Goal: Task Accomplishment & Management: Manage account settings

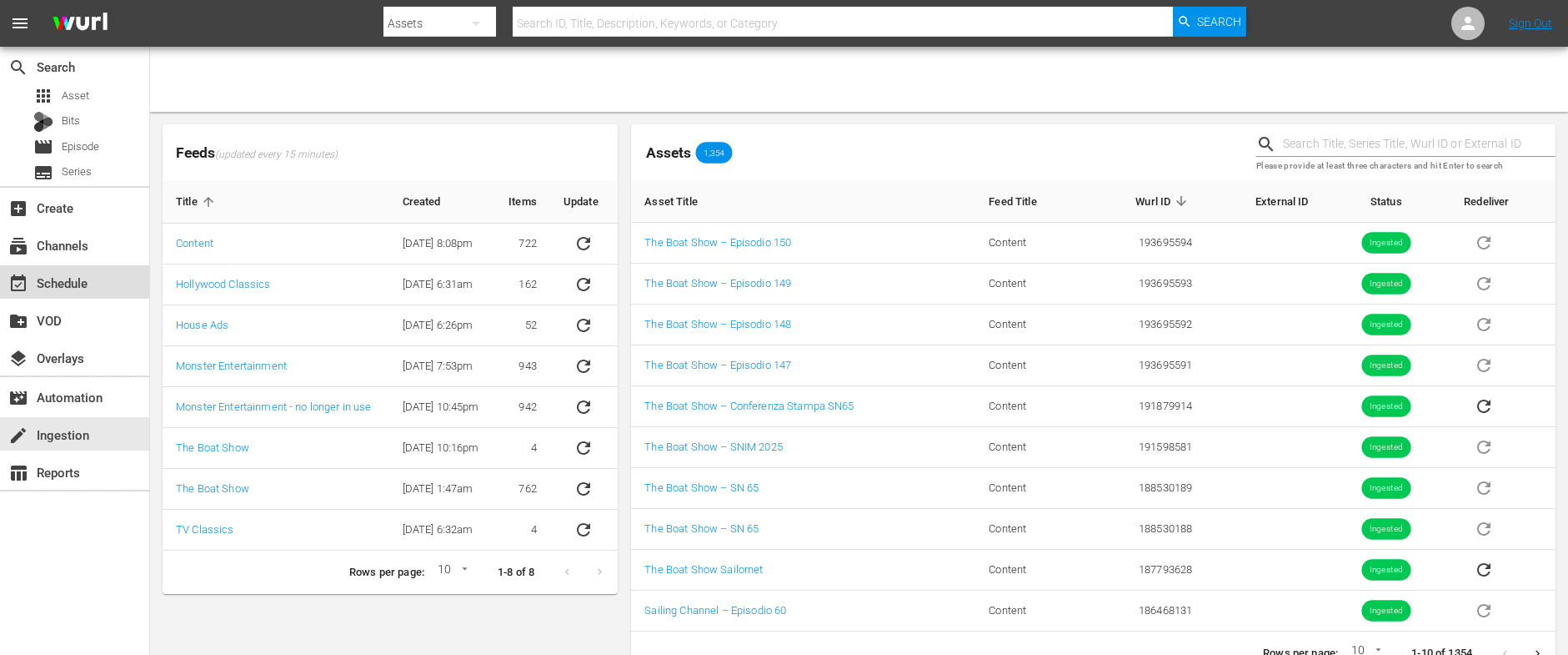
click at [45, 281] on div "event_available Schedule" at bounding box center [47, 280] width 94 height 15
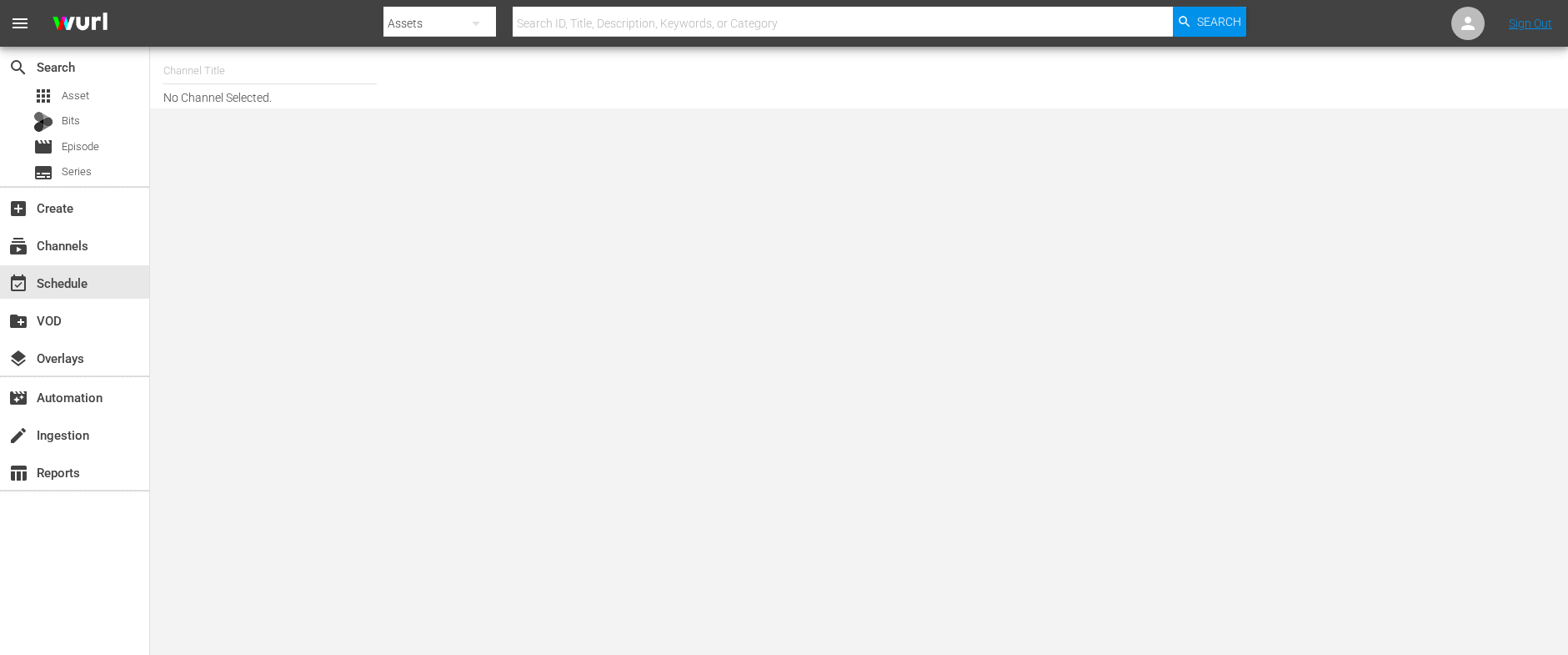
click at [220, 77] on input "text" at bounding box center [270, 71] width 214 height 40
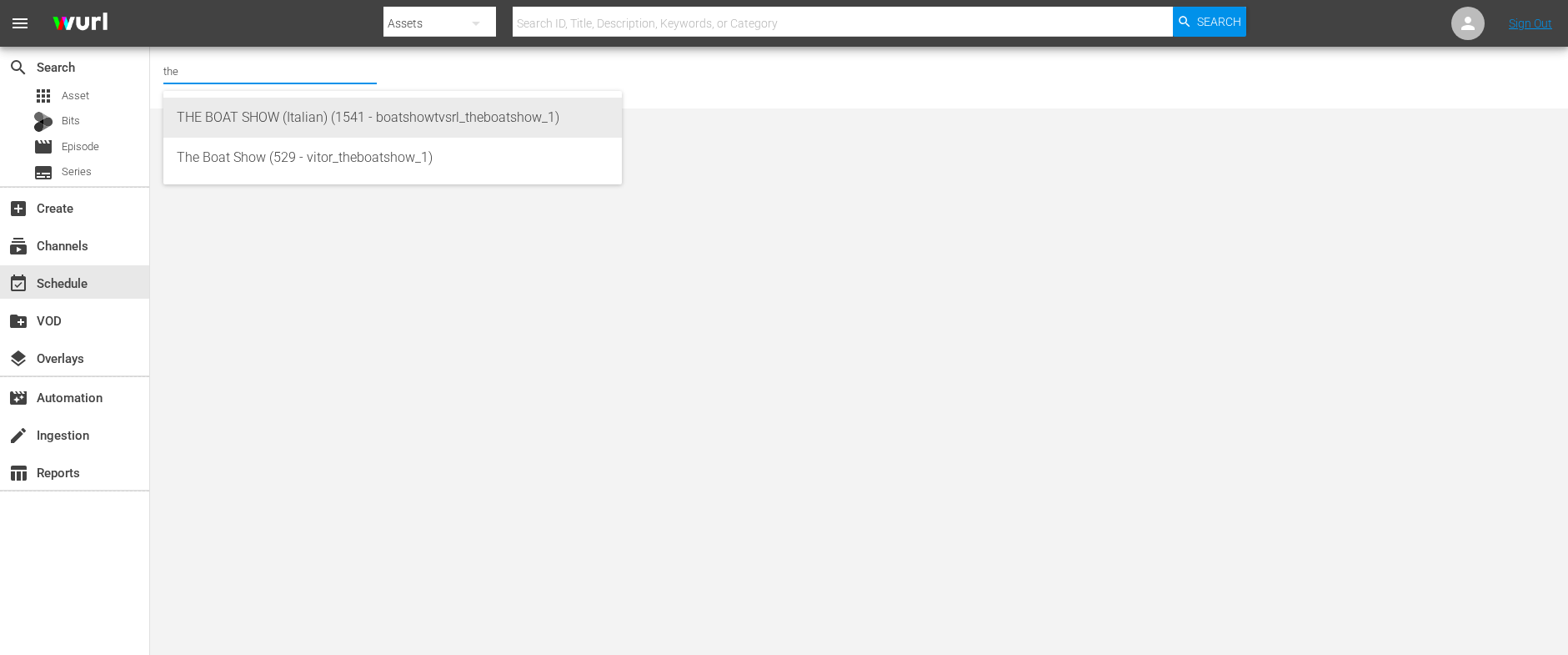
click at [232, 128] on div "THE BOAT SHOW (Italian) (1541 - boatshowtvsrl_theboatshow_1)" at bounding box center [392, 117] width 431 height 40
type input "THE BOAT SHOW (Italian) (1541 - boatshowtvsrl_theboatshow_1)"
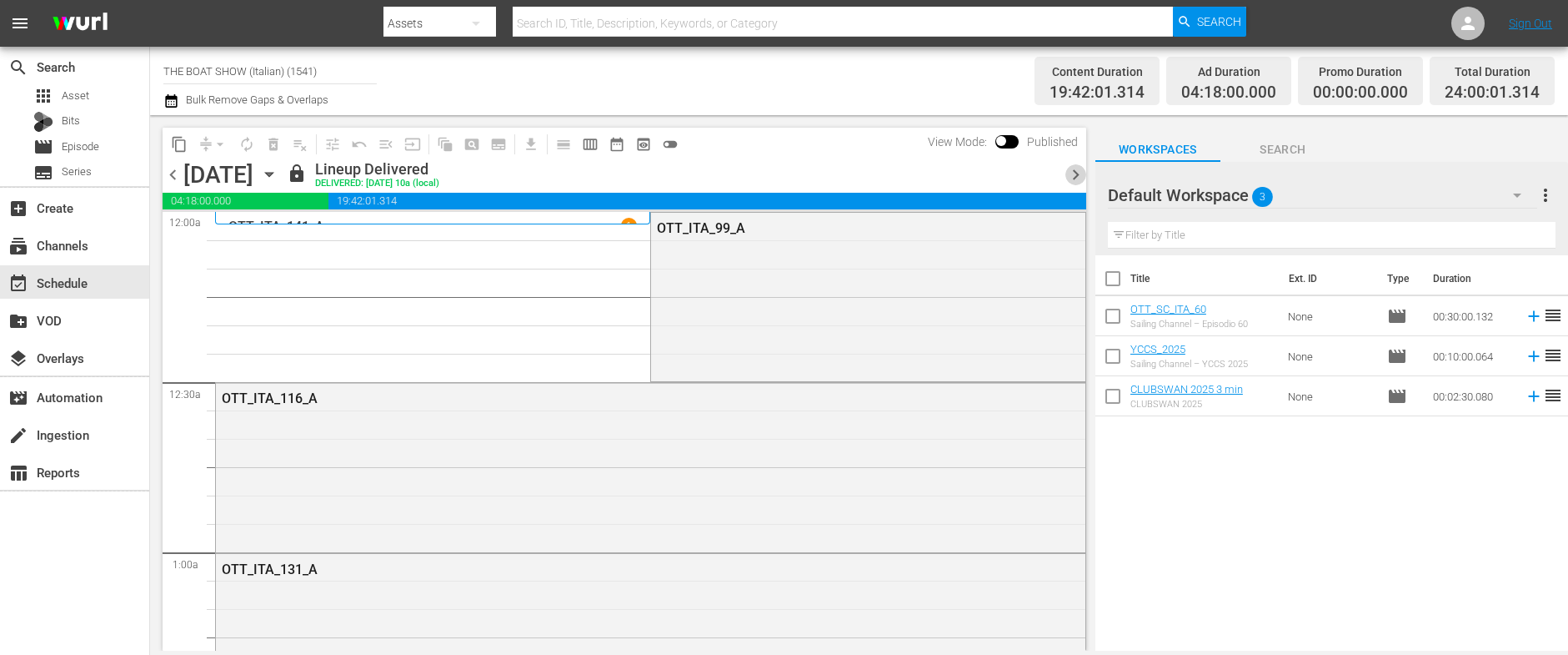
click at [1077, 174] on span "chevron_right" at bounding box center [1076, 175] width 21 height 21
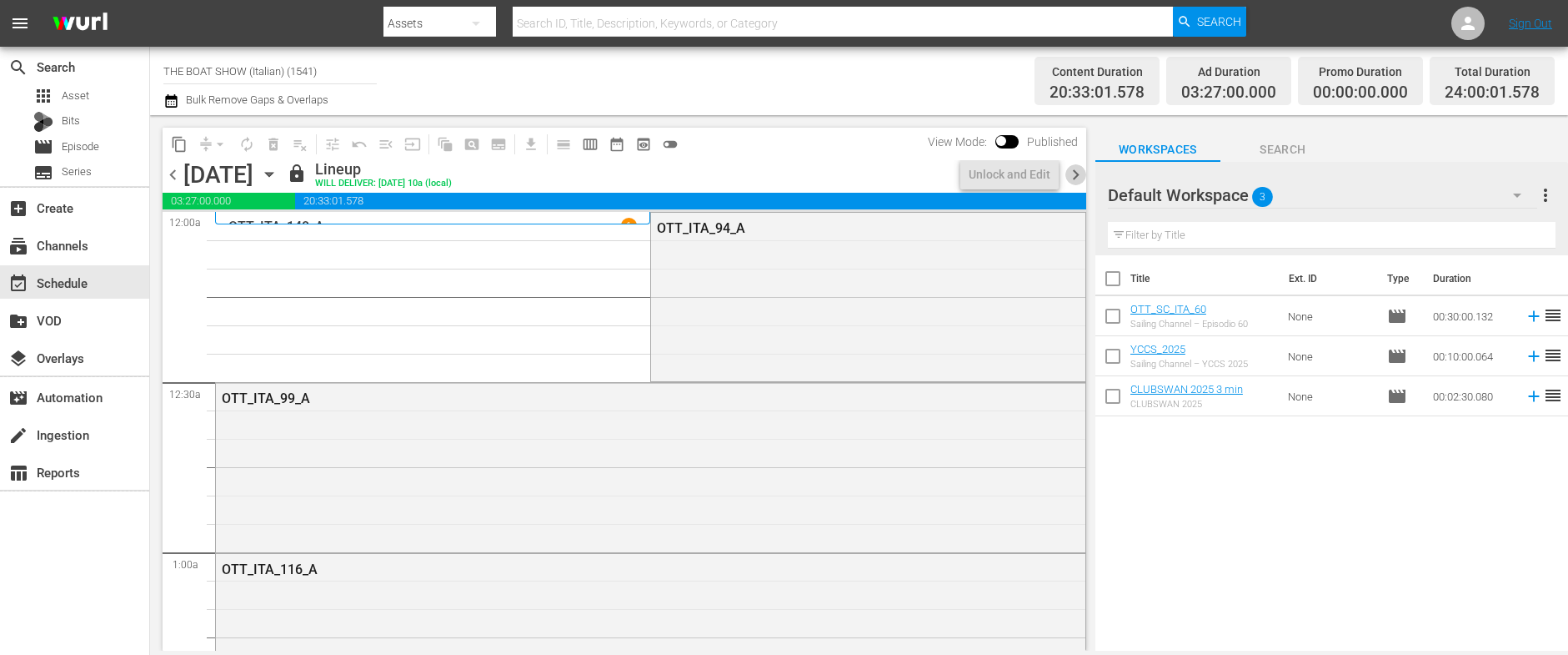
click at [1077, 174] on span "chevron_right" at bounding box center [1076, 175] width 21 height 21
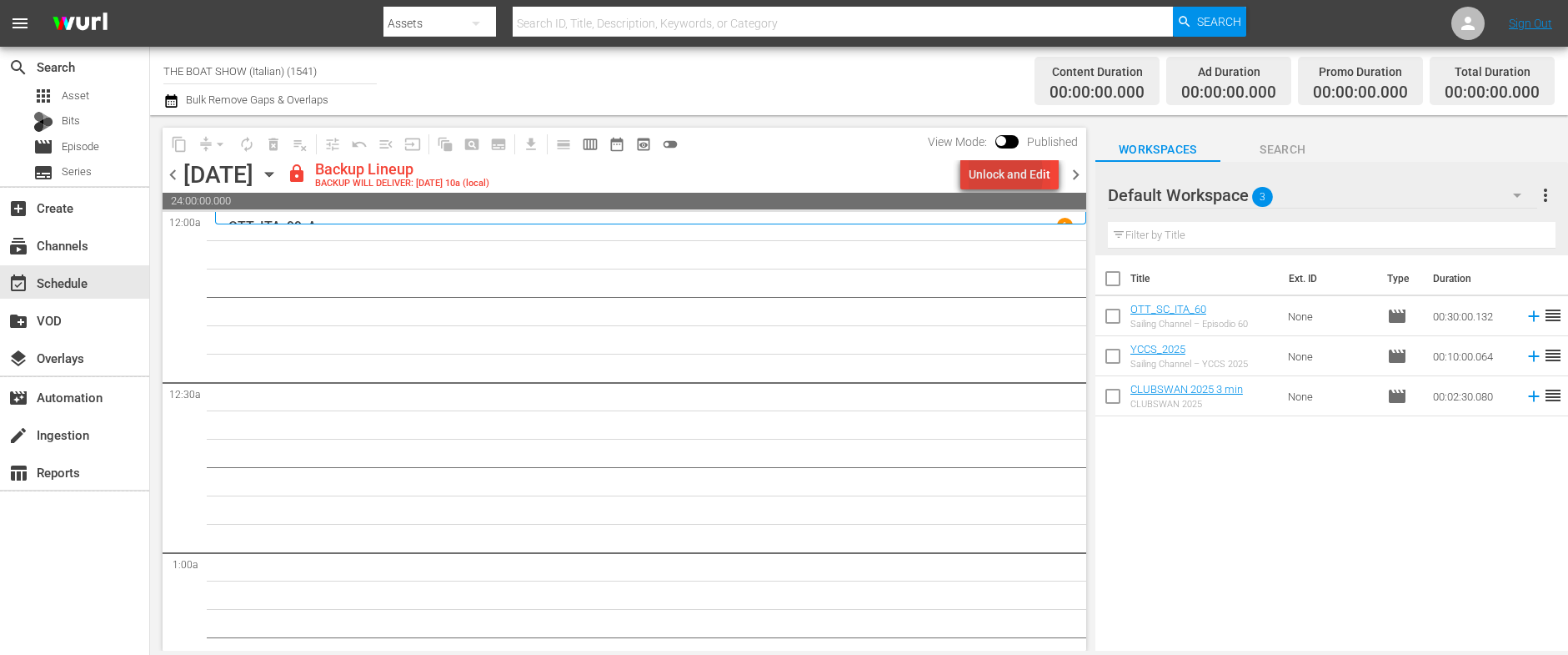
click at [971, 174] on div "Unlock and Edit" at bounding box center [1009, 174] width 82 height 30
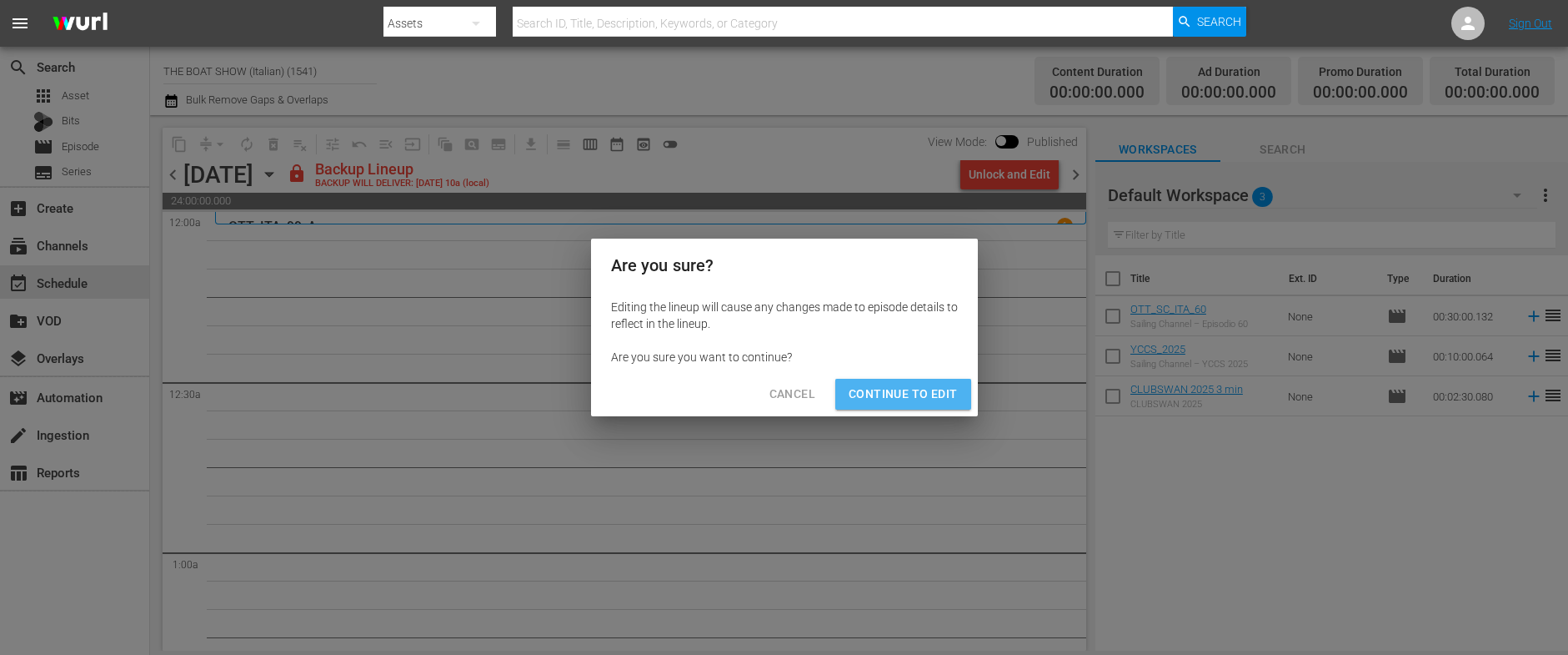
click at [908, 403] on span "Continue to Edit" at bounding box center [903, 395] width 109 height 21
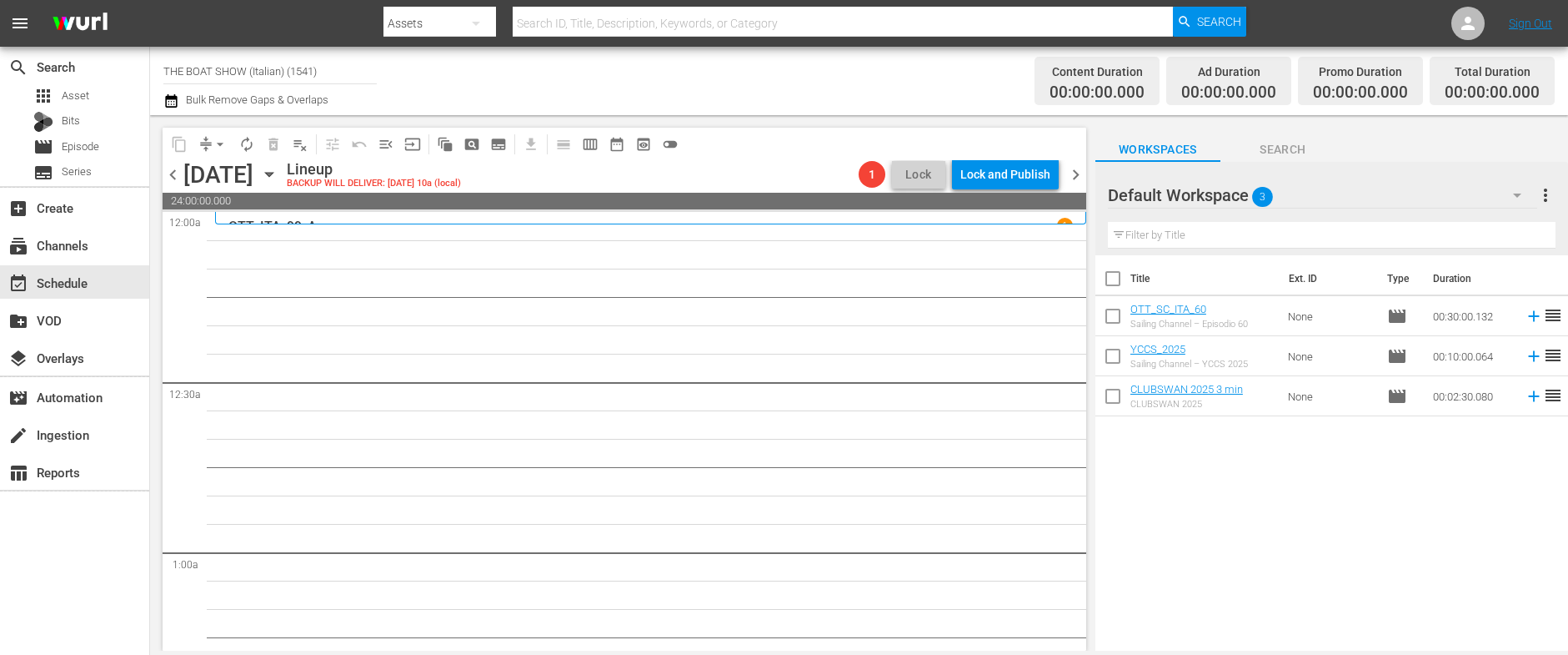
click at [1077, 180] on span "chevron_right" at bounding box center [1076, 175] width 21 height 21
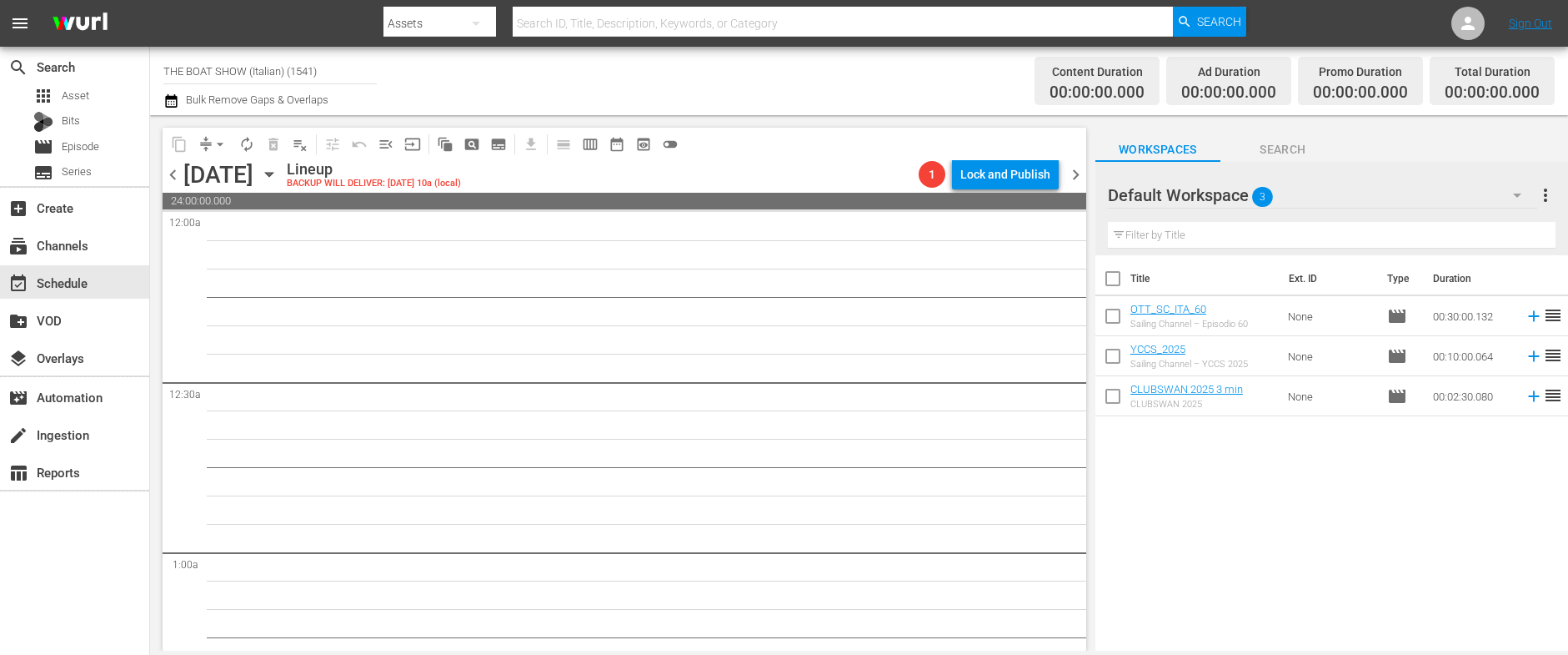
click at [172, 176] on span "chevron_left" at bounding box center [173, 175] width 21 height 21
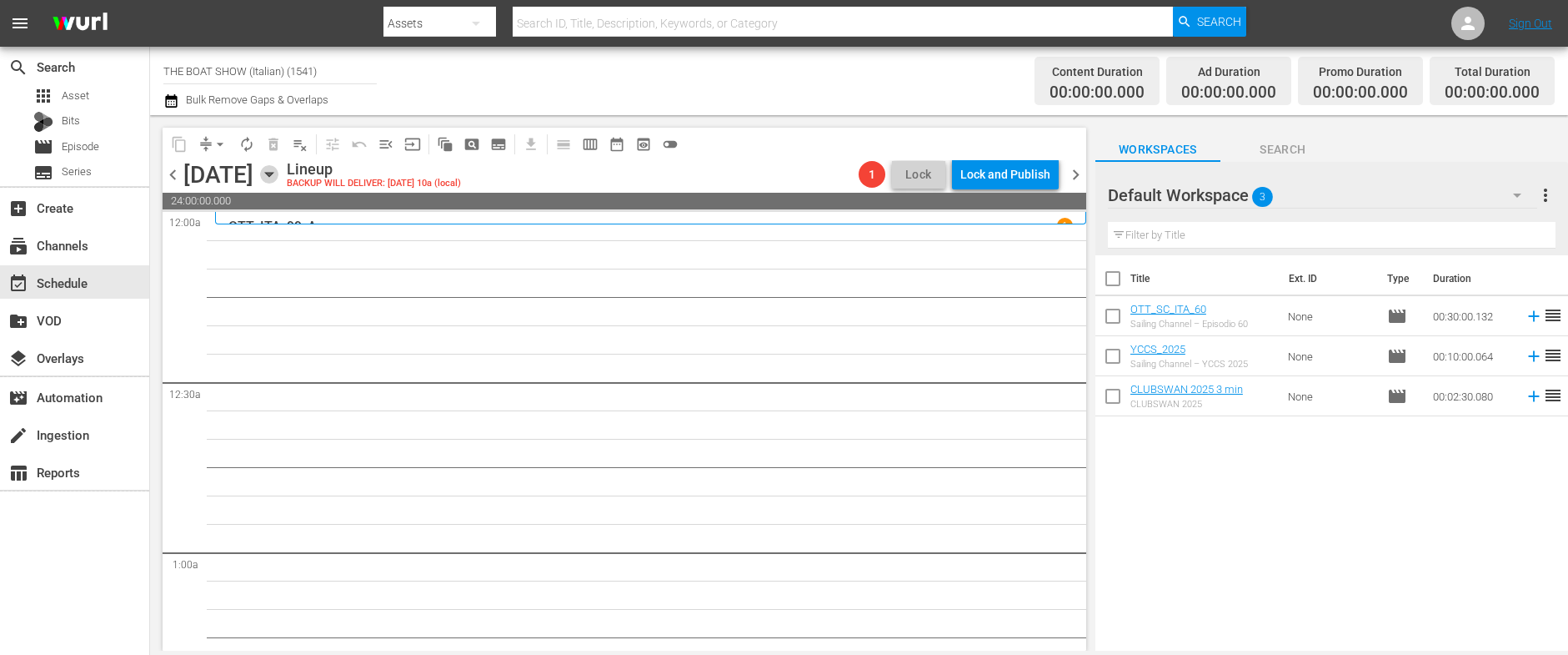
click at [278, 173] on icon "button" at bounding box center [269, 174] width 19 height 19
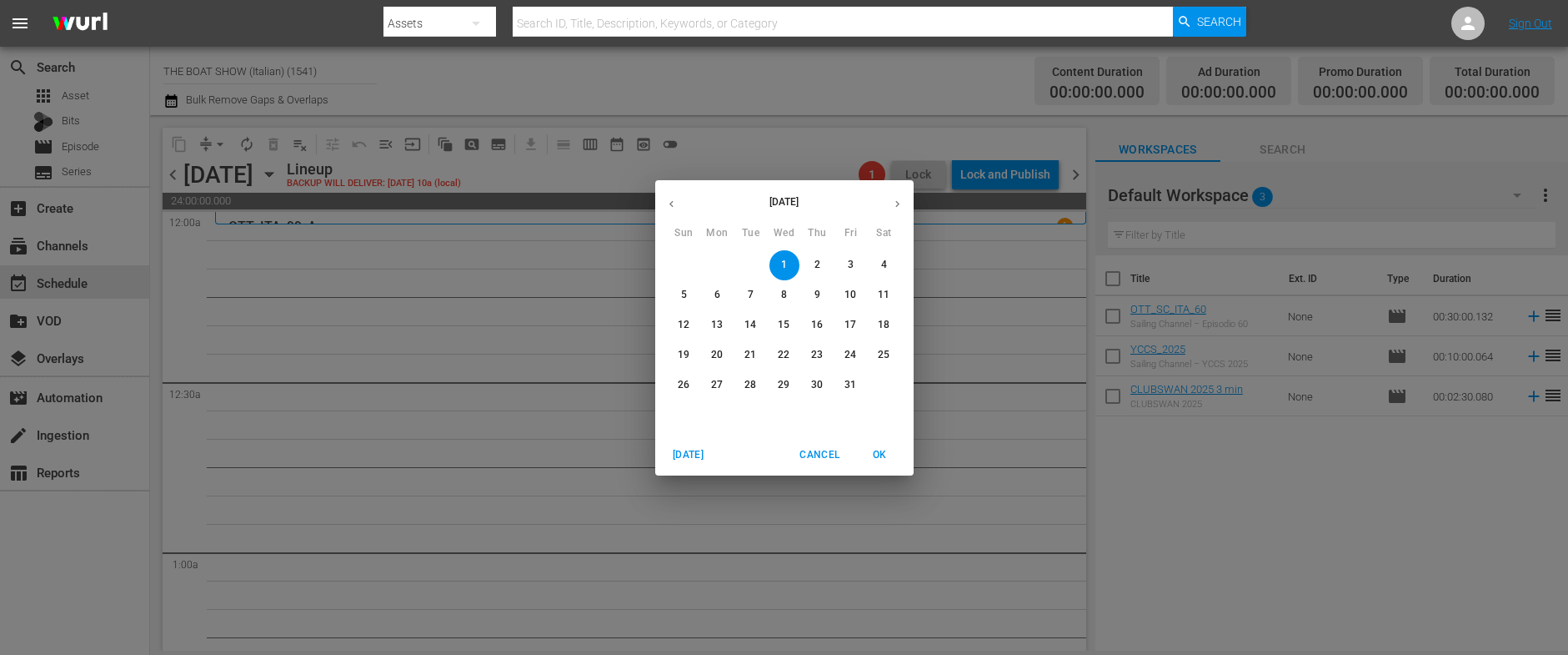
click at [712, 381] on p "27" at bounding box center [716, 385] width 11 height 14
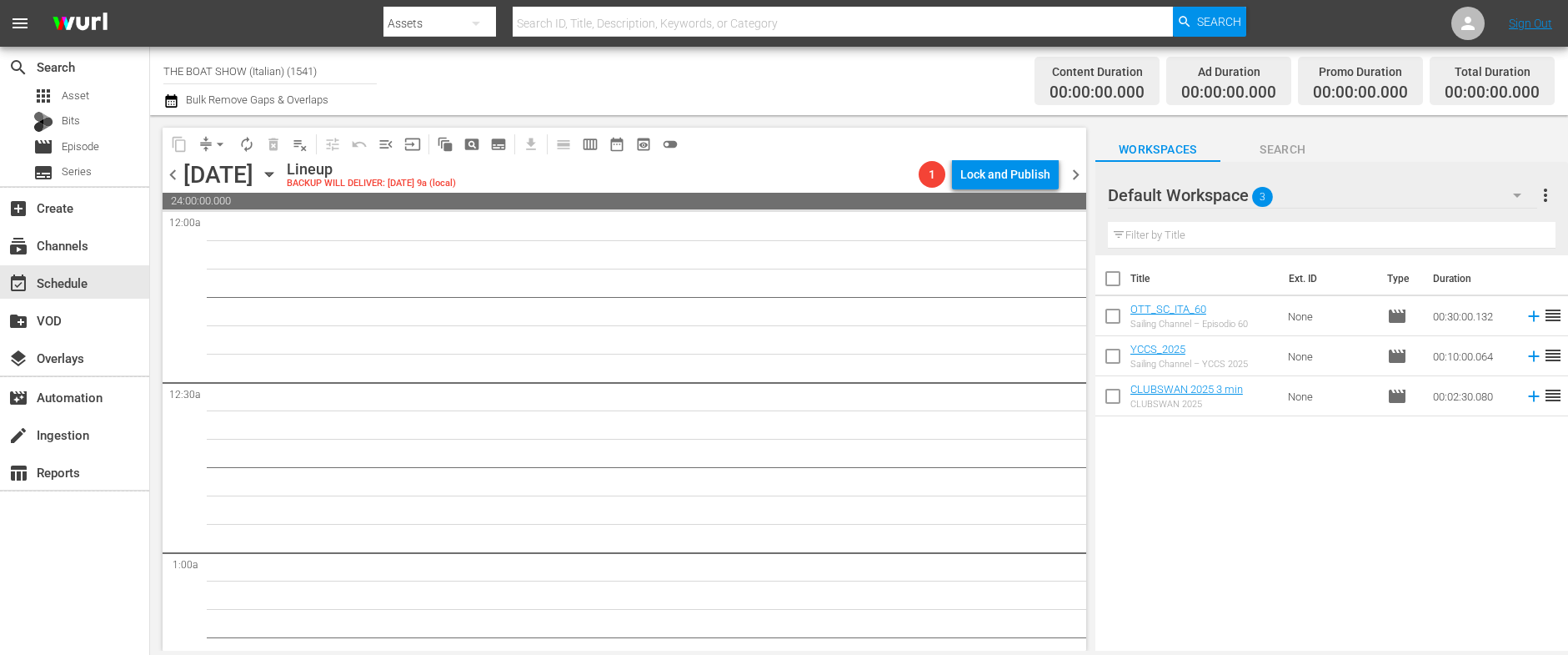
click at [278, 177] on icon "button" at bounding box center [269, 174] width 19 height 19
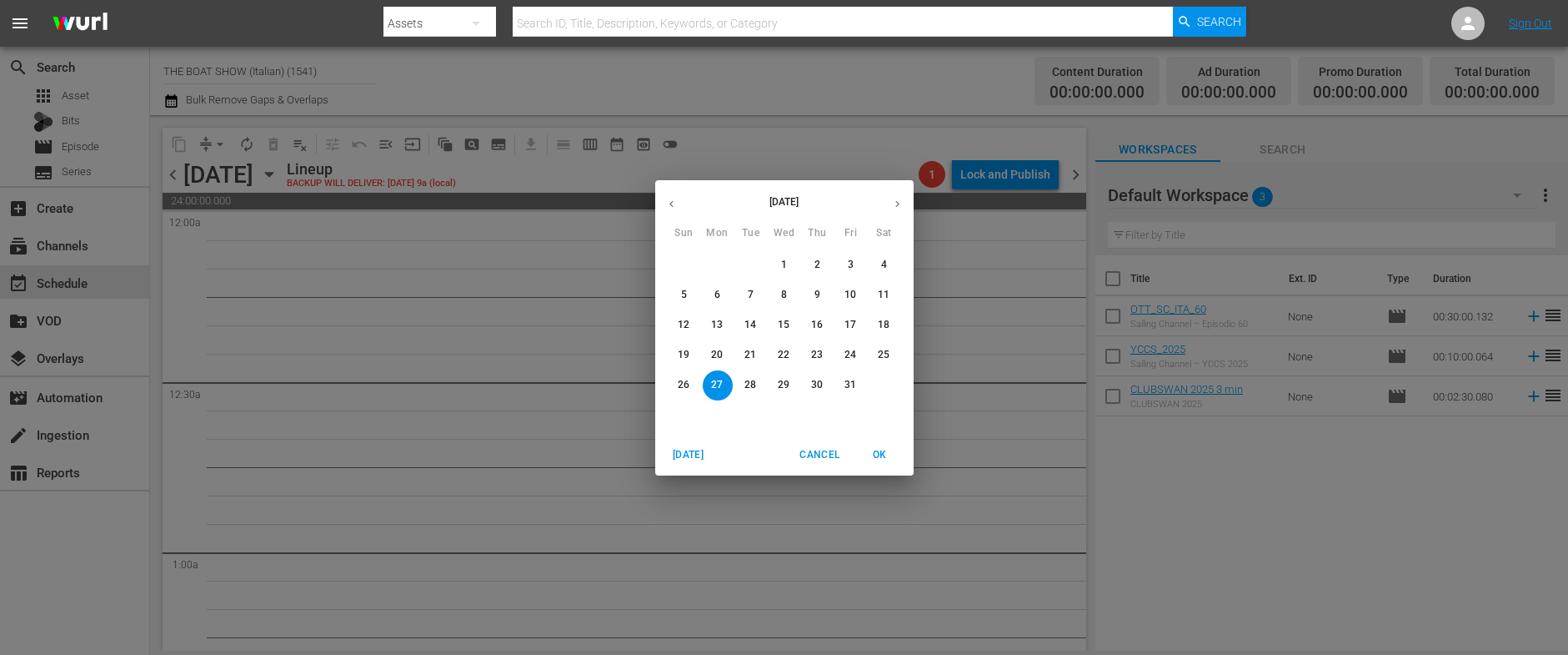
click at [671, 210] on button "button" at bounding box center [671, 204] width 33 height 33
click at [886, 353] on p "27" at bounding box center [883, 355] width 11 height 14
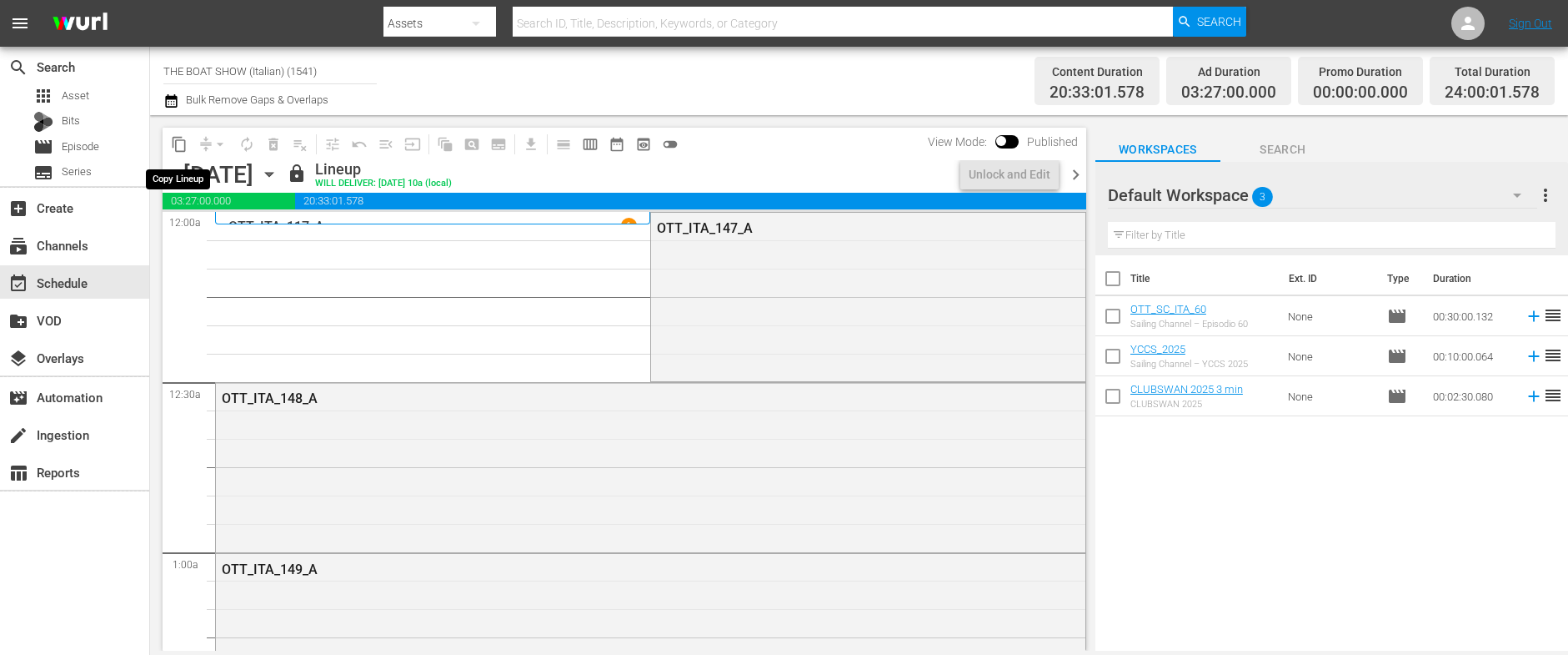
click at [180, 148] on span "content_copy" at bounding box center [179, 144] width 17 height 17
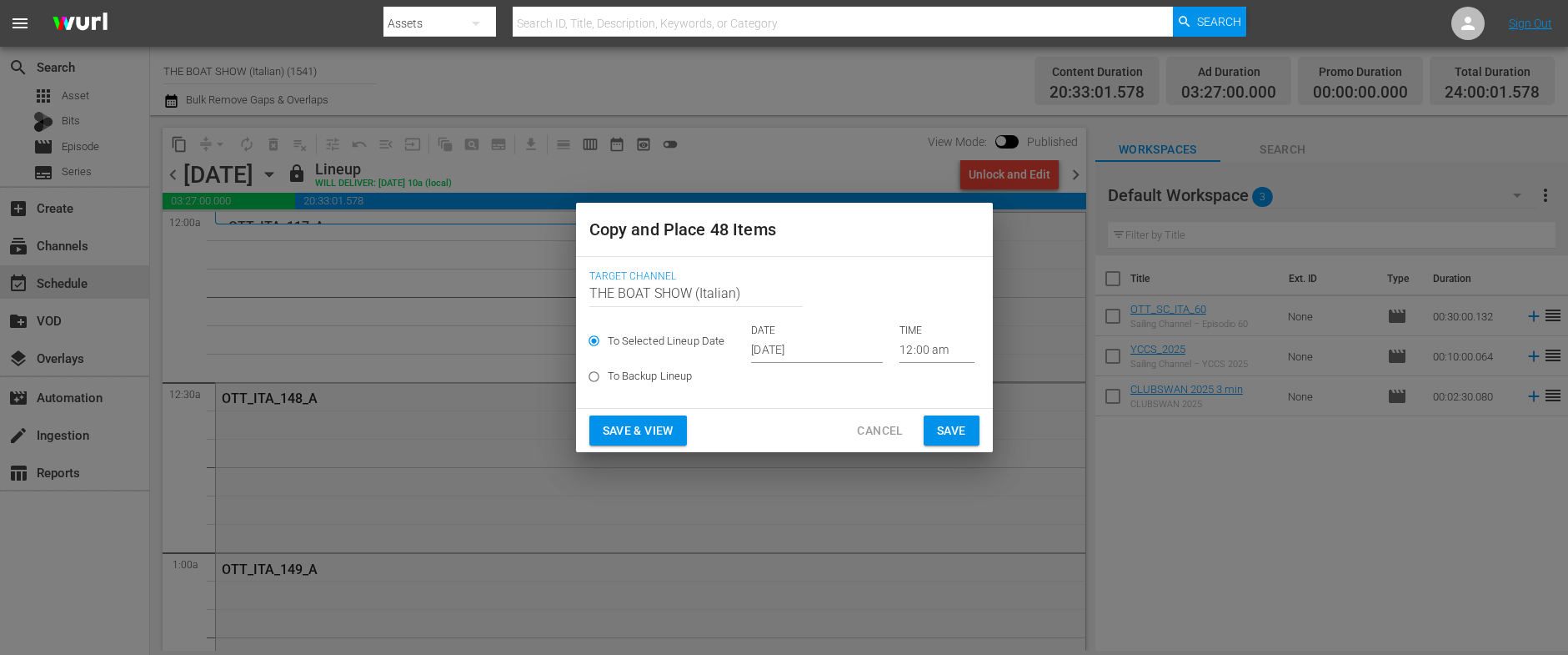
click at [807, 350] on input "[DATE]" at bounding box center [816, 350] width 131 height 25
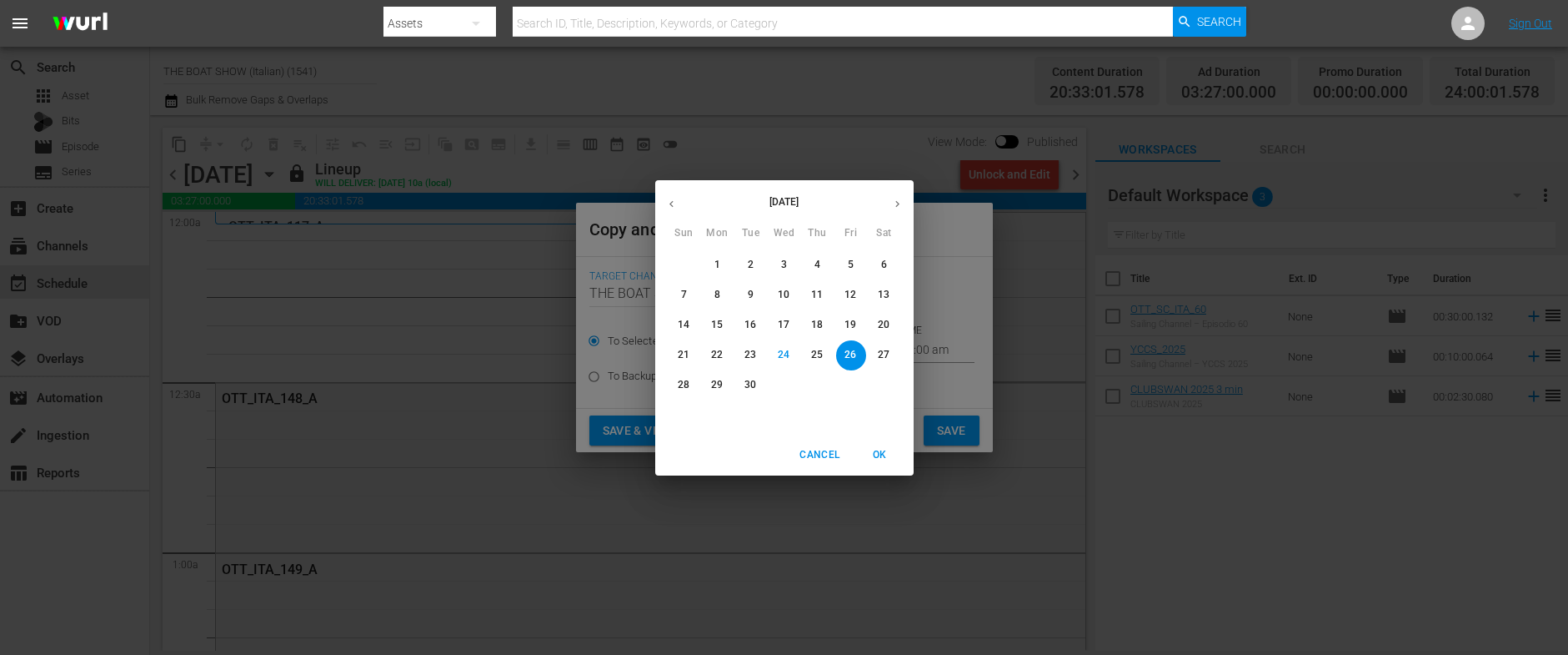
click at [900, 200] on icon "button" at bounding box center [897, 204] width 12 height 12
click at [784, 258] on p "1" at bounding box center [784, 265] width 6 height 14
type input "[DATE]"
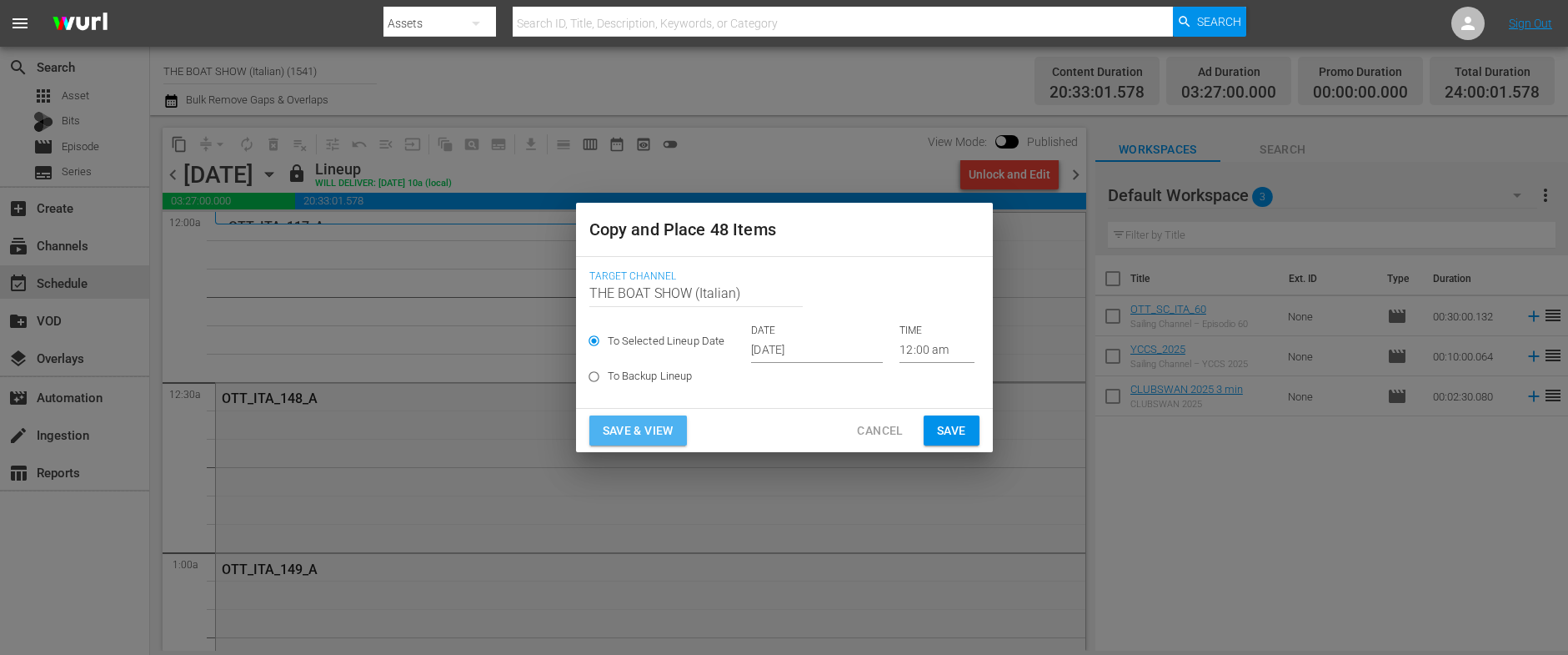
click at [629, 428] on span "Save & View" at bounding box center [638, 431] width 71 height 21
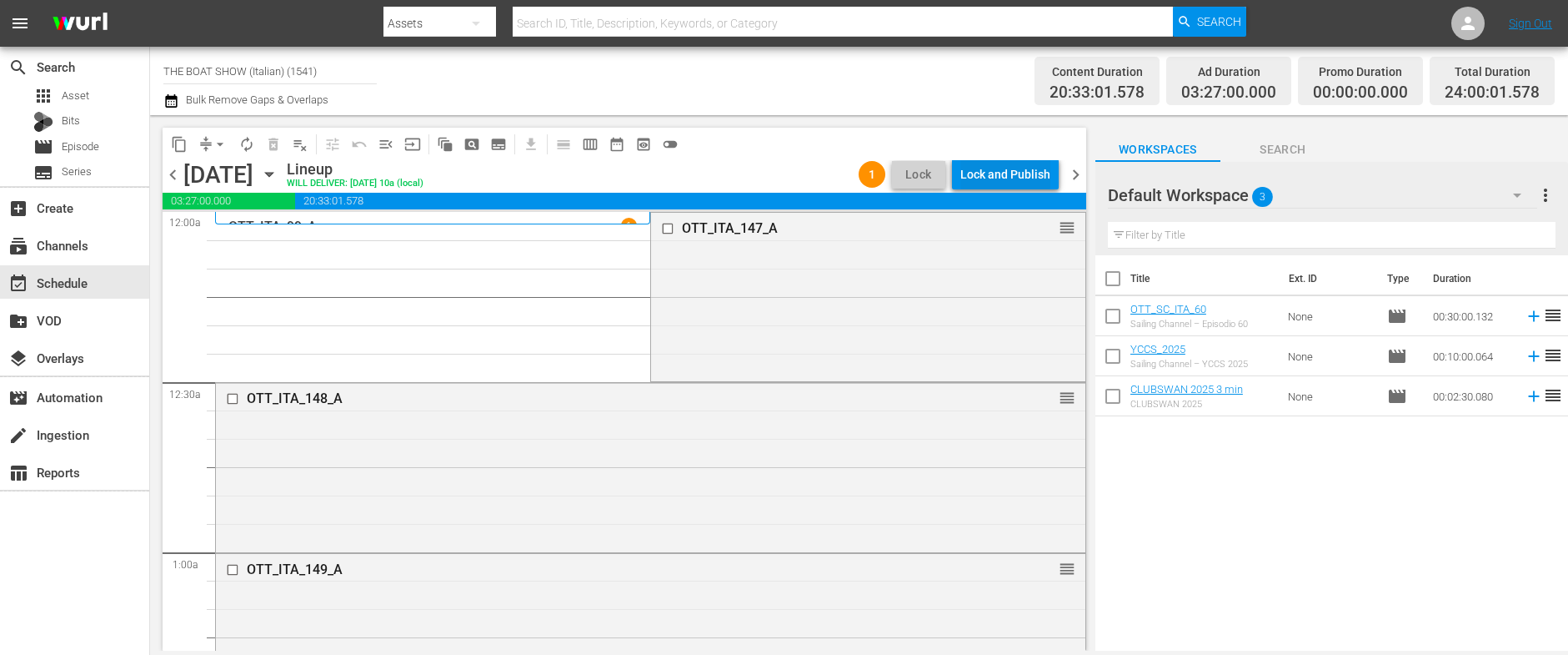
click at [993, 188] on div "Lock and Publish" at bounding box center [1005, 174] width 90 height 30
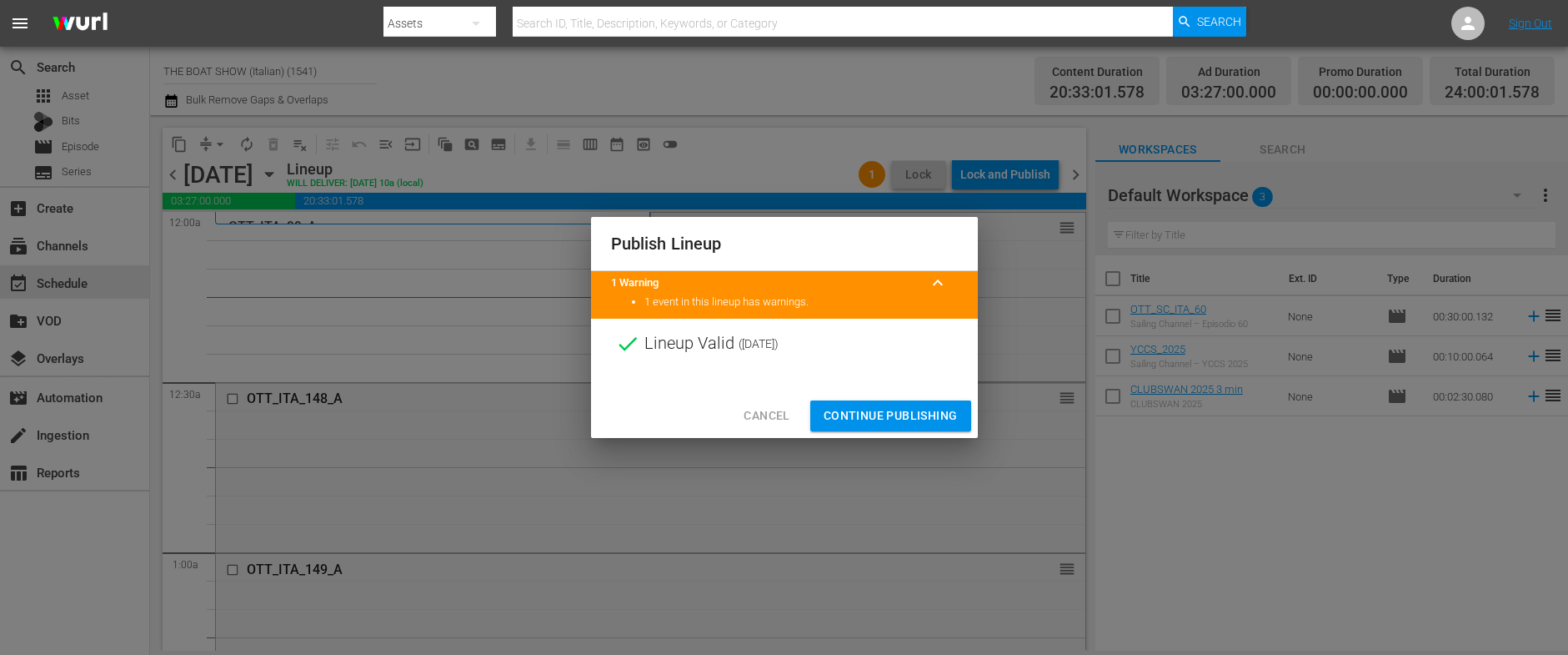
click at [868, 406] on span "Continue Publishing" at bounding box center [890, 416] width 134 height 21
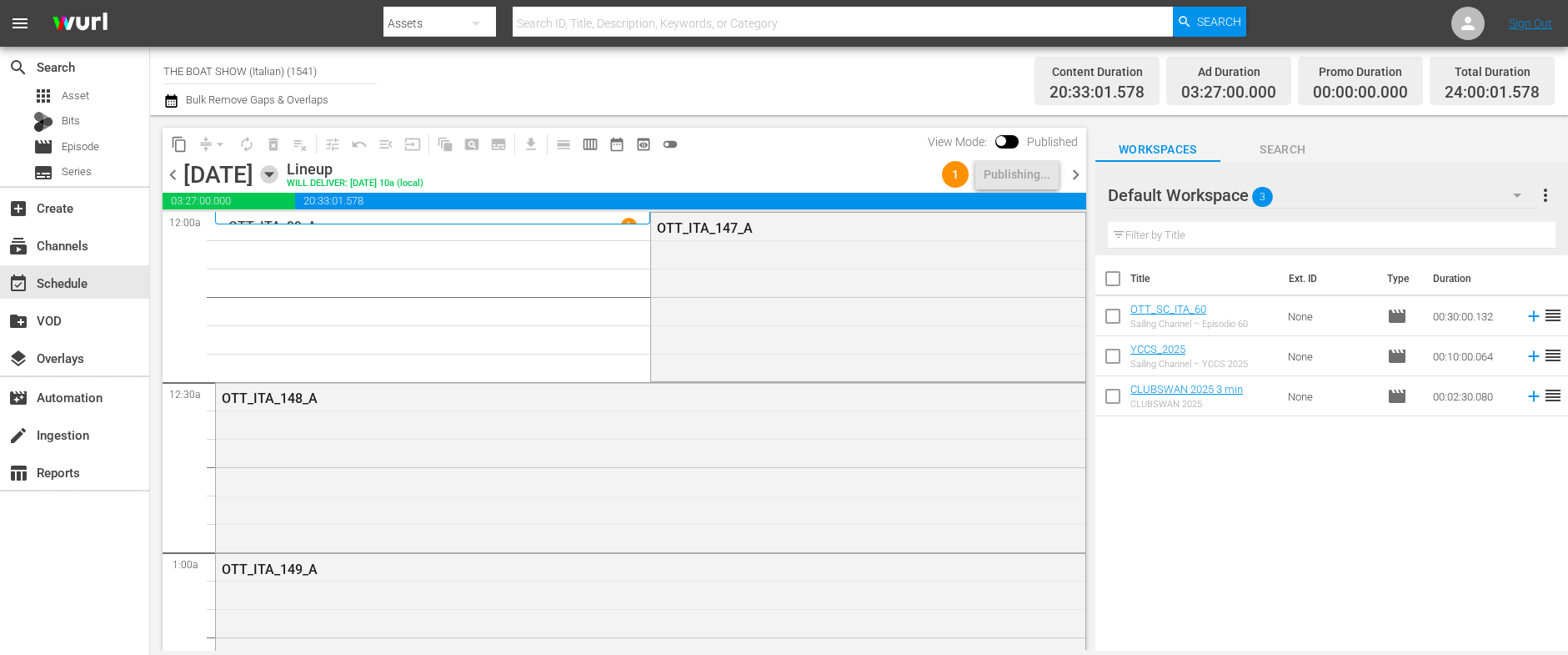
click at [278, 177] on icon "button" at bounding box center [269, 174] width 19 height 19
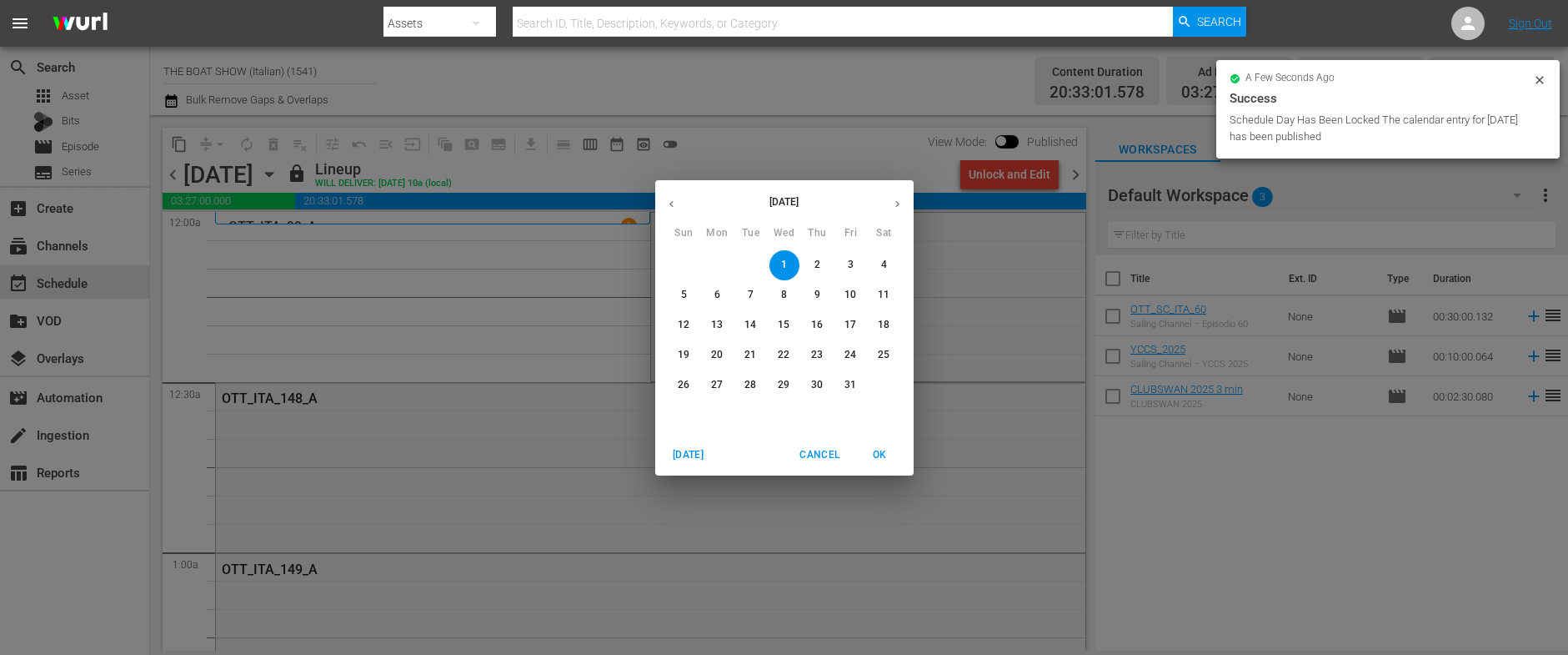
click at [673, 203] on icon "button" at bounding box center [671, 204] width 12 height 12
click at [683, 384] on p "28" at bounding box center [683, 385] width 11 height 14
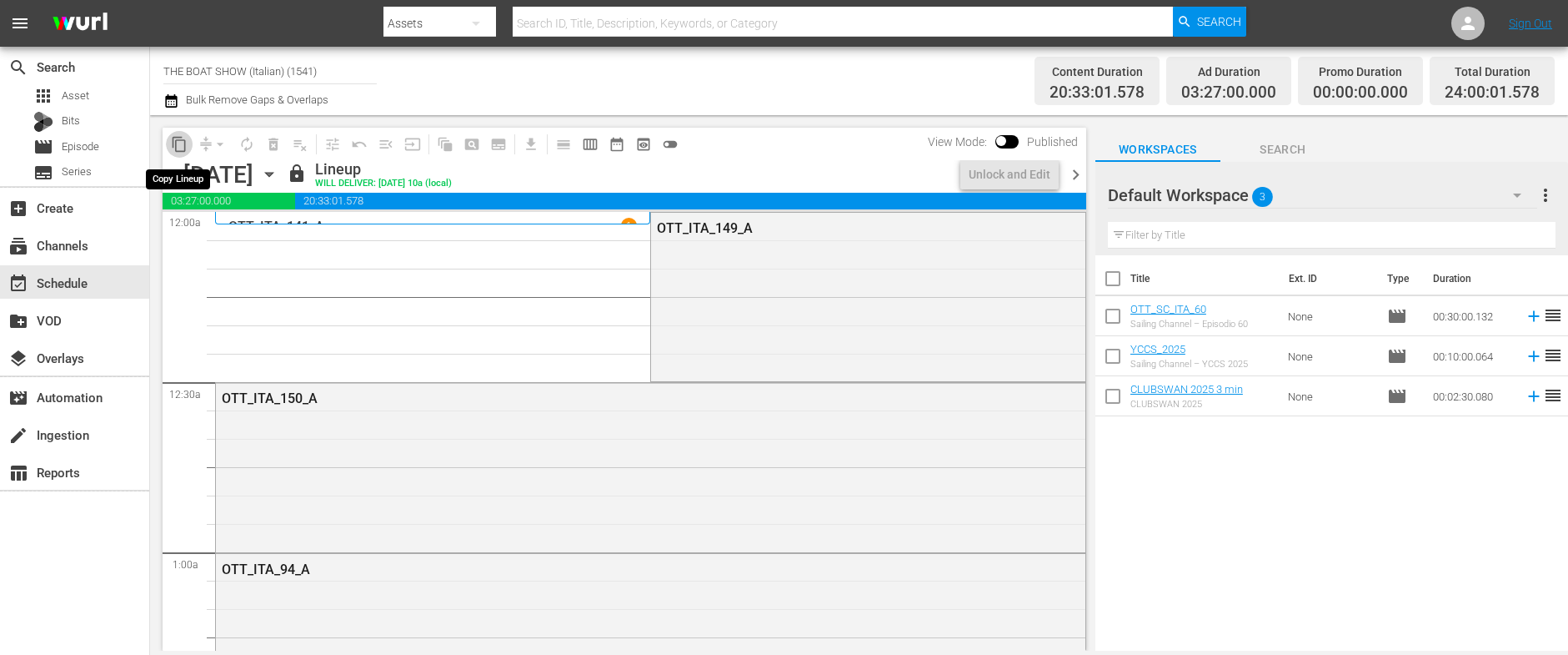
click at [183, 147] on span "content_copy" at bounding box center [179, 144] width 17 height 17
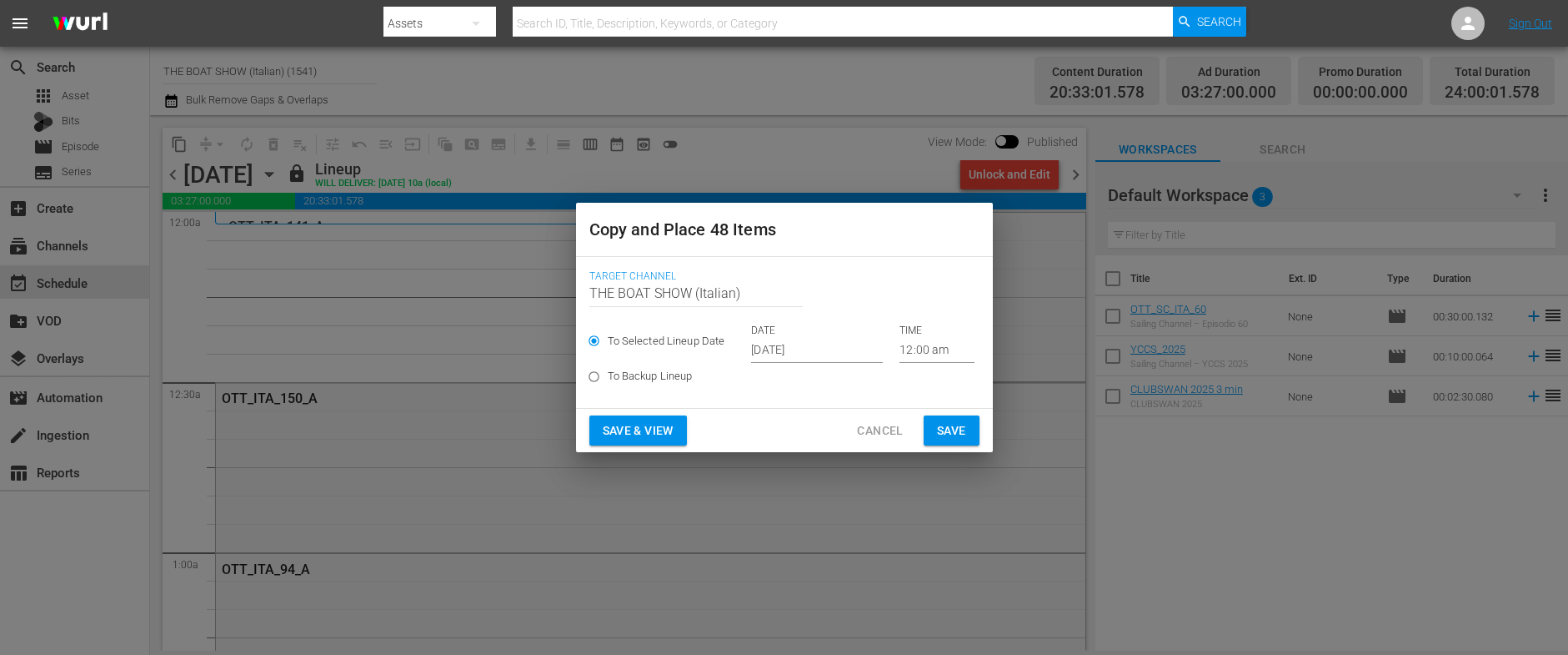
click at [808, 354] on input "[DATE]" at bounding box center [816, 350] width 131 height 25
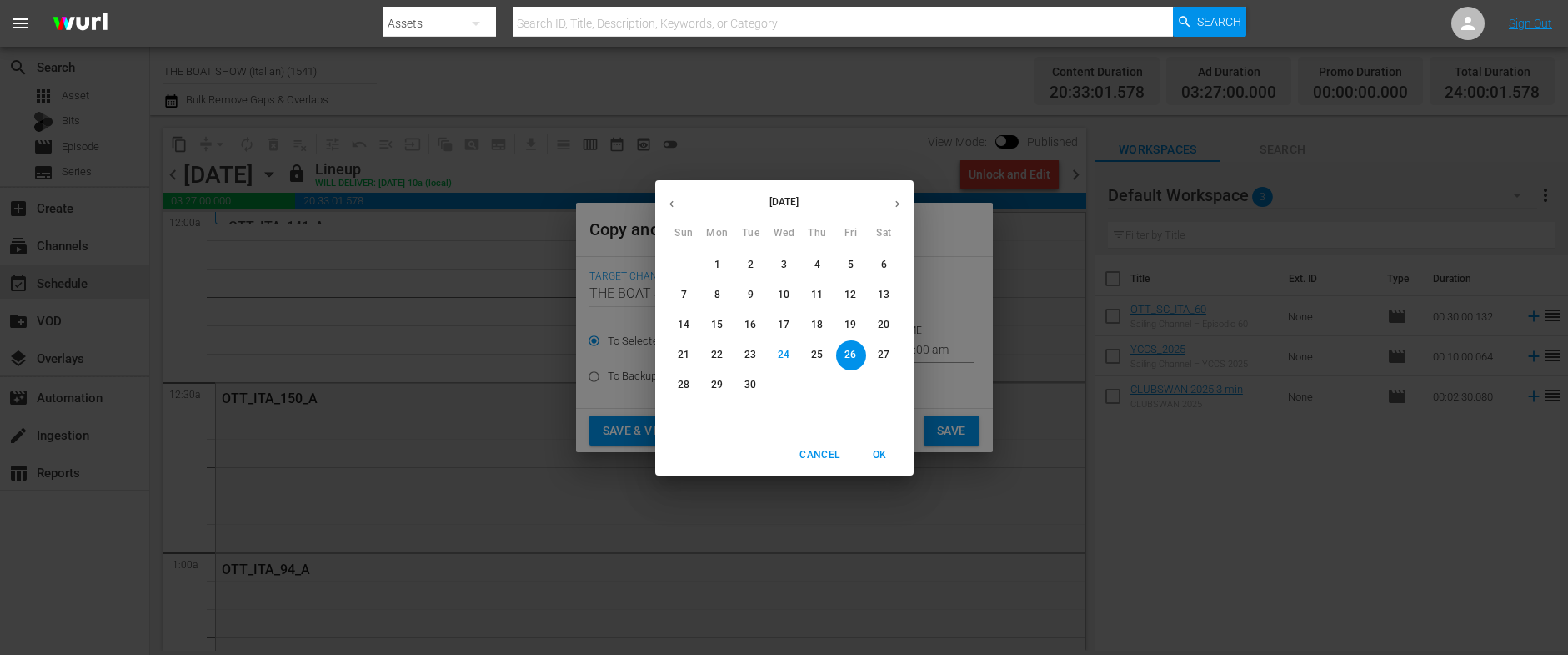
click at [884, 206] on button "button" at bounding box center [897, 204] width 33 height 33
click at [813, 260] on span "2" at bounding box center [818, 265] width 30 height 14
type input "Oct 2nd 2025"
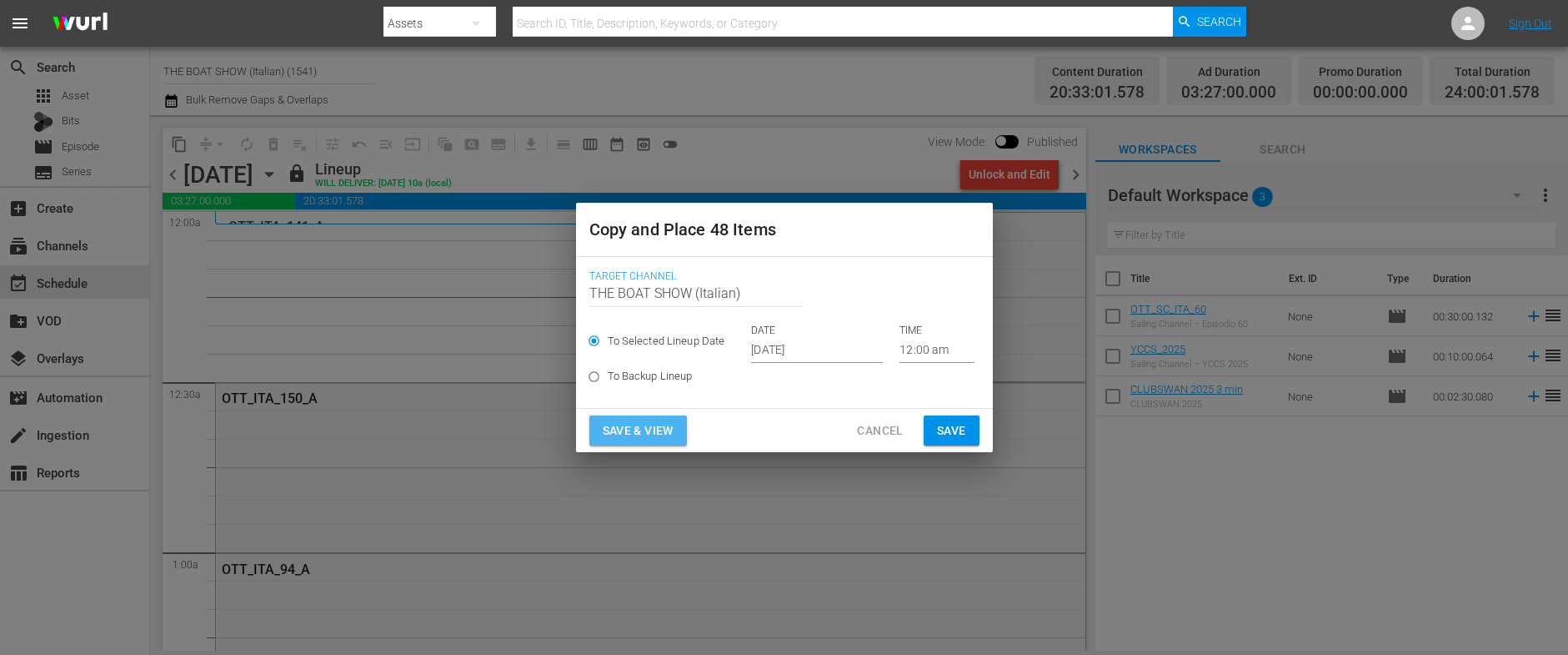
click at [647, 432] on span "Save & View" at bounding box center [638, 431] width 71 height 21
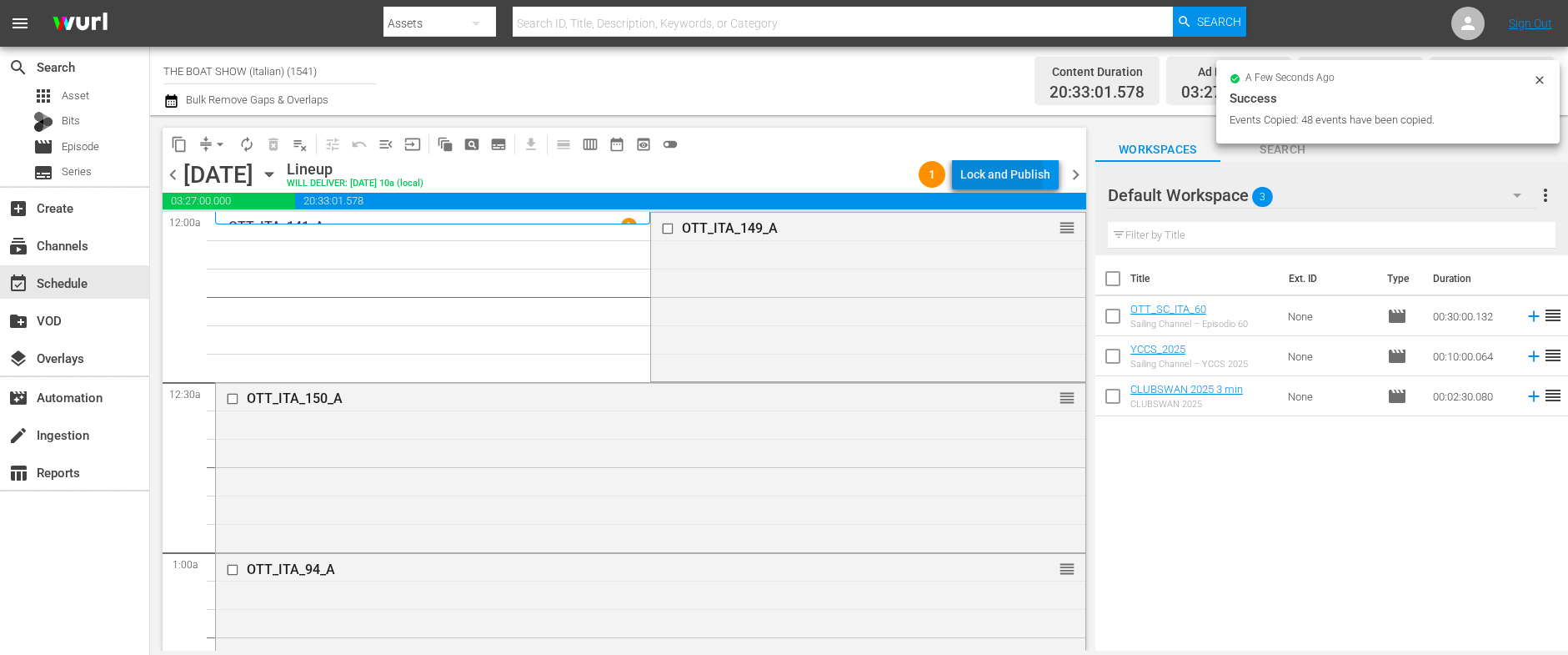
click at [994, 173] on div "Lock and Publish" at bounding box center [1005, 174] width 90 height 30
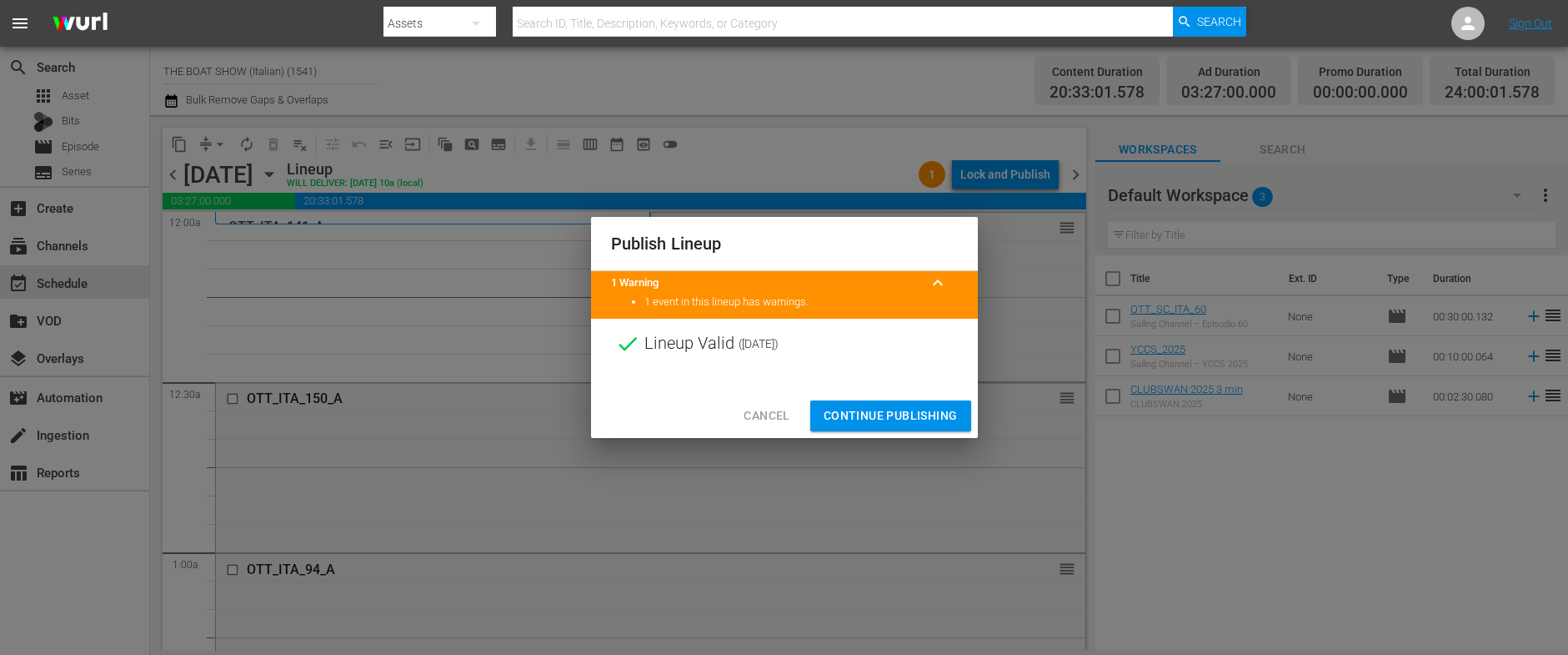
click at [873, 399] on div "Cancel Continue Publishing" at bounding box center [784, 416] width 386 height 44
click at [872, 404] on button "Continue Publishing" at bounding box center [890, 415] width 161 height 31
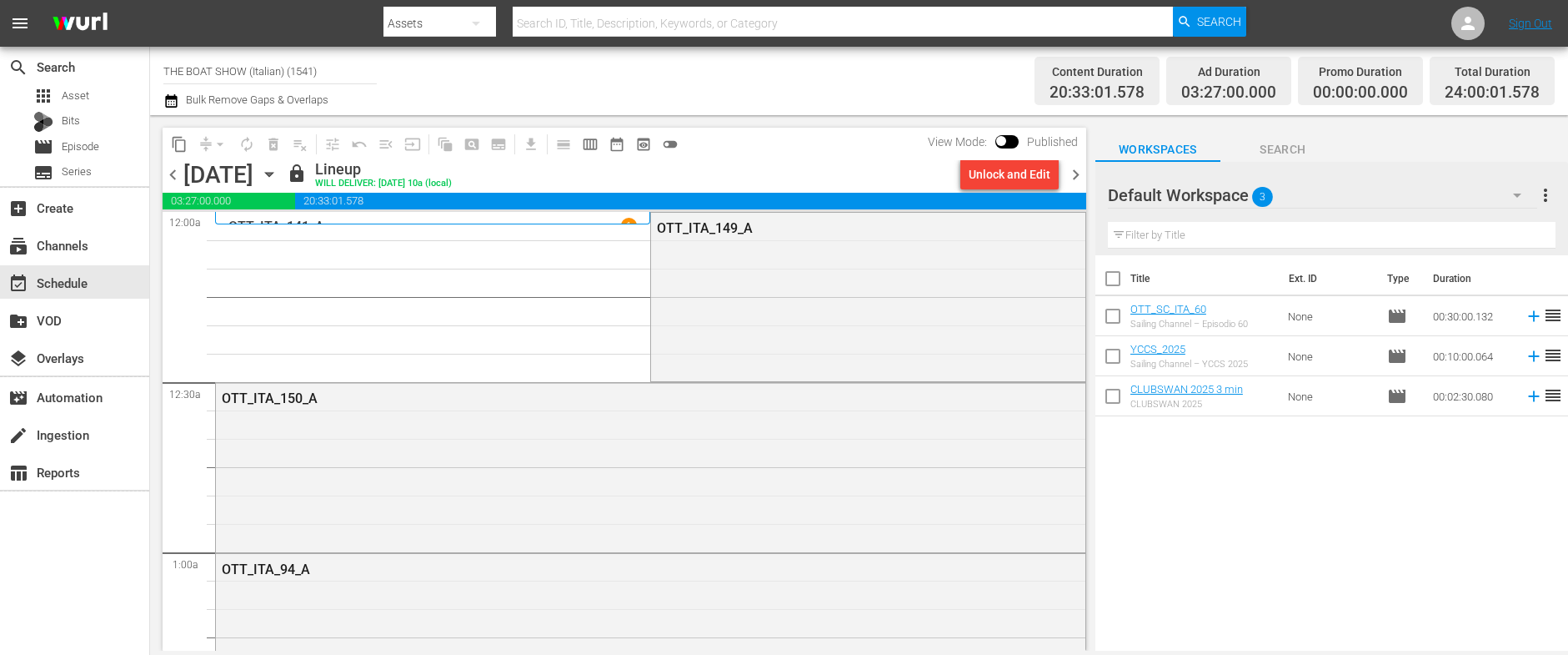
click at [278, 169] on icon "button" at bounding box center [269, 174] width 19 height 19
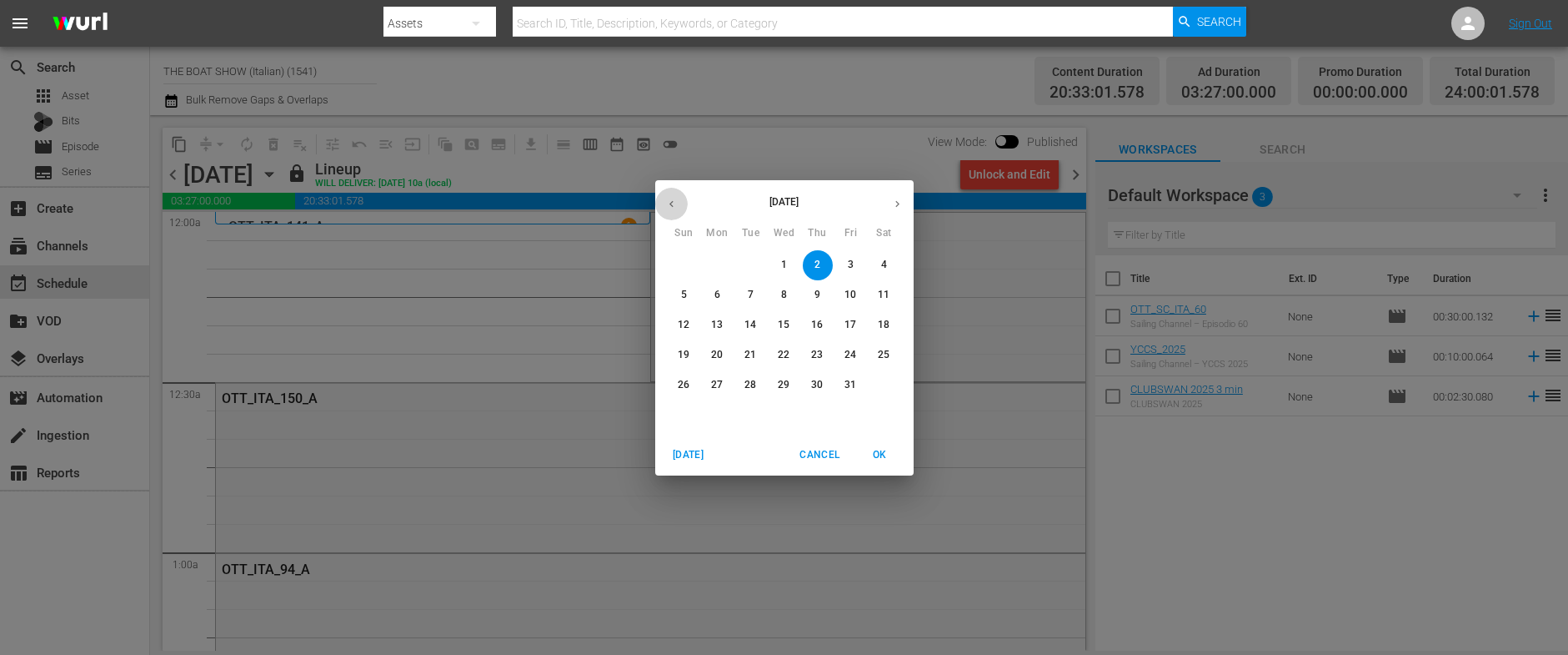
drag, startPoint x: 674, startPoint y: 203, endPoint x: 702, endPoint y: 227, distance: 36.9
click at [674, 203] on icon "button" at bounding box center [671, 204] width 12 height 12
click at [717, 392] on button "29" at bounding box center [717, 385] width 30 height 30
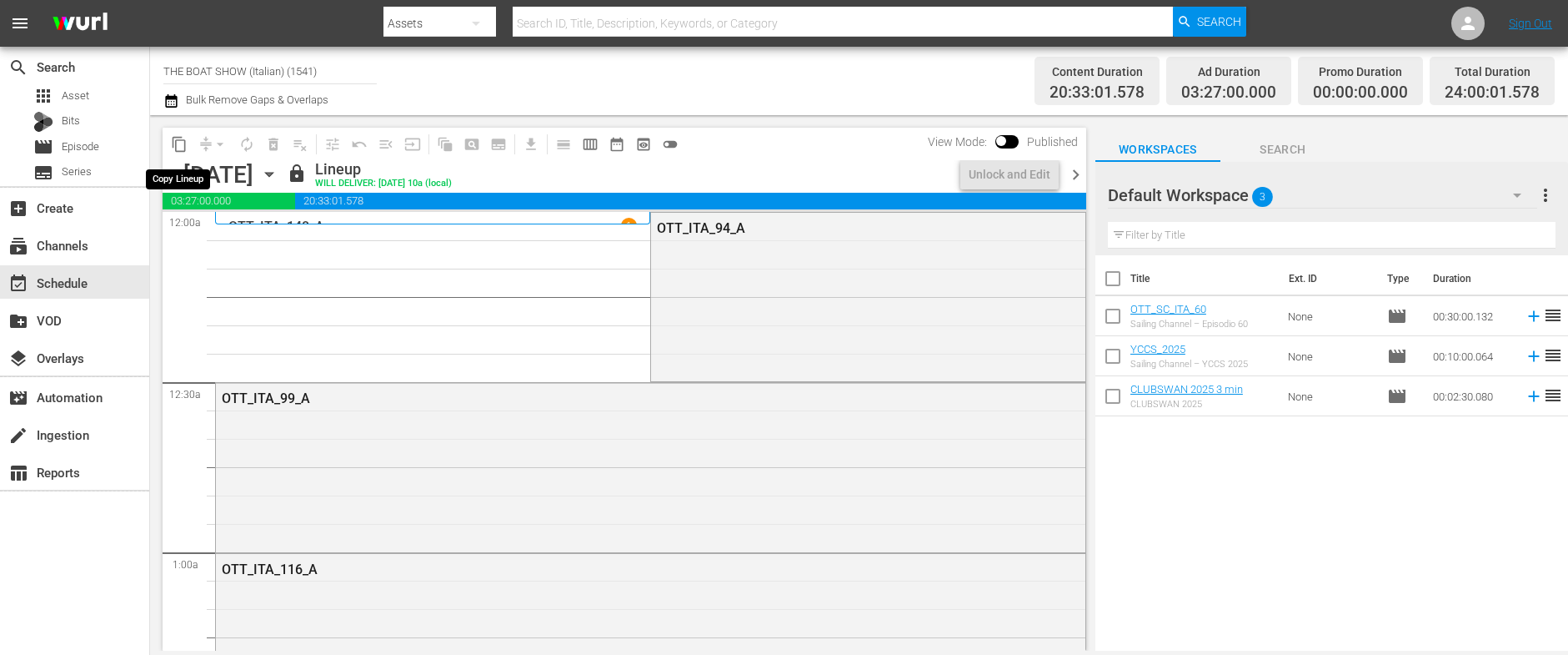
click at [186, 145] on span "content_copy" at bounding box center [179, 144] width 17 height 17
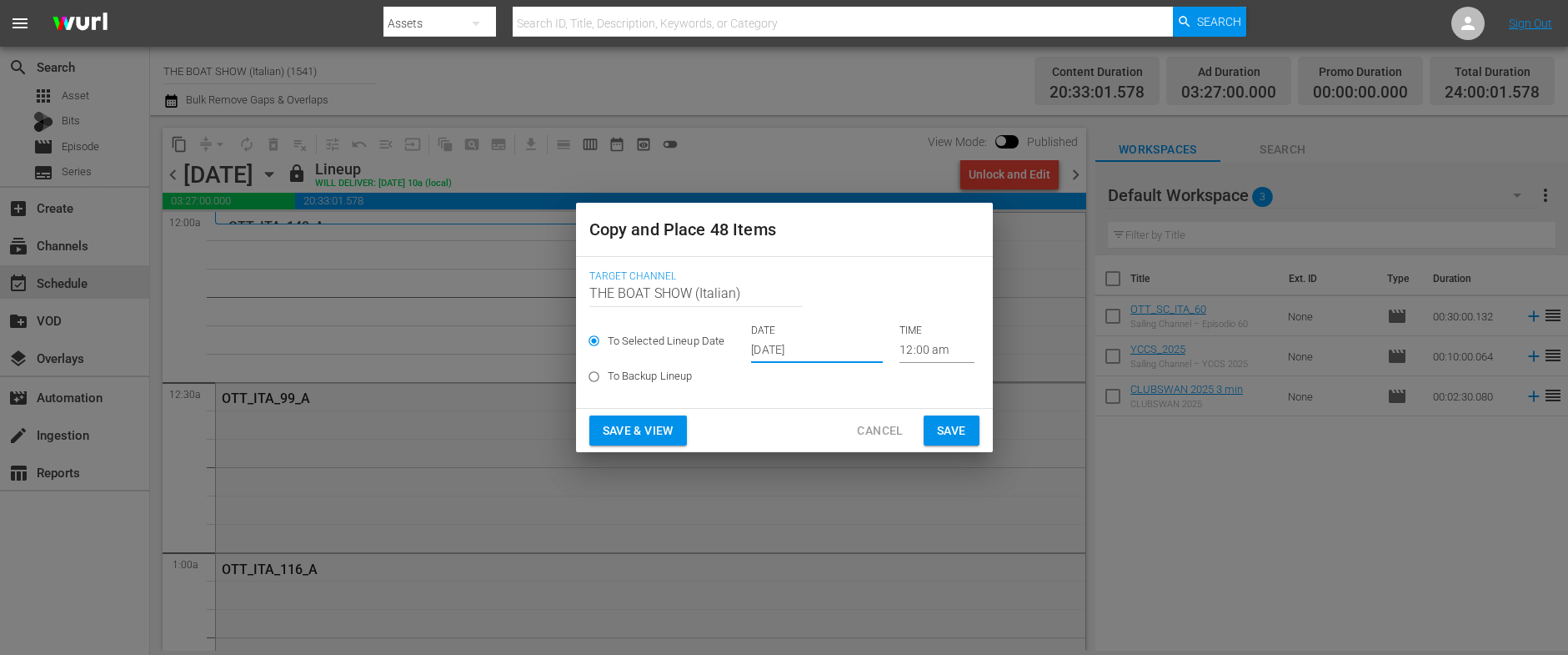
click at [829, 351] on input "[DATE]" at bounding box center [816, 350] width 131 height 25
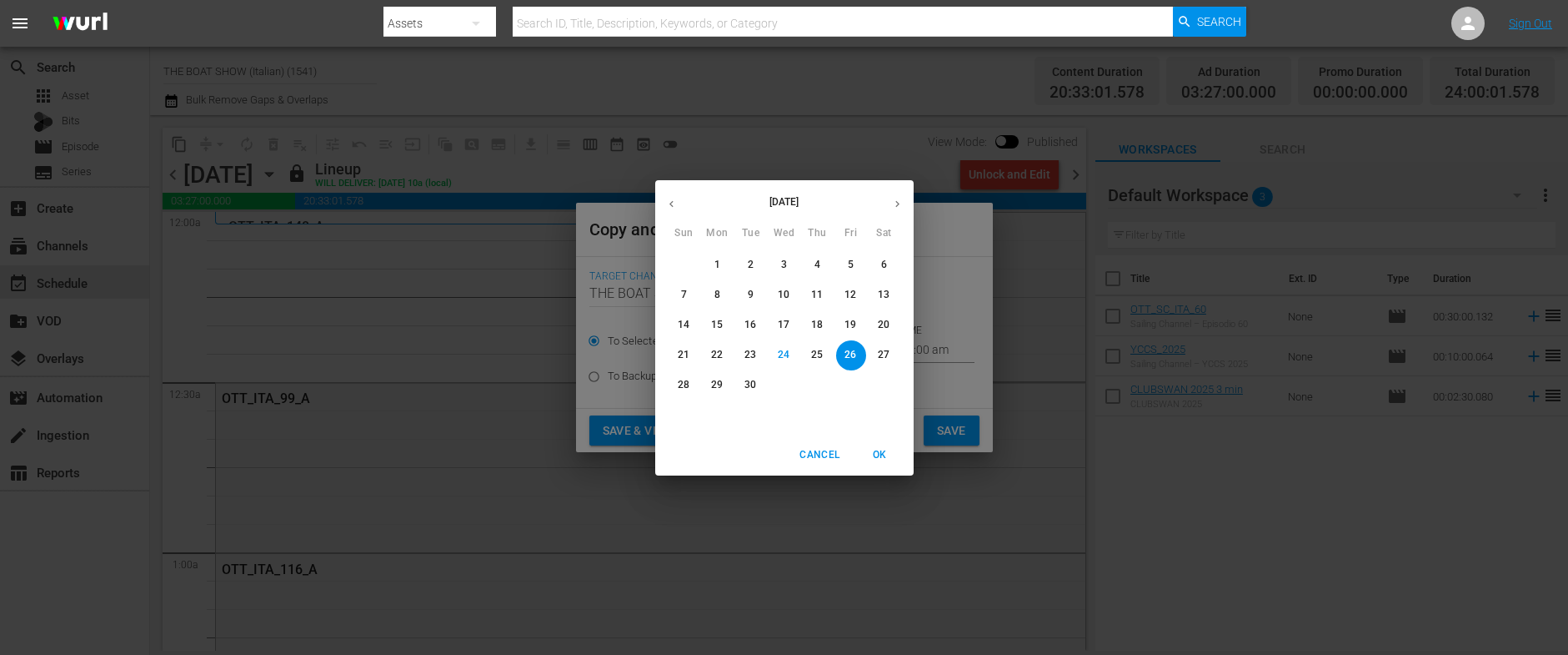
click at [892, 205] on icon "button" at bounding box center [897, 204] width 12 height 12
click at [839, 270] on span "3" at bounding box center [851, 265] width 30 height 14
type input "Oct 3rd 2025"
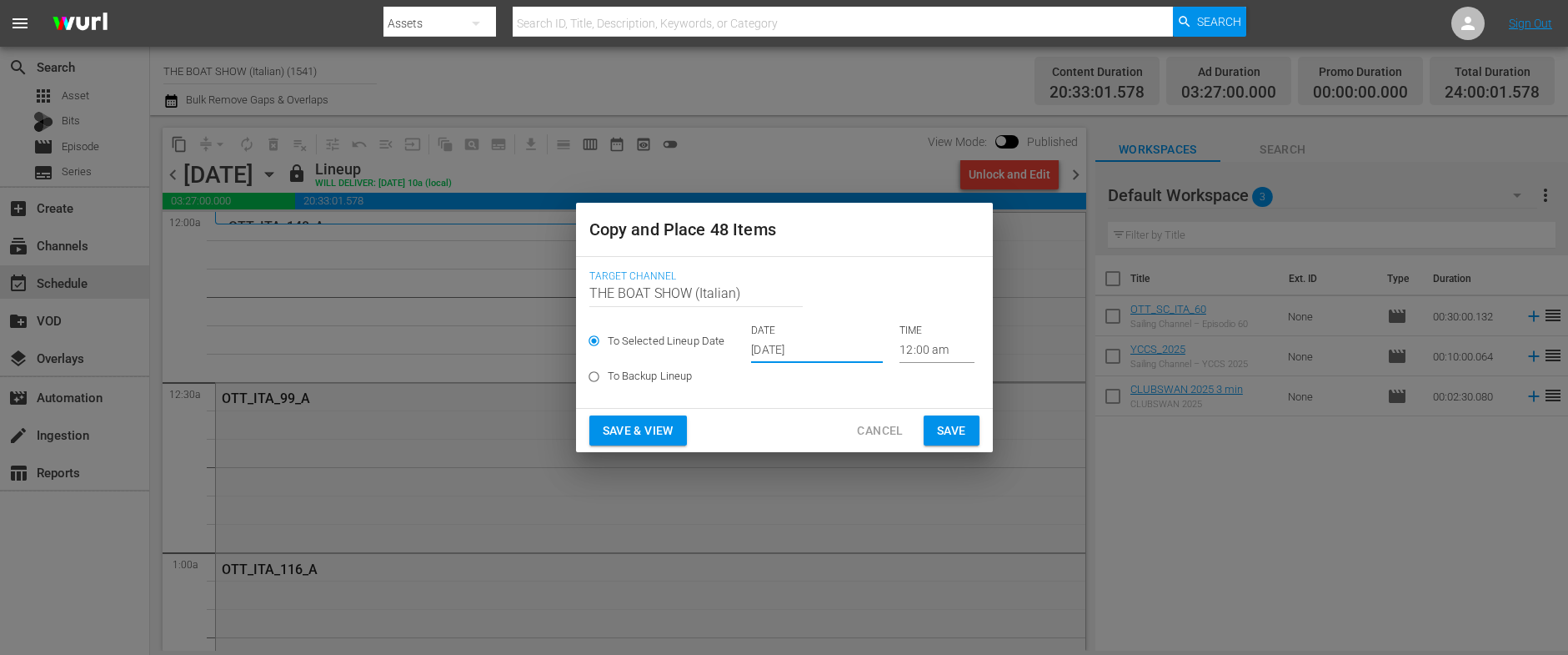
click at [655, 417] on button "Save & View" at bounding box center [638, 430] width 98 height 31
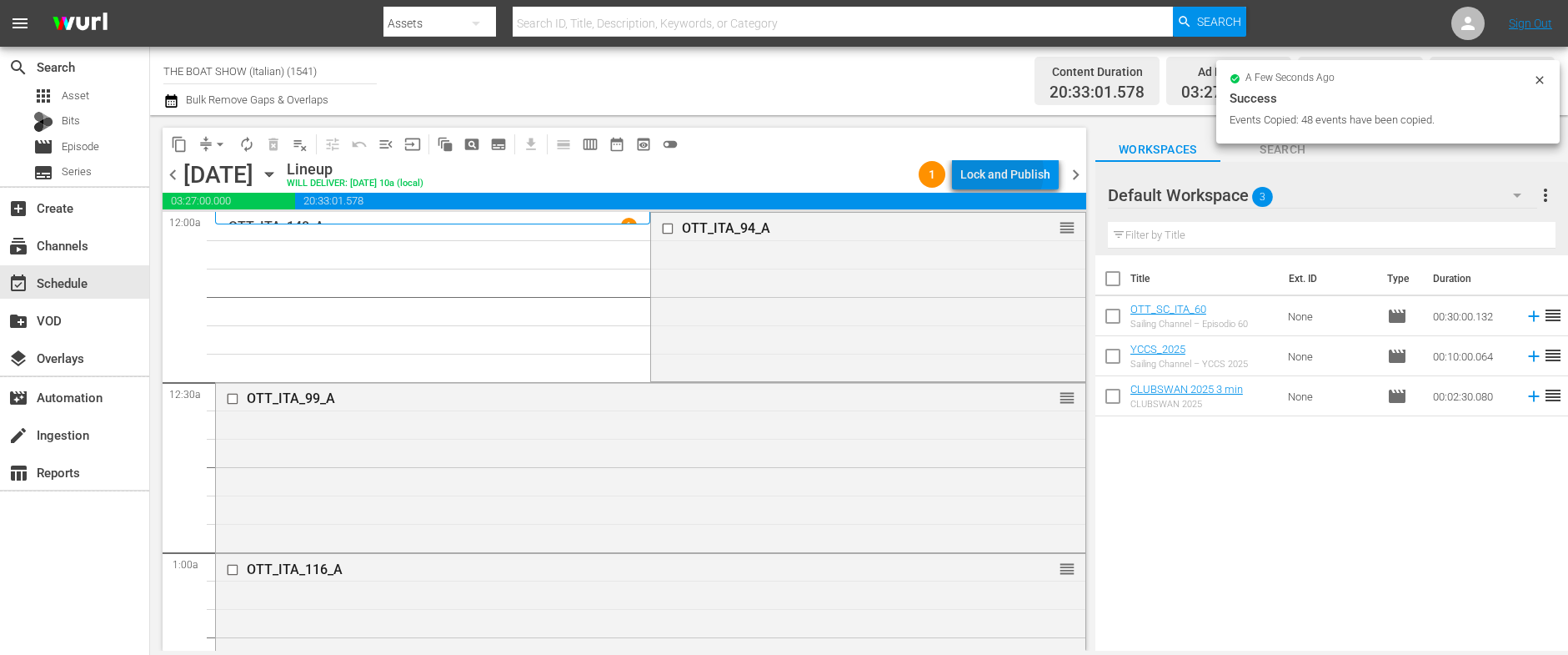
click at [998, 172] on div "Lock and Publish" at bounding box center [1005, 174] width 90 height 30
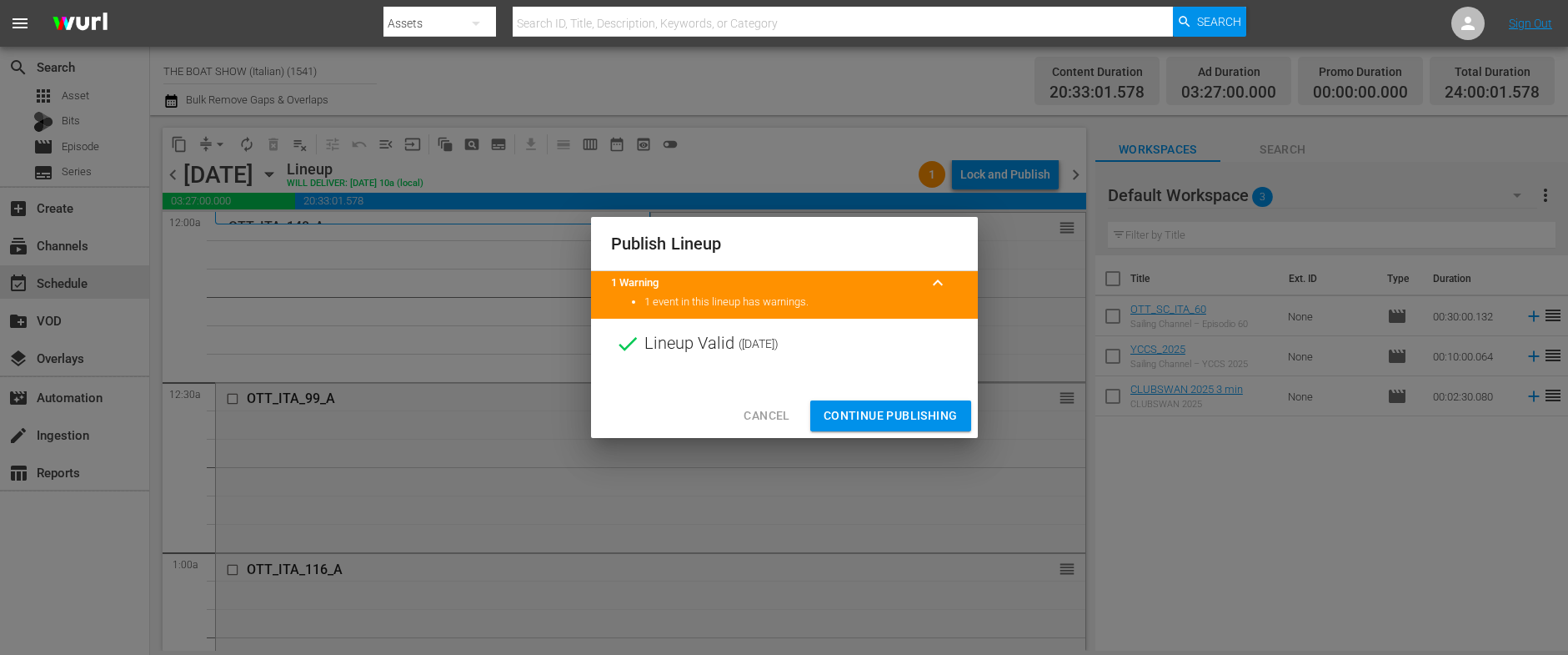
click at [905, 414] on span "Continue Publishing" at bounding box center [890, 416] width 134 height 21
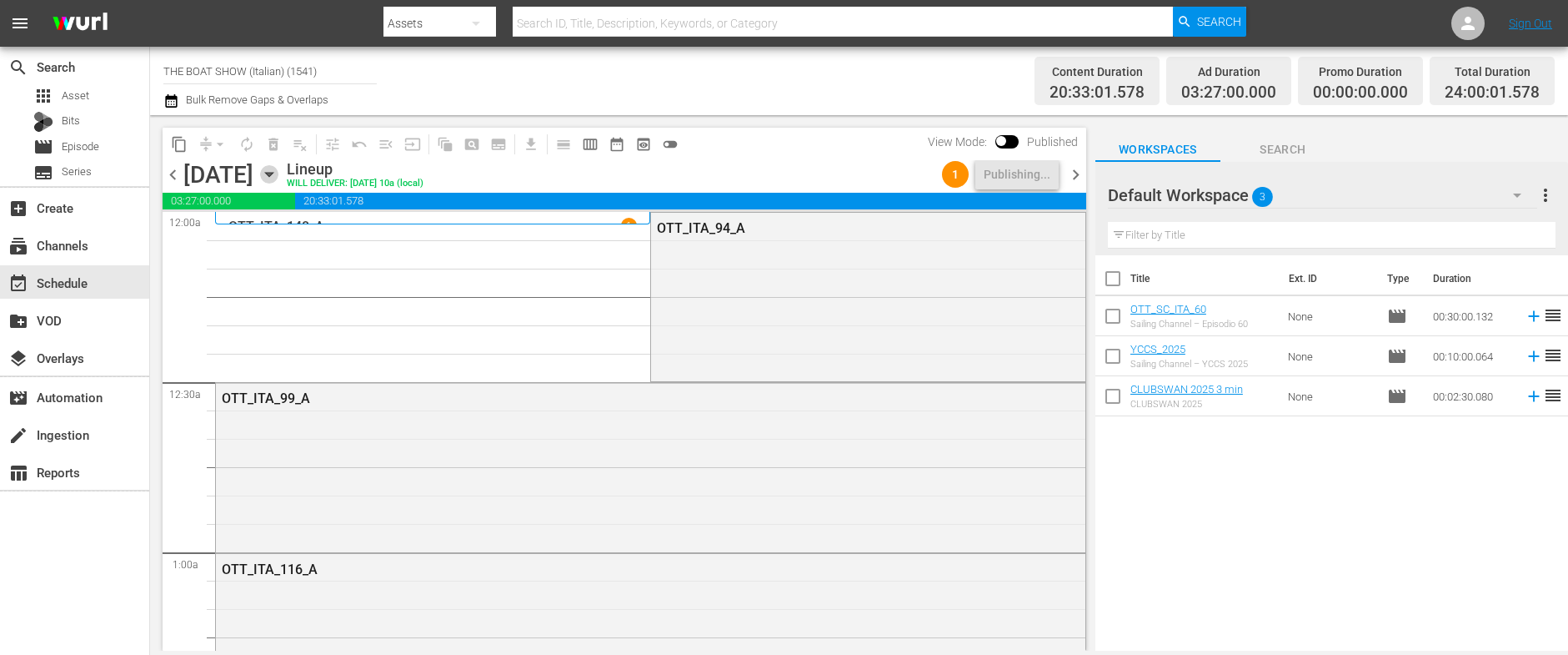
click at [273, 175] on icon "button" at bounding box center [268, 175] width 8 height 4
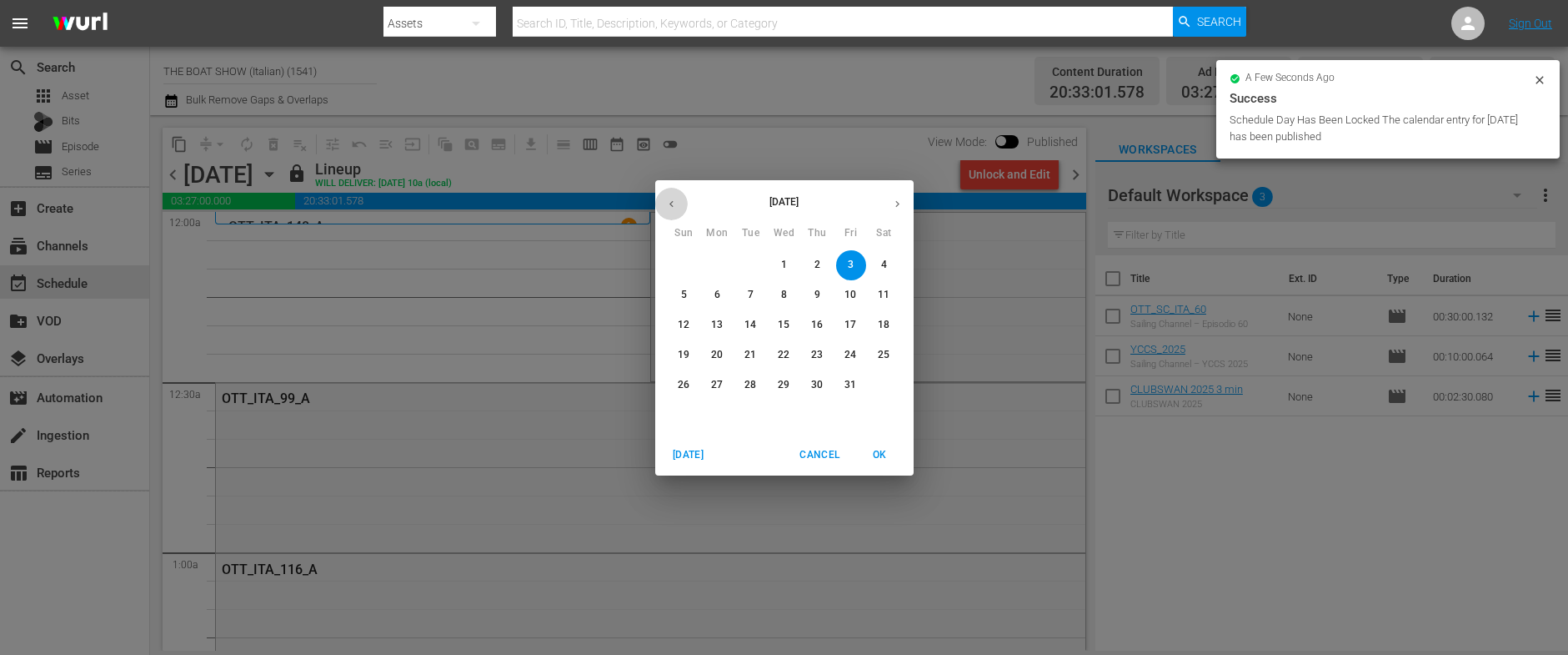
click at [666, 212] on button "button" at bounding box center [671, 204] width 33 height 33
click at [739, 384] on span "30" at bounding box center [751, 385] width 30 height 14
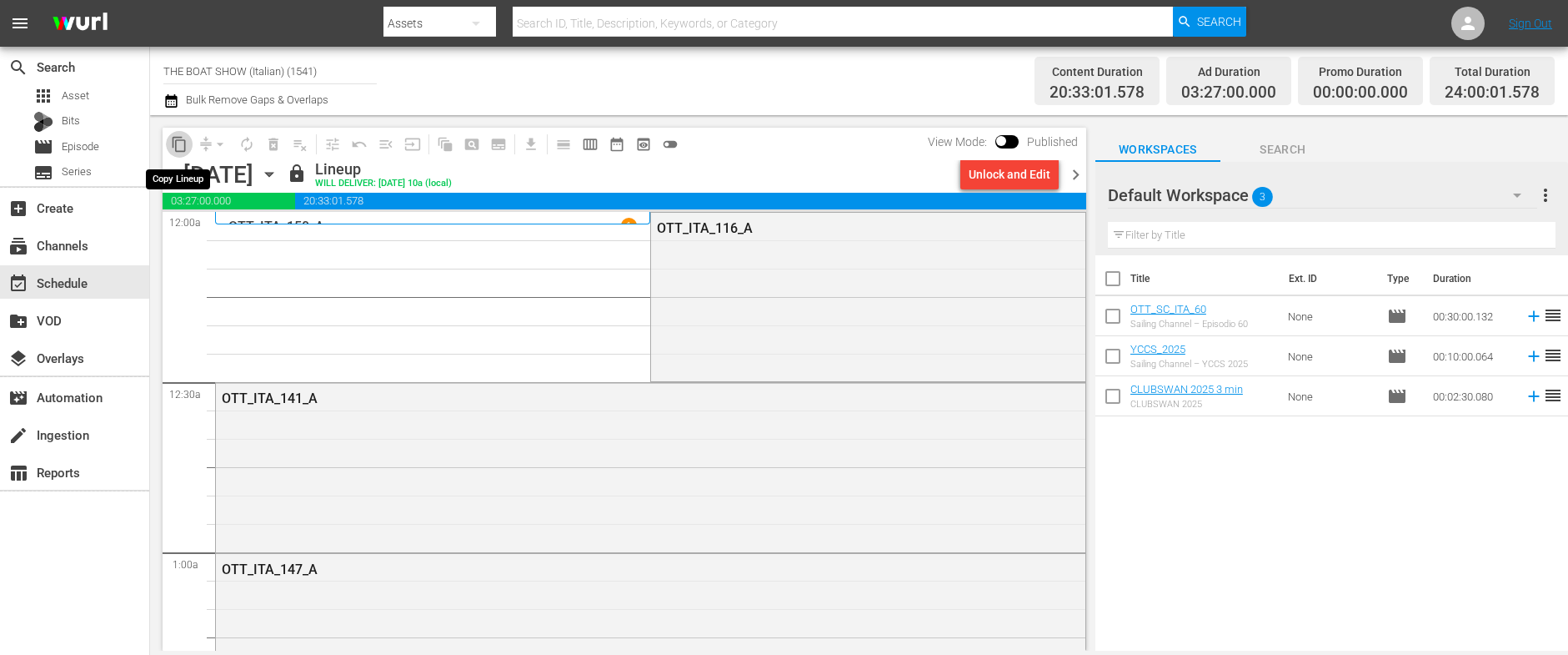
click at [171, 143] on span "content_copy" at bounding box center [179, 144] width 17 height 17
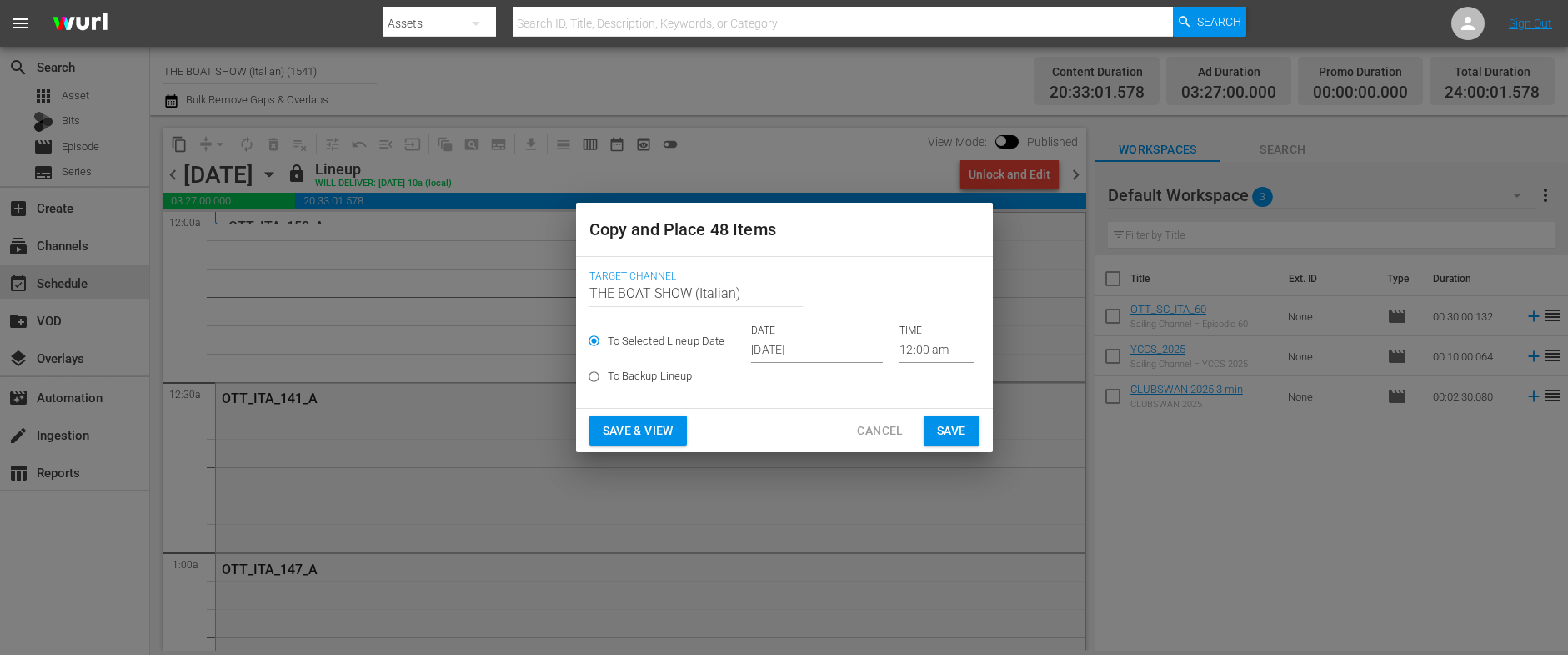
click at [779, 358] on input "[DATE]" at bounding box center [816, 350] width 131 height 25
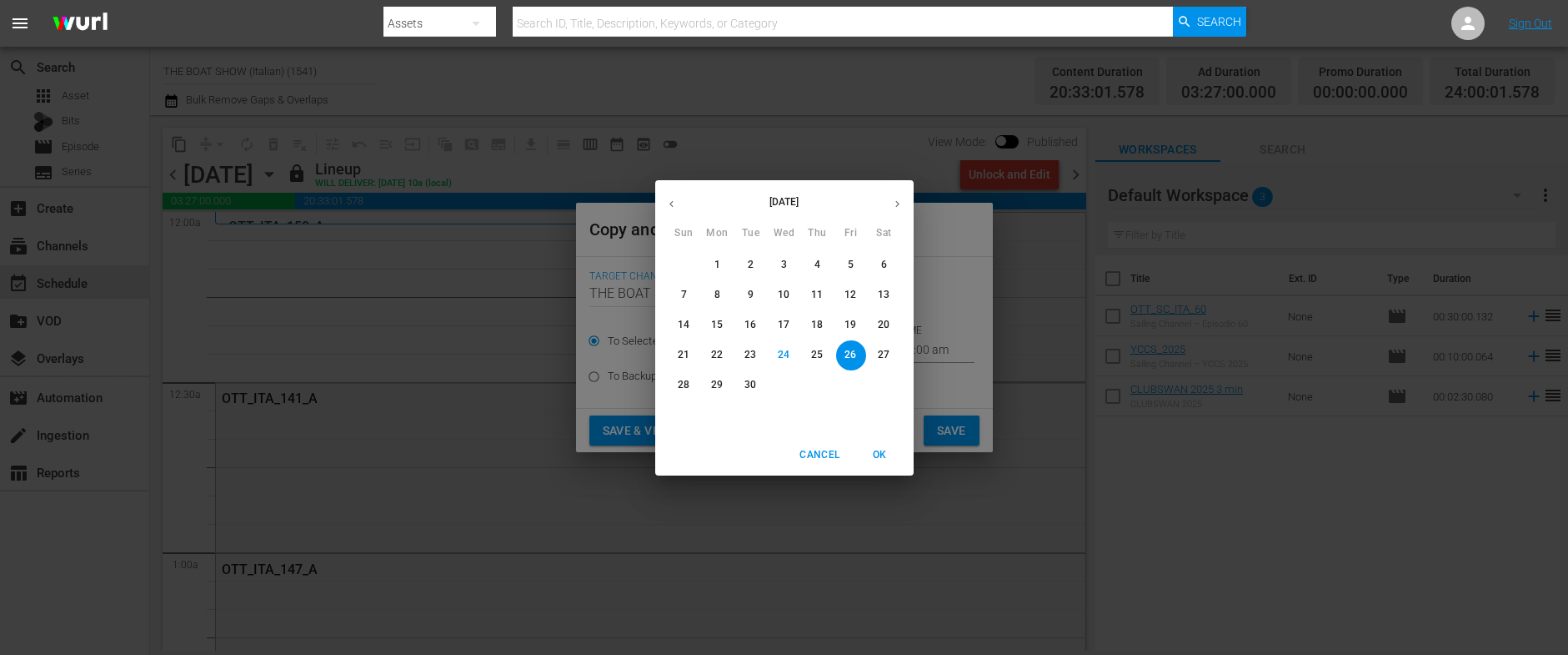
click at [896, 208] on icon "button" at bounding box center [897, 204] width 12 height 12
click at [881, 272] on button "4" at bounding box center [884, 265] width 30 height 30
type input "Oct 4th 2025"
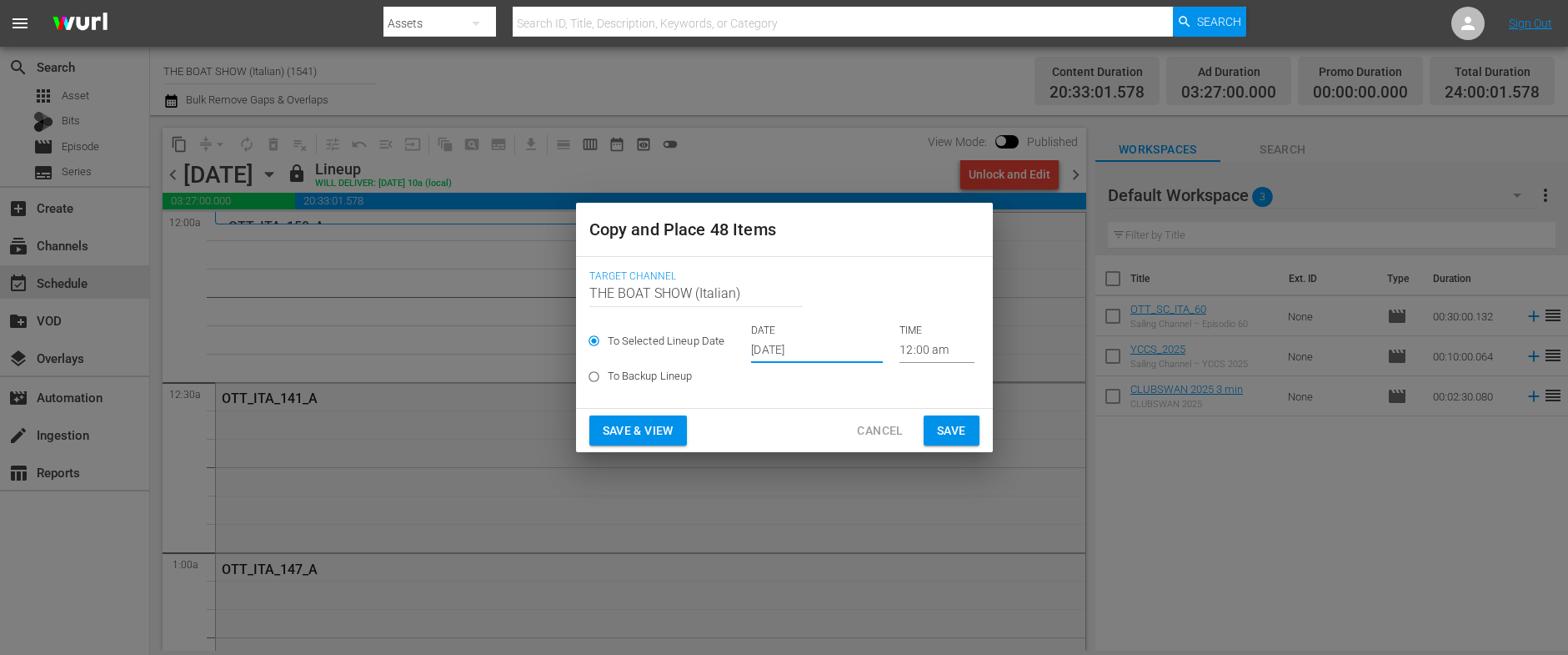
click at [631, 422] on span "Save & View" at bounding box center [638, 431] width 71 height 21
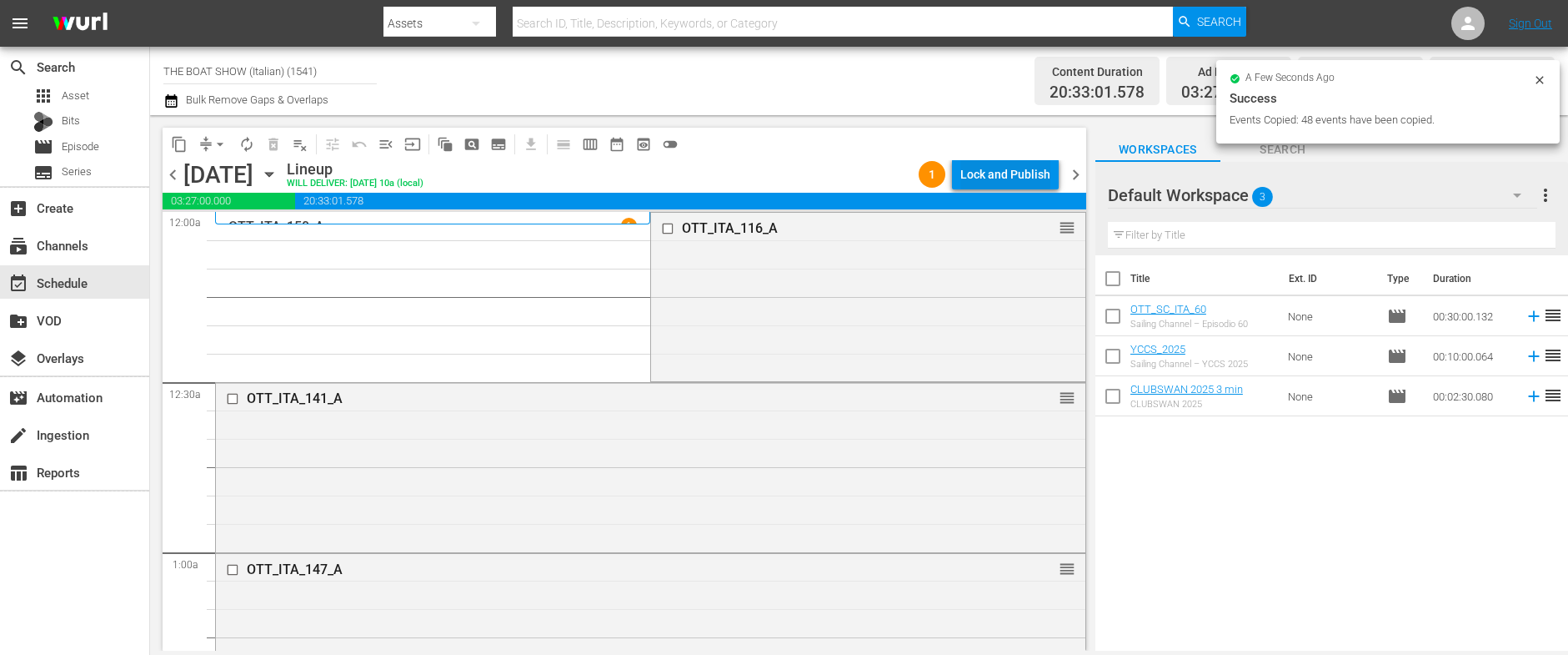
click at [1005, 173] on div "Lock and Publish" at bounding box center [1005, 174] width 90 height 30
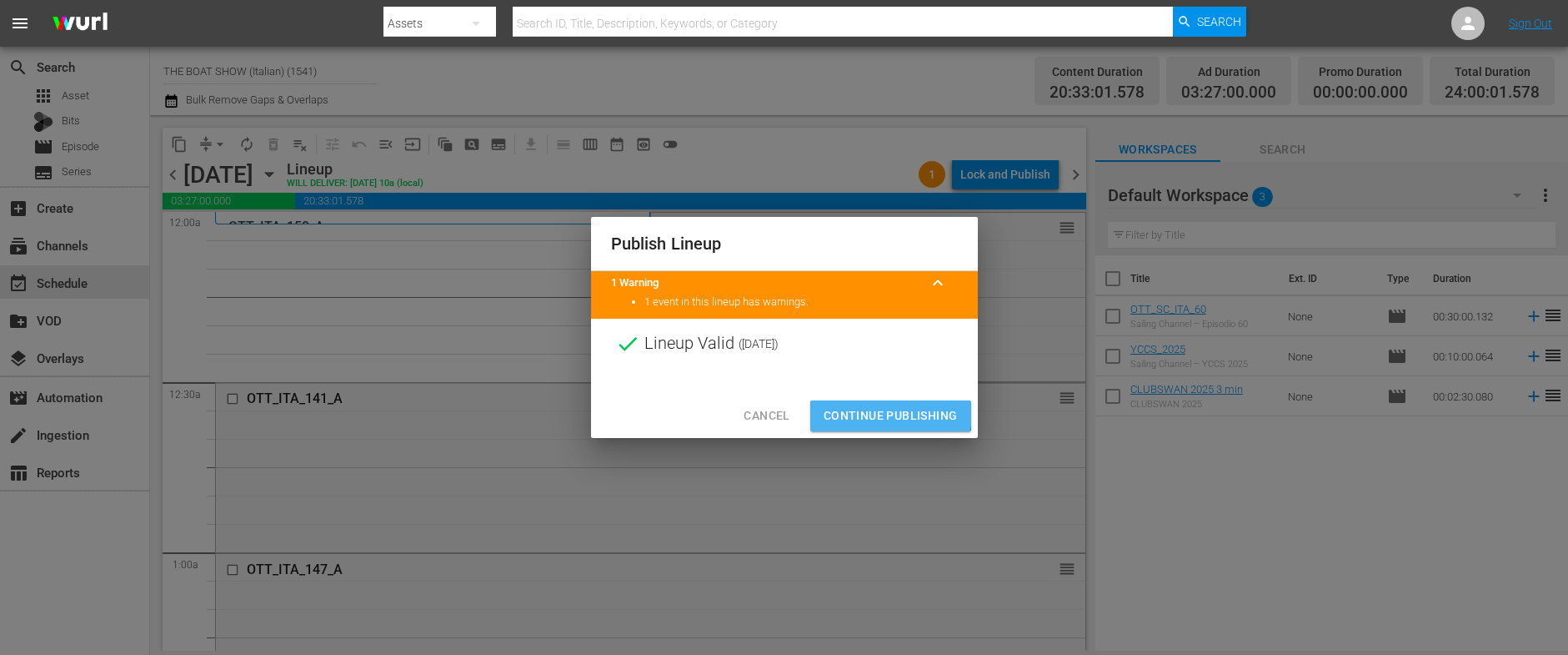
click at [861, 411] on span "Continue Publishing" at bounding box center [890, 416] width 134 height 21
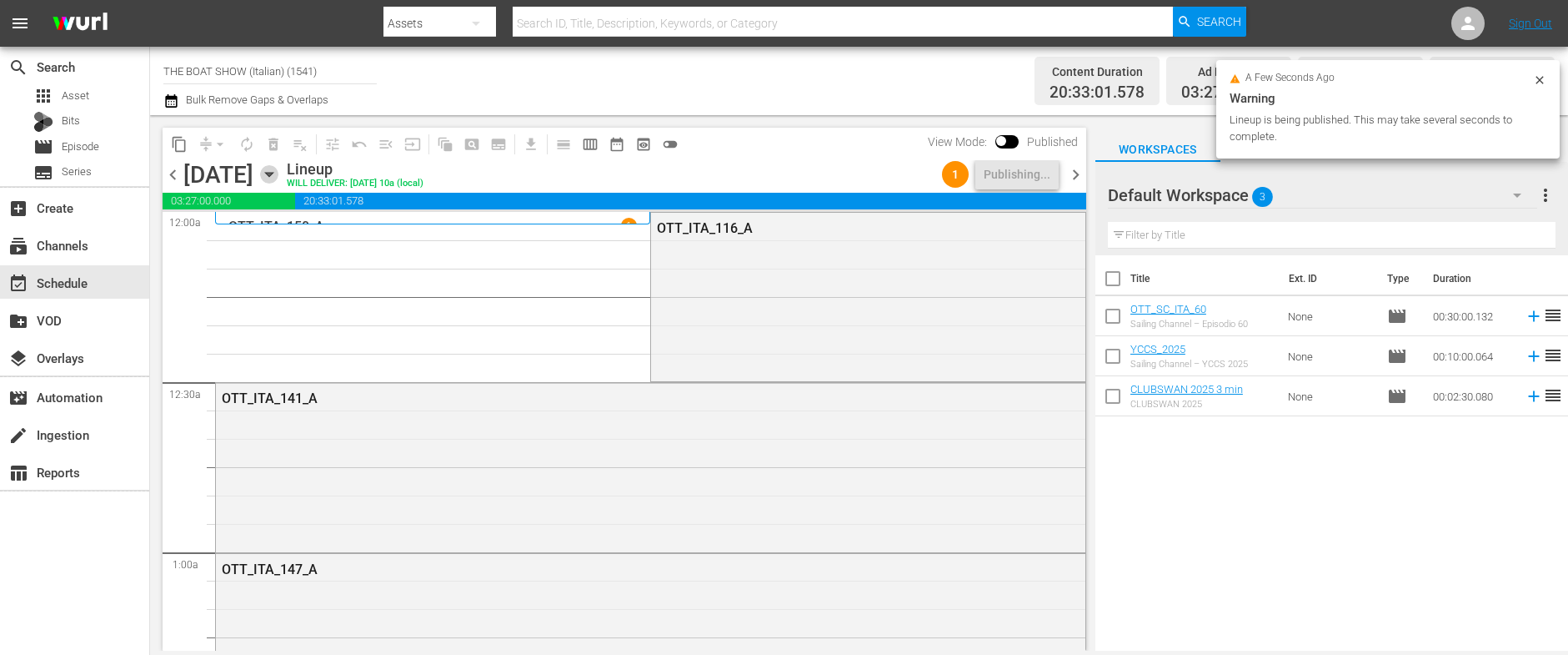
click at [278, 173] on icon "button" at bounding box center [269, 174] width 19 height 19
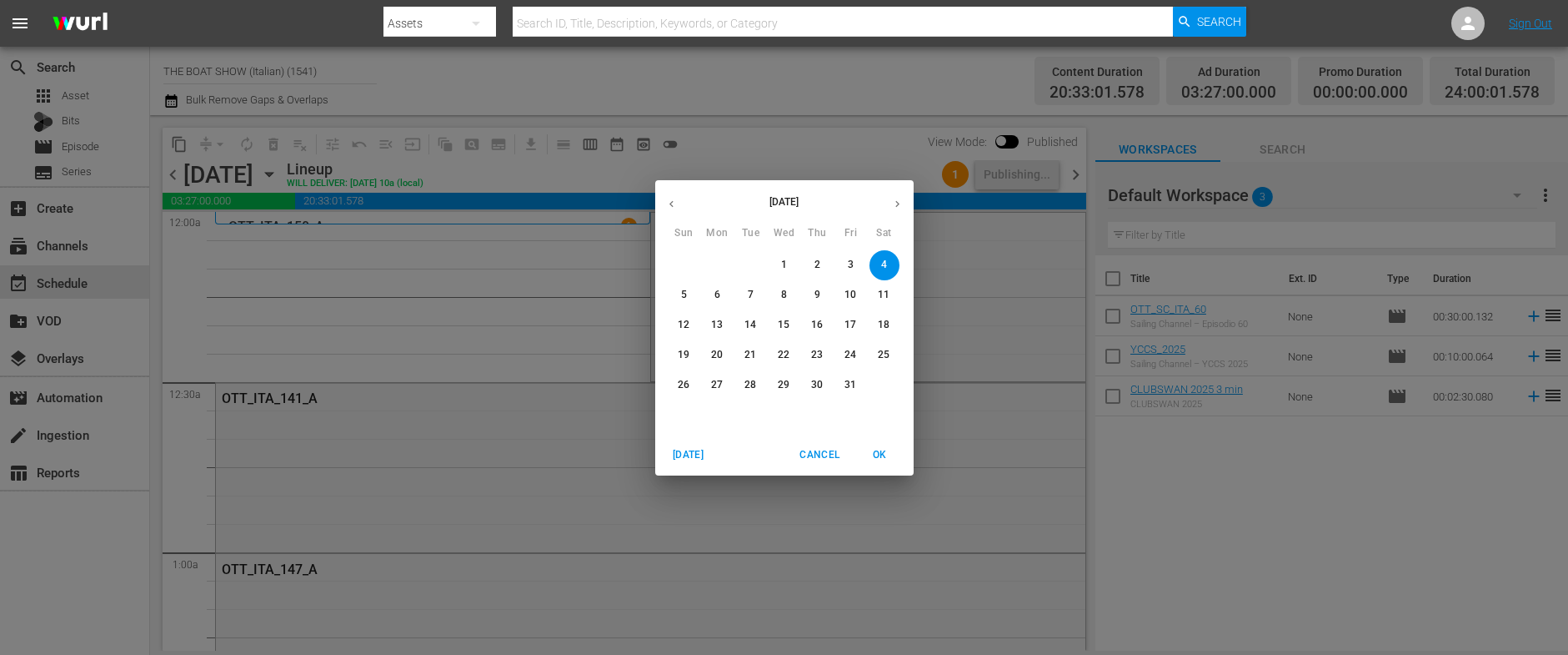
click at [789, 261] on span "1" at bounding box center [784, 265] width 30 height 14
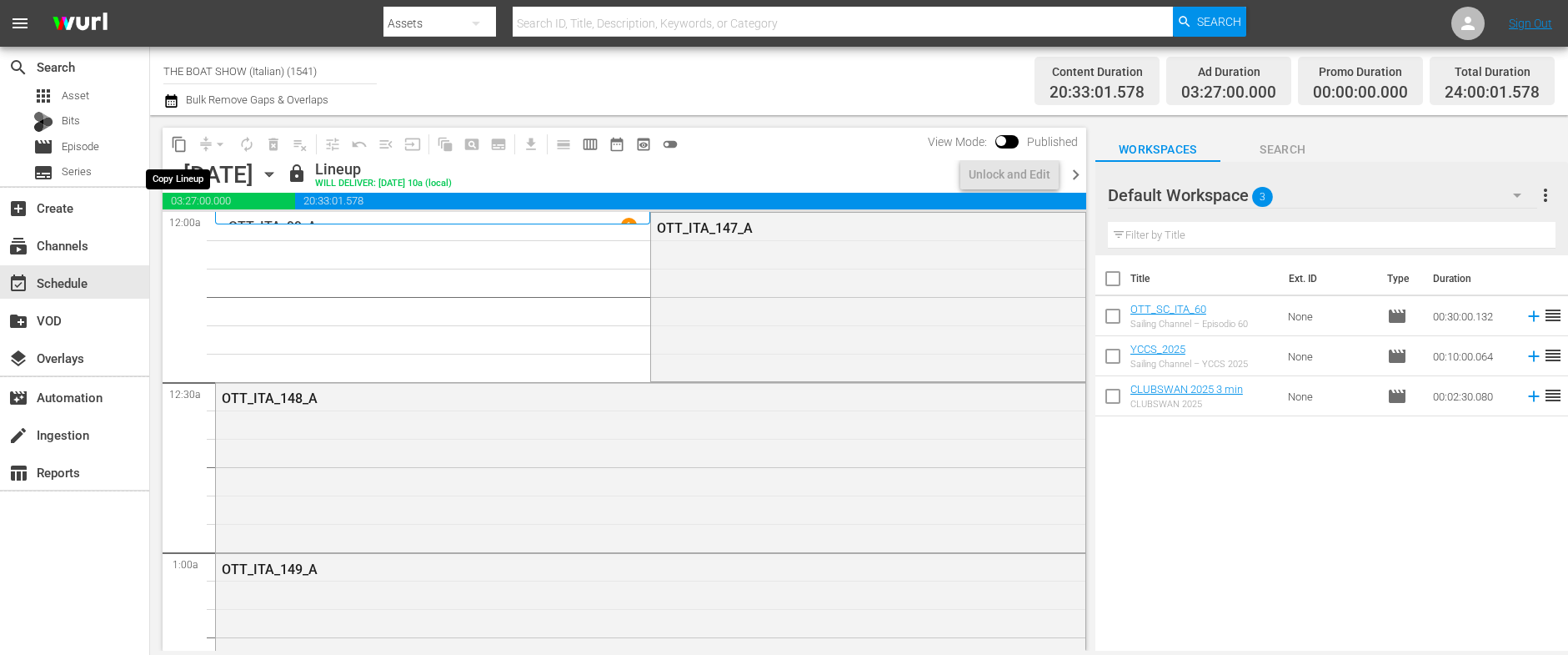
click at [180, 146] on span "content_copy" at bounding box center [179, 144] width 17 height 17
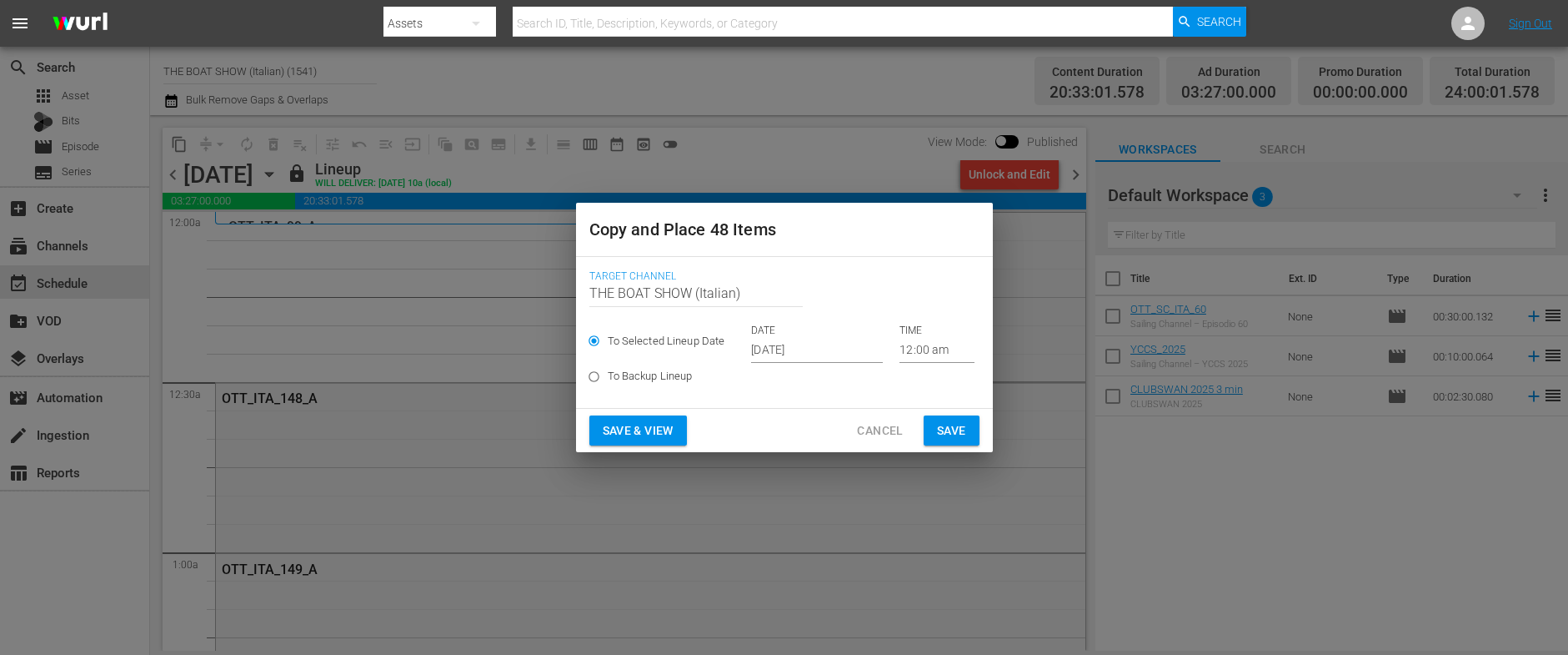
click at [772, 358] on input "[DATE]" at bounding box center [816, 350] width 131 height 25
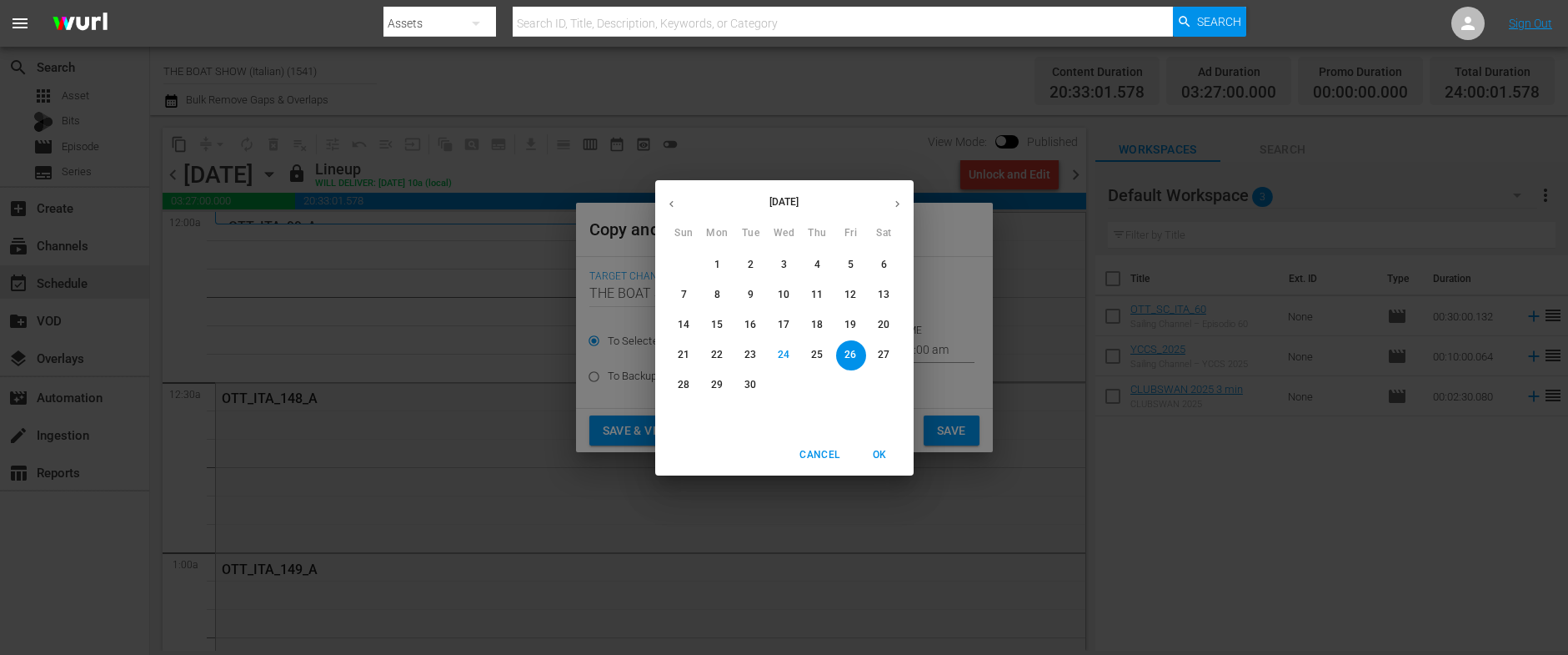
click at [843, 267] on span "5" at bounding box center [851, 265] width 30 height 14
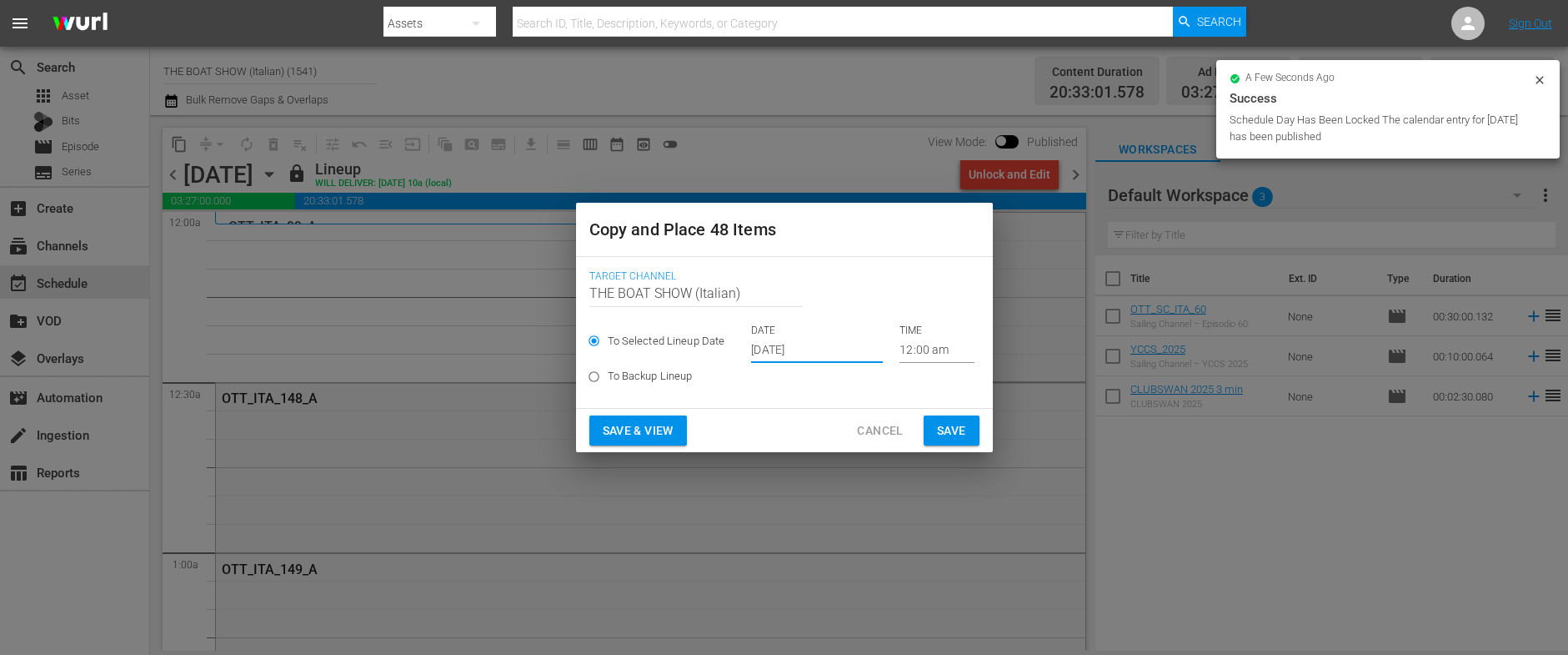
click at [805, 350] on input "Sep 5th 2025" at bounding box center [816, 350] width 131 height 25
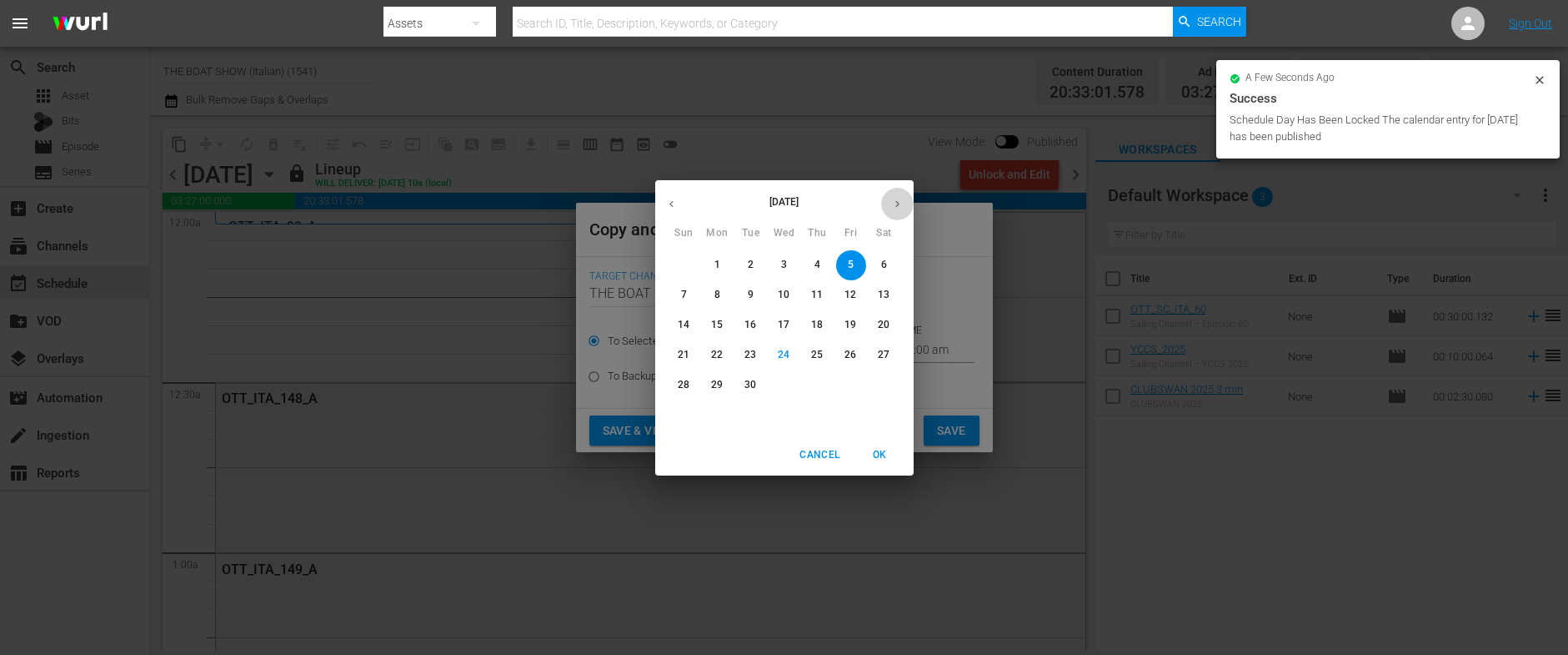
click at [891, 207] on icon "button" at bounding box center [897, 204] width 12 height 12
click at [687, 292] on span "5" at bounding box center [685, 295] width 30 height 14
type input "Oct 5th 2025"
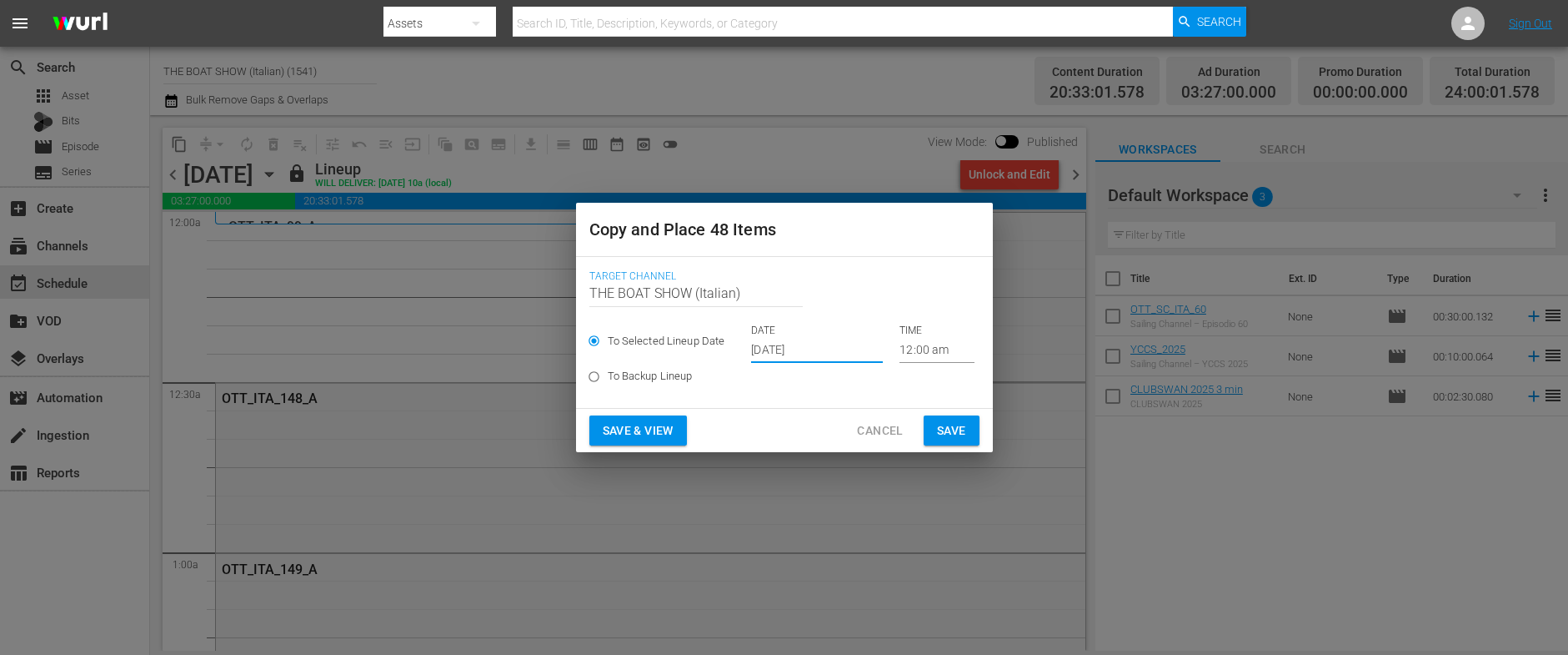
click at [644, 429] on span "Save & View" at bounding box center [638, 431] width 71 height 21
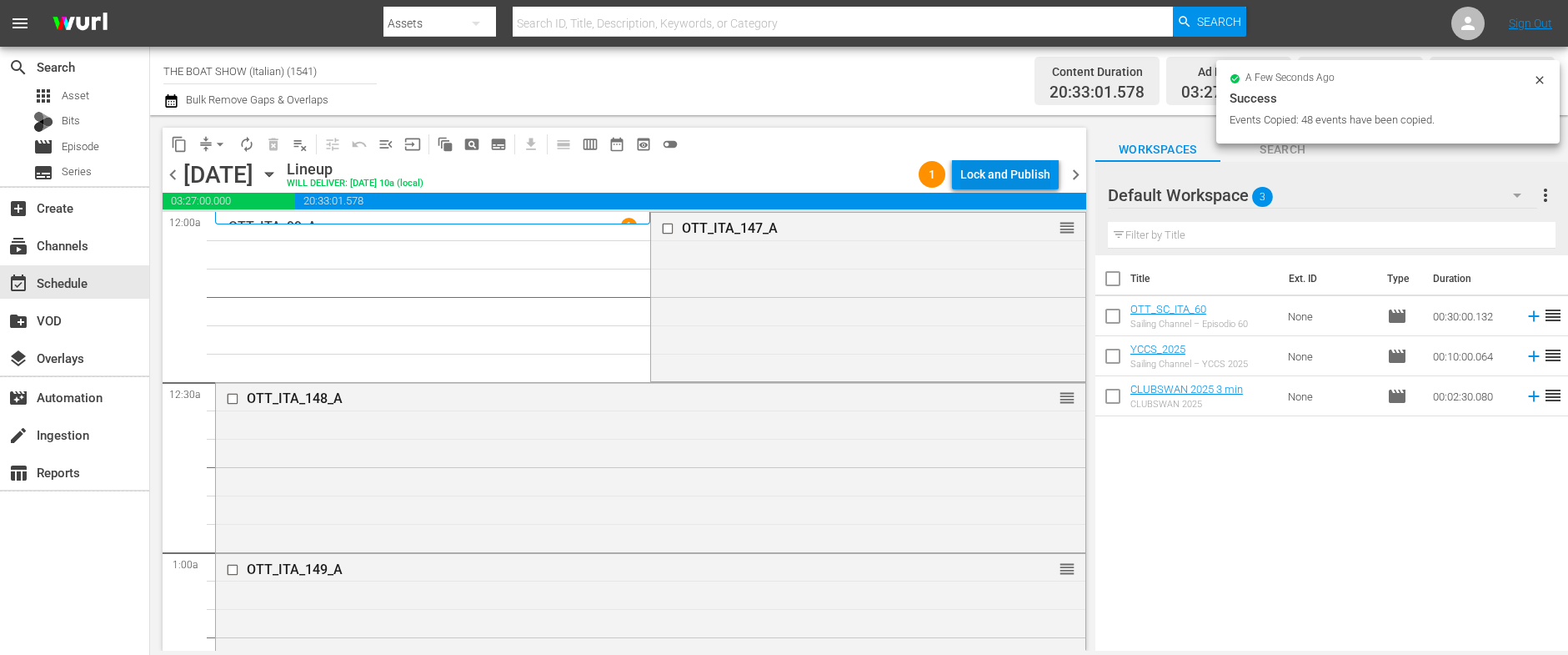
click at [993, 174] on div "Lock and Publish" at bounding box center [1005, 174] width 90 height 30
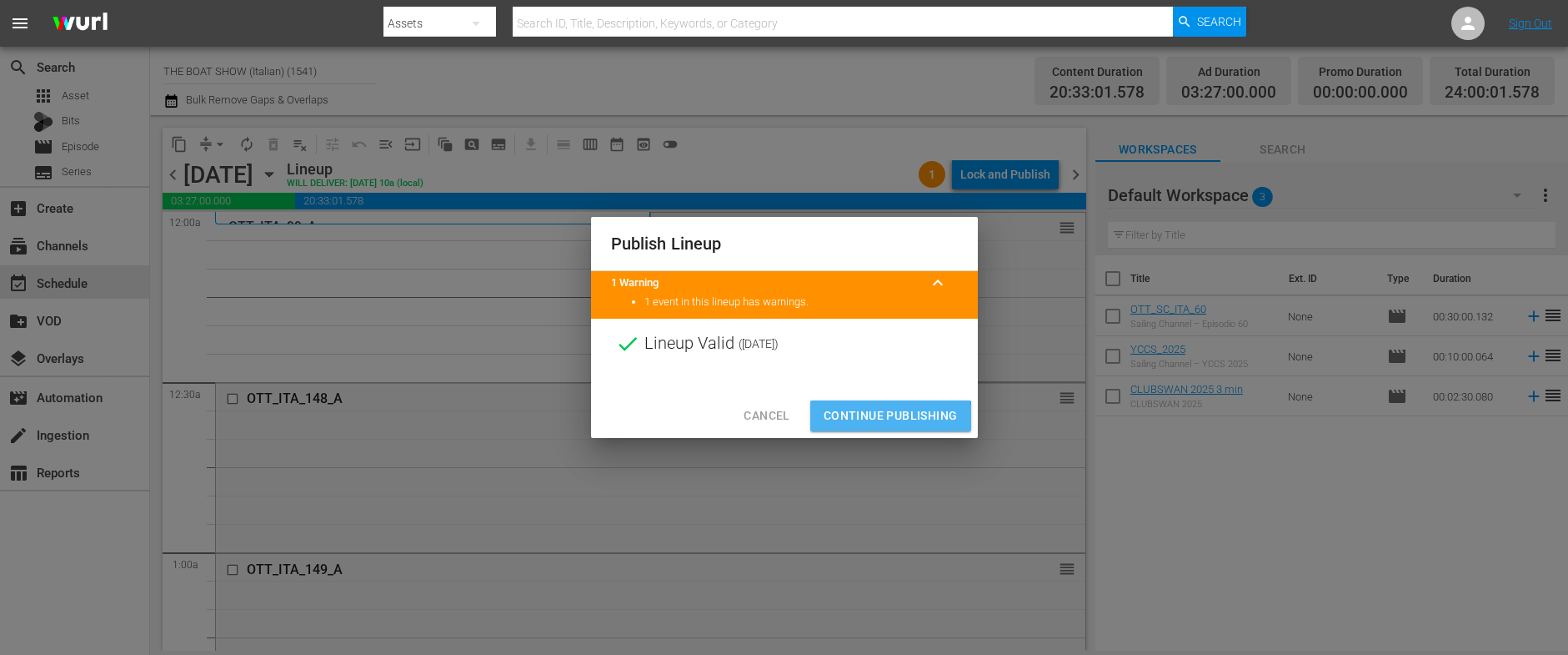
click at [875, 425] on span "Continue Publishing" at bounding box center [890, 416] width 134 height 21
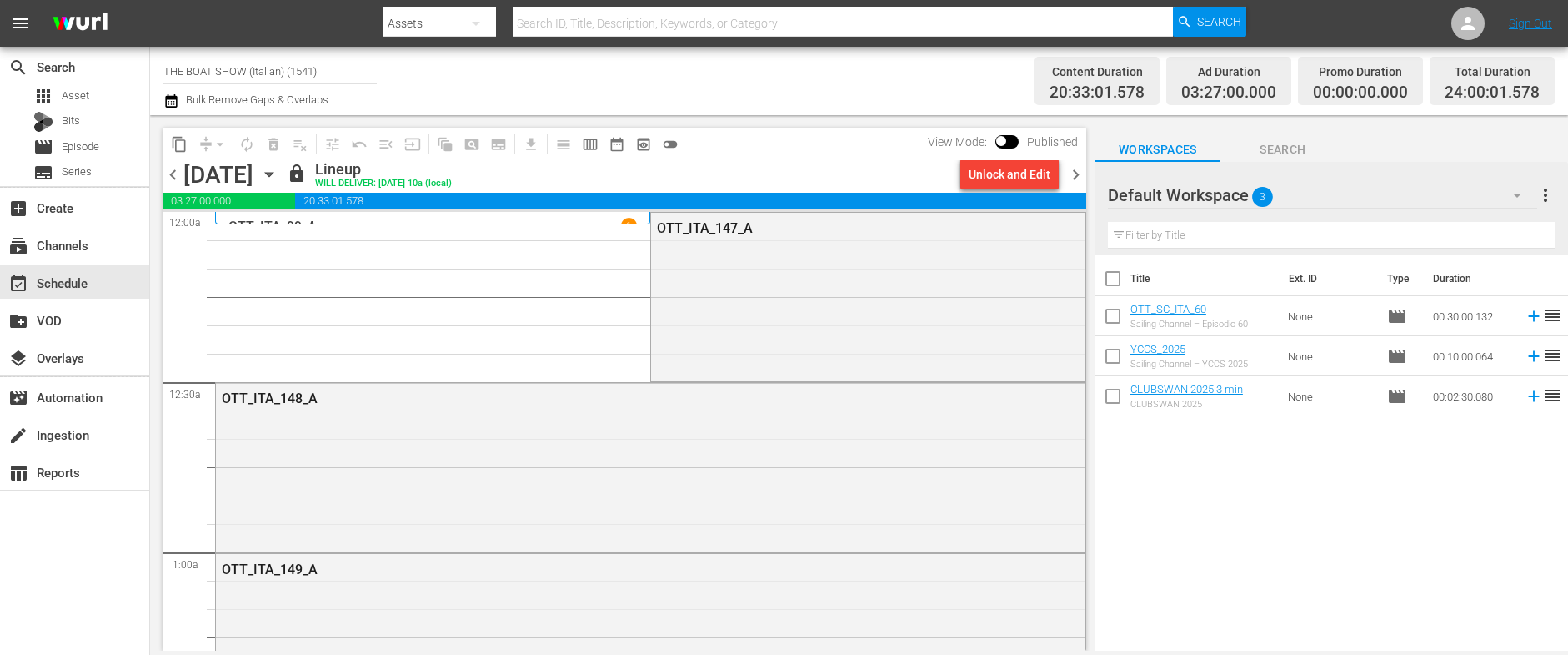
click at [278, 170] on icon "button" at bounding box center [269, 174] width 19 height 19
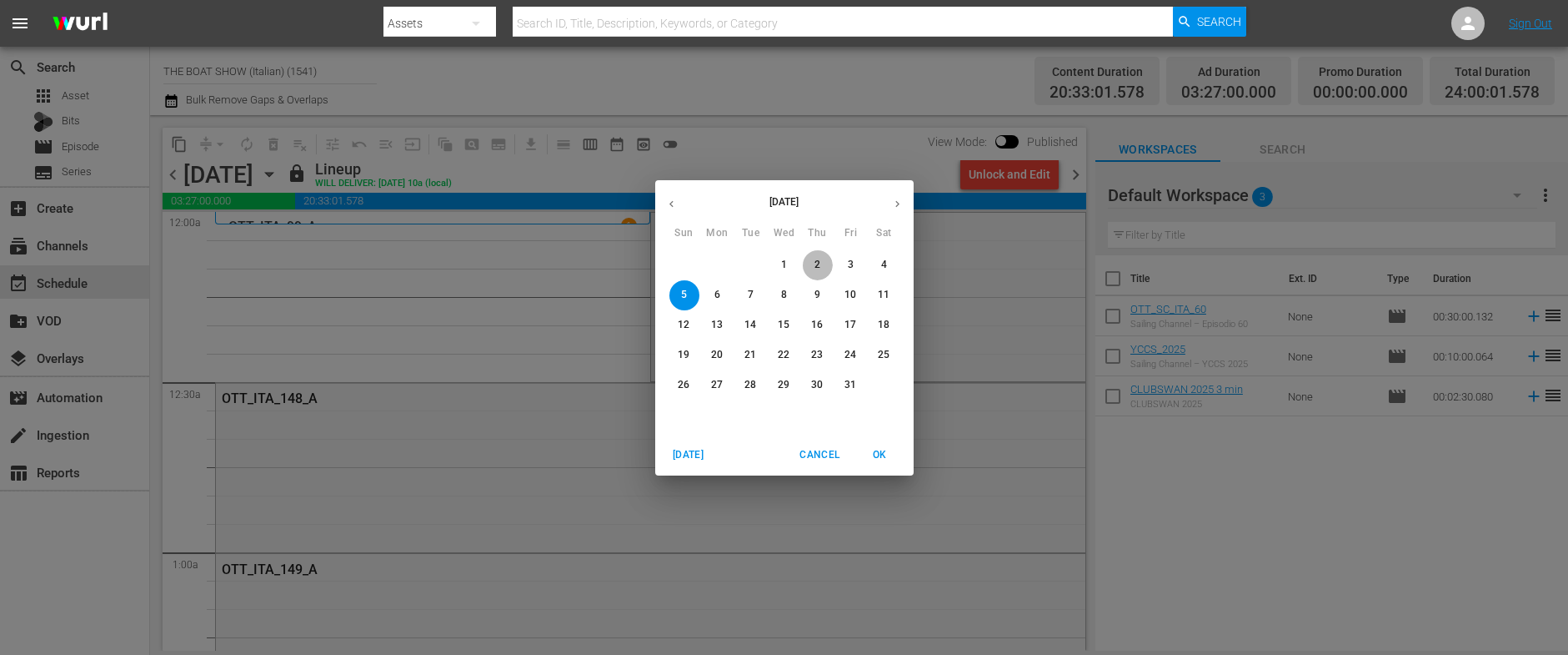
drag, startPoint x: 813, startPoint y: 263, endPoint x: 663, endPoint y: 247, distance: 150.9
click at [813, 263] on span "2" at bounding box center [818, 265] width 30 height 14
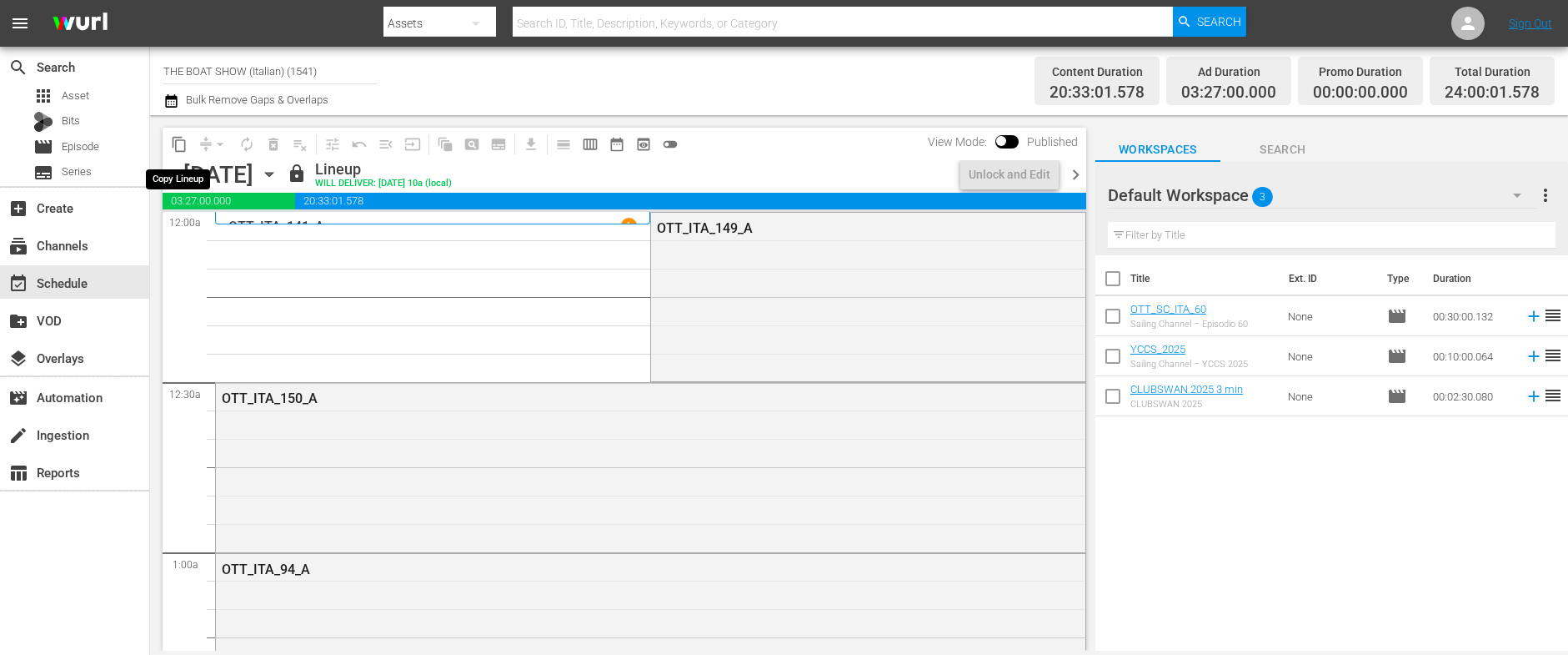
click at [176, 143] on span "content_copy" at bounding box center [179, 144] width 17 height 17
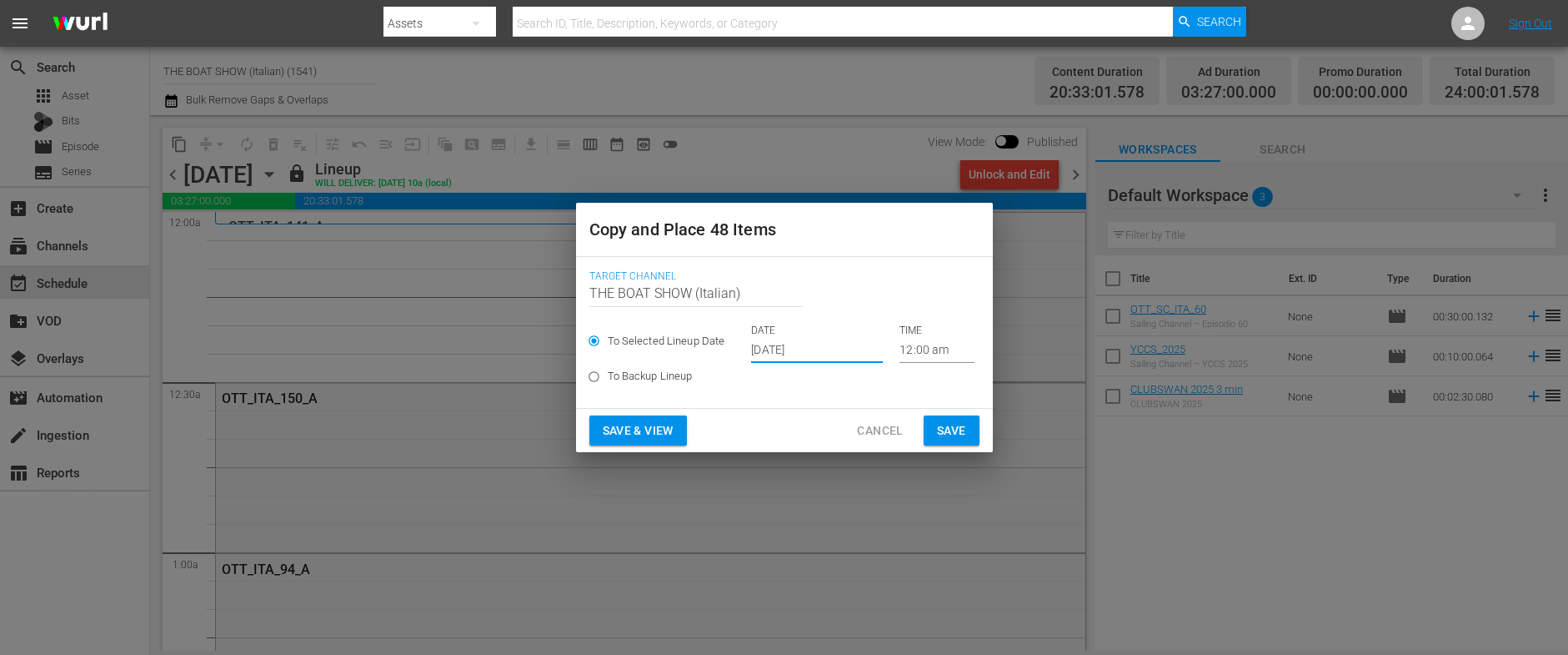
click at [804, 351] on input "[DATE]" at bounding box center [816, 350] width 131 height 25
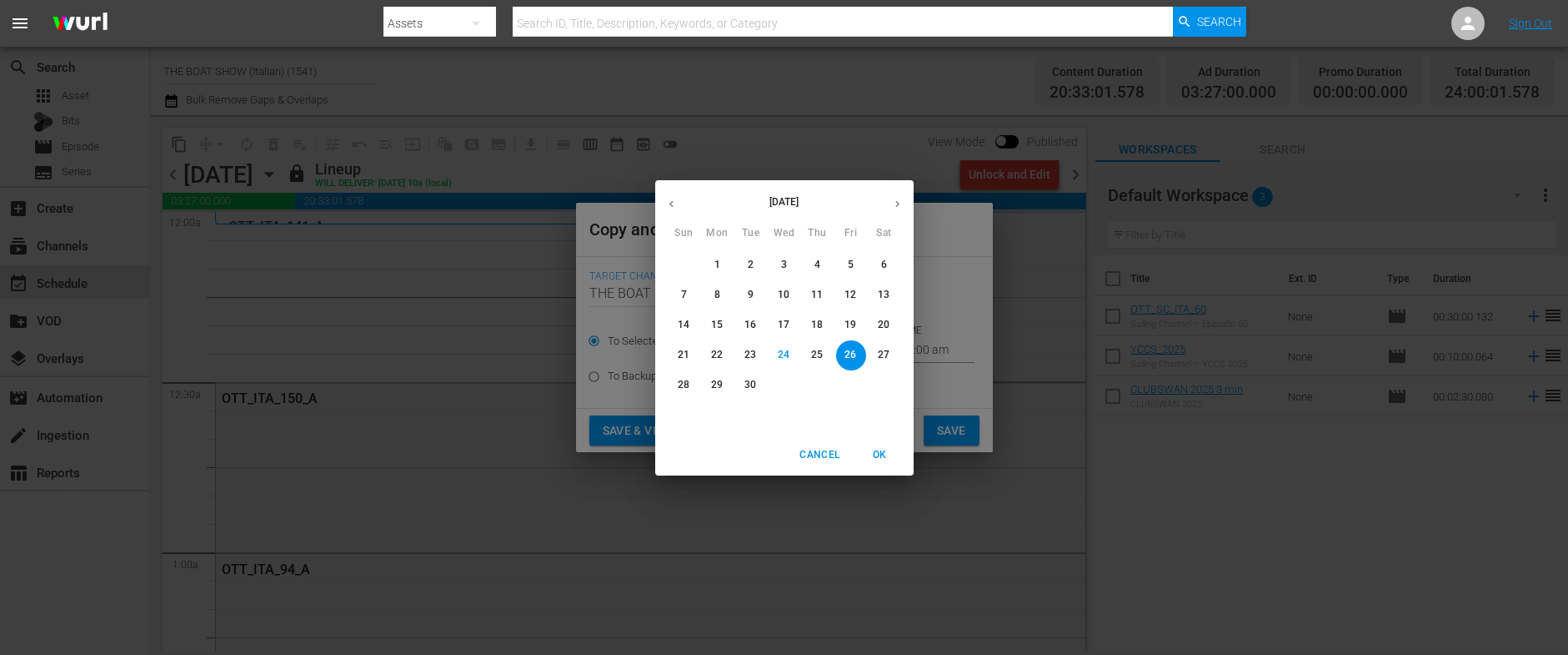
click at [897, 200] on icon "button" at bounding box center [897, 204] width 12 height 12
click at [715, 291] on p "6" at bounding box center [717, 295] width 6 height 14
type input "Oct 6th 2025"
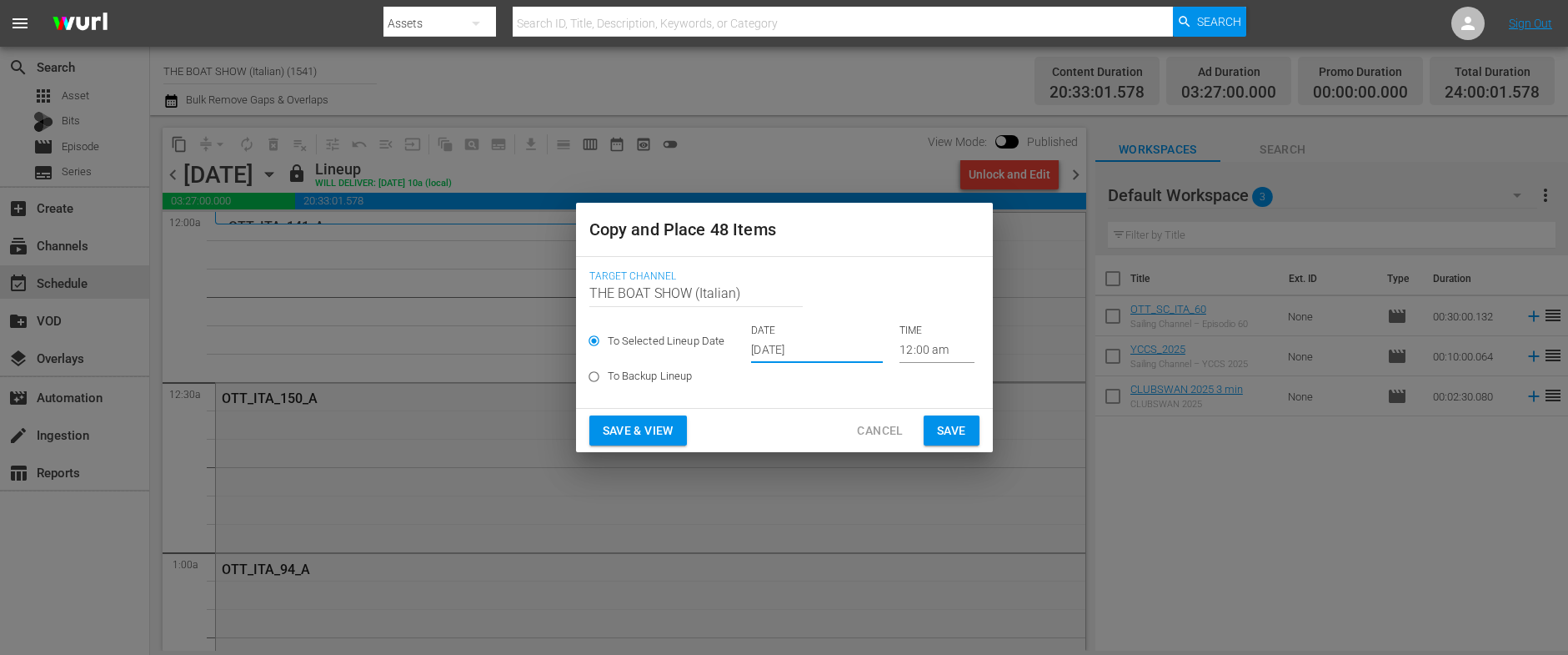
click at [622, 420] on span "Save & View" at bounding box center [638, 431] width 71 height 21
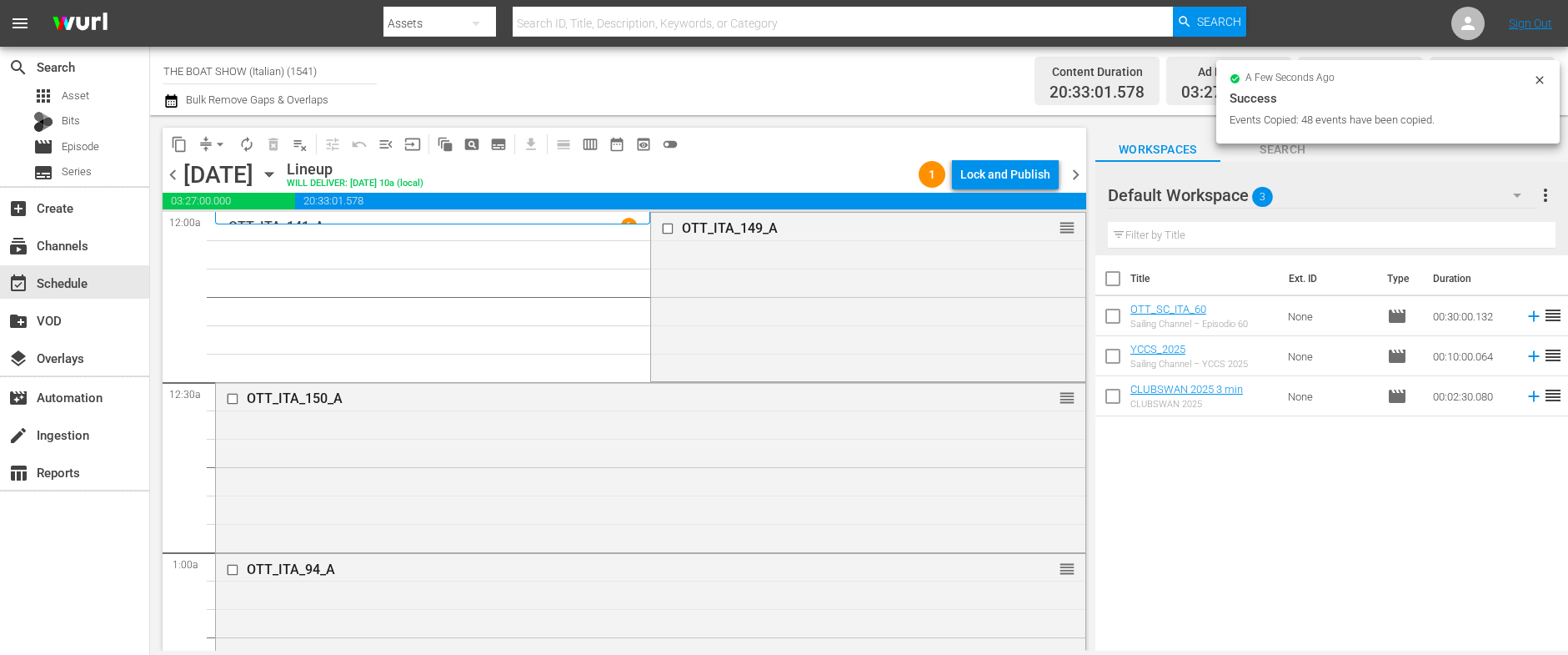
click at [995, 173] on div "Lock and Publish" at bounding box center [1005, 174] width 90 height 30
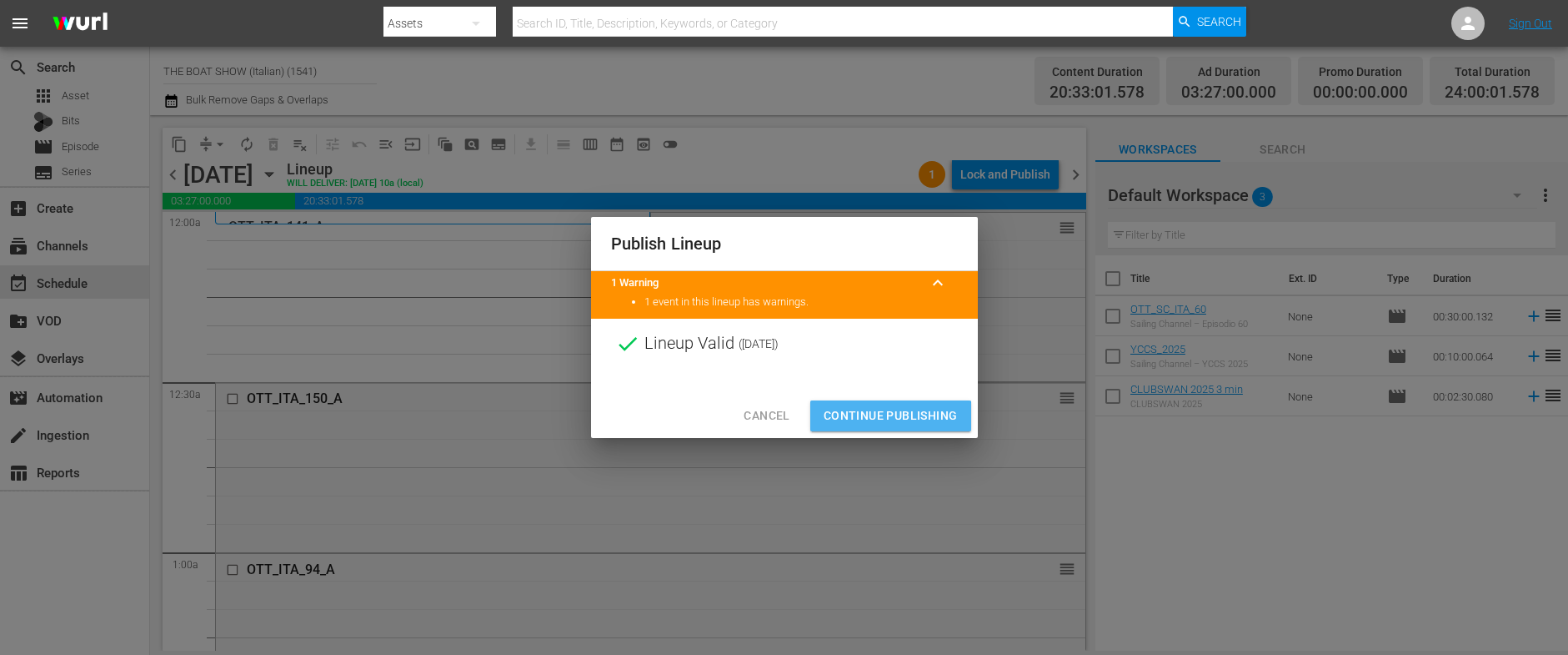
click at [879, 425] on span "Continue Publishing" at bounding box center [890, 416] width 134 height 21
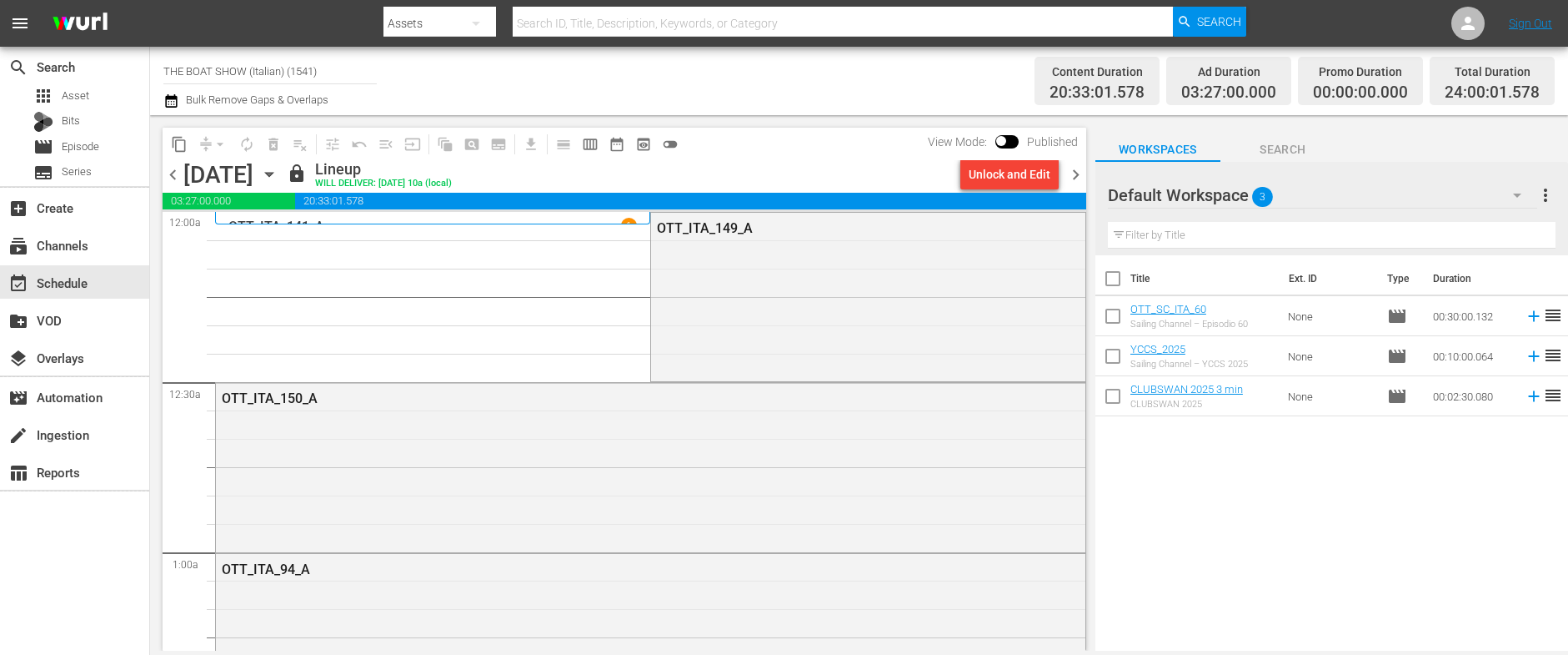
click at [278, 171] on icon "button" at bounding box center [269, 174] width 19 height 19
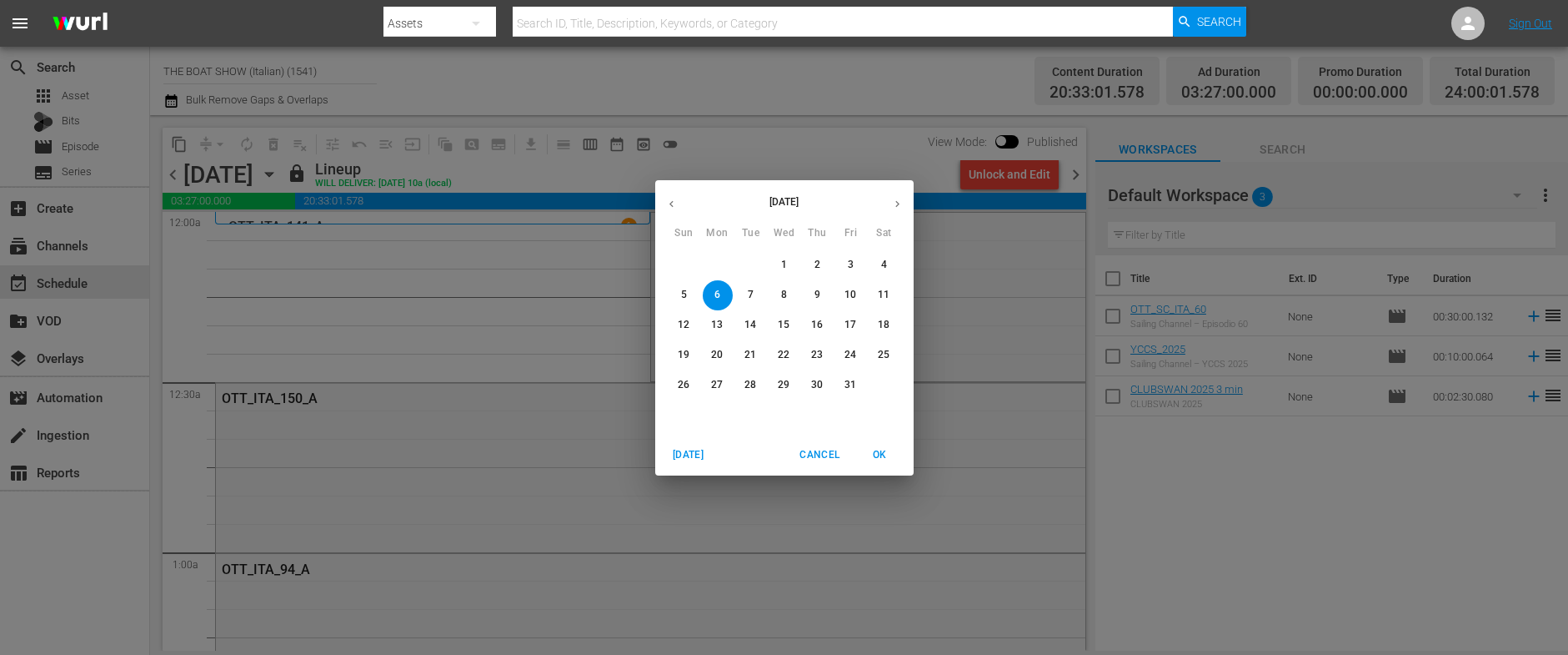
click at [844, 258] on span "3" at bounding box center [851, 265] width 30 height 14
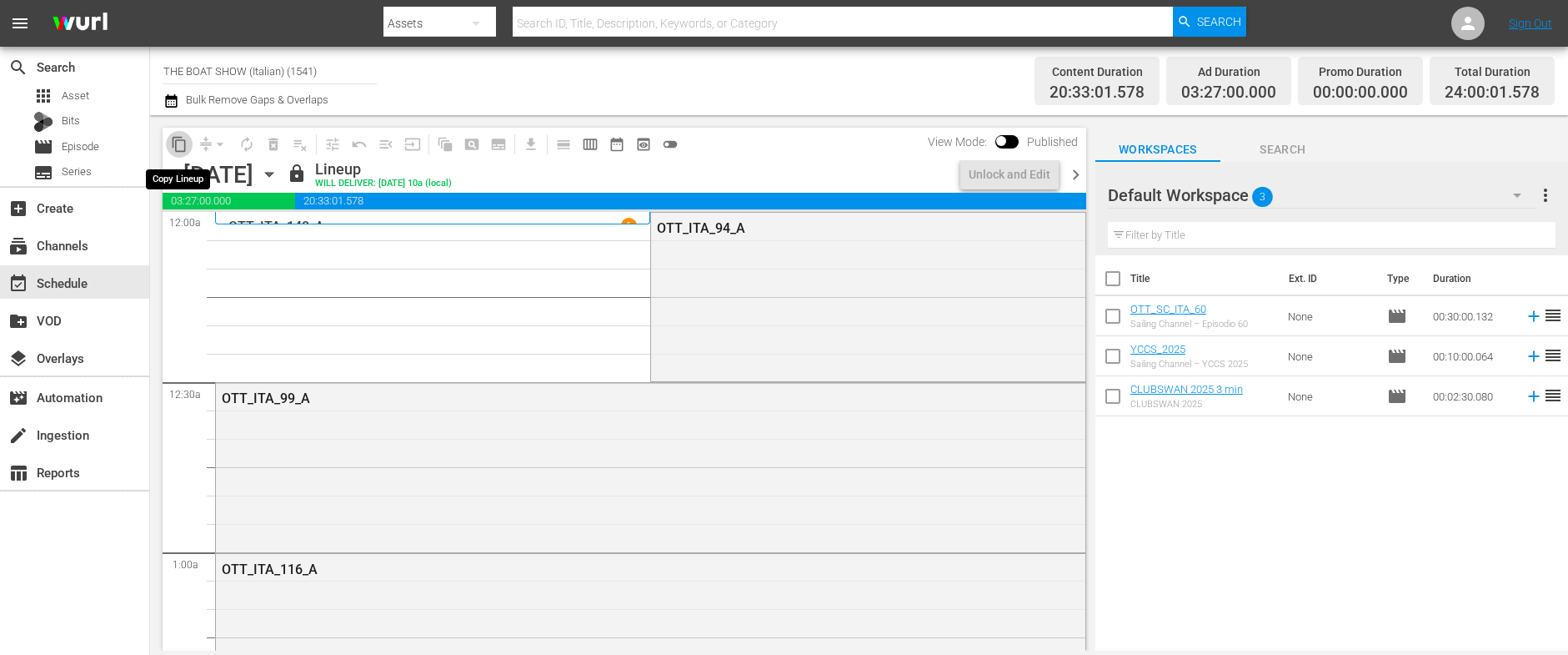
click at [177, 146] on span "content_copy" at bounding box center [179, 144] width 17 height 17
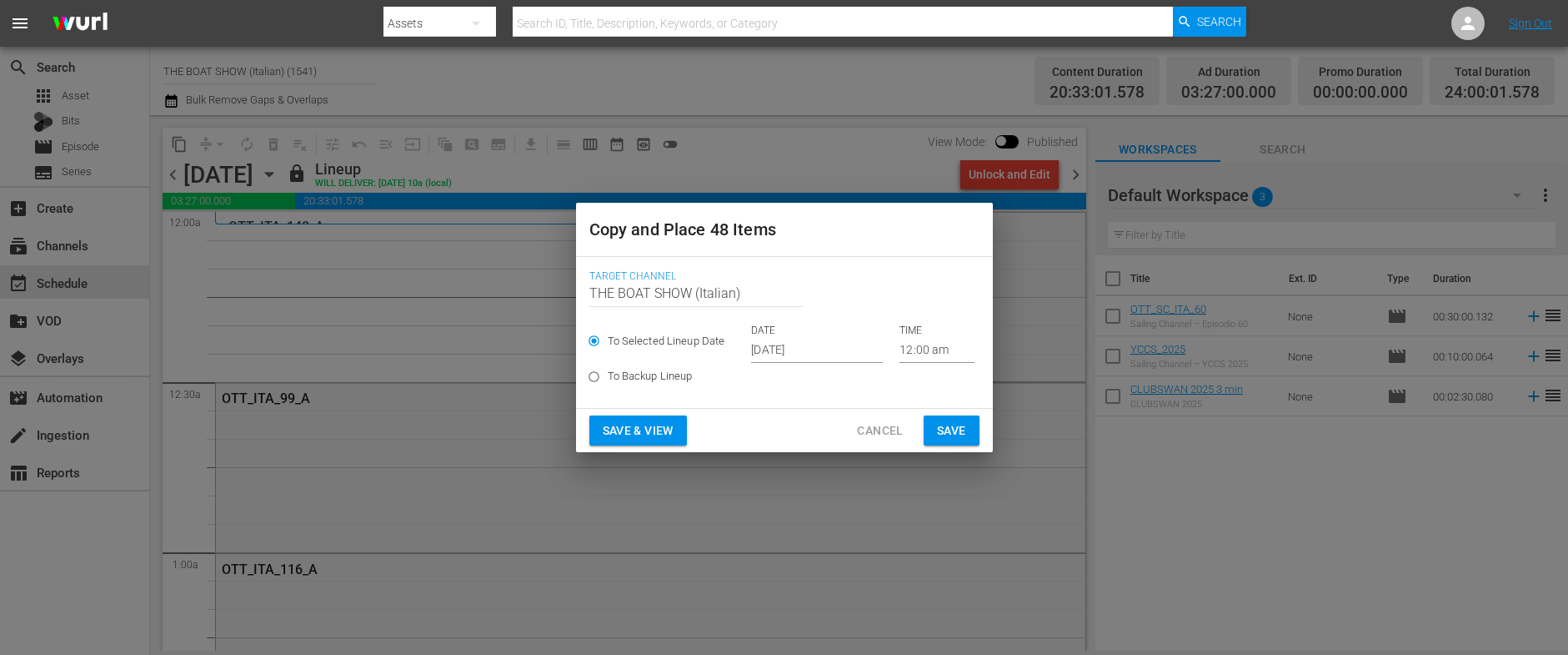
click at [782, 359] on input "[DATE]" at bounding box center [816, 350] width 131 height 25
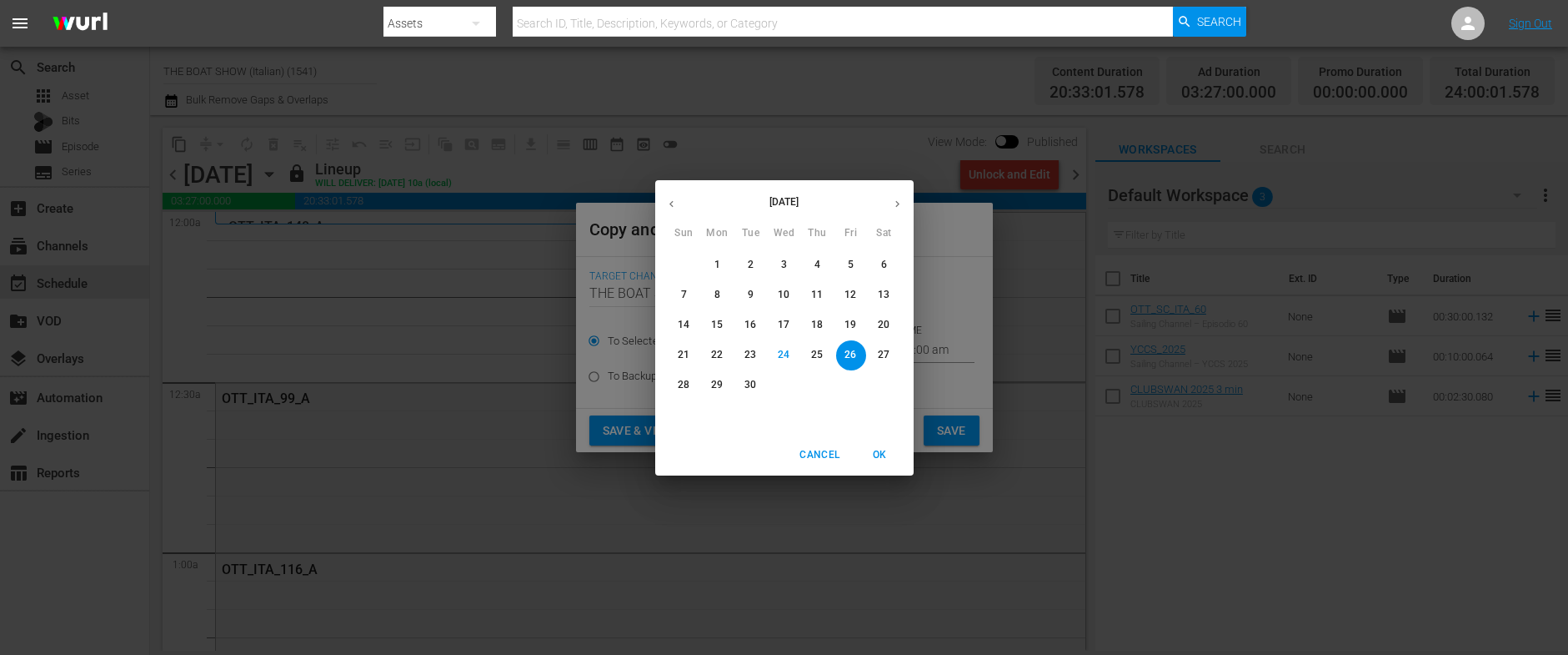
click at [889, 206] on button "button" at bounding box center [897, 204] width 33 height 33
click at [757, 286] on button "7" at bounding box center [751, 295] width 30 height 30
type input "Oct 7th 2025"
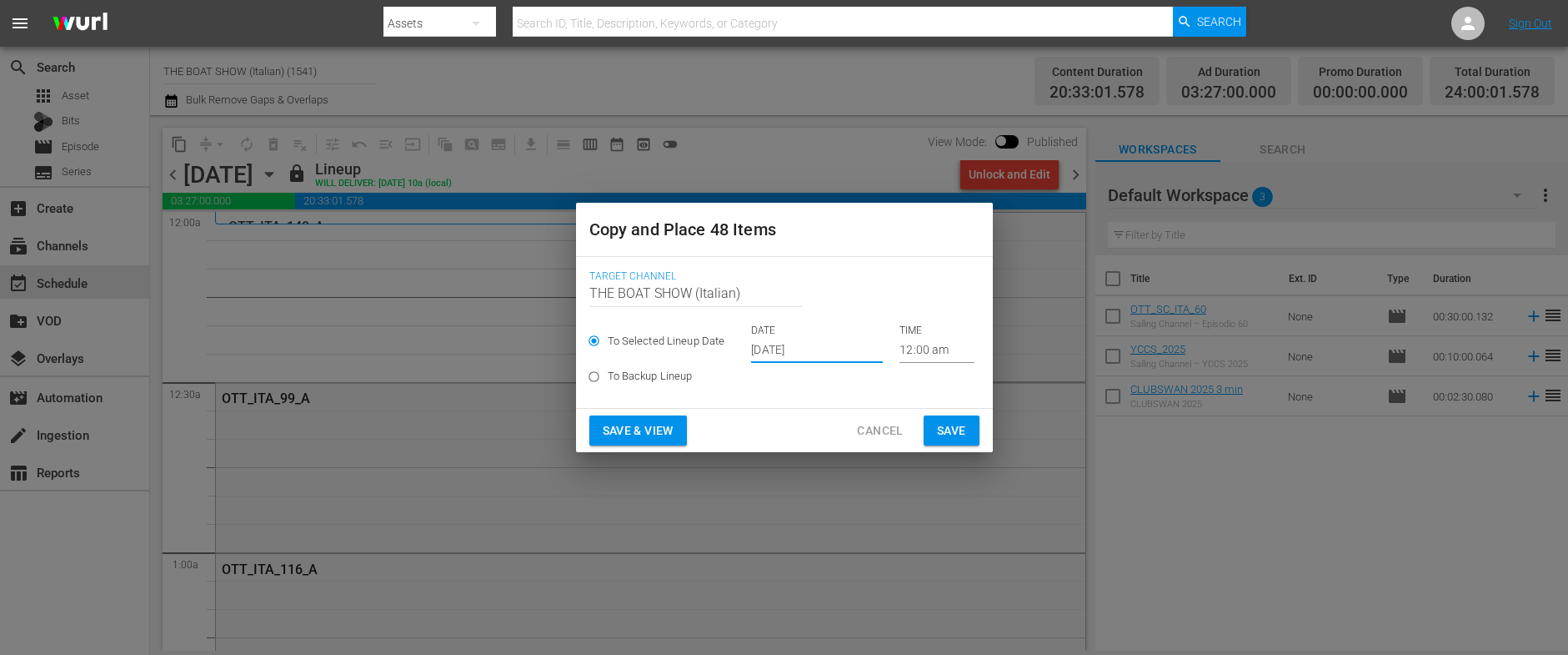
click at [652, 426] on span "Save & View" at bounding box center [638, 431] width 71 height 21
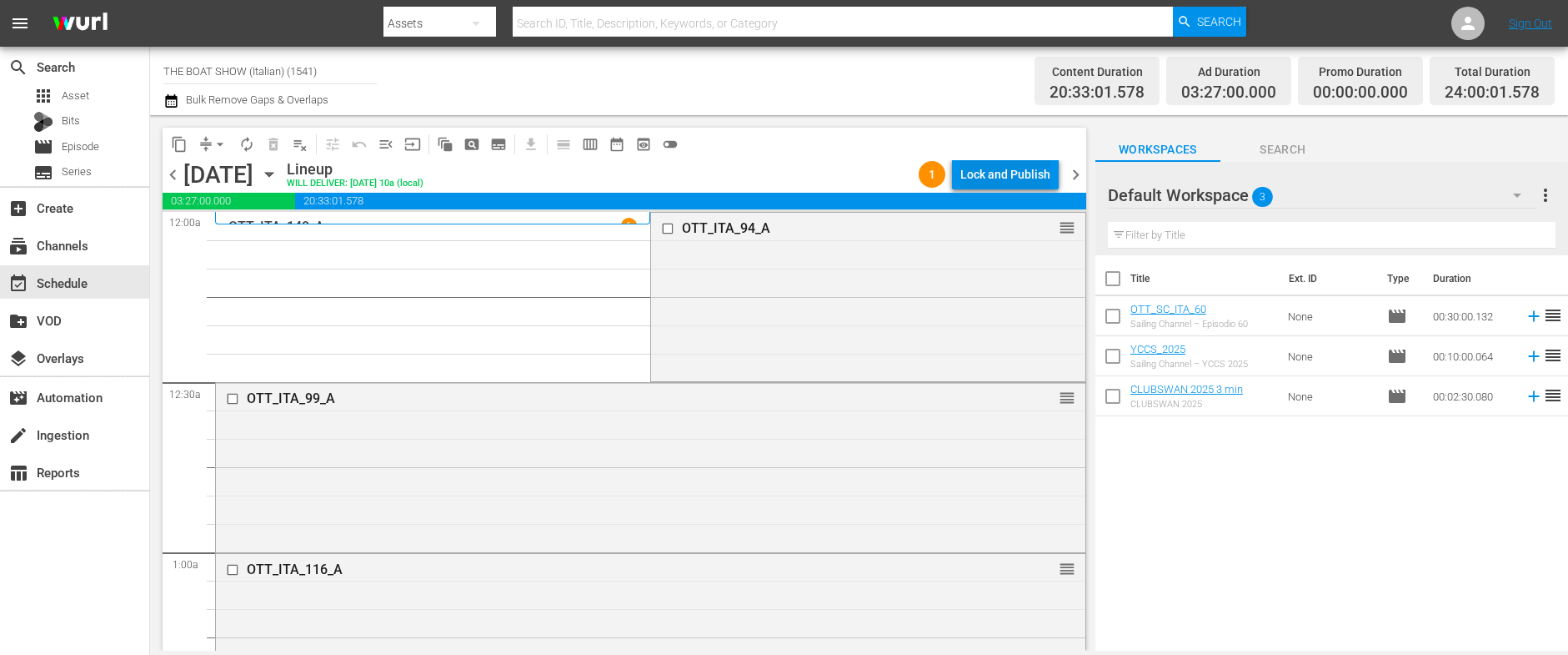
click at [979, 181] on div "Lock and Publish" at bounding box center [1005, 174] width 90 height 30
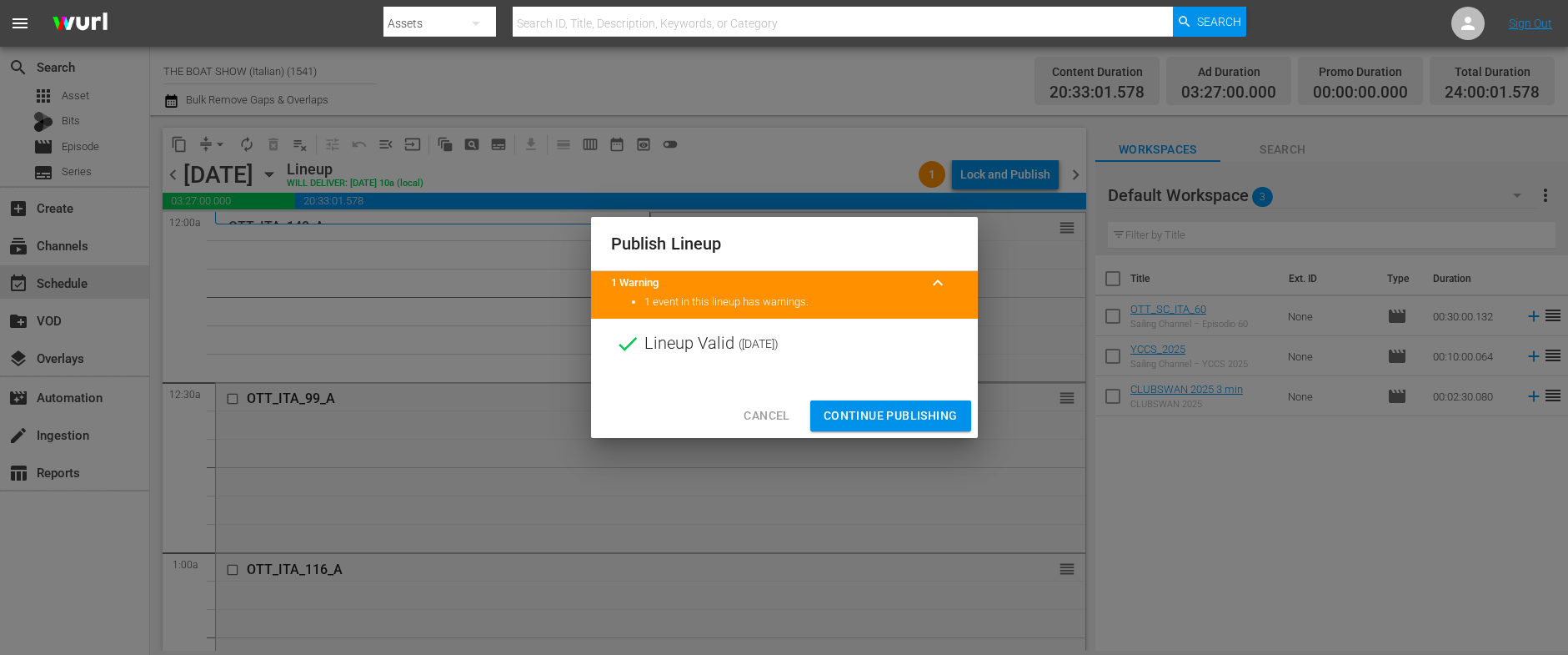
click at [881, 418] on span "Continue Publishing" at bounding box center [890, 416] width 134 height 21
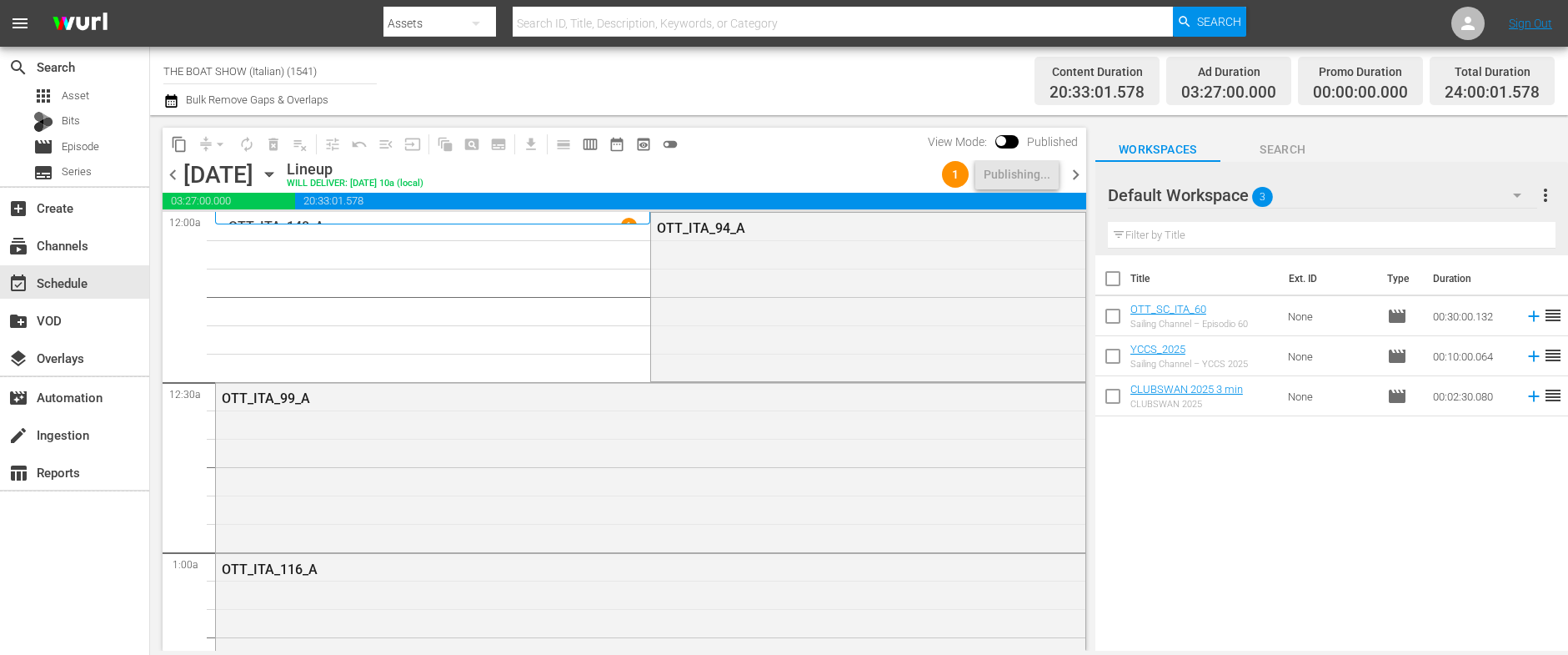
click at [278, 175] on icon "button" at bounding box center [269, 174] width 19 height 19
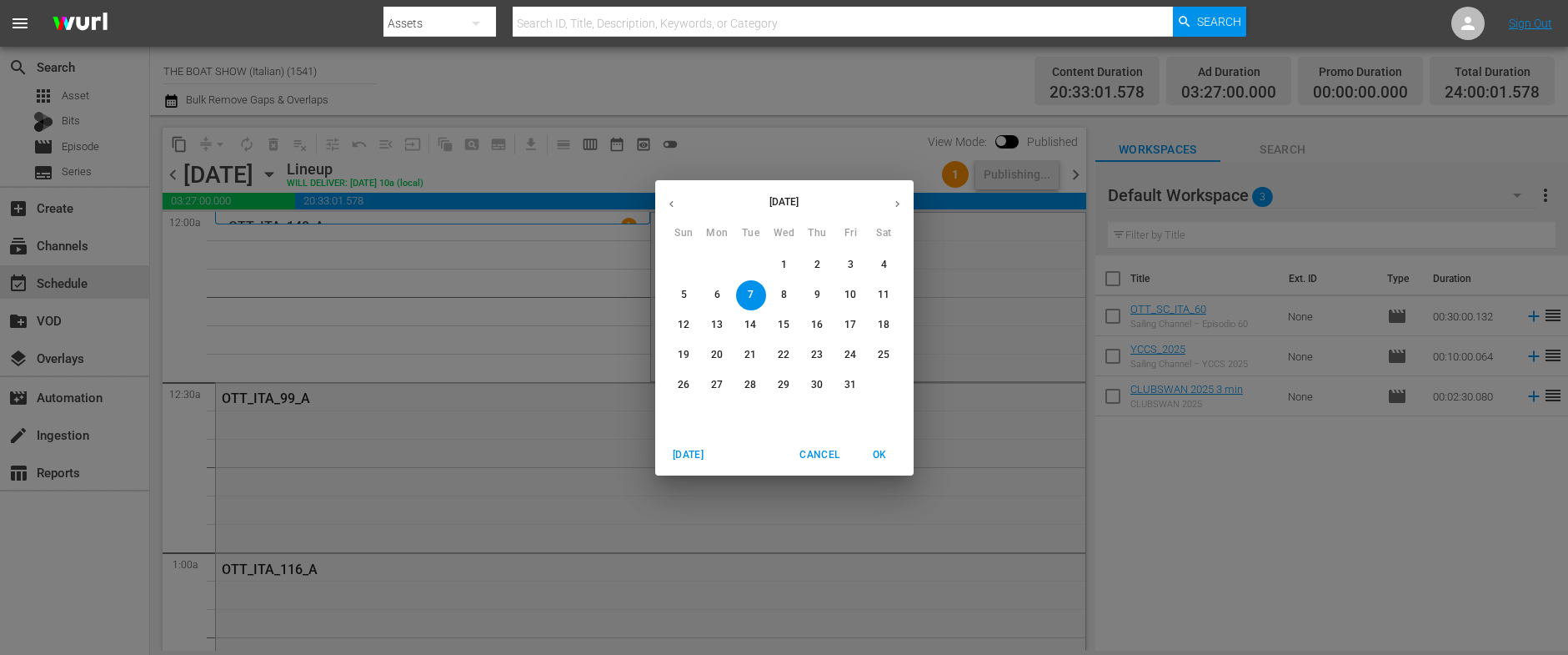
click at [882, 263] on p "4" at bounding box center [883, 265] width 6 height 14
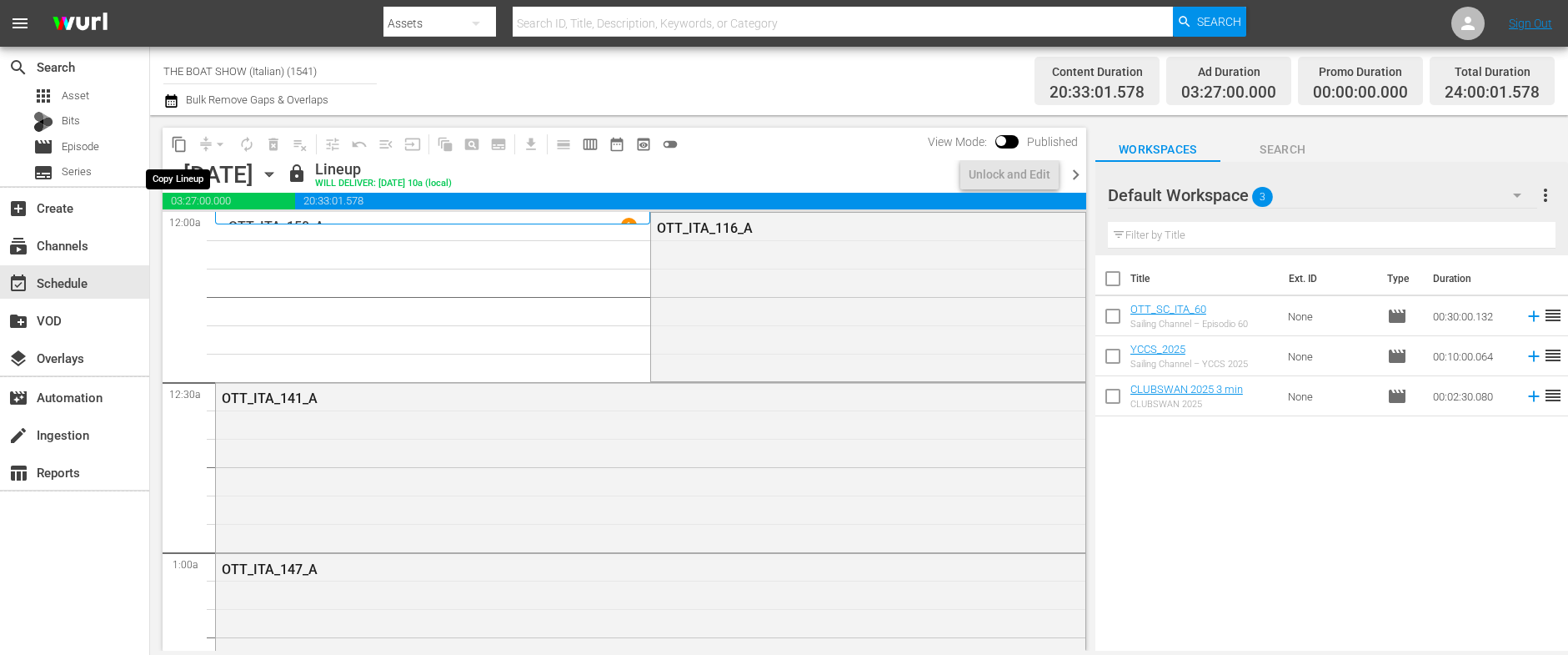
click at [178, 142] on span "content_copy" at bounding box center [179, 144] width 17 height 17
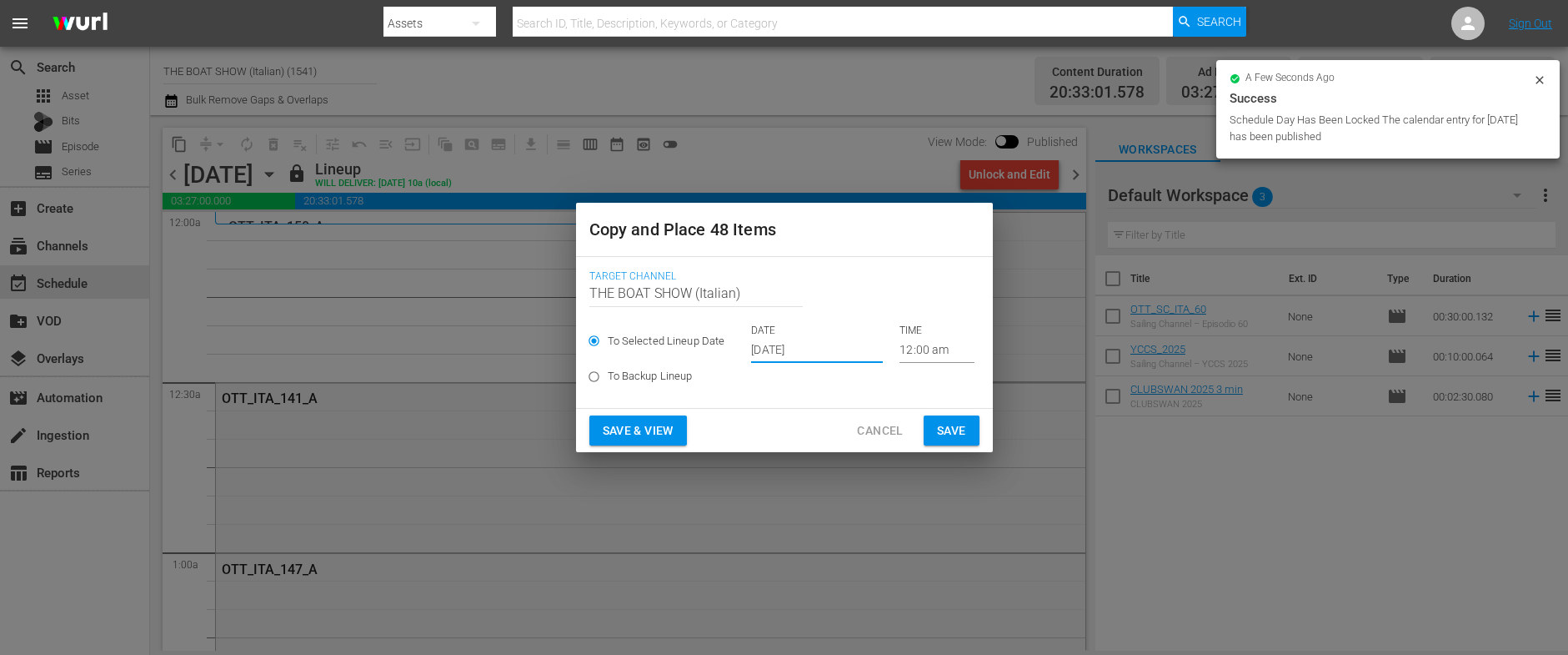
click at [799, 349] on input "[DATE]" at bounding box center [816, 350] width 131 height 25
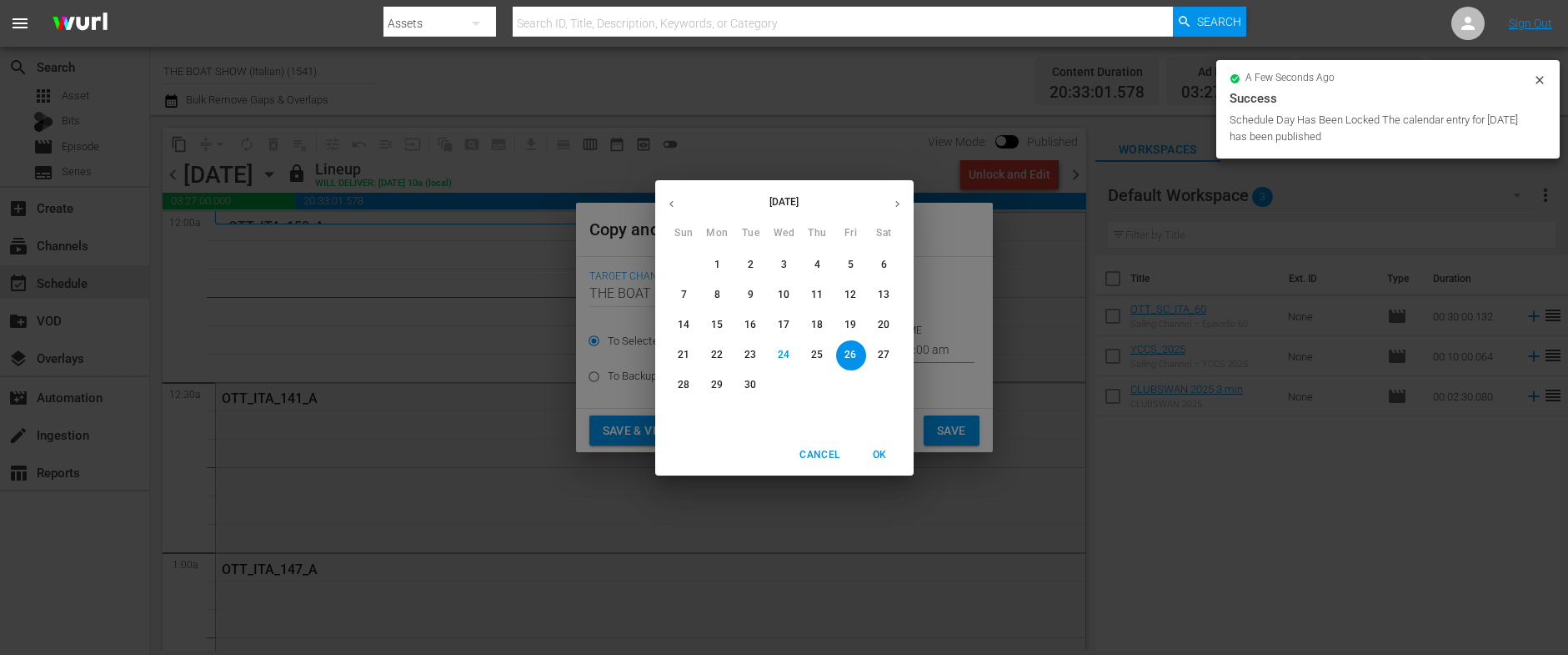
click at [899, 203] on icon "button" at bounding box center [897, 204] width 12 height 12
click at [788, 291] on span "8" at bounding box center [784, 295] width 30 height 14
type input "Oct 8th 2025"
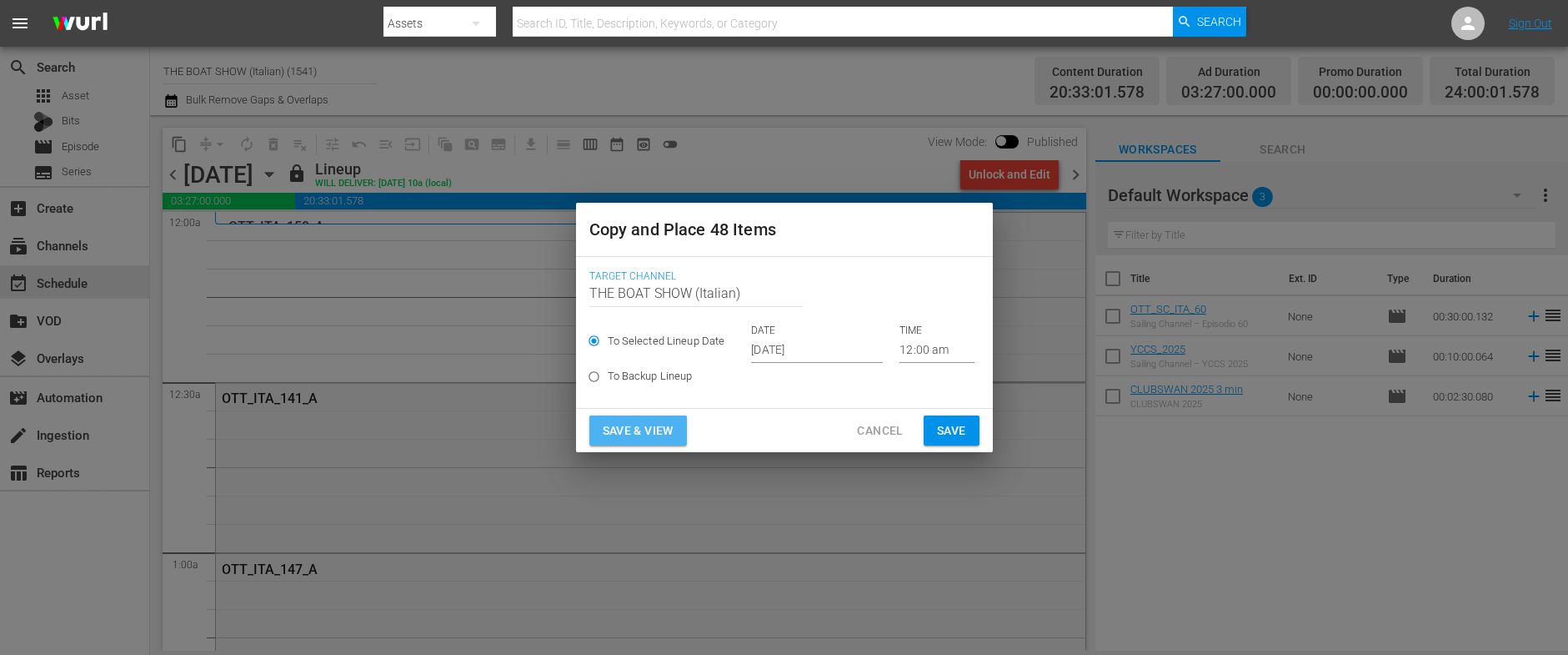
click at [640, 418] on button "Save & View" at bounding box center [638, 430] width 98 height 31
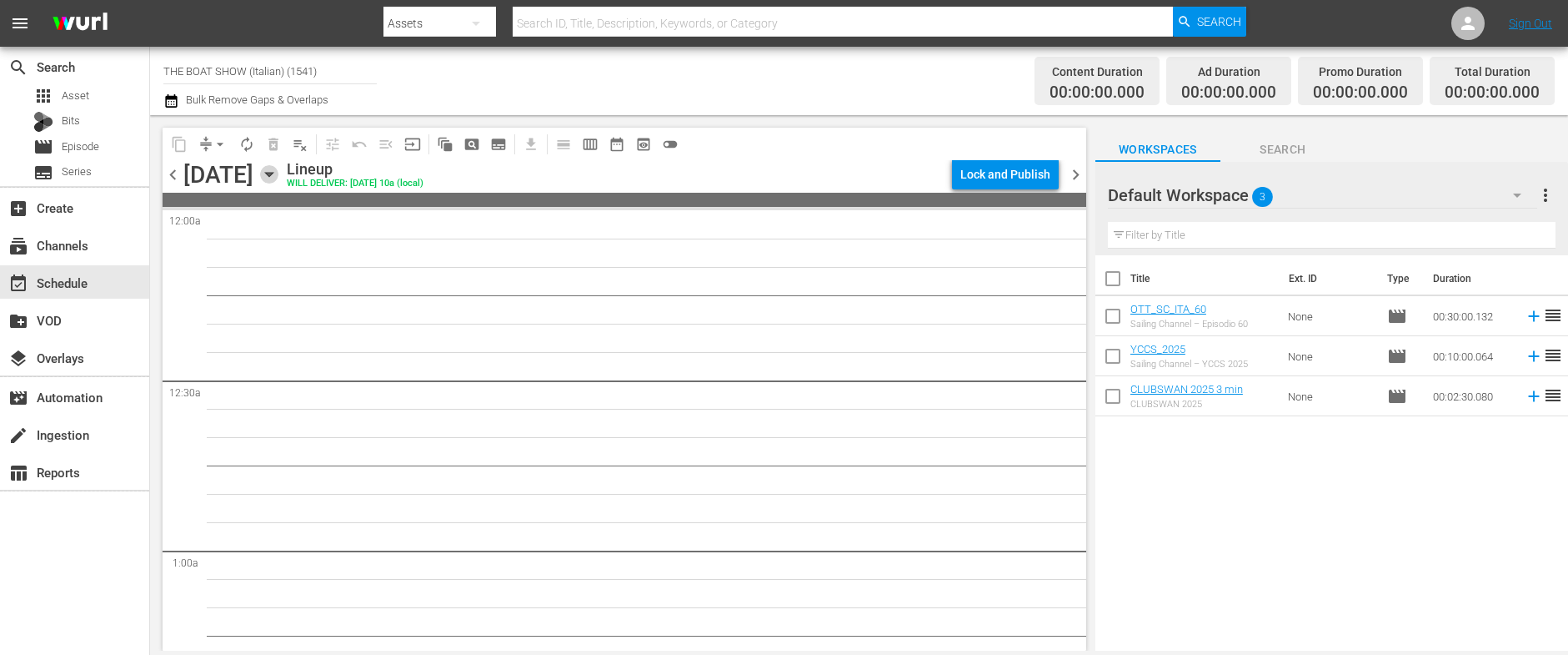
click at [278, 177] on icon "button" at bounding box center [269, 174] width 19 height 19
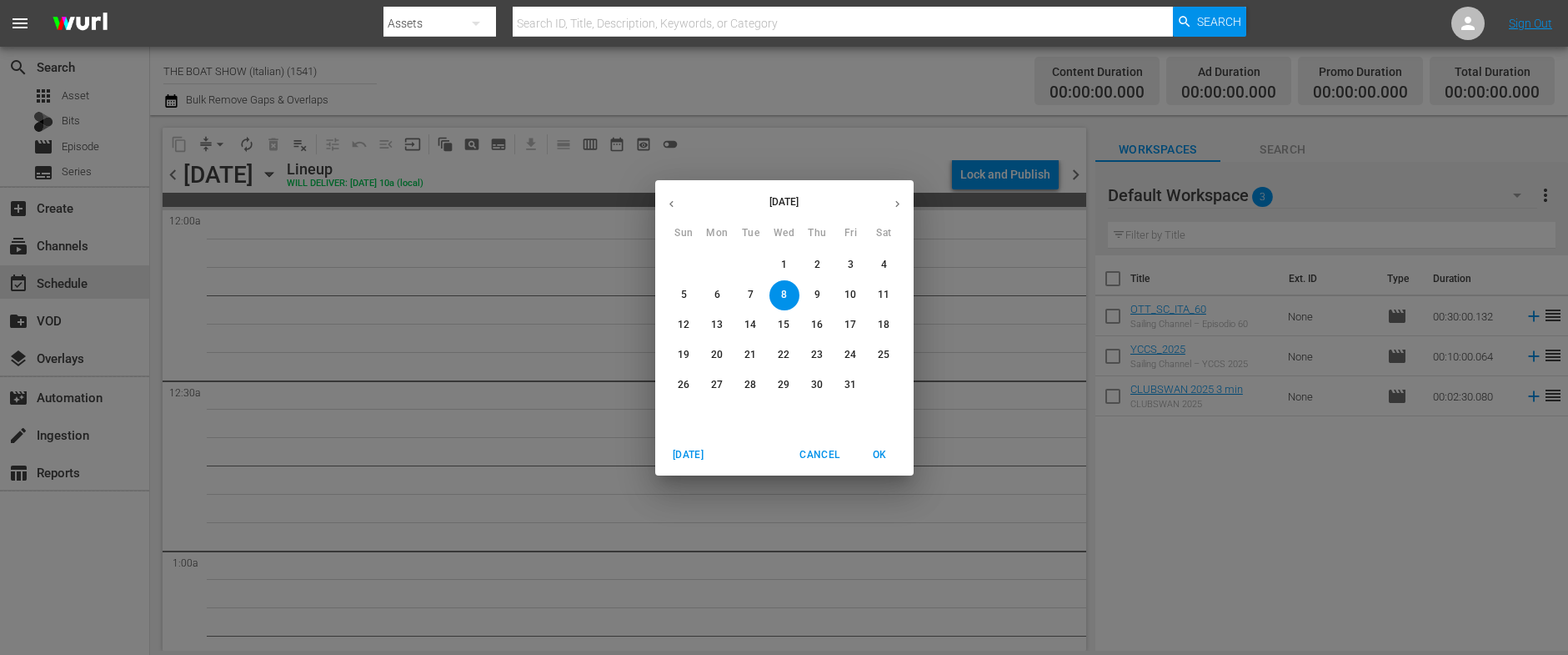
click at [885, 268] on p "4" at bounding box center [883, 265] width 6 height 14
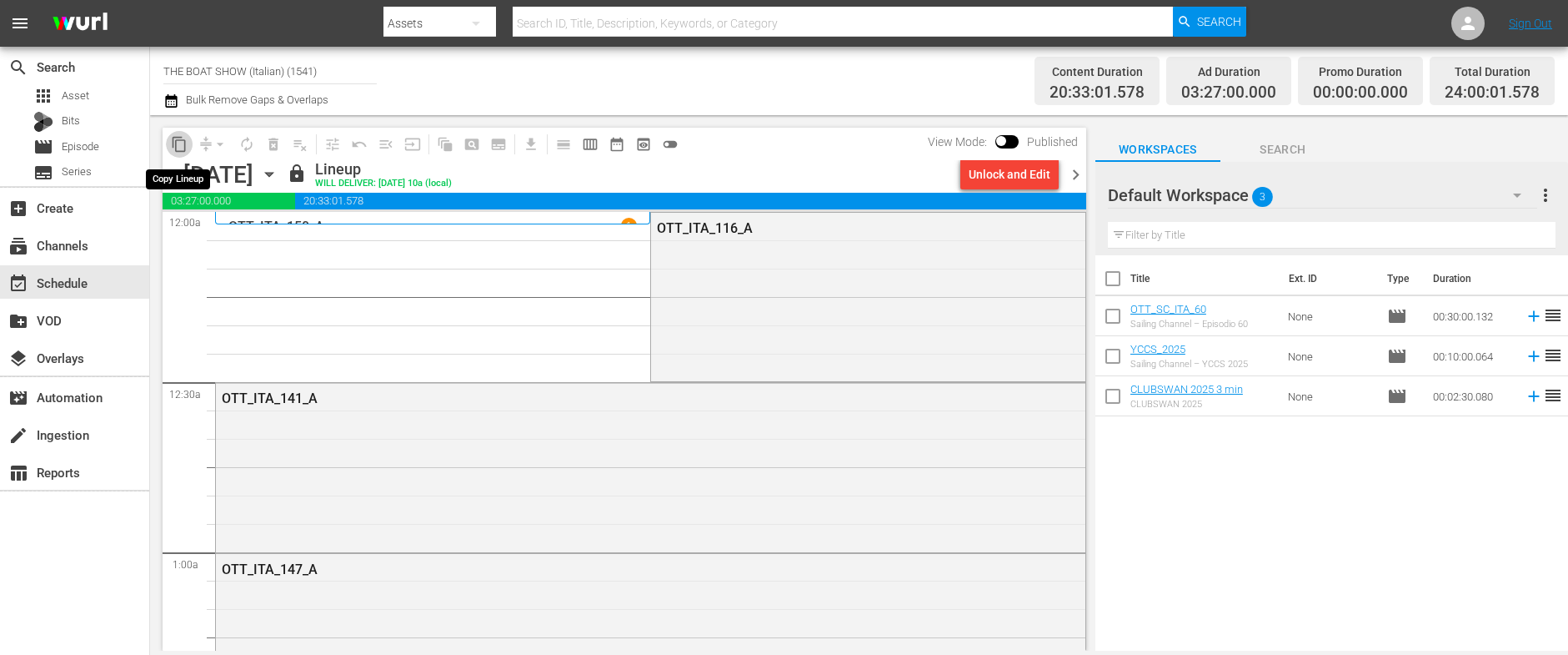
click at [181, 145] on span "content_copy" at bounding box center [179, 144] width 17 height 17
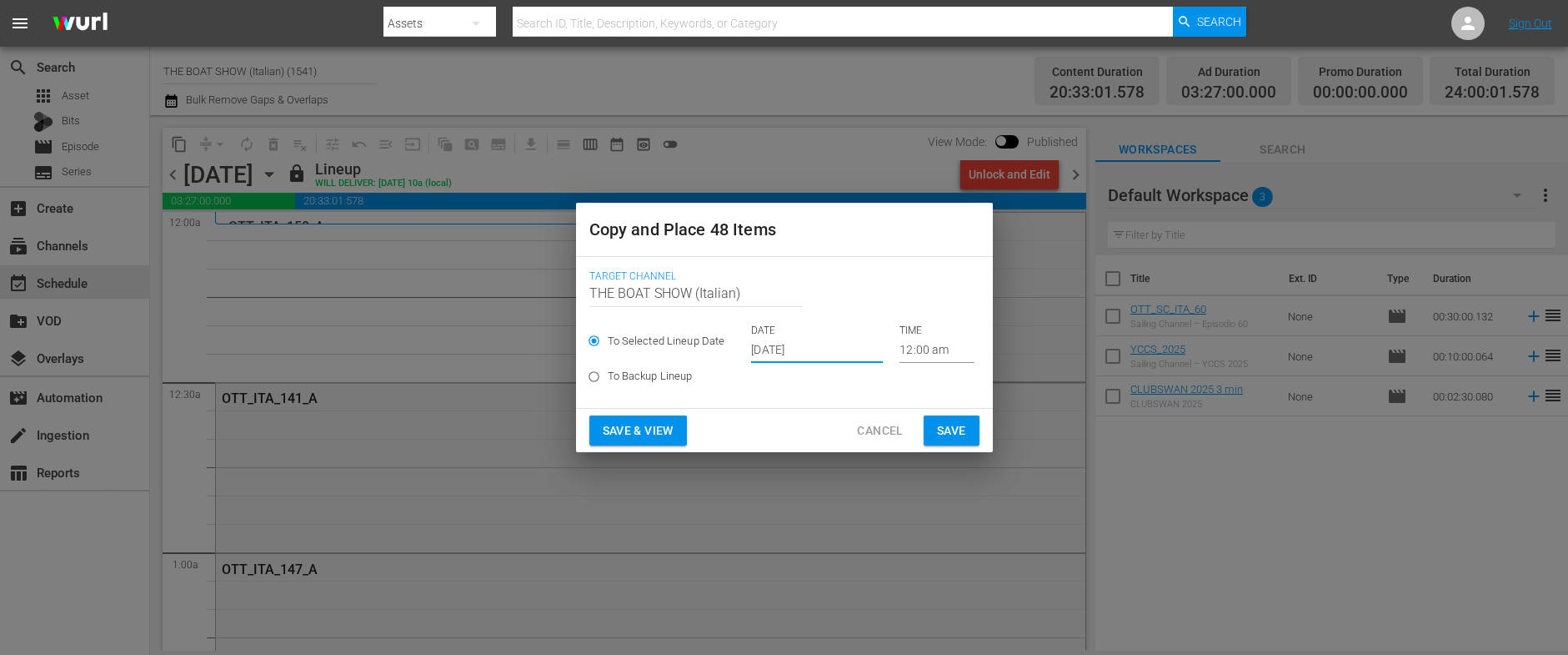
click at [778, 348] on input "[DATE]" at bounding box center [816, 350] width 131 height 25
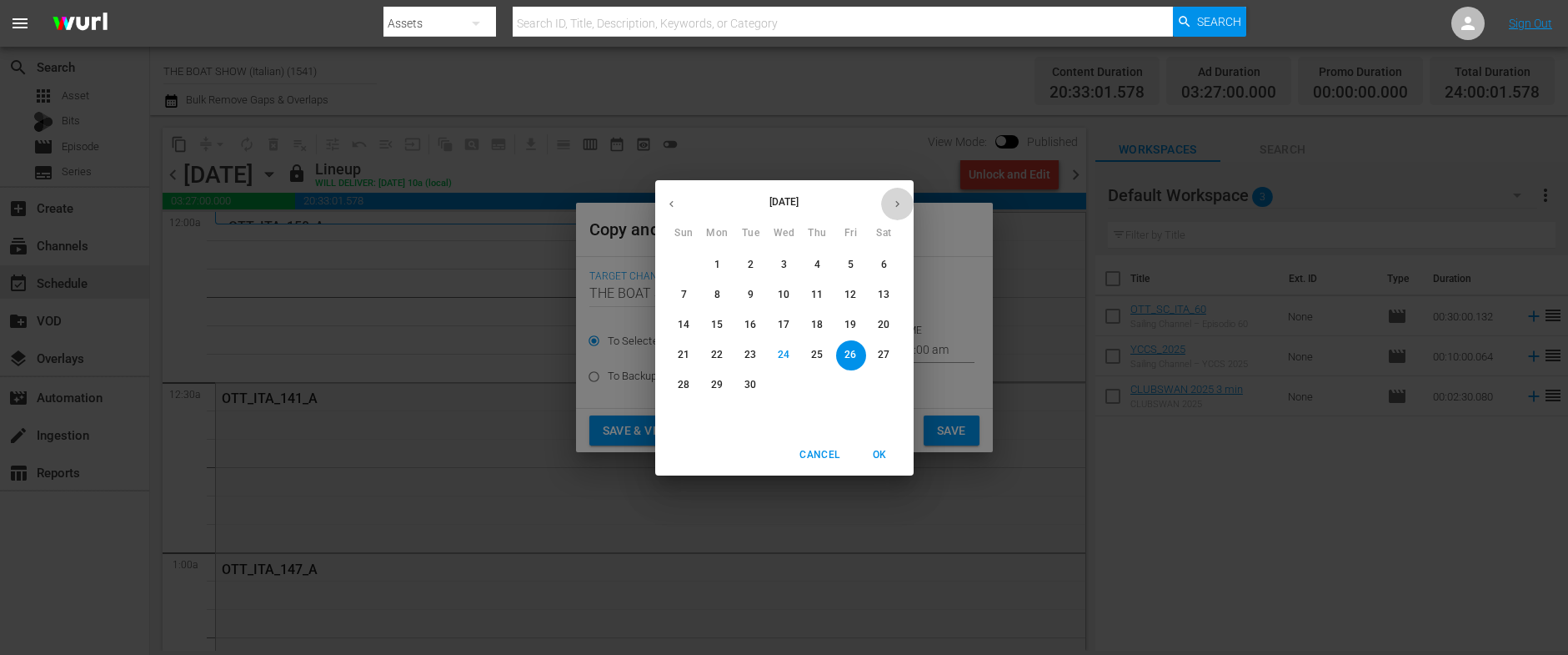
click at [897, 203] on icon "button" at bounding box center [897, 204] width 4 height 7
click at [774, 294] on span "8" at bounding box center [784, 295] width 30 height 14
type input "Oct 8th 2025"
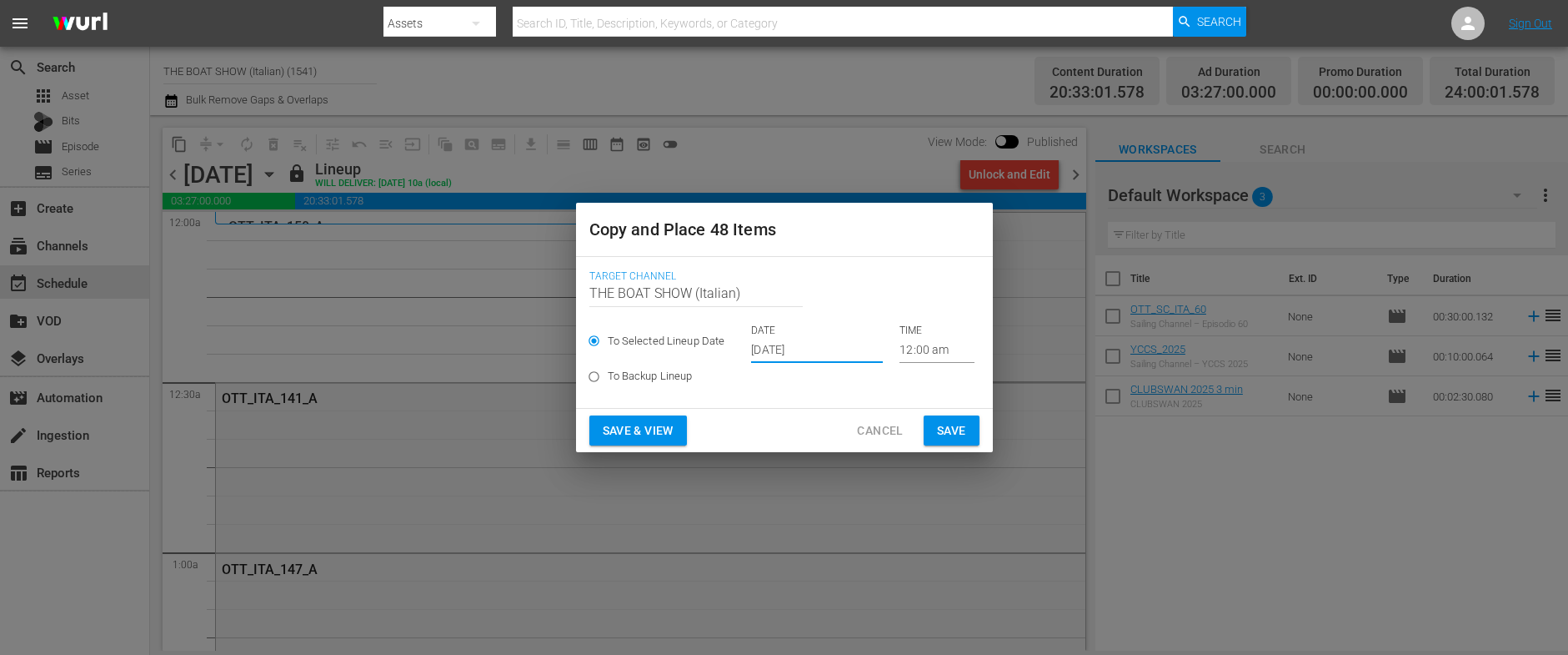
click at [633, 437] on span "Save & View" at bounding box center [638, 431] width 71 height 21
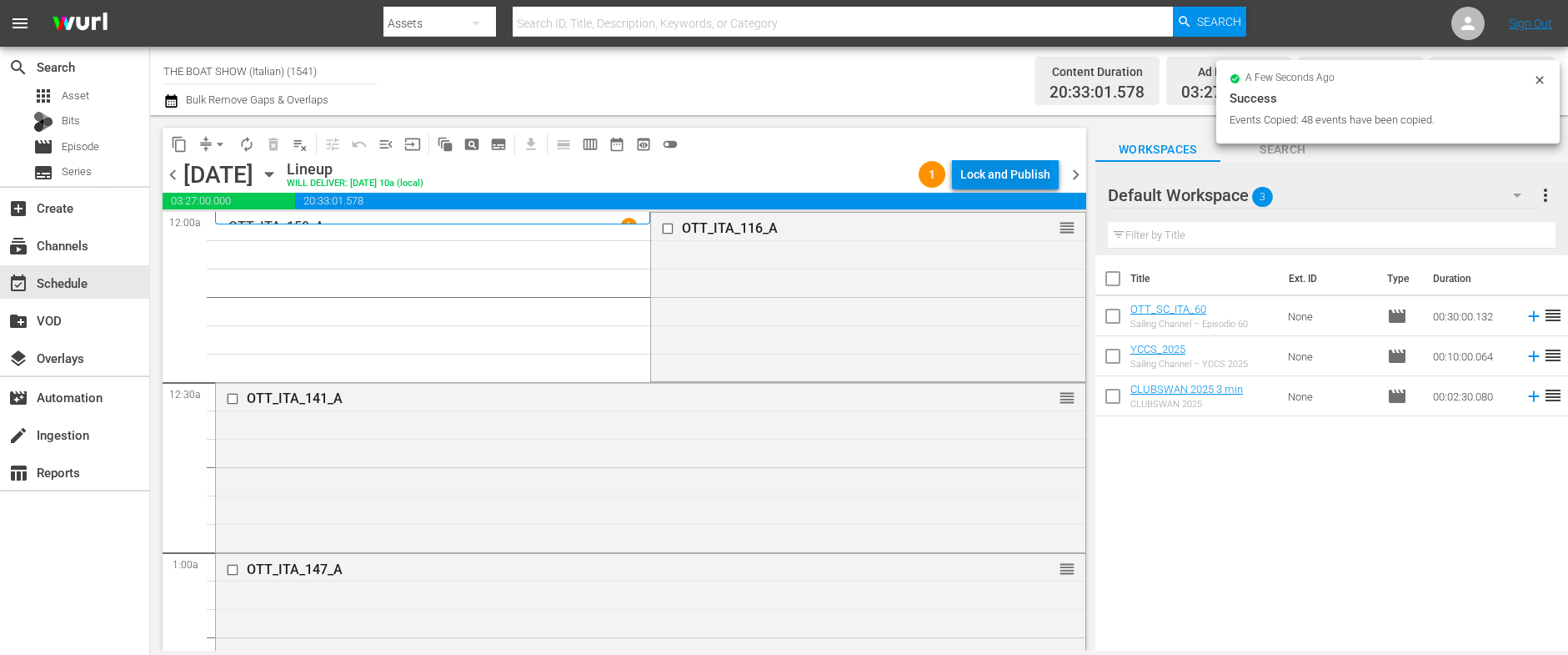
click at [999, 167] on div "Lock and Publish" at bounding box center [1005, 174] width 90 height 30
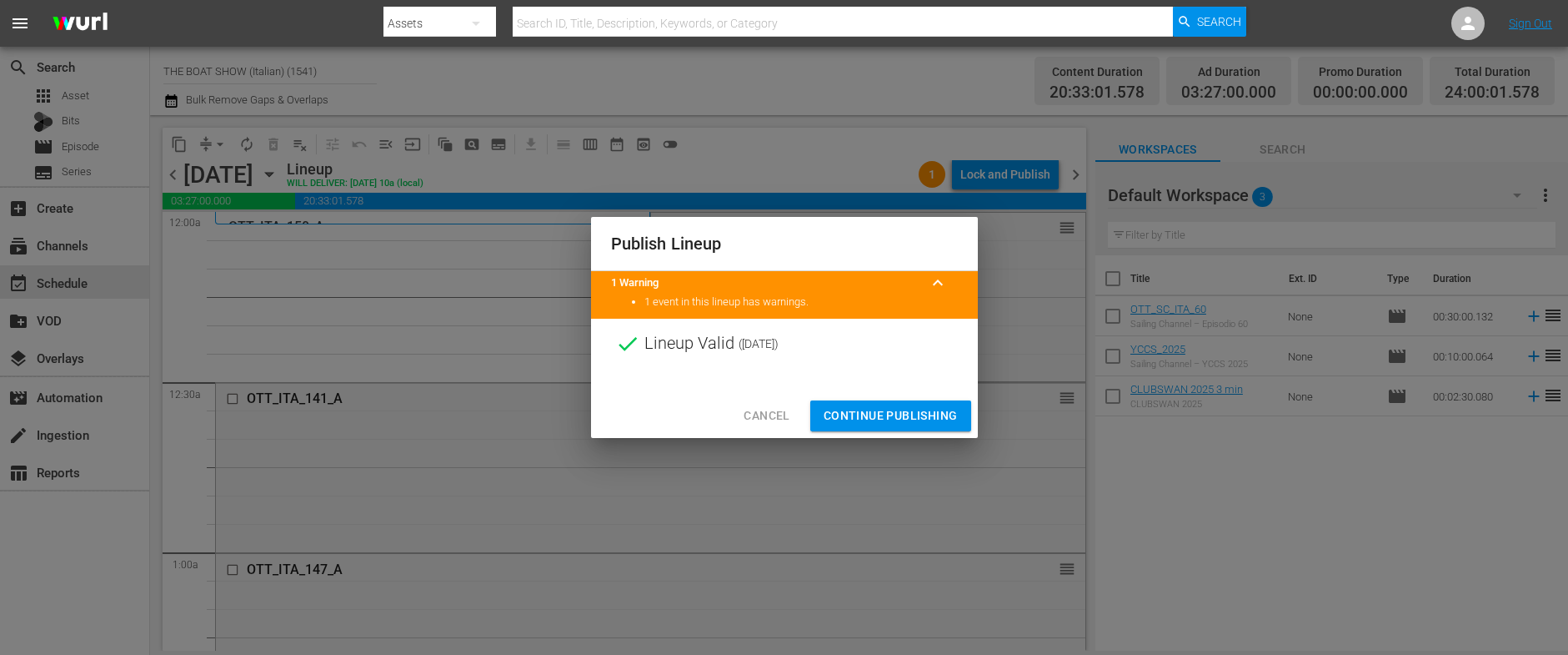
click at [876, 410] on span "Continue Publishing" at bounding box center [890, 416] width 134 height 21
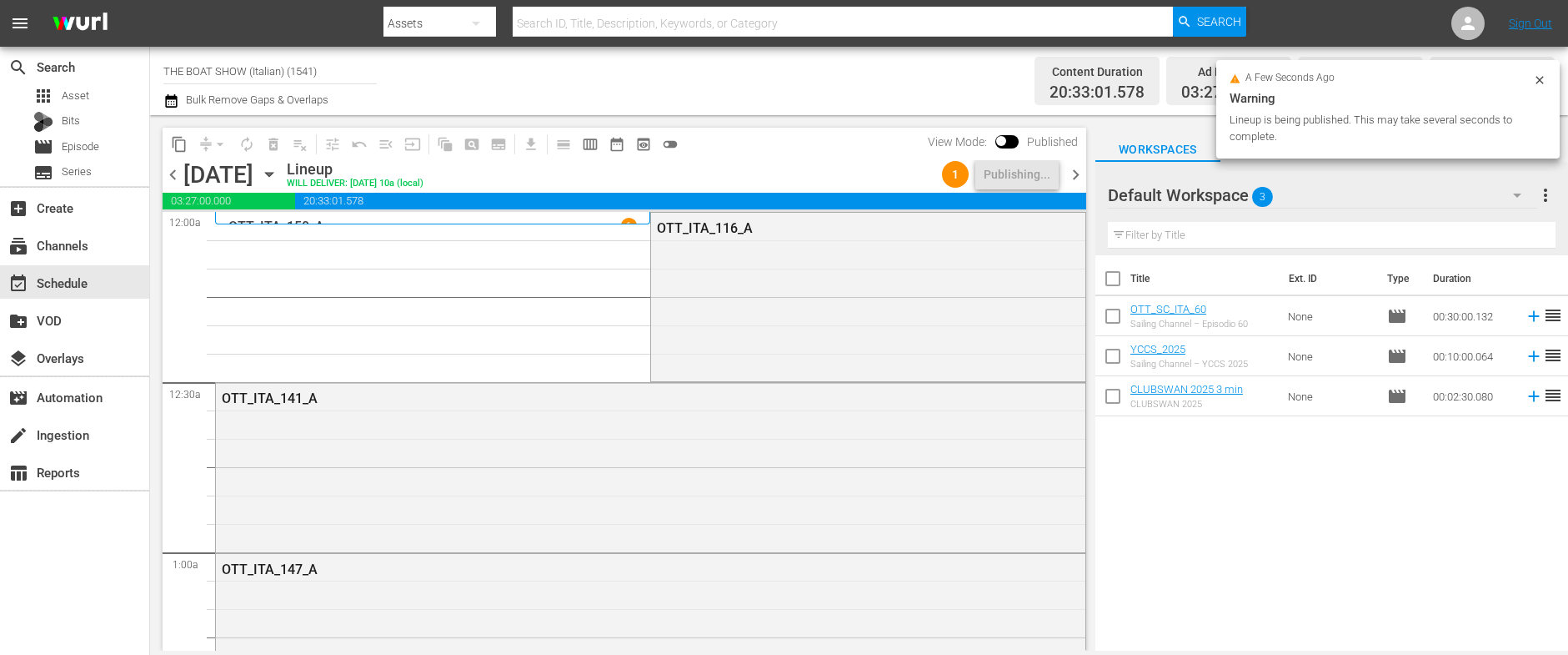
click at [278, 169] on icon "button" at bounding box center [269, 174] width 19 height 19
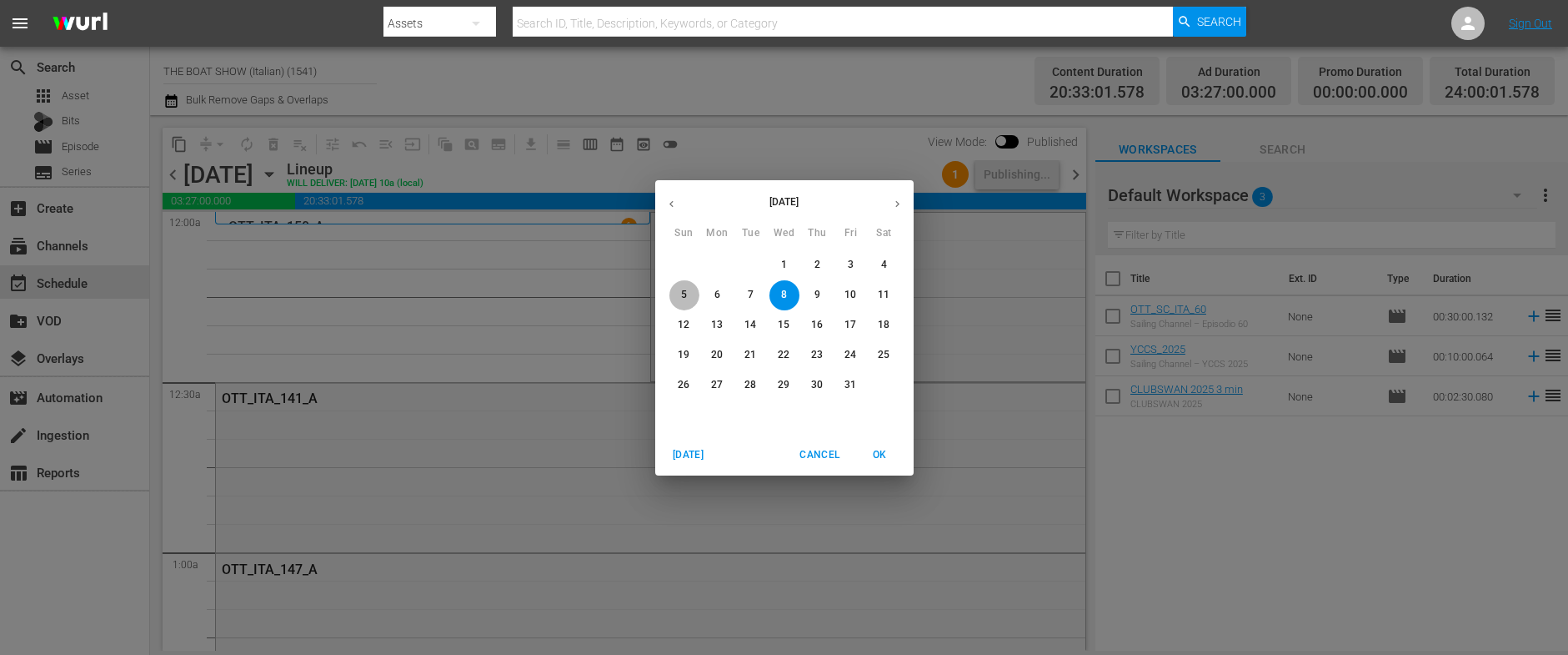
click at [692, 292] on span "5" at bounding box center [685, 295] width 30 height 14
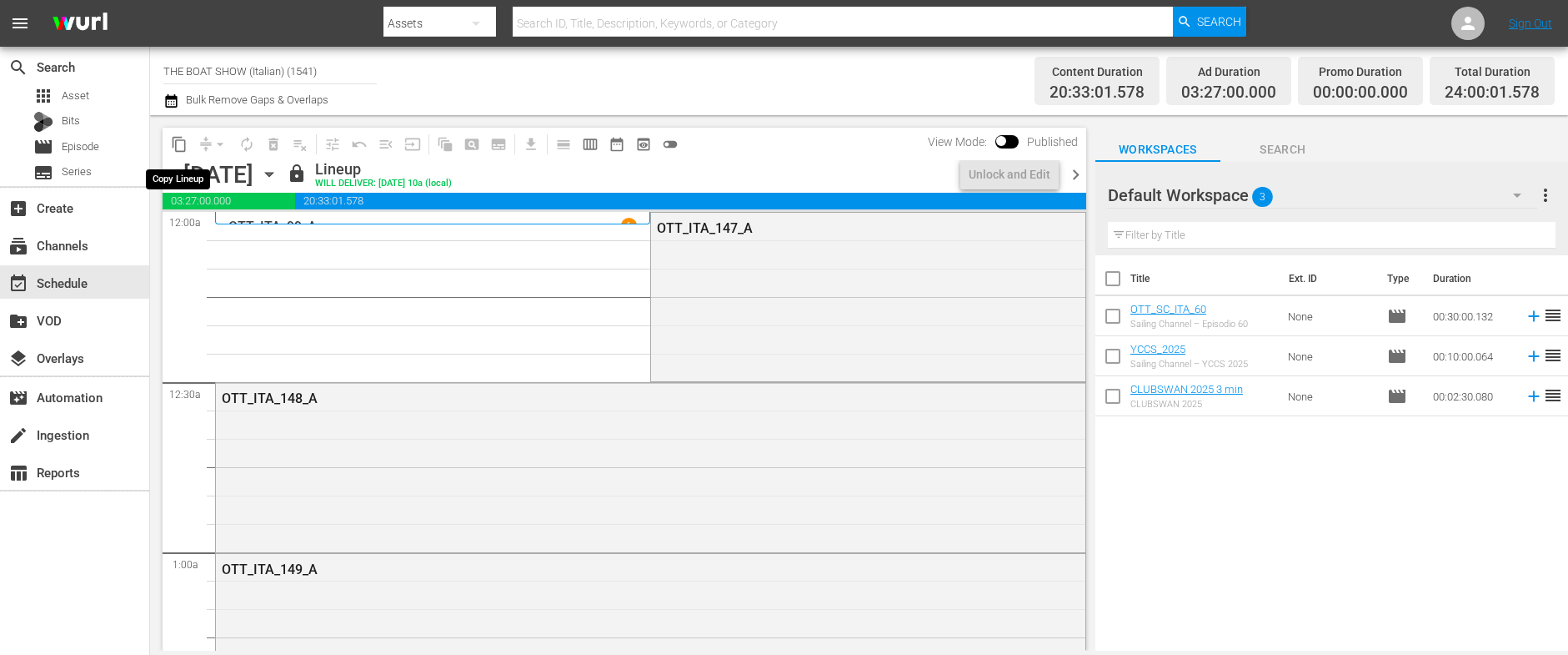
click at [182, 146] on span "content_copy" at bounding box center [179, 144] width 17 height 17
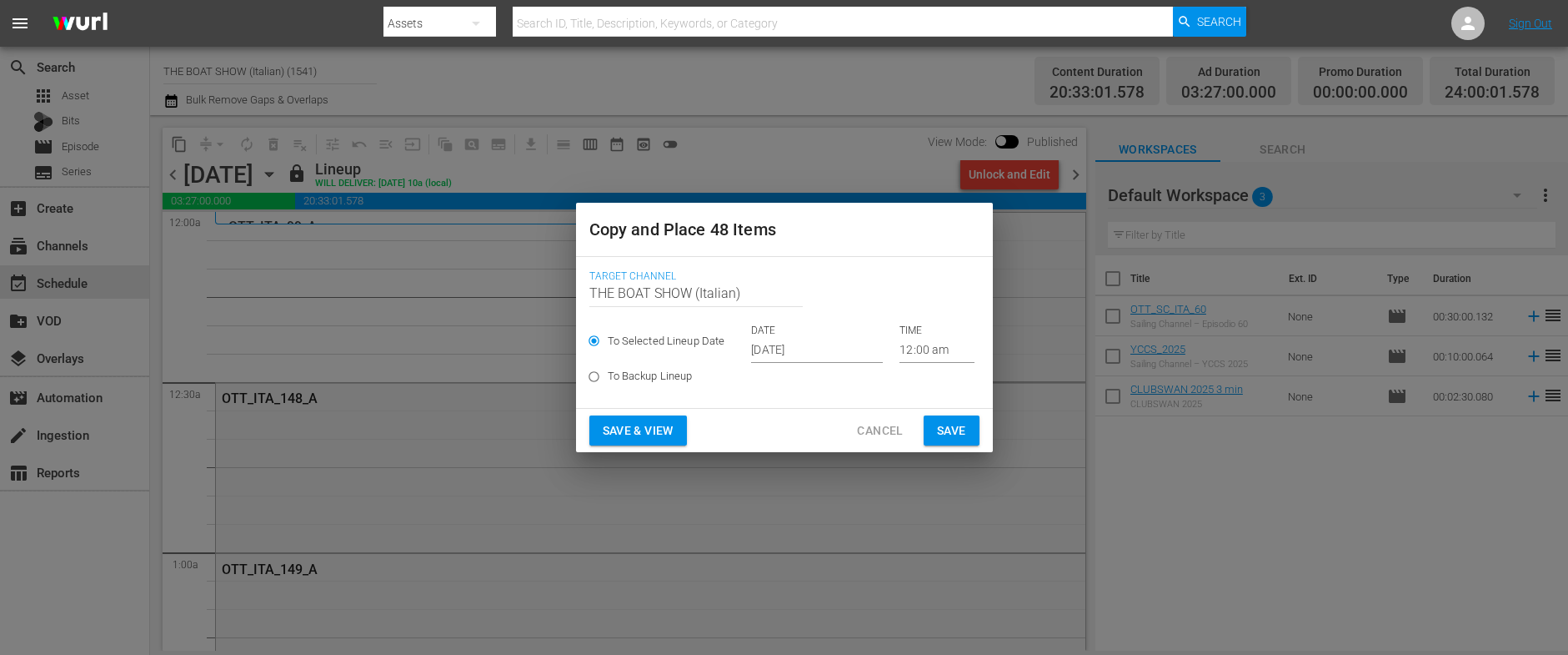
click at [788, 351] on input "[DATE]" at bounding box center [816, 350] width 131 height 25
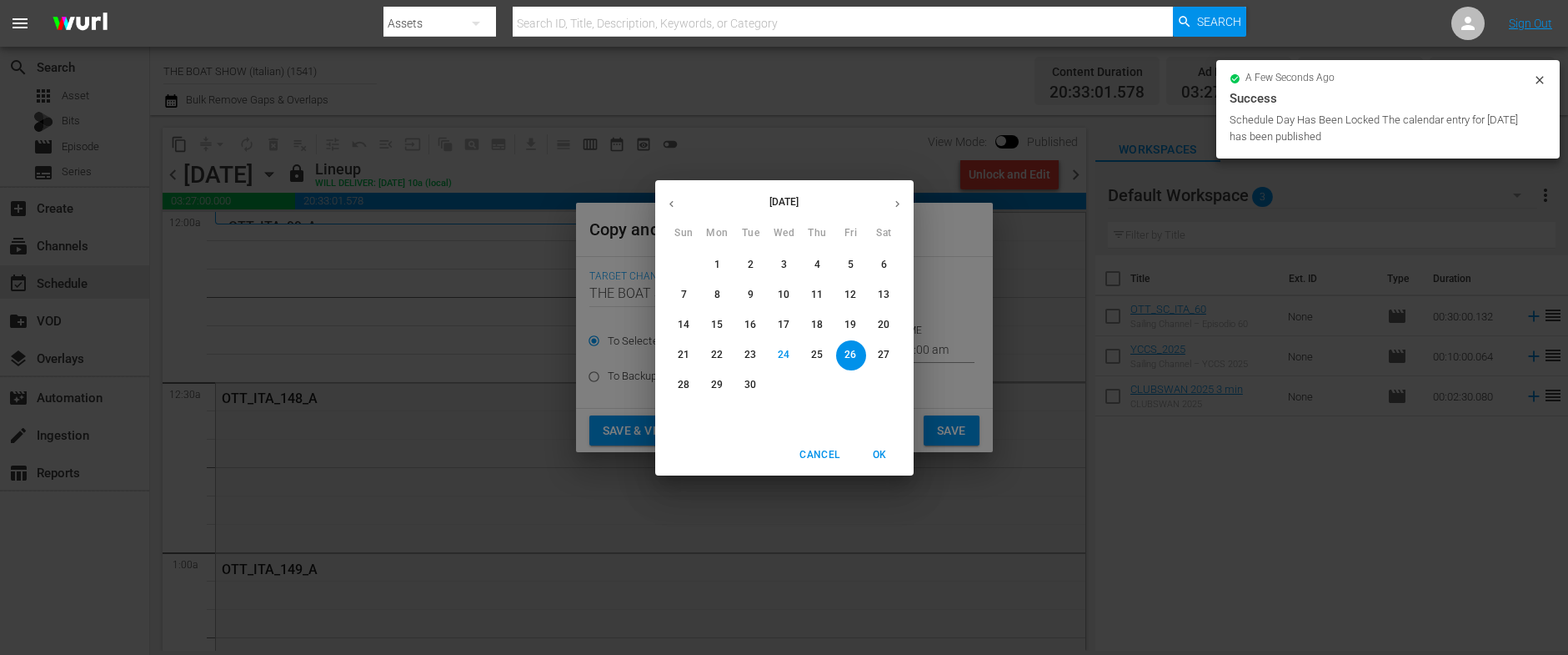
click at [899, 194] on button "button" at bounding box center [897, 204] width 33 height 33
click at [820, 297] on p "9" at bounding box center [817, 295] width 6 height 14
type input "Oct 9th 2025"
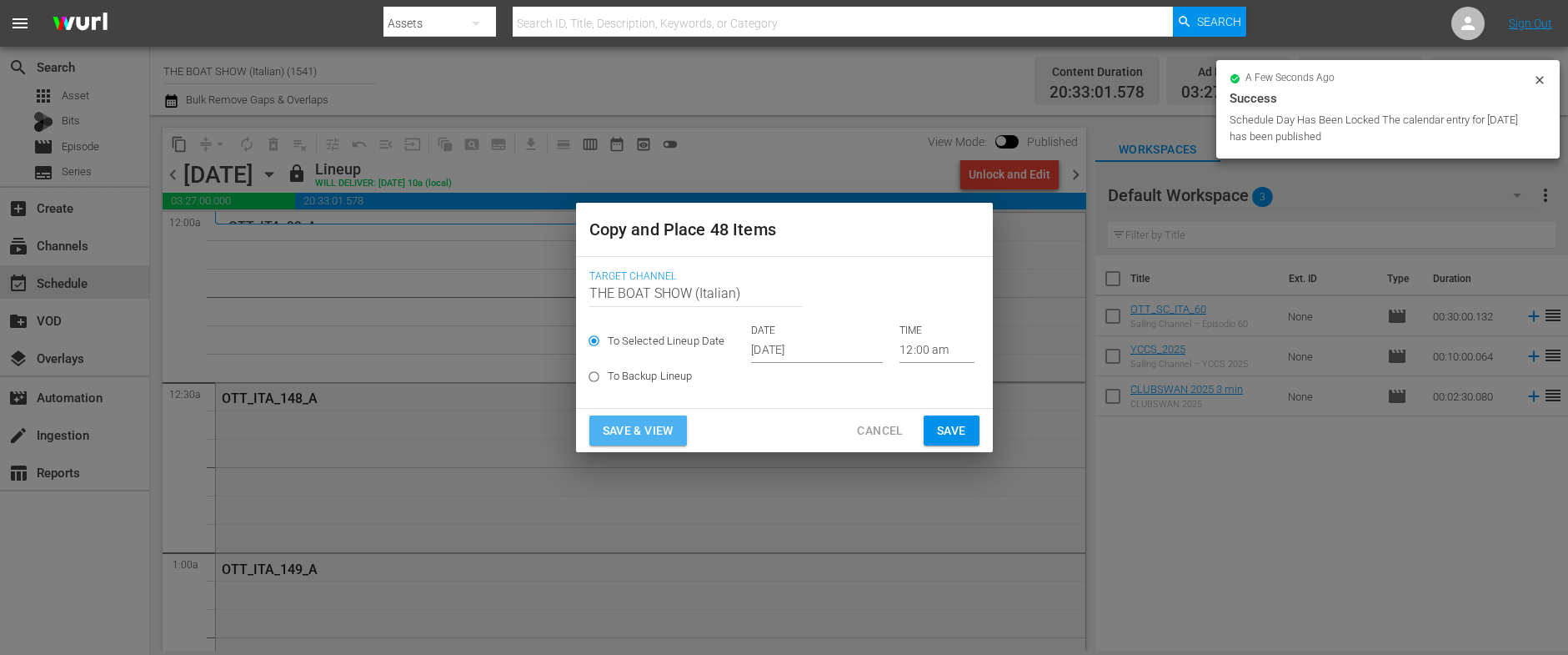
click at [625, 434] on span "Save & View" at bounding box center [638, 431] width 71 height 21
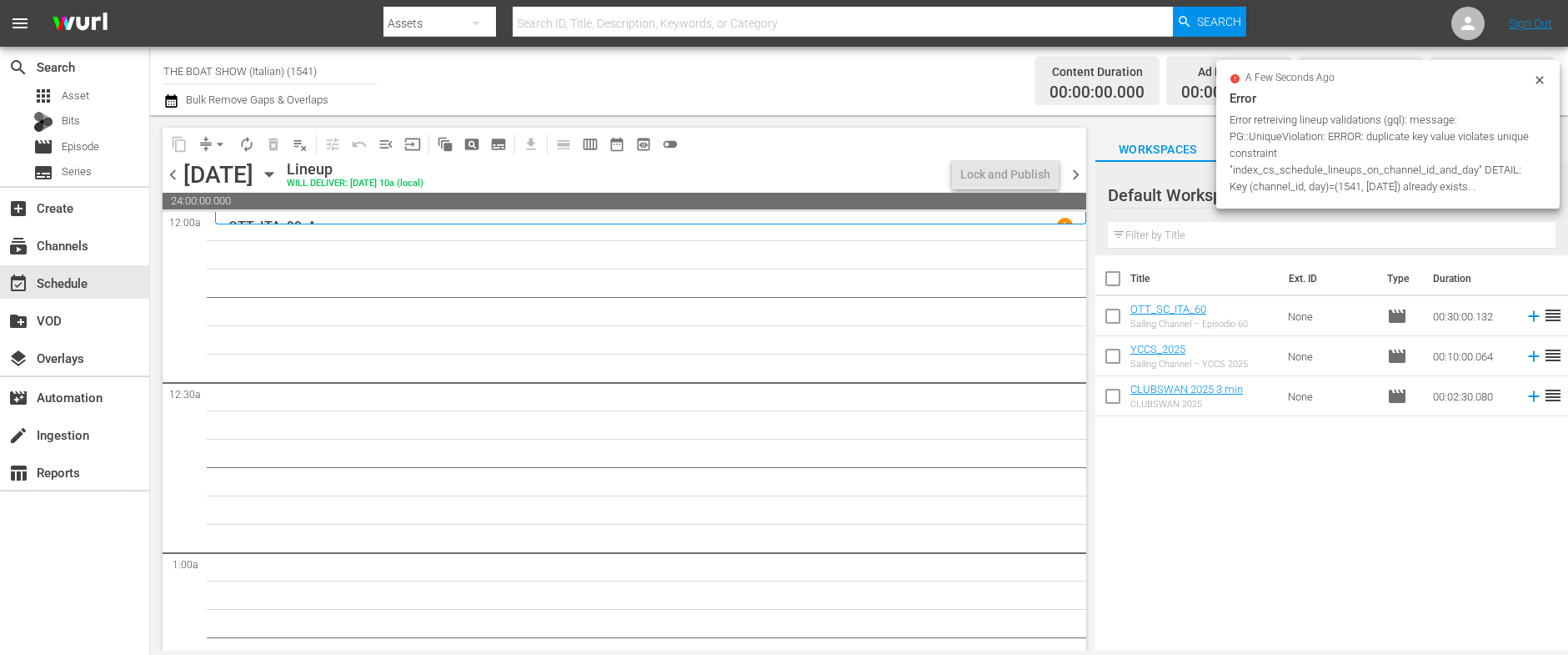
drag, startPoint x: 1536, startPoint y: 72, endPoint x: 1437, endPoint y: 68, distance: 99.1
click at [1536, 72] on div "a few seconds ago Error Error retreiving lineup validations (gql): message: PG:…" at bounding box center [1387, 134] width 343 height 148
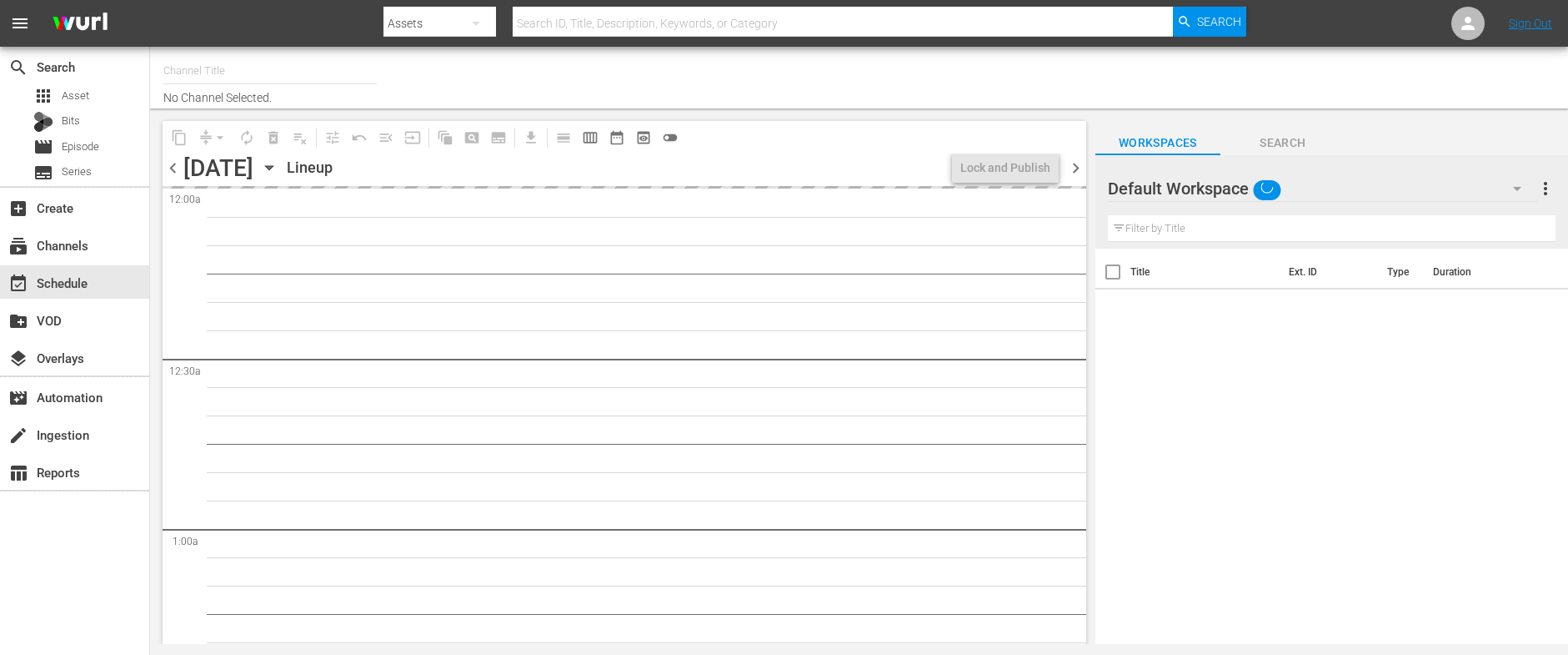
type input "THE BOAT SHOW (Italian) (1541)"
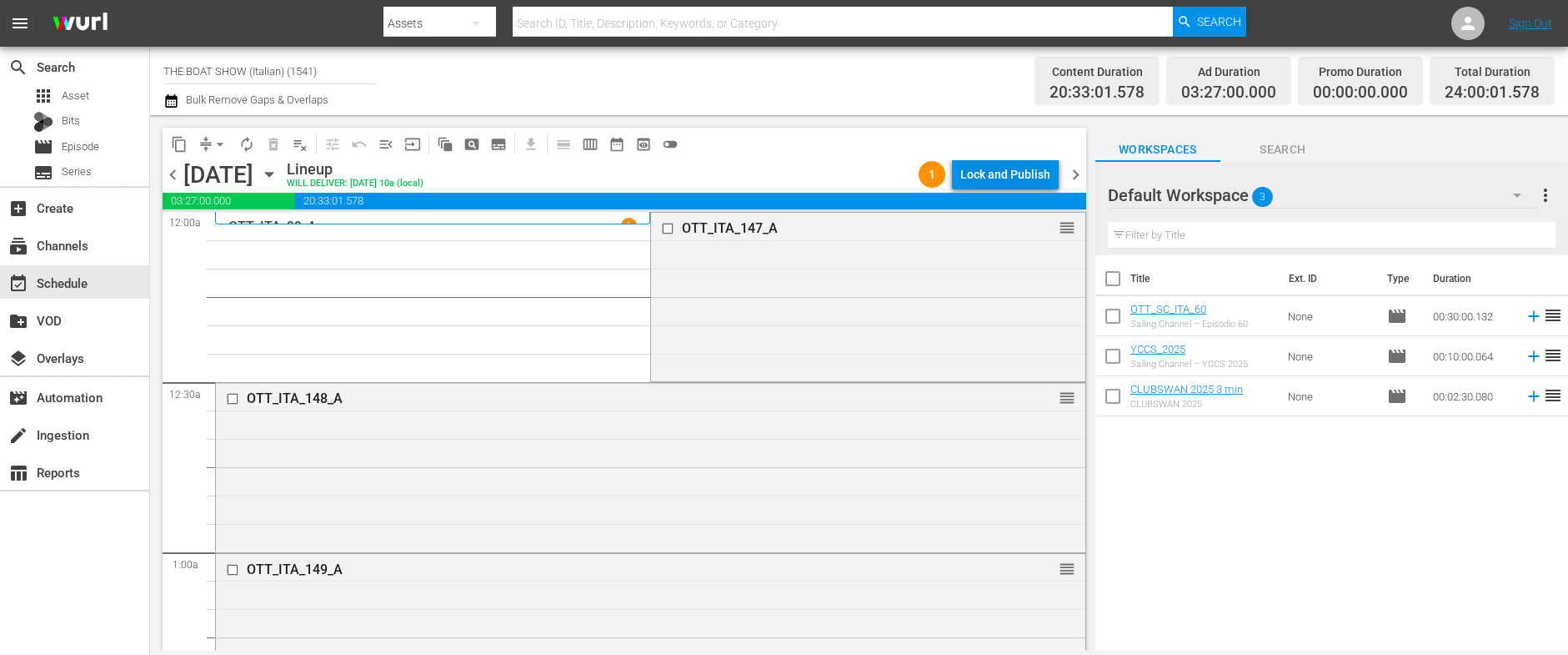
click at [1022, 172] on div "Lock and Publish" at bounding box center [1005, 174] width 90 height 30
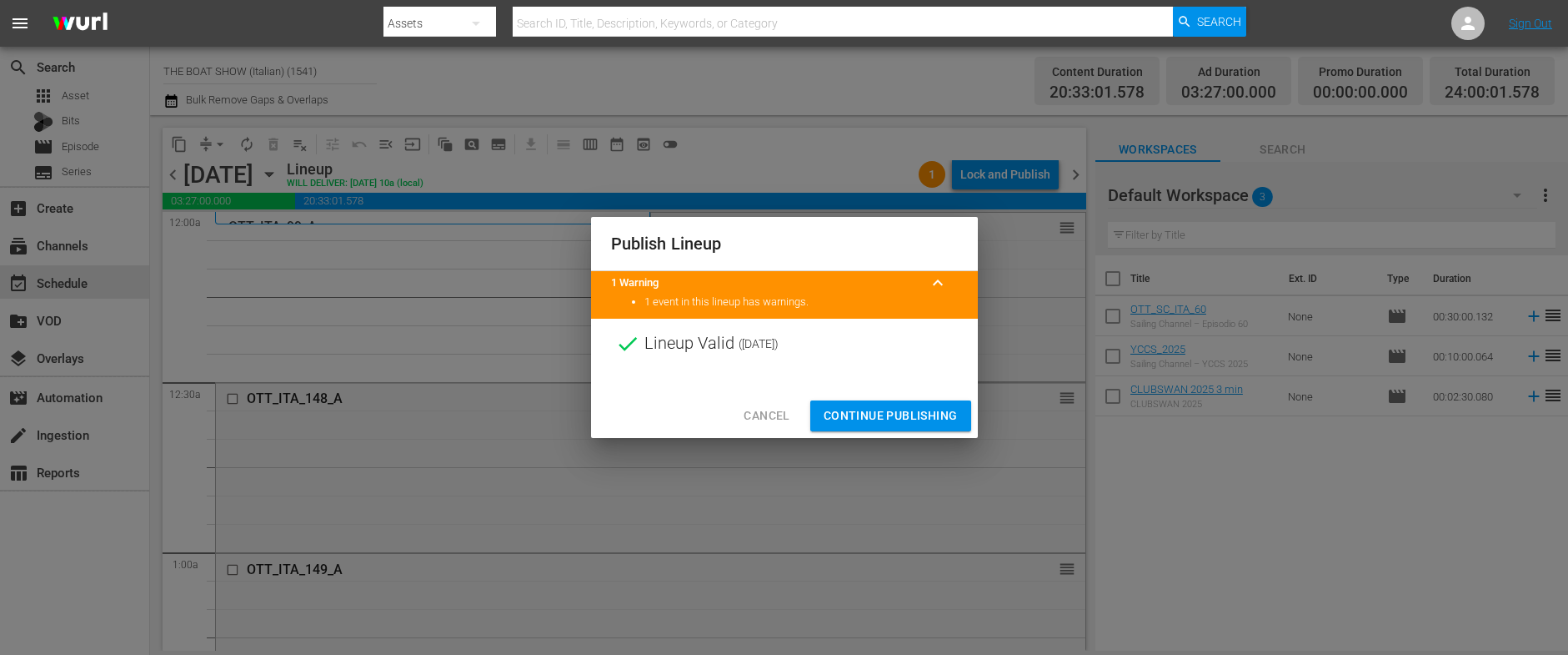
click at [856, 410] on span "Continue Publishing" at bounding box center [890, 416] width 134 height 21
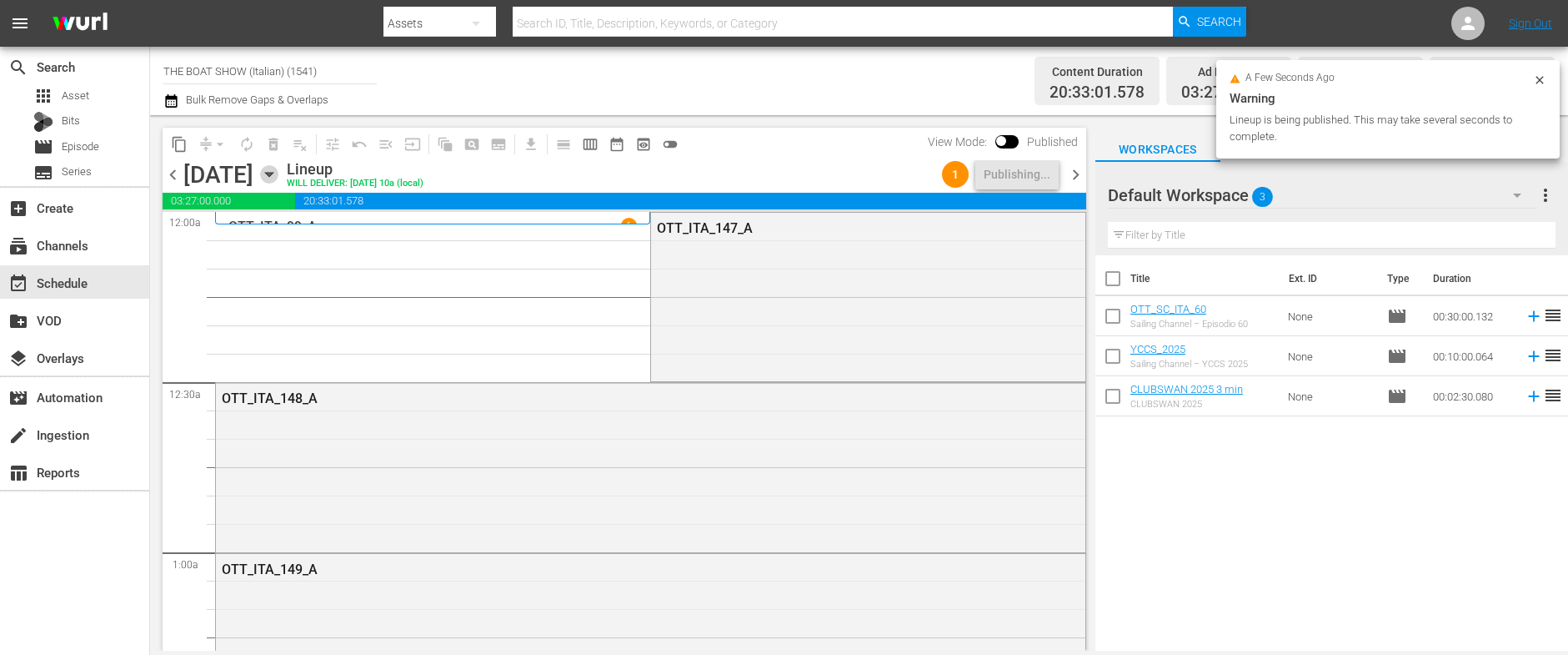
click at [278, 174] on icon "button" at bounding box center [269, 174] width 19 height 19
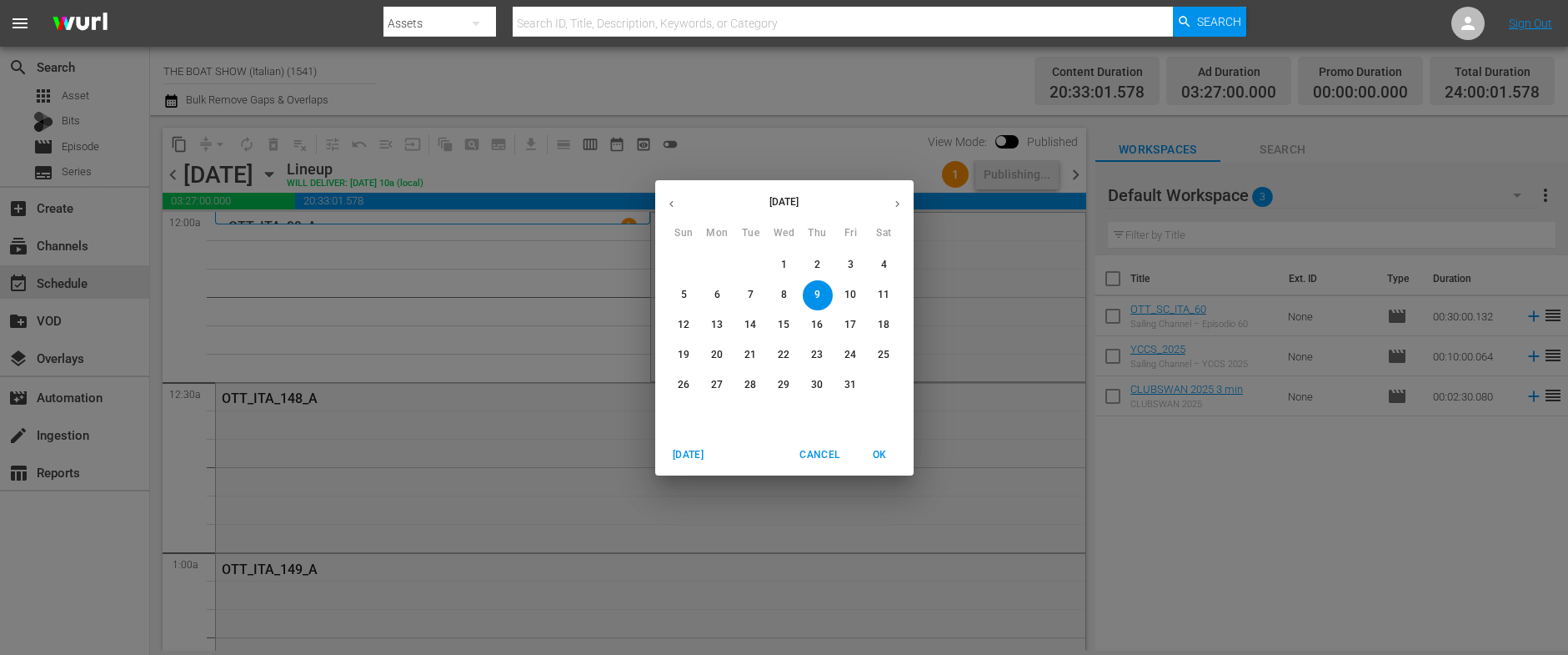
click at [723, 288] on span "6" at bounding box center [717, 295] width 30 height 14
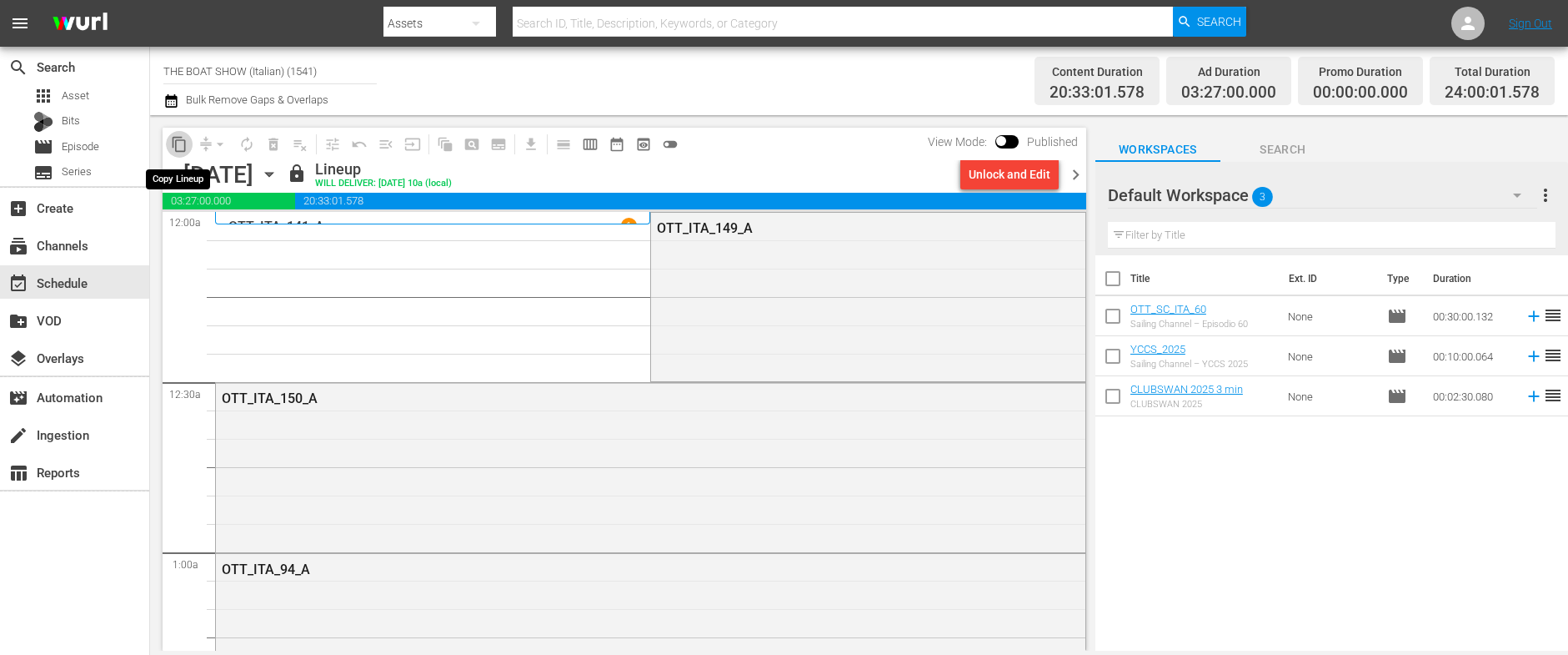
click at [179, 147] on span "content_copy" at bounding box center [179, 144] width 17 height 17
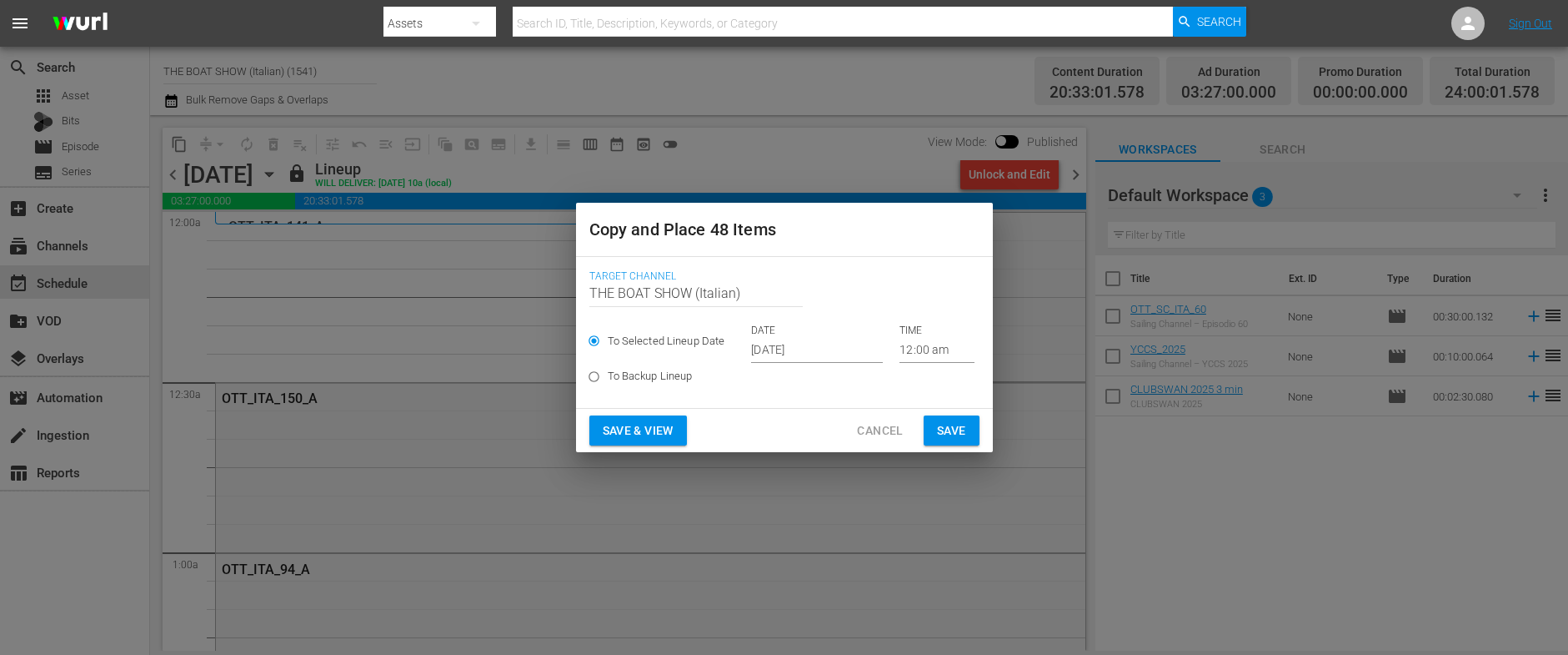
click at [769, 347] on input "[DATE]" at bounding box center [816, 350] width 131 height 25
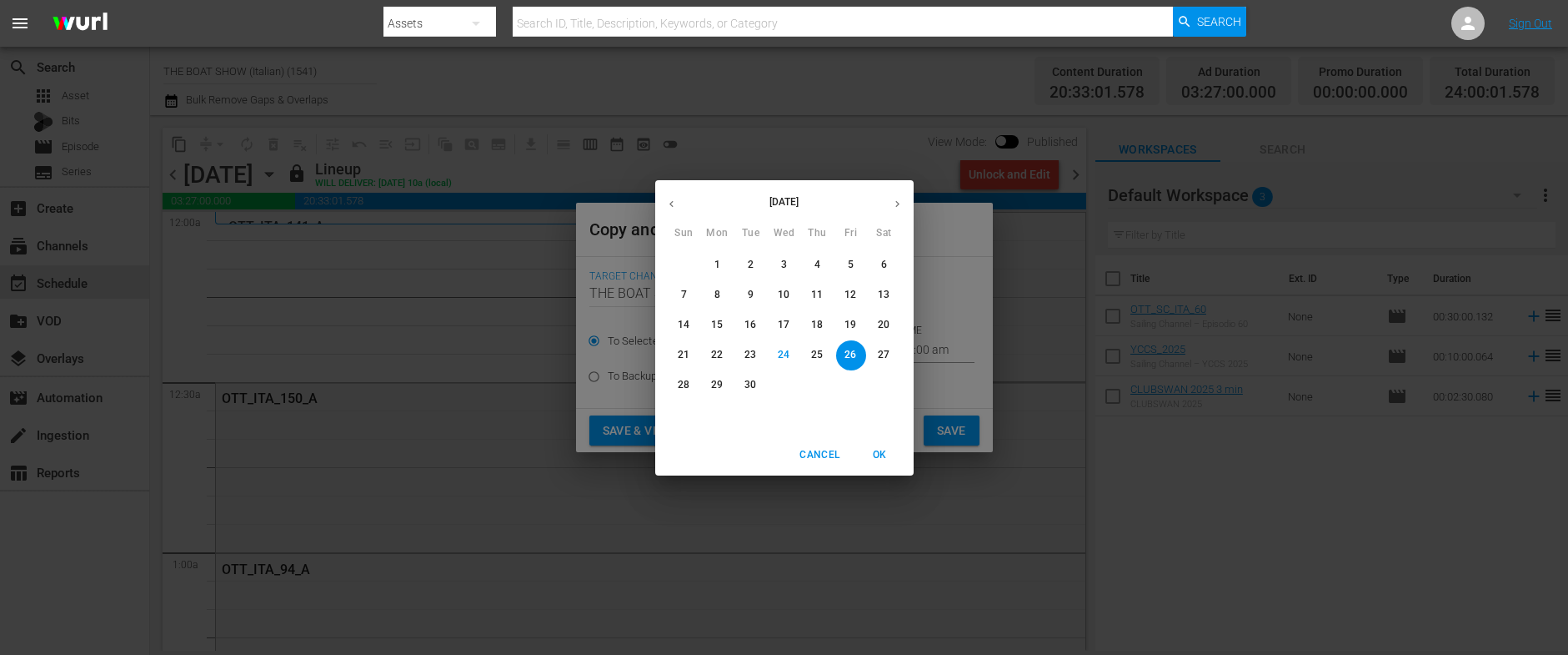
click at [889, 208] on button "button" at bounding box center [897, 204] width 33 height 33
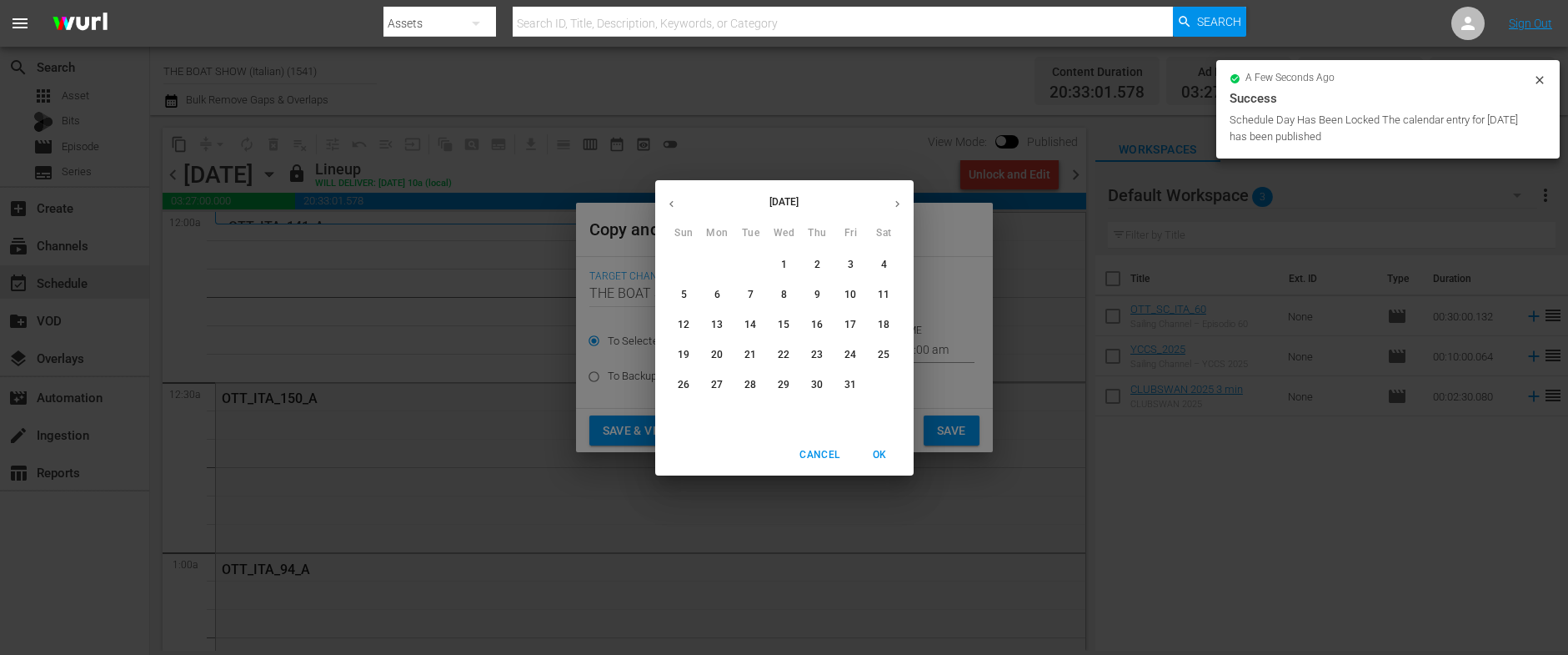
click at [860, 294] on span "10" at bounding box center [851, 295] width 30 height 14
type input "Oct 10th 2025"
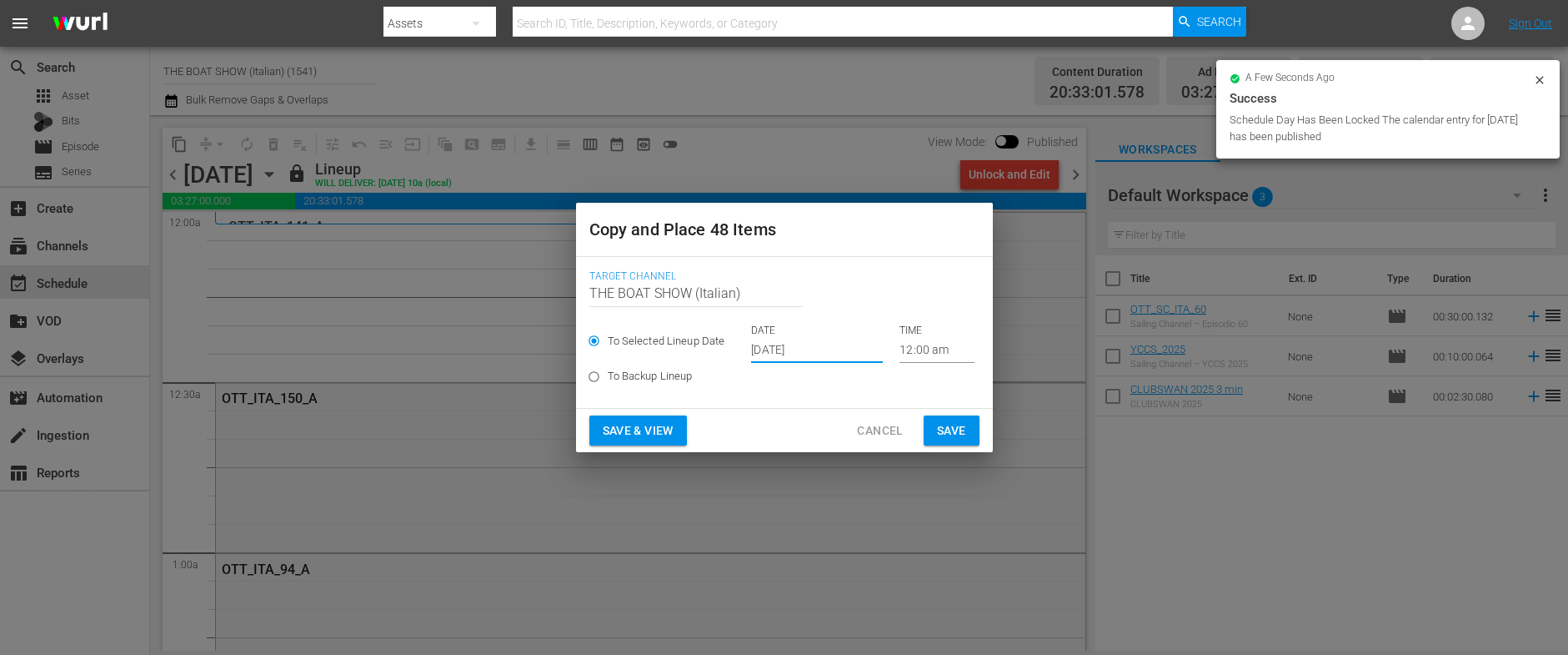
click at [626, 440] on button "Save & View" at bounding box center [638, 430] width 98 height 31
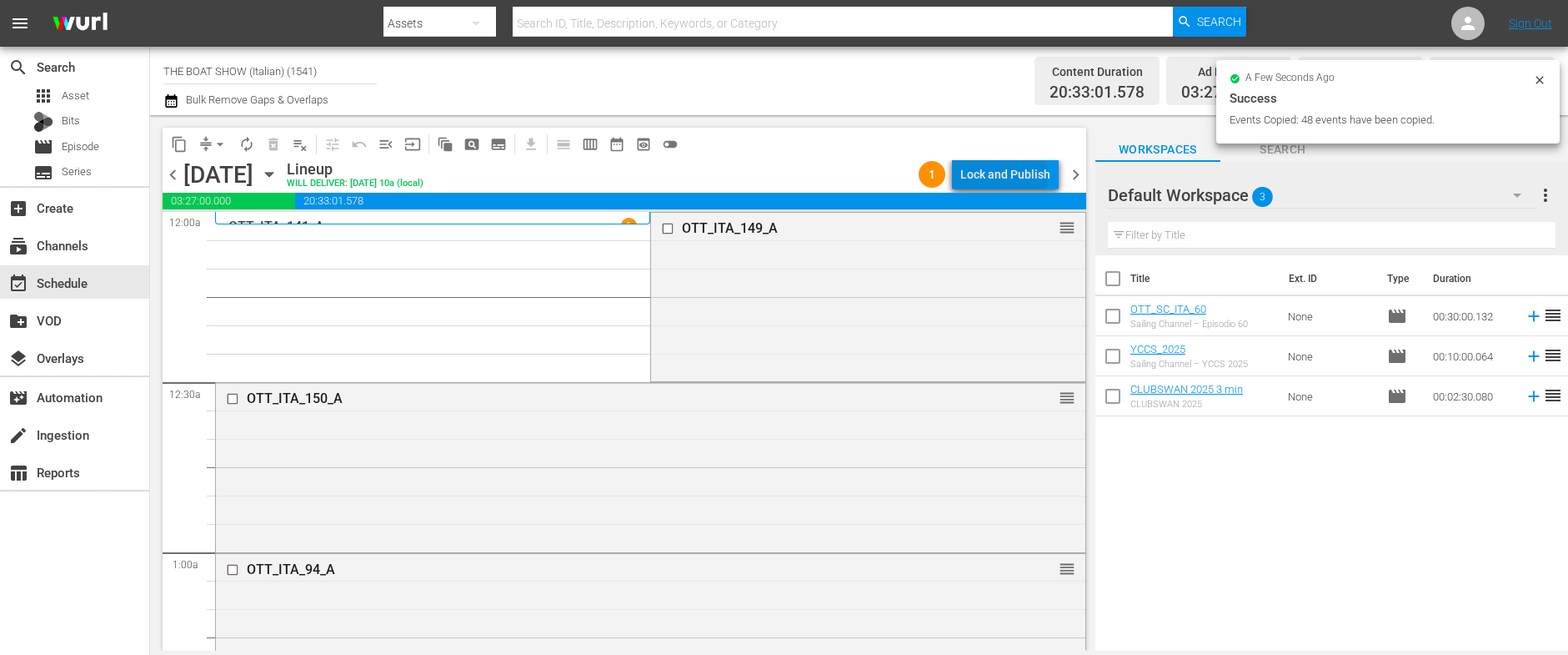
click at [1008, 174] on div "Lock and Publish" at bounding box center [1005, 174] width 90 height 30
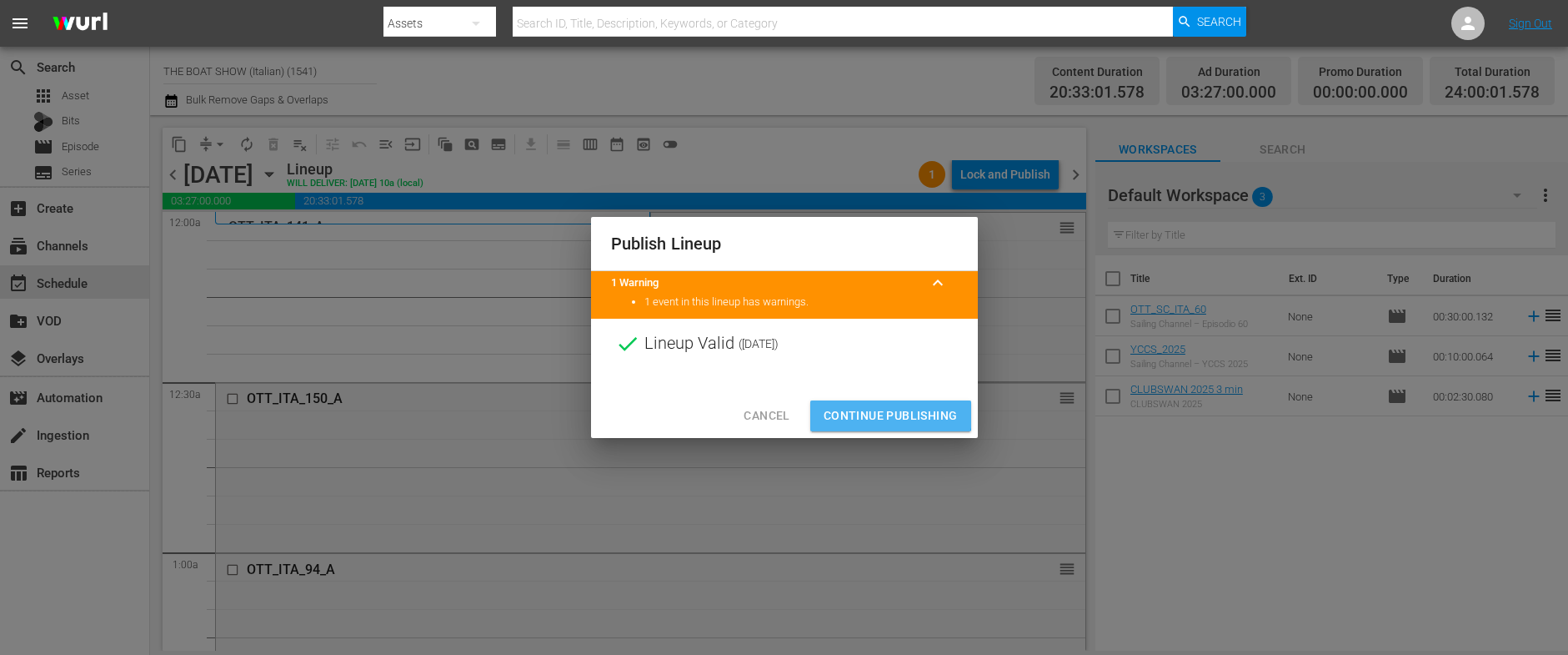
click at [857, 408] on span "Continue Publishing" at bounding box center [890, 416] width 134 height 21
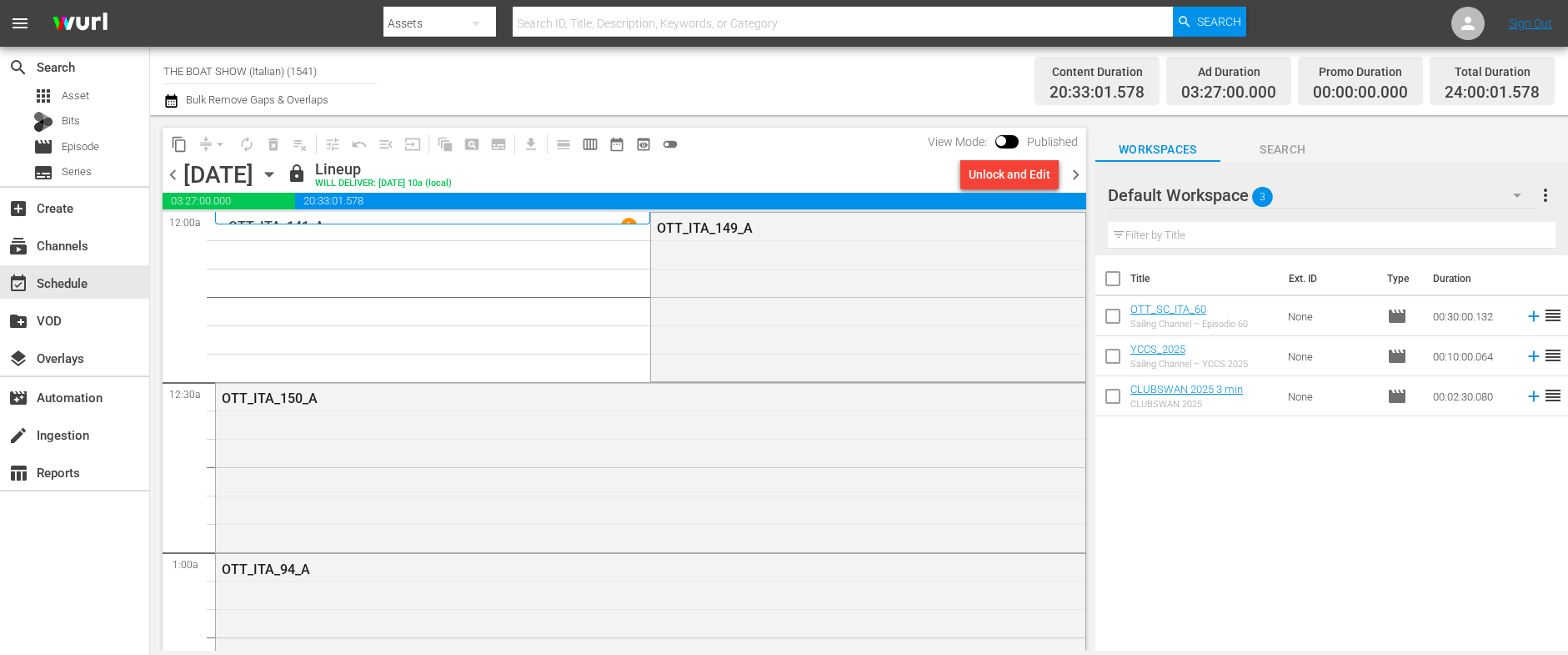
click at [278, 176] on icon "button" at bounding box center [269, 174] width 19 height 19
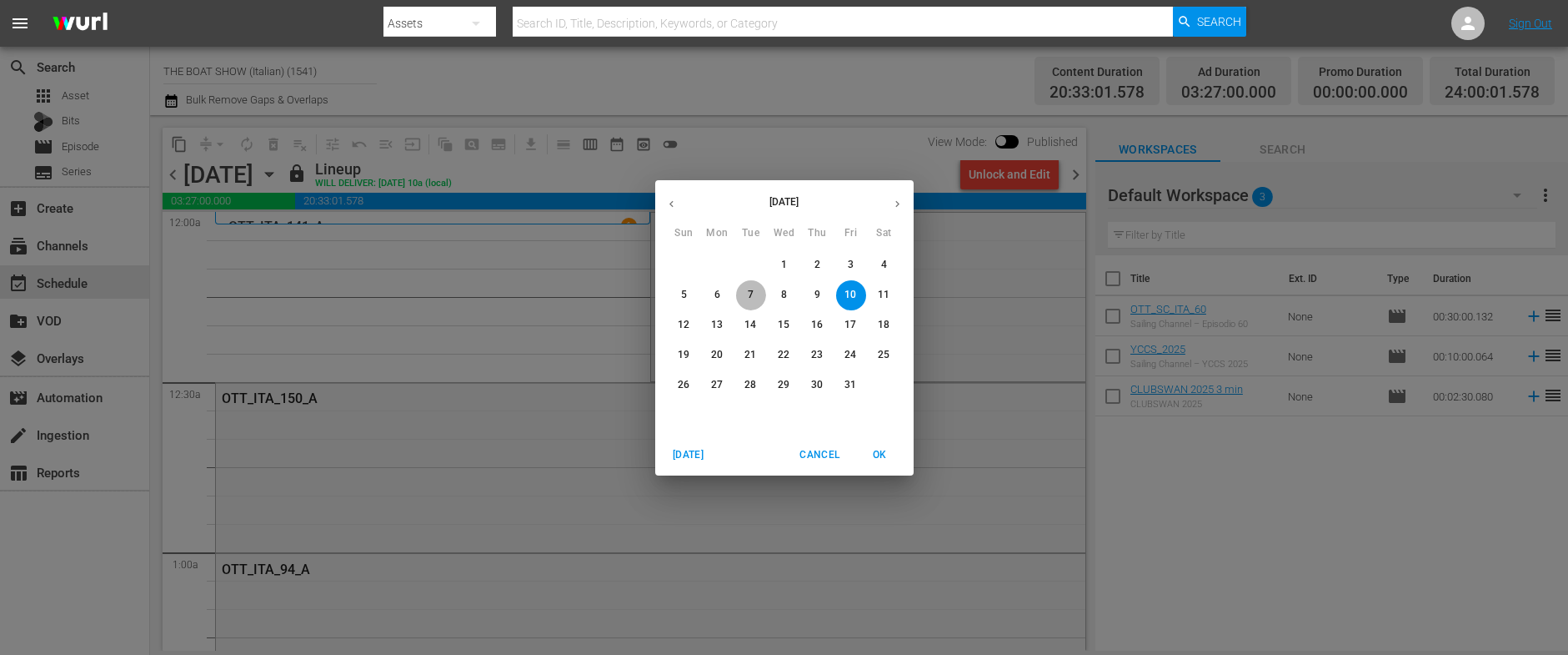
click at [753, 290] on p "7" at bounding box center [750, 295] width 6 height 14
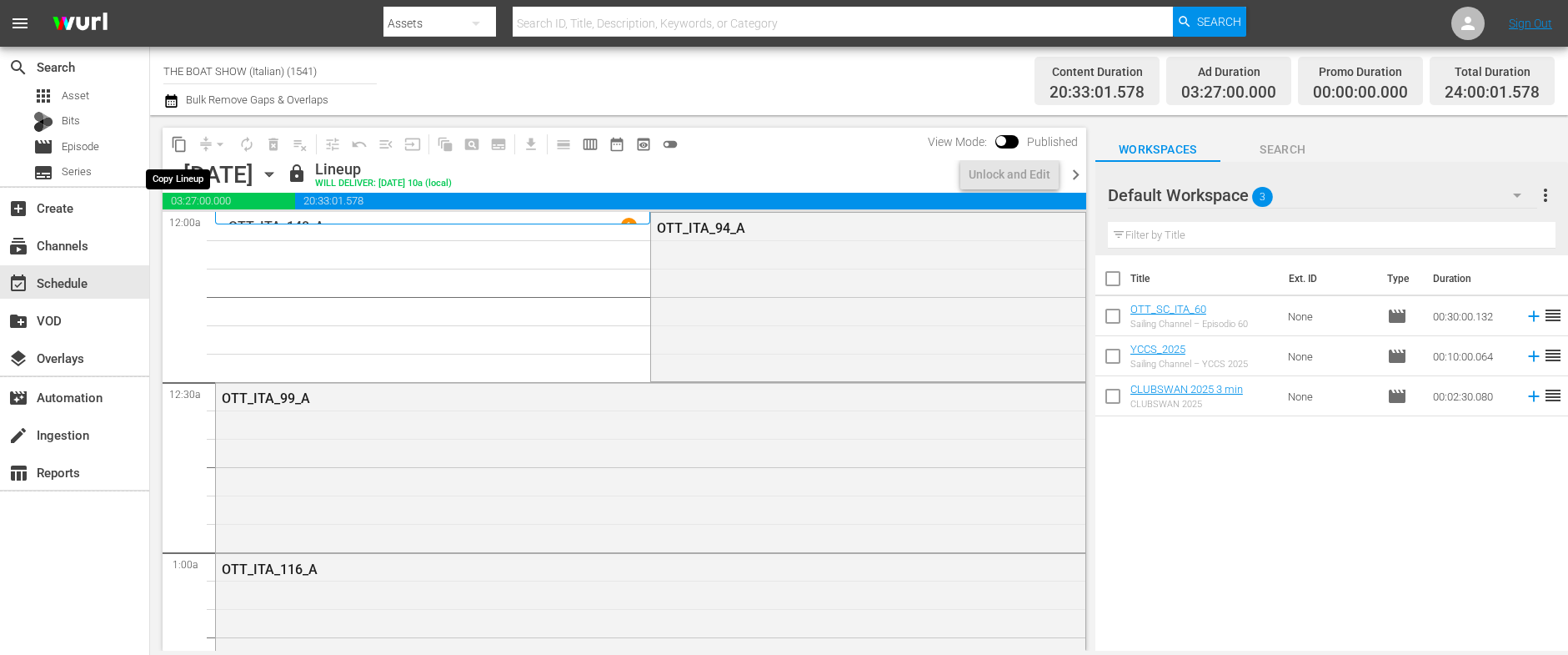
click at [180, 143] on span "content_copy" at bounding box center [179, 144] width 17 height 17
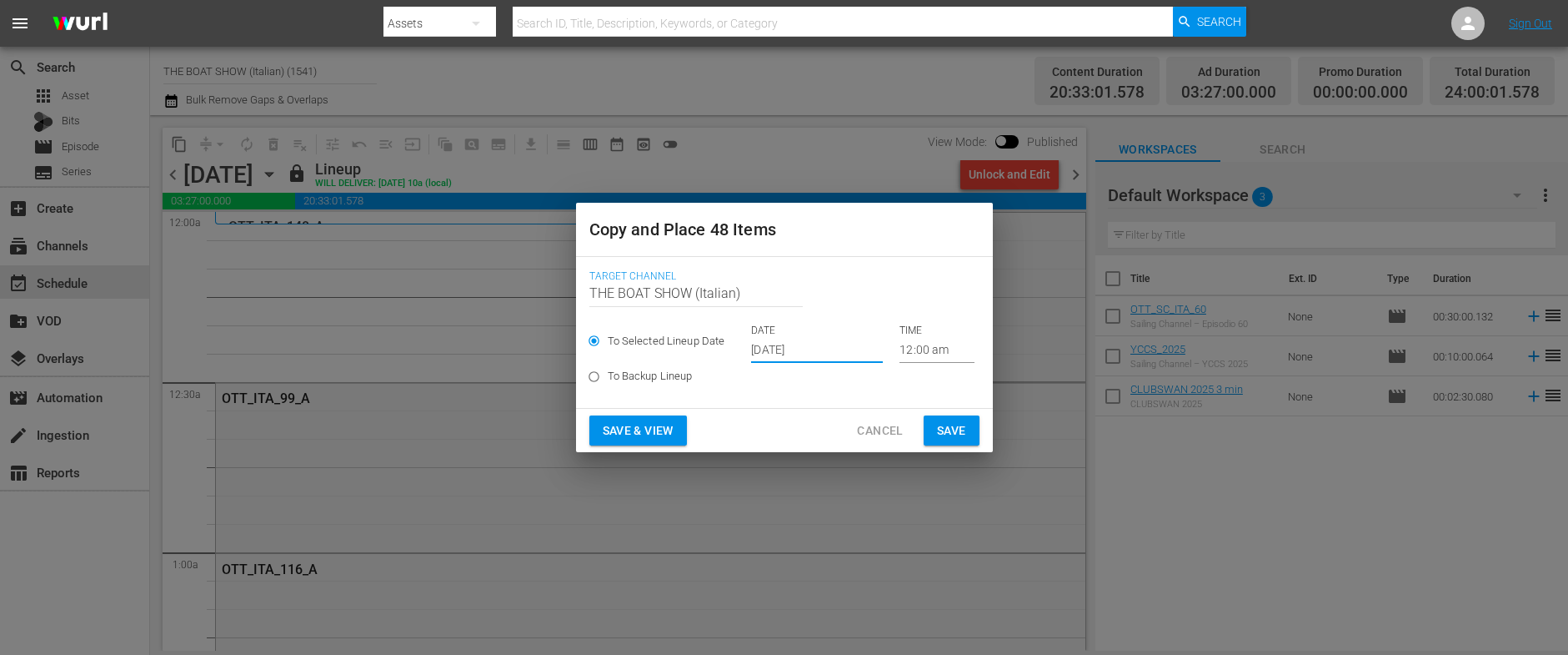
click at [787, 344] on input "[DATE]" at bounding box center [816, 350] width 131 height 25
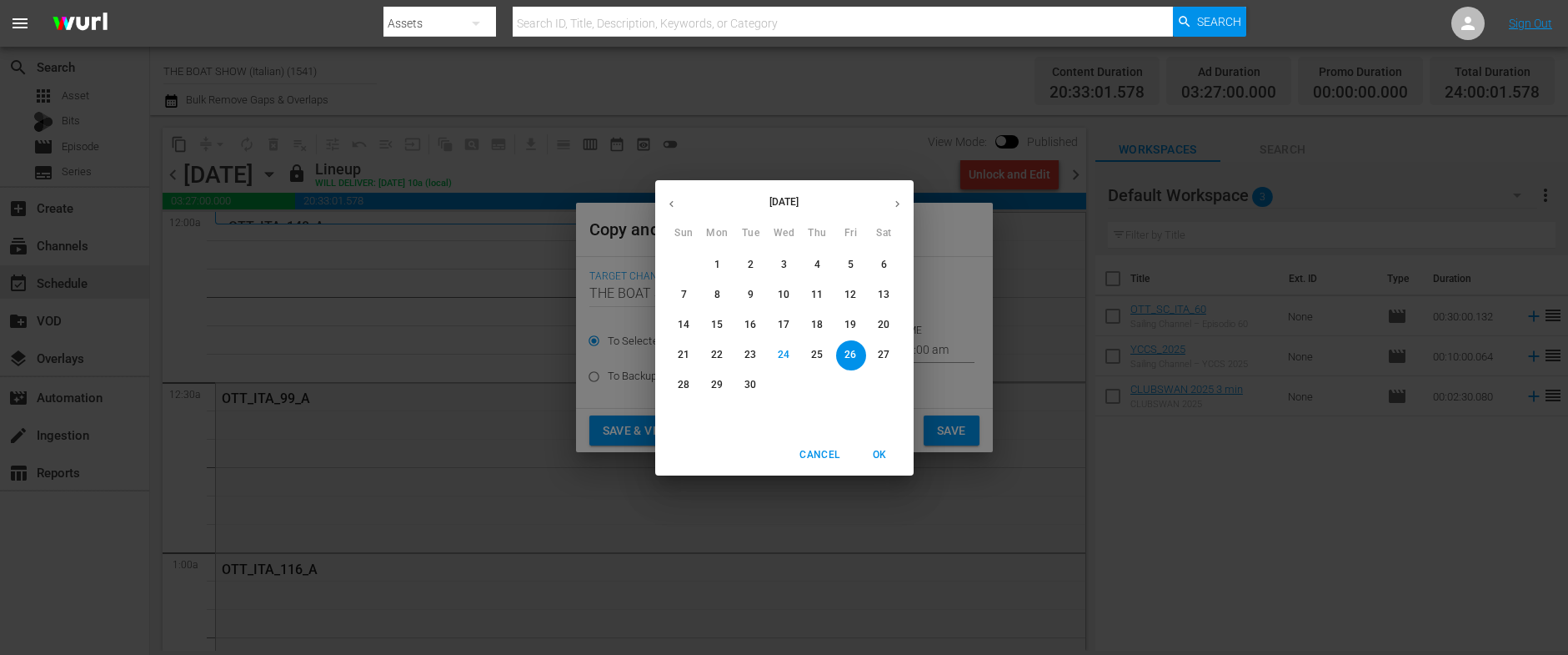
click at [899, 207] on icon "button" at bounding box center [897, 204] width 12 height 12
click at [872, 293] on span "11" at bounding box center [884, 295] width 30 height 14
type input "Oct 11th 2025"
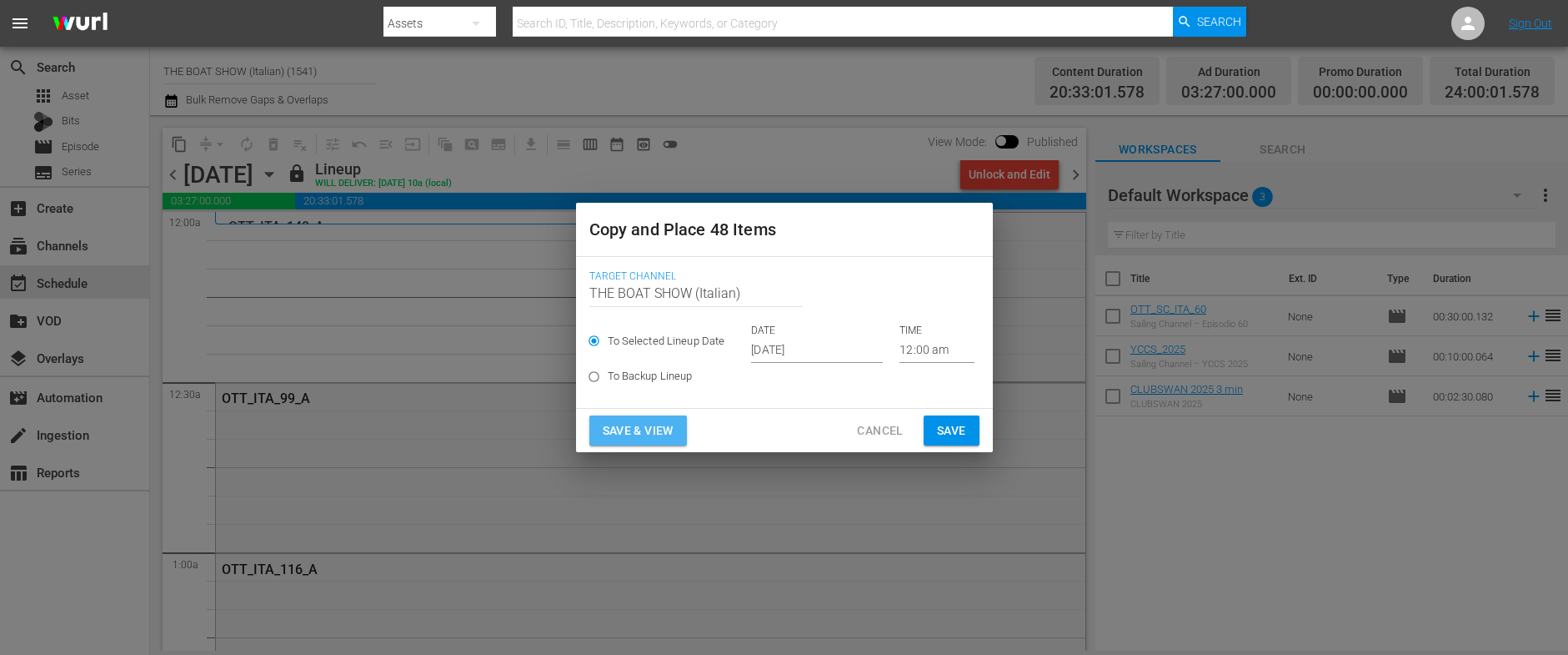
click at [613, 425] on span "Save & View" at bounding box center [638, 431] width 71 height 21
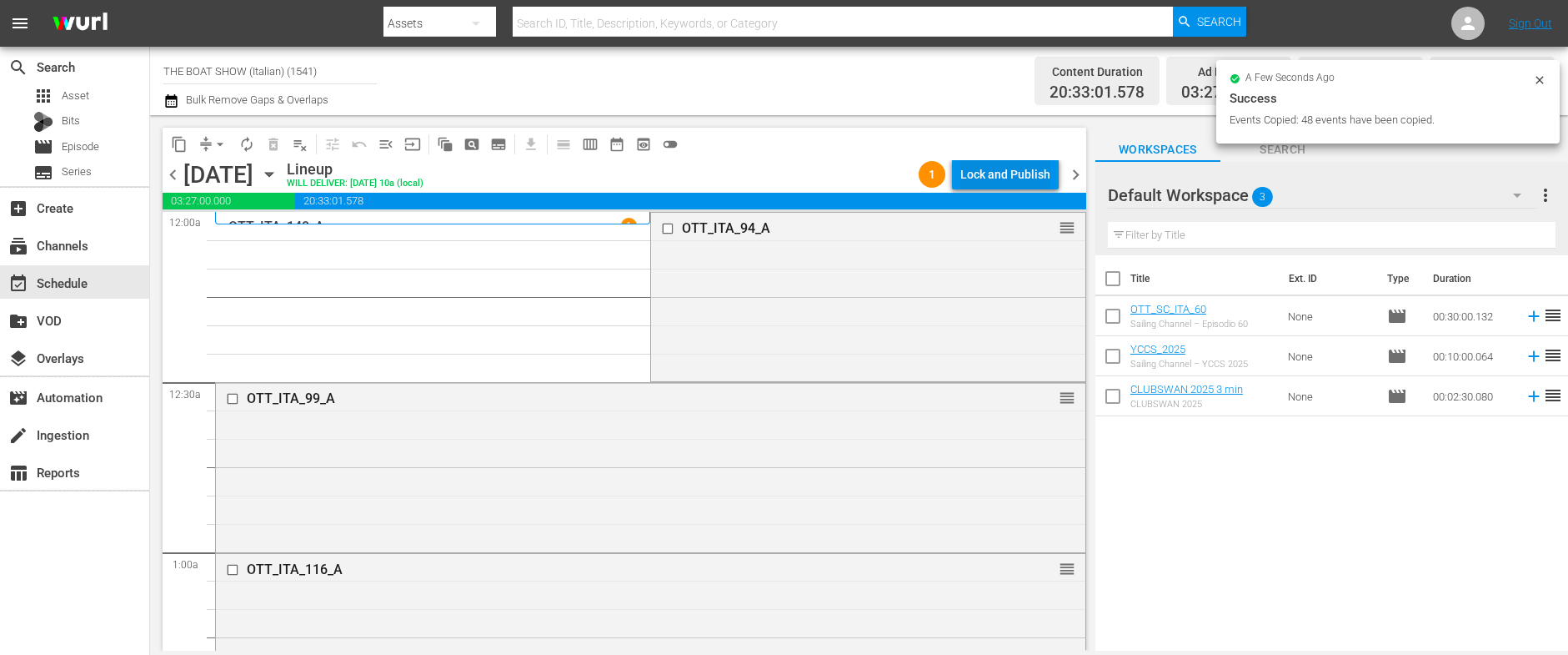
click at [1005, 180] on div "Lock and Publish" at bounding box center [1005, 174] width 90 height 30
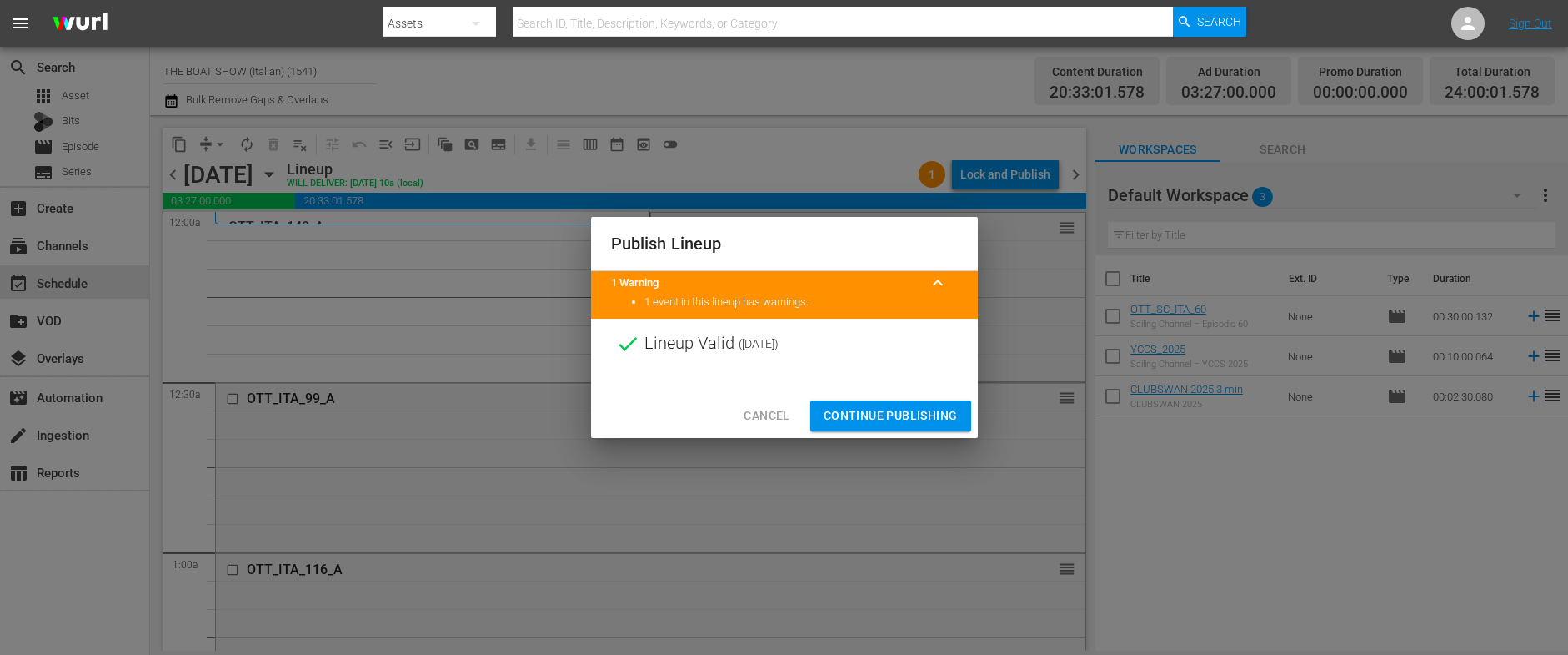
click at [917, 420] on span "Continue Publishing" at bounding box center [890, 416] width 134 height 21
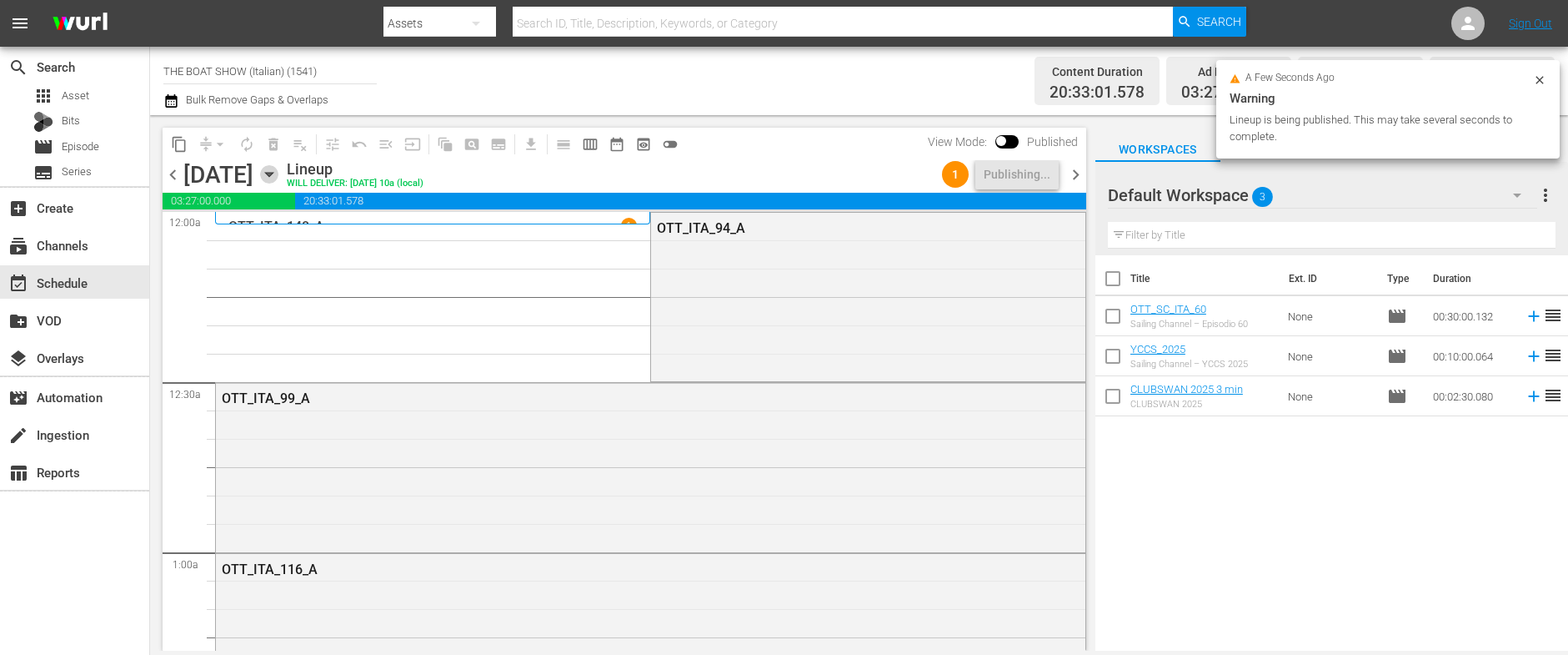
click at [278, 179] on icon "button" at bounding box center [269, 174] width 19 height 19
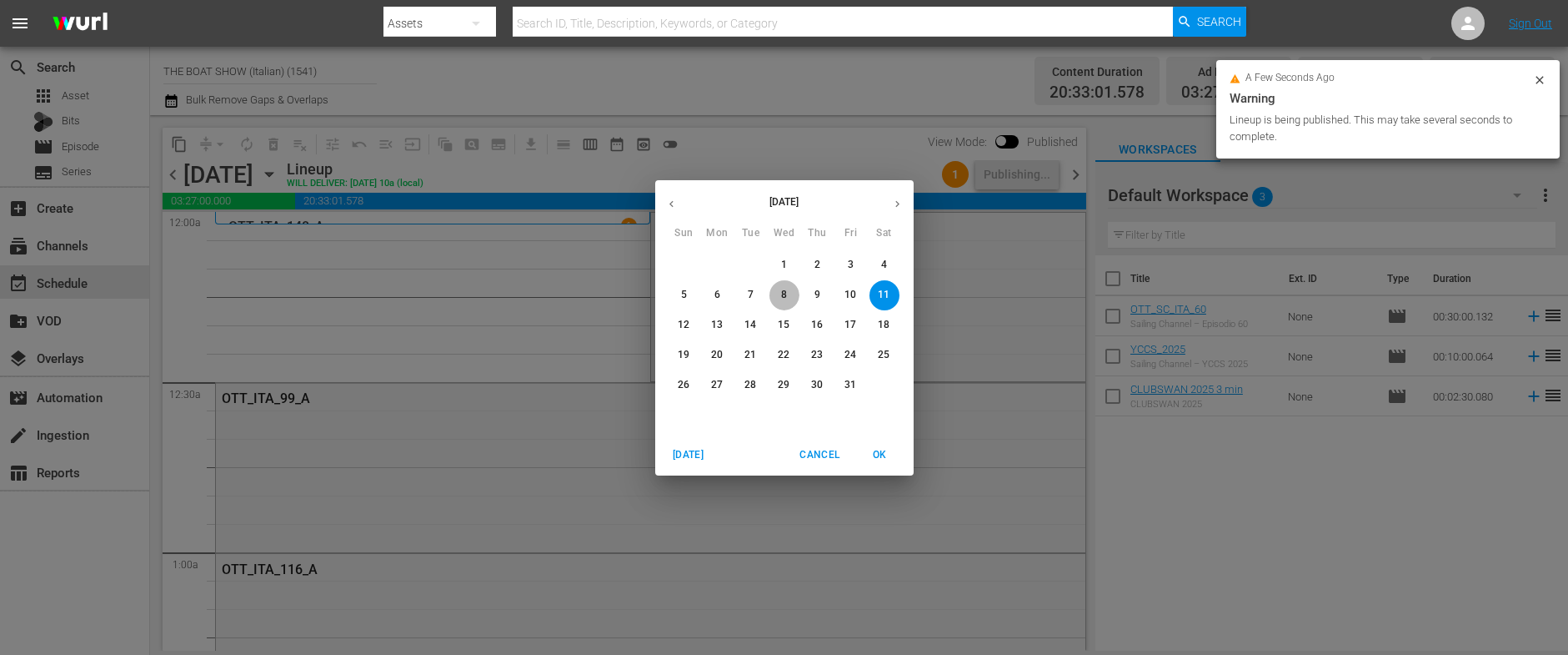
click at [784, 300] on p "8" at bounding box center [784, 295] width 6 height 14
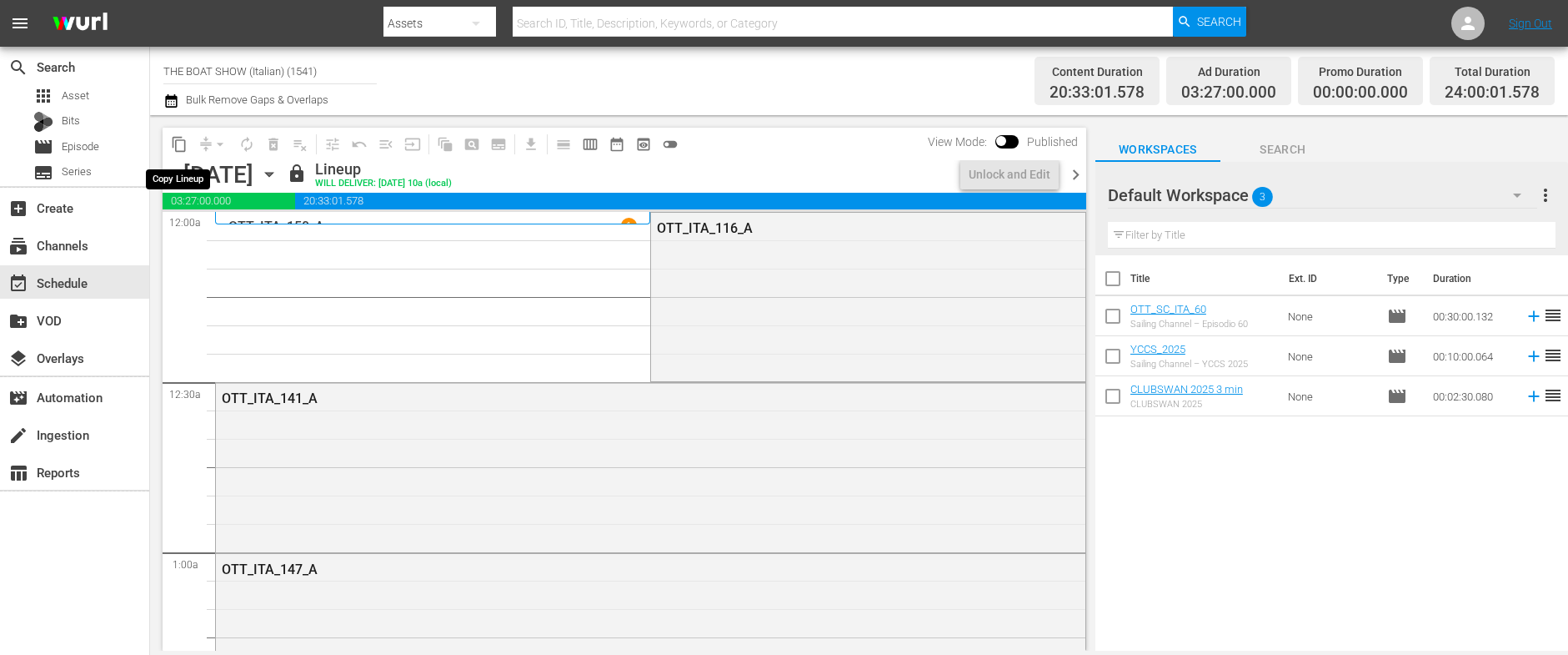
click at [177, 143] on span "content_copy" at bounding box center [179, 144] width 17 height 17
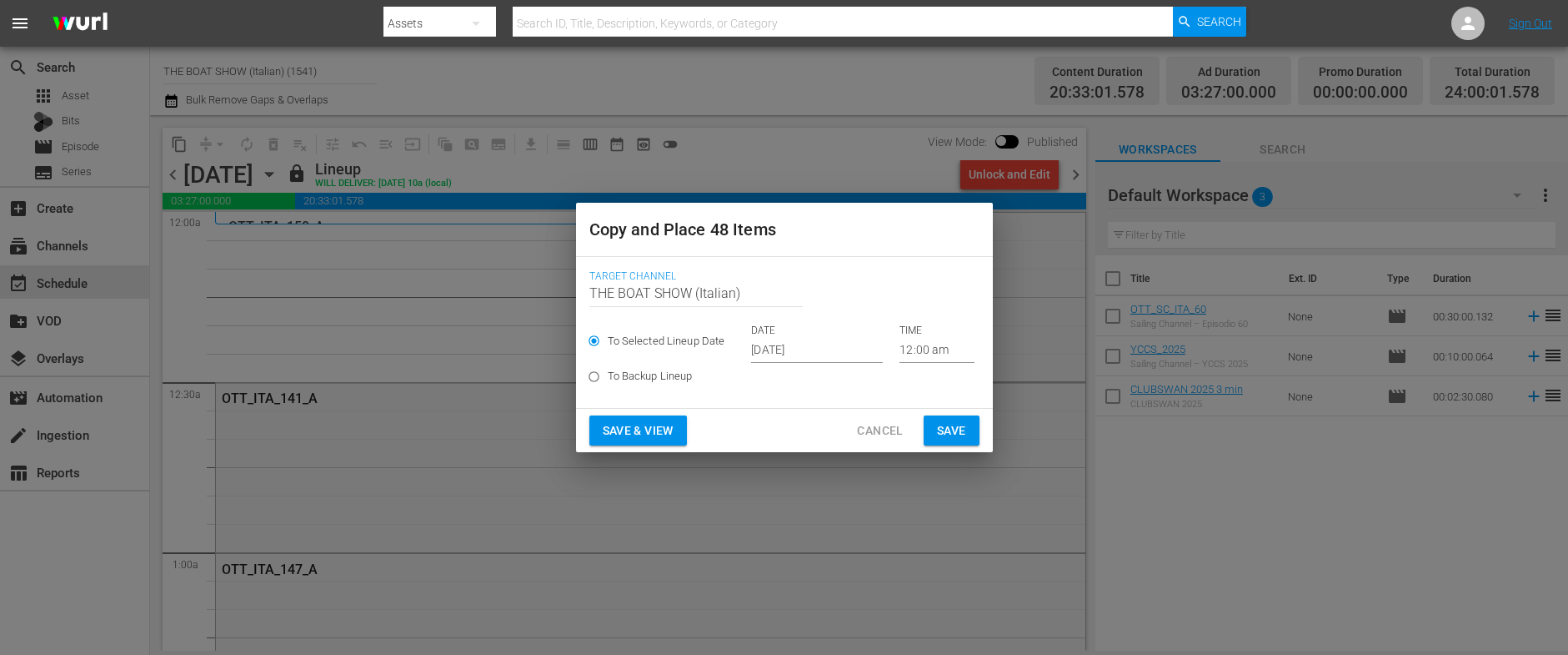
click at [802, 353] on input "[DATE]" at bounding box center [816, 350] width 131 height 25
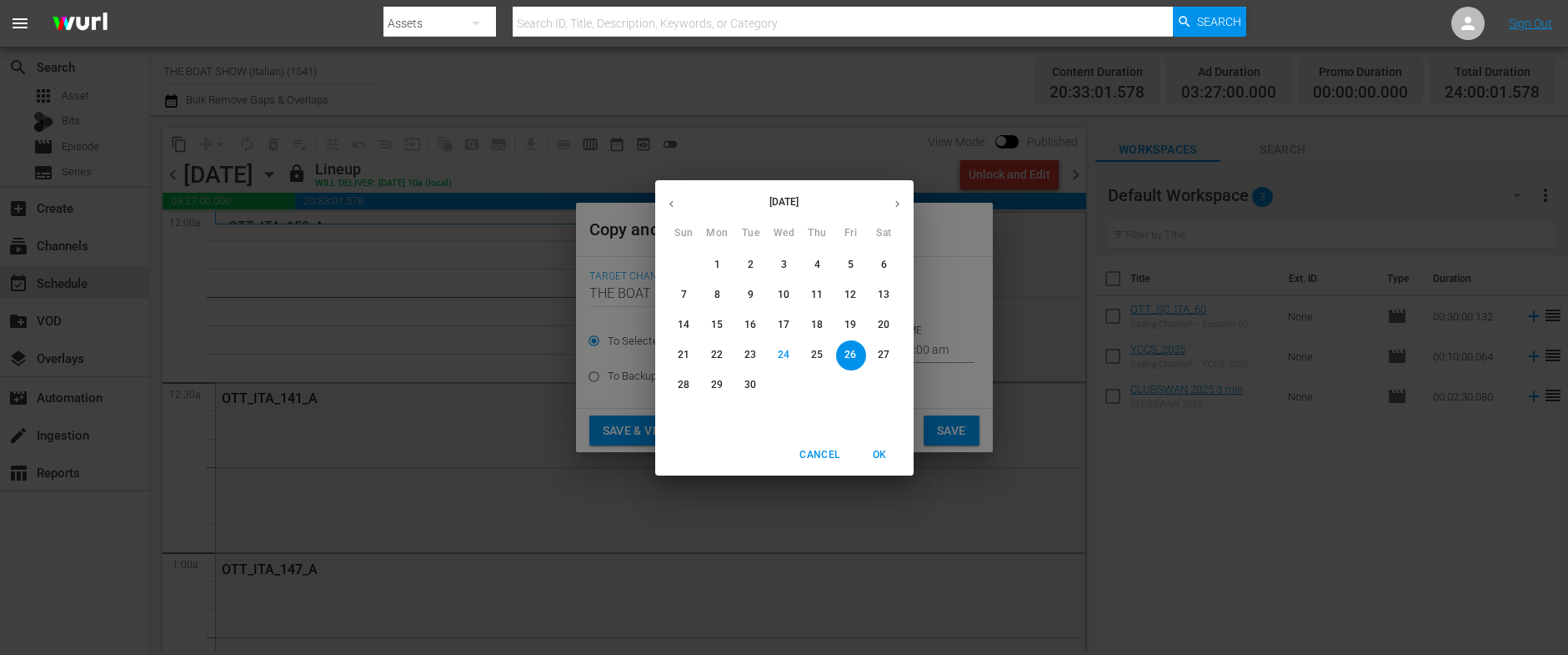
click at [891, 203] on icon "button" at bounding box center [897, 204] width 12 height 12
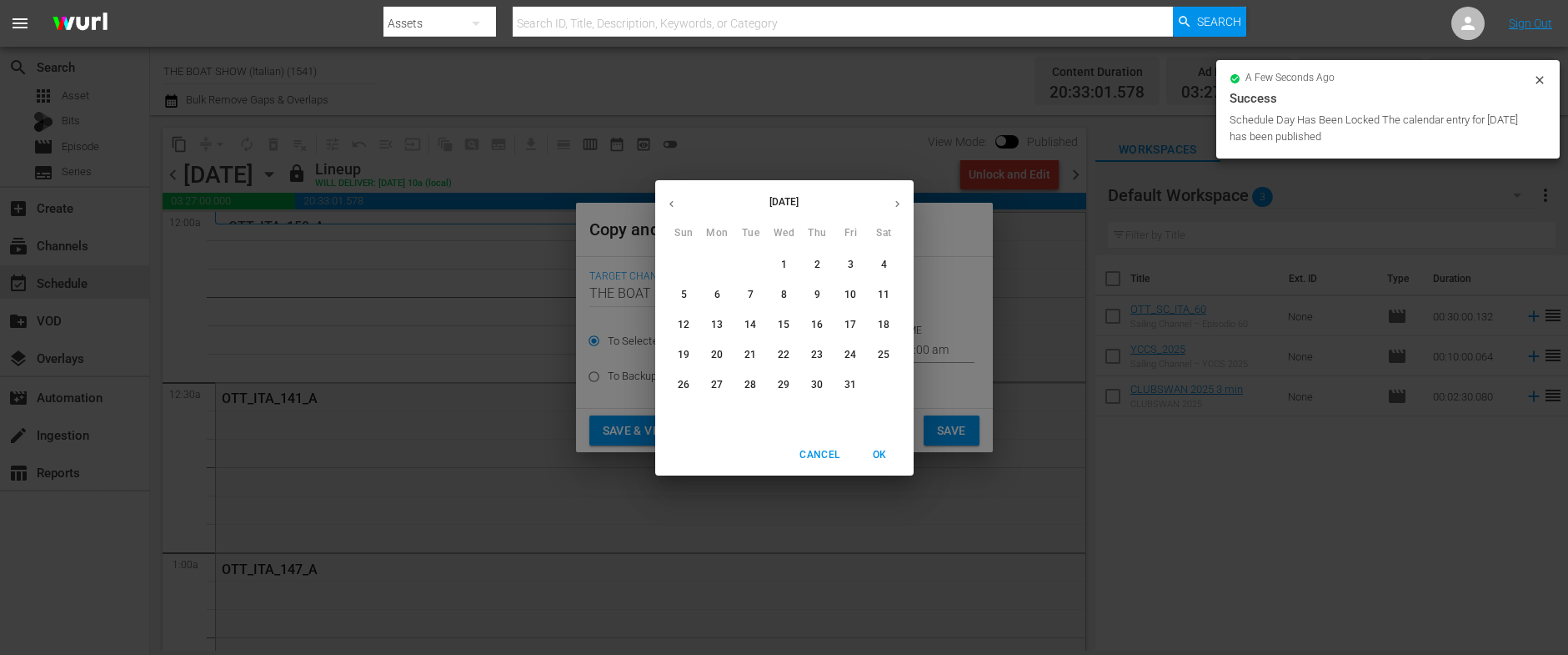
click at [680, 322] on p "12" at bounding box center [683, 325] width 11 height 14
type input "Oct 12th 2025"
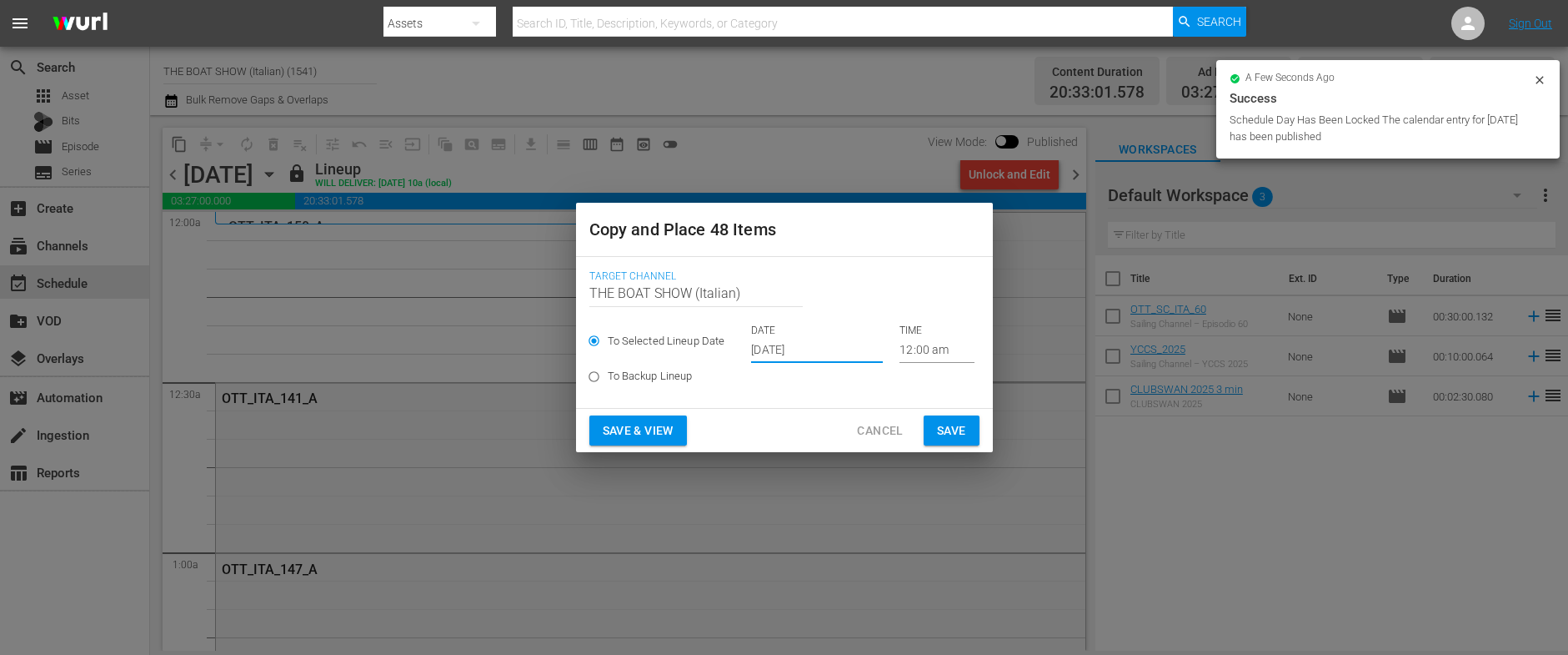
click at [610, 429] on span "Save & View" at bounding box center [638, 431] width 71 height 21
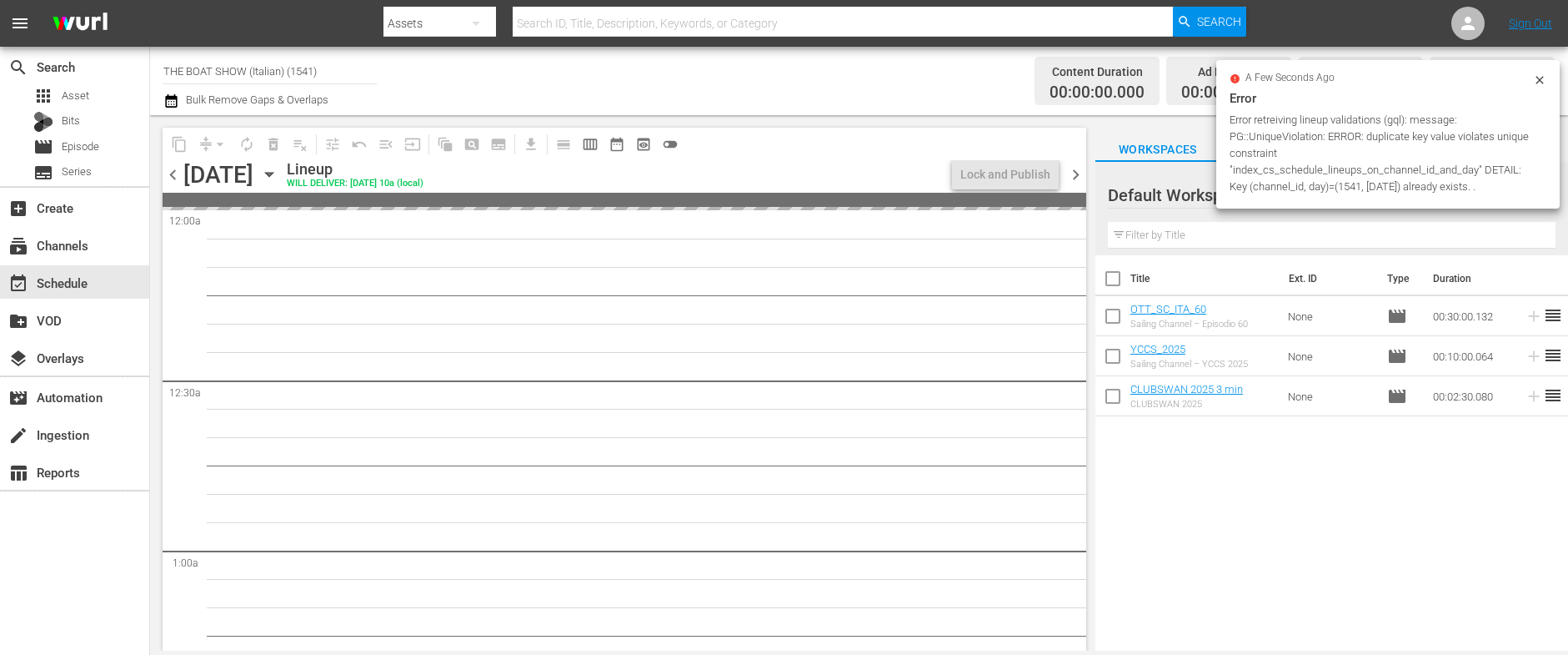
click at [1536, 79] on icon at bounding box center [1539, 79] width 13 height 13
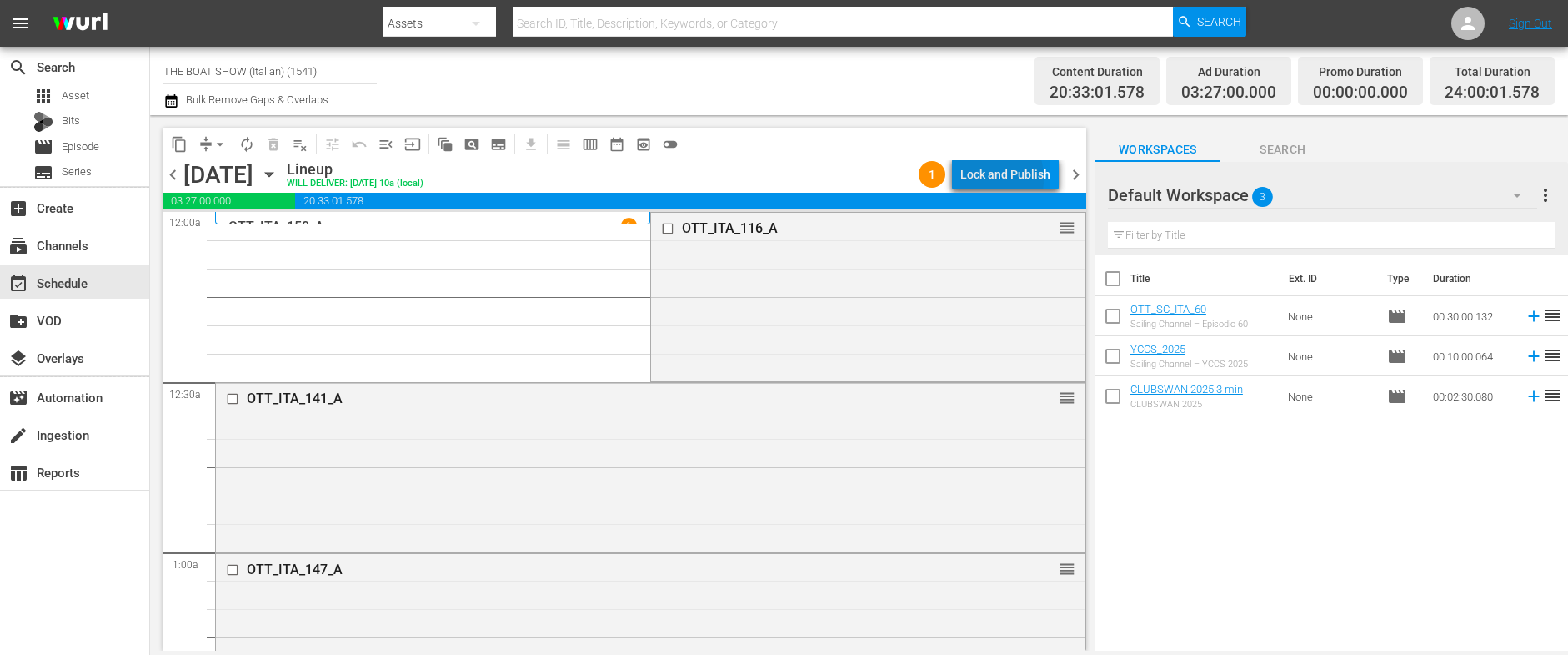
click at [979, 178] on div "Lock and Publish" at bounding box center [1005, 174] width 90 height 30
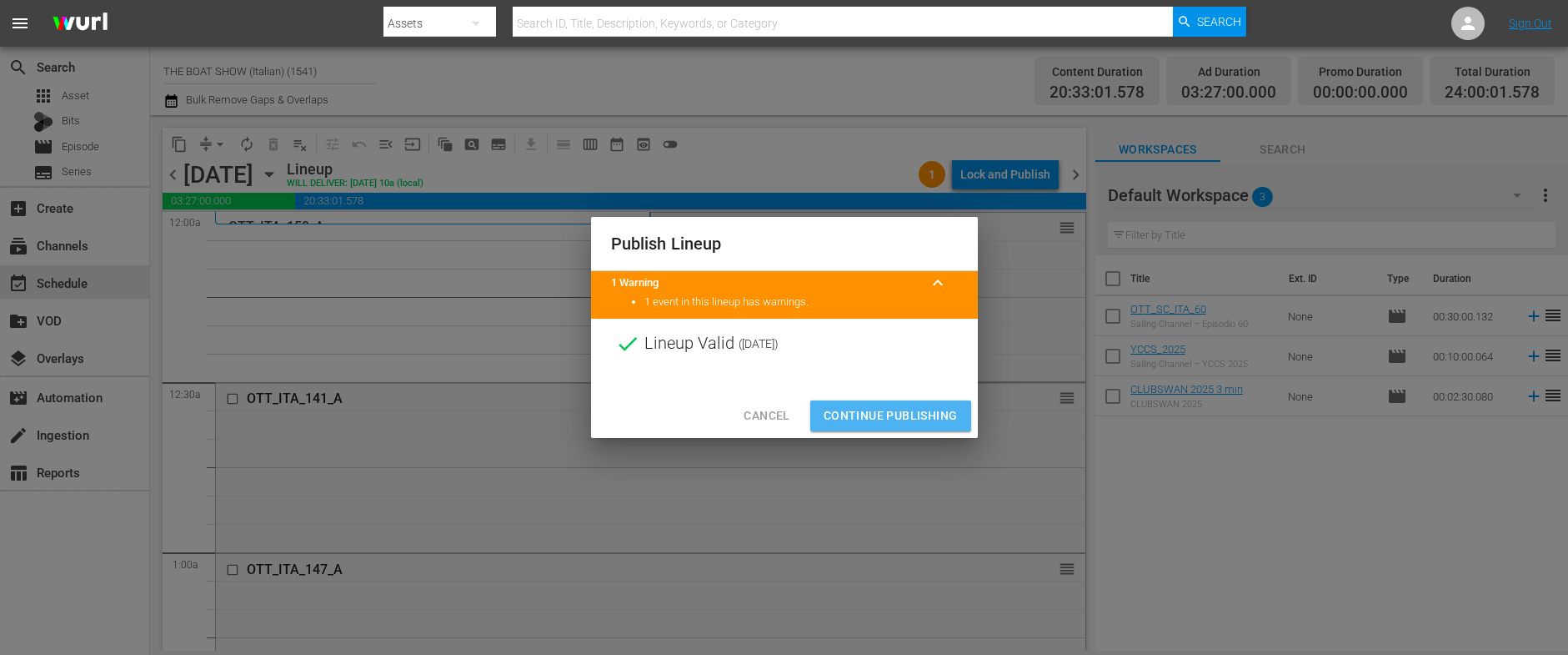
click at [877, 407] on span "Continue Publishing" at bounding box center [890, 416] width 134 height 21
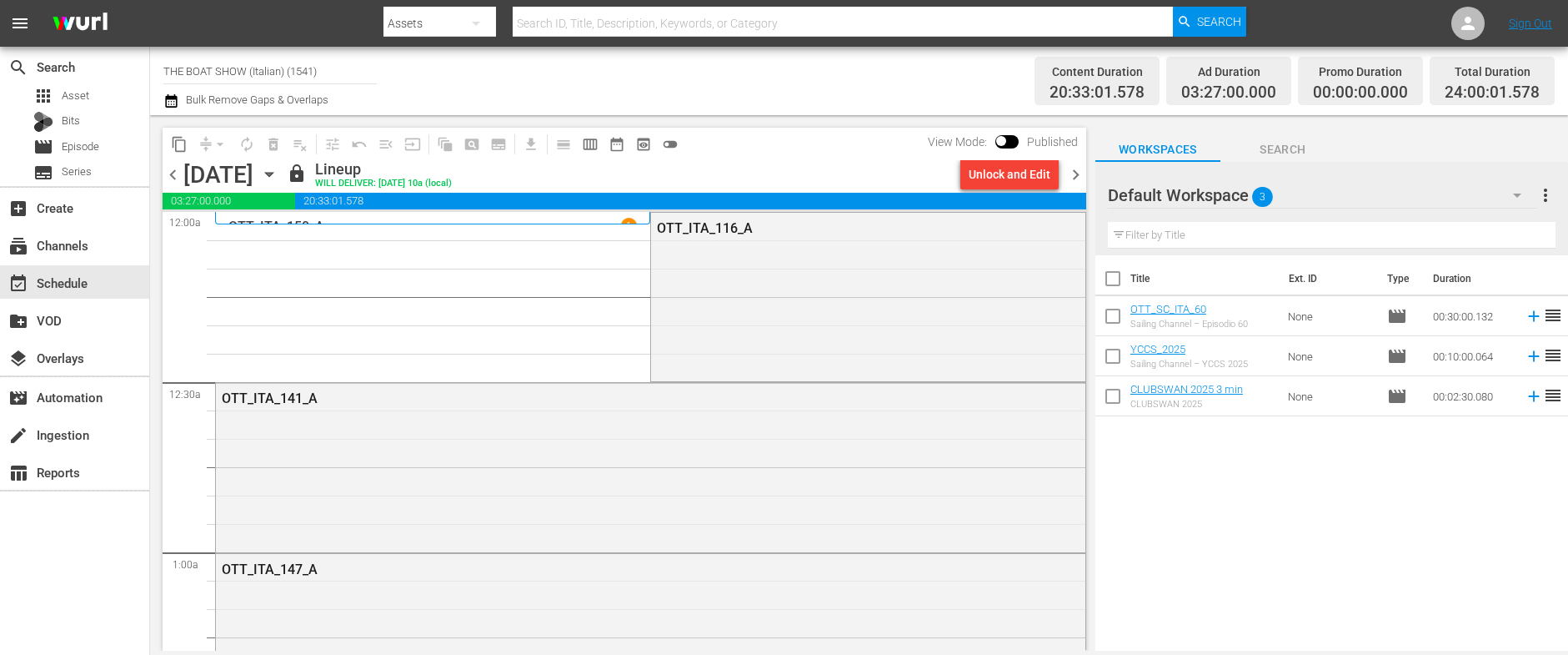
click at [278, 72] on input "THE BOAT SHOW (Italian) (1541)" at bounding box center [270, 71] width 214 height 40
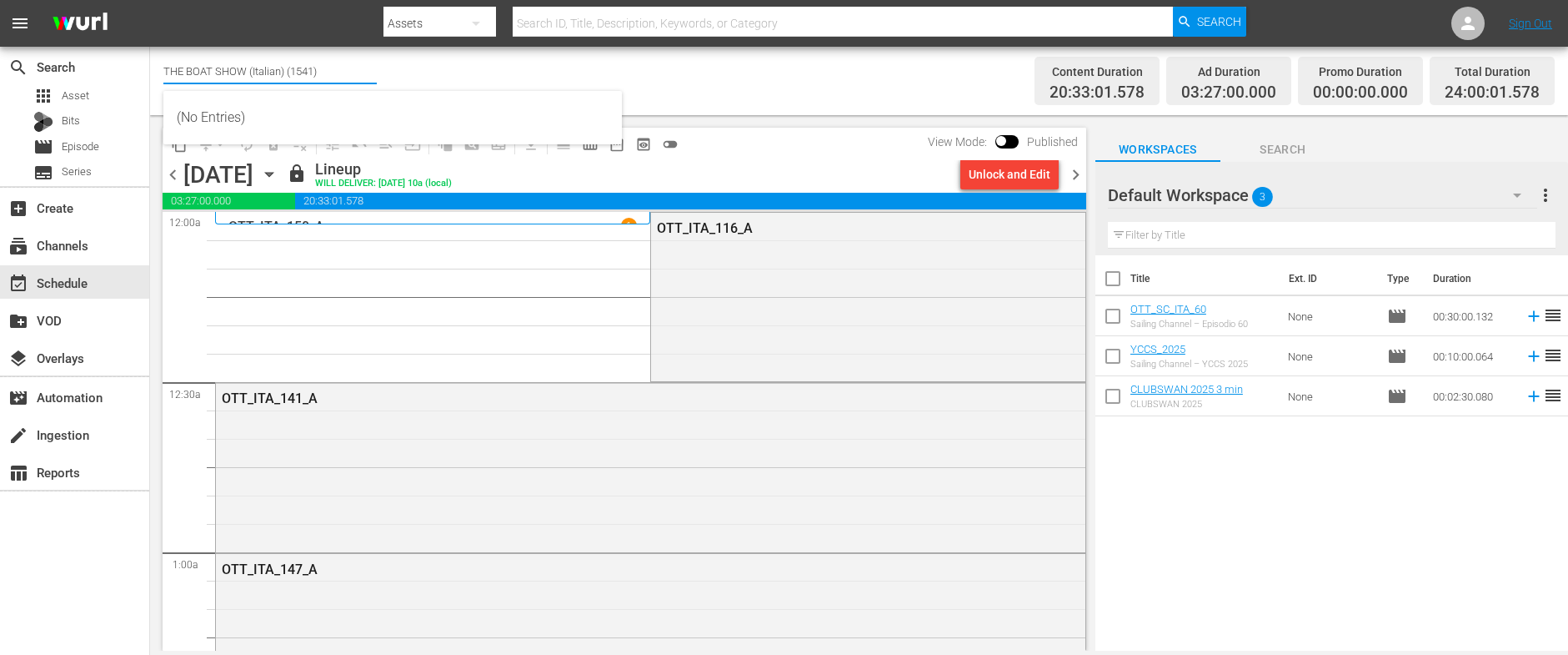
click at [278, 72] on input "THE BOAT SHOW (Italian) (1541)" at bounding box center [270, 71] width 214 height 40
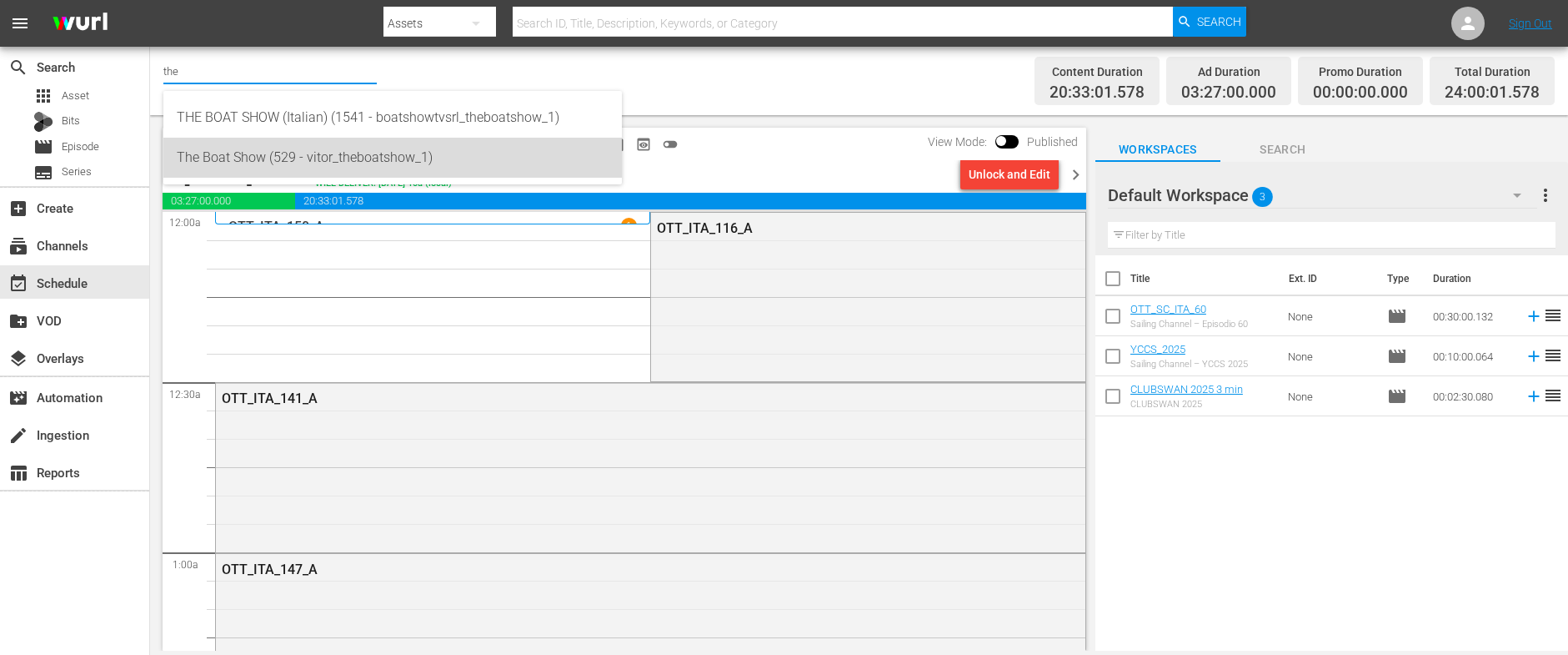
click at [297, 167] on div "The Boat Show (529 - vitor_theboatshow_1)" at bounding box center [392, 157] width 431 height 40
type input "The Boat Show (529 - vitor_theboatshow_1)"
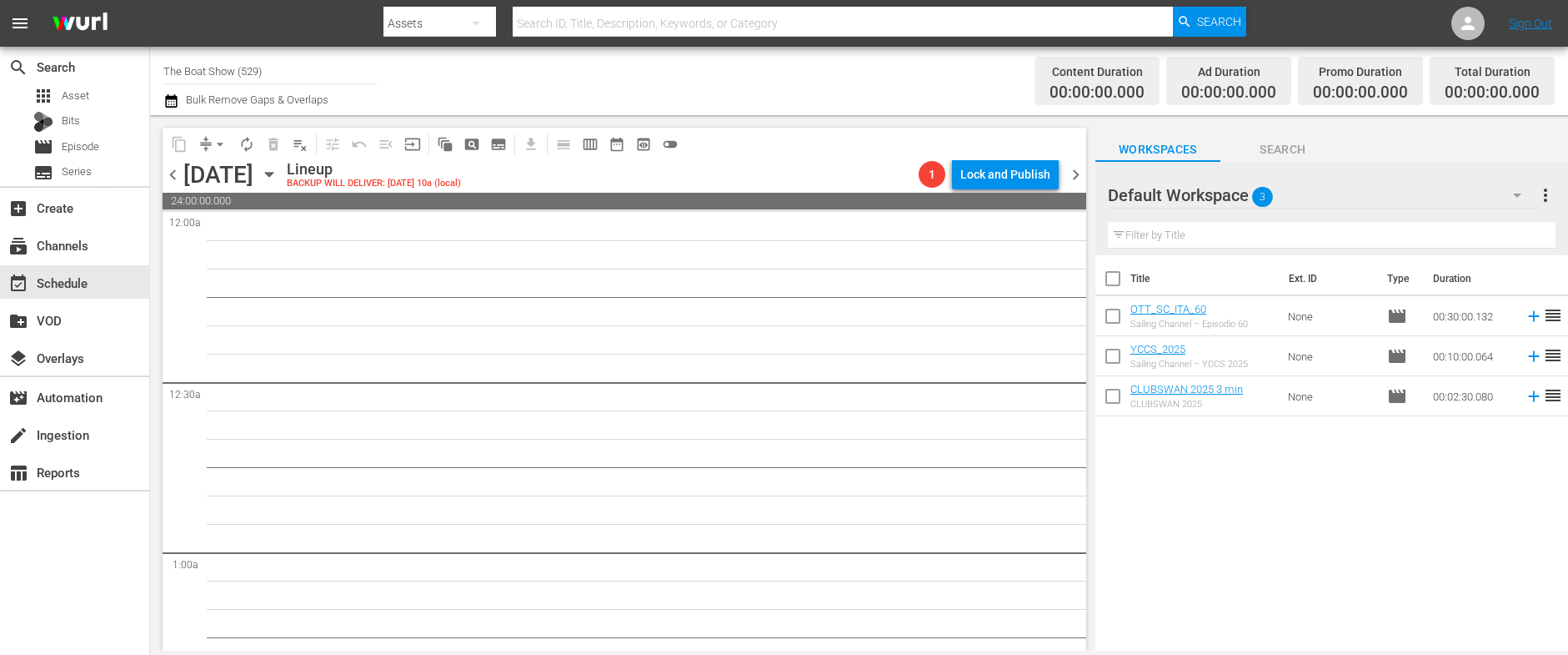
click at [1523, 190] on icon "button" at bounding box center [1517, 195] width 20 height 20
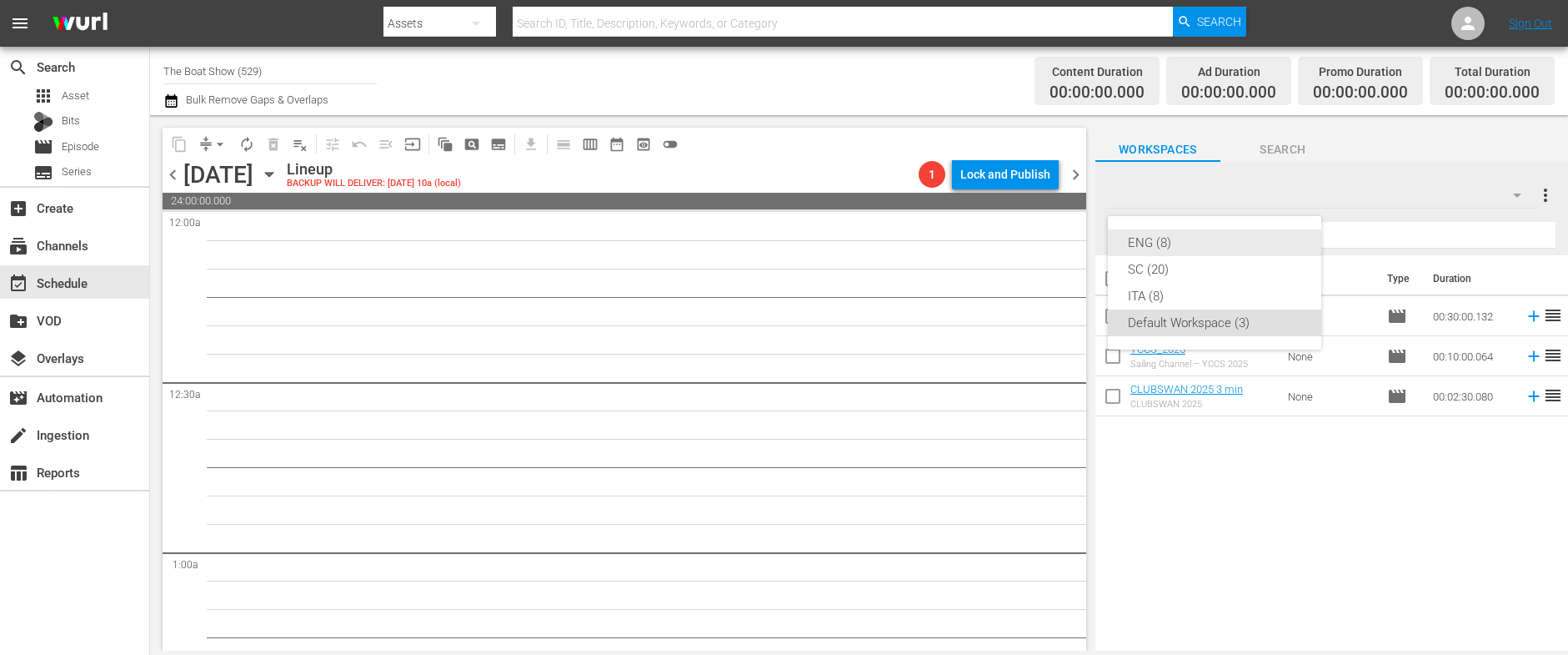
click at [1128, 235] on div "ENG (8)" at bounding box center [1214, 243] width 173 height 26
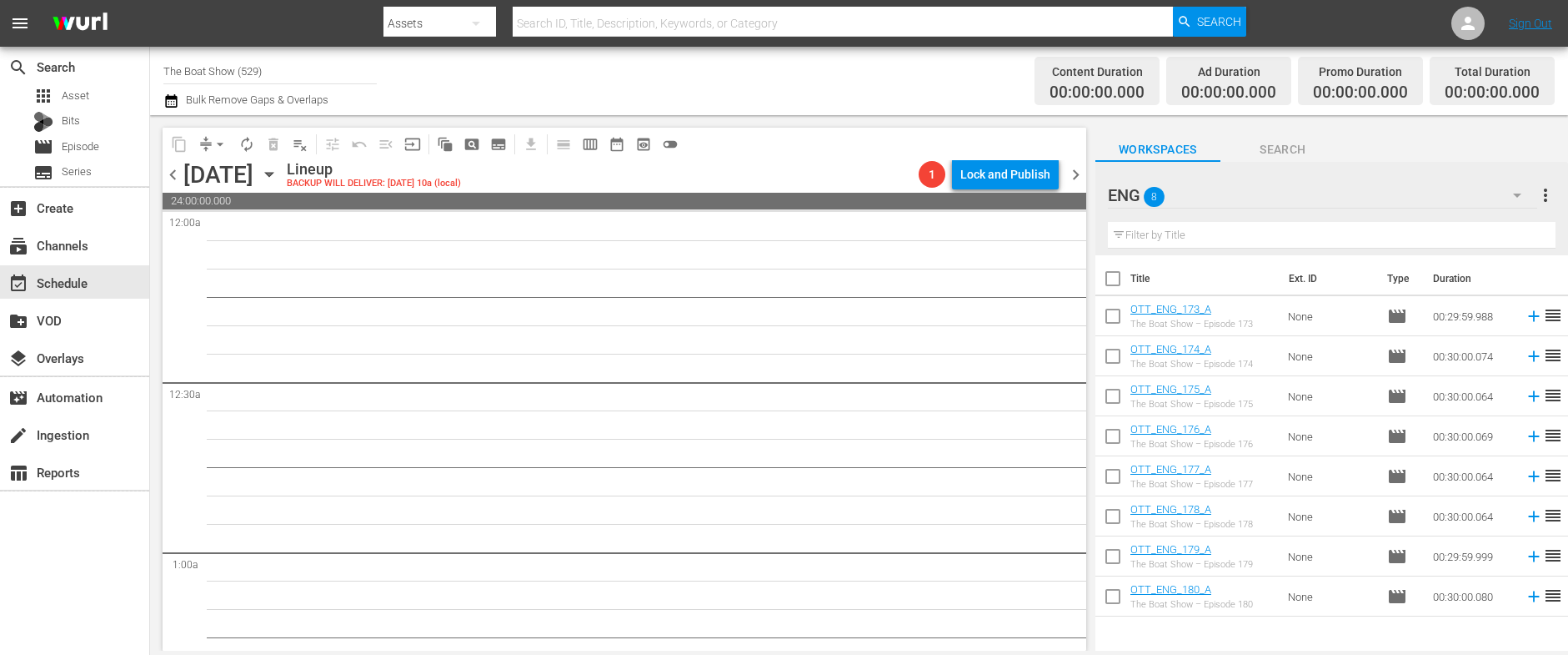
click at [278, 171] on icon "button" at bounding box center [269, 174] width 19 height 19
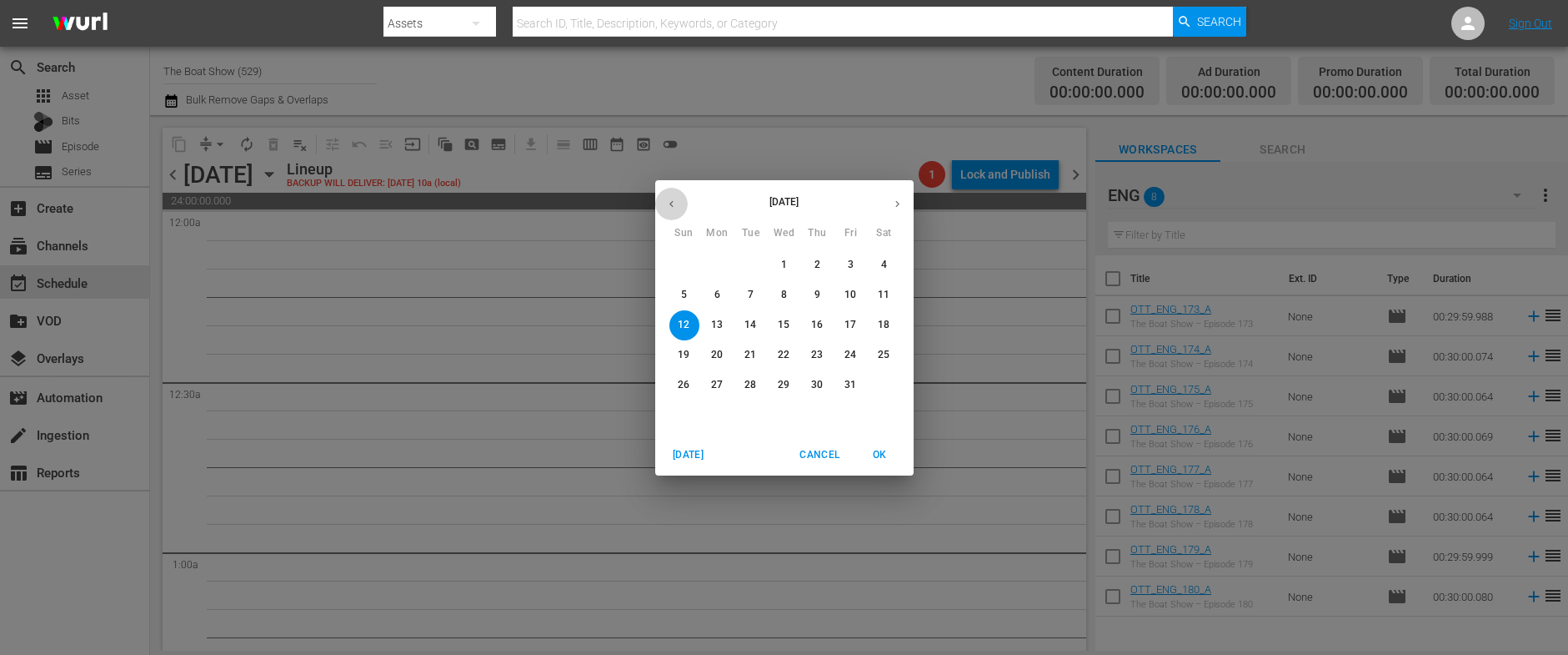
click at [663, 210] on button "button" at bounding box center [671, 204] width 33 height 33
click at [857, 352] on span "26" at bounding box center [851, 355] width 30 height 14
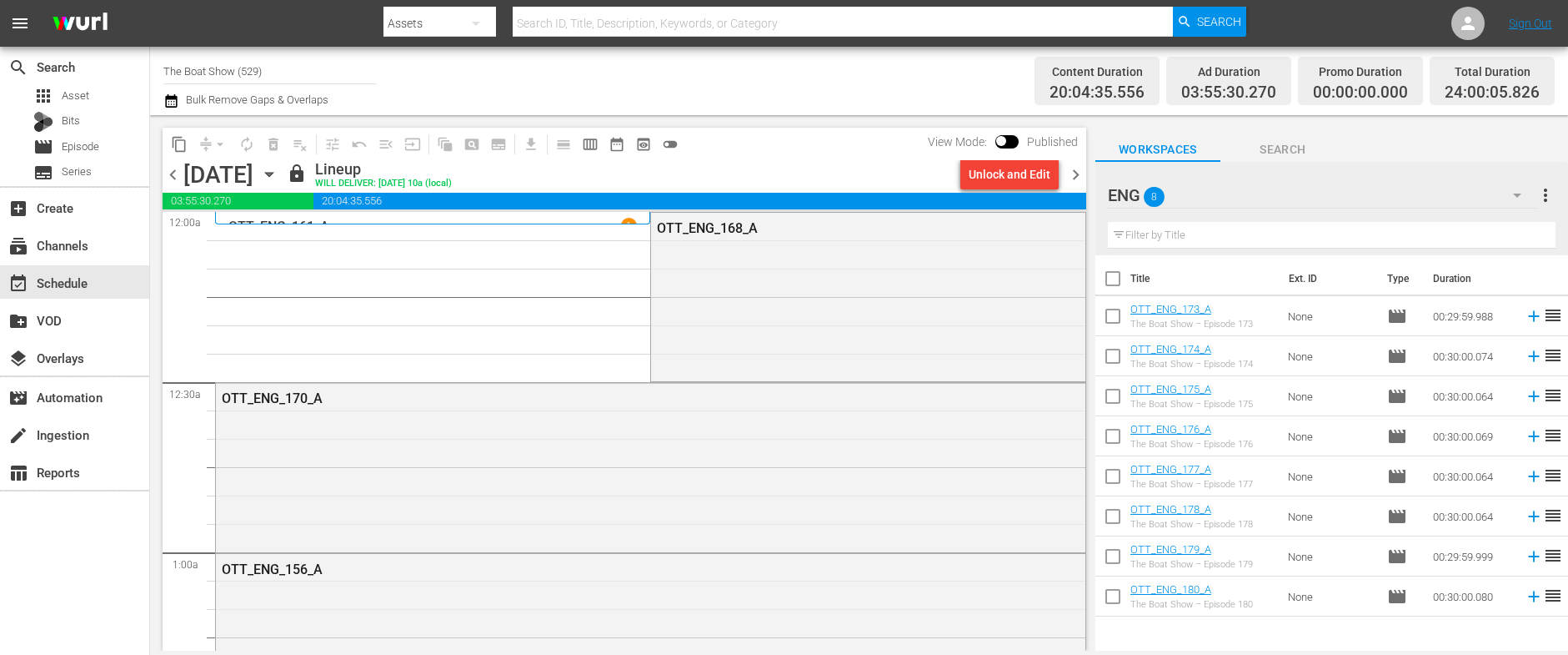
click at [273, 176] on icon "button" at bounding box center [268, 175] width 8 height 4
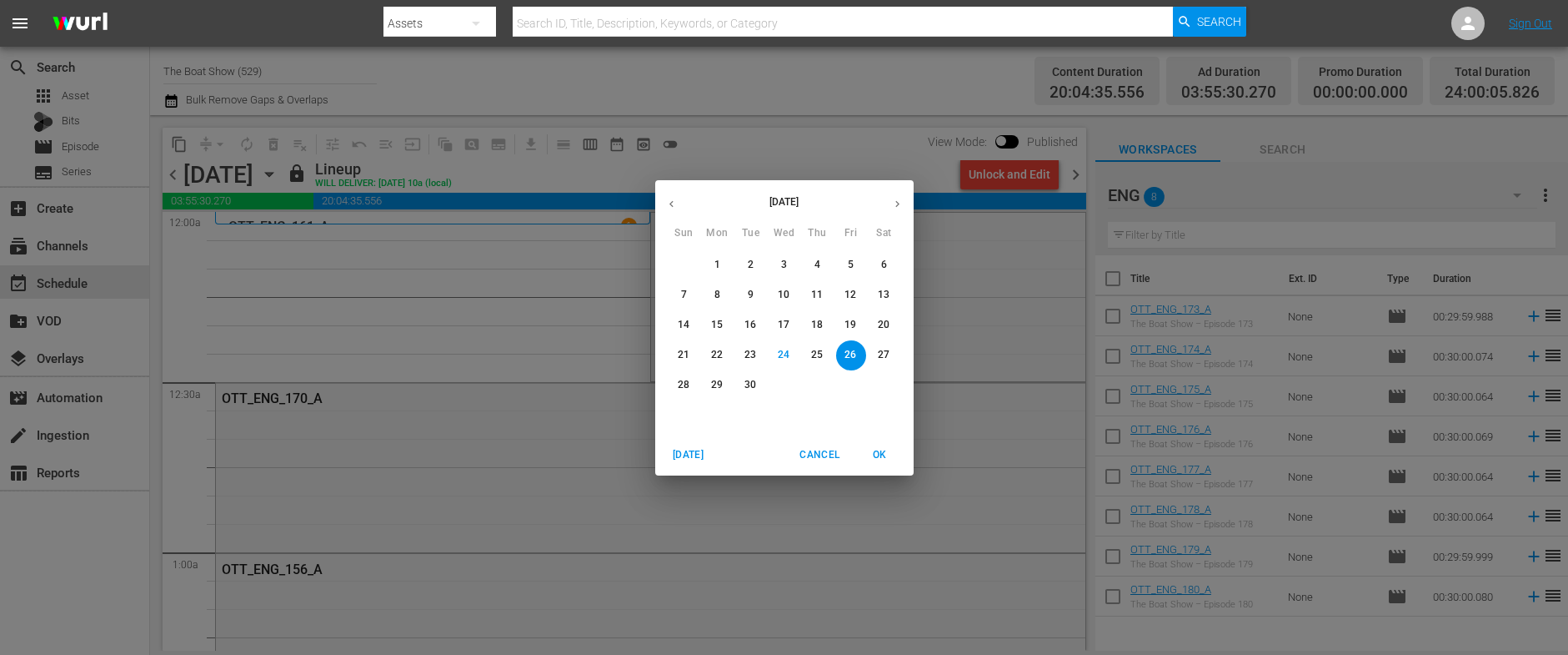
drag, startPoint x: 805, startPoint y: 458, endPoint x: 859, endPoint y: 369, distance: 104.1
click at [805, 458] on span "Cancel" at bounding box center [819, 455] width 40 height 18
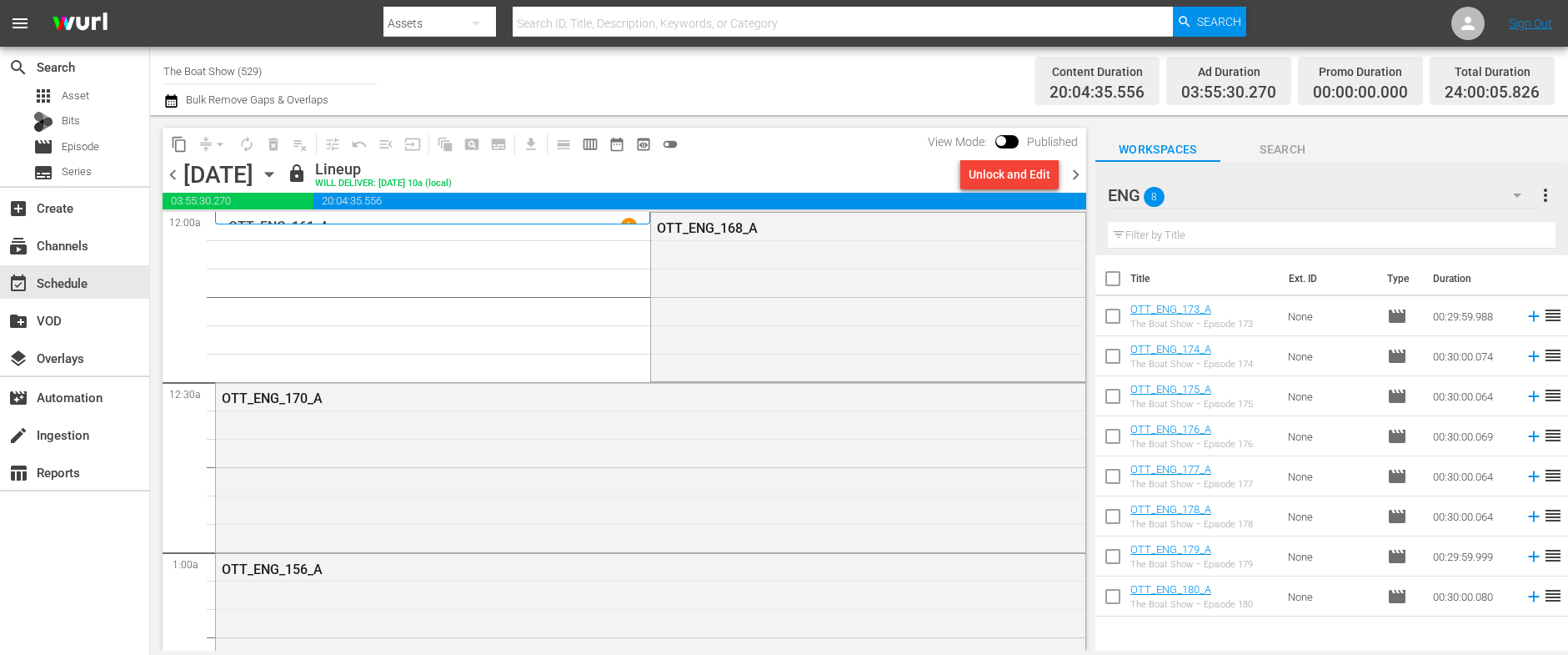
click at [1078, 173] on span "chevron_right" at bounding box center [1076, 175] width 21 height 21
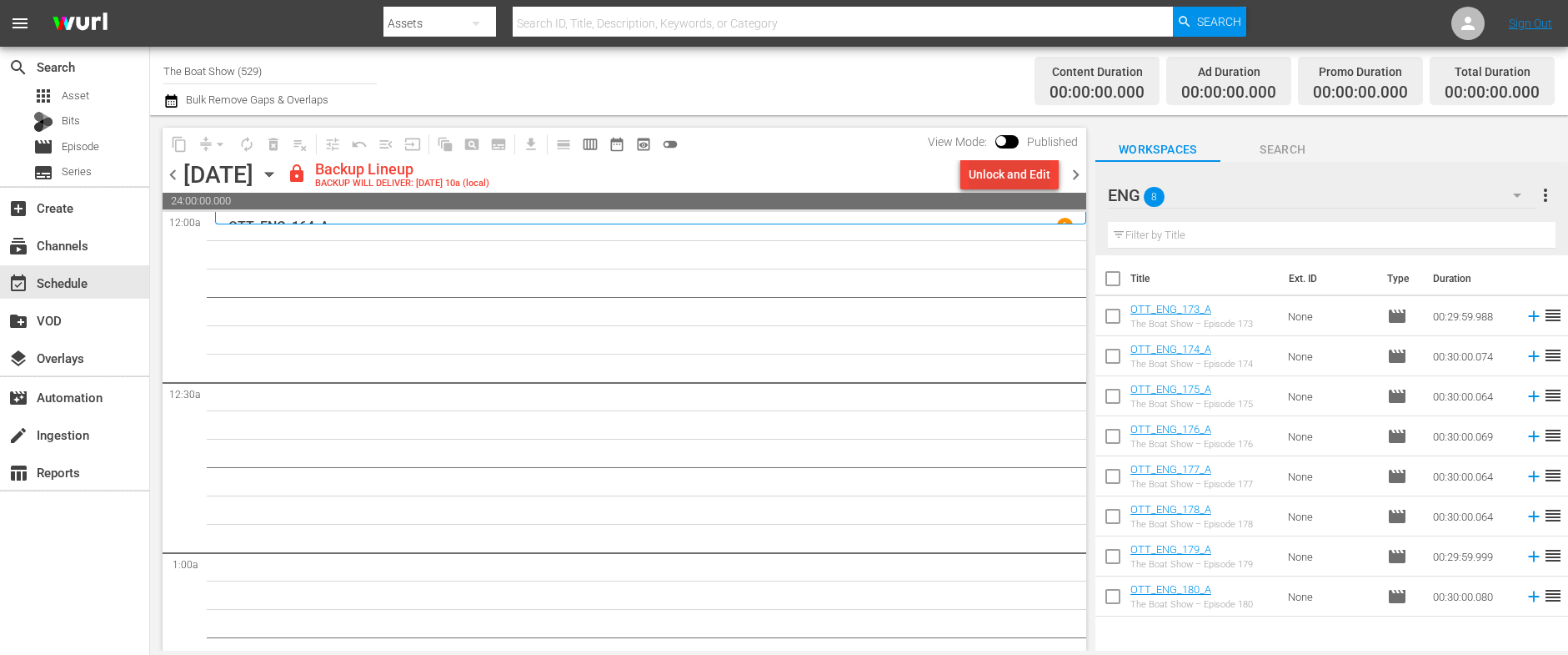
click at [1009, 171] on div "Unlock and Edit" at bounding box center [1009, 174] width 82 height 30
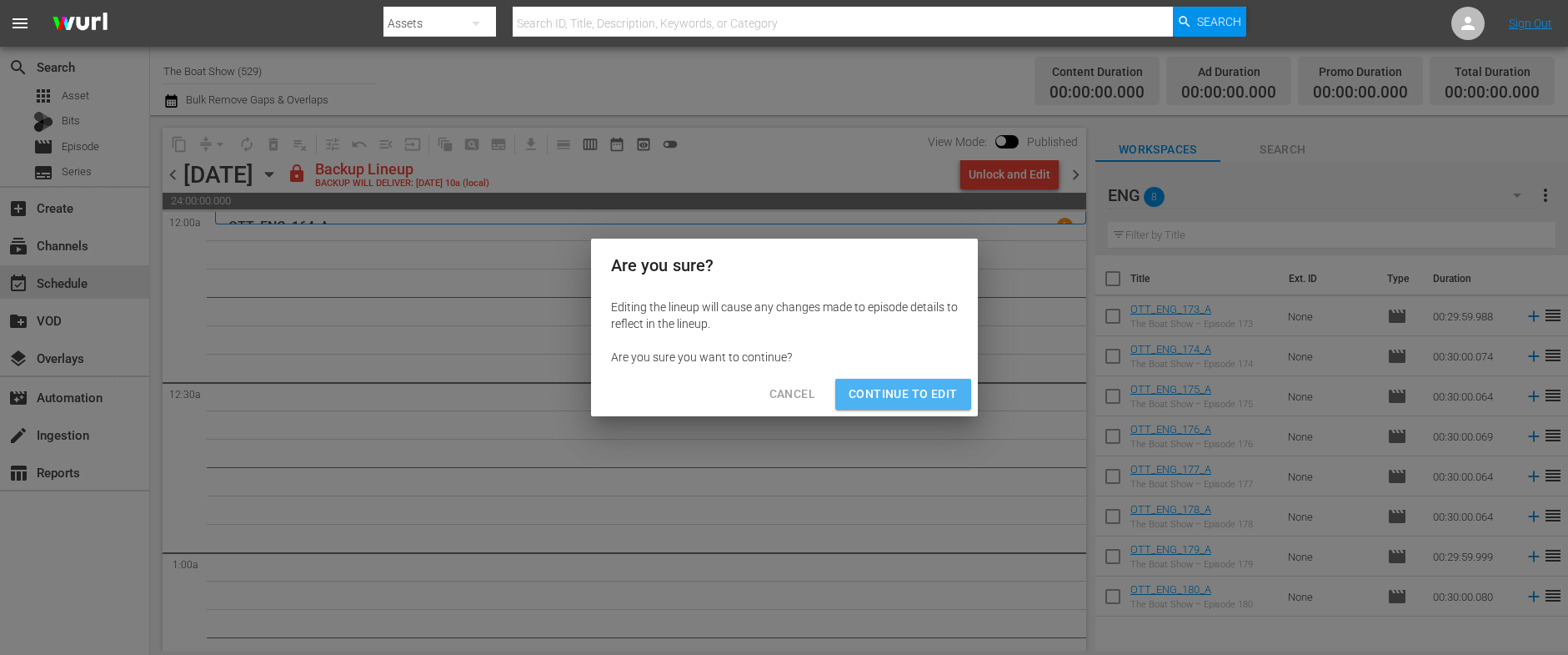
click at [925, 388] on span "Continue to Edit" at bounding box center [903, 395] width 109 height 21
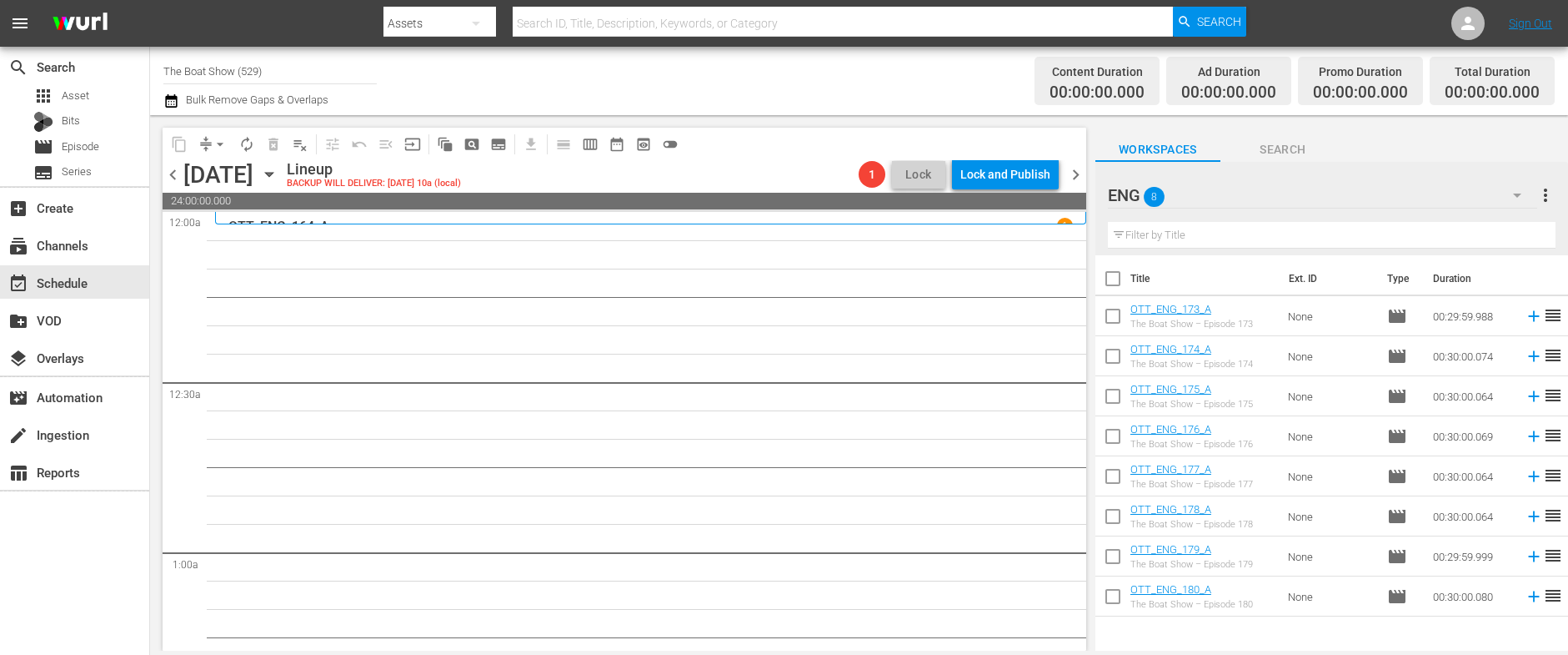
click at [1115, 315] on input "checkbox" at bounding box center [1113, 320] width 35 height 35
checkbox input "true"
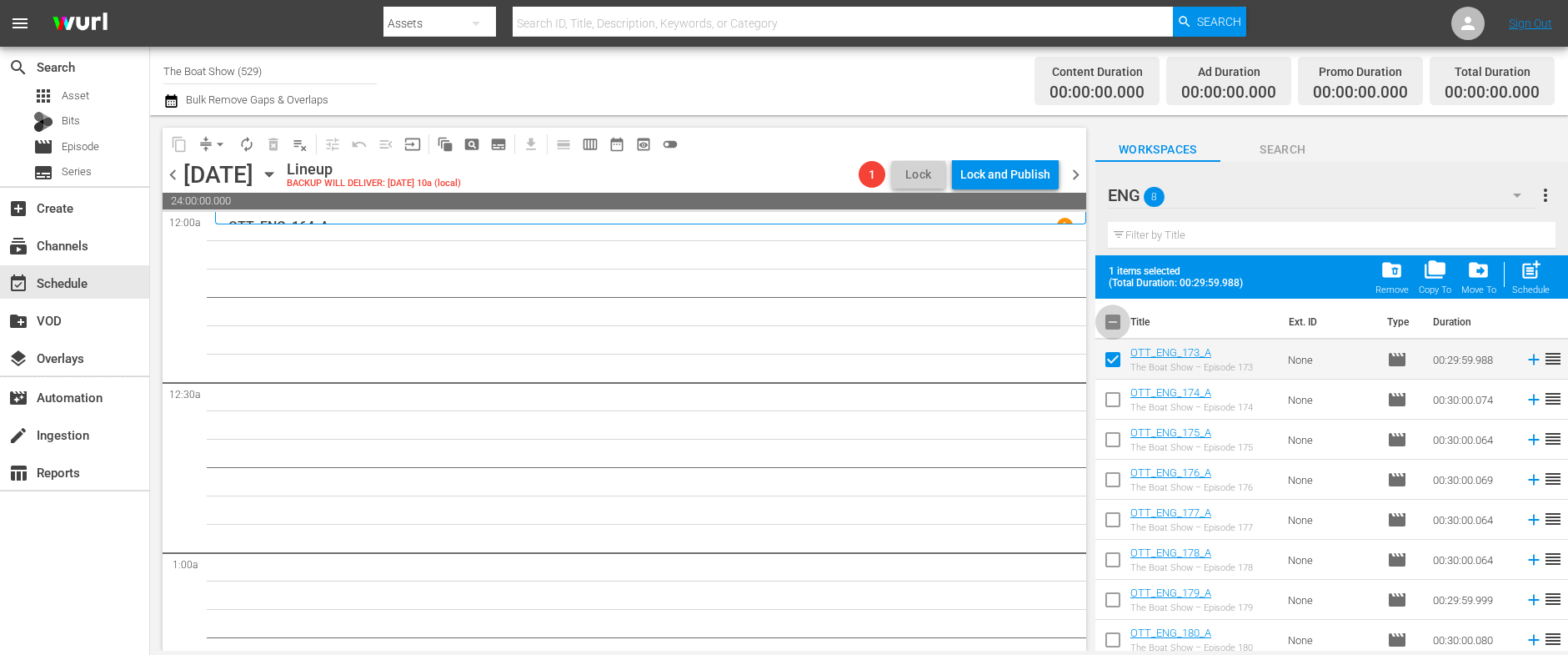
click at [1114, 320] on input "checkbox" at bounding box center [1113, 326] width 35 height 35
checkbox input "true"
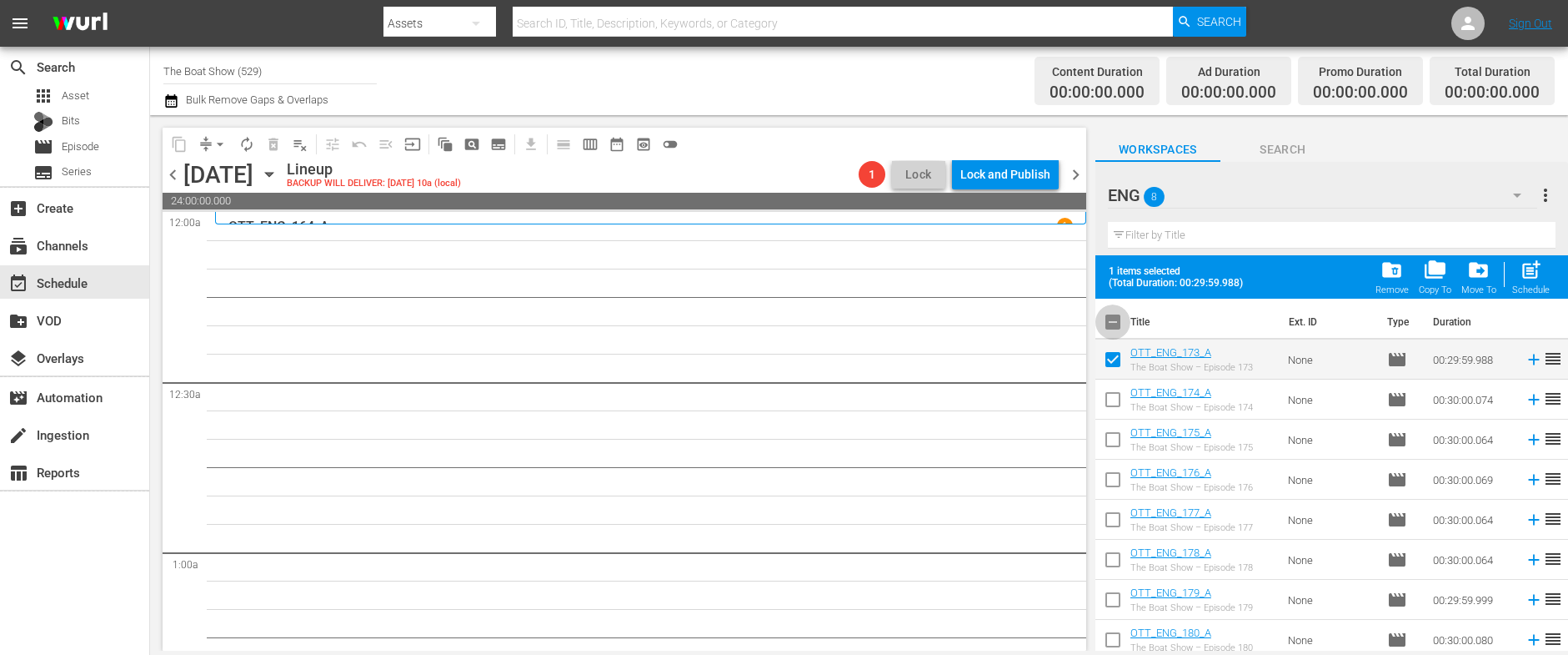
checkbox input "true"
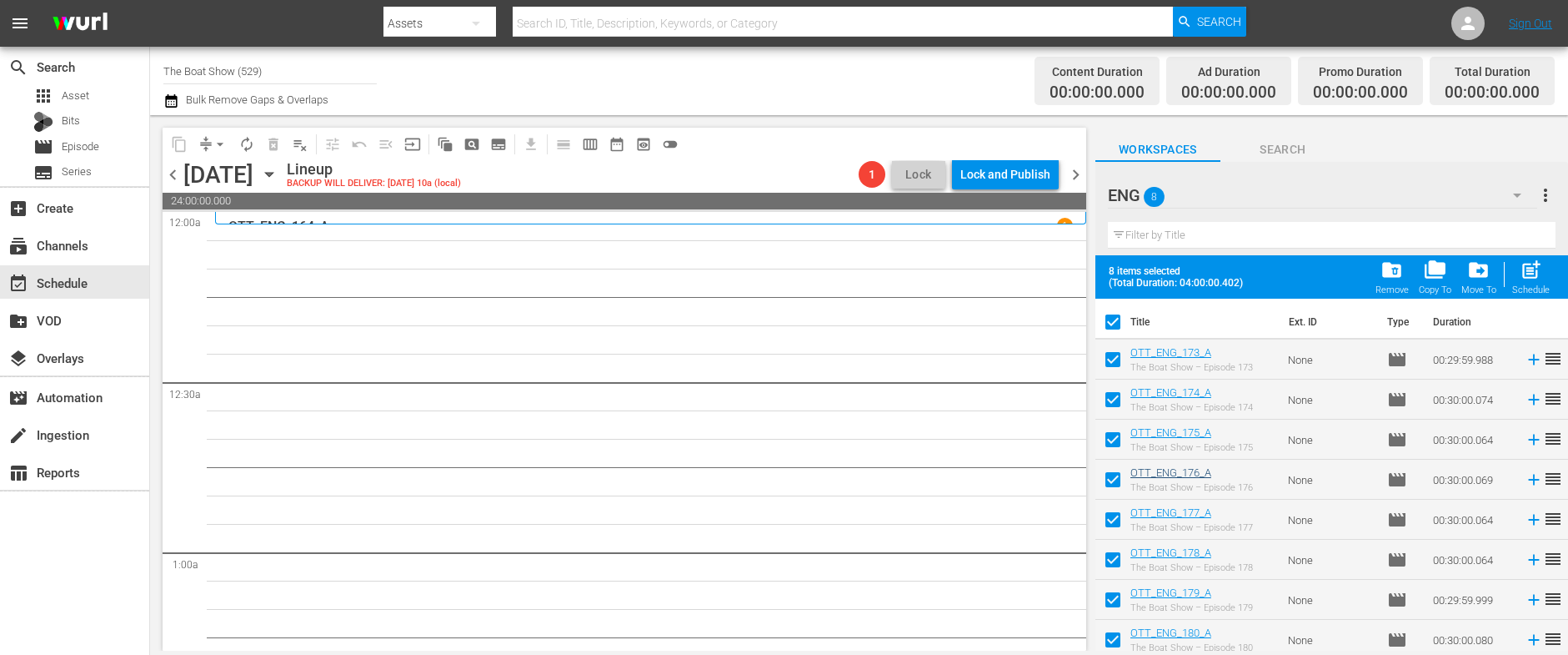
scroll to position [7, 0]
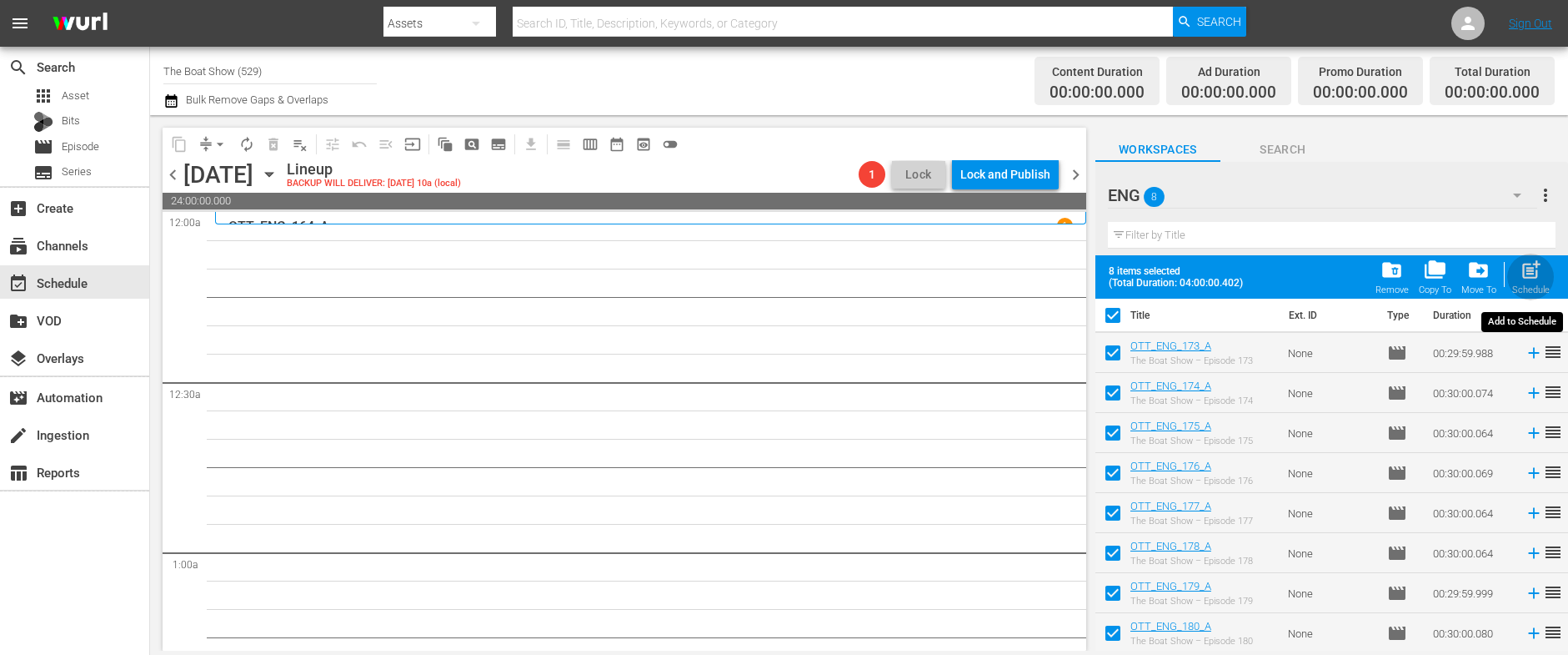
click at [1527, 267] on span "post_add" at bounding box center [1531, 270] width 23 height 23
checkbox input "false"
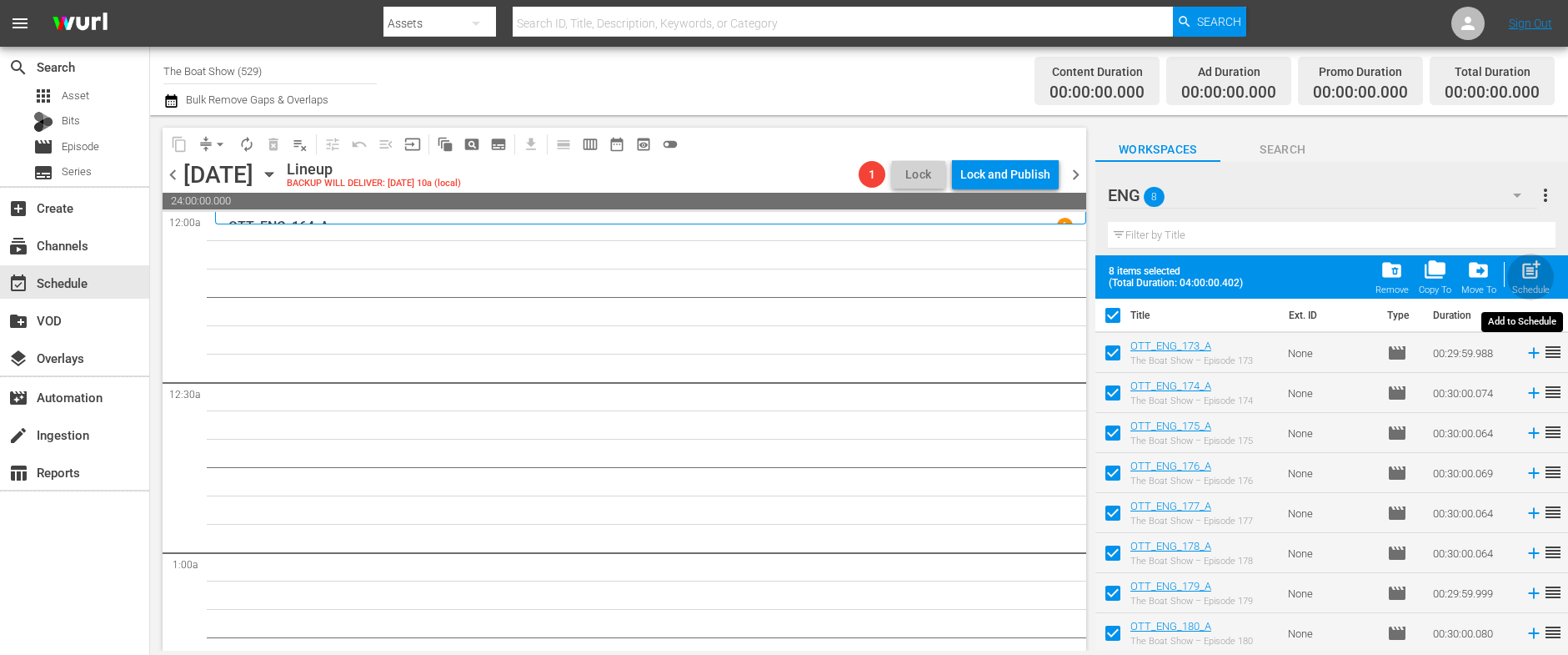
checkbox input "false"
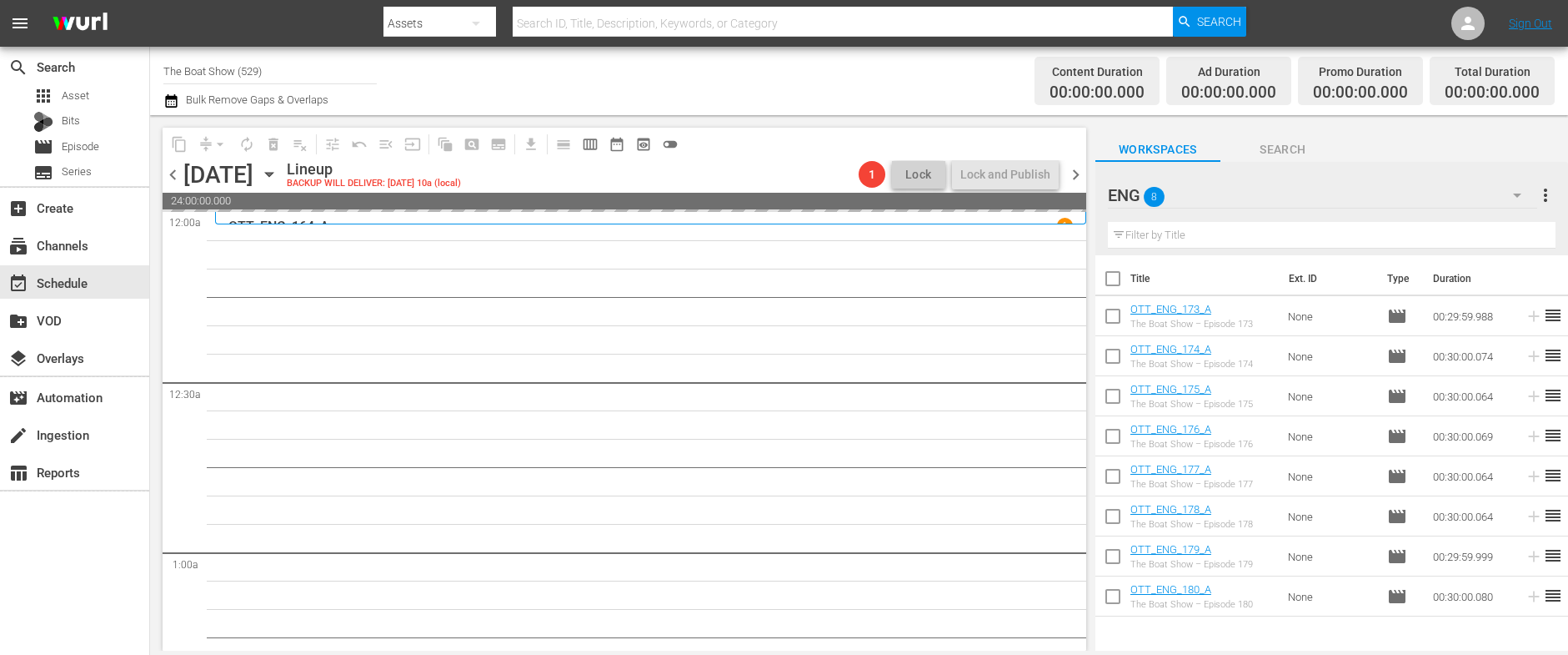
scroll to position [0, 0]
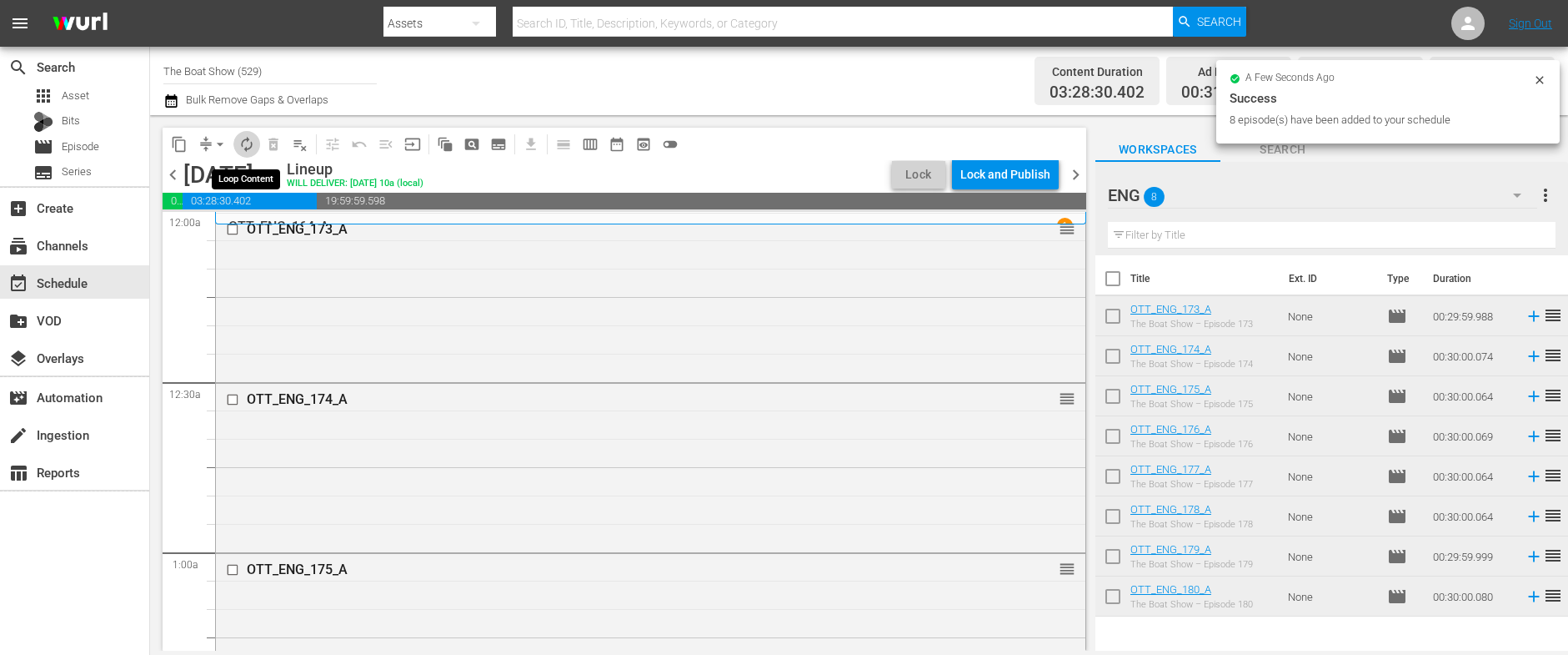
click at [255, 147] on button "autorenew_outlined" at bounding box center [246, 144] width 26 height 26
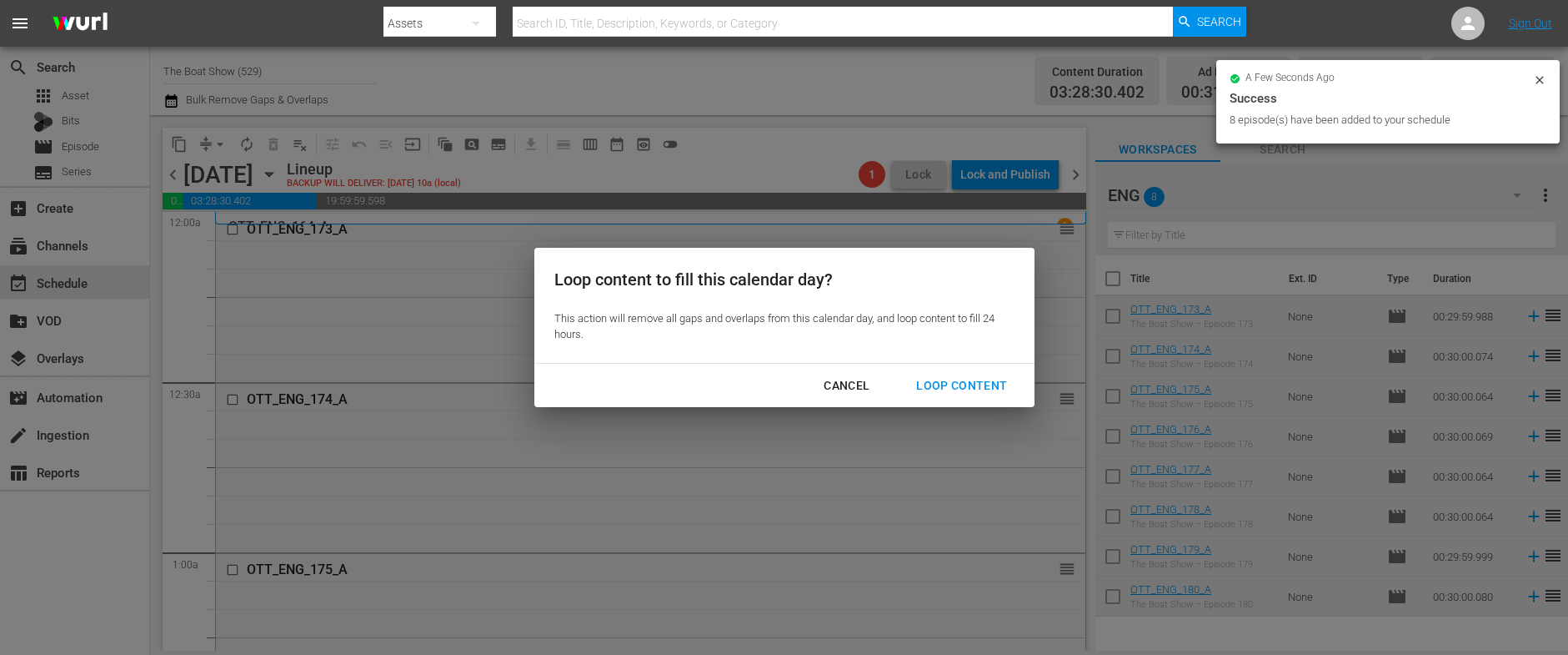
click at [953, 384] on div "Loop Content" at bounding box center [961, 386] width 117 height 21
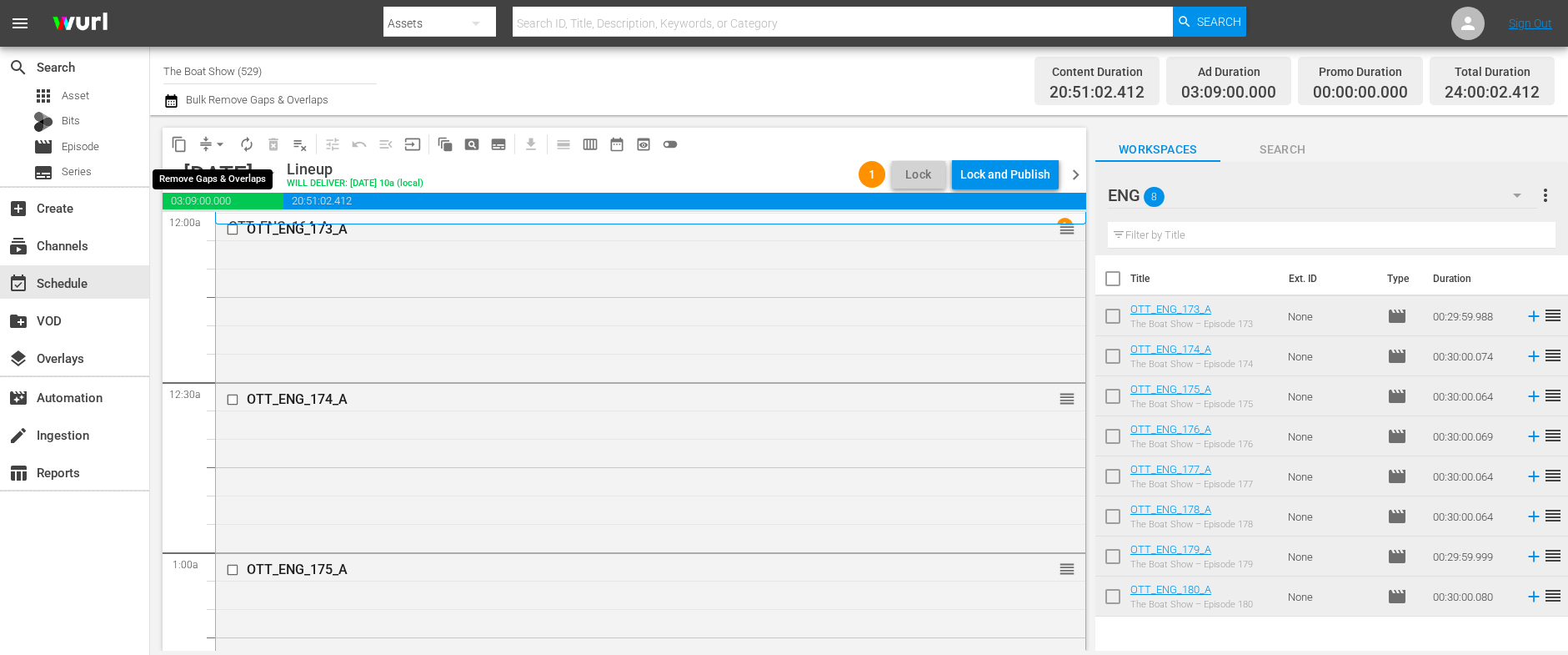
click at [218, 144] on span "arrow_drop_down" at bounding box center [220, 144] width 17 height 17
click at [176, 172] on li "Align to Midnight" at bounding box center [221, 177] width 175 height 27
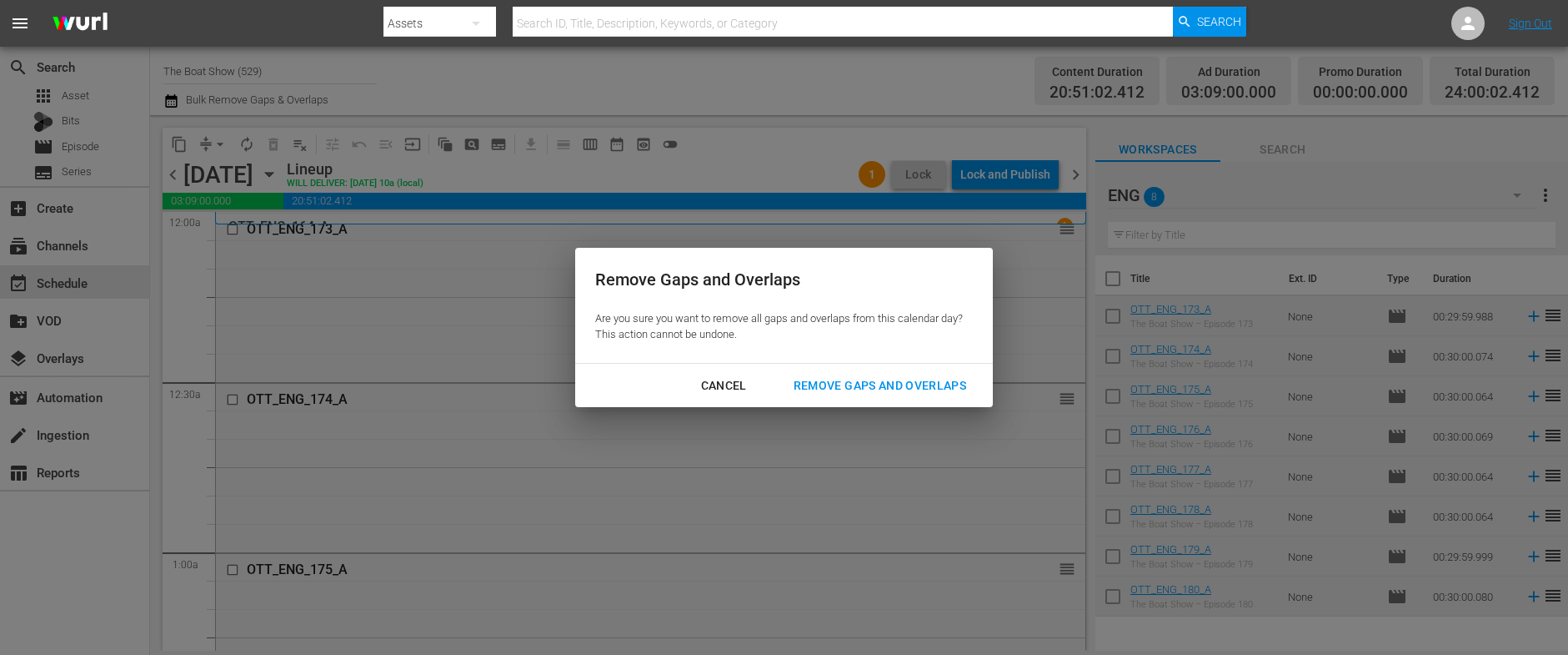
click at [845, 382] on div "Remove Gaps and Overlaps" at bounding box center [880, 386] width 199 height 21
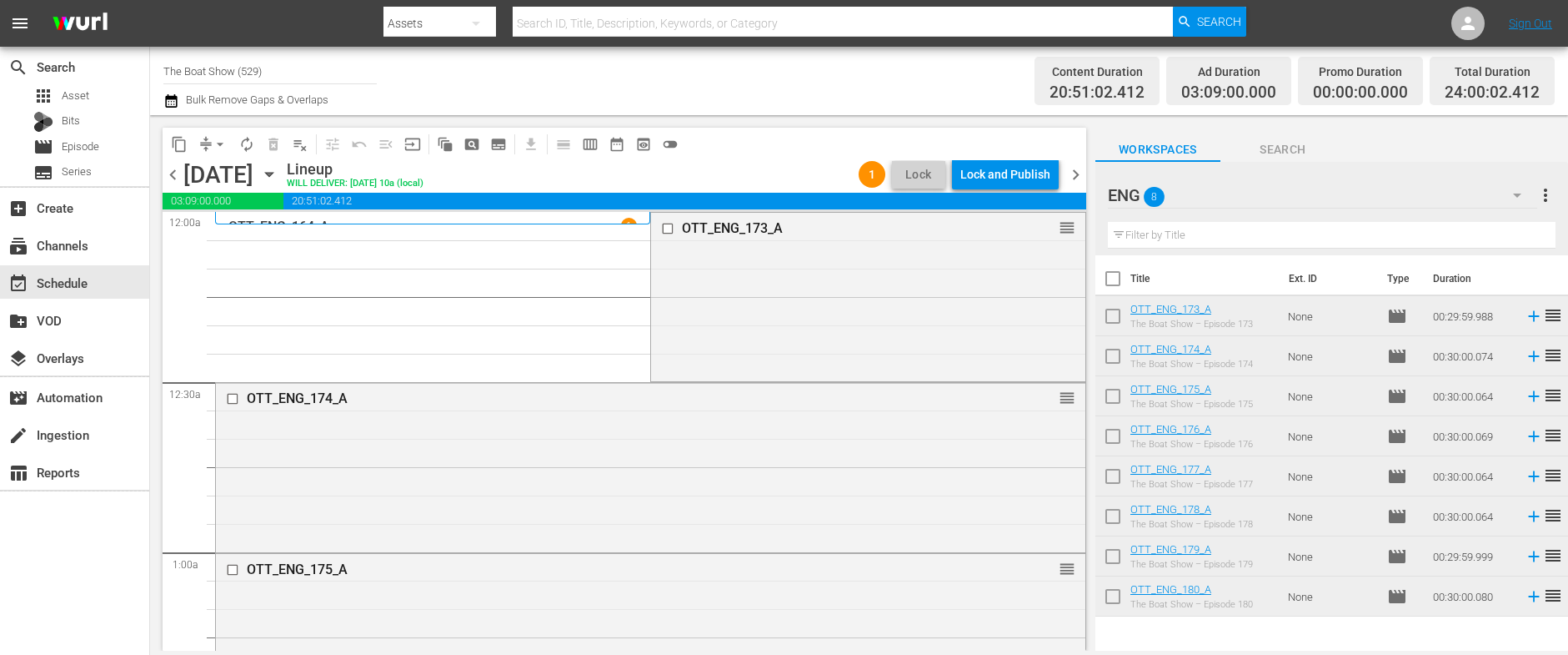
click at [1010, 177] on div "Lock and Publish" at bounding box center [1005, 174] width 90 height 30
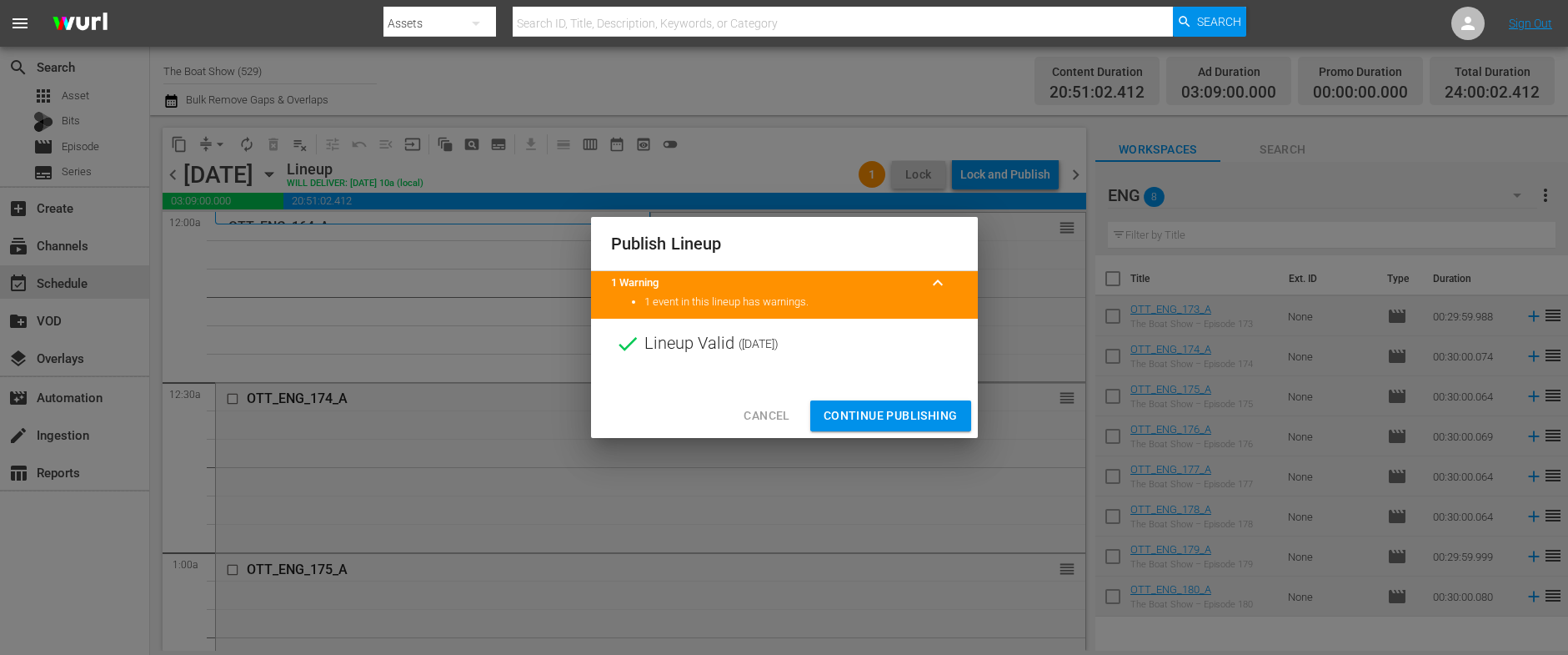
click at [904, 415] on span "Continue Publishing" at bounding box center [890, 416] width 134 height 21
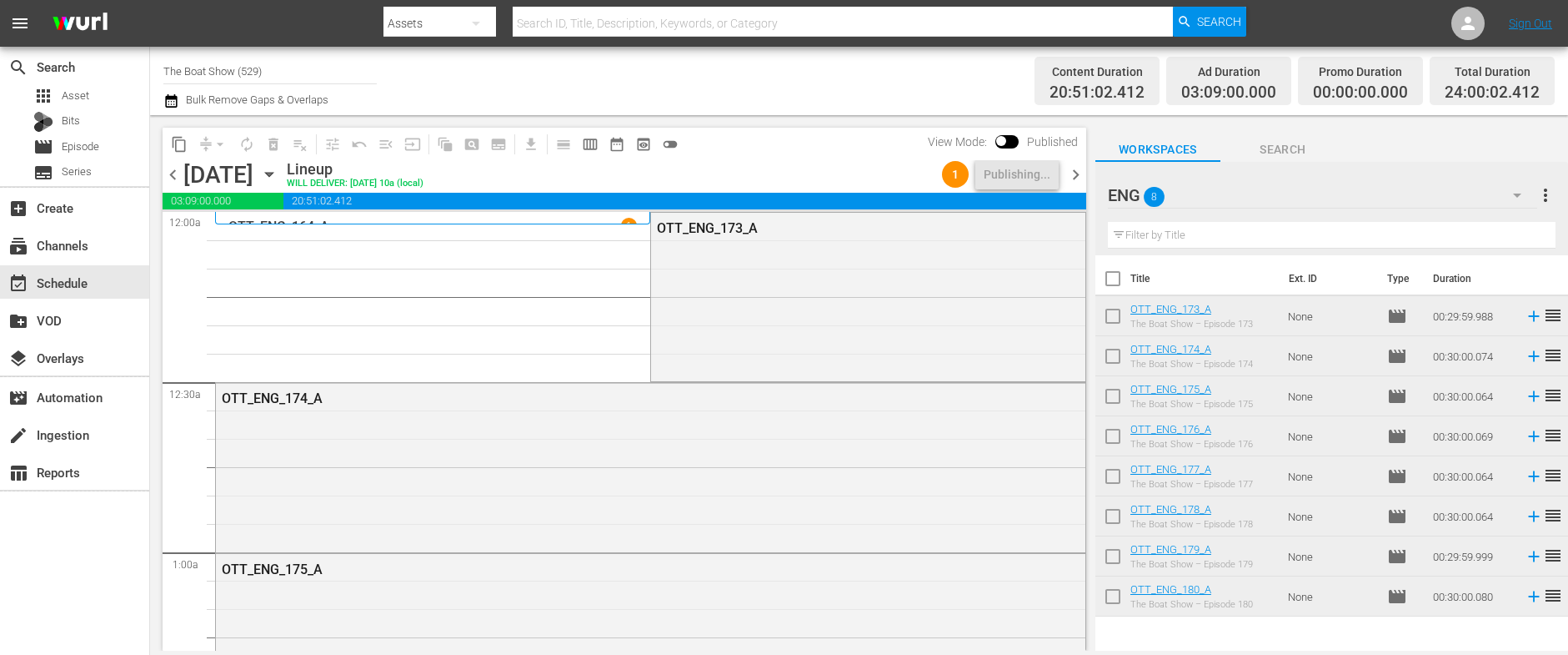
click at [1076, 177] on span "chevron_right" at bounding box center [1076, 175] width 21 height 21
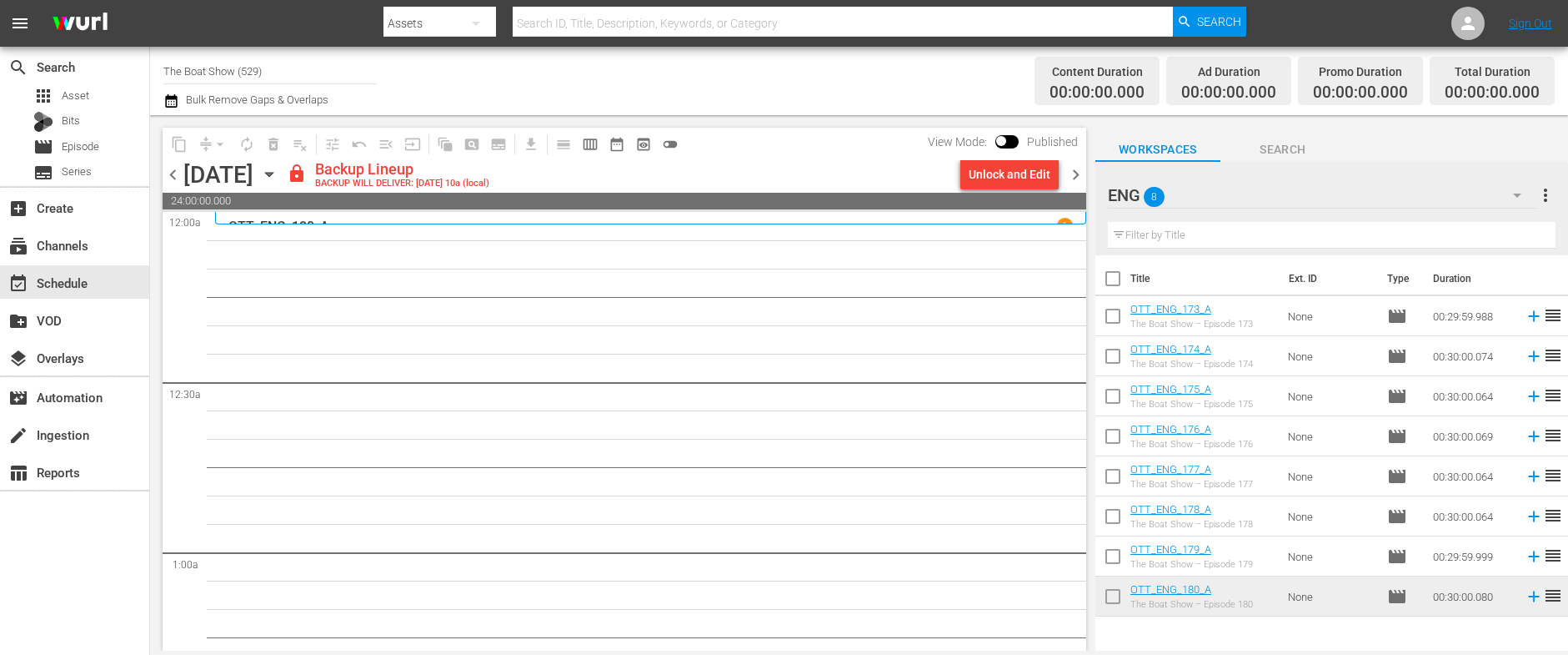
click at [1022, 174] on div "Unlock and Edit" at bounding box center [1009, 174] width 82 height 30
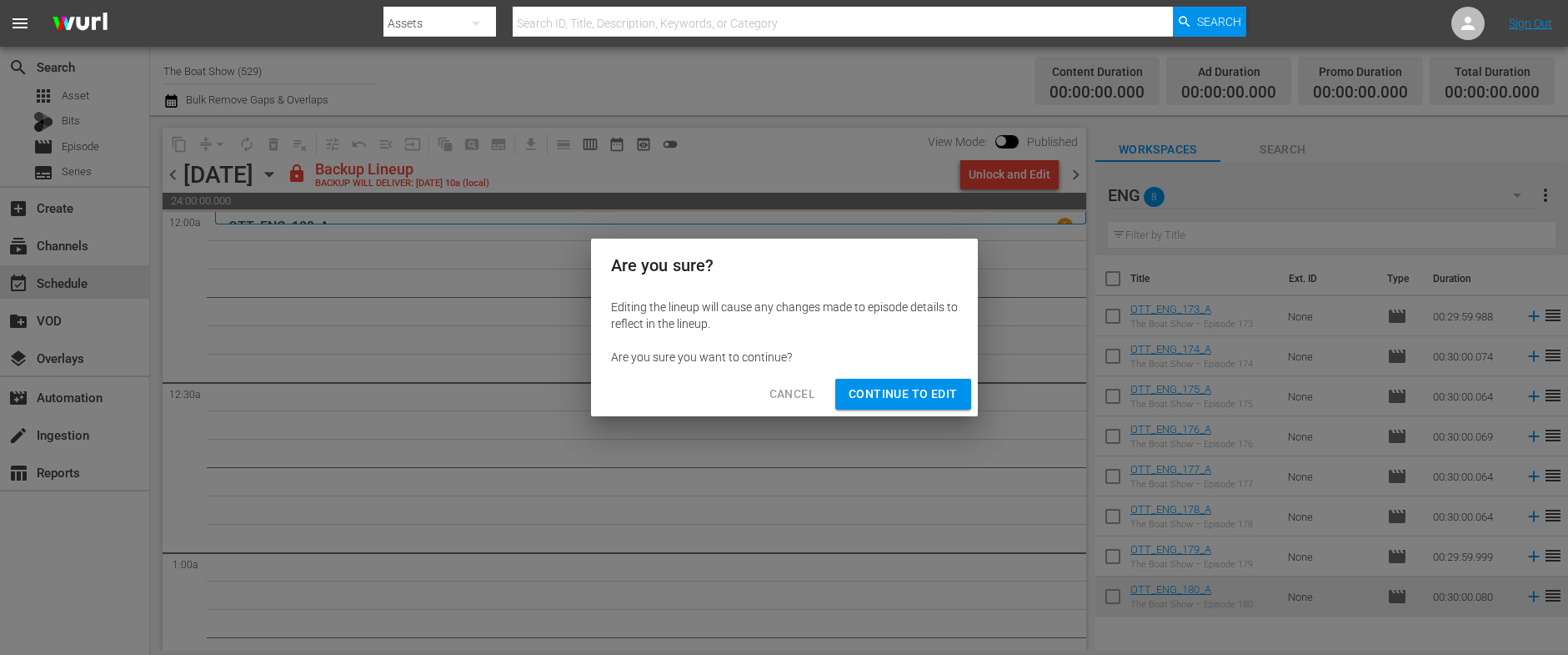
click at [906, 396] on span "Continue to Edit" at bounding box center [903, 395] width 109 height 21
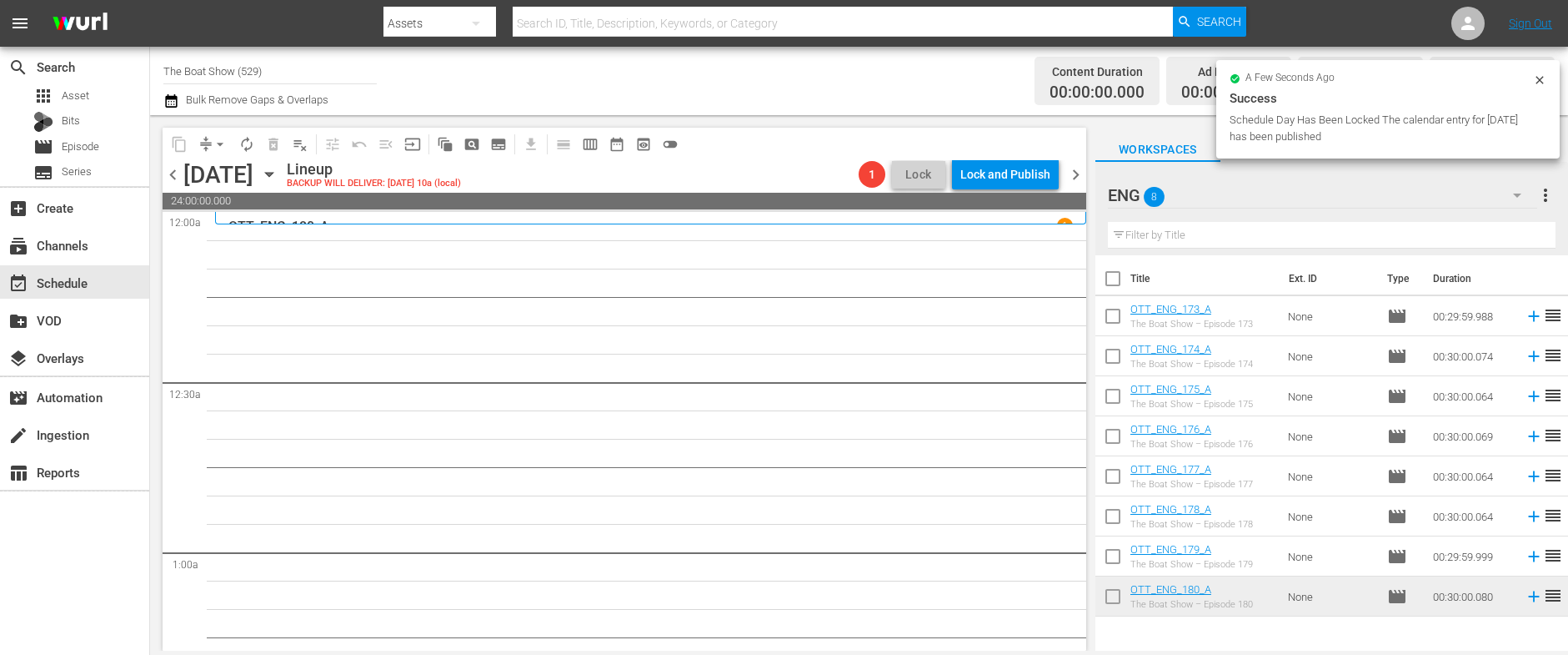
click at [1117, 393] on input "checkbox" at bounding box center [1113, 400] width 35 height 35
checkbox input "true"
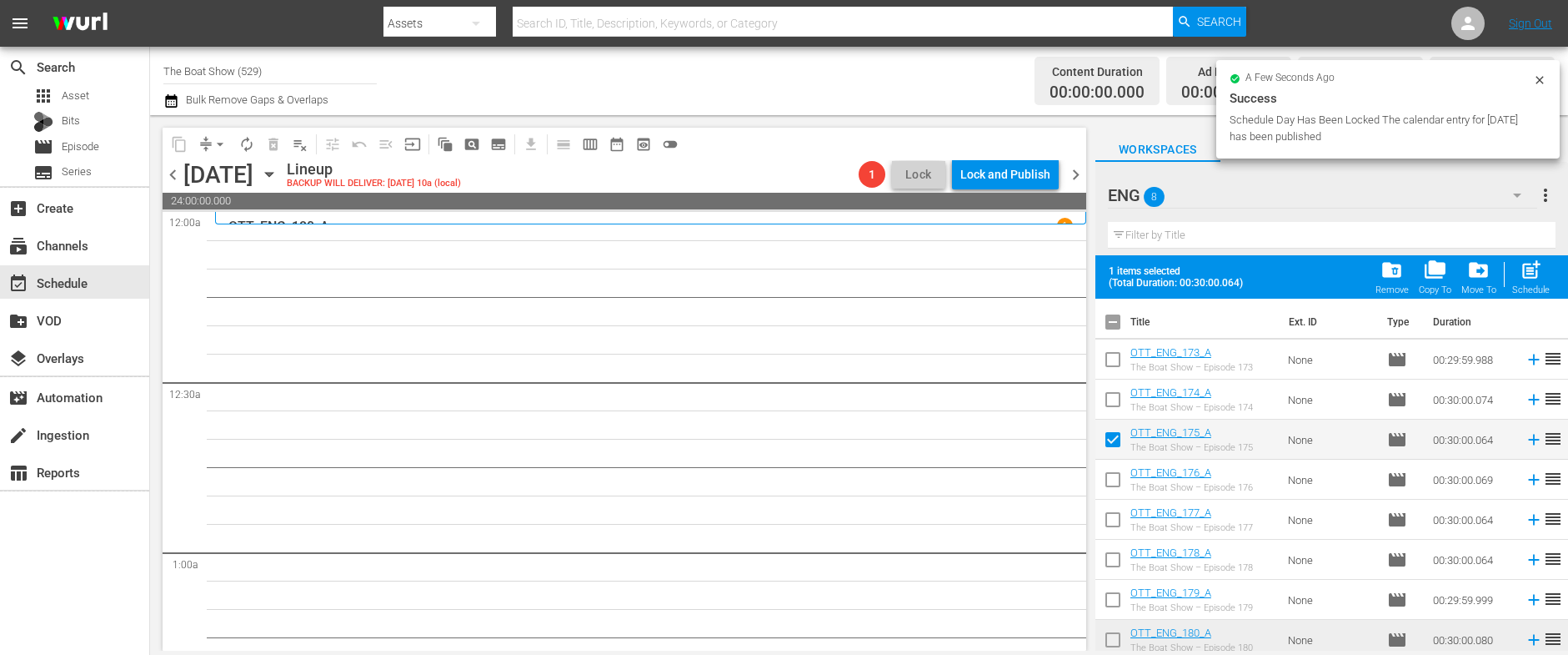
click at [1115, 473] on input "checkbox" at bounding box center [1113, 483] width 35 height 35
checkbox input "true"
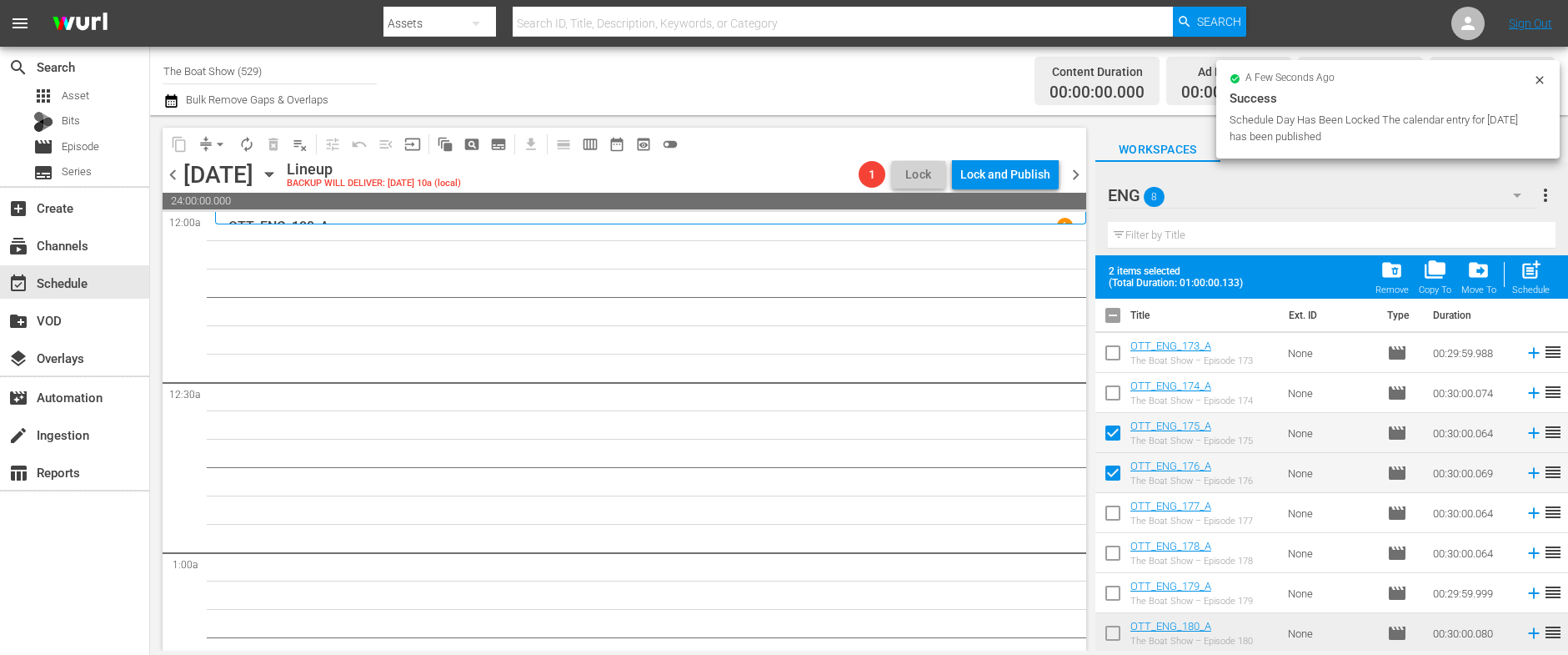
click at [1114, 509] on input "checkbox" at bounding box center [1113, 516] width 35 height 35
checkbox input "true"
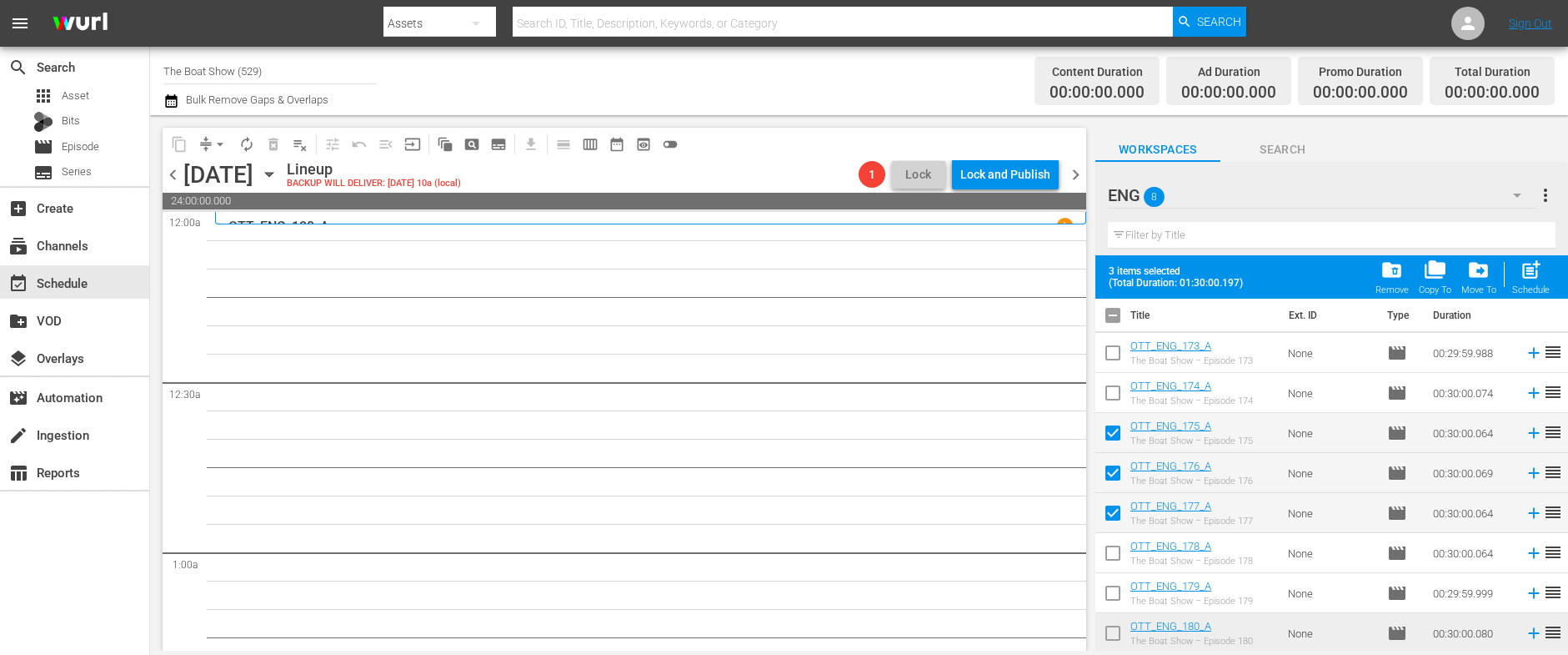
click at [1108, 547] on input "checkbox" at bounding box center [1113, 556] width 35 height 35
checkbox input "true"
drag, startPoint x: 1114, startPoint y: 589, endPoint x: 1118, endPoint y: 619, distance: 30.3
click at [1114, 589] on input "checkbox" at bounding box center [1113, 597] width 35 height 35
checkbox input "true"
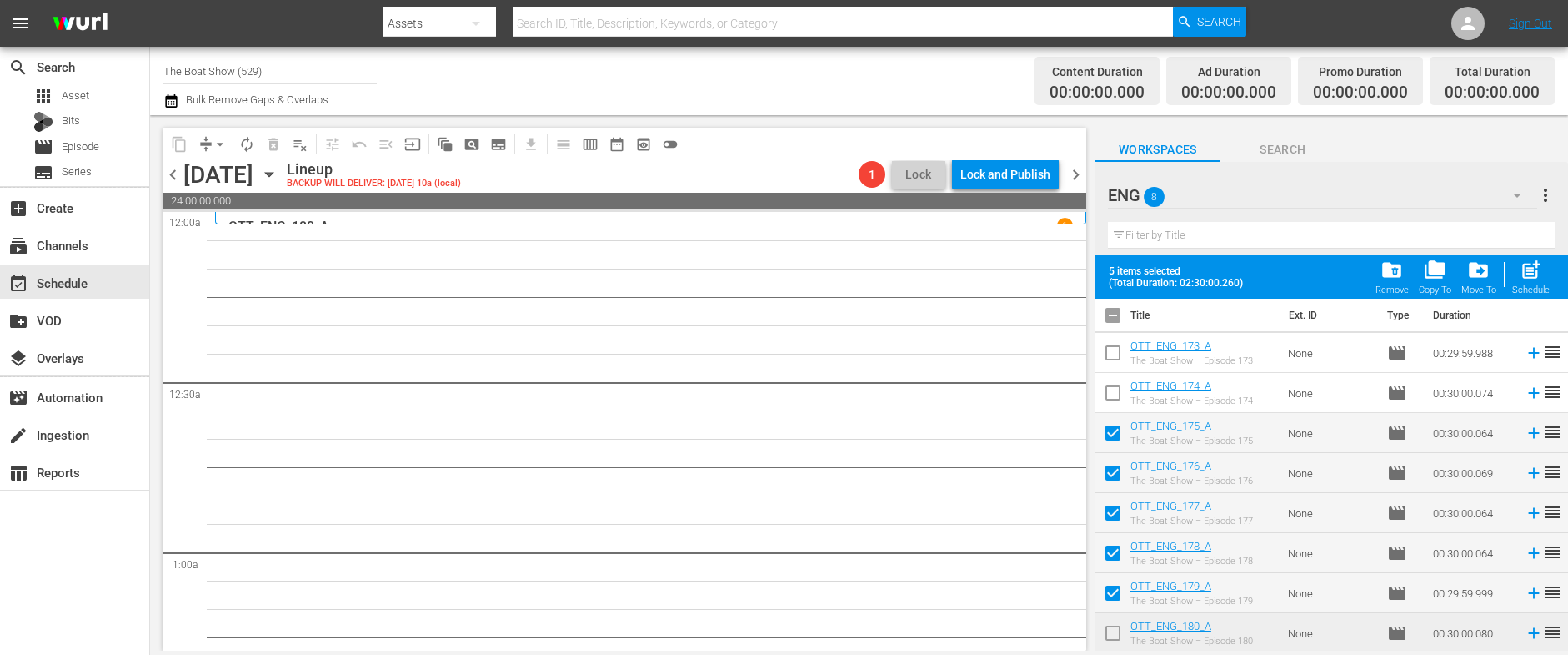
click at [1119, 638] on input "checkbox" at bounding box center [1113, 636] width 35 height 35
checkbox input "true"
click at [1528, 282] on div "post_add Schedule" at bounding box center [1531, 277] width 38 height 37
checkbox input "false"
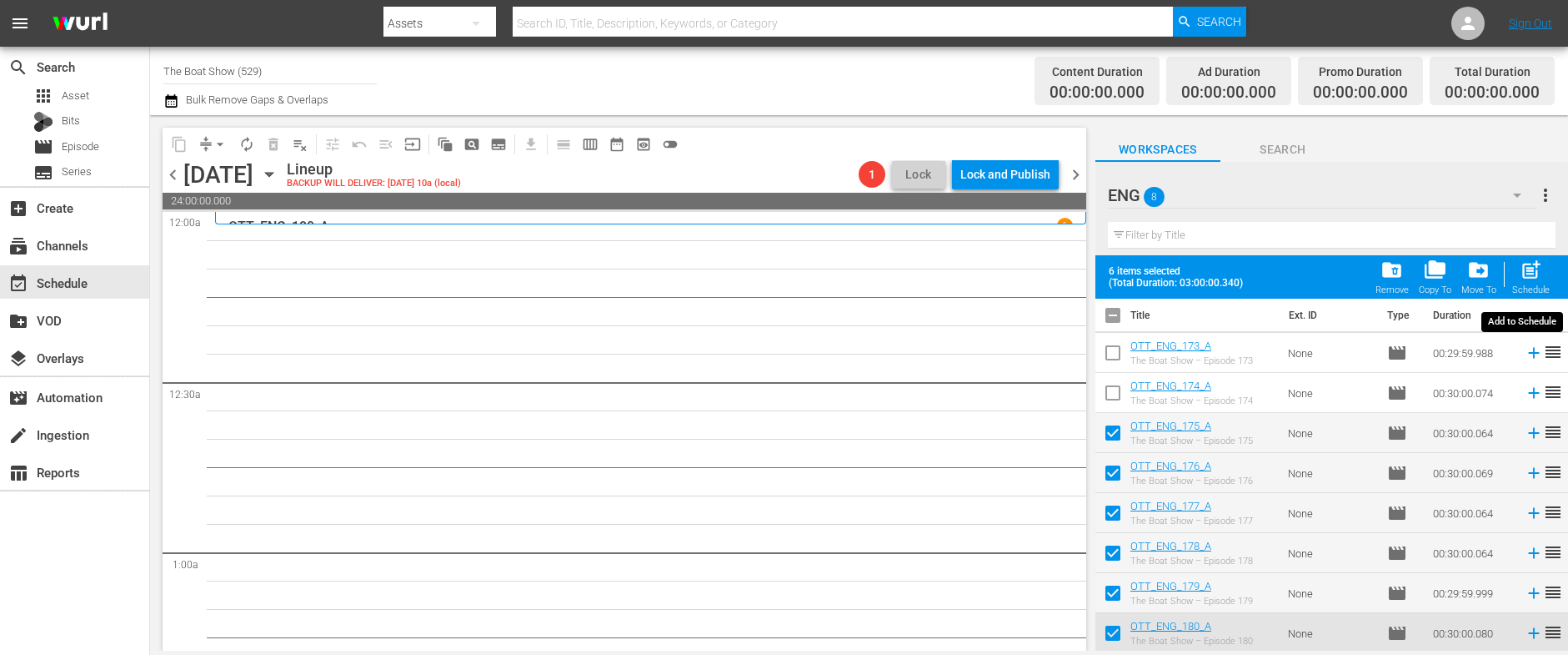
checkbox input "false"
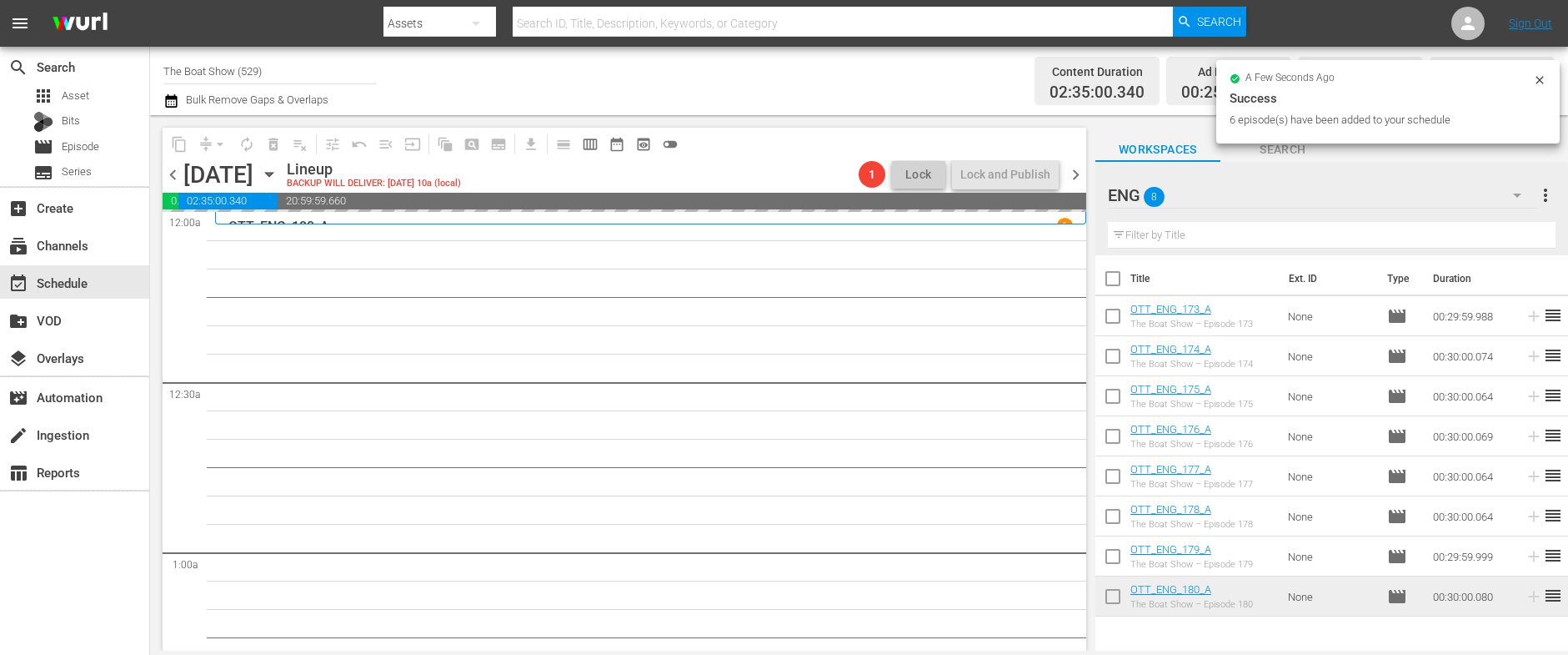
drag, startPoint x: 1113, startPoint y: 312, endPoint x: 1112, endPoint y: 348, distance: 36.0
click at [1113, 312] on input "checkbox" at bounding box center [1113, 320] width 35 height 35
checkbox input "true"
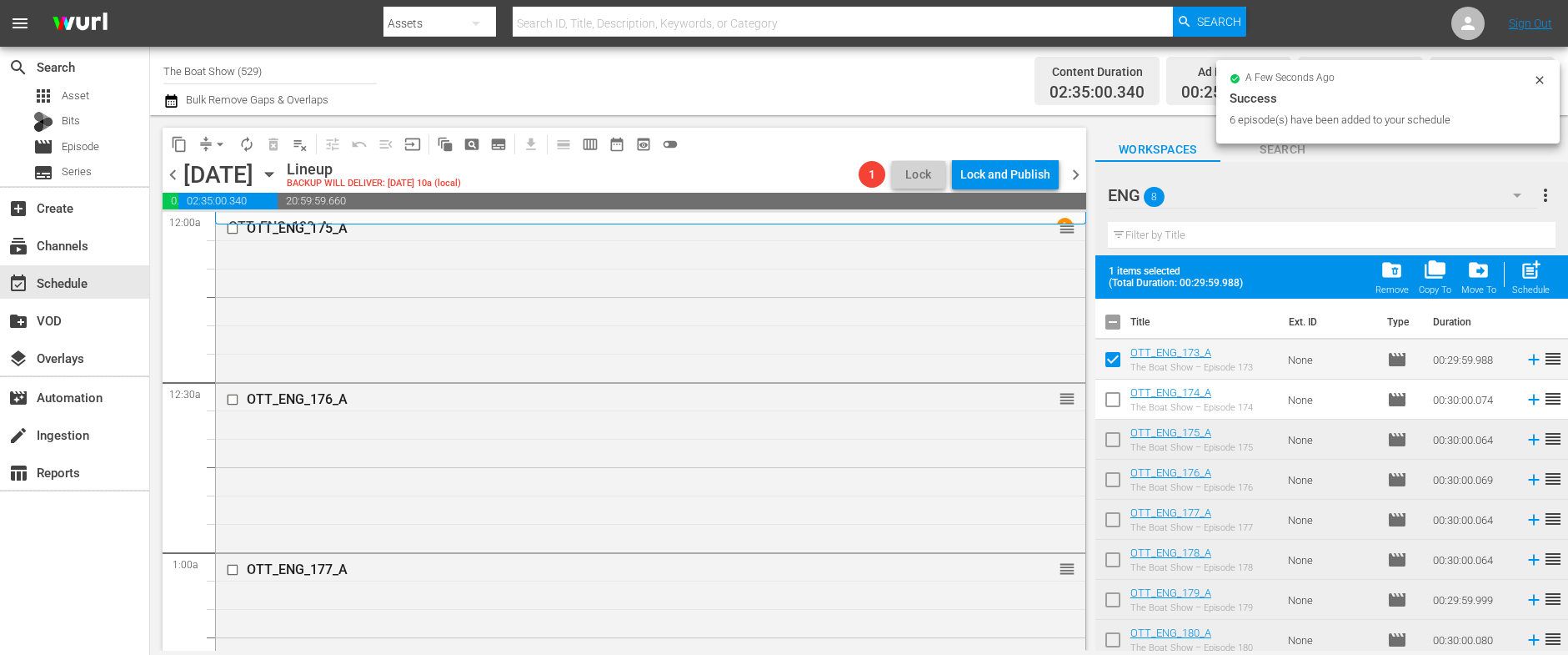
click at [1114, 405] on input "checkbox" at bounding box center [1113, 403] width 35 height 35
checkbox input "true"
click at [1536, 274] on span "post_add" at bounding box center [1531, 270] width 23 height 23
checkbox input "false"
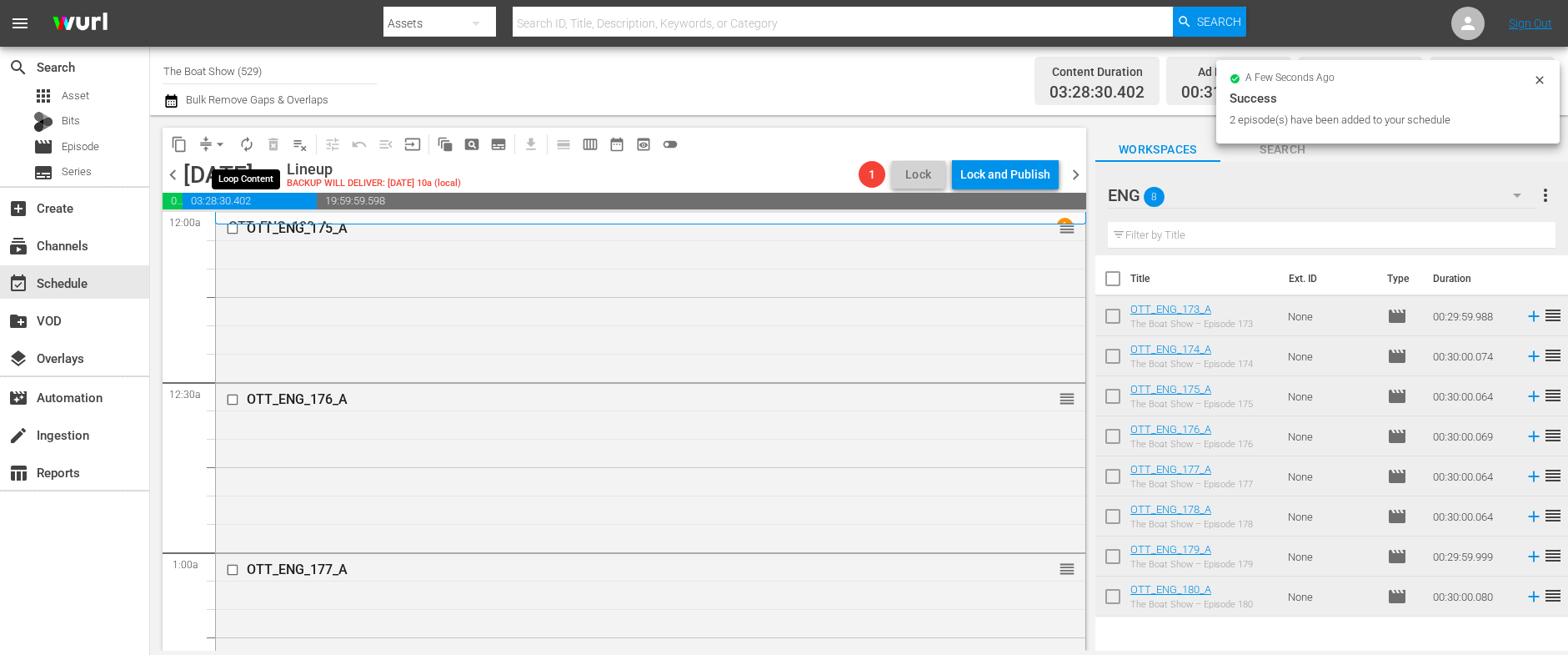
click at [248, 144] on span "autorenew_outlined" at bounding box center [246, 144] width 17 height 17
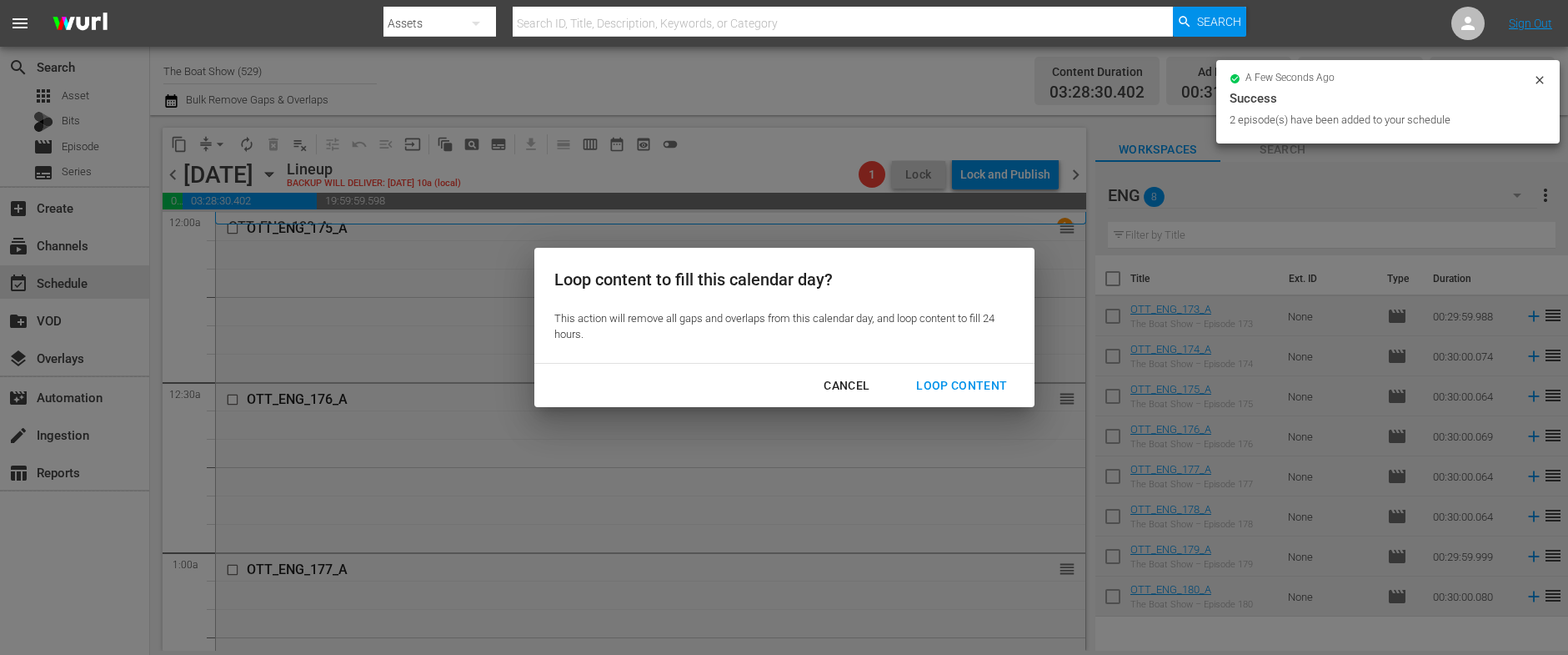
drag, startPoint x: 960, startPoint y: 389, endPoint x: 941, endPoint y: 388, distance: 19.0
click at [960, 388] on div "Loop Content" at bounding box center [961, 386] width 117 height 21
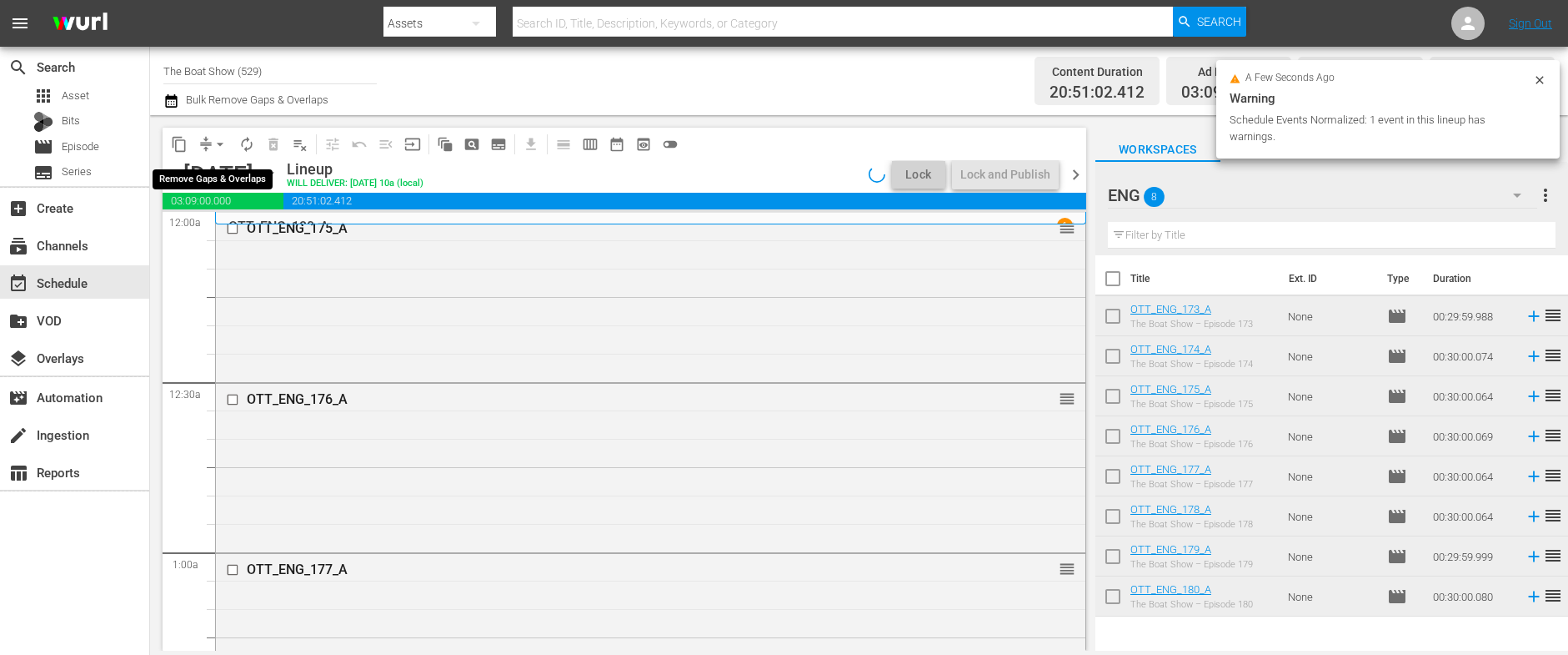
click at [218, 143] on span "arrow_drop_down" at bounding box center [220, 144] width 17 height 17
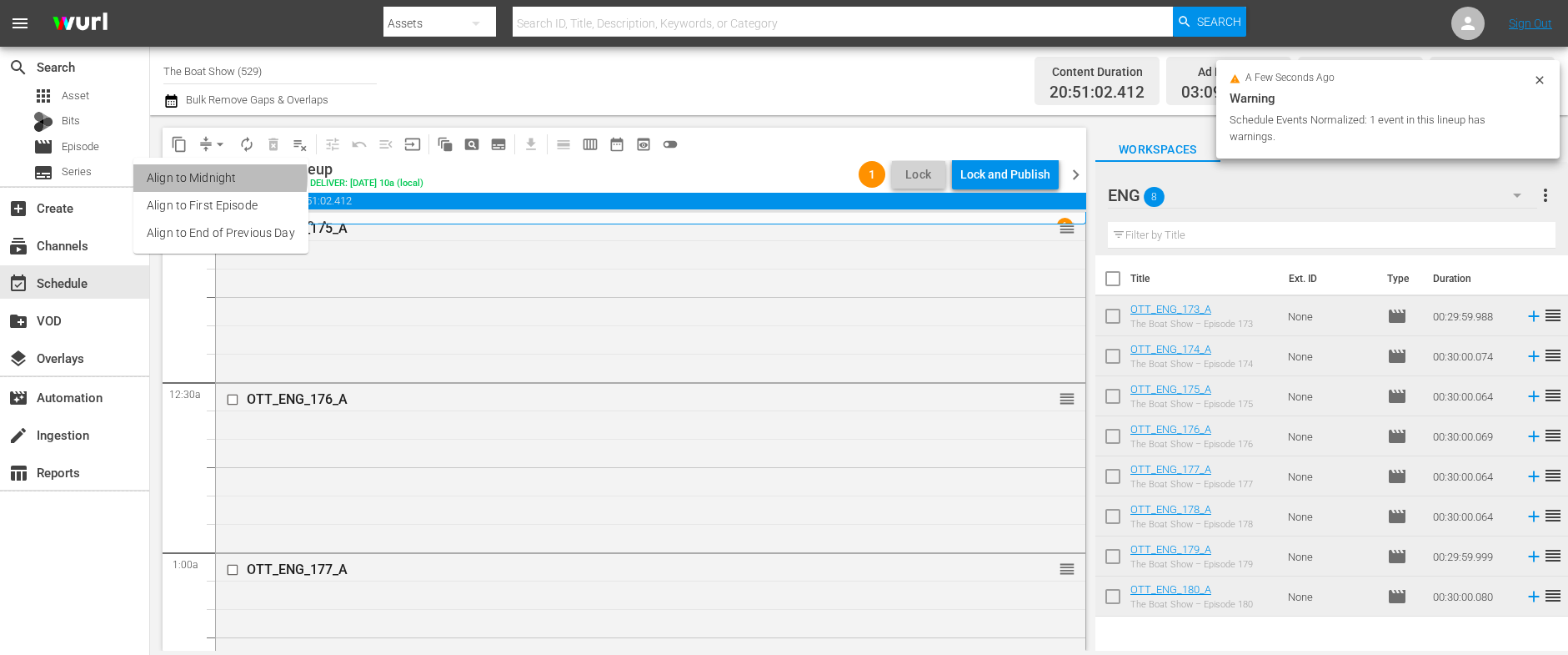
click at [214, 177] on li "Align to Midnight" at bounding box center [221, 177] width 175 height 27
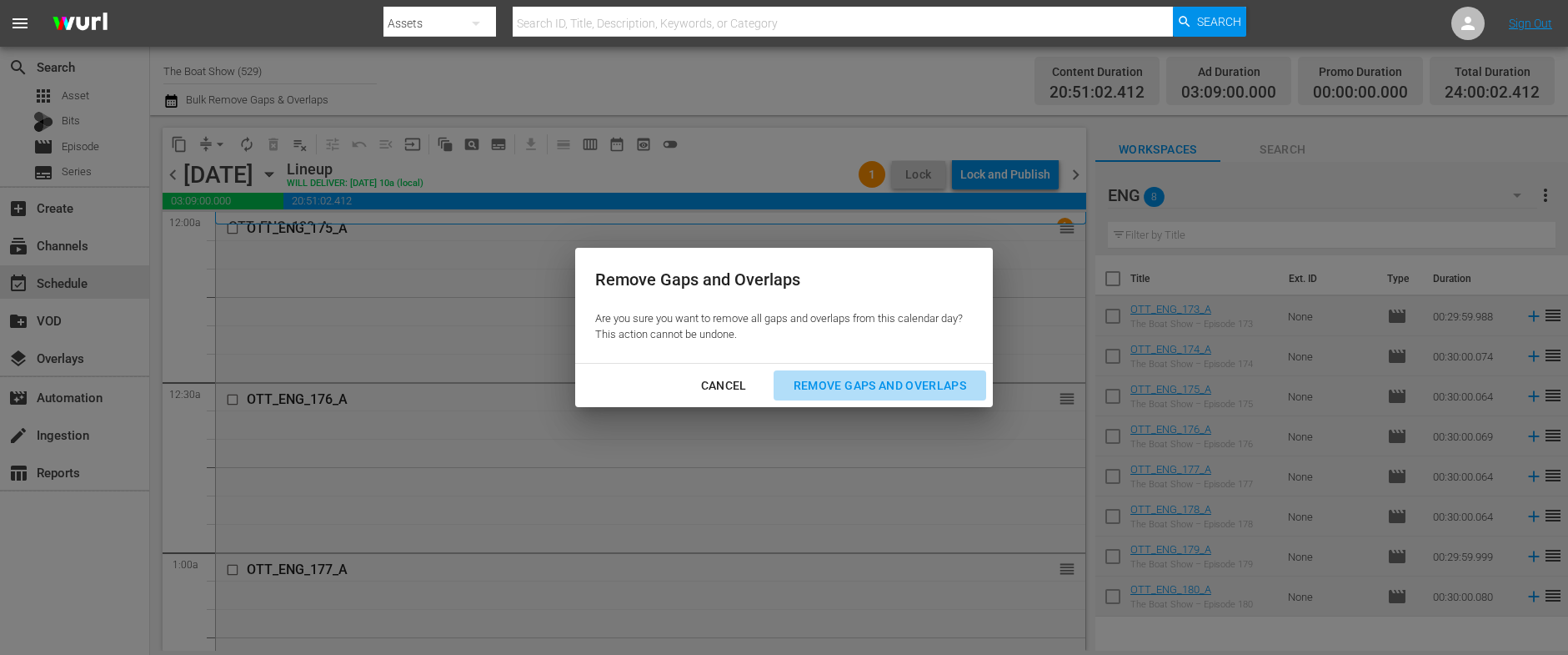
click at [879, 380] on div "Remove Gaps and Overlaps" at bounding box center [880, 386] width 199 height 21
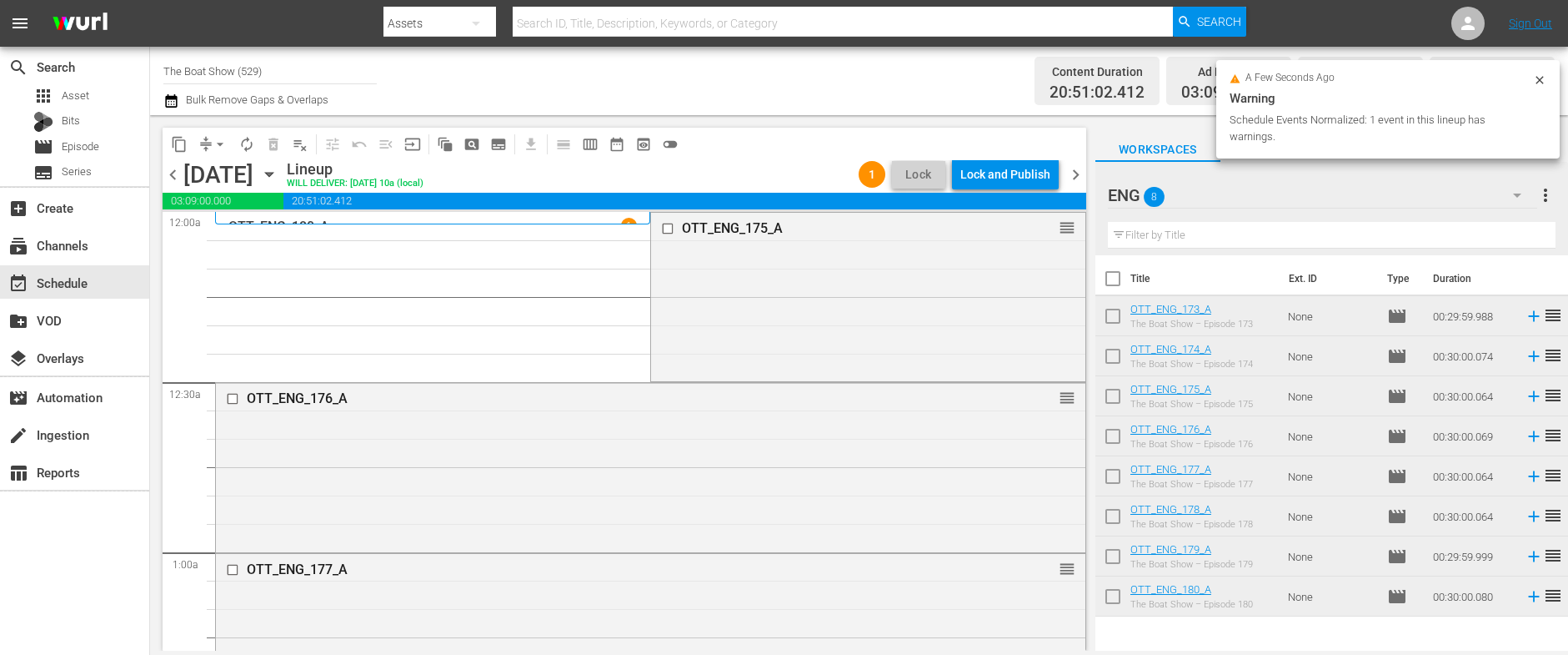
click at [1002, 174] on div "Lock and Publish" at bounding box center [1005, 174] width 90 height 30
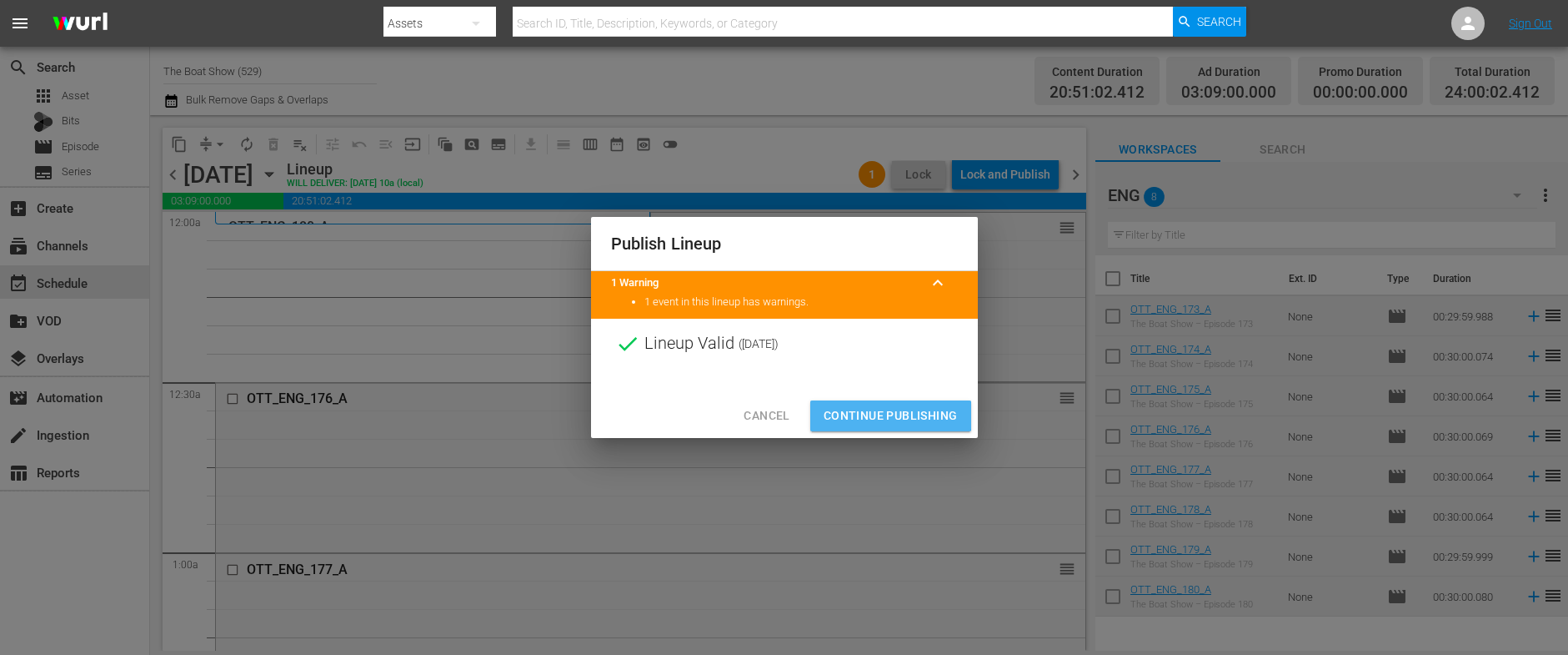
click at [879, 415] on span "Continue Publishing" at bounding box center [890, 416] width 134 height 21
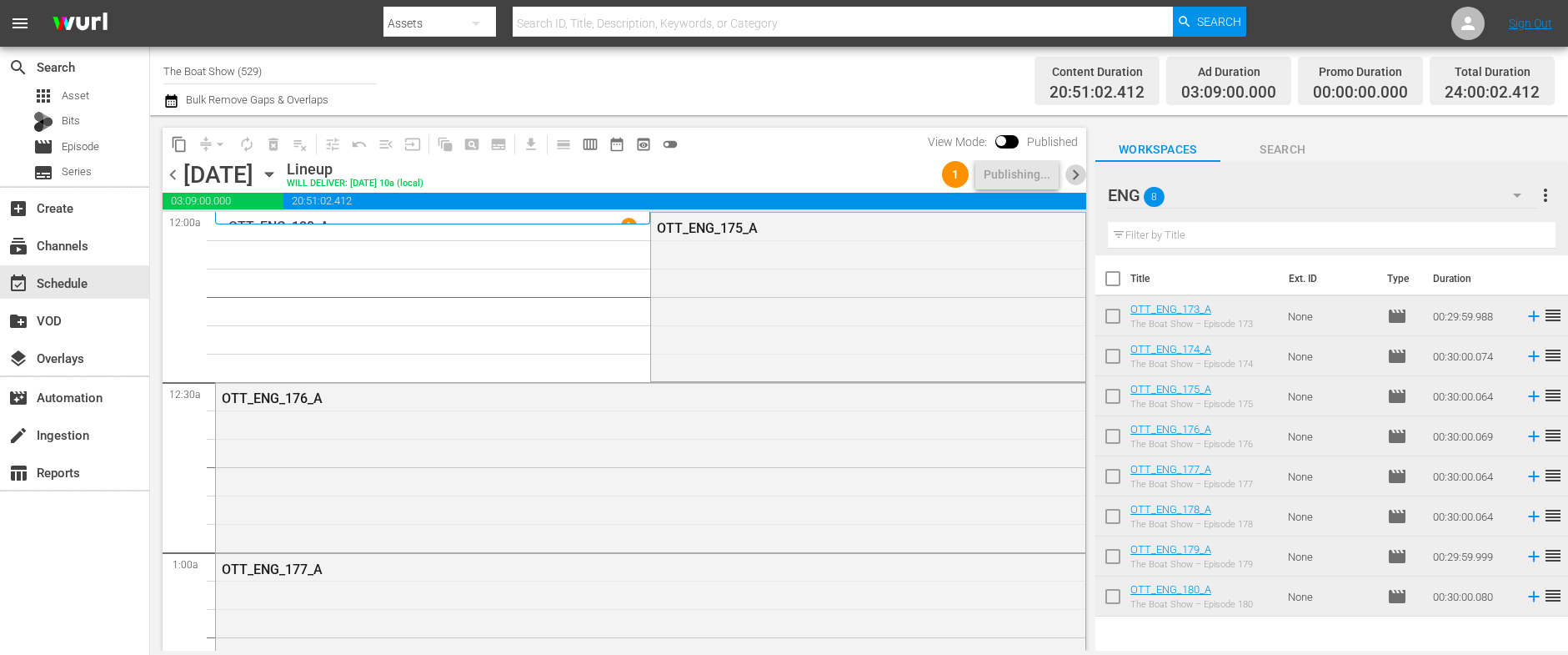
click at [1076, 177] on span "chevron_right" at bounding box center [1076, 175] width 21 height 21
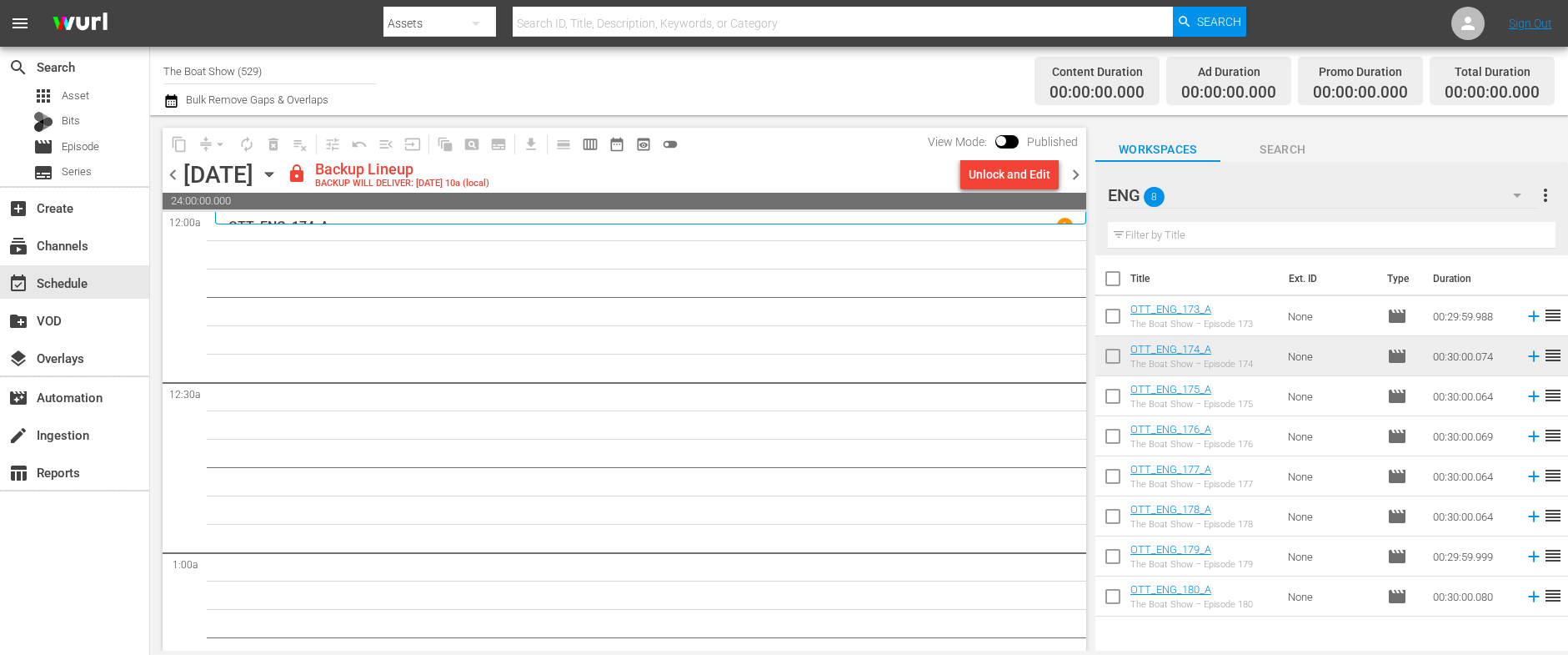
click at [1005, 176] on div "Unlock and Edit" at bounding box center [1009, 174] width 82 height 30
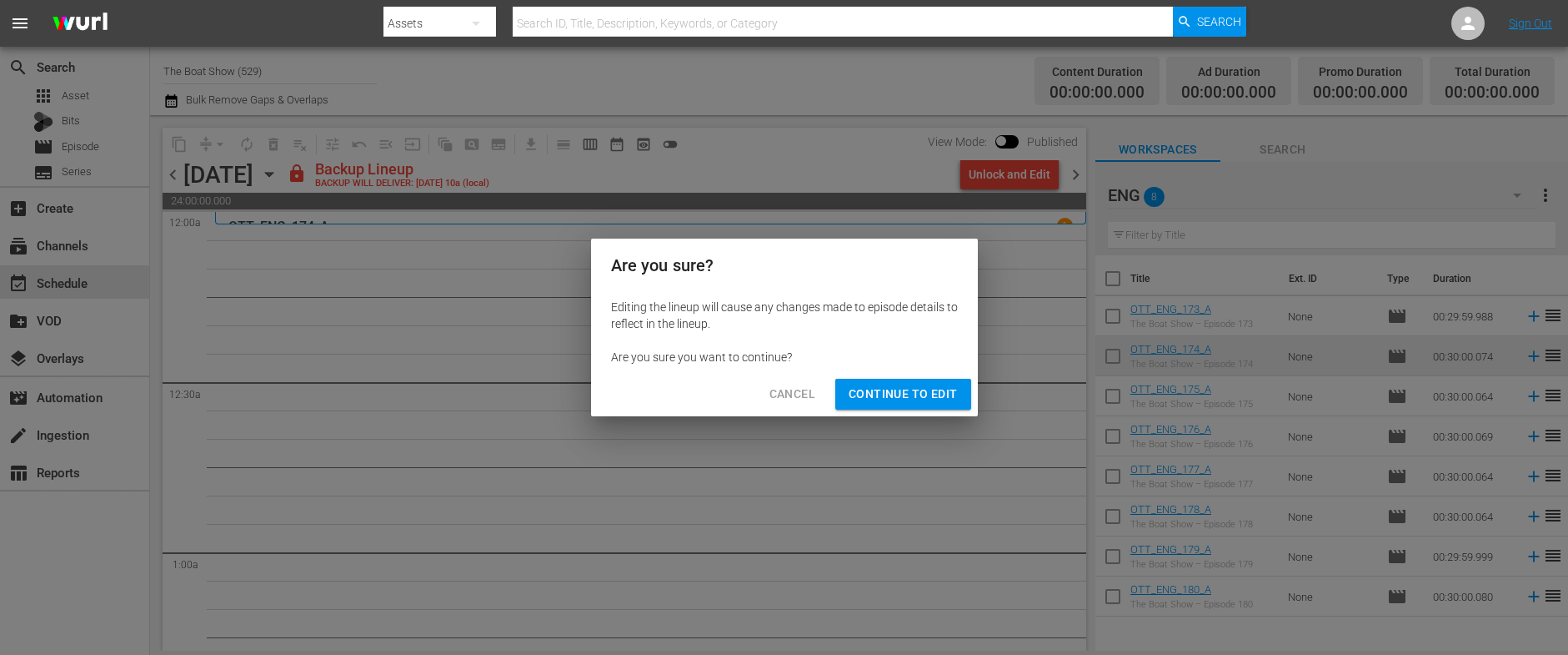
click at [896, 393] on span "Continue to Edit" at bounding box center [903, 395] width 109 height 21
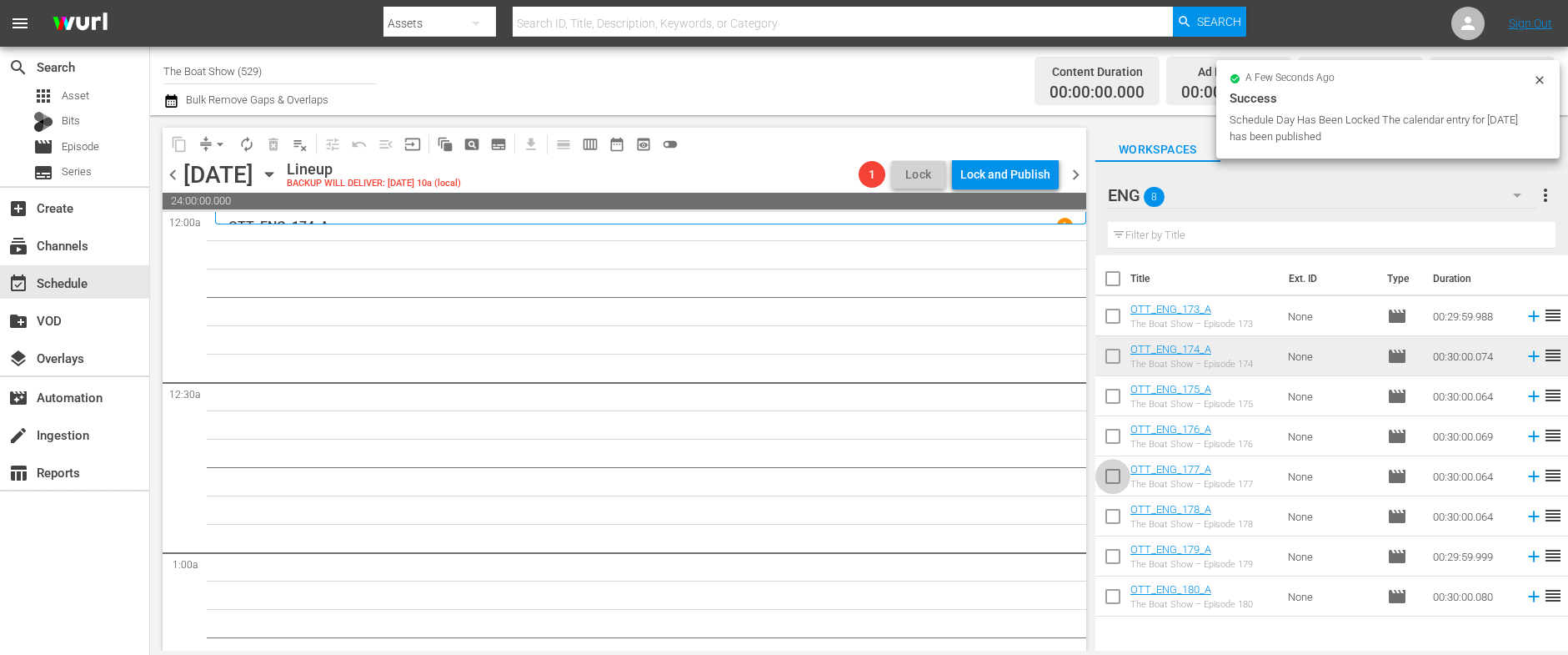
click at [1114, 477] on input "checkbox" at bounding box center [1113, 479] width 35 height 35
checkbox input "true"
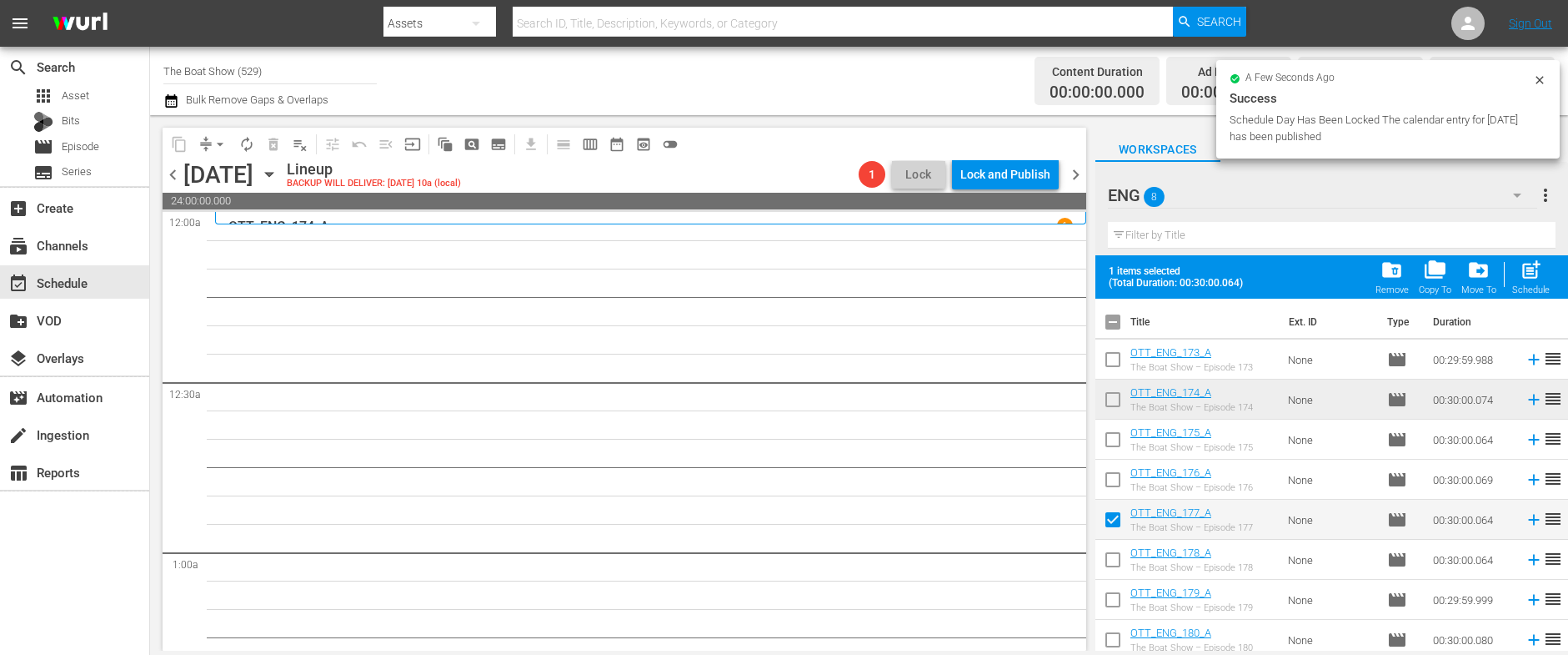
click at [1117, 561] on input "checkbox" at bounding box center [1113, 563] width 35 height 35
checkbox input "true"
click at [1111, 600] on input "checkbox" at bounding box center [1113, 603] width 35 height 35
checkbox input "true"
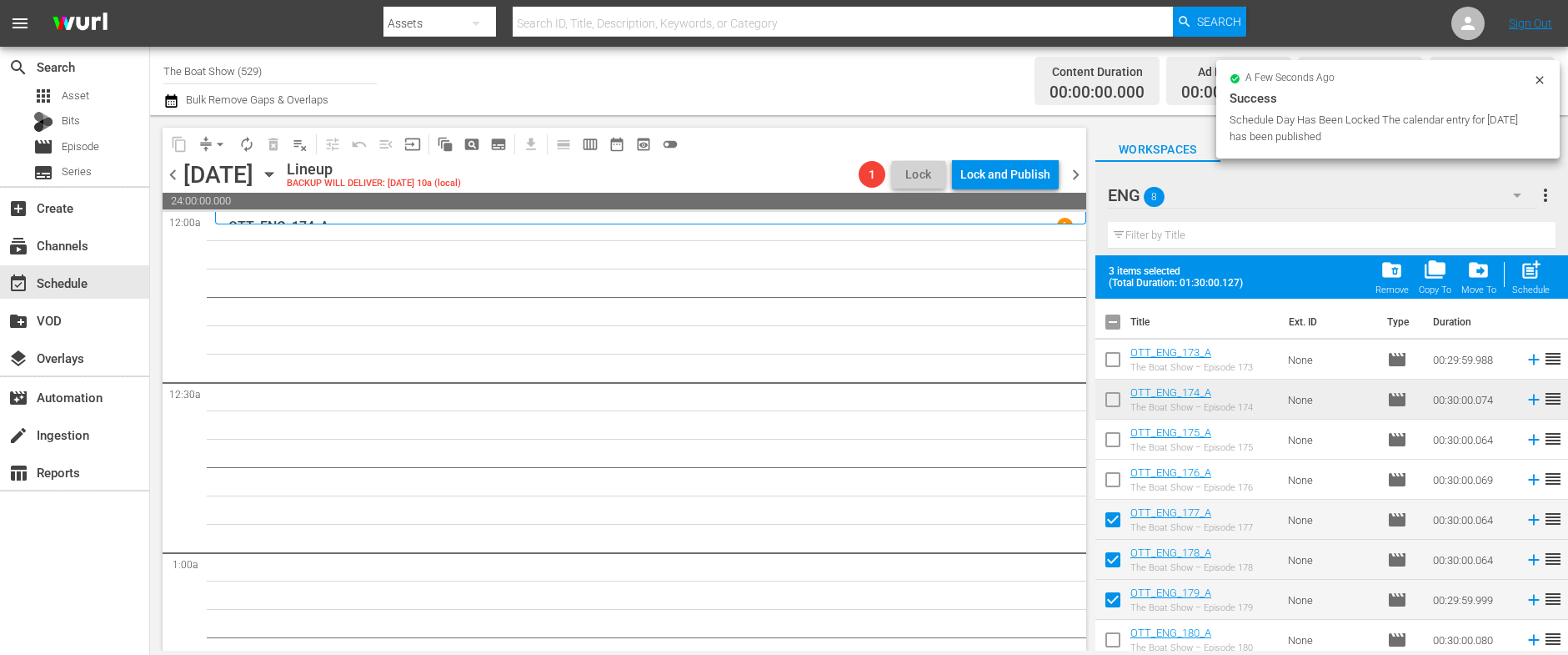
click at [1111, 639] on input "checkbox" at bounding box center [1113, 643] width 35 height 35
checkbox input "true"
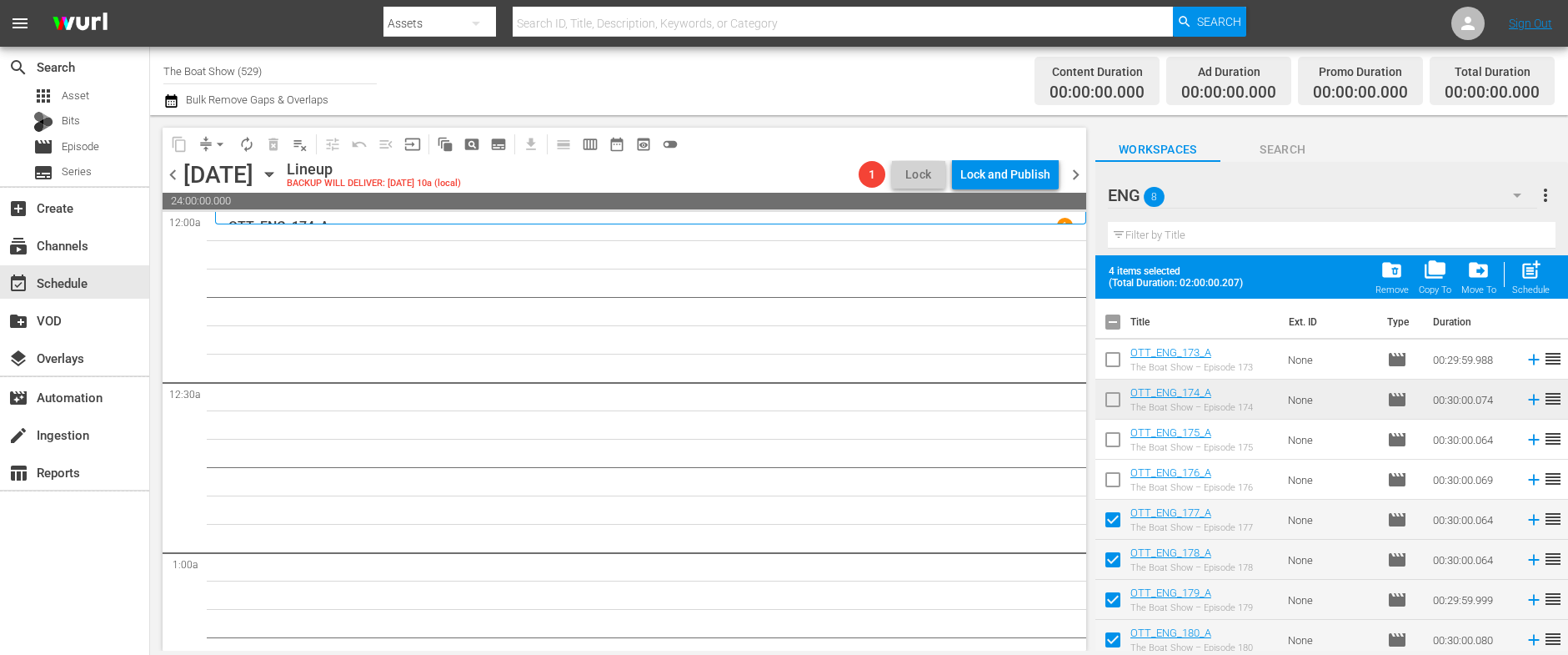
click at [1538, 280] on span "post_add" at bounding box center [1531, 270] width 23 height 23
checkbox input "false"
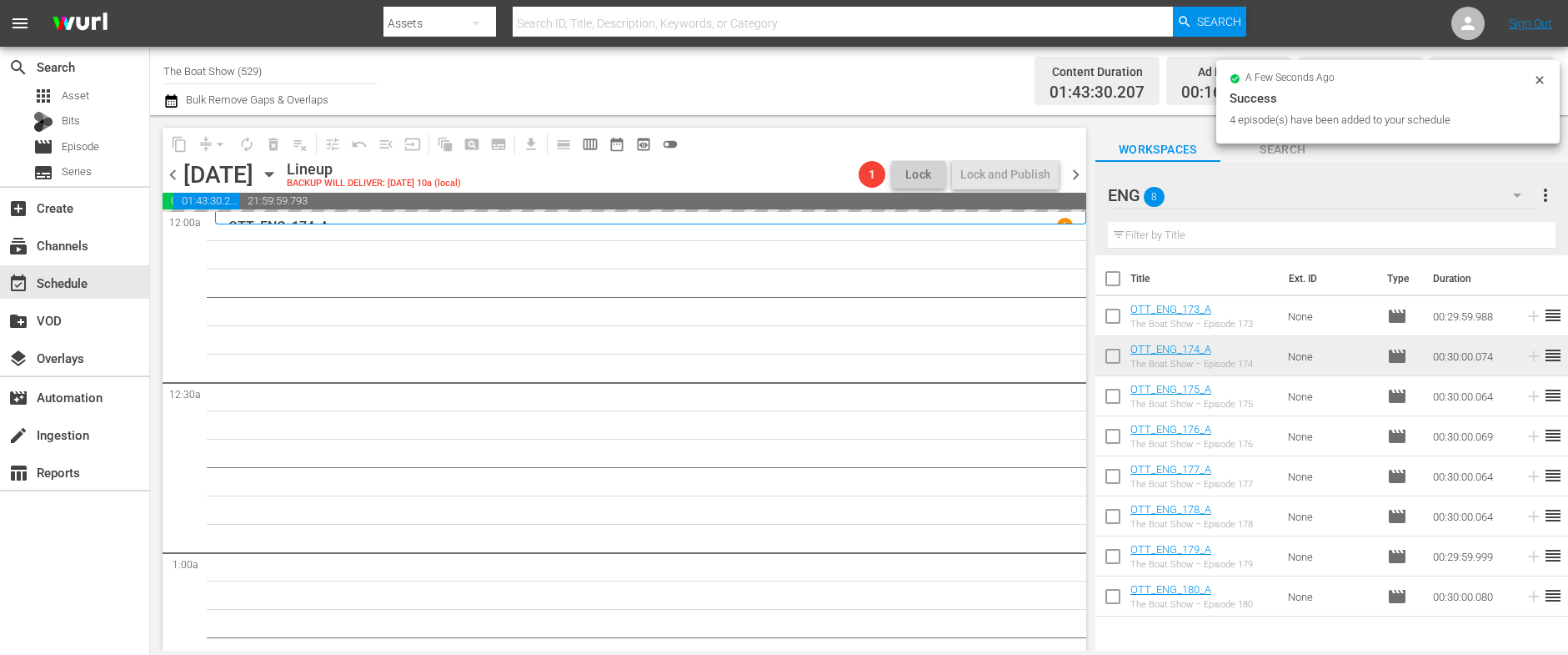
click at [1114, 320] on input "checkbox" at bounding box center [1113, 320] width 35 height 35
checkbox input "true"
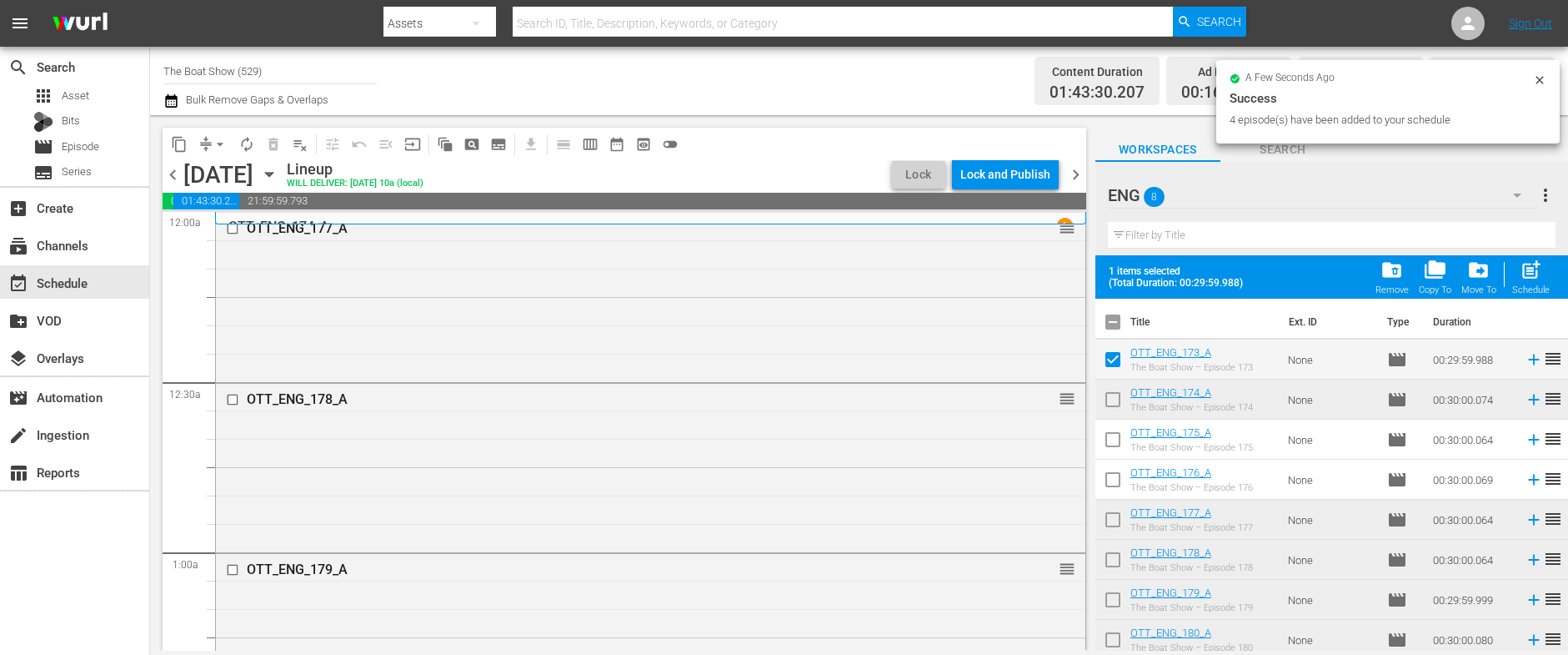
click at [1114, 400] on input "checkbox" at bounding box center [1113, 403] width 35 height 35
checkbox input "true"
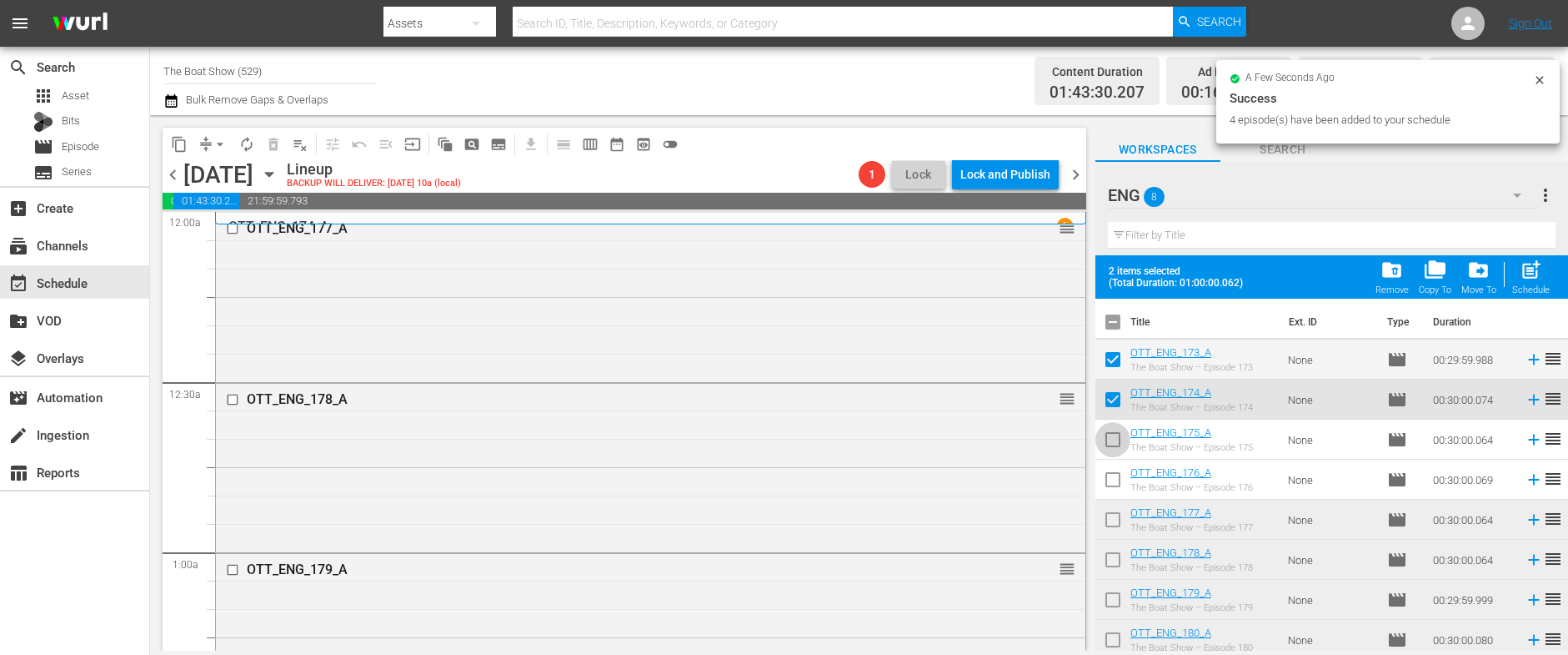
click at [1113, 434] on input "checkbox" at bounding box center [1113, 443] width 35 height 35
checkbox input "true"
click at [1113, 476] on input "checkbox" at bounding box center [1113, 483] width 35 height 35
checkbox input "true"
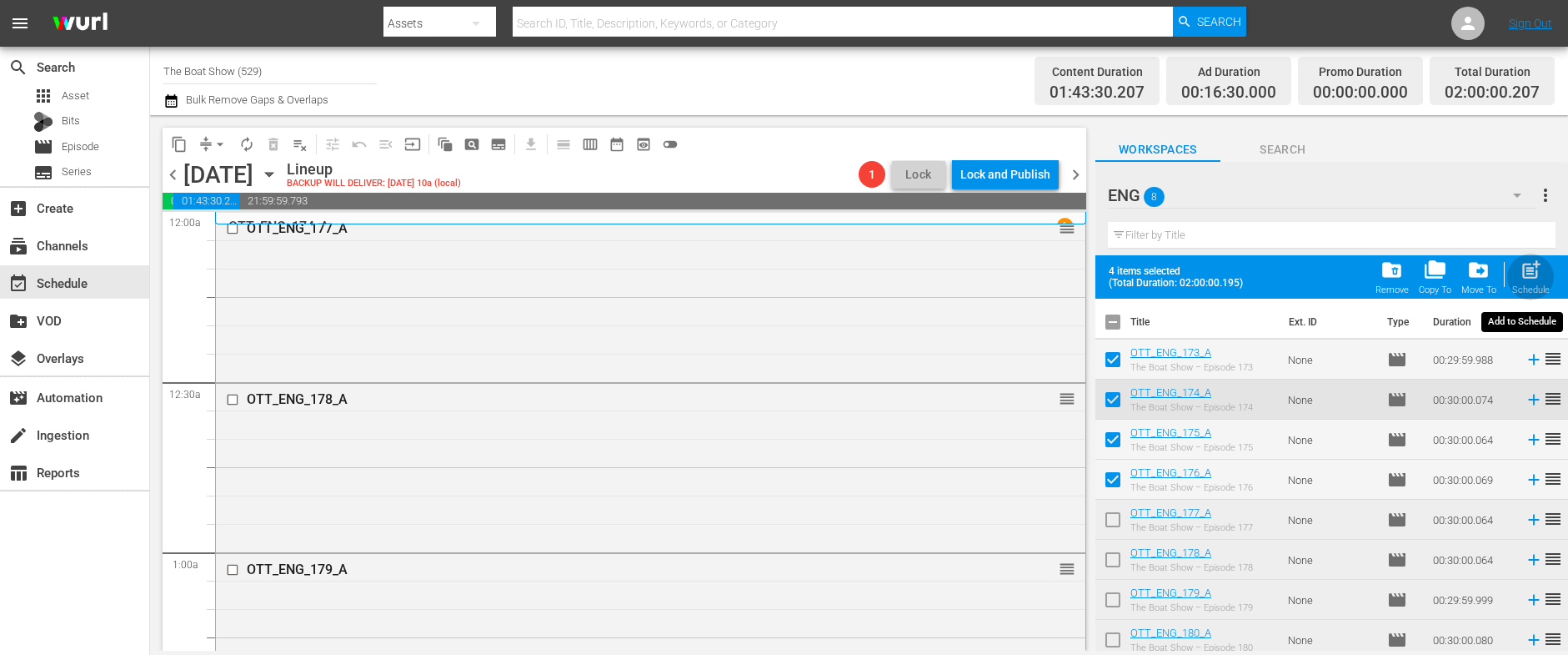
click at [1534, 281] on div "post_add Schedule" at bounding box center [1531, 277] width 38 height 37
checkbox input "false"
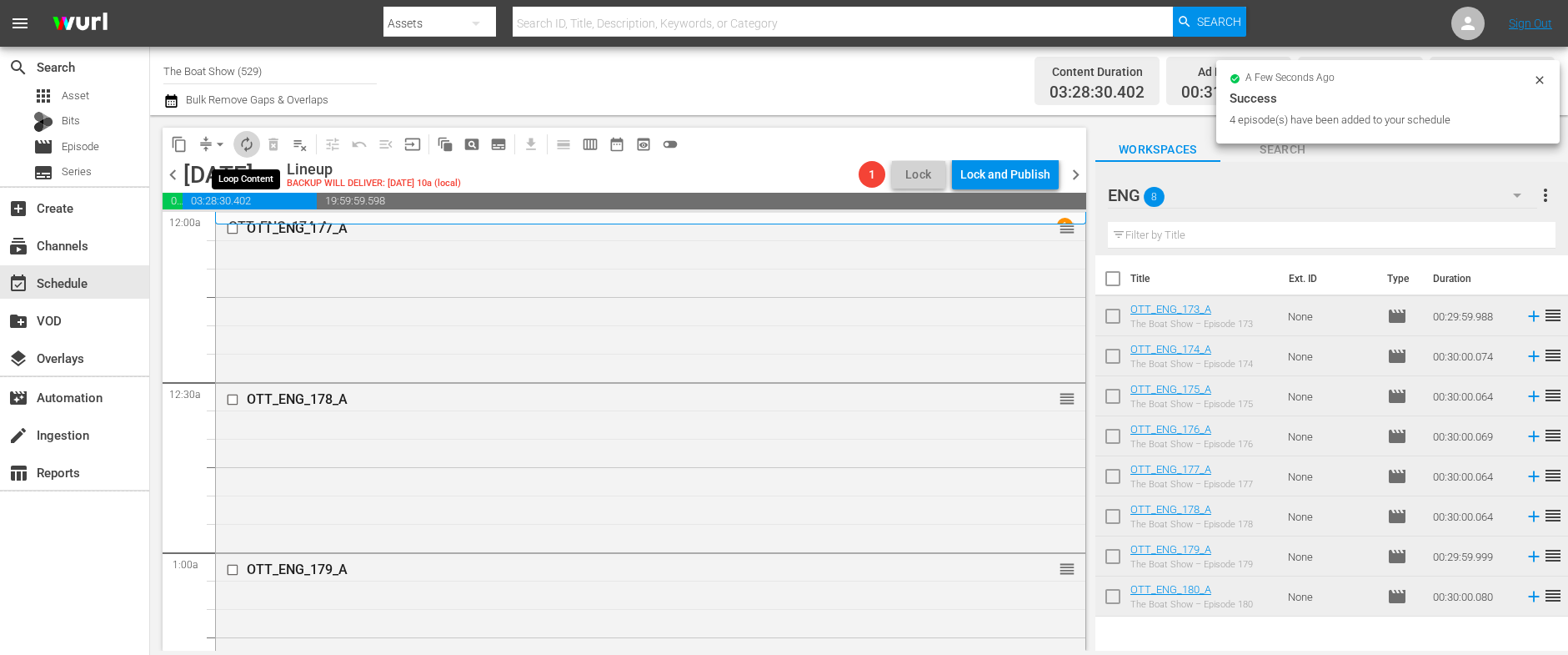
click at [245, 144] on span "autorenew_outlined" at bounding box center [246, 144] width 17 height 17
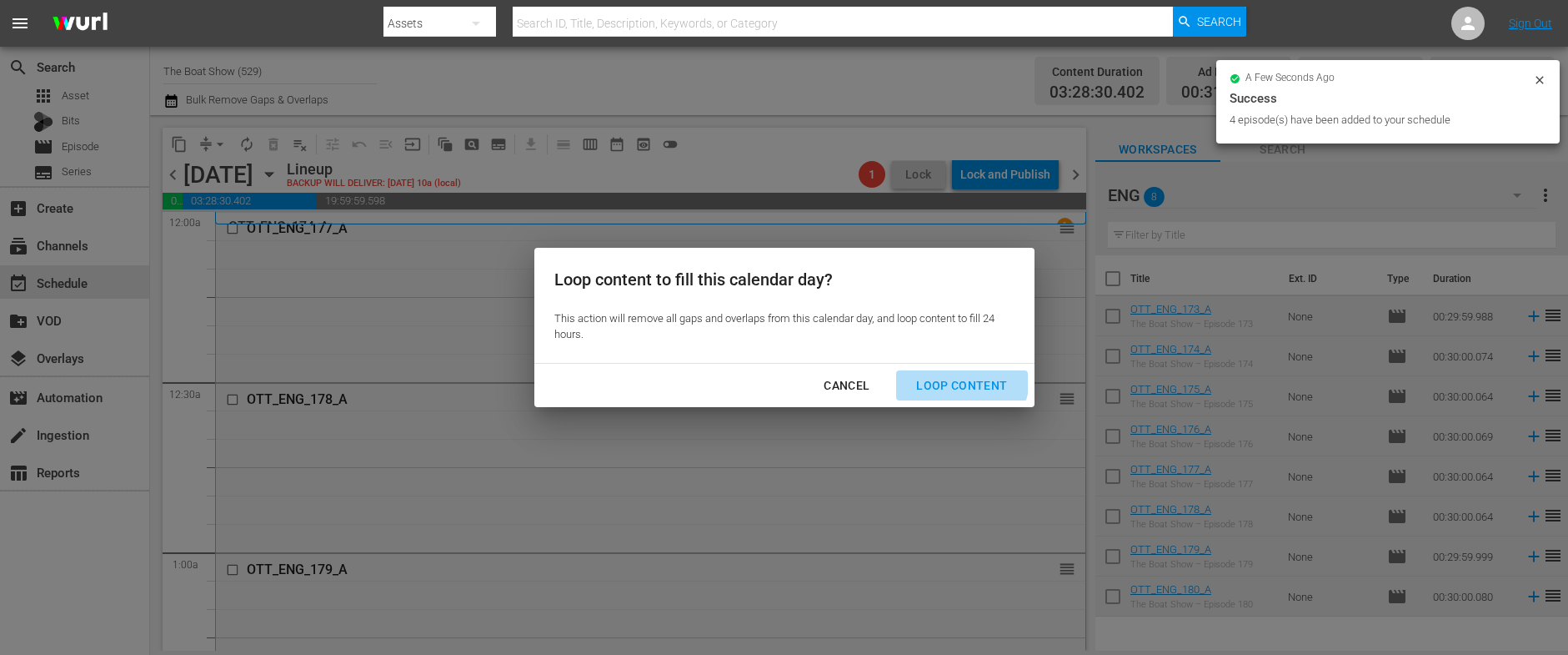
click at [953, 378] on div "Loop Content" at bounding box center [961, 386] width 117 height 21
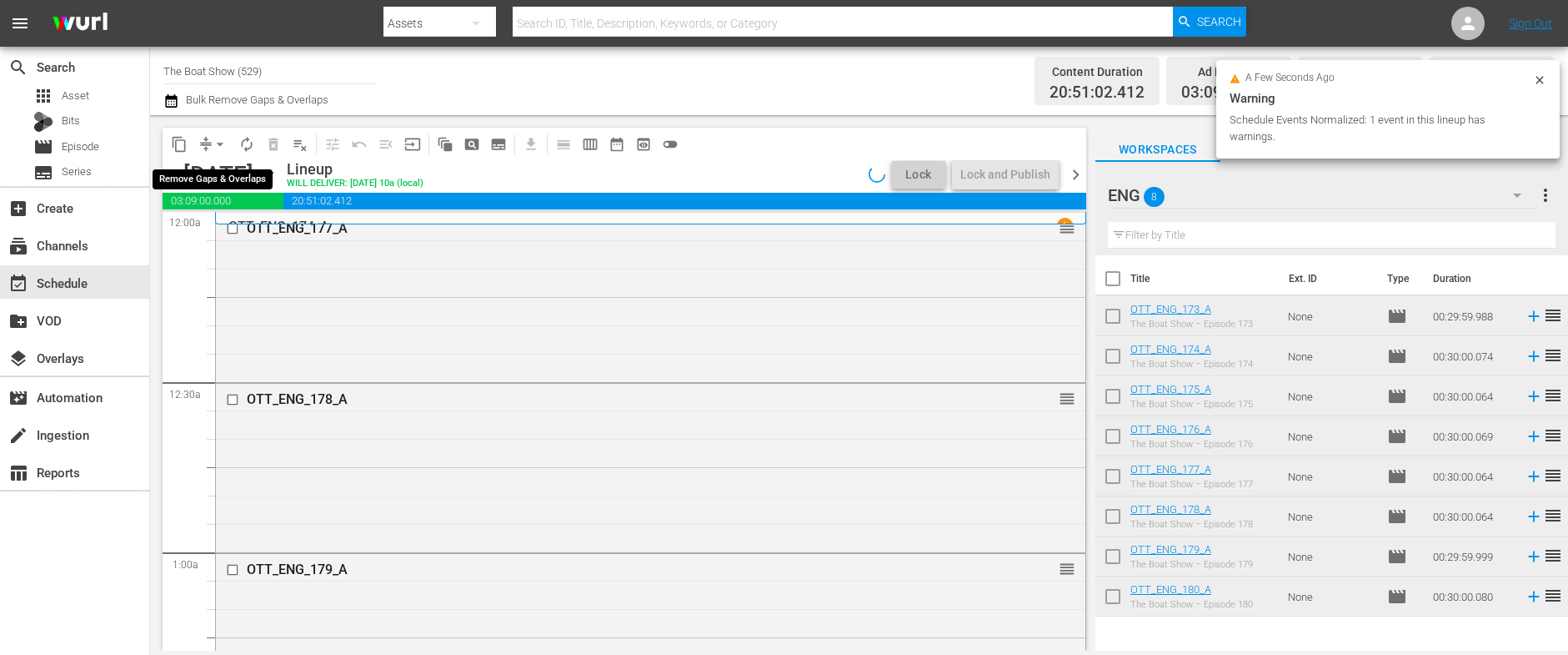
click at [220, 140] on span "arrow_drop_down" at bounding box center [220, 144] width 17 height 17
click at [237, 173] on li "Align to Midnight" at bounding box center [221, 177] width 175 height 27
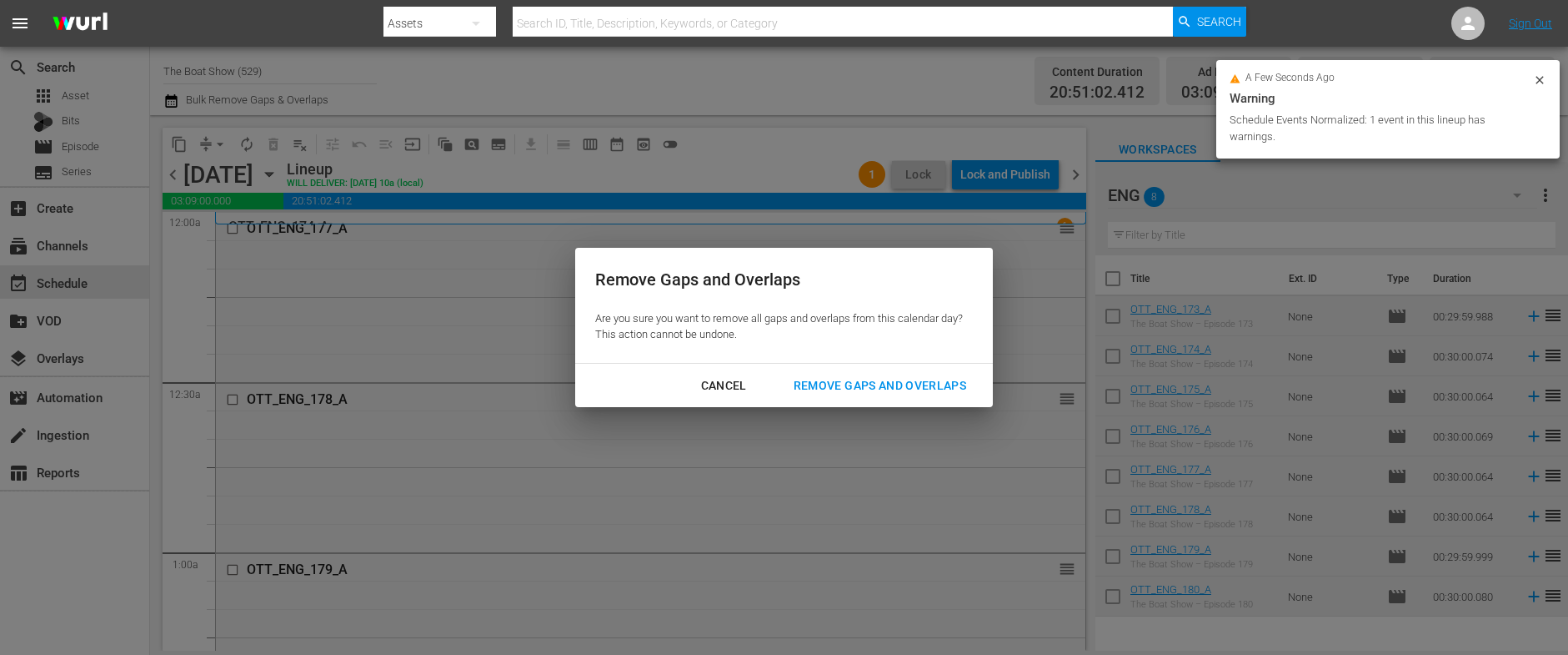
click at [878, 384] on div "Remove Gaps and Overlaps" at bounding box center [880, 386] width 199 height 21
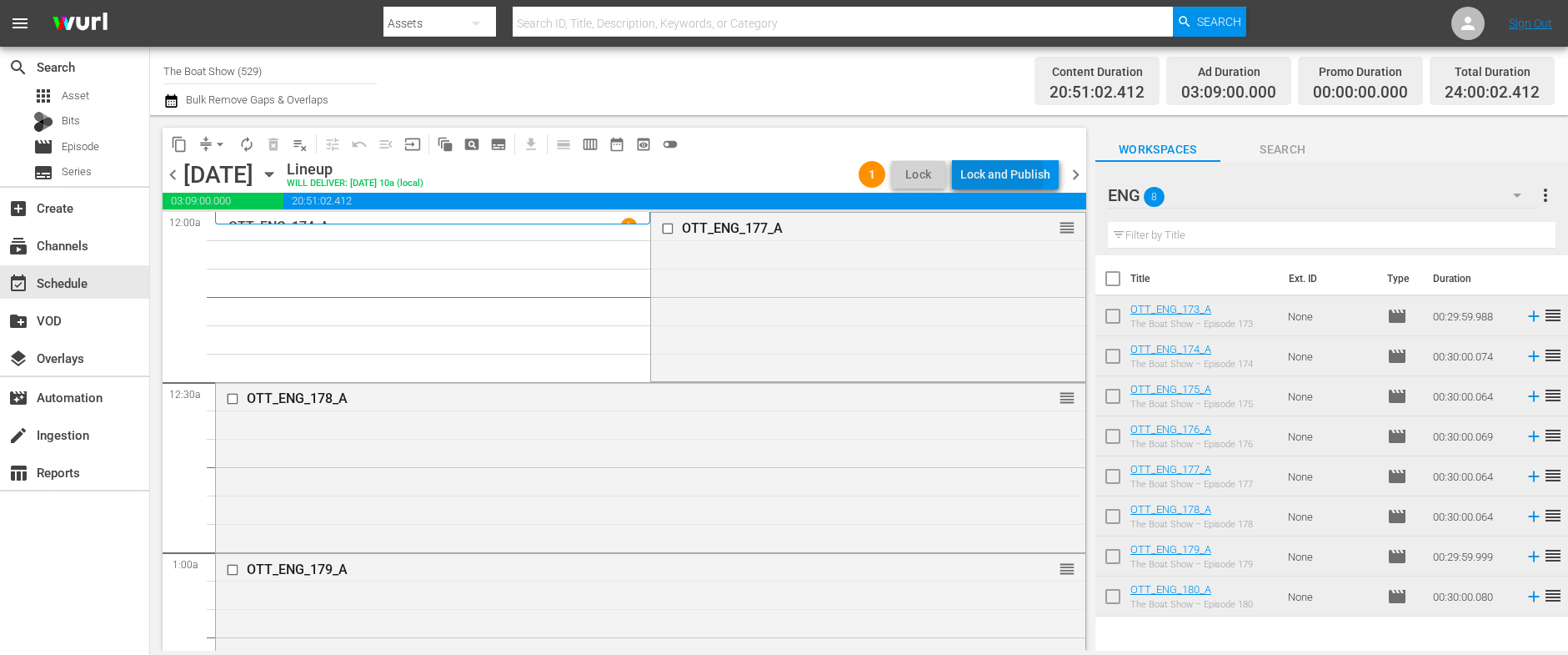
click at [991, 176] on div "Lock and Publish" at bounding box center [1005, 174] width 90 height 30
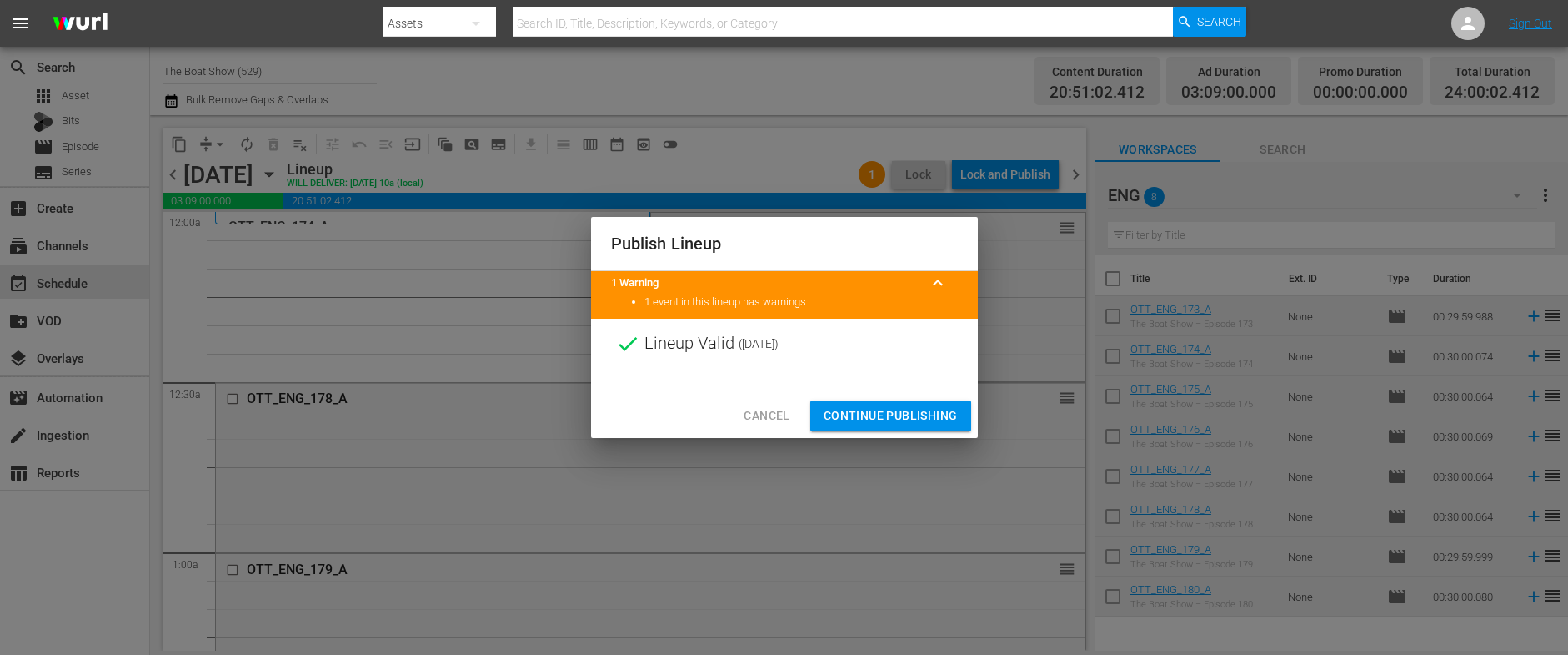
click at [870, 418] on span "Continue Publishing" at bounding box center [890, 416] width 134 height 21
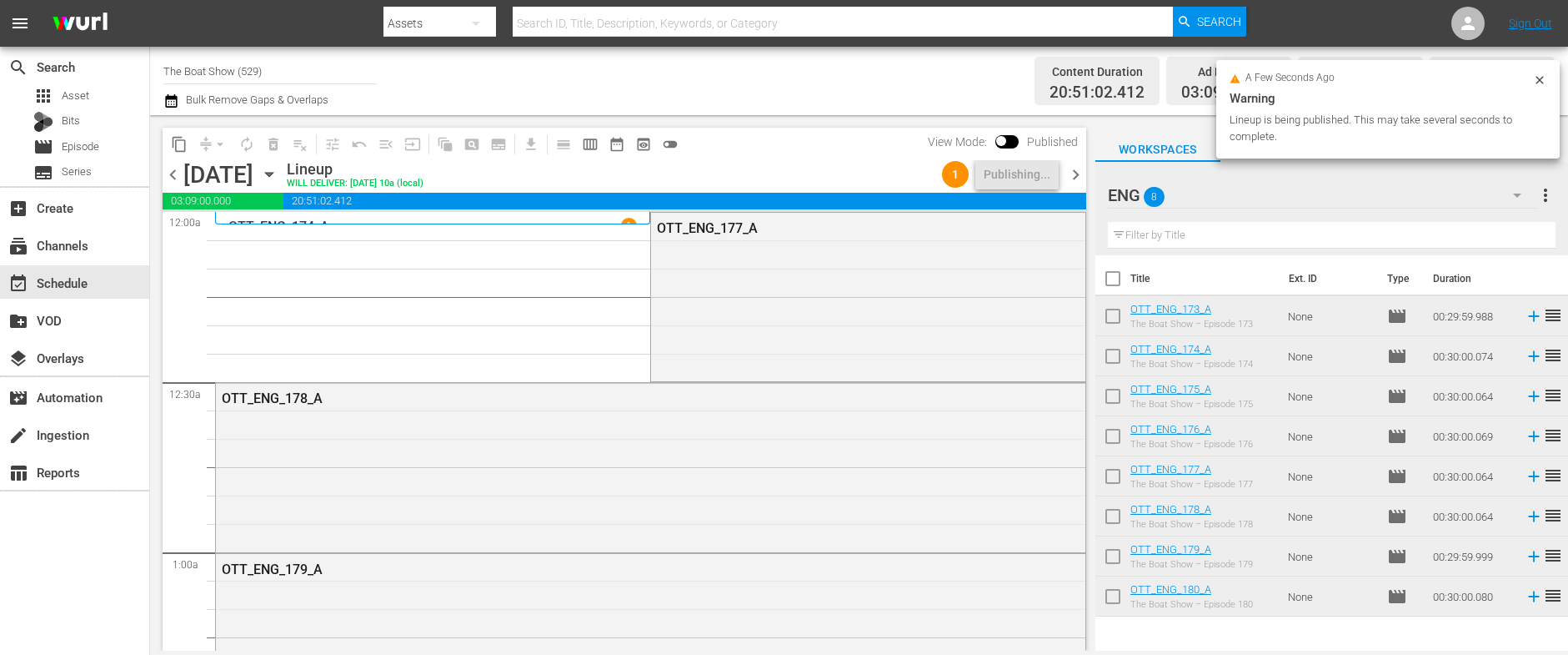
click at [1076, 169] on span "chevron_right" at bounding box center [1076, 175] width 21 height 21
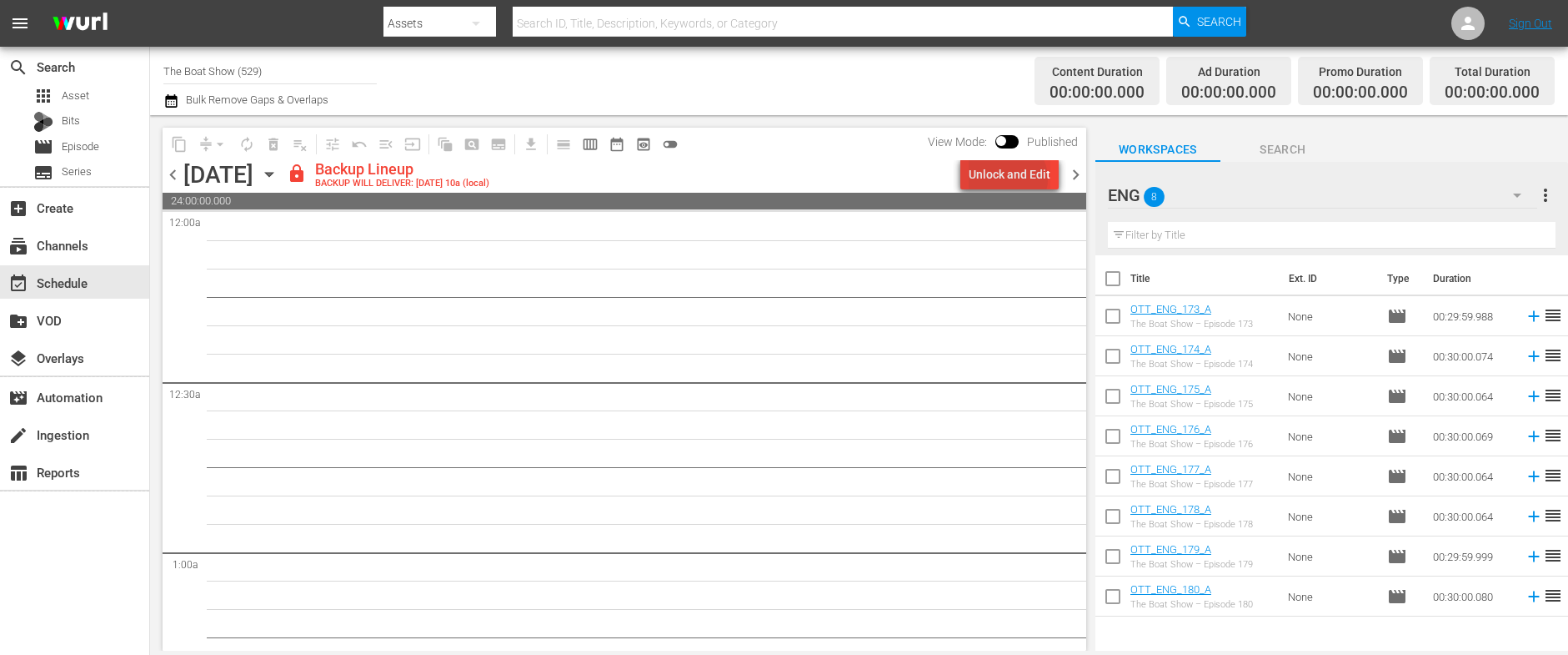
click at [1011, 178] on div "Unlock and Edit" at bounding box center [1009, 174] width 82 height 30
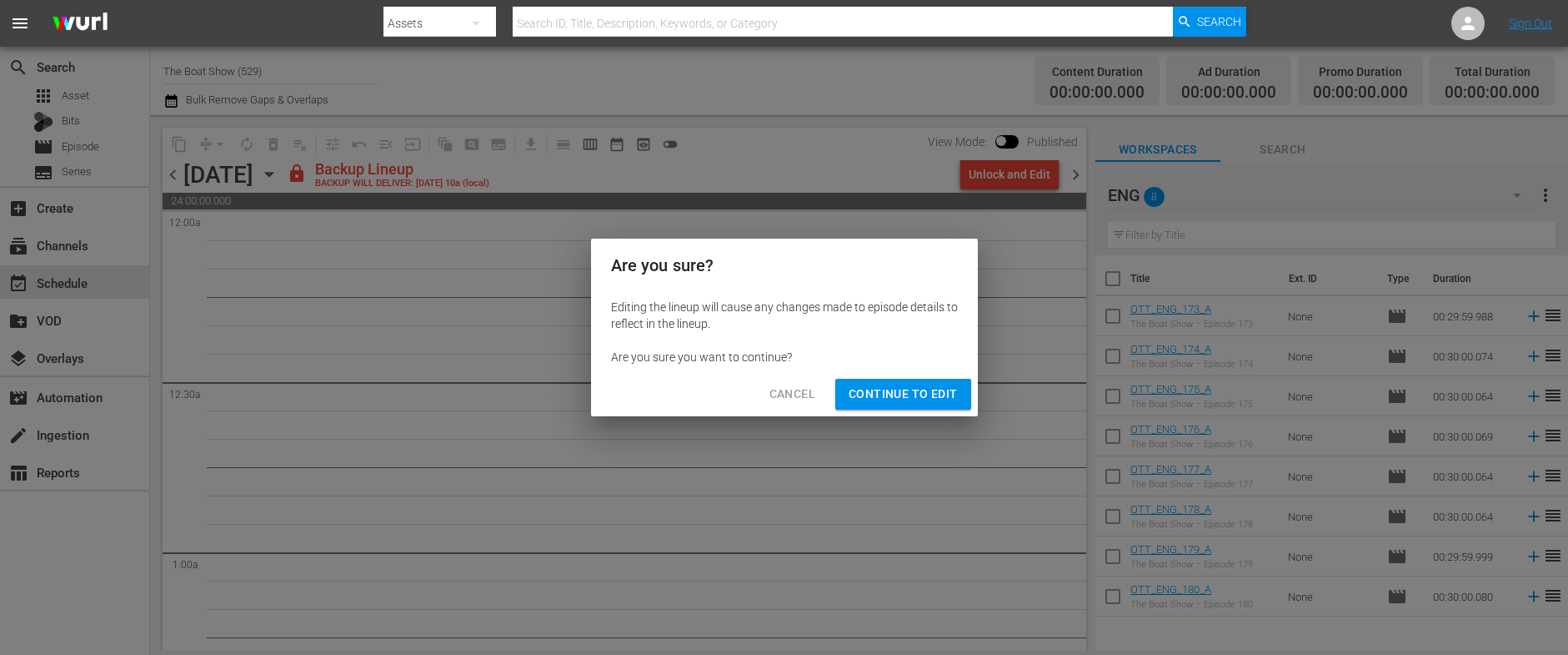
click at [906, 395] on span "Continue to Edit" at bounding box center [903, 395] width 109 height 21
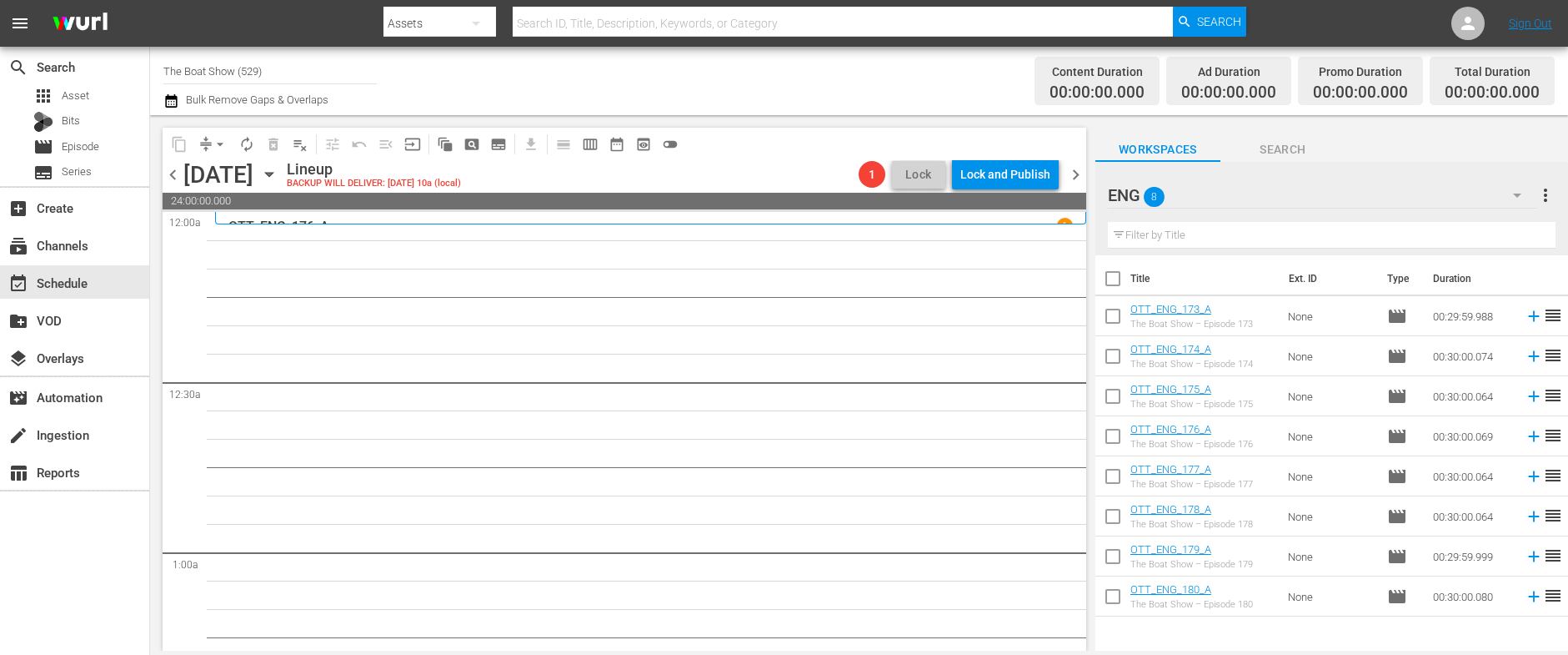
click at [1116, 557] on input "checkbox" at bounding box center [1113, 560] width 35 height 35
checkbox input "true"
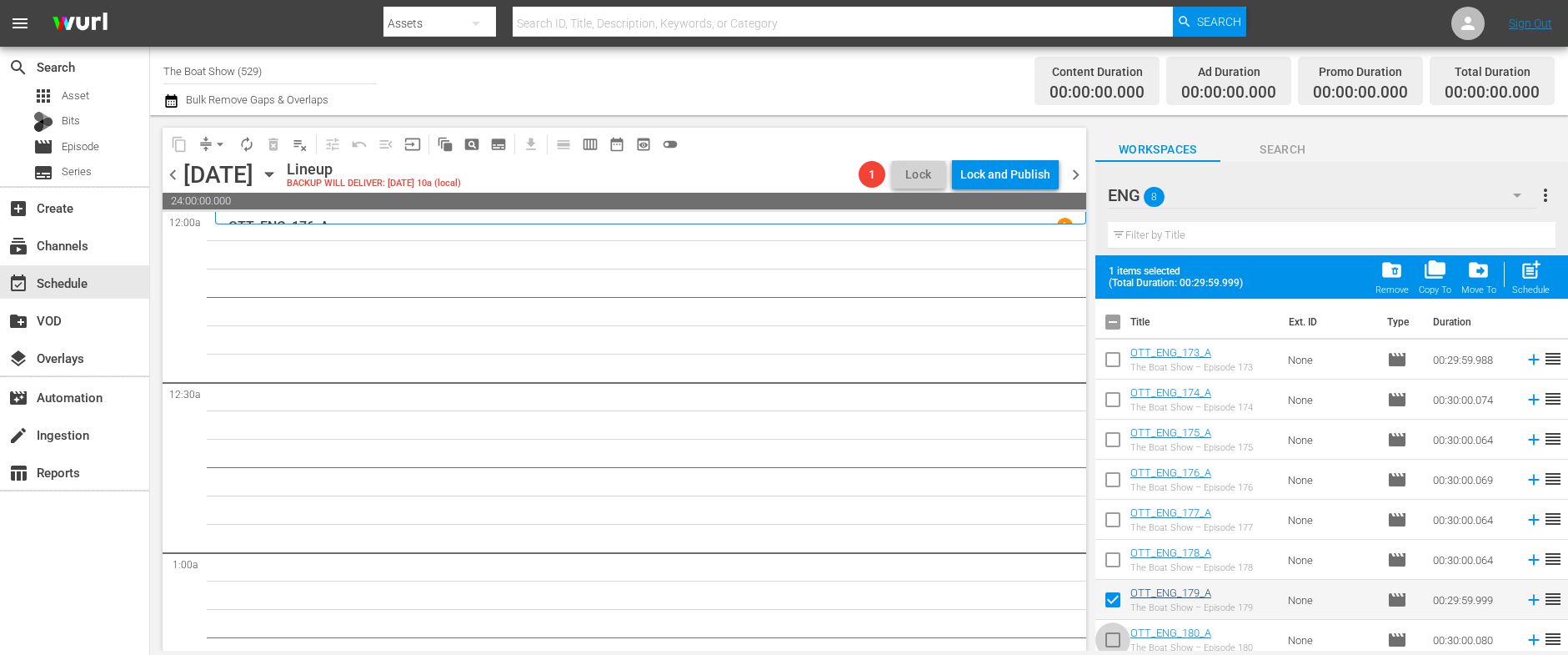
drag, startPoint x: 1114, startPoint y: 640, endPoint x: 1196, endPoint y: 586, distance: 98.2
click at [1114, 640] on input "checkbox" at bounding box center [1113, 643] width 35 height 35
checkbox input "true"
click at [1528, 282] on div "post_add Schedule" at bounding box center [1531, 277] width 38 height 37
checkbox input "false"
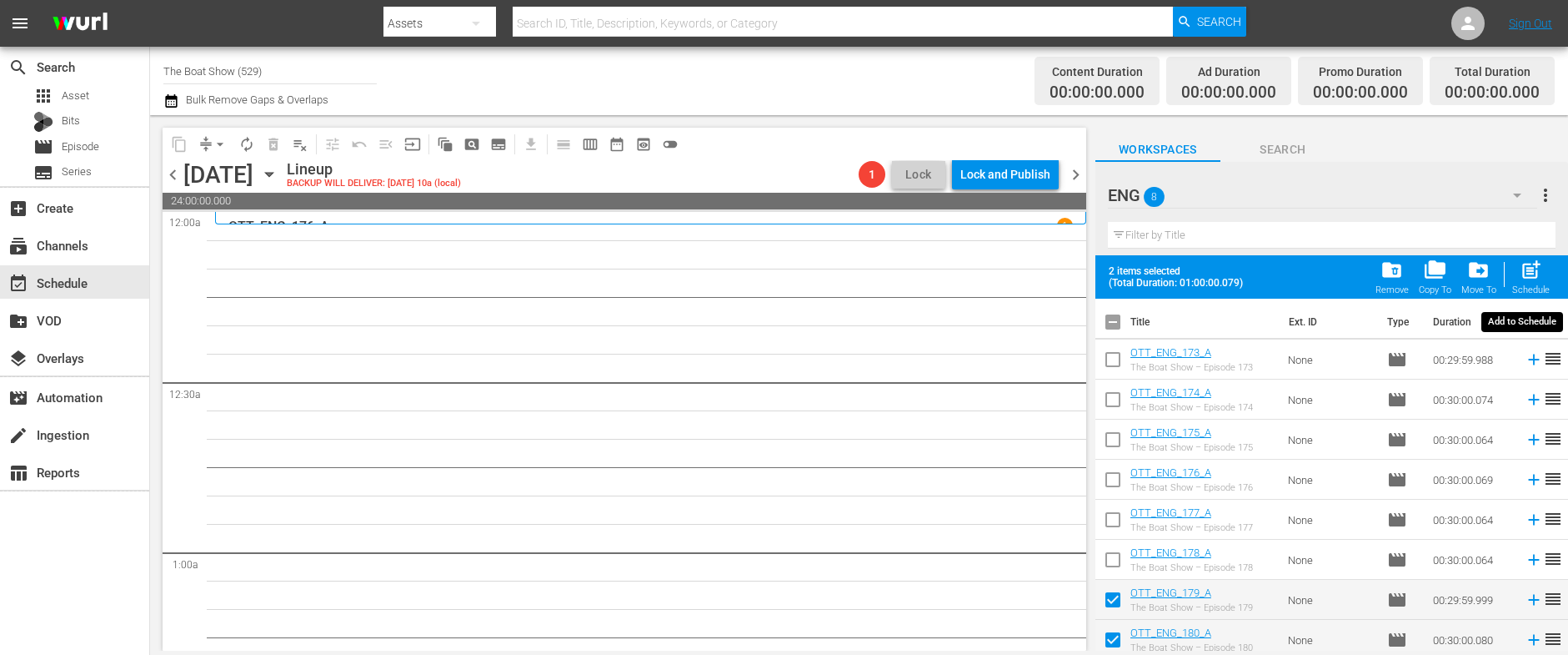
checkbox input "false"
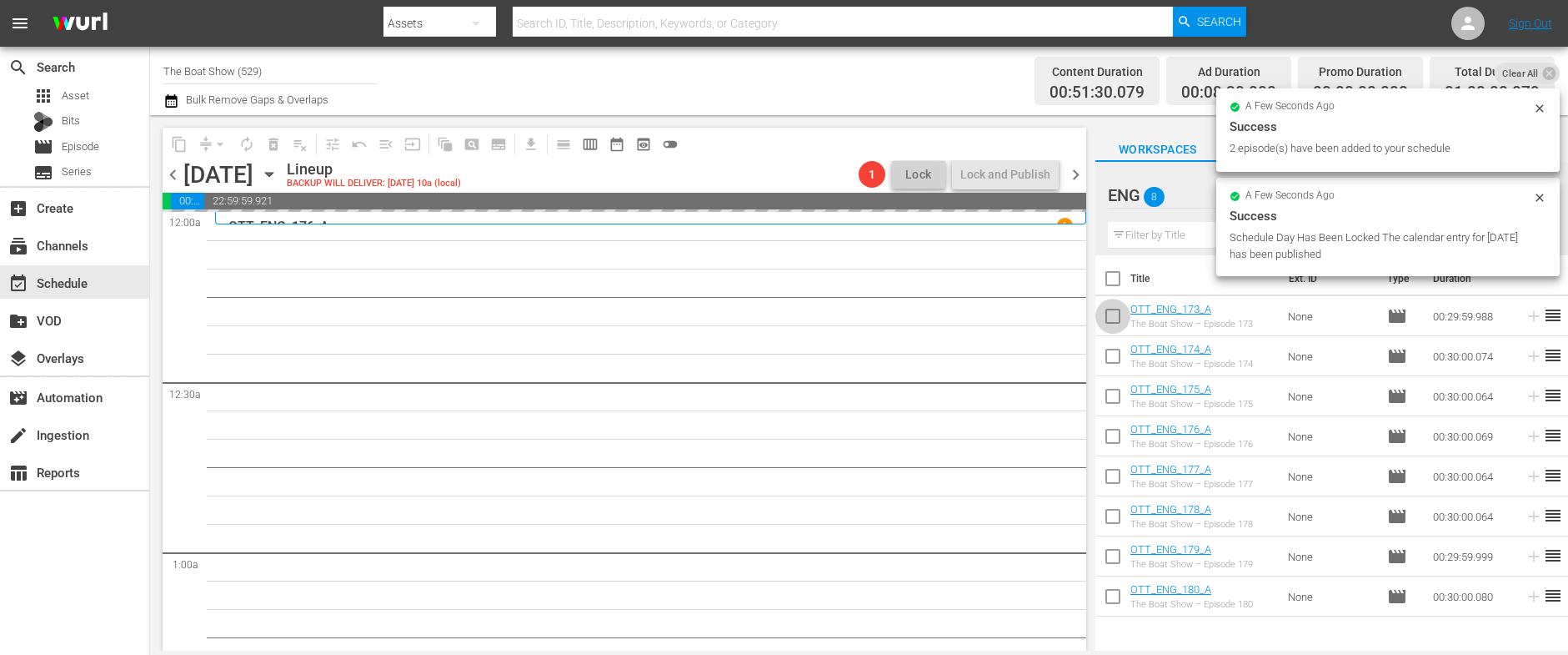
click at [1111, 315] on input "checkbox" at bounding box center [1113, 320] width 35 height 35
checkbox input "true"
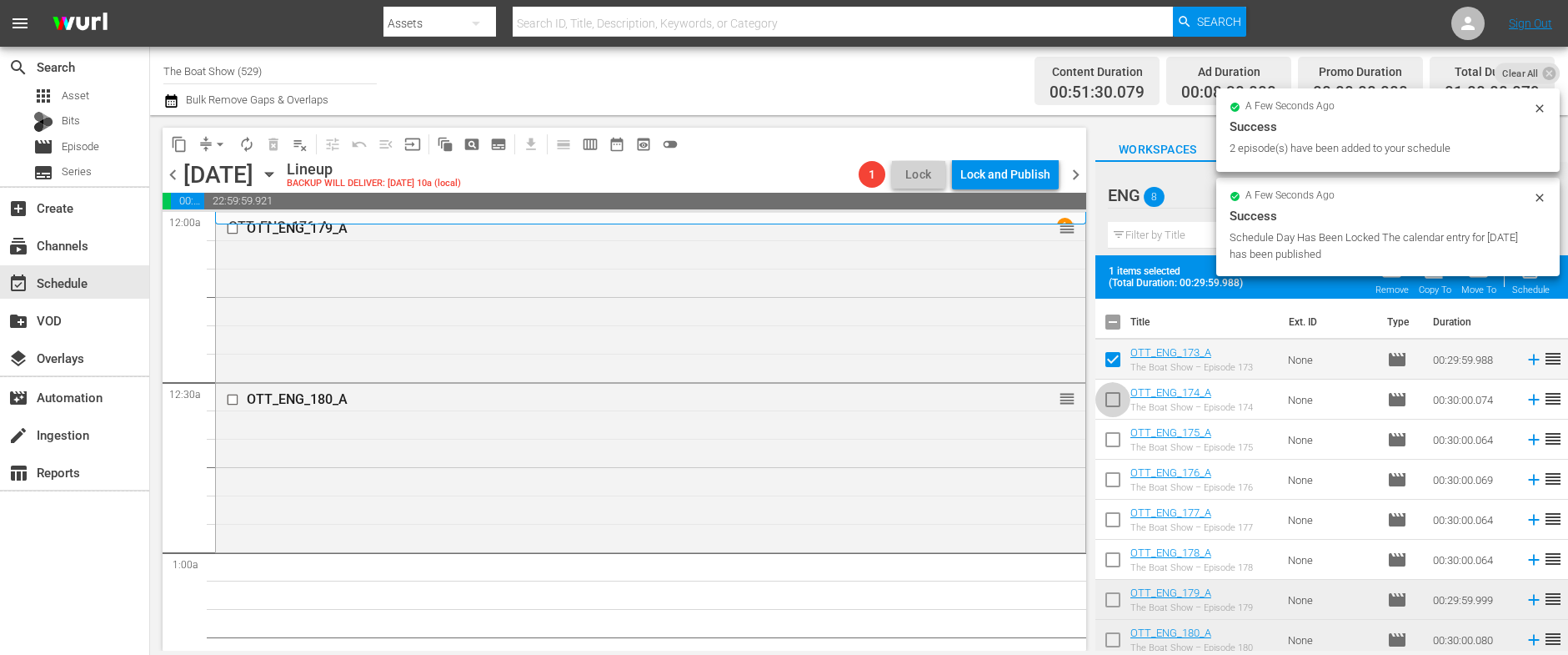
click at [1113, 392] on input "checkbox" at bounding box center [1113, 403] width 35 height 35
checkbox input "true"
click at [1114, 437] on input "checkbox" at bounding box center [1113, 443] width 35 height 35
checkbox input "true"
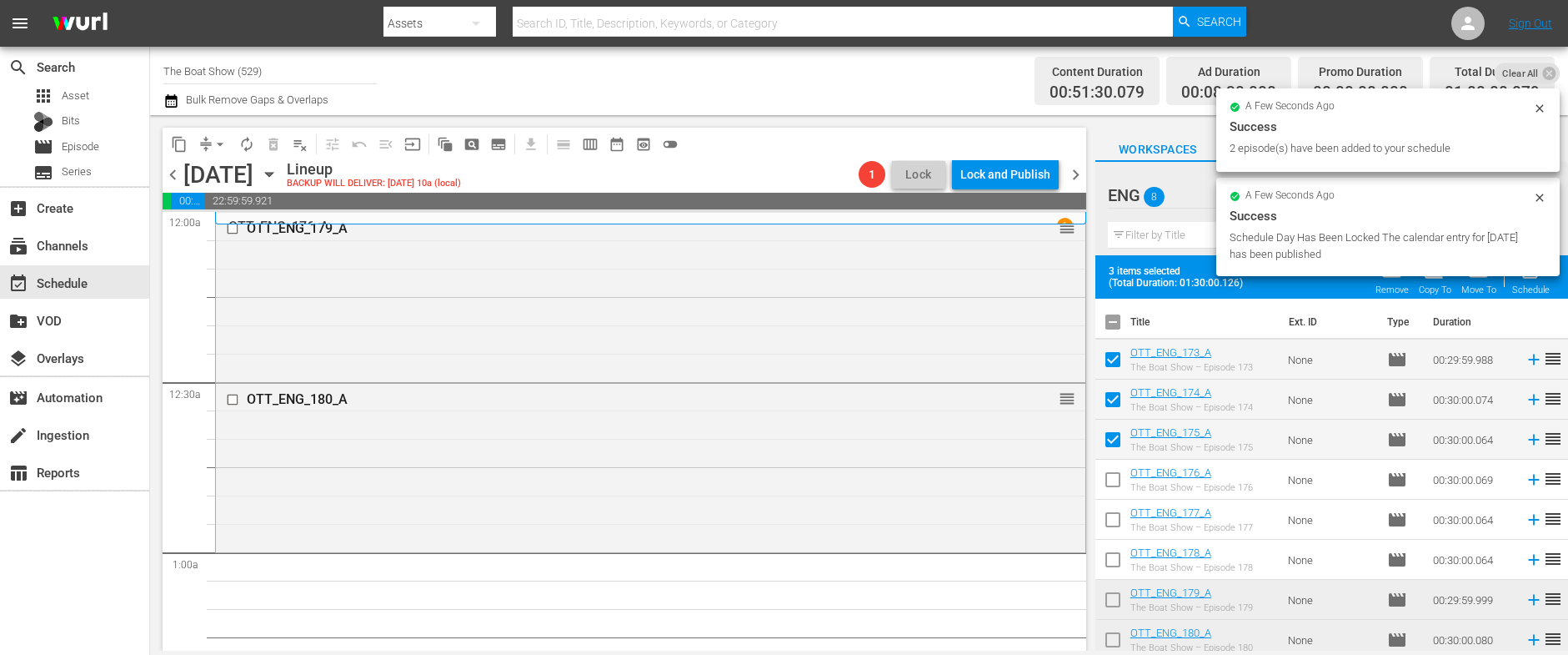
click at [1118, 478] on input "checkbox" at bounding box center [1113, 483] width 35 height 35
checkbox input "true"
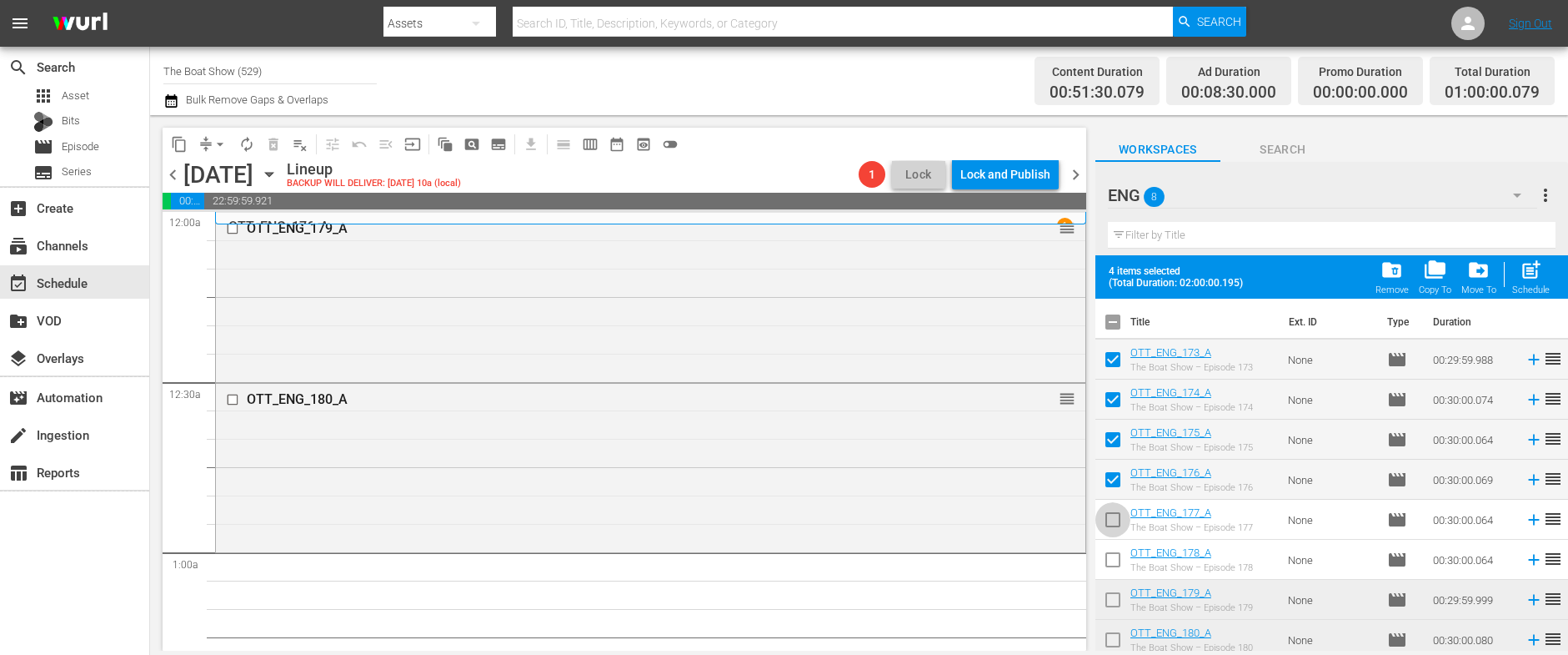
click at [1114, 520] on input "checkbox" at bounding box center [1113, 523] width 35 height 35
checkbox input "true"
click at [1105, 552] on input "checkbox" at bounding box center [1113, 563] width 35 height 35
checkbox input "true"
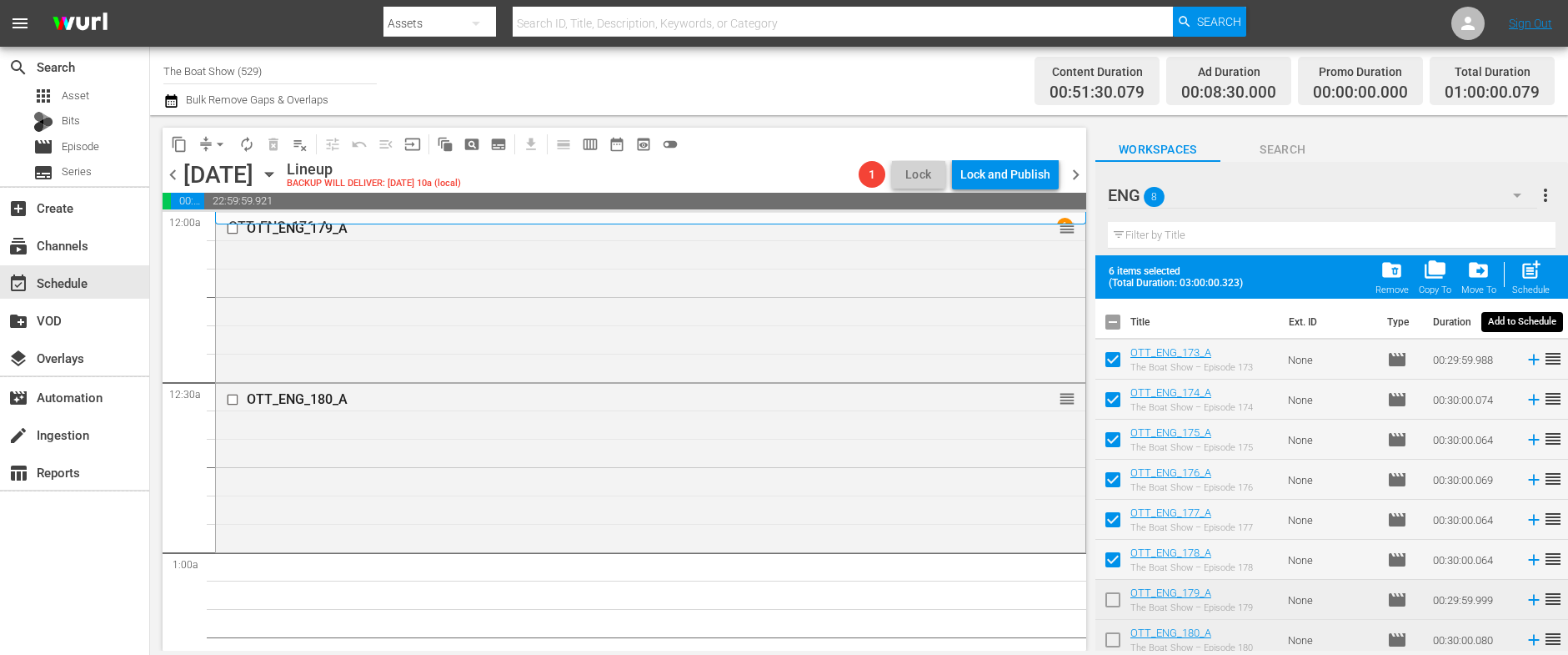
click at [1527, 270] on span "post_add" at bounding box center [1531, 270] width 23 height 23
checkbox input "false"
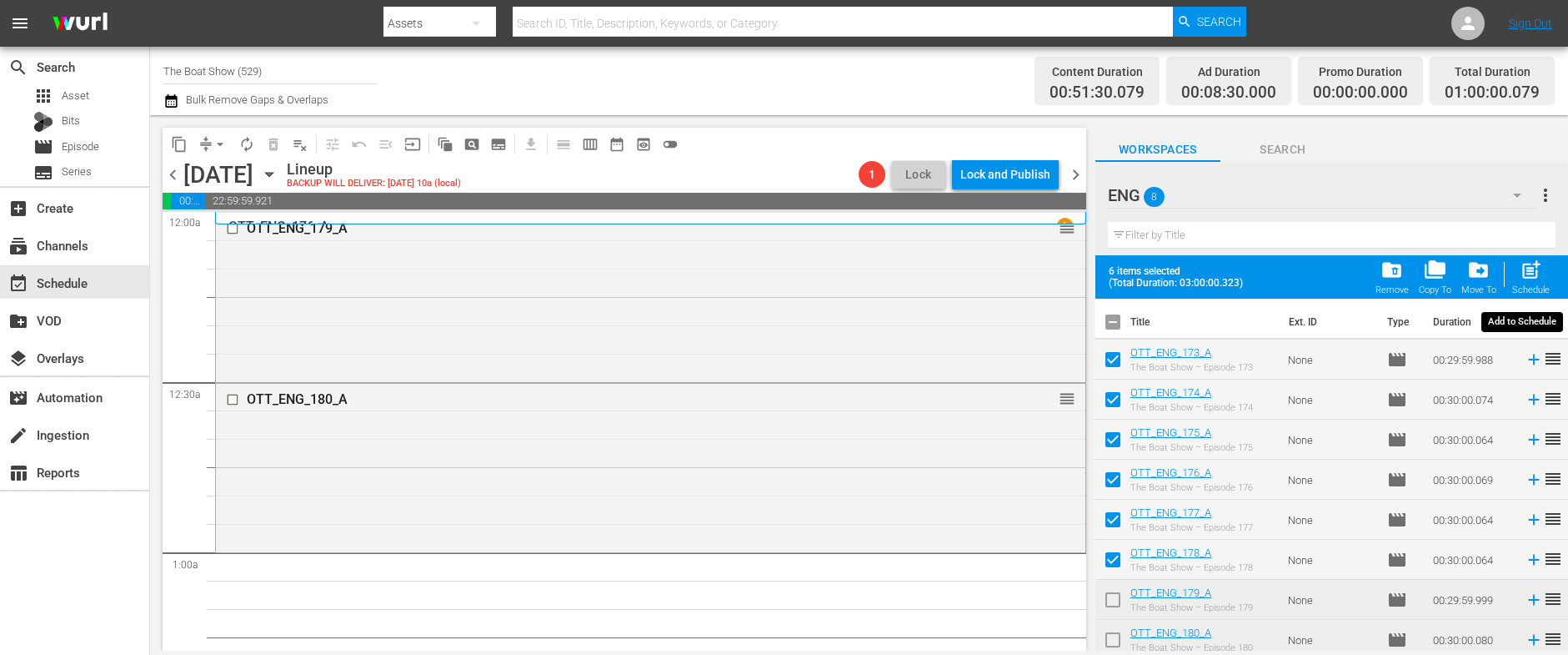
checkbox input "false"
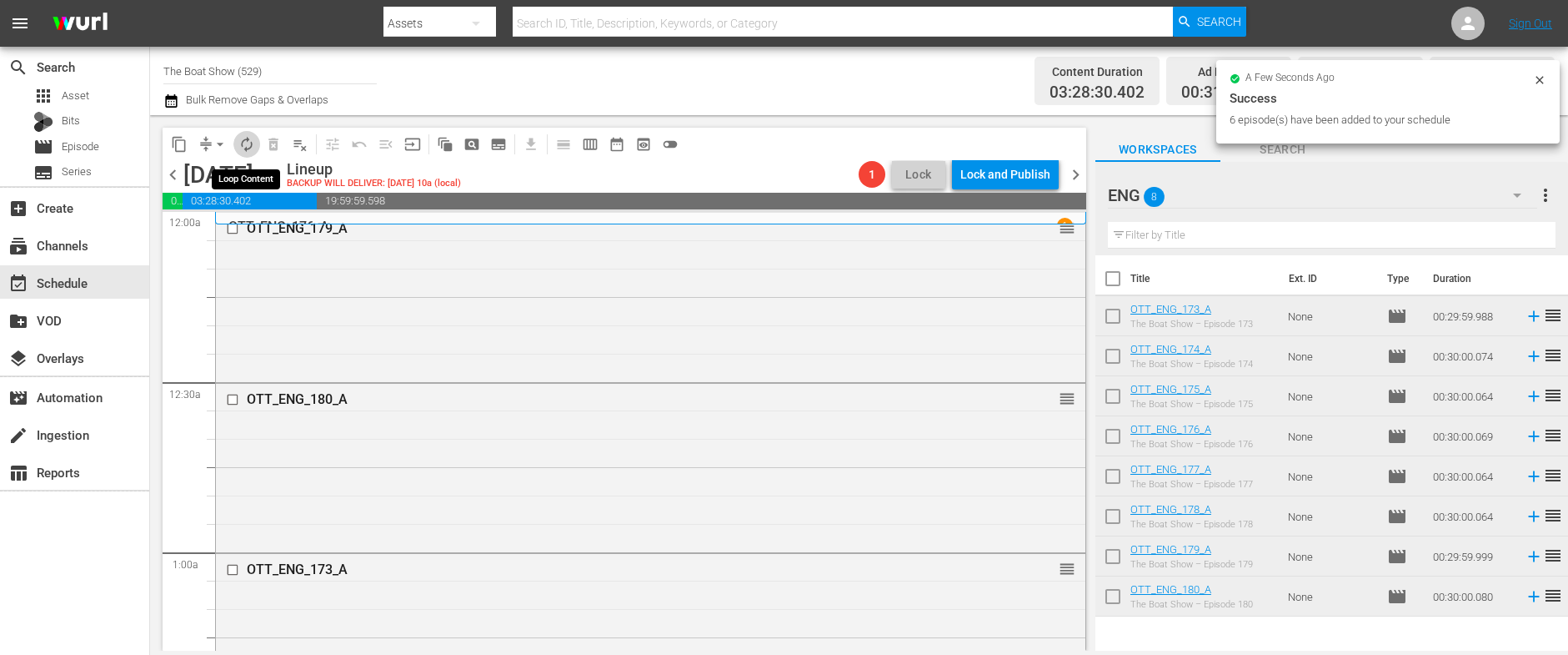
click at [247, 146] on span "autorenew_outlined" at bounding box center [246, 144] width 17 height 17
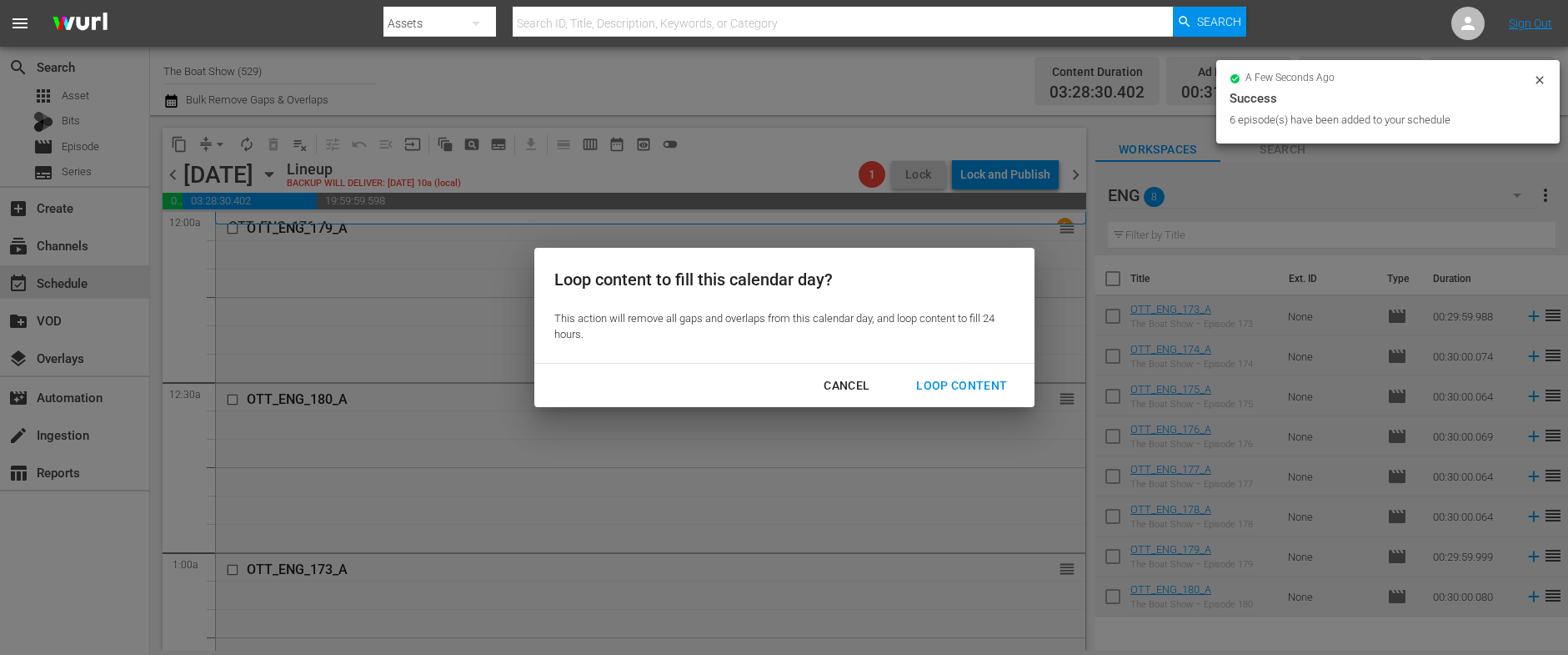
click at [958, 384] on div "Loop Content" at bounding box center [961, 386] width 117 height 21
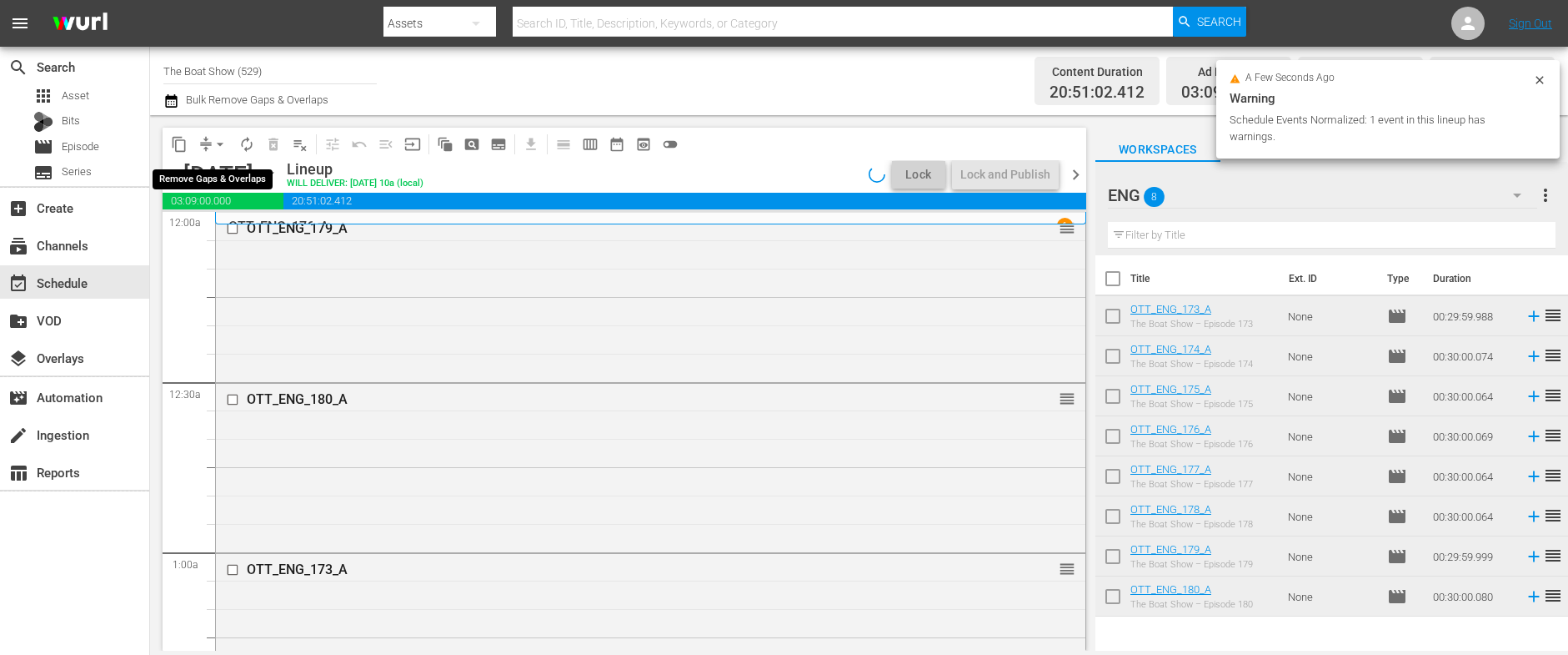
click at [218, 145] on span "arrow_drop_down" at bounding box center [220, 144] width 17 height 17
click at [216, 171] on li "Align to Midnight" at bounding box center [221, 177] width 175 height 27
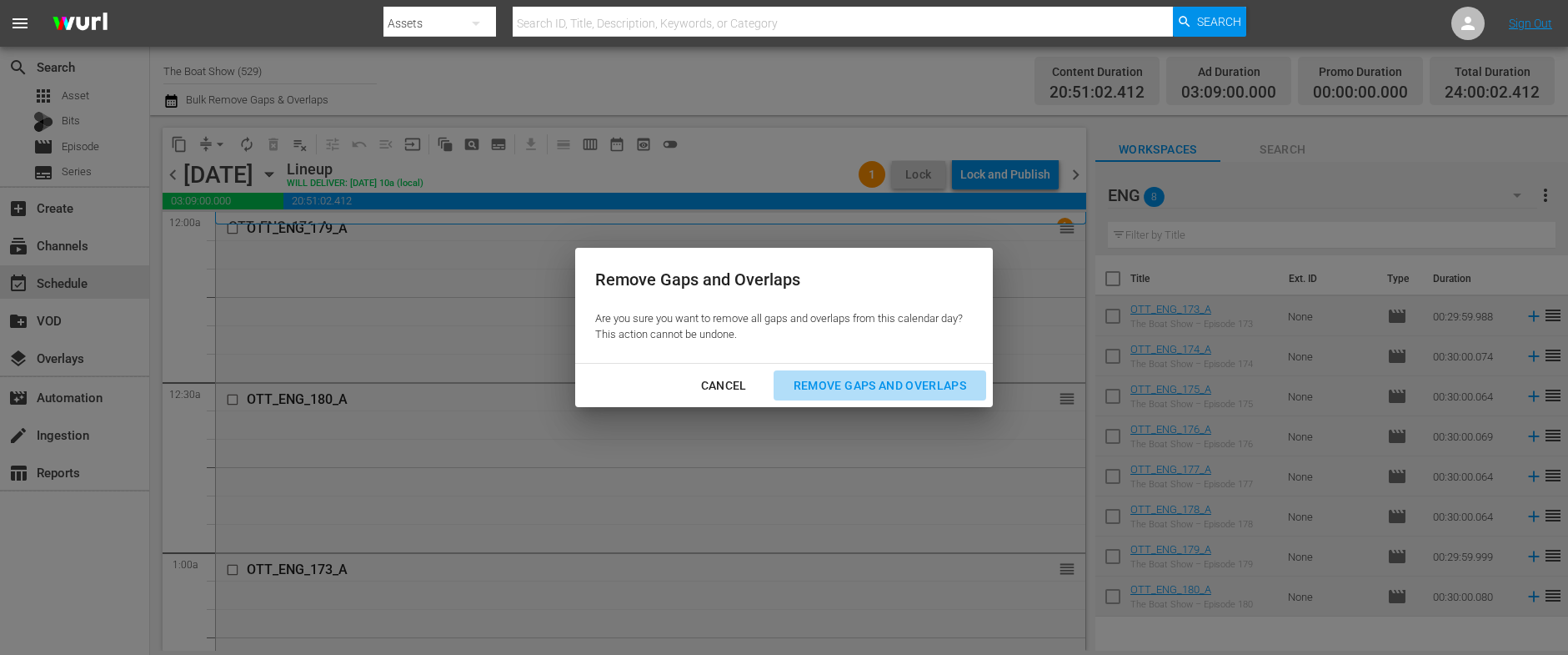
click at [820, 388] on div "Remove Gaps and Overlaps" at bounding box center [880, 386] width 199 height 21
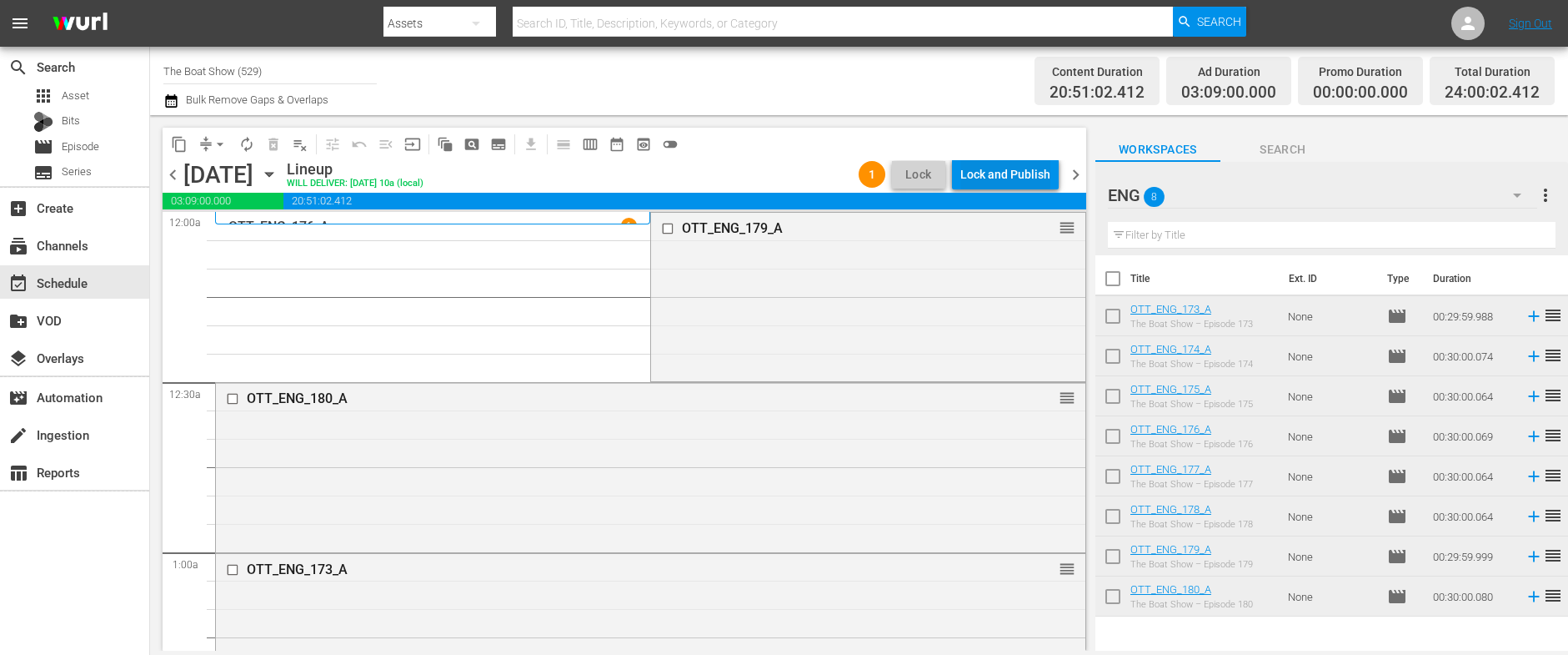
click at [1022, 174] on div "Lock and Publish" at bounding box center [1005, 174] width 90 height 30
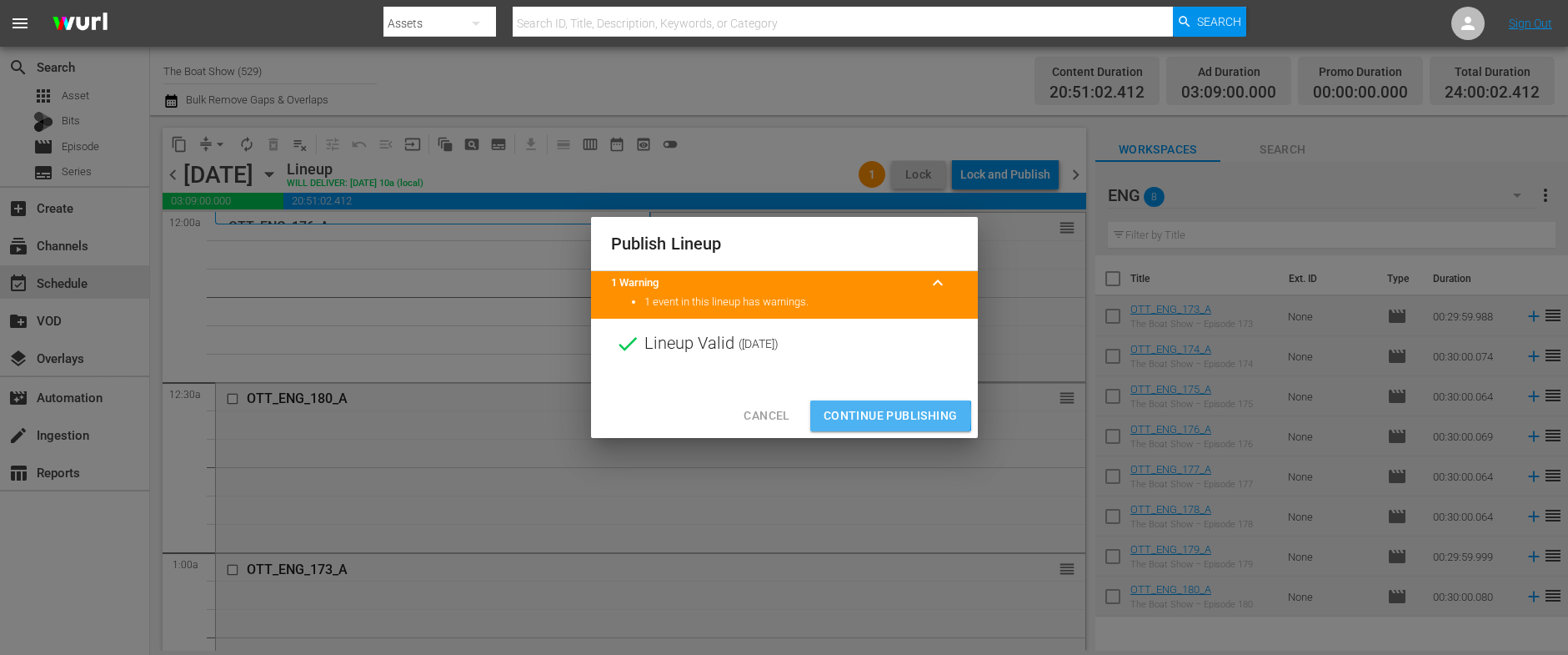
click at [855, 414] on span "Continue Publishing" at bounding box center [890, 416] width 134 height 21
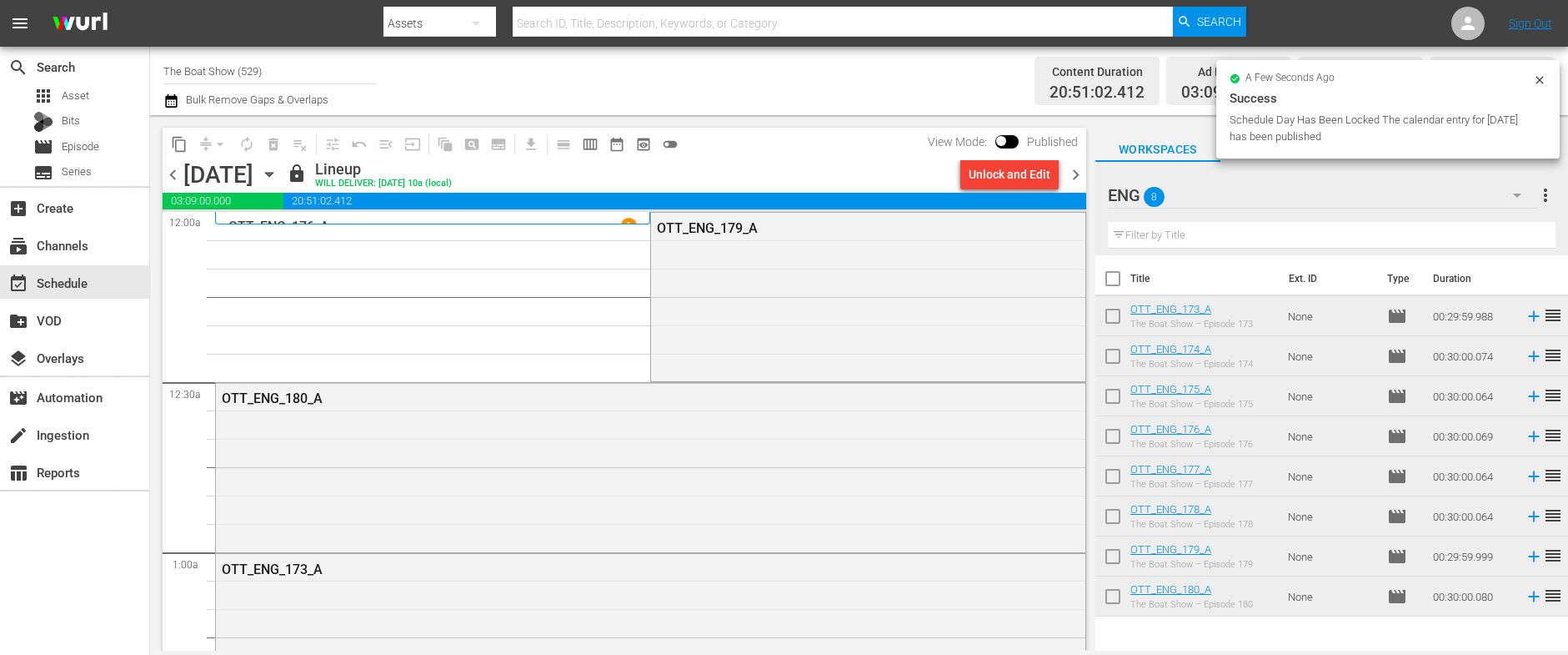
click at [1076, 173] on span "chevron_right" at bounding box center [1076, 175] width 21 height 21
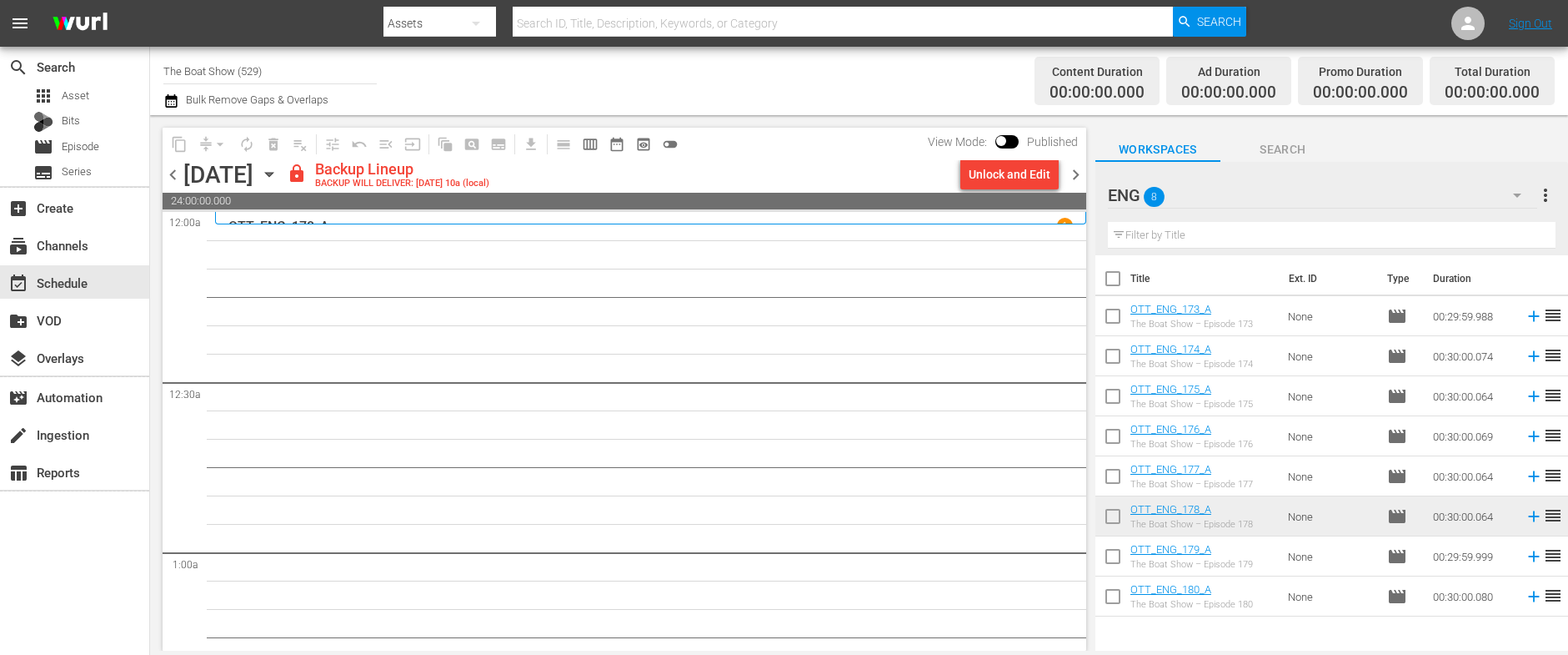
click at [1031, 177] on div "Unlock and Edit" at bounding box center [1009, 174] width 82 height 30
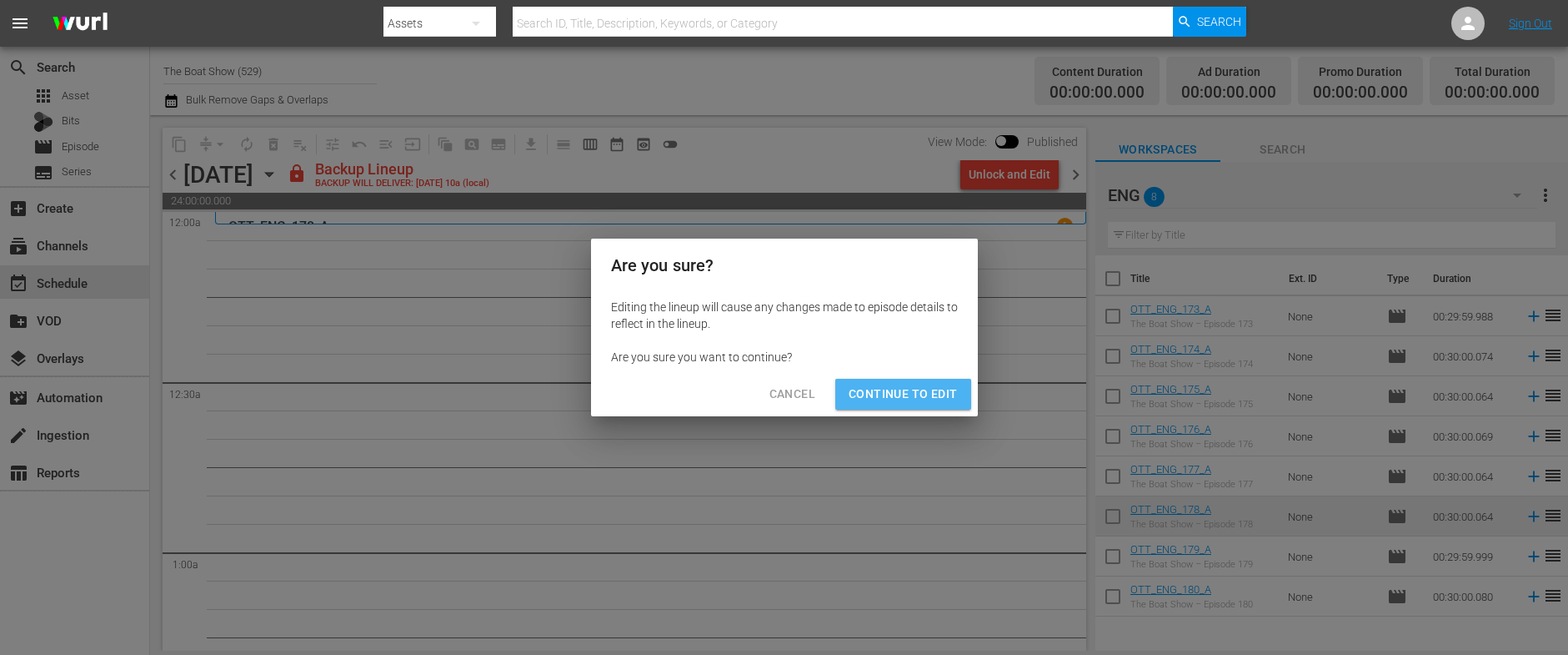
click at [921, 403] on span "Continue to Edit" at bounding box center [903, 395] width 109 height 21
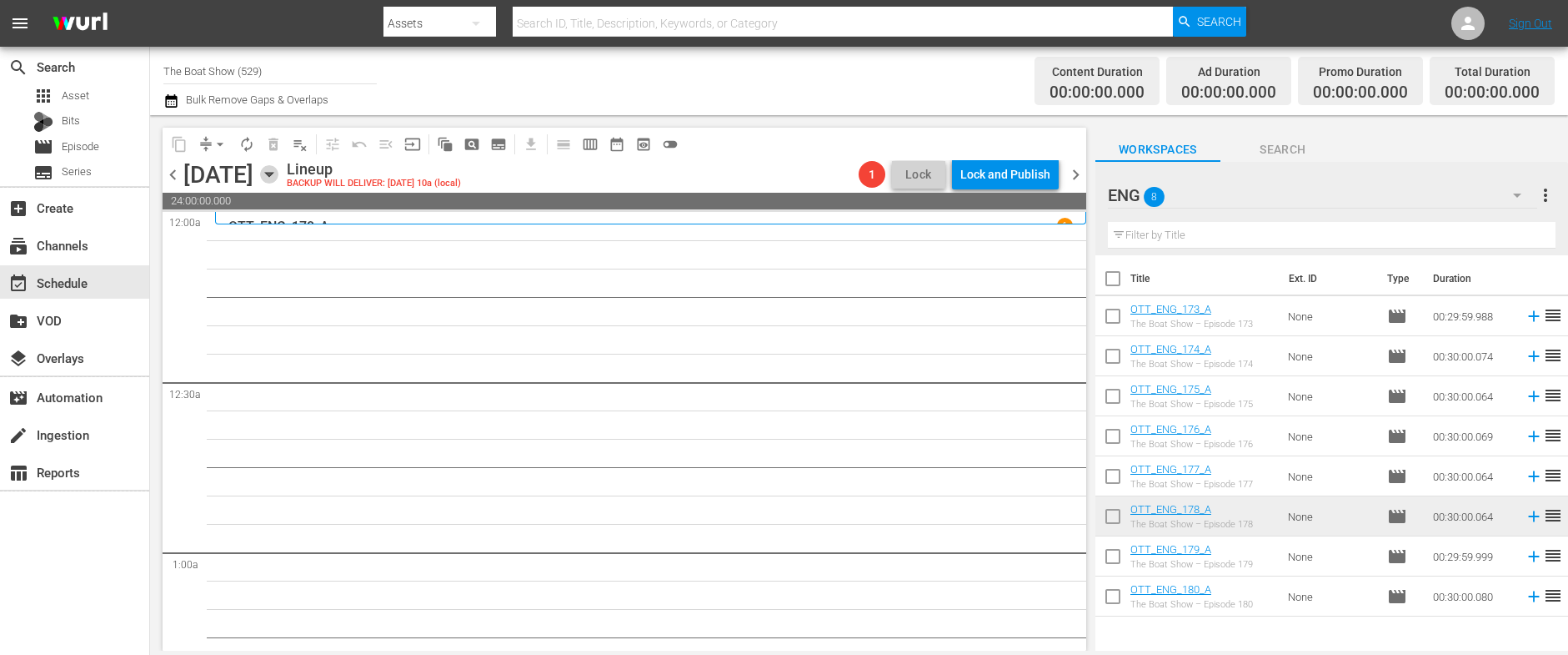
click at [278, 177] on icon "button" at bounding box center [269, 174] width 19 height 19
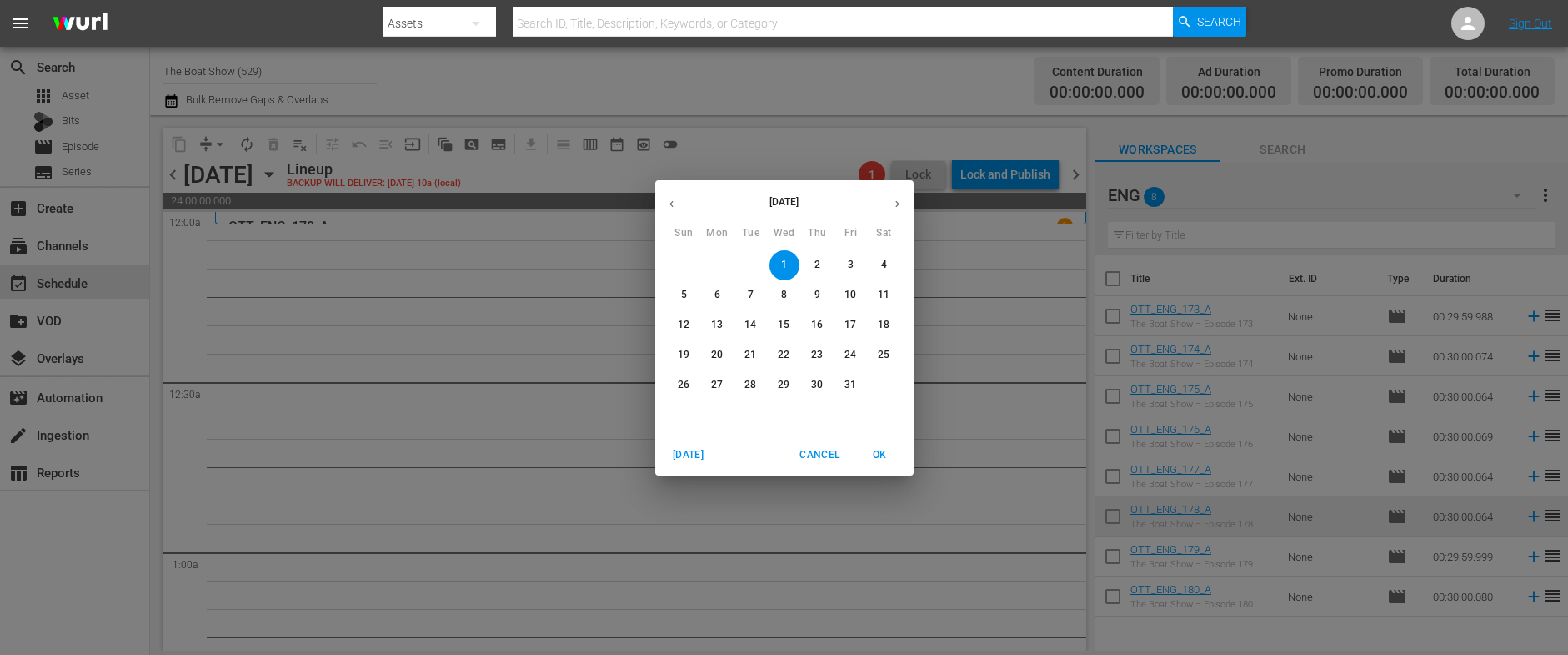
click at [665, 206] on icon "button" at bounding box center [671, 204] width 12 height 12
click at [889, 353] on p "27" at bounding box center [883, 355] width 11 height 14
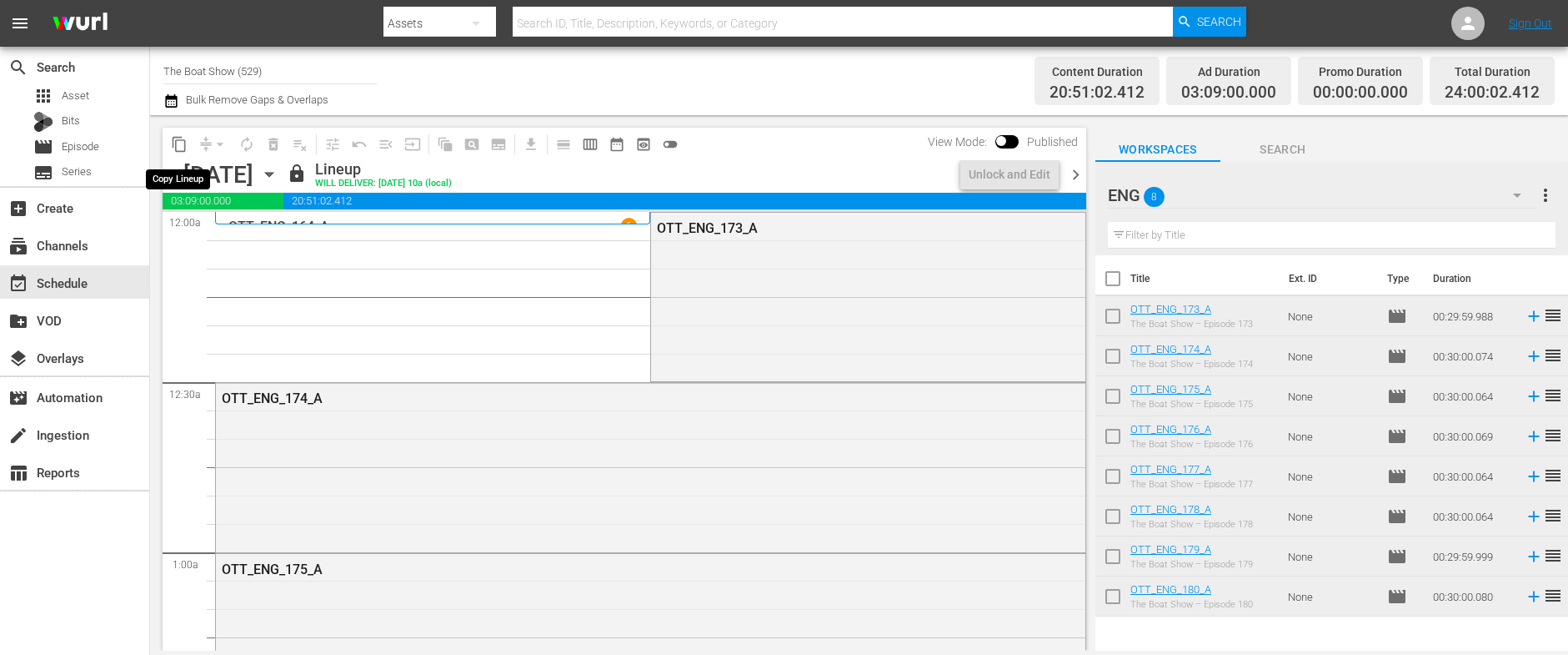
click at [184, 145] on span "content_copy" at bounding box center [179, 144] width 17 height 17
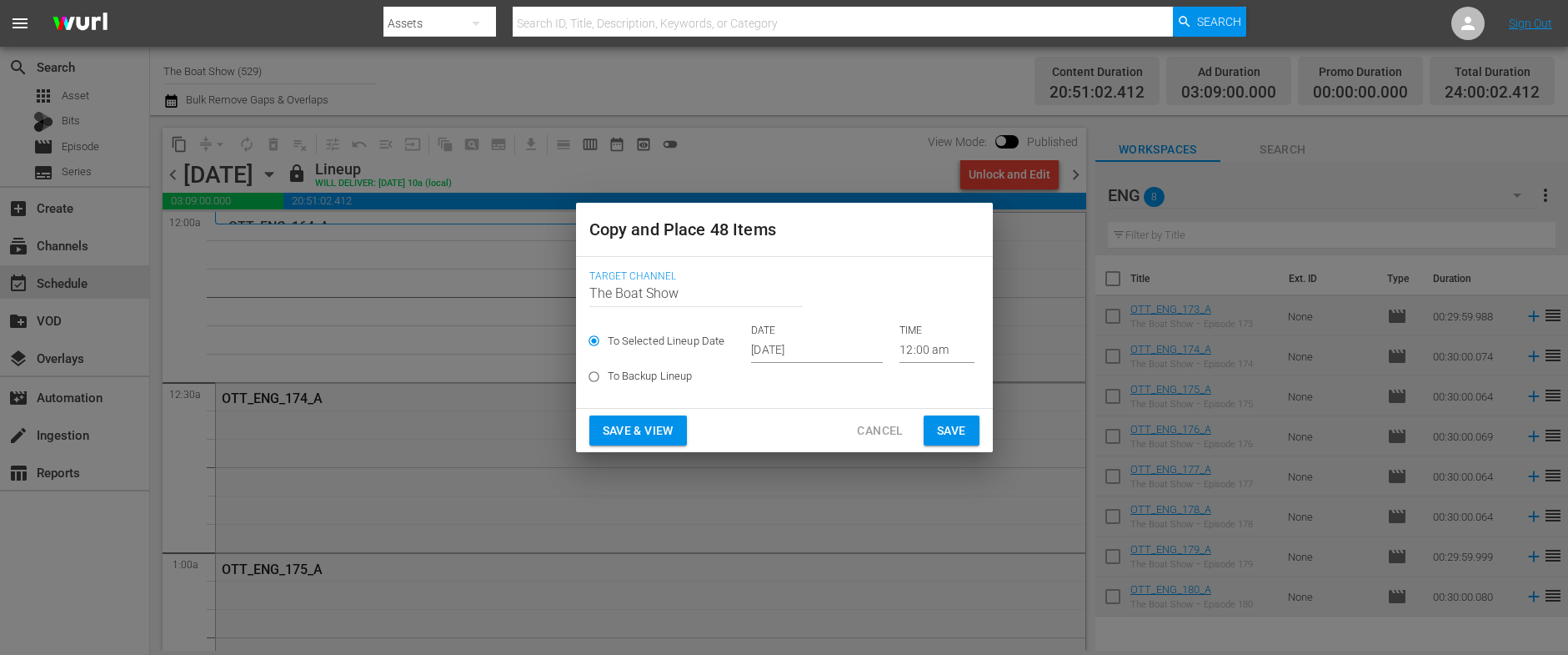
click at [808, 360] on input "[DATE]" at bounding box center [816, 350] width 131 height 25
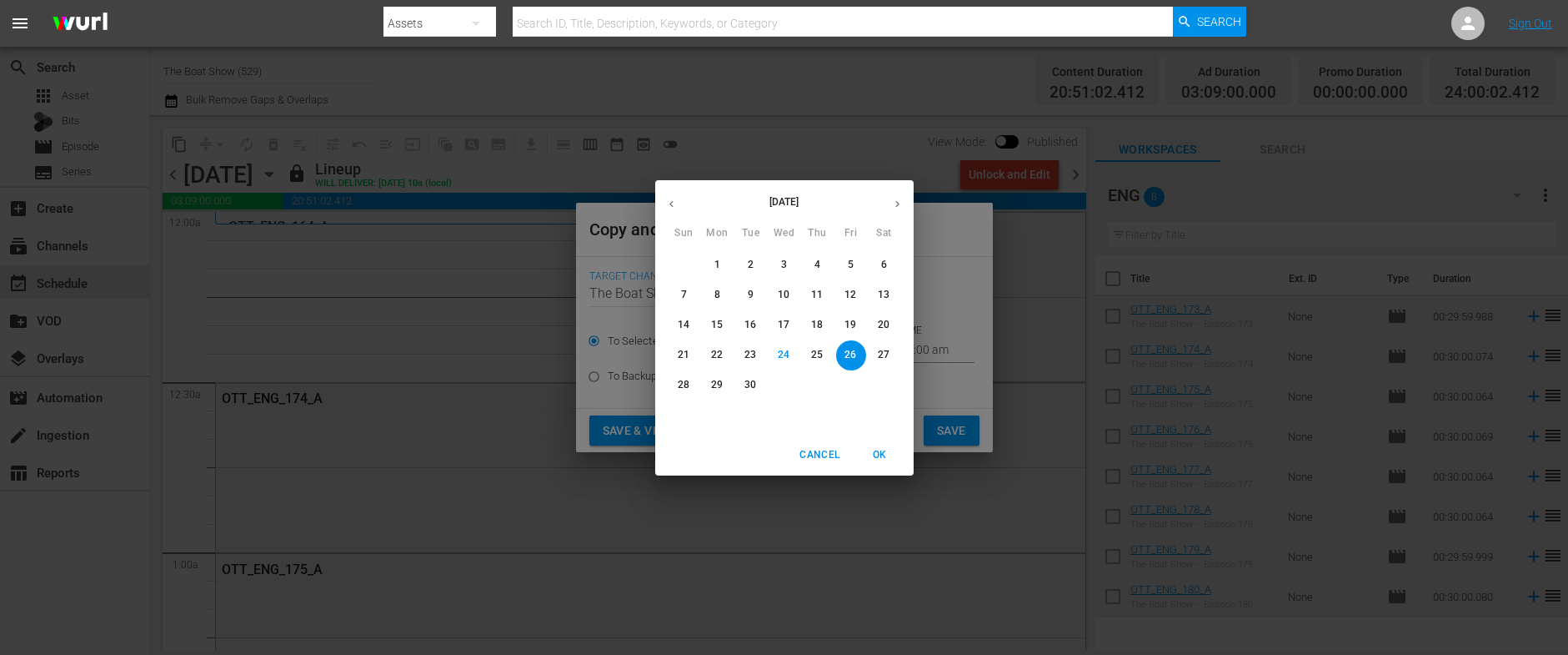
click at [900, 201] on icon "button" at bounding box center [897, 204] width 12 height 12
click at [785, 261] on p "1" at bounding box center [784, 265] width 6 height 14
type input "Oct 1st 2025"
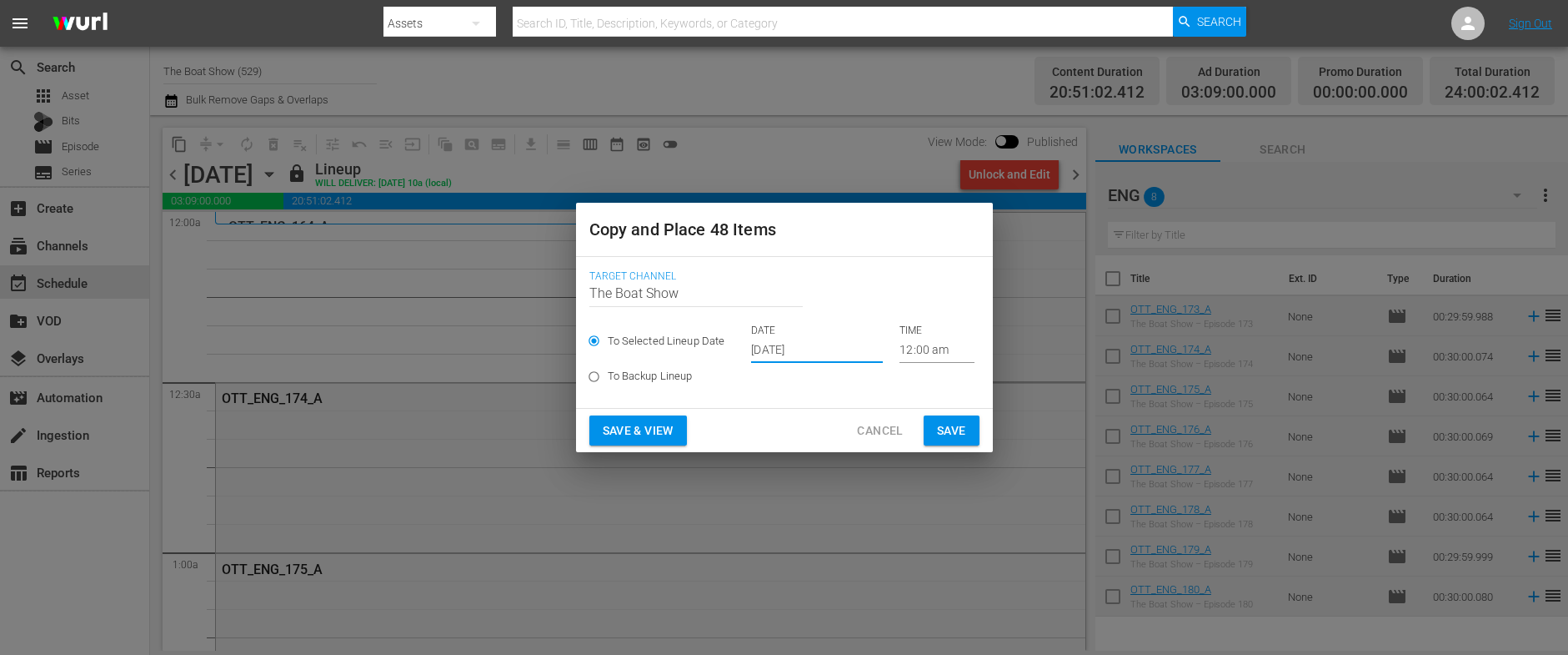
click at [635, 433] on span "Save & View" at bounding box center [638, 431] width 71 height 21
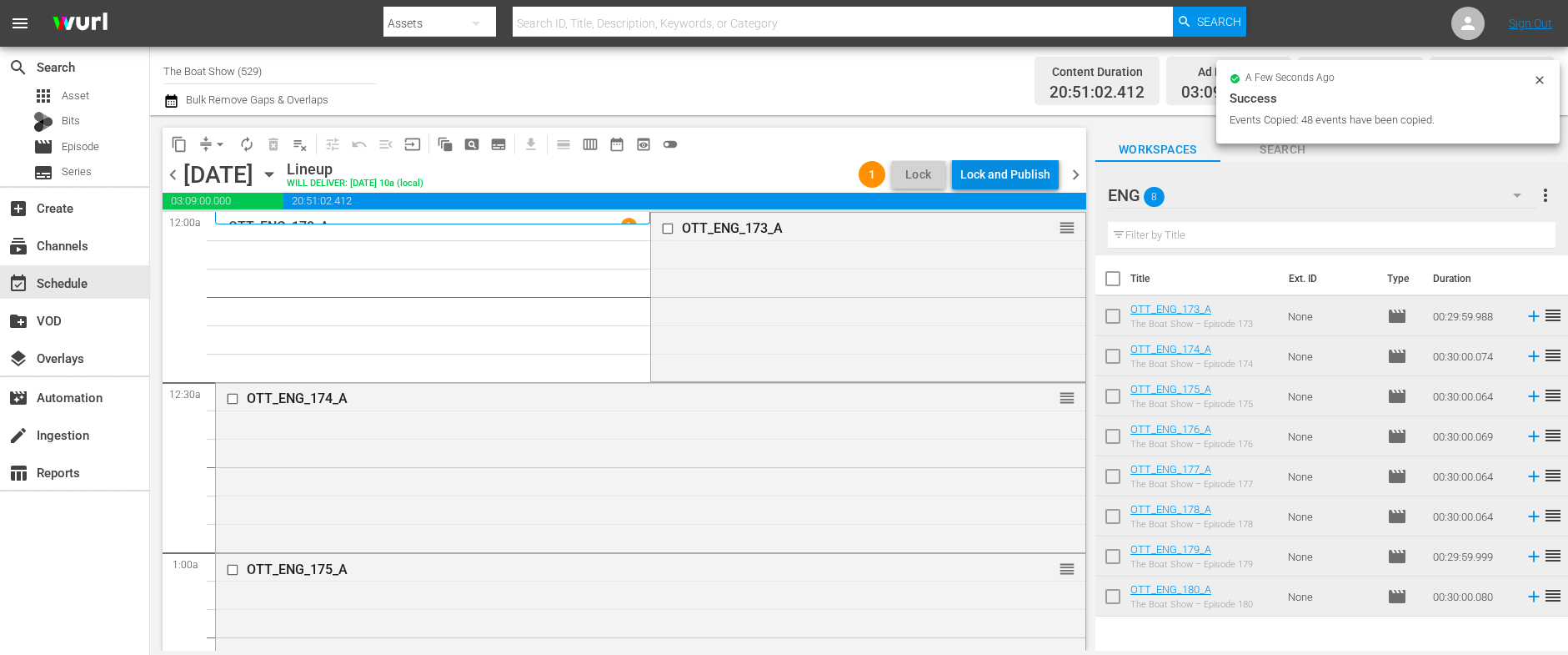
click at [1011, 171] on div "Lock and Publish" at bounding box center [1005, 174] width 90 height 30
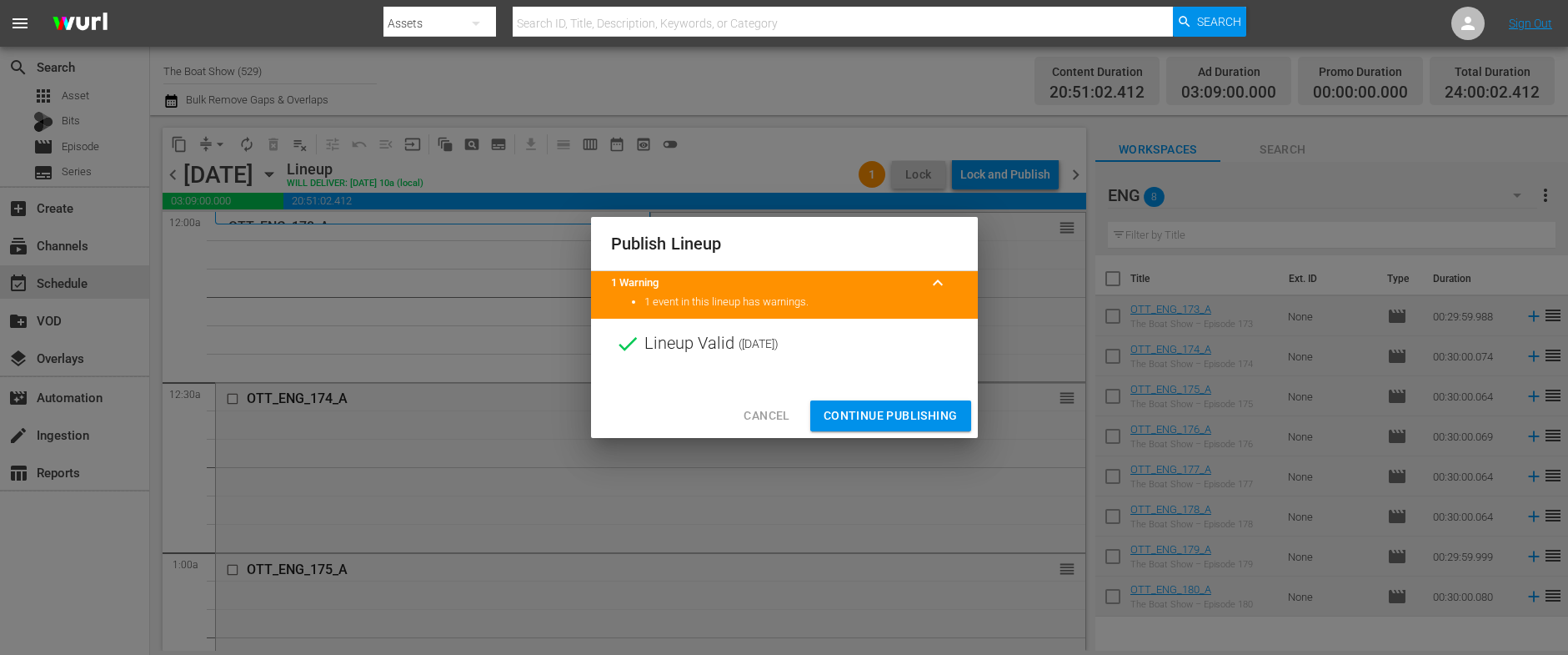
click at [852, 418] on span "Continue Publishing" at bounding box center [890, 416] width 134 height 21
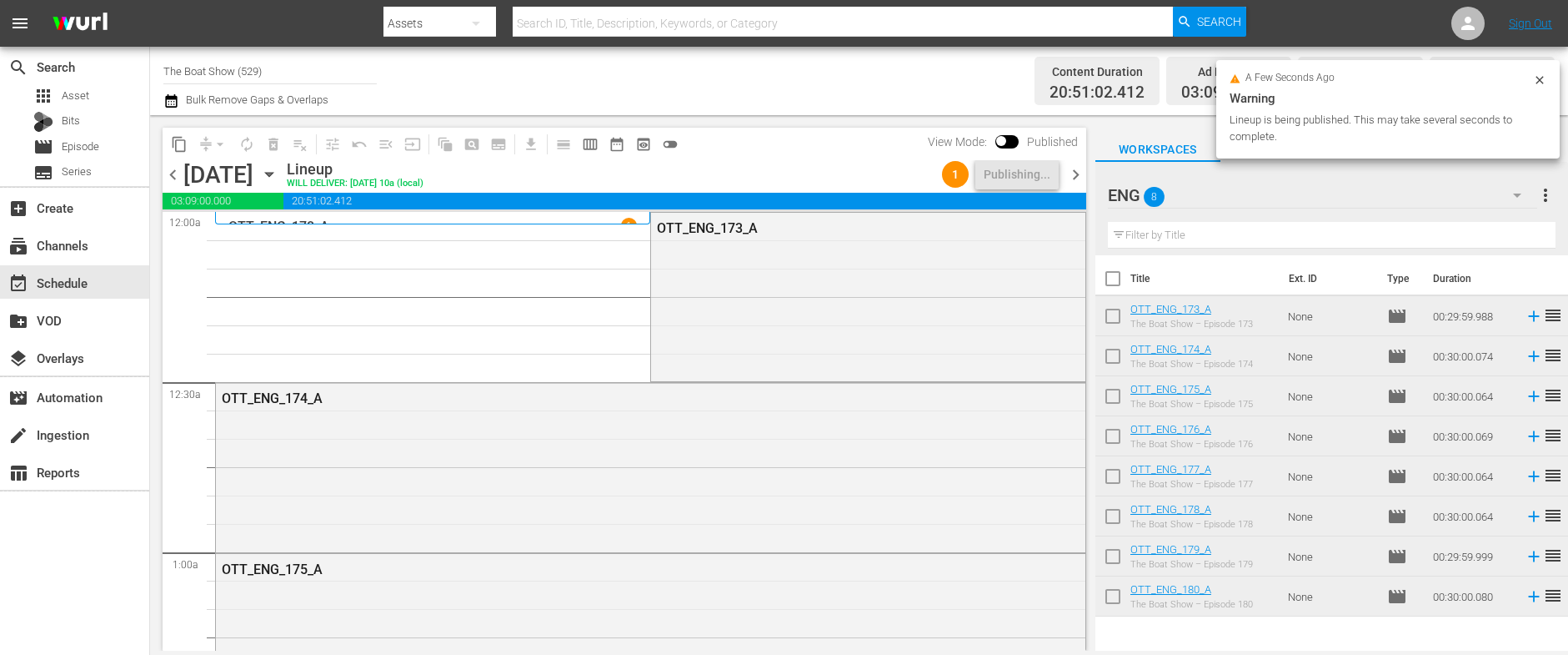
click at [278, 177] on icon "button" at bounding box center [269, 174] width 19 height 19
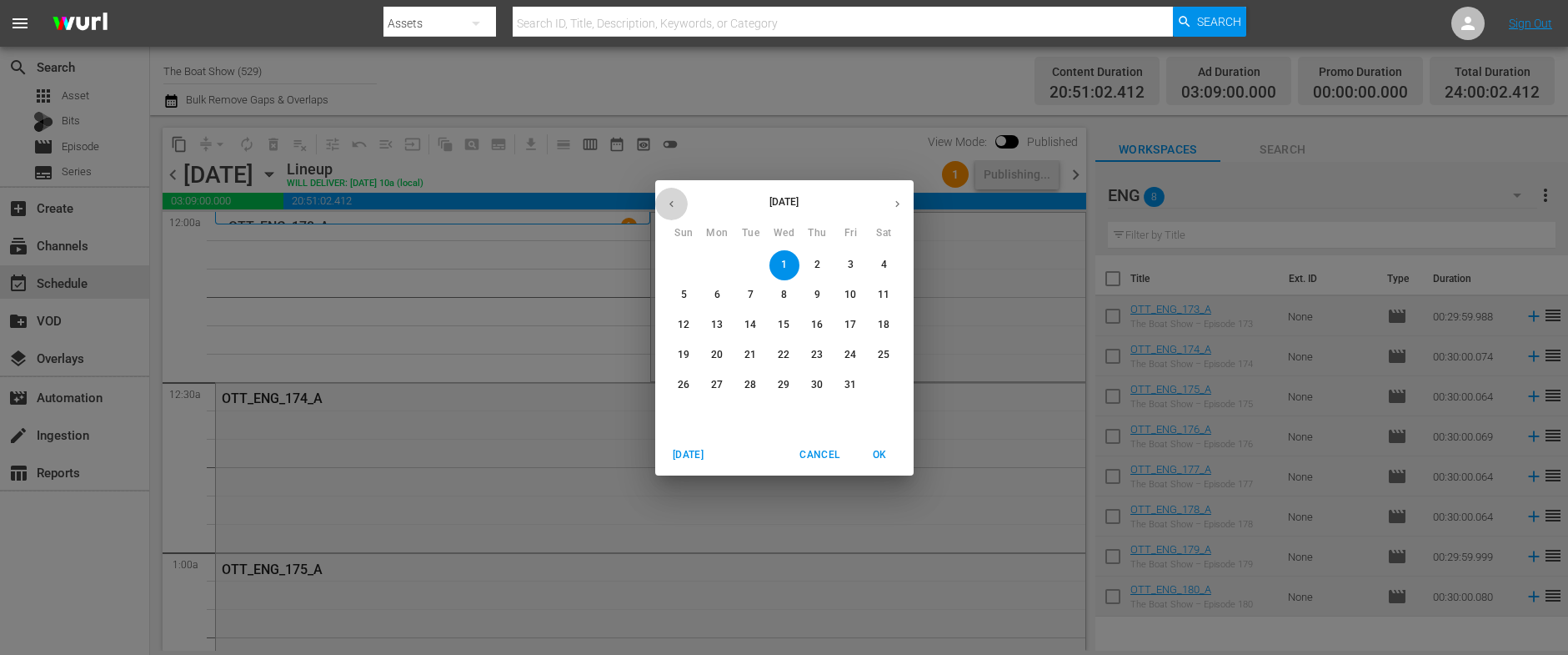
drag, startPoint x: 675, startPoint y: 208, endPoint x: 830, endPoint y: 225, distance: 155.9
click at [675, 208] on icon "button" at bounding box center [671, 204] width 12 height 12
click at [679, 389] on p "28" at bounding box center [683, 385] width 11 height 14
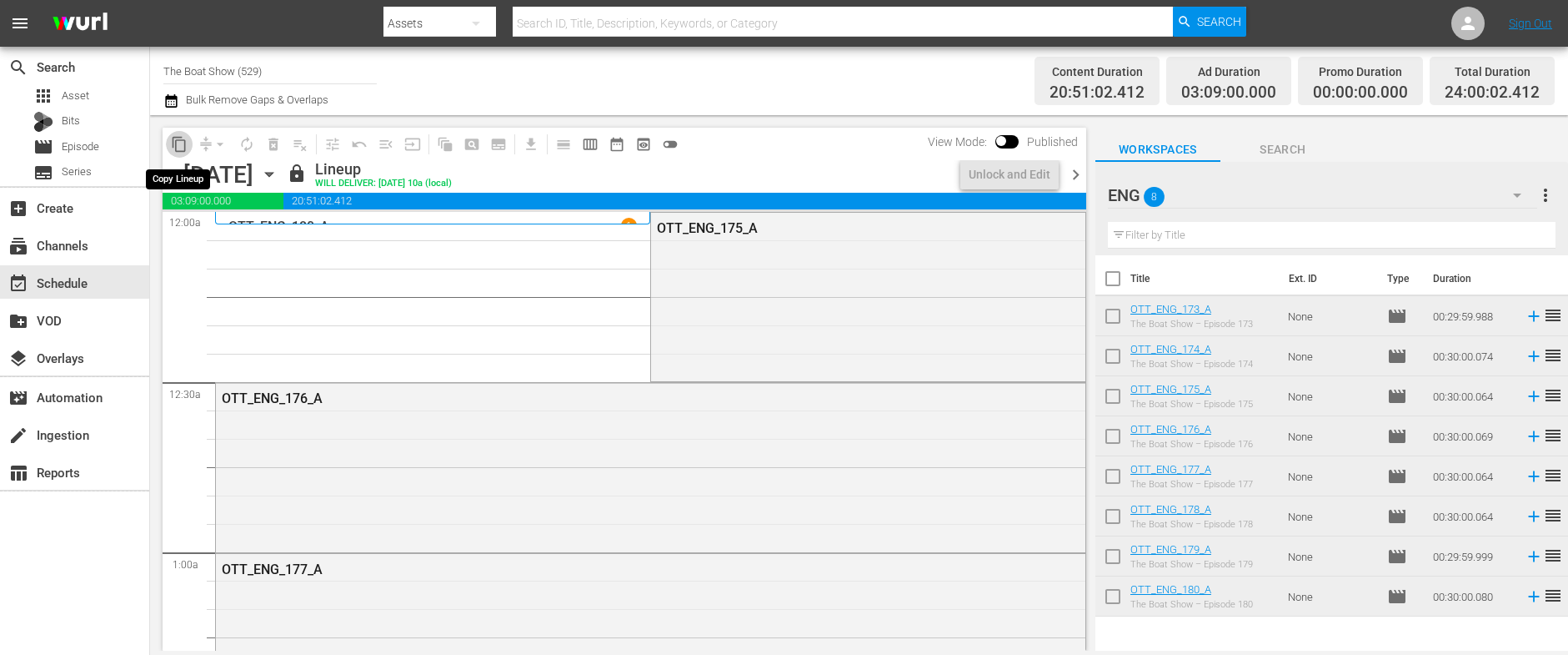
click at [184, 145] on span "content_copy" at bounding box center [179, 144] width 17 height 17
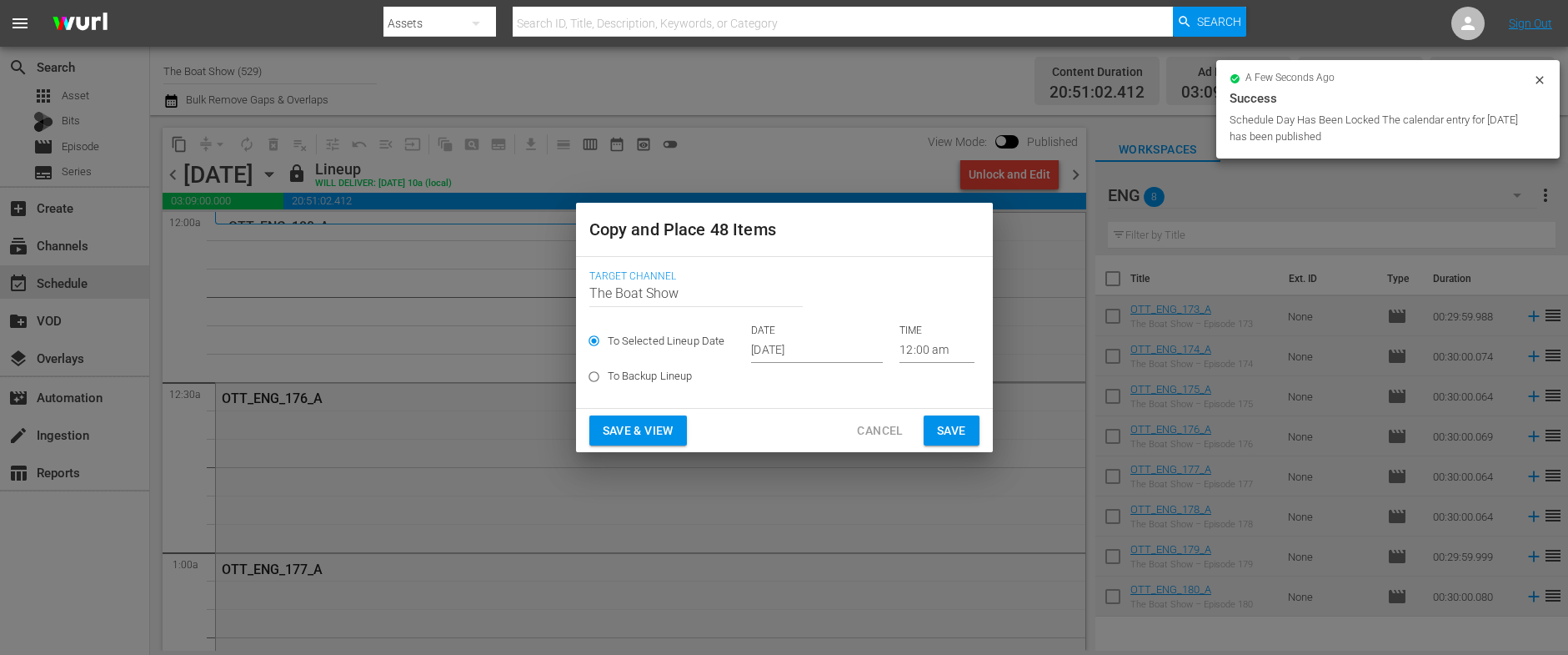
click at [798, 352] on input "[DATE]" at bounding box center [816, 350] width 131 height 25
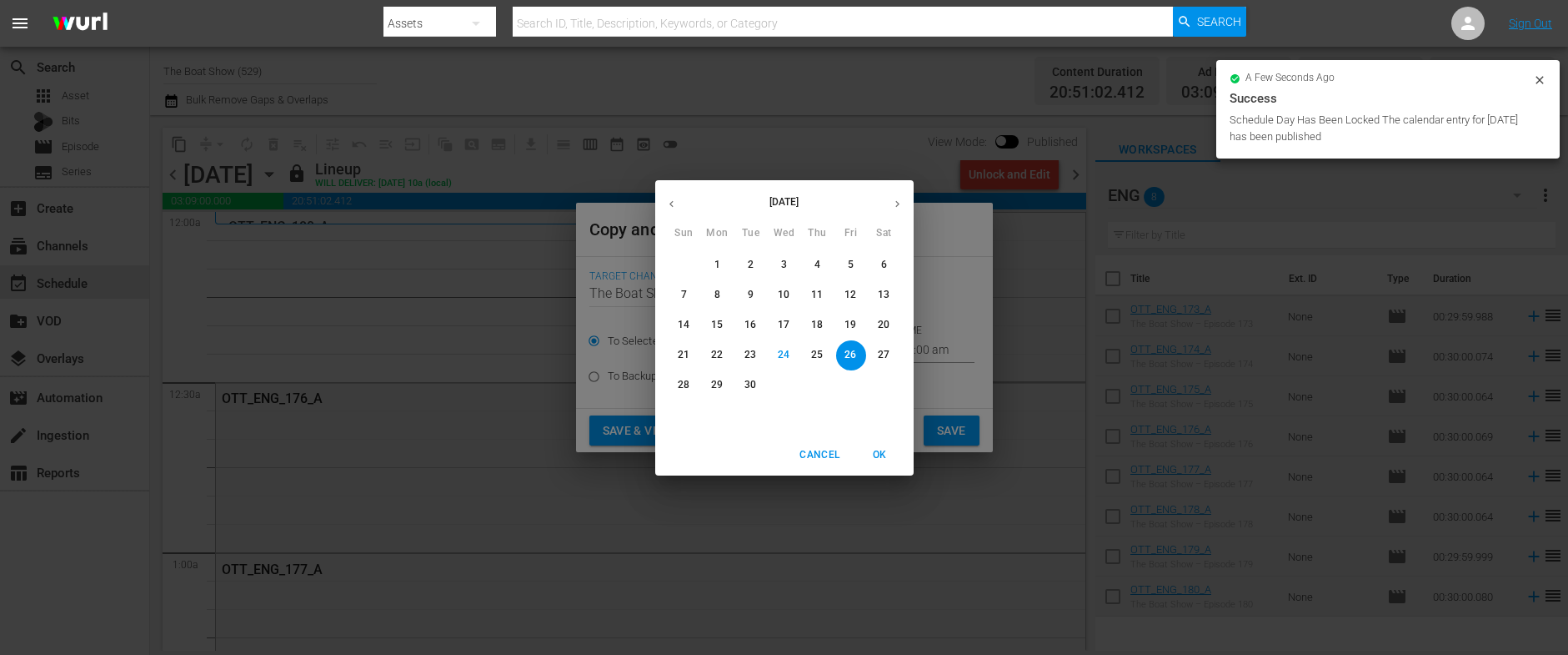
click at [894, 199] on icon "button" at bounding box center [897, 204] width 12 height 12
click at [815, 261] on p "2" at bounding box center [817, 265] width 6 height 14
type input "Oct 2nd 2025"
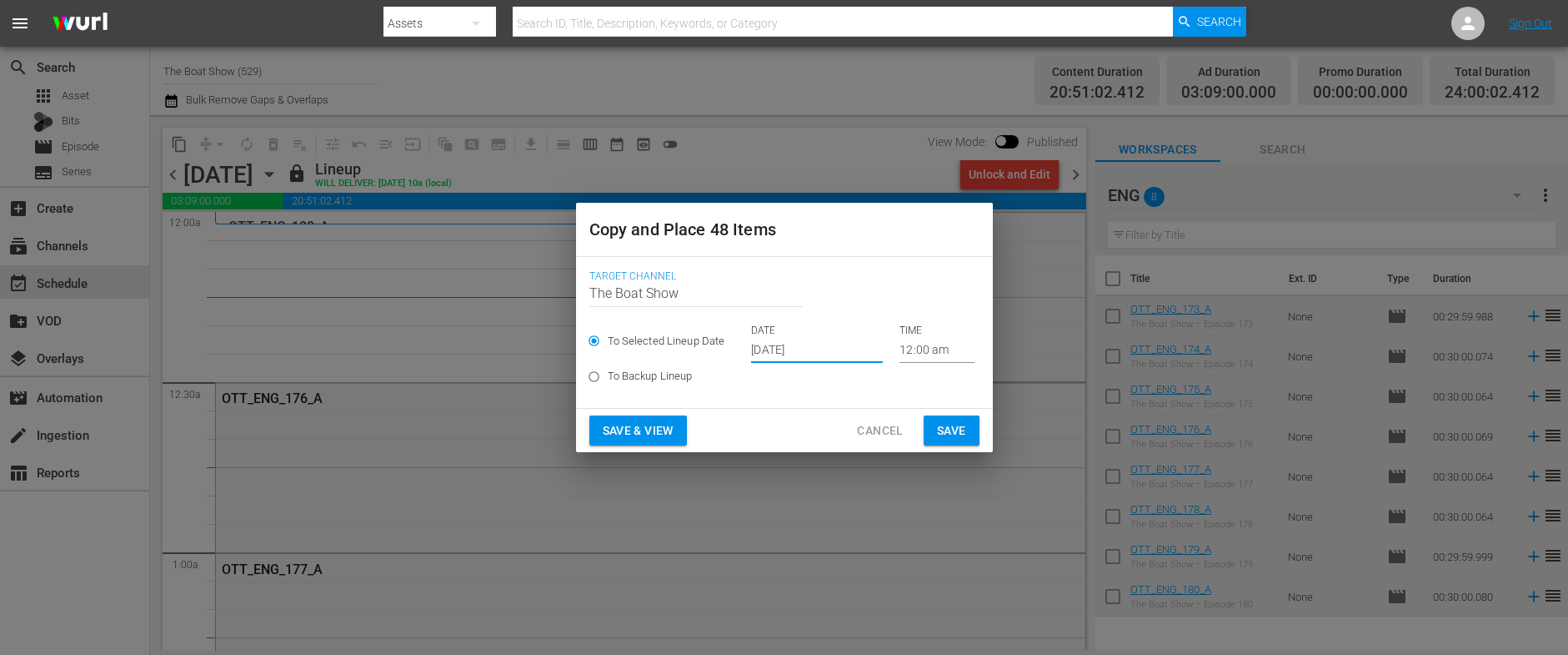
click at [625, 421] on span "Save & View" at bounding box center [638, 431] width 71 height 21
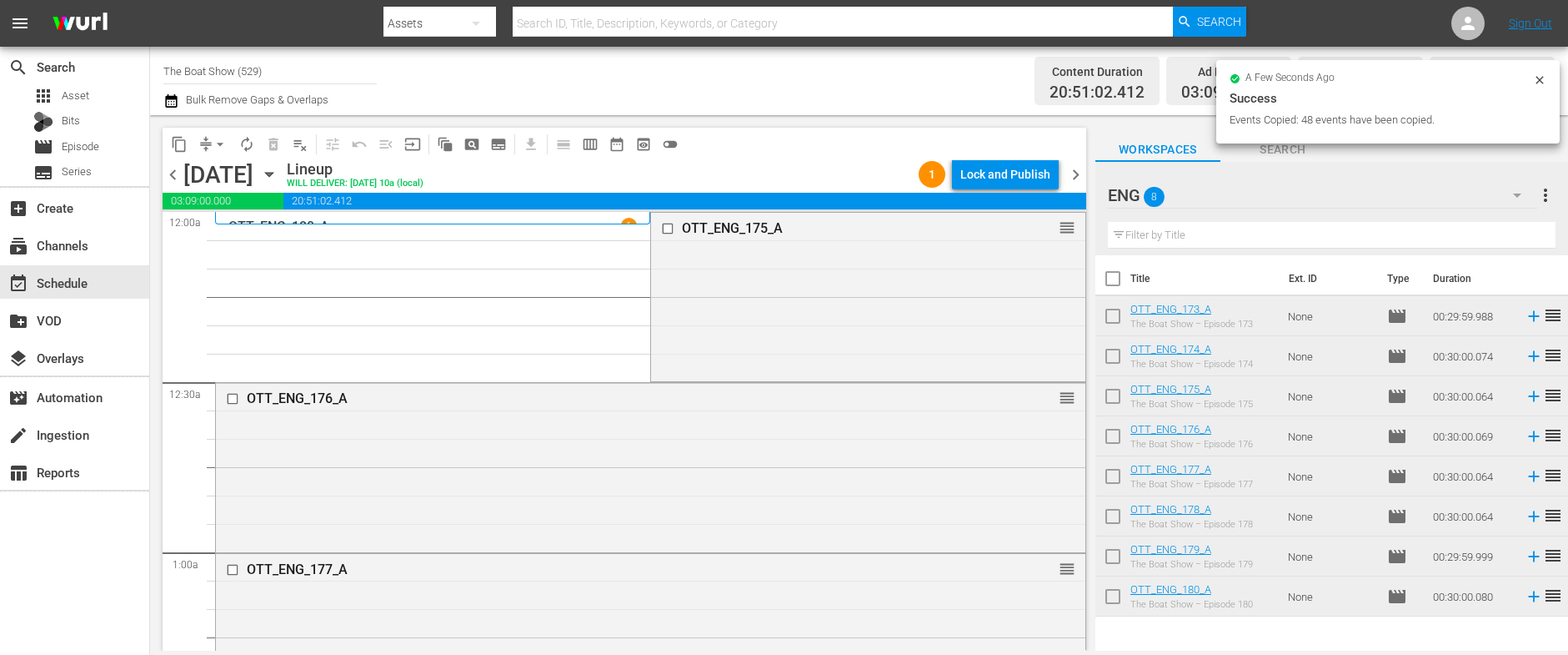
click at [1005, 173] on div "Lock and Publish" at bounding box center [1005, 174] width 90 height 30
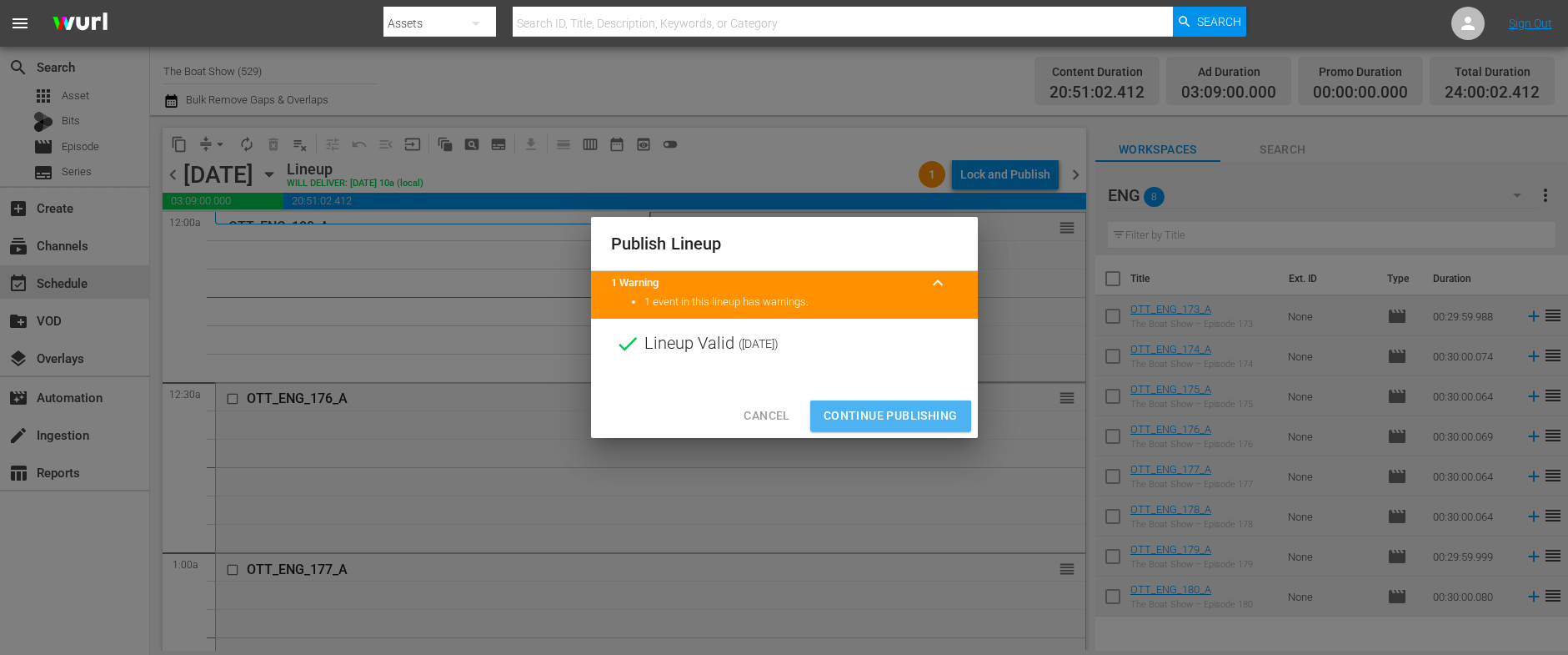
click at [888, 424] on span "Continue Publishing" at bounding box center [890, 416] width 134 height 21
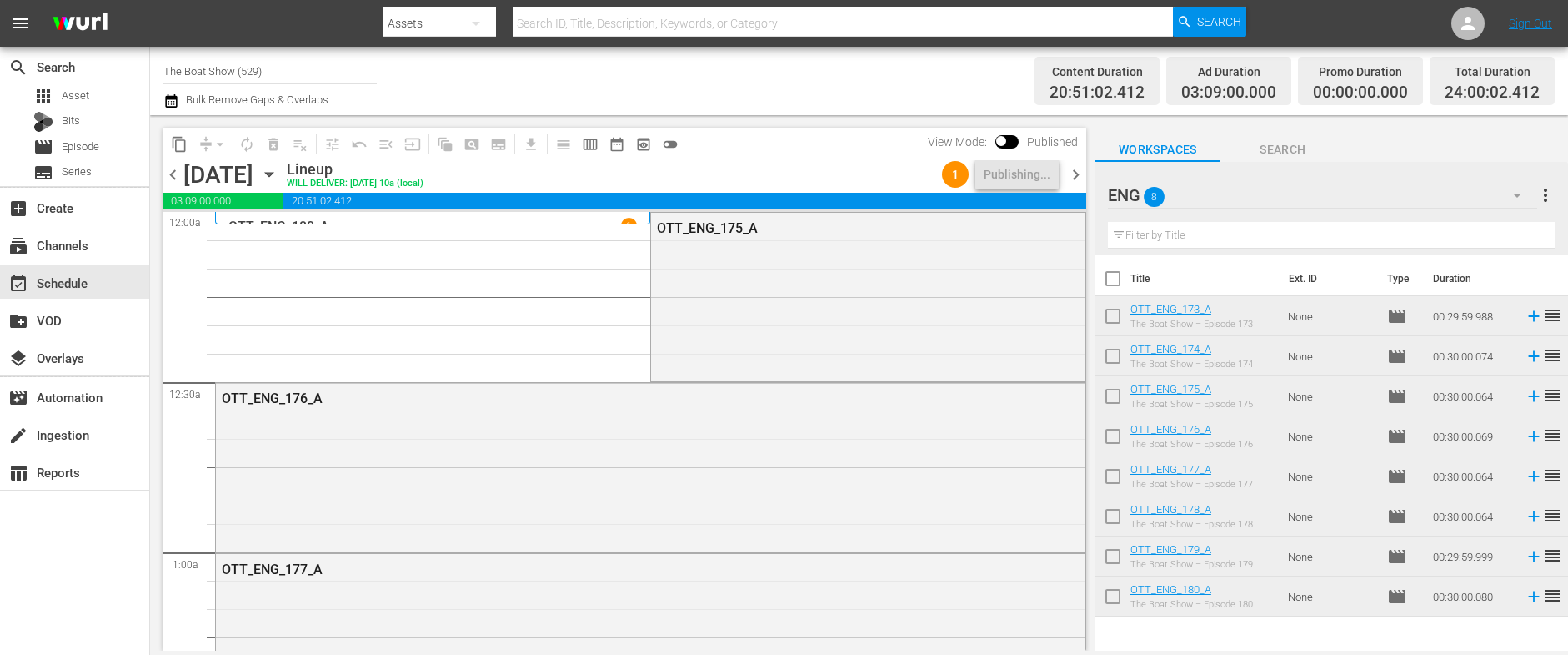
click at [273, 175] on icon "button" at bounding box center [268, 175] width 8 height 4
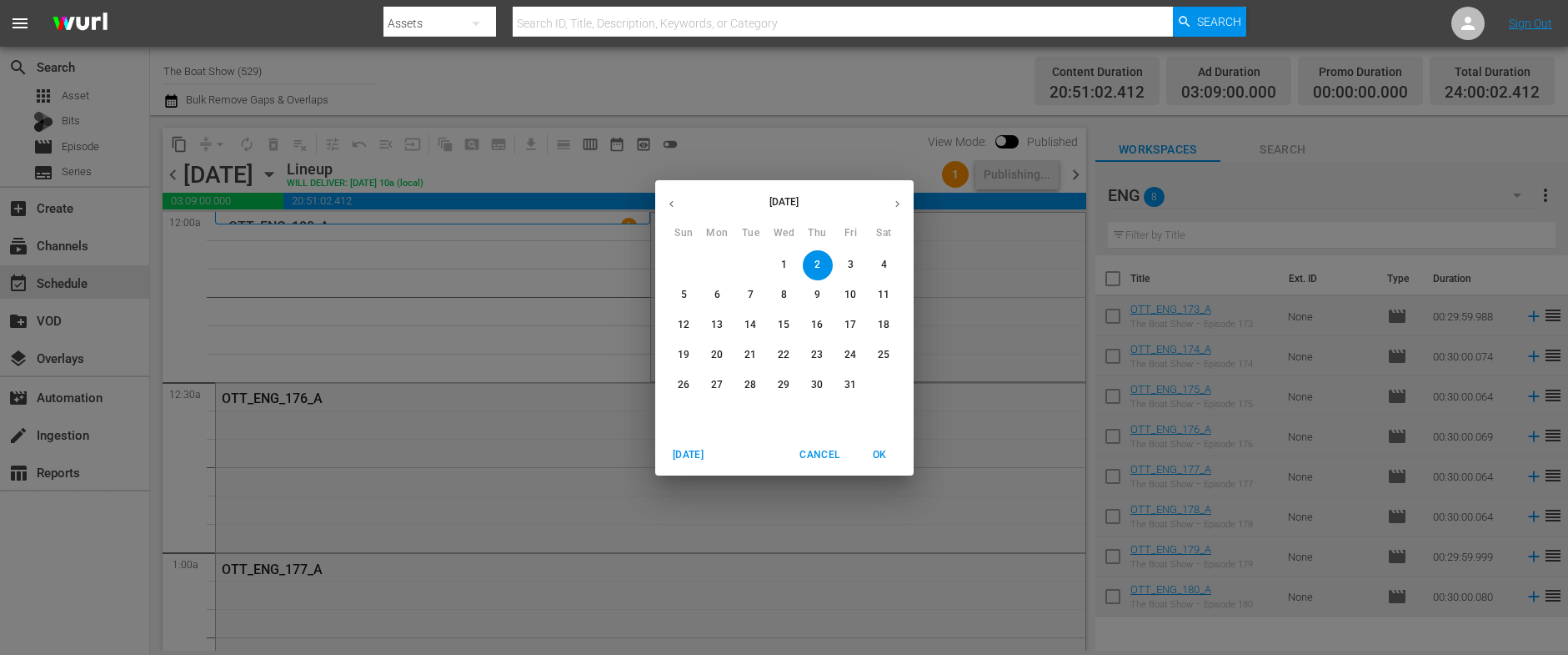
click at [678, 202] on button "button" at bounding box center [671, 204] width 33 height 33
click at [715, 384] on p "29" at bounding box center [716, 385] width 11 height 14
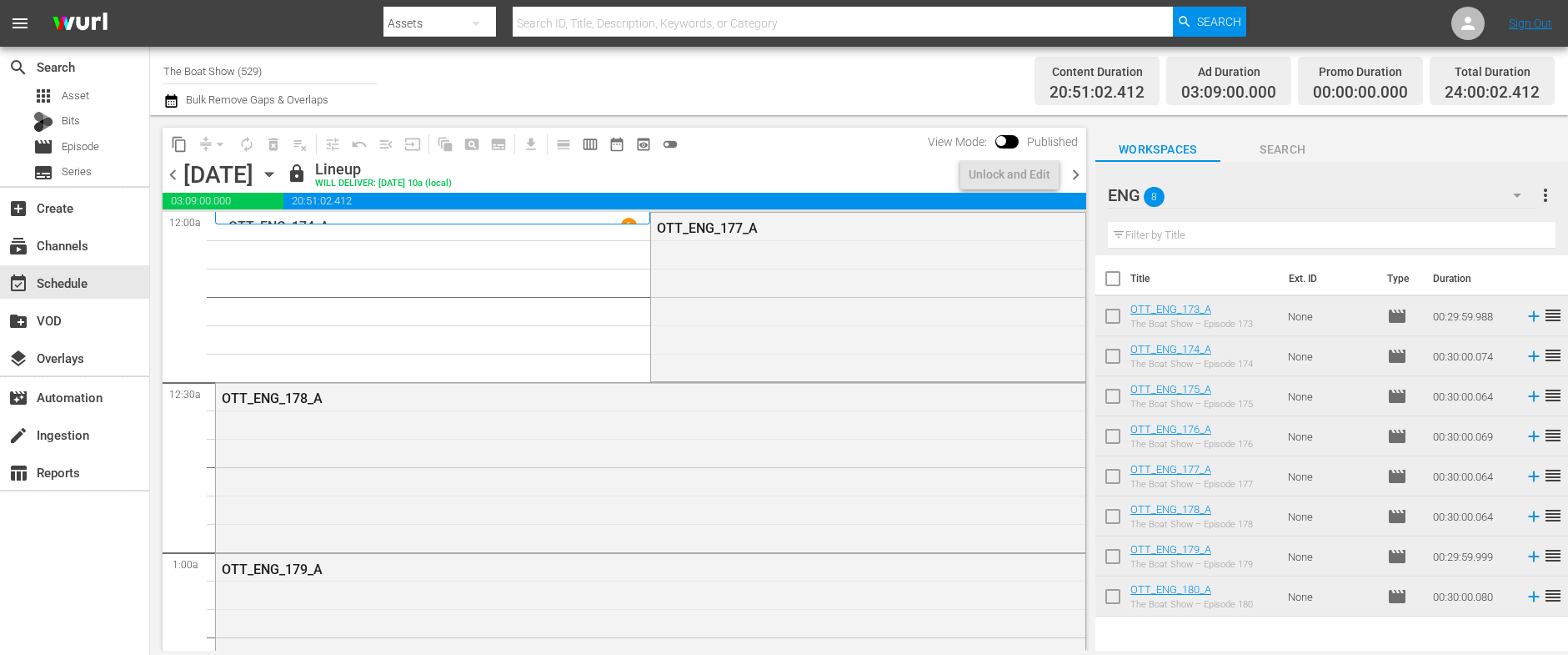
click at [178, 151] on span "content_copy" at bounding box center [179, 144] width 17 height 17
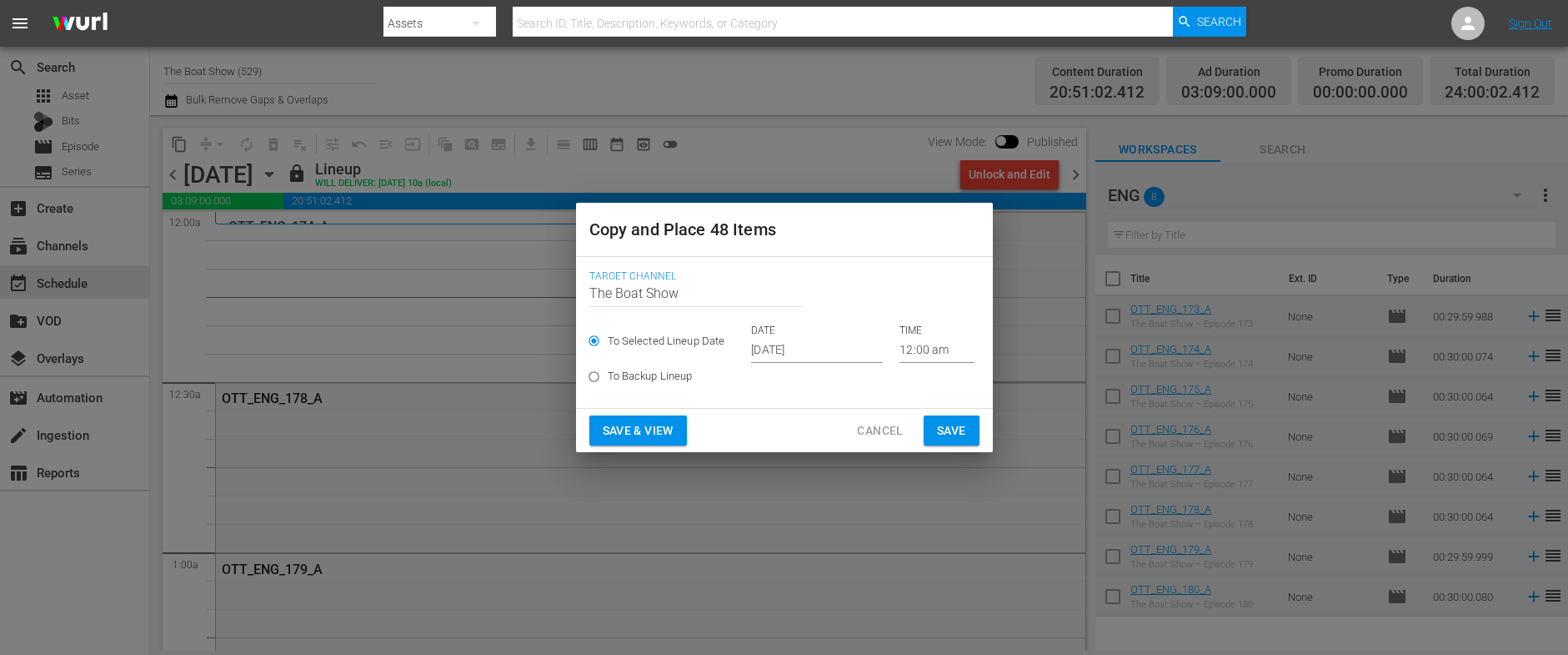
click at [775, 357] on input "[DATE]" at bounding box center [816, 350] width 131 height 25
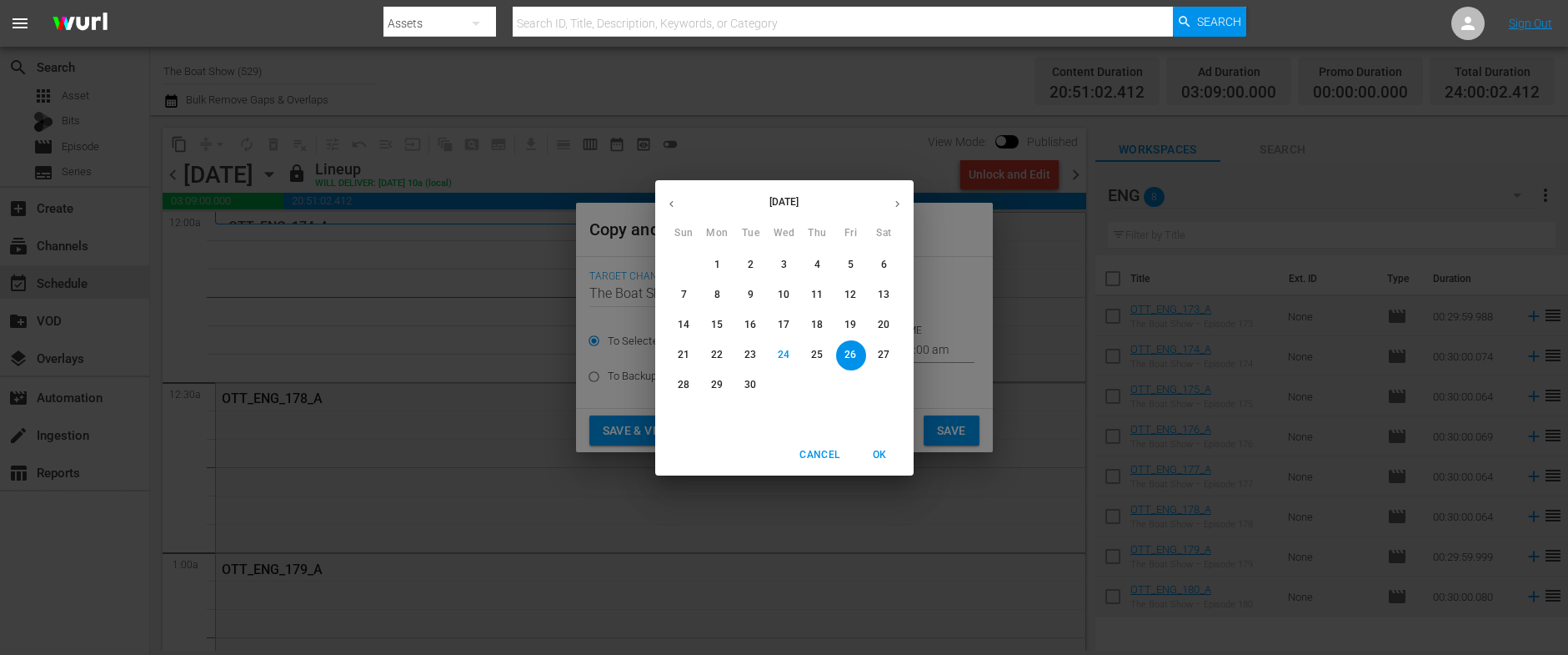
click at [896, 201] on icon "button" at bounding box center [897, 204] width 4 height 7
click at [848, 263] on p "3" at bounding box center [851, 265] width 6 height 14
type input "Oct 3rd 2025"
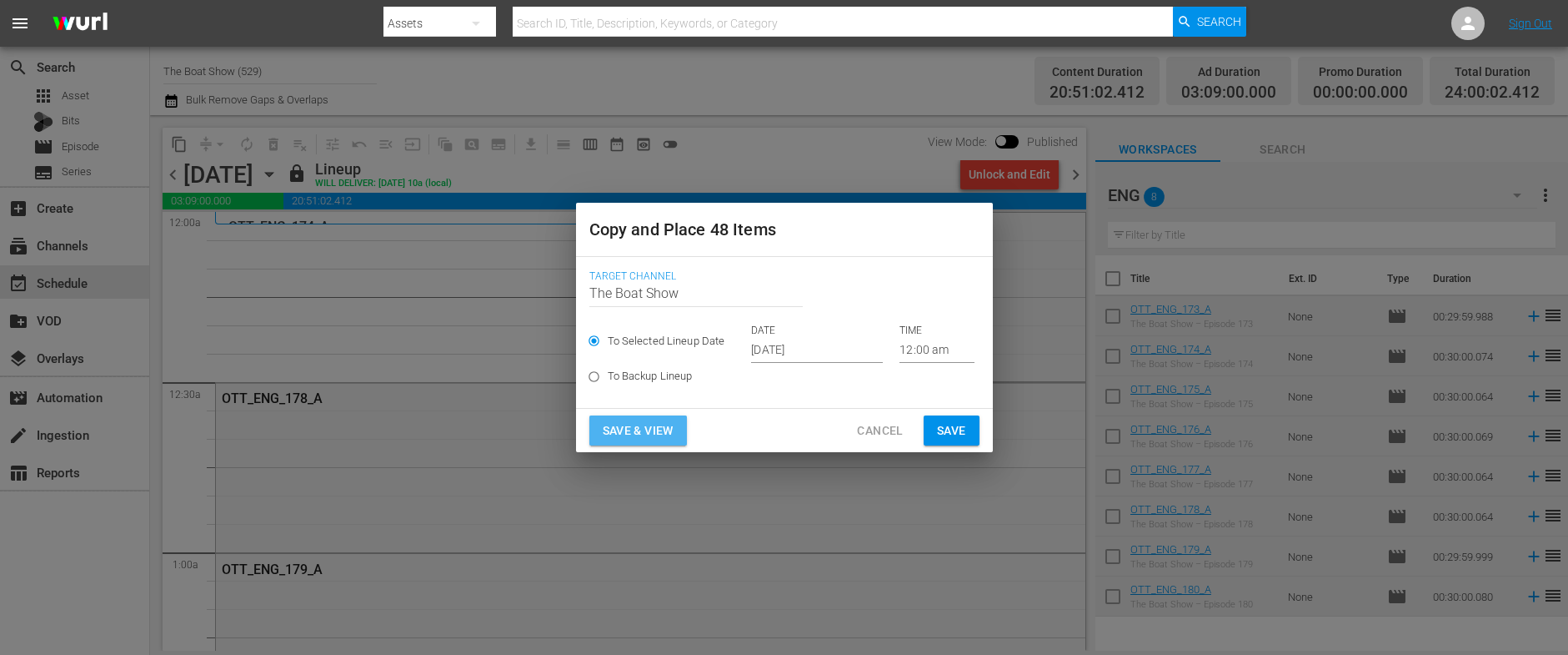
click at [645, 439] on span "Save & View" at bounding box center [638, 431] width 71 height 21
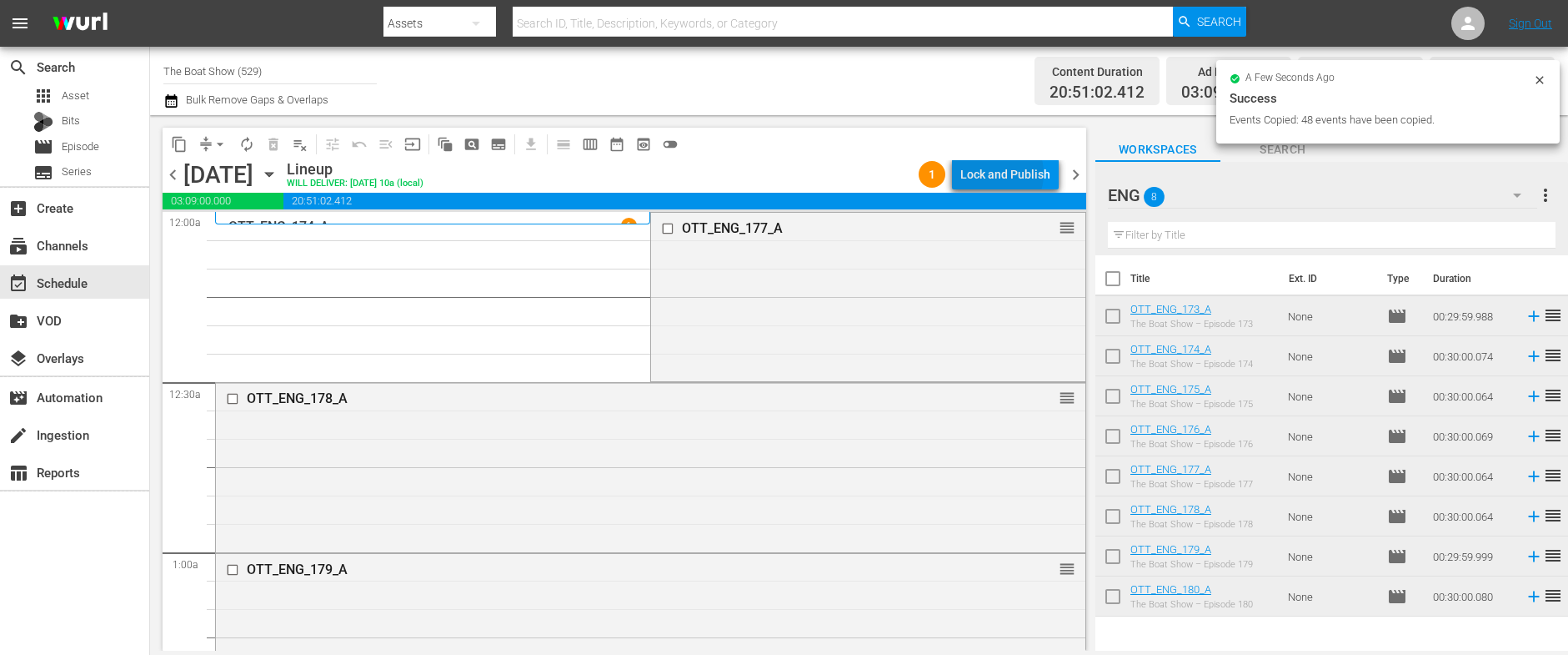
click at [997, 173] on div "Lock and Publish" at bounding box center [1005, 174] width 90 height 30
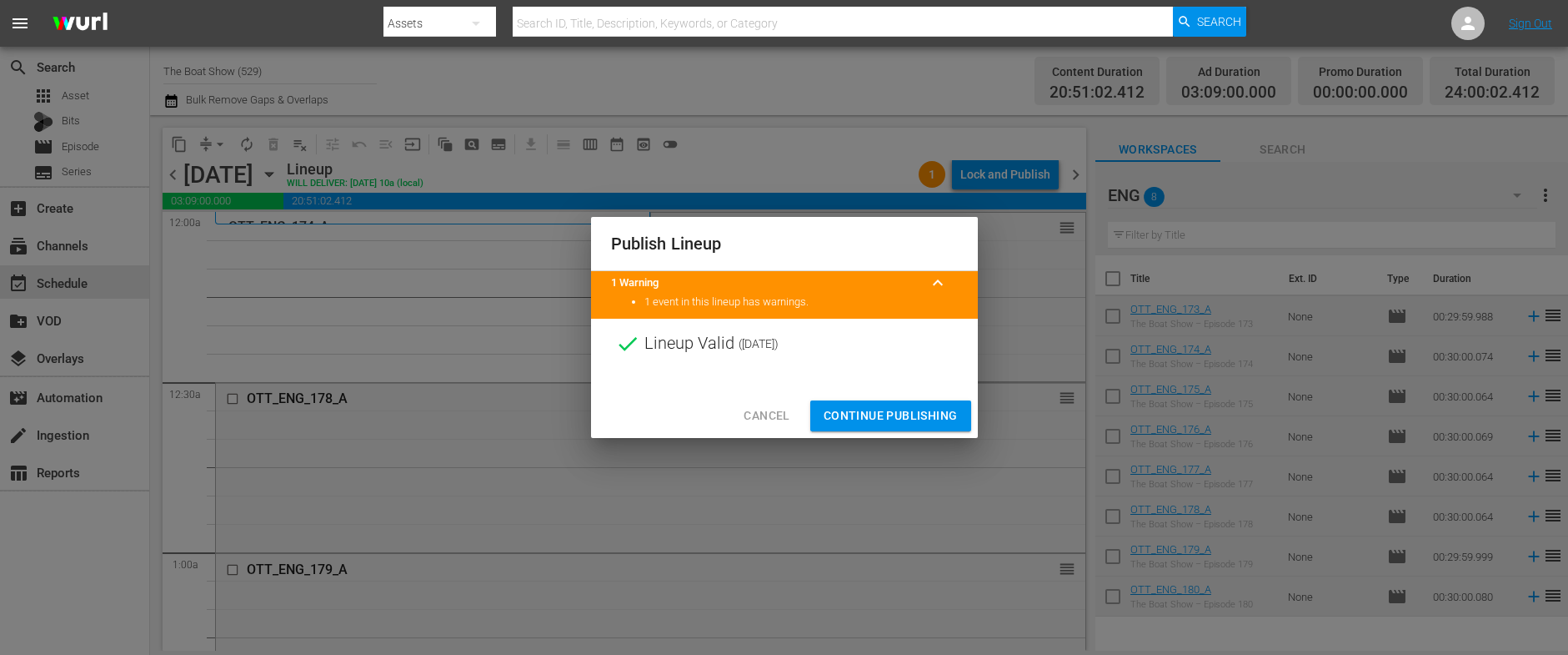
click at [877, 410] on span "Continue Publishing" at bounding box center [890, 416] width 134 height 21
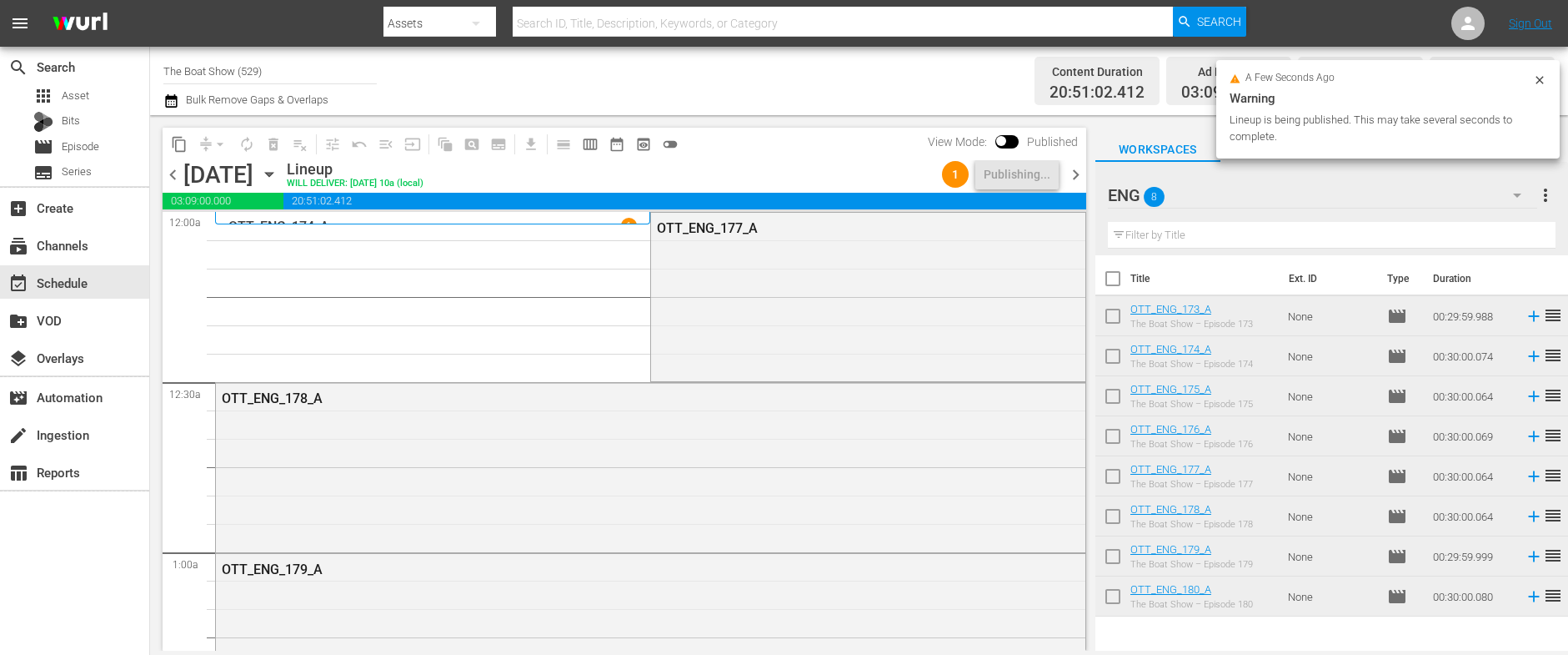
click at [278, 171] on icon "button" at bounding box center [269, 174] width 19 height 19
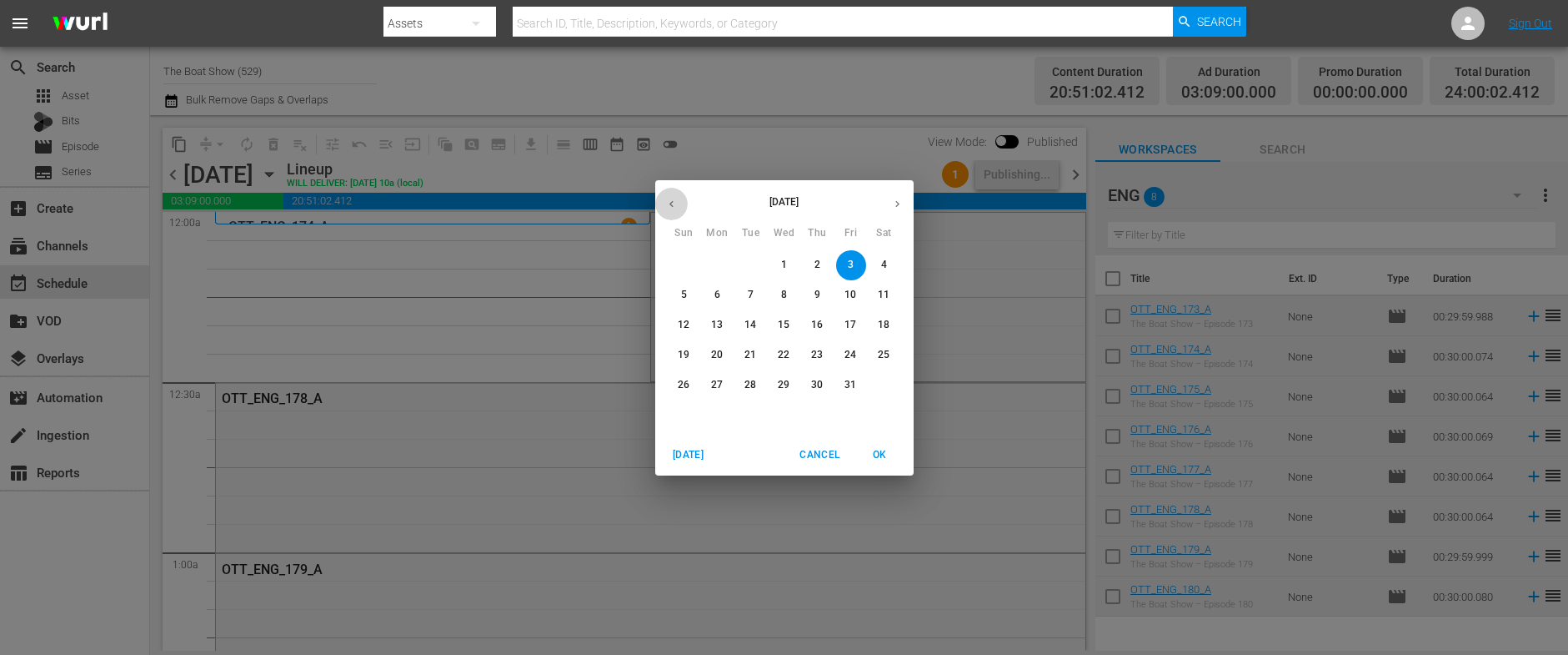
click at [672, 200] on icon "button" at bounding box center [671, 204] width 12 height 12
click at [754, 388] on p "30" at bounding box center [750, 385] width 11 height 14
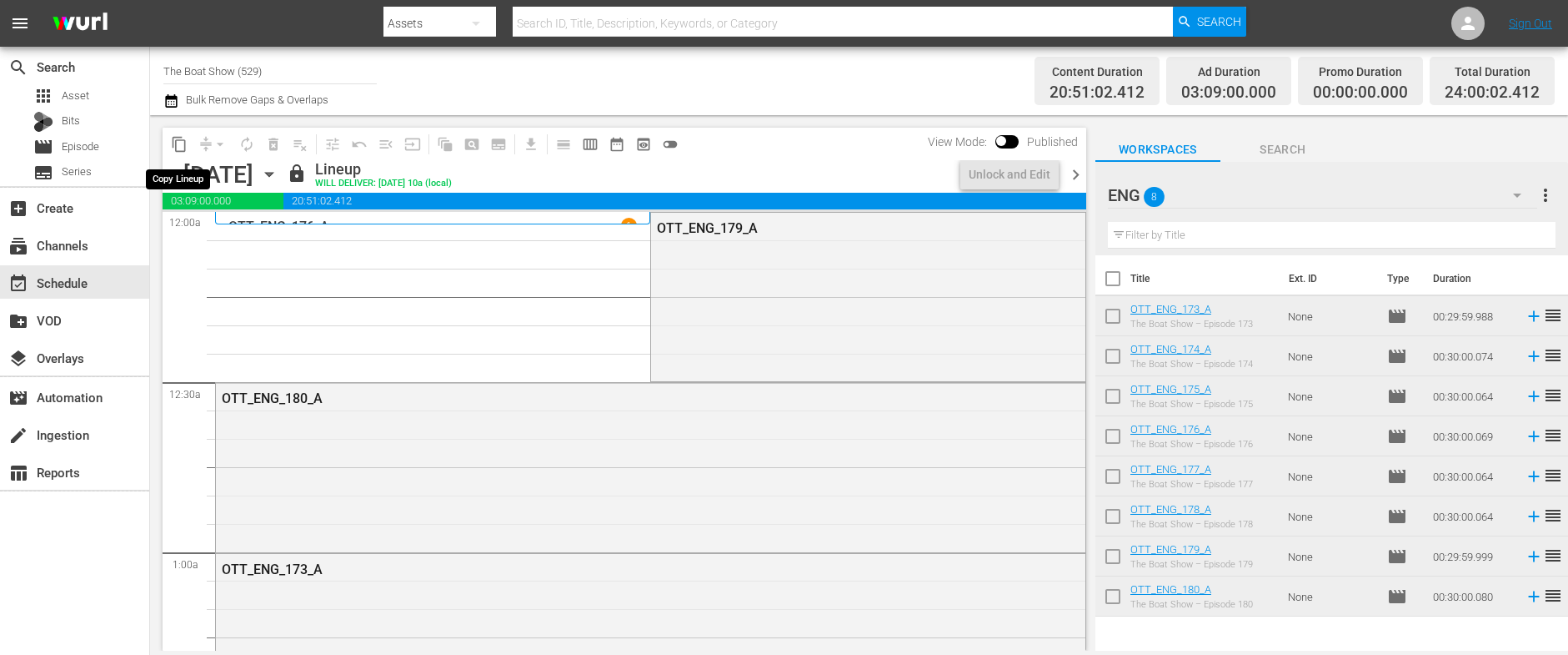
click at [177, 142] on span "content_copy" at bounding box center [179, 144] width 17 height 17
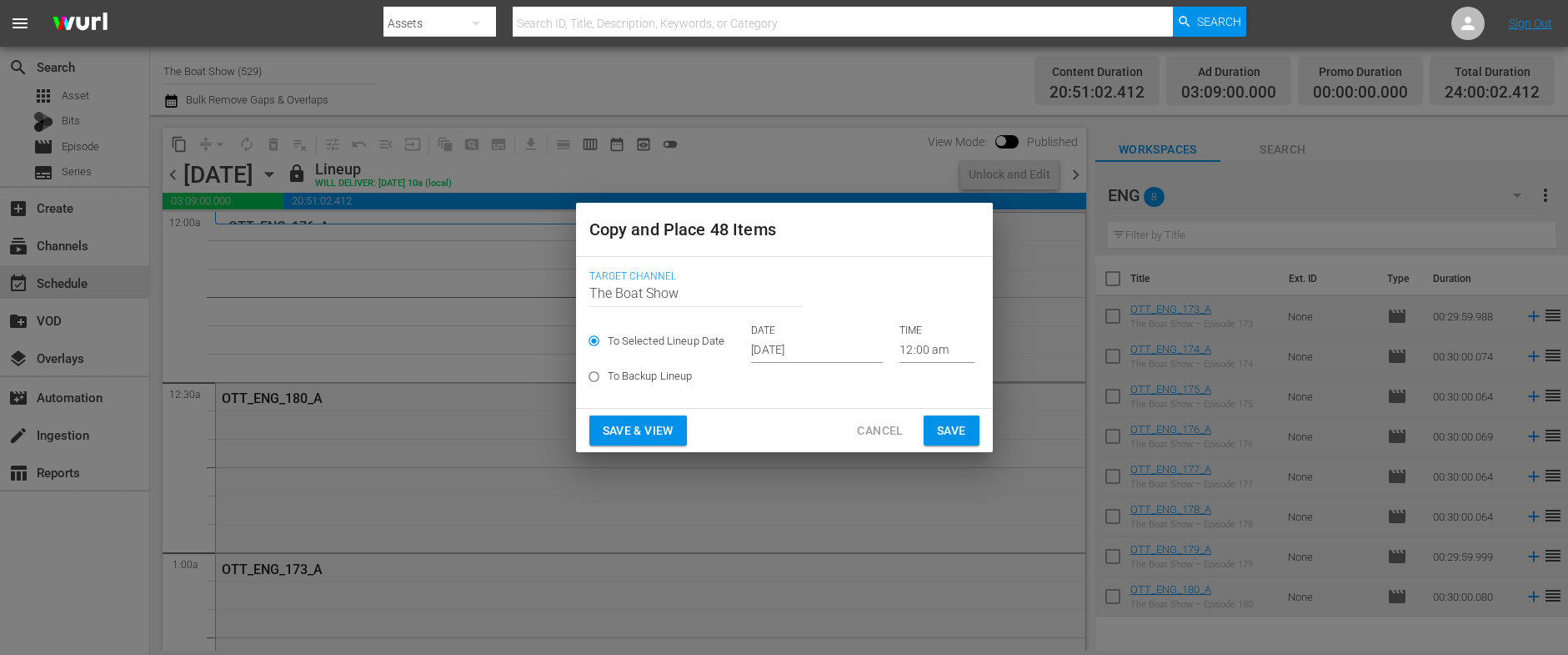
click at [775, 343] on input "[DATE]" at bounding box center [816, 350] width 131 height 25
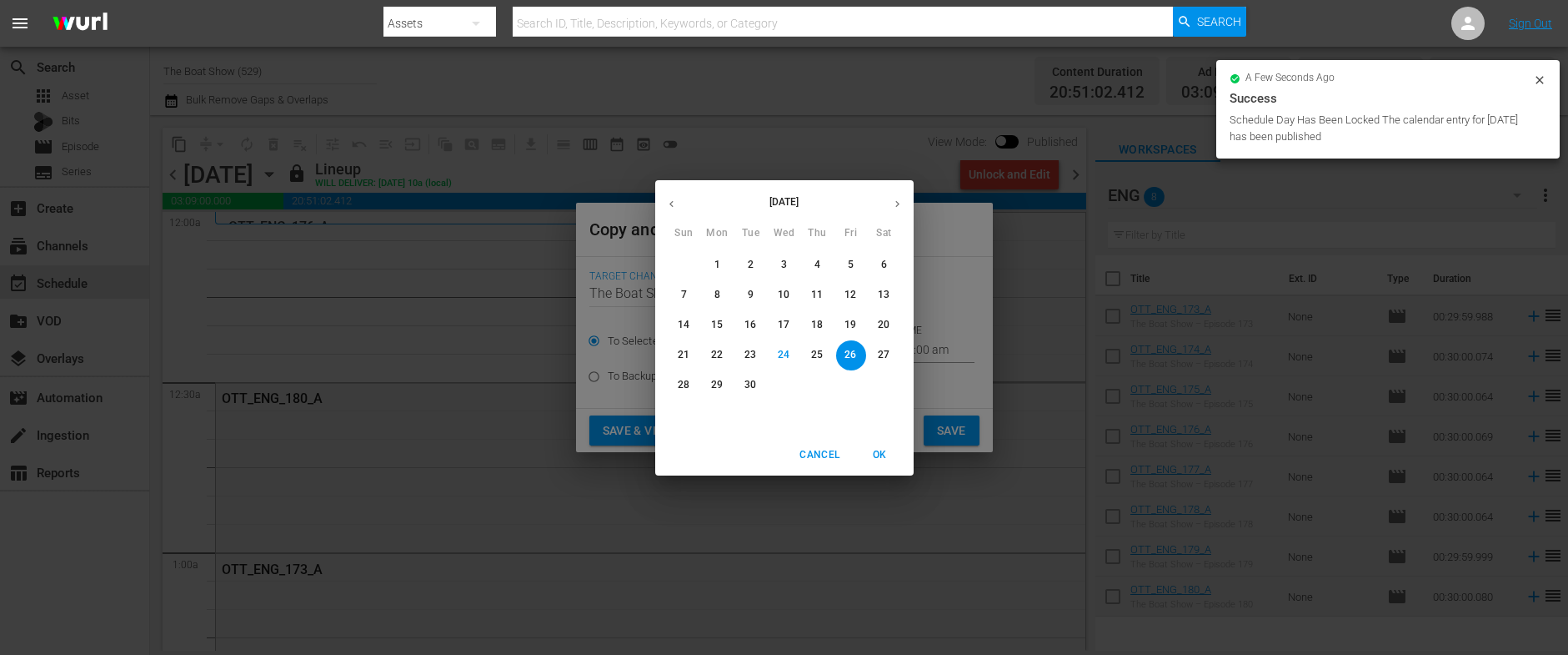
click at [895, 207] on icon "button" at bounding box center [897, 204] width 12 height 12
click at [882, 263] on p "4" at bounding box center [883, 265] width 6 height 14
type input "Oct 4th 2025"
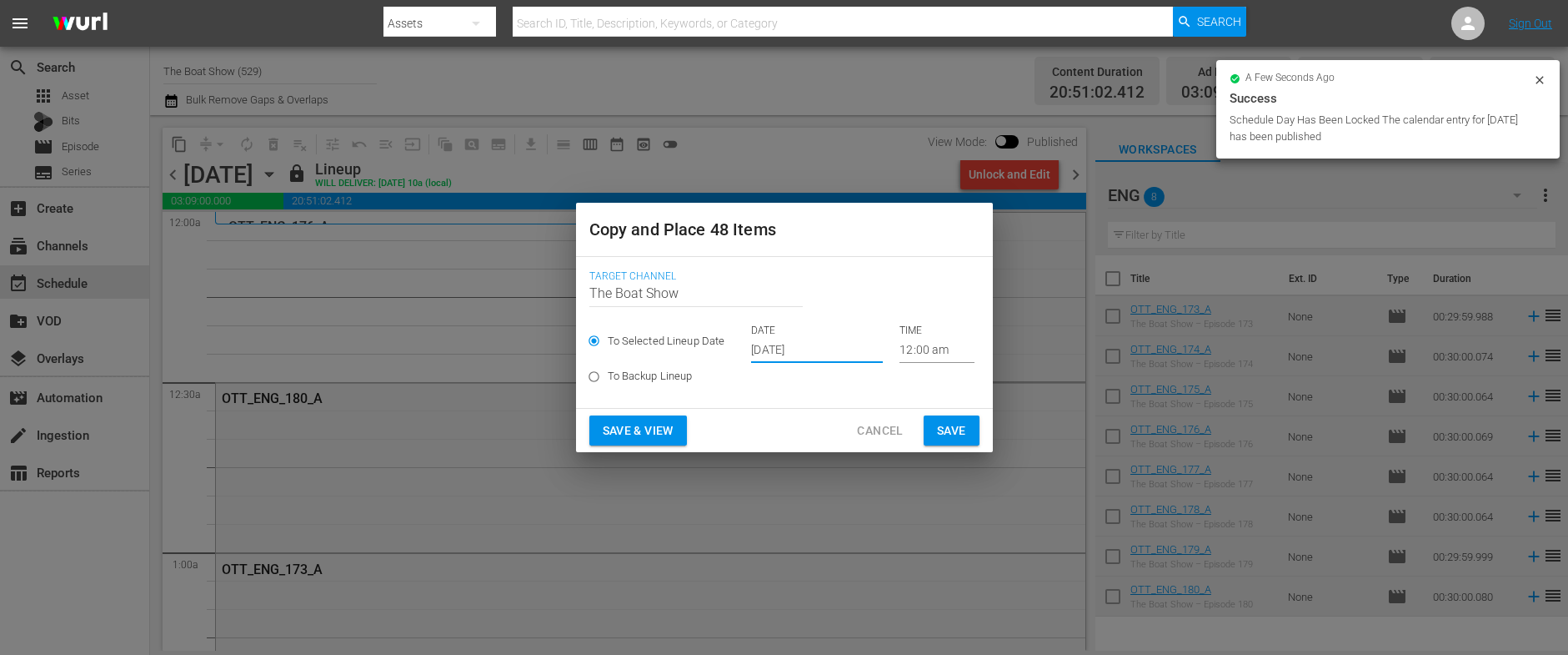
click at [649, 426] on span "Save & View" at bounding box center [638, 431] width 71 height 21
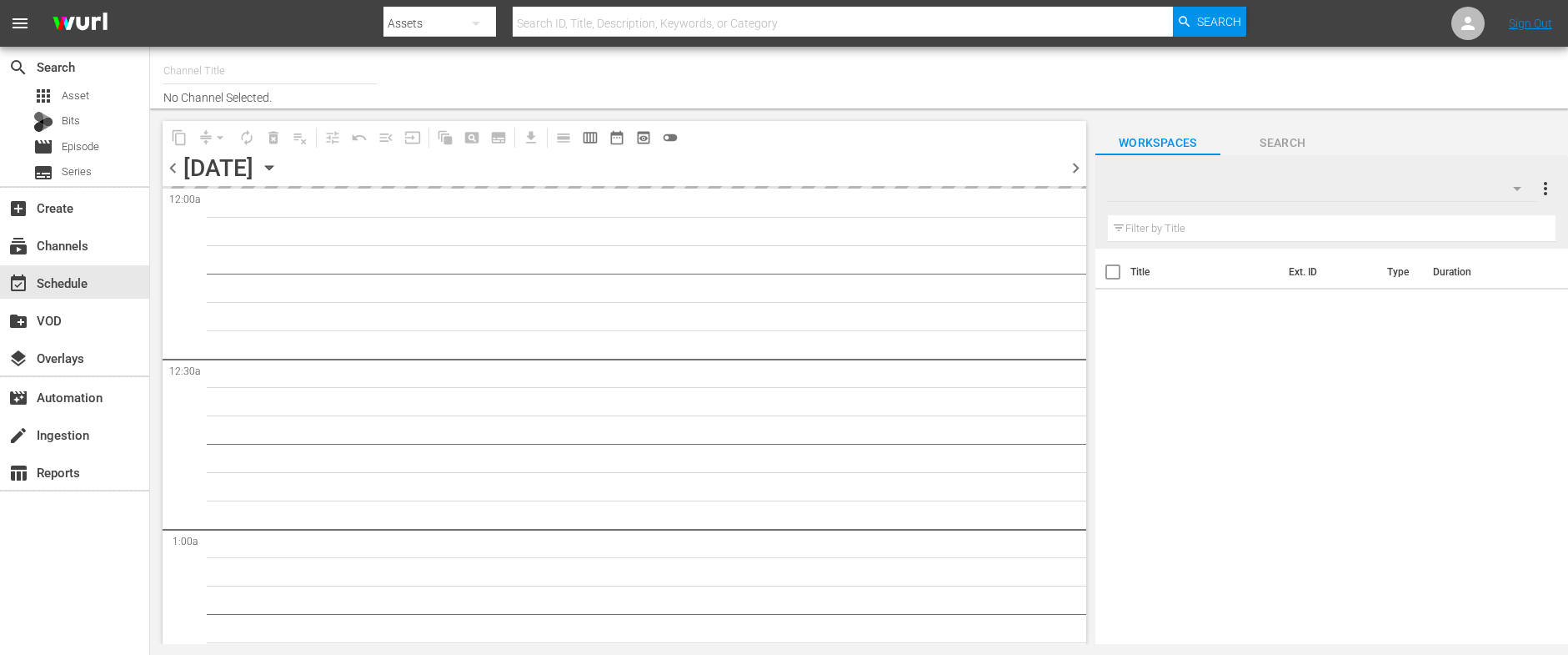
type input "The Boat Show (529)"
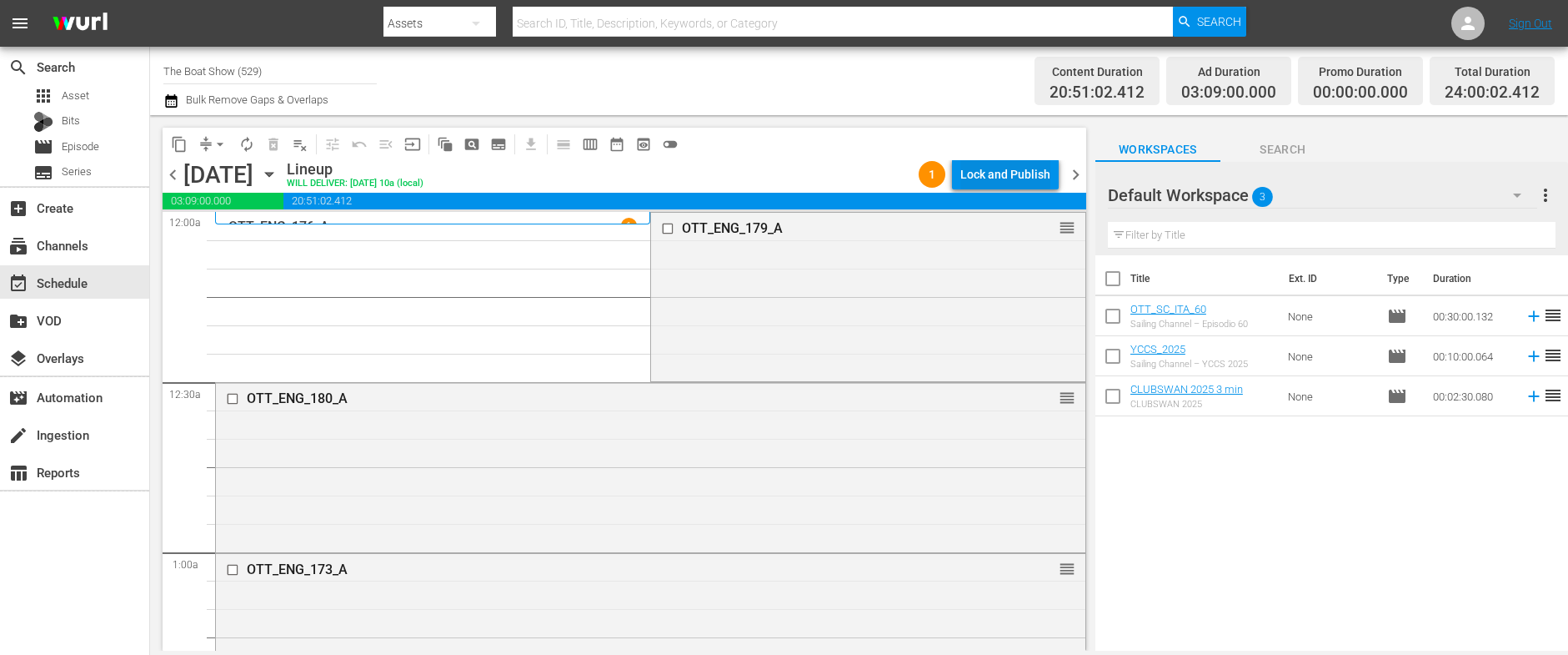
click at [989, 174] on div "Lock and Publish" at bounding box center [1005, 174] width 90 height 30
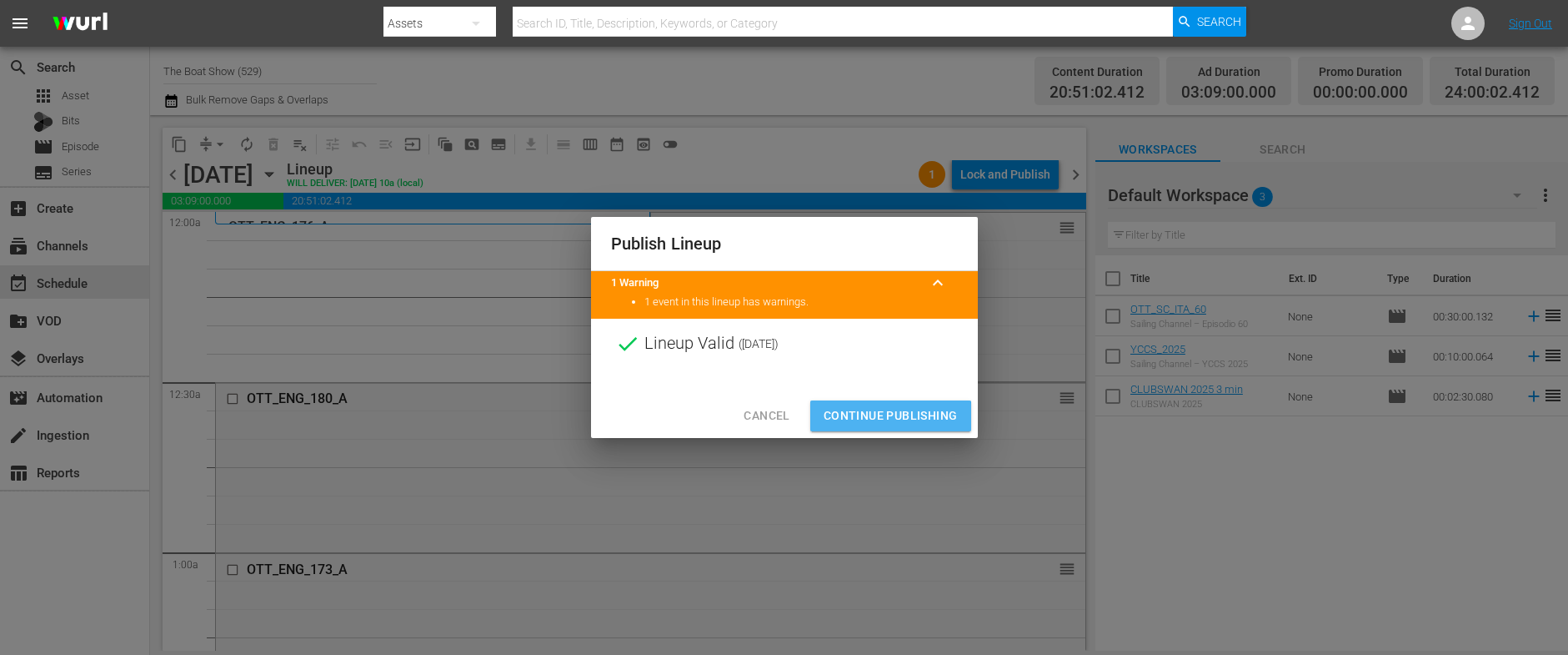
click at [865, 417] on span "Continue Publishing" at bounding box center [890, 416] width 134 height 21
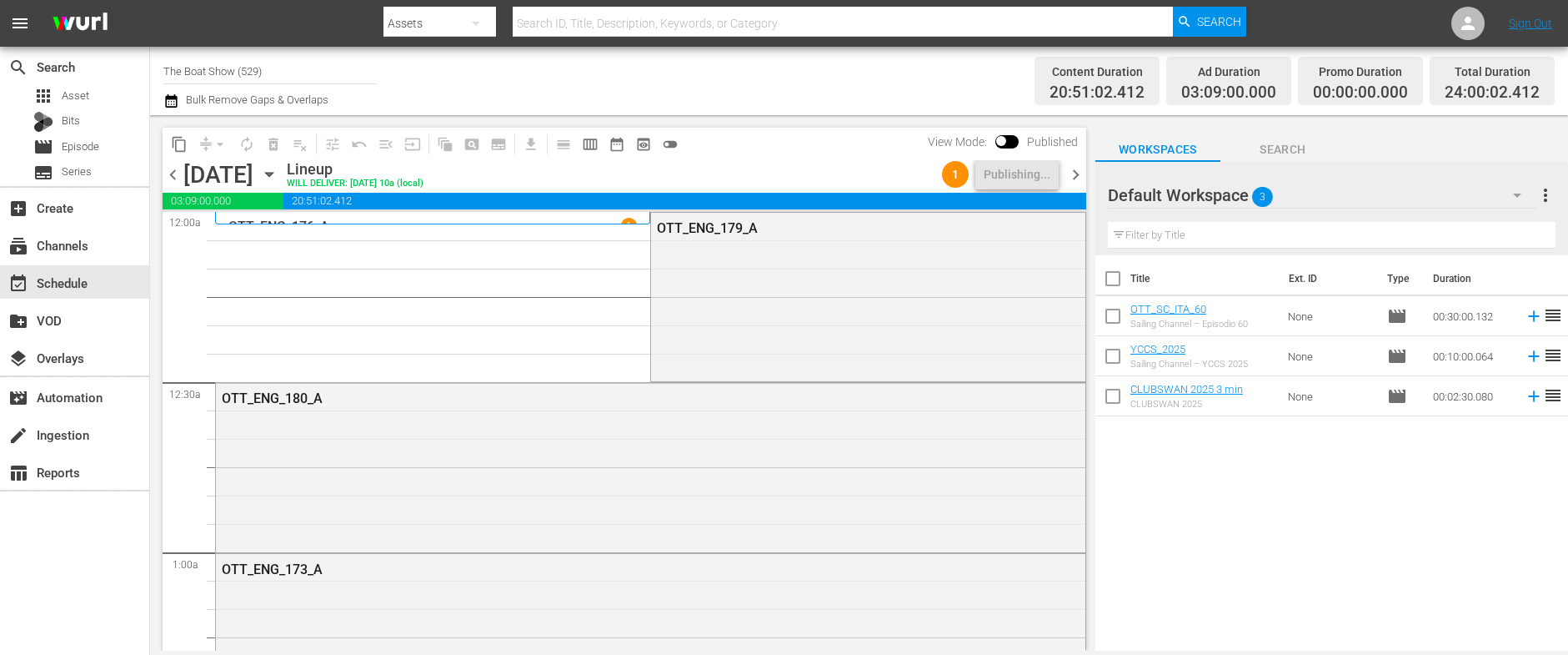
click at [1075, 176] on span "chevron_right" at bounding box center [1076, 175] width 21 height 21
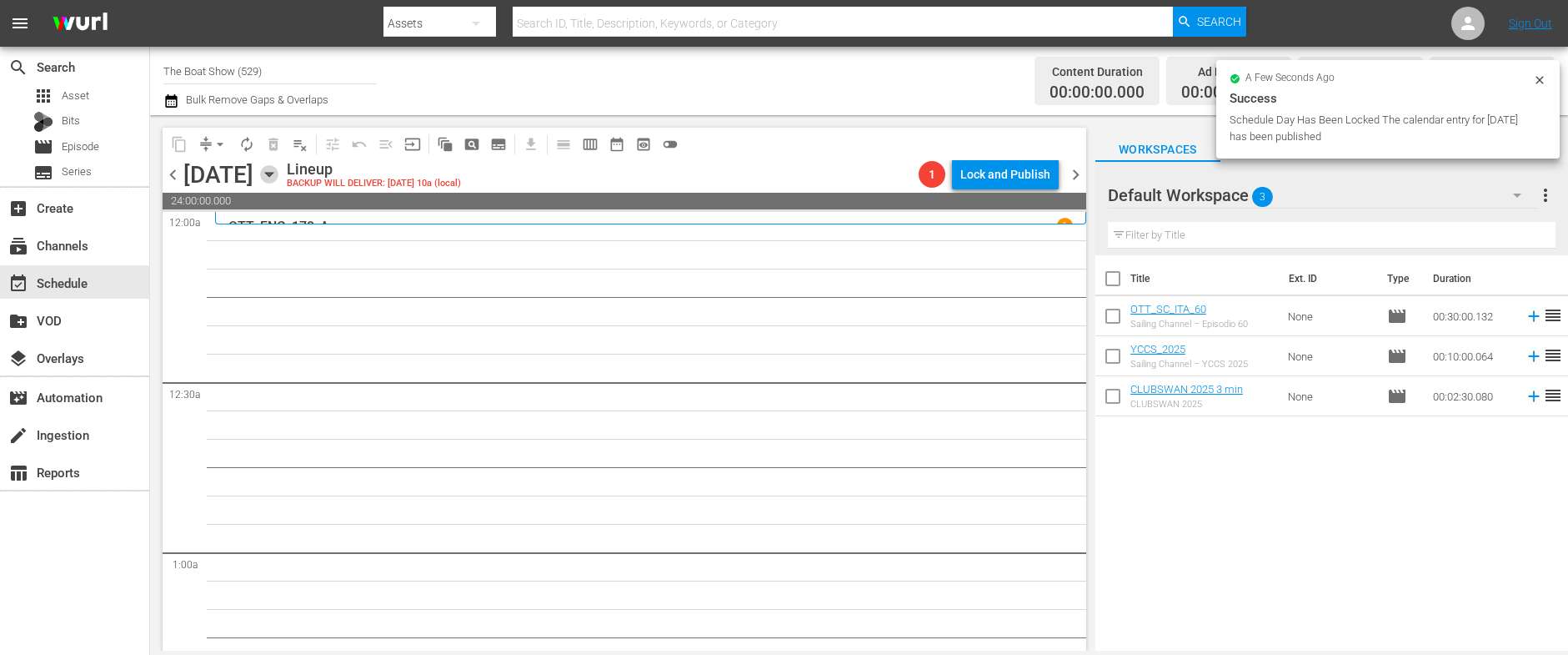
click at [278, 170] on icon "button" at bounding box center [269, 174] width 19 height 19
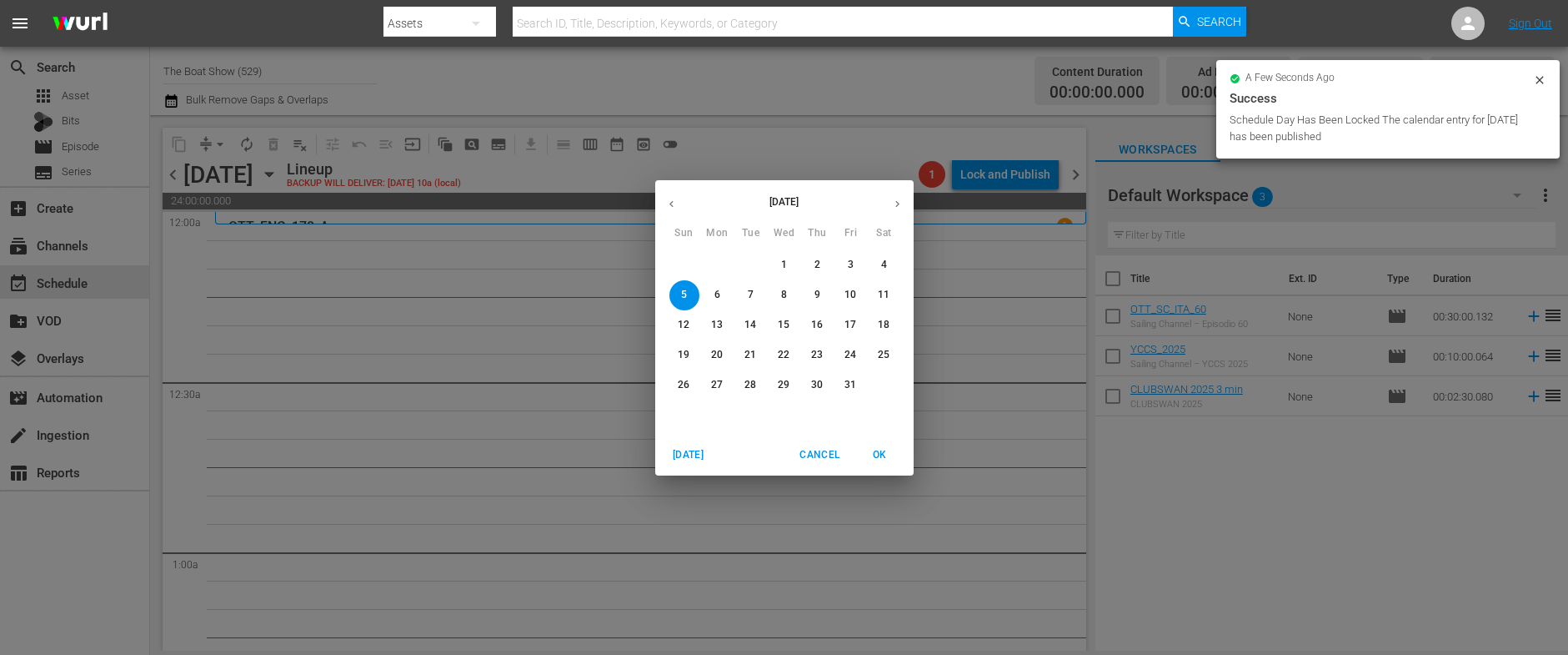
click at [791, 260] on span "1" at bounding box center [784, 265] width 30 height 14
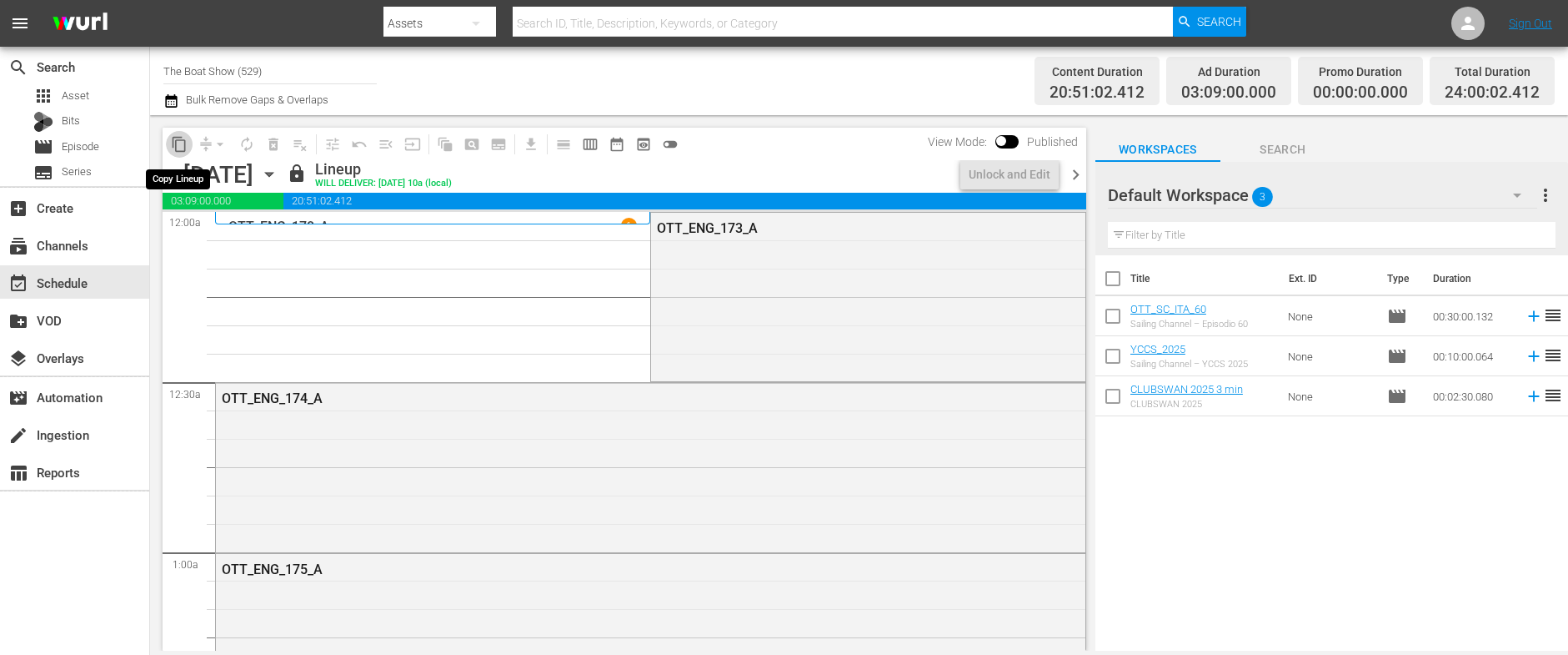
click at [180, 143] on span "content_copy" at bounding box center [179, 144] width 17 height 17
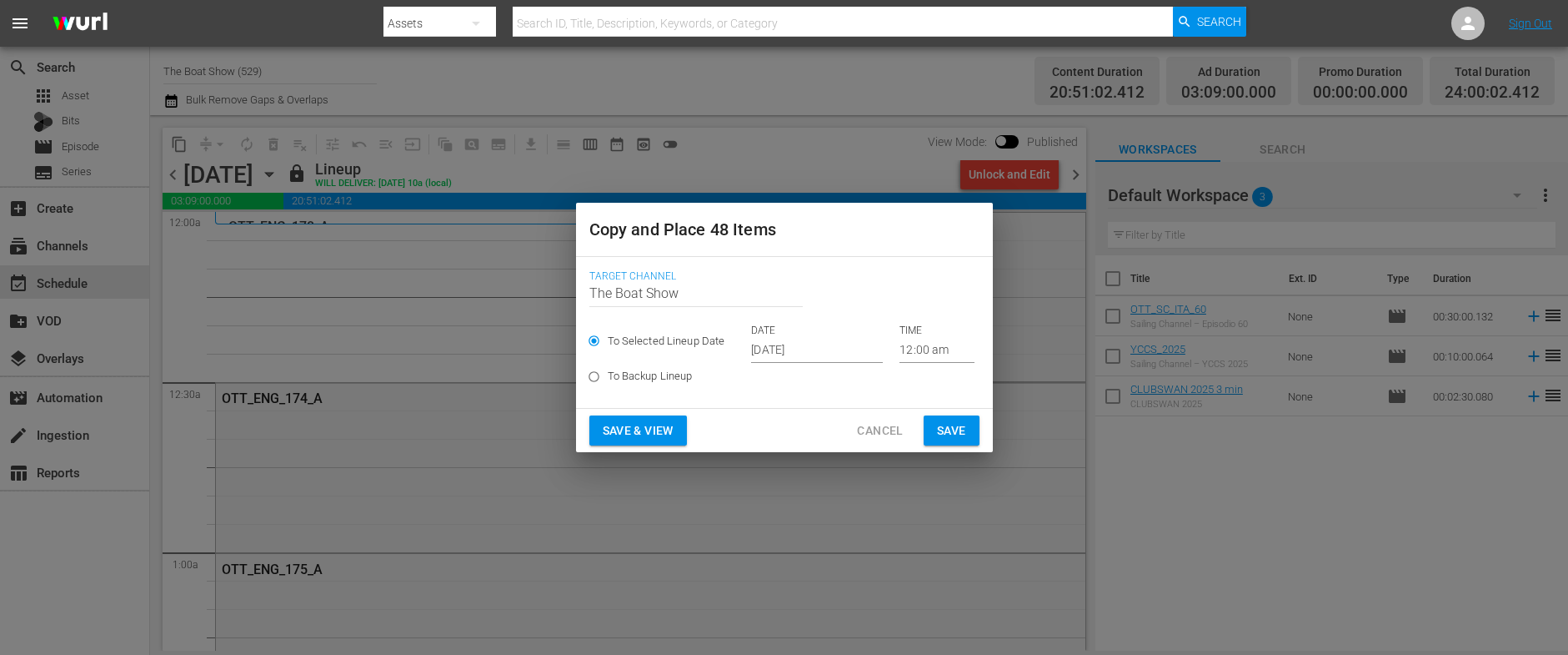
click at [802, 345] on input "[DATE]" at bounding box center [816, 350] width 131 height 25
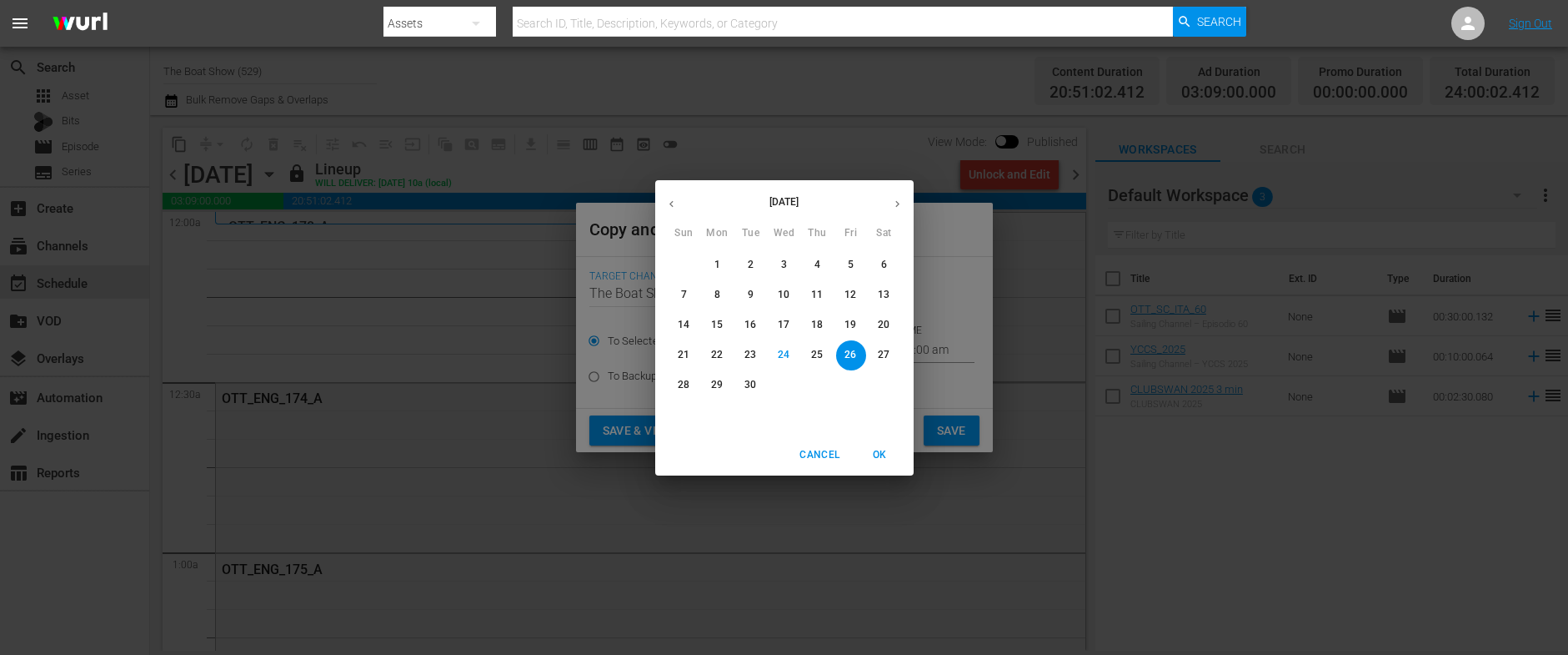
click at [902, 204] on icon "button" at bounding box center [897, 204] width 12 height 12
click at [690, 290] on span "5" at bounding box center [685, 295] width 30 height 14
type input "[DATE]"
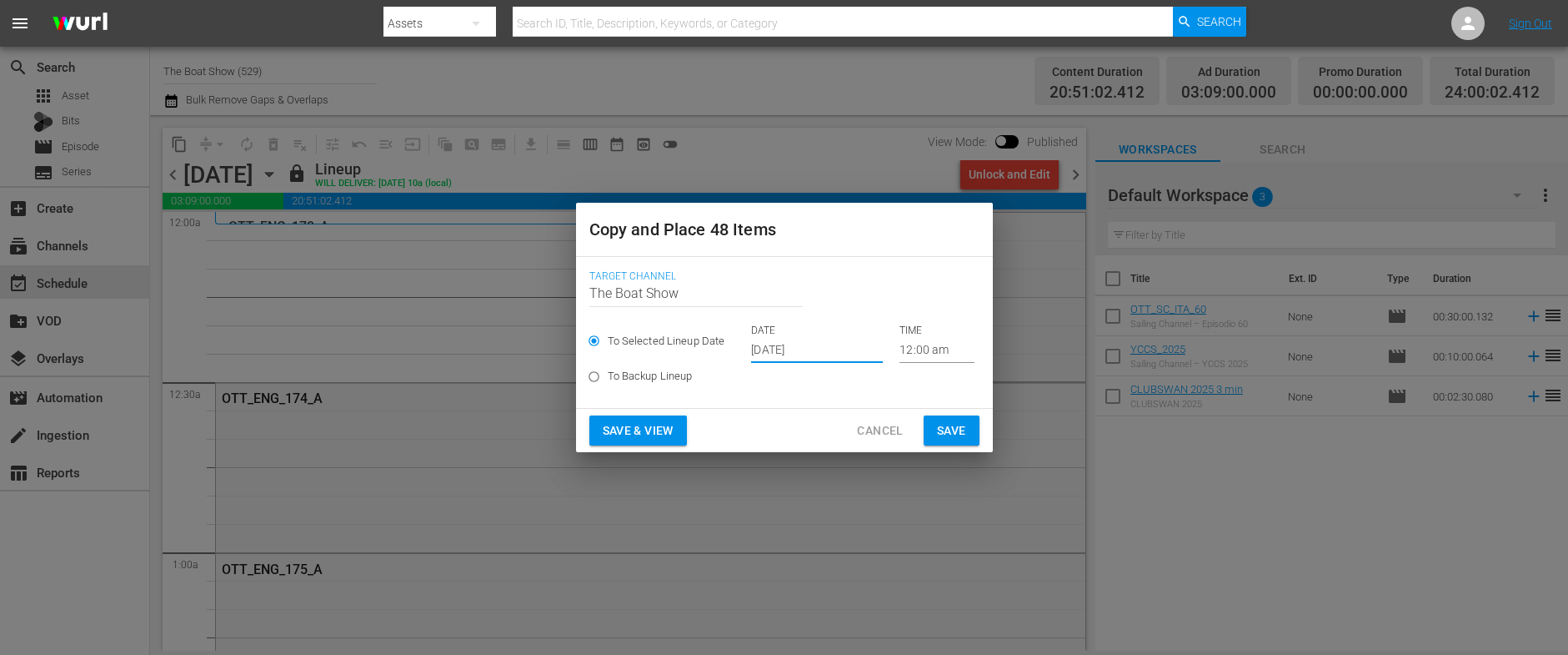
click at [635, 425] on span "Save & View" at bounding box center [638, 431] width 71 height 21
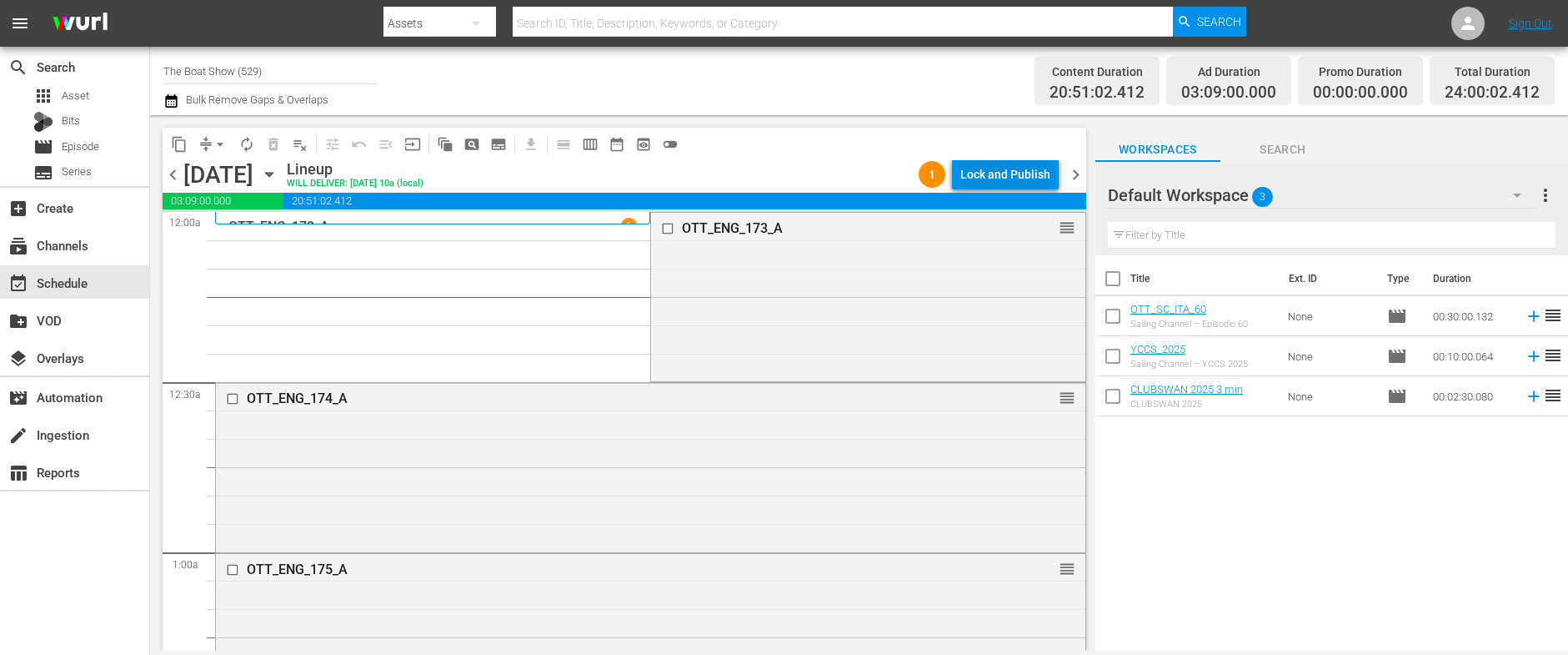
click at [992, 171] on div "Lock and Publish" at bounding box center [1005, 174] width 90 height 30
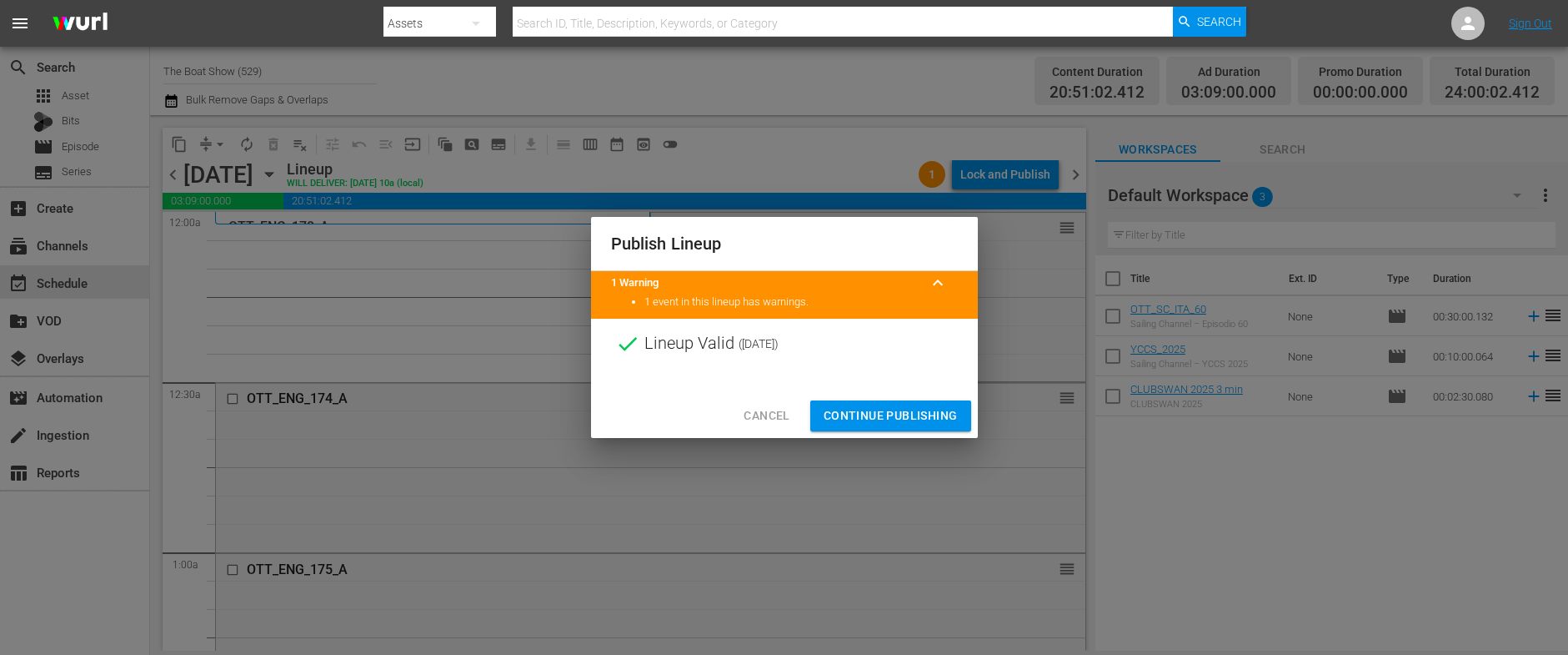
click at [904, 424] on span "Continue Publishing" at bounding box center [890, 416] width 134 height 21
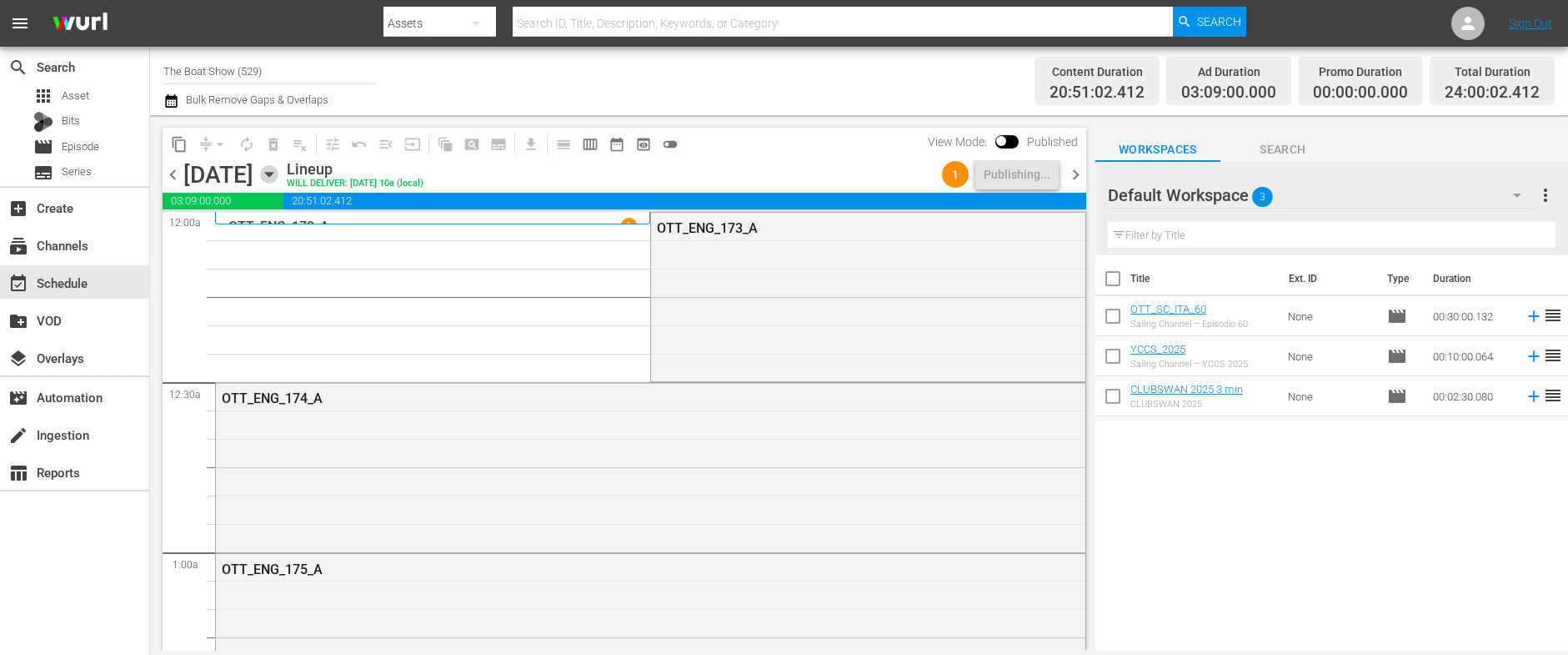
click at [273, 173] on icon "button" at bounding box center [268, 175] width 8 height 4
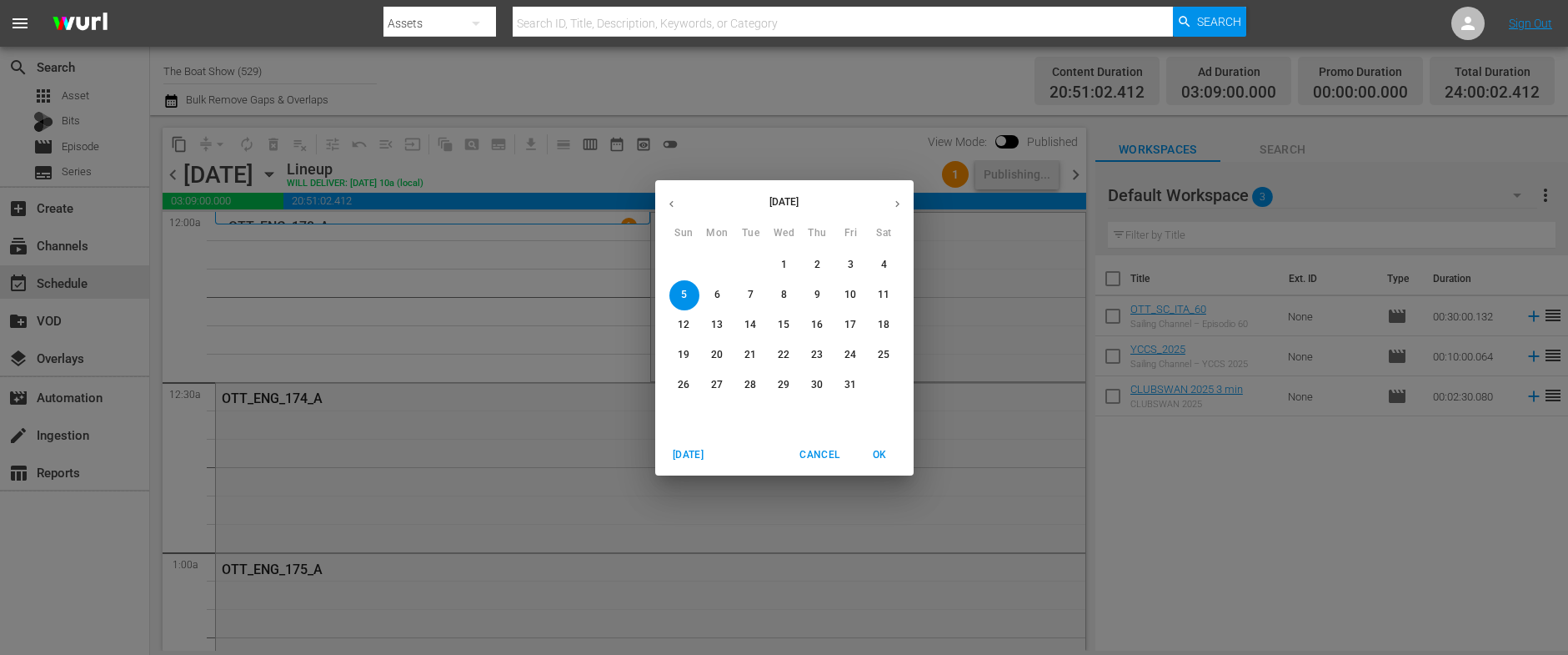
click at [817, 261] on p "2" at bounding box center [817, 265] width 6 height 14
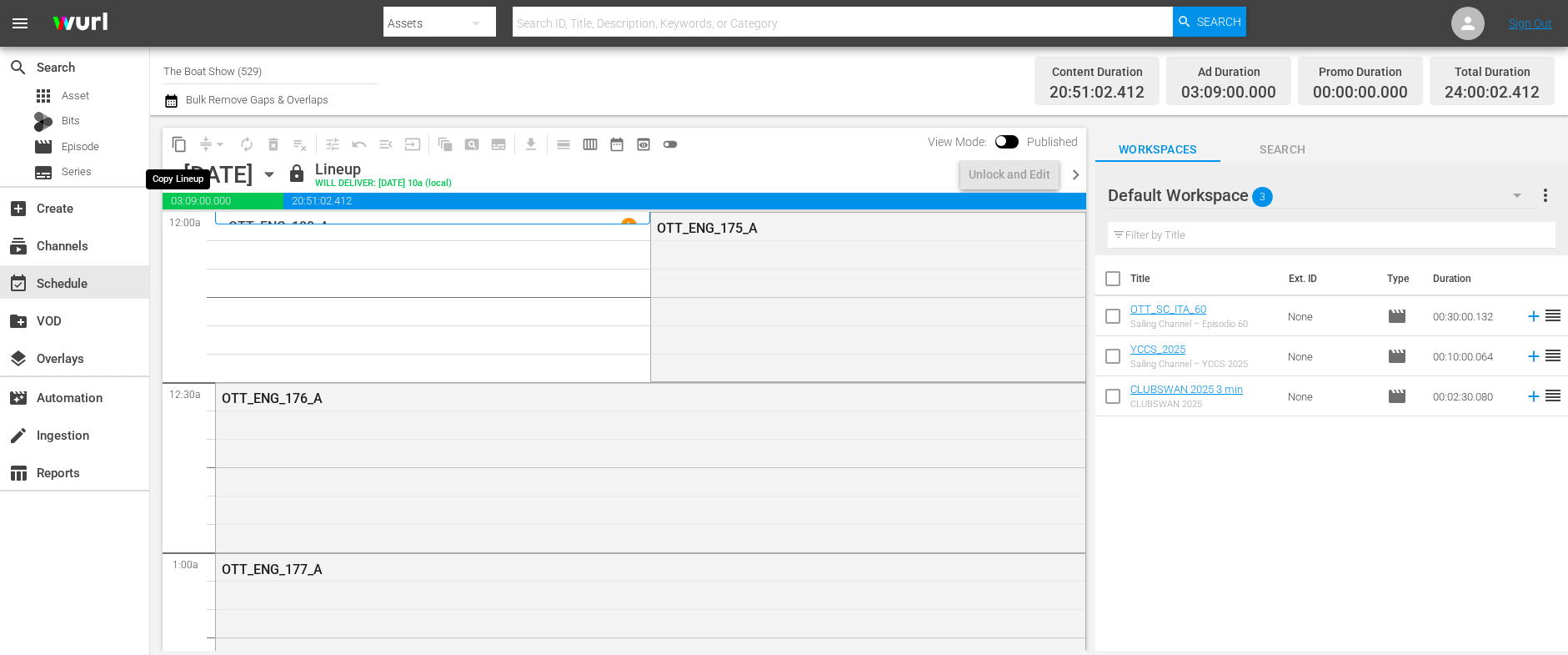
click at [177, 145] on span "content_copy" at bounding box center [179, 144] width 17 height 17
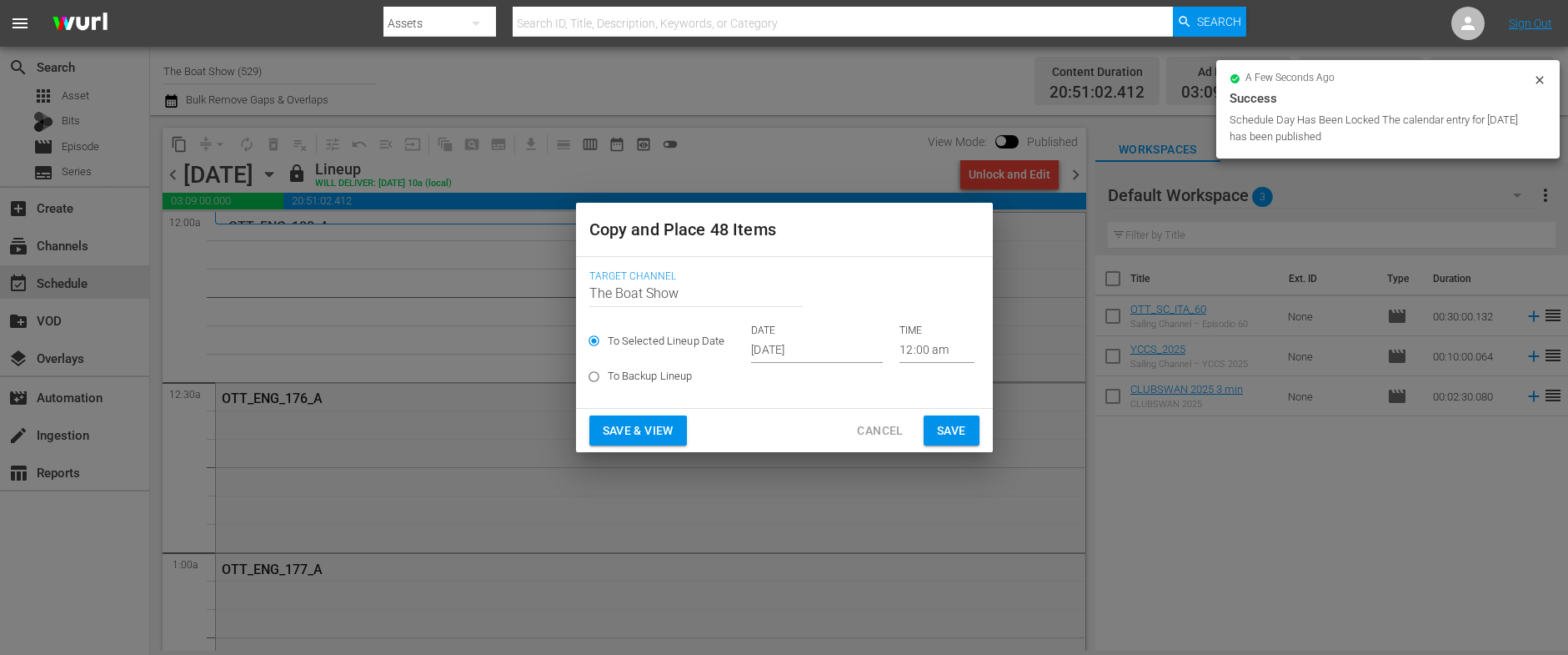
click at [772, 350] on input "[DATE]" at bounding box center [816, 350] width 131 height 25
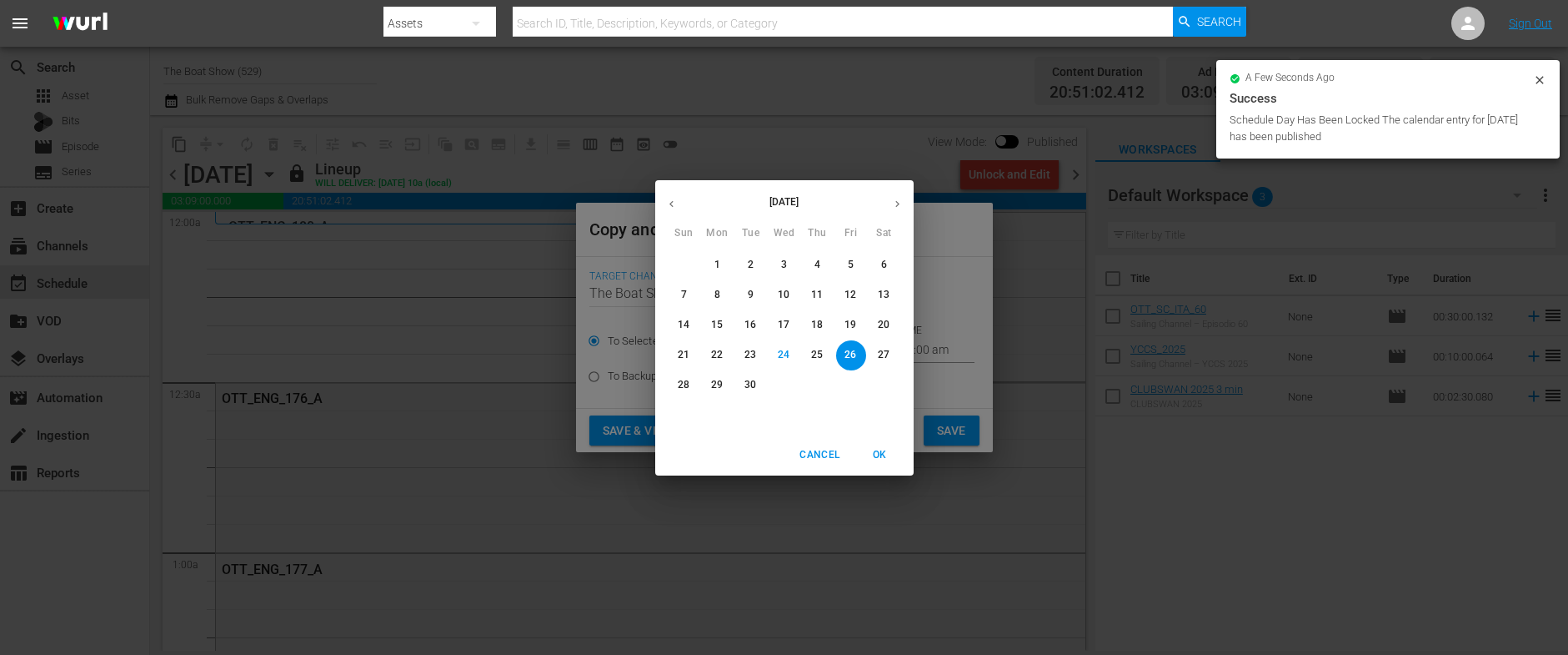
click at [902, 198] on icon "button" at bounding box center [897, 204] width 12 height 12
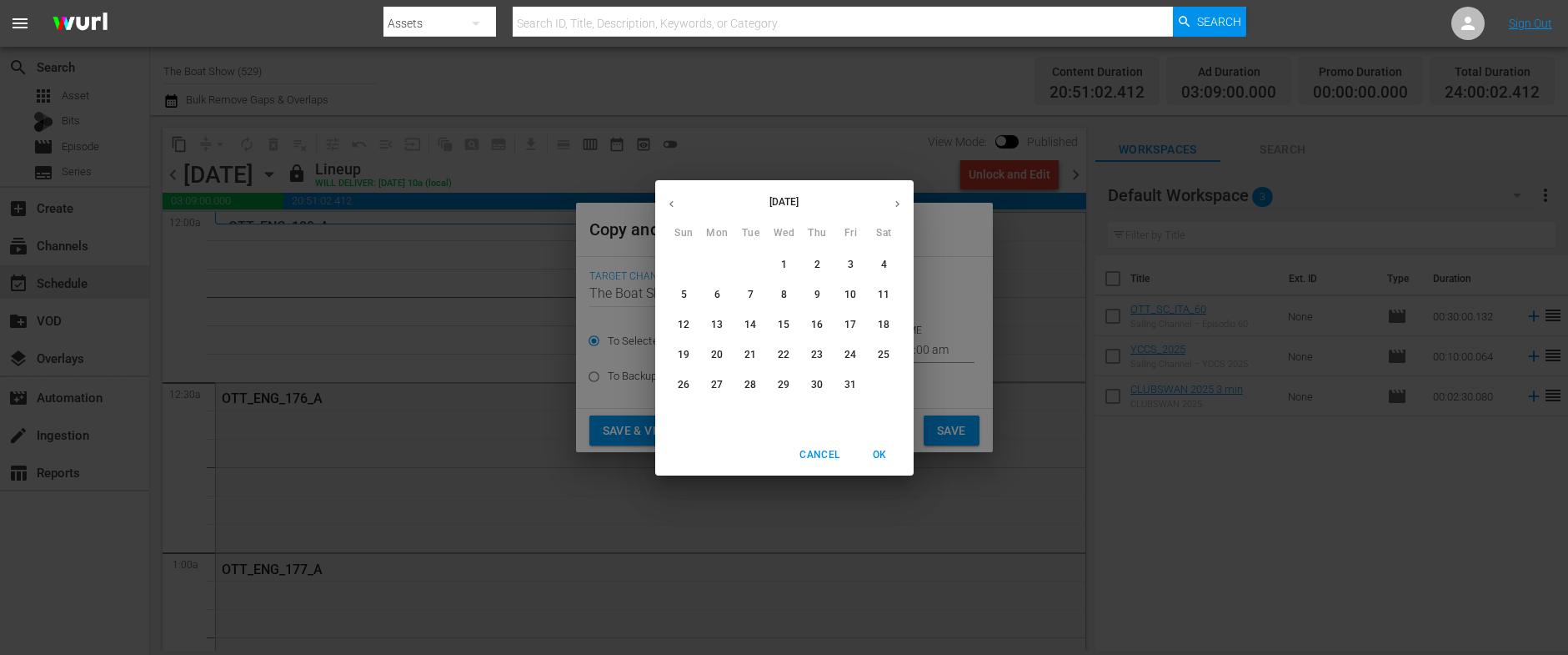
click at [717, 290] on p "6" at bounding box center [717, 295] width 6 height 14
type input "[DATE]"
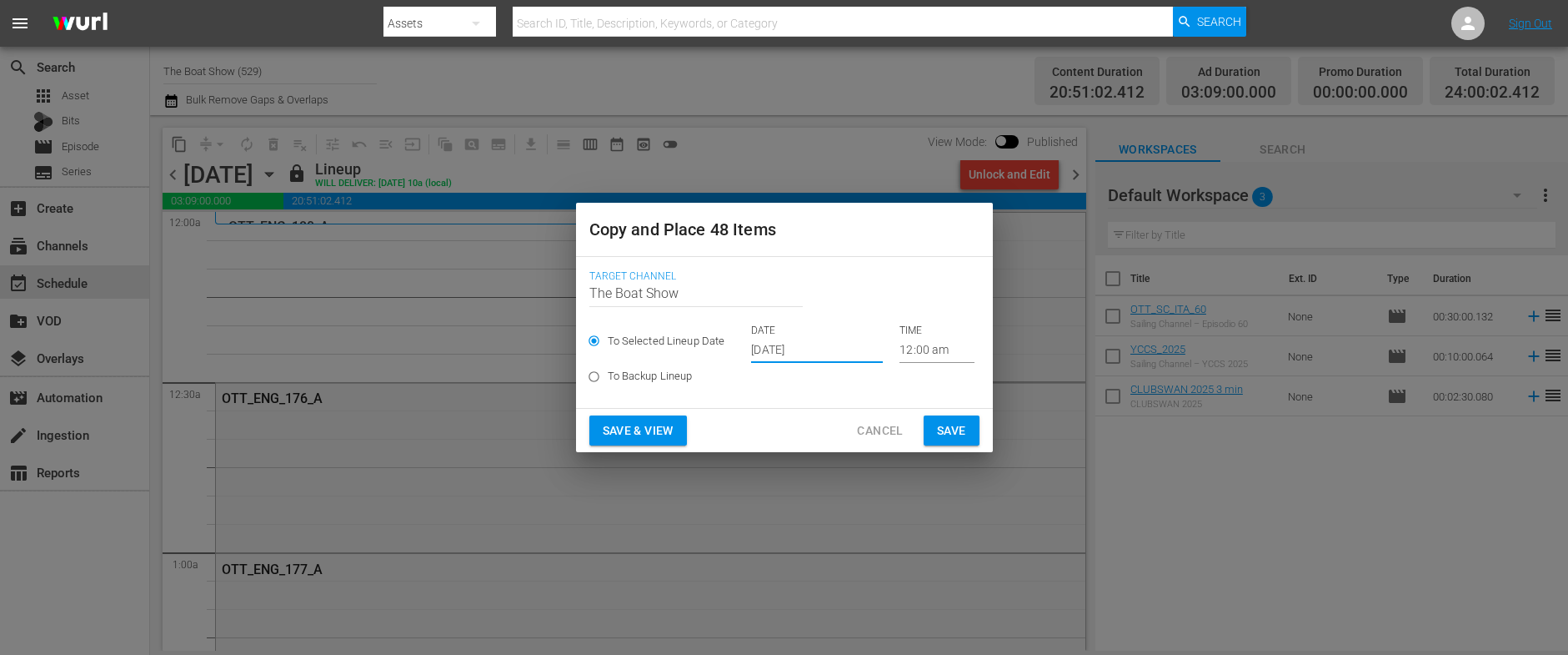
click at [643, 425] on span "Save & View" at bounding box center [638, 431] width 71 height 21
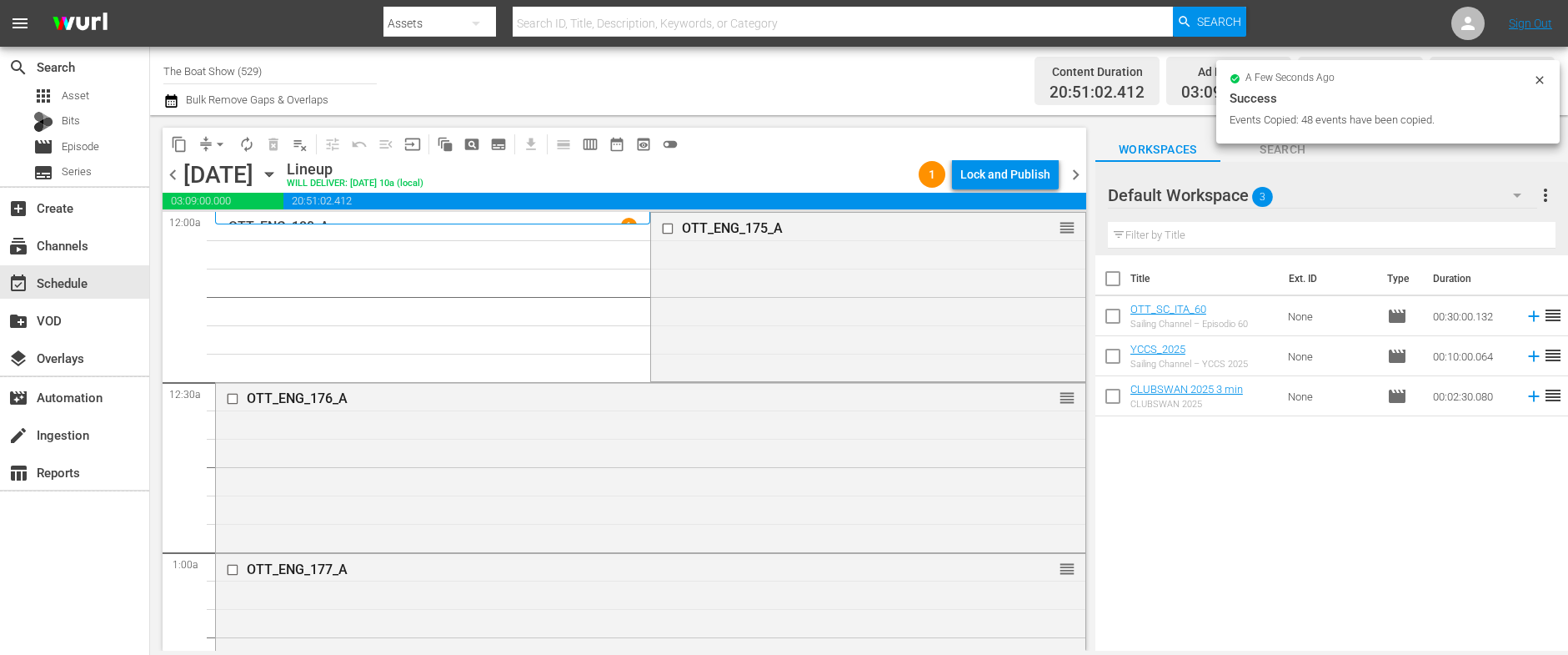
click at [1002, 176] on div "Lock and Publish" at bounding box center [1005, 174] width 90 height 30
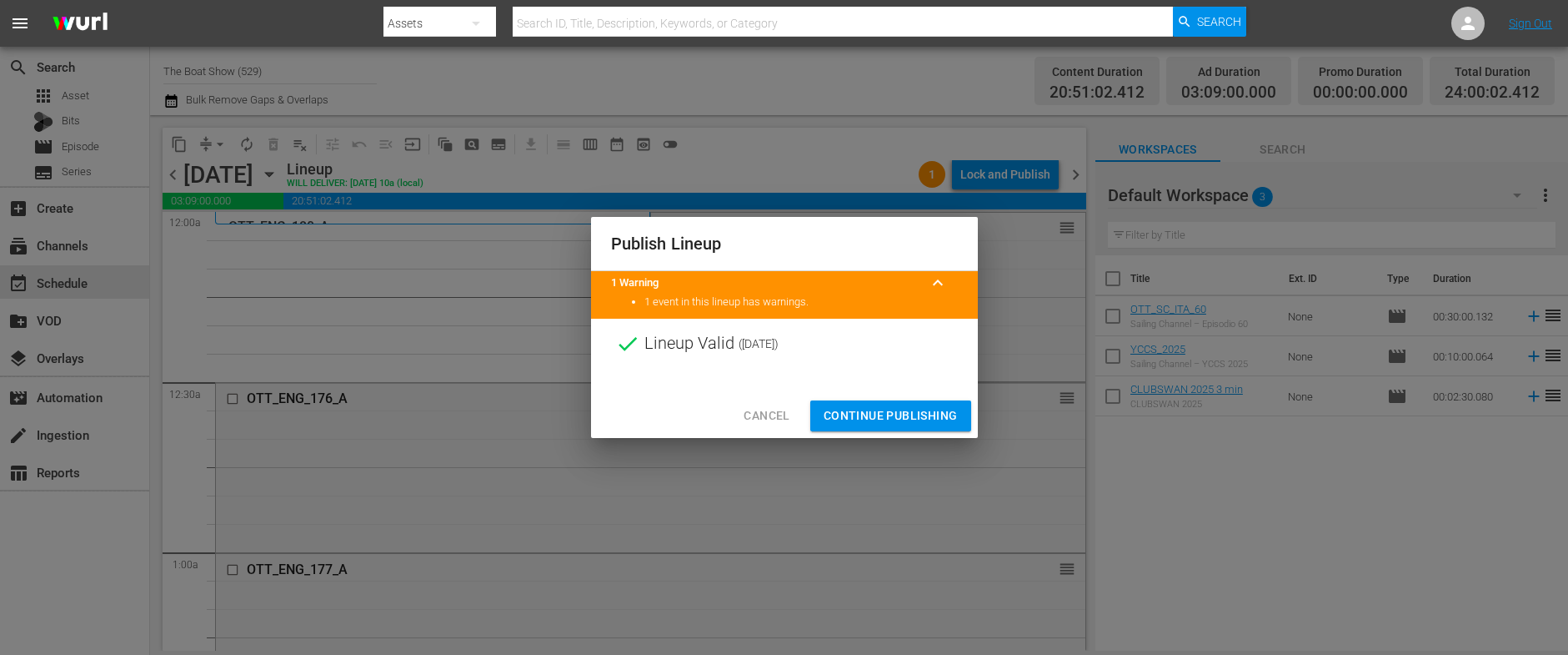
click at [878, 424] on span "Continue Publishing" at bounding box center [890, 416] width 134 height 21
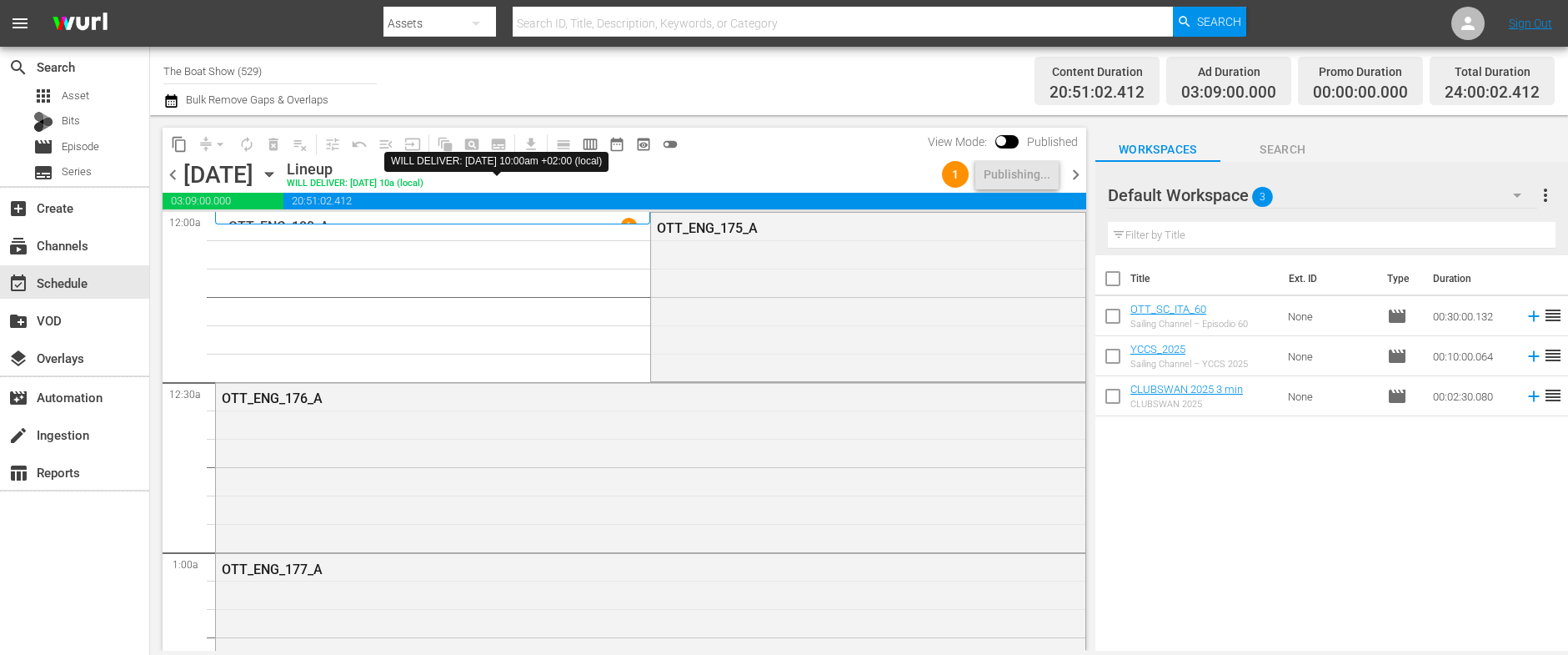
click at [278, 176] on icon "button" at bounding box center [269, 174] width 19 height 19
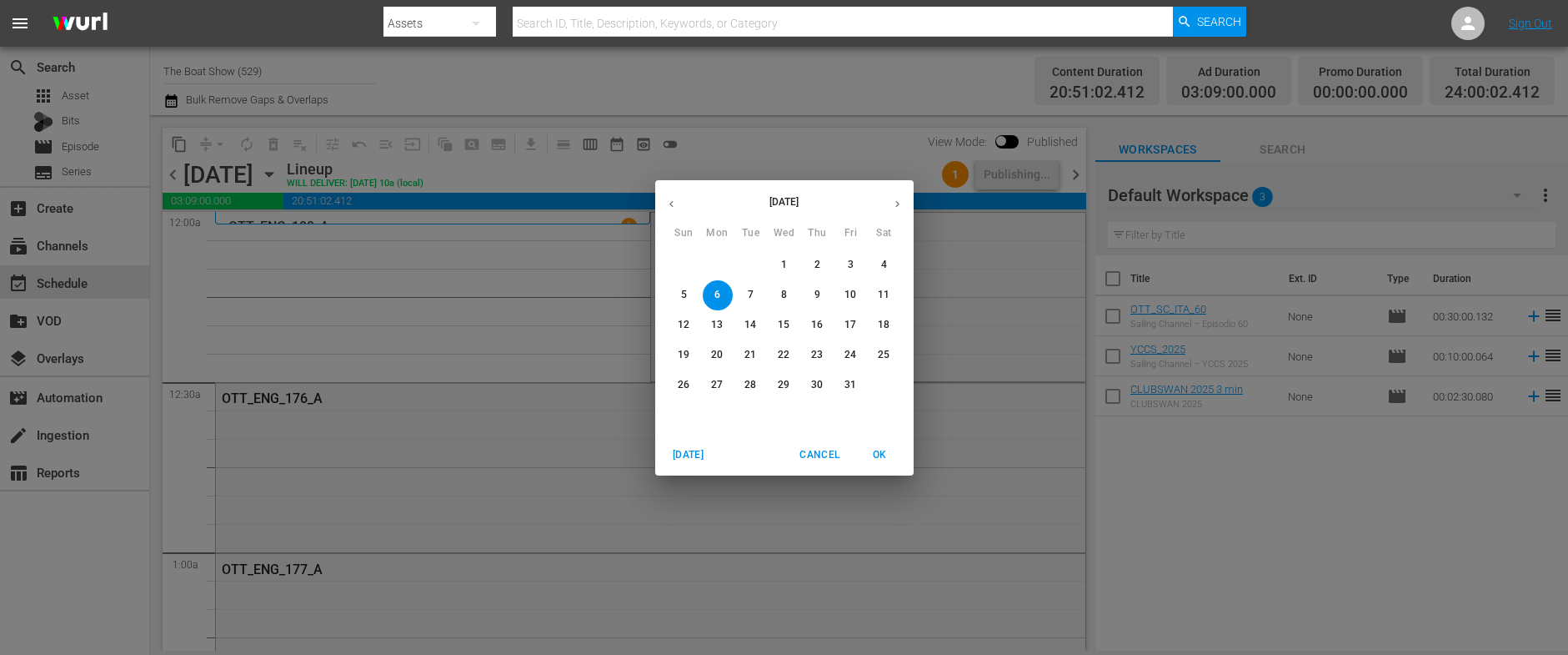
click at [848, 264] on p "3" at bounding box center [851, 265] width 6 height 14
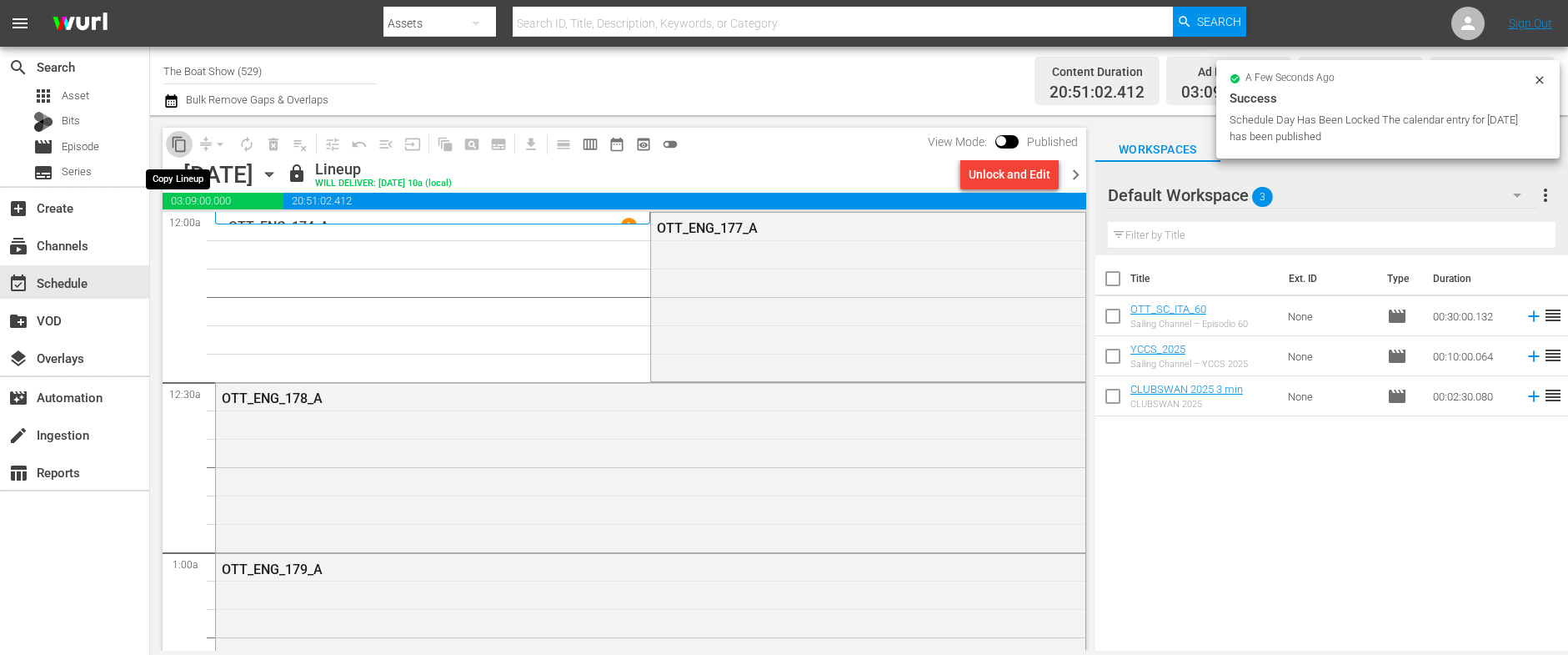
click at [177, 138] on span "content_copy" at bounding box center [179, 144] width 17 height 17
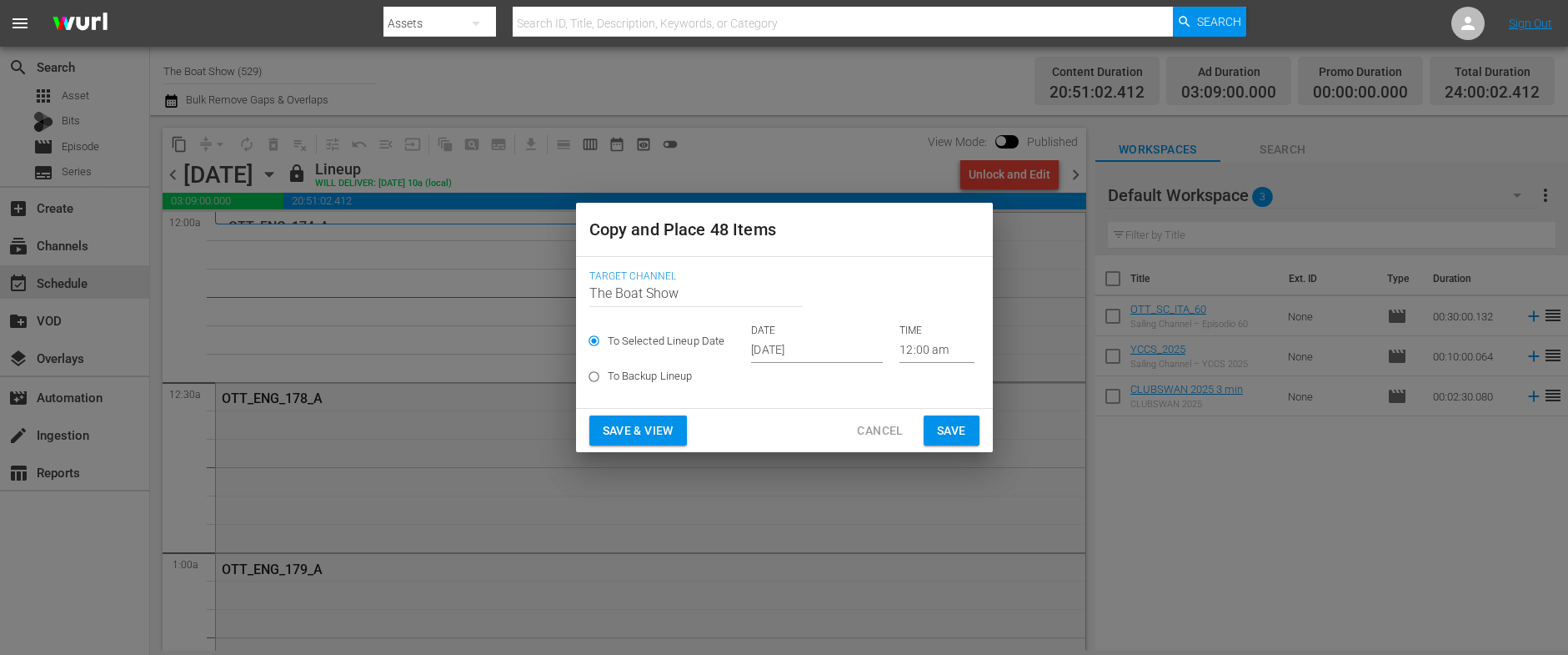
click at [772, 349] on input "[DATE]" at bounding box center [816, 350] width 131 height 25
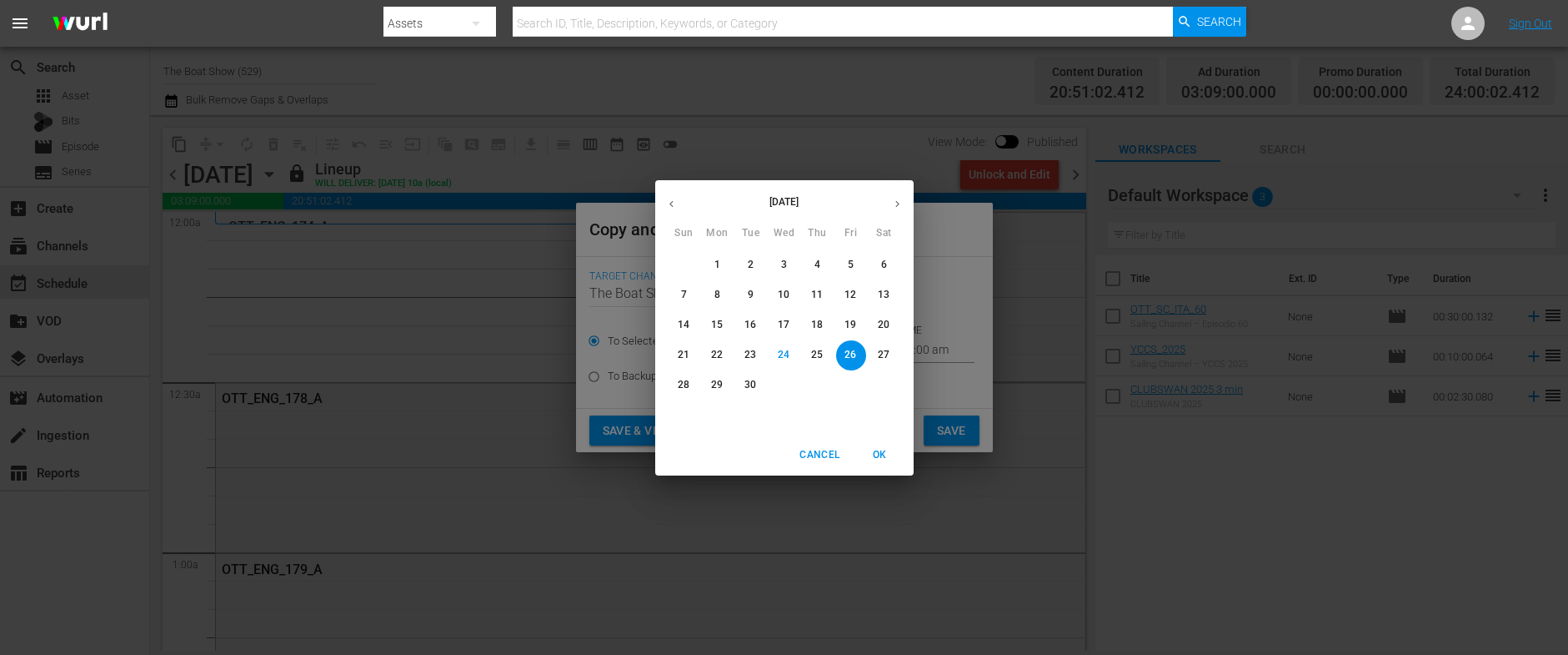
click at [896, 207] on icon "button" at bounding box center [897, 204] width 12 height 12
click at [751, 297] on p "7" at bounding box center [750, 295] width 6 height 14
type input "[DATE]"
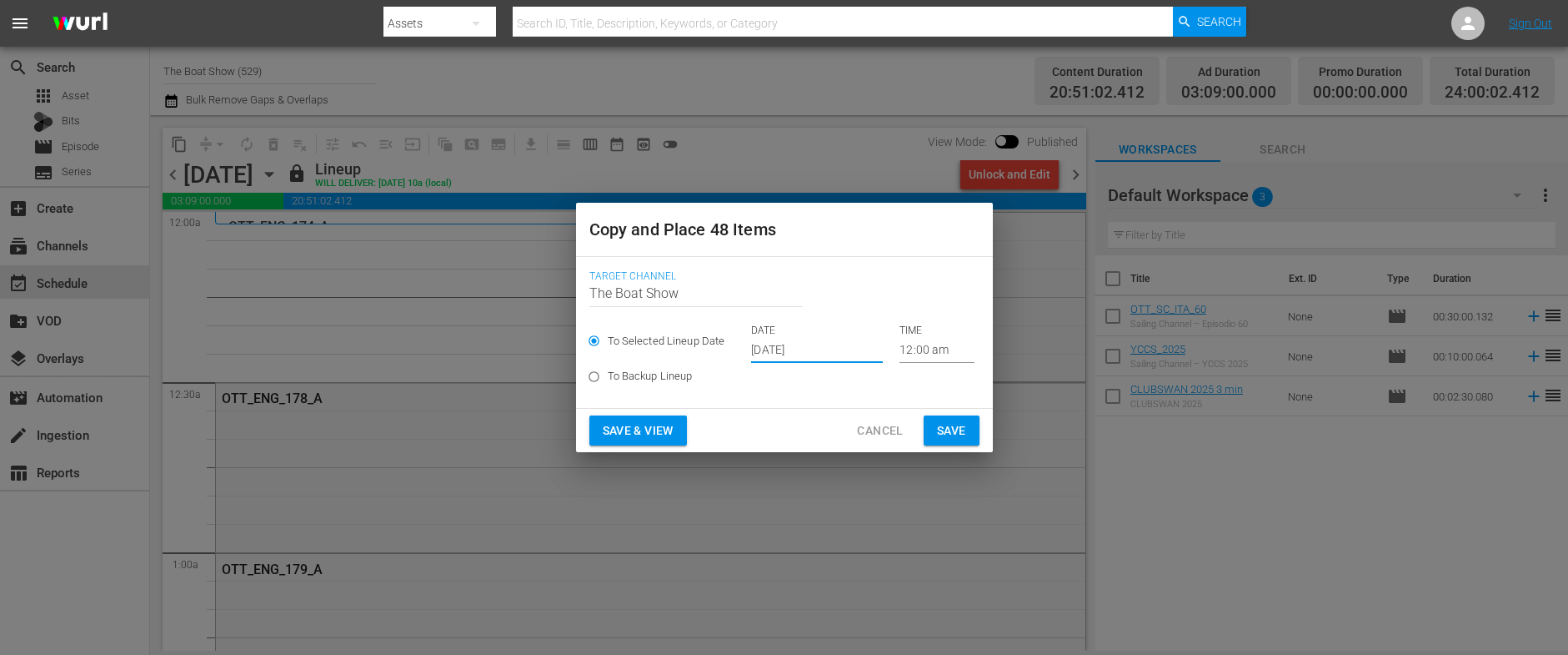
click at [633, 430] on span "Save & View" at bounding box center [638, 431] width 71 height 21
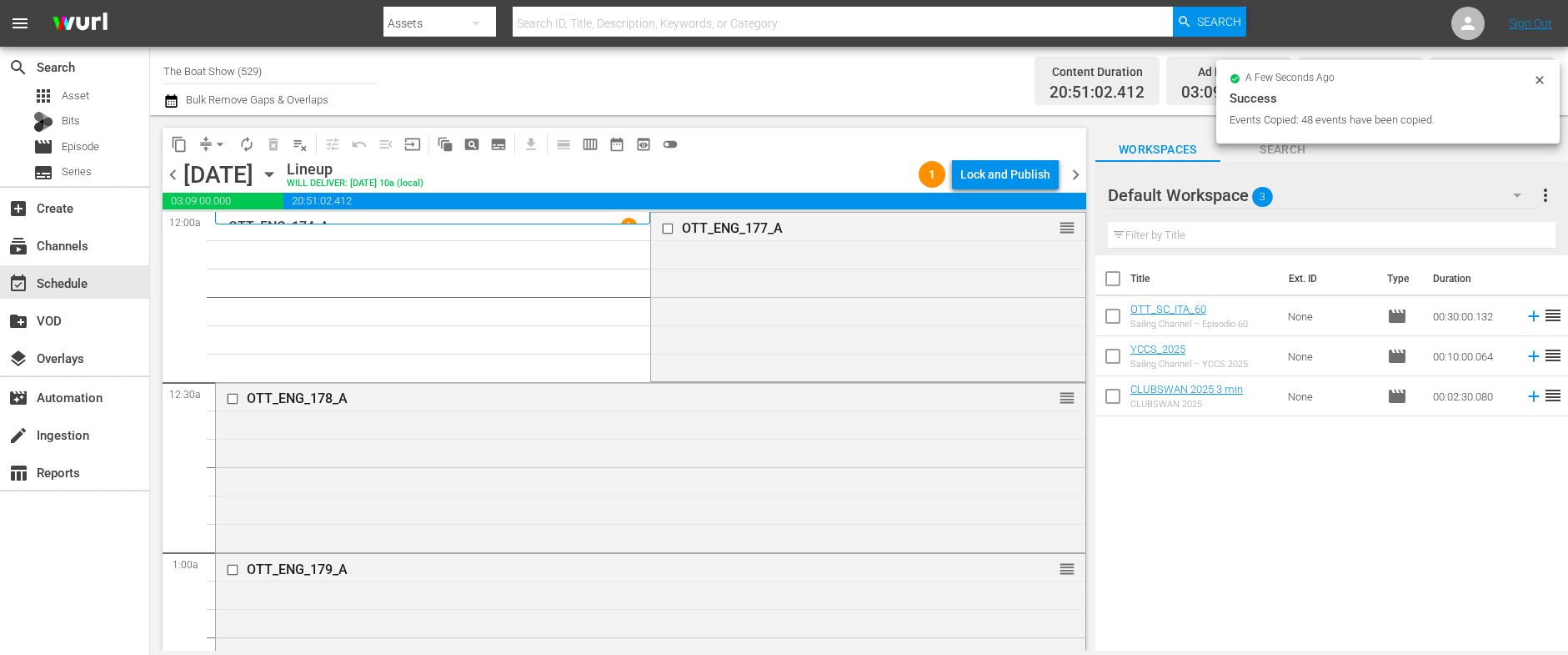
click at [1001, 176] on div "Lock and Publish" at bounding box center [1005, 174] width 90 height 30
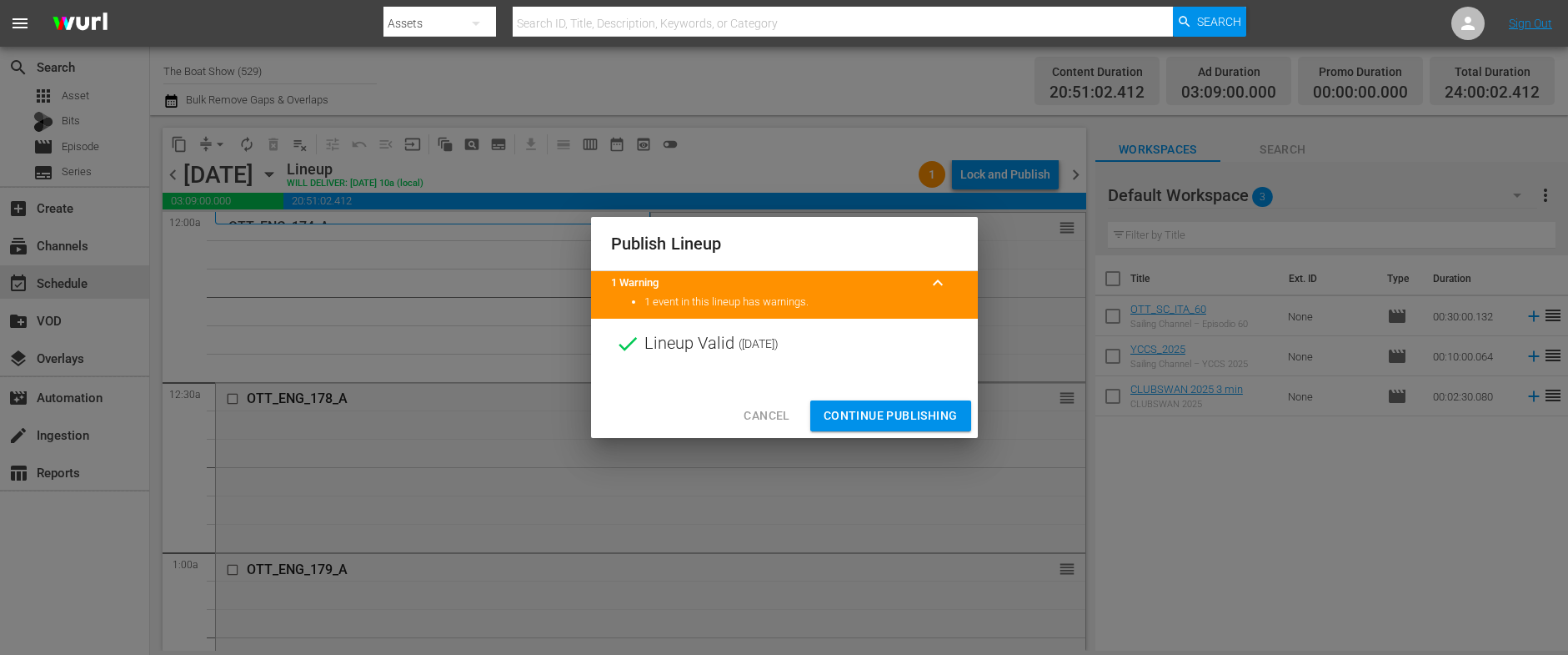
click at [873, 414] on span "Continue Publishing" at bounding box center [890, 416] width 134 height 21
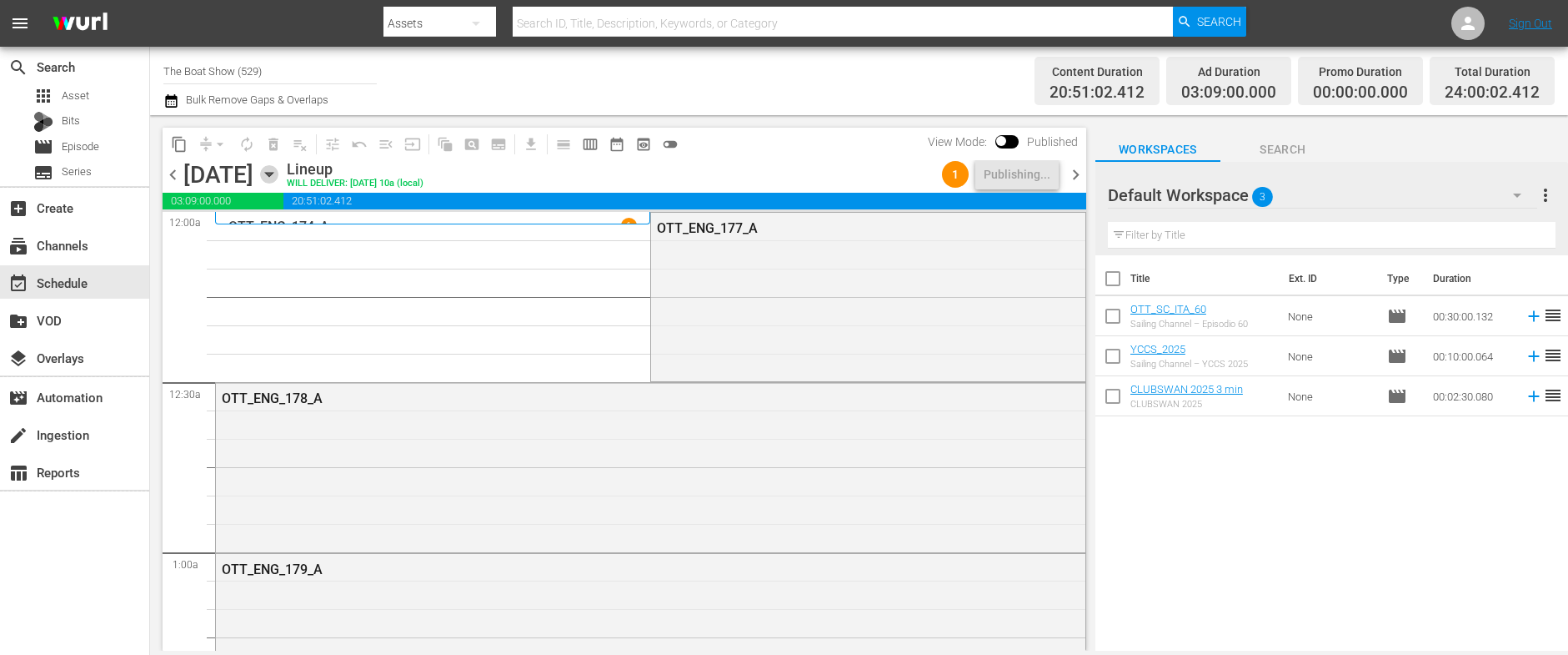
click at [278, 179] on icon "button" at bounding box center [269, 174] width 19 height 19
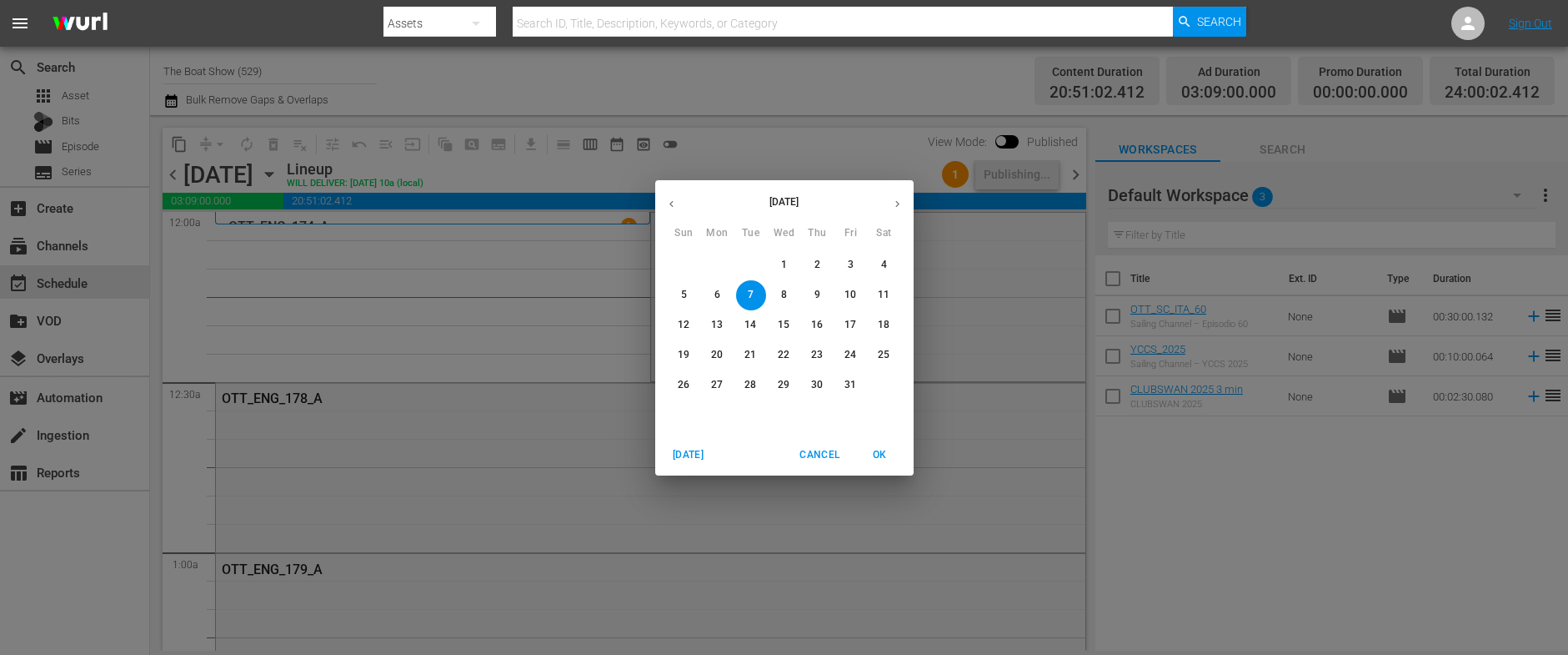
click at [879, 266] on span "4" at bounding box center [884, 265] width 30 height 14
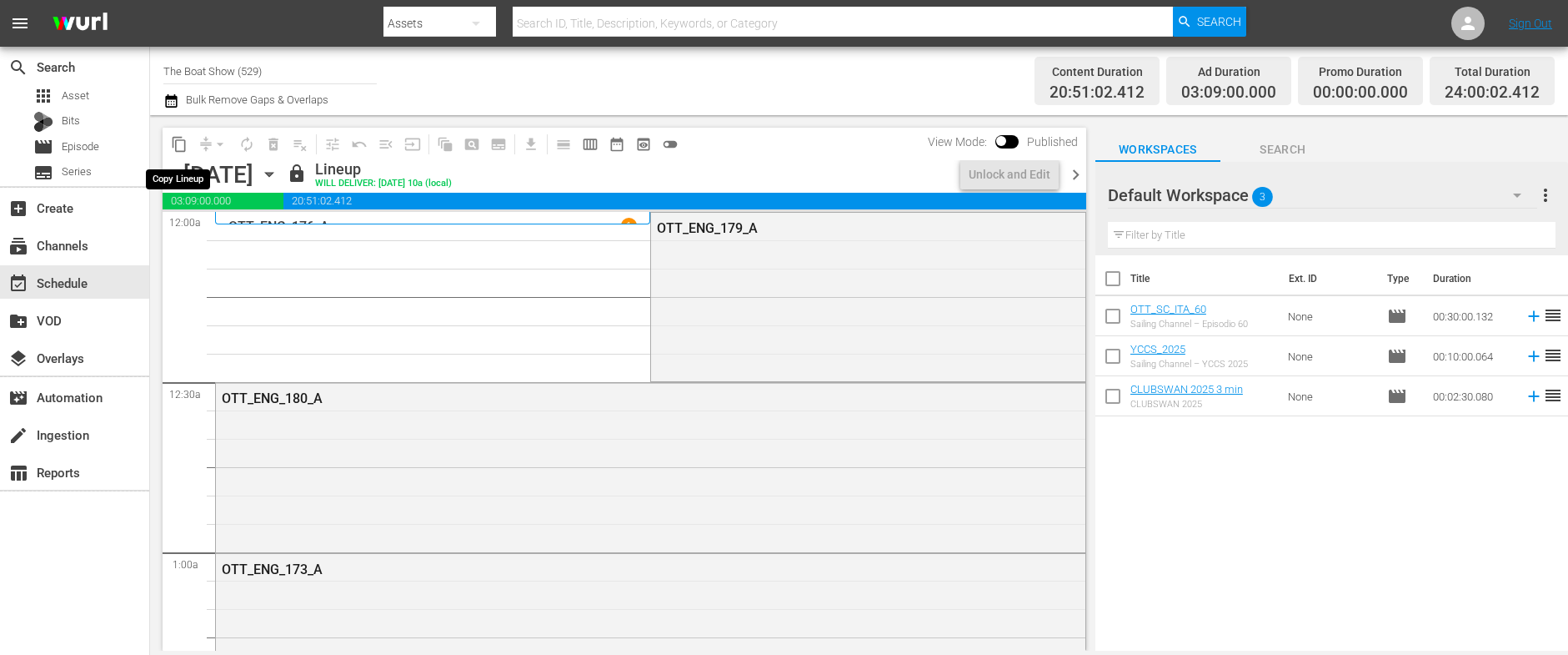
click at [178, 143] on span "content_copy" at bounding box center [179, 144] width 17 height 17
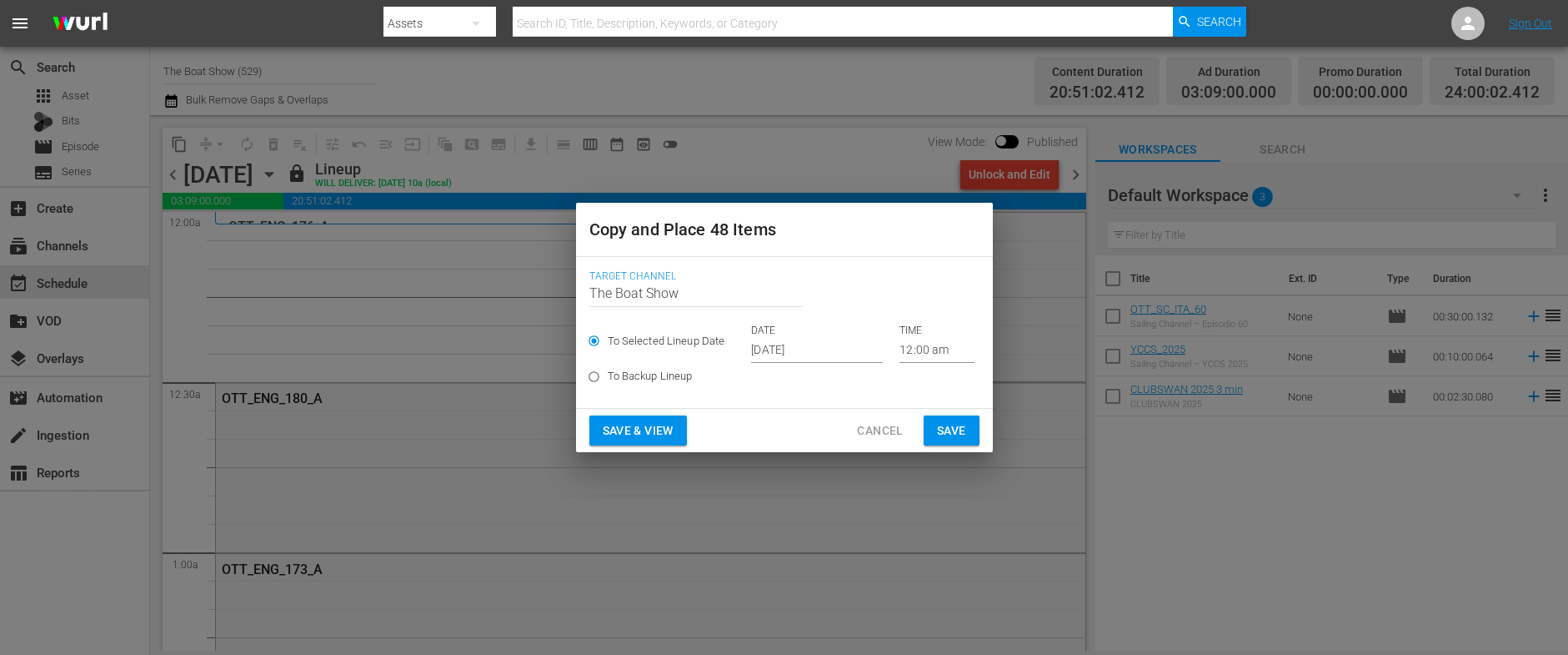
click at [806, 358] on input "[DATE]" at bounding box center [816, 350] width 131 height 25
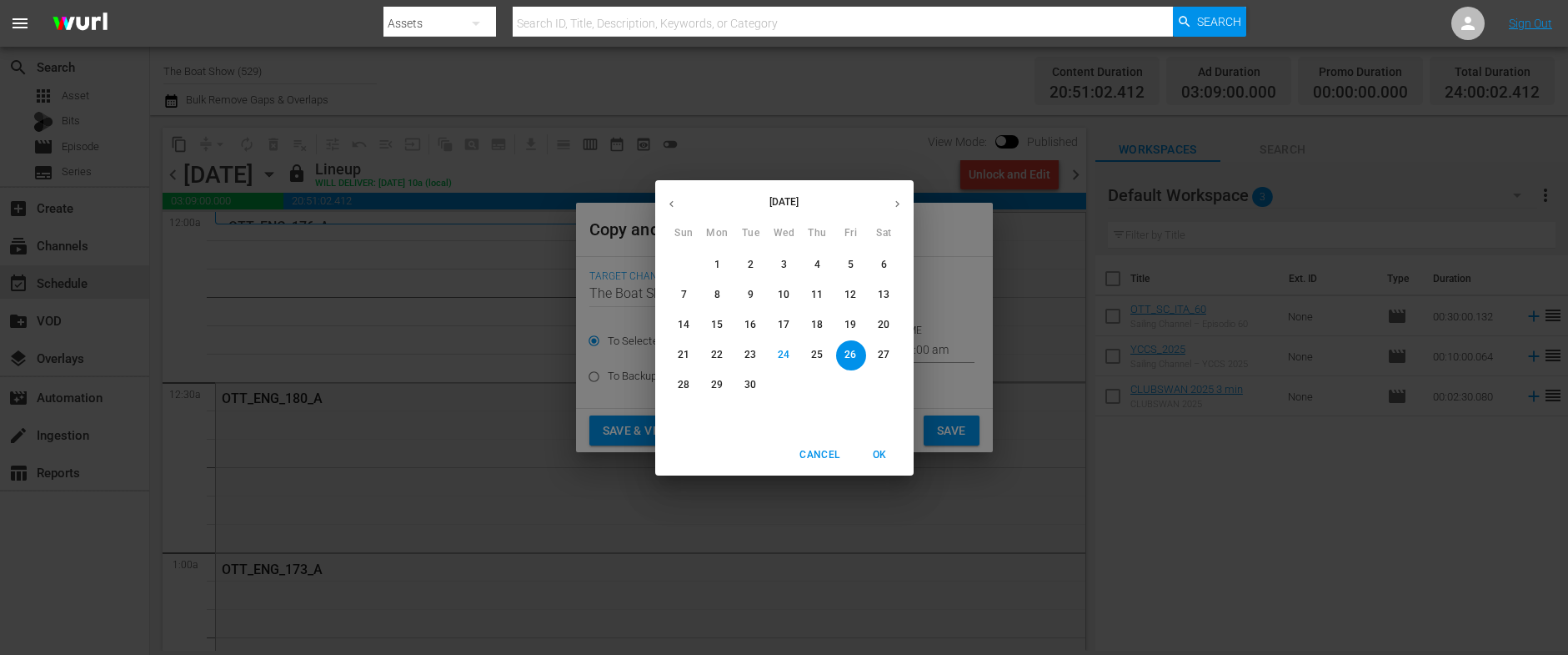
click at [901, 203] on icon "button" at bounding box center [897, 204] width 12 height 12
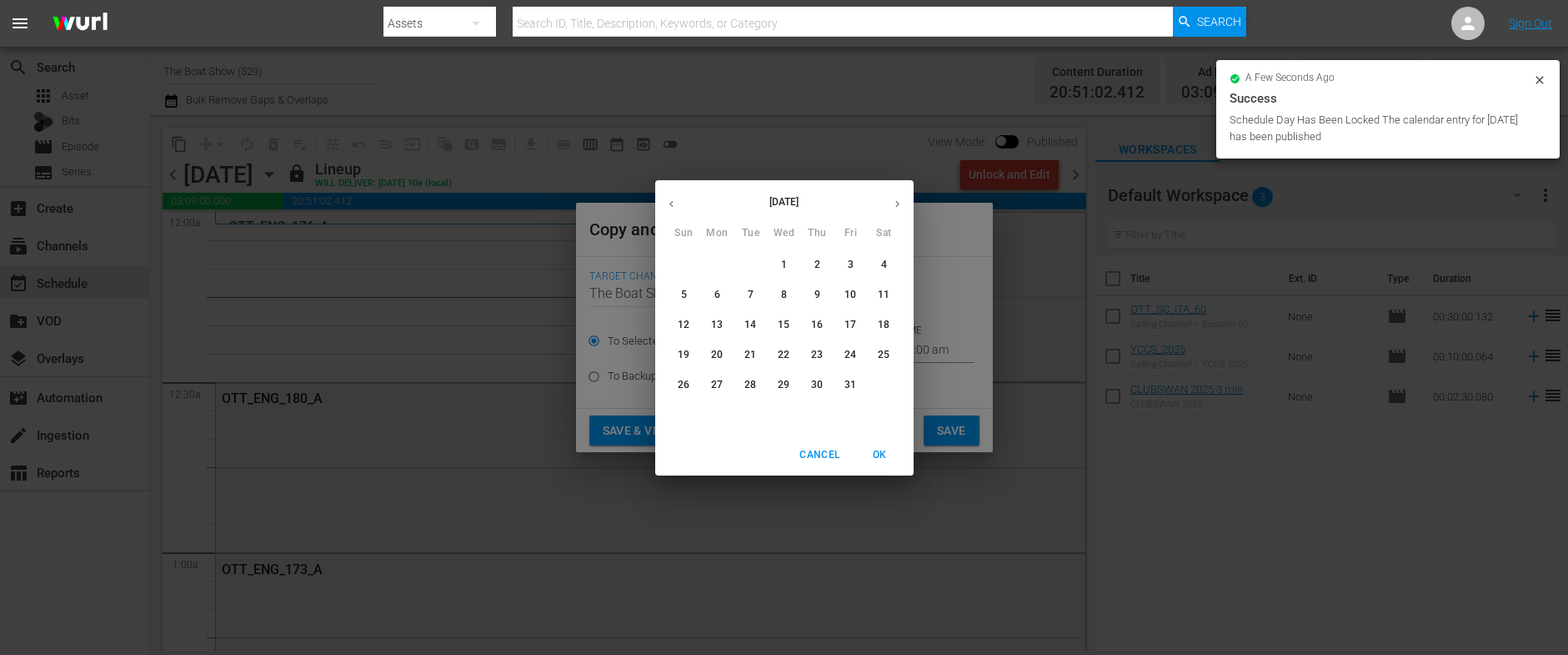
click at [784, 297] on p "8" at bounding box center [784, 295] width 6 height 14
type input "[DATE]"
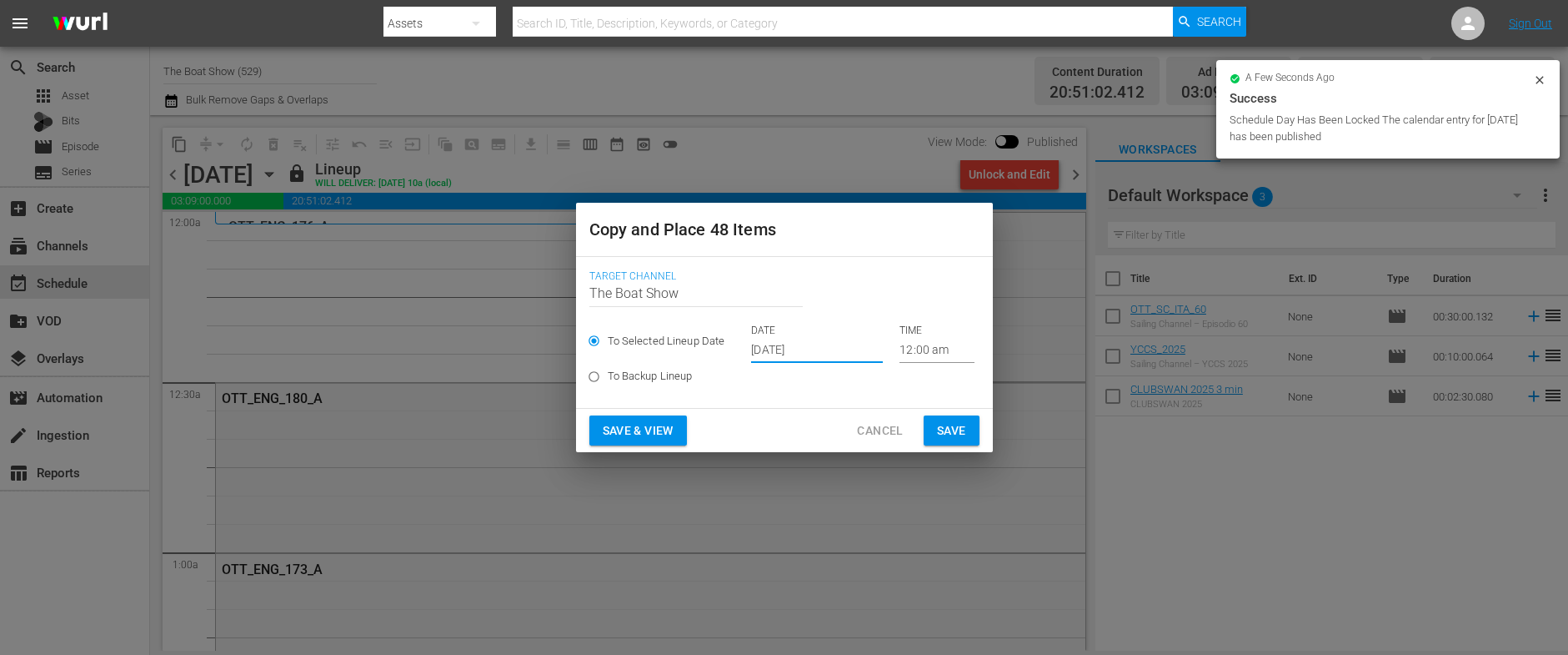
click at [641, 423] on span "Save & View" at bounding box center [638, 431] width 71 height 21
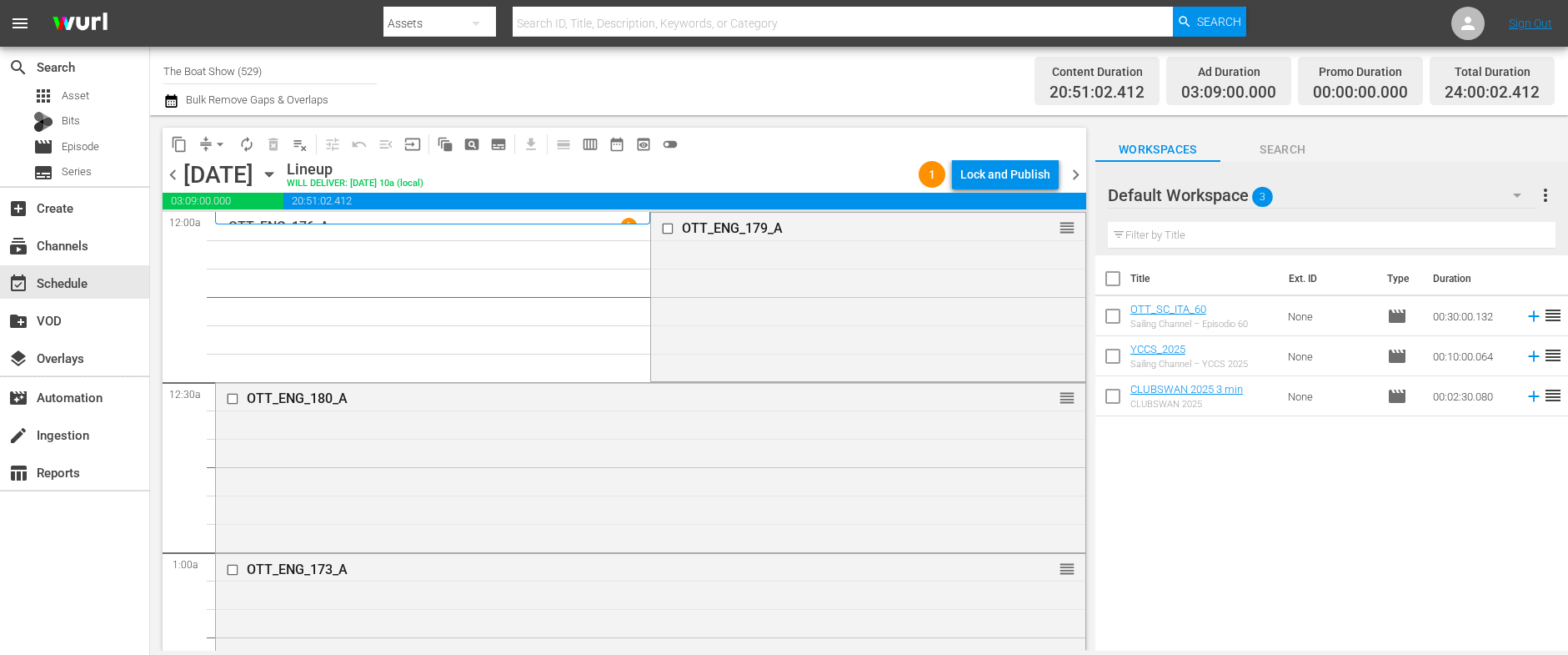
click at [994, 177] on div "Lock and Publish" at bounding box center [1005, 174] width 90 height 30
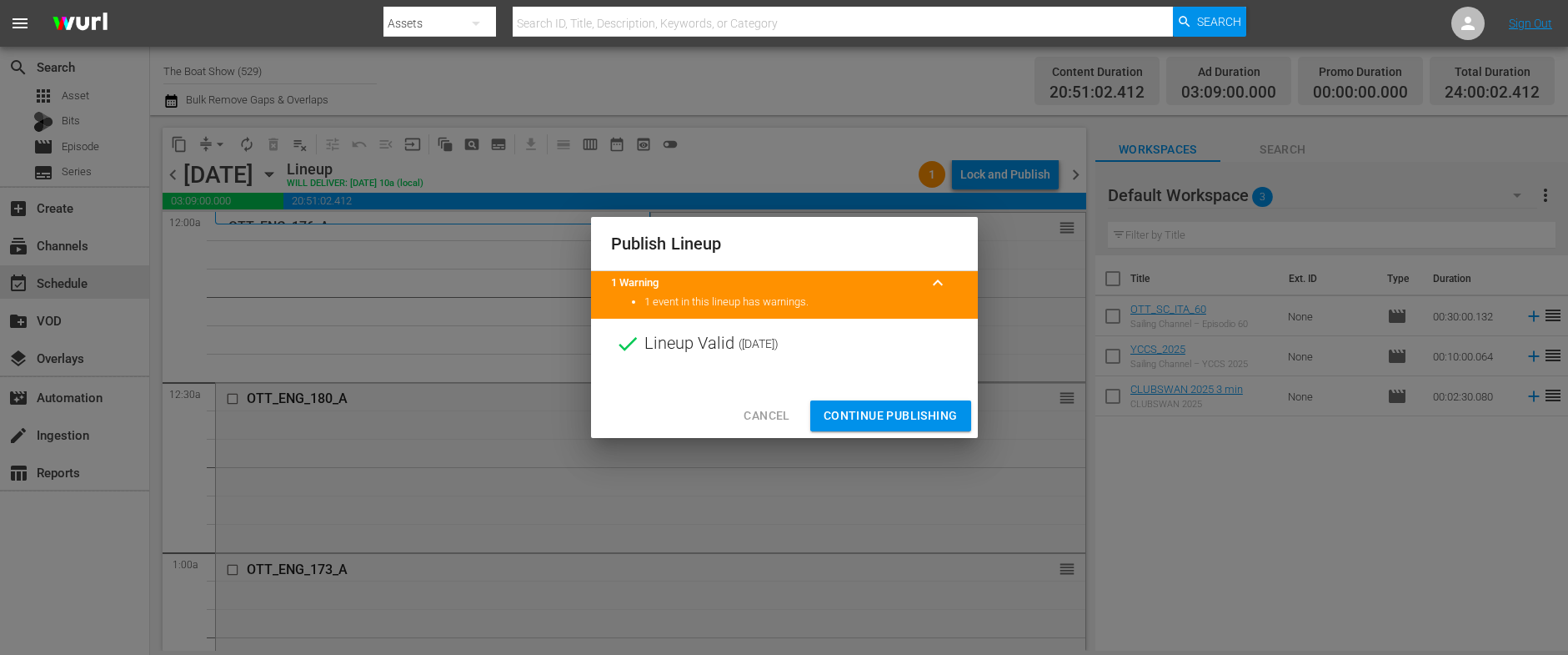
click at [892, 413] on span "Continue Publishing" at bounding box center [890, 416] width 134 height 21
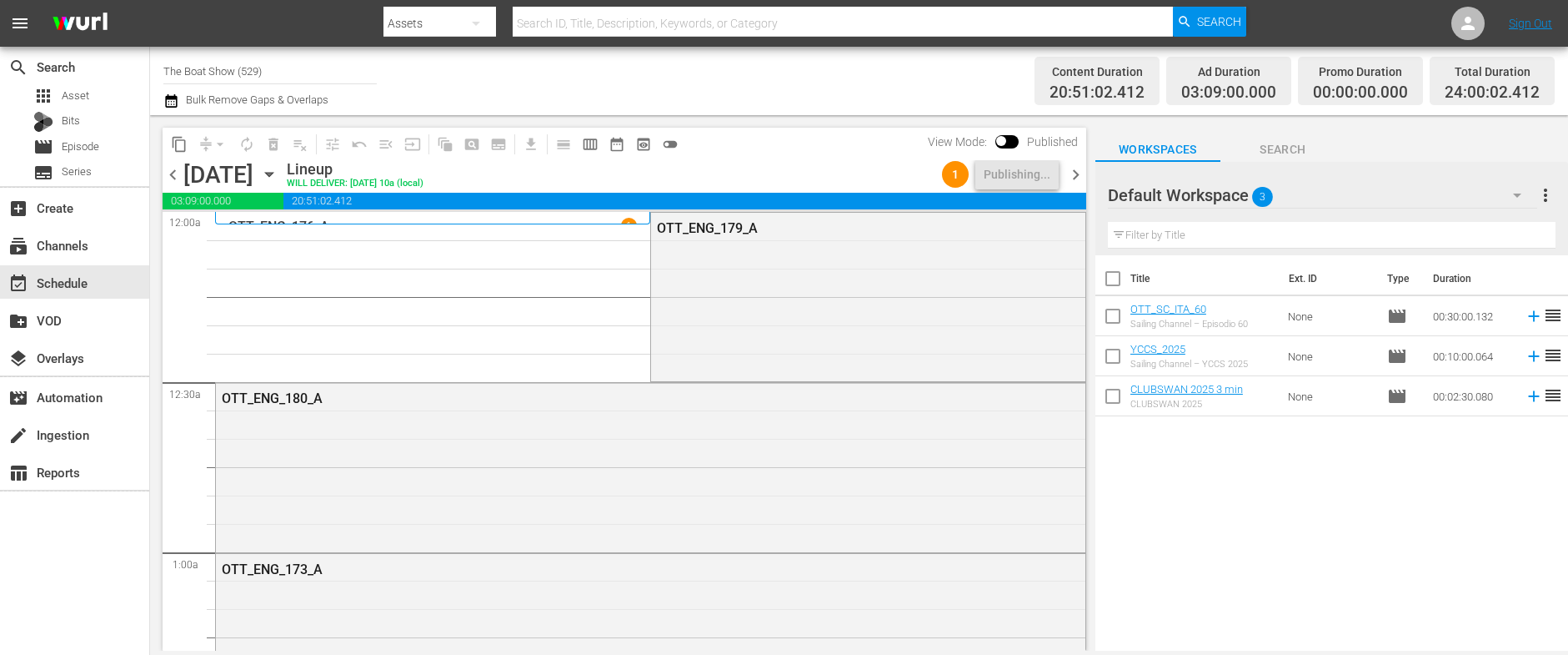
click at [273, 173] on icon "button" at bounding box center [268, 175] width 8 height 4
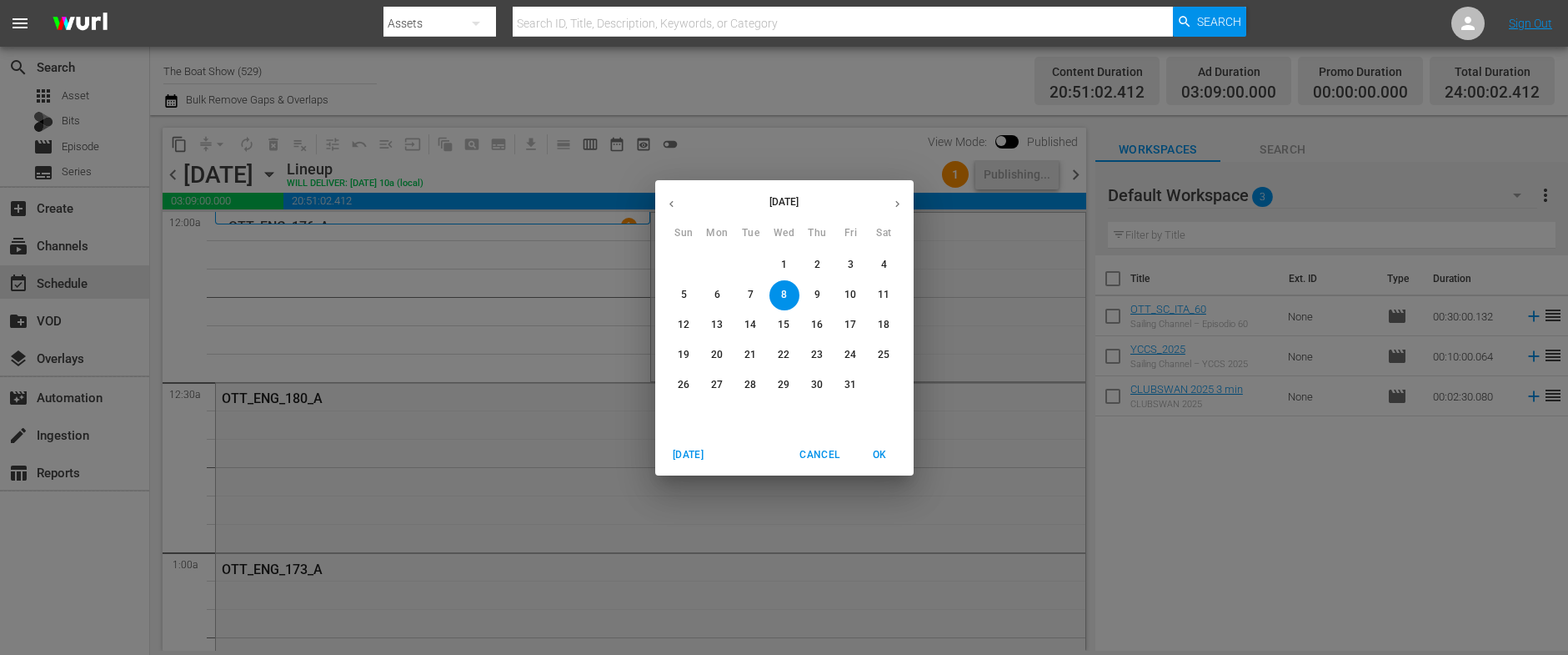
click at [690, 295] on span "5" at bounding box center [685, 295] width 30 height 14
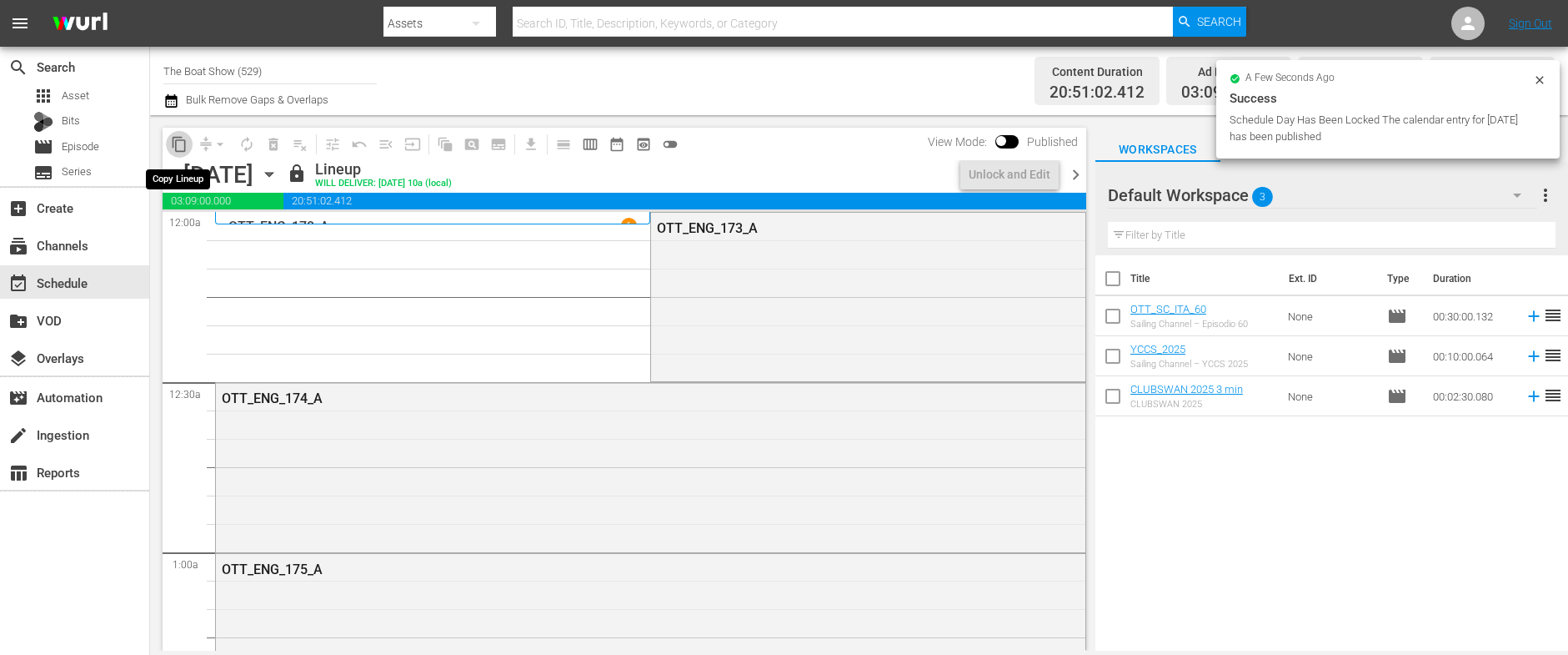
click at [176, 147] on span "content_copy" at bounding box center [179, 144] width 17 height 17
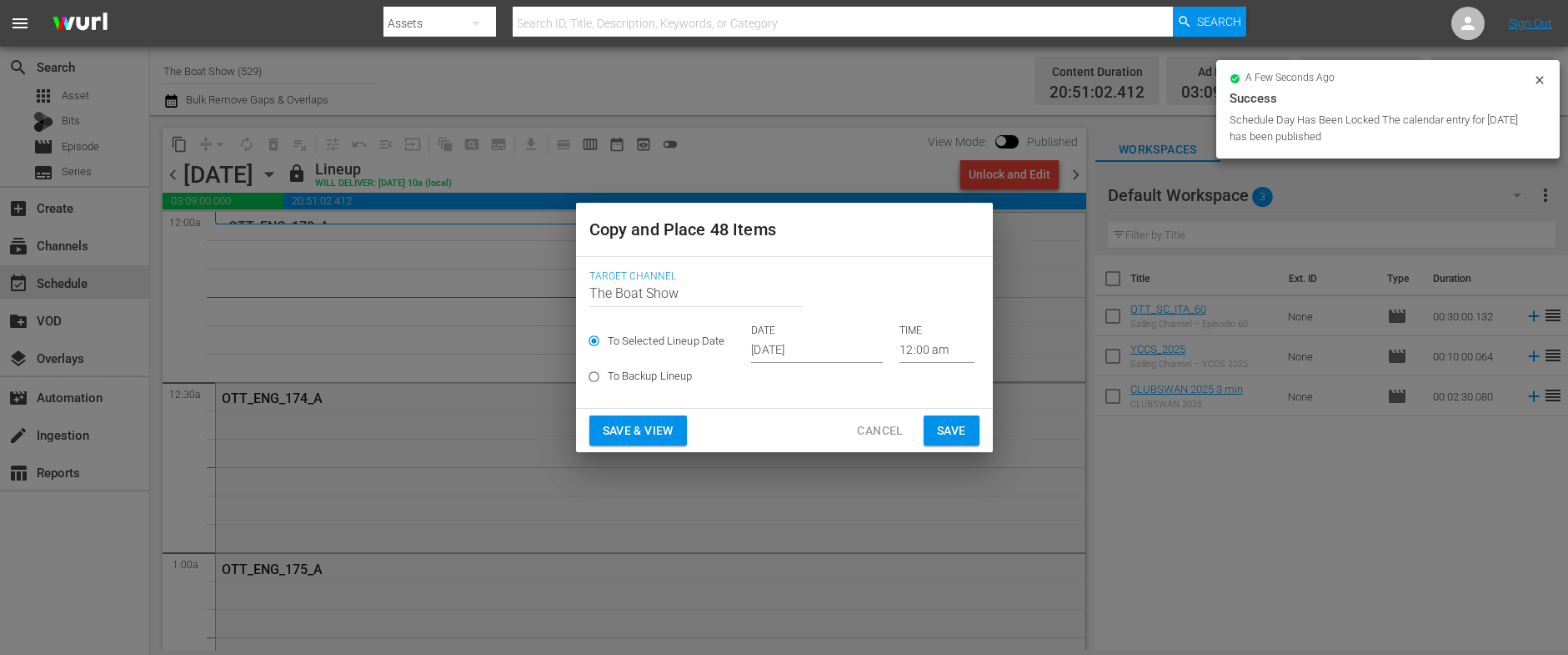
click at [776, 348] on input "Sep 26th 2025" at bounding box center [816, 350] width 131 height 25
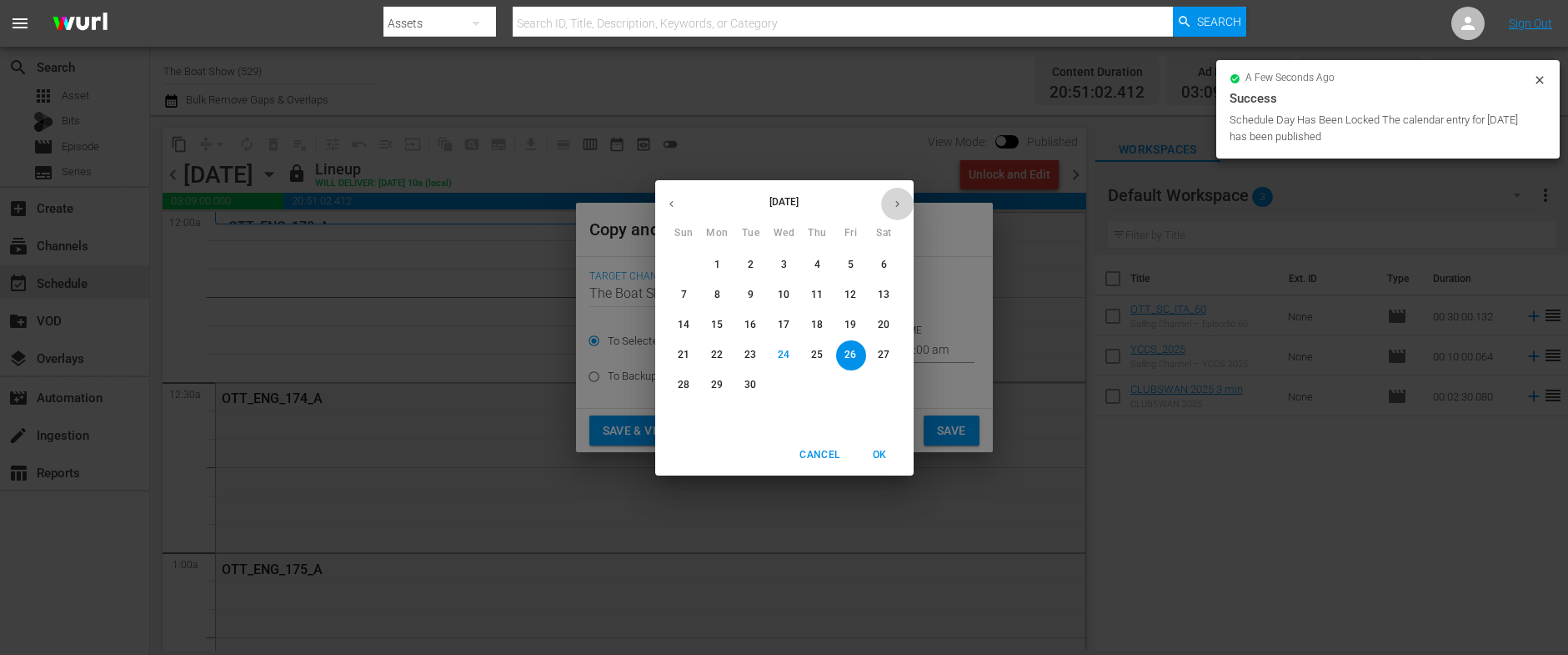
click at [893, 207] on icon "button" at bounding box center [897, 204] width 12 height 12
click at [813, 294] on span "9" at bounding box center [818, 295] width 30 height 14
type input "Oct 9th 2025"
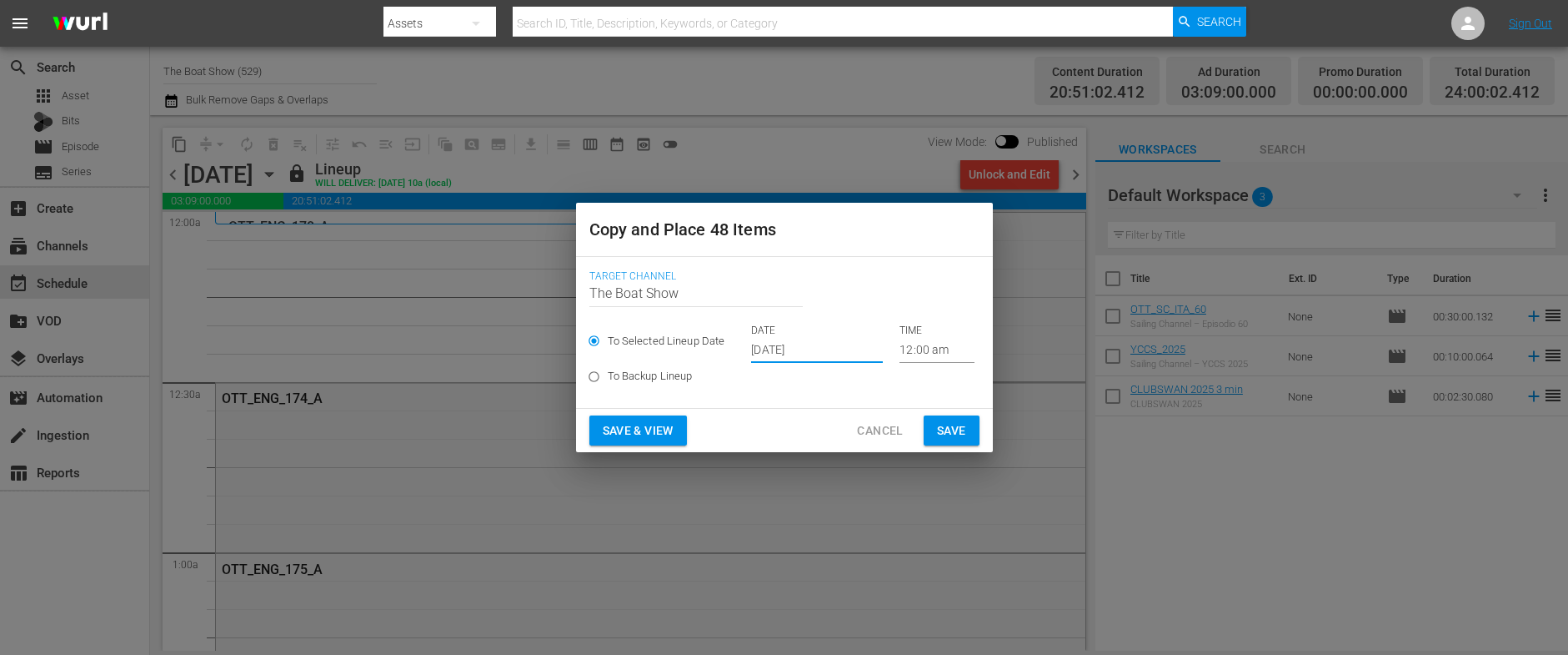
click at [659, 425] on span "Save & View" at bounding box center [638, 431] width 71 height 21
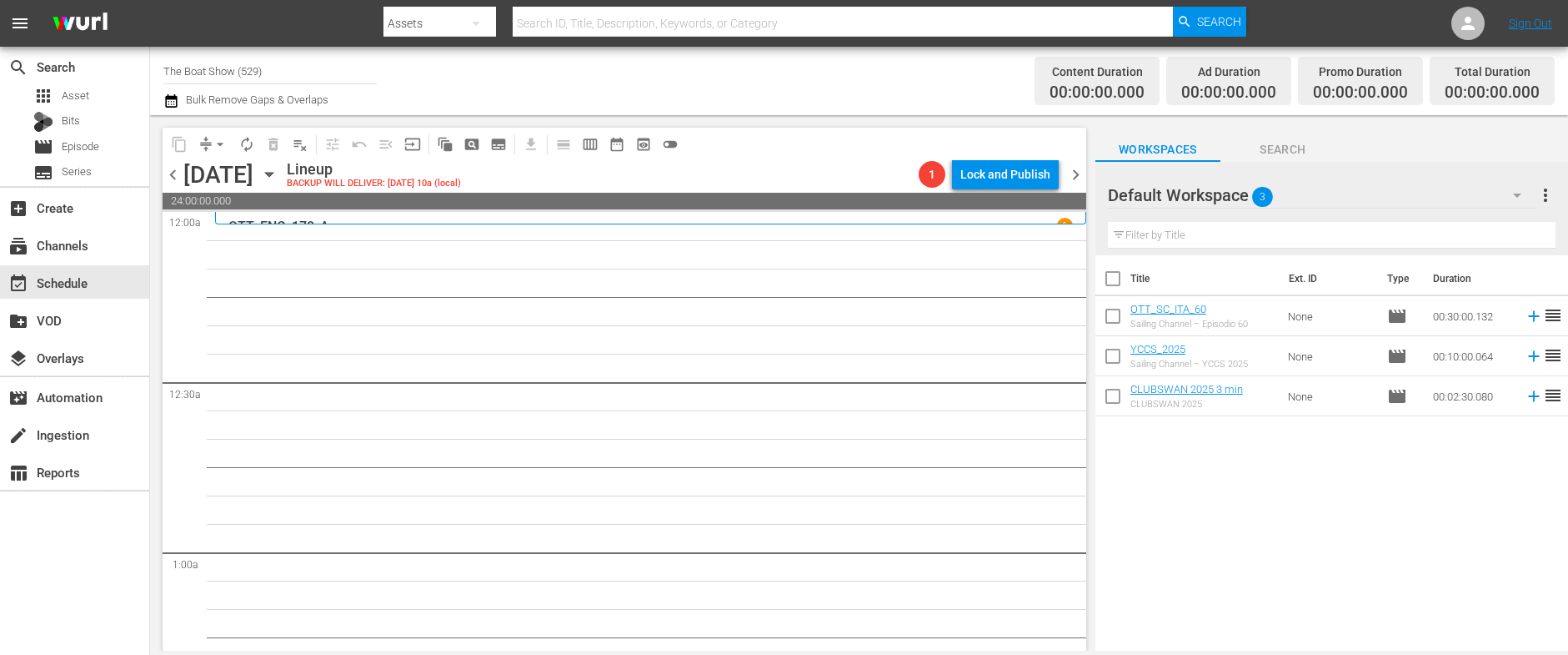
click at [273, 173] on icon "button" at bounding box center [268, 175] width 8 height 4
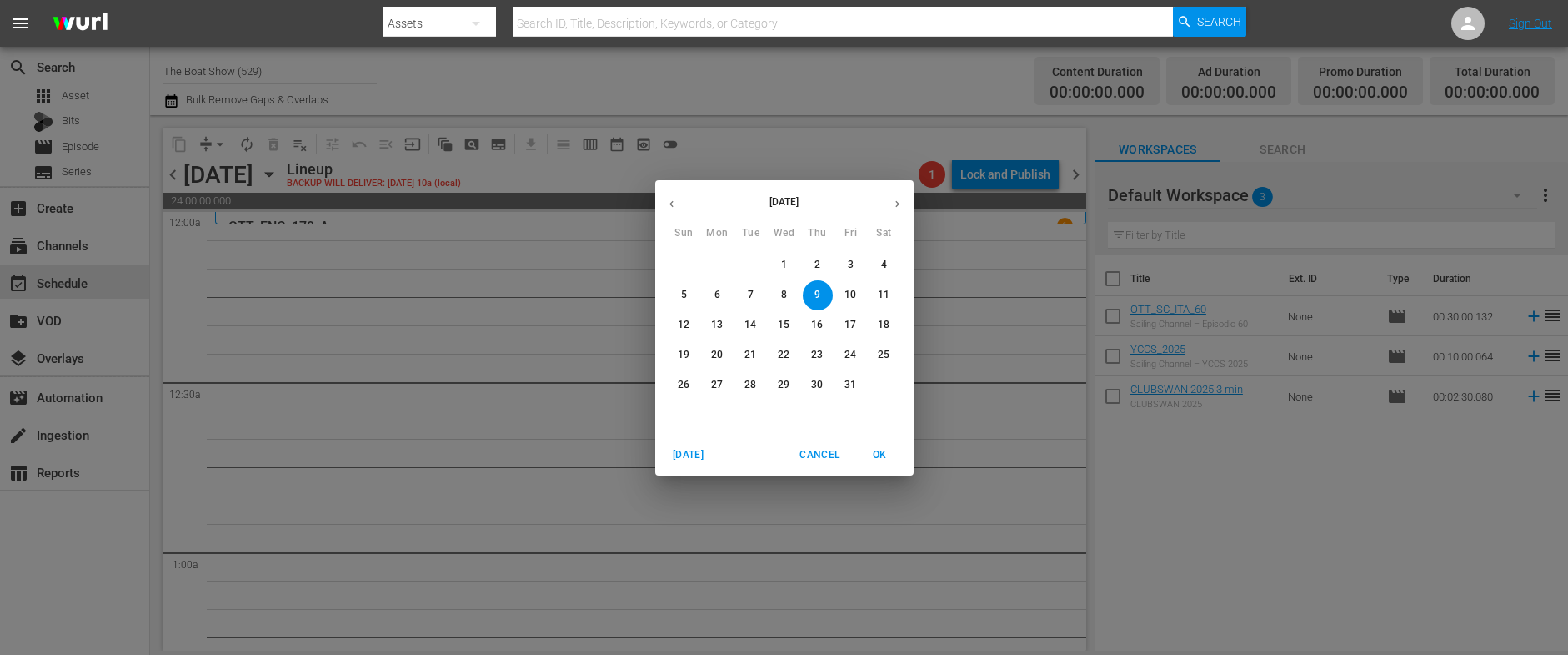
click at [682, 294] on p "5" at bounding box center [684, 295] width 6 height 14
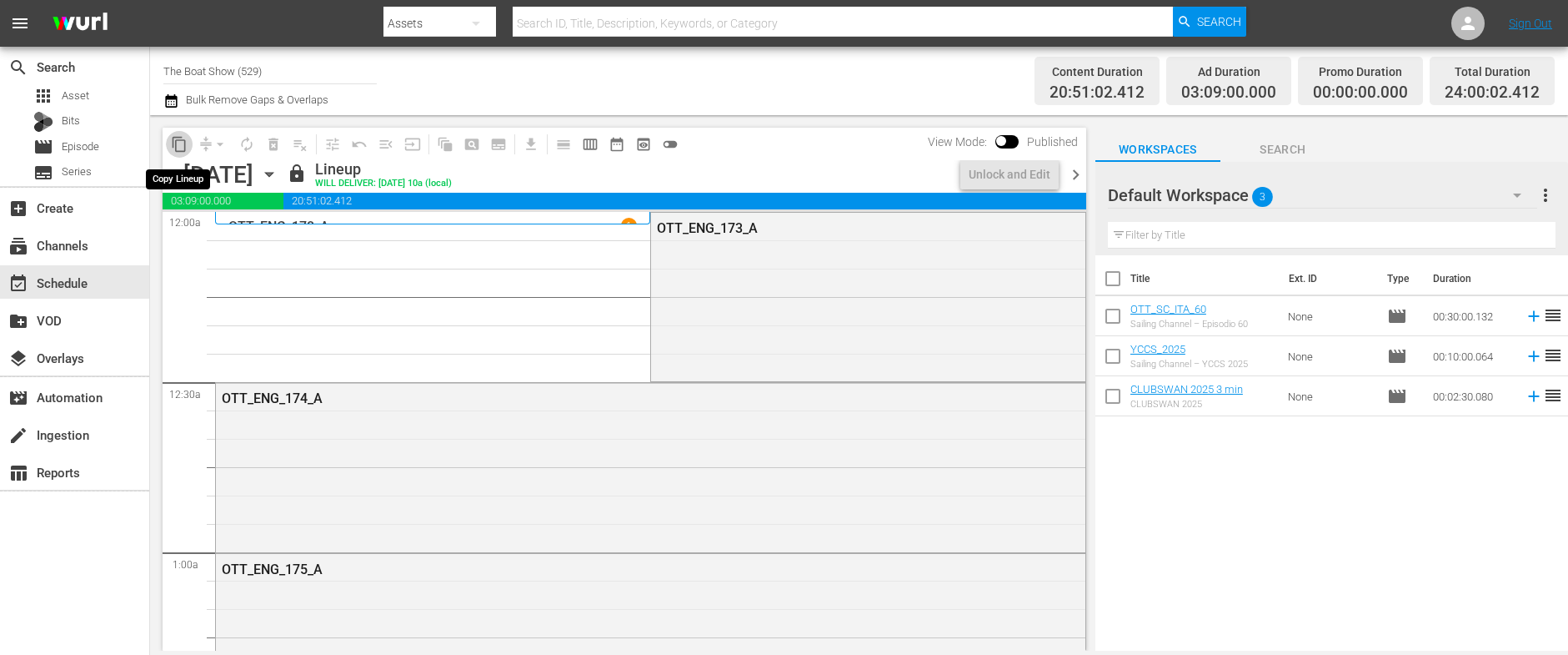
click at [178, 143] on span "content_copy" at bounding box center [179, 144] width 17 height 17
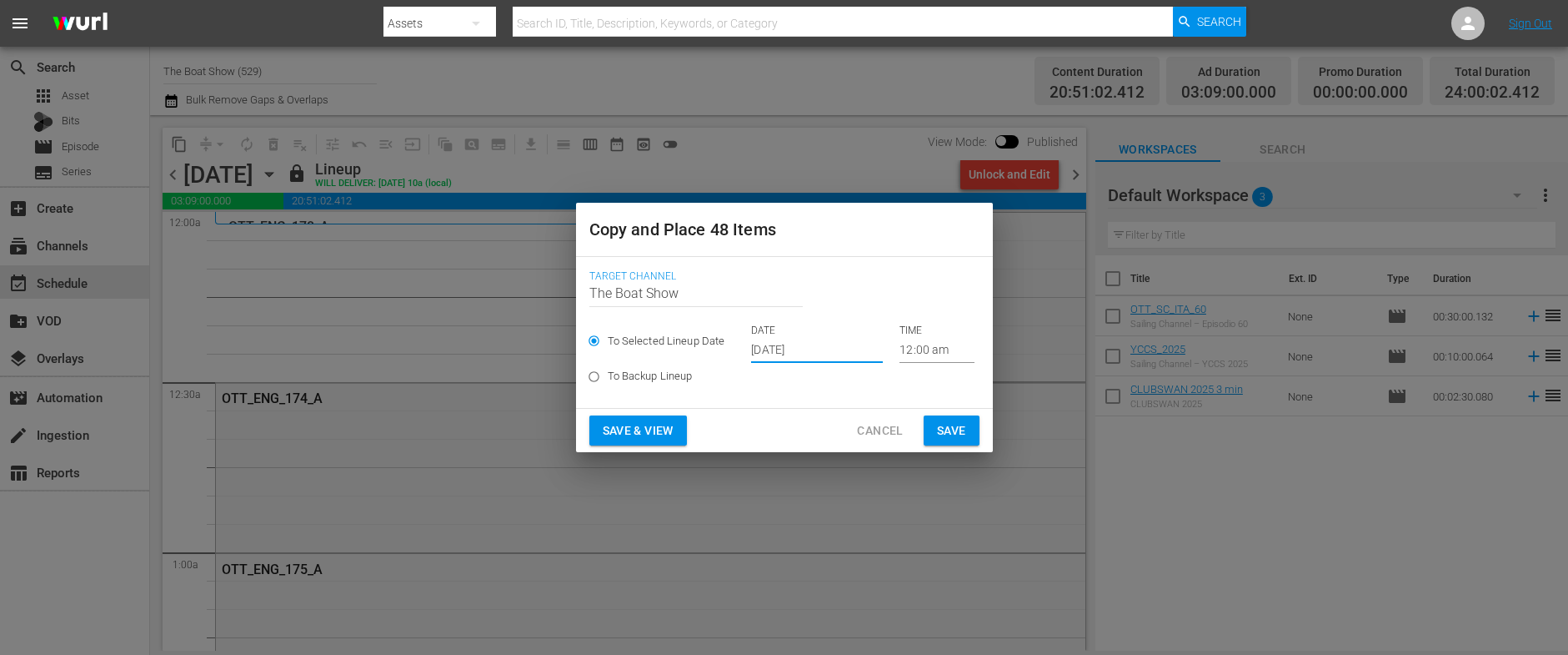
click at [782, 352] on input "[DATE]" at bounding box center [816, 350] width 131 height 25
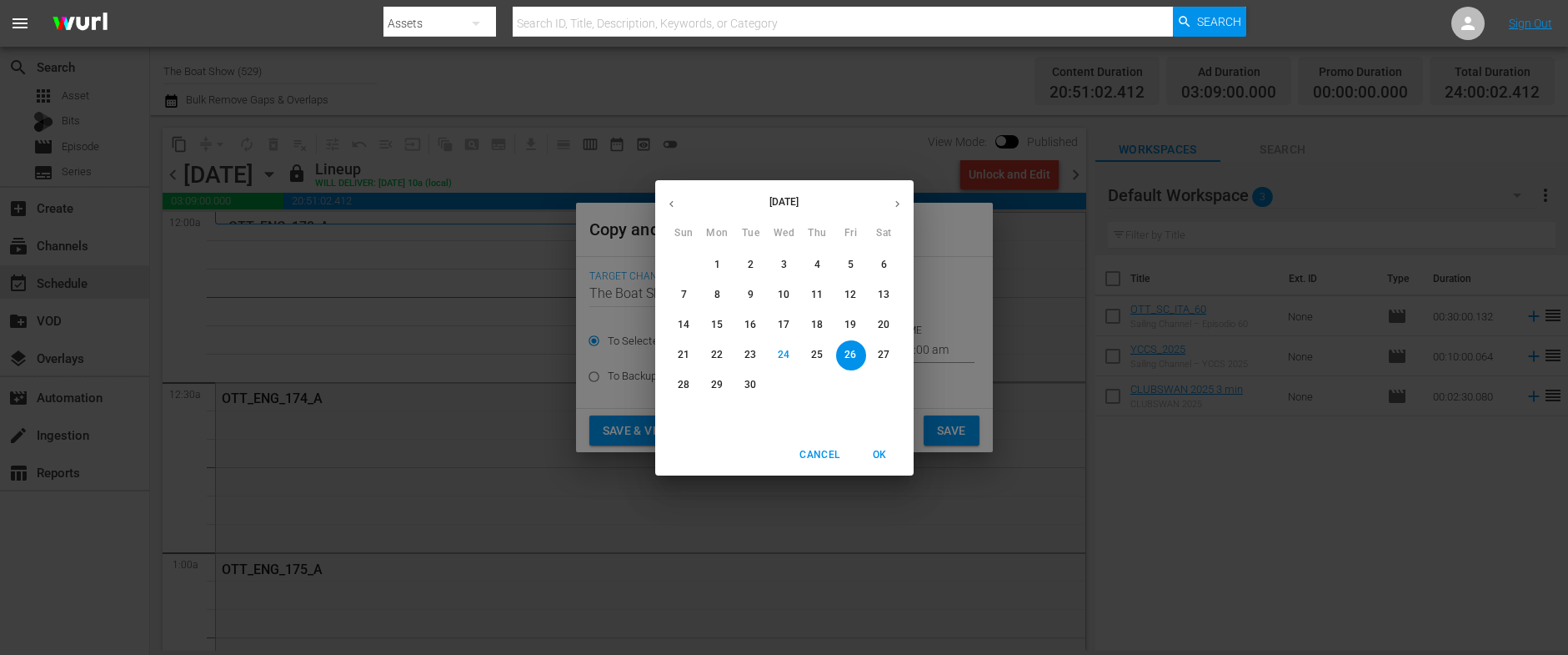
click at [895, 211] on button "button" at bounding box center [897, 204] width 33 height 33
click at [823, 301] on span "9" at bounding box center [818, 295] width 30 height 14
type input "Oct 9th 2025"
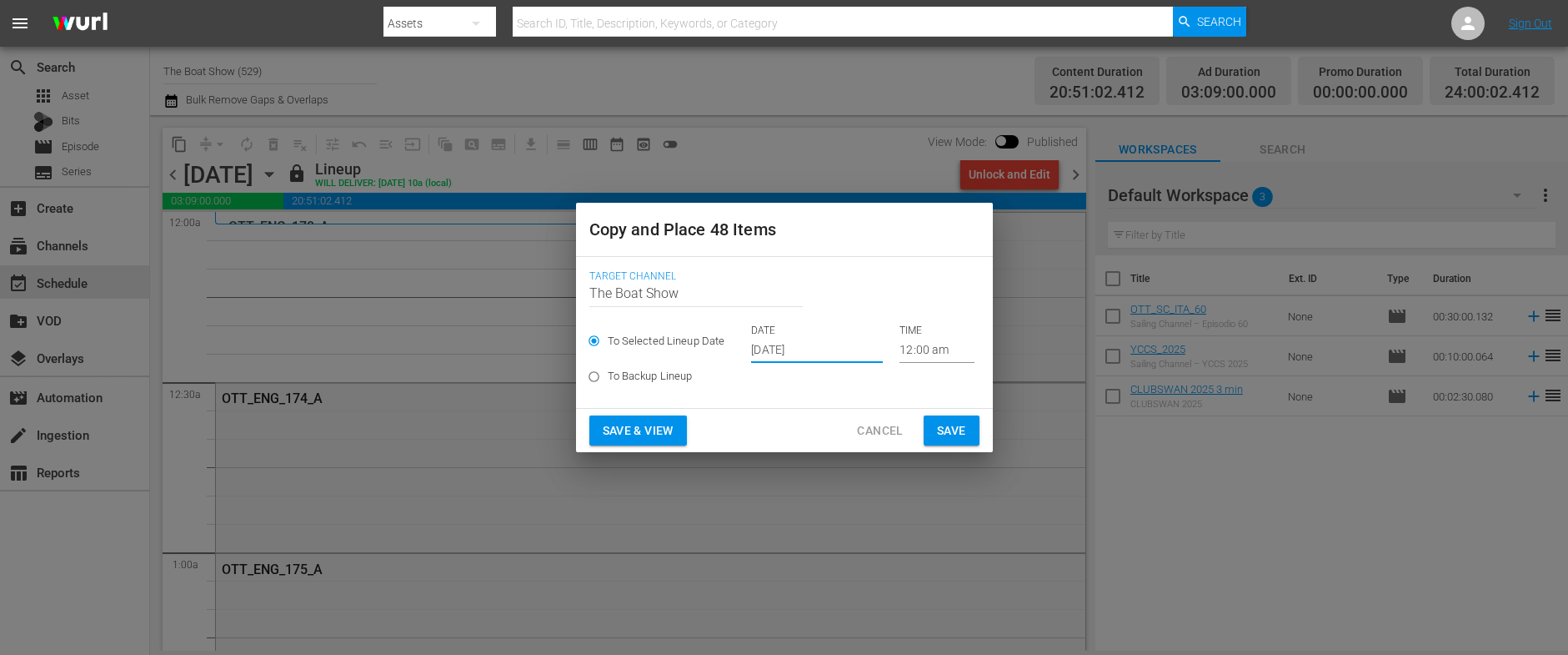
click at [650, 422] on span "Save & View" at bounding box center [638, 431] width 71 height 21
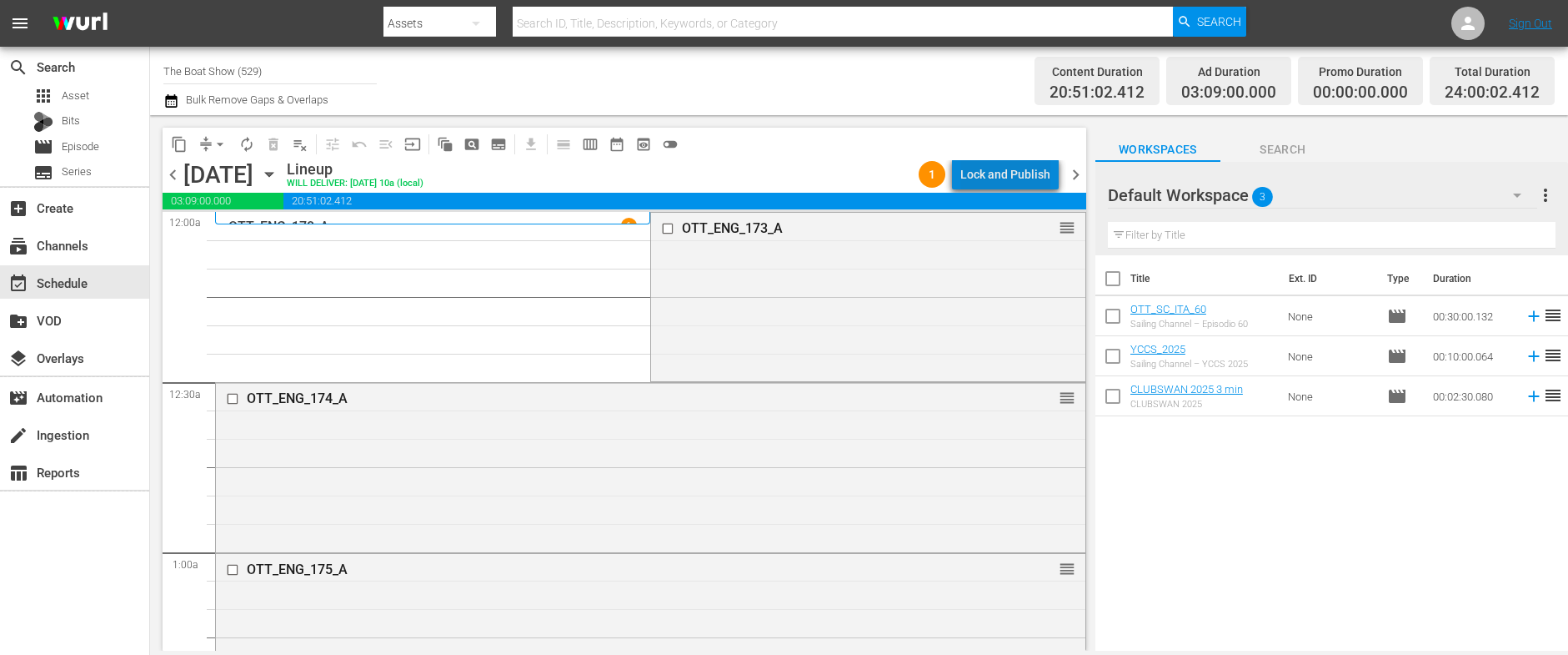
click at [1020, 167] on div "Lock and Publish" at bounding box center [1005, 174] width 90 height 30
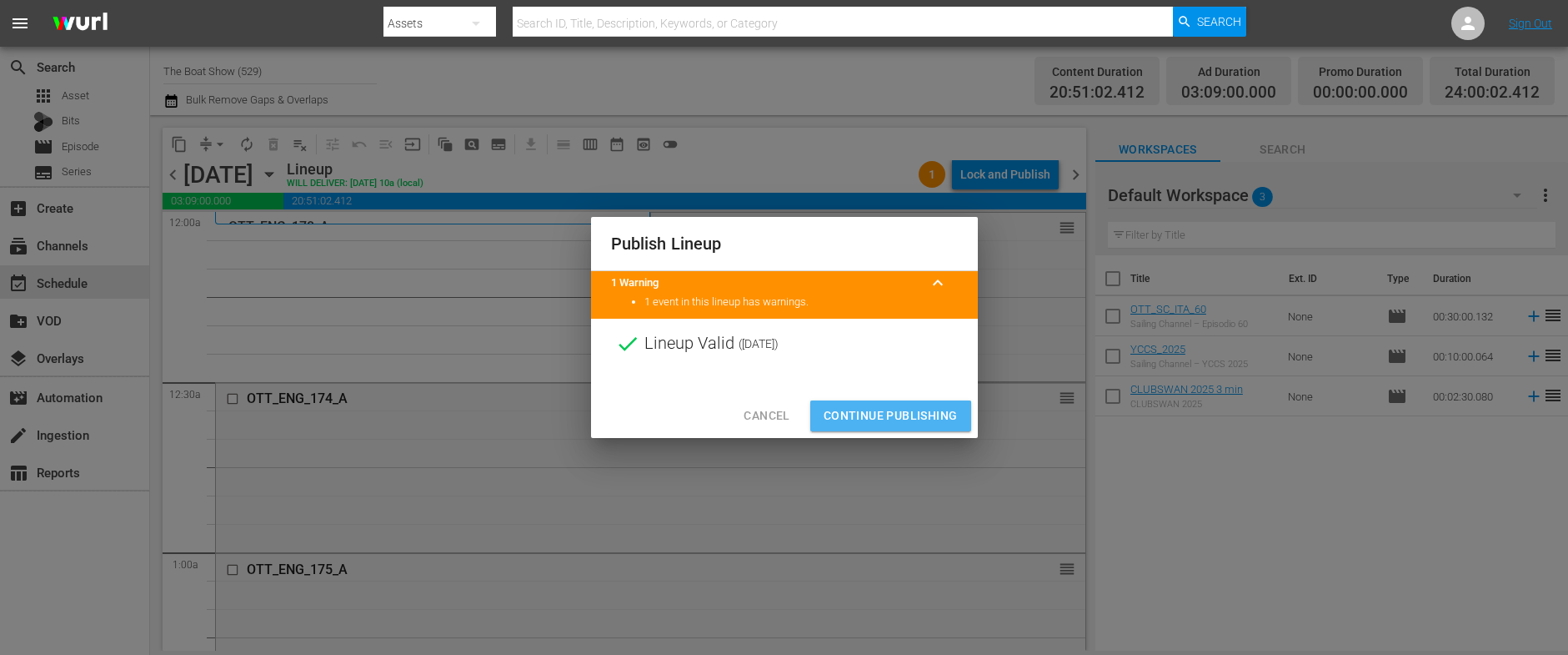
click at [878, 419] on span "Continue Publishing" at bounding box center [890, 416] width 134 height 21
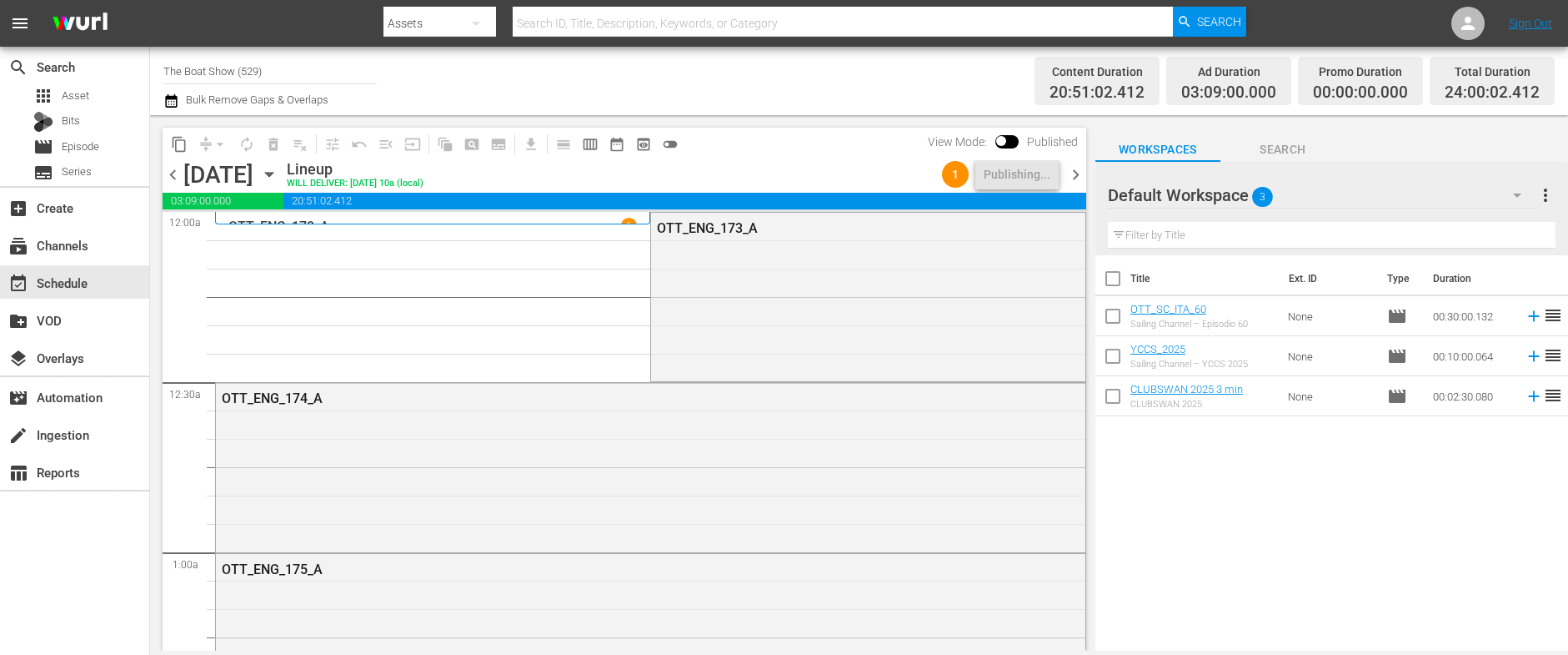
click at [273, 173] on icon "button" at bounding box center [268, 175] width 8 height 4
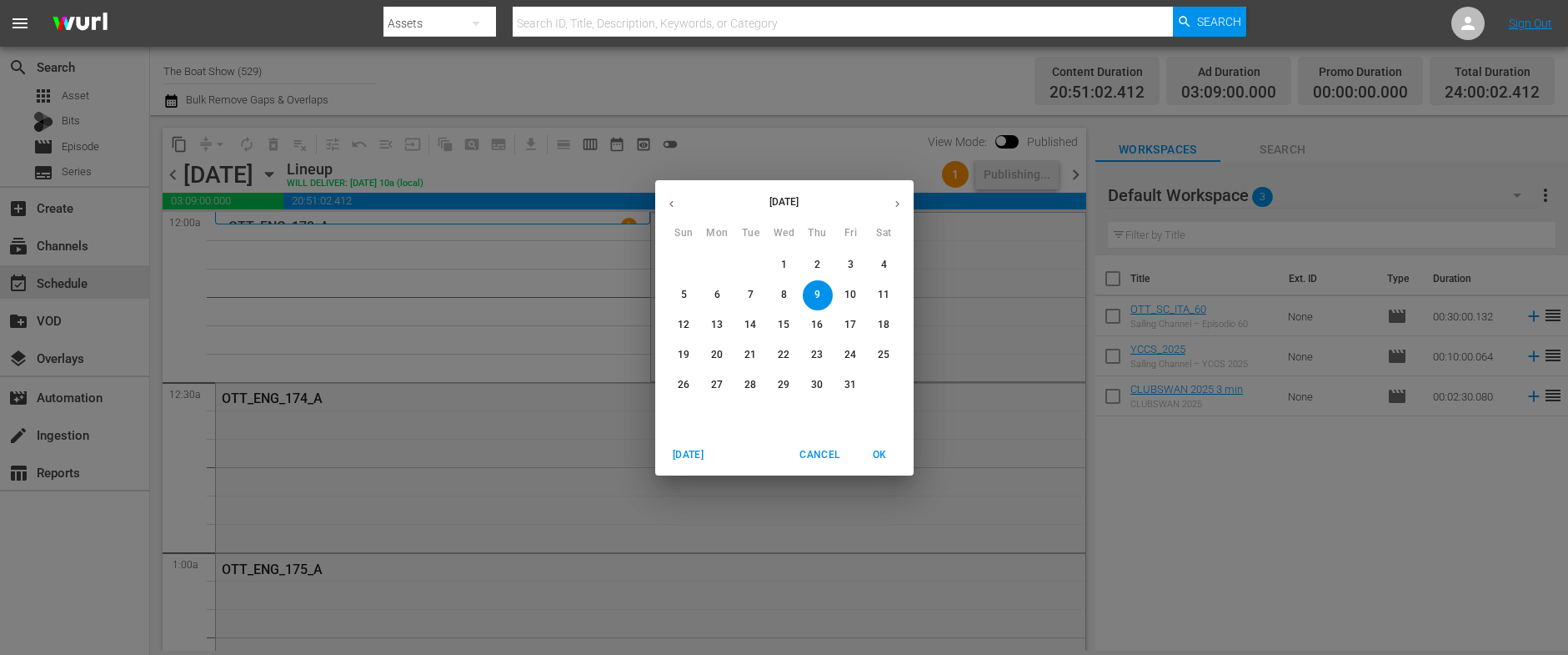
click at [710, 293] on span "6" at bounding box center [717, 295] width 30 height 14
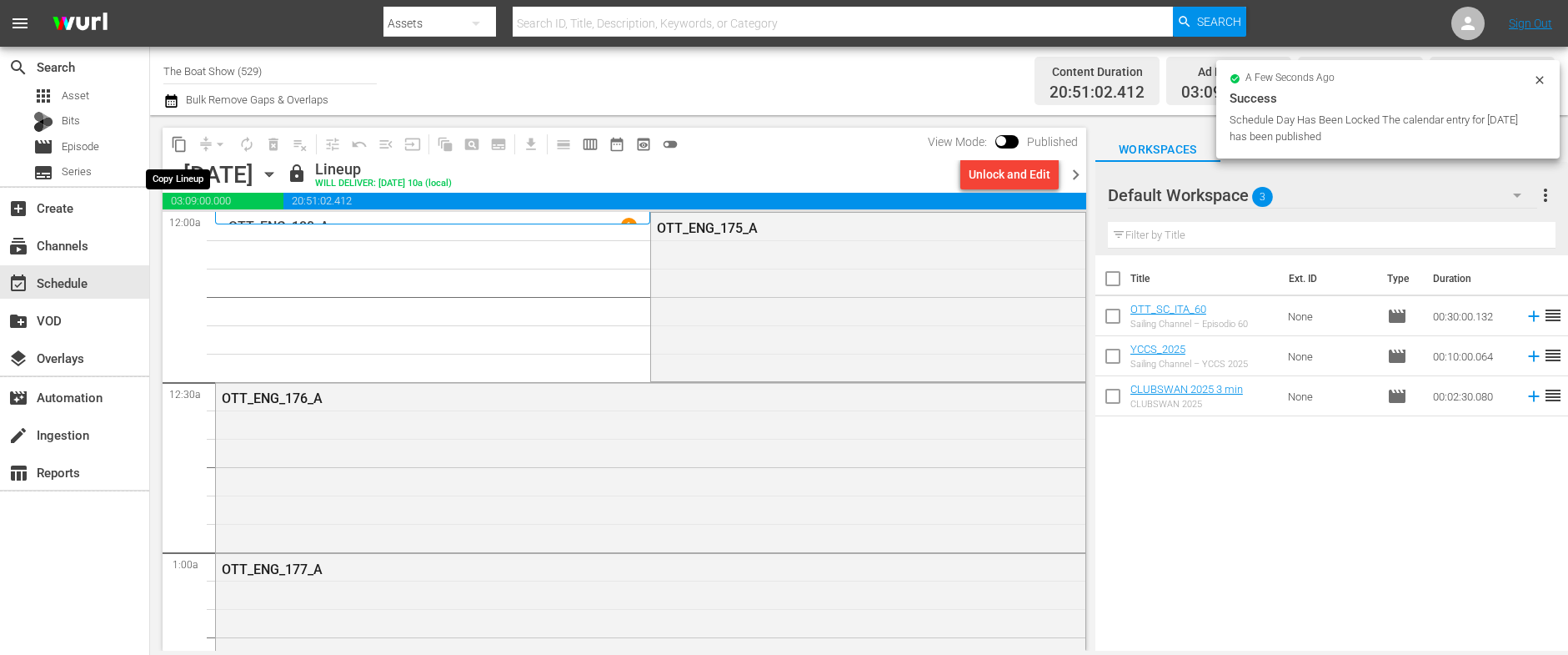
click at [181, 143] on span "content_copy" at bounding box center [179, 144] width 17 height 17
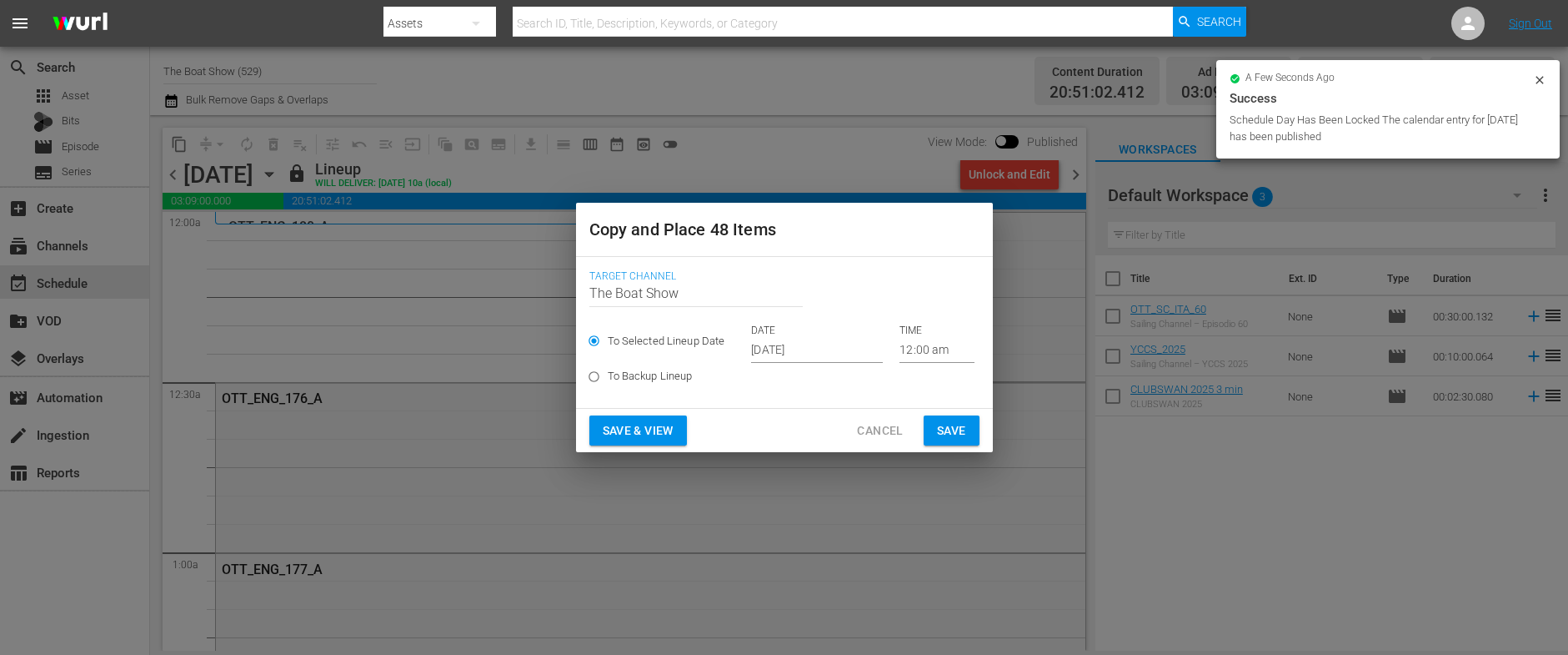
click at [807, 358] on input "[DATE]" at bounding box center [816, 350] width 131 height 25
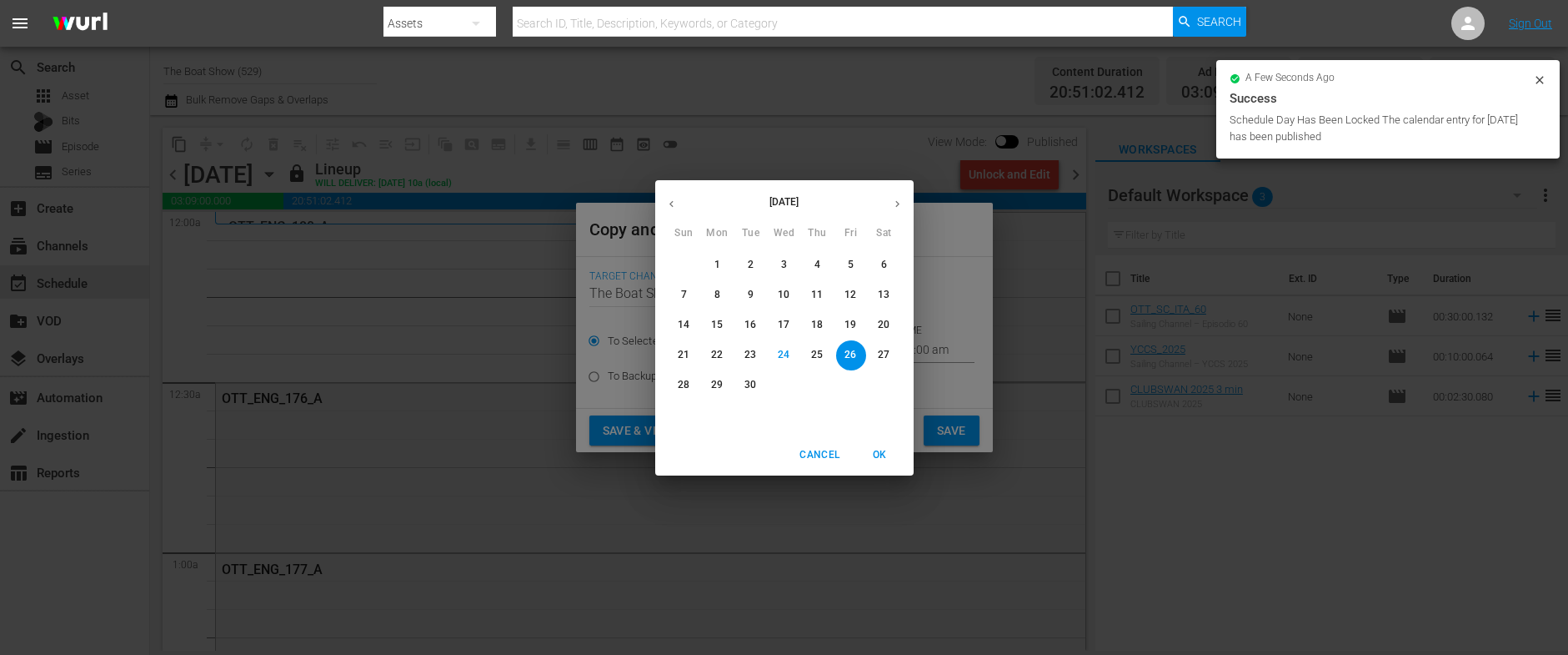
click at [896, 201] on icon "button" at bounding box center [897, 204] width 4 height 7
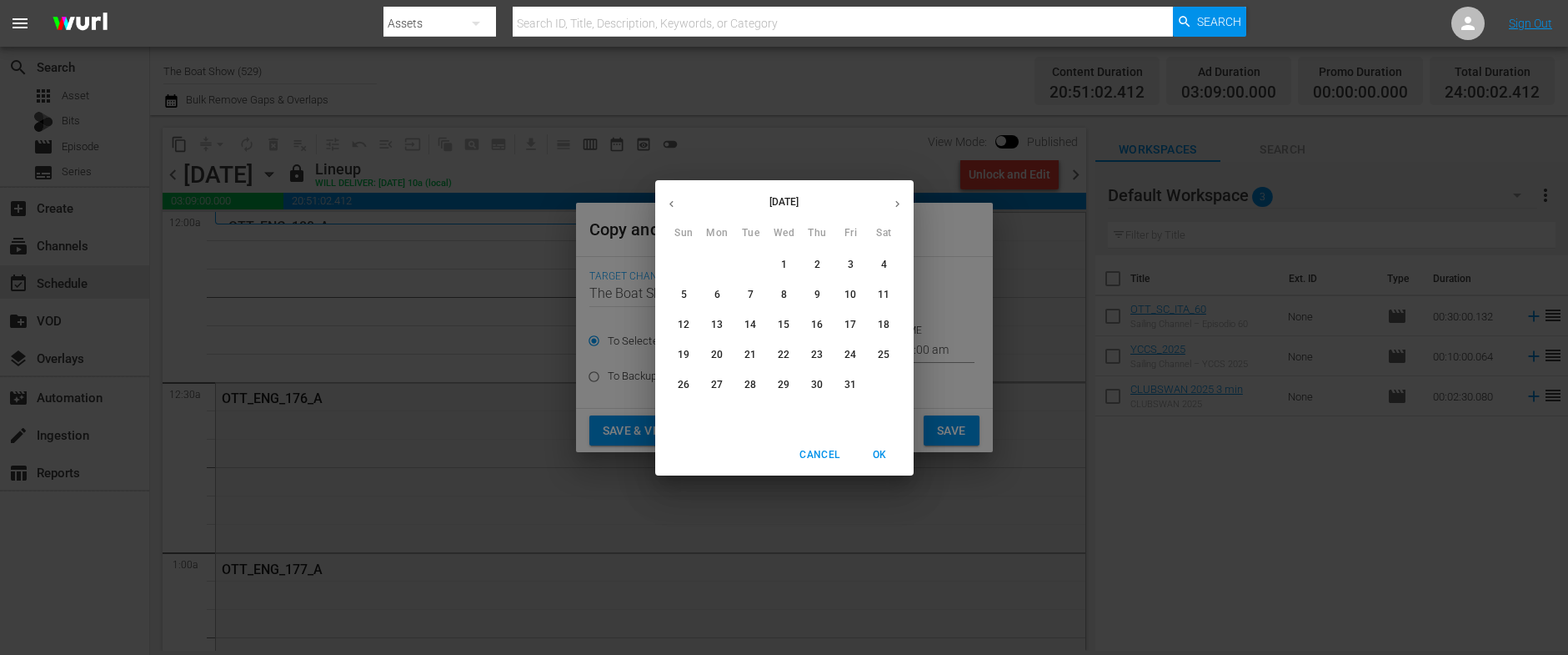
click at [850, 292] on p "10" at bounding box center [850, 295] width 11 height 14
type input "Oct 10th 2025"
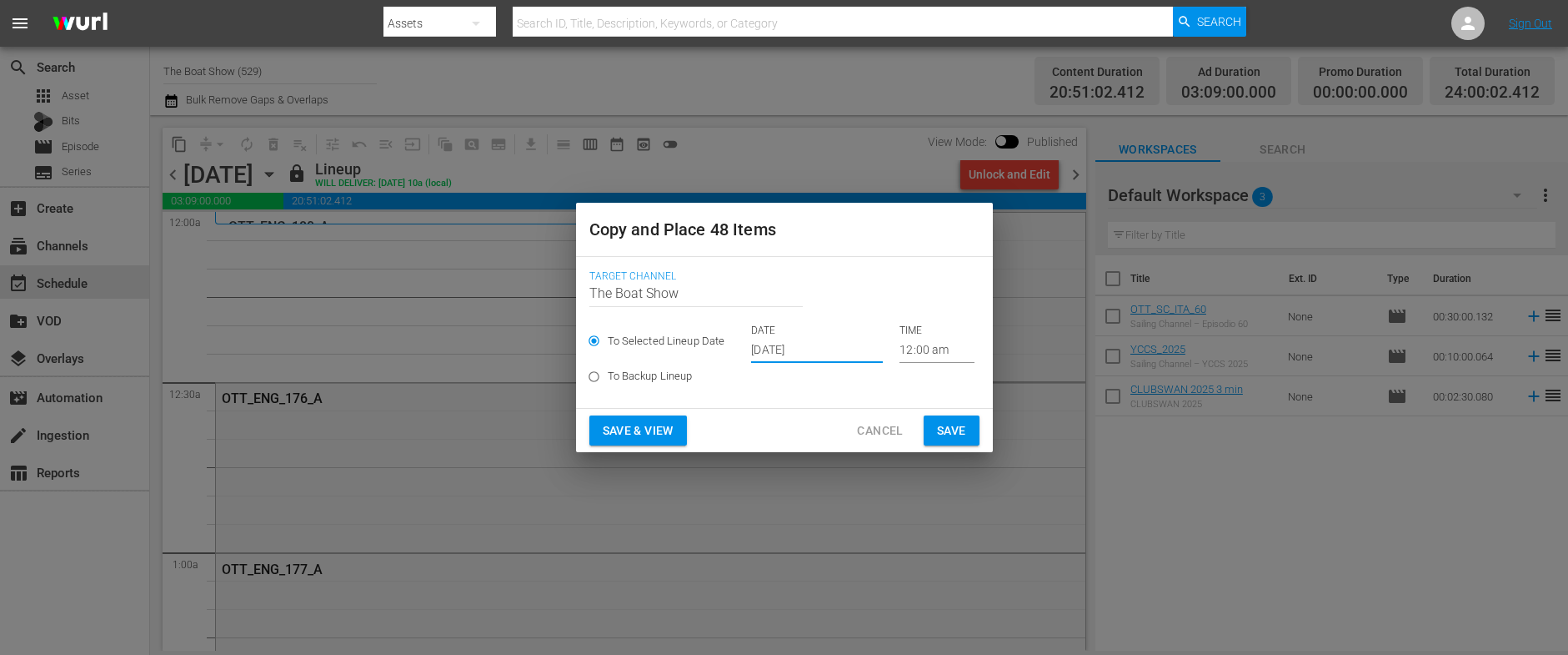
click at [605, 433] on span "Save & View" at bounding box center [638, 431] width 71 height 21
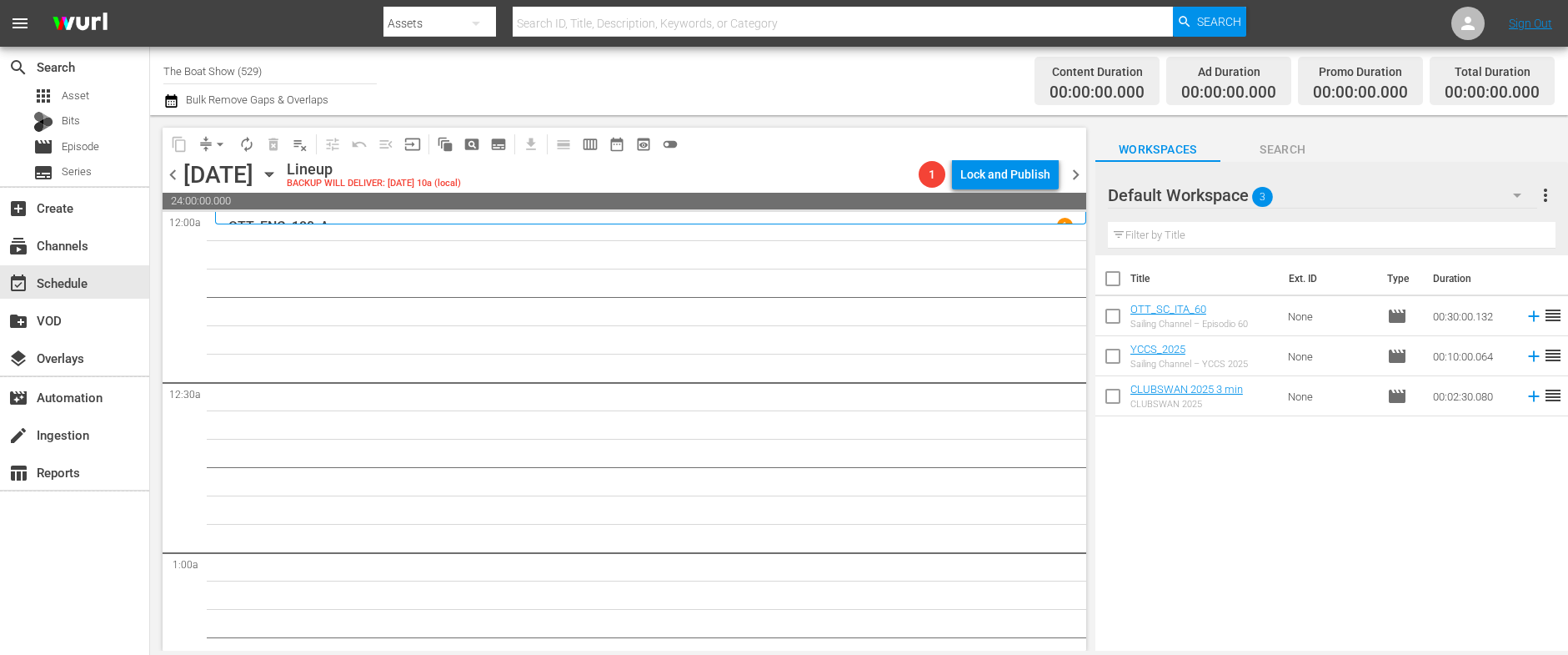
click at [273, 173] on icon "button" at bounding box center [268, 175] width 8 height 4
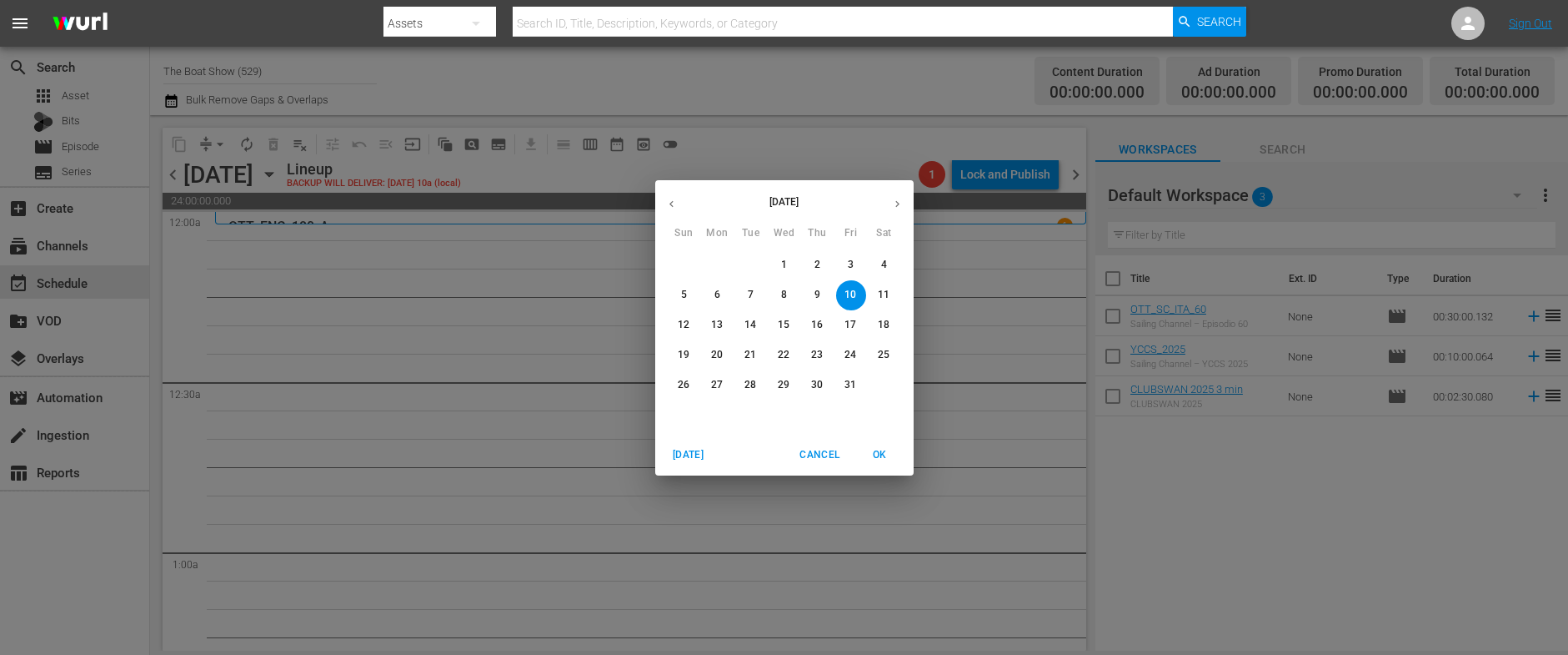
click at [709, 290] on span "6" at bounding box center [717, 295] width 30 height 14
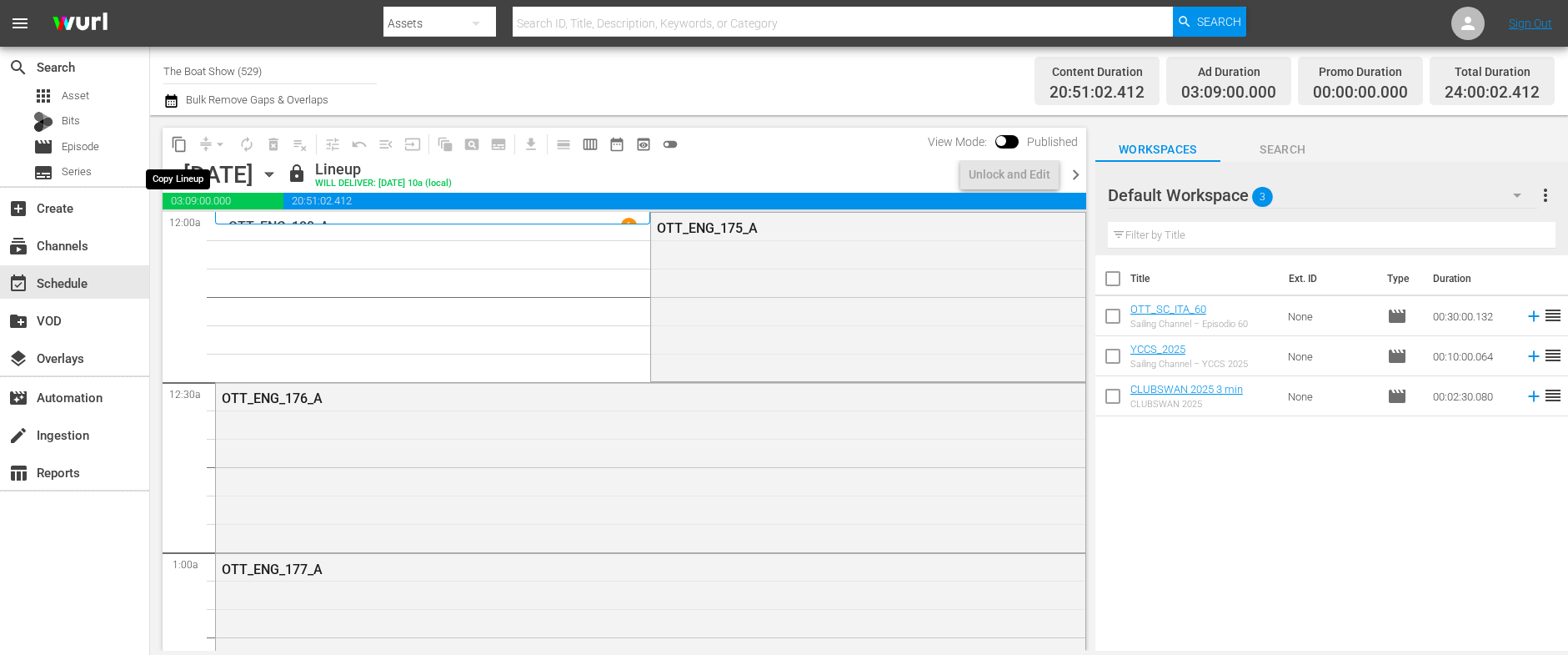
click at [180, 140] on span "content_copy" at bounding box center [179, 144] width 17 height 17
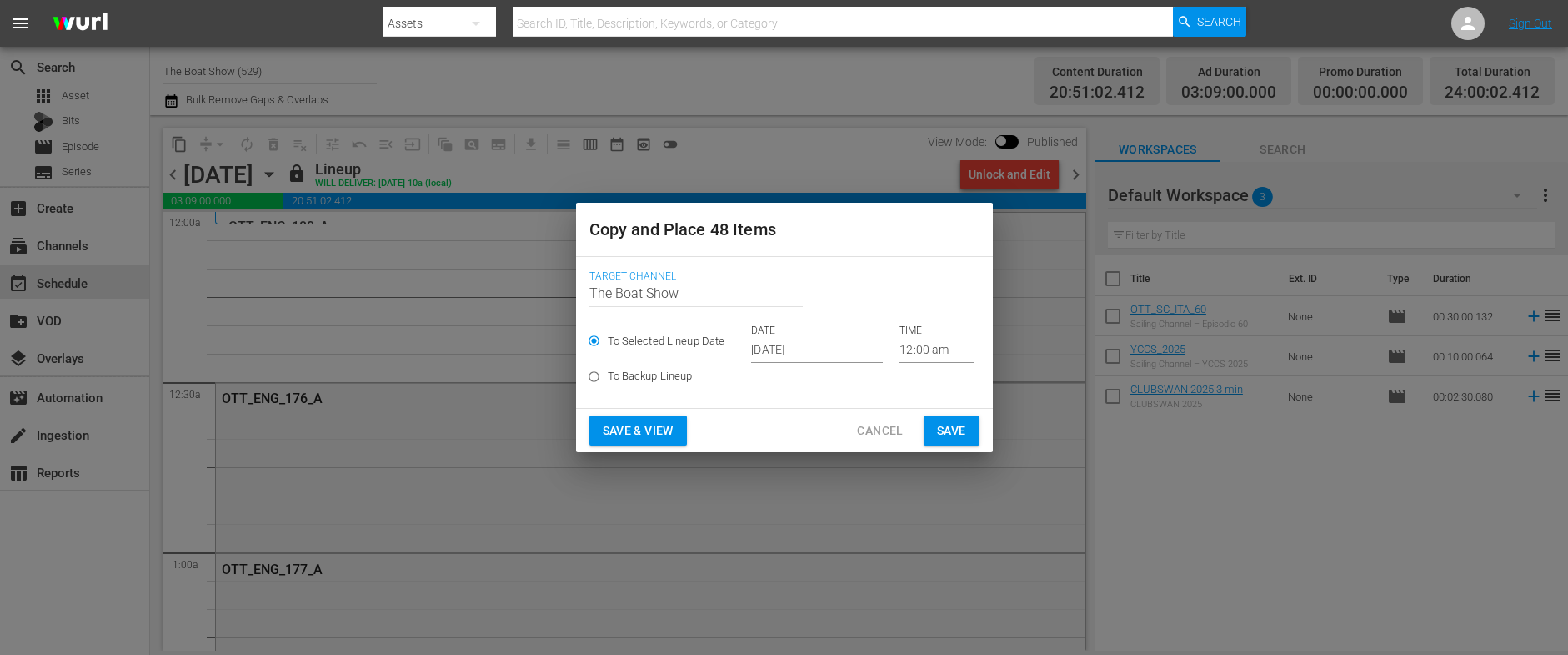
click at [776, 351] on input "[DATE]" at bounding box center [816, 350] width 131 height 25
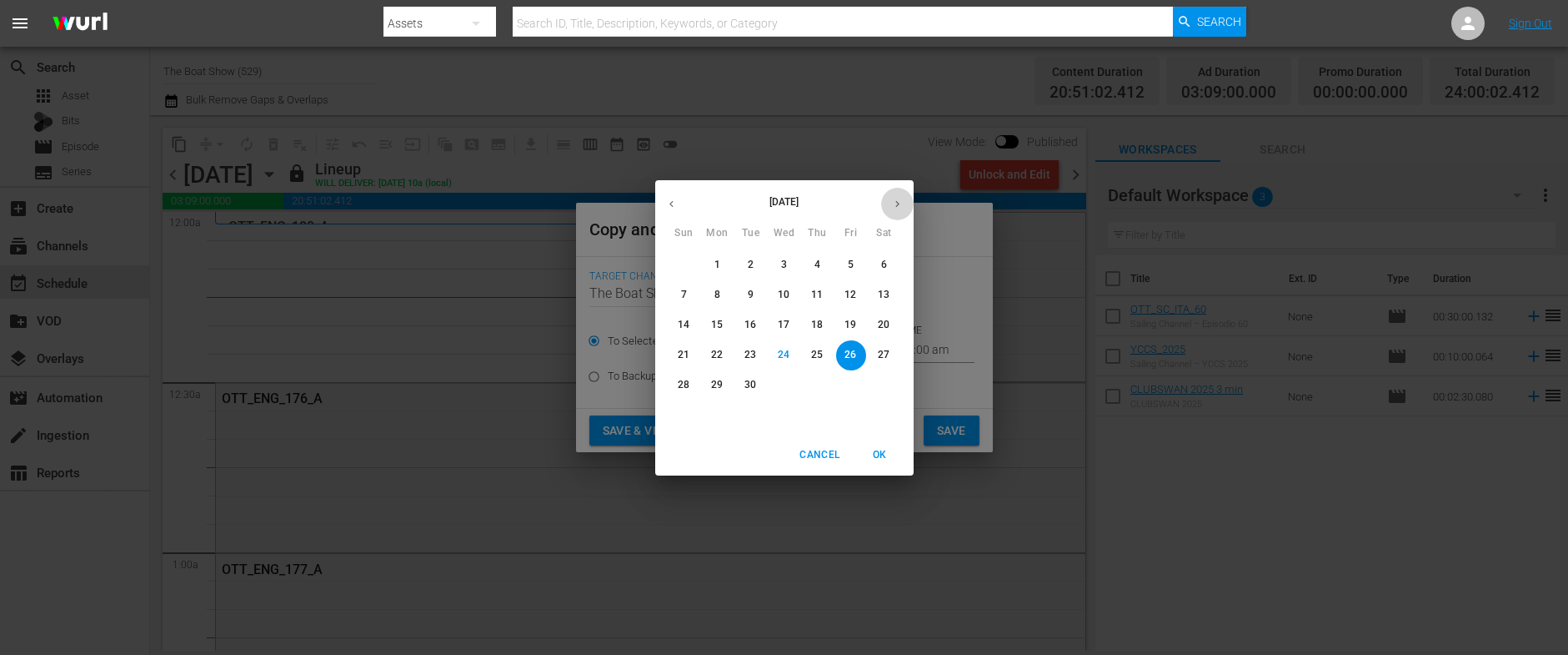
click at [900, 210] on button "button" at bounding box center [897, 204] width 33 height 33
click at [851, 297] on p "10" at bounding box center [850, 295] width 11 height 14
type input "[DATE]"
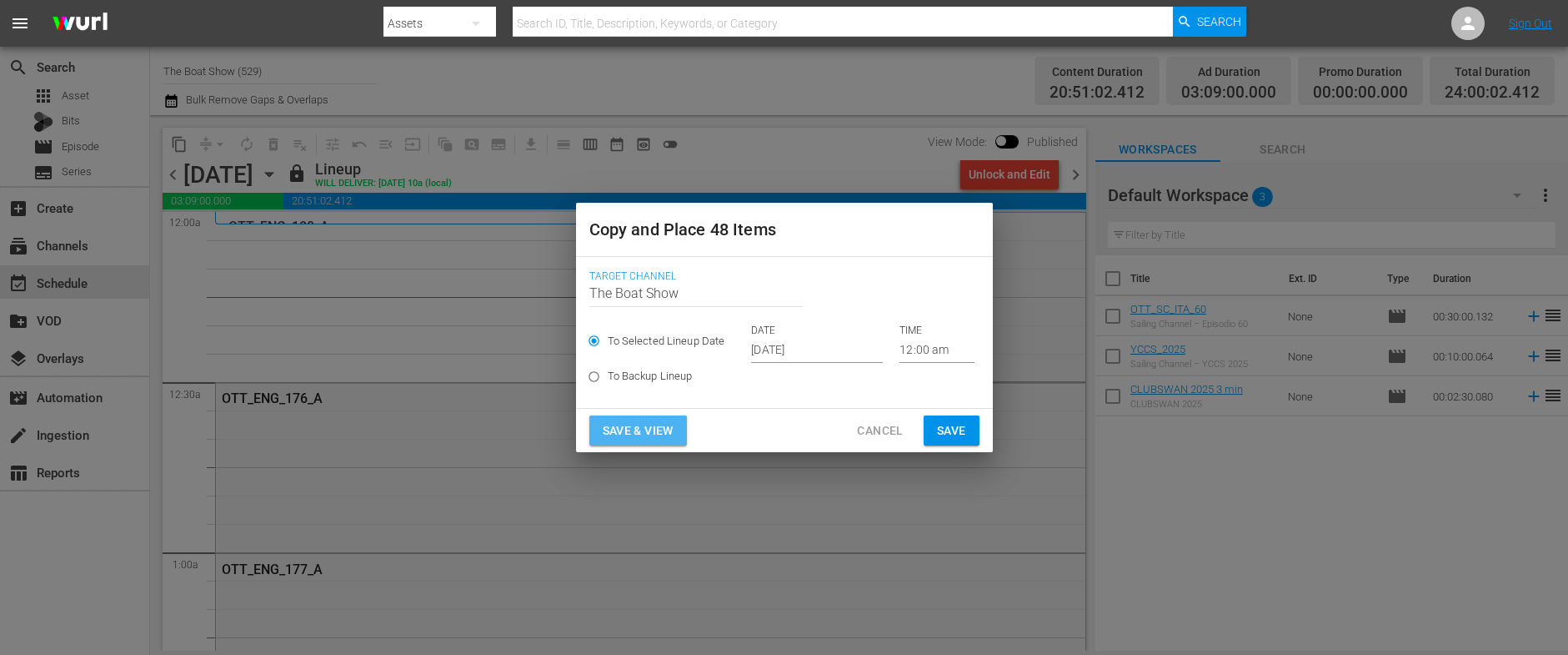
click at [619, 430] on span "Save & View" at bounding box center [638, 431] width 71 height 21
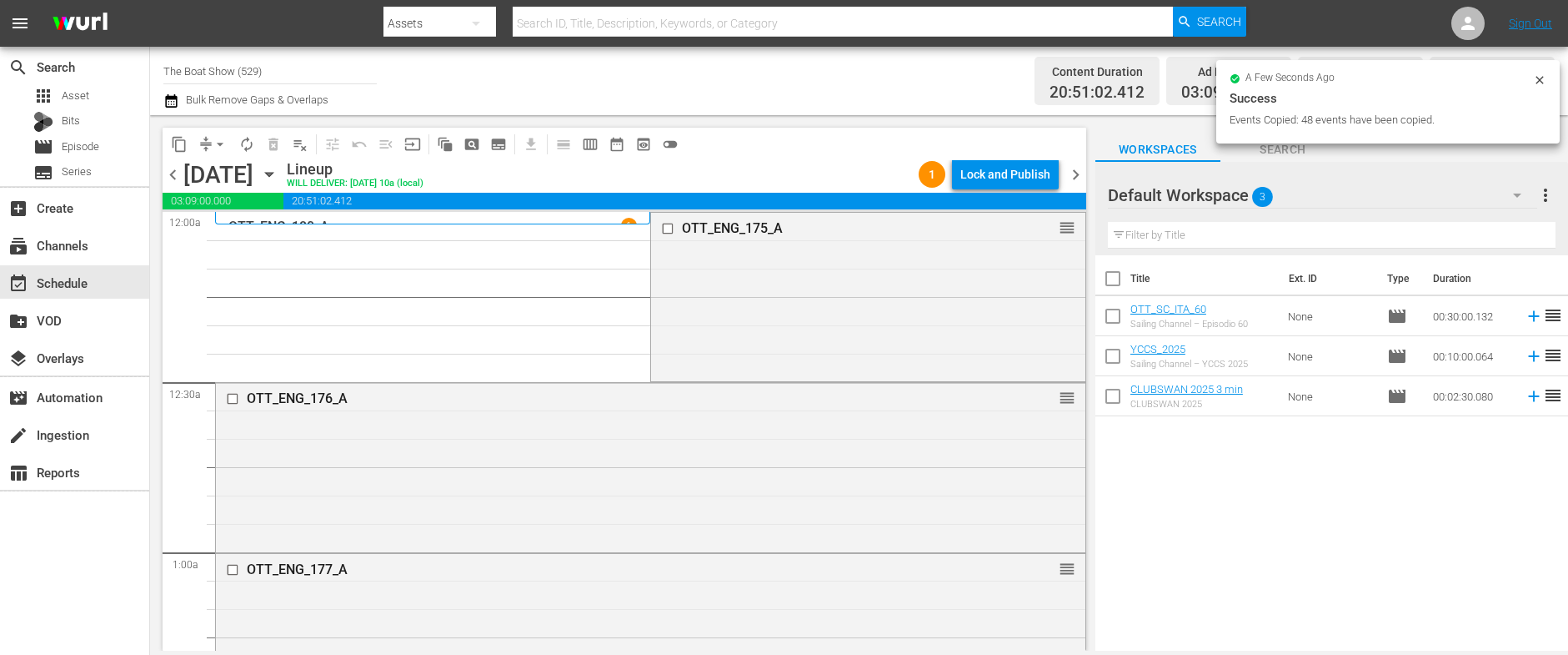
click at [1017, 173] on div "Lock and Publish" at bounding box center [1005, 174] width 90 height 30
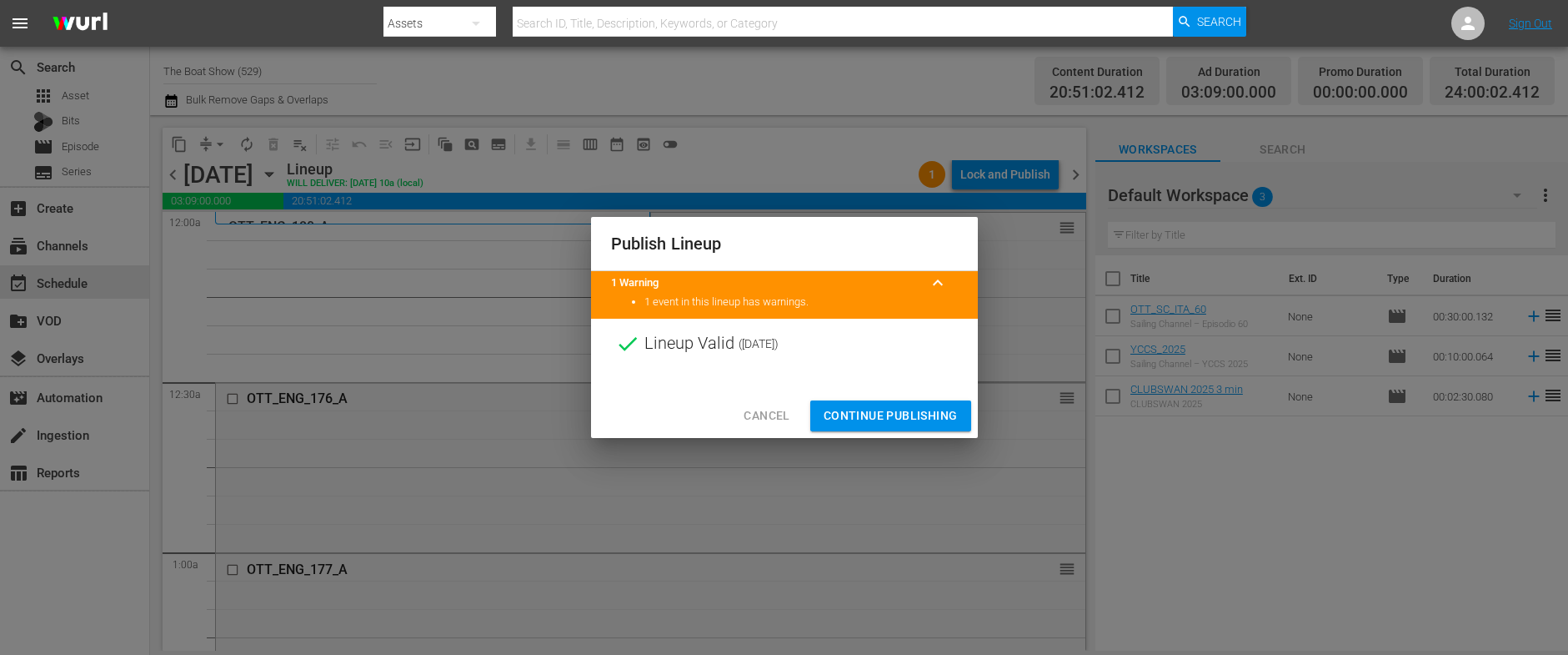
click at [891, 408] on span "Continue Publishing" at bounding box center [890, 416] width 134 height 21
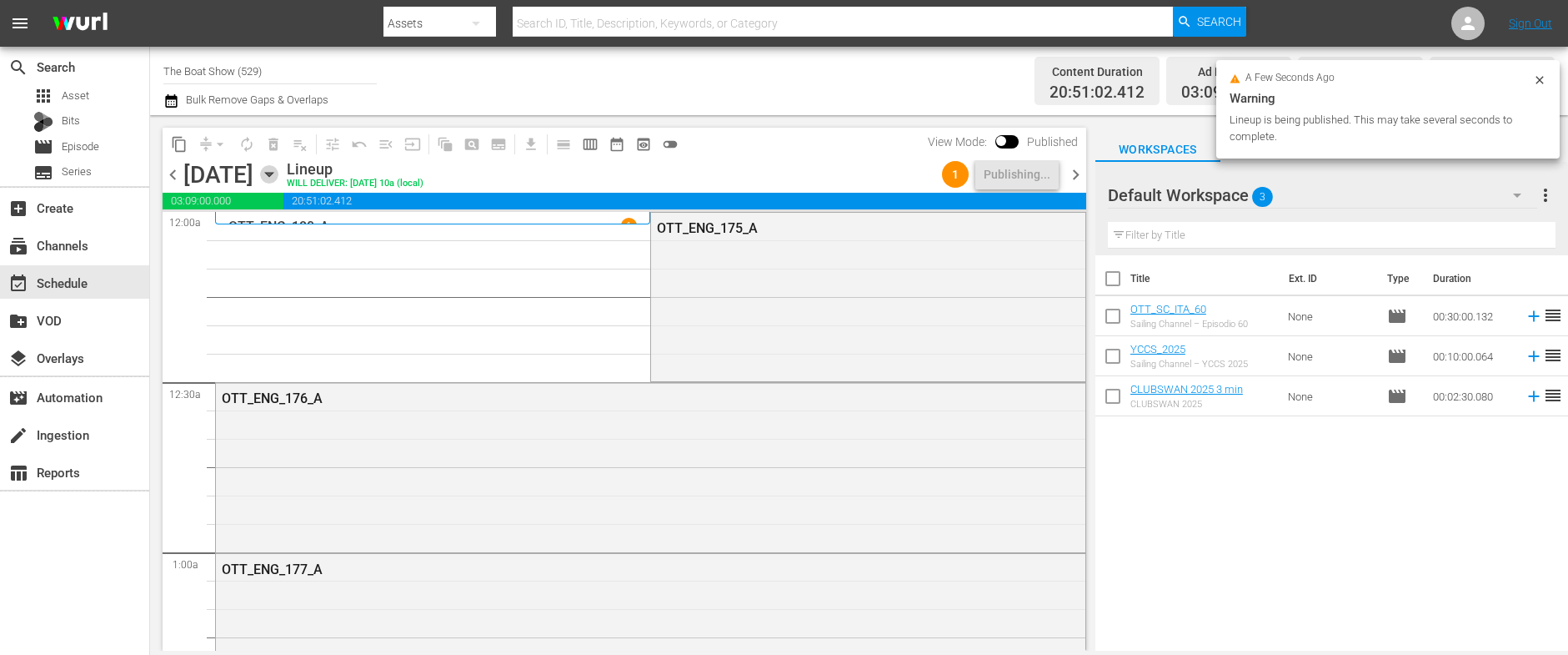
click at [278, 175] on icon "button" at bounding box center [269, 174] width 19 height 19
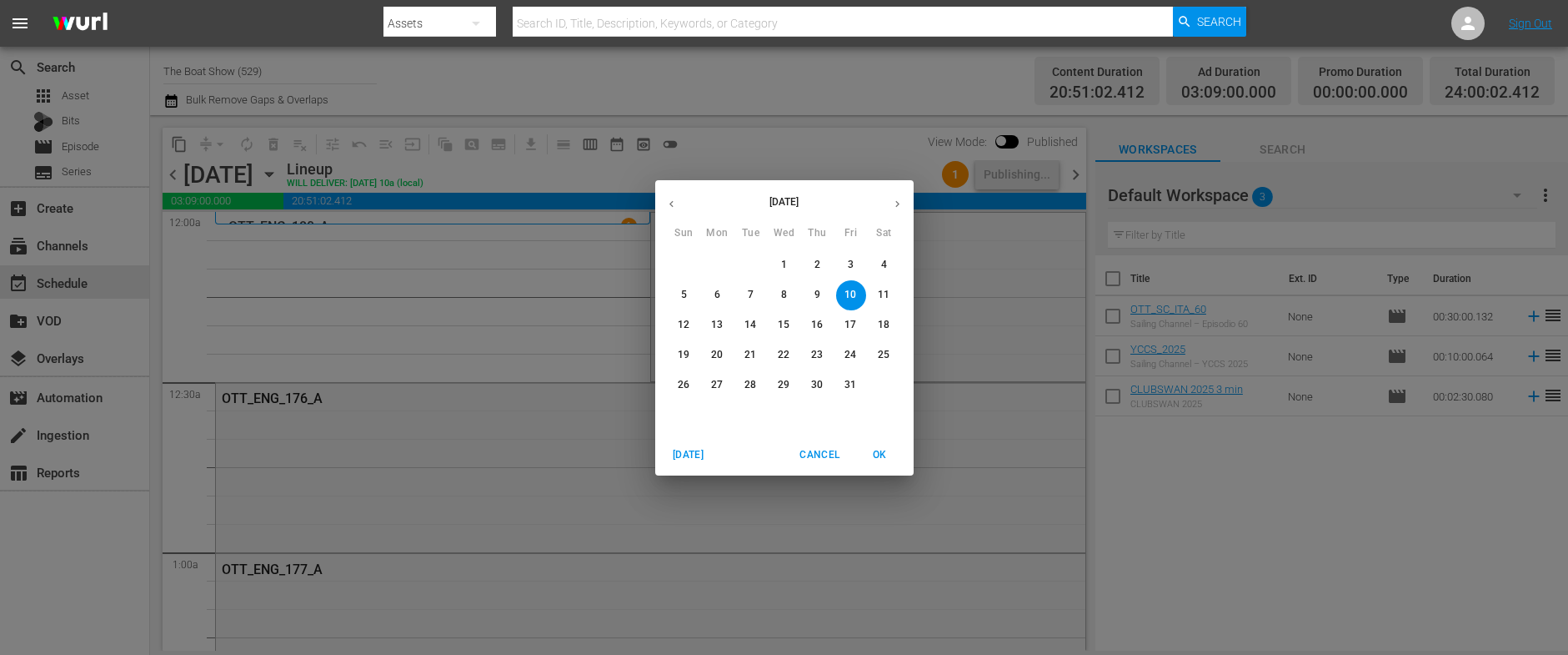
click at [746, 299] on span "7" at bounding box center [751, 295] width 30 height 14
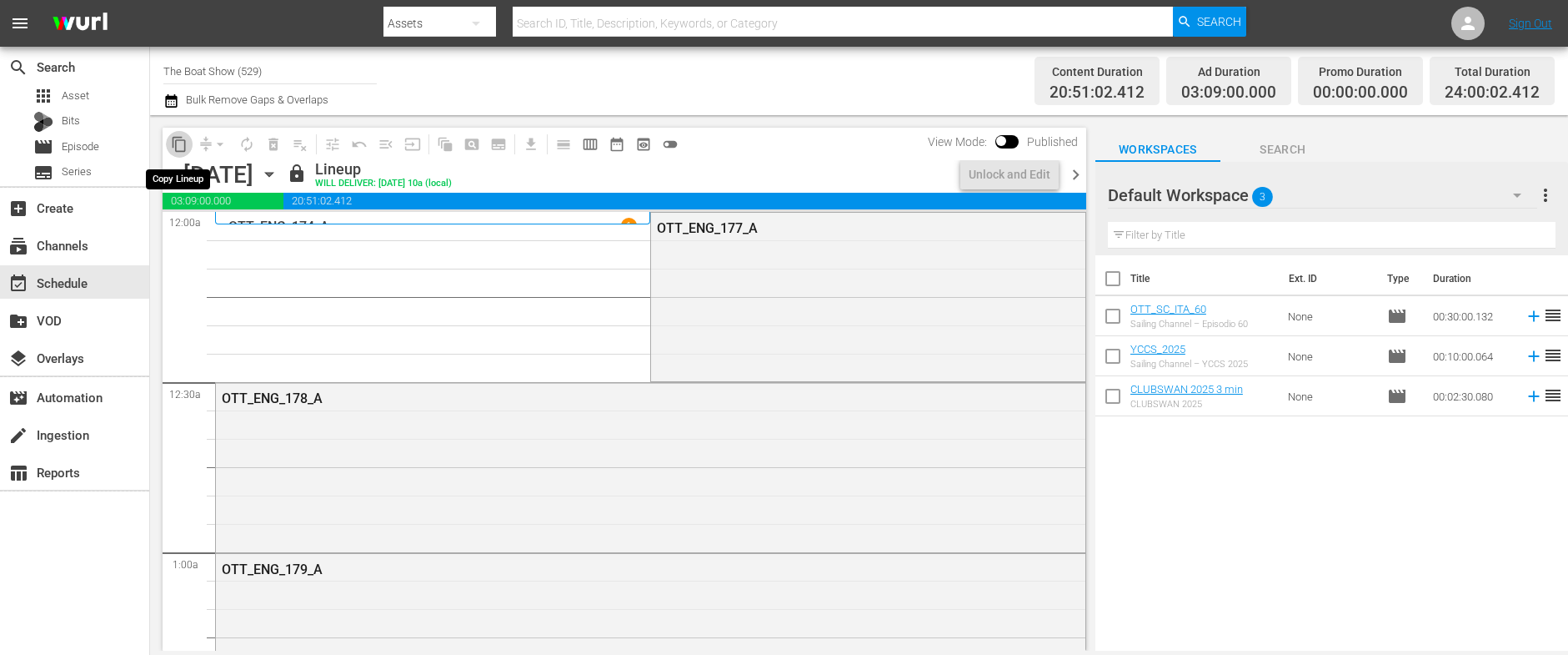
click at [176, 147] on span "content_copy" at bounding box center [179, 144] width 17 height 17
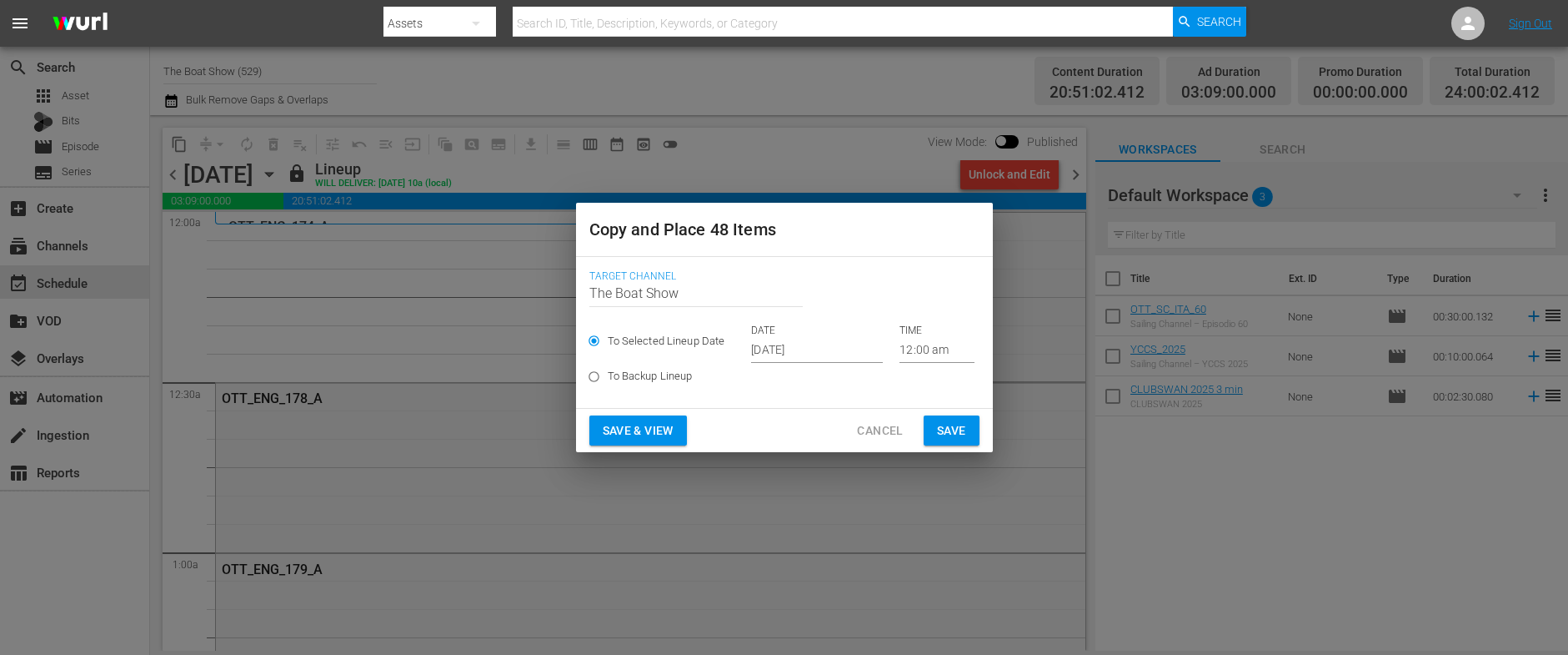
click at [760, 359] on input "[DATE]" at bounding box center [816, 350] width 131 height 25
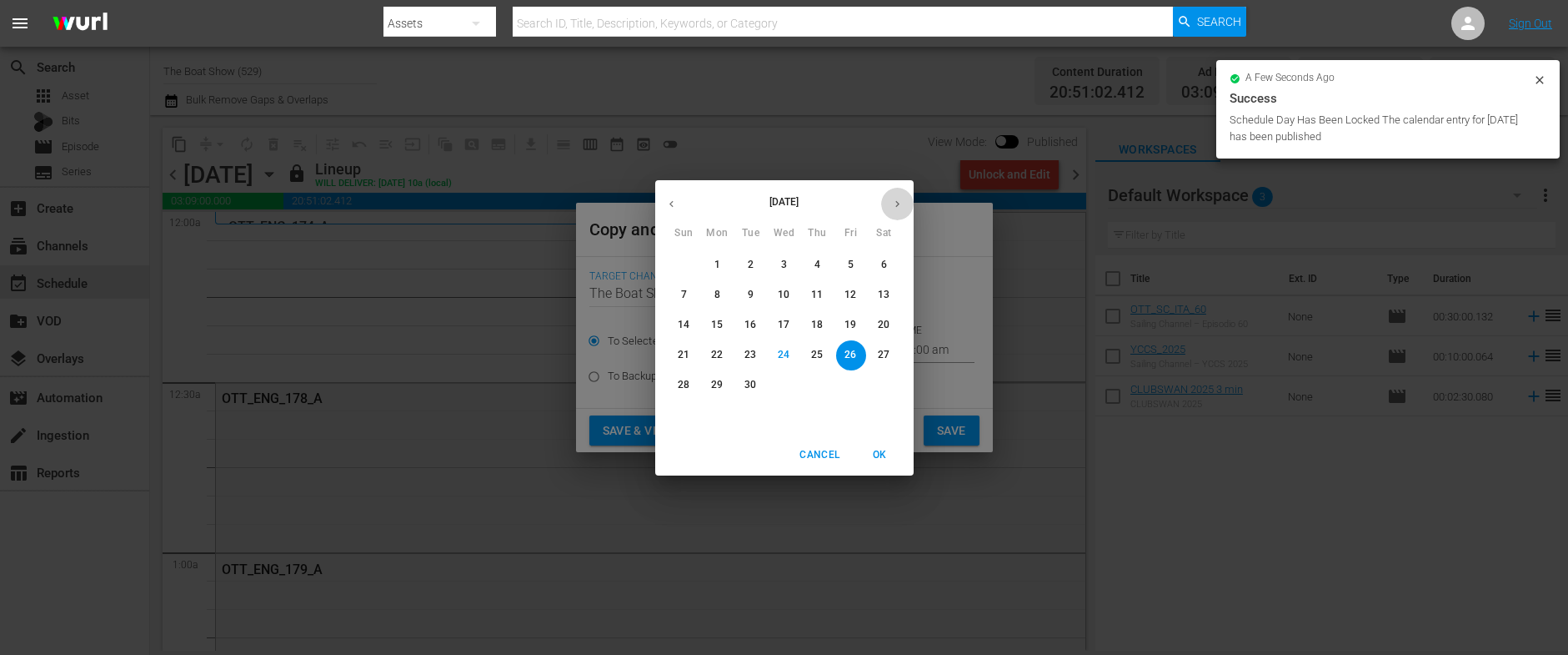
click at [902, 207] on icon "button" at bounding box center [897, 204] width 12 height 12
click at [890, 294] on span "11" at bounding box center [884, 295] width 30 height 14
type input "[DATE]"
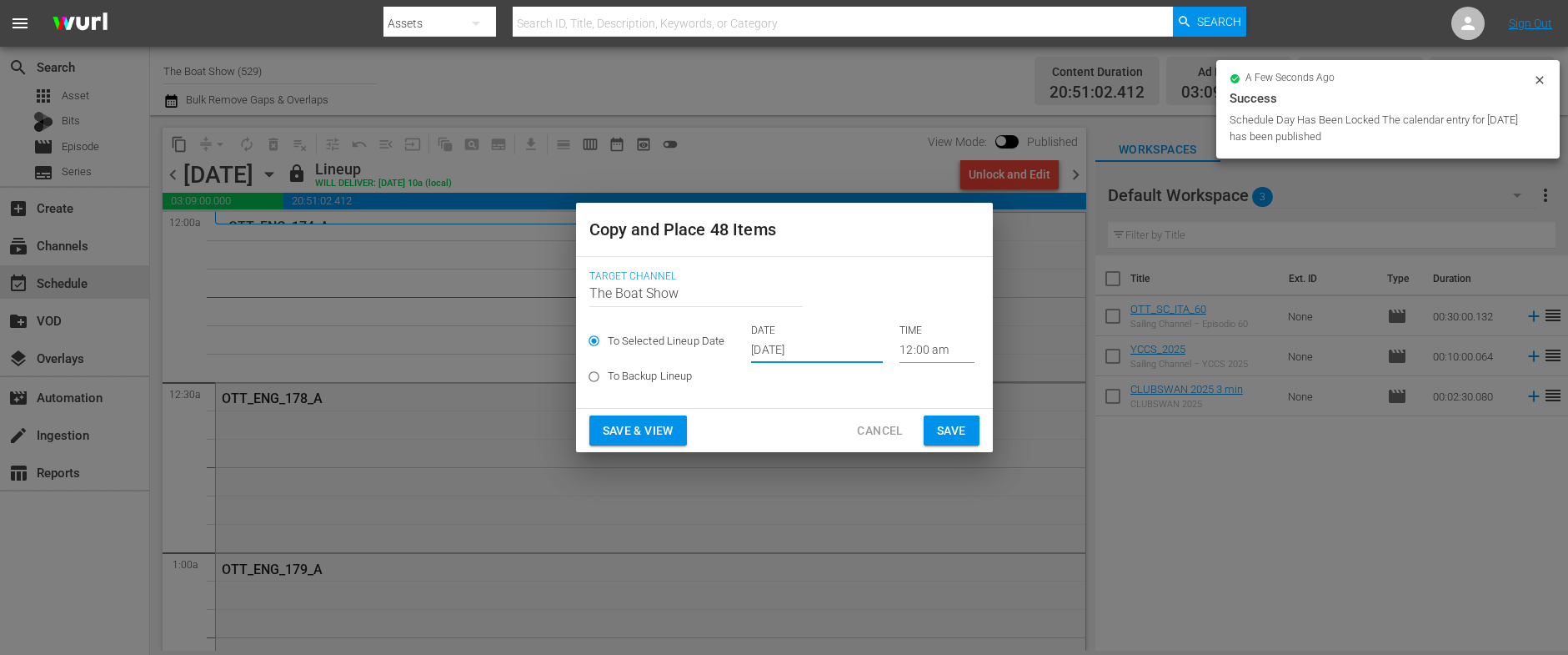
click at [640, 433] on span "Save & View" at bounding box center [638, 431] width 71 height 21
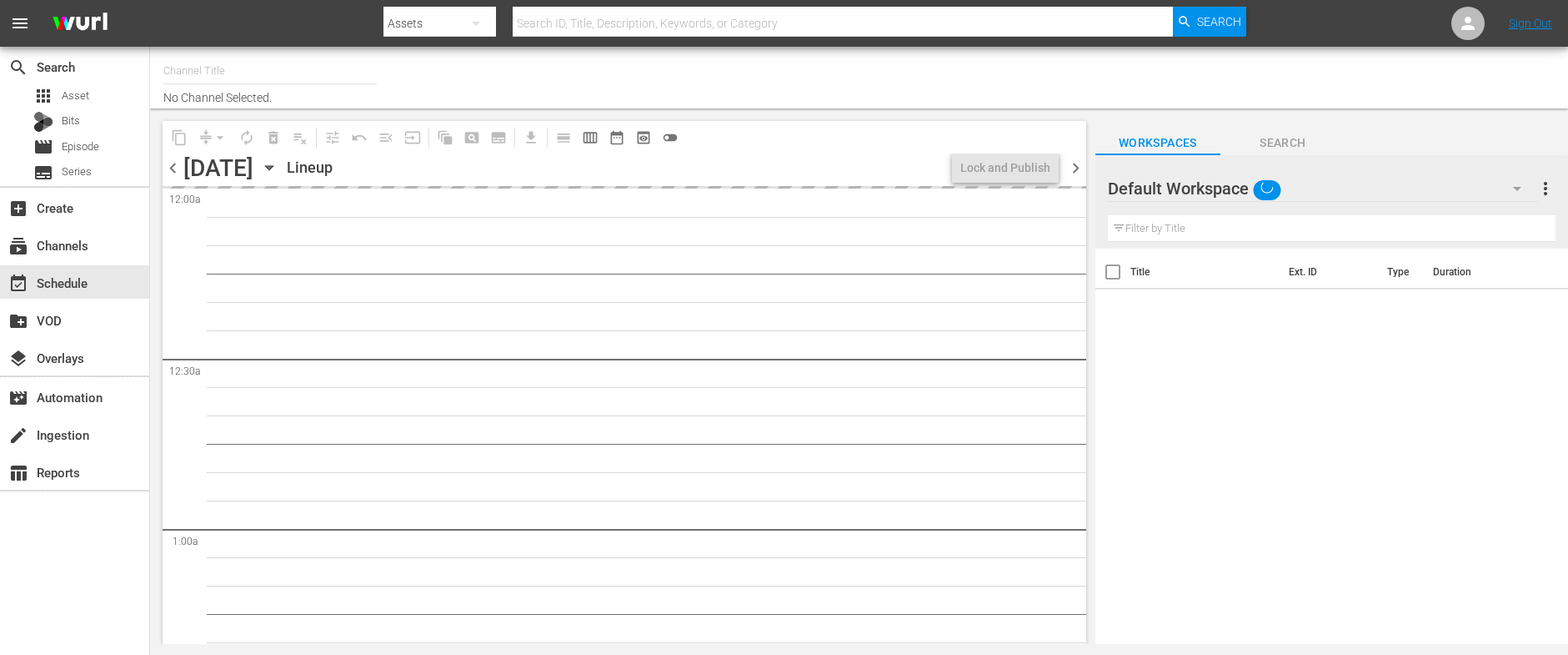
type input "The Boat Show (529)"
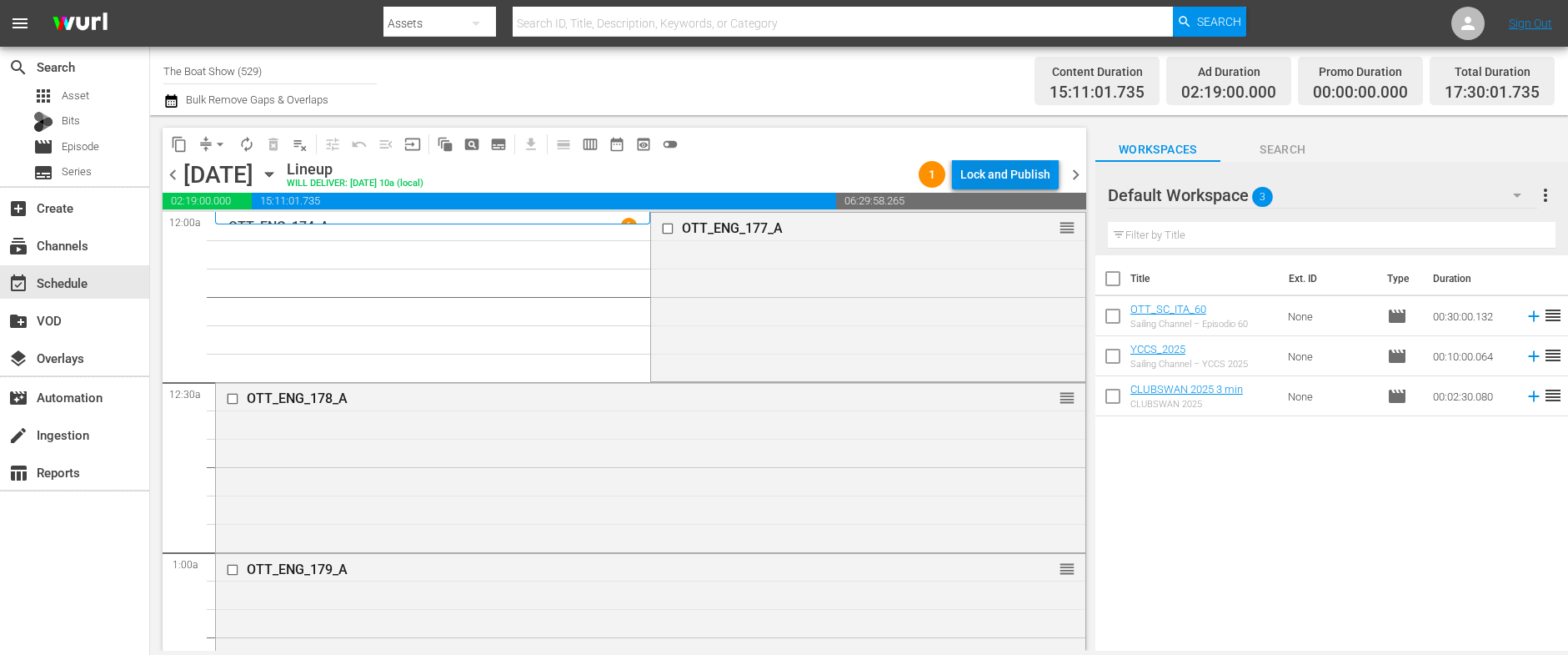
click at [1006, 173] on div "Lock and Publish" at bounding box center [1005, 174] width 90 height 30
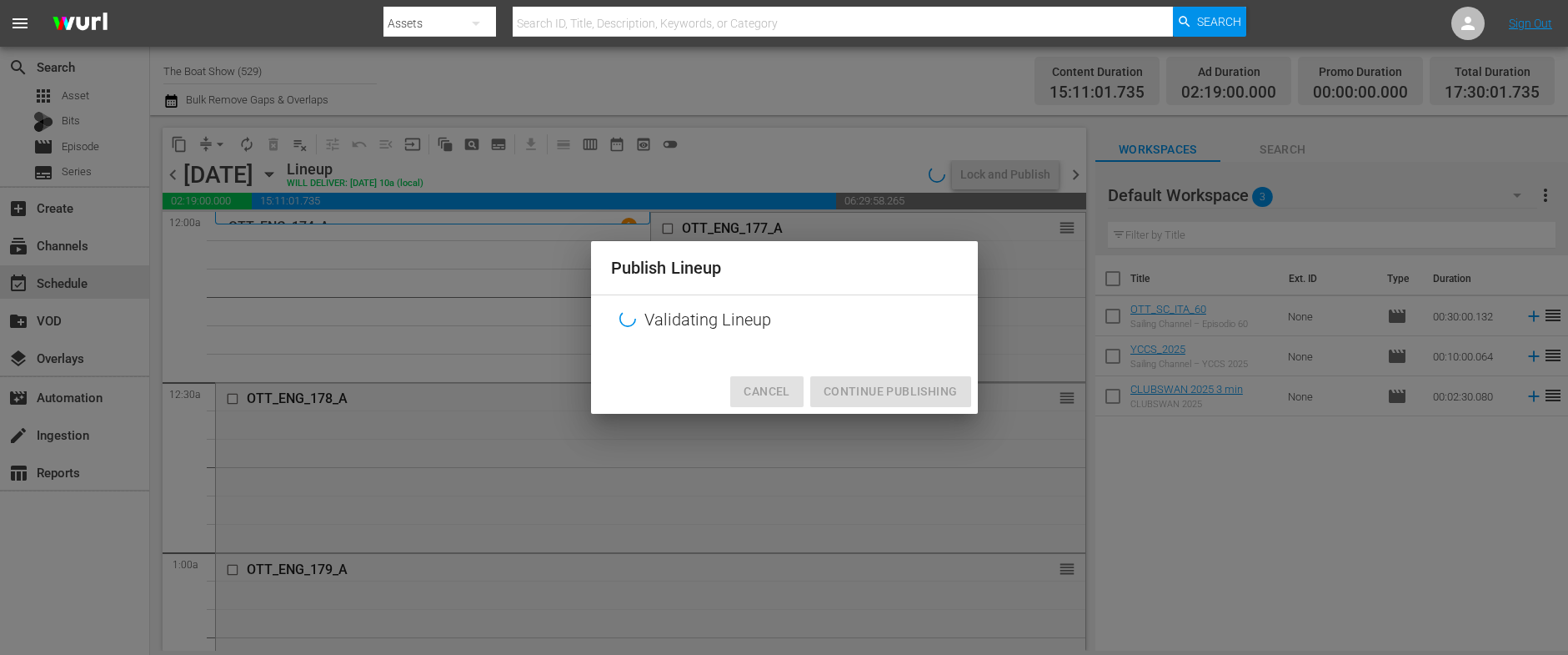
click at [781, 390] on span "Cancel" at bounding box center [767, 392] width 46 height 21
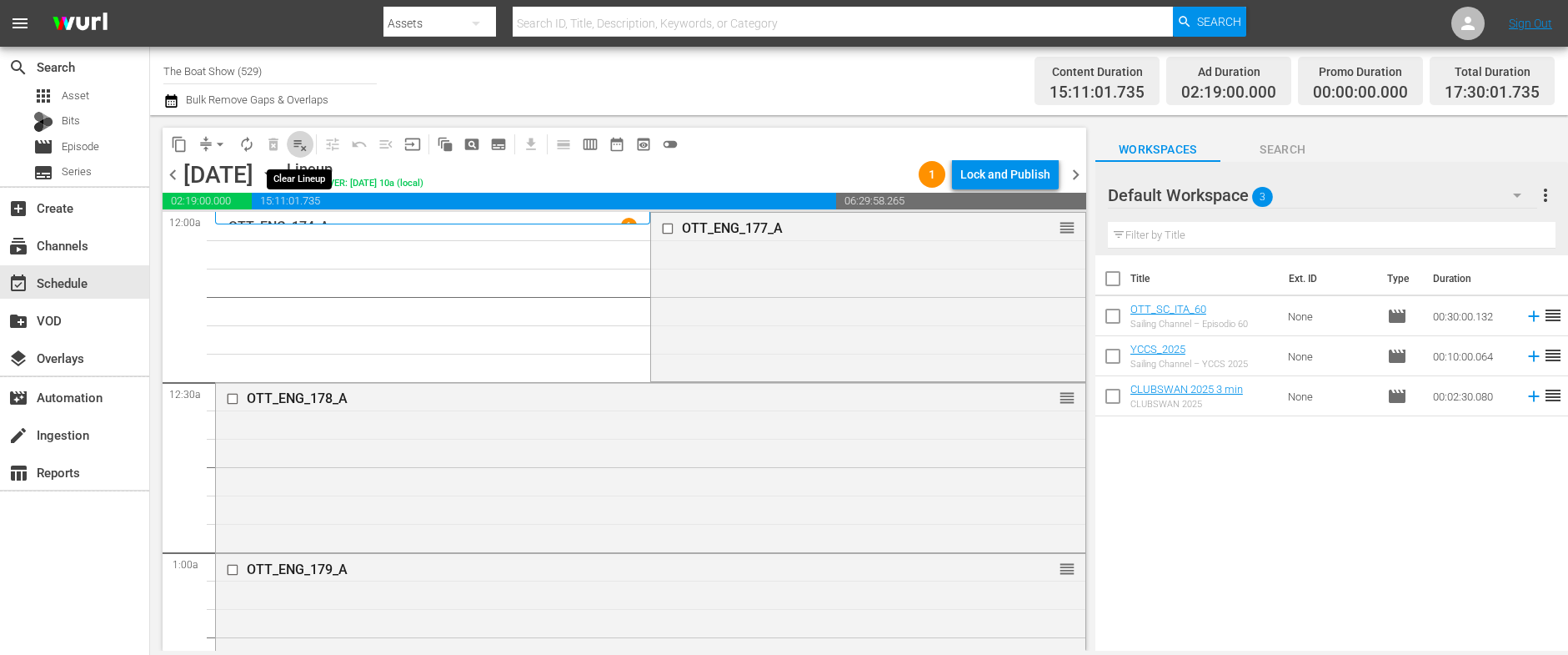
click at [296, 147] on span "playlist_remove_outlined" at bounding box center [300, 144] width 17 height 17
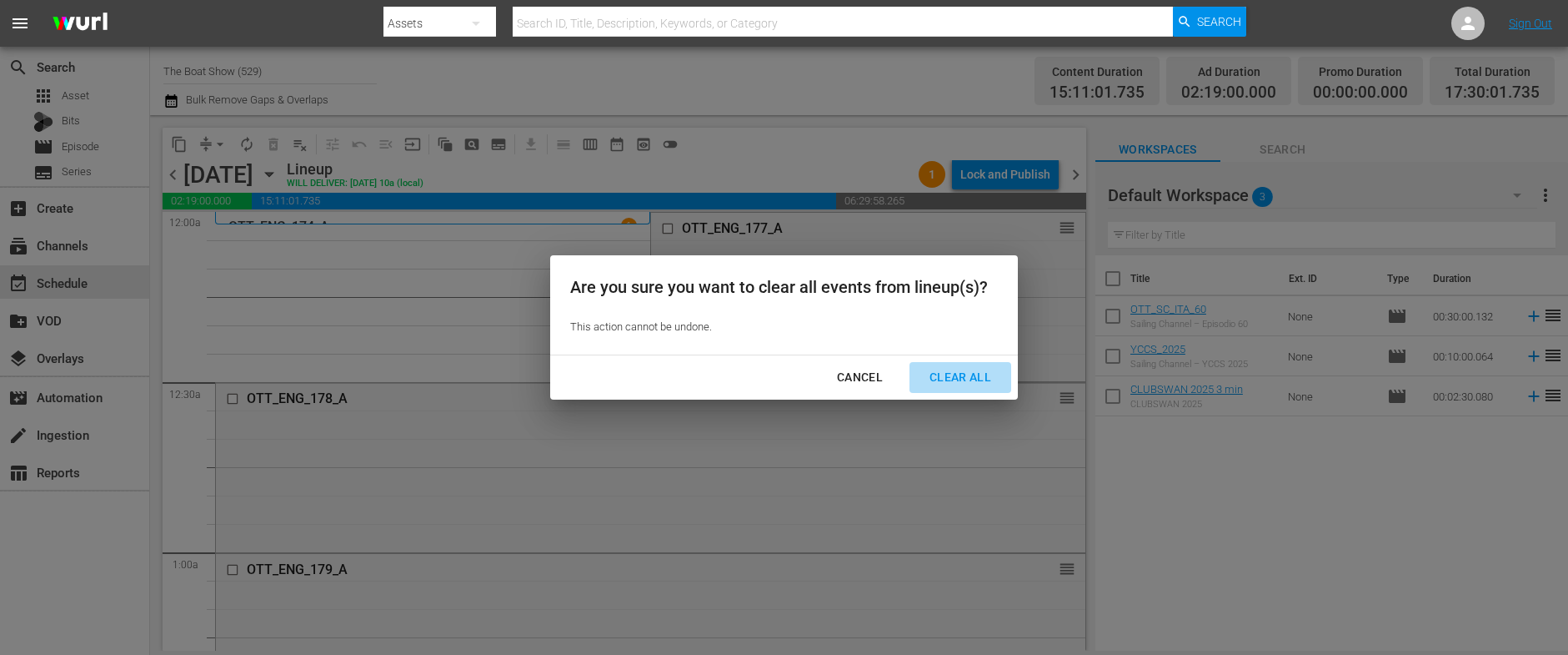
click at [950, 381] on div "Clear All" at bounding box center [960, 378] width 88 height 21
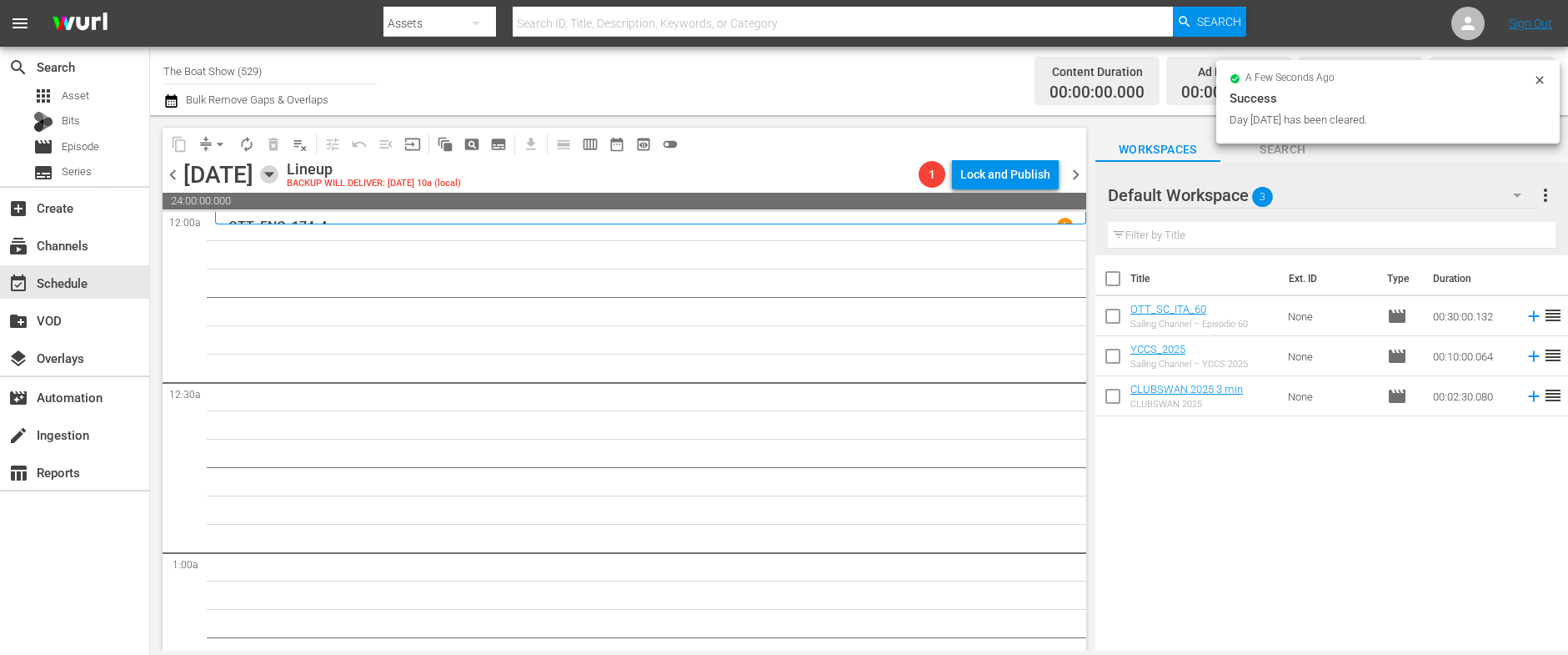
click at [278, 172] on icon "button" at bounding box center [269, 174] width 19 height 19
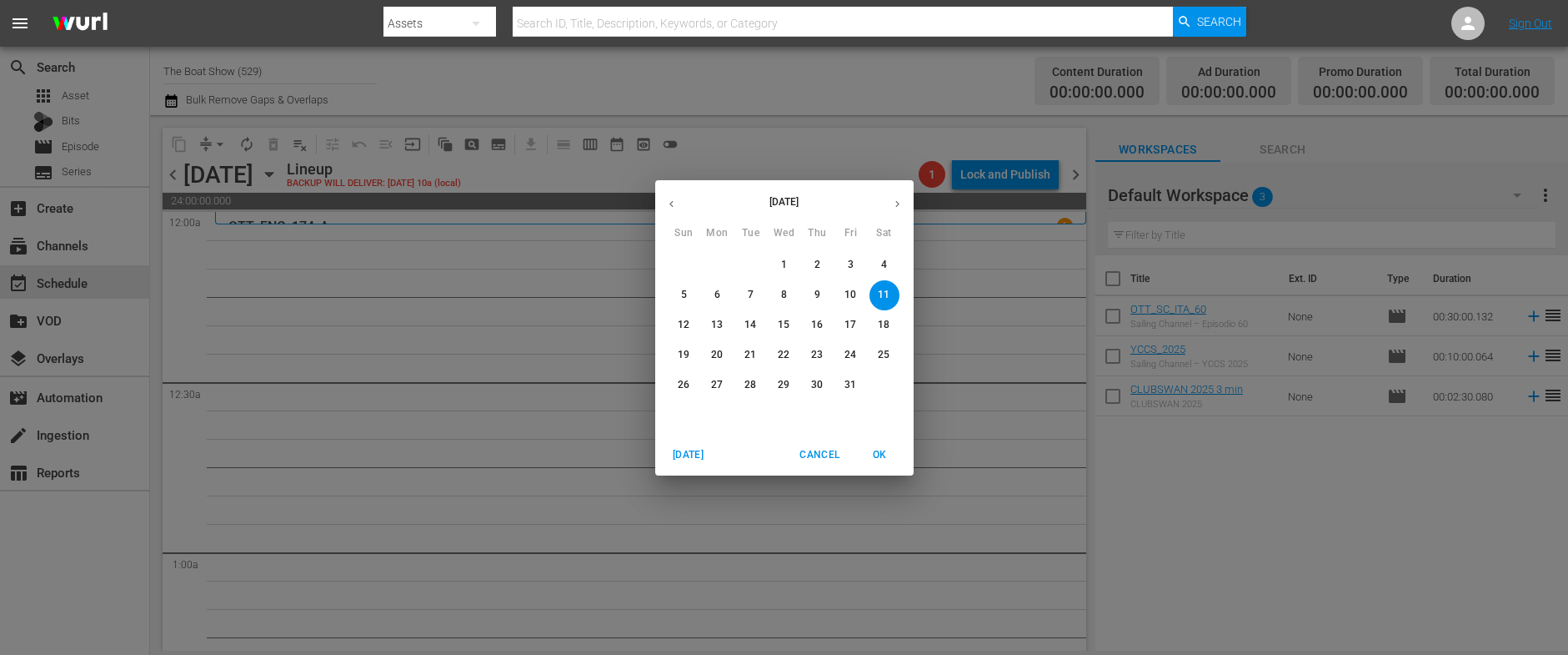
click at [745, 292] on span "7" at bounding box center [751, 295] width 30 height 14
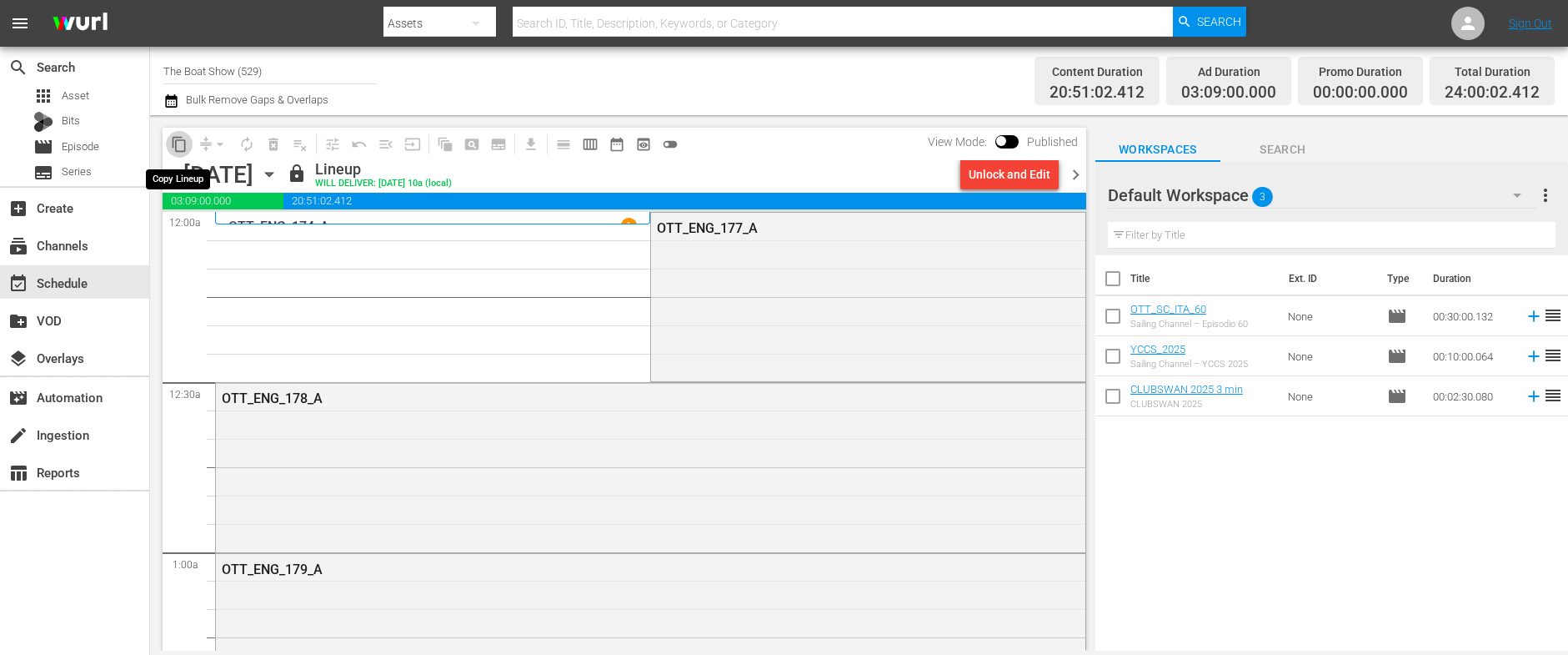
click at [182, 143] on span "content_copy" at bounding box center [179, 144] width 17 height 17
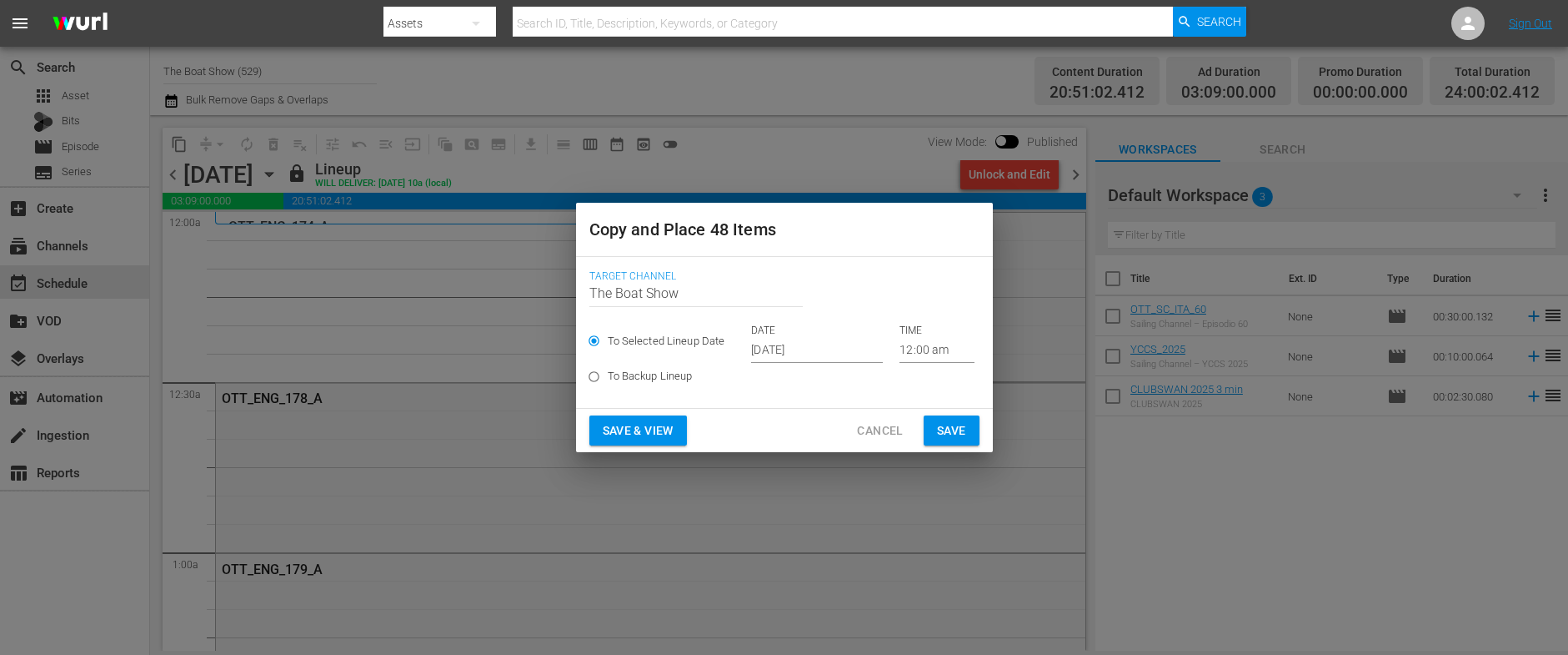
click at [808, 350] on input "[DATE]" at bounding box center [816, 350] width 131 height 25
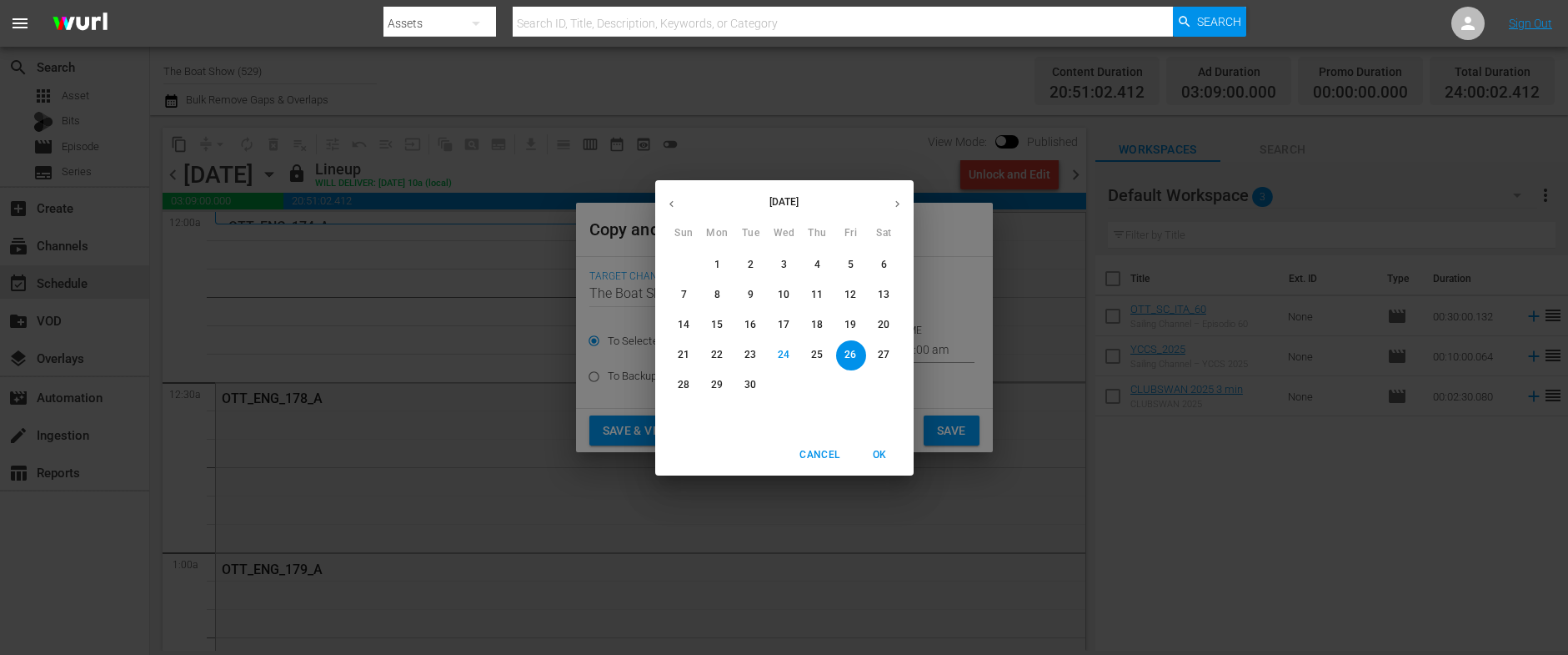
click at [895, 198] on icon "button" at bounding box center [897, 204] width 12 height 12
click at [888, 293] on p "11" at bounding box center [883, 295] width 11 height 14
type input "[DATE]"
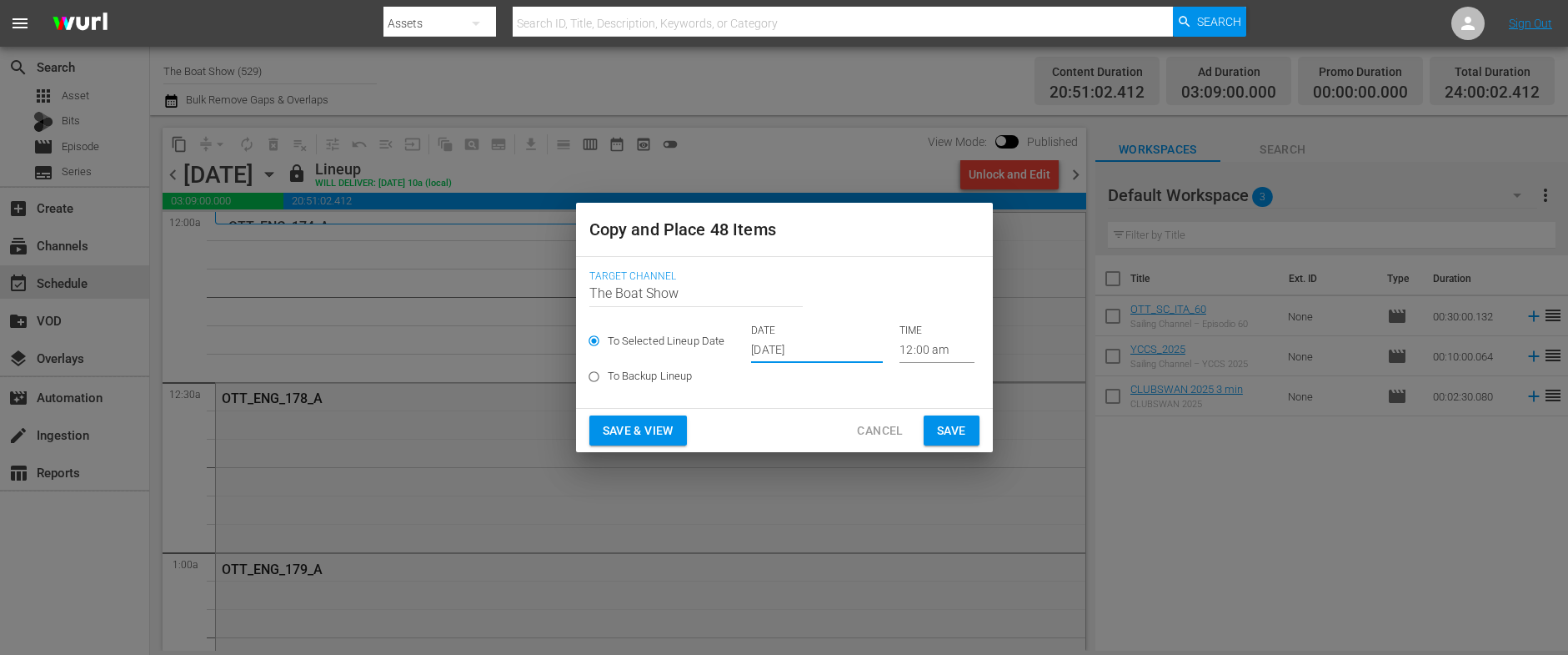
click at [656, 425] on span "Save & View" at bounding box center [638, 431] width 71 height 21
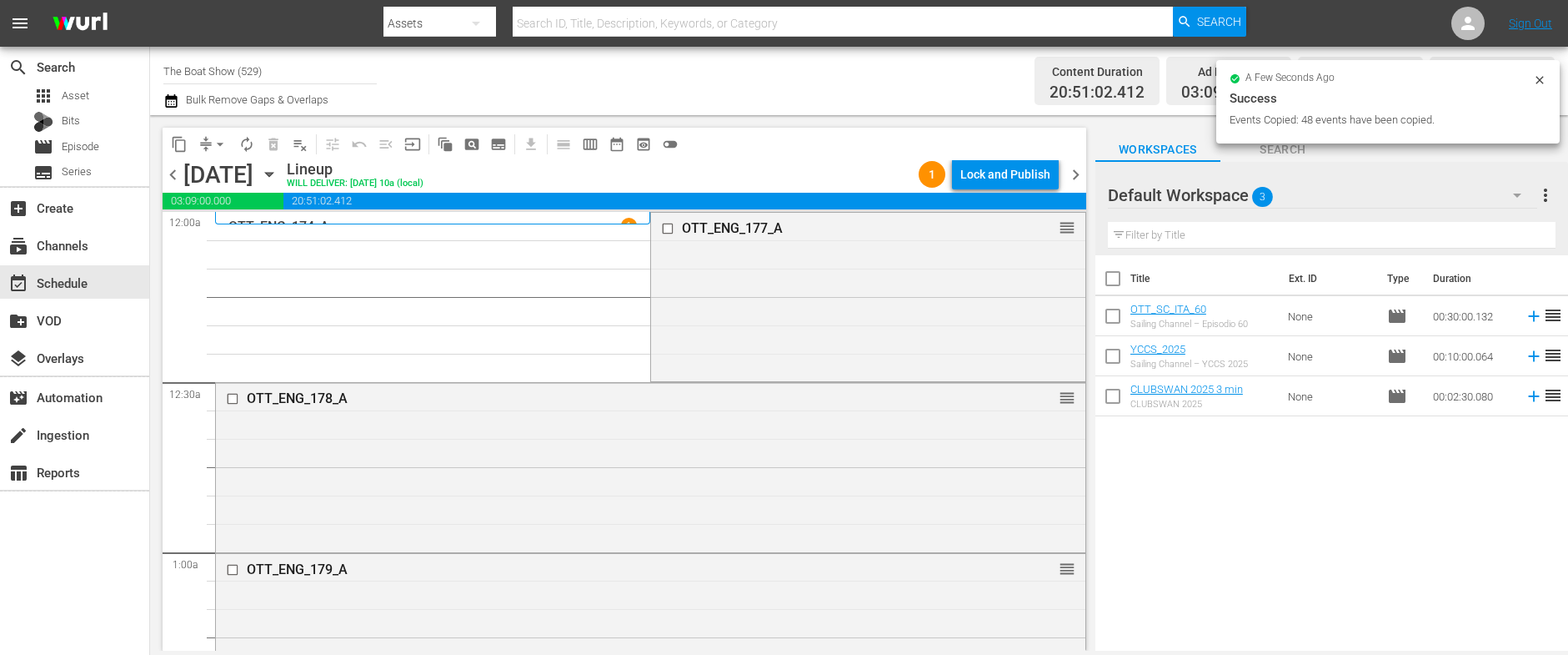
click at [1013, 173] on div "Lock and Publish" at bounding box center [1005, 174] width 90 height 30
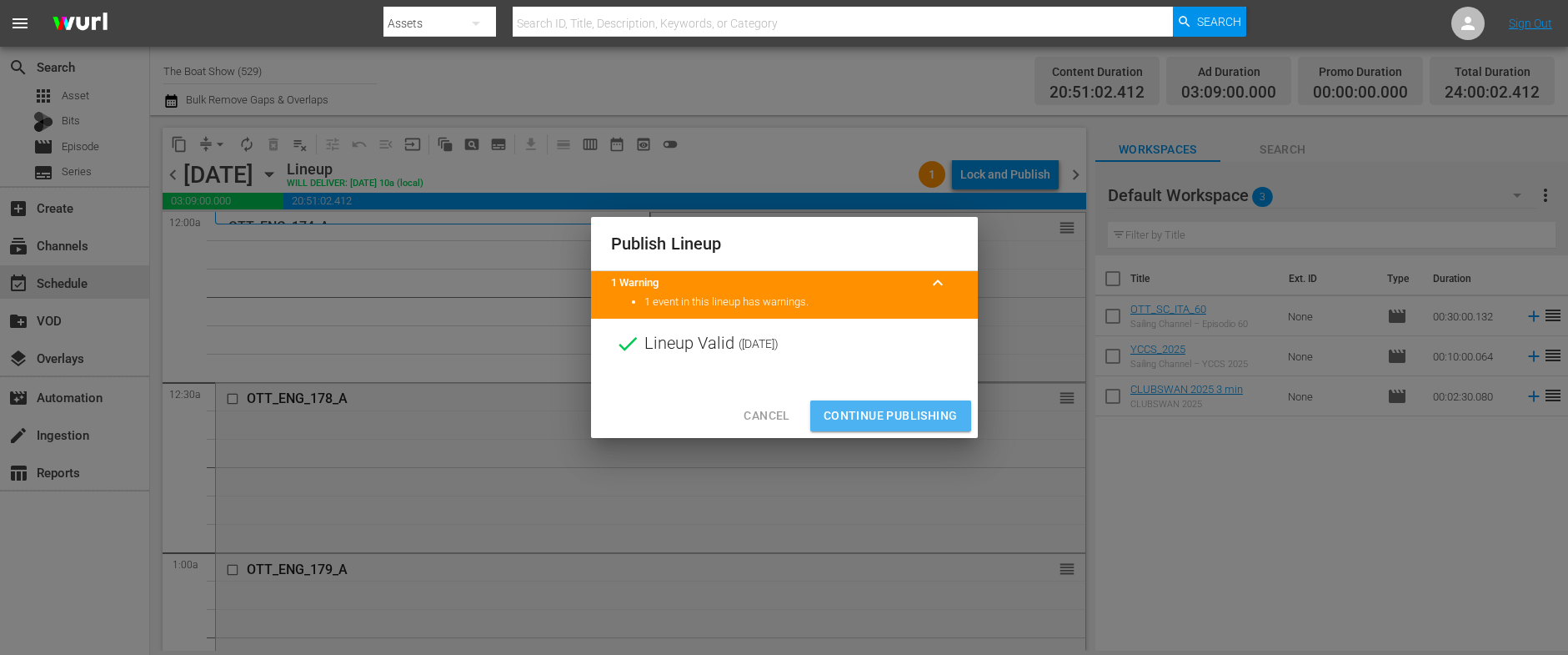
click at [857, 409] on span "Continue Publishing" at bounding box center [890, 416] width 134 height 21
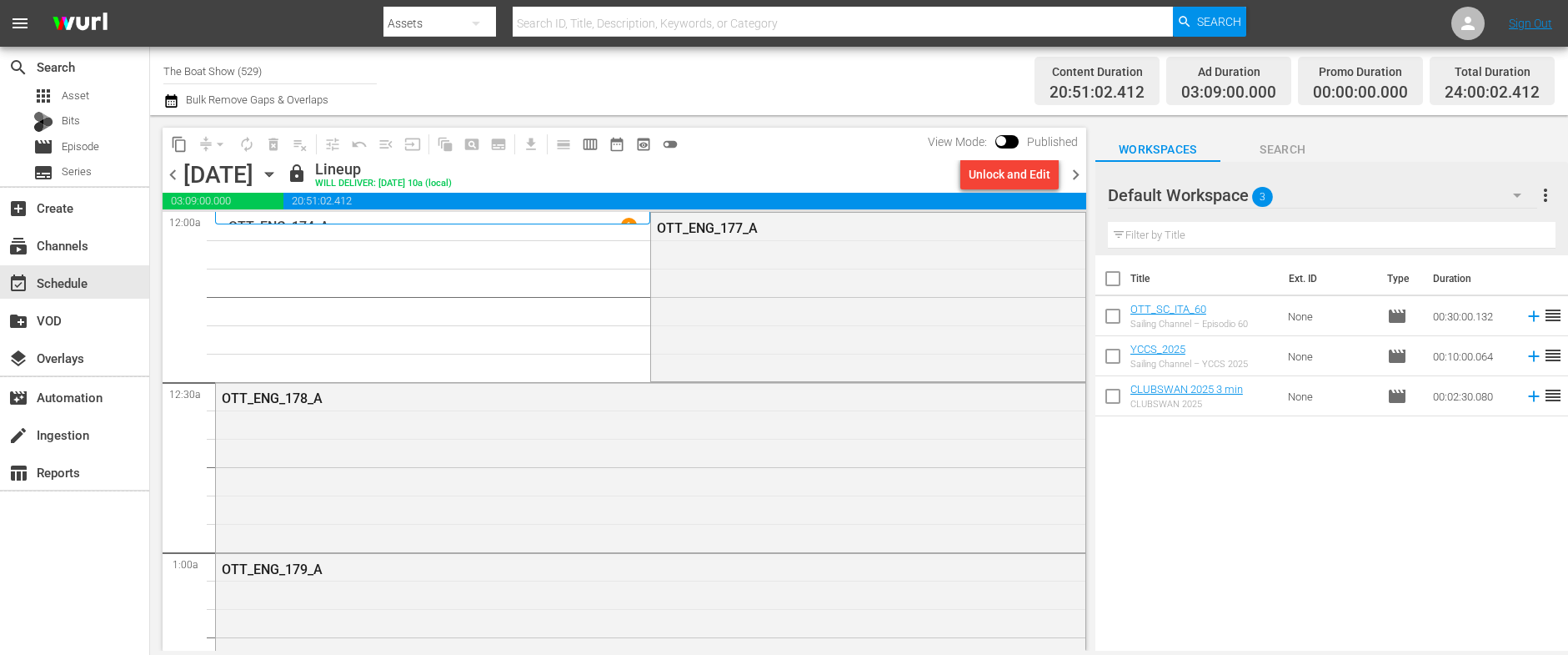
click at [273, 173] on icon "button" at bounding box center [268, 175] width 8 height 4
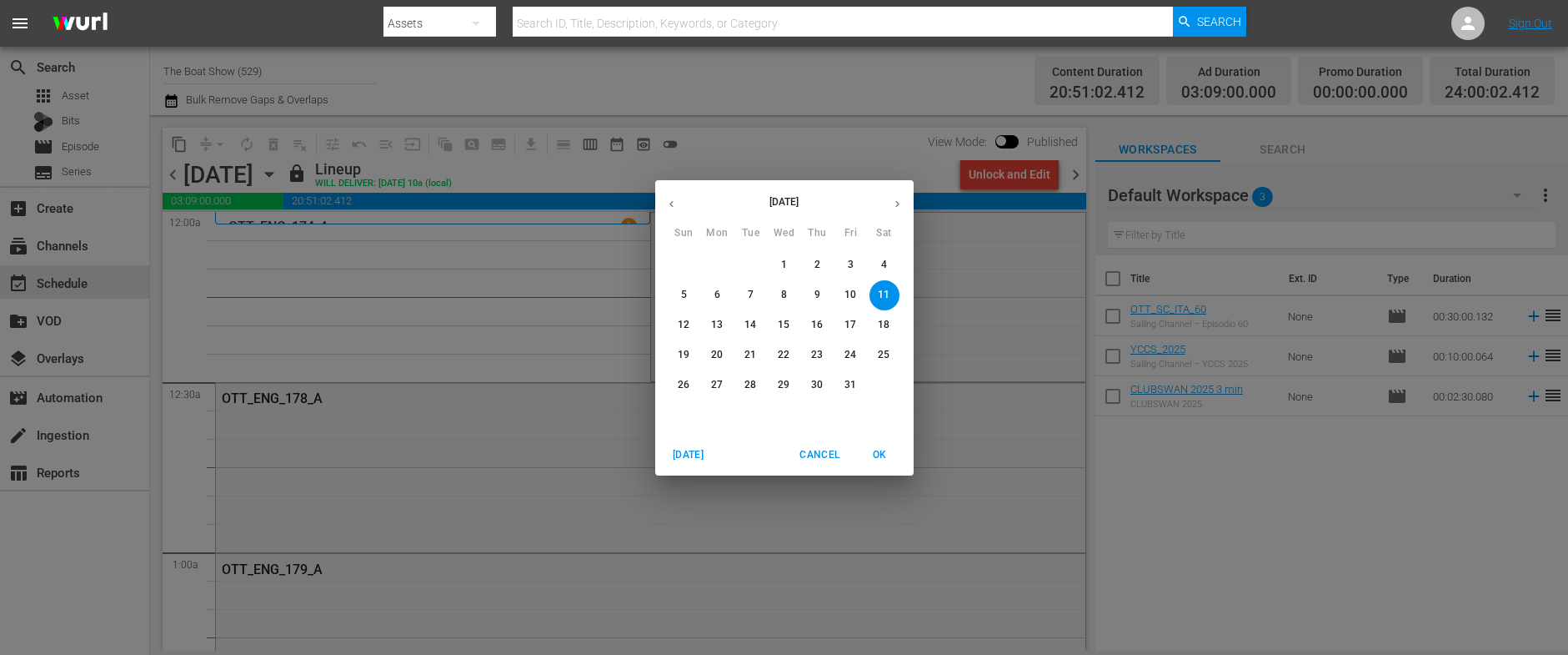
click at [770, 293] on span "8" at bounding box center [784, 295] width 30 height 14
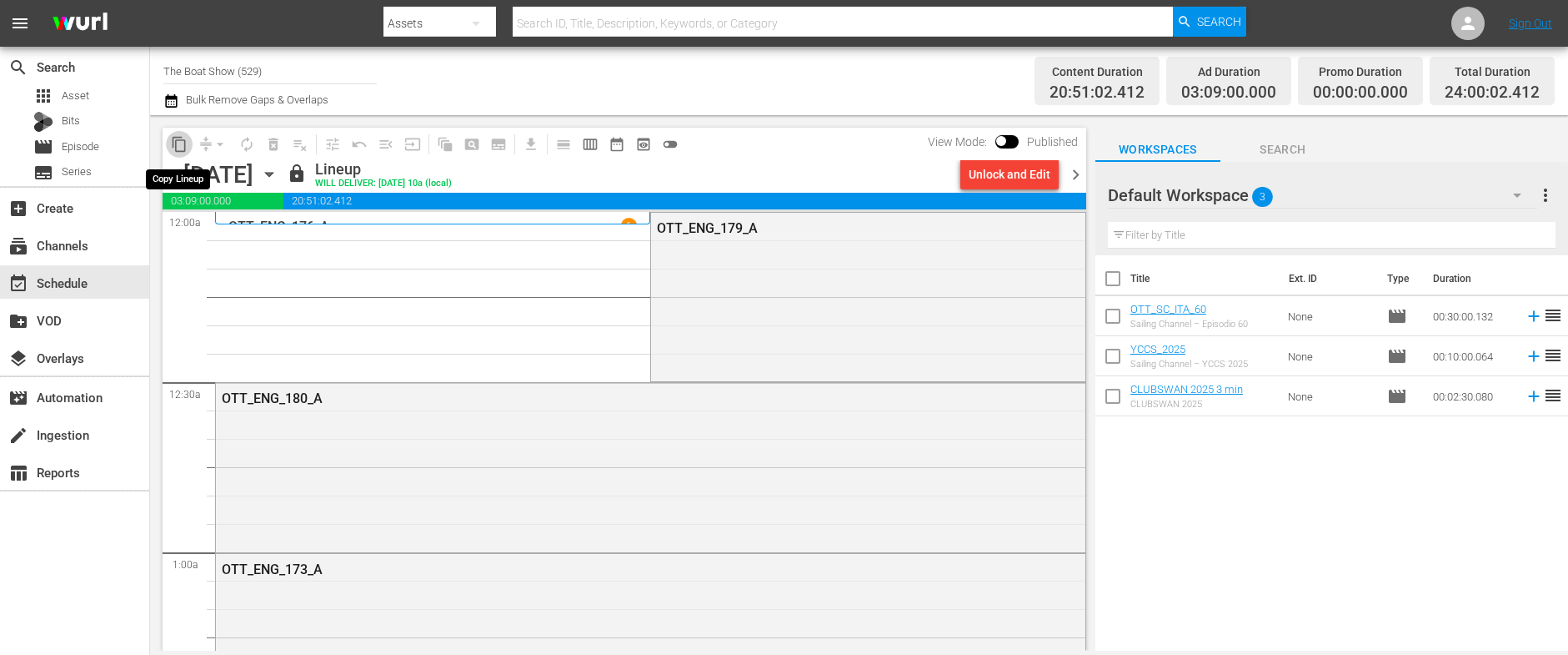
click at [177, 143] on span "content_copy" at bounding box center [179, 144] width 17 height 17
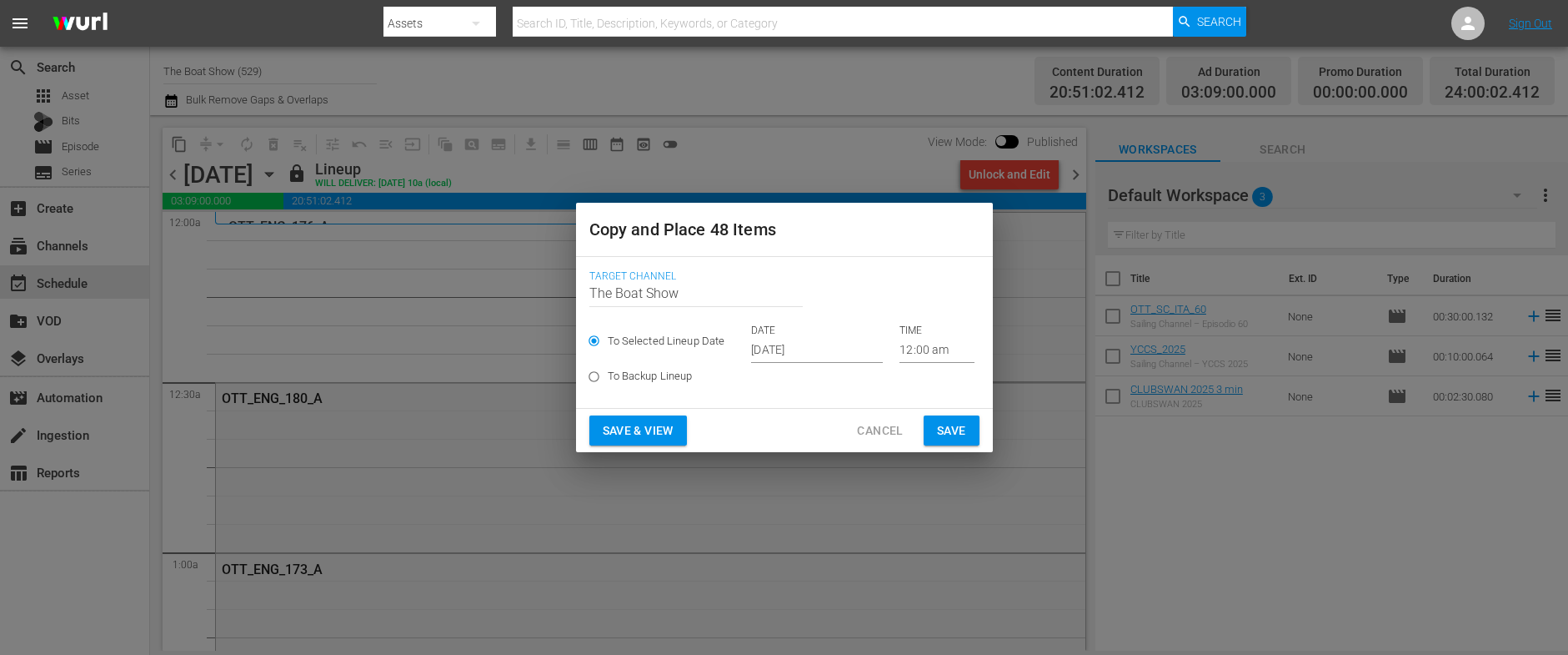
click at [791, 349] on input "[DATE]" at bounding box center [816, 350] width 131 height 25
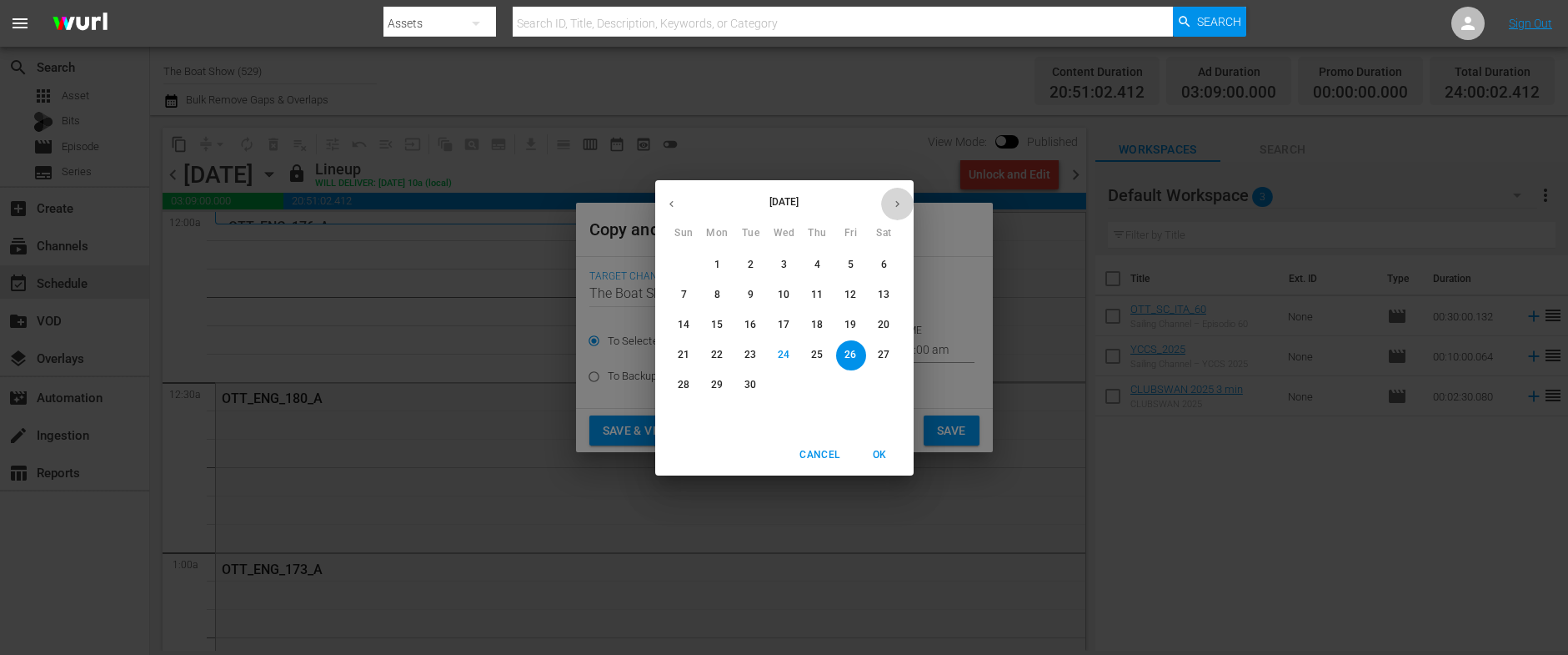
click at [892, 198] on icon "button" at bounding box center [897, 204] width 12 height 12
click at [678, 320] on p "12" at bounding box center [683, 325] width 11 height 14
type input "[DATE]"
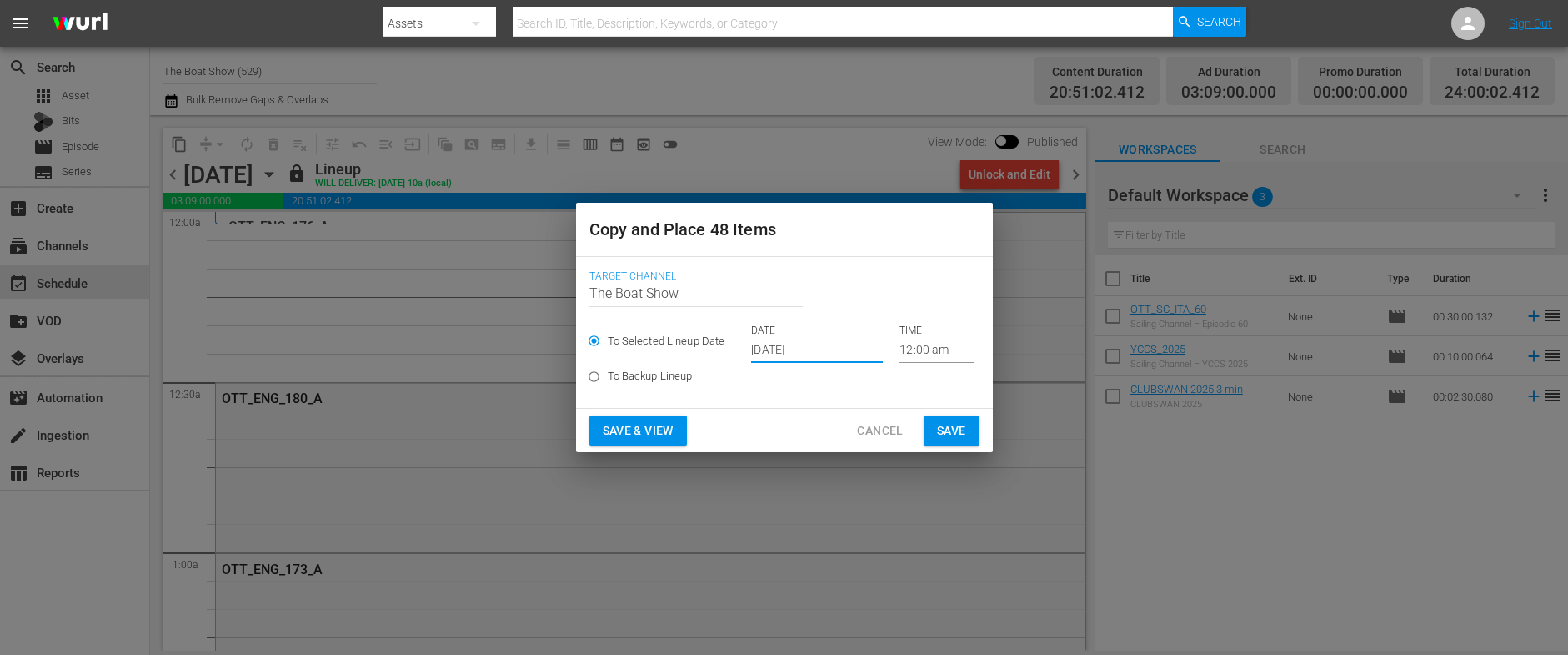
click at [654, 433] on span "Save & View" at bounding box center [638, 431] width 71 height 21
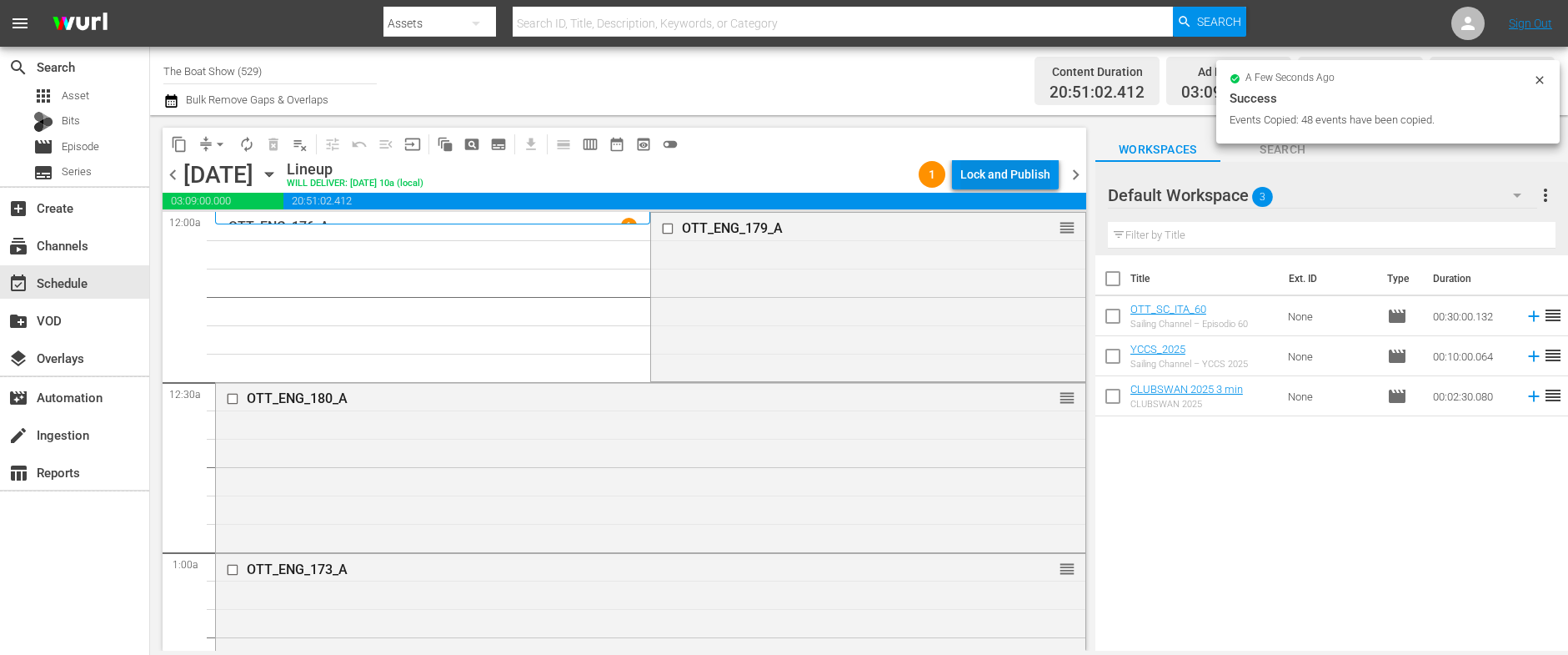
click at [1004, 175] on div "Lock and Publish" at bounding box center [1005, 174] width 90 height 30
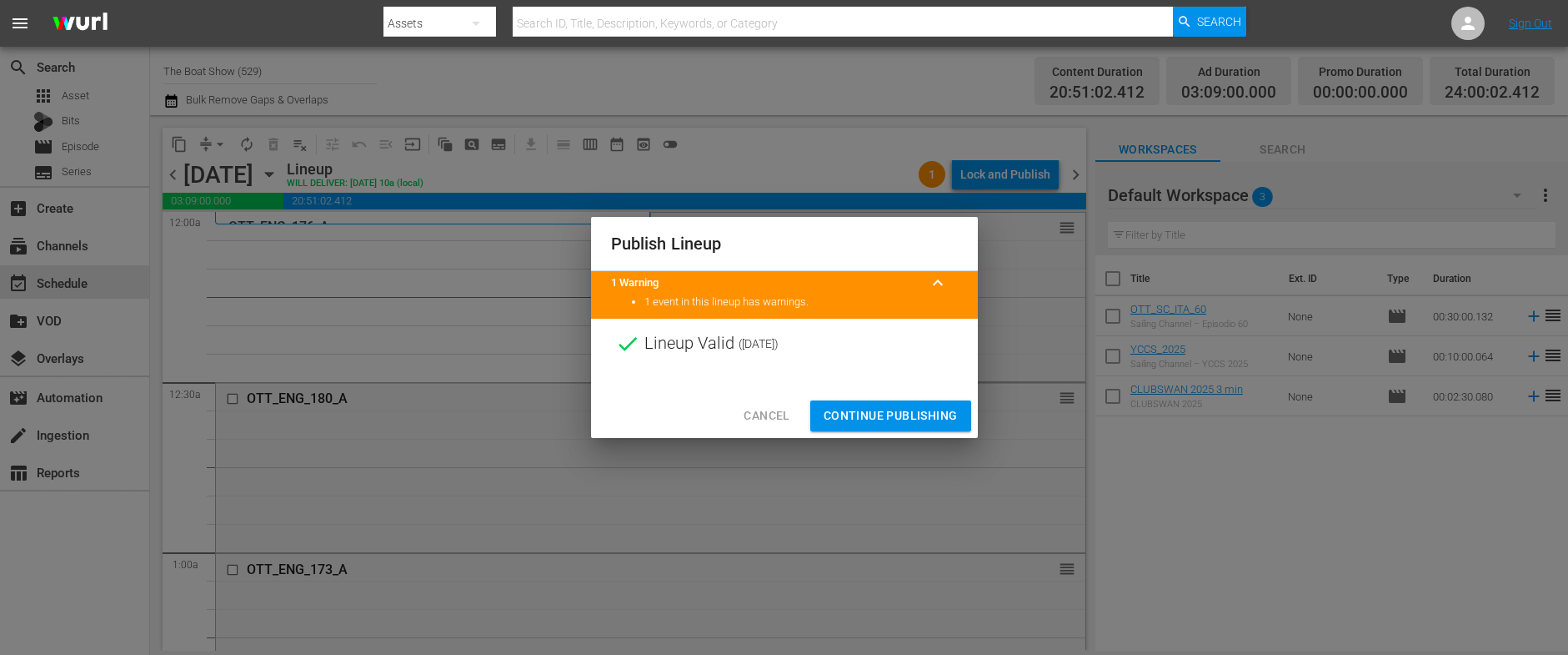
click at [877, 410] on span "Continue Publishing" at bounding box center [890, 416] width 134 height 21
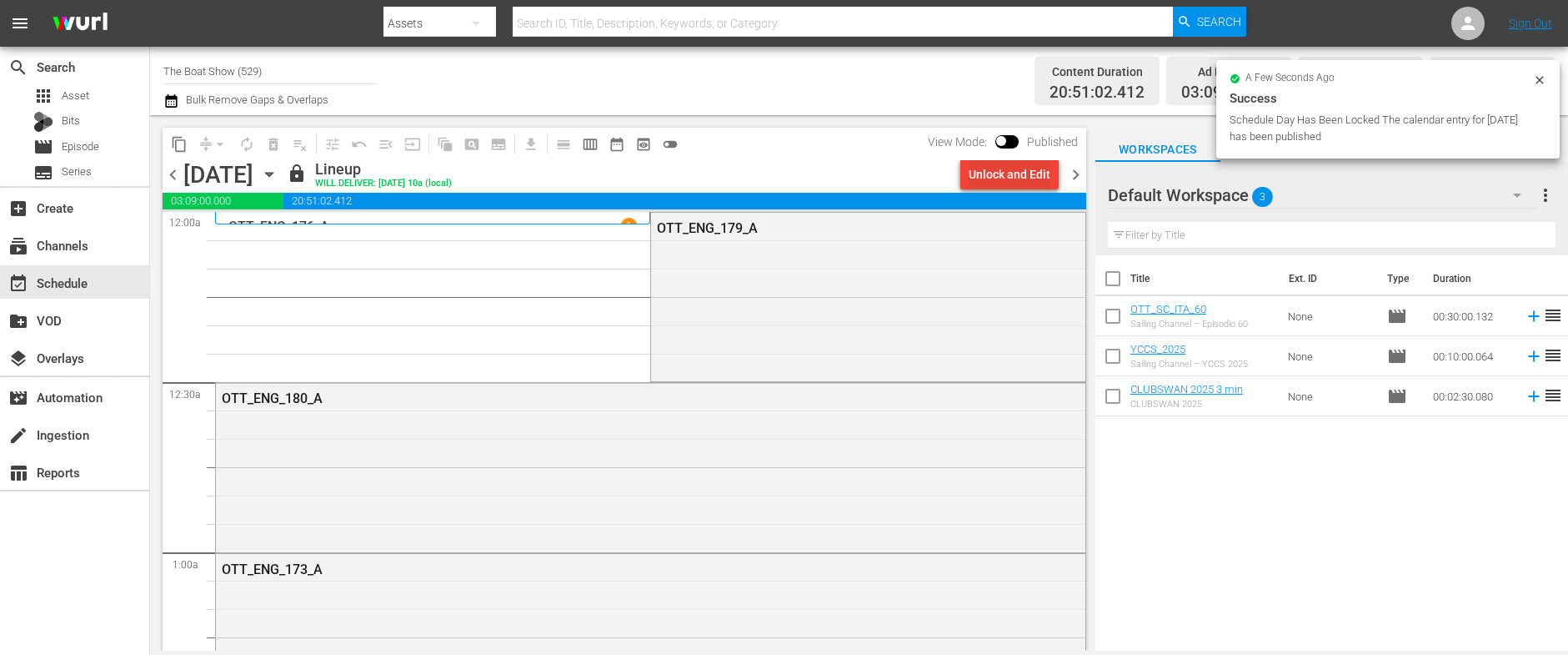
click at [1017, 177] on div "Unlock and Edit" at bounding box center [1009, 174] width 82 height 30
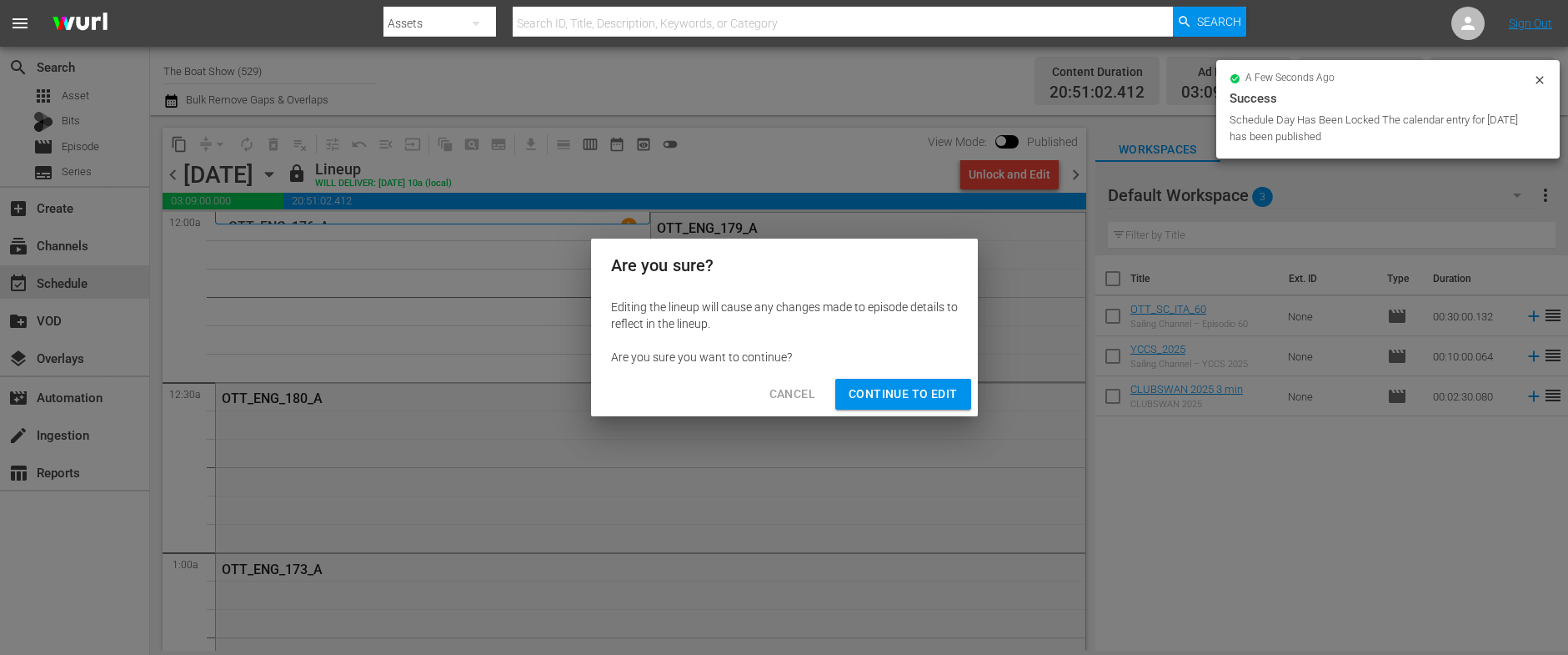
click at [787, 393] on span "Cancel" at bounding box center [792, 395] width 46 height 21
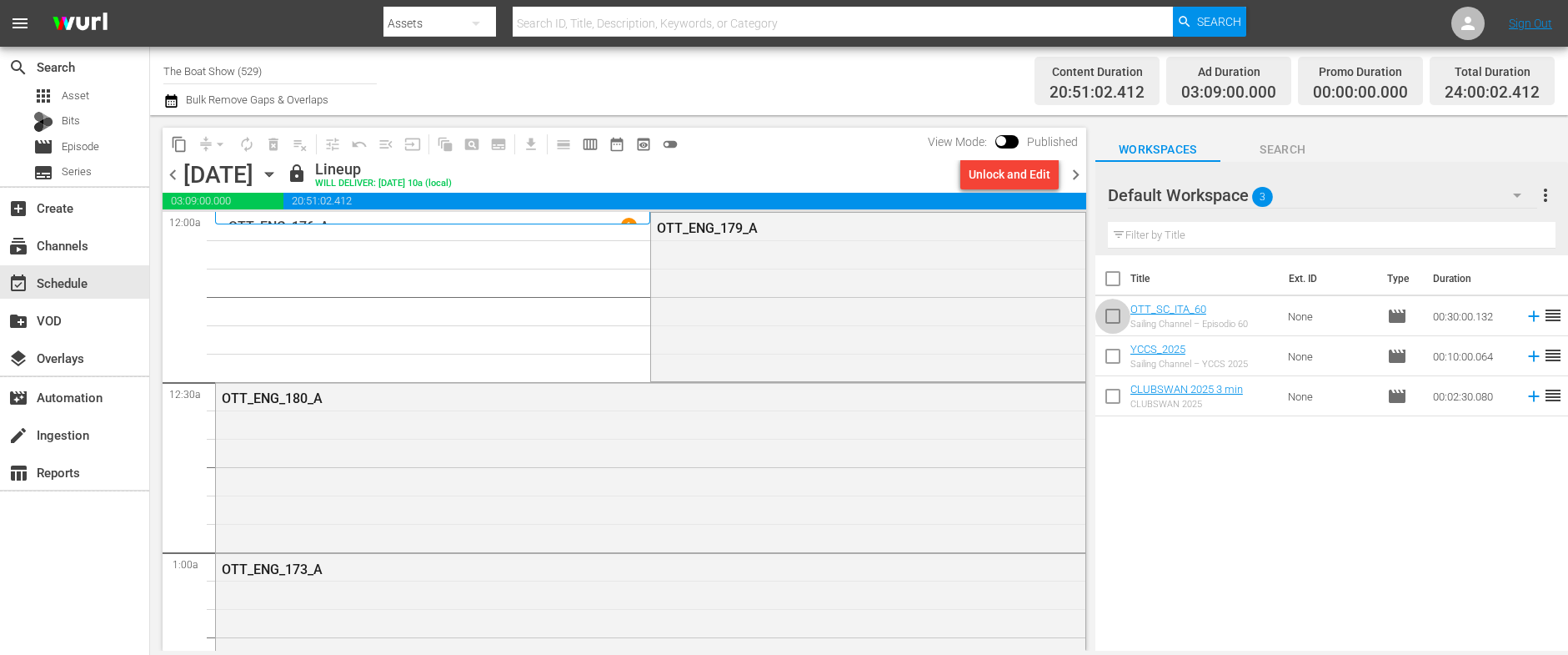
click at [1124, 313] on input "checkbox" at bounding box center [1113, 320] width 35 height 35
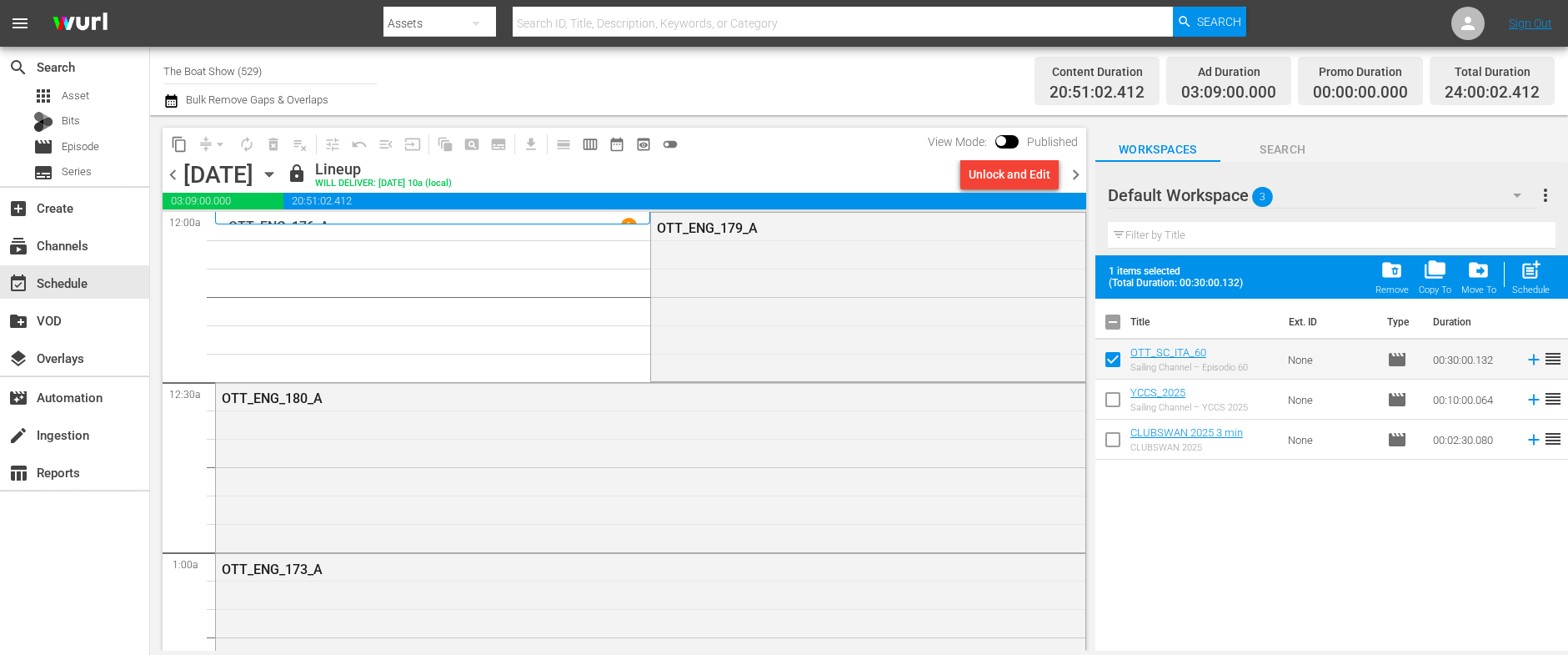
click at [1111, 355] on input "checkbox" at bounding box center [1113, 363] width 35 height 35
checkbox input "false"
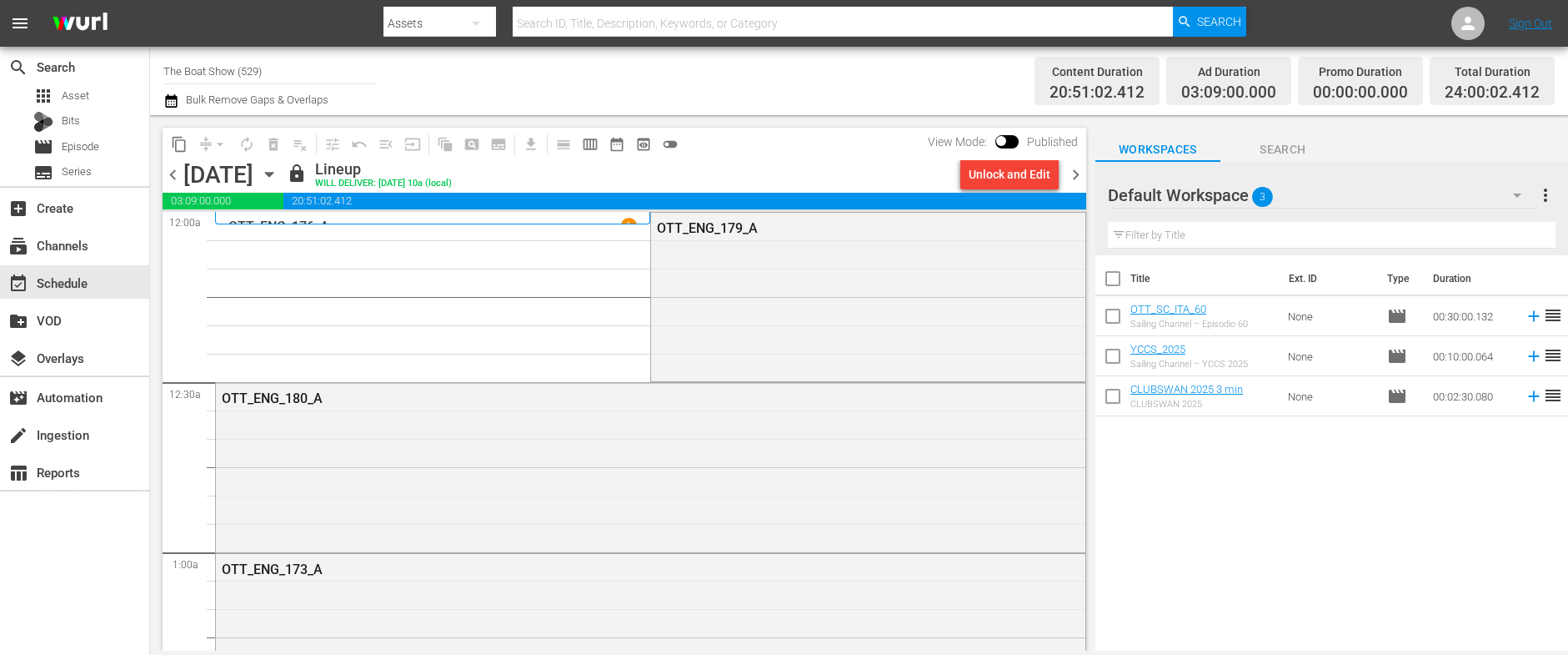
click at [278, 72] on input "The Boat Show (529)" at bounding box center [270, 71] width 214 height 40
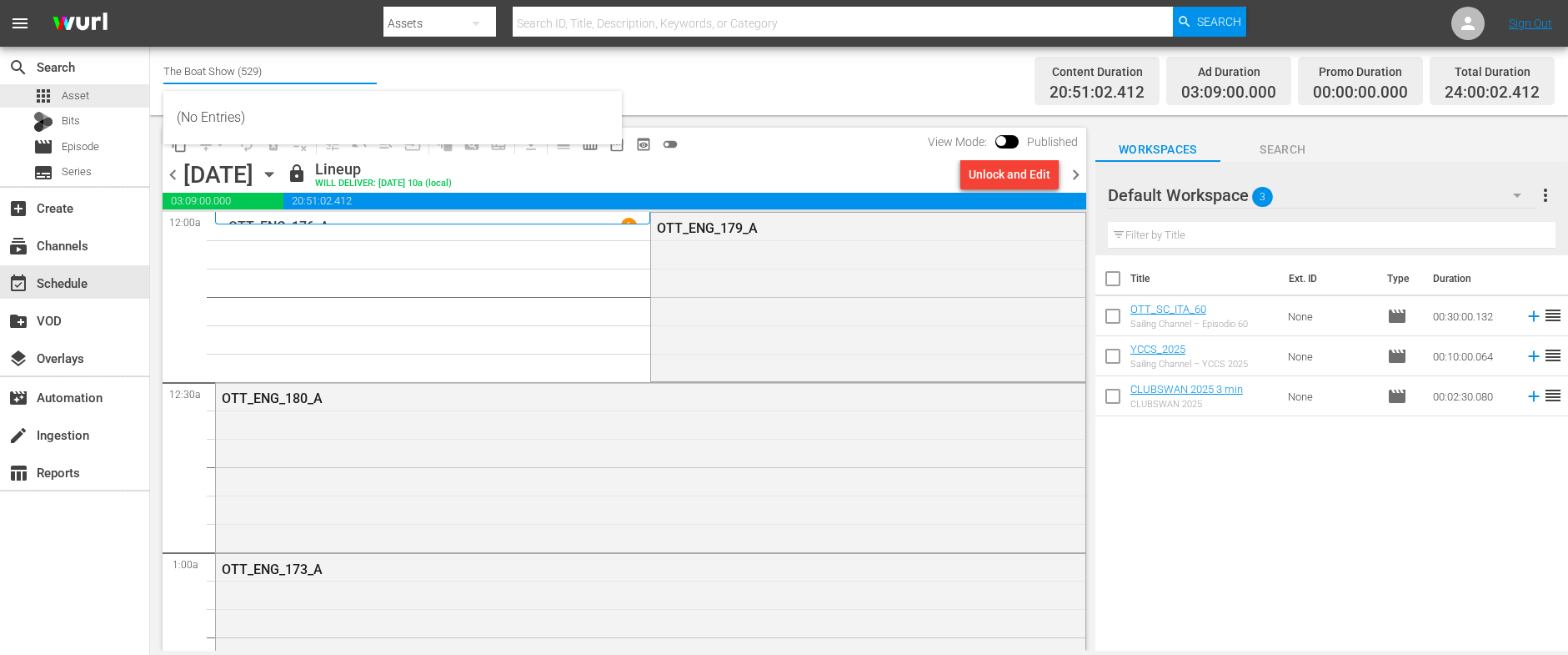
drag, startPoint x: 294, startPoint y: 68, endPoint x: -42, endPoint y: 87, distance: 336.5
click at [0, 87] on html "menu Search By Assets Search ID, Title, Description, Keywords, or Category Sear…" at bounding box center [784, 328] width 1568 height 655
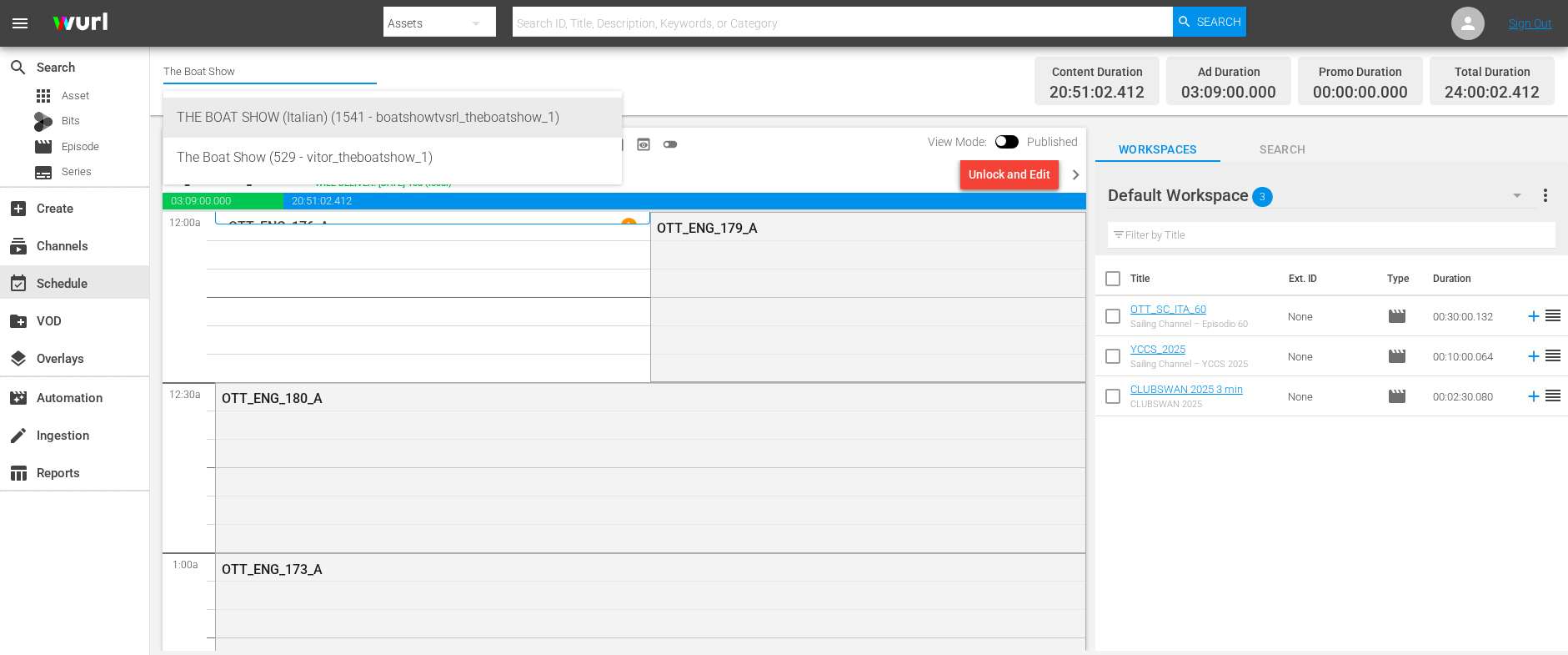
click at [274, 117] on div "THE BOAT SHOW (Italian) (1541 - boatshowtvsrl_theboatshow_1)" at bounding box center [392, 117] width 431 height 40
type input "THE BOAT SHOW (Italian) (1541 - boatshowtvsrl_theboatshow_1)"
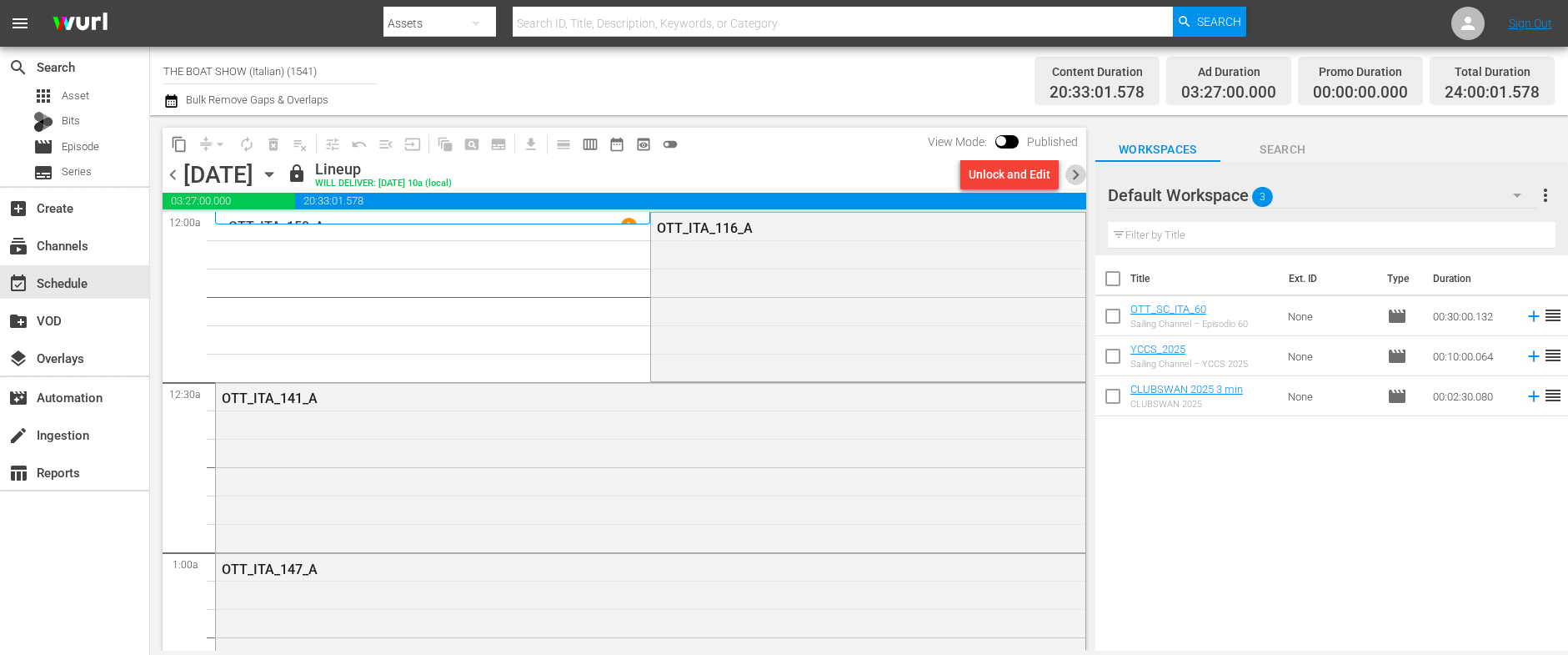
click at [1072, 172] on span "chevron_right" at bounding box center [1076, 175] width 21 height 21
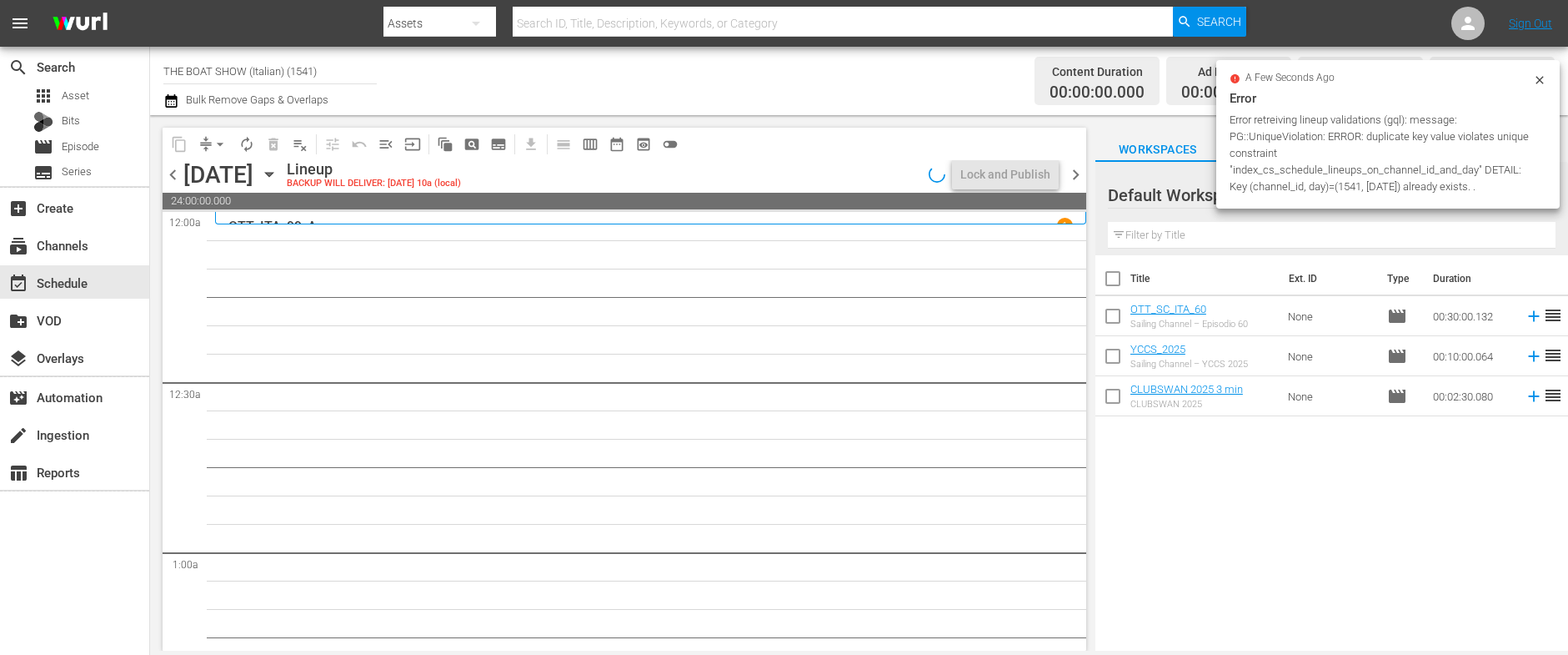
click at [1541, 76] on icon at bounding box center [1539, 79] width 13 height 13
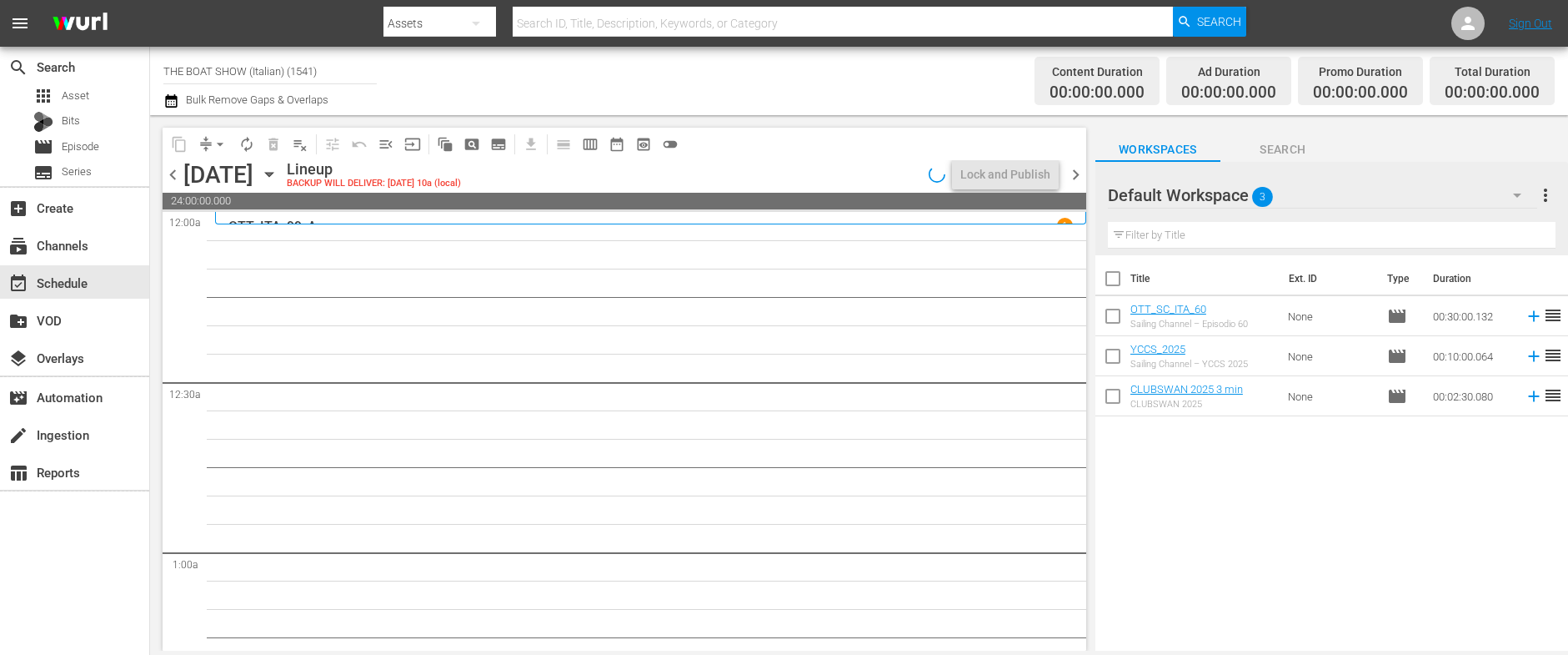
click at [282, 169] on div "[DATE] [DATE]" at bounding box center [233, 174] width 99 height 27
click at [278, 170] on icon "button" at bounding box center [269, 174] width 19 height 19
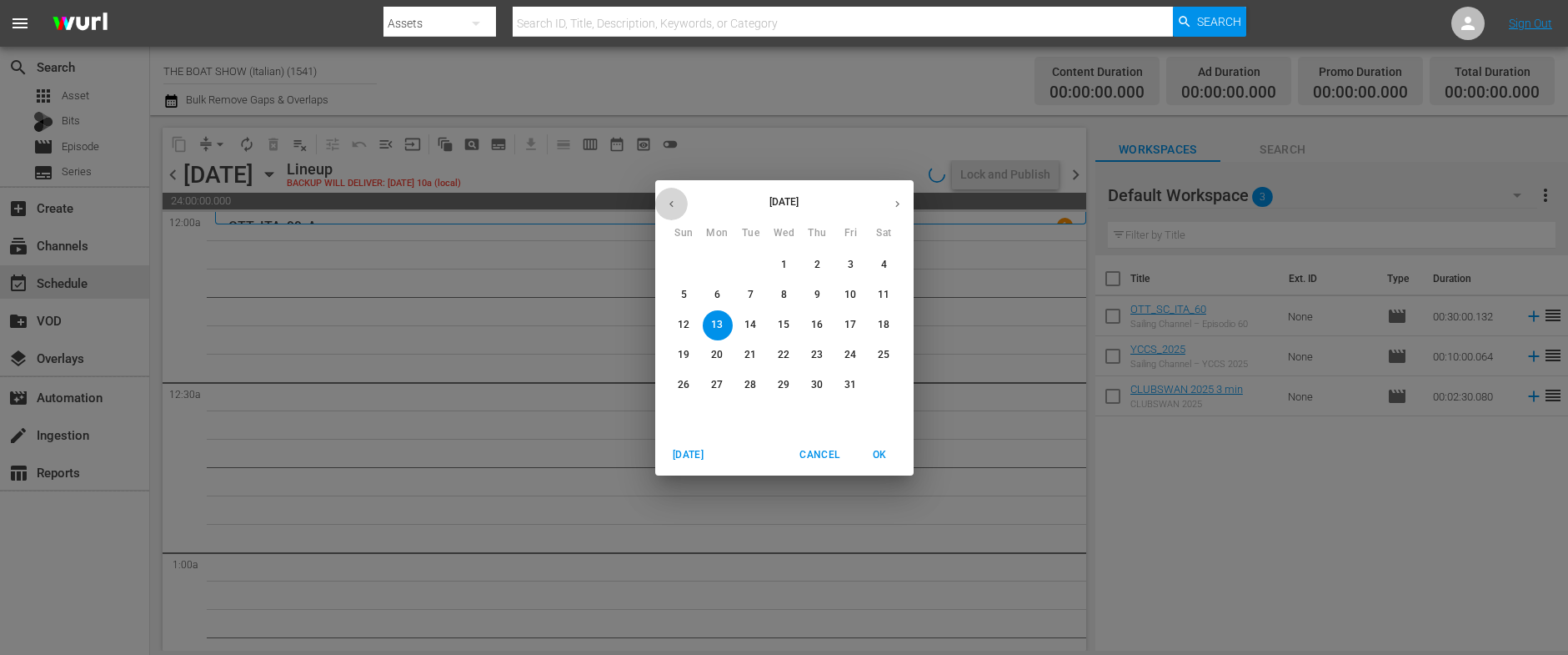
click at [676, 203] on icon "button" at bounding box center [671, 204] width 12 height 12
click at [878, 359] on p "27" at bounding box center [883, 355] width 11 height 14
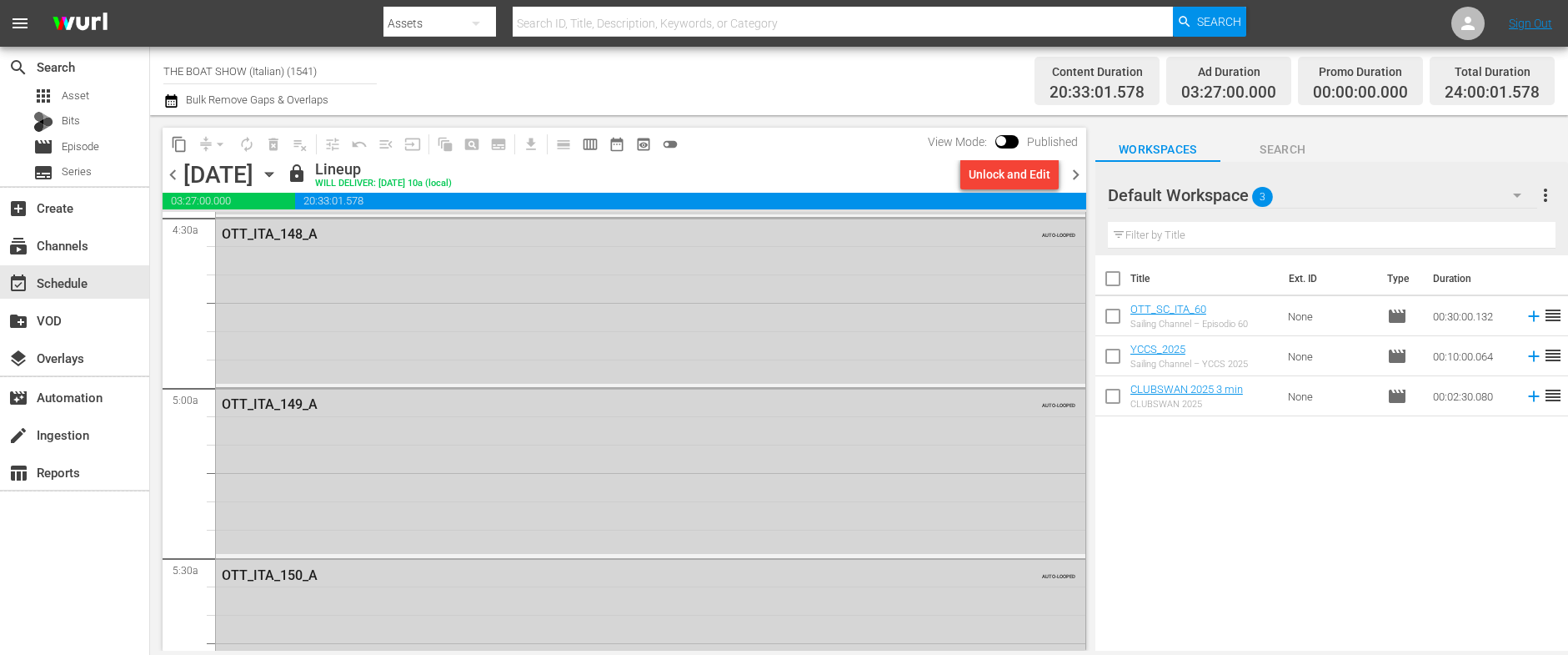
scroll to position [1595, 0]
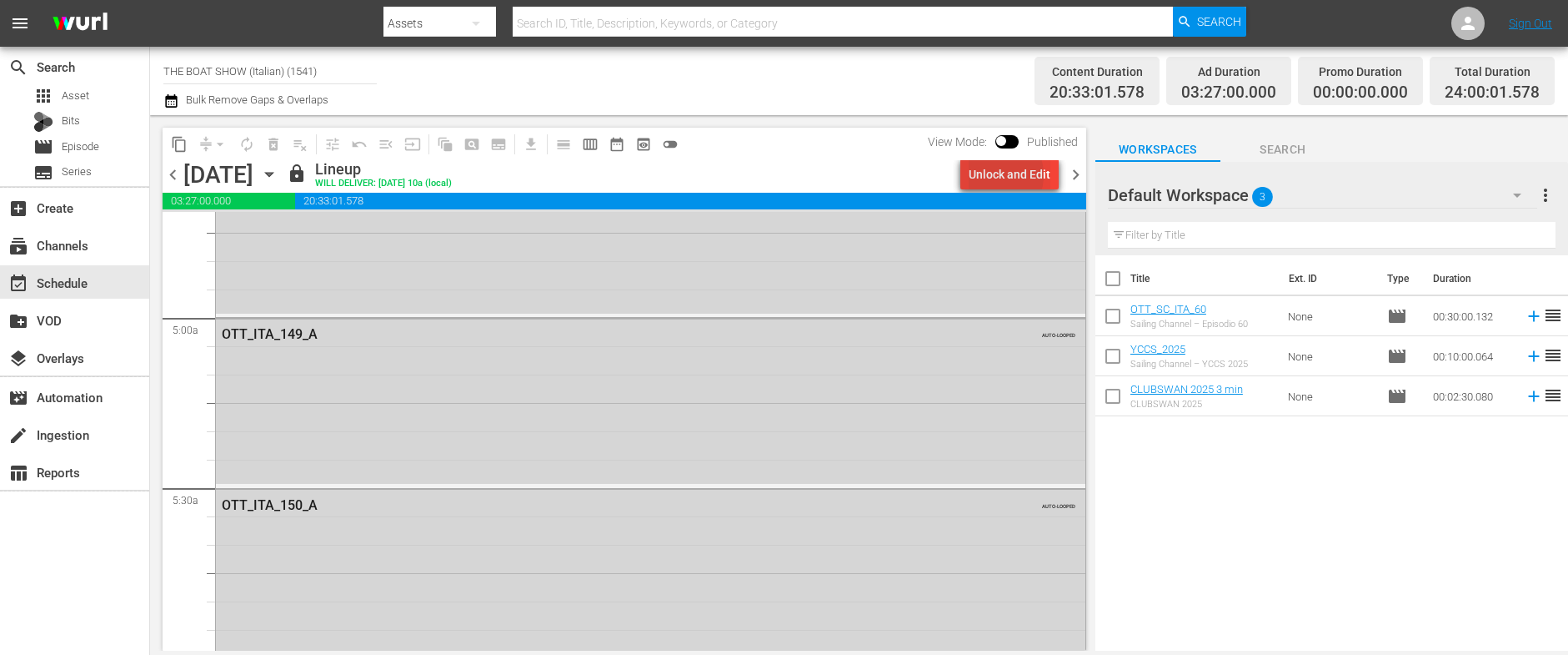
click at [997, 175] on div "Unlock and Edit" at bounding box center [1009, 174] width 82 height 30
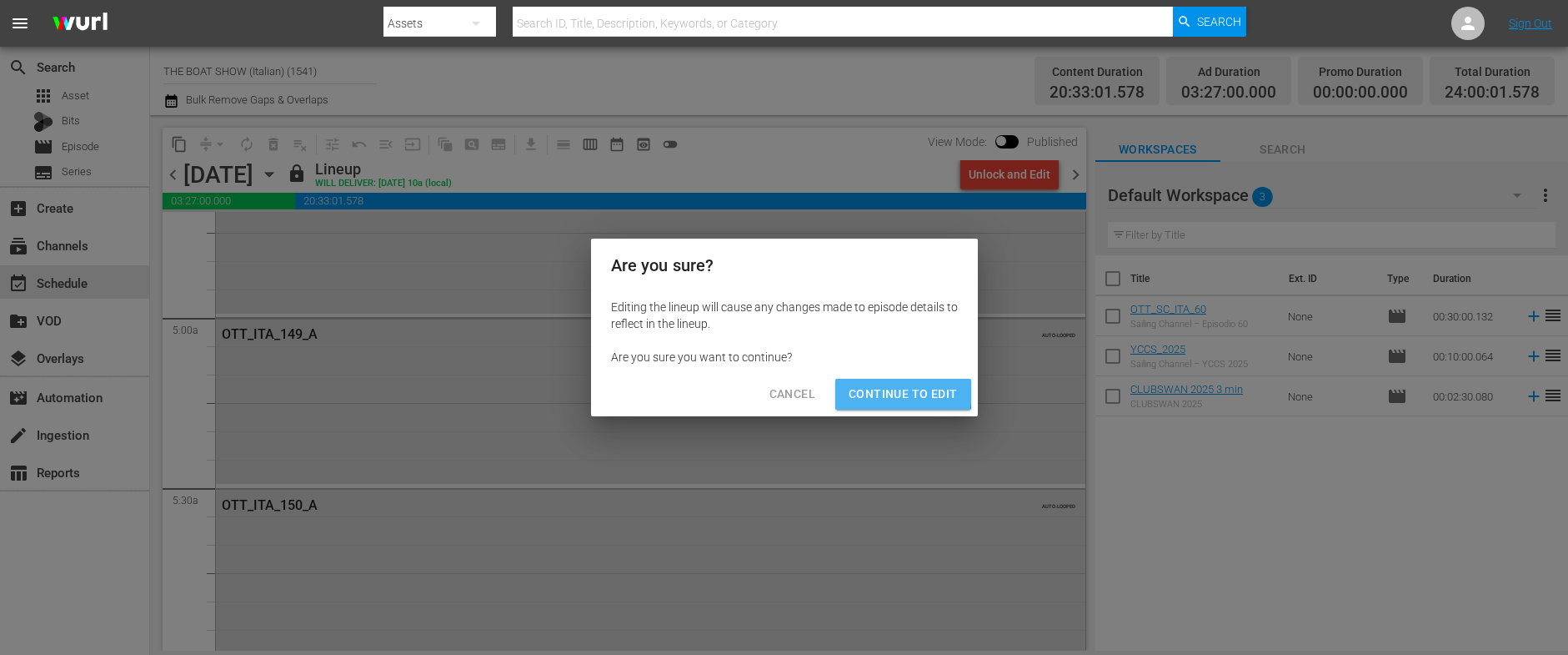
drag, startPoint x: 885, startPoint y: 390, endPoint x: 904, endPoint y: 382, distance: 20.6
click at [887, 388] on span "Continue to Edit" at bounding box center [903, 395] width 109 height 21
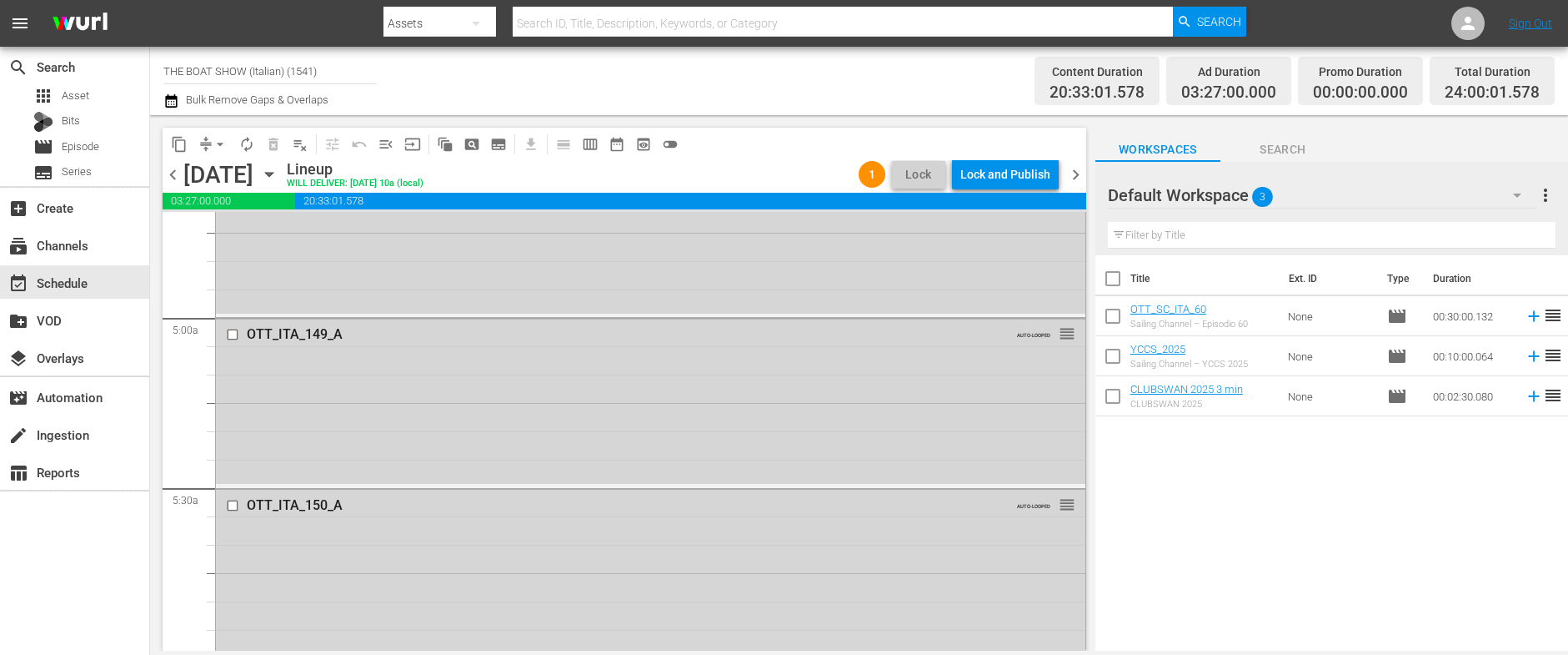
click at [1504, 199] on button "button" at bounding box center [1517, 194] width 40 height 40
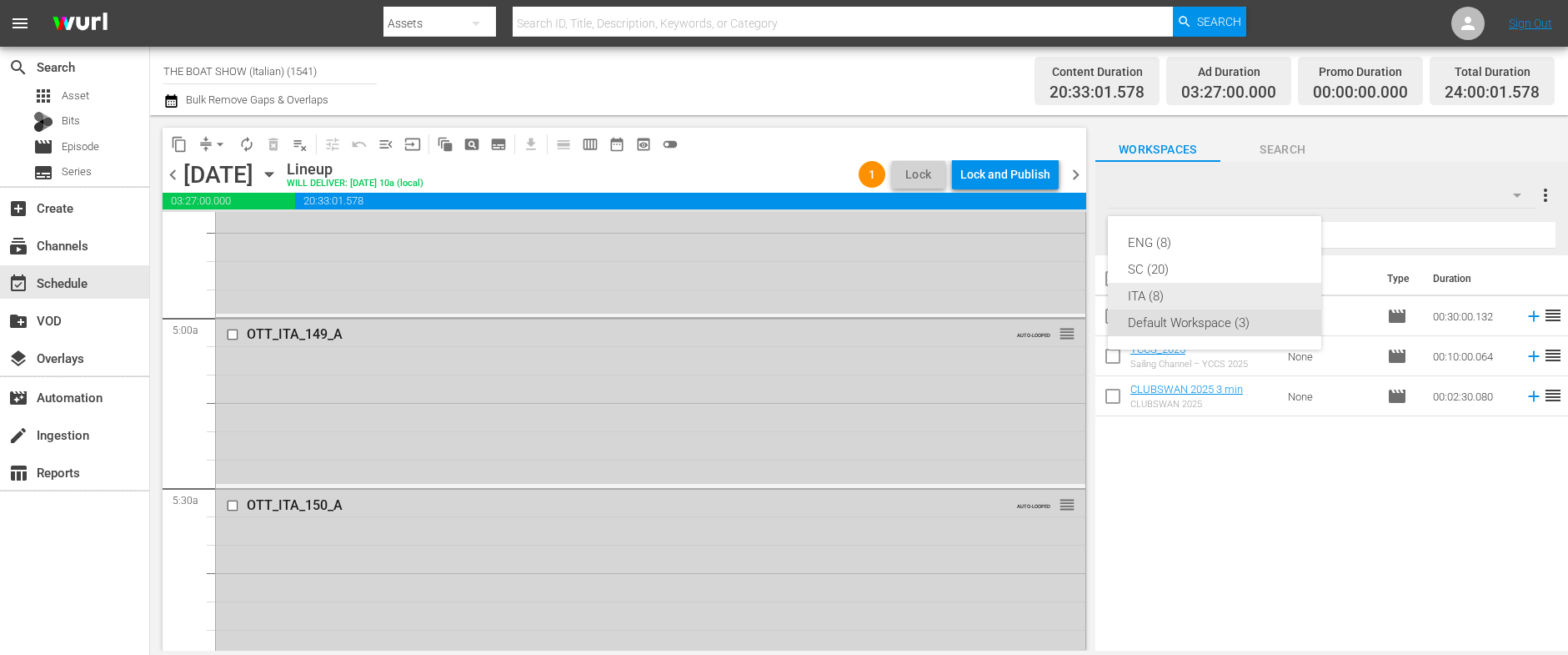
click at [1152, 291] on div "ITA (8)" at bounding box center [1214, 296] width 173 height 26
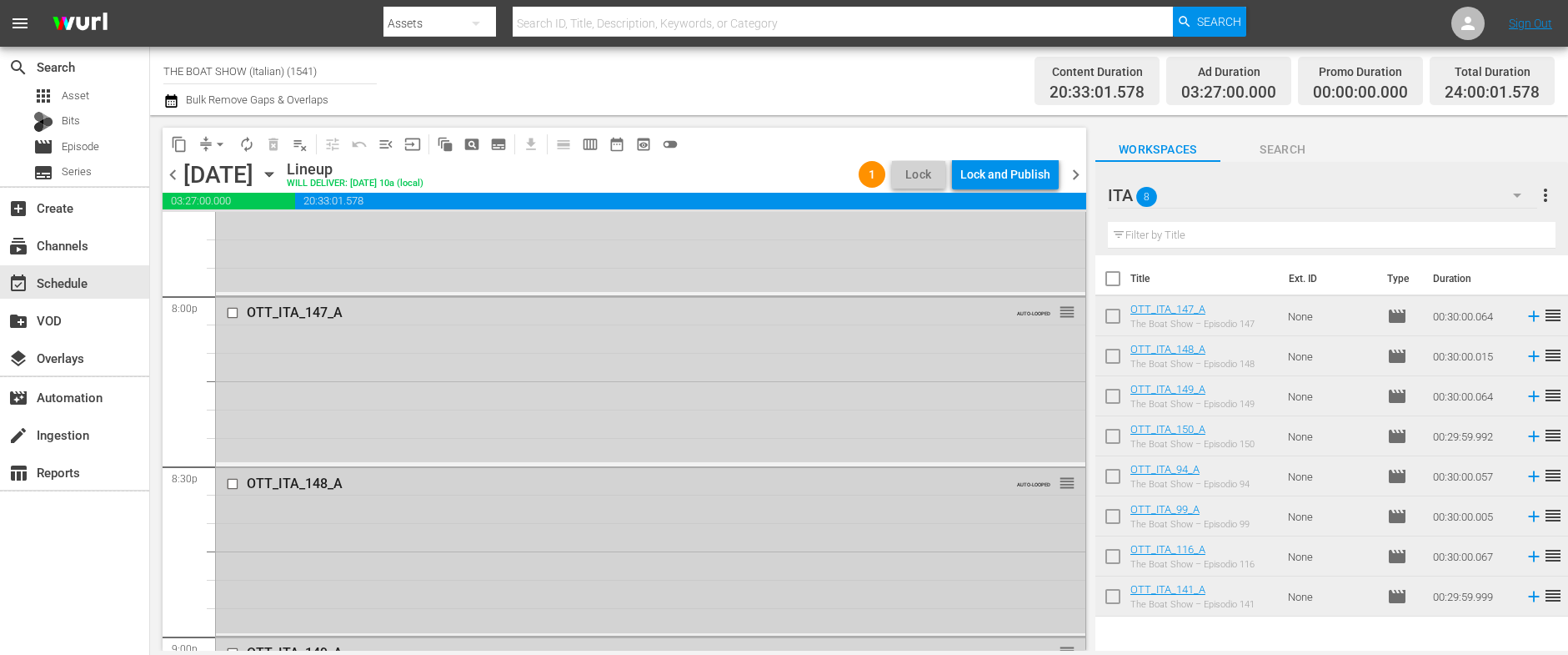
scroll to position [6686, 0]
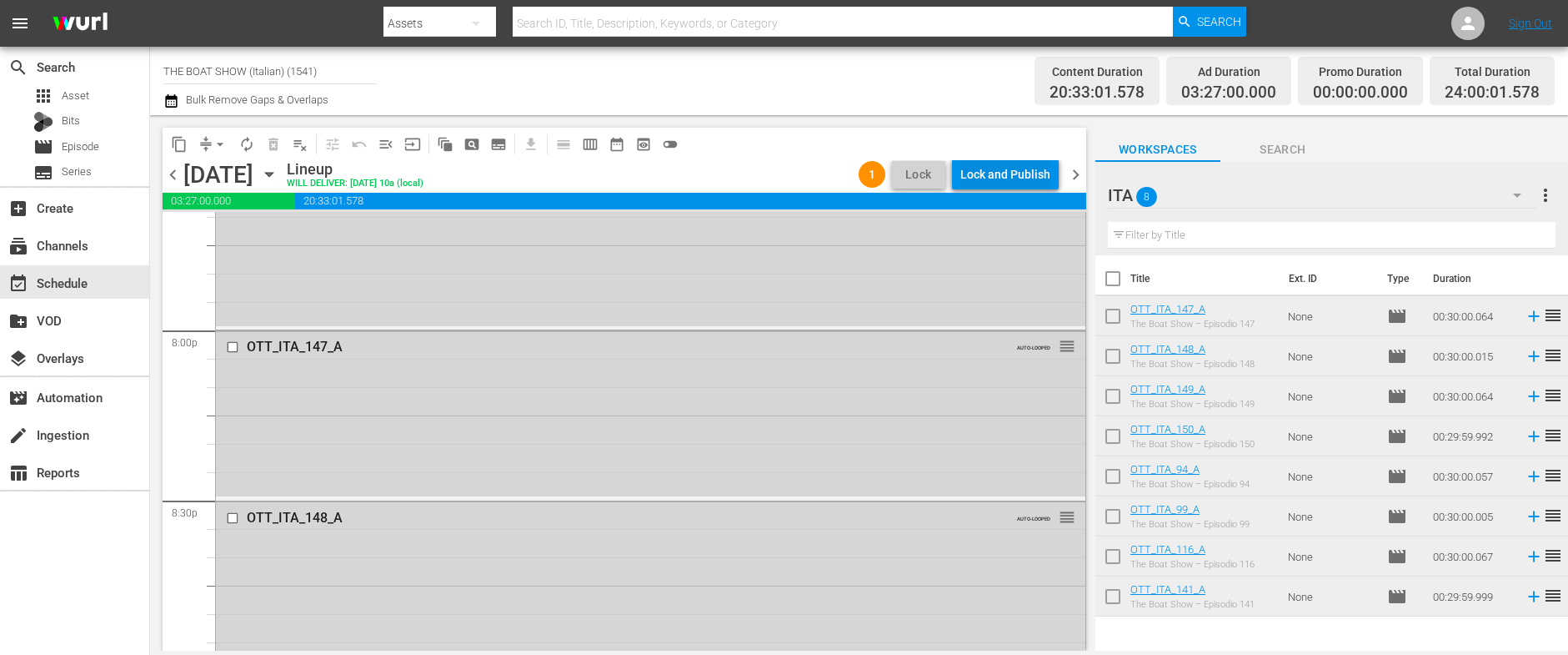
click at [1030, 173] on div "Lock and Publish" at bounding box center [1005, 174] width 90 height 30
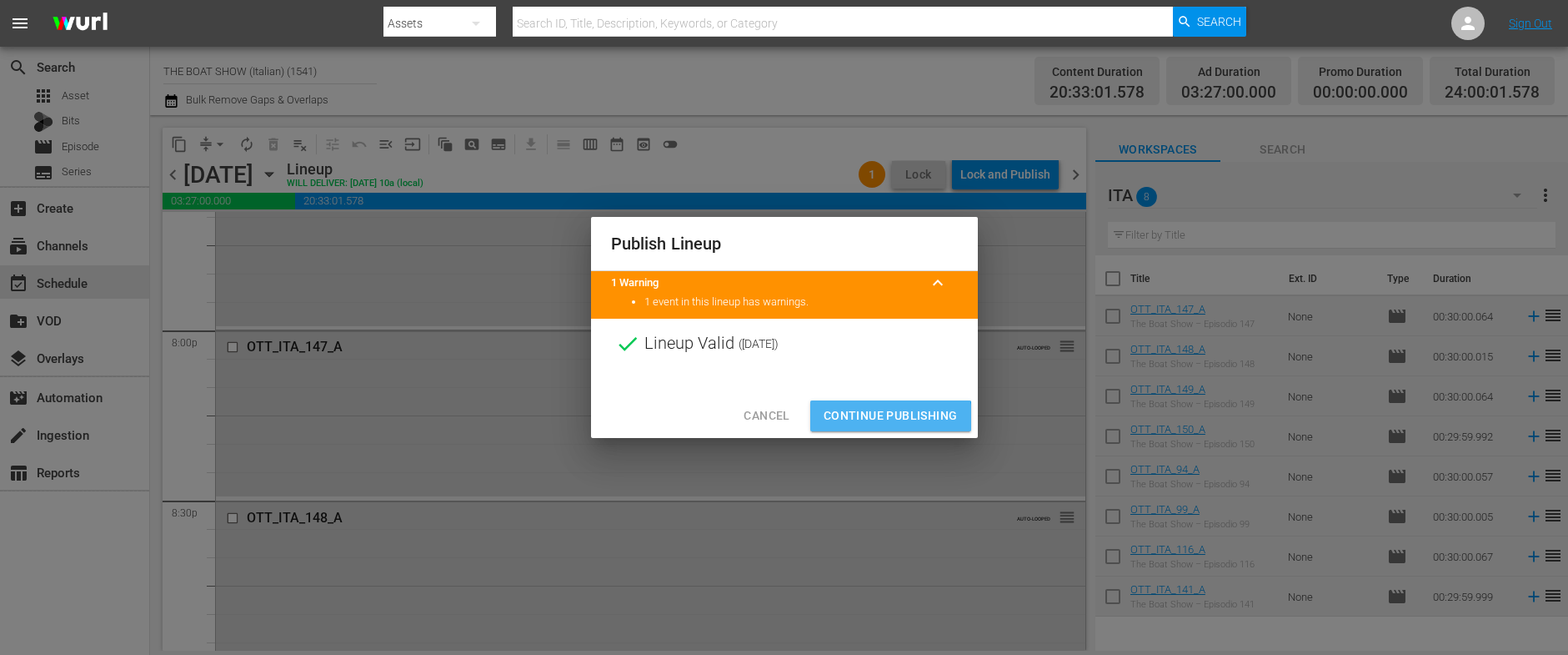
drag, startPoint x: 874, startPoint y: 423, endPoint x: 889, endPoint y: 417, distance: 16.2
click at [874, 423] on span "Continue Publishing" at bounding box center [890, 416] width 134 height 21
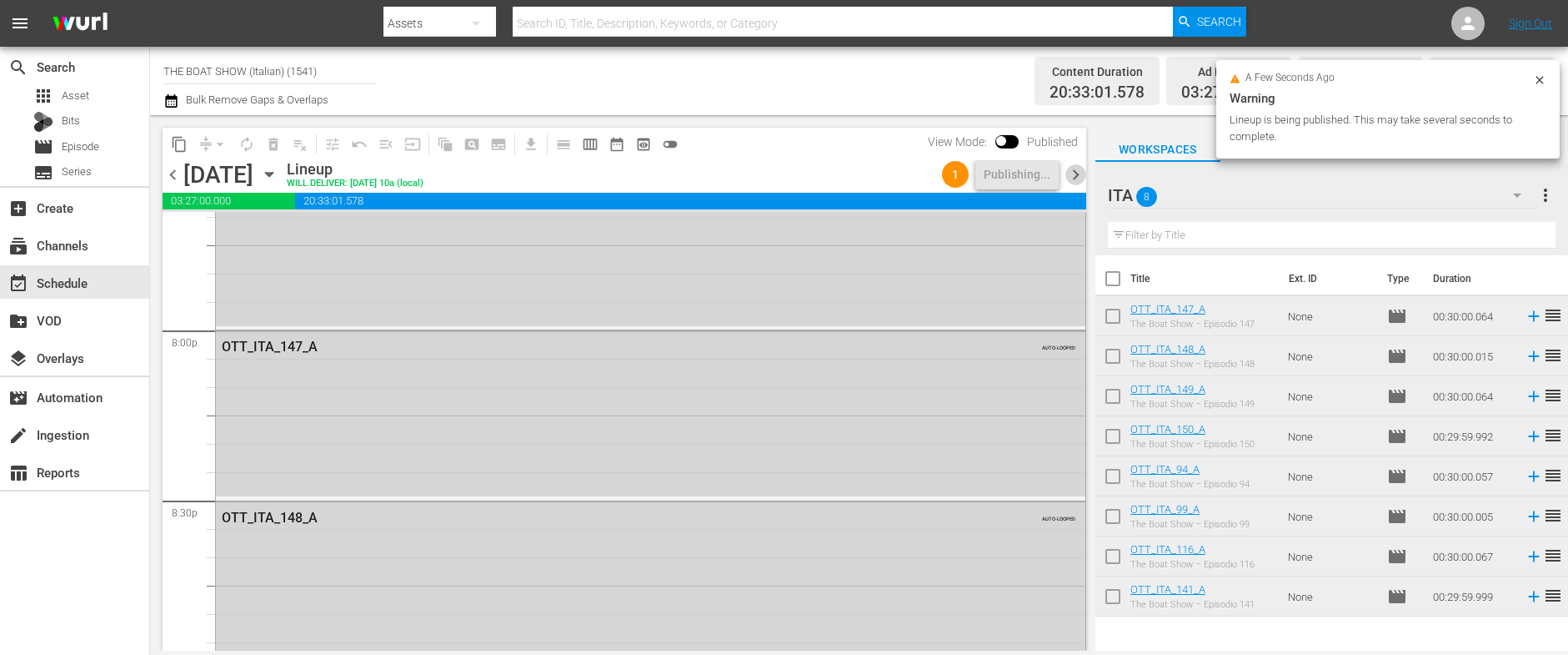
click at [1076, 182] on span "chevron_right" at bounding box center [1076, 175] width 21 height 21
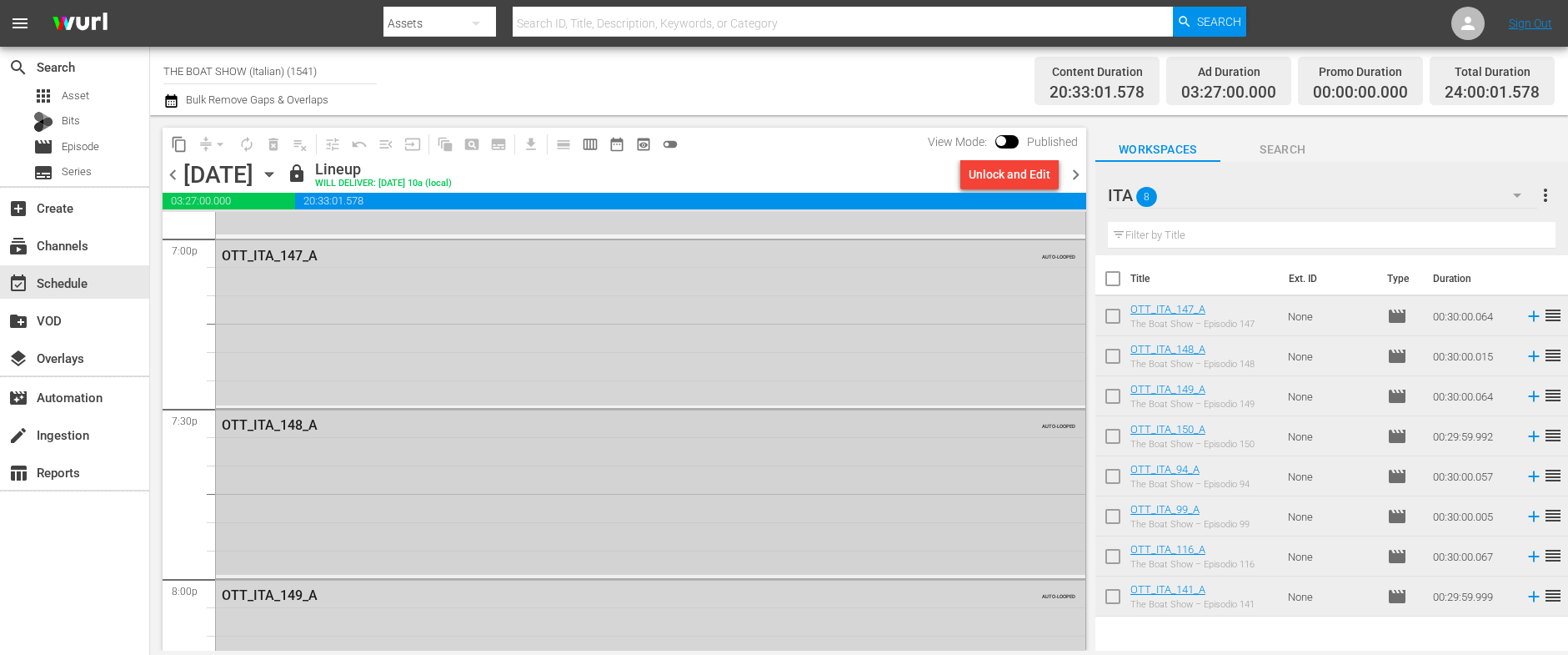
scroll to position [6396, 0]
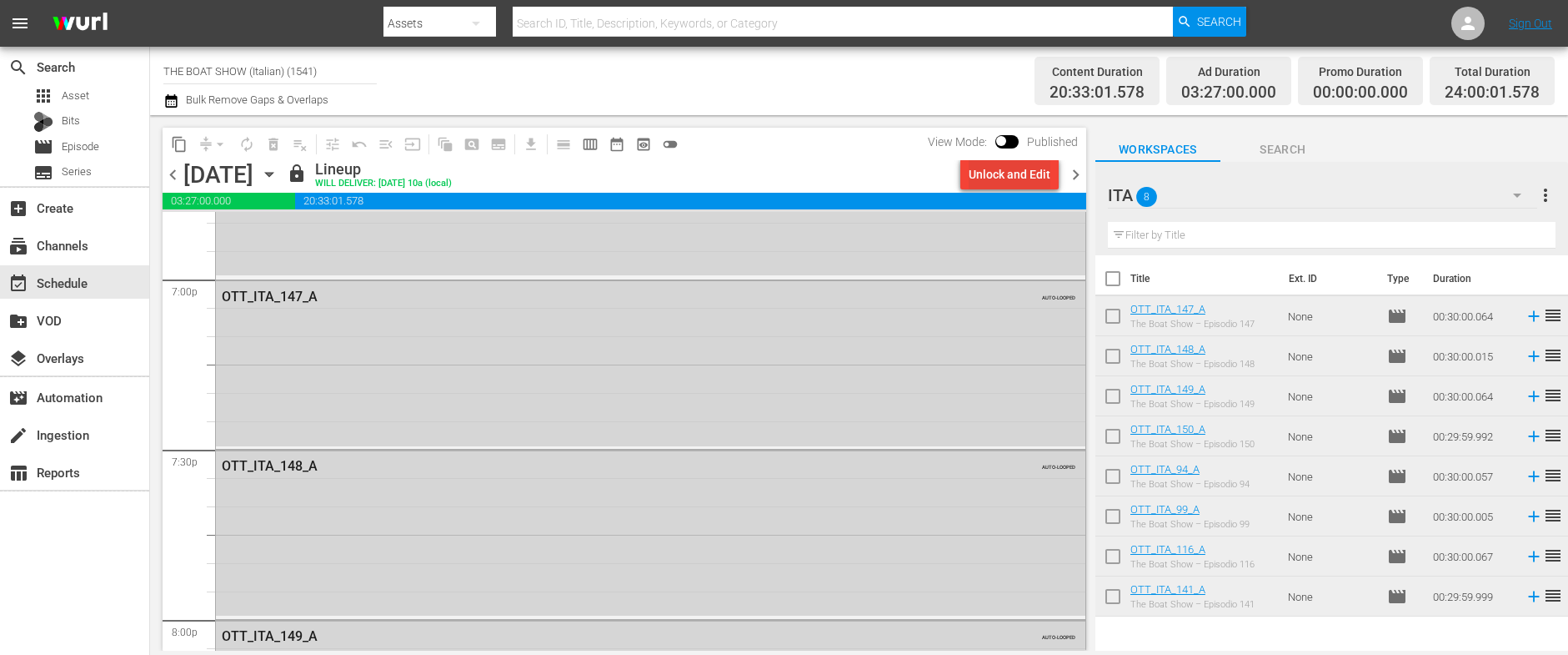
click at [1011, 165] on div "Unlock and Edit" at bounding box center [1009, 174] width 82 height 30
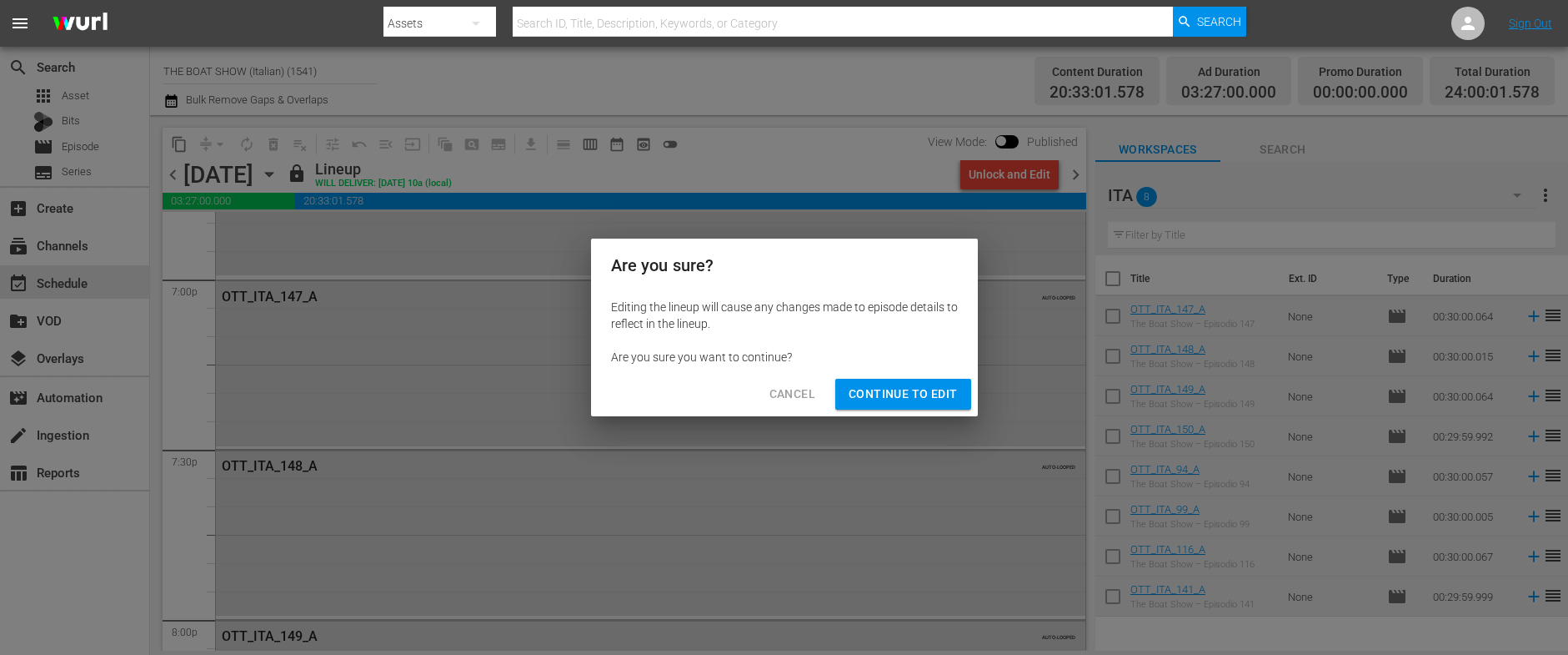
click at [897, 407] on button "Continue to Edit" at bounding box center [902, 394] width 135 height 31
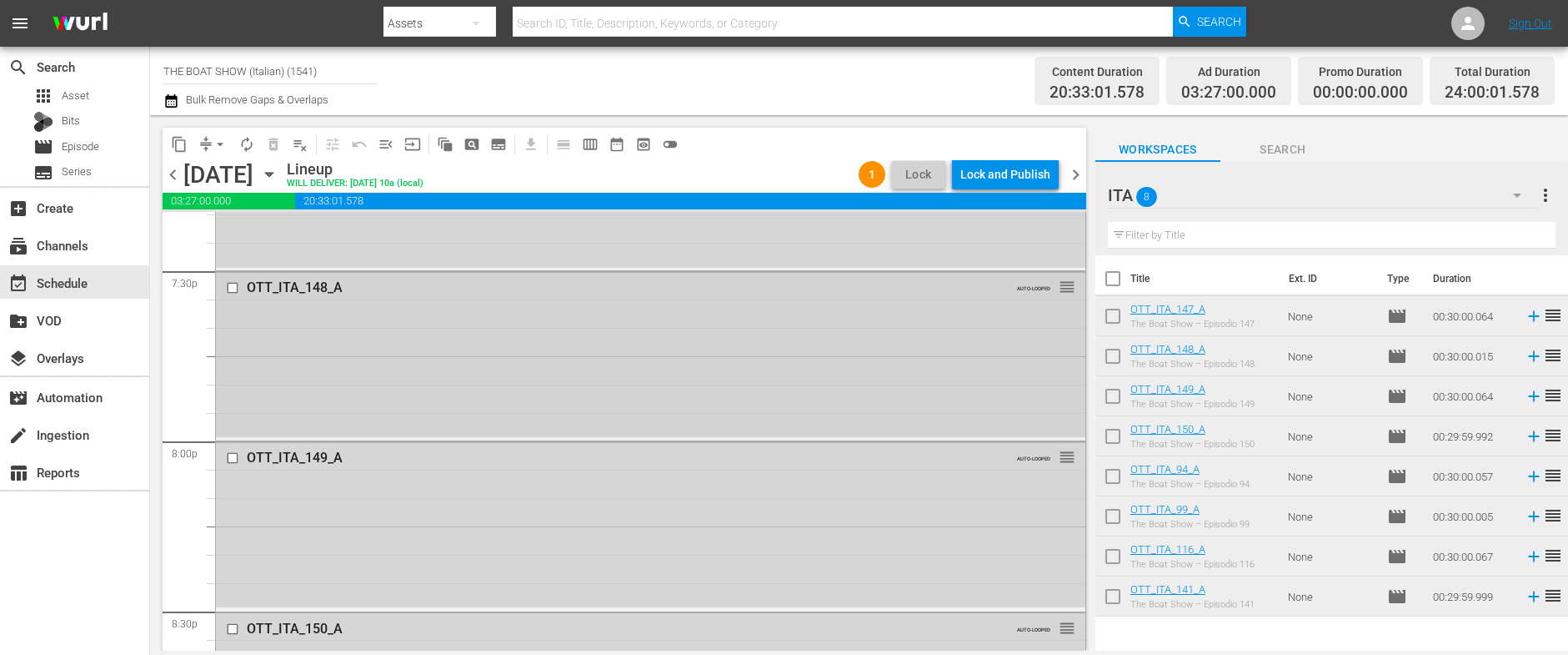
scroll to position [6586, 0]
click at [233, 447] on input "checkbox" at bounding box center [235, 448] width 18 height 14
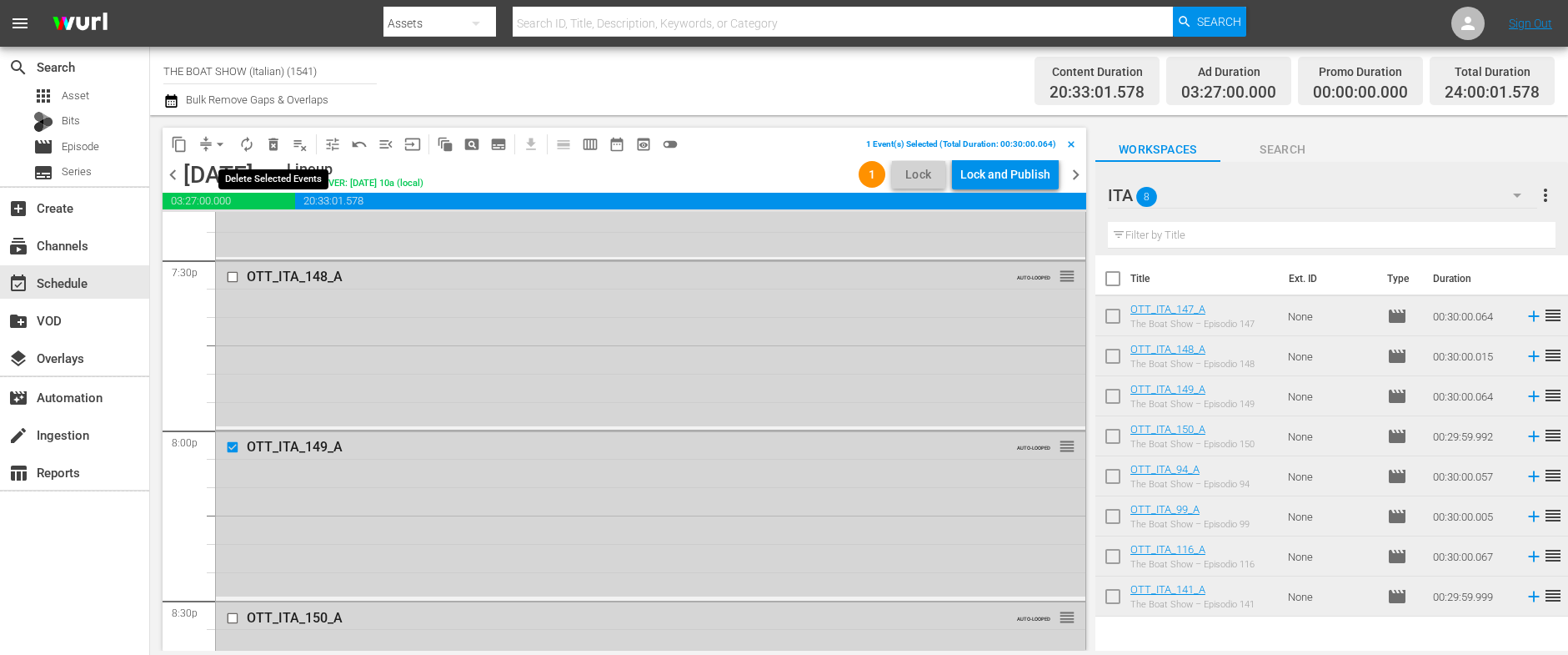
click at [272, 146] on span "delete_forever_outlined" at bounding box center [273, 144] width 17 height 17
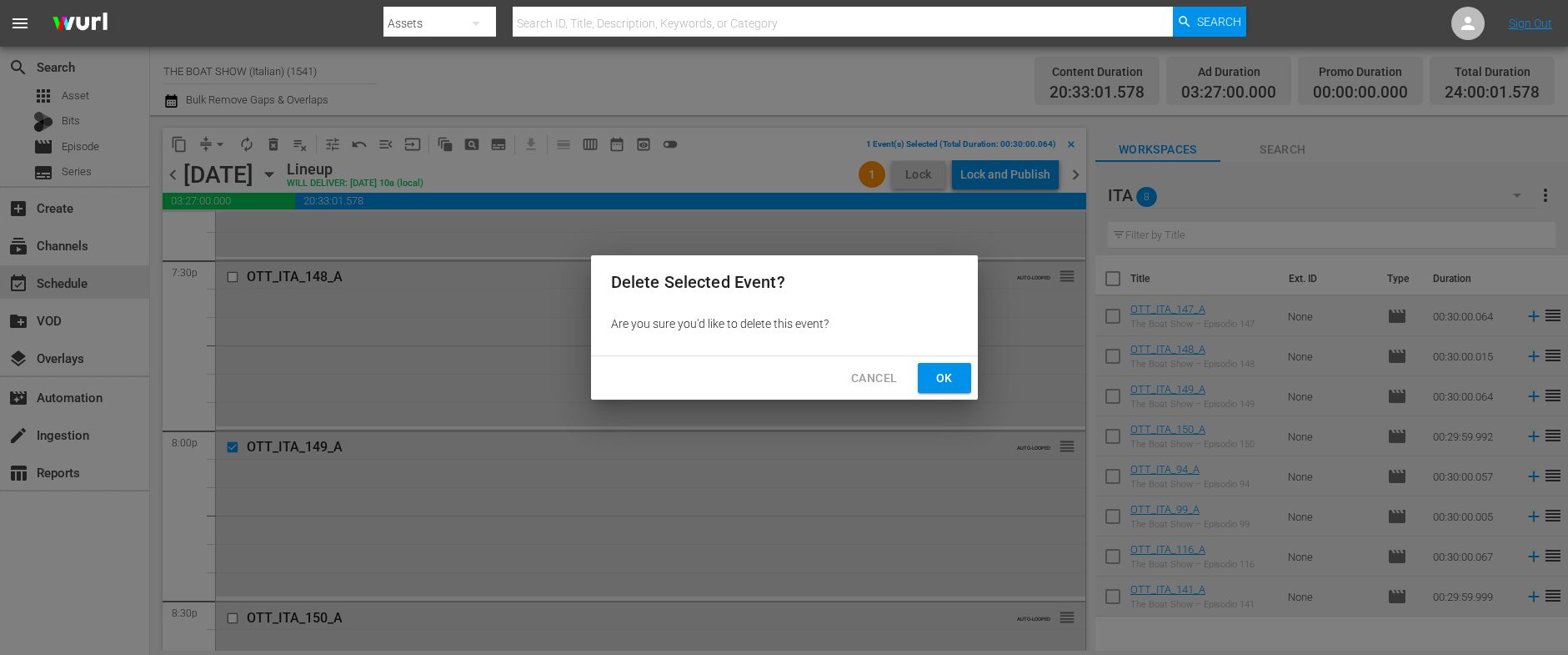
drag, startPoint x: 938, startPoint y: 374, endPoint x: 942, endPoint y: 383, distance: 9.8
click at [937, 374] on span "Ok" at bounding box center [944, 379] width 26 height 21
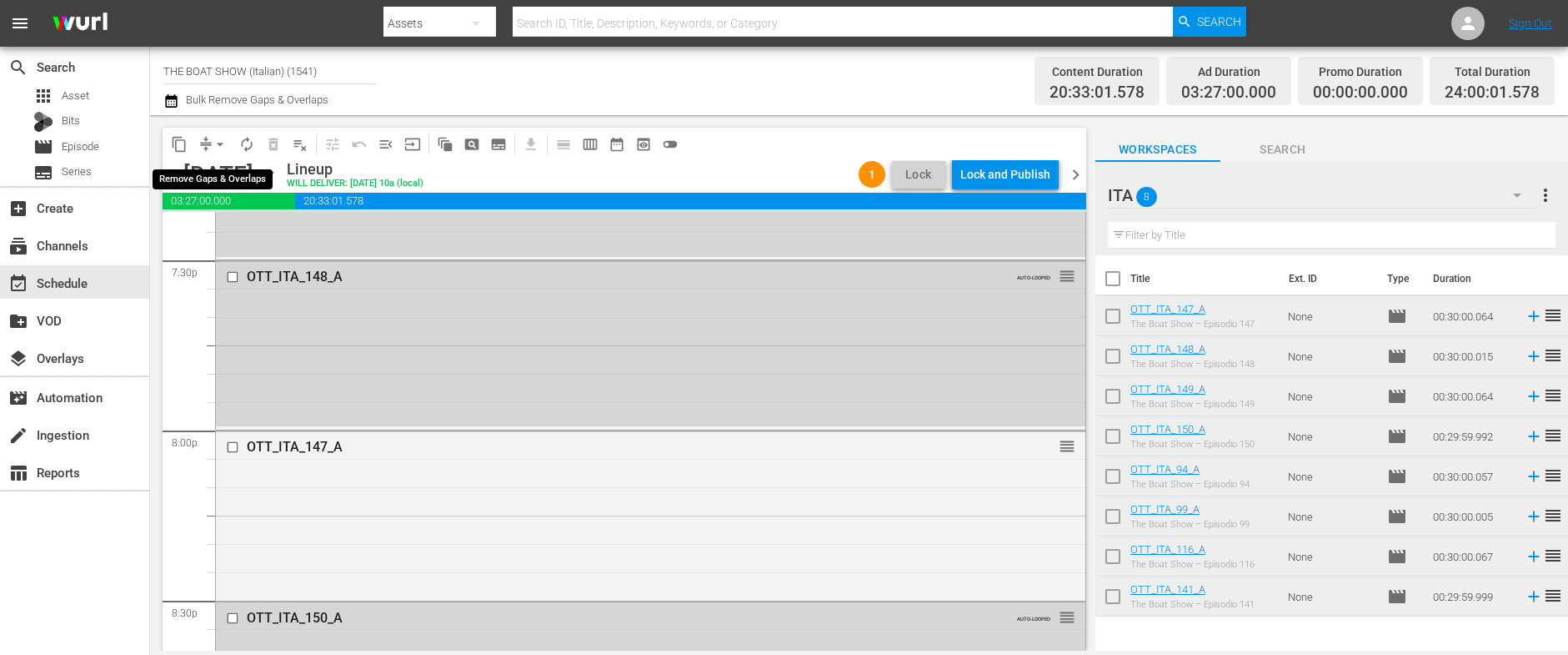
click at [218, 144] on span "arrow_drop_down" at bounding box center [220, 144] width 17 height 17
click at [209, 177] on li "Align to Midnight" at bounding box center [221, 177] width 175 height 27
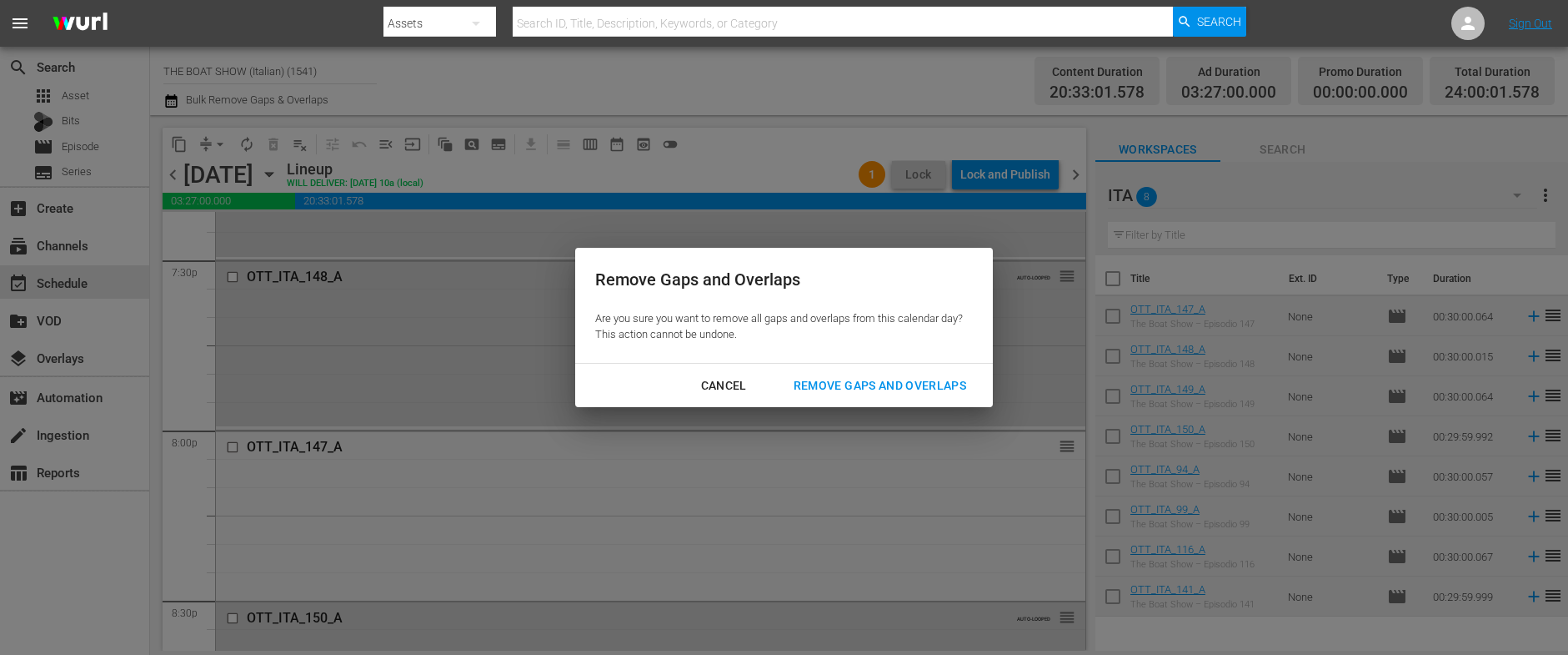
click at [866, 385] on div "Remove Gaps and Overlaps" at bounding box center [880, 386] width 199 height 21
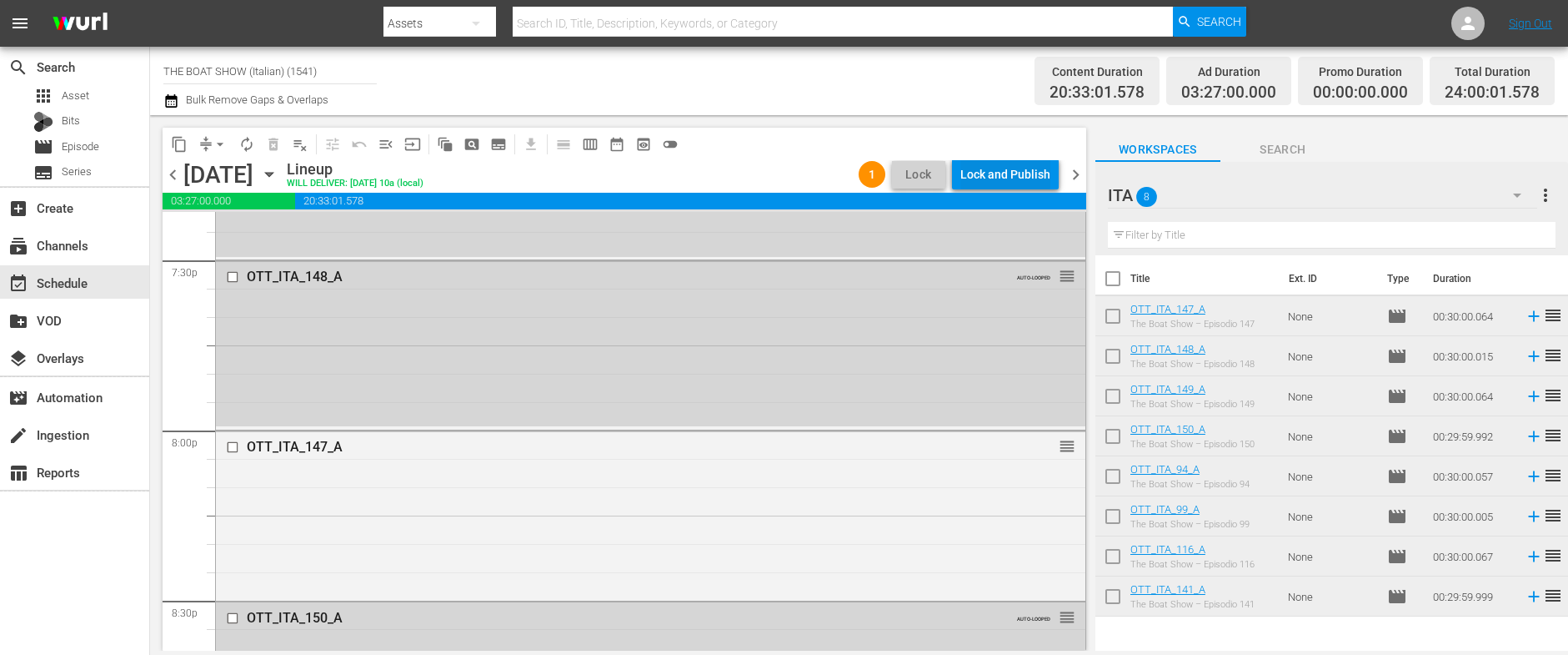
click at [1005, 169] on div "Lock and Publish" at bounding box center [1005, 174] width 90 height 30
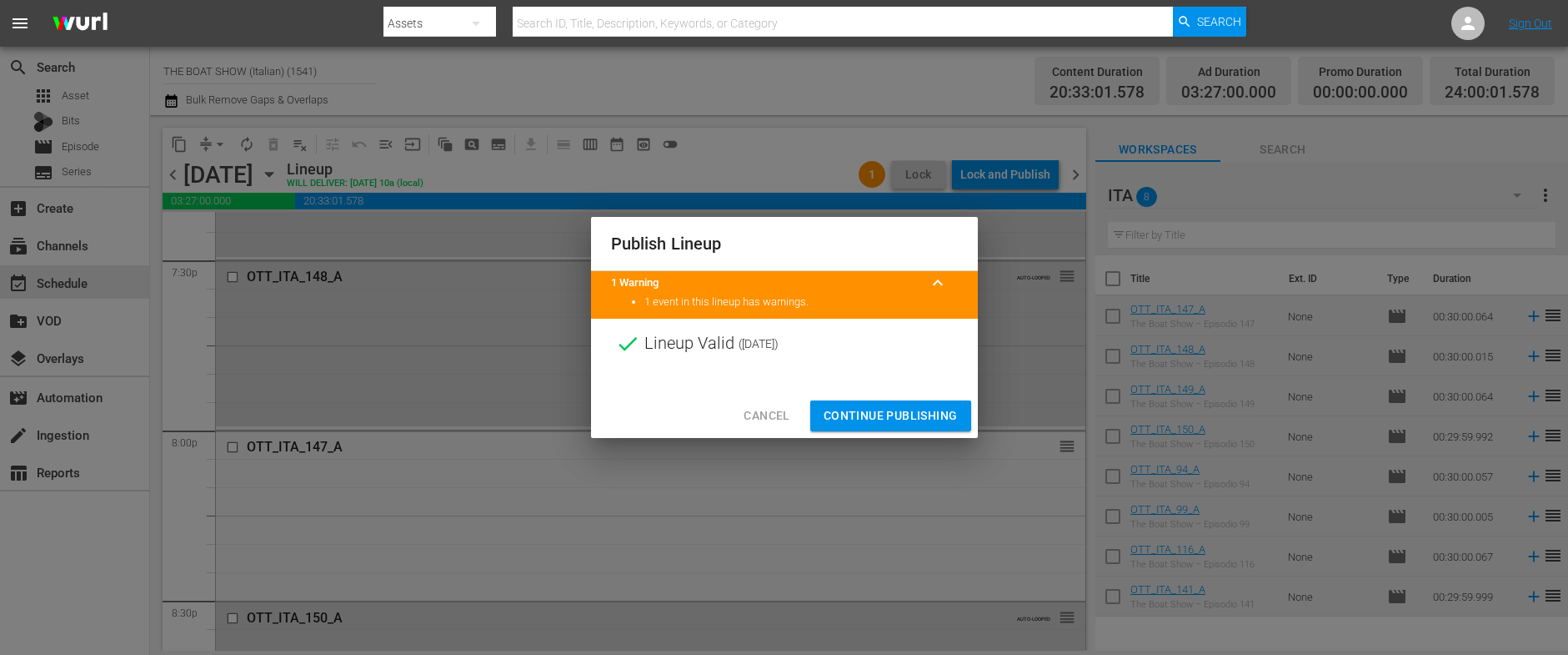
click at [852, 412] on span "Continue Publishing" at bounding box center [890, 416] width 134 height 21
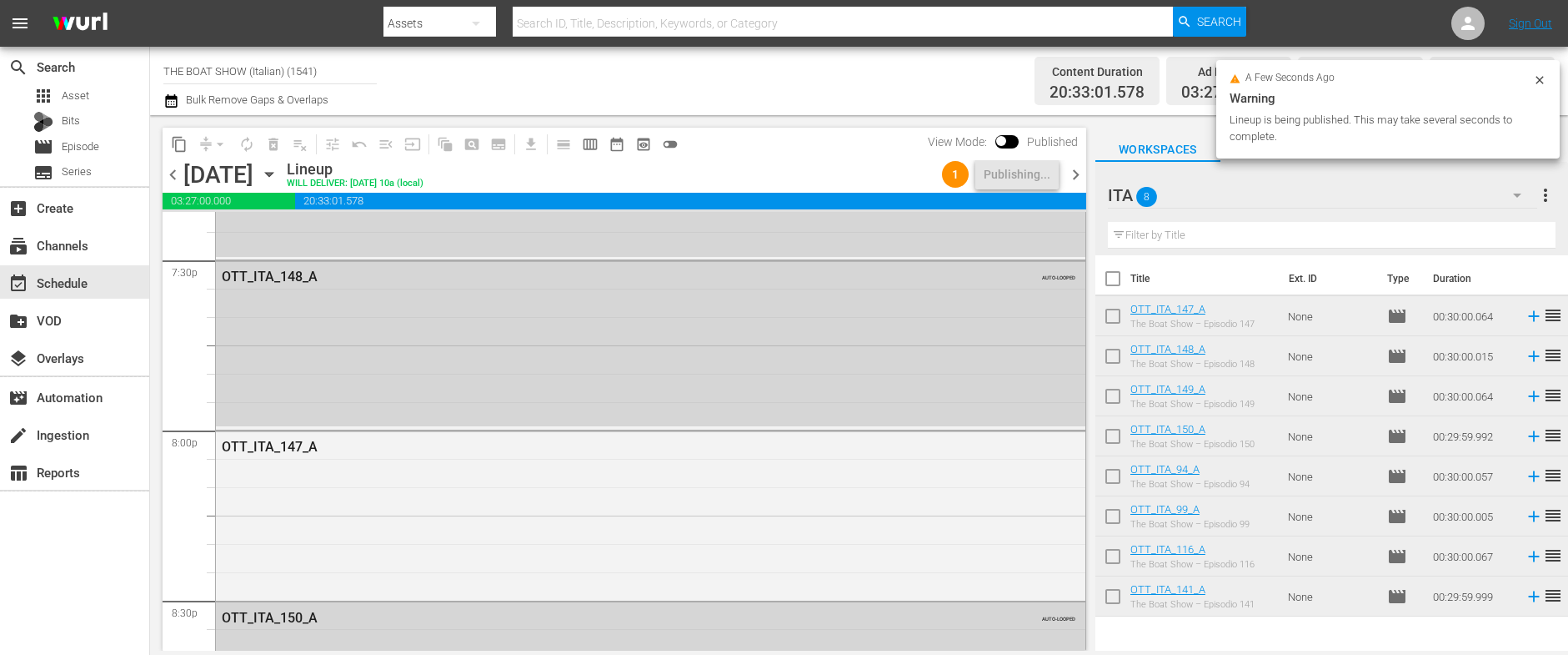
click at [1076, 179] on span "chevron_right" at bounding box center [1076, 175] width 21 height 21
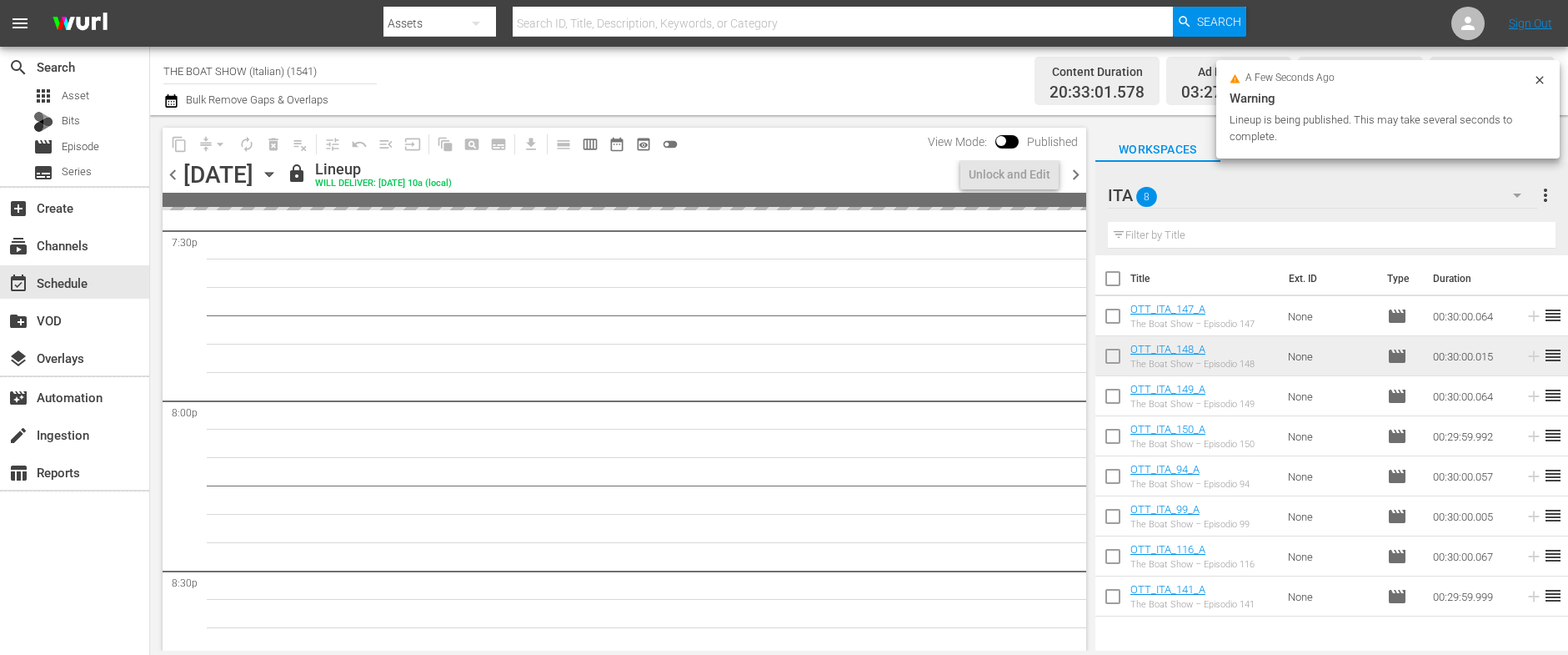
scroll to position [6586, 0]
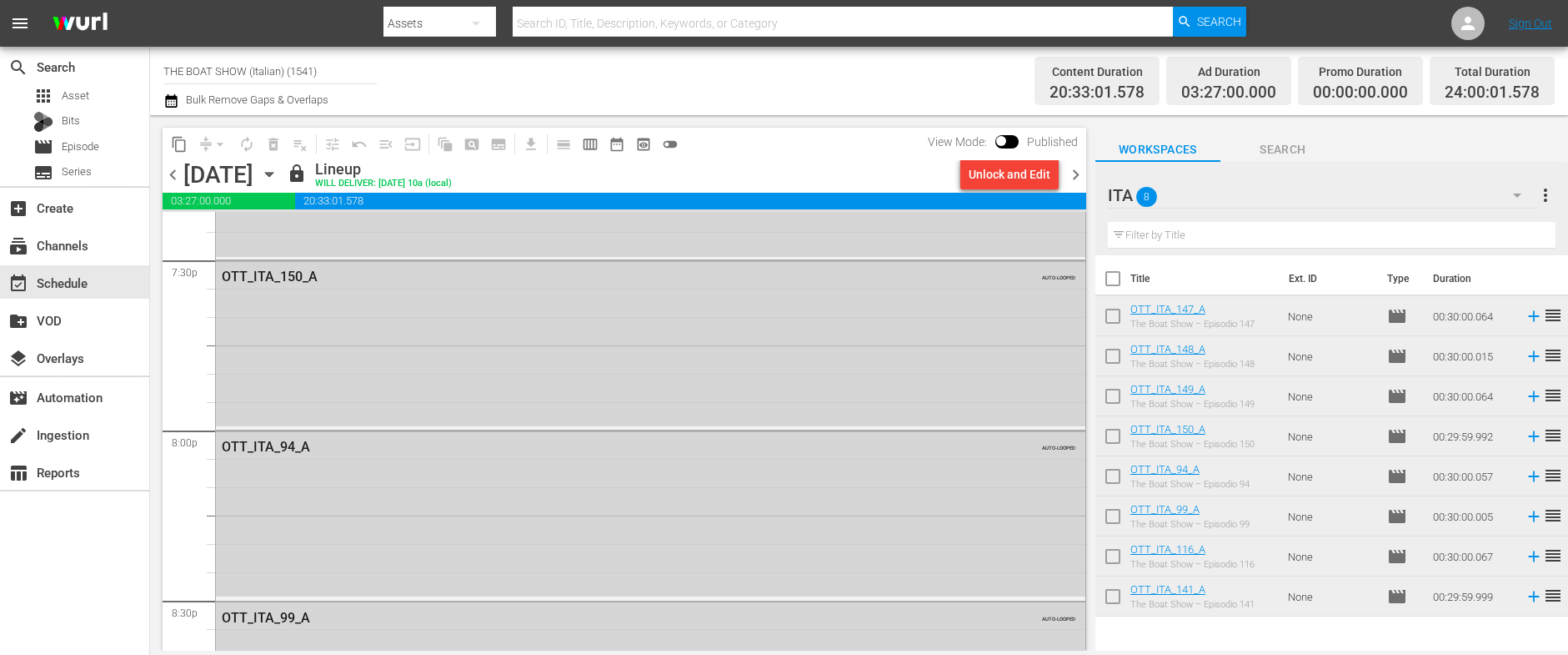
click at [1012, 175] on div "Unlock and Edit" at bounding box center [1009, 174] width 82 height 30
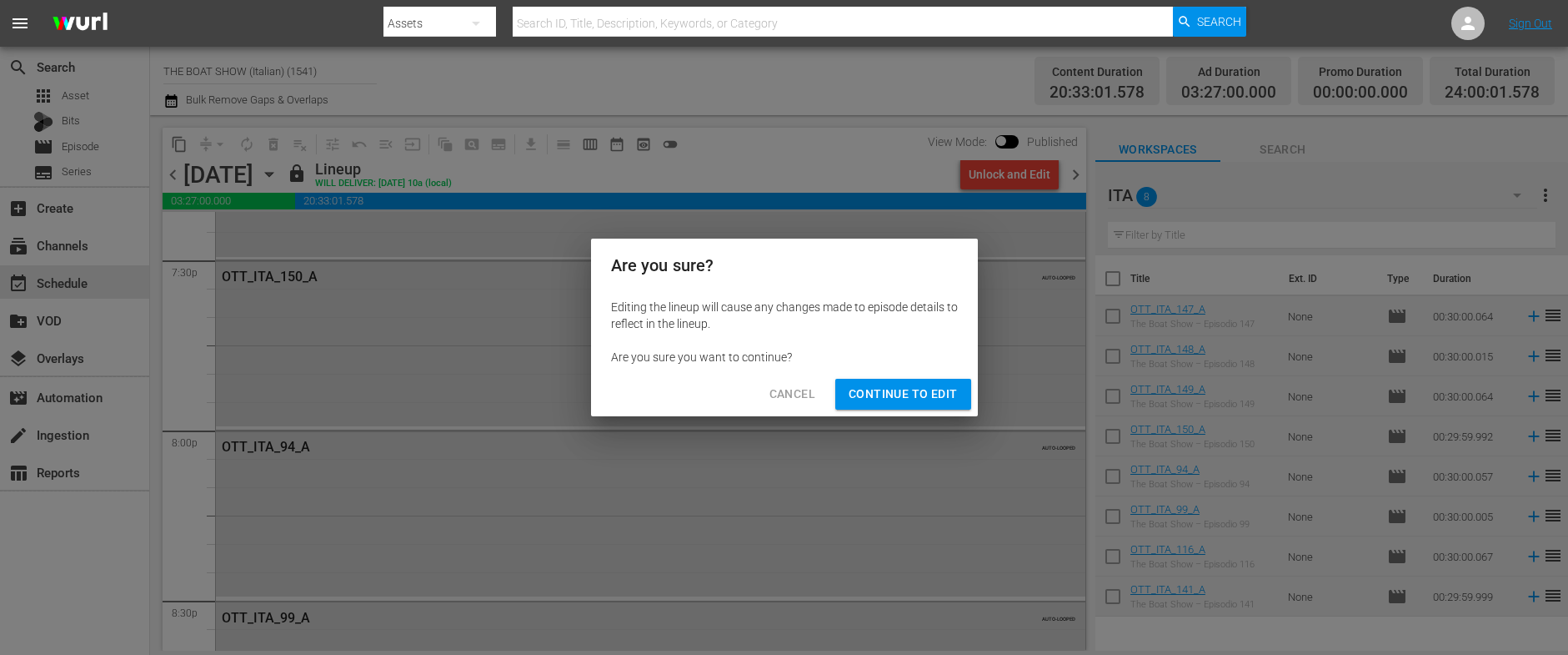
click at [916, 399] on span "Continue to Edit" at bounding box center [903, 395] width 109 height 21
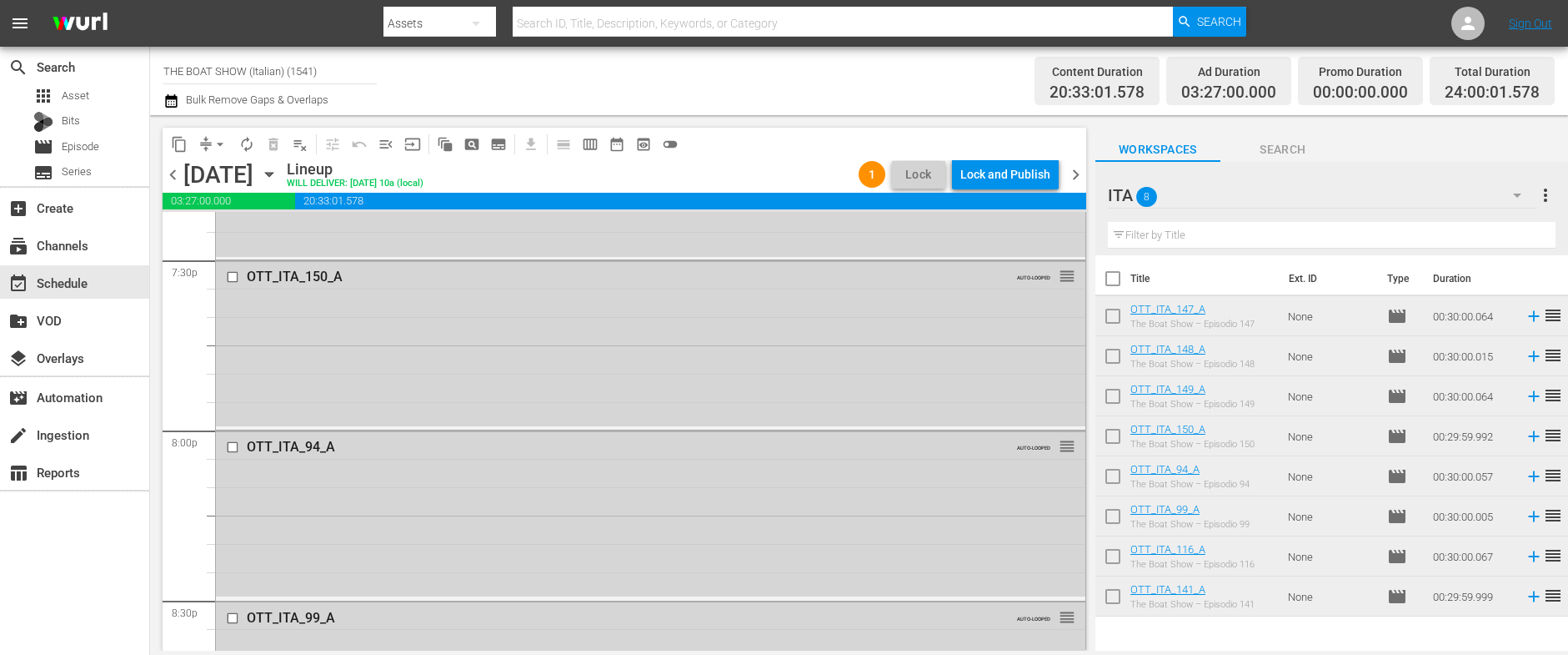
click at [232, 449] on input "checkbox" at bounding box center [235, 448] width 18 height 14
click at [273, 141] on span "delete_forever_outlined" at bounding box center [273, 144] width 17 height 17
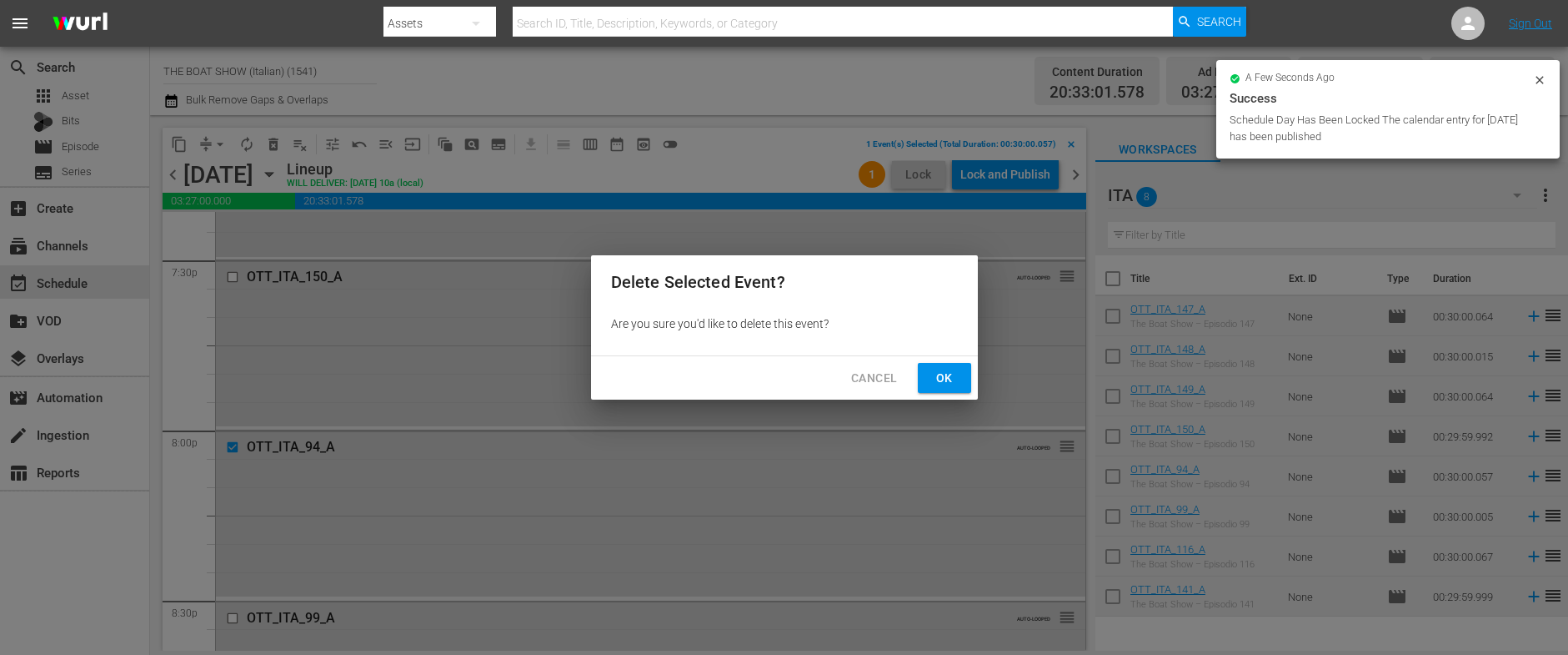
click at [953, 386] on span "Ok" at bounding box center [944, 379] width 26 height 21
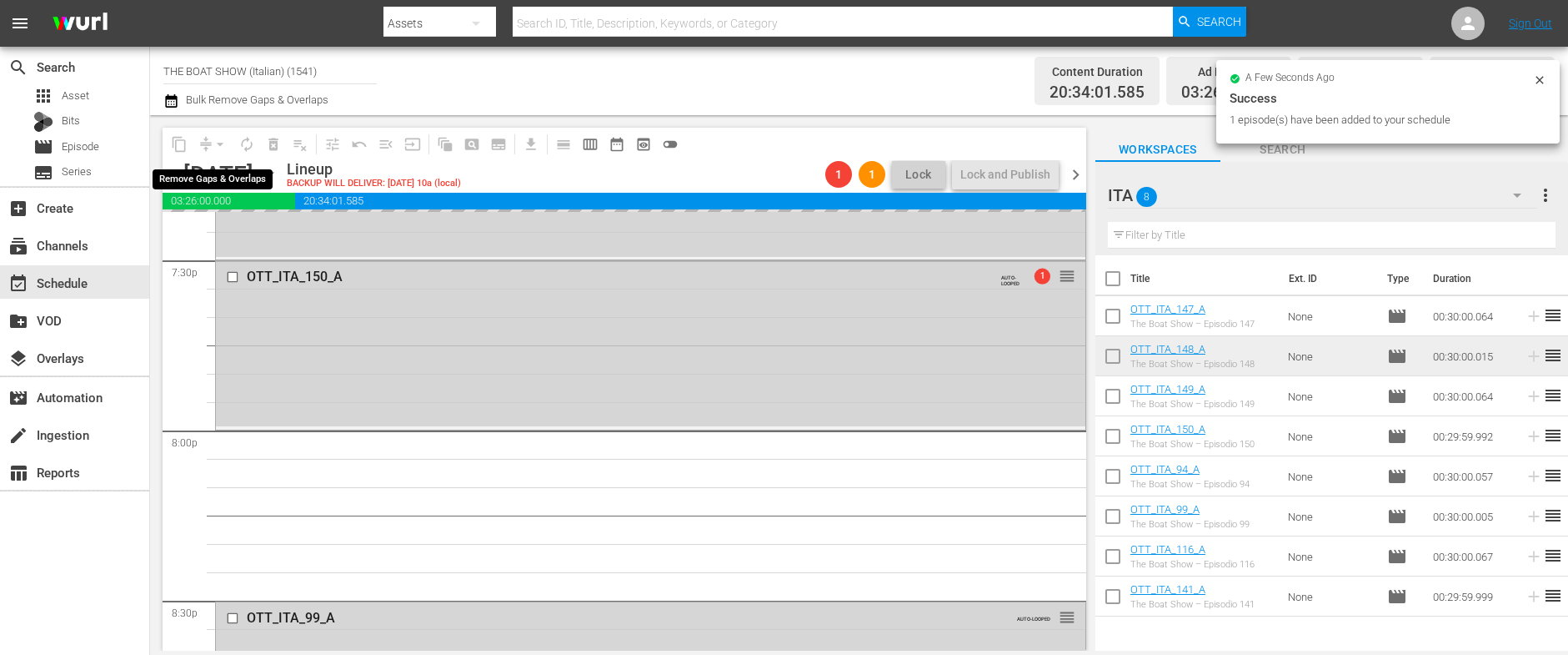
click at [218, 143] on div "arrow_drop_down" at bounding box center [220, 144] width 26 height 26
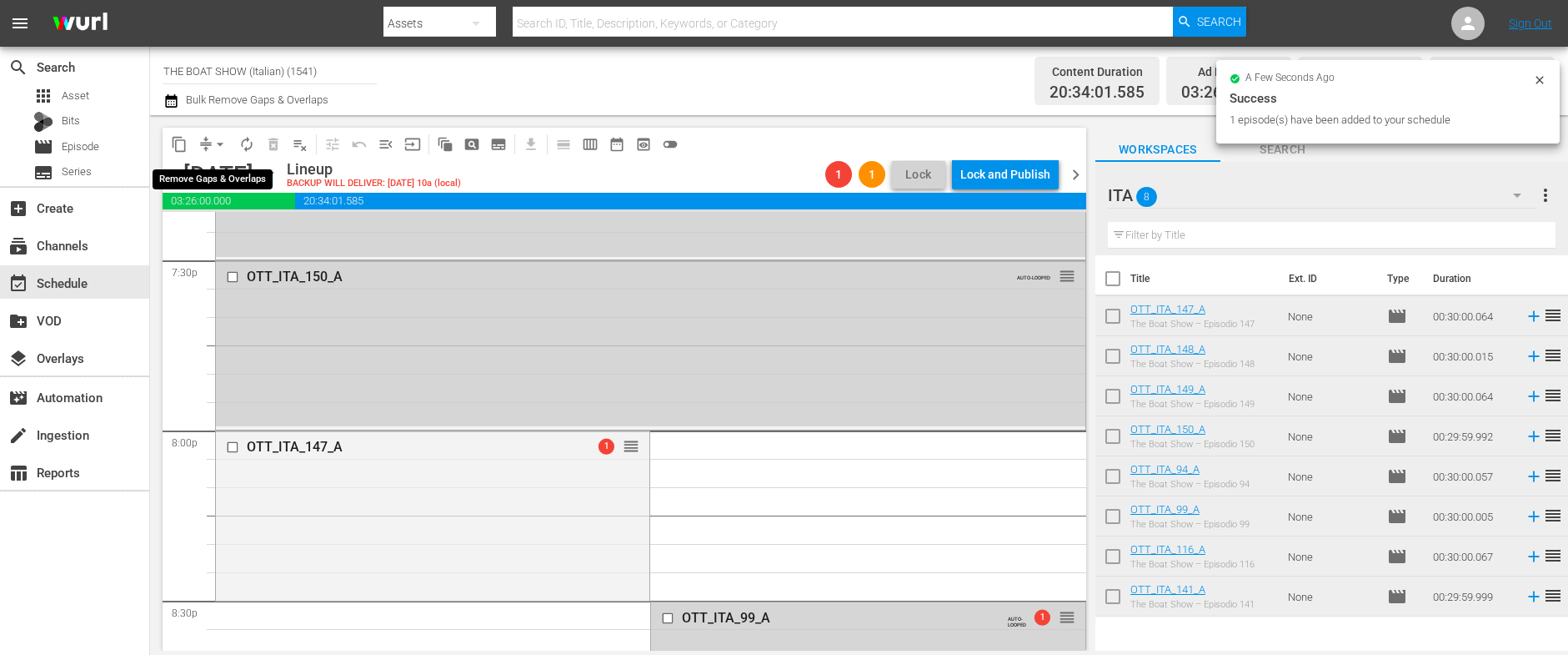
click at [218, 147] on span "arrow_drop_down" at bounding box center [220, 144] width 17 height 17
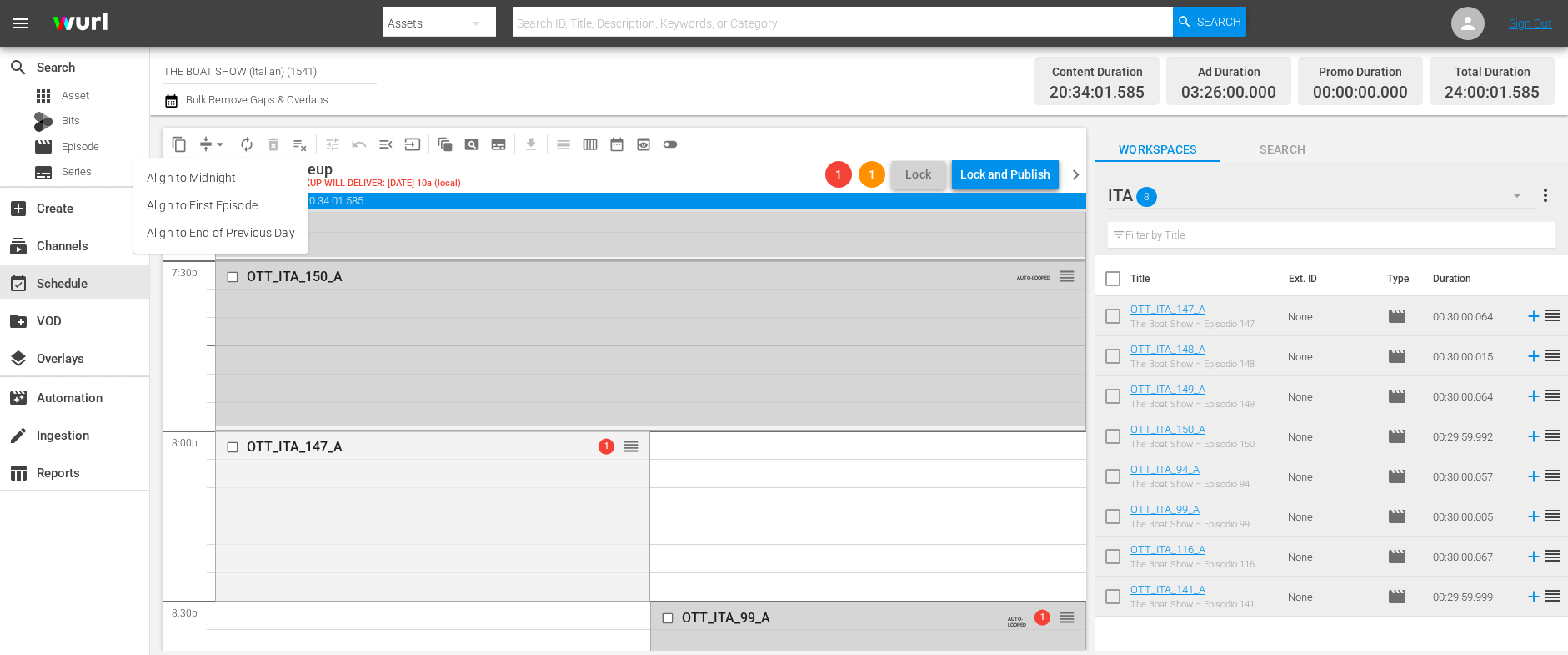
click at [218, 173] on li "Align to Midnight" at bounding box center [221, 177] width 175 height 27
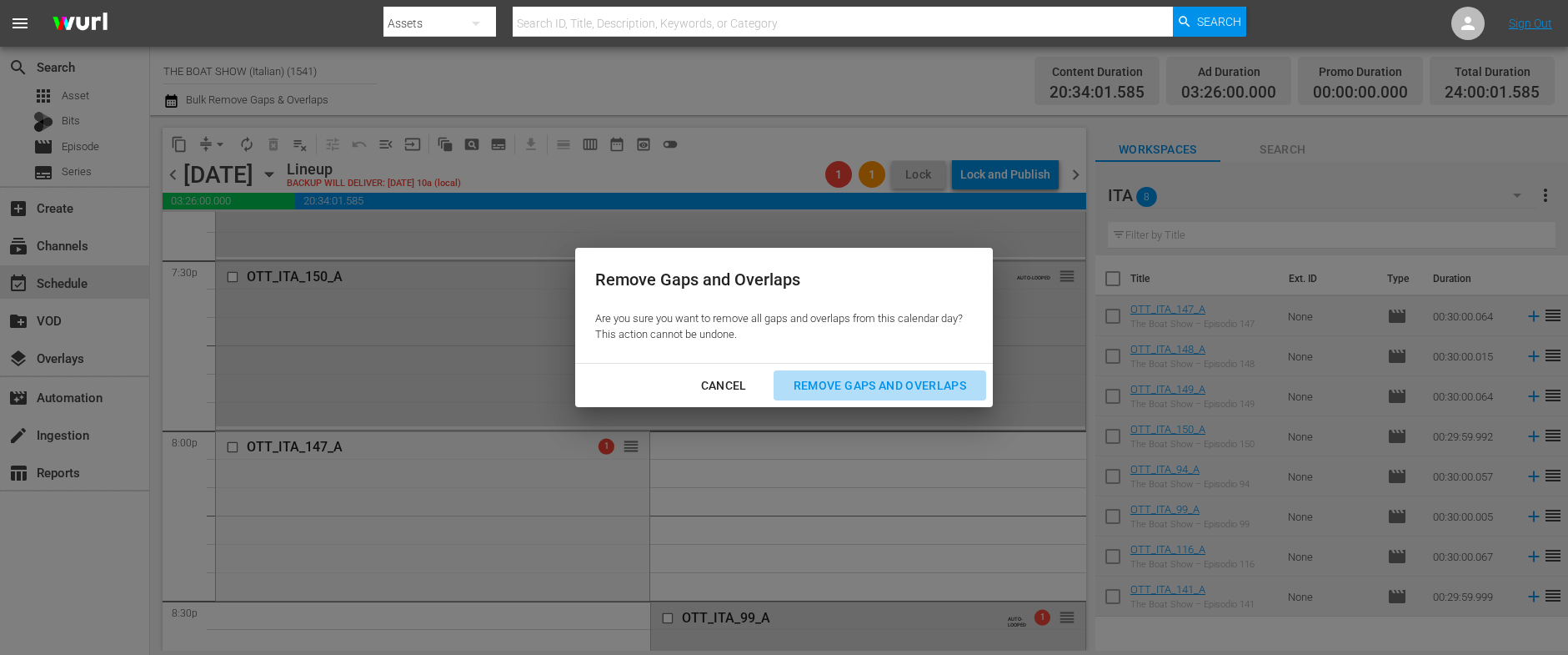
click at [849, 379] on div "Remove Gaps and Overlaps" at bounding box center [880, 386] width 199 height 21
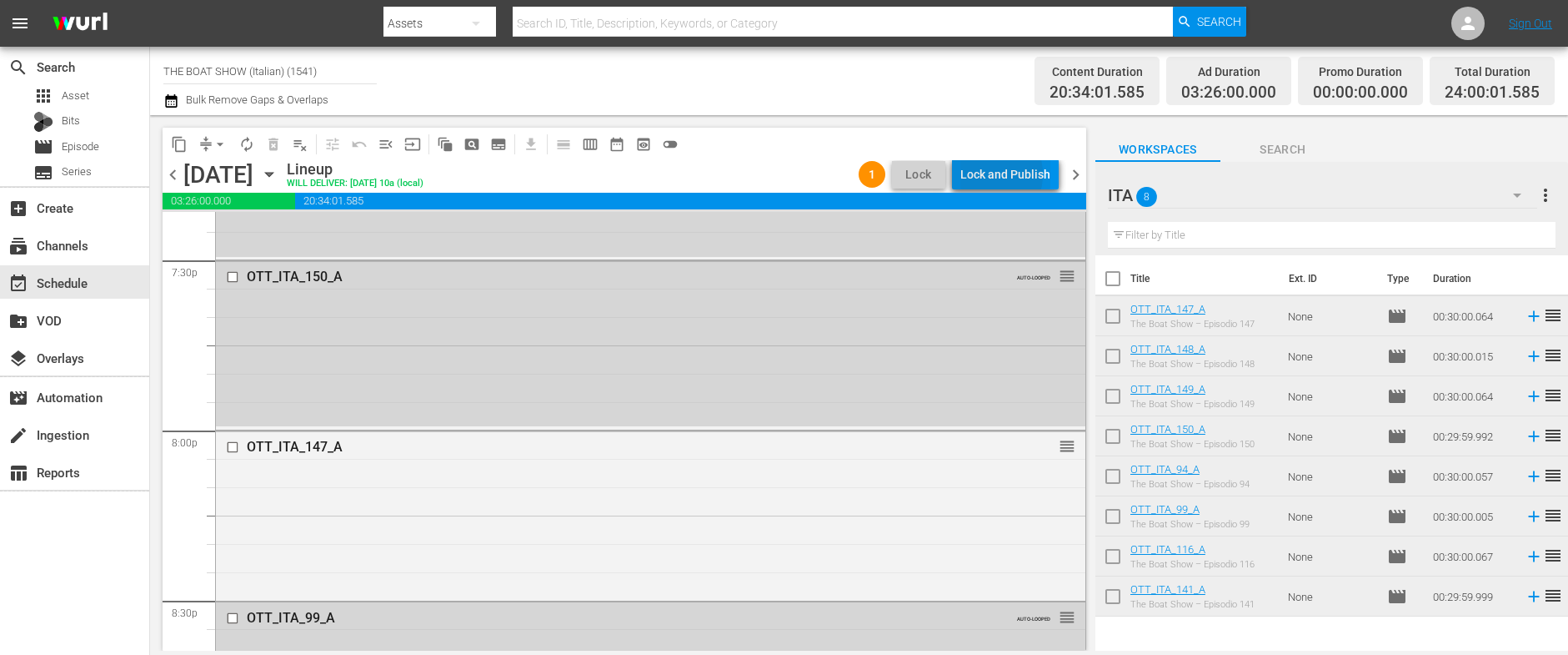
click at [987, 174] on div "Lock and Publish" at bounding box center [1005, 174] width 90 height 30
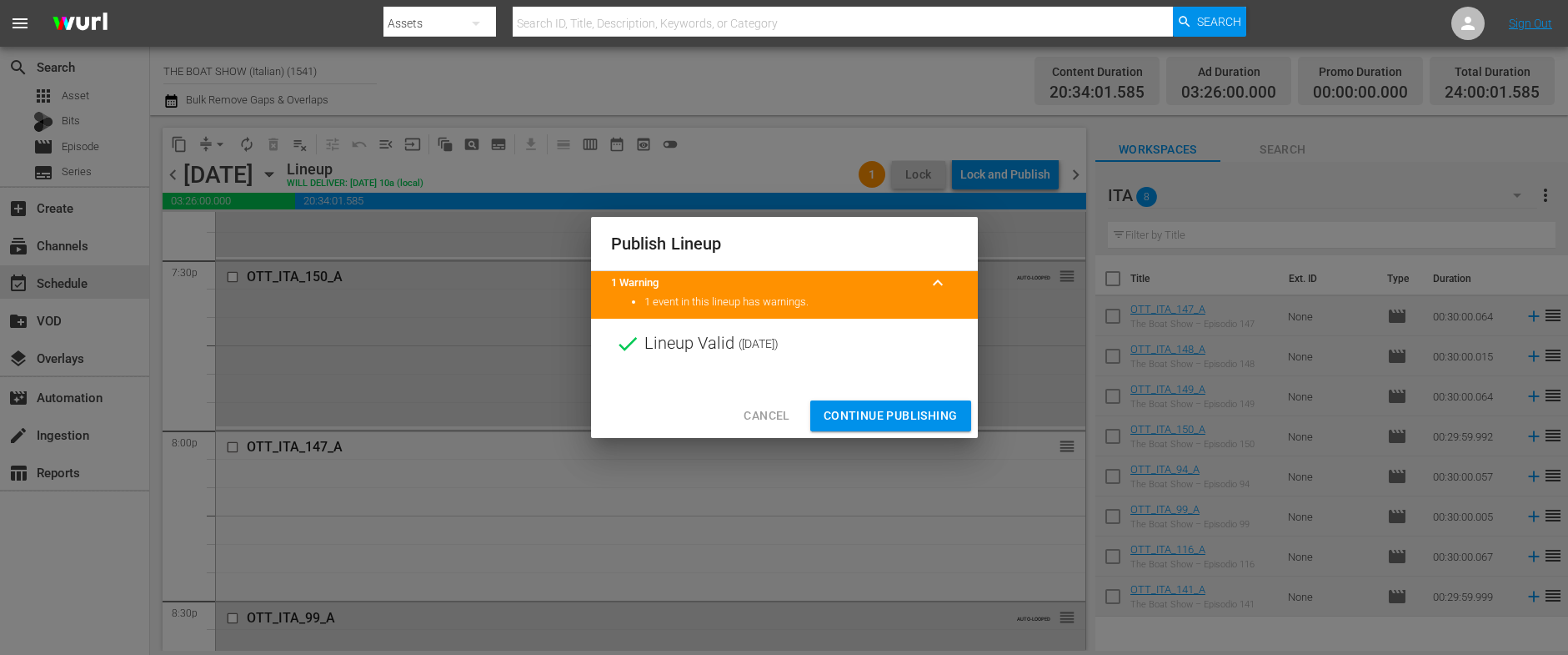
click at [882, 414] on span "Continue Publishing" at bounding box center [890, 416] width 134 height 21
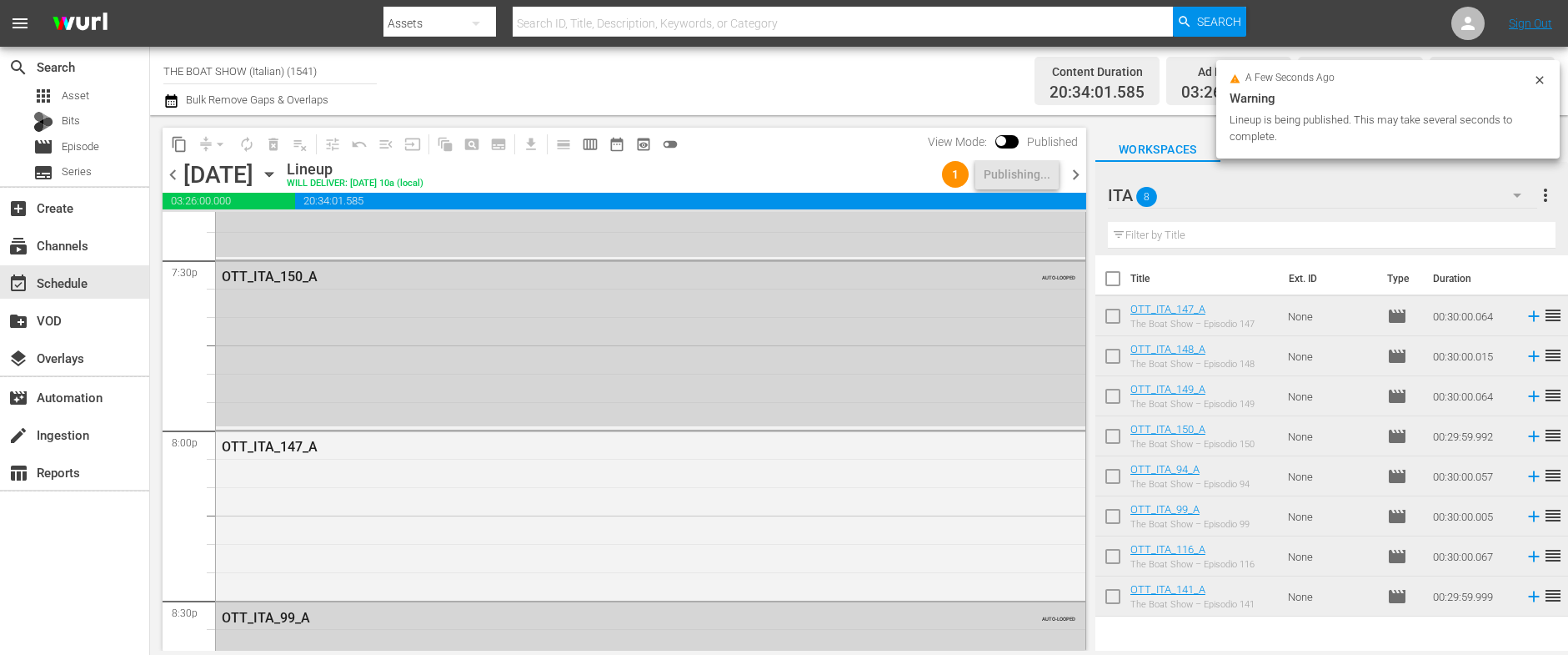
click at [1076, 181] on span "chevron_right" at bounding box center [1076, 175] width 21 height 21
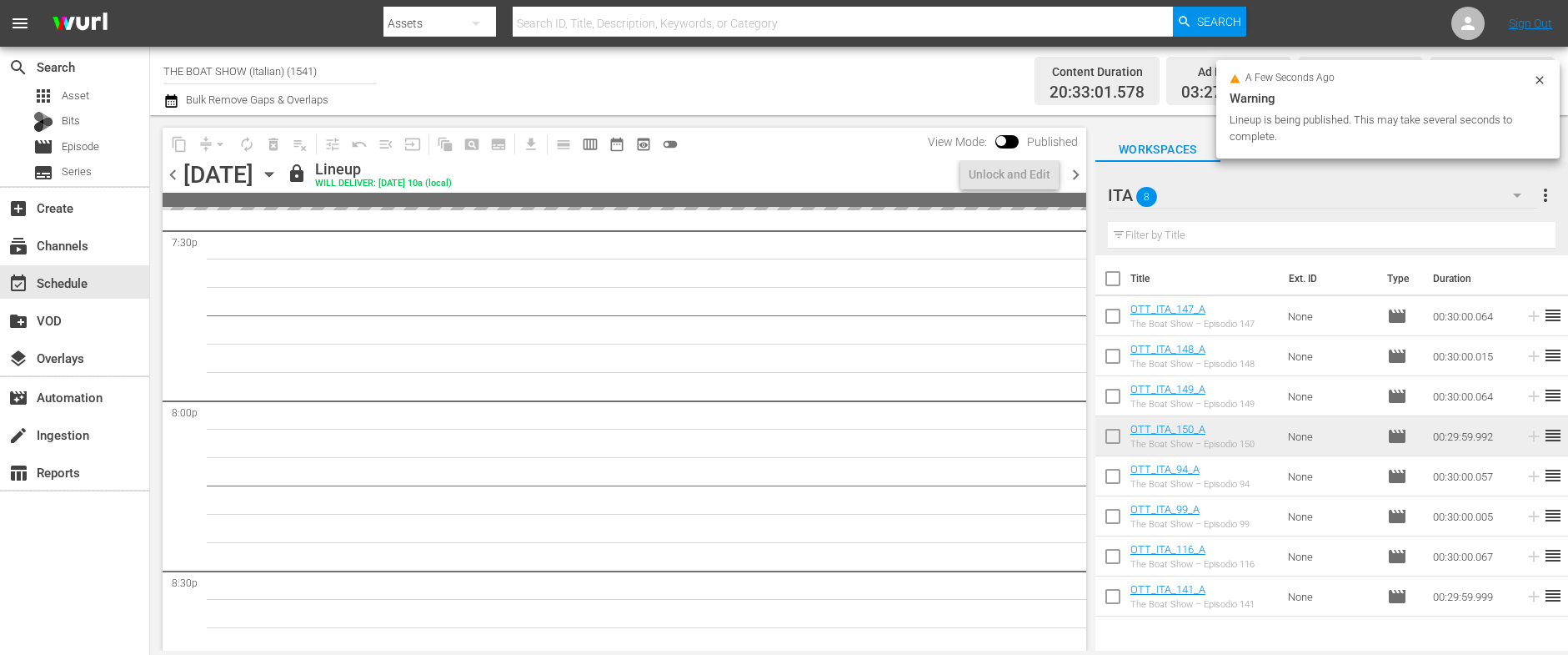
scroll to position [6586, 0]
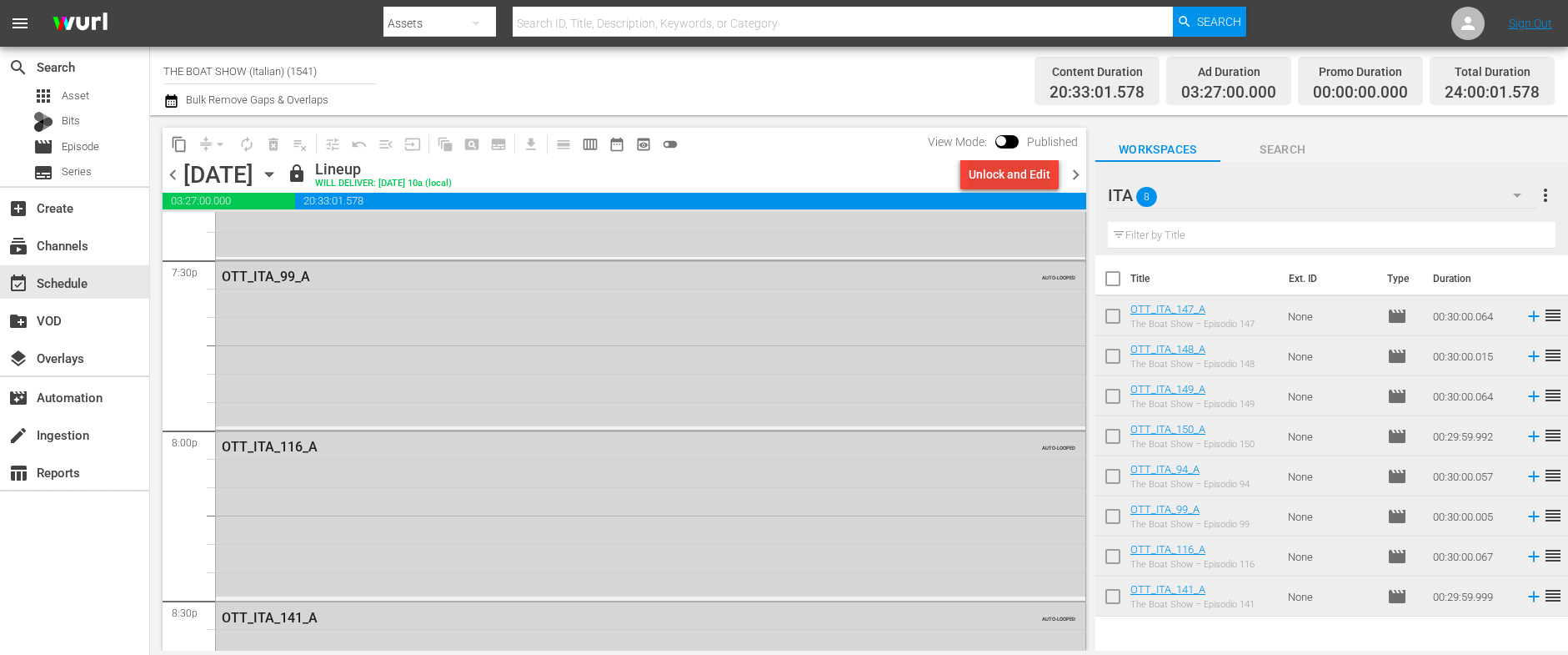
click at [1031, 175] on div "Unlock and Edit" at bounding box center [1009, 174] width 82 height 30
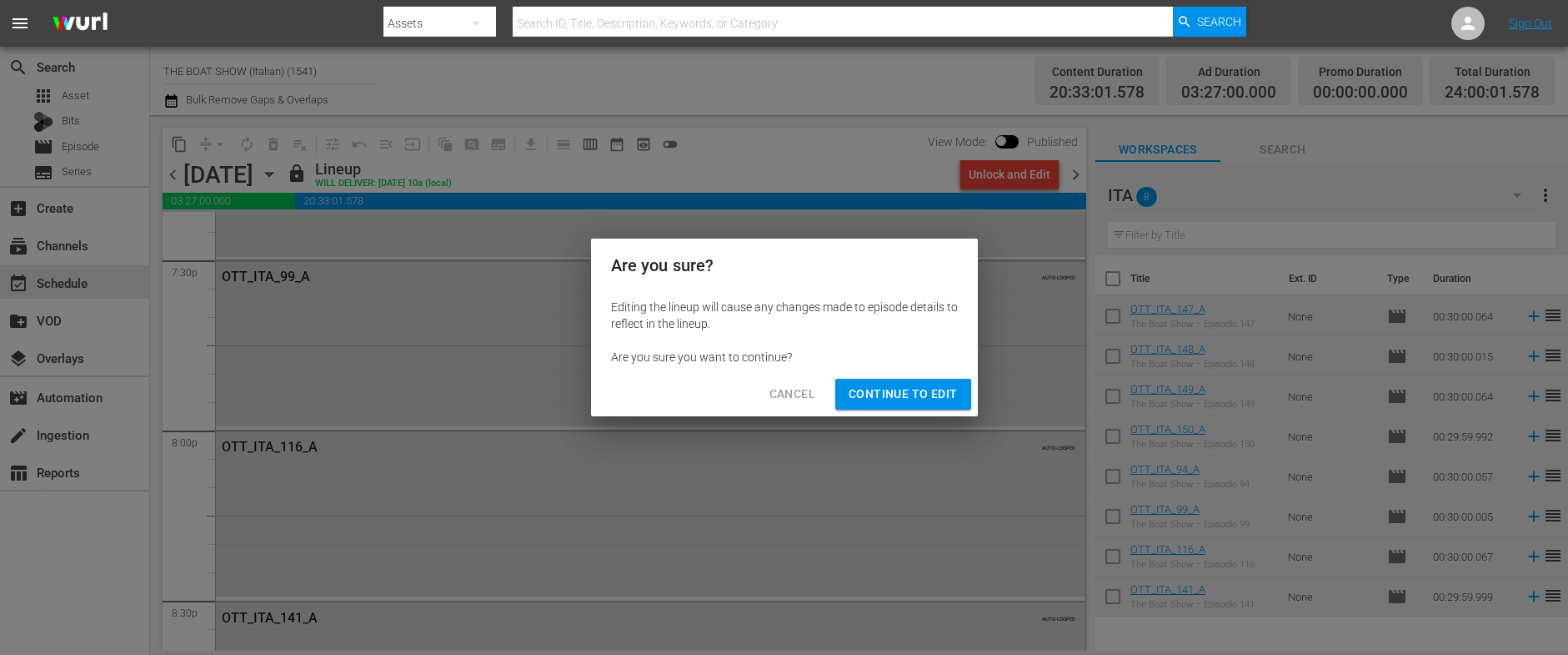
click at [896, 394] on span "Continue to Edit" at bounding box center [903, 395] width 109 height 21
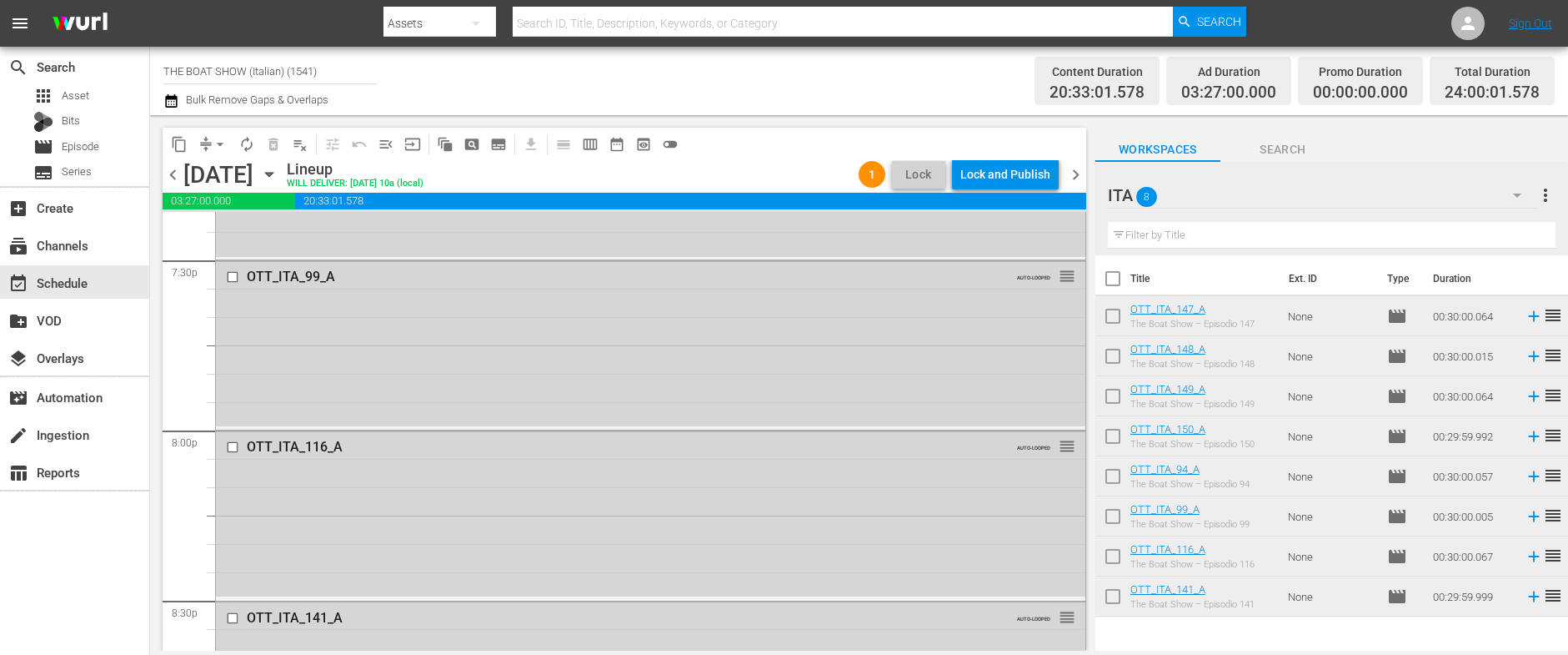
click at [238, 447] on input "checkbox" at bounding box center [235, 448] width 18 height 14
click at [273, 143] on span "delete_forever_outlined" at bounding box center [273, 144] width 17 height 17
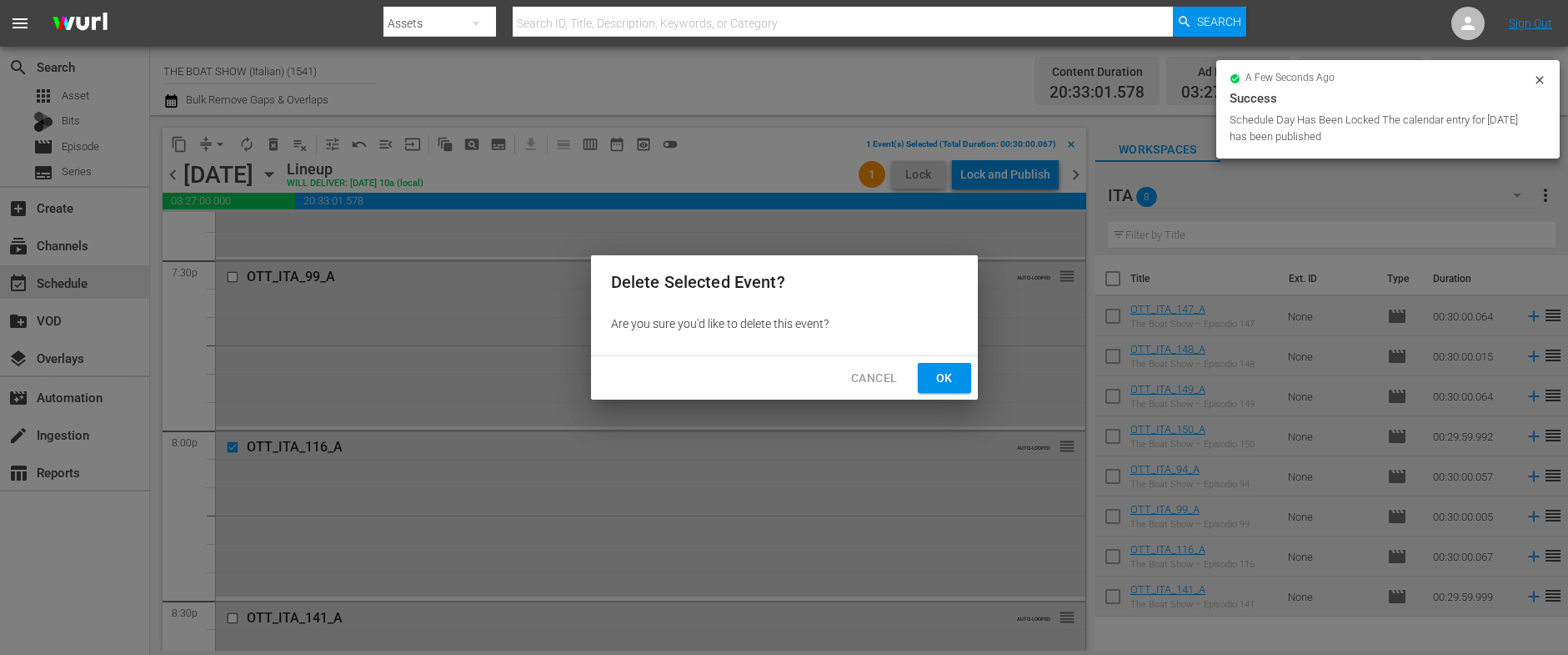
click at [932, 368] on span "Ok" at bounding box center [944, 379] width 26 height 21
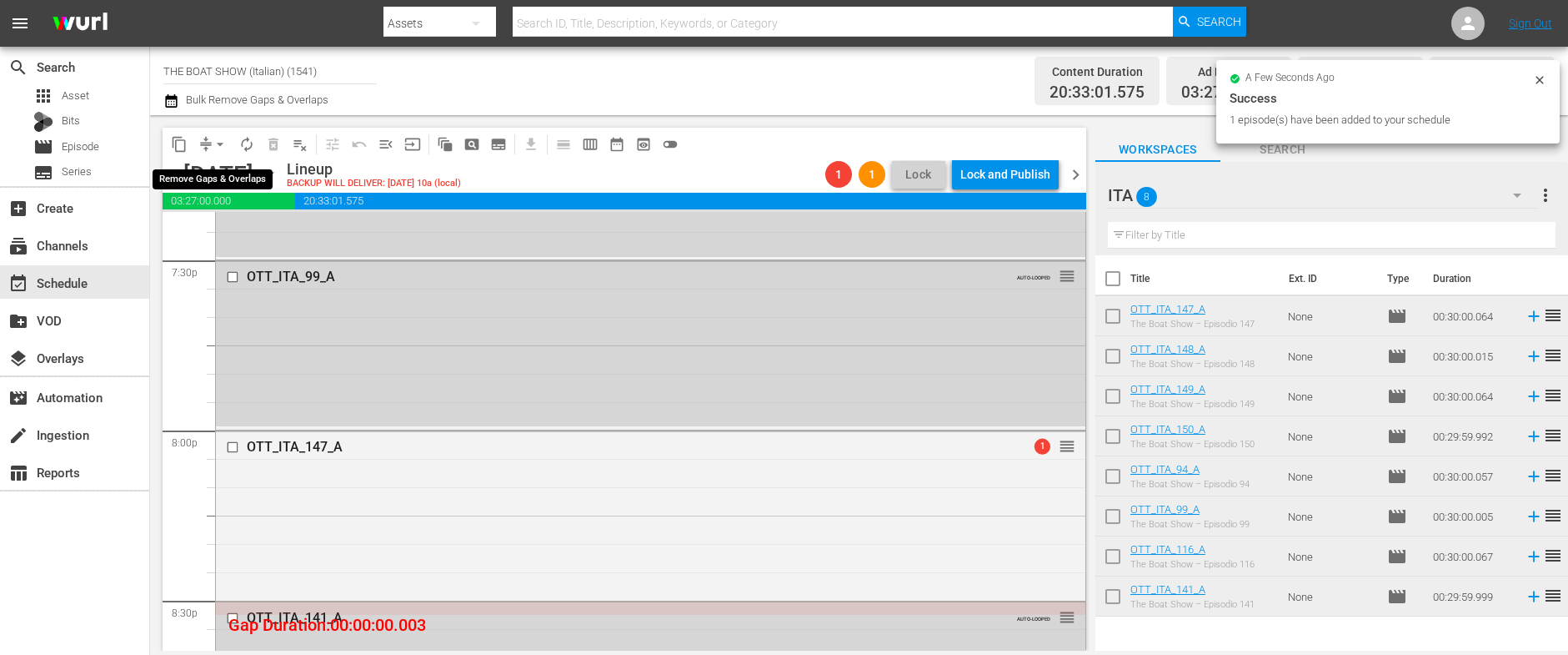
click at [214, 143] on span "arrow_drop_down" at bounding box center [220, 144] width 17 height 17
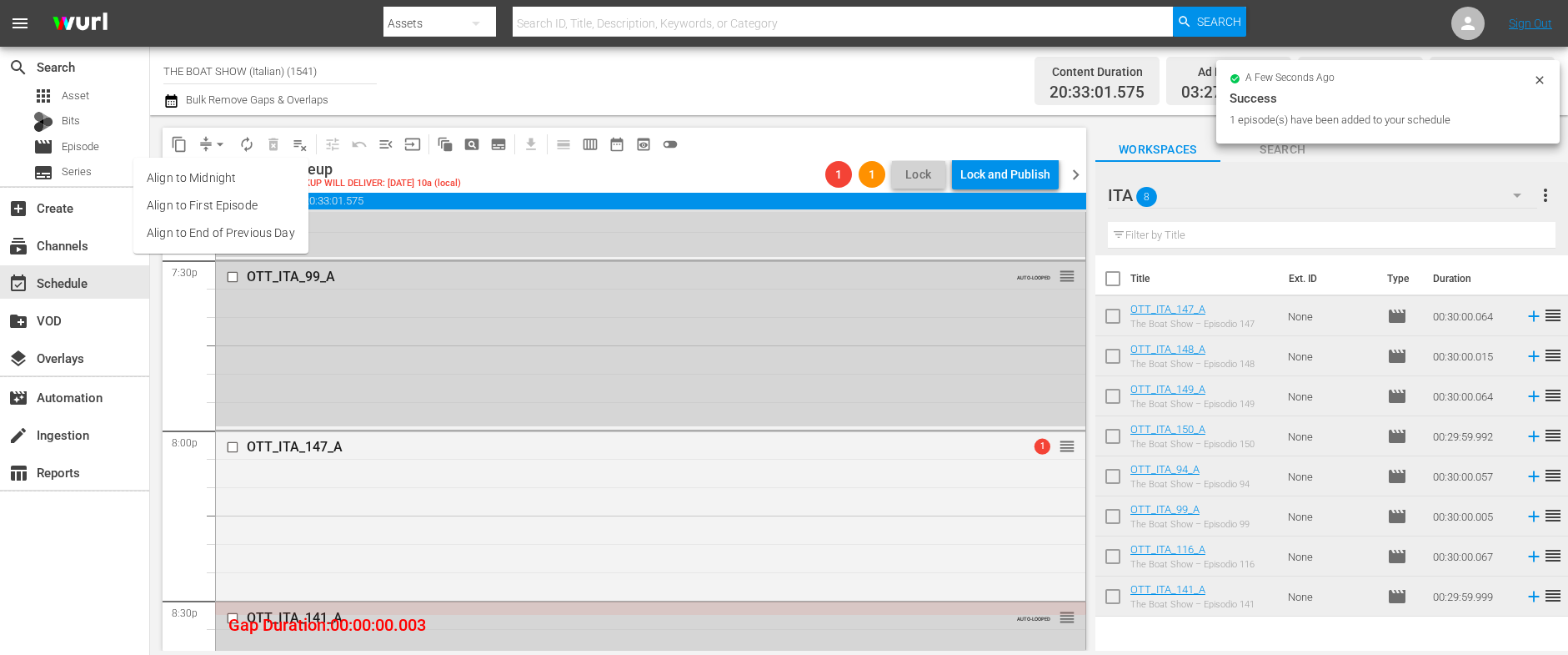
click at [218, 187] on li "Align to Midnight" at bounding box center [221, 177] width 175 height 27
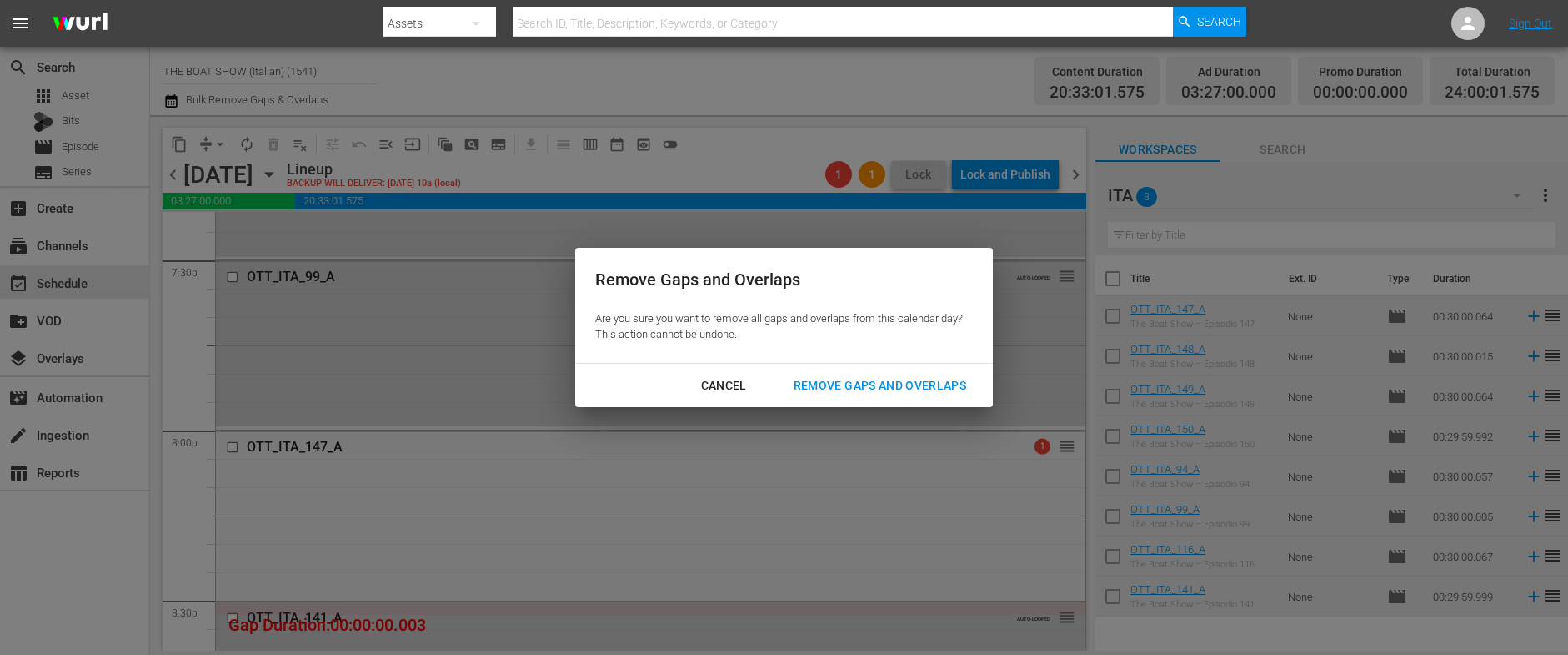
click at [828, 385] on div "Remove Gaps and Overlaps" at bounding box center [880, 386] width 199 height 21
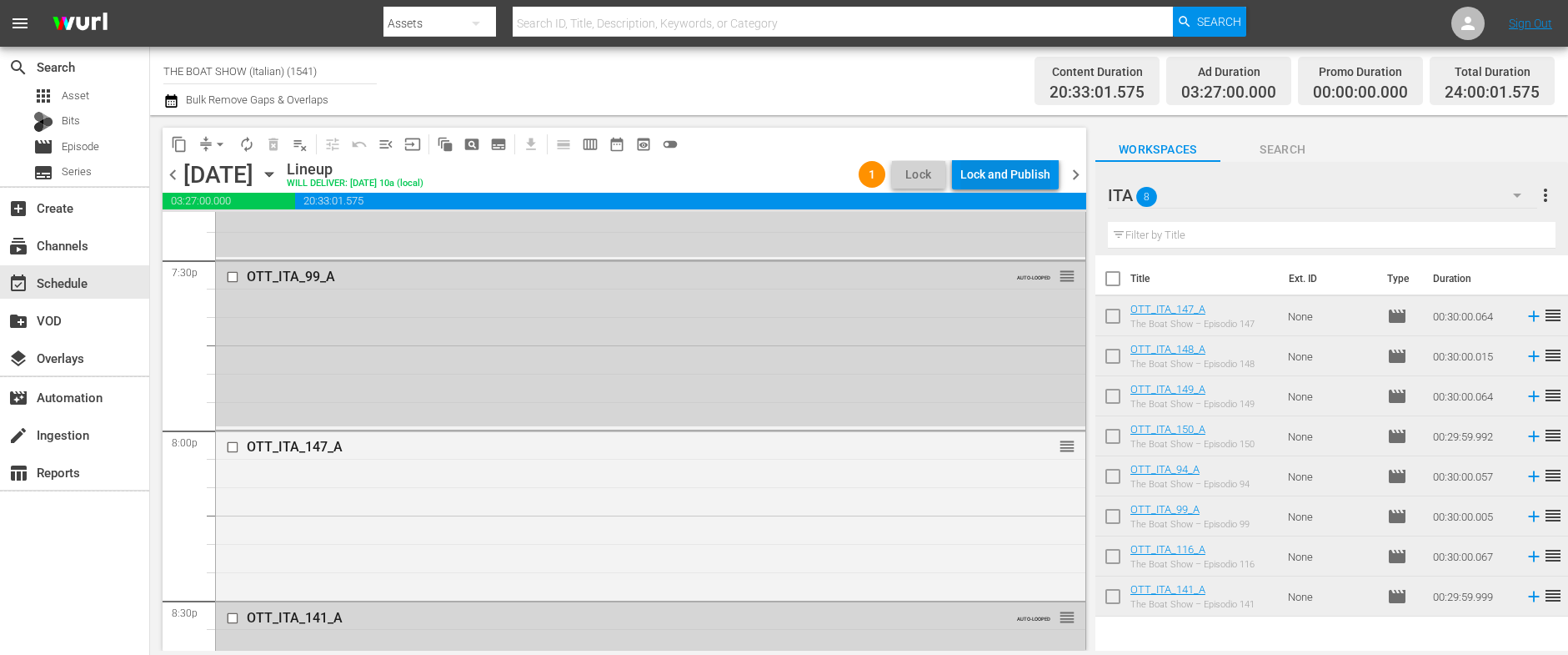
click at [998, 175] on div "Lock and Publish" at bounding box center [1005, 174] width 90 height 30
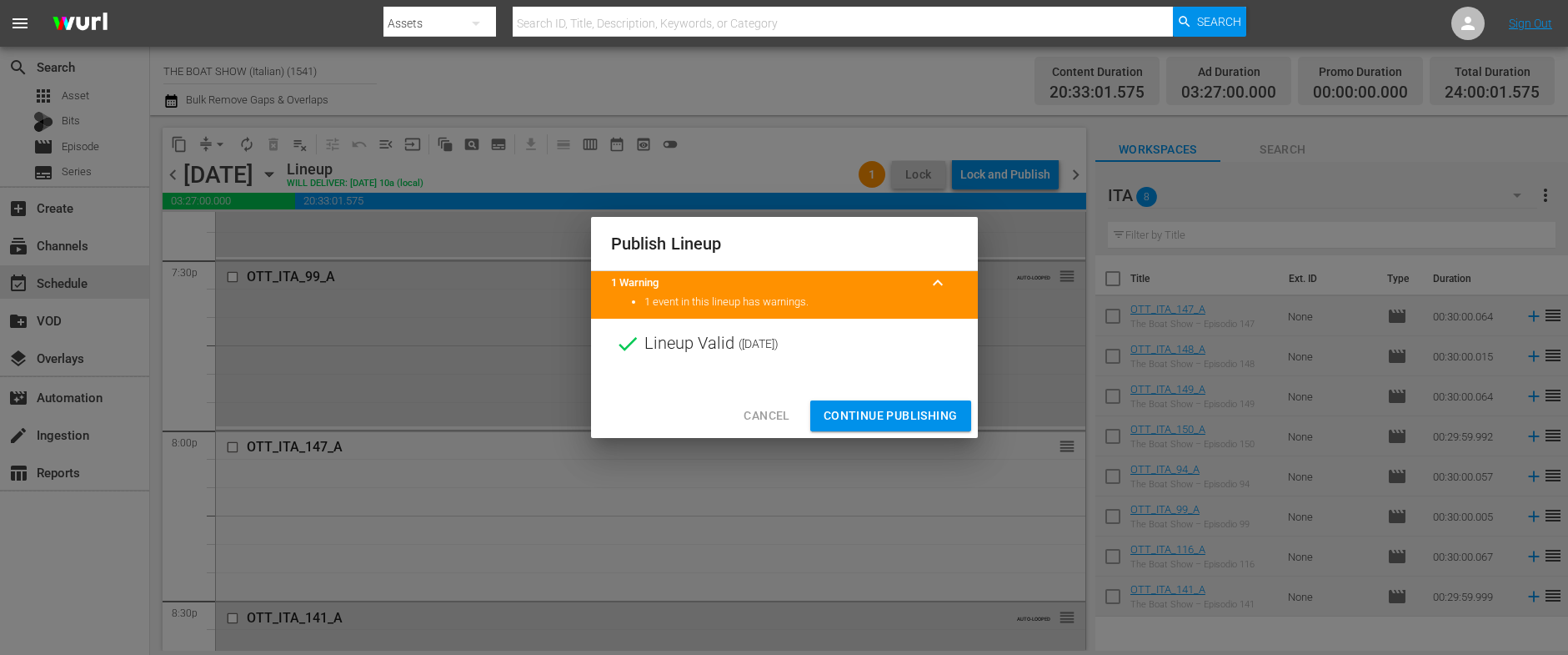
click at [867, 410] on span "Continue Publishing" at bounding box center [890, 416] width 134 height 21
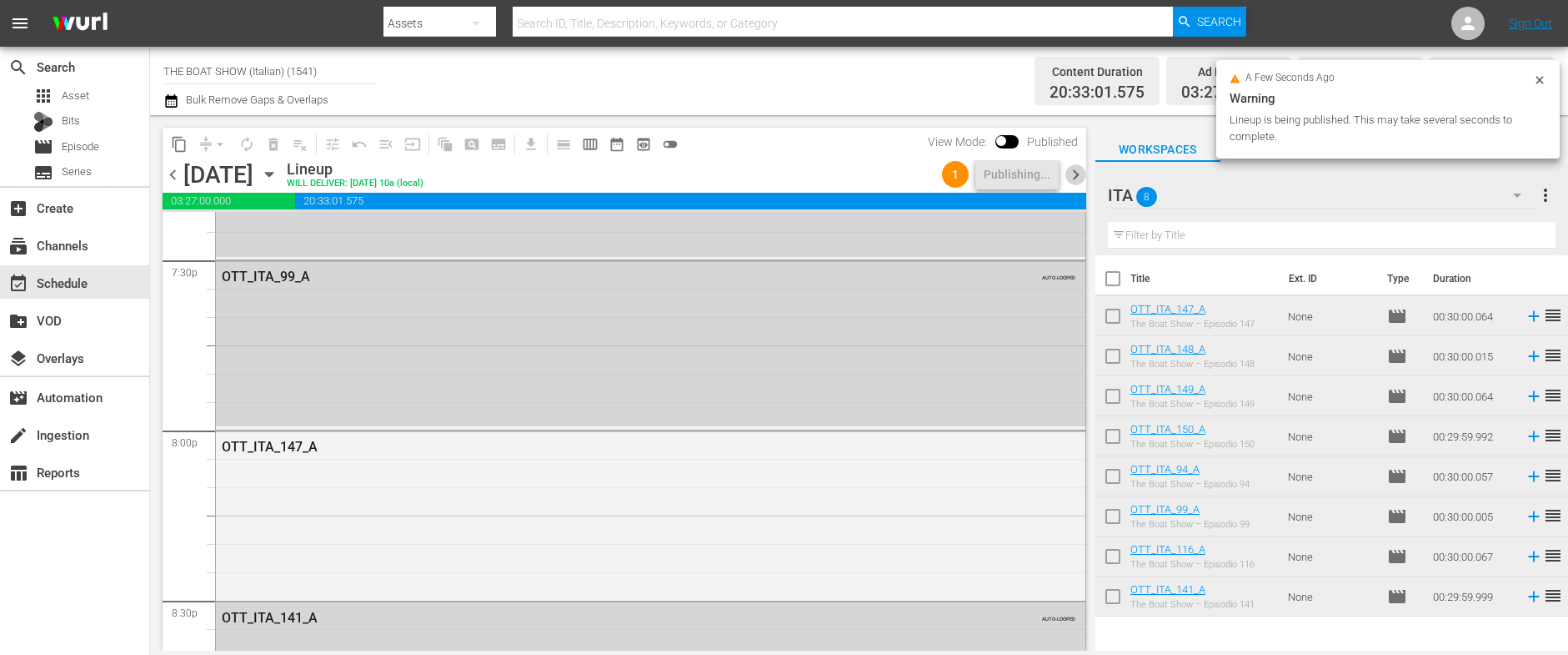
click at [1076, 177] on span "chevron_right" at bounding box center [1076, 175] width 21 height 21
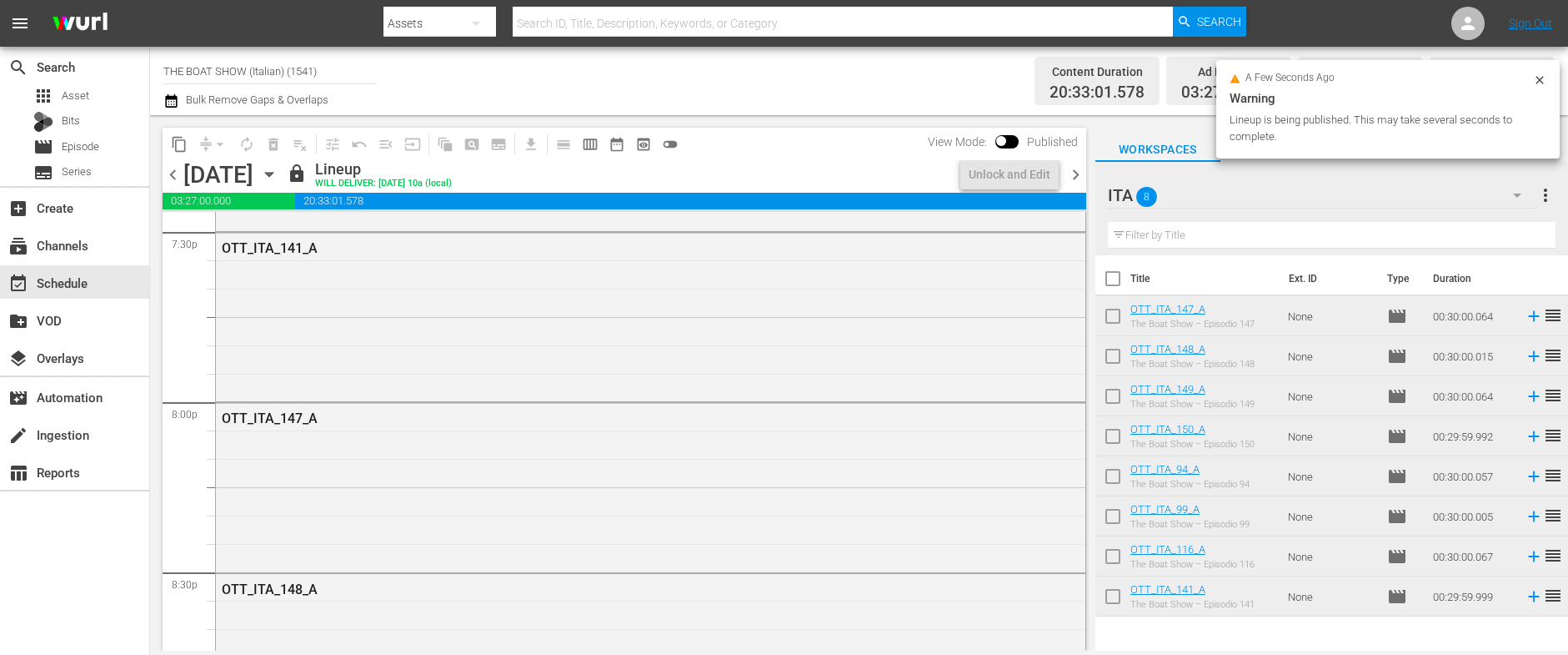
scroll to position [6586, 0]
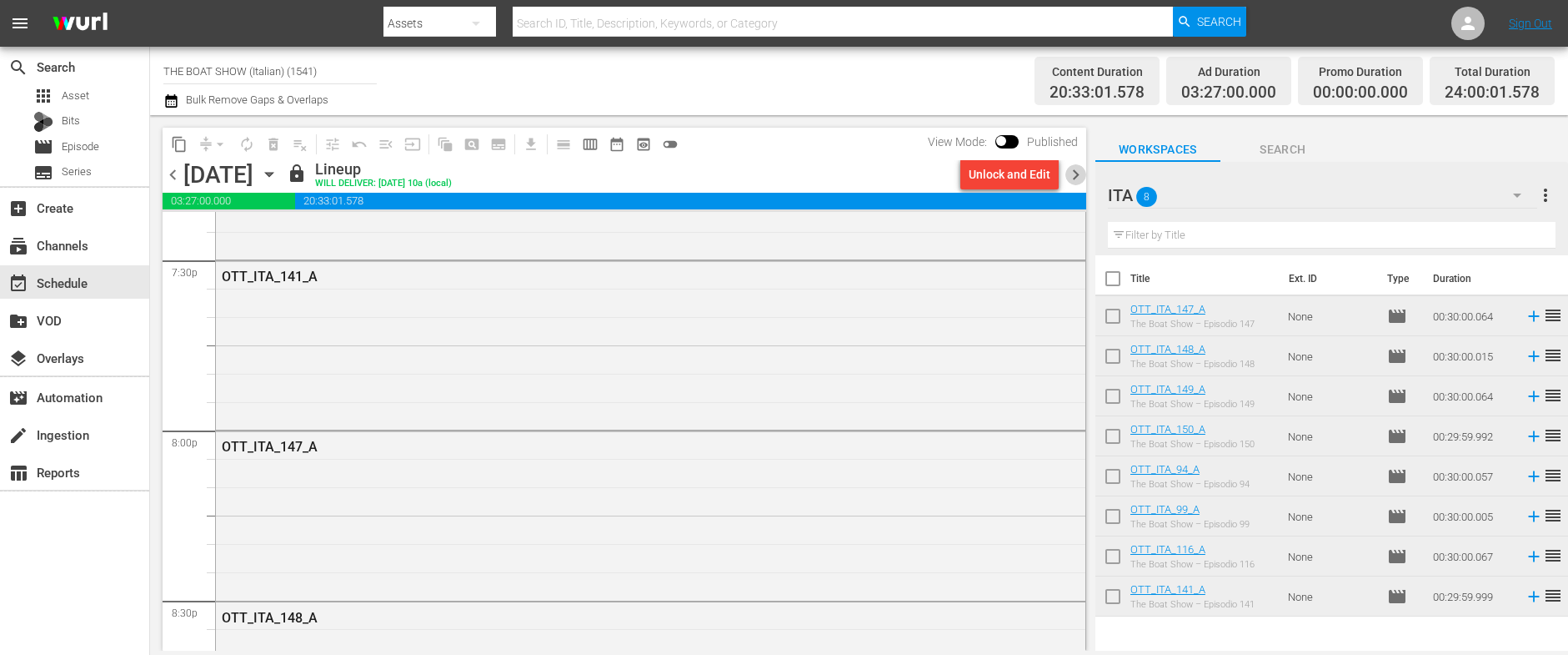
click at [1071, 176] on span "chevron_right" at bounding box center [1076, 175] width 21 height 21
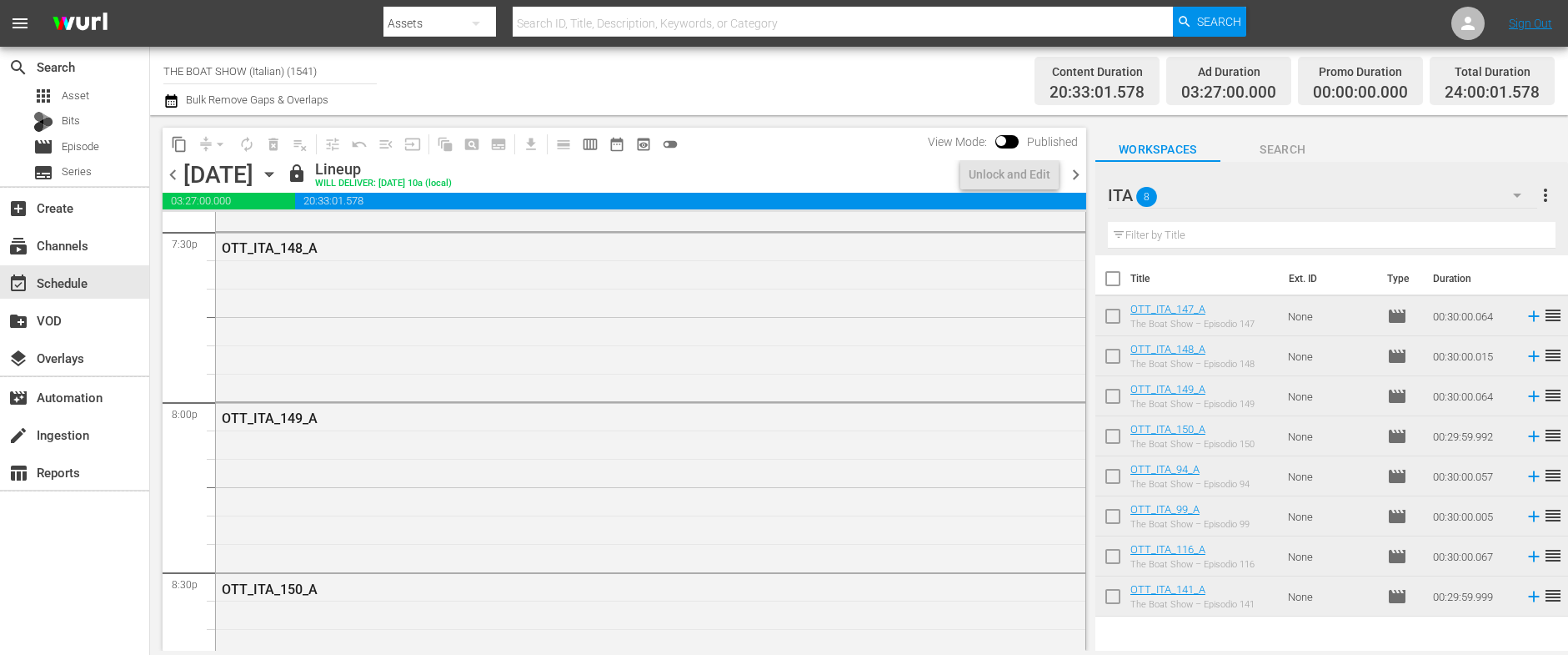
scroll to position [6586, 0]
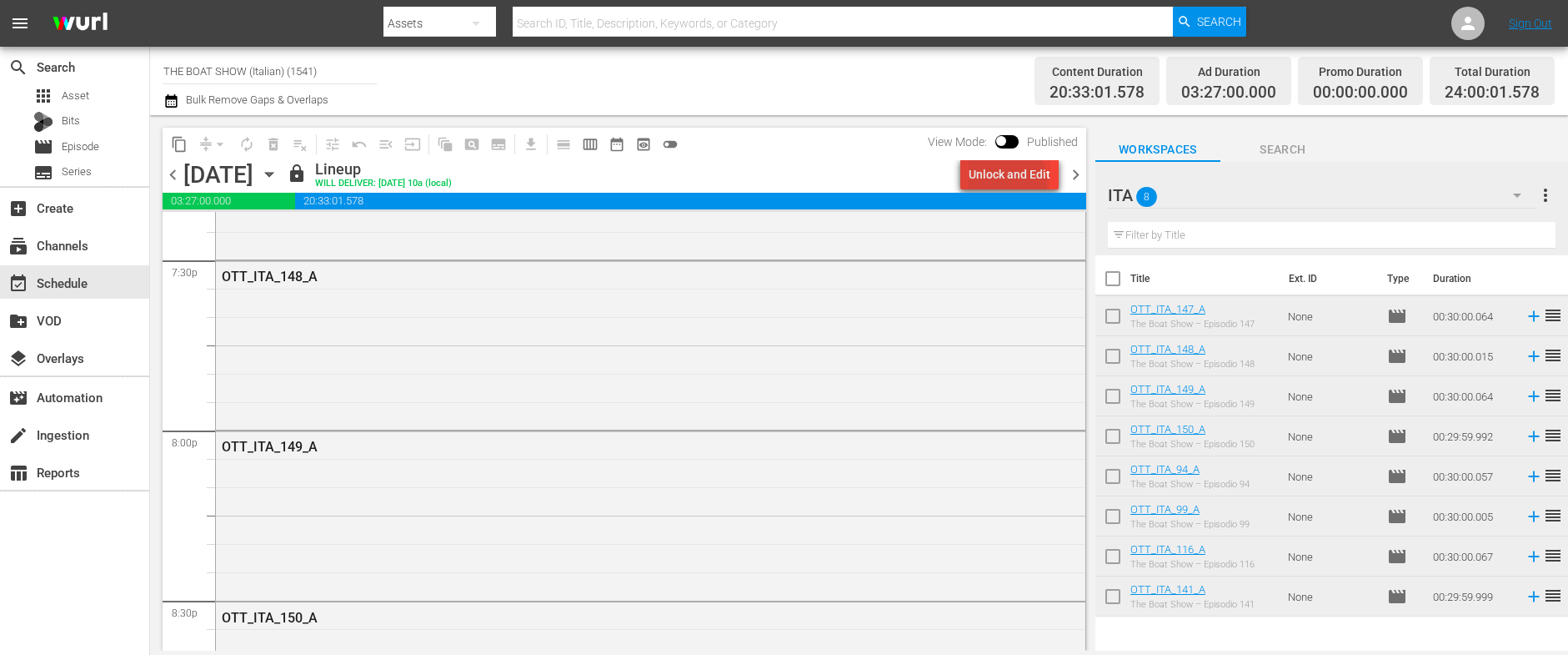
click at [1005, 183] on div "Unlock and Edit" at bounding box center [1009, 174] width 82 height 30
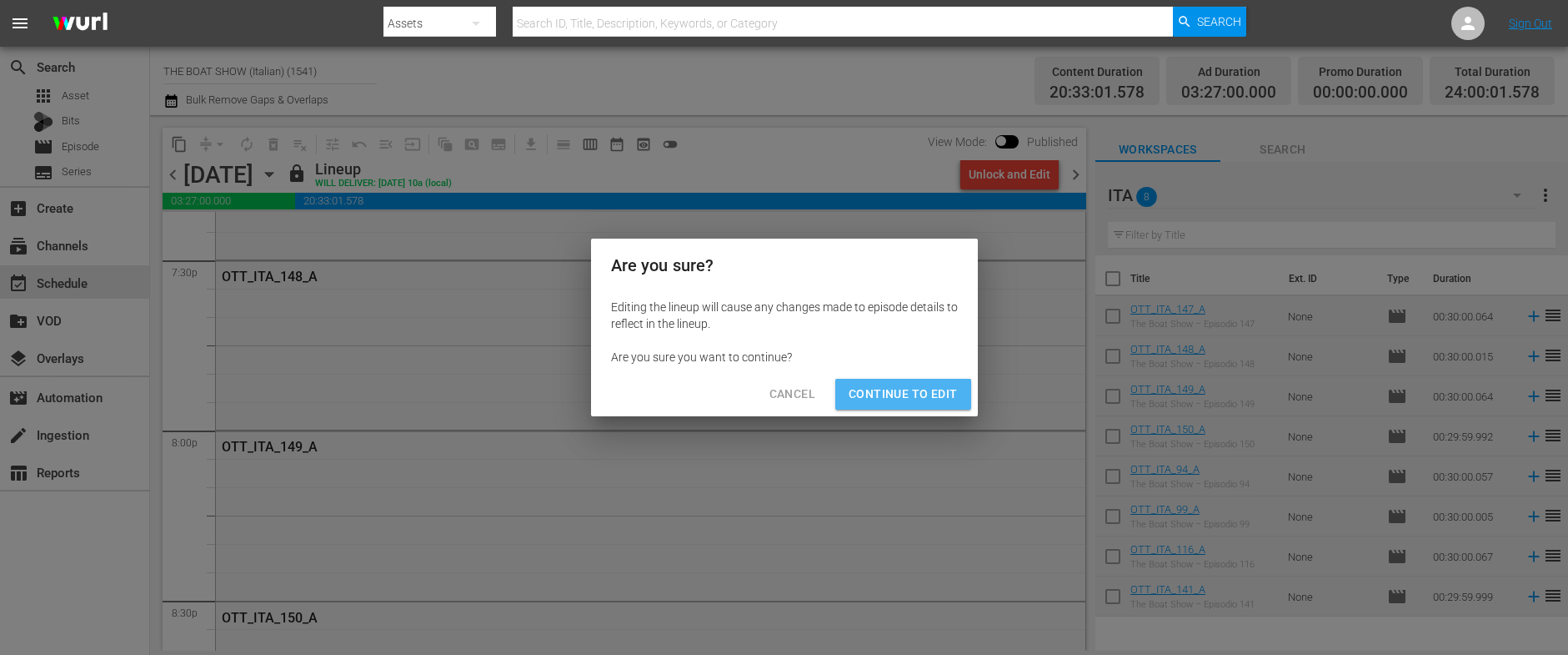
drag, startPoint x: 931, startPoint y: 407, endPoint x: 817, endPoint y: 388, distance: 115.6
click at [931, 407] on button "Continue to Edit" at bounding box center [902, 394] width 135 height 31
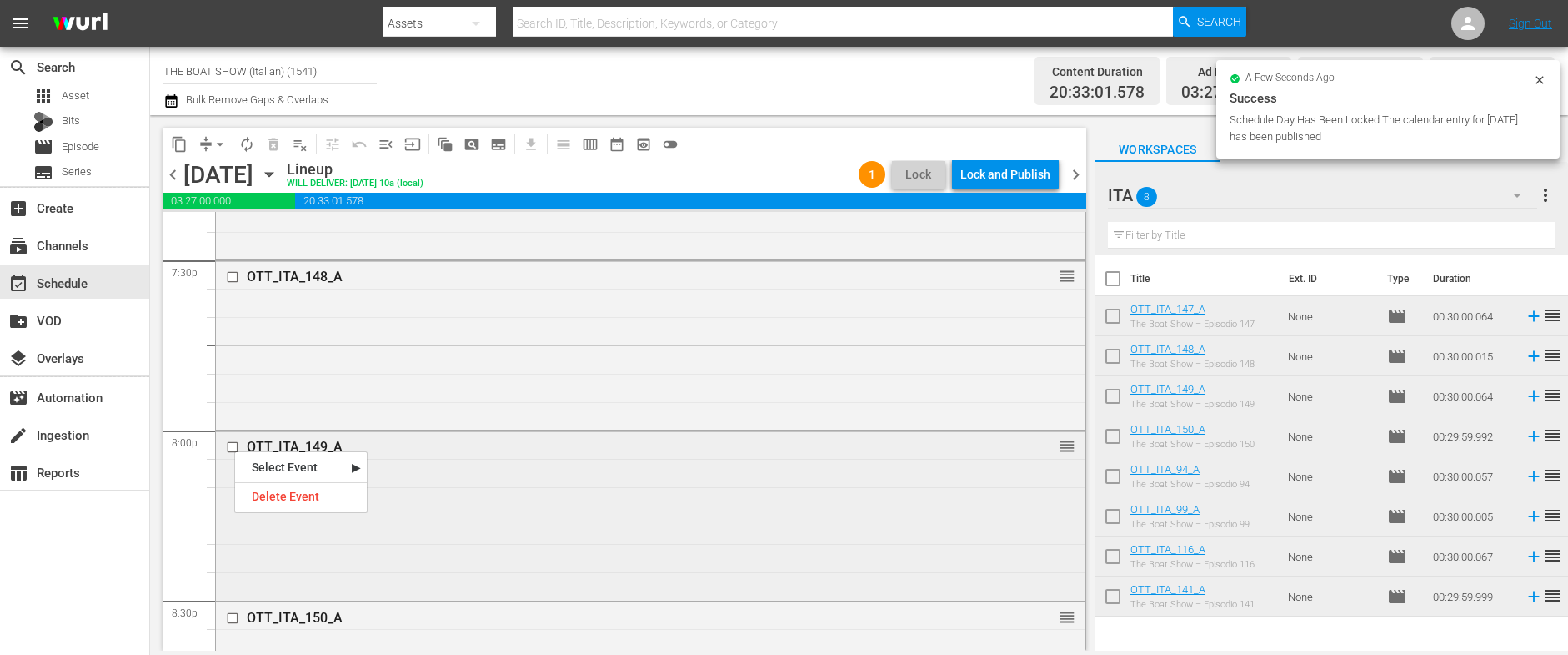
click at [231, 440] on input "checkbox" at bounding box center [235, 448] width 18 height 14
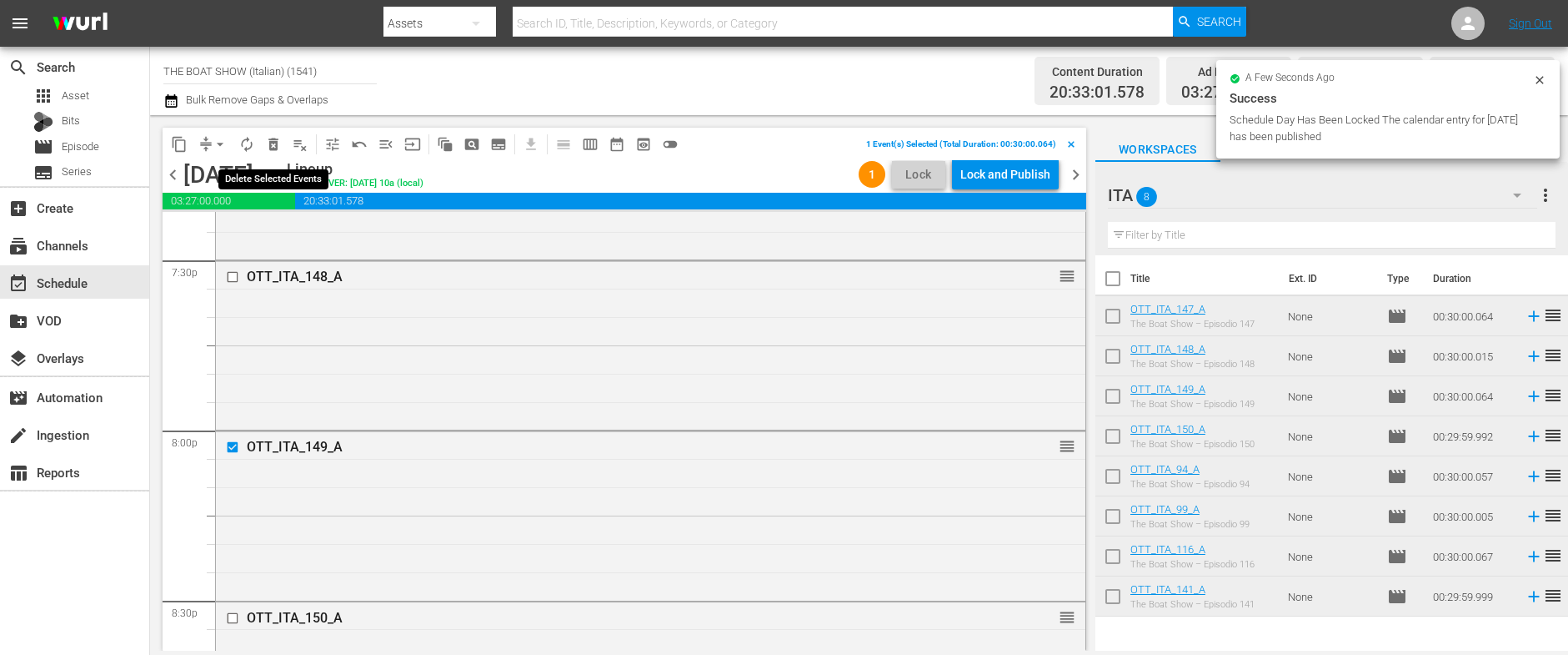
click at [278, 140] on span "delete_forever_outlined" at bounding box center [273, 144] width 17 height 17
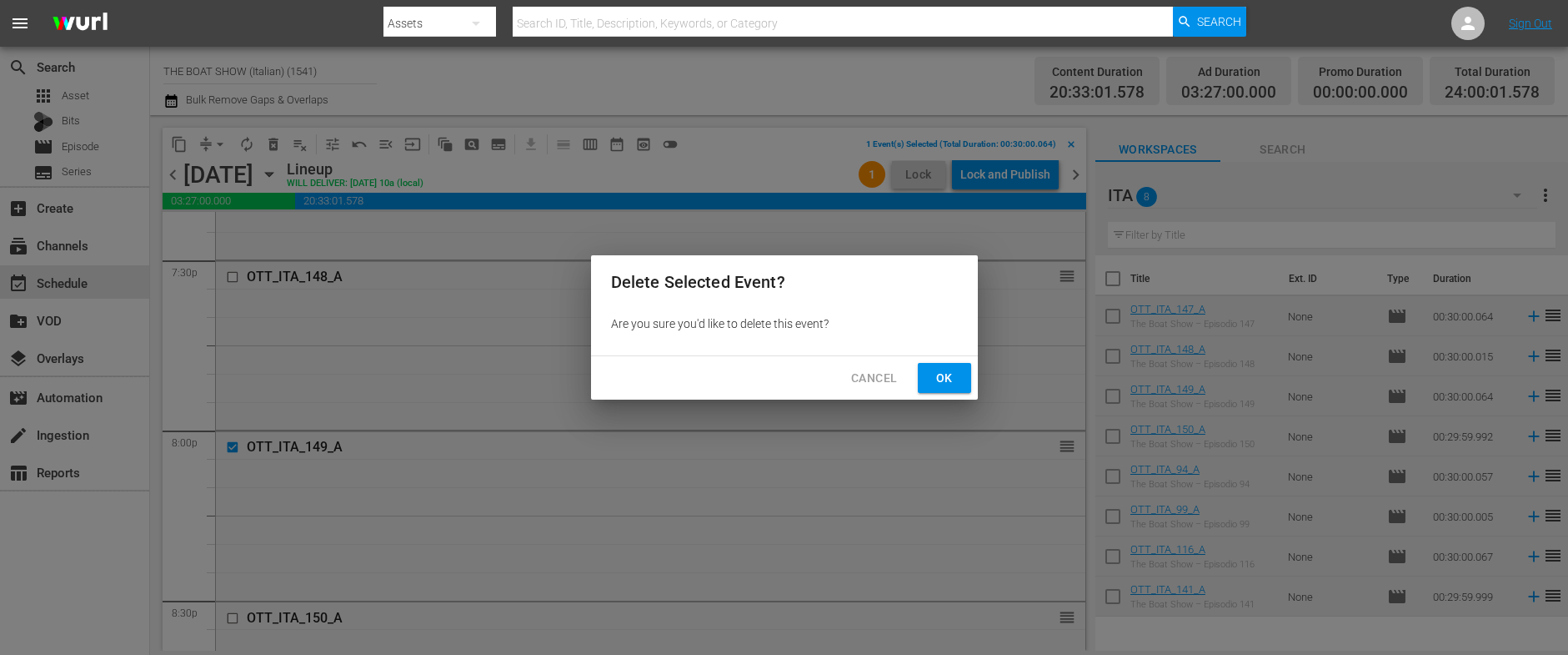
click at [930, 382] on button "Ok" at bounding box center [944, 378] width 53 height 31
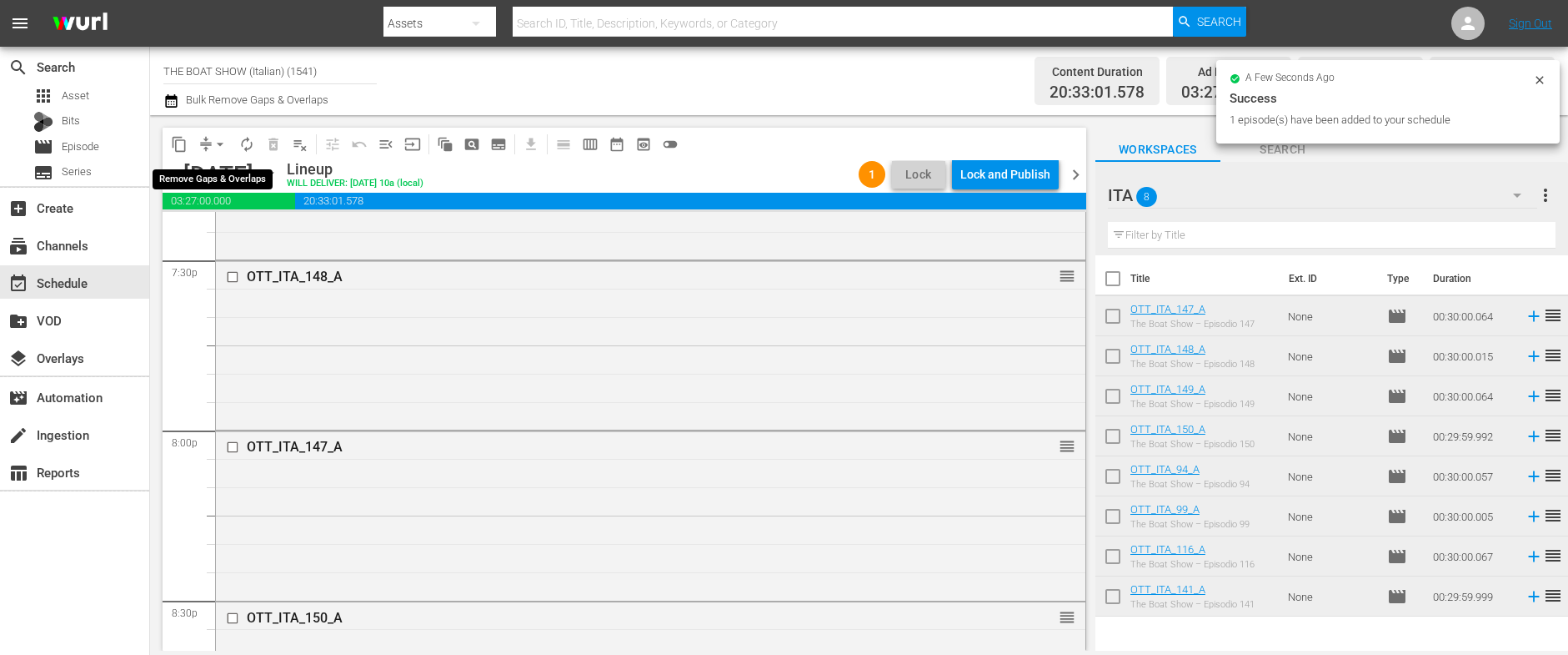
click at [218, 143] on span "arrow_drop_down" at bounding box center [220, 144] width 17 height 17
click at [226, 166] on li "Align to Midnight" at bounding box center [221, 177] width 175 height 27
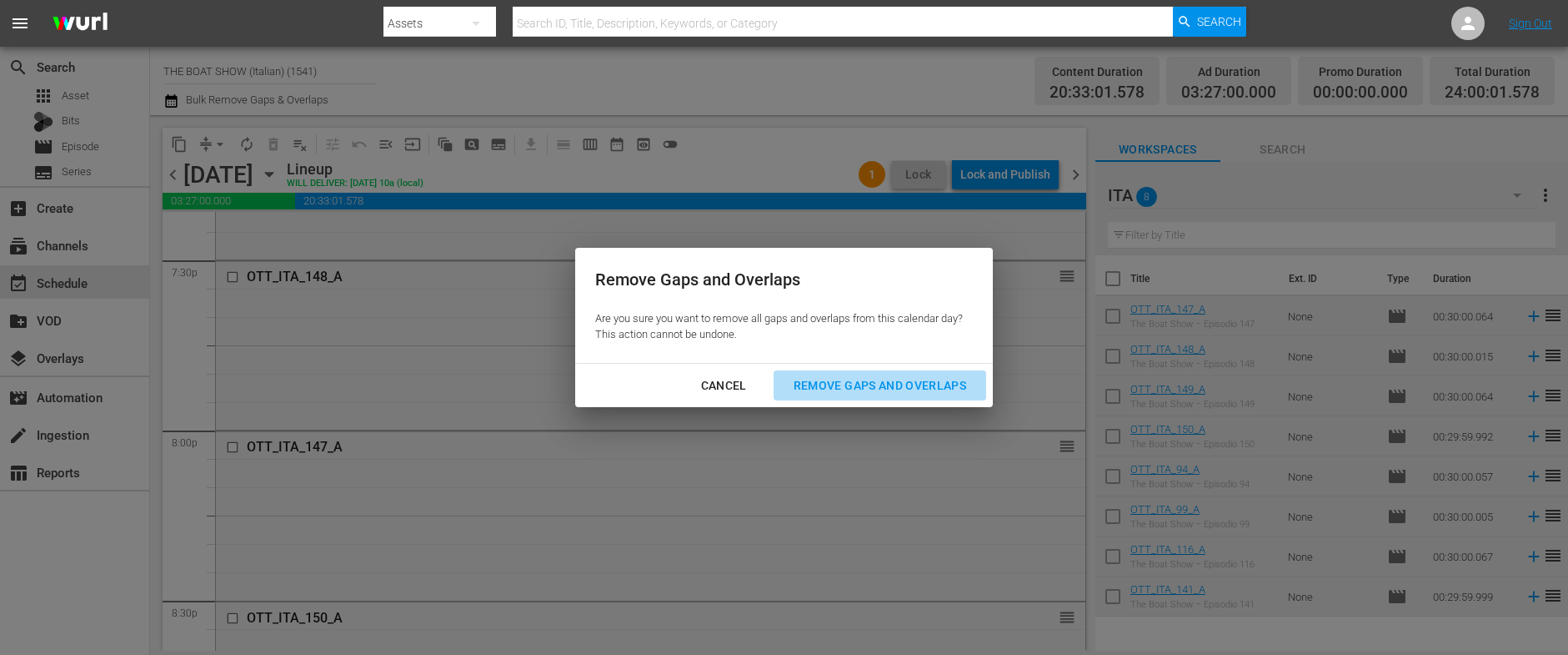
click at [882, 389] on div "Remove Gaps and Overlaps" at bounding box center [880, 386] width 199 height 21
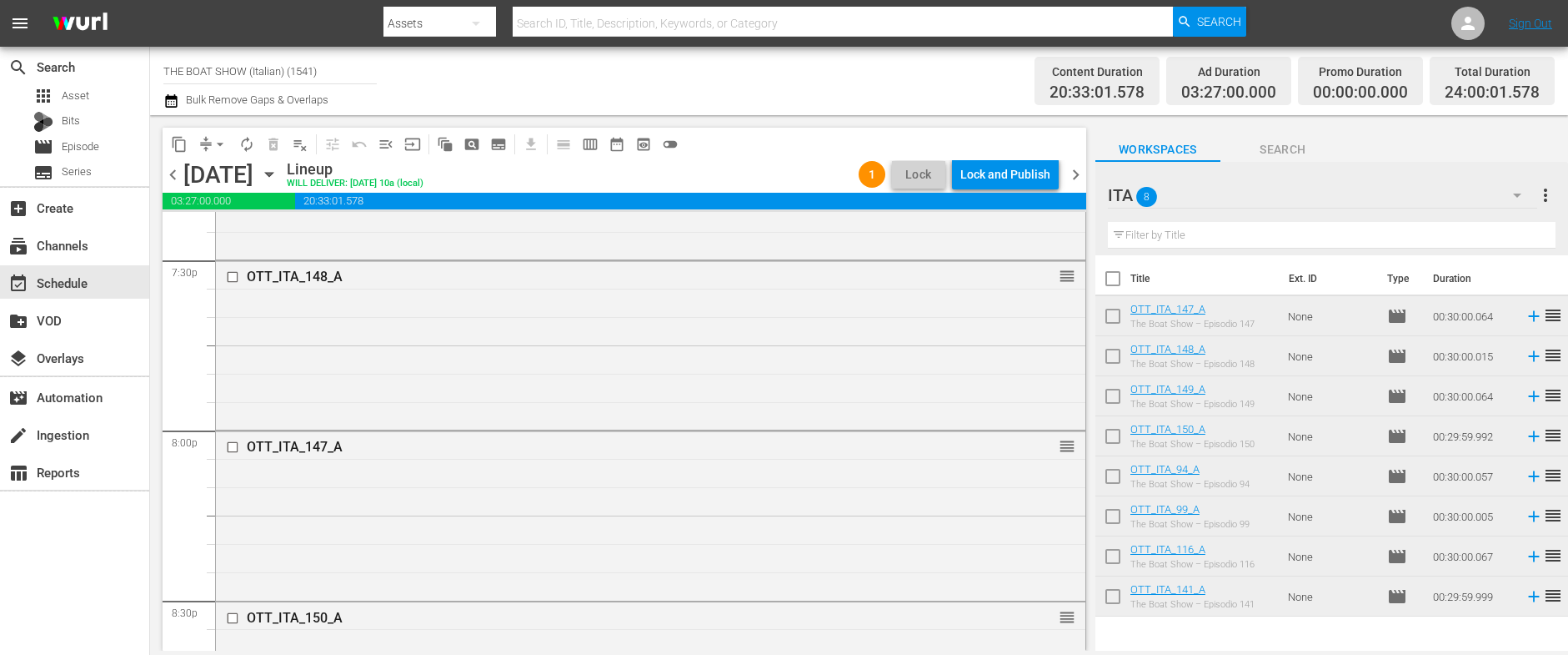
click at [991, 177] on div "Lock and Publish" at bounding box center [1005, 174] width 90 height 30
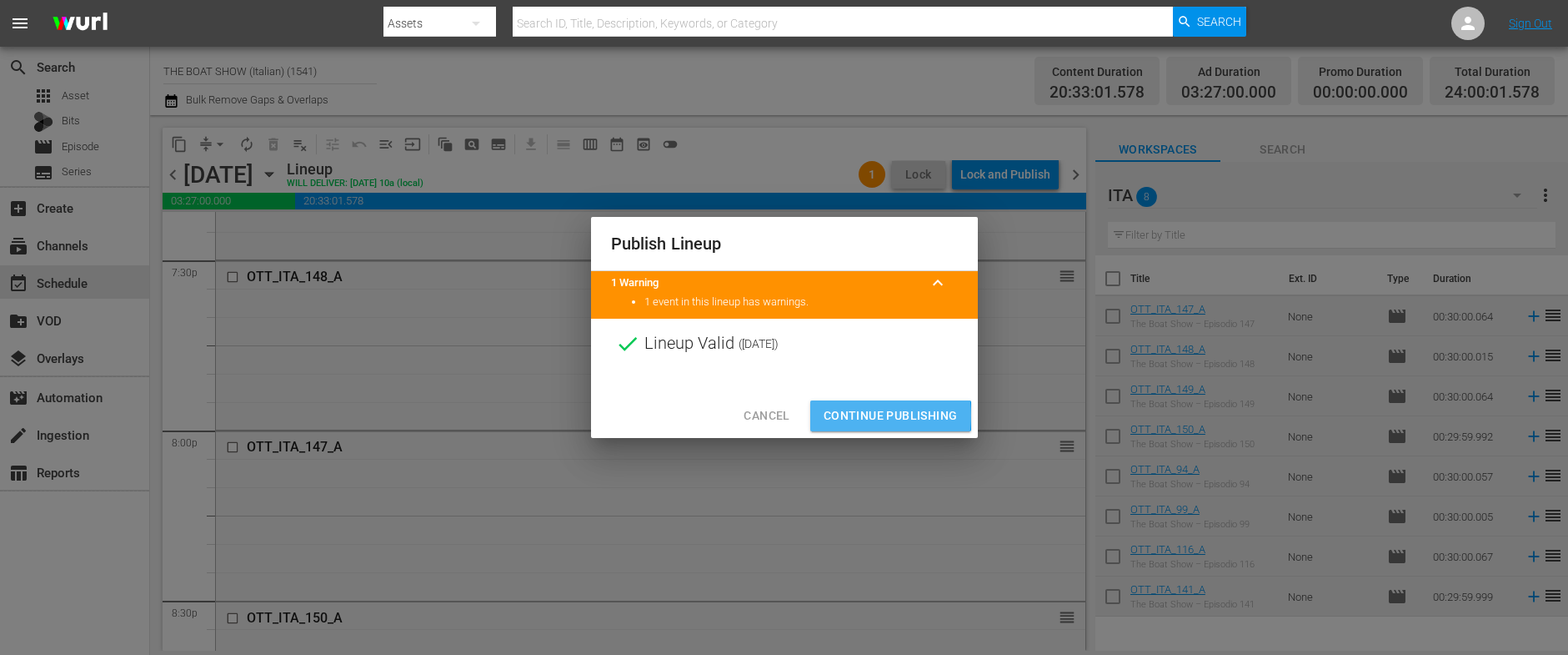
click at [866, 415] on span "Continue Publishing" at bounding box center [890, 416] width 134 height 21
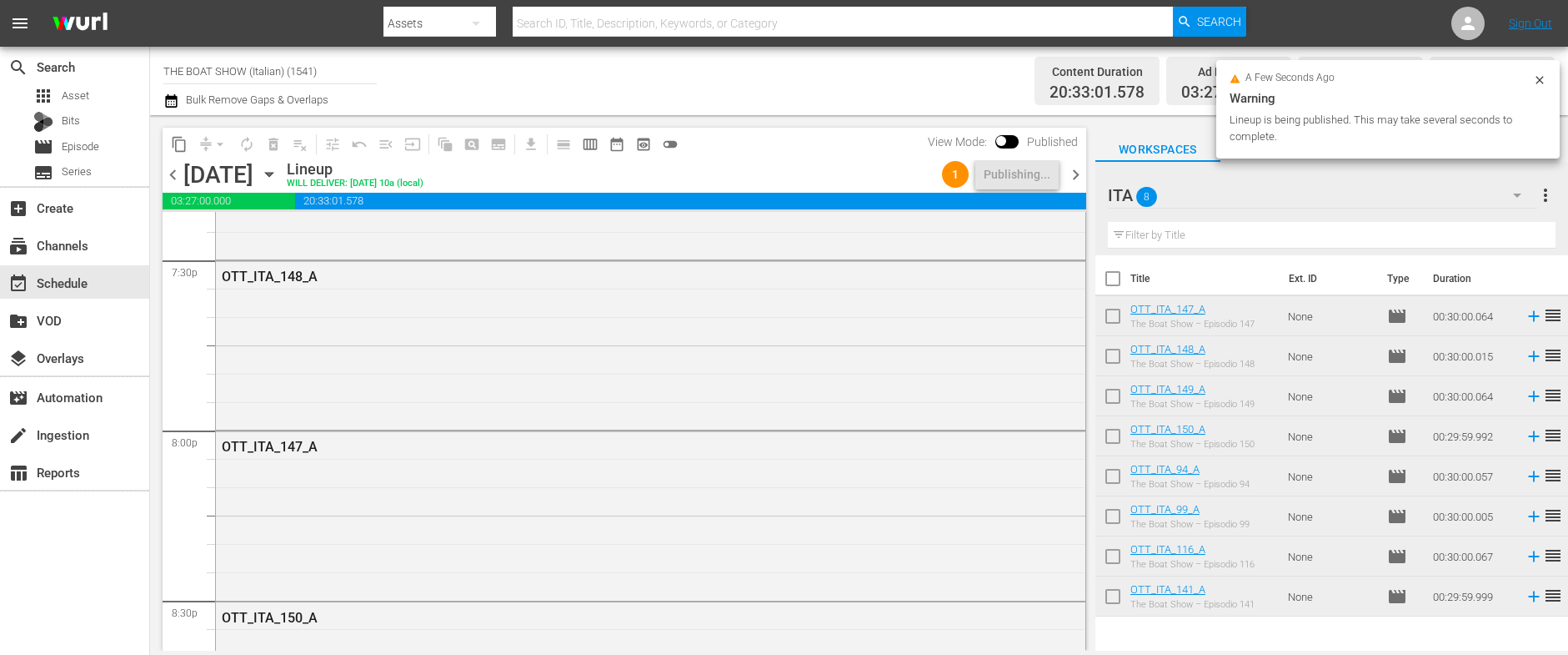
click at [1079, 179] on span "chevron_right" at bounding box center [1076, 175] width 21 height 21
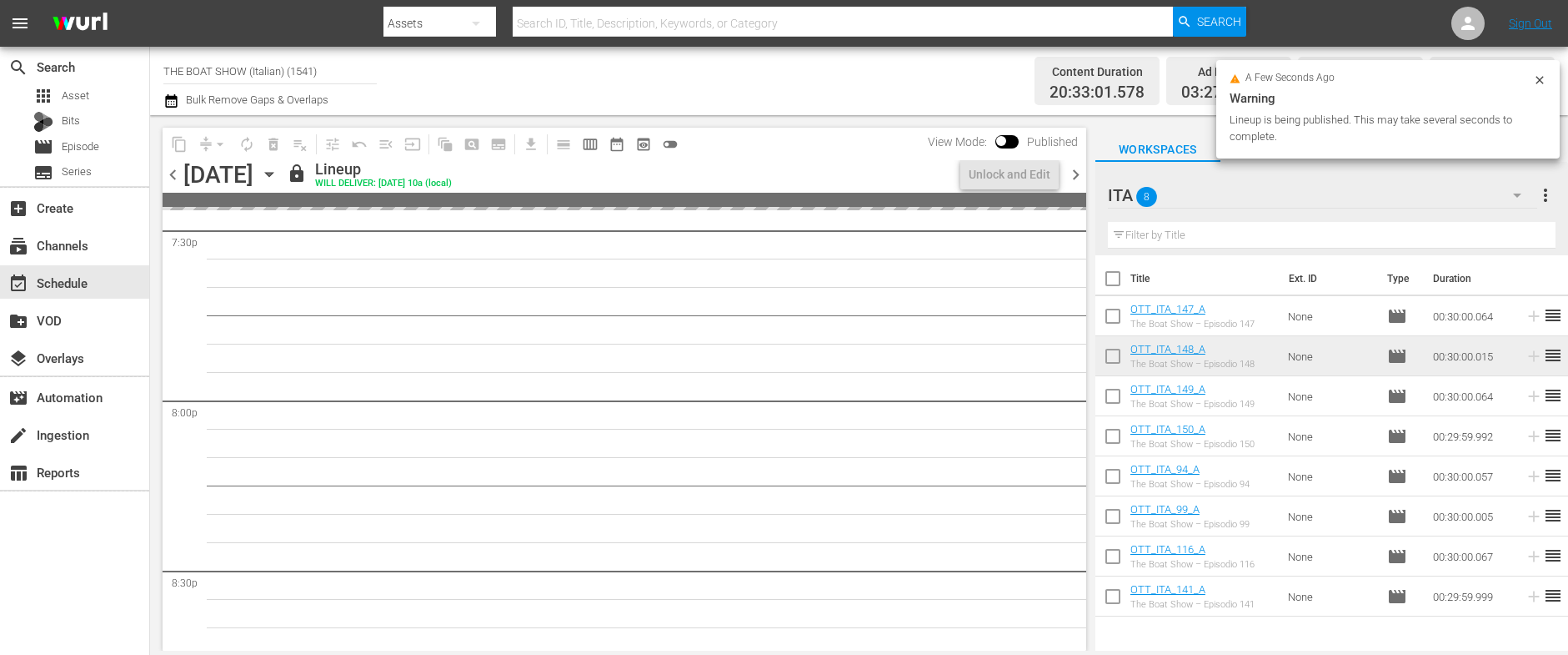
scroll to position [6586, 0]
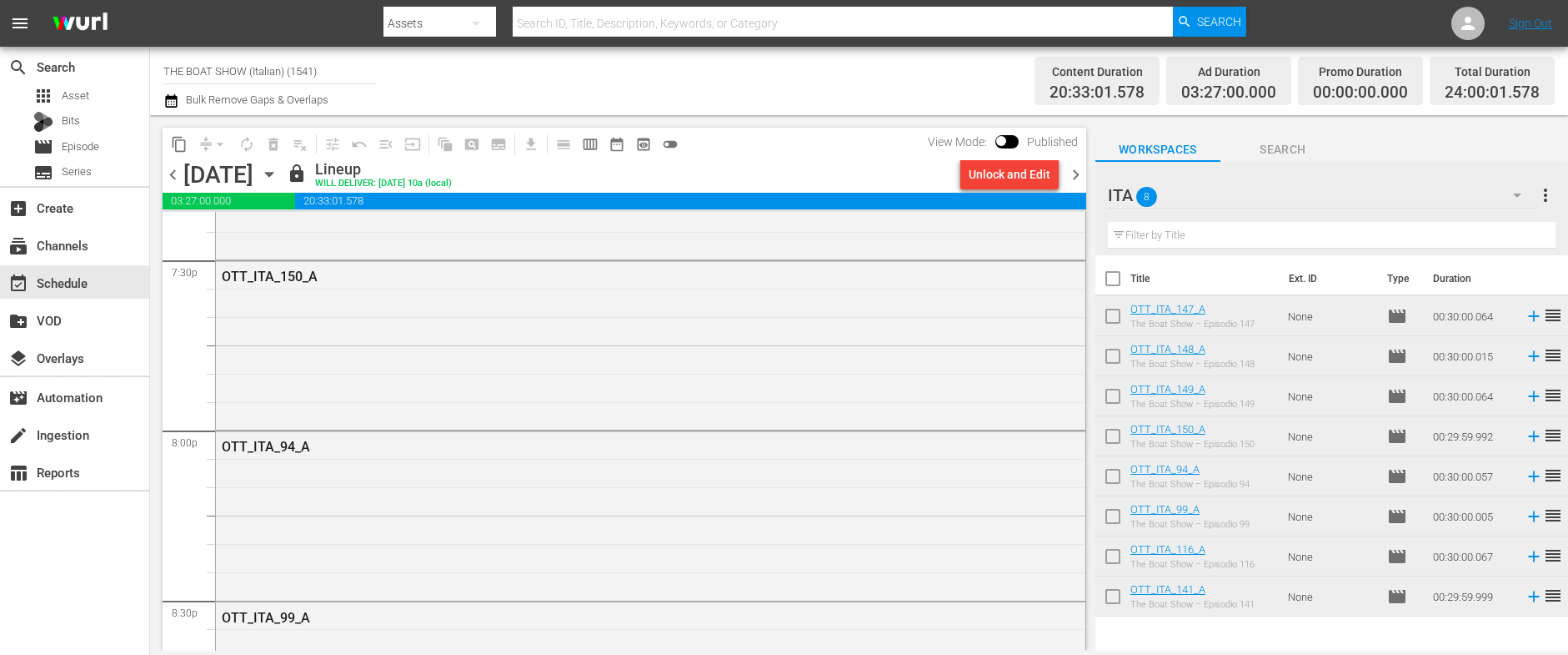
click at [963, 169] on button "Unlock and Edit" at bounding box center [1009, 174] width 98 height 30
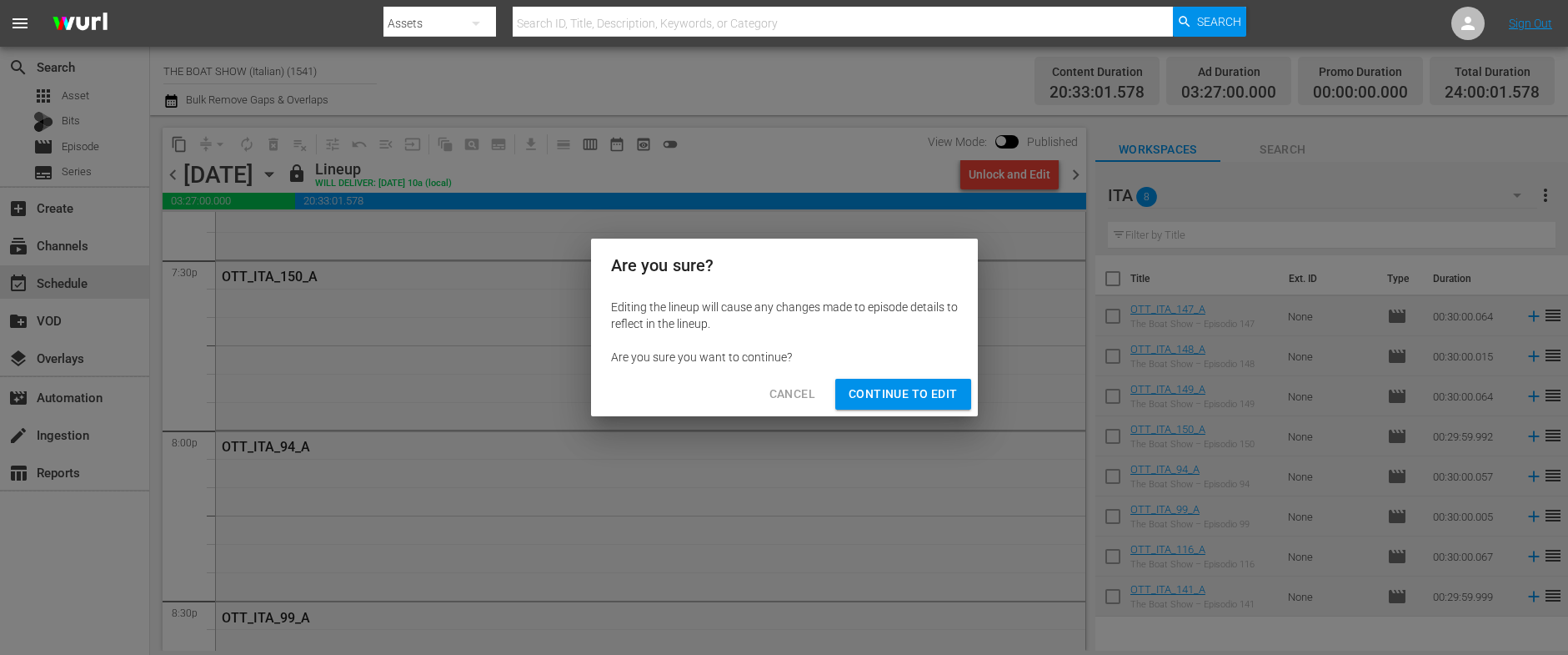
click at [889, 393] on span "Continue to Edit" at bounding box center [903, 395] width 109 height 21
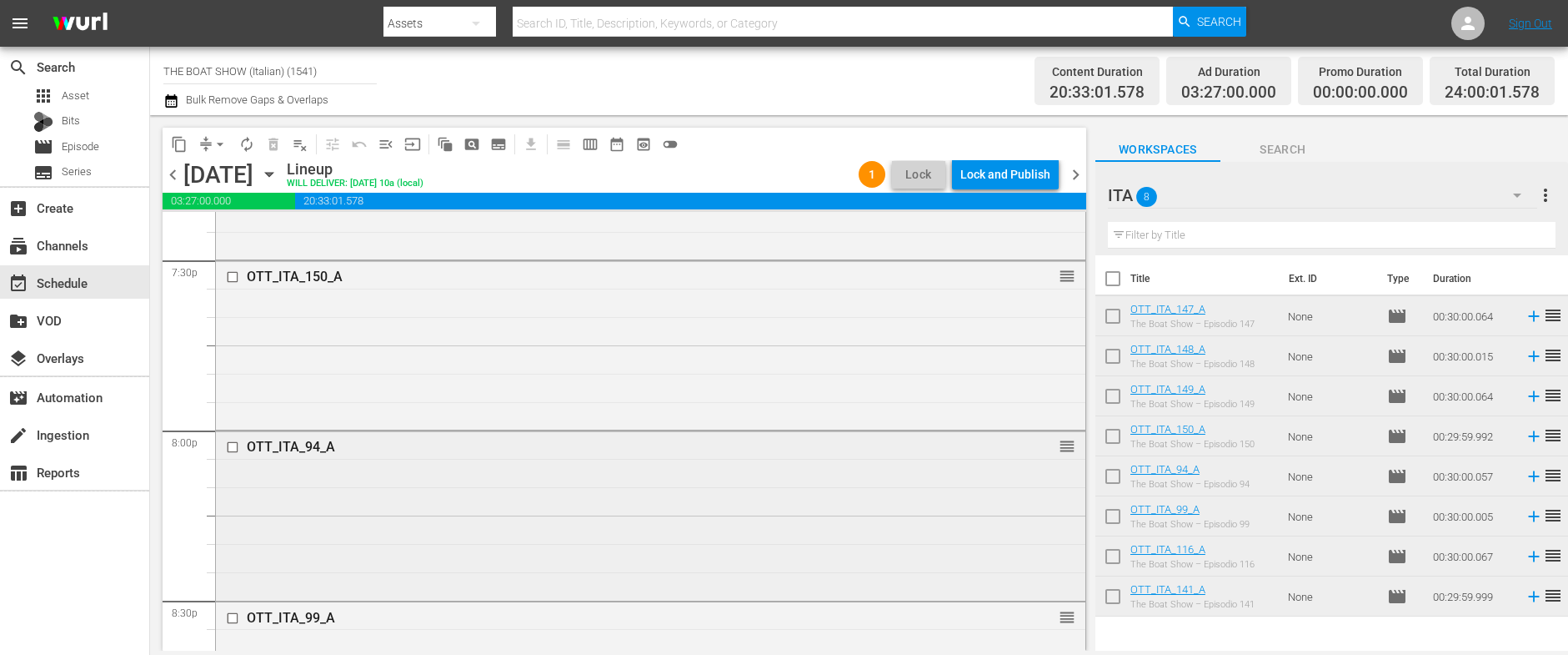
click at [229, 449] on input "checkbox" at bounding box center [235, 448] width 18 height 14
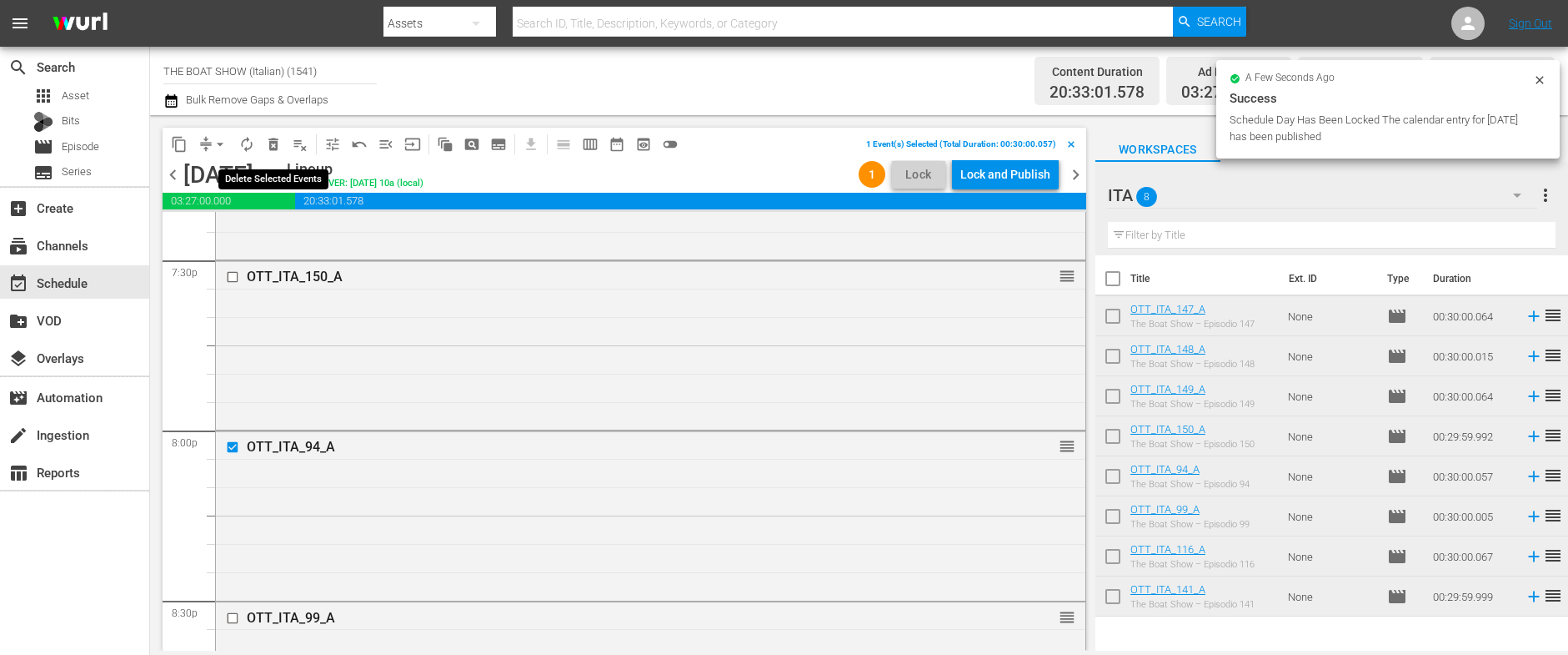
click at [268, 145] on span "delete_forever_outlined" at bounding box center [273, 144] width 17 height 17
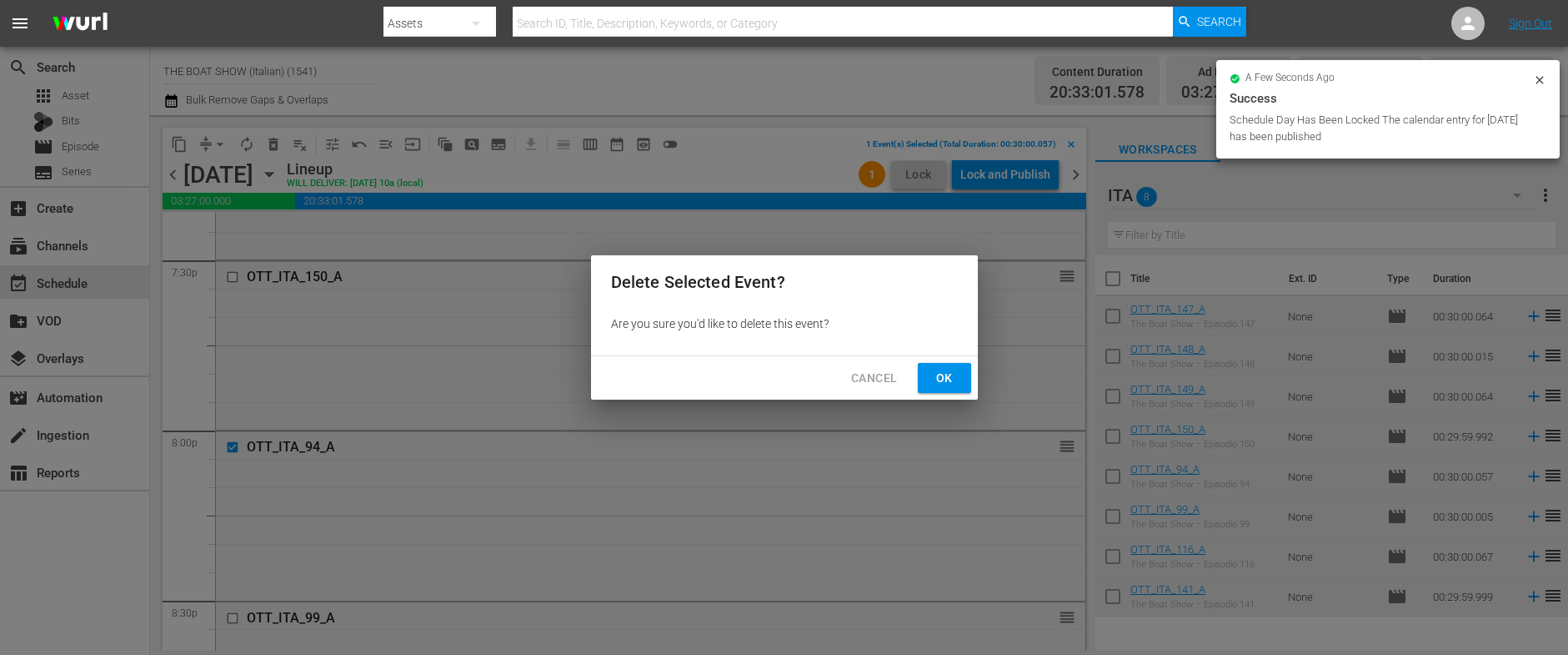
click at [932, 380] on span "Ok" at bounding box center [944, 379] width 26 height 21
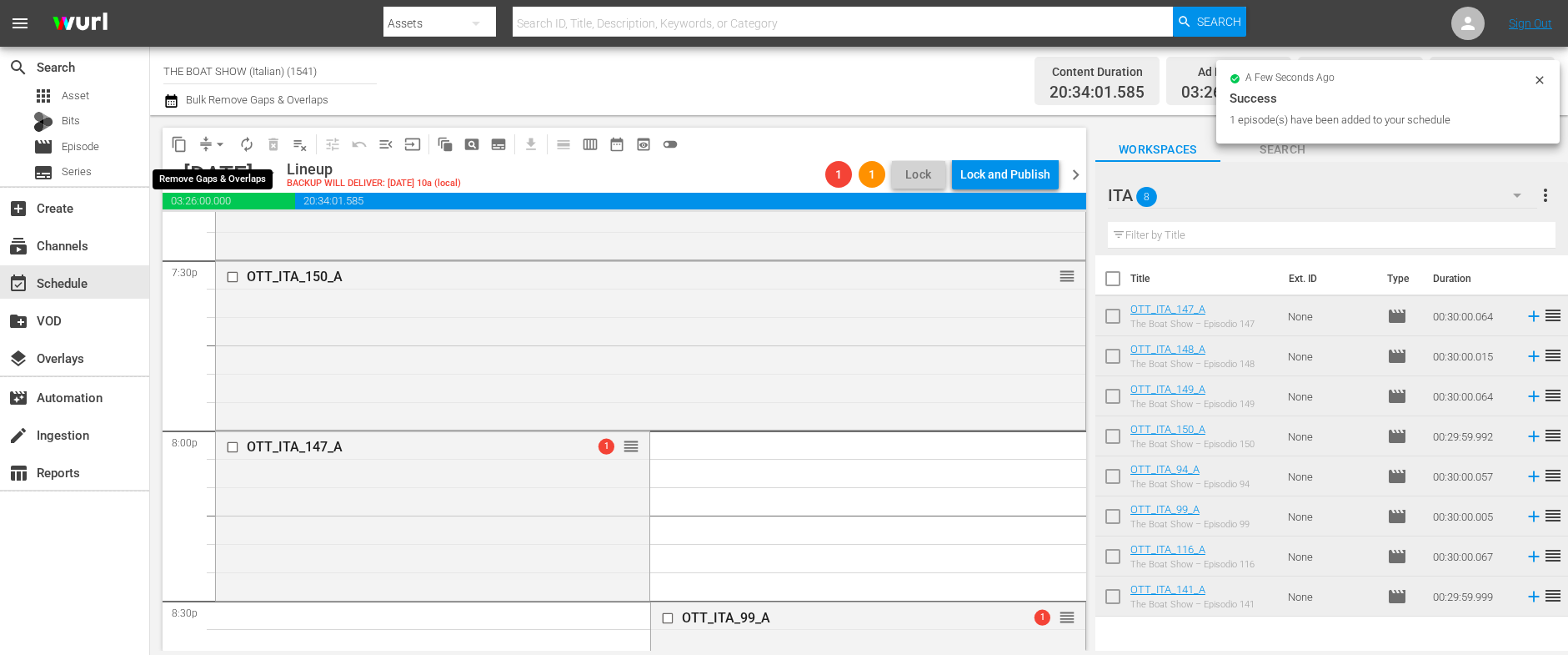
click at [215, 143] on span "arrow_drop_down" at bounding box center [220, 144] width 17 height 17
click at [230, 180] on li "Align to Midnight" at bounding box center [221, 177] width 175 height 27
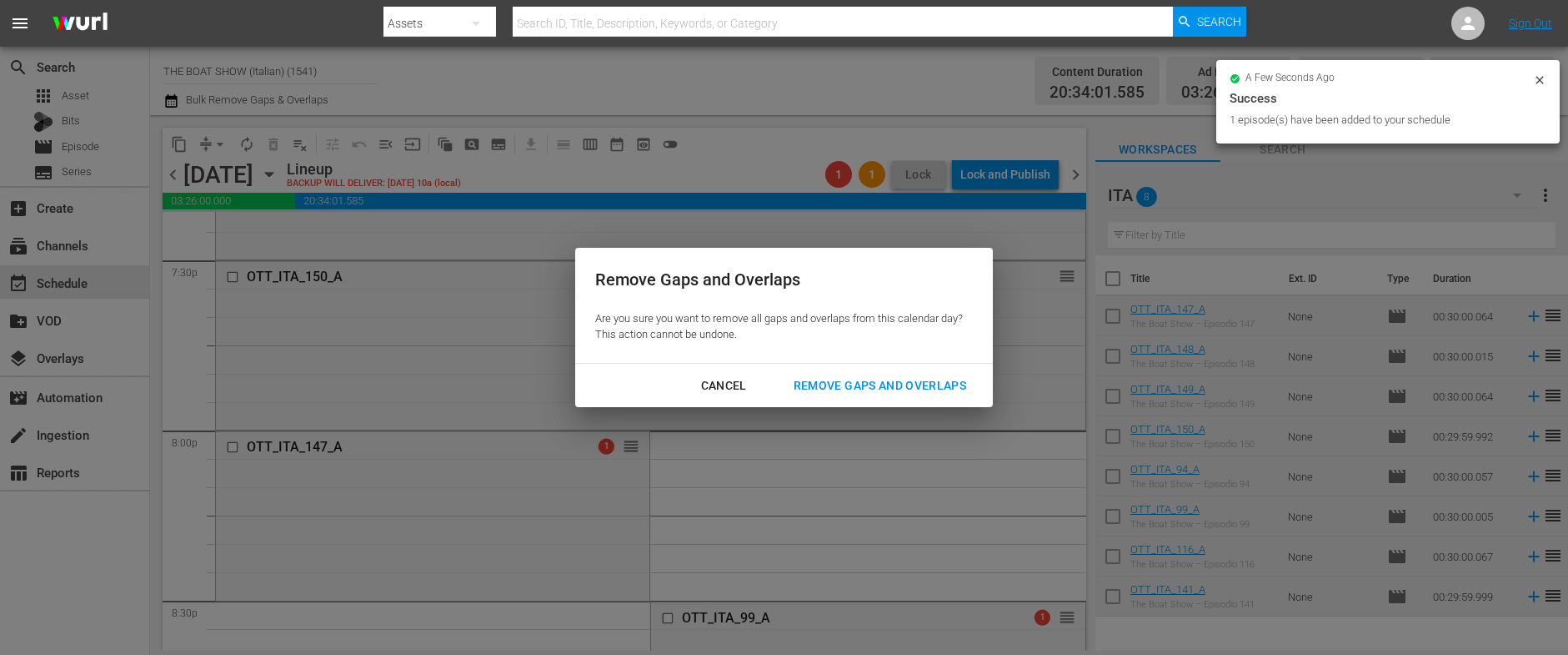
click at [876, 378] on div "Remove Gaps and Overlaps" at bounding box center [880, 386] width 199 height 21
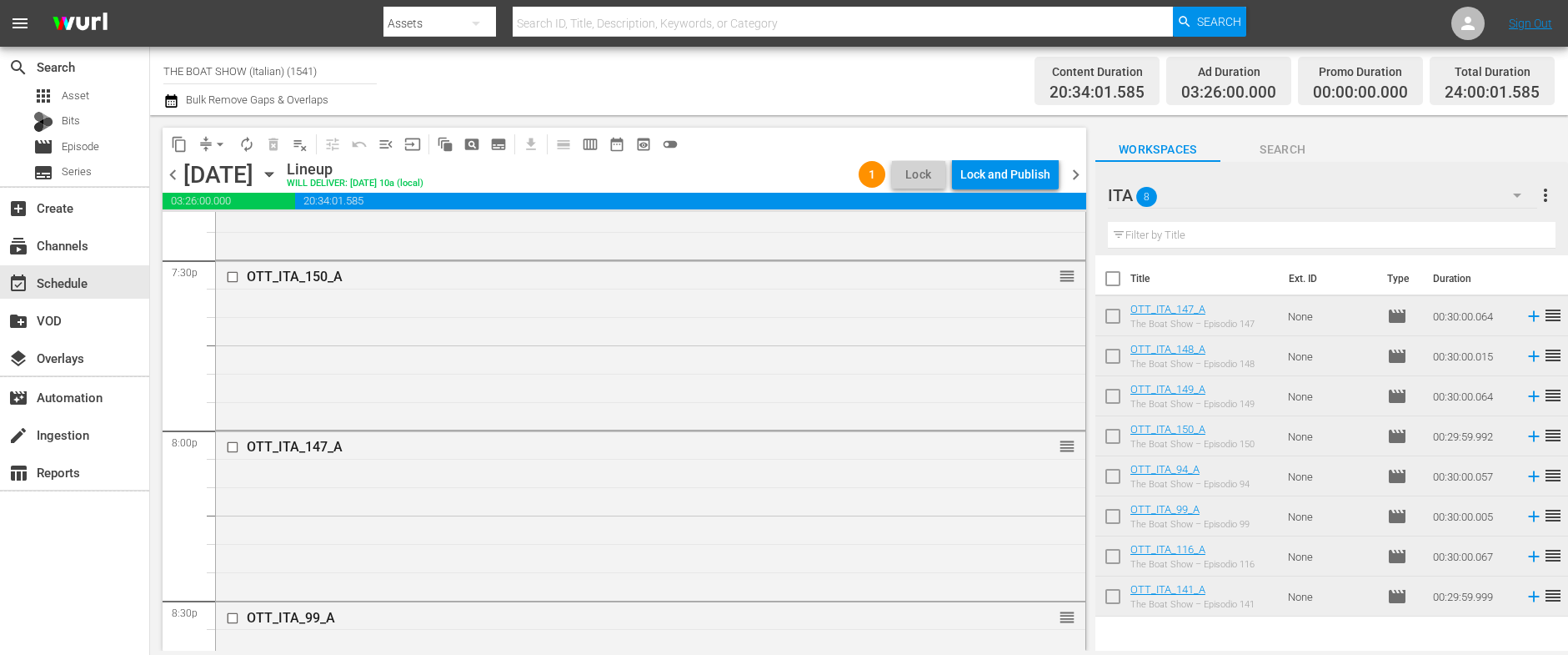
click at [1007, 177] on div "Lock and Publish" at bounding box center [1005, 174] width 90 height 30
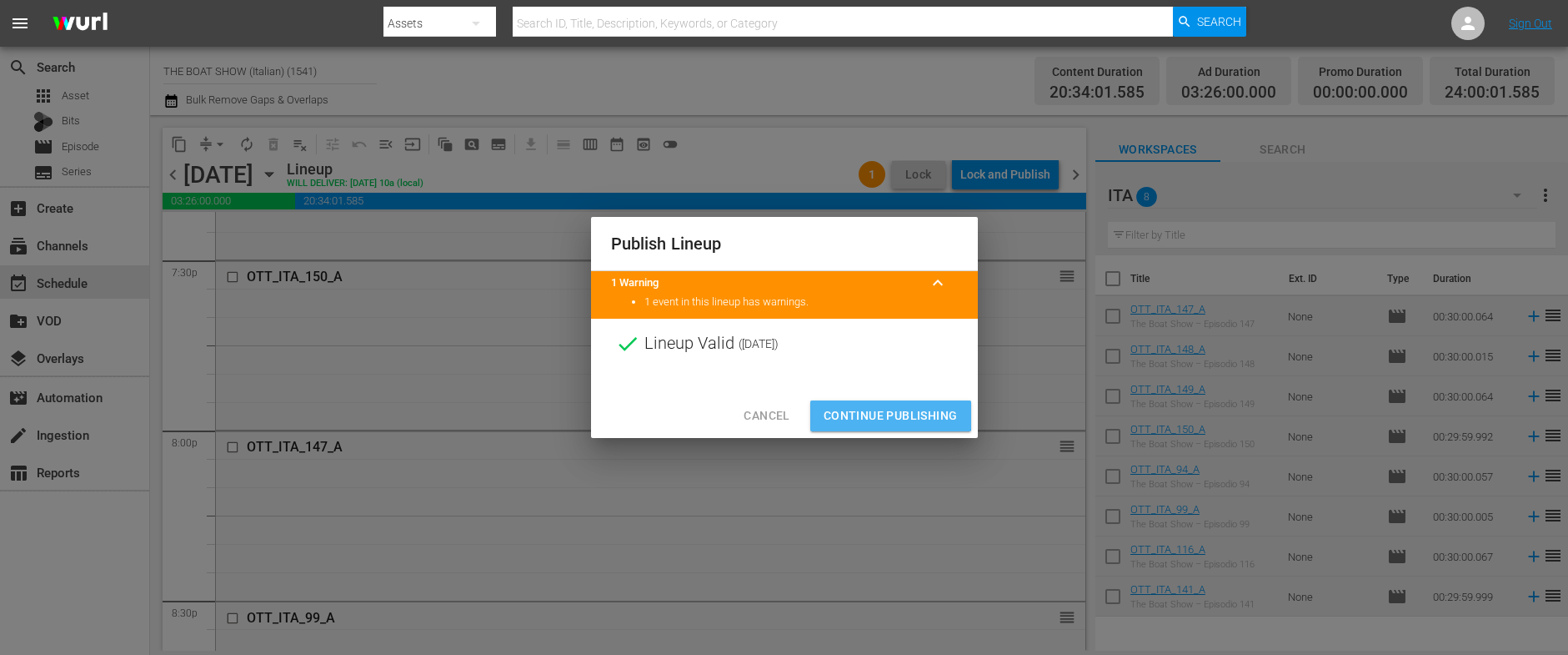
click at [870, 405] on span "Continue Publishing" at bounding box center [890, 416] width 134 height 21
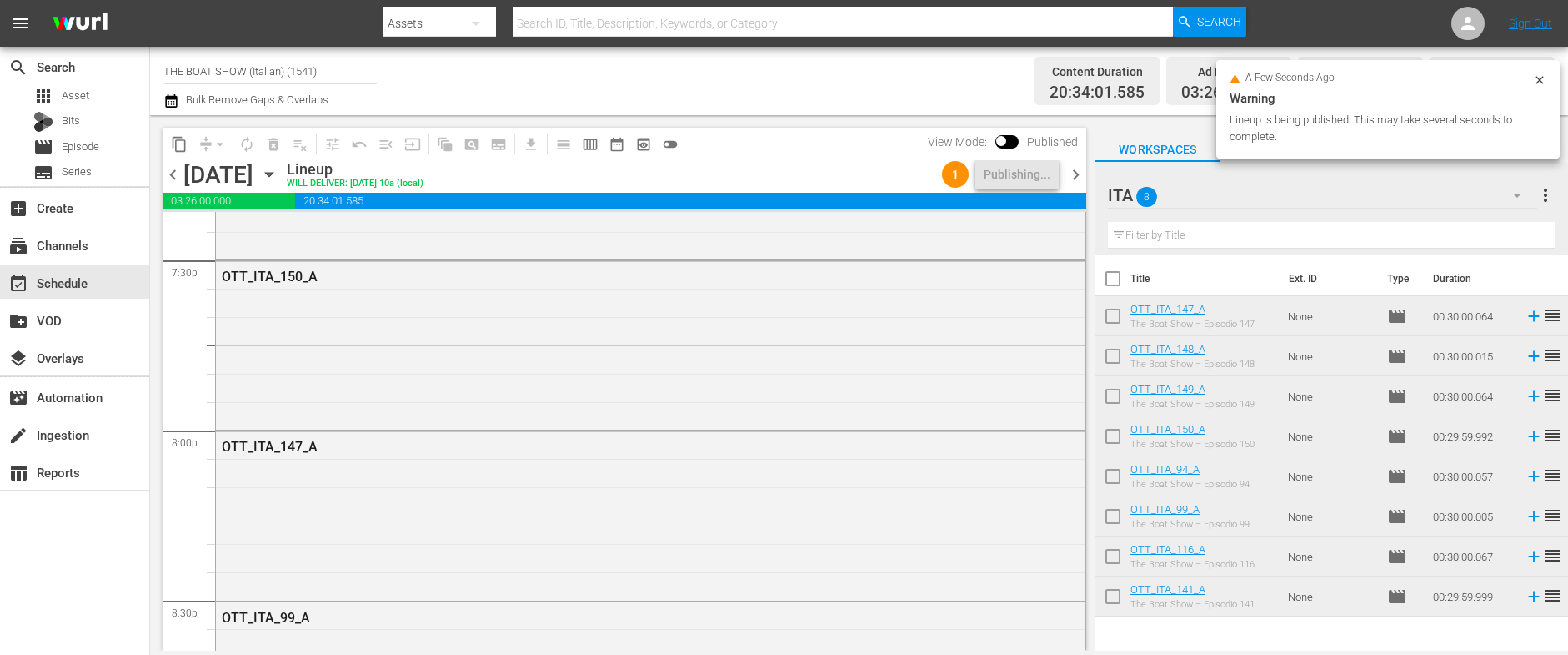
click at [1071, 172] on span "chevron_right" at bounding box center [1076, 175] width 21 height 21
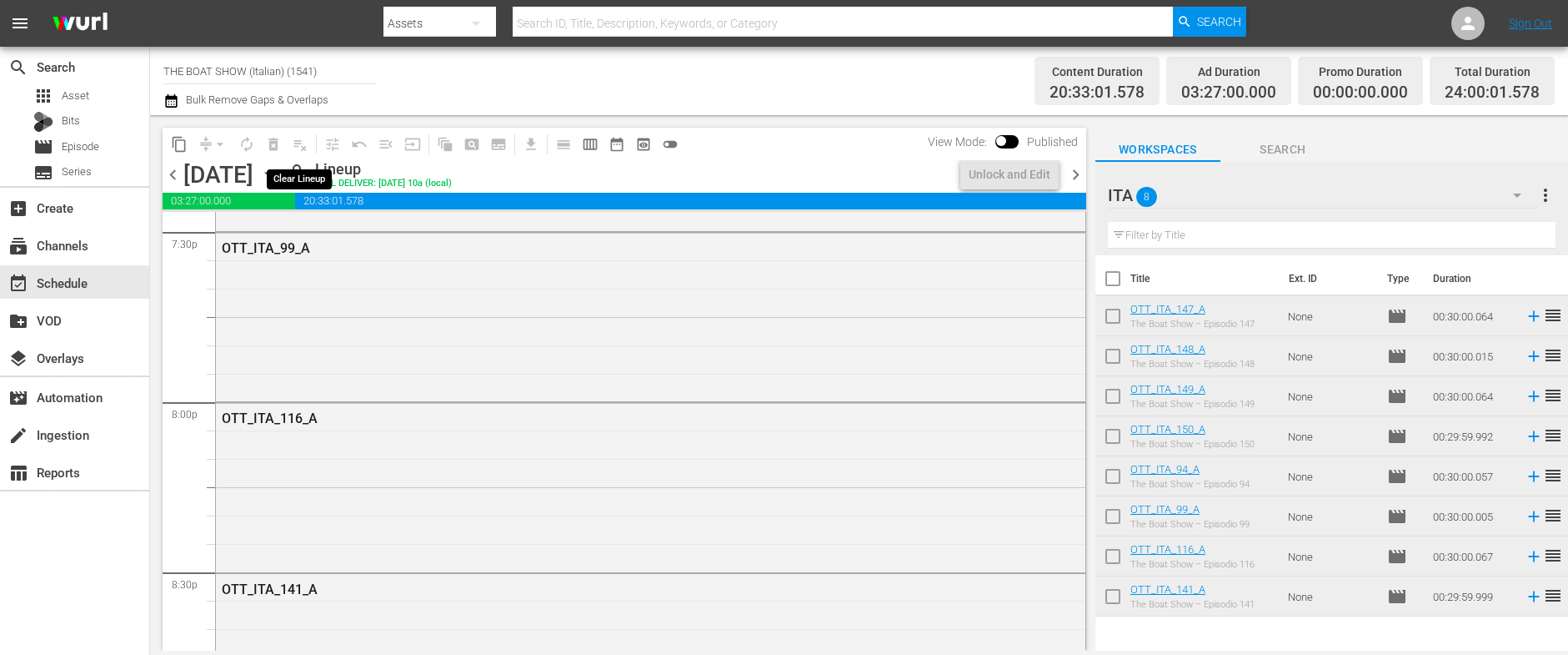
scroll to position [6586, 0]
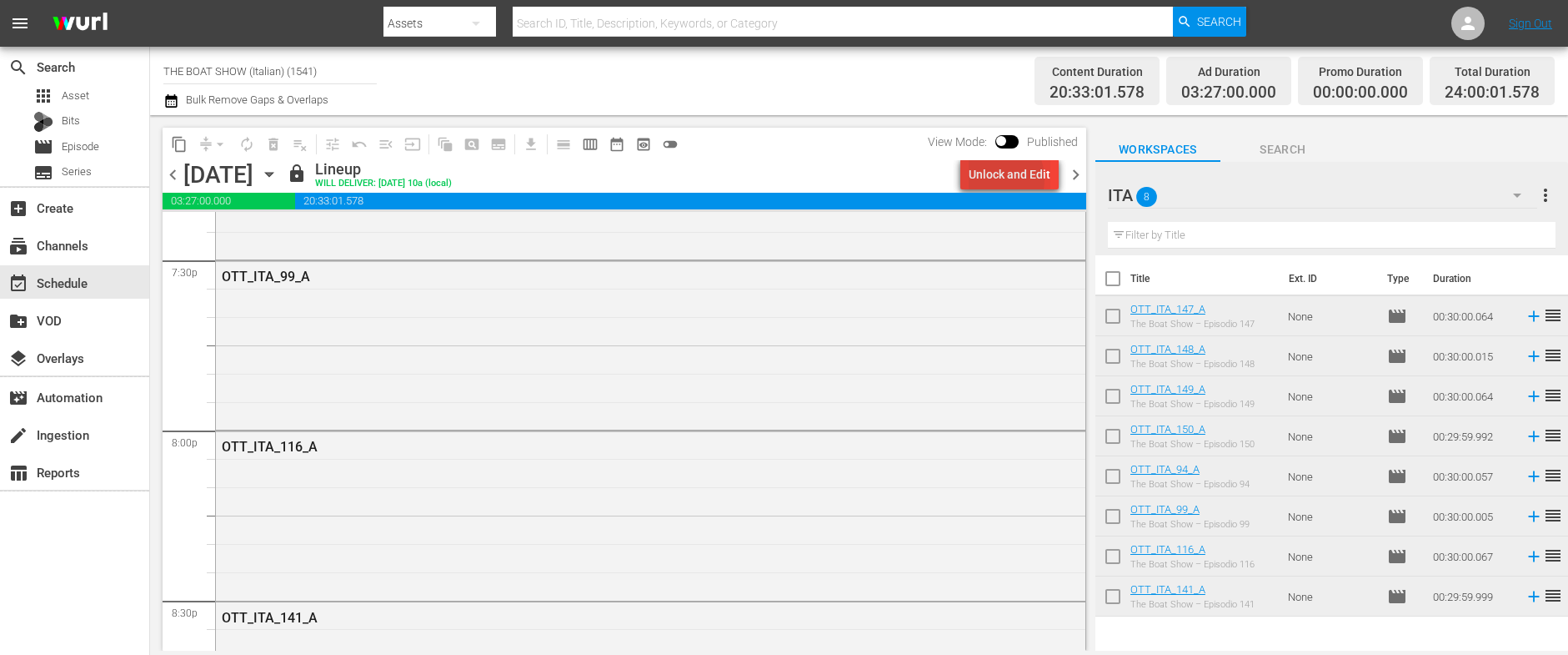
click at [995, 179] on div "Unlock and Edit" at bounding box center [1009, 174] width 82 height 30
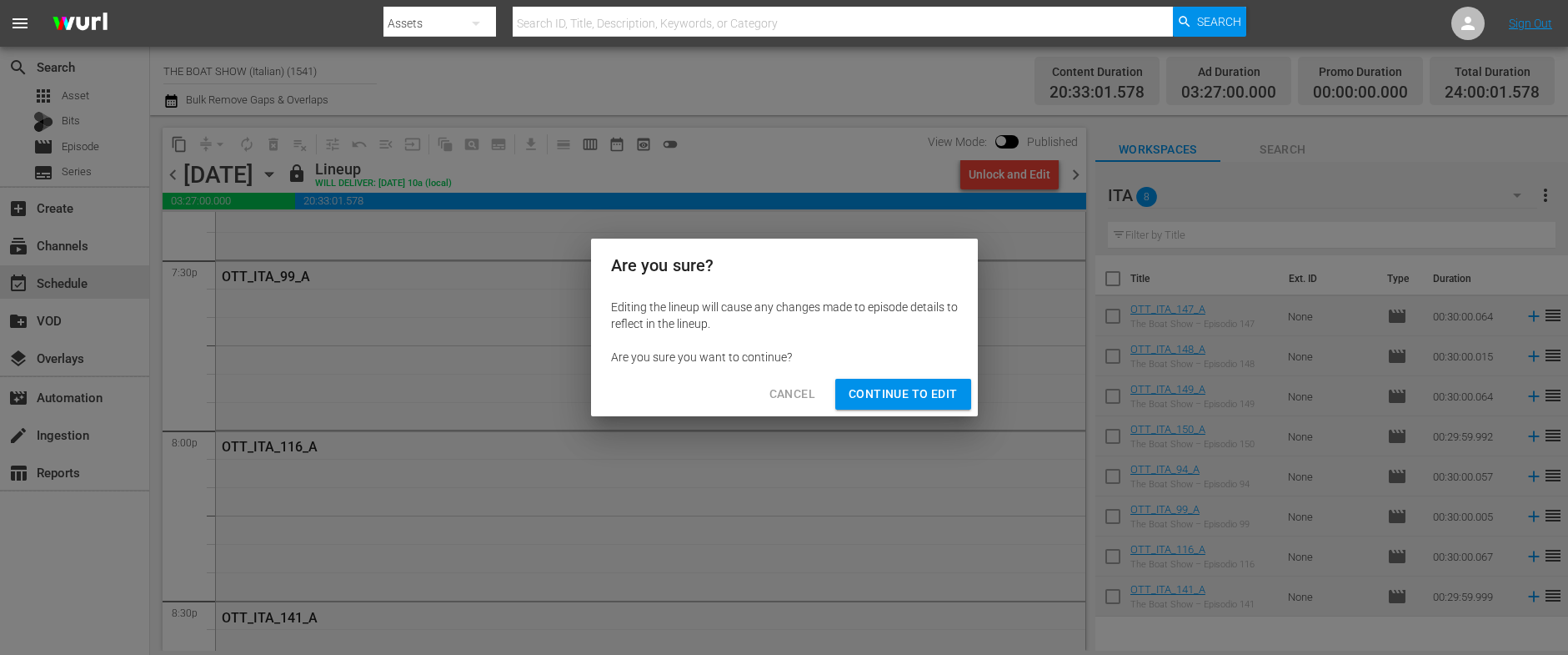
click at [892, 383] on button "Continue to Edit" at bounding box center [902, 394] width 135 height 31
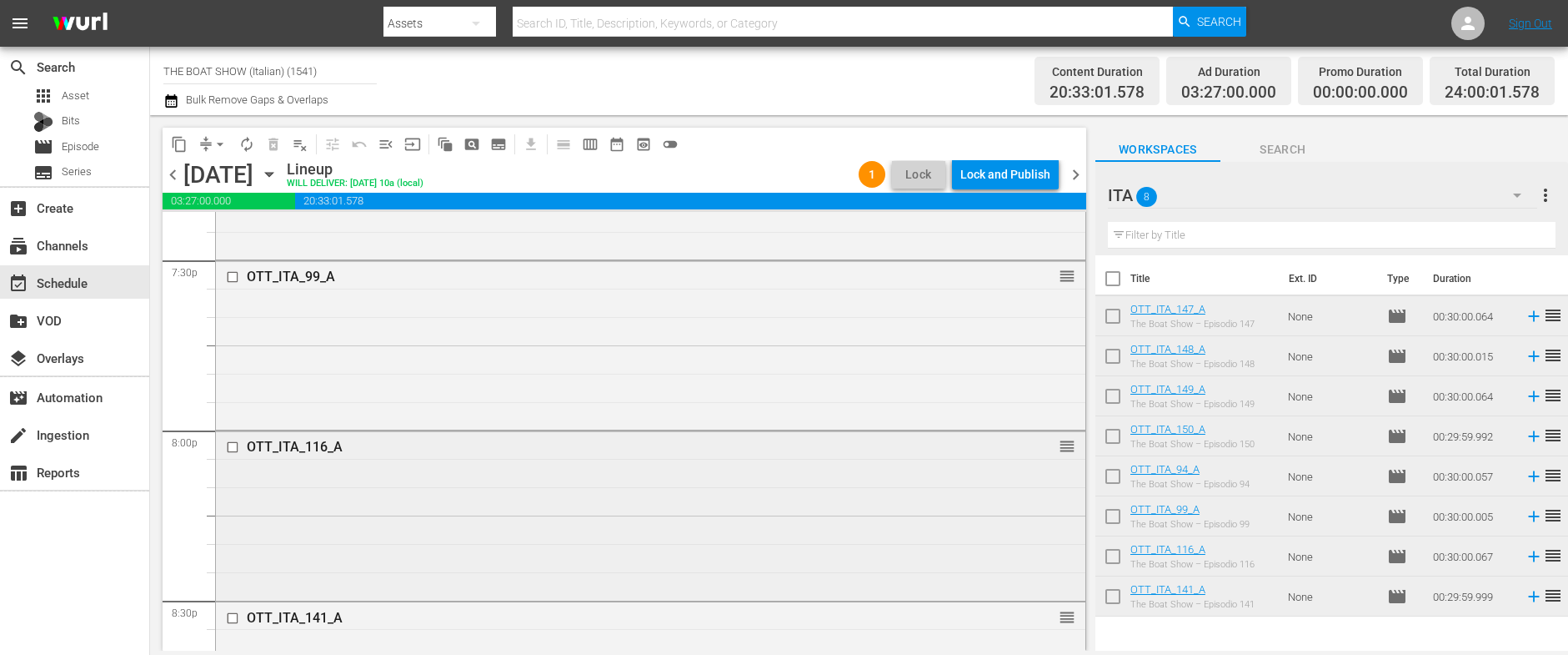
drag, startPoint x: 247, startPoint y: 444, endPoint x: 230, endPoint y: 441, distance: 17.3
click at [230, 441] on input "checkbox" at bounding box center [235, 448] width 18 height 14
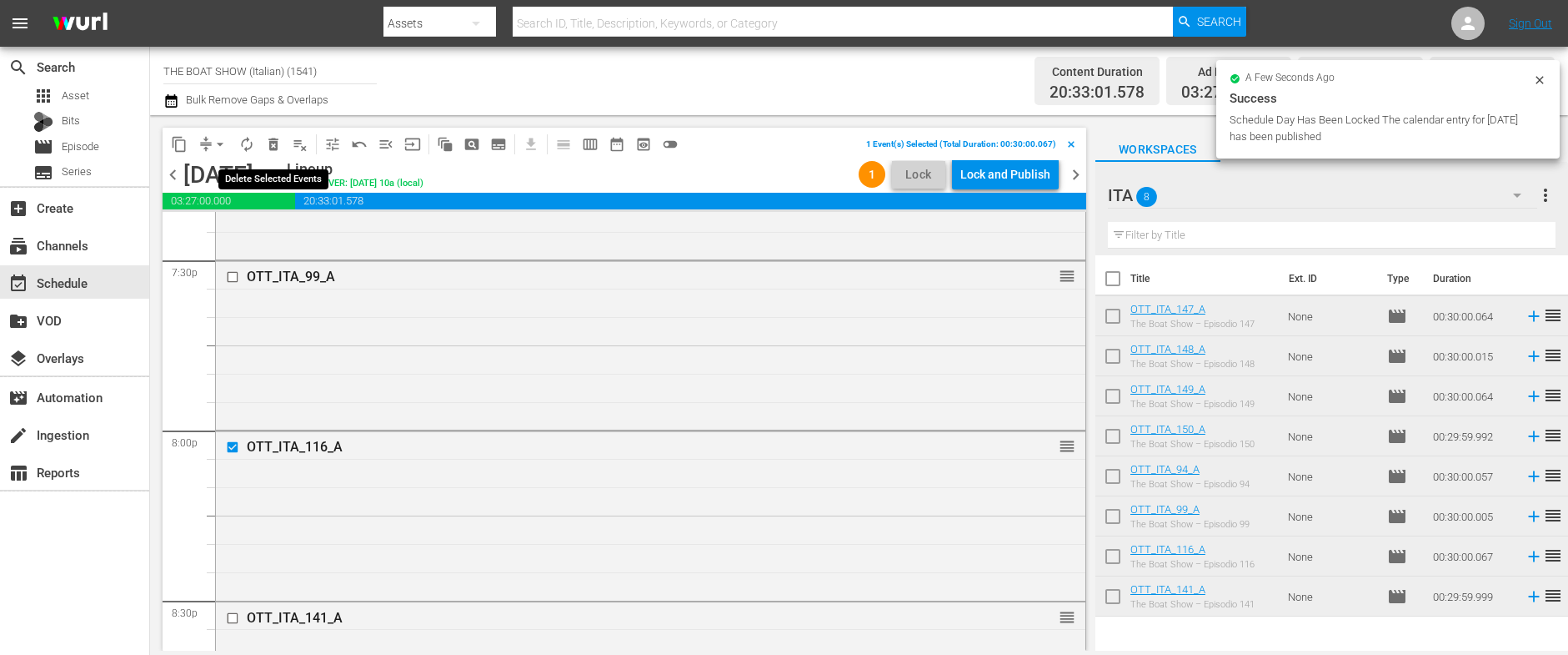
click at [273, 139] on span "delete_forever_outlined" at bounding box center [273, 144] width 17 height 17
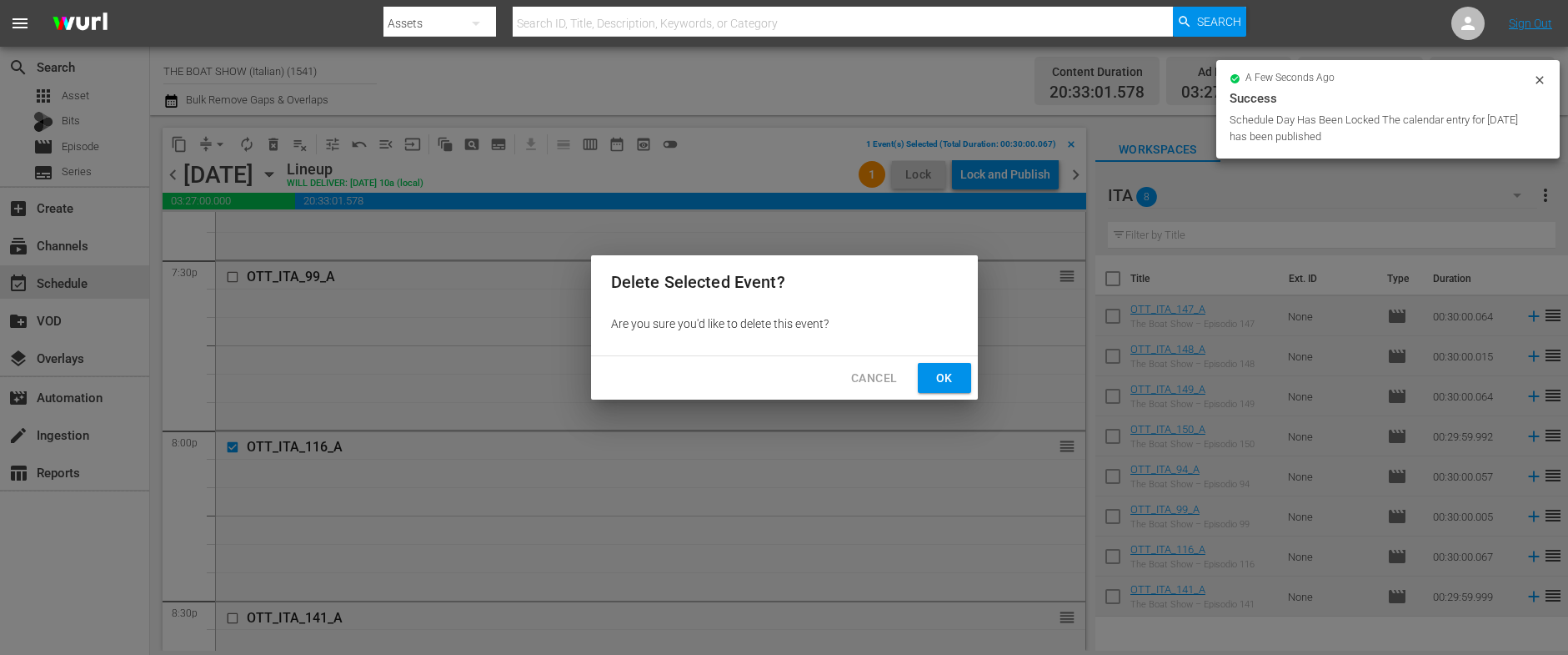
click at [944, 382] on span "Ok" at bounding box center [944, 379] width 26 height 21
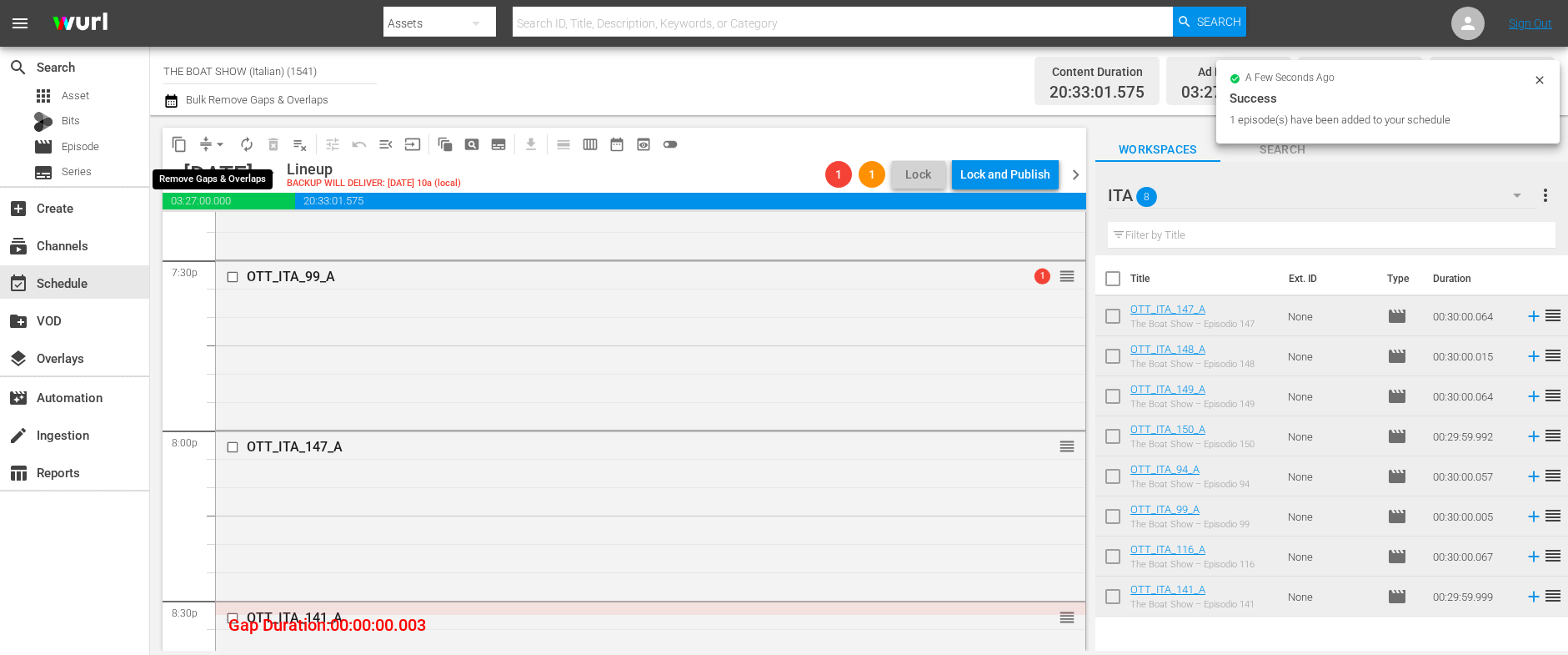
click at [213, 143] on span "arrow_drop_down" at bounding box center [220, 144] width 17 height 17
click at [213, 171] on li "Align to Midnight" at bounding box center [221, 177] width 175 height 27
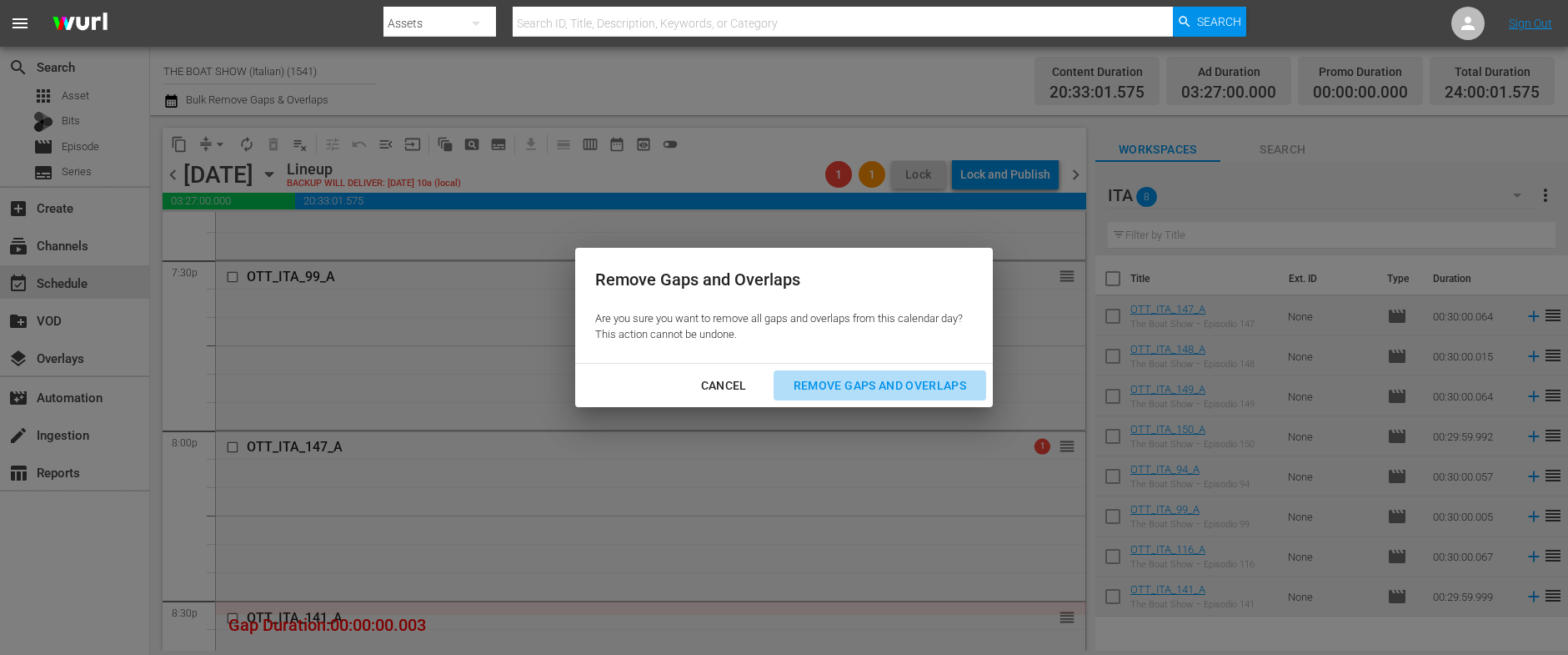
click at [851, 383] on div "Remove Gaps and Overlaps" at bounding box center [880, 386] width 199 height 21
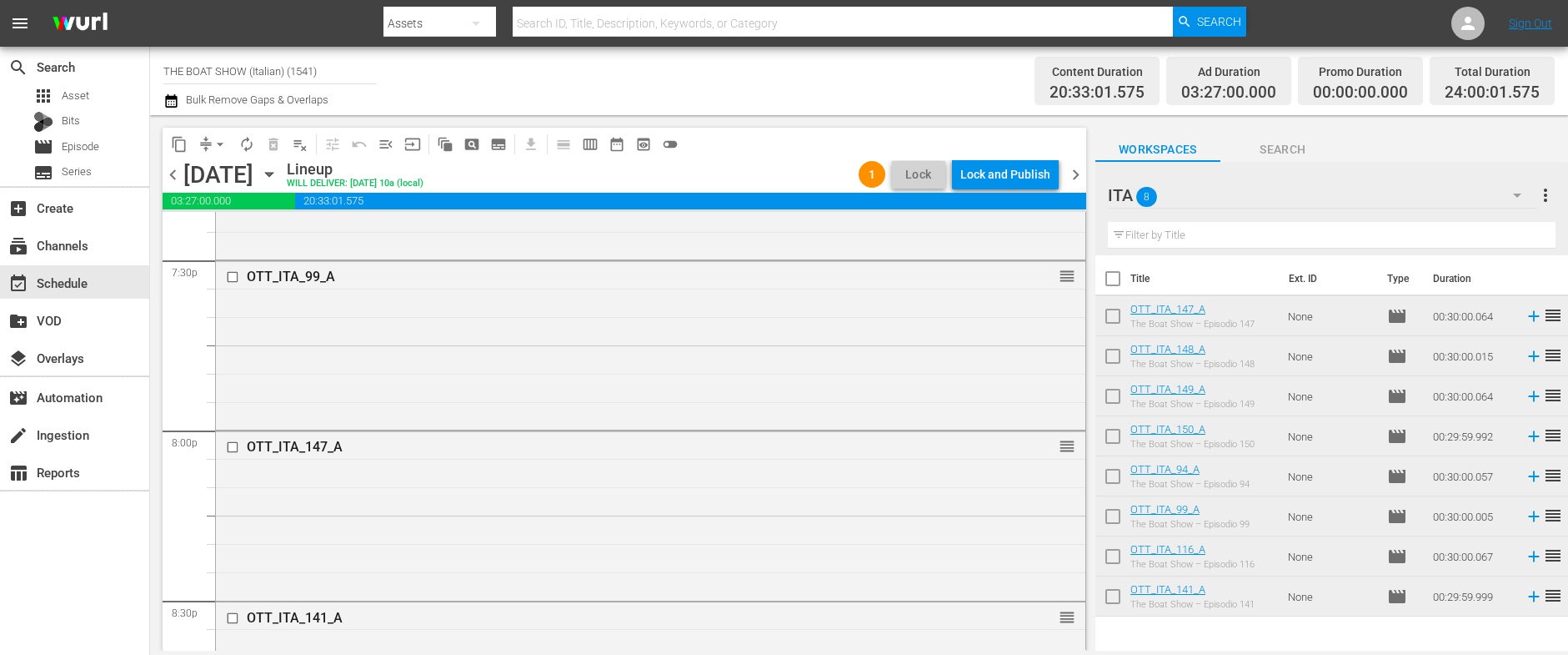
click at [1001, 172] on div "Lock and Publish" at bounding box center [1005, 174] width 90 height 30
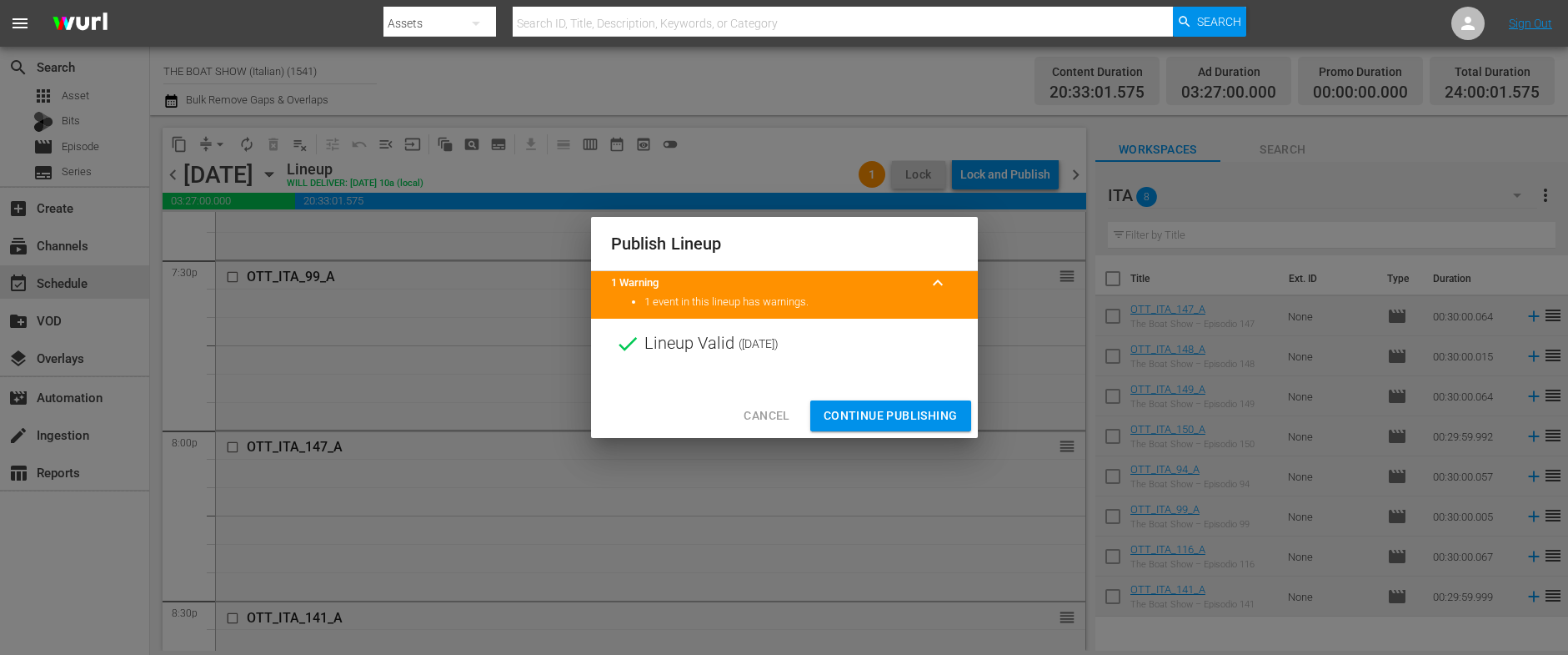
drag, startPoint x: 844, startPoint y: 417, endPoint x: 911, endPoint y: 373, distance: 80.2
click at [844, 416] on span "Continue Publishing" at bounding box center [890, 416] width 134 height 21
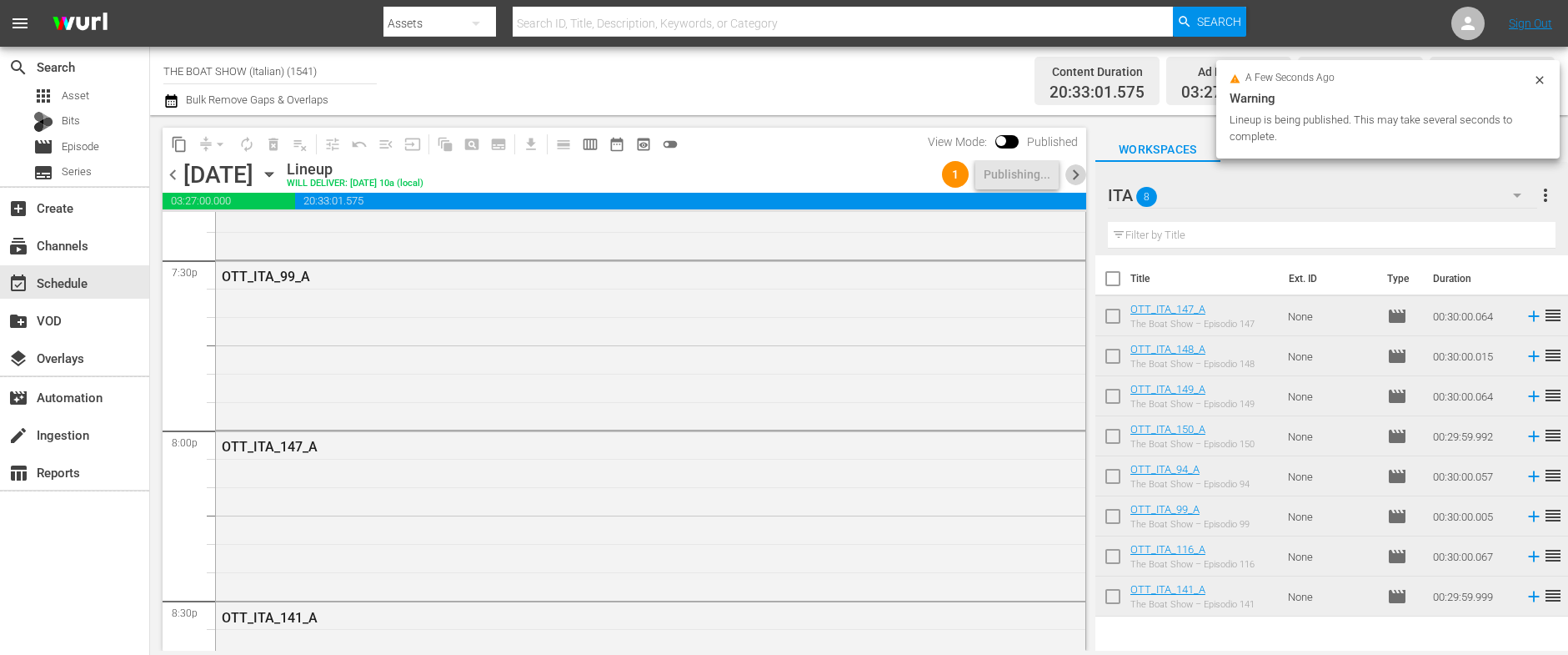
click at [1069, 173] on span "chevron_right" at bounding box center [1076, 175] width 21 height 21
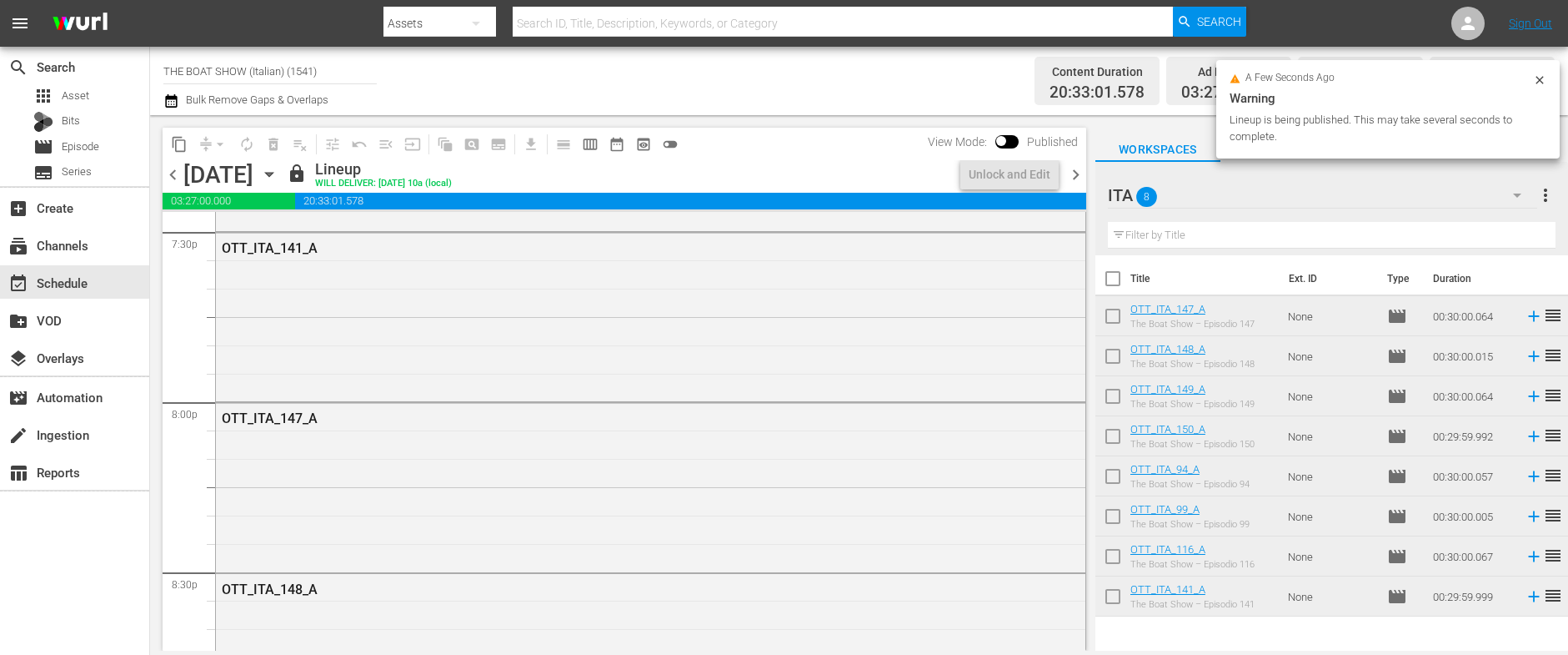
scroll to position [6586, 0]
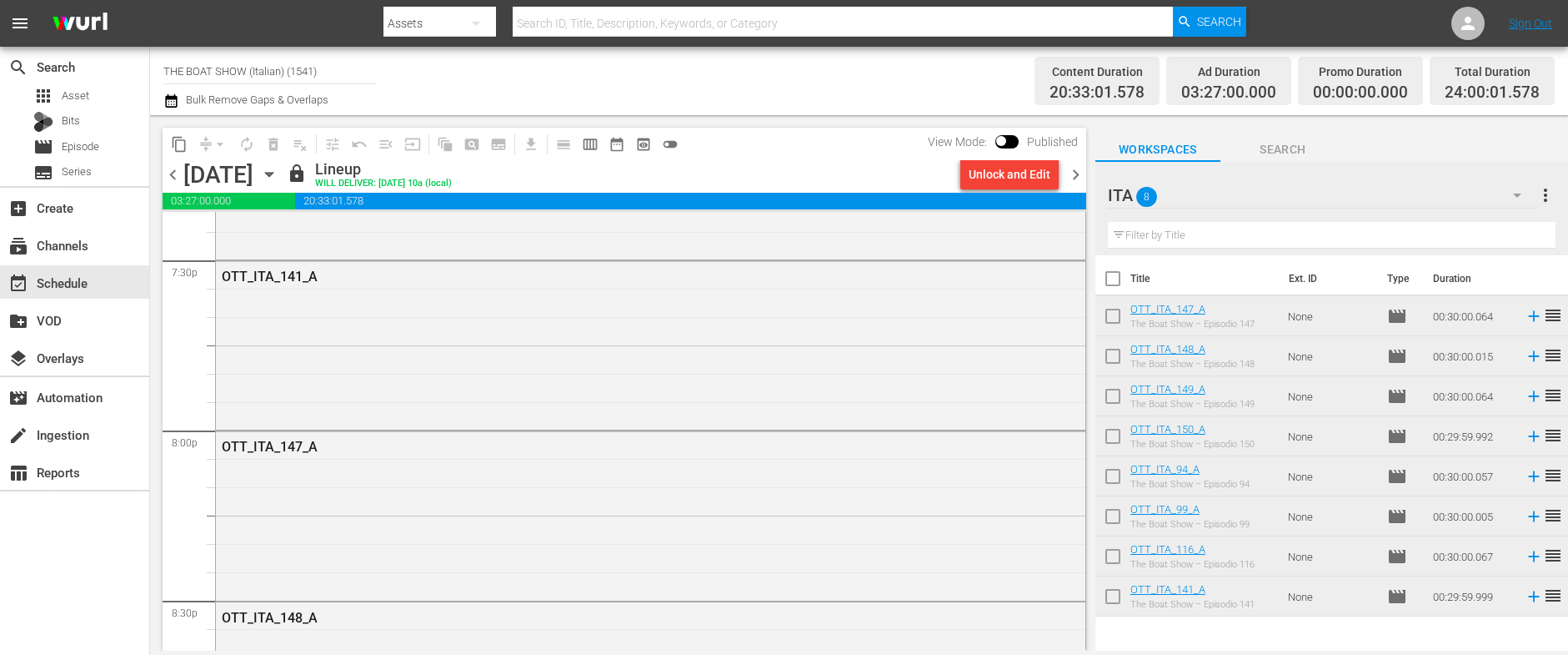
click at [1077, 174] on span "chevron_right" at bounding box center [1076, 175] width 21 height 21
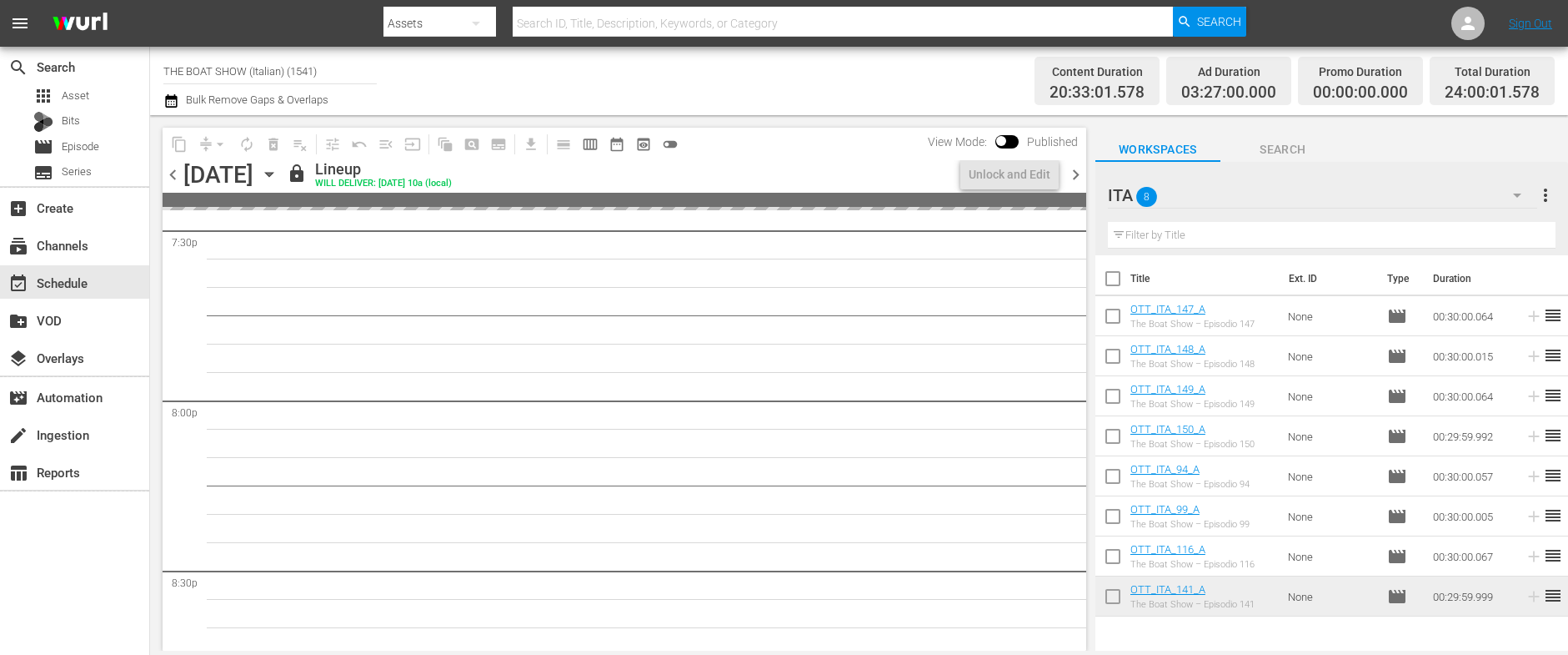
scroll to position [6586, 0]
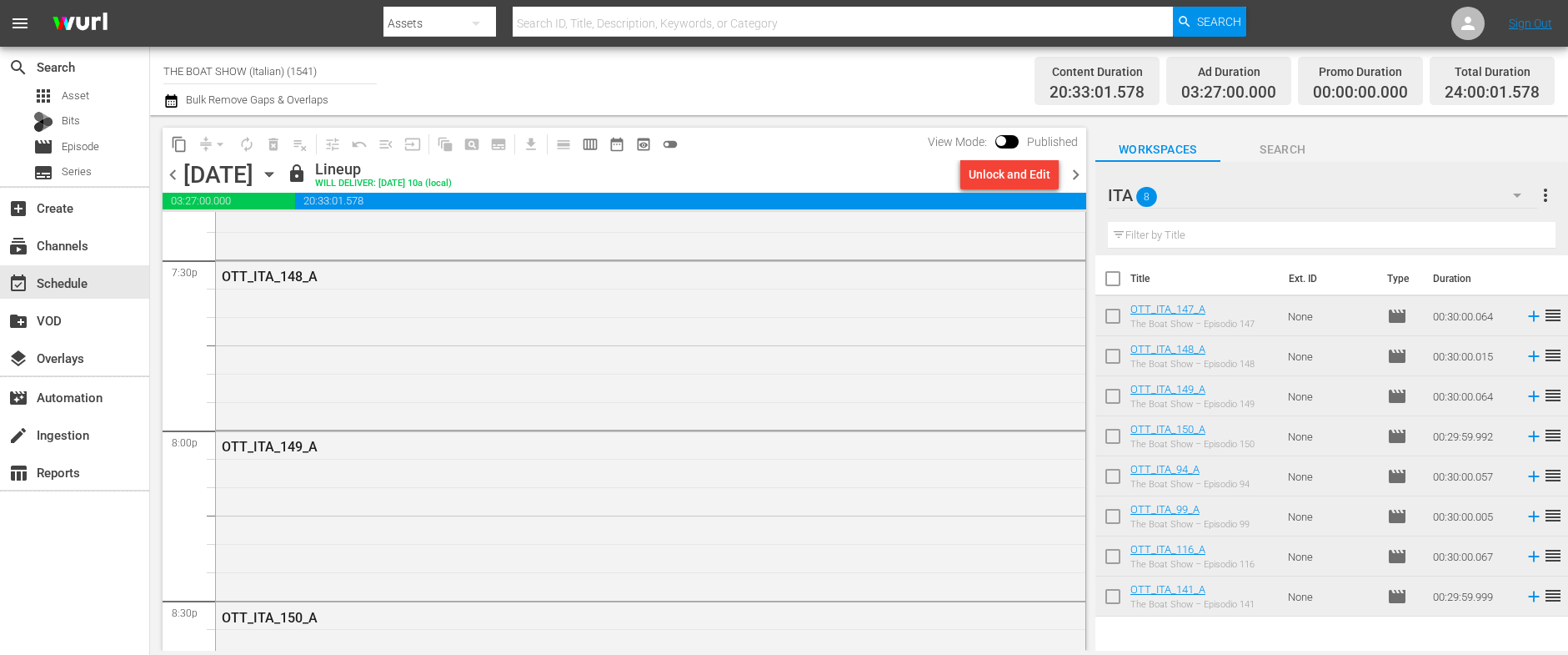
click at [1005, 173] on div "Unlock and Edit" at bounding box center [1009, 174] width 82 height 30
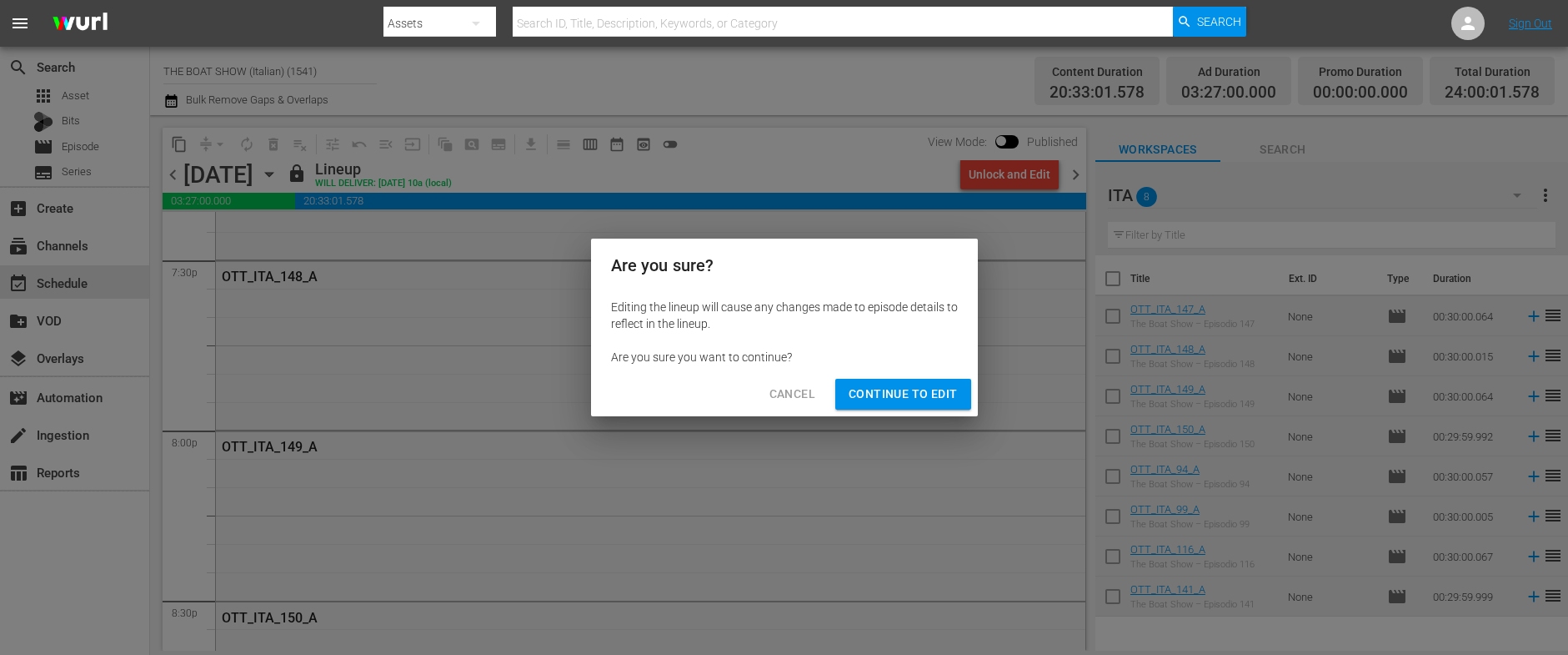
click at [899, 399] on span "Continue to Edit" at bounding box center [903, 395] width 109 height 21
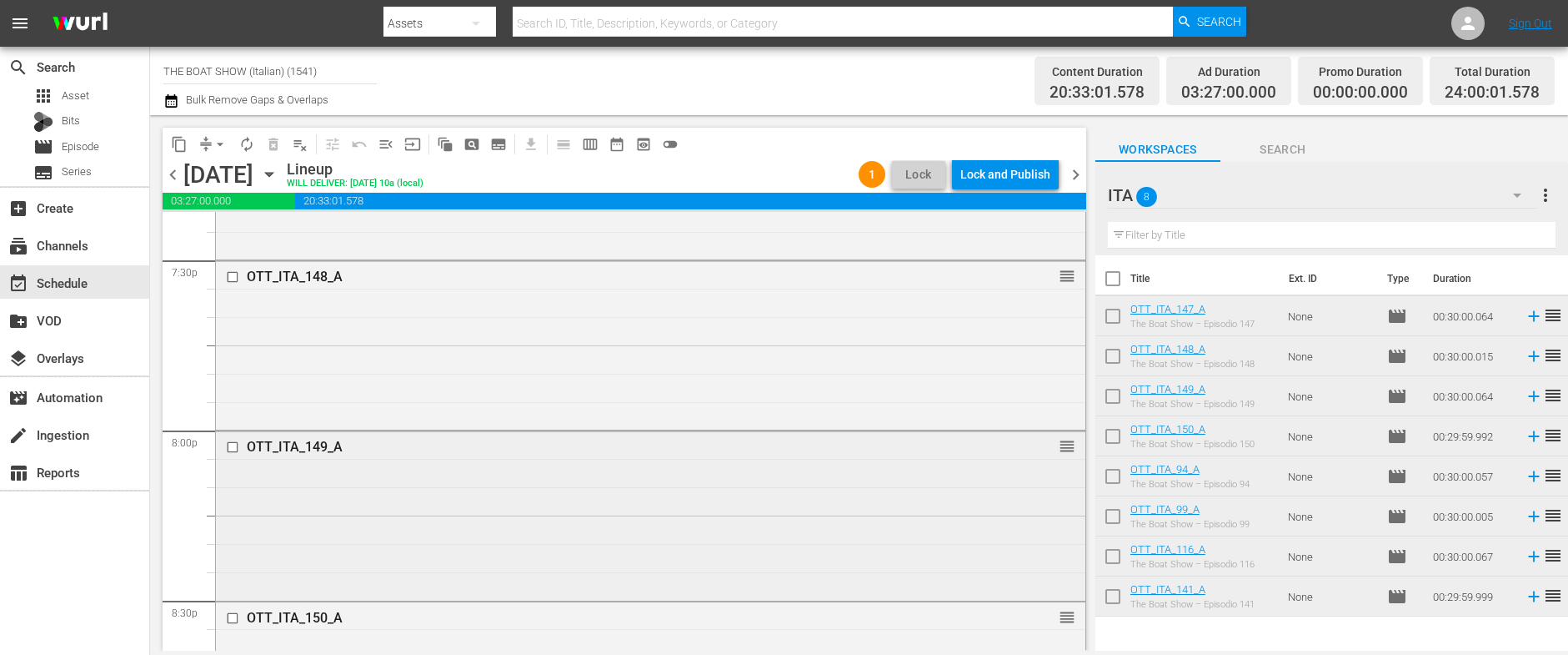
click at [234, 447] on input "checkbox" at bounding box center [235, 448] width 18 height 14
click at [274, 146] on span "delete_forever_outlined" at bounding box center [273, 144] width 17 height 17
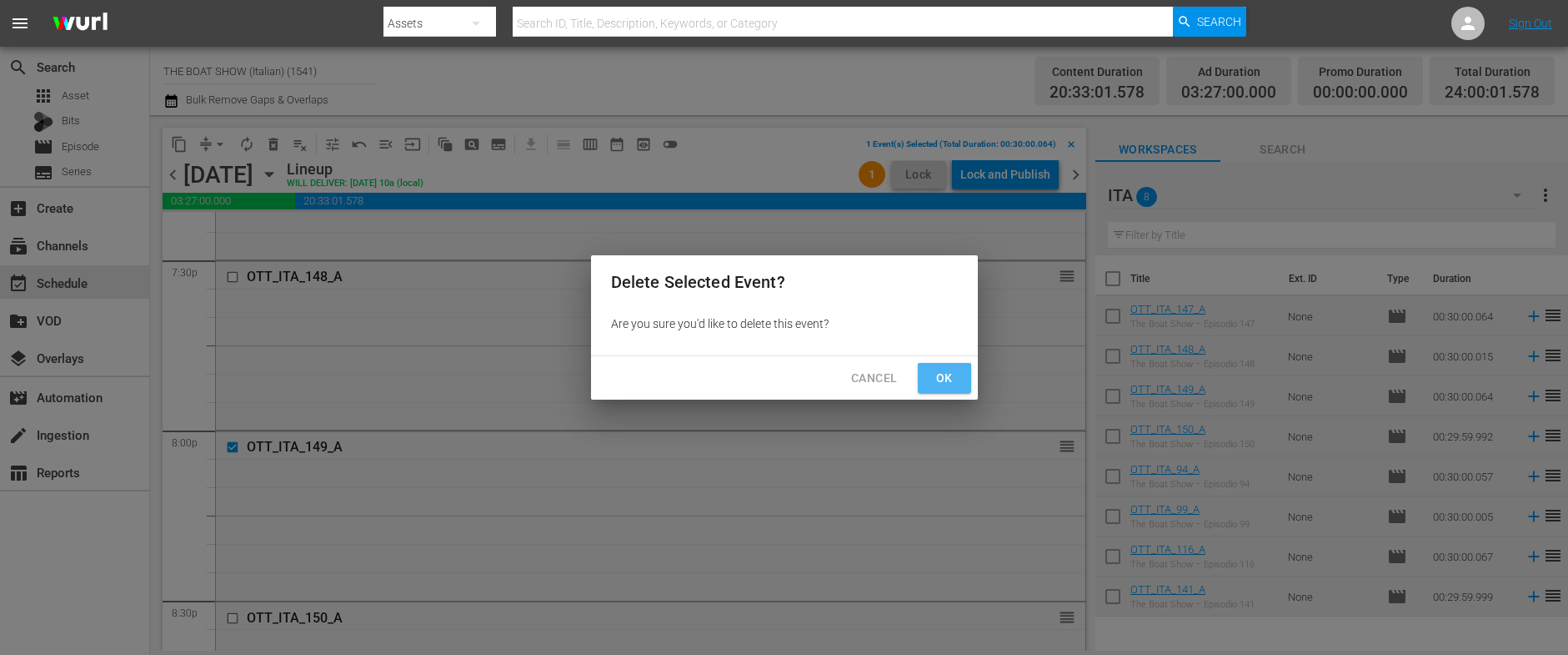
click at [947, 377] on span "Ok" at bounding box center [944, 379] width 26 height 21
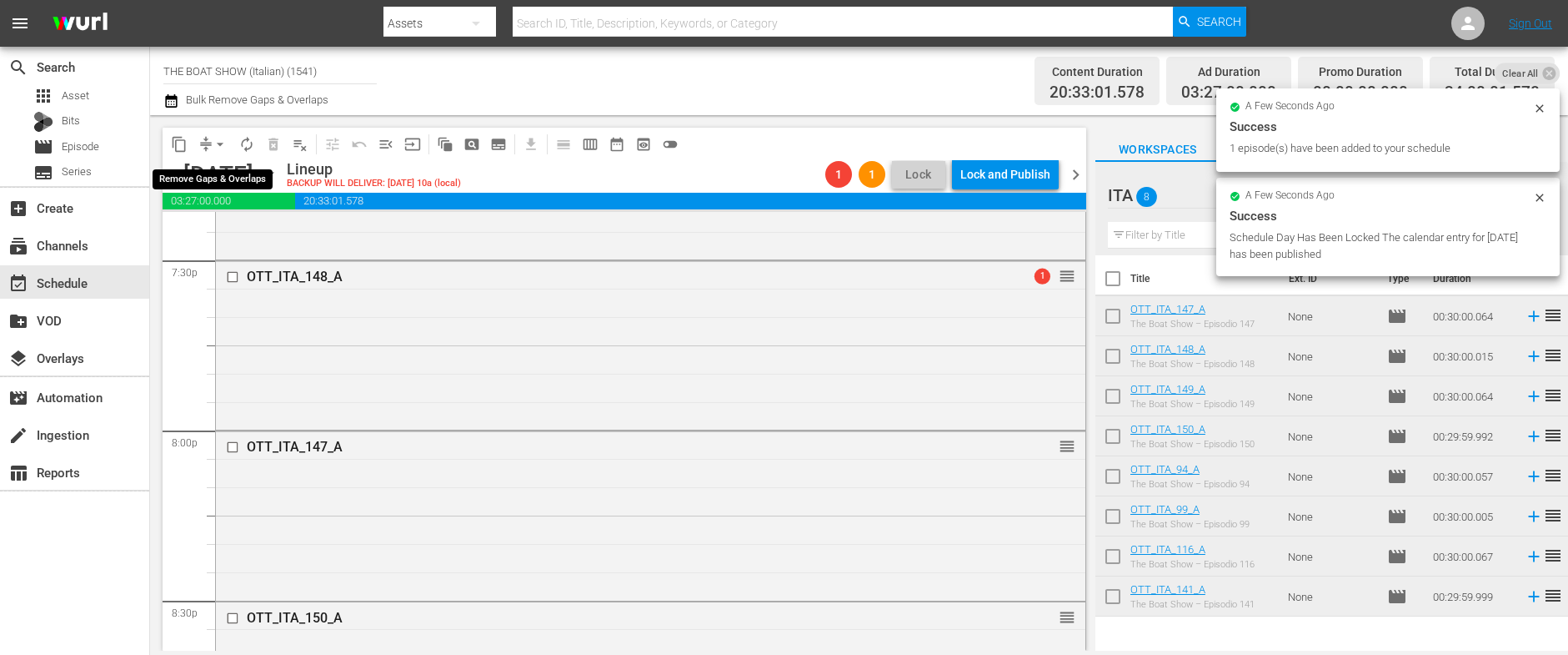
click at [218, 143] on span "arrow_drop_down" at bounding box center [220, 144] width 17 height 17
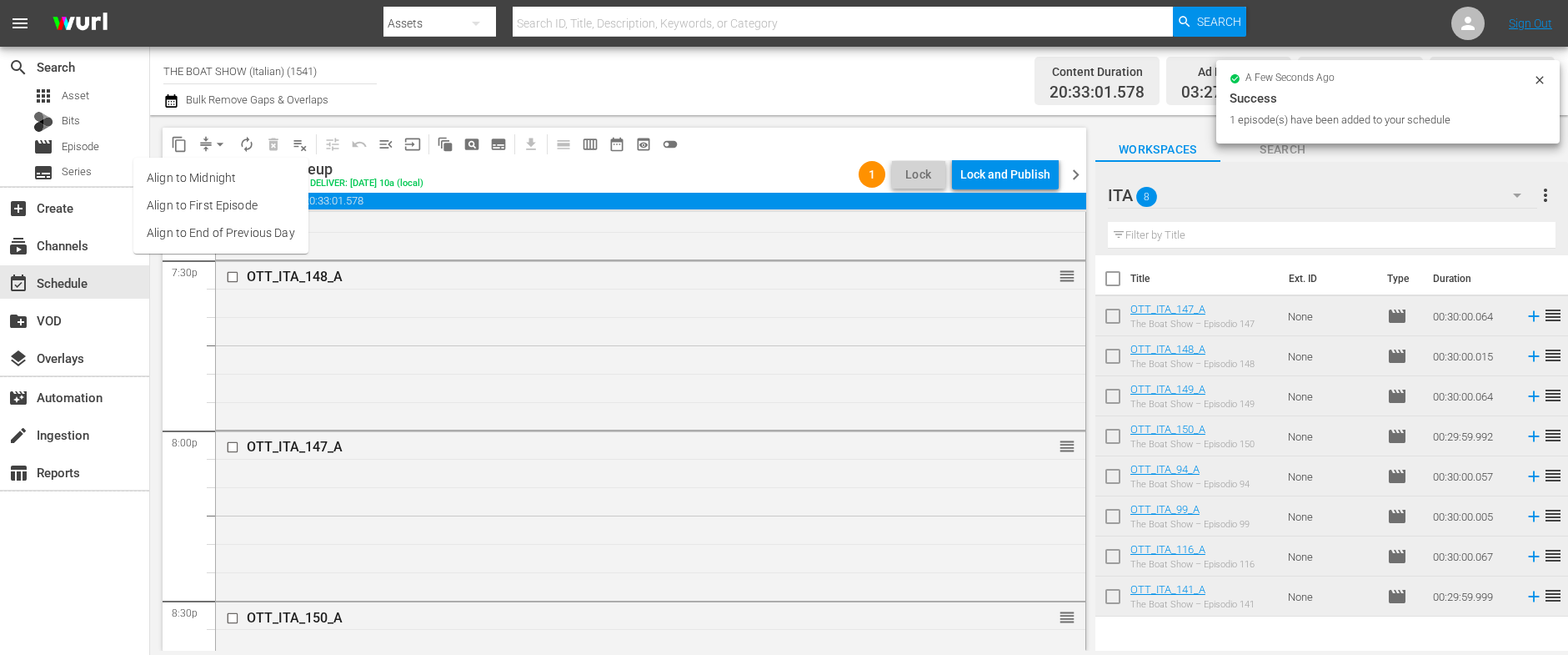
click at [218, 175] on li "Align to Midnight" at bounding box center [221, 177] width 175 height 27
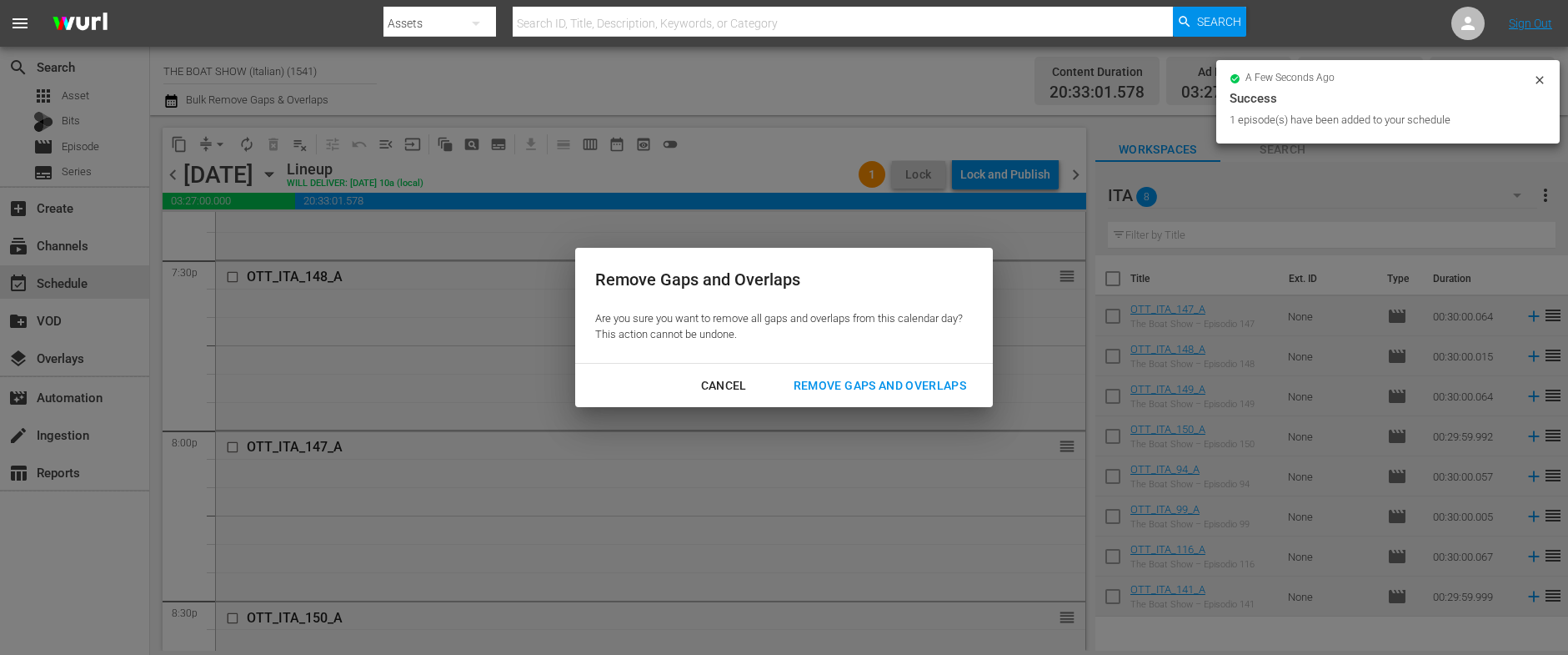
click at [921, 388] on div "Remove Gaps and Overlaps" at bounding box center [880, 386] width 199 height 21
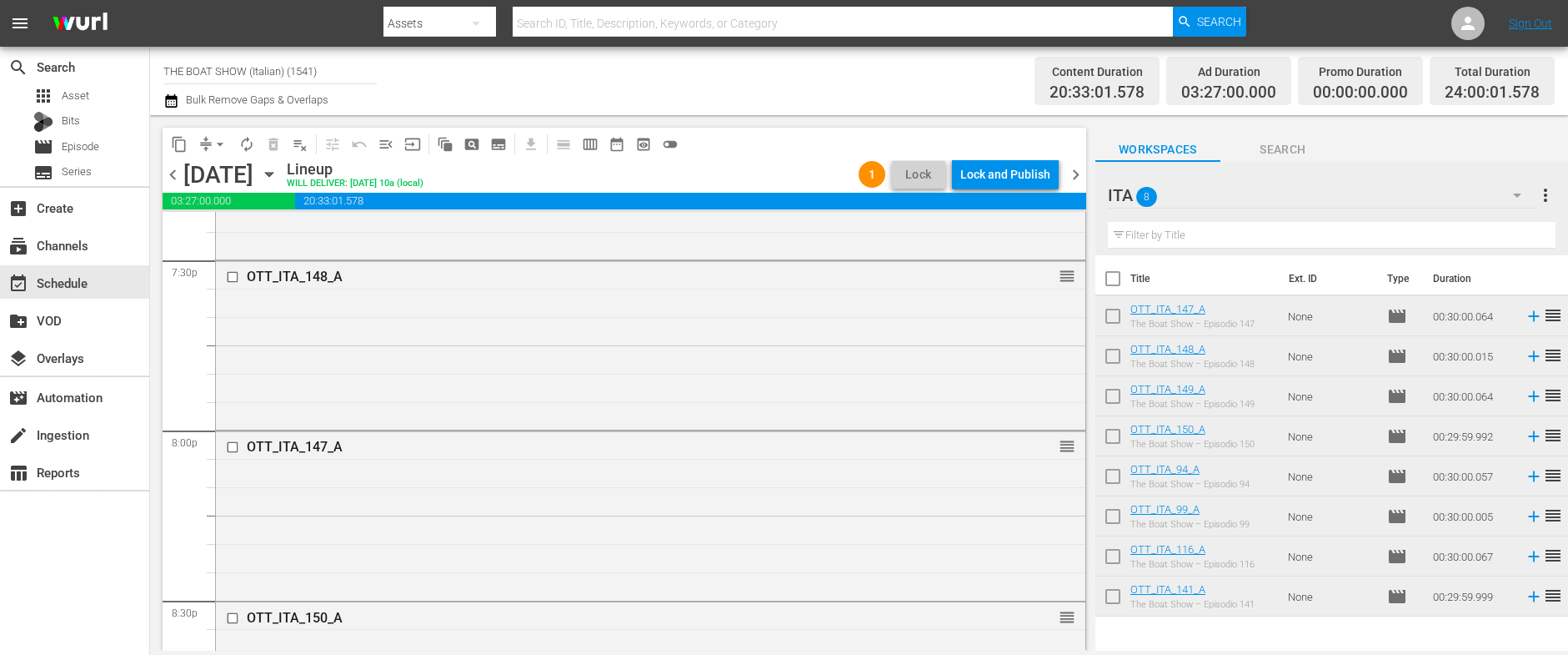
click at [997, 173] on div "Lock and Publish" at bounding box center [1005, 174] width 90 height 30
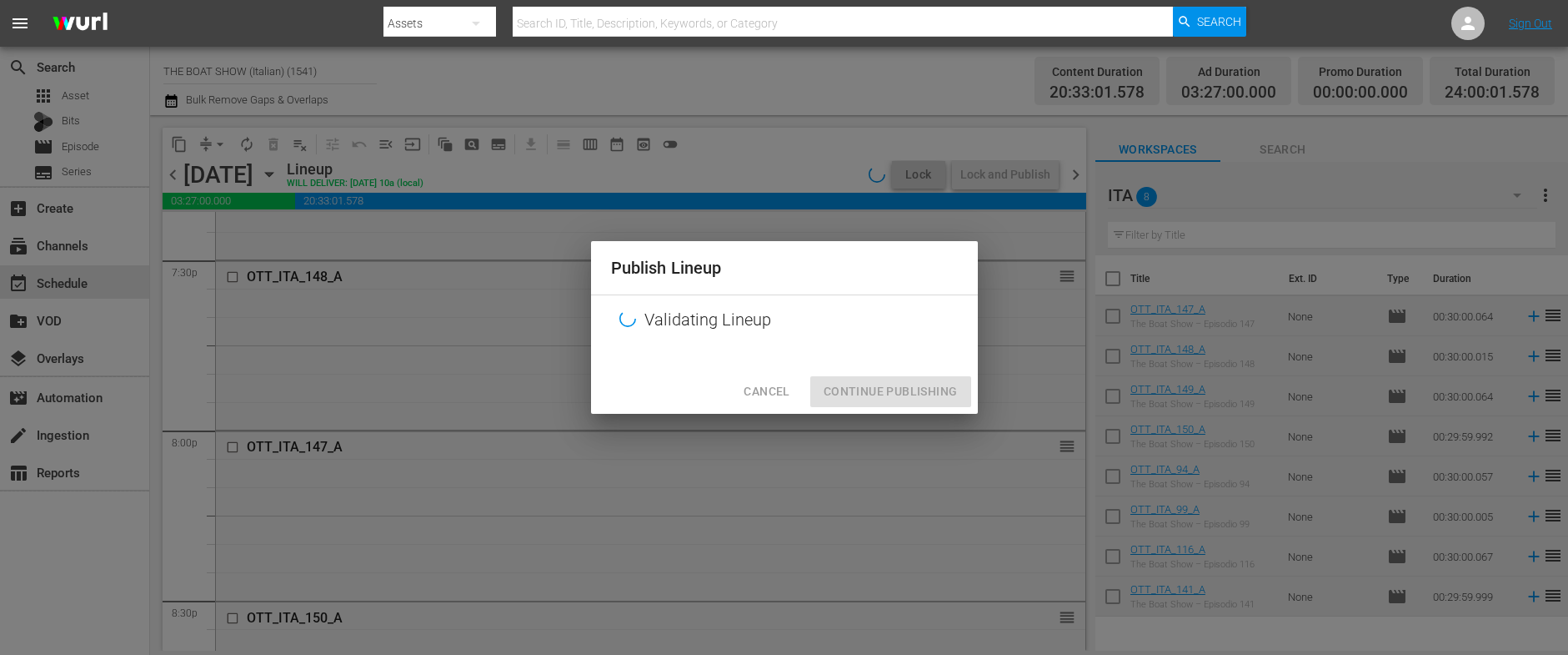
click at [877, 400] on div "Cancel Continue Publishing" at bounding box center [784, 391] width 386 height 44
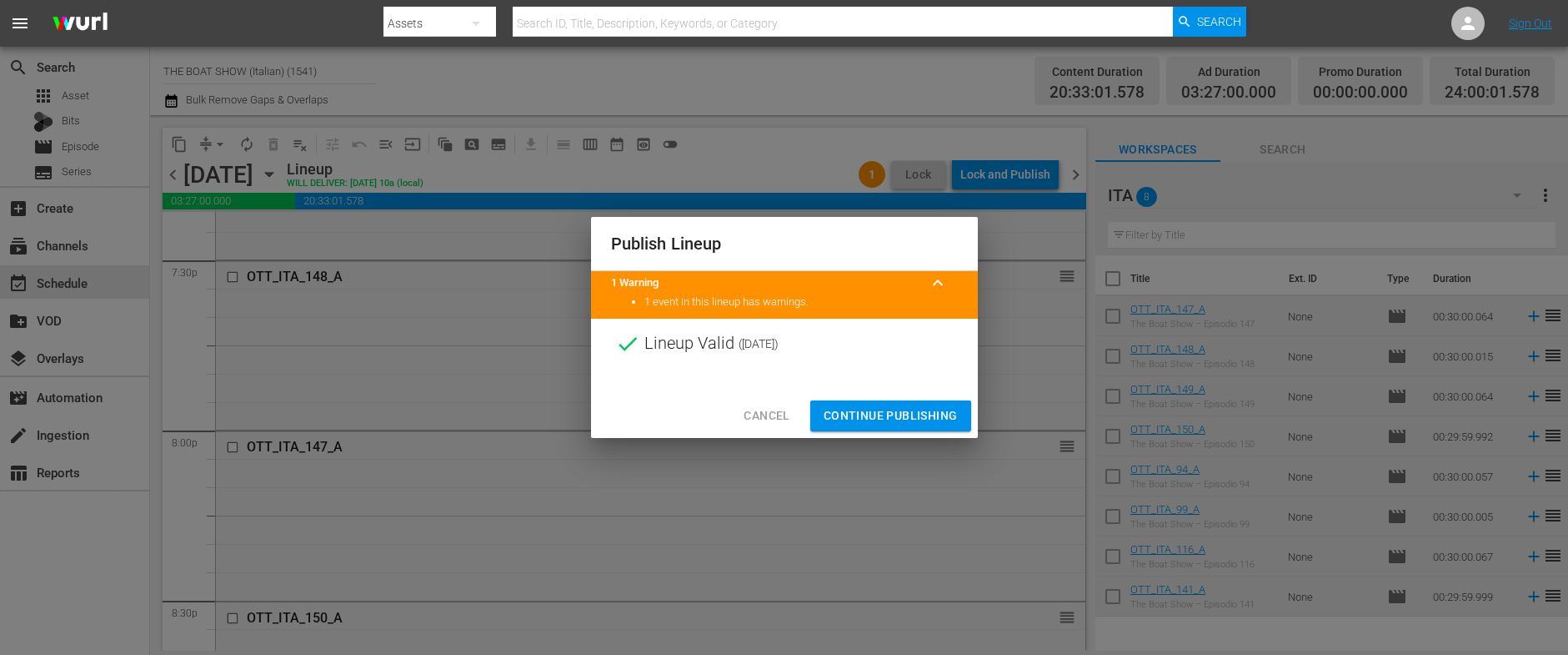
click at [881, 409] on span "Continue Publishing" at bounding box center [890, 416] width 134 height 21
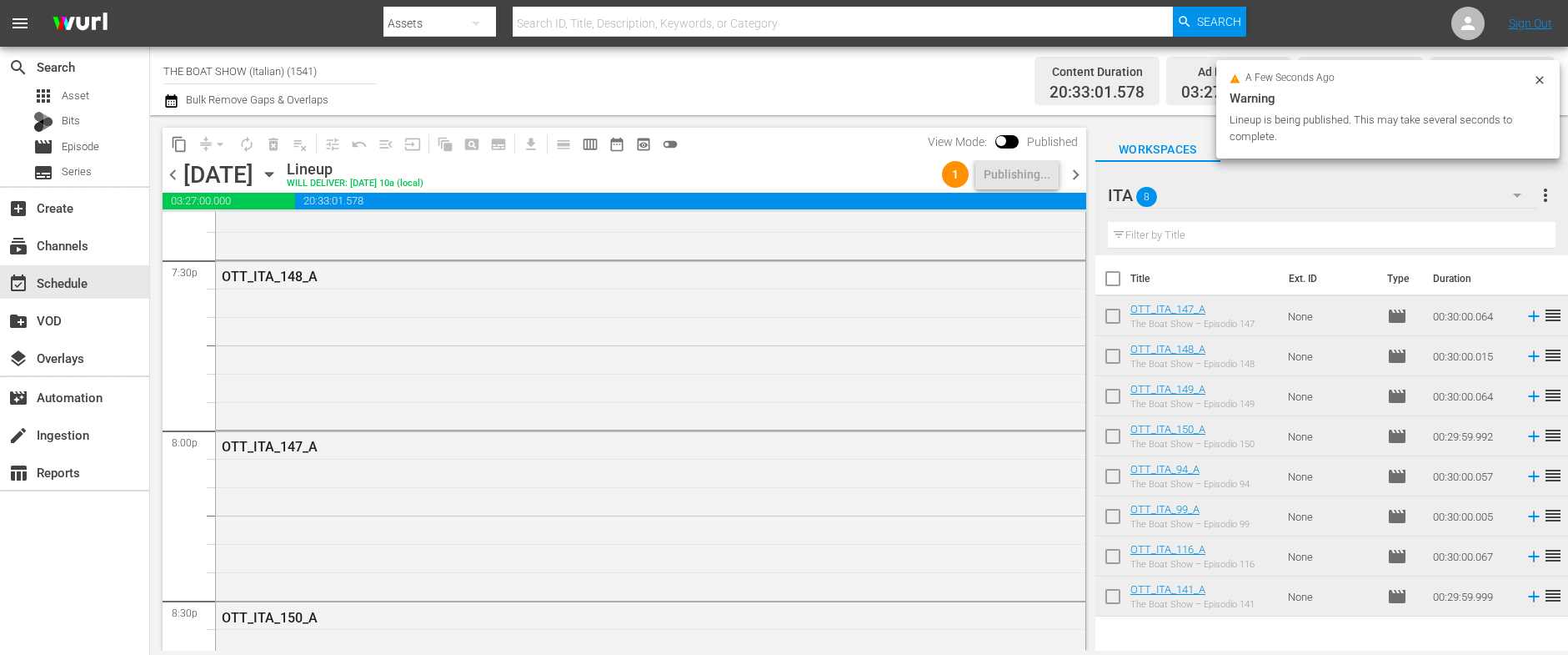
click at [1073, 175] on span "chevron_right" at bounding box center [1076, 175] width 21 height 21
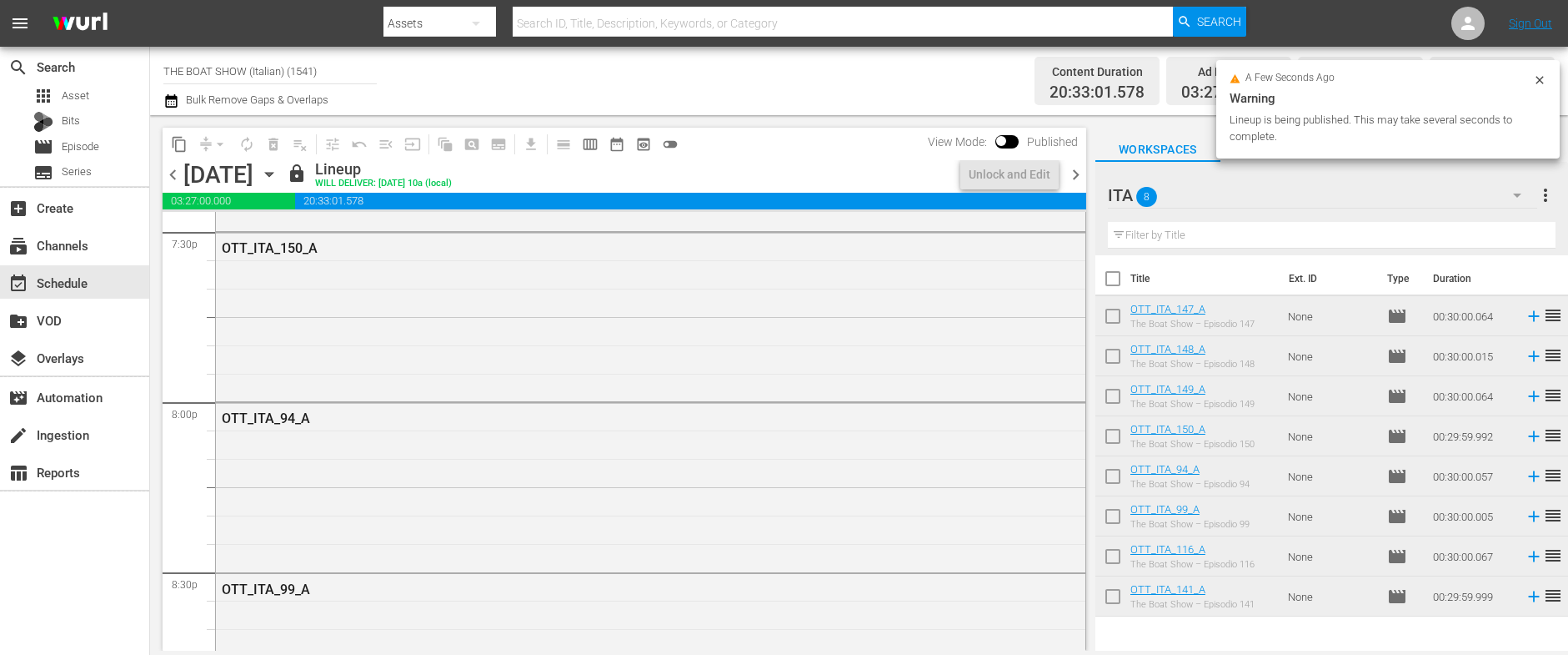
scroll to position [6586, 0]
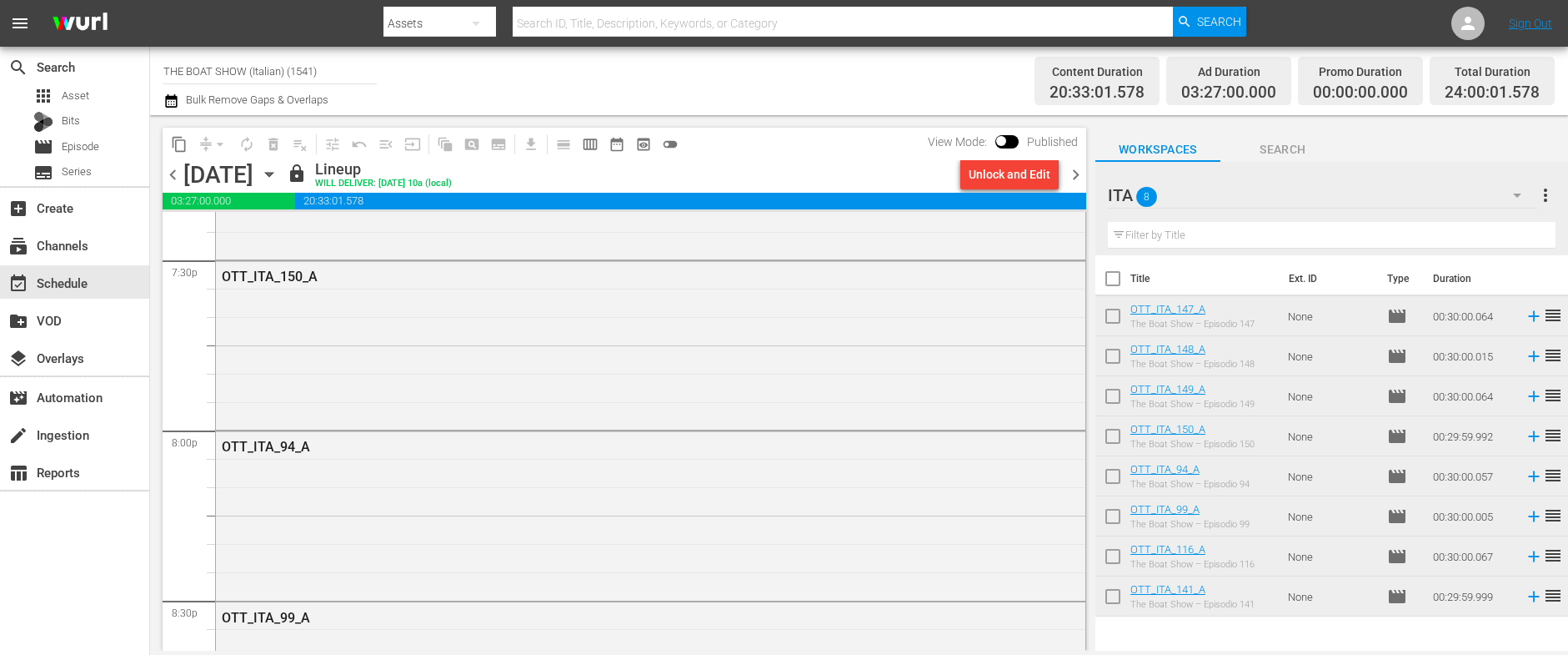
click at [998, 173] on div "Unlock and Edit" at bounding box center [1009, 174] width 82 height 30
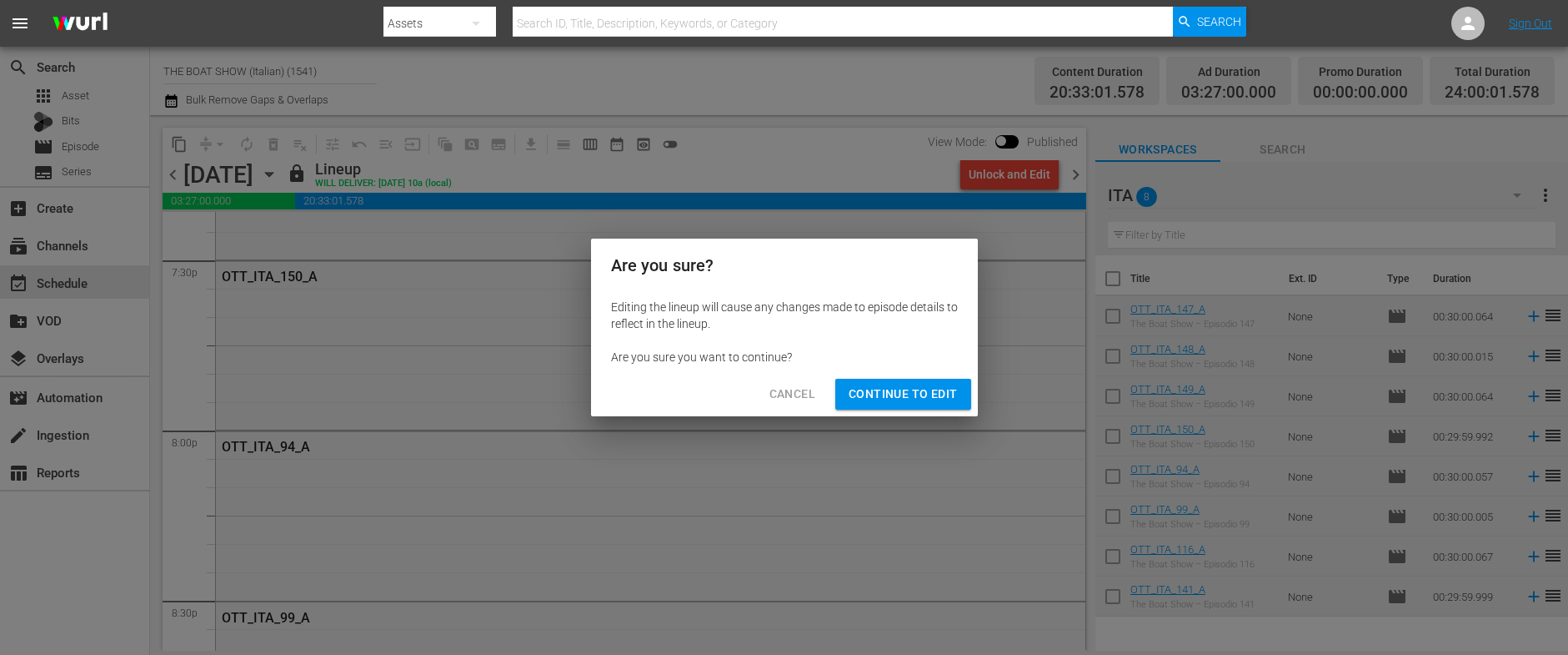
click at [916, 400] on span "Continue to Edit" at bounding box center [903, 395] width 109 height 21
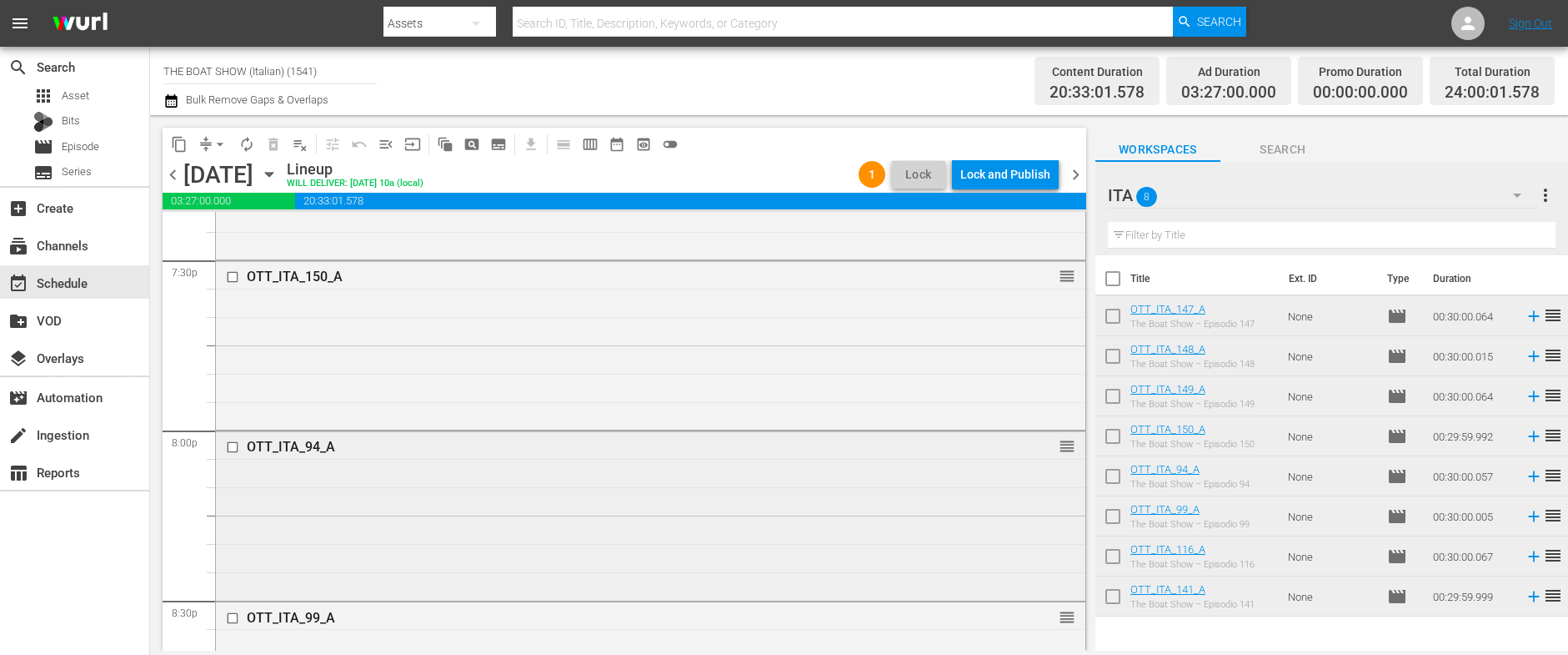
click at [231, 444] on input "checkbox" at bounding box center [235, 448] width 18 height 14
click at [269, 148] on span "delete_forever_outlined" at bounding box center [273, 144] width 17 height 17
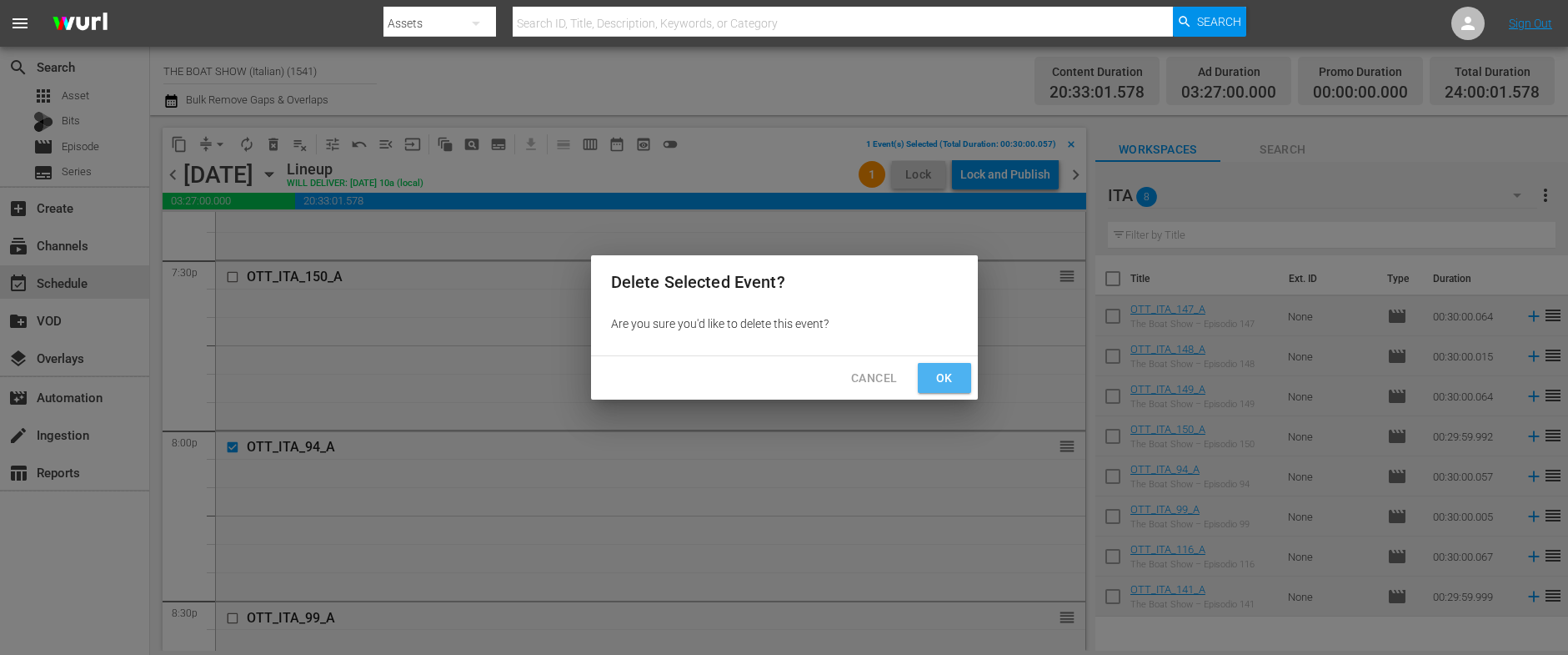
drag, startPoint x: 948, startPoint y: 383, endPoint x: 860, endPoint y: 377, distance: 88.2
click at [948, 383] on span "Ok" at bounding box center [944, 379] width 26 height 21
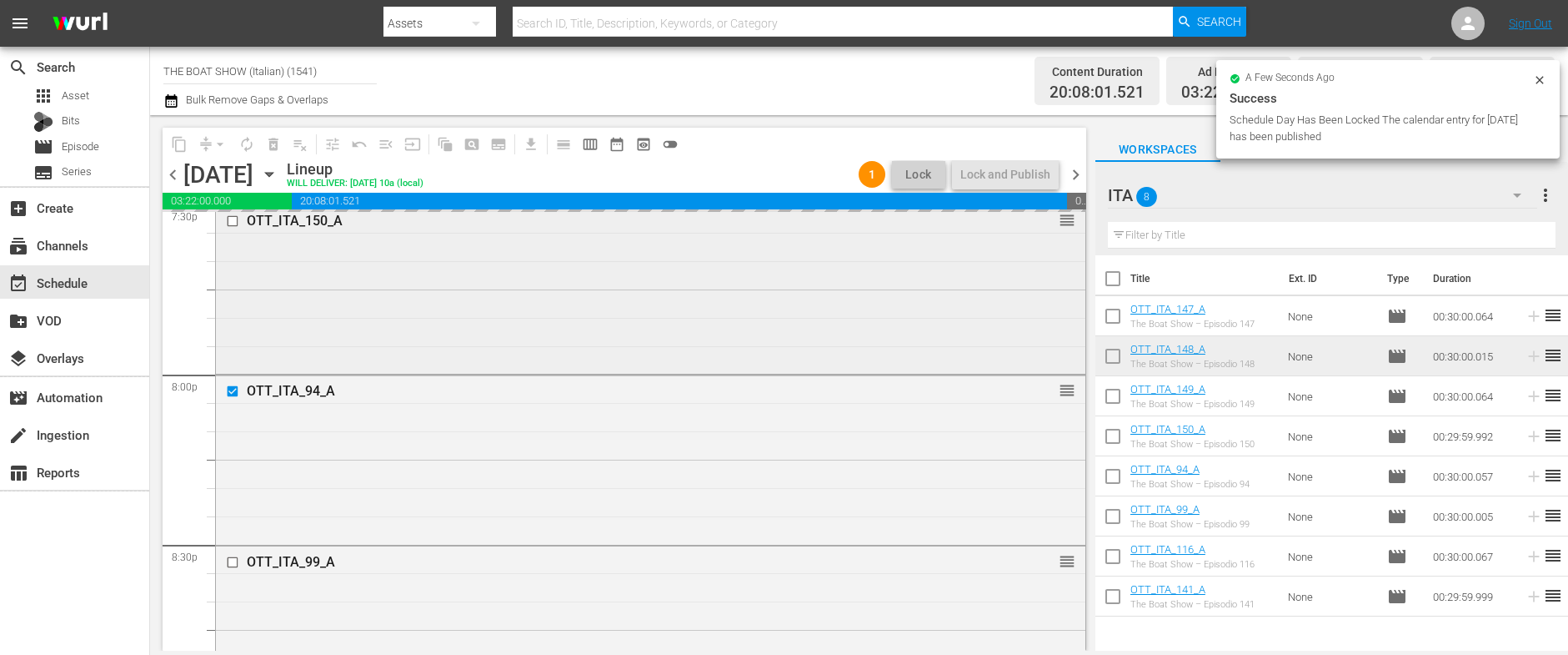
scroll to position [6644, 0]
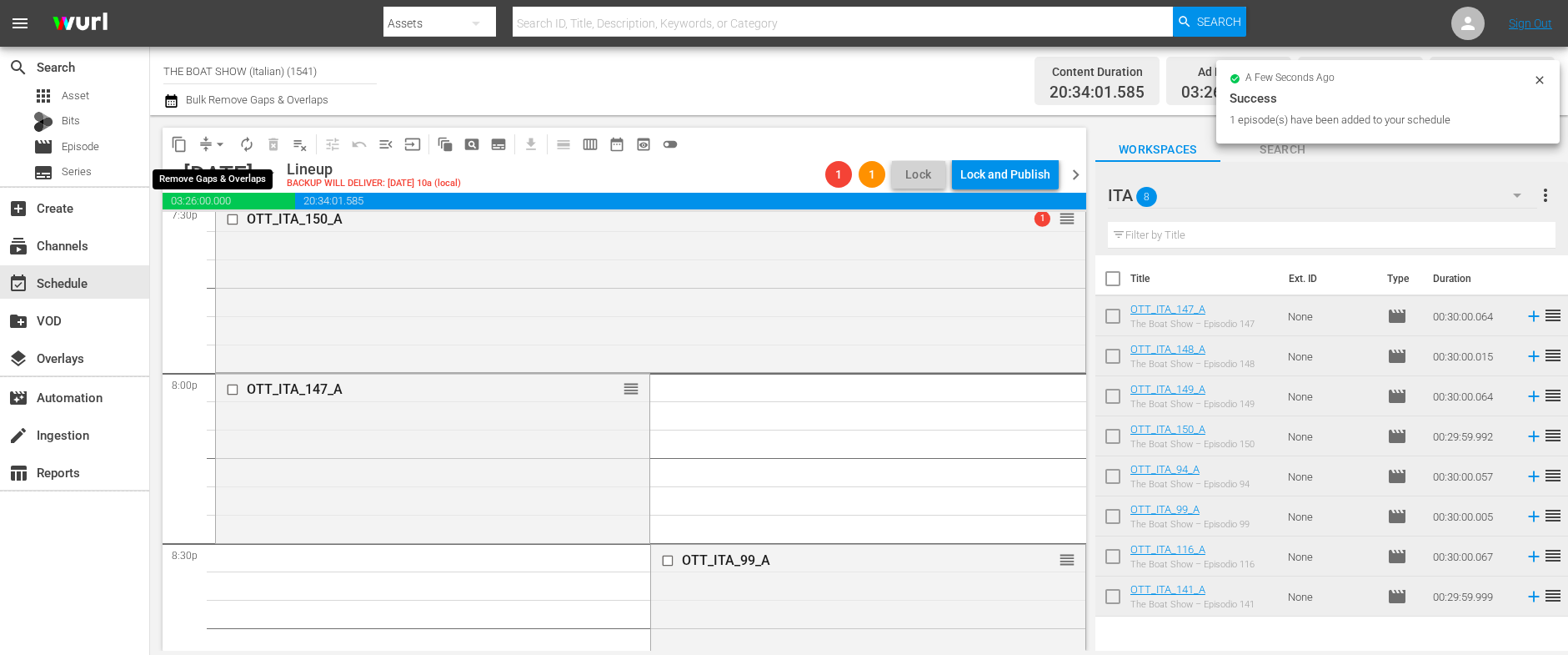
click at [216, 143] on span "arrow_drop_down" at bounding box center [220, 144] width 17 height 17
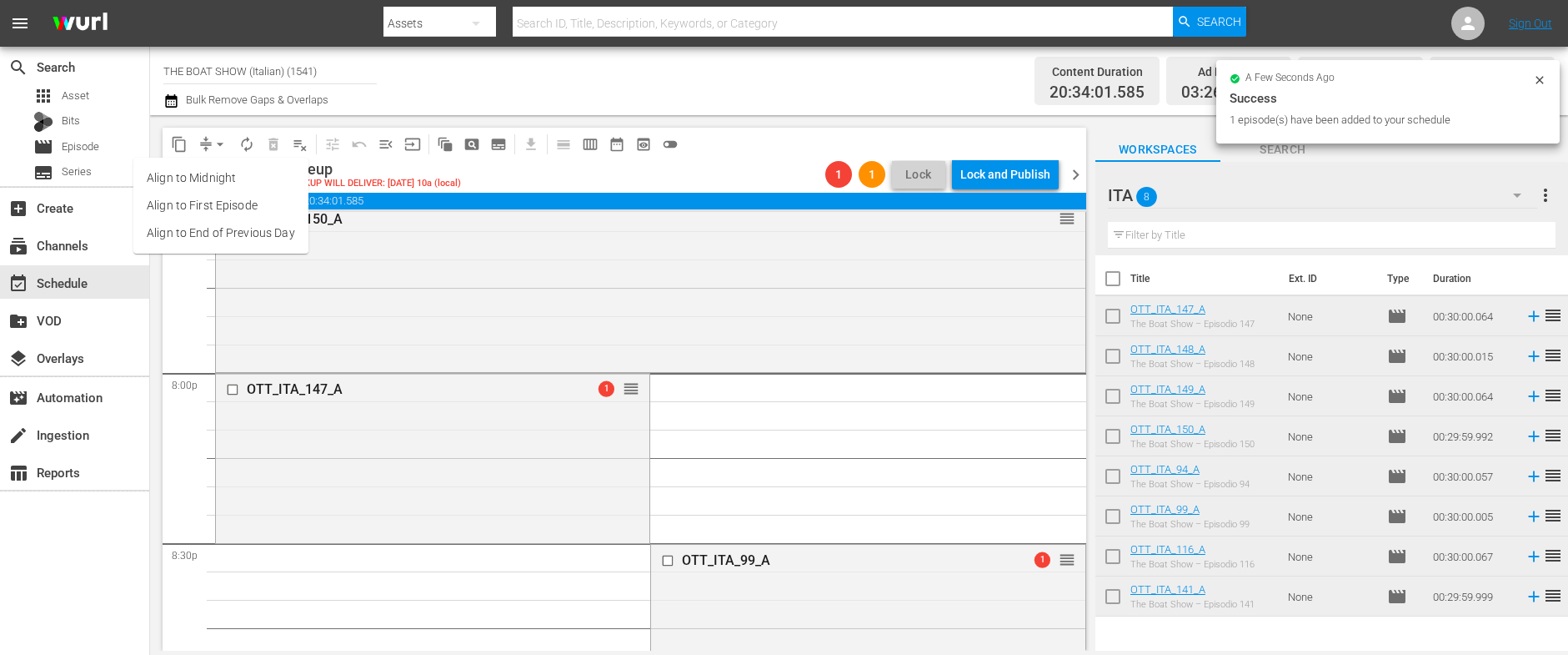
click at [220, 173] on li "Align to Midnight" at bounding box center [221, 177] width 175 height 27
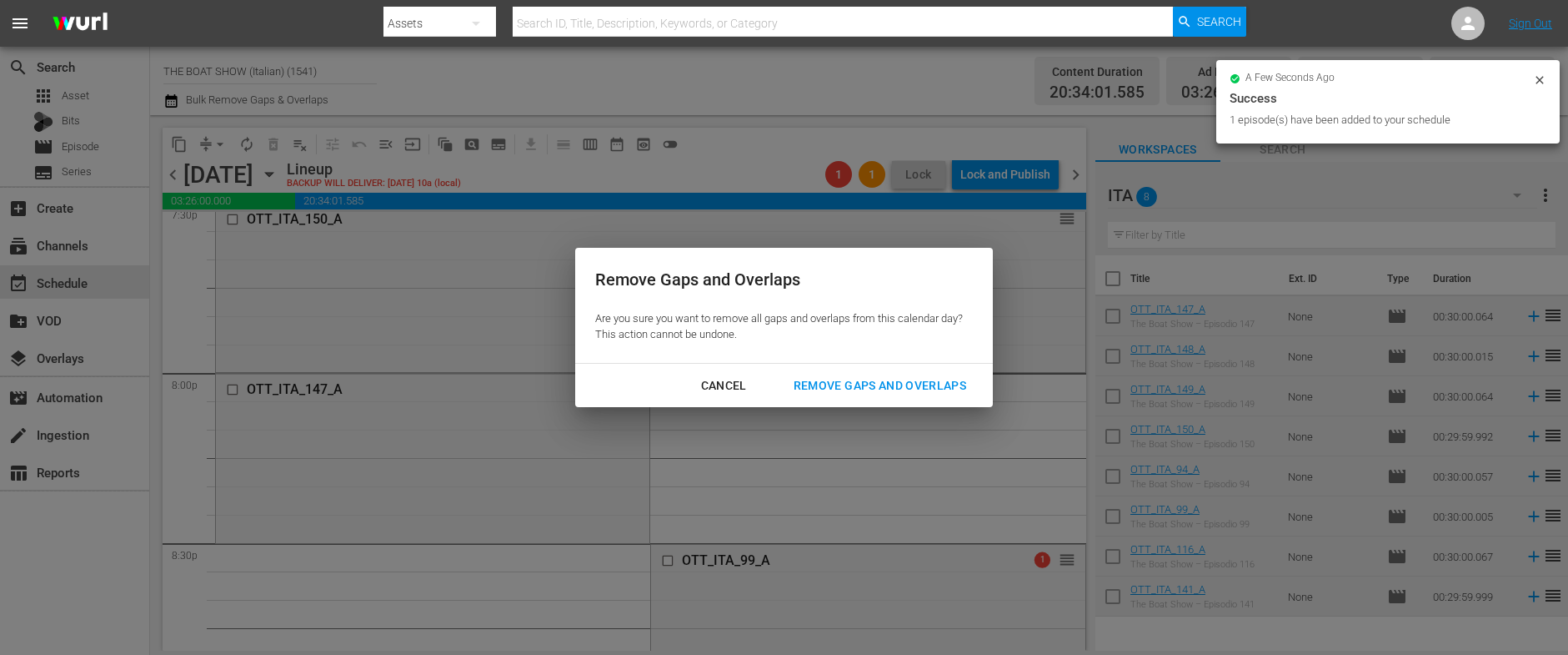
click at [855, 384] on div "Remove Gaps and Overlaps" at bounding box center [880, 386] width 199 height 21
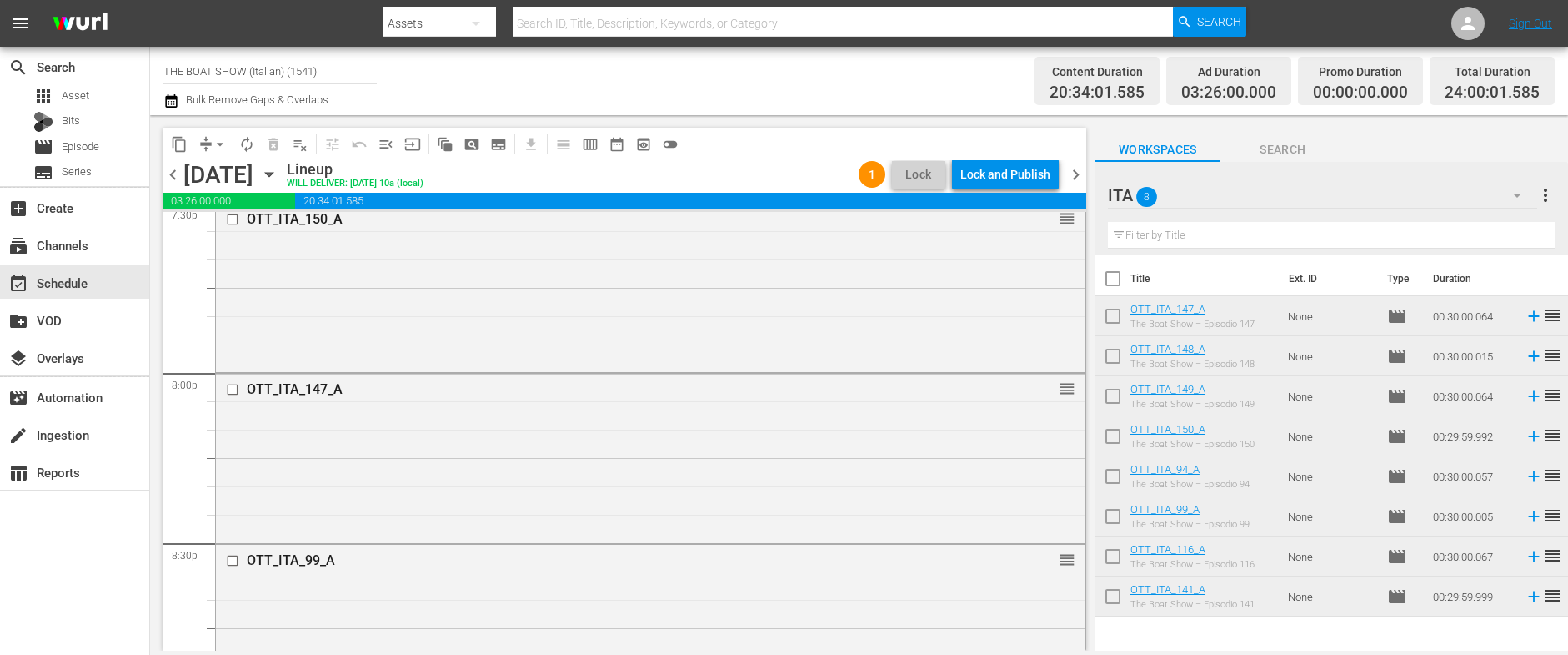
click at [1008, 175] on div "Lock and Publish" at bounding box center [1005, 174] width 90 height 30
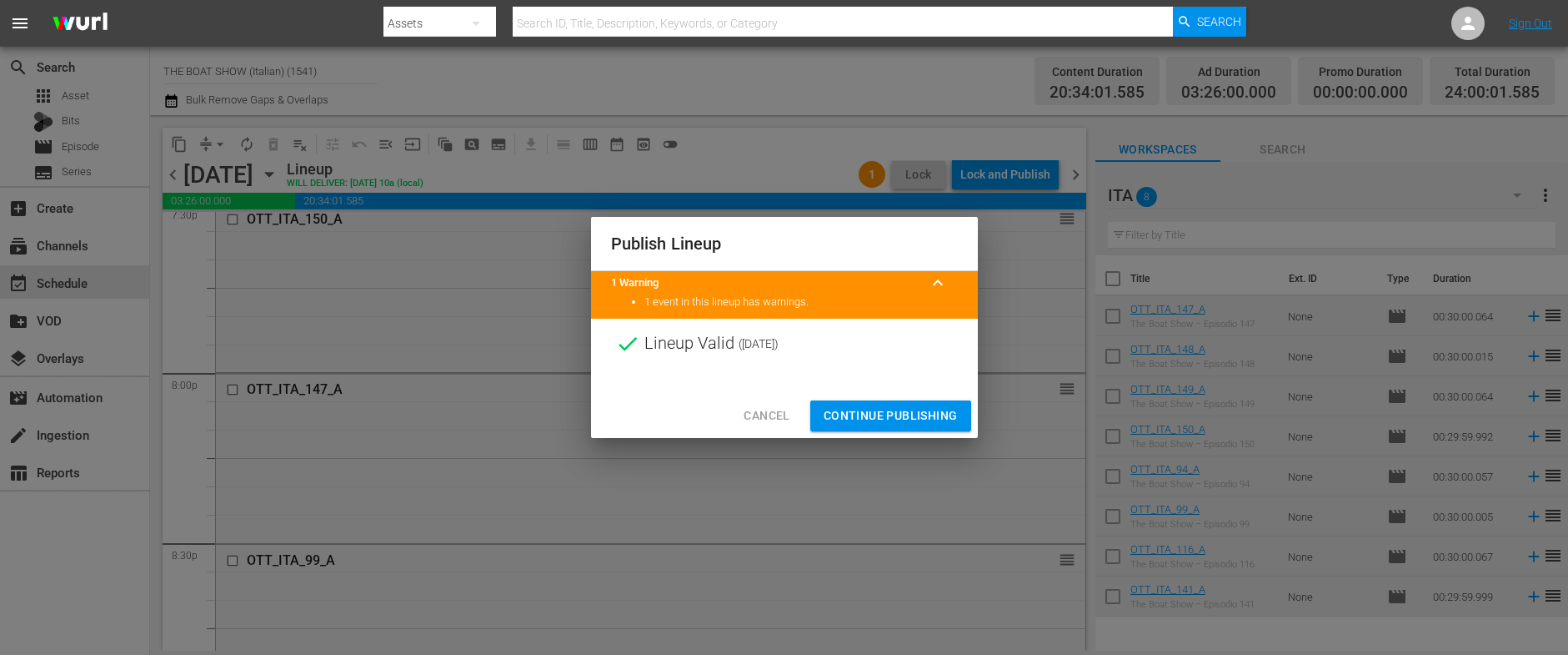
click at [867, 408] on span "Continue Publishing" at bounding box center [890, 416] width 134 height 21
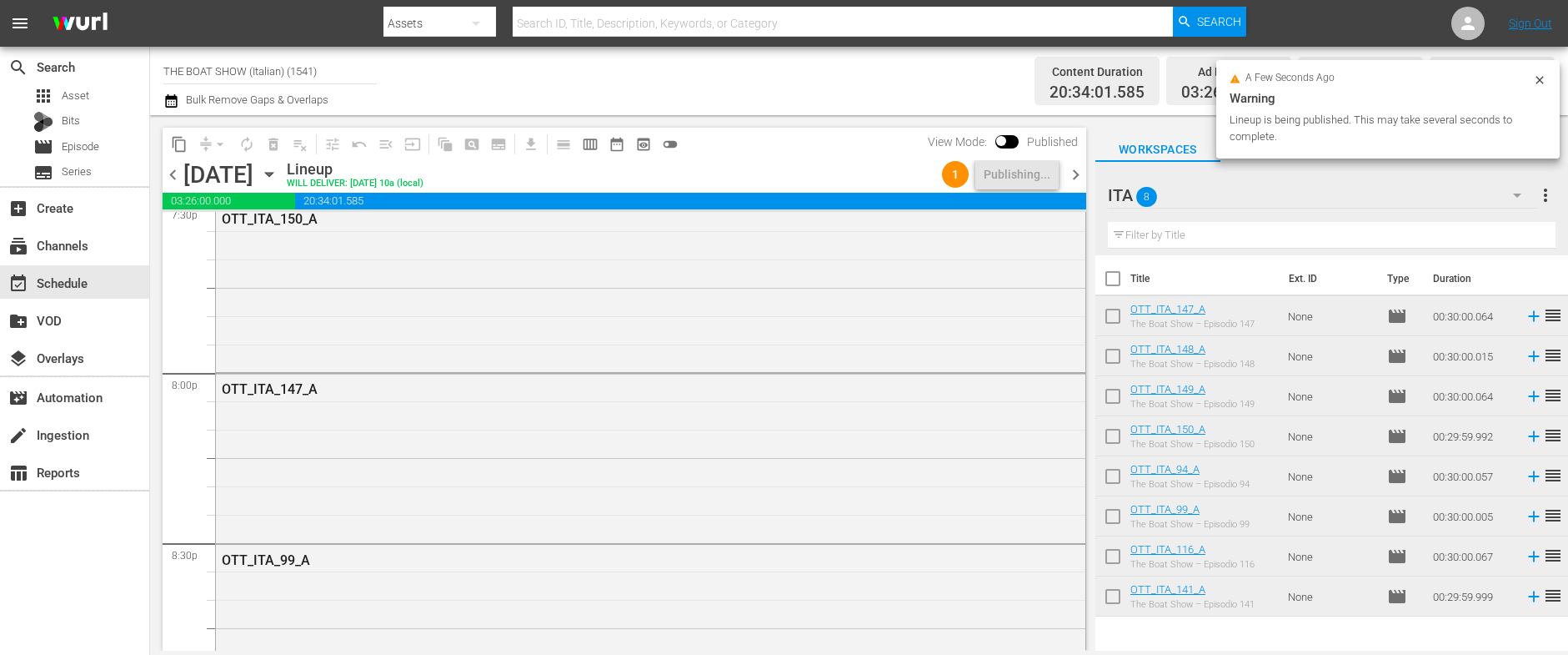
click at [1075, 179] on span "chevron_right" at bounding box center [1076, 175] width 21 height 21
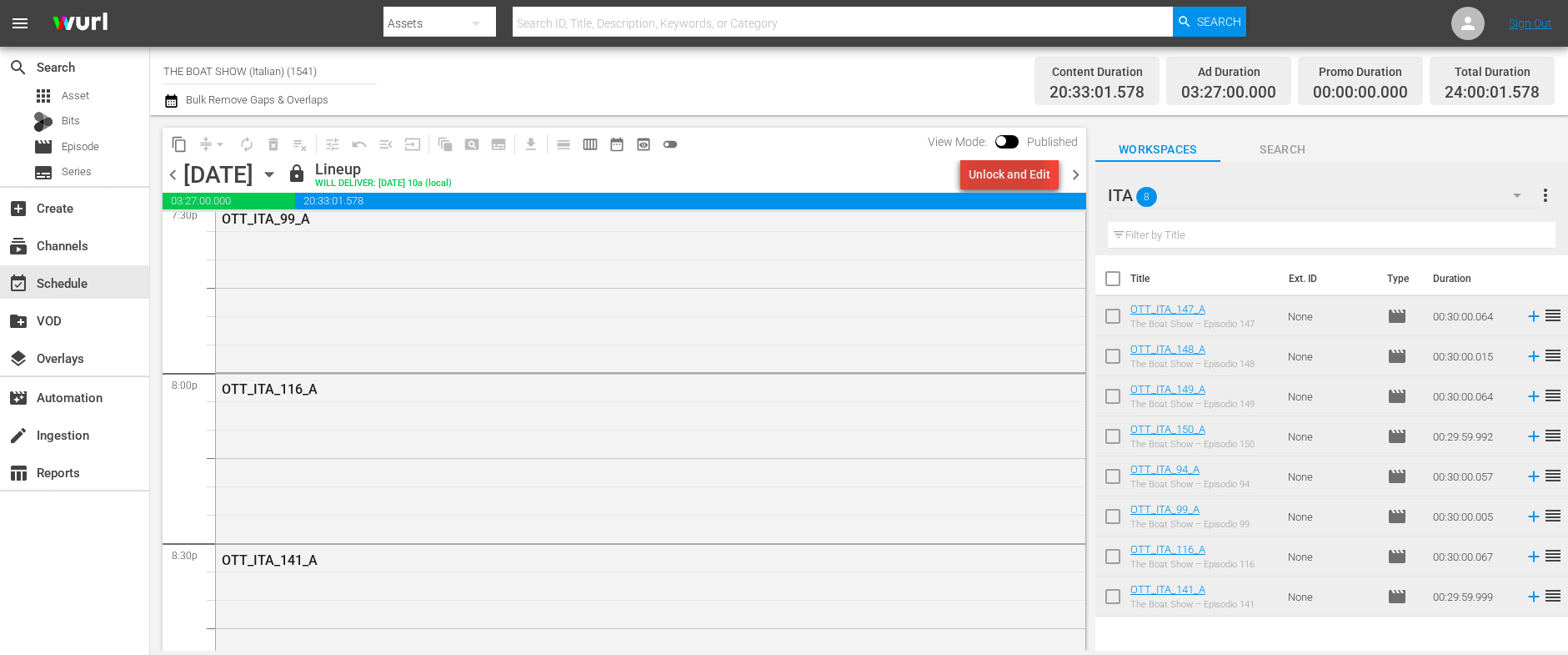
click at [991, 170] on div "Unlock and Edit" at bounding box center [1009, 174] width 82 height 30
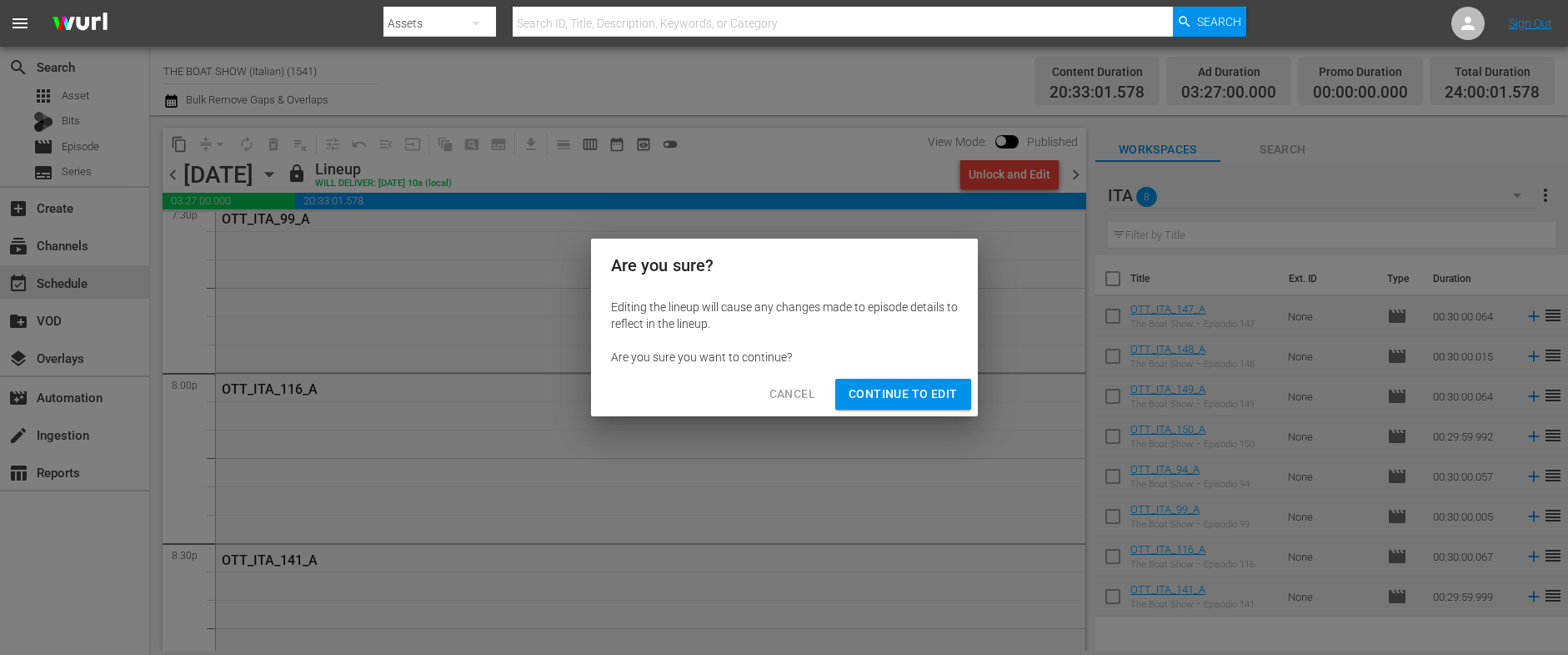
click at [906, 399] on span "Continue to Edit" at bounding box center [903, 395] width 109 height 21
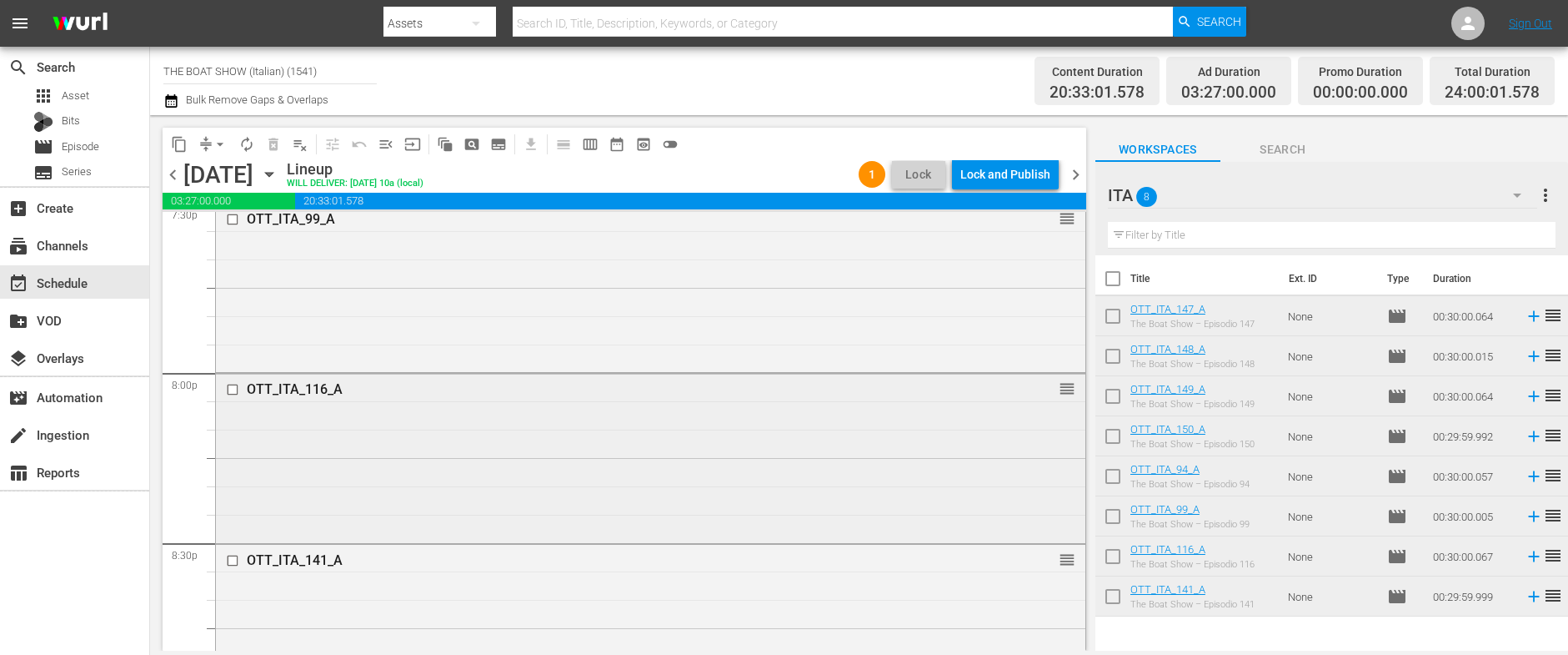
click at [232, 389] on input "checkbox" at bounding box center [235, 390] width 18 height 14
click at [271, 151] on span "delete_forever_outlined" at bounding box center [274, 144] width 26 height 26
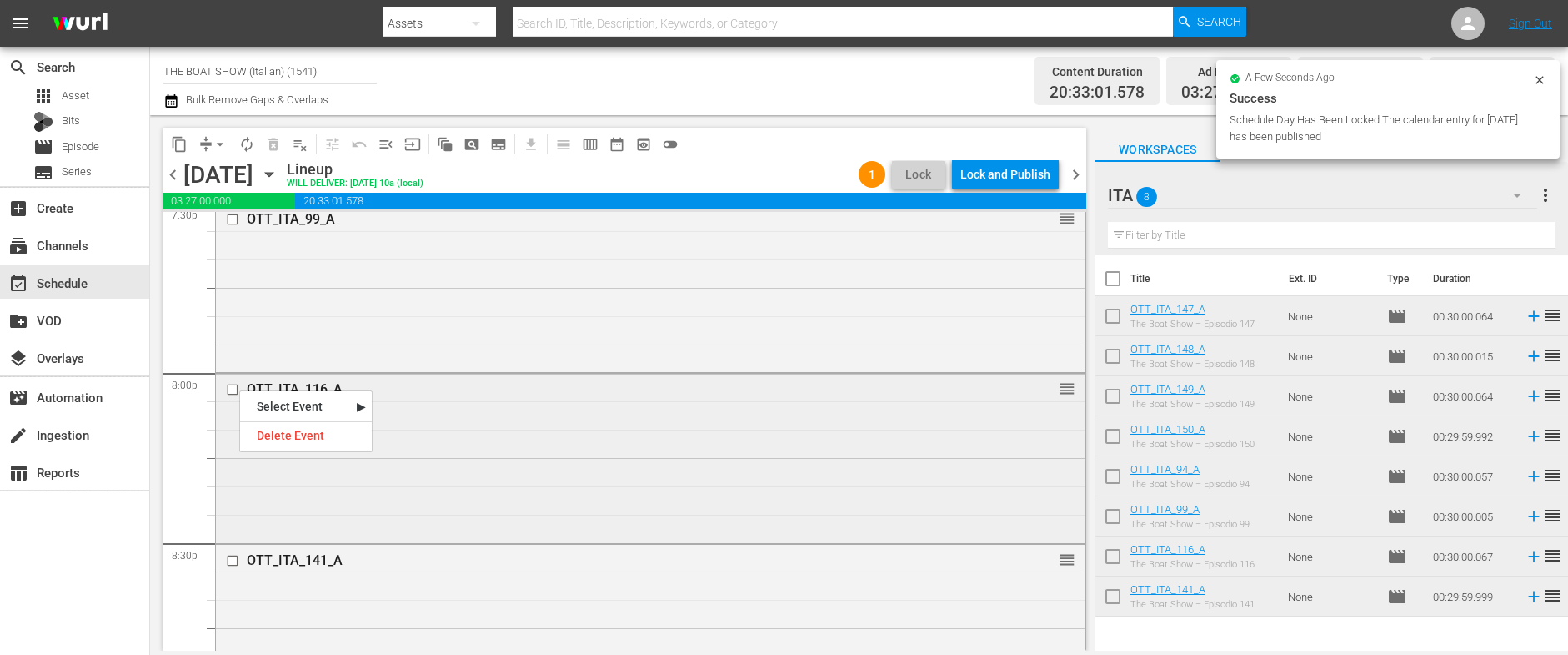
click at [231, 388] on input "checkbox" at bounding box center [235, 390] width 18 height 14
click at [274, 148] on span "delete_forever_outlined" at bounding box center [273, 144] width 17 height 17
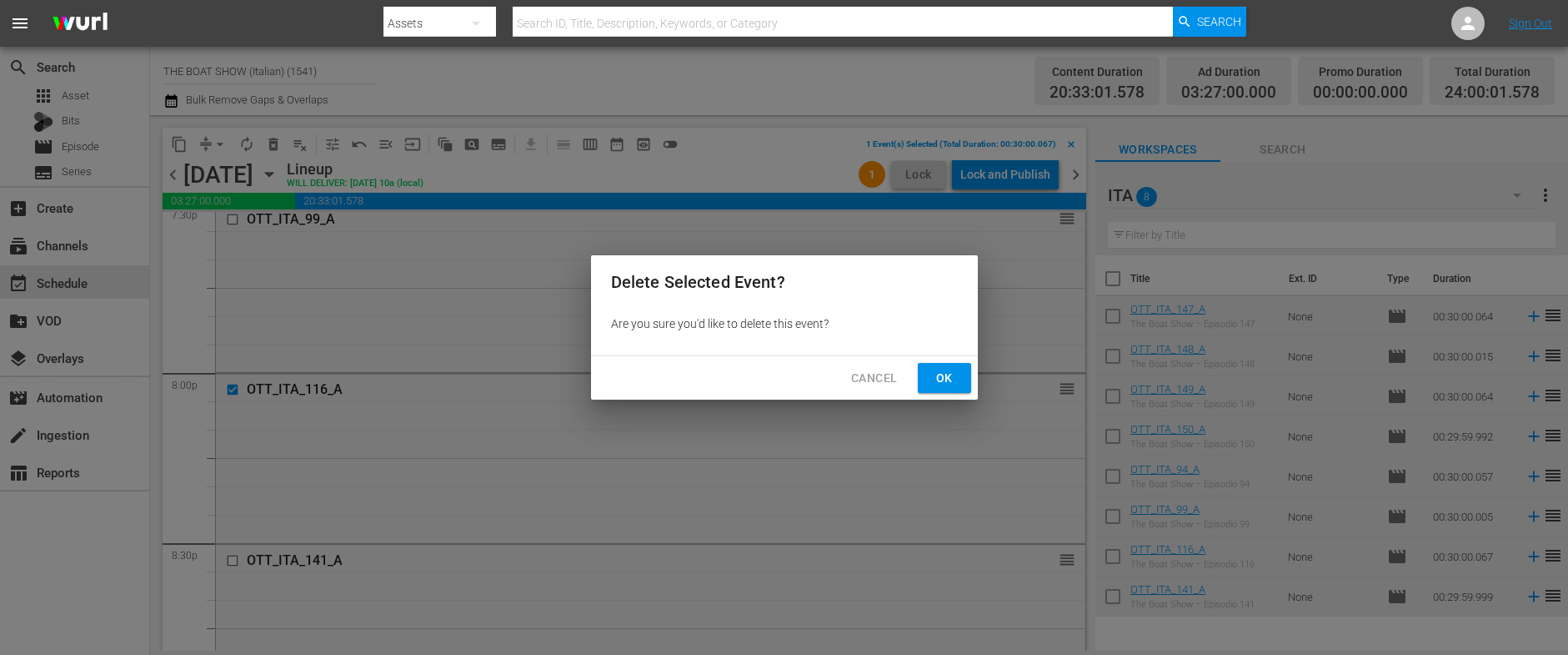
click at [934, 380] on span "Ok" at bounding box center [944, 379] width 26 height 21
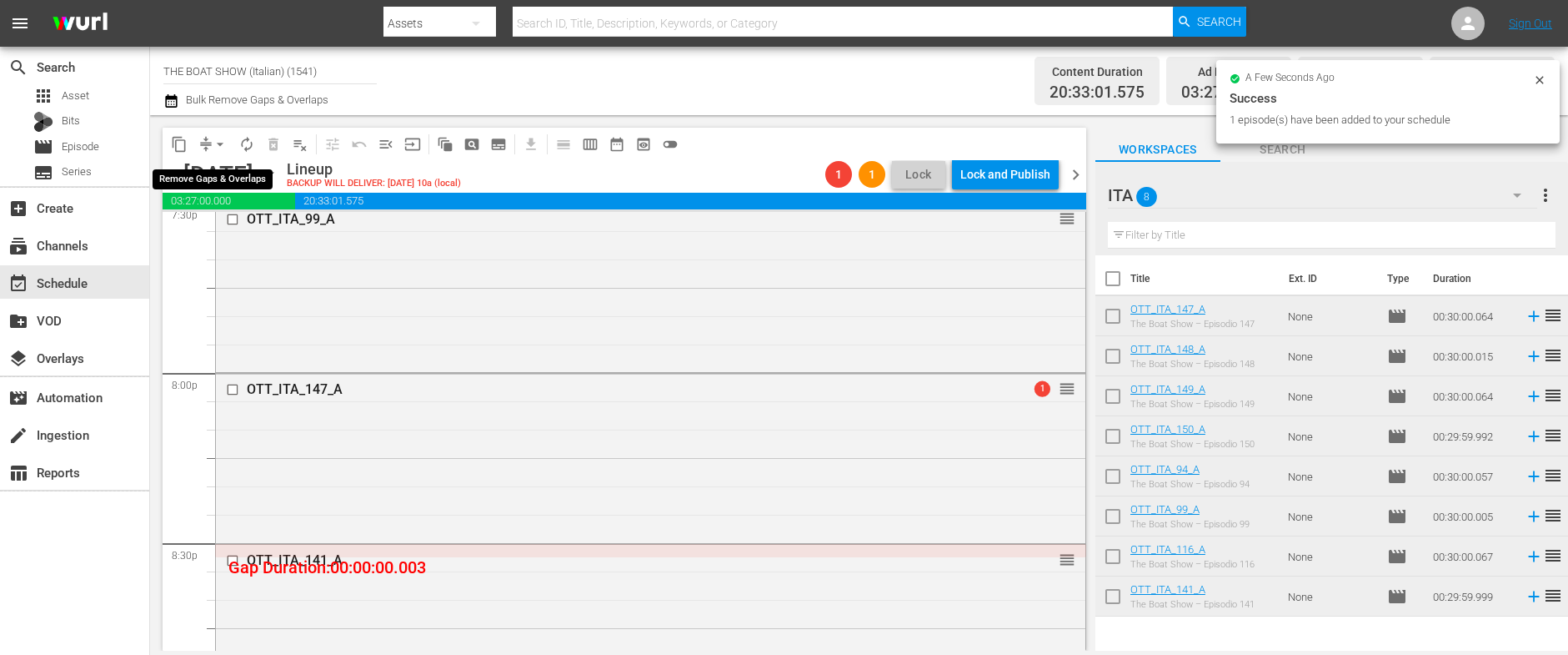
click at [216, 143] on span "arrow_drop_down" at bounding box center [220, 144] width 17 height 17
click at [217, 165] on li "Align to Midnight" at bounding box center [221, 177] width 175 height 27
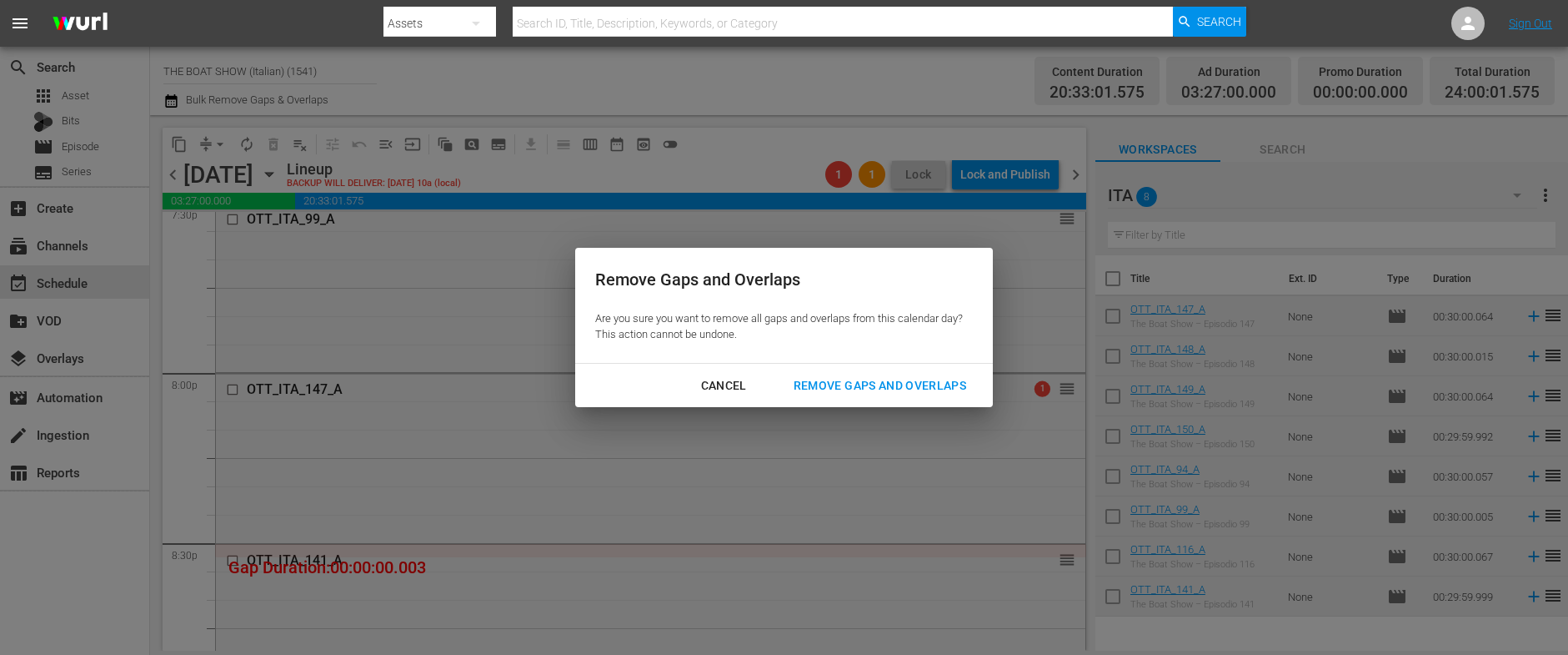
click at [859, 380] on div "Remove Gaps and Overlaps" at bounding box center [880, 386] width 199 height 21
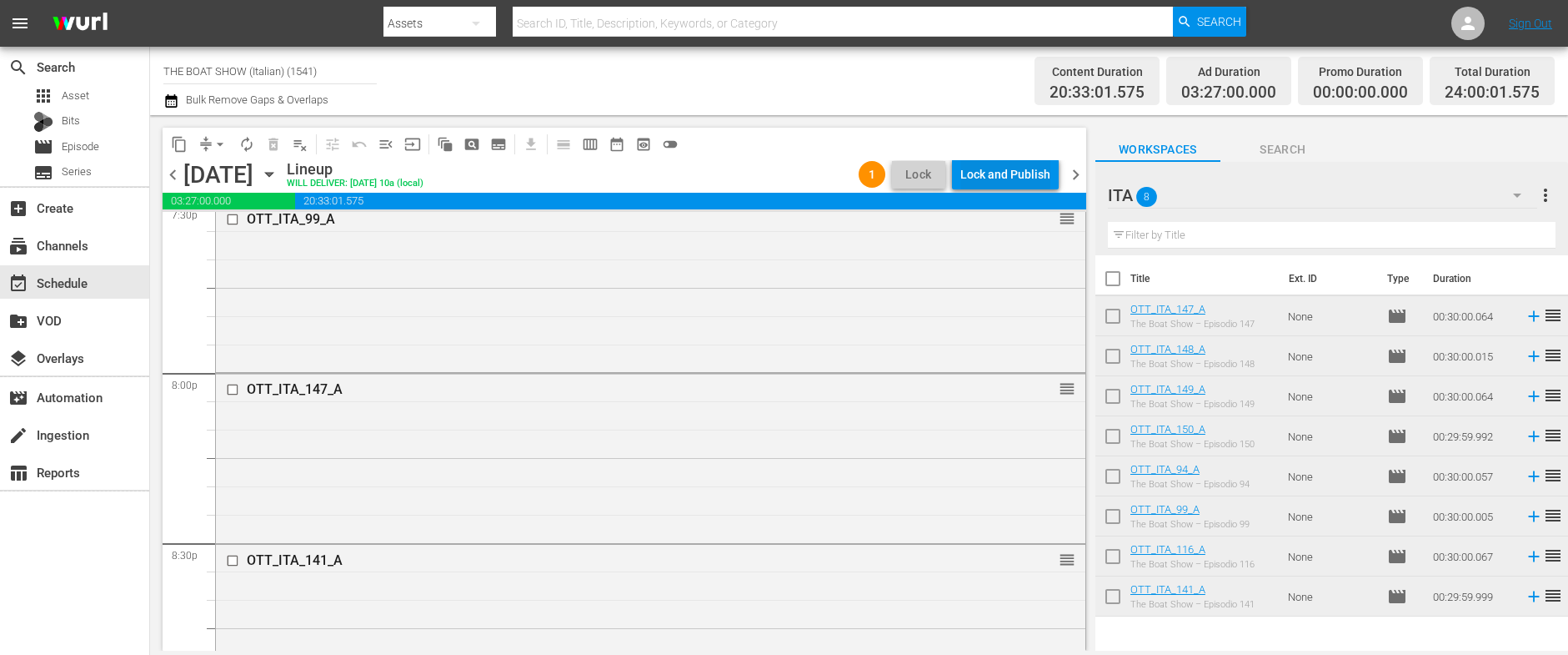
click at [989, 174] on div "Lock and Publish" at bounding box center [1005, 174] width 90 height 30
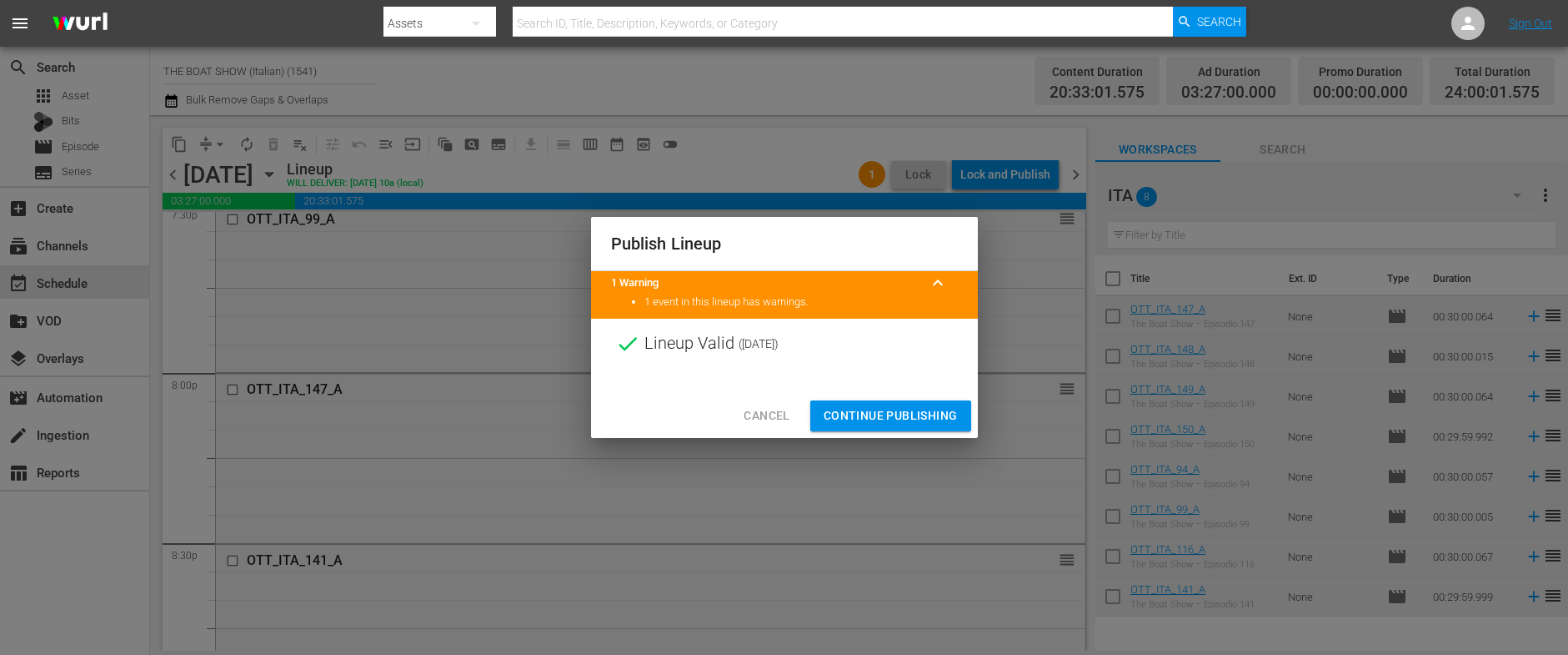
click at [869, 410] on span "Continue Publishing" at bounding box center [890, 416] width 134 height 21
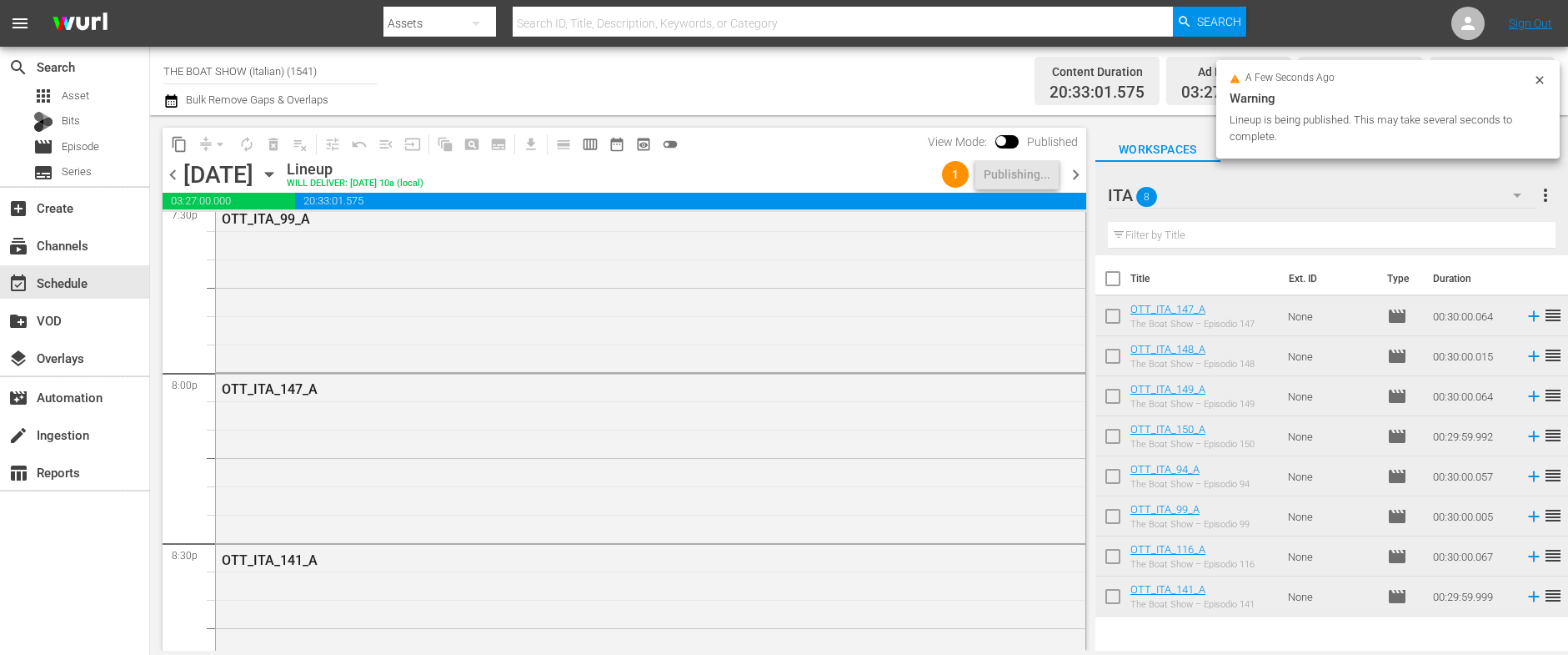
click at [1073, 170] on span "chevron_right" at bounding box center [1076, 175] width 21 height 21
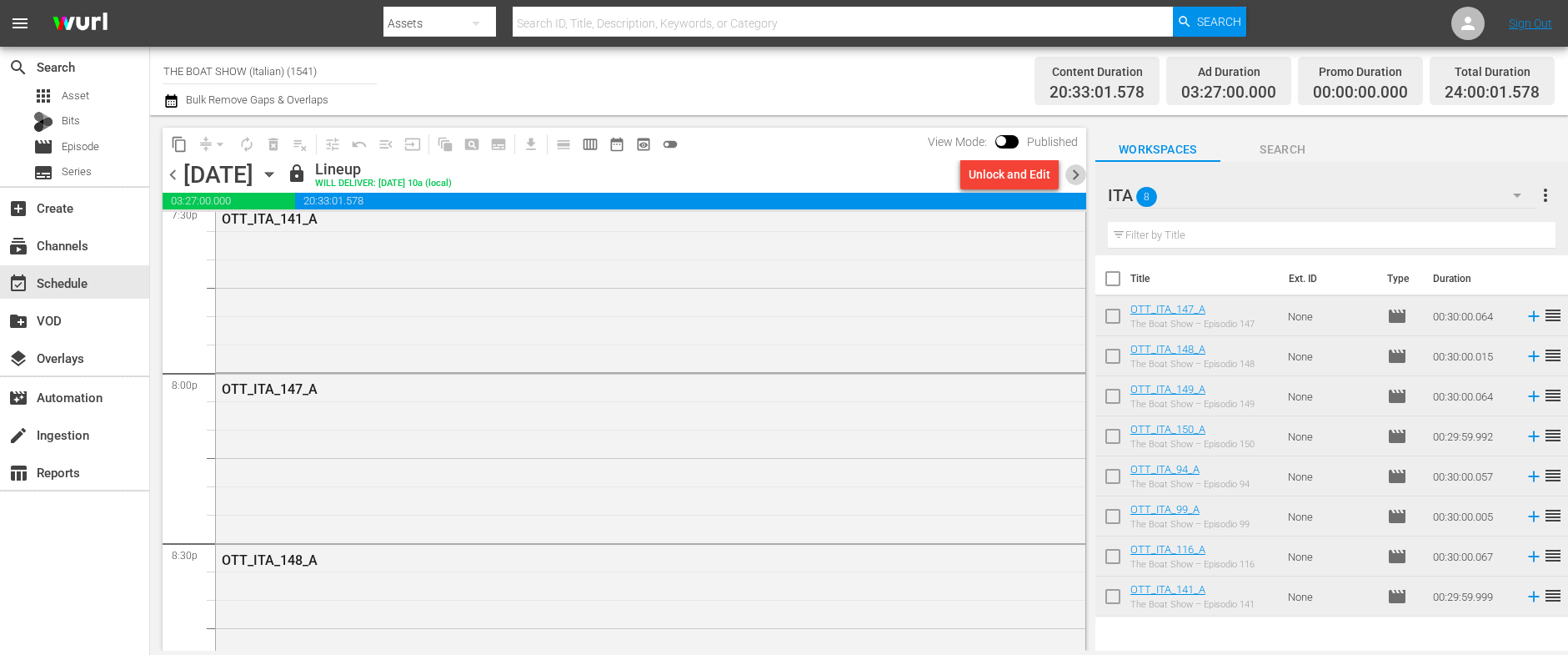
click at [1072, 172] on span "chevron_right" at bounding box center [1076, 175] width 21 height 21
click at [1009, 170] on div "Unlock and Edit" at bounding box center [1009, 174] width 82 height 30
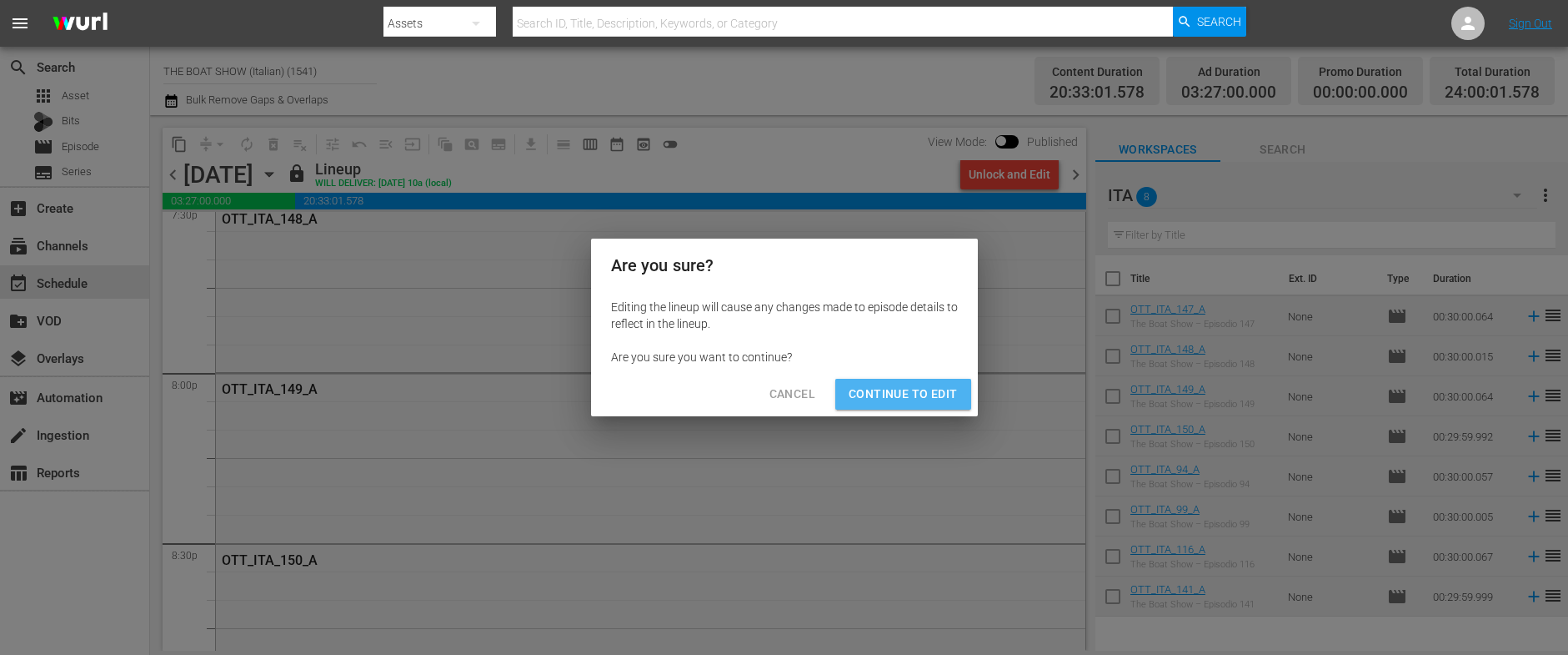
click at [927, 395] on span "Continue to Edit" at bounding box center [903, 395] width 109 height 21
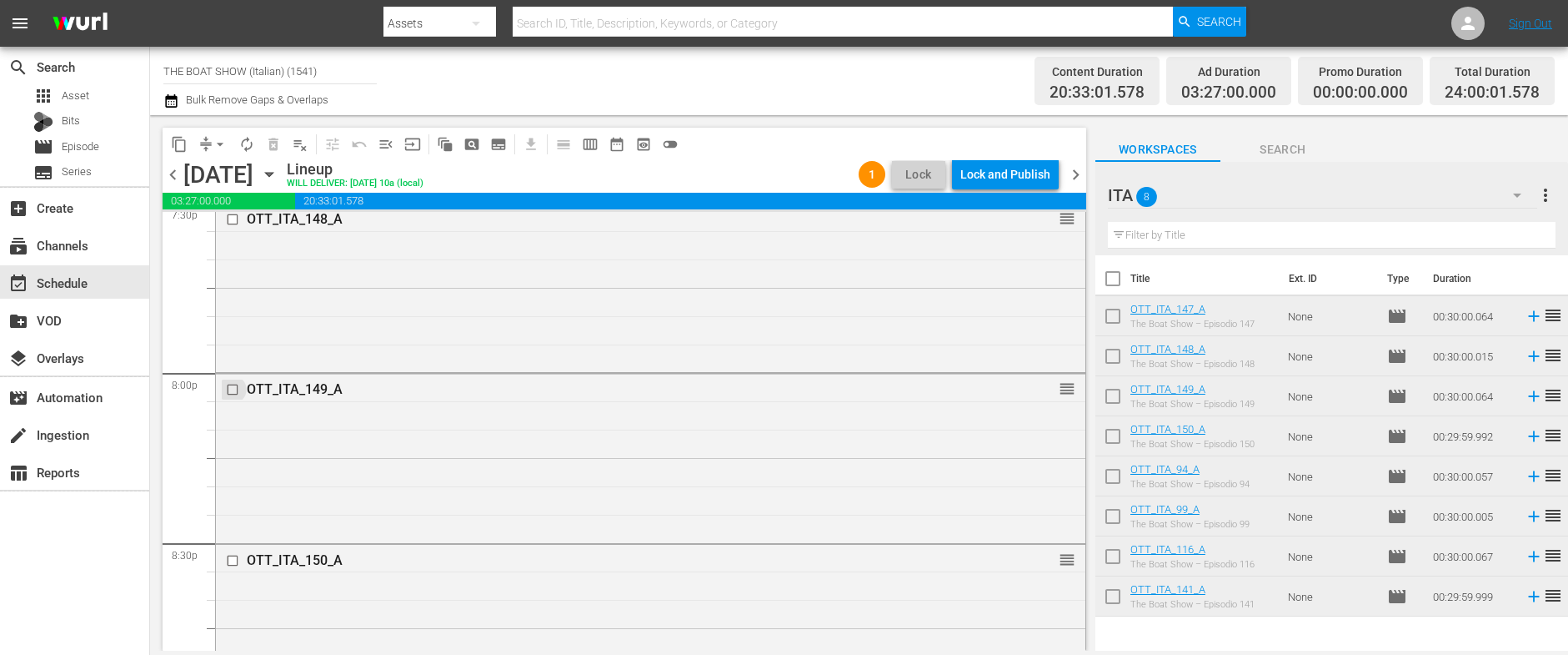
click at [233, 390] on input "checkbox" at bounding box center [235, 390] width 18 height 14
click at [269, 143] on span "delete_forever_outlined" at bounding box center [273, 144] width 17 height 17
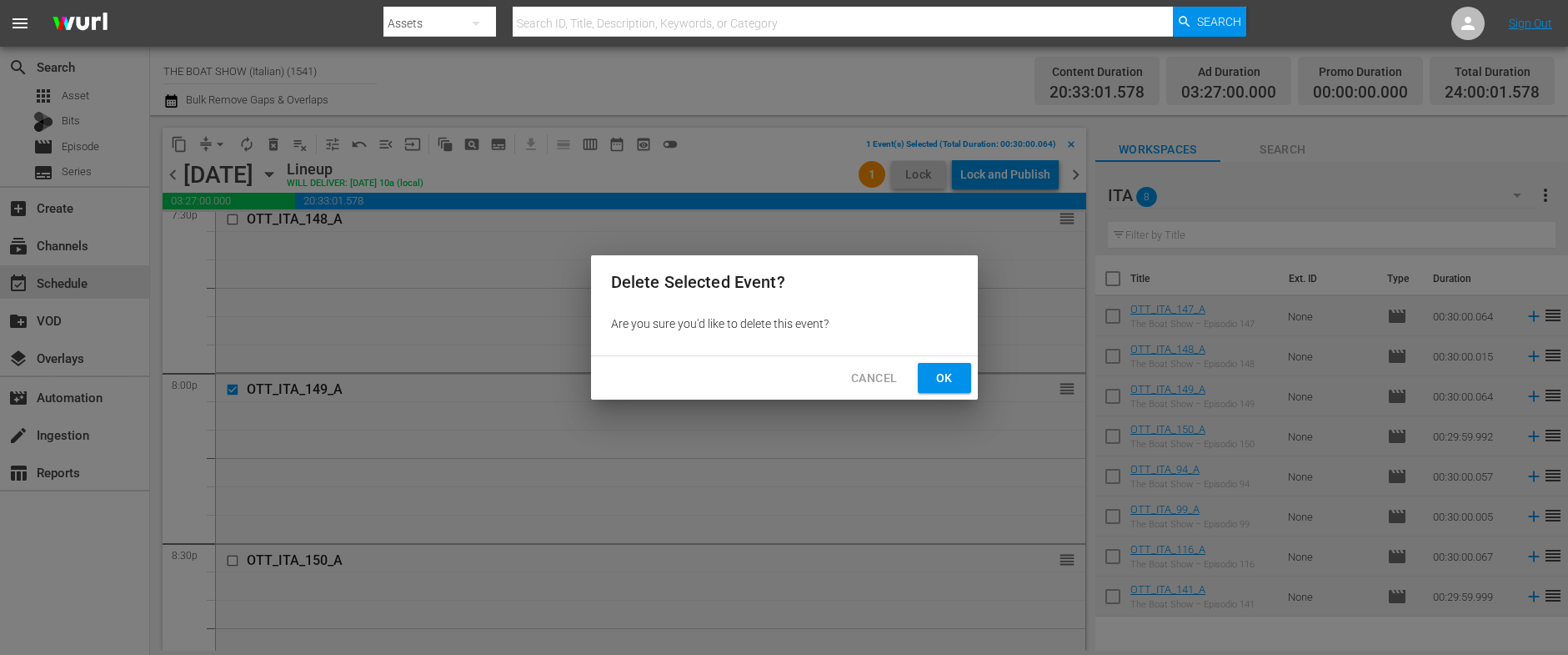
drag, startPoint x: 937, startPoint y: 374, endPoint x: 947, endPoint y: 372, distance: 10.2
click at [937, 374] on span "Ok" at bounding box center [944, 379] width 26 height 21
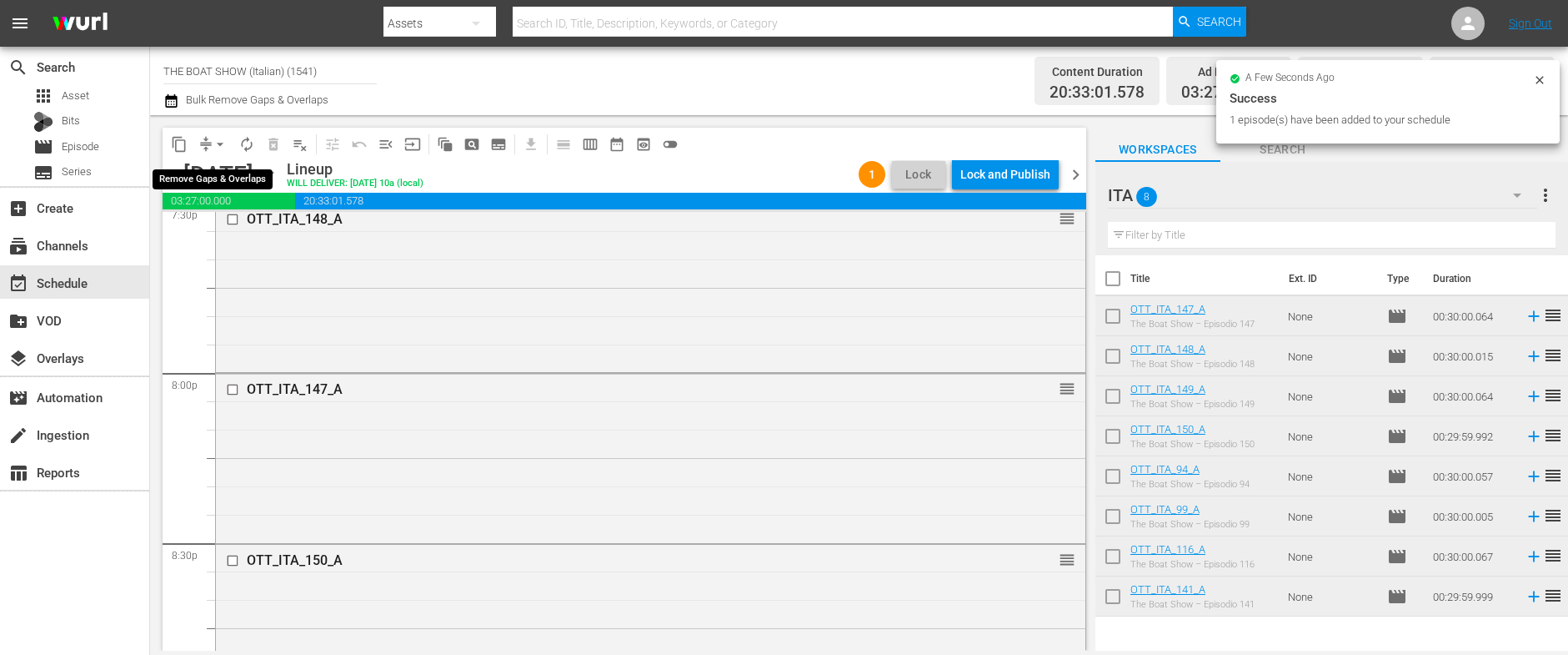
click at [218, 142] on span "arrow_drop_down" at bounding box center [220, 144] width 17 height 17
click at [236, 183] on li "Align to Midnight" at bounding box center [221, 177] width 175 height 27
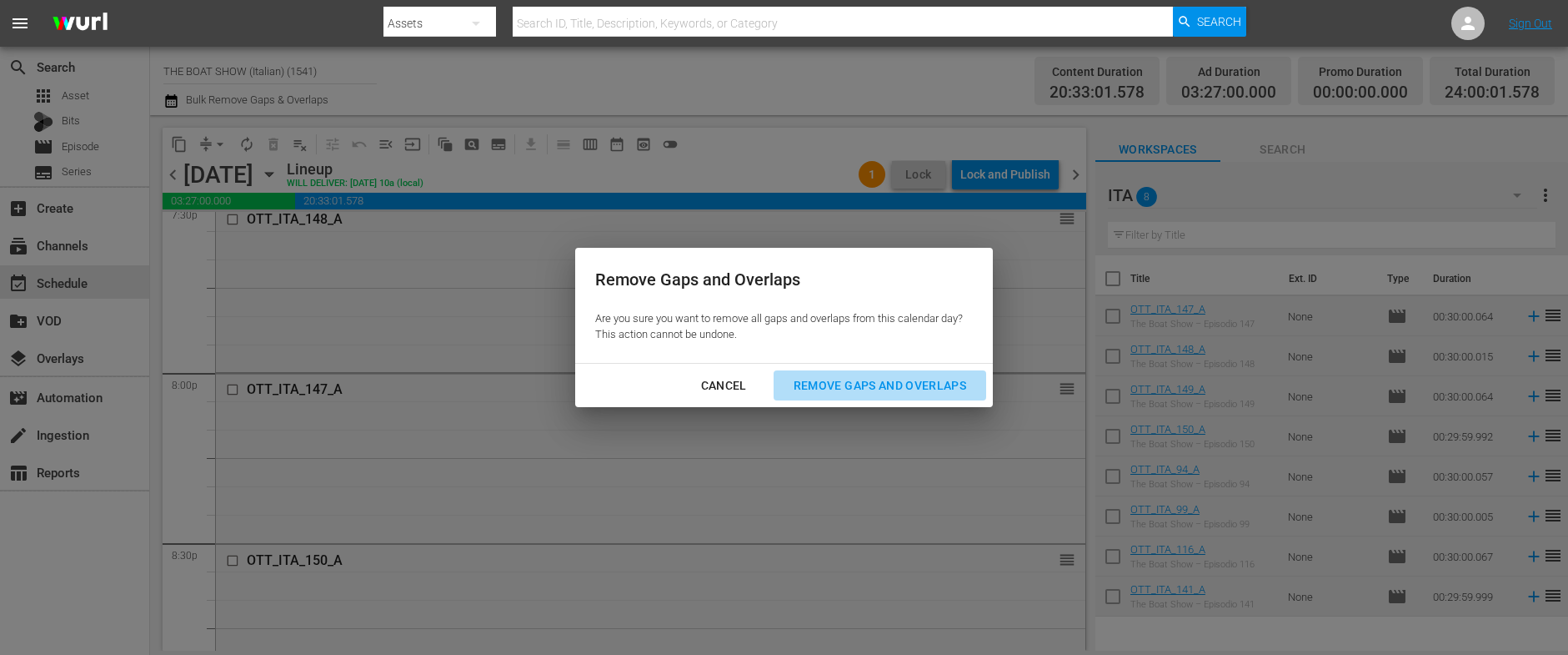
click at [901, 397] on button "Remove Gaps and Overlaps" at bounding box center [880, 385] width 213 height 31
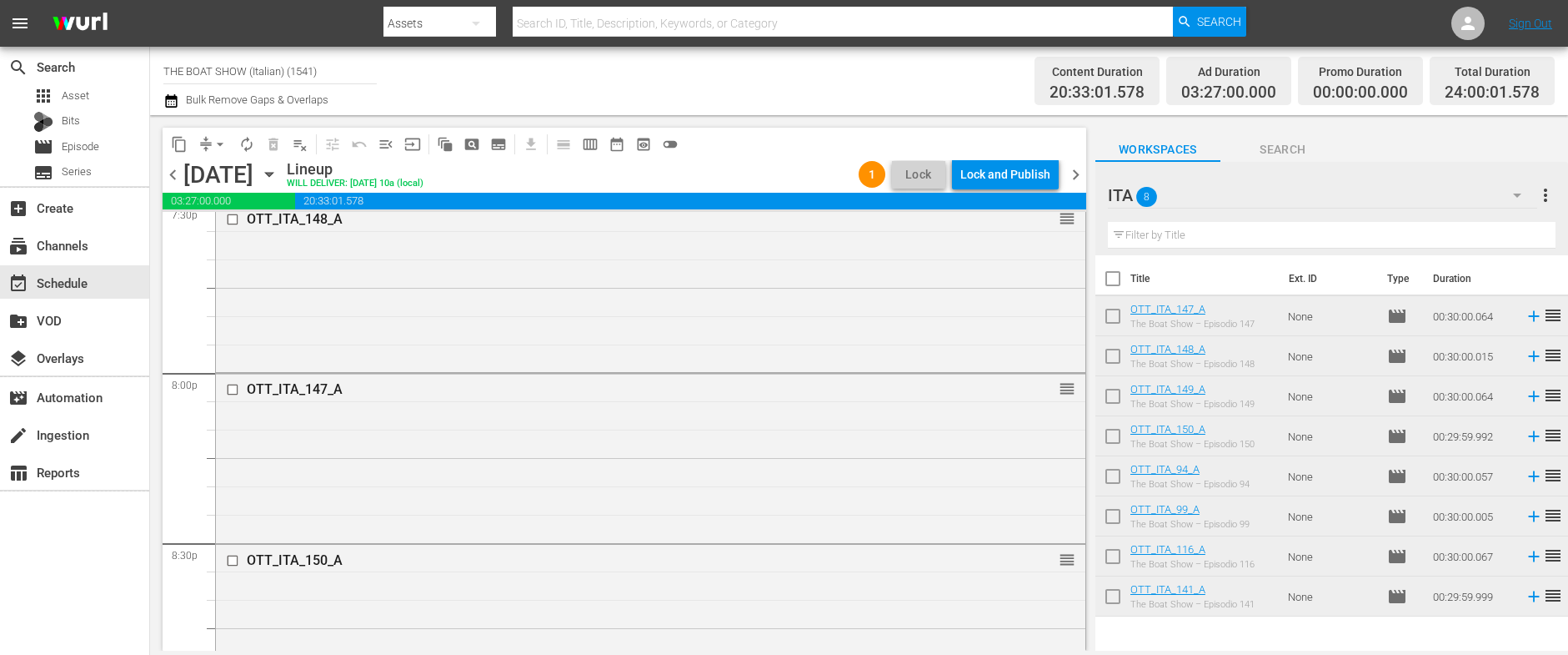
click at [975, 170] on div "Lock and Publish" at bounding box center [1005, 174] width 90 height 30
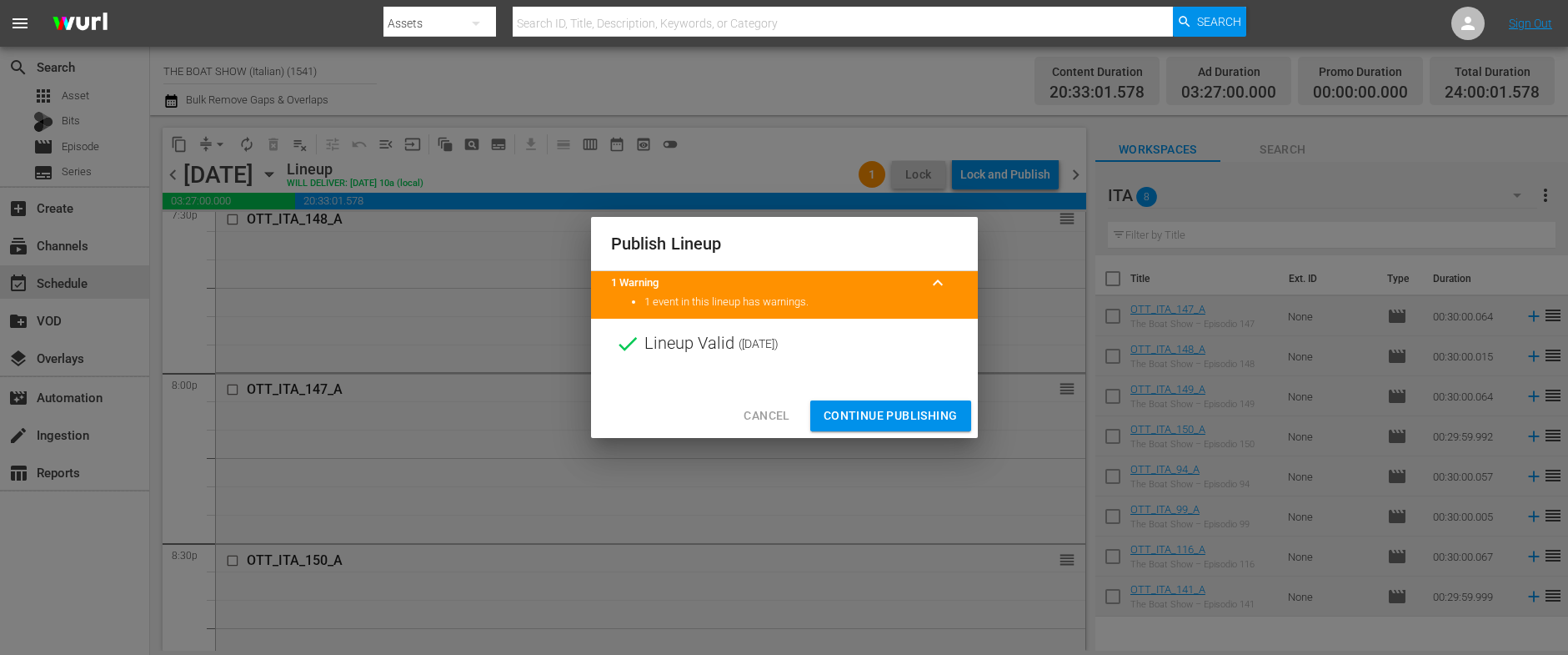
click at [860, 405] on span "Continue Publishing" at bounding box center [890, 416] width 134 height 21
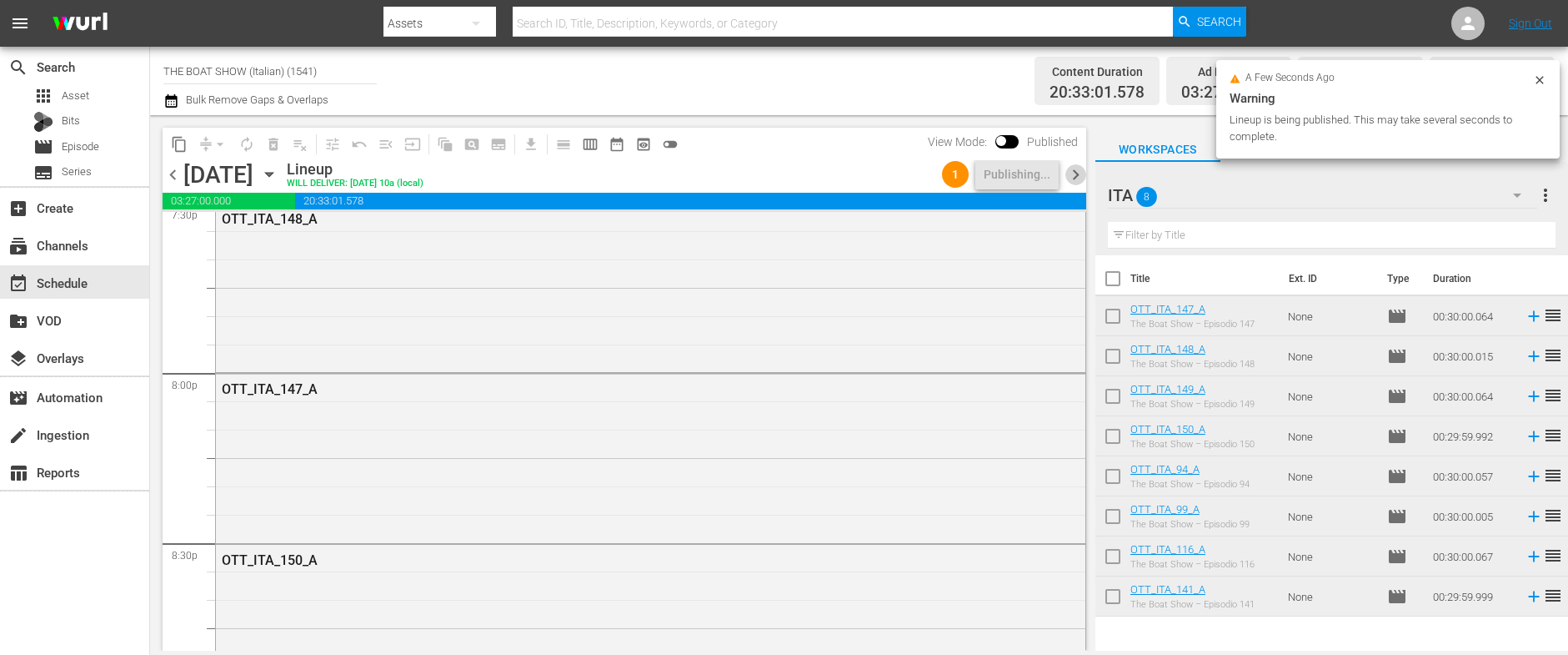
click at [1077, 176] on span "chevron_right" at bounding box center [1076, 175] width 21 height 21
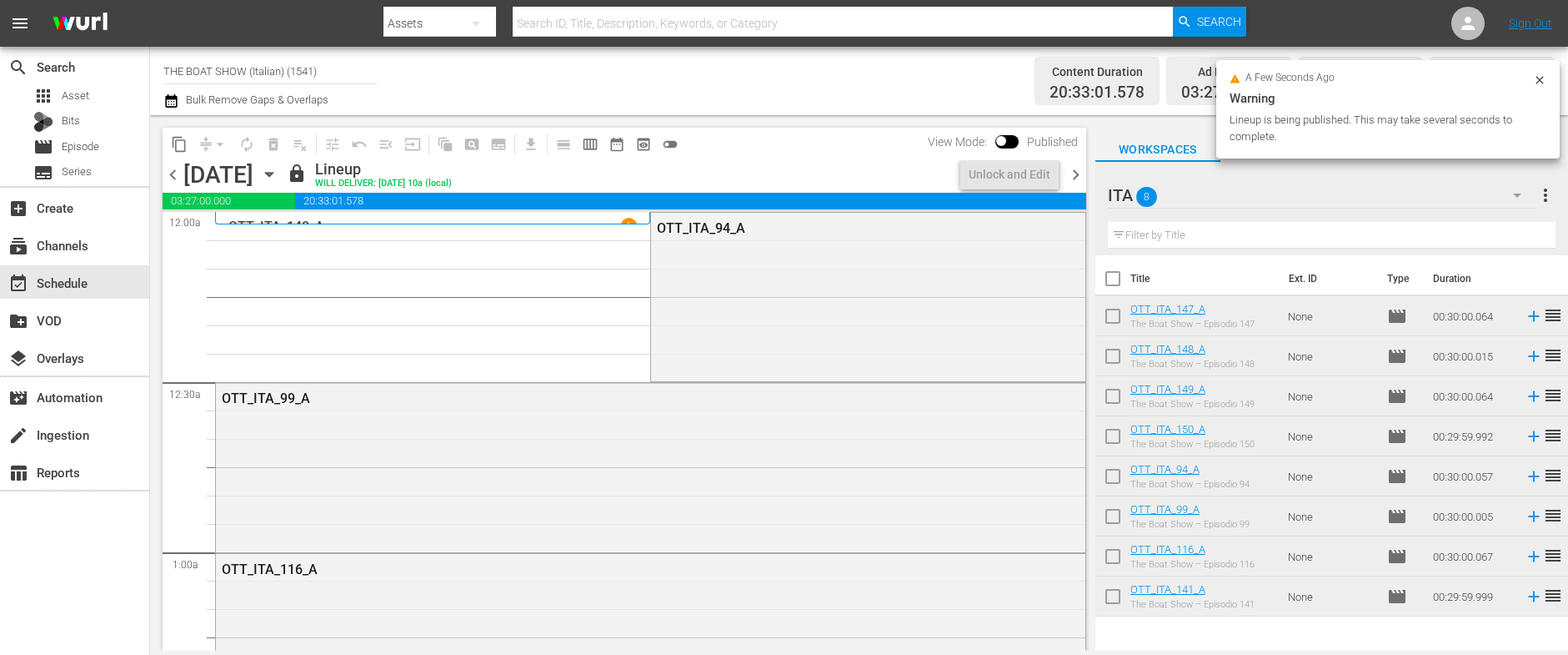
scroll to position [6644, 0]
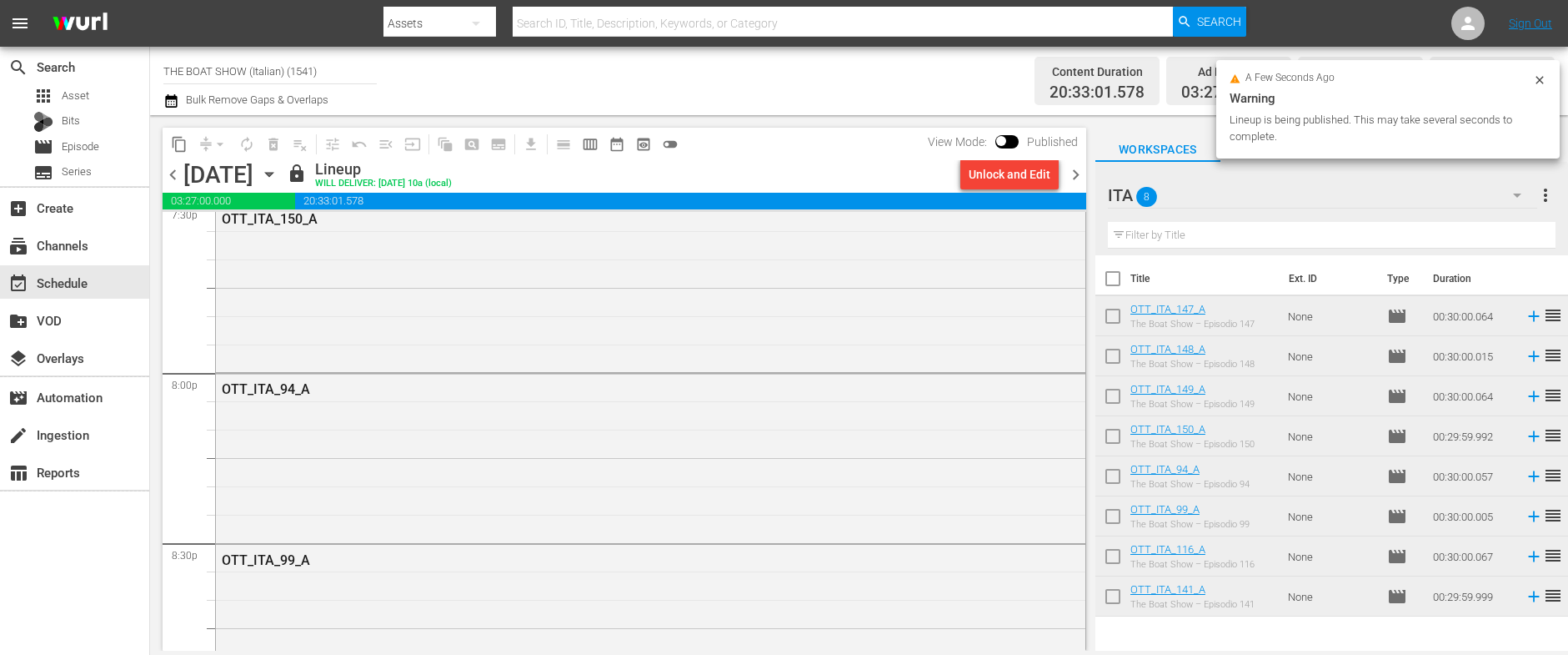
click at [1038, 176] on div "Unlock and Edit" at bounding box center [1009, 174] width 82 height 30
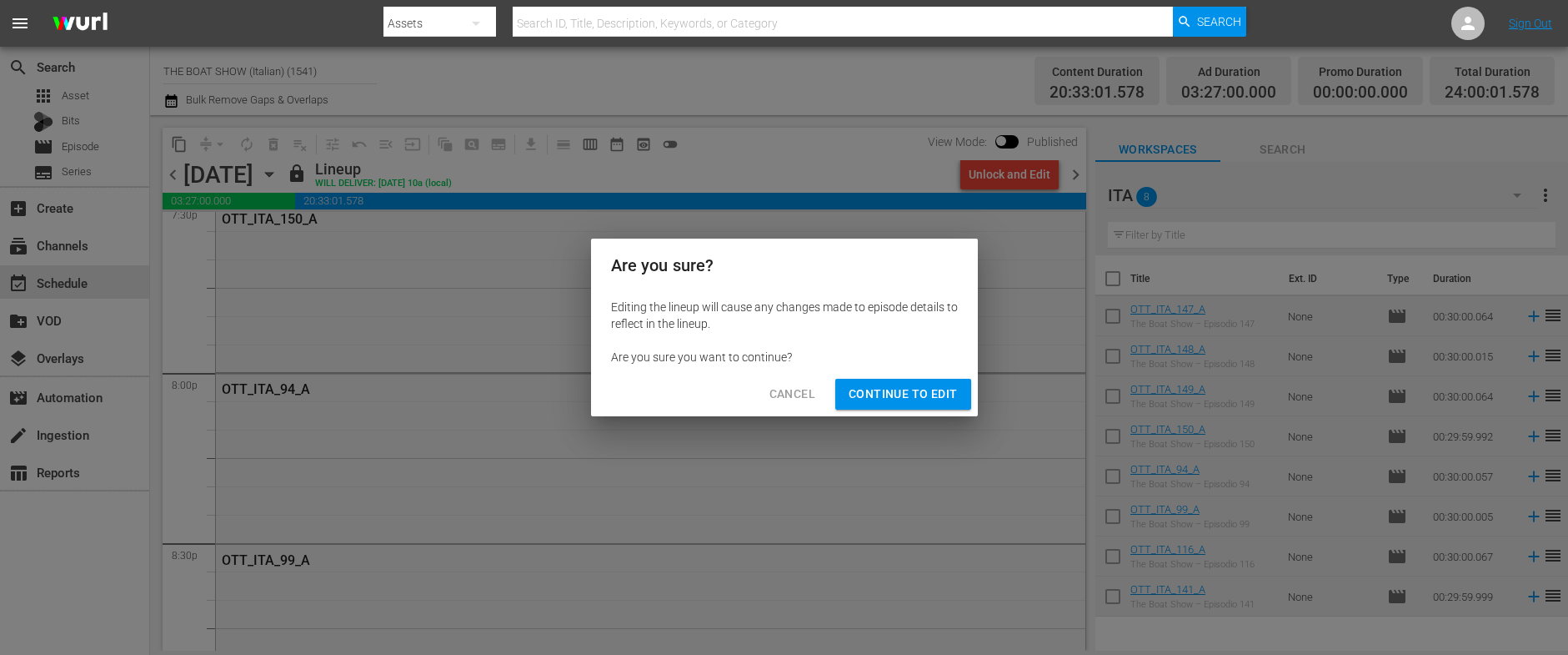
click at [912, 392] on span "Continue to Edit" at bounding box center [903, 395] width 109 height 21
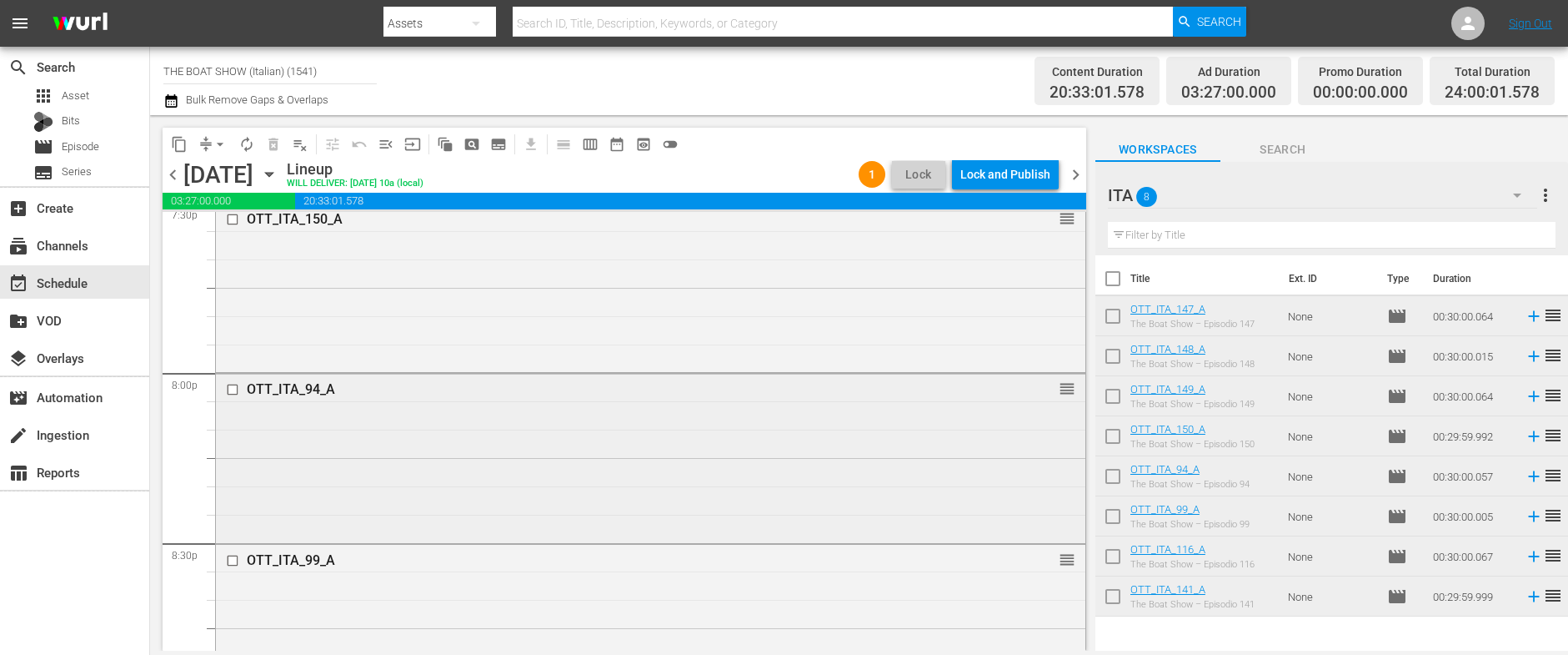
drag, startPoint x: 246, startPoint y: 390, endPoint x: 235, endPoint y: 388, distance: 11.2
click at [235, 388] on input "checkbox" at bounding box center [235, 390] width 18 height 14
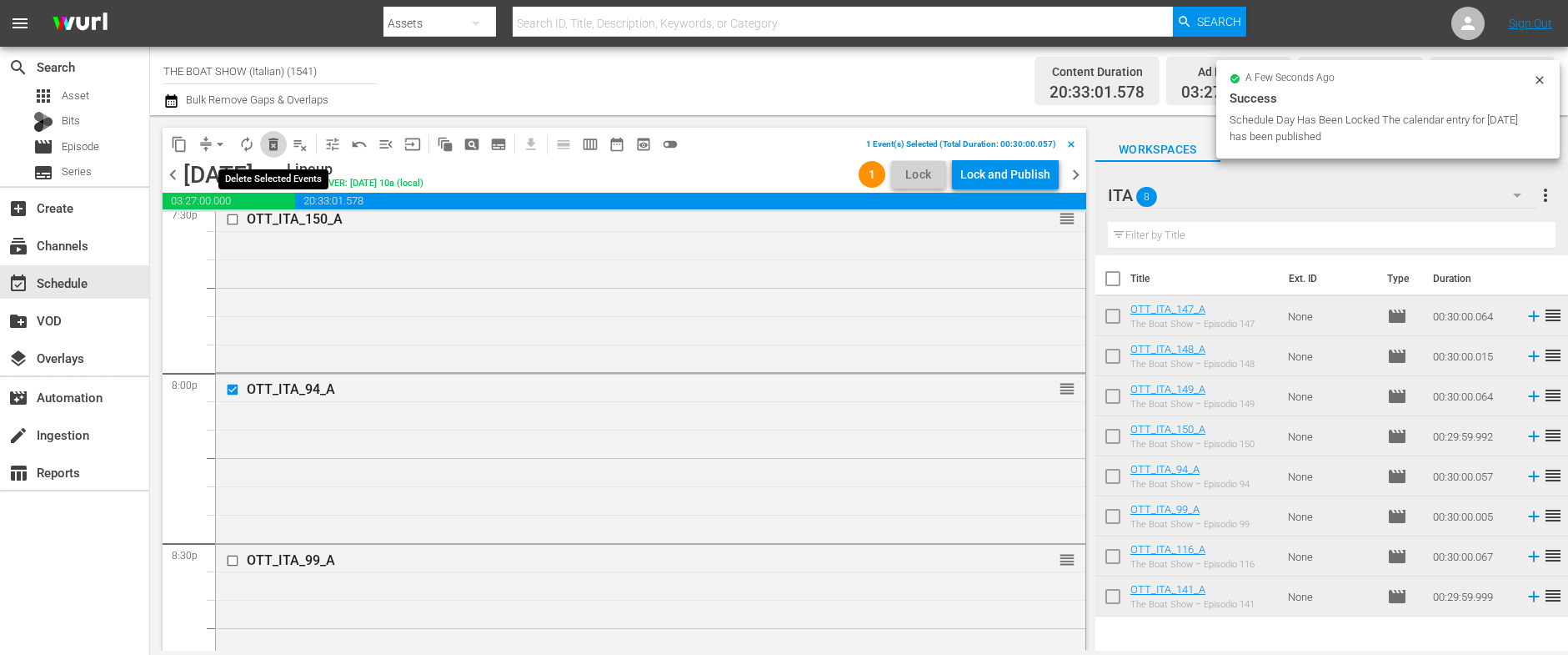
click at [278, 144] on span "delete_forever_outlined" at bounding box center [273, 144] width 17 height 17
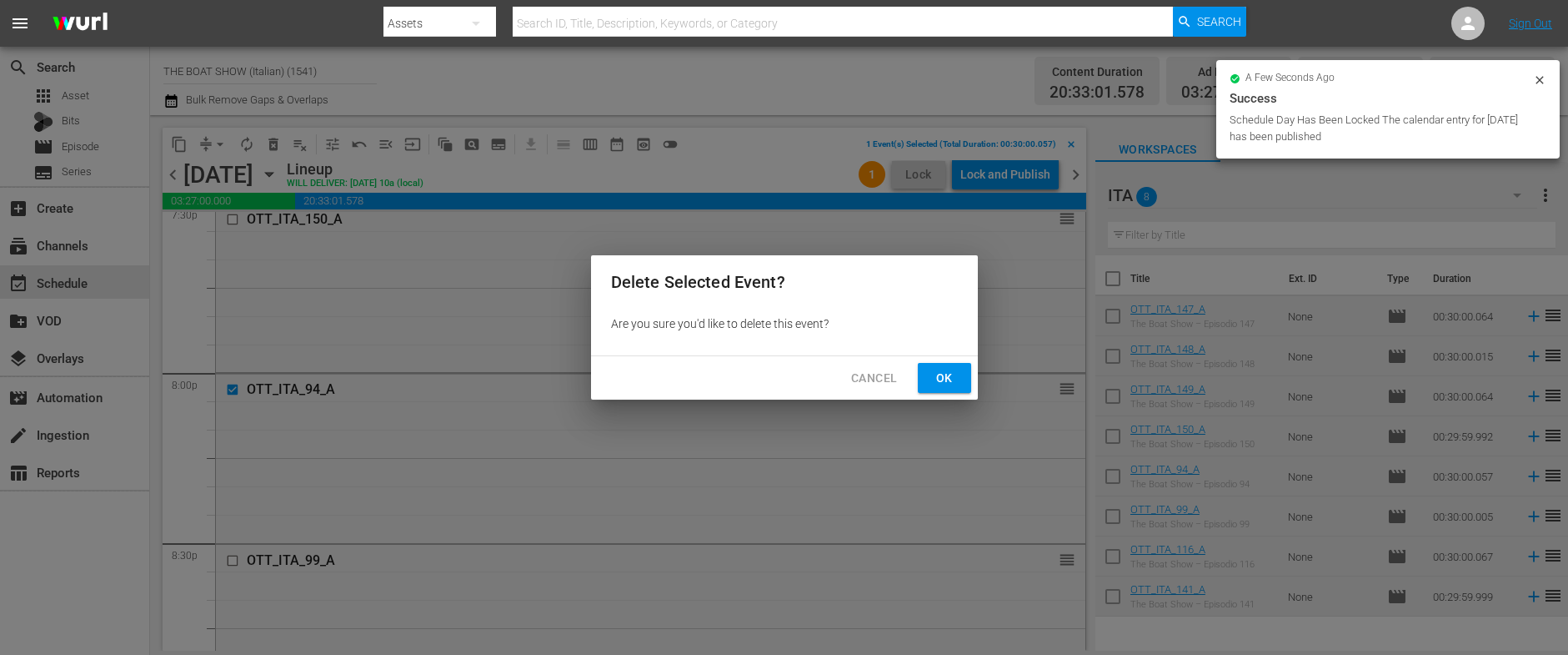
click at [949, 380] on span "Ok" at bounding box center [944, 379] width 26 height 21
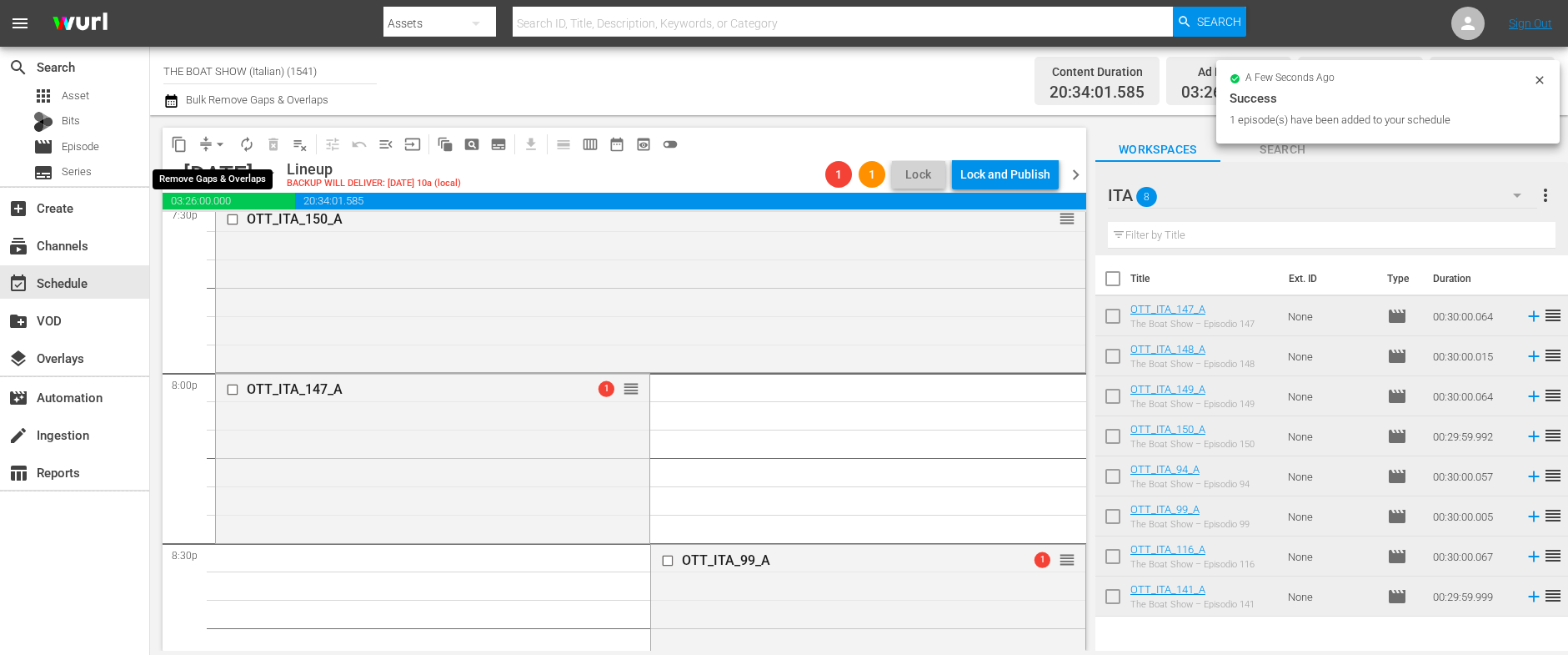
click at [218, 143] on span "arrow_drop_down" at bounding box center [220, 144] width 17 height 17
click at [233, 183] on li "Align to Midnight" at bounding box center [221, 177] width 175 height 27
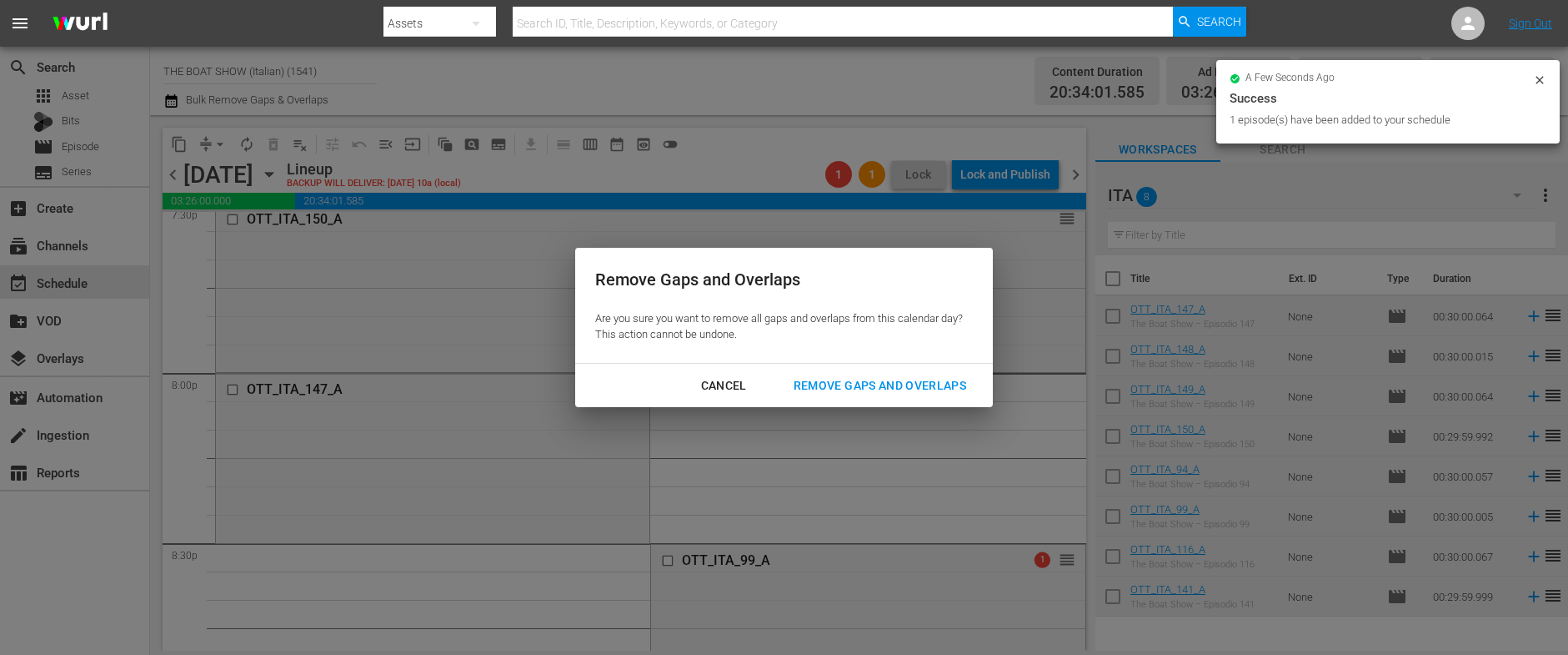
click at [898, 379] on div "Remove Gaps and Overlaps" at bounding box center [880, 386] width 199 height 21
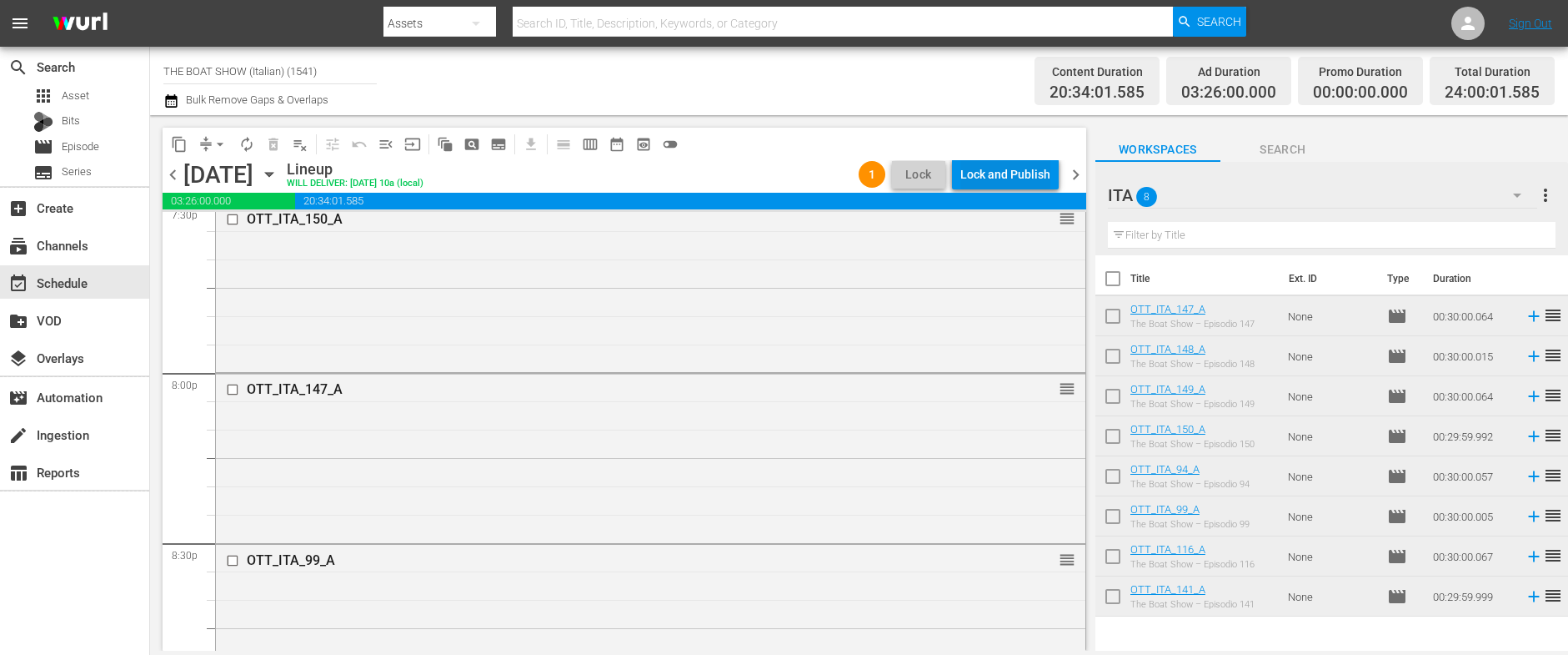
click at [1006, 173] on div "Lock and Publish" at bounding box center [1005, 174] width 90 height 30
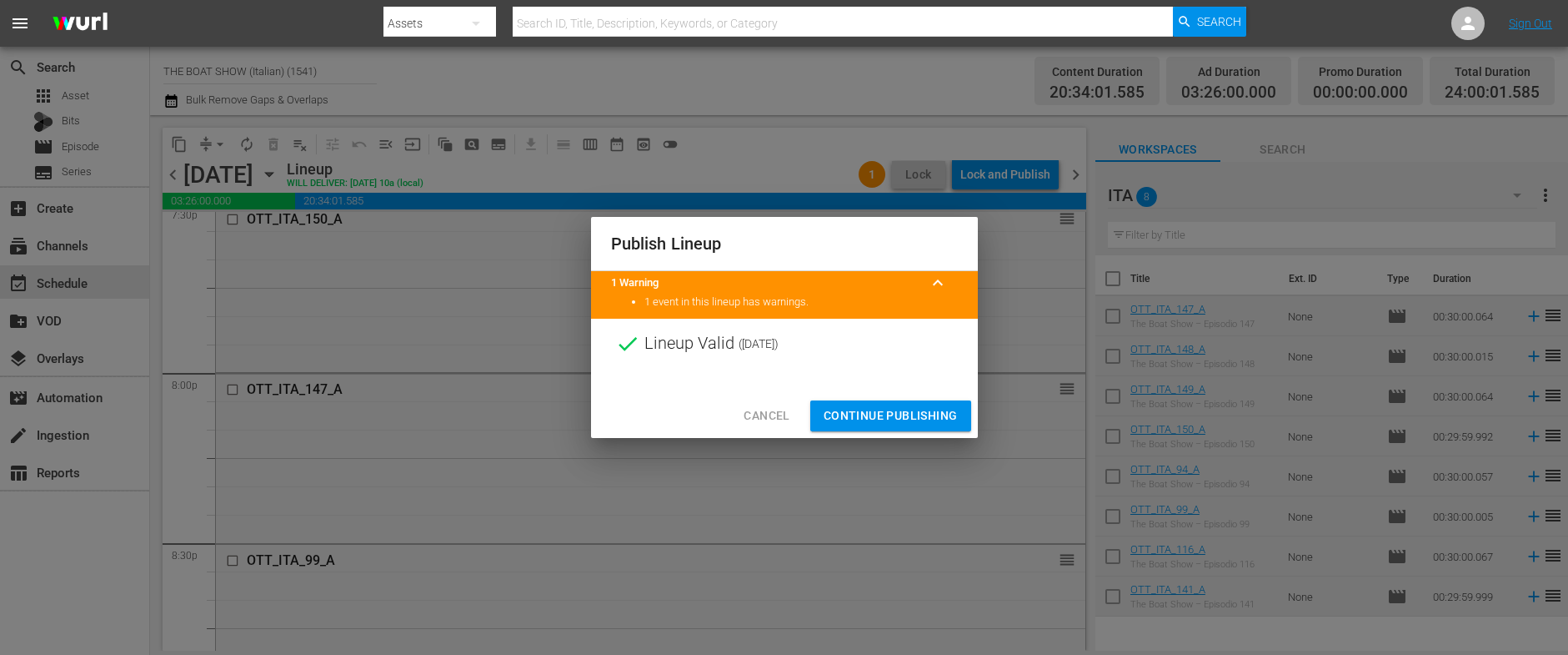
click at [861, 419] on span "Continue Publishing" at bounding box center [890, 416] width 134 height 21
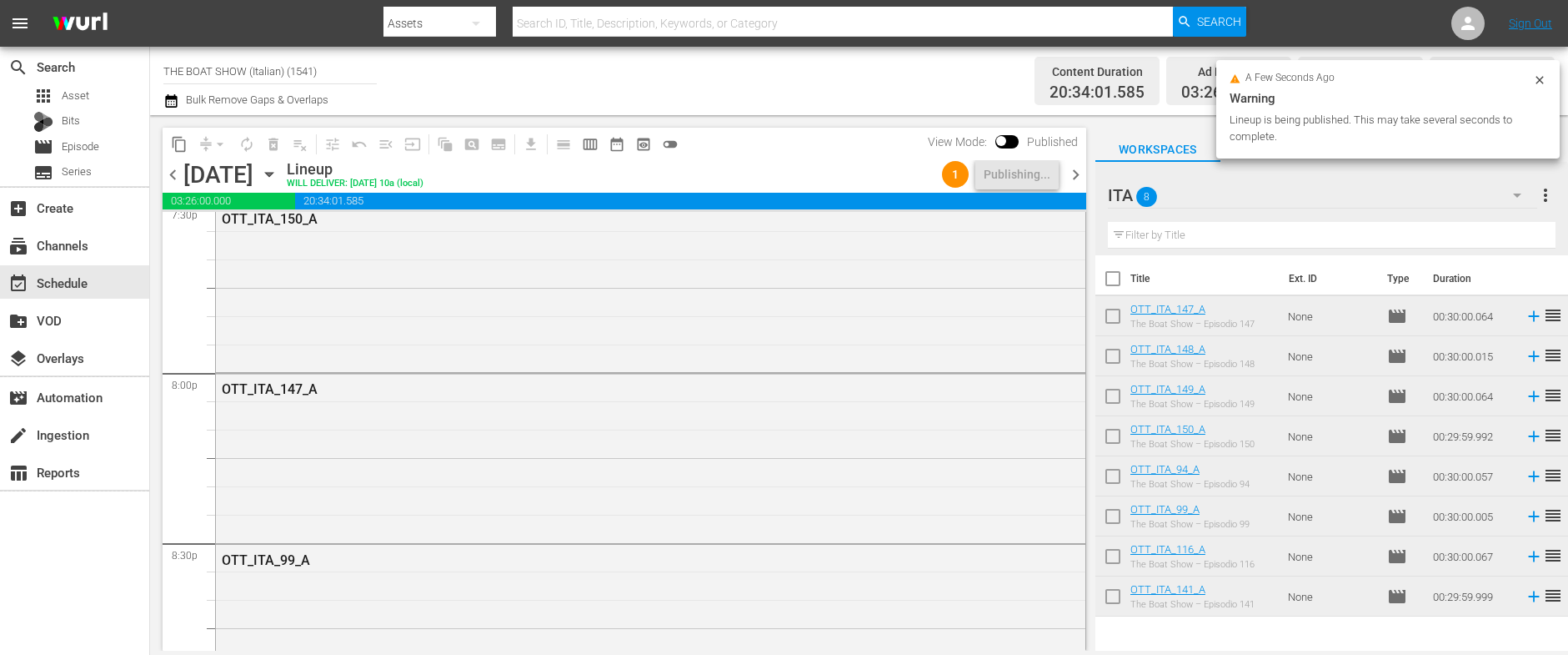
click at [1069, 173] on span "chevron_right" at bounding box center [1076, 175] width 21 height 21
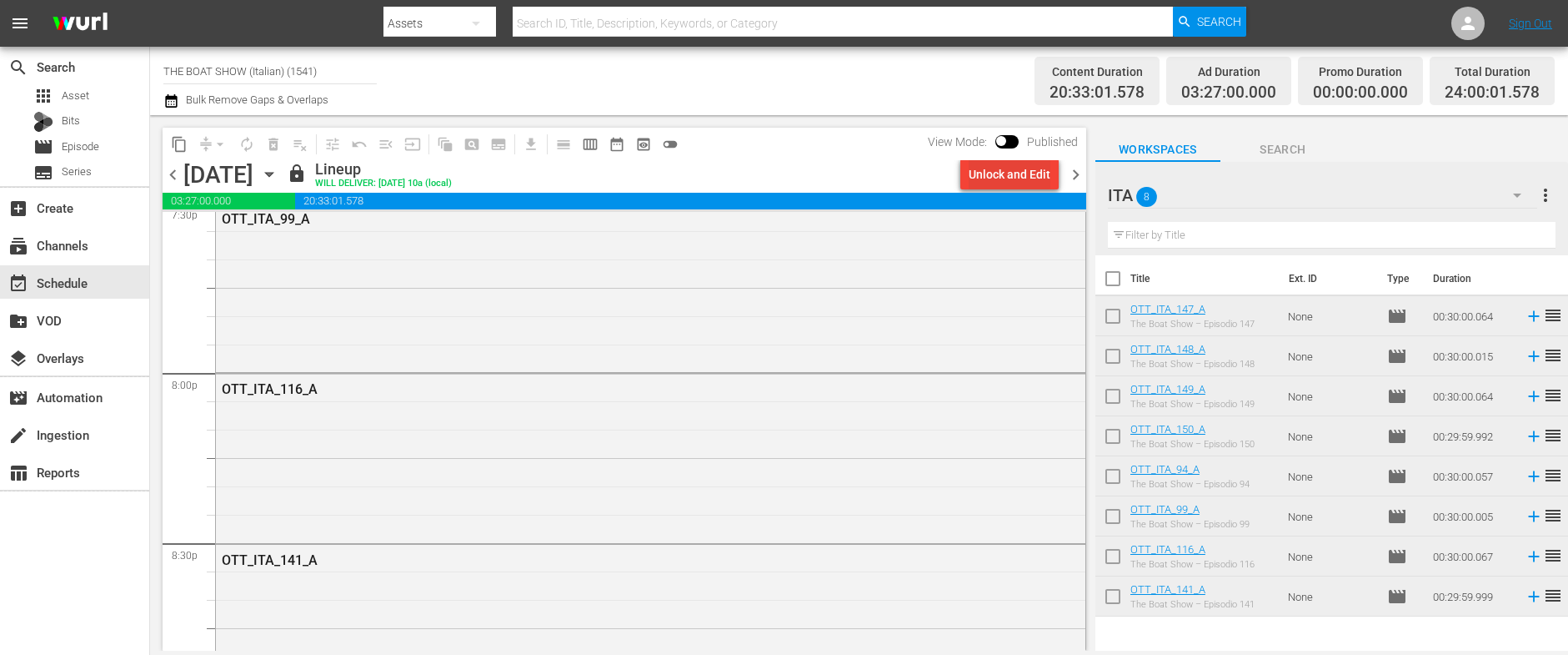
click at [1016, 176] on div "Unlock and Edit" at bounding box center [1009, 174] width 82 height 30
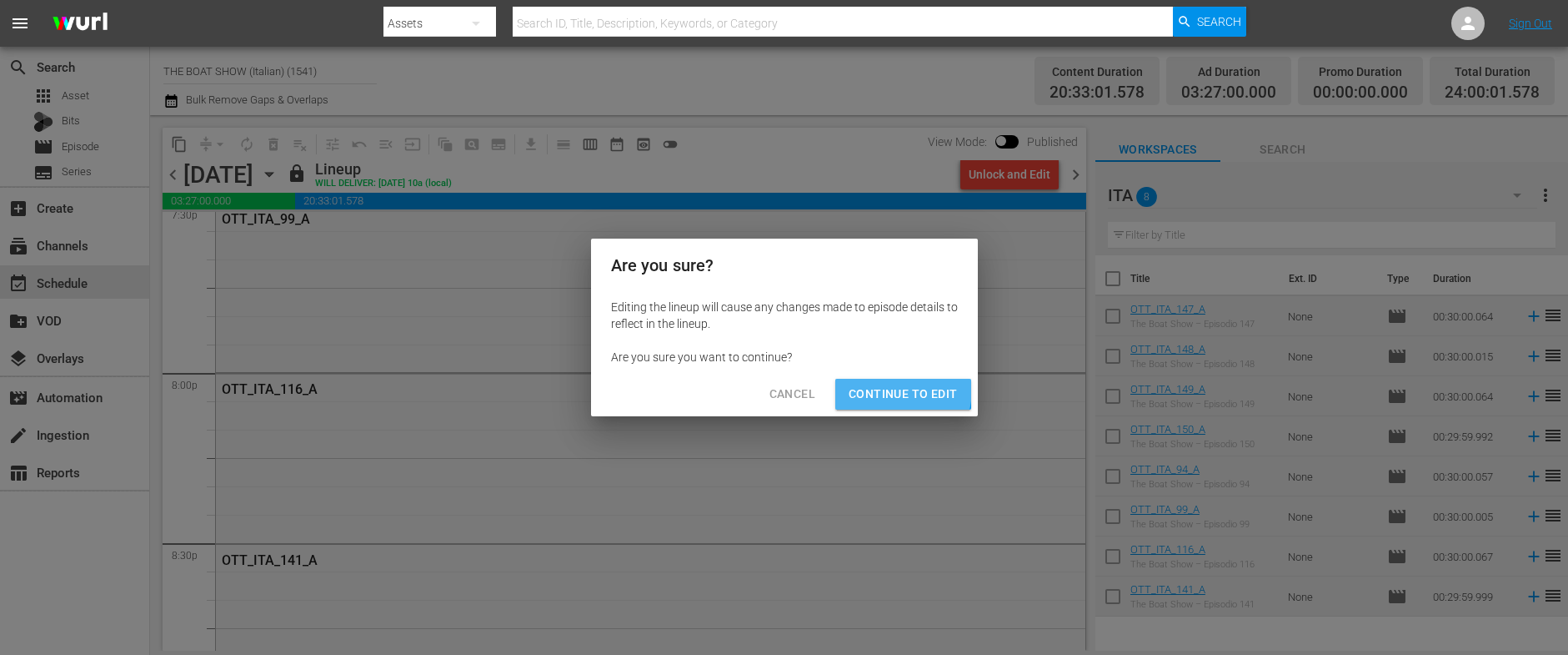
click at [884, 388] on span "Continue to Edit" at bounding box center [903, 395] width 109 height 21
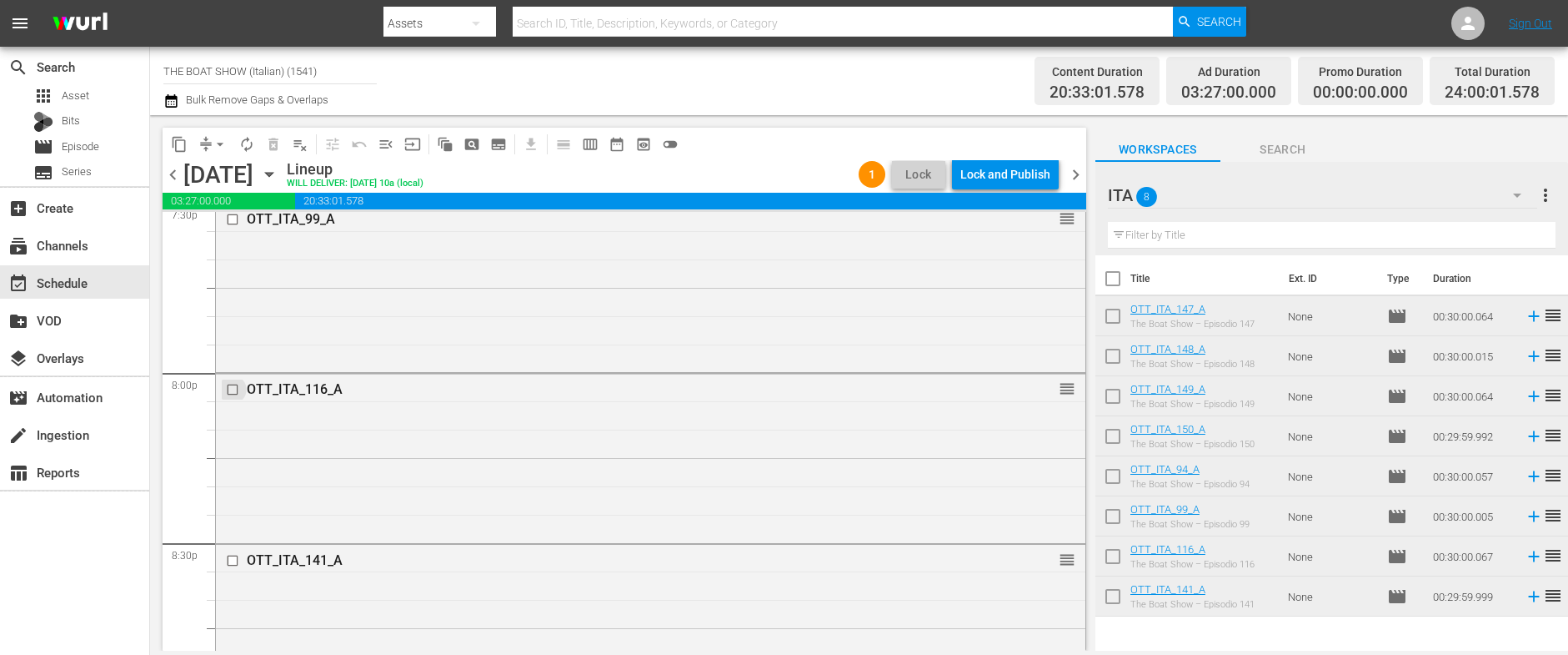
click at [233, 391] on input "checkbox" at bounding box center [235, 390] width 18 height 14
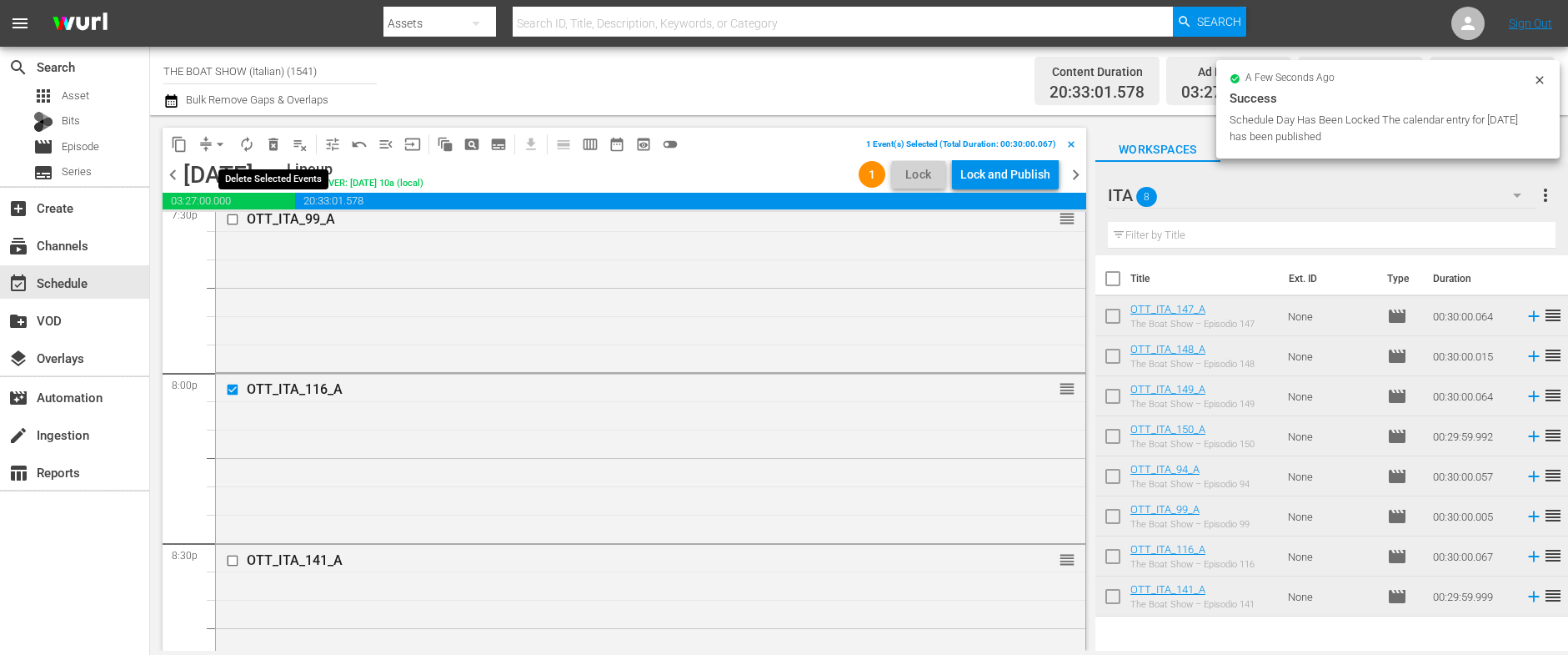
click at [276, 143] on span "delete_forever_outlined" at bounding box center [273, 144] width 17 height 17
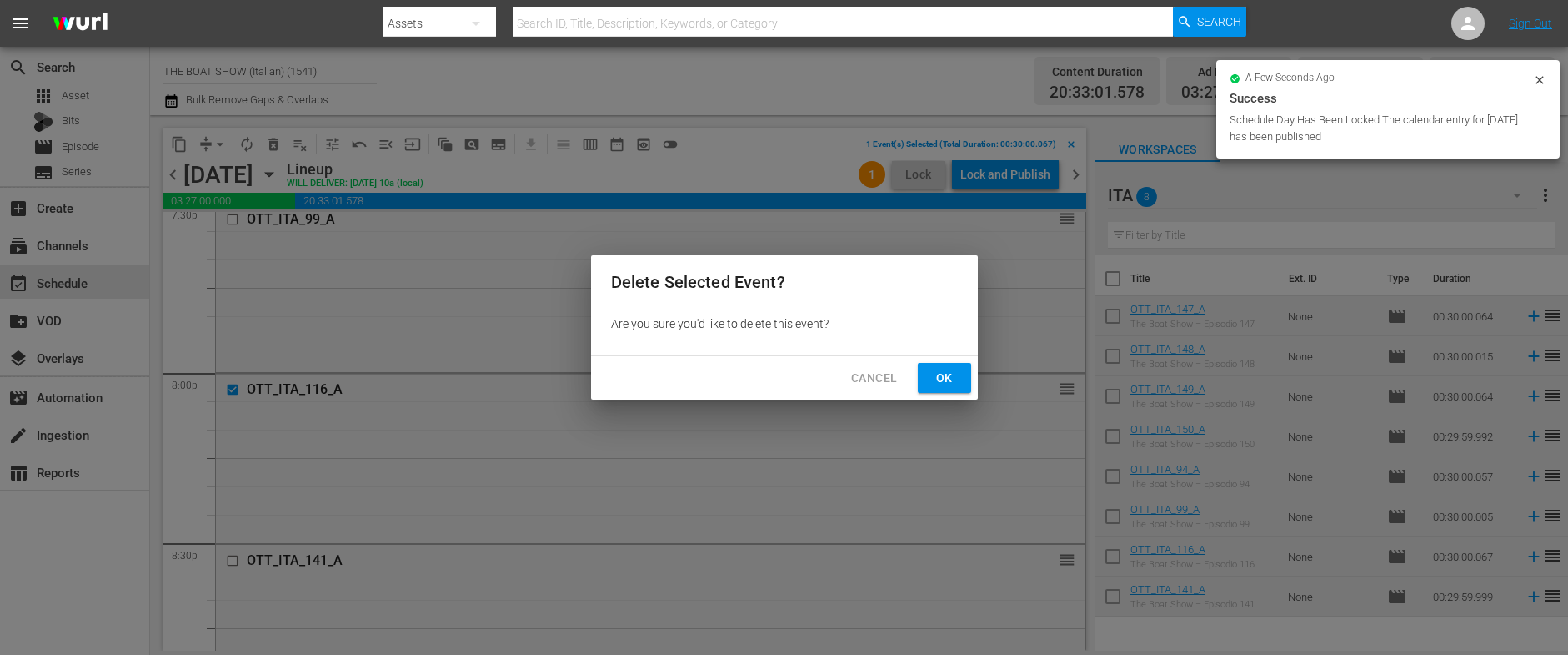
drag, startPoint x: 944, startPoint y: 379, endPoint x: 1055, endPoint y: 339, distance: 118.0
click at [944, 379] on span "Ok" at bounding box center [944, 379] width 26 height 21
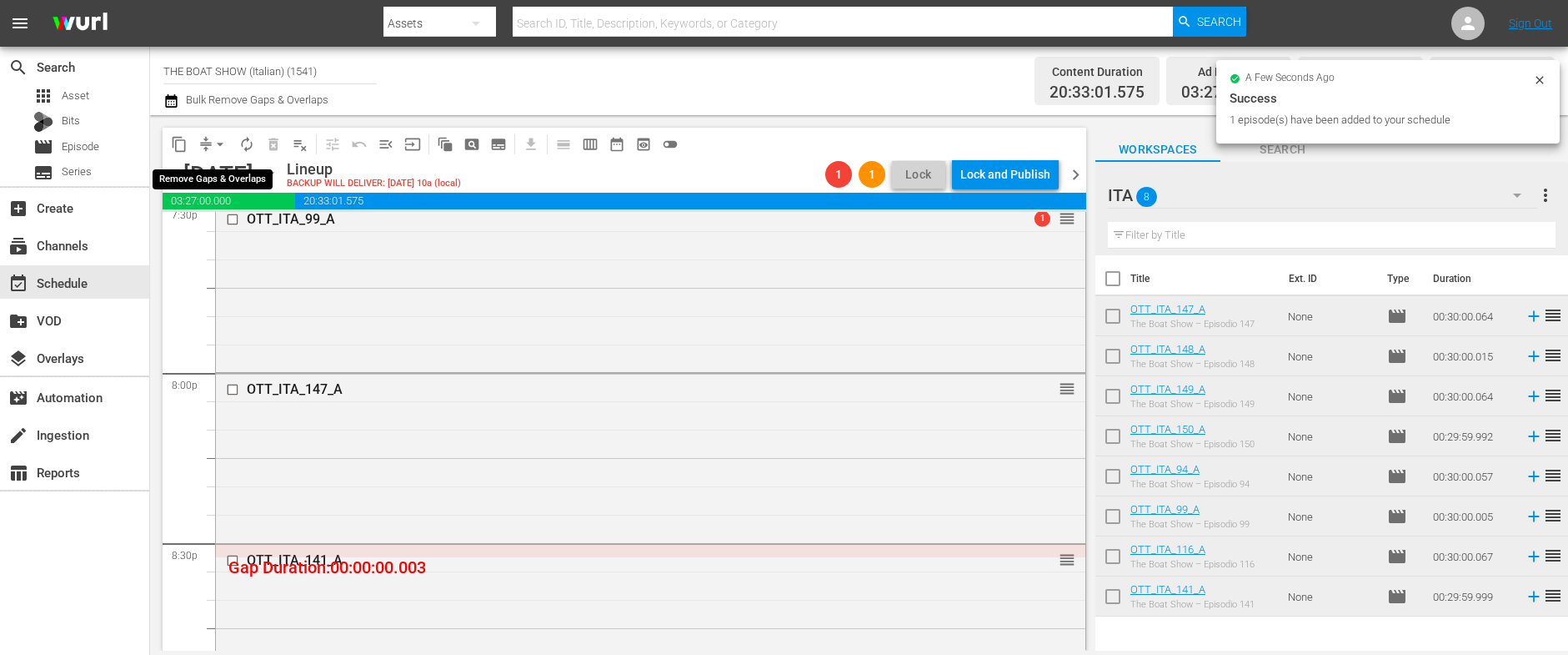
click at [219, 144] on span "arrow_drop_down" at bounding box center [220, 144] width 17 height 17
click at [217, 182] on li "Align to Midnight" at bounding box center [221, 177] width 175 height 27
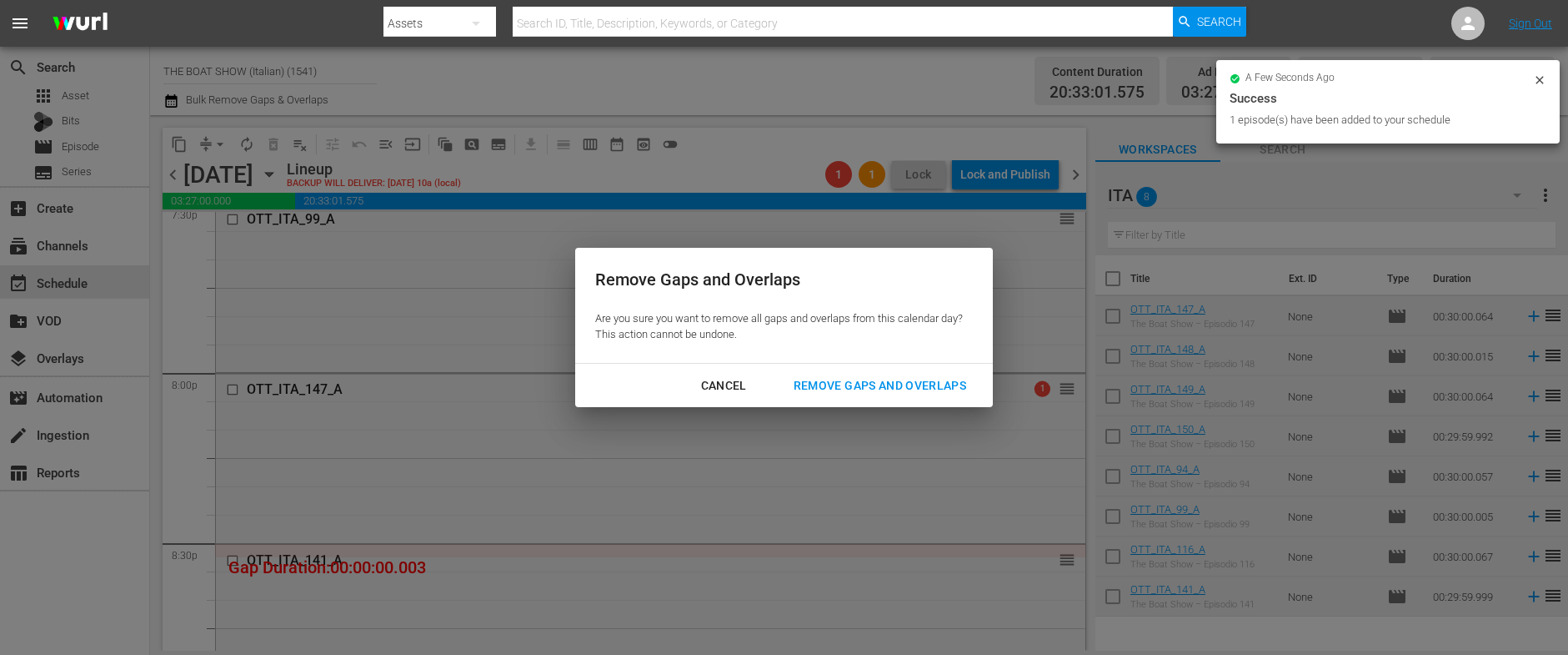
click at [881, 393] on div "Remove Gaps and Overlaps" at bounding box center [880, 386] width 199 height 21
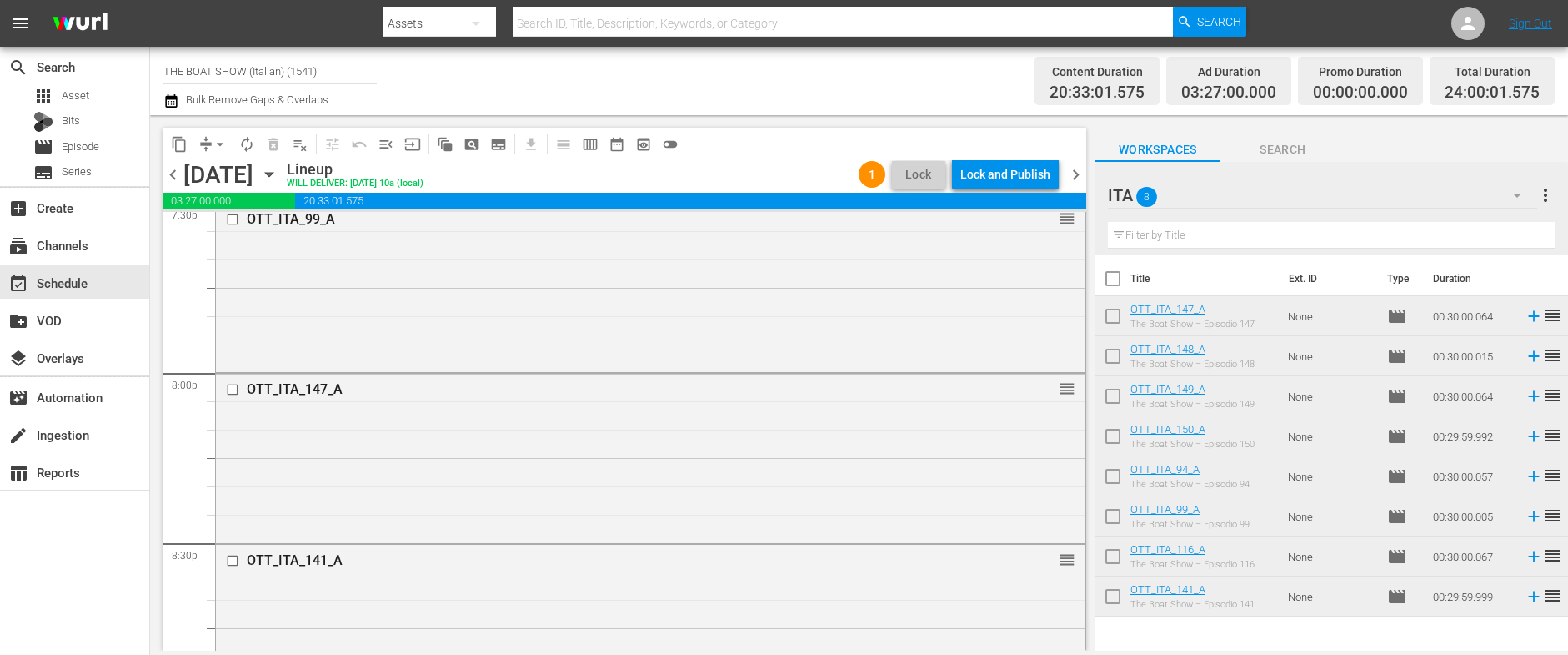
click at [987, 173] on div "Lock and Publish" at bounding box center [1005, 174] width 90 height 30
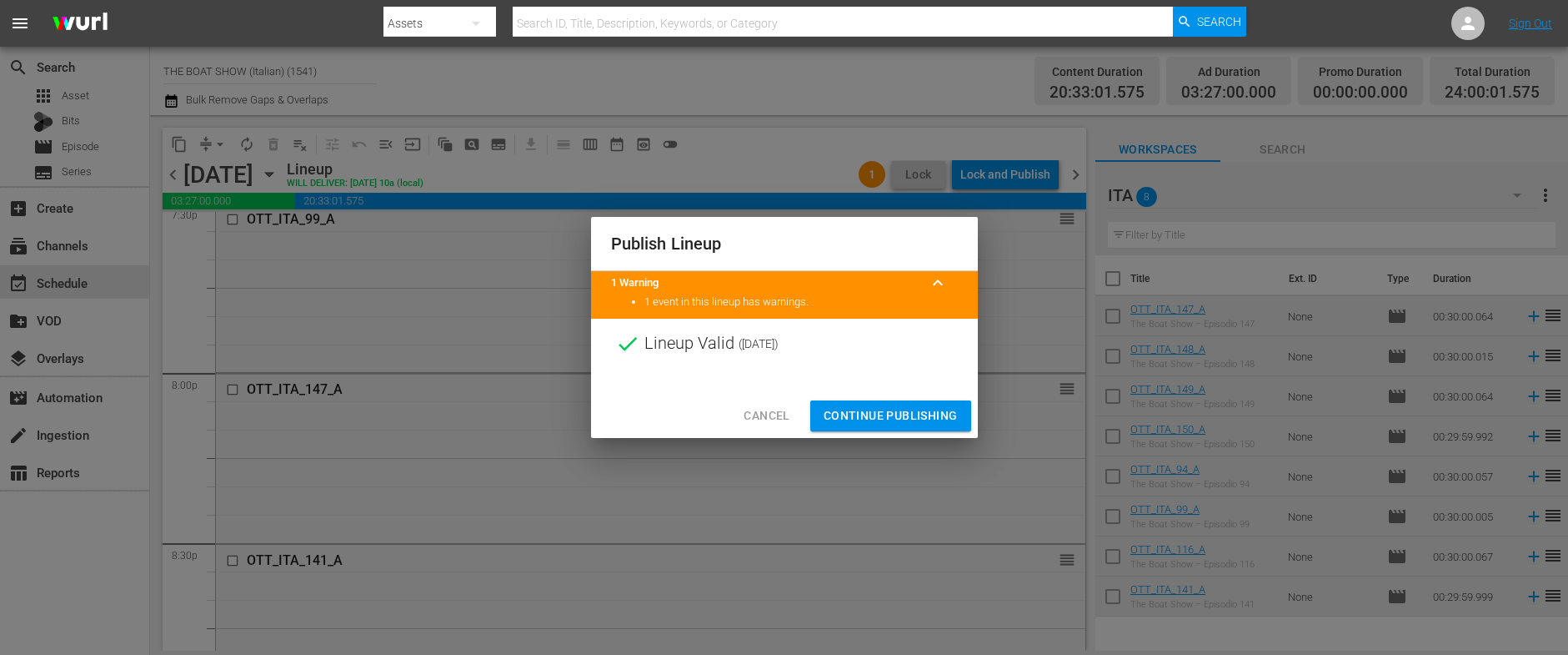
click at [874, 409] on span "Continue Publishing" at bounding box center [890, 416] width 134 height 21
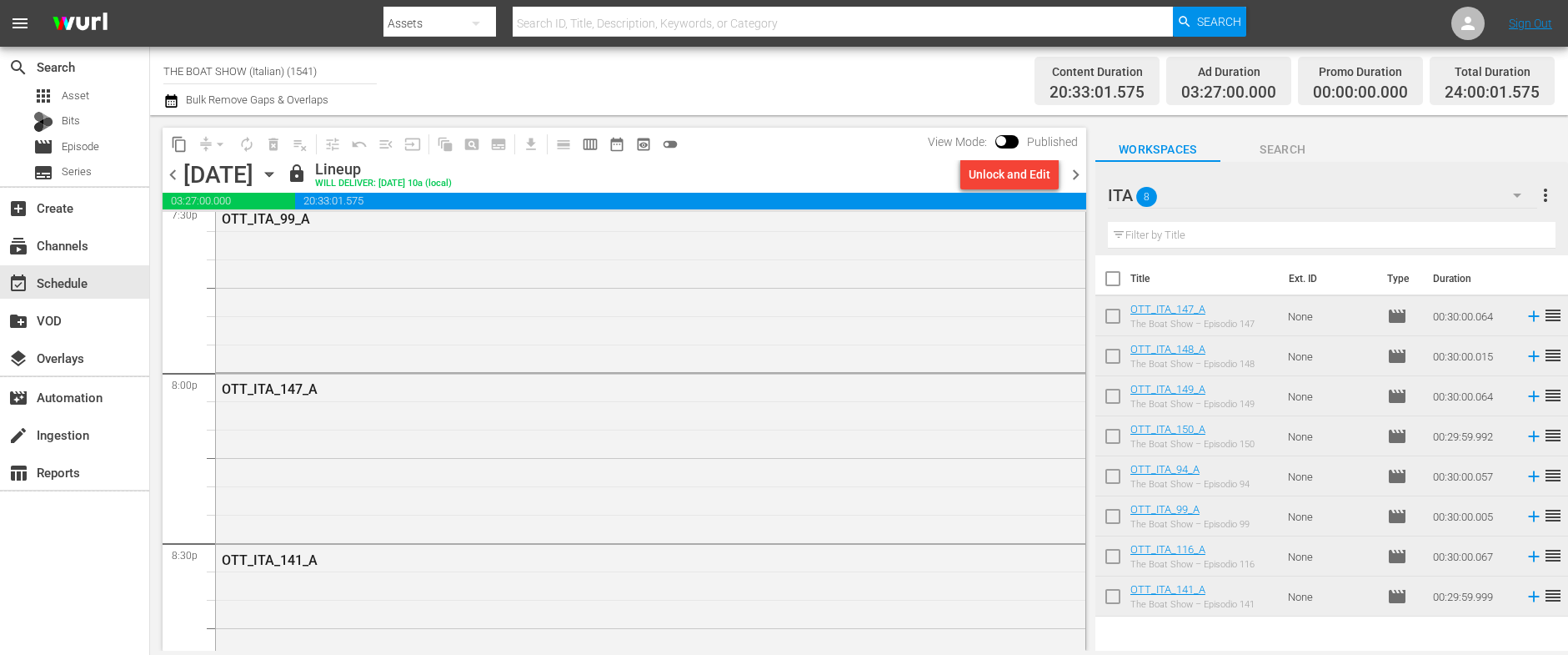
click at [255, 68] on input "THE BOAT SHOW (Italian) (1541)" at bounding box center [270, 71] width 214 height 40
click at [293, 68] on input "THE BOAT SHOW (Italian) (1541)" at bounding box center [270, 71] width 214 height 40
click at [293, 69] on input "THE BOAT SHOW (Italian) (1541)" at bounding box center [270, 71] width 214 height 40
click at [325, 74] on input "THE BOAT SHOW (Italian) (1541)" at bounding box center [270, 71] width 214 height 40
drag, startPoint x: 339, startPoint y: 74, endPoint x: -37, endPoint y: 52, distance: 376.6
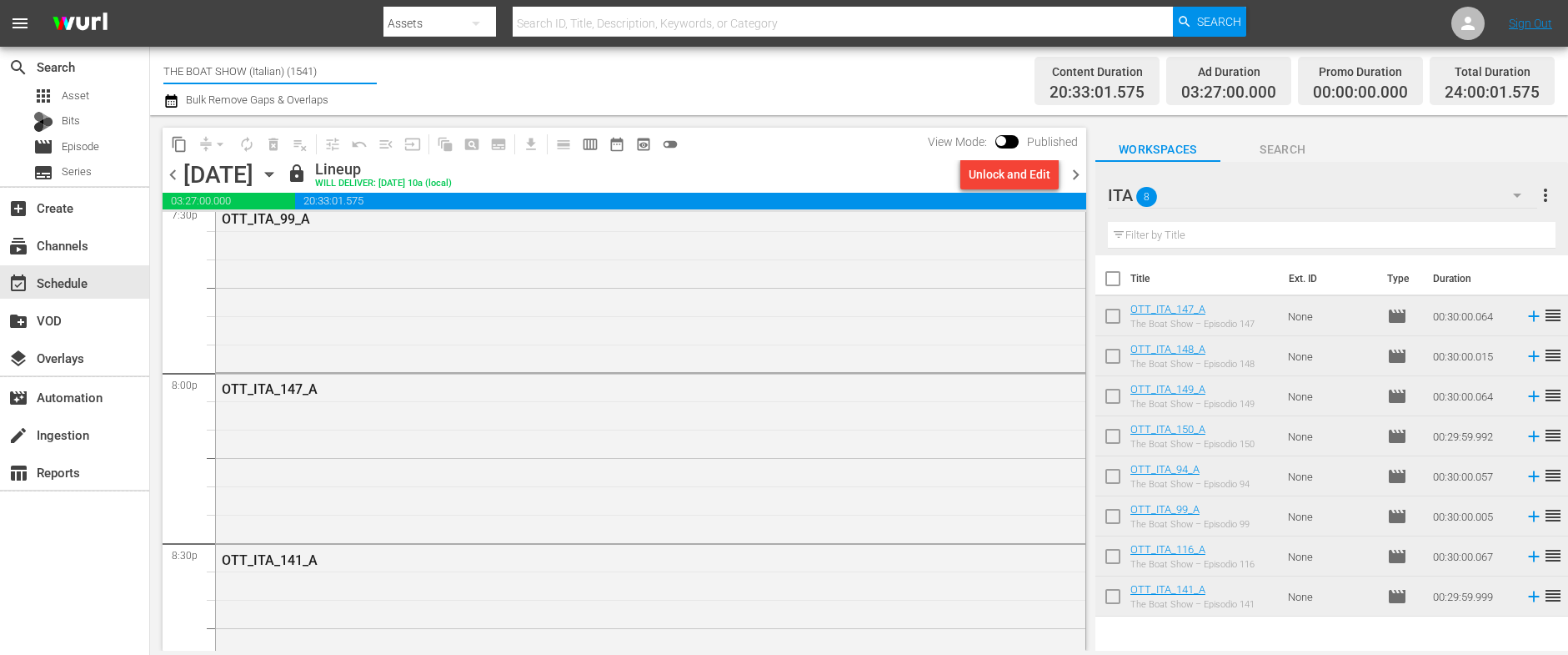
click at [0, 52] on html "menu Search By Assets Search ID, Title, Description, Keywords, or Category Sear…" at bounding box center [784, 328] width 1568 height 655
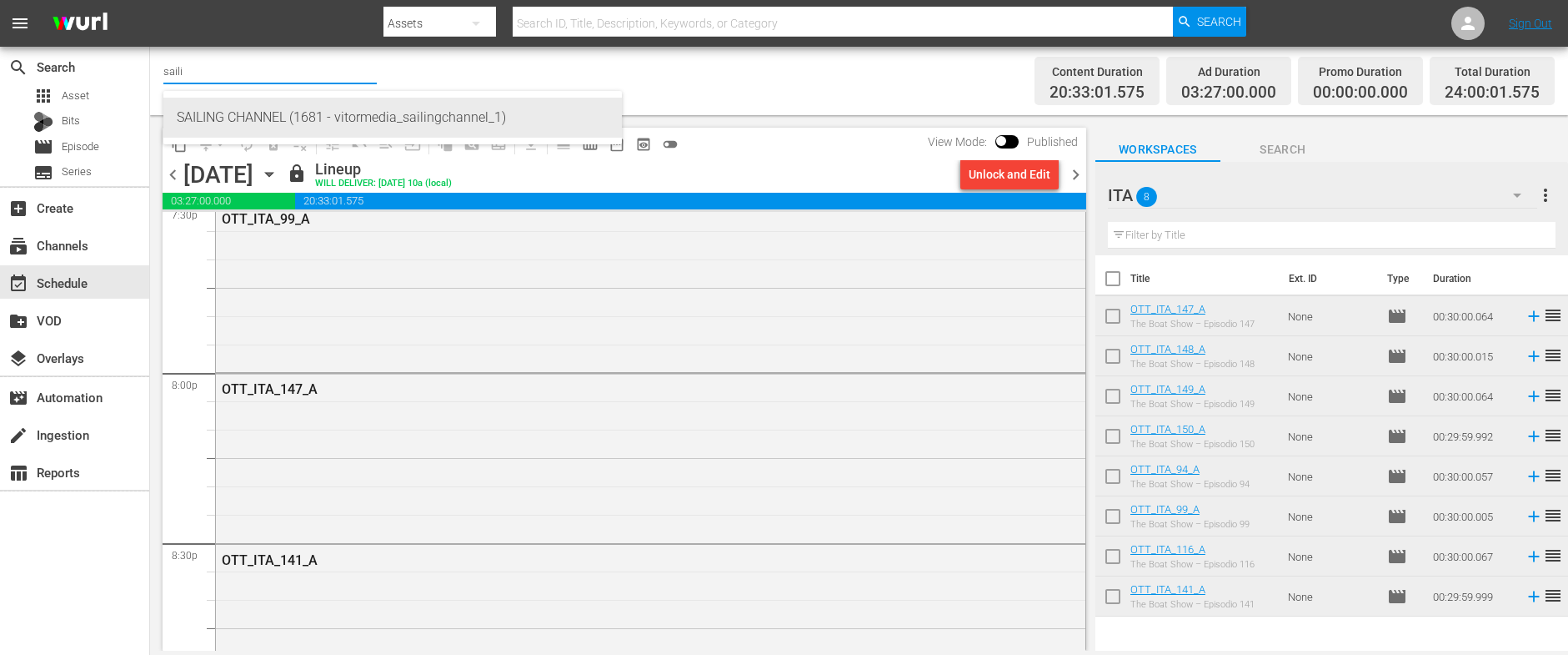
click at [236, 111] on div "SAILING CHANNEL (1681 - vitormedia_sailingchannel_1)" at bounding box center [392, 117] width 431 height 40
type input "SAILING CHANNEL (1681 - vitormedia_sailingchannel_1)"
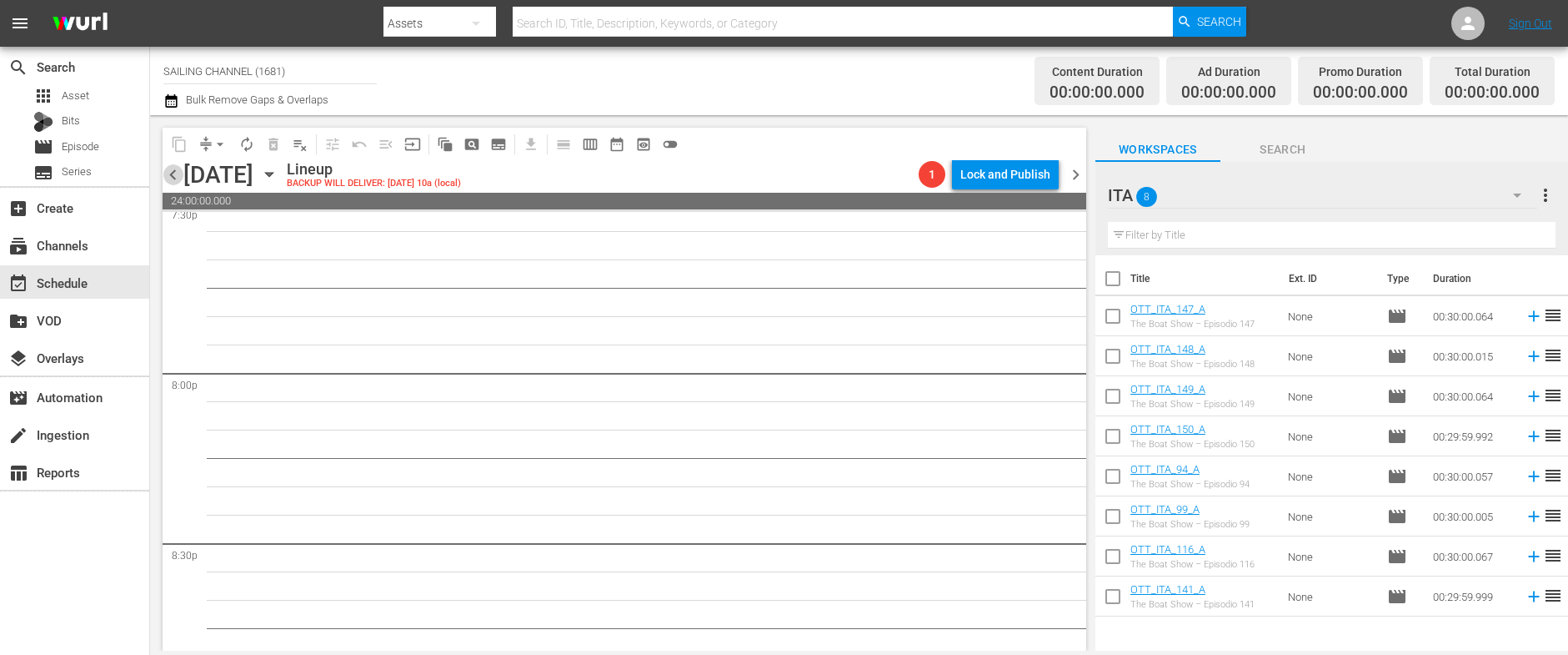
click at [179, 173] on span "chevron_left" at bounding box center [173, 175] width 21 height 21
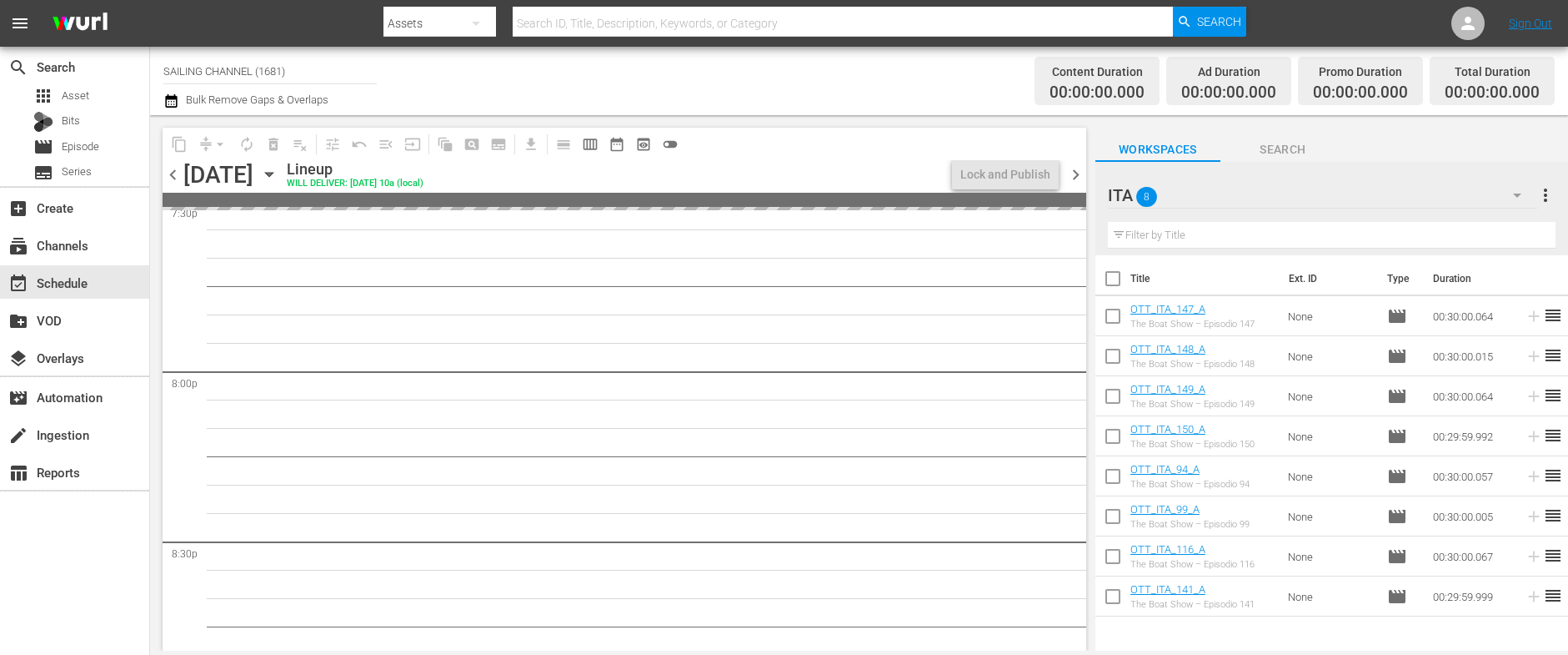
click at [179, 173] on span "chevron_left" at bounding box center [173, 175] width 21 height 21
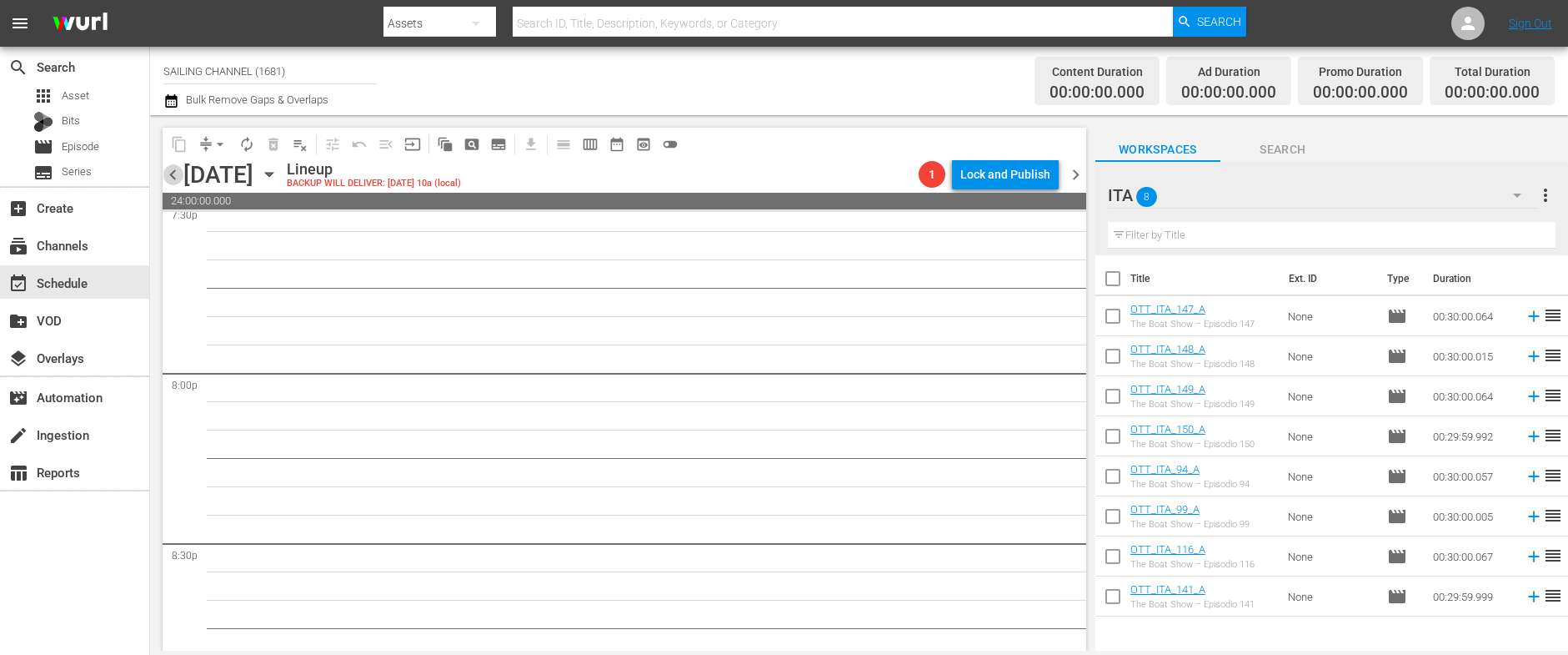
click at [179, 173] on span "chevron_left" at bounding box center [173, 175] width 21 height 21
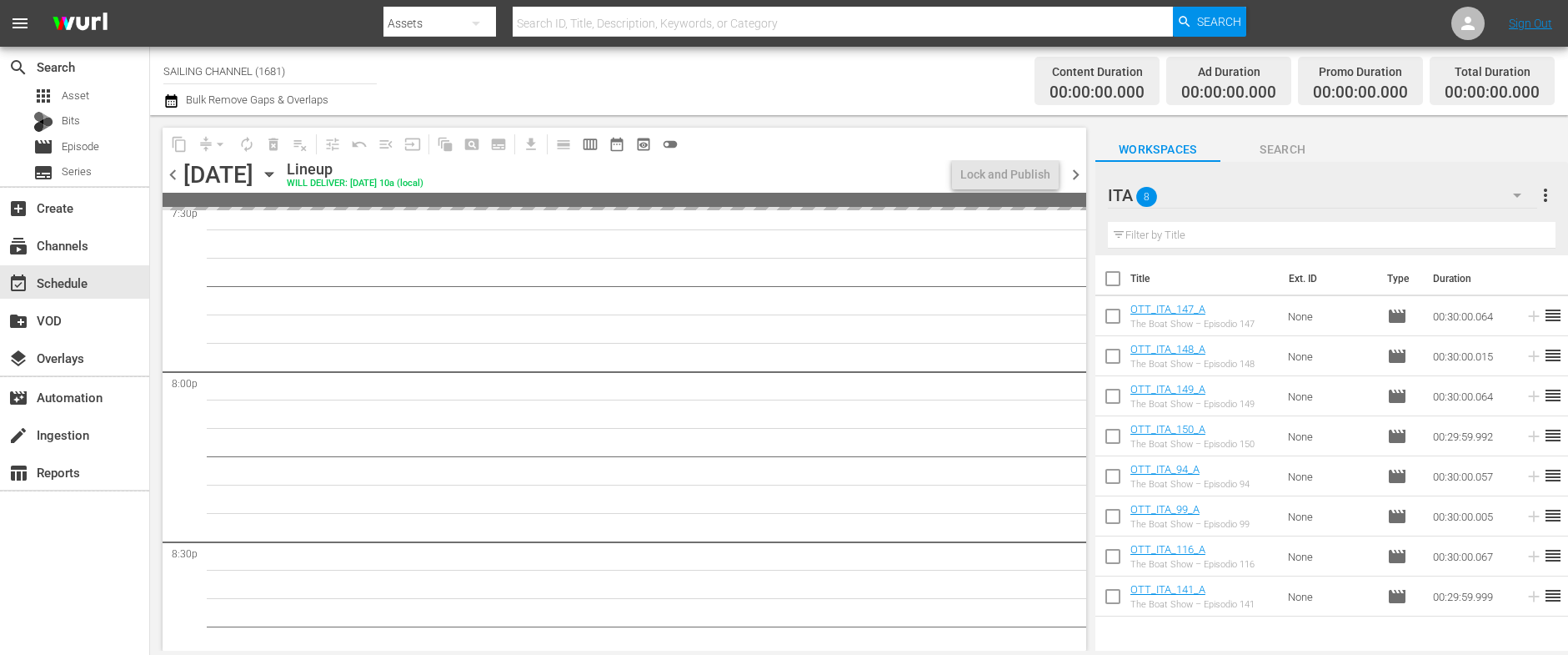
click at [174, 173] on span "chevron_left" at bounding box center [173, 175] width 21 height 21
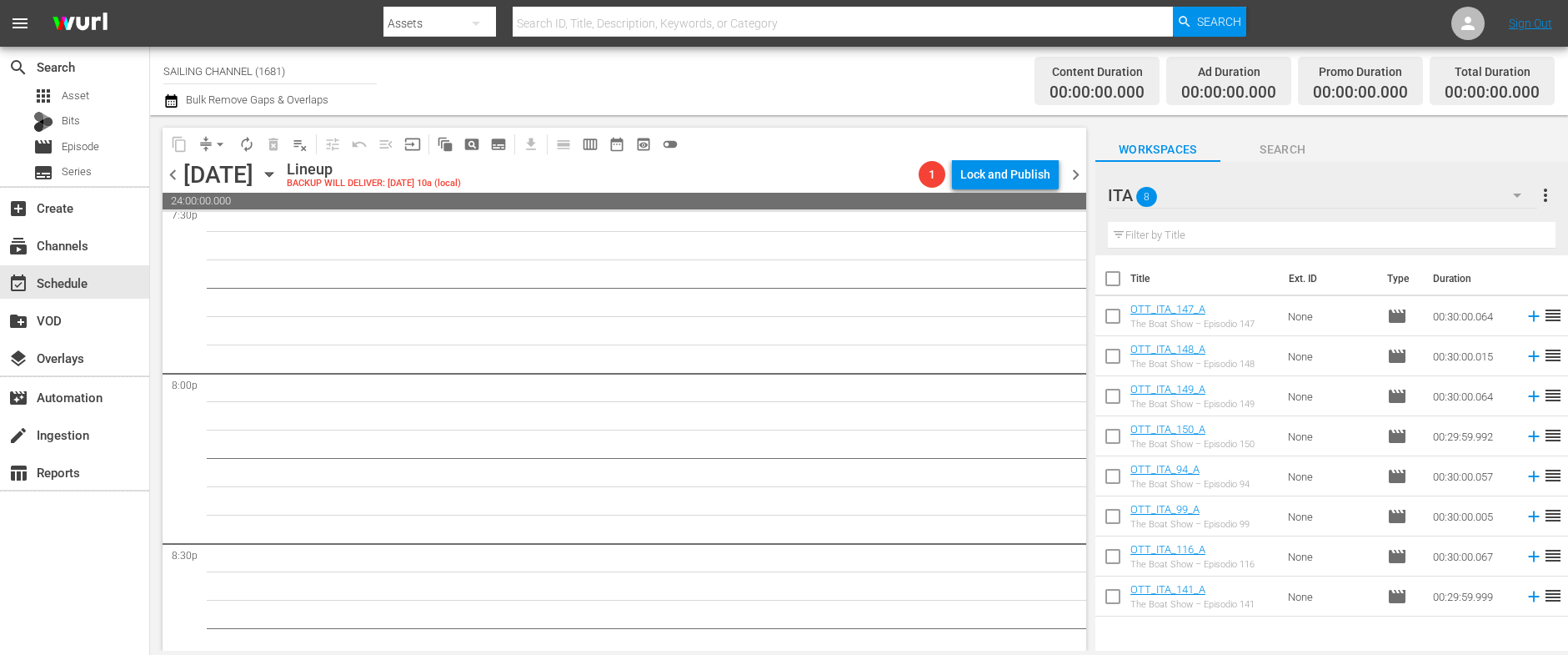
click at [174, 173] on span "chevron_left" at bounding box center [173, 175] width 21 height 21
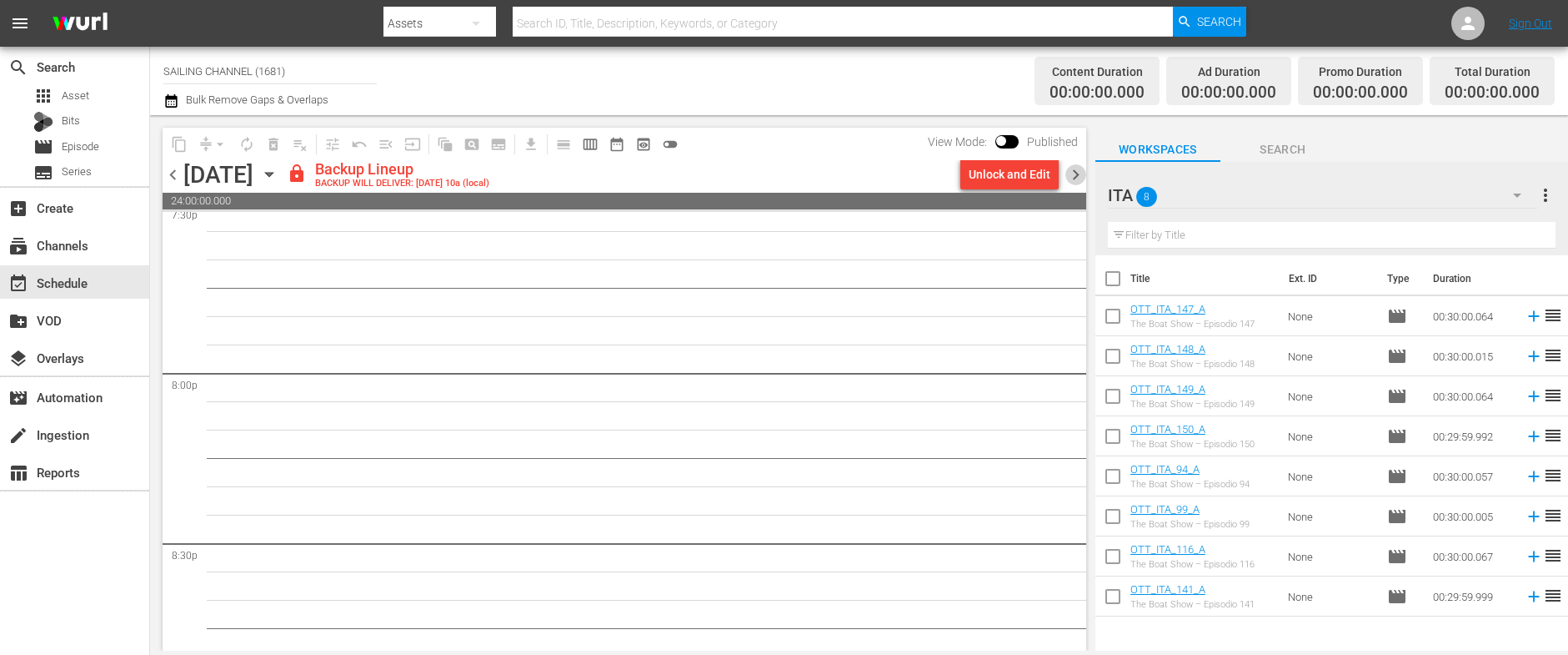
click at [1077, 171] on span "chevron_right" at bounding box center [1076, 175] width 21 height 21
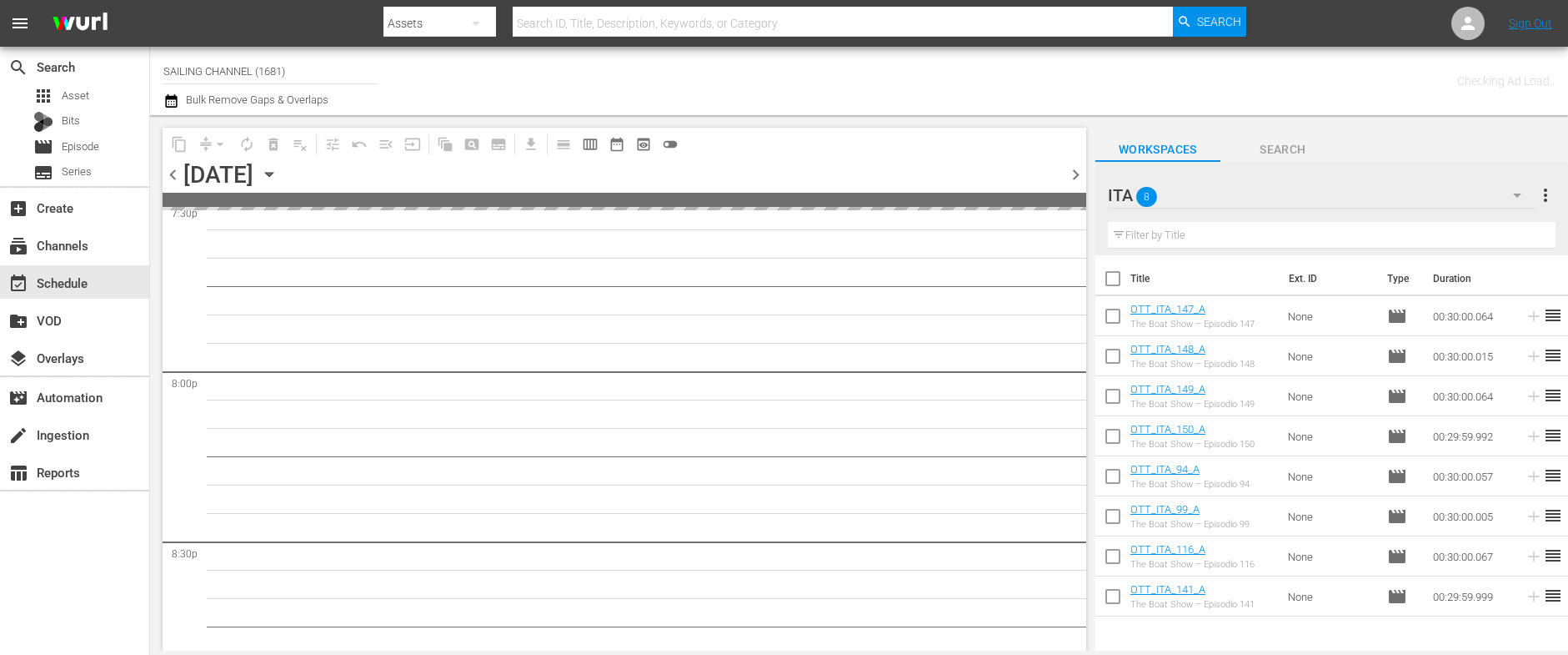
click at [1077, 171] on span "chevron_right" at bounding box center [1076, 175] width 21 height 21
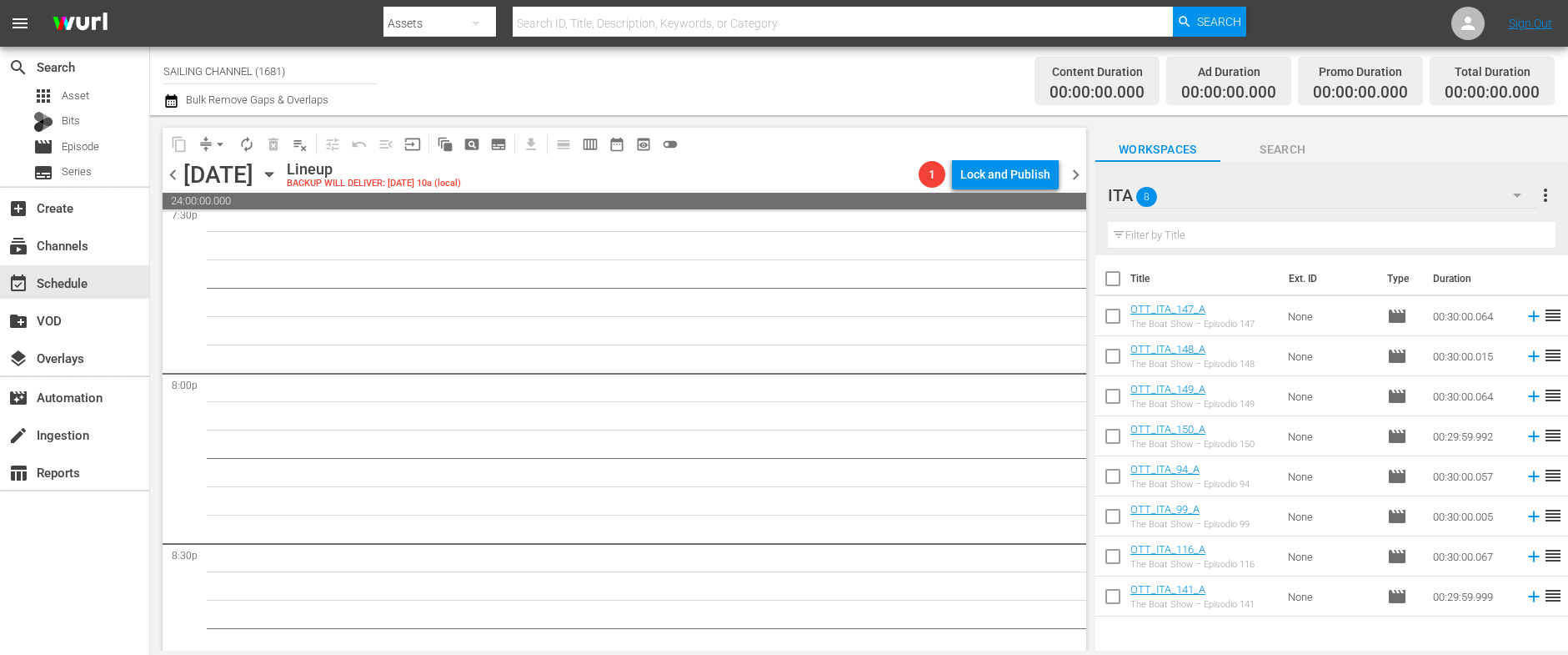
click at [177, 173] on span "chevron_left" at bounding box center [173, 175] width 21 height 21
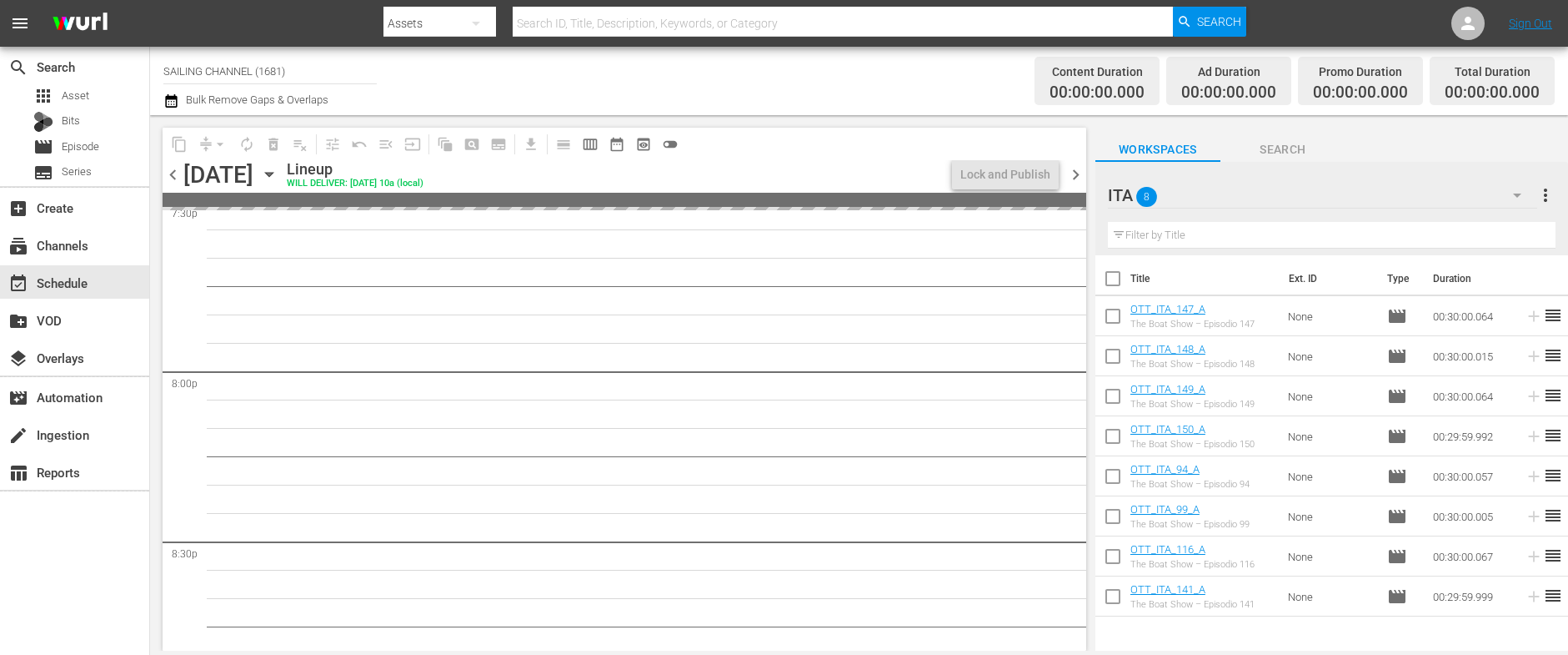
click at [177, 173] on span "chevron_left" at bounding box center [173, 175] width 21 height 21
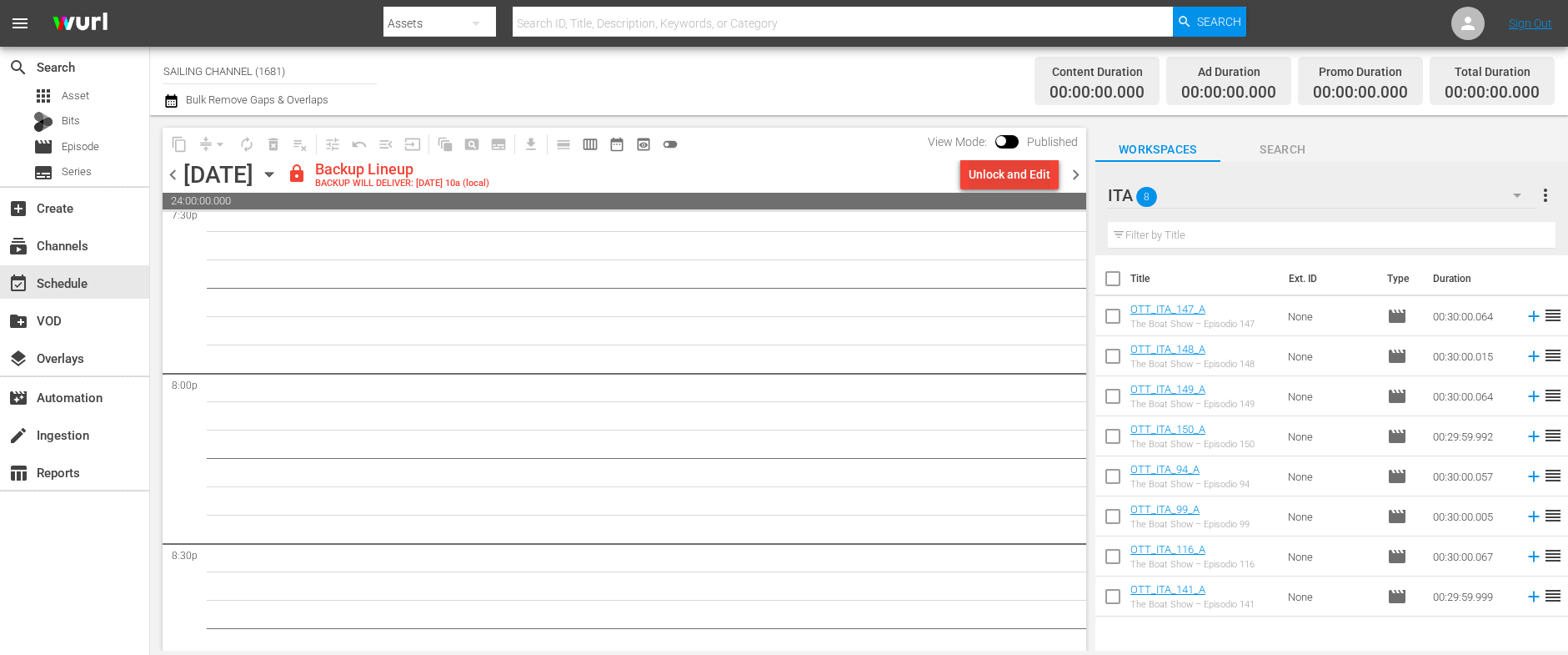
click at [1027, 170] on div "Unlock and Edit" at bounding box center [1009, 174] width 82 height 30
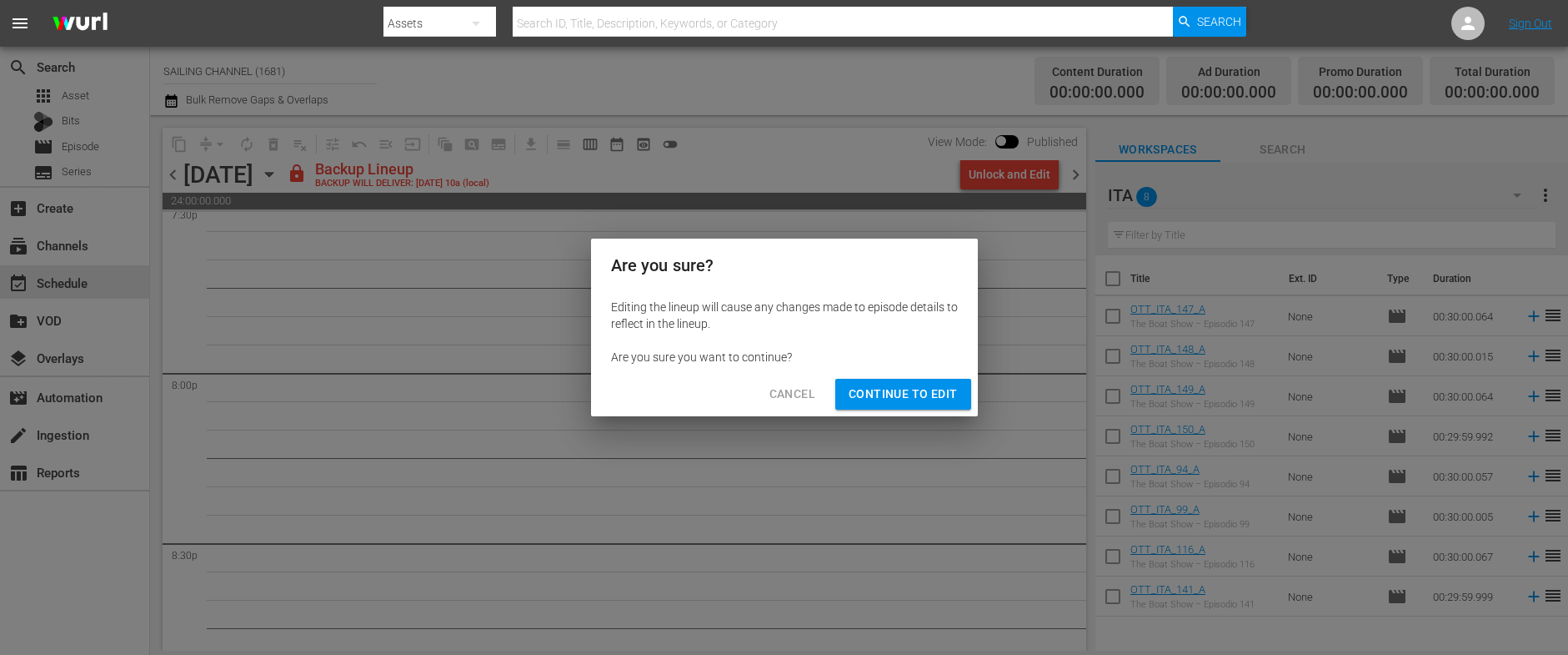
drag, startPoint x: 880, startPoint y: 384, endPoint x: 674, endPoint y: 333, distance: 212.2
click at [880, 384] on span "Continue to Edit" at bounding box center [903, 395] width 109 height 21
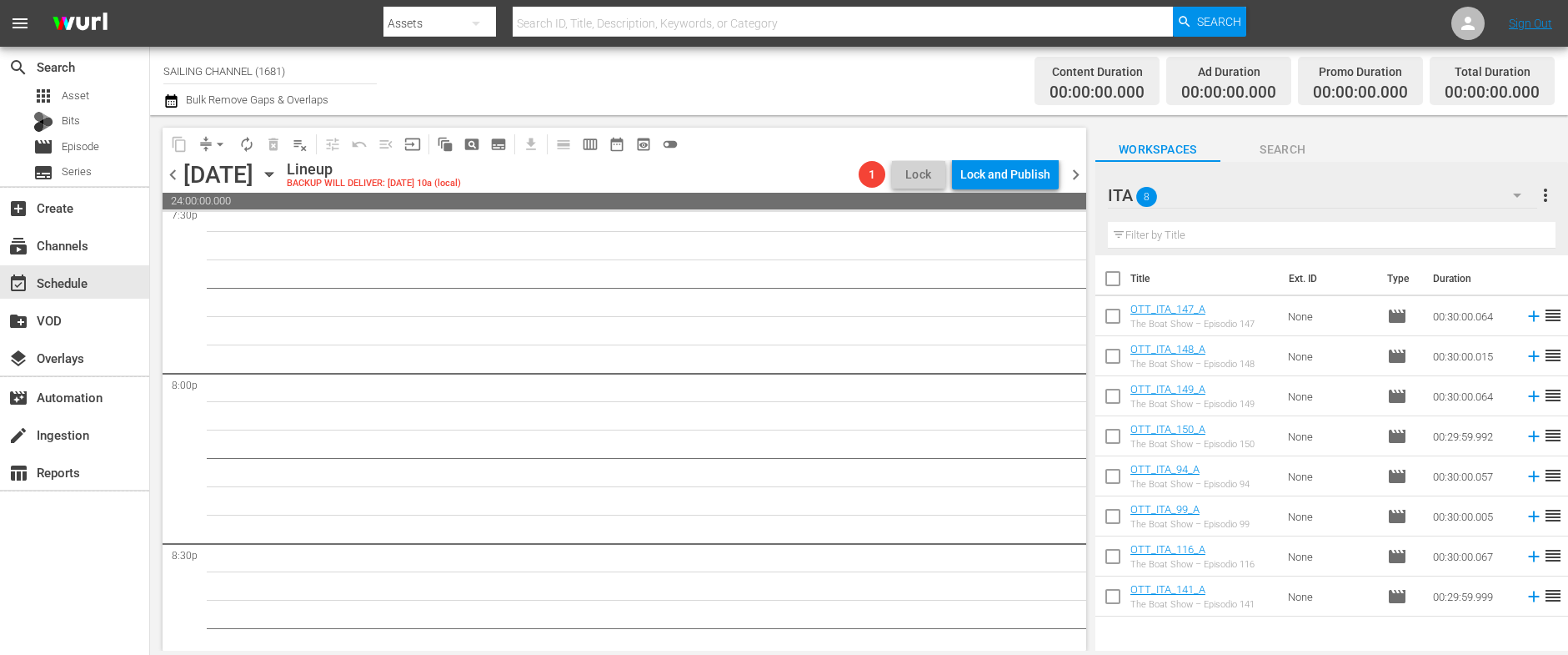
click at [170, 176] on span "chevron_left" at bounding box center [173, 175] width 21 height 21
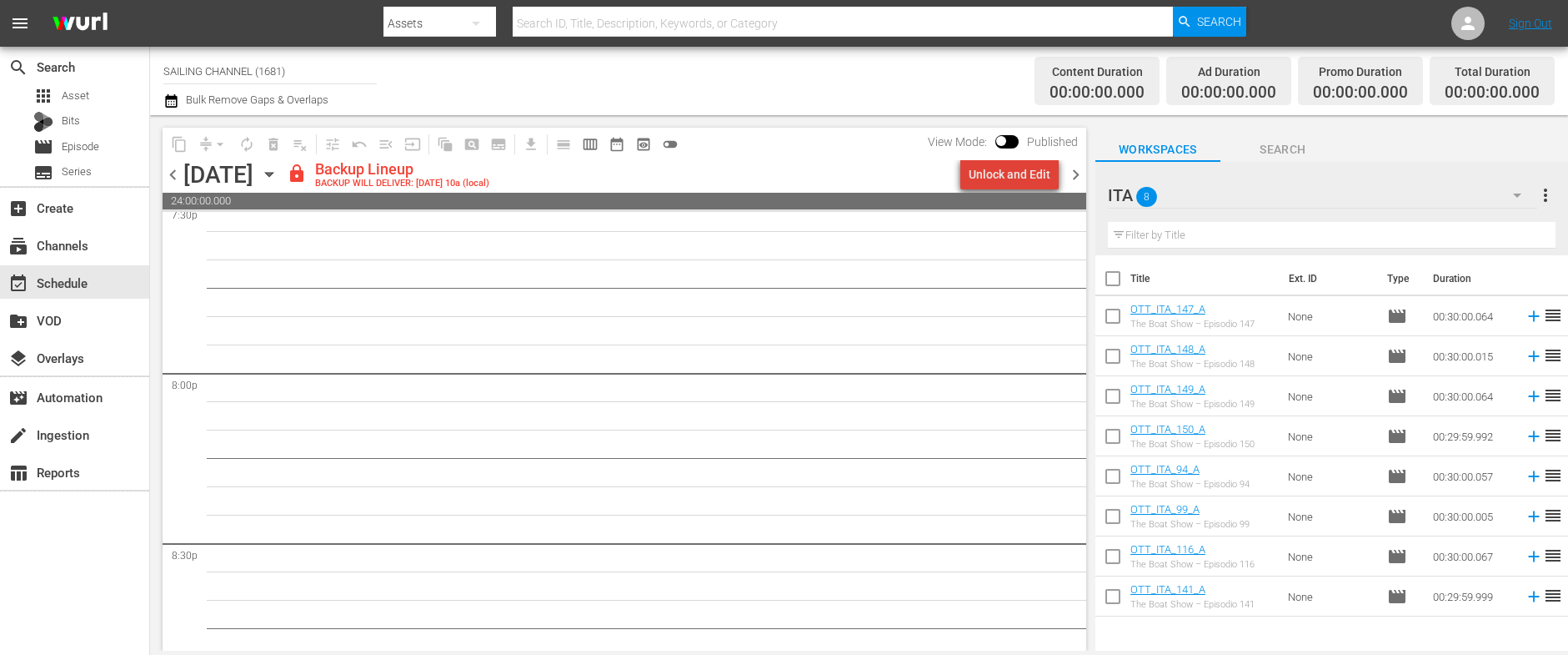
click at [1033, 171] on div "Unlock and Edit" at bounding box center [1009, 174] width 82 height 30
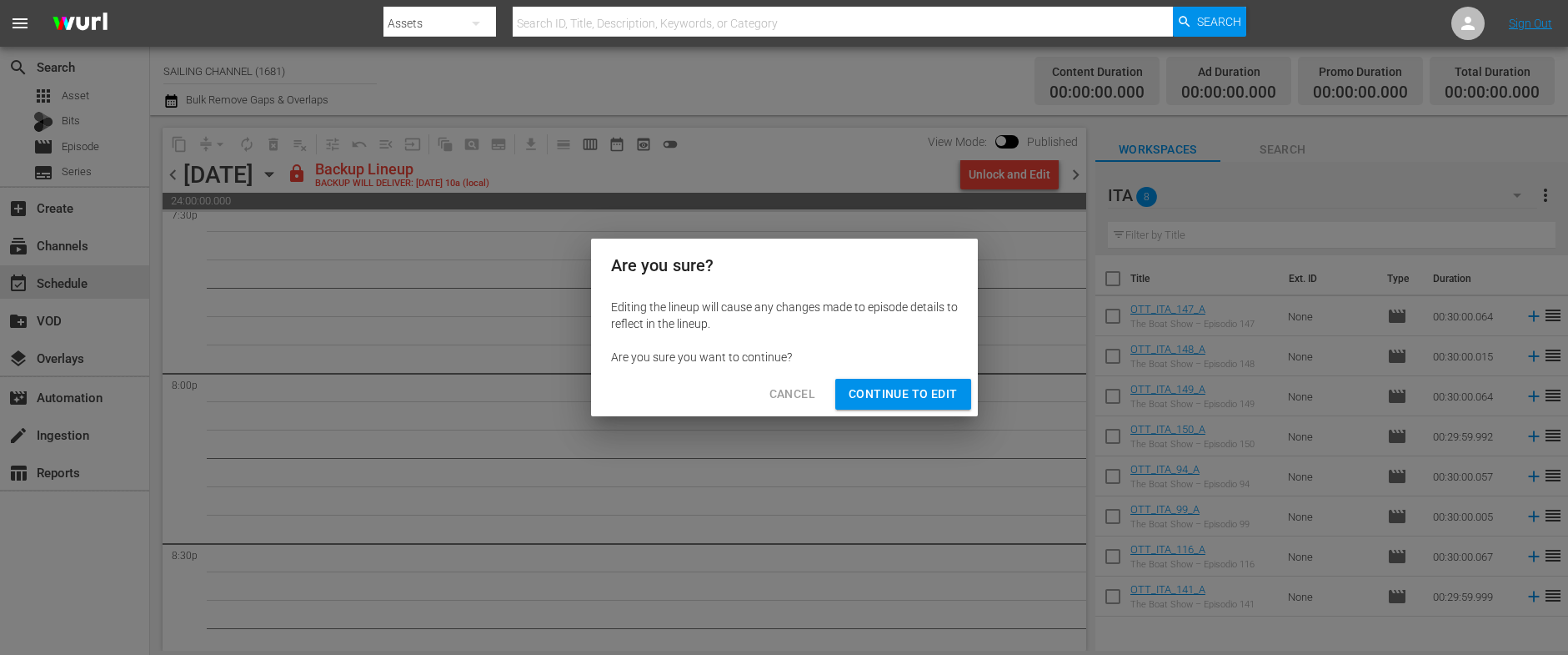
click at [907, 402] on span "Continue to Edit" at bounding box center [903, 395] width 109 height 21
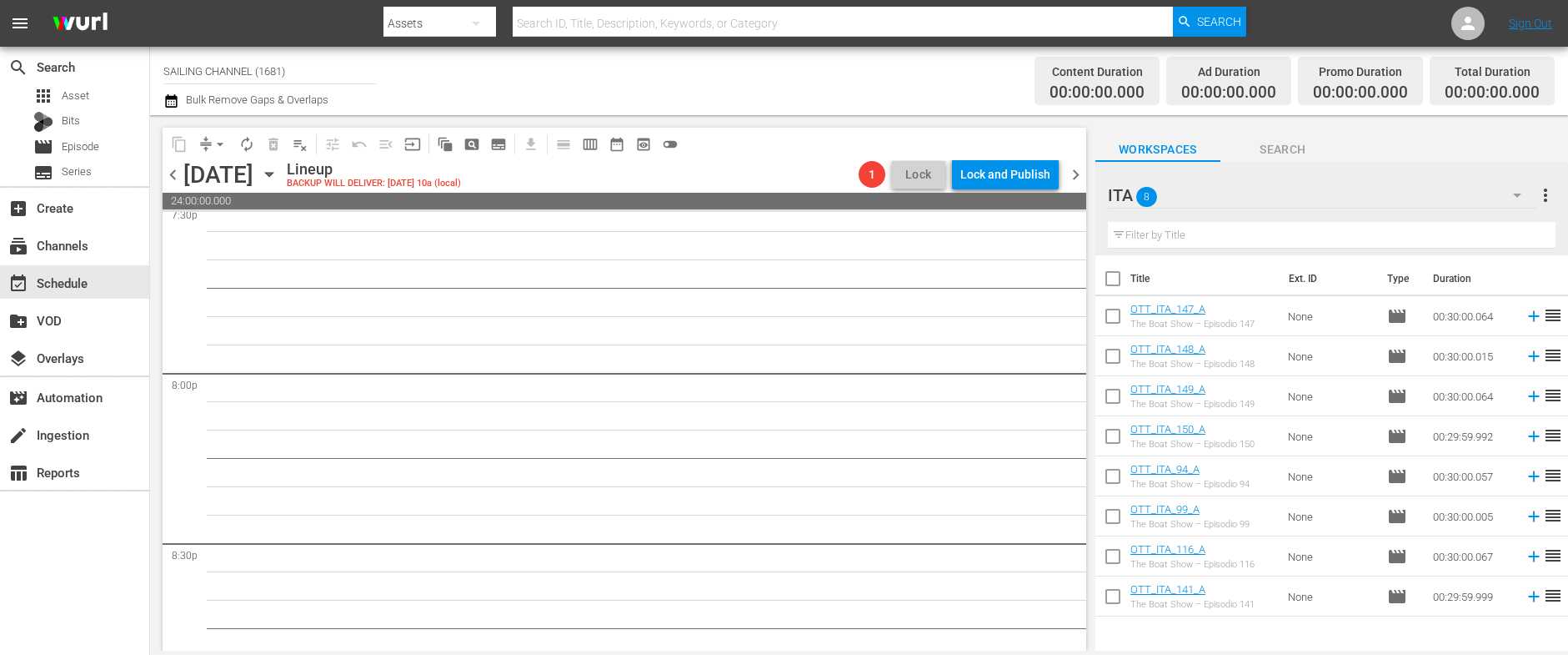
click at [174, 172] on span "chevron_left" at bounding box center [173, 175] width 21 height 21
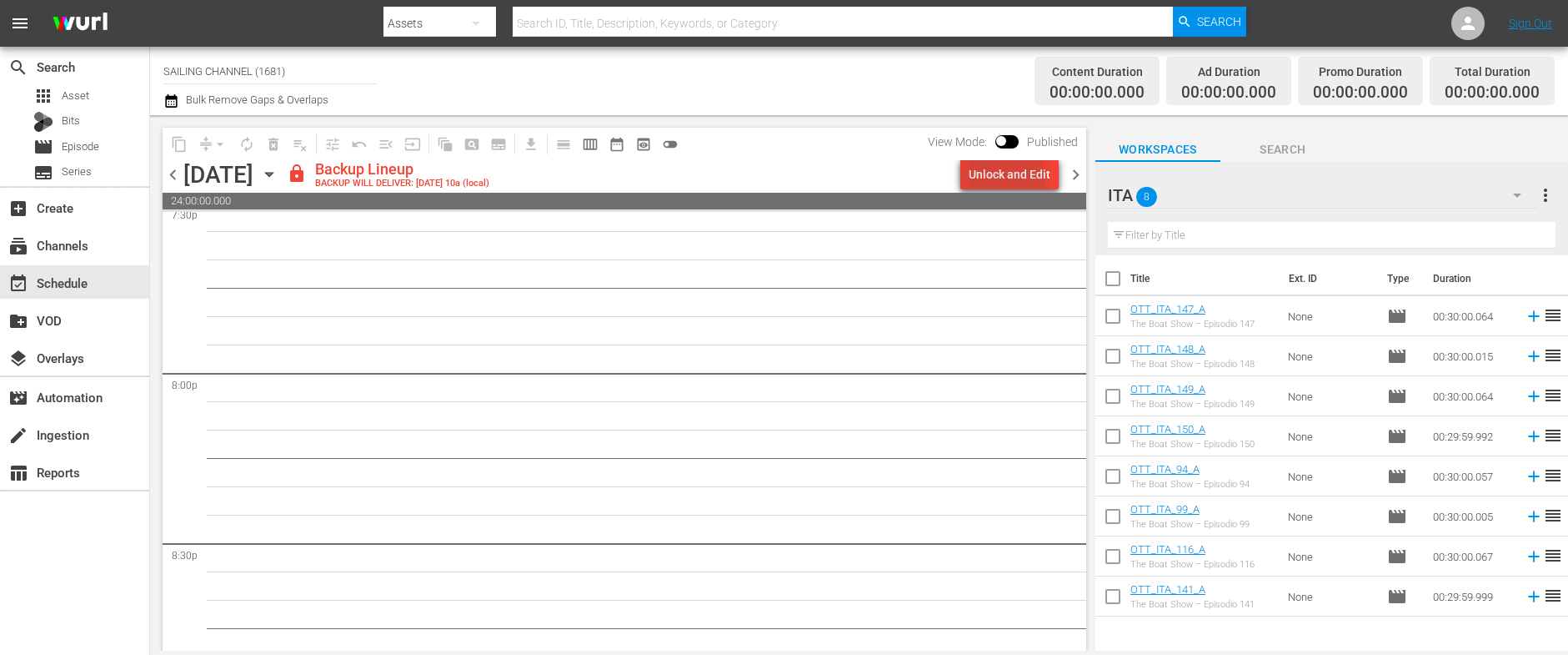
click at [1007, 179] on div "Unlock and Edit" at bounding box center [1009, 174] width 82 height 30
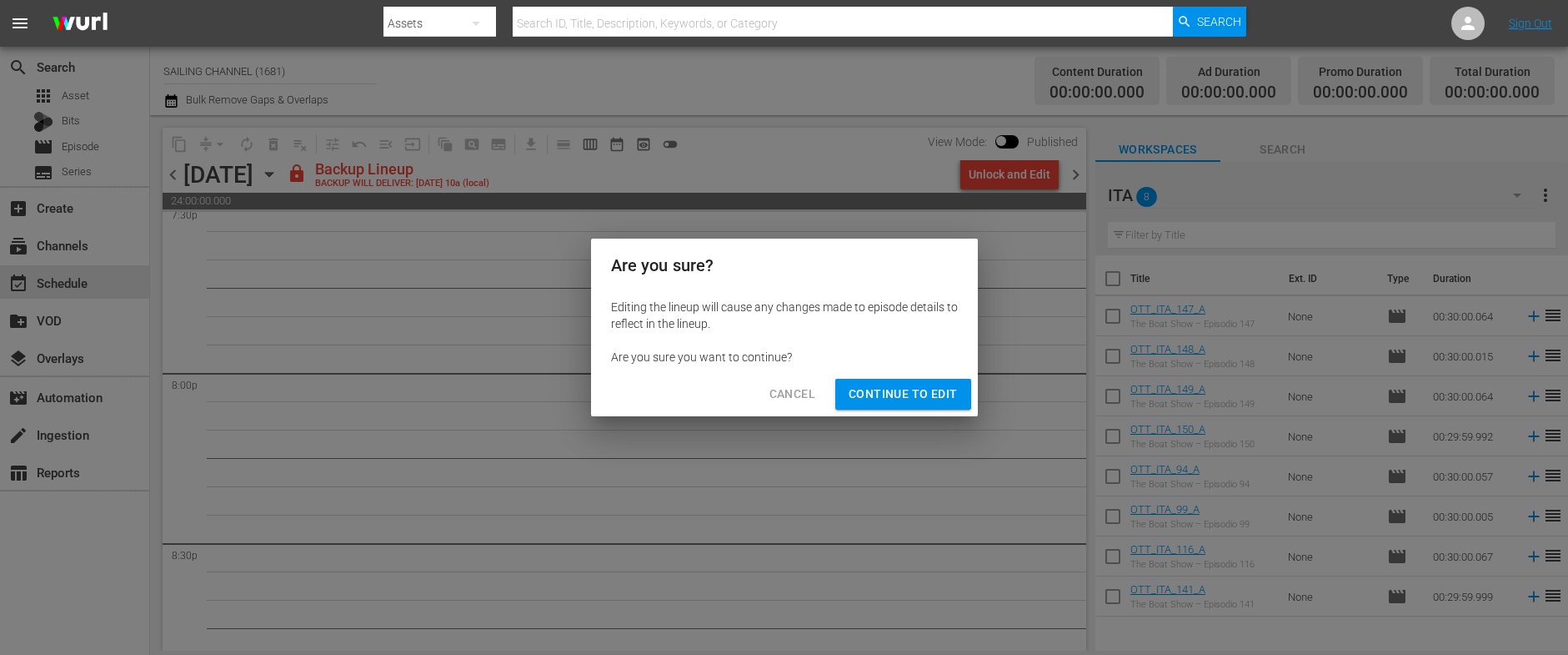
drag, startPoint x: 890, startPoint y: 401, endPoint x: 867, endPoint y: 391, distance: 25.1
click at [890, 400] on span "Continue to Edit" at bounding box center [903, 395] width 109 height 21
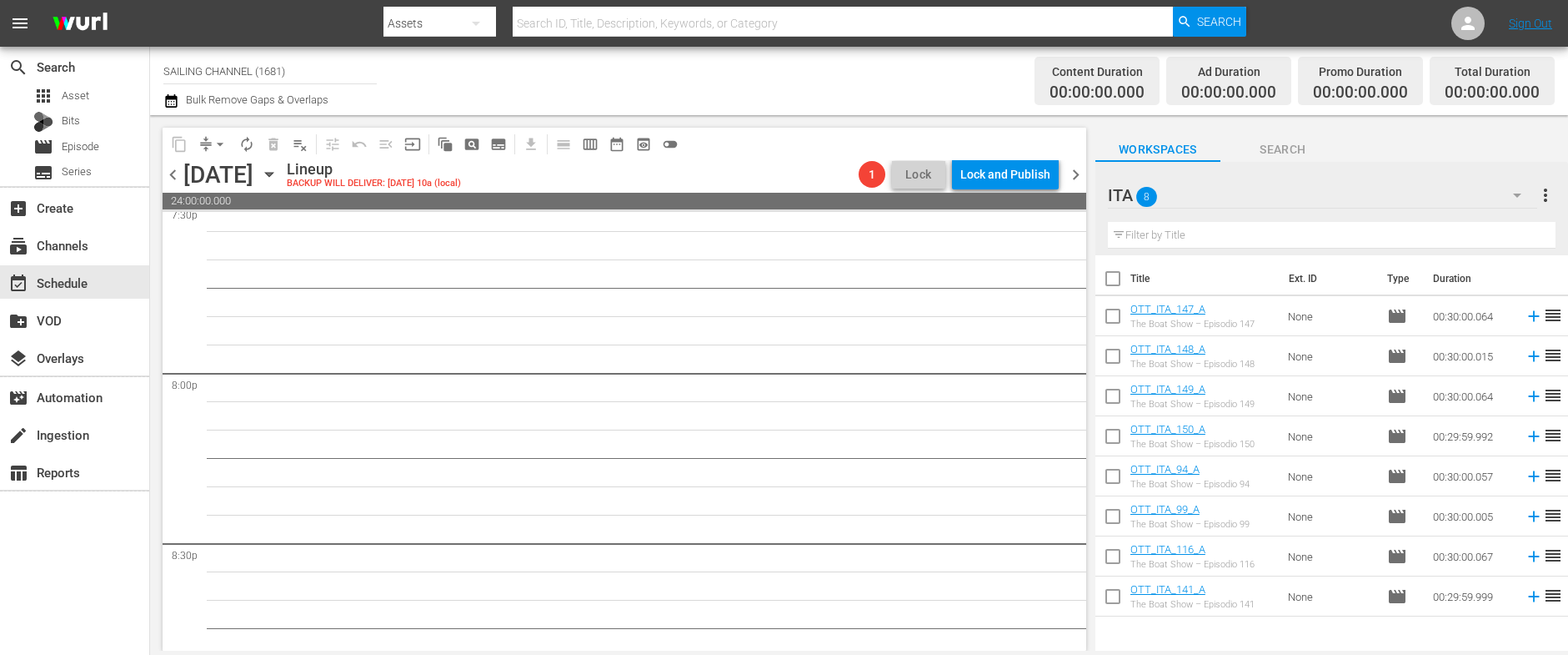
click at [173, 173] on span "chevron_left" at bounding box center [173, 175] width 21 height 21
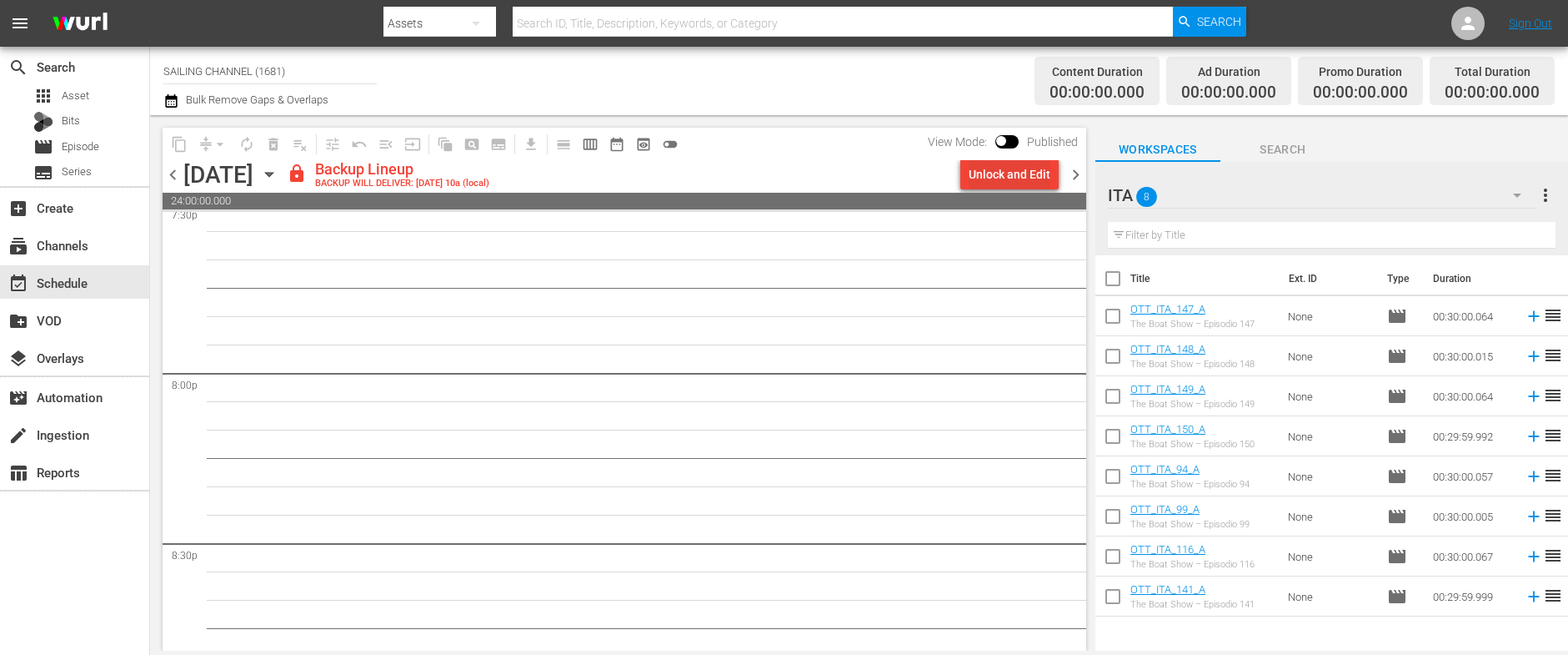
drag, startPoint x: 1008, startPoint y: 158, endPoint x: 1004, endPoint y: 171, distance: 13.6
click at [1004, 171] on div "Unlock and Edit" at bounding box center [1009, 174] width 82 height 30
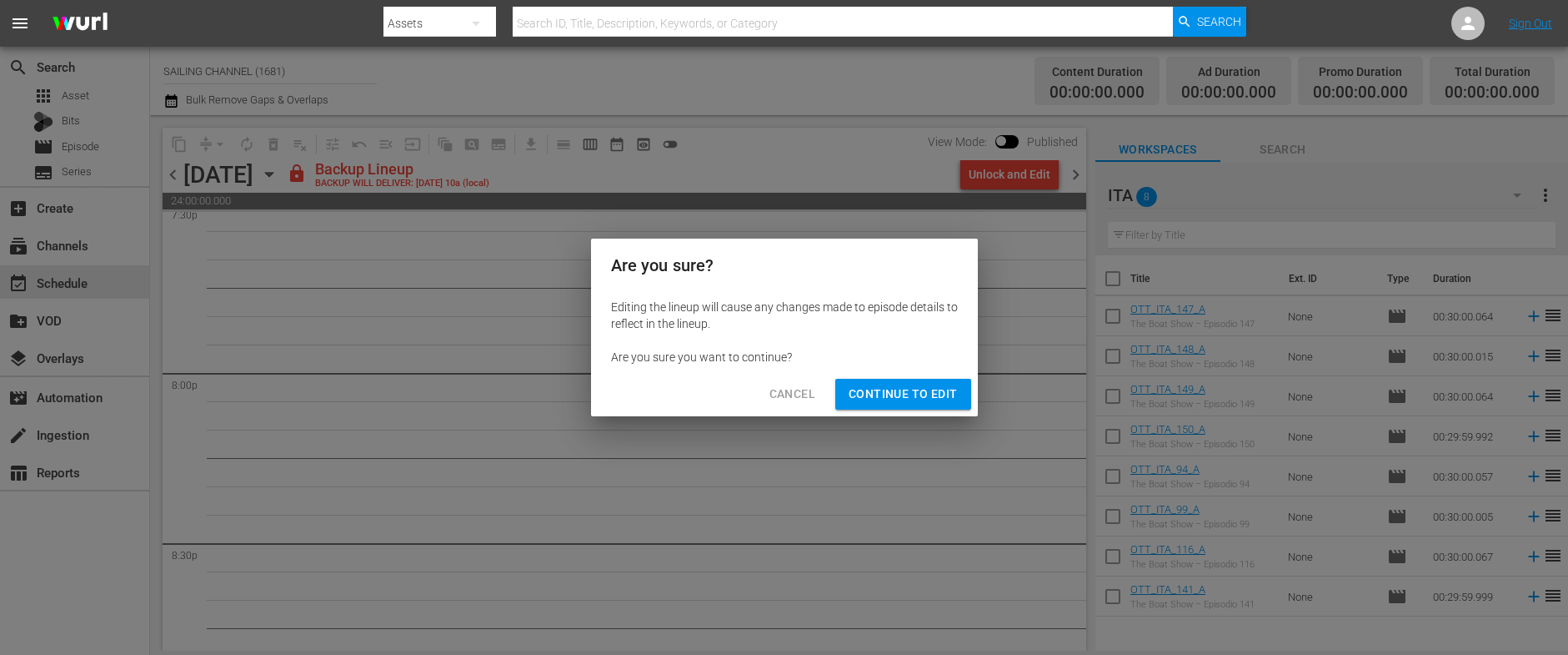
click at [892, 402] on span "Continue to Edit" at bounding box center [903, 395] width 109 height 21
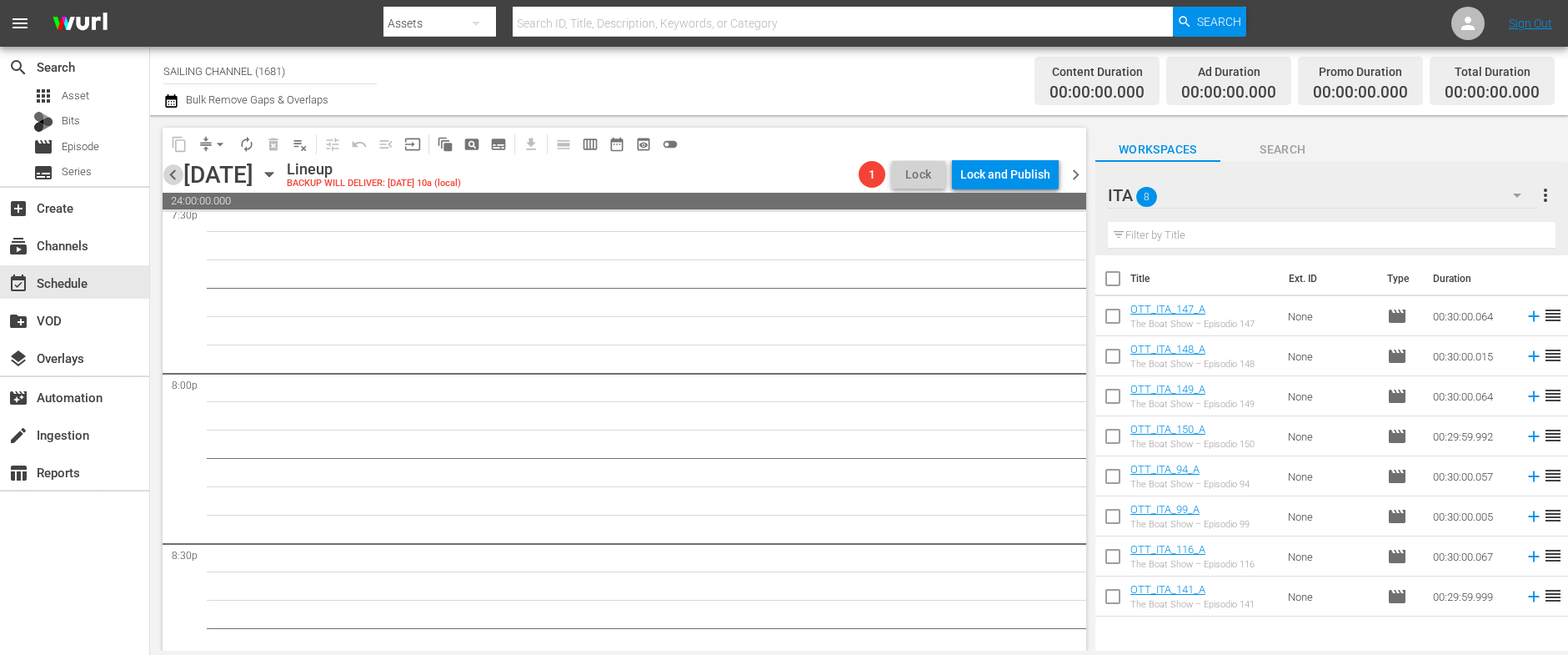
click at [179, 175] on span "chevron_left" at bounding box center [173, 175] width 21 height 21
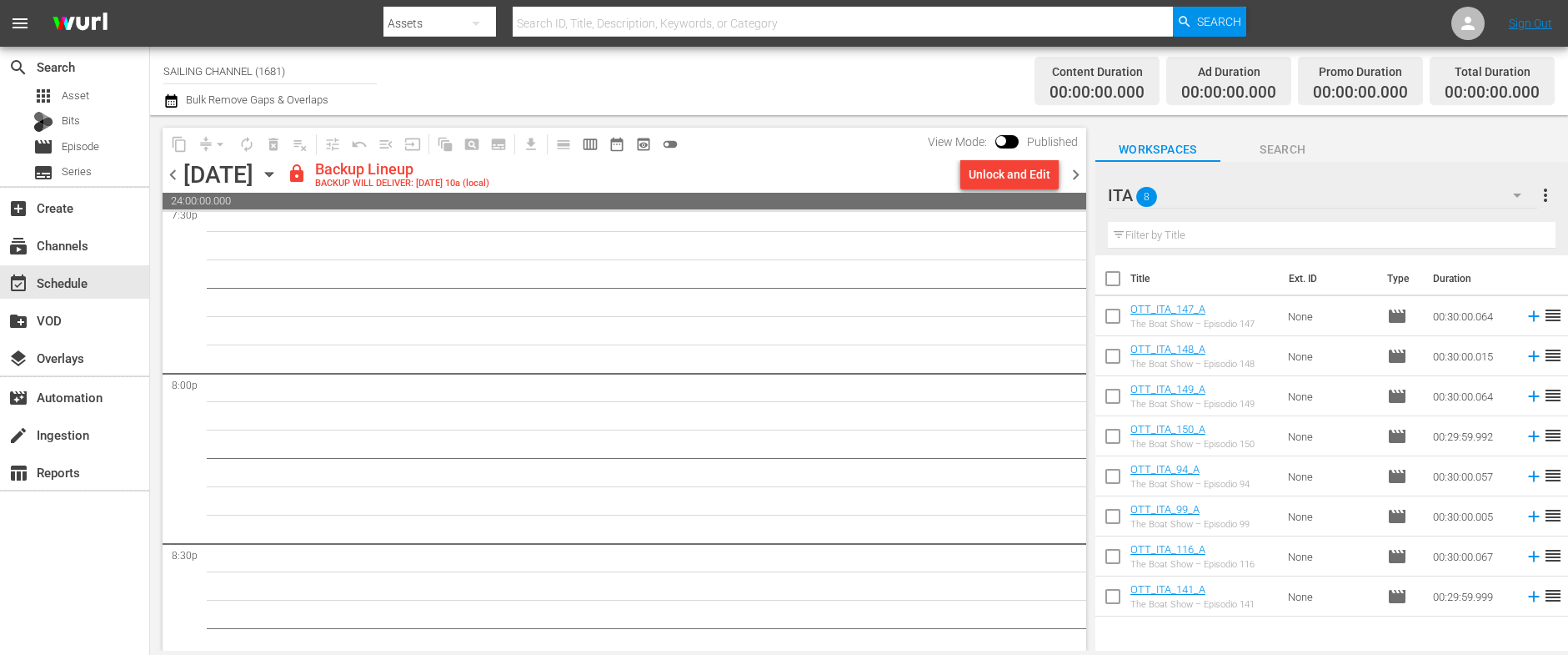
scroll to position [6615, 0]
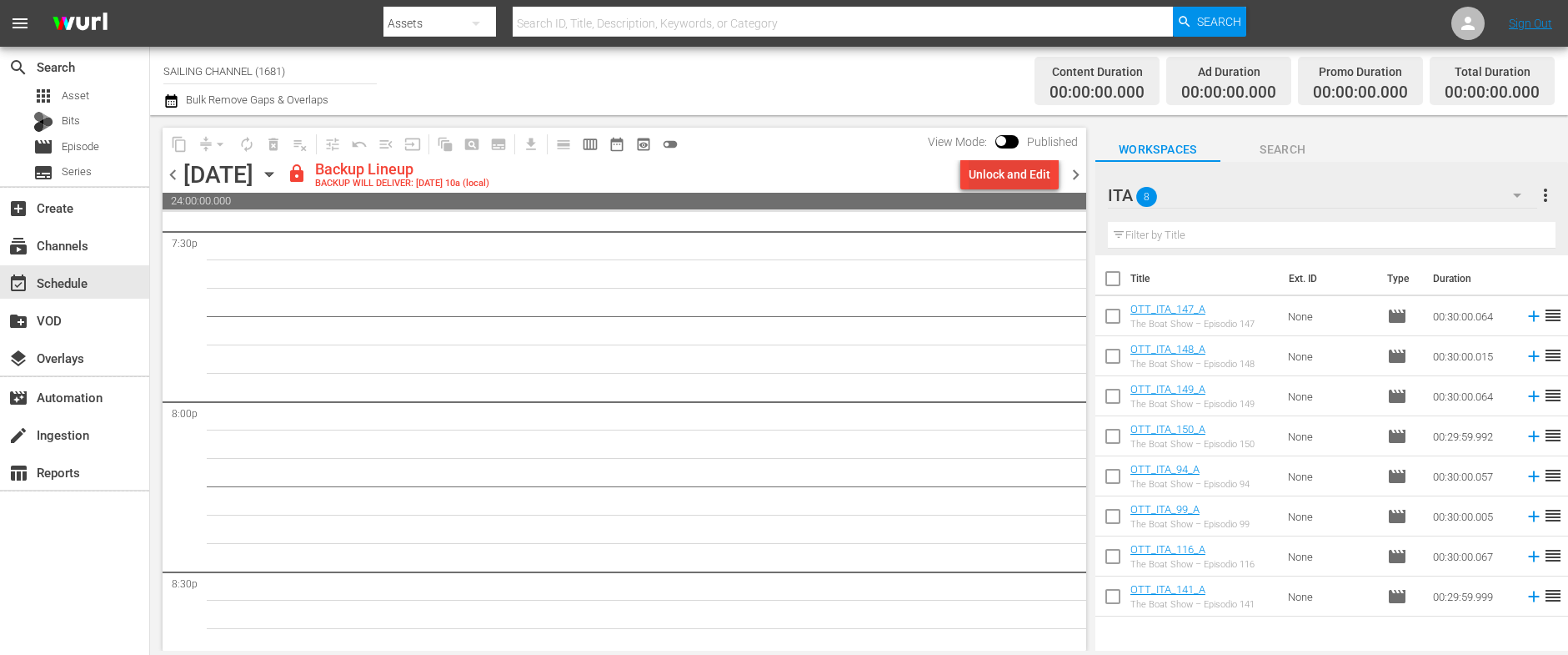
click at [1026, 174] on div "Unlock and Edit" at bounding box center [1009, 174] width 82 height 30
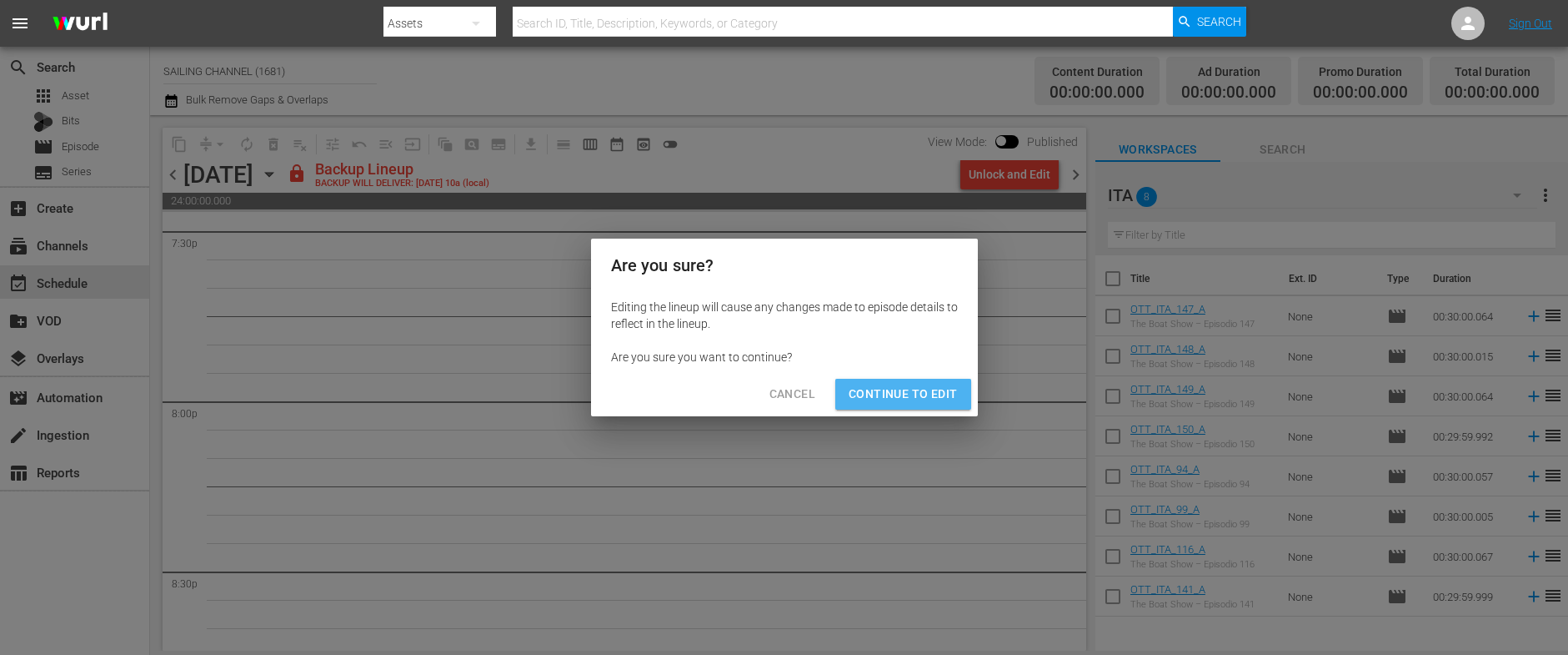
drag, startPoint x: 937, startPoint y: 396, endPoint x: 925, endPoint y: 393, distance: 12.4
click at [937, 396] on span "Continue to Edit" at bounding box center [903, 395] width 109 height 21
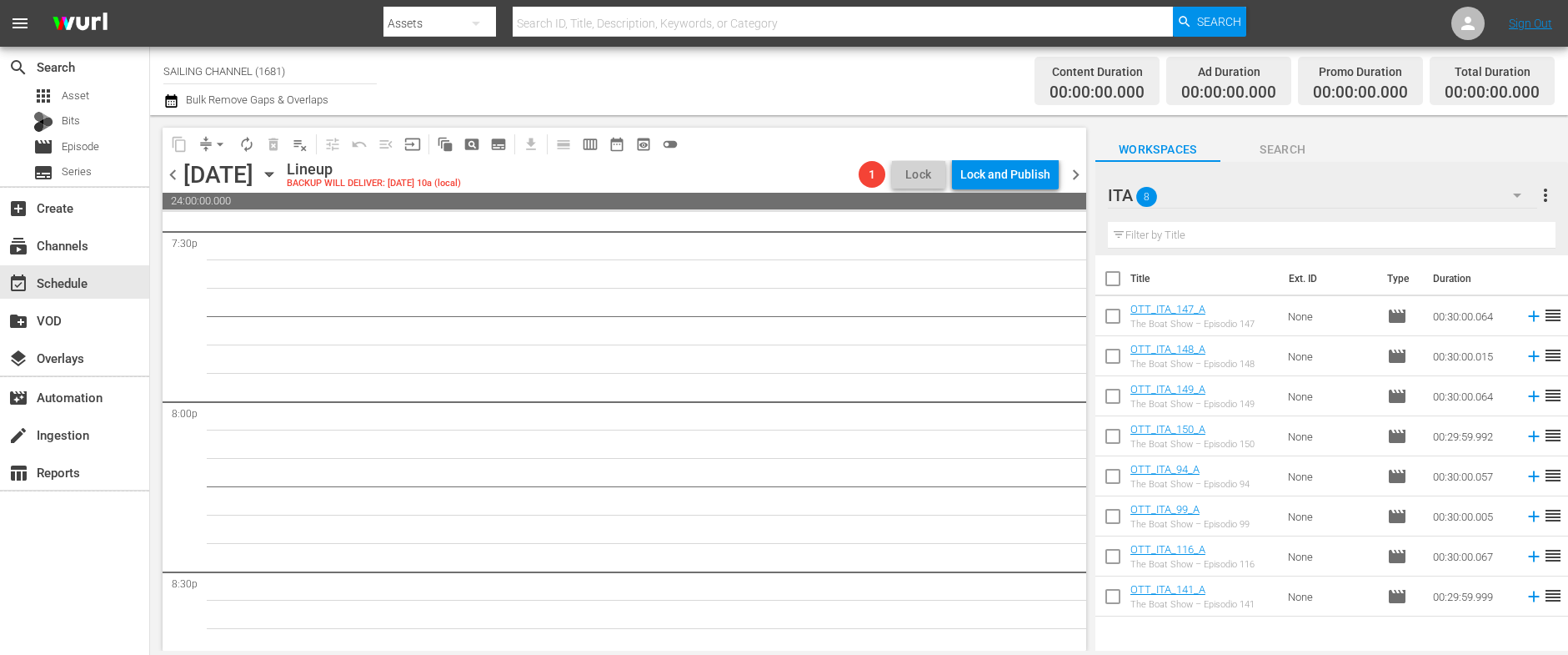
click at [173, 169] on span "chevron_left" at bounding box center [173, 175] width 21 height 21
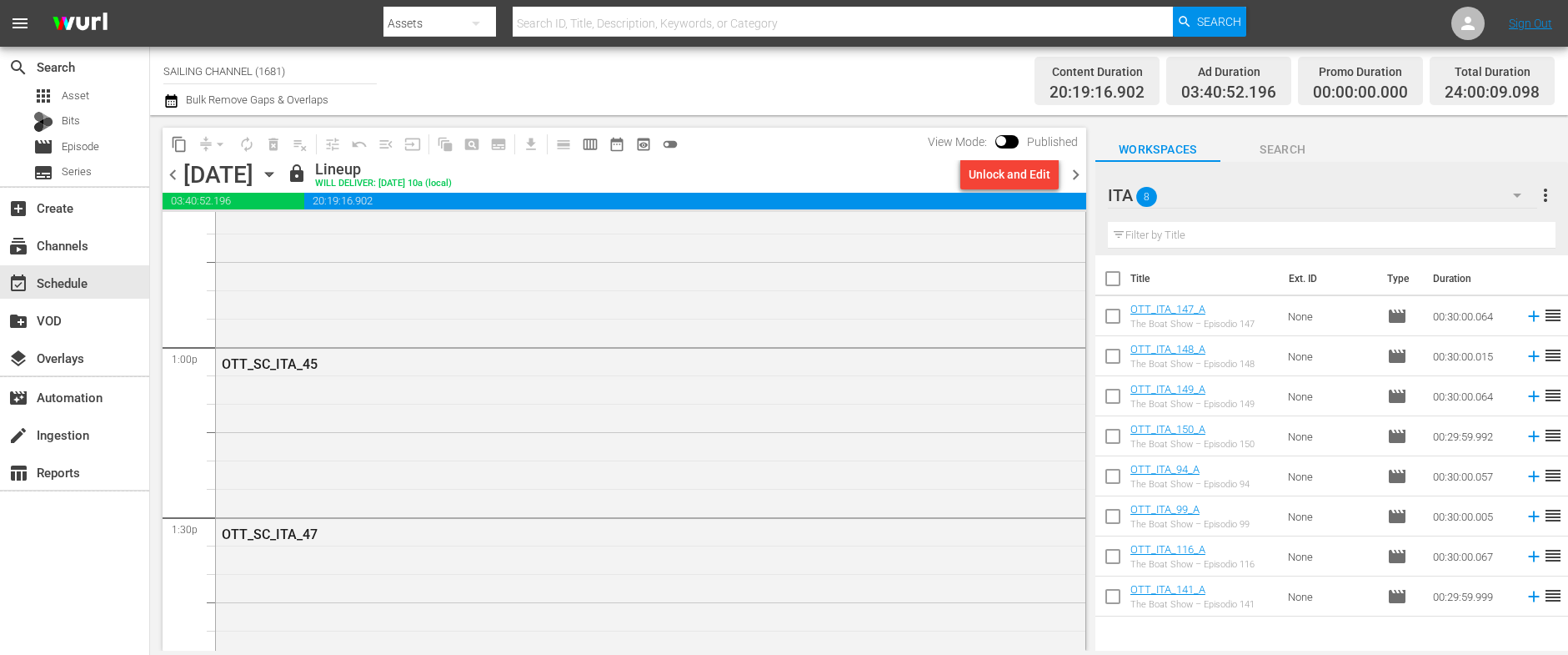
scroll to position [4284, 0]
click at [278, 177] on icon "button" at bounding box center [269, 174] width 19 height 19
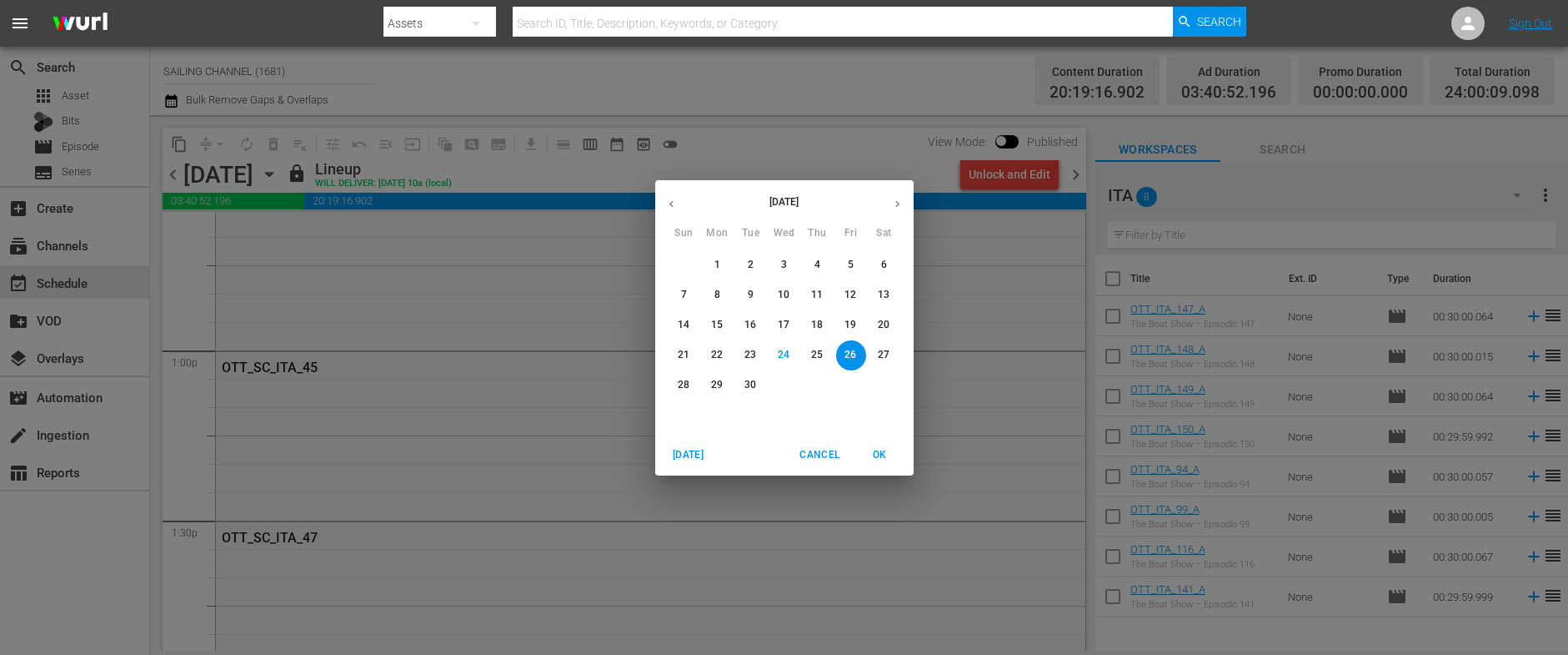
click at [814, 320] on p "18" at bounding box center [816, 325] width 11 height 14
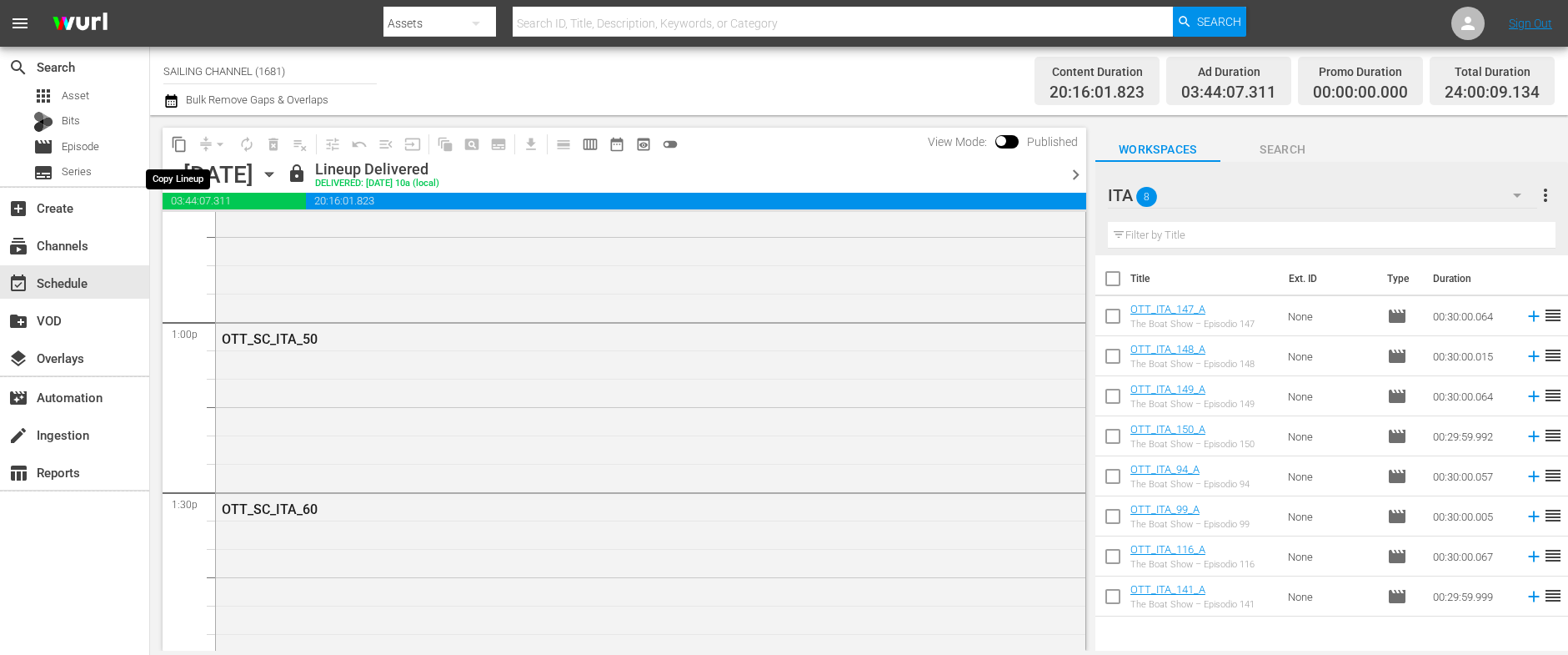
scroll to position [4284, 0]
click at [180, 143] on span "content_copy" at bounding box center [179, 144] width 17 height 17
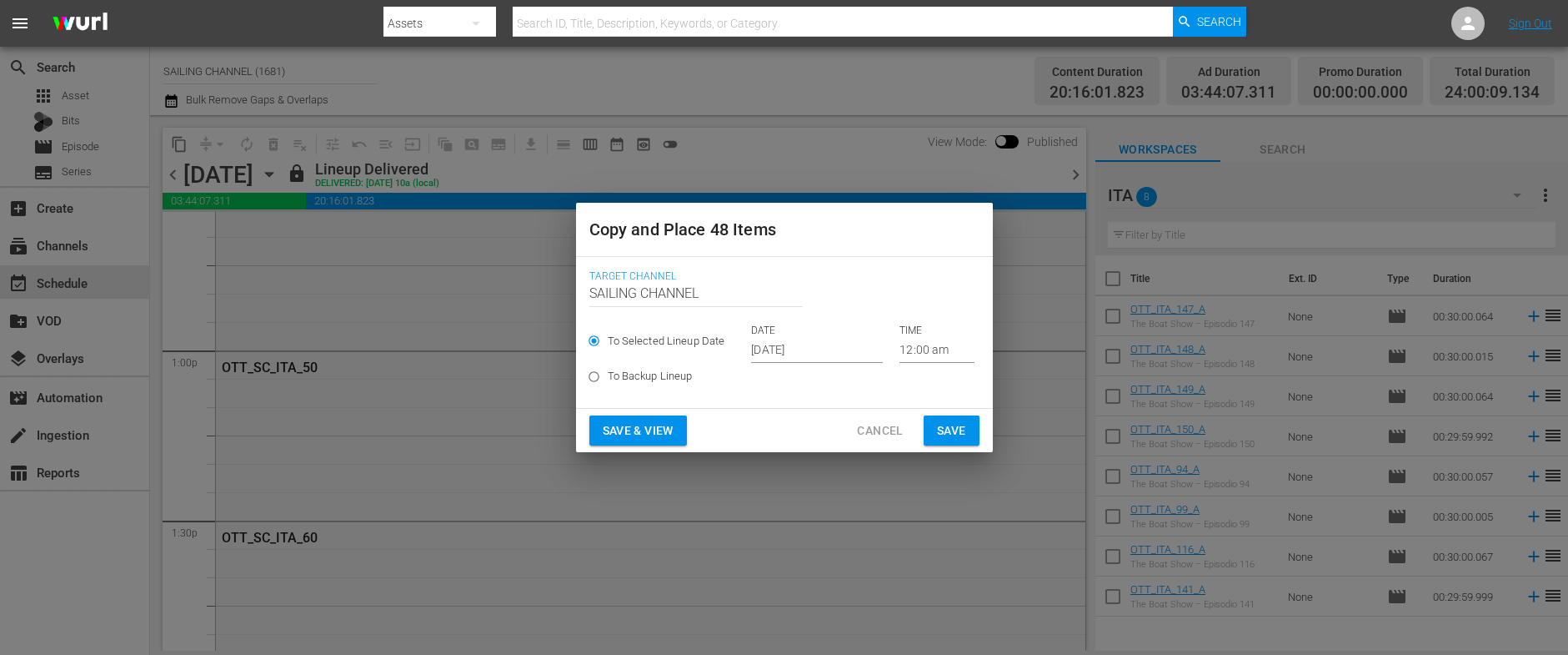
click at [813, 354] on input "Sep 26th 2025" at bounding box center [816, 350] width 131 height 25
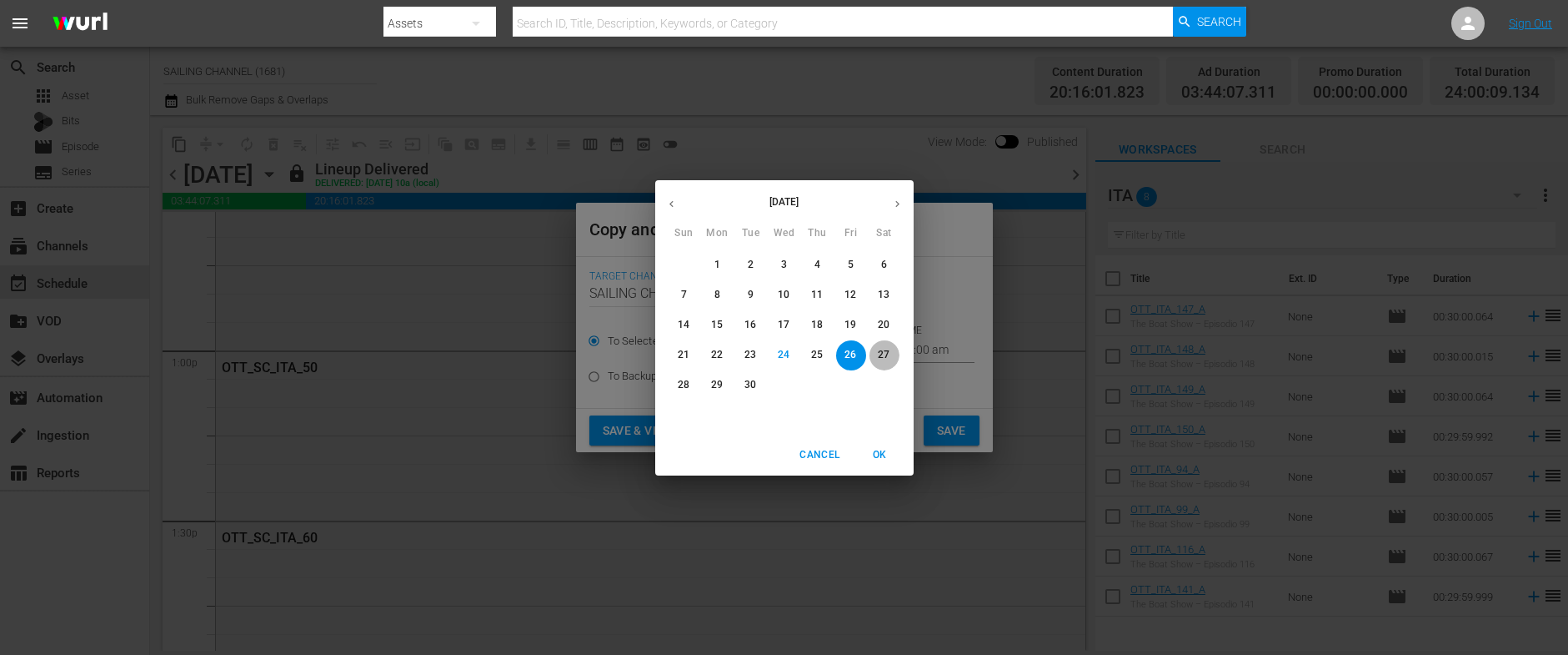
click at [882, 352] on p "27" at bounding box center [883, 355] width 11 height 14
type input "Sep 27th 2025"
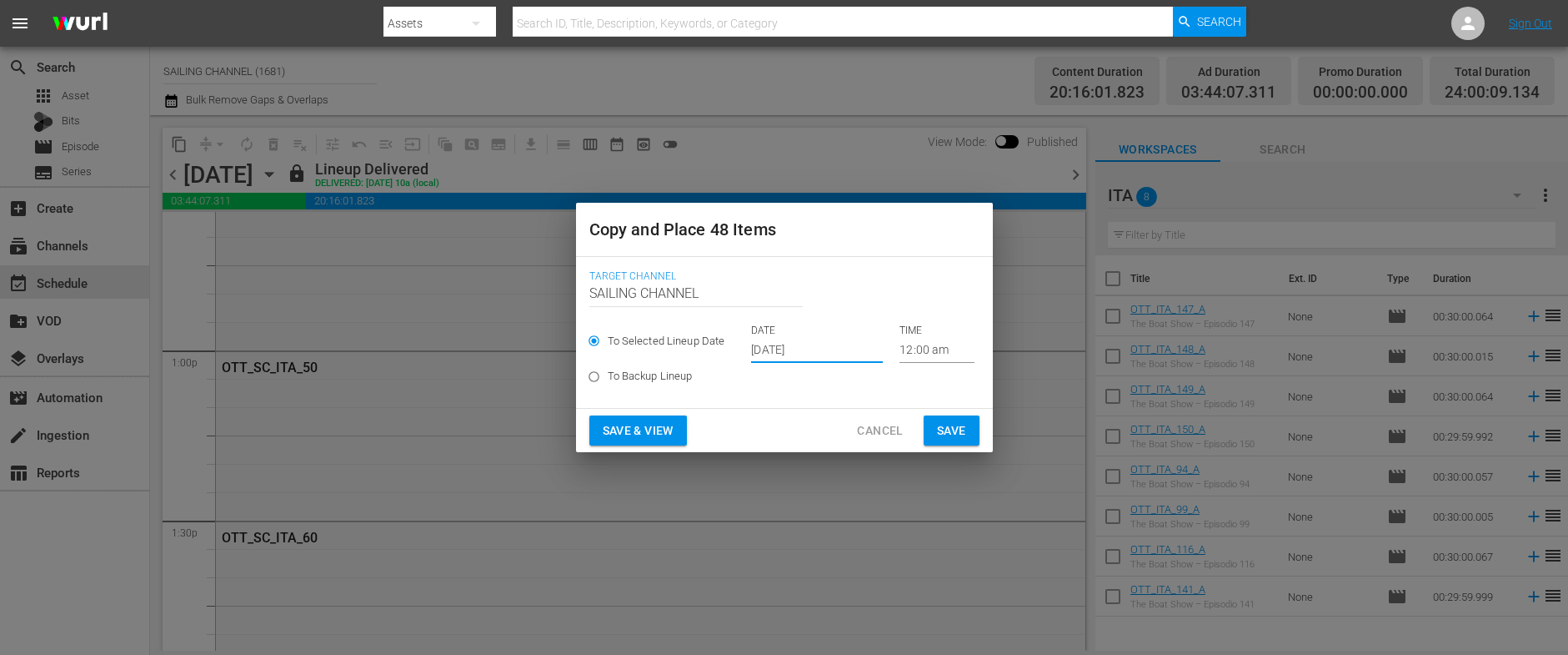
click at [634, 449] on div "Save & View Cancel Save" at bounding box center [784, 431] width 416 height 44
click at [632, 438] on span "Save & View" at bounding box center [638, 431] width 71 height 21
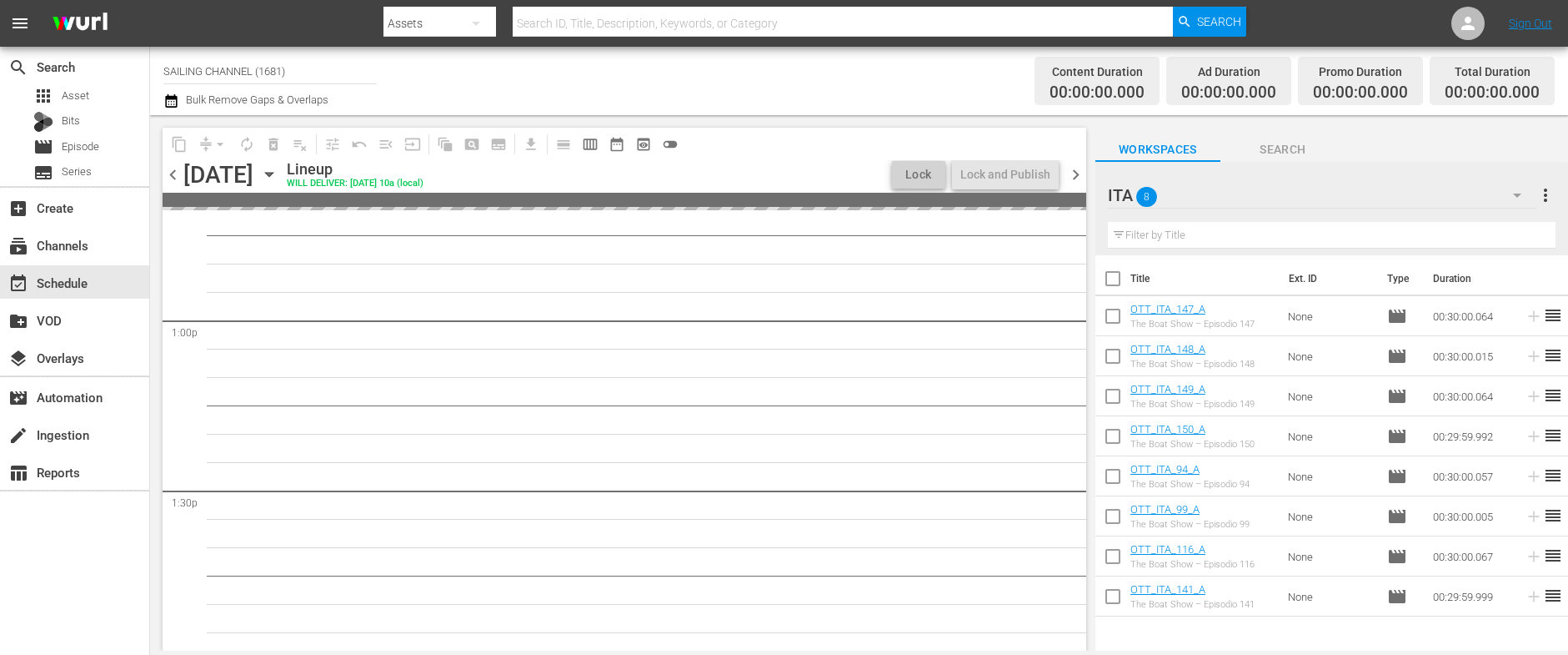
scroll to position [4284, 0]
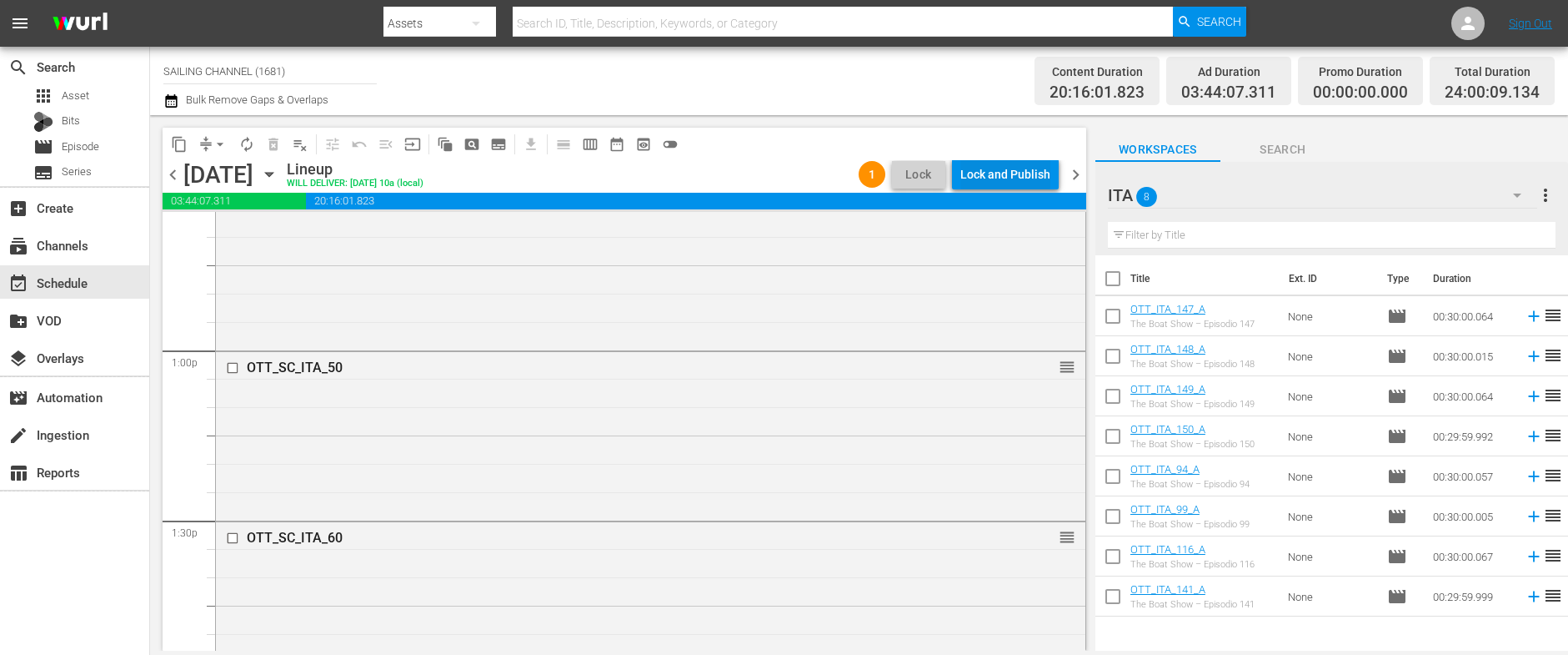
click at [1005, 177] on div "Lock and Publish" at bounding box center [1005, 174] width 90 height 30
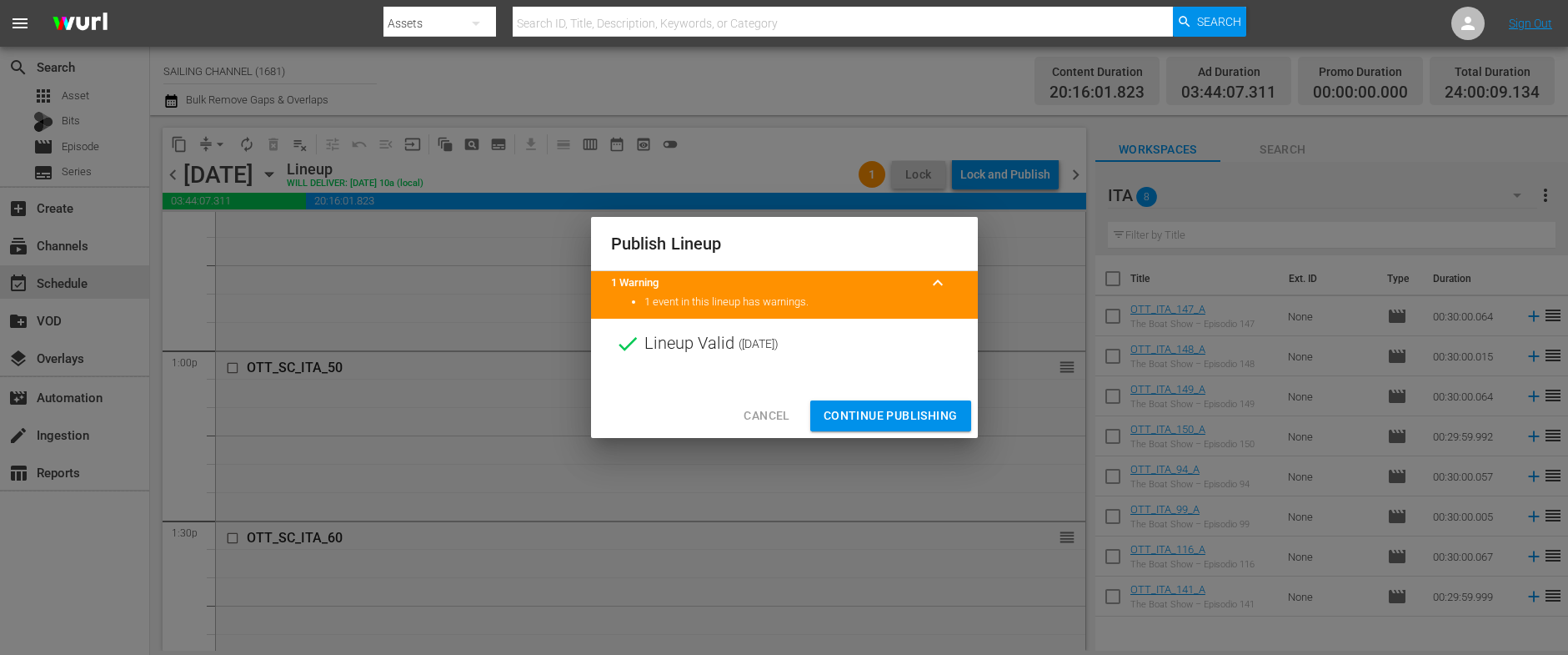
click at [870, 415] on span "Continue Publishing" at bounding box center [890, 416] width 134 height 21
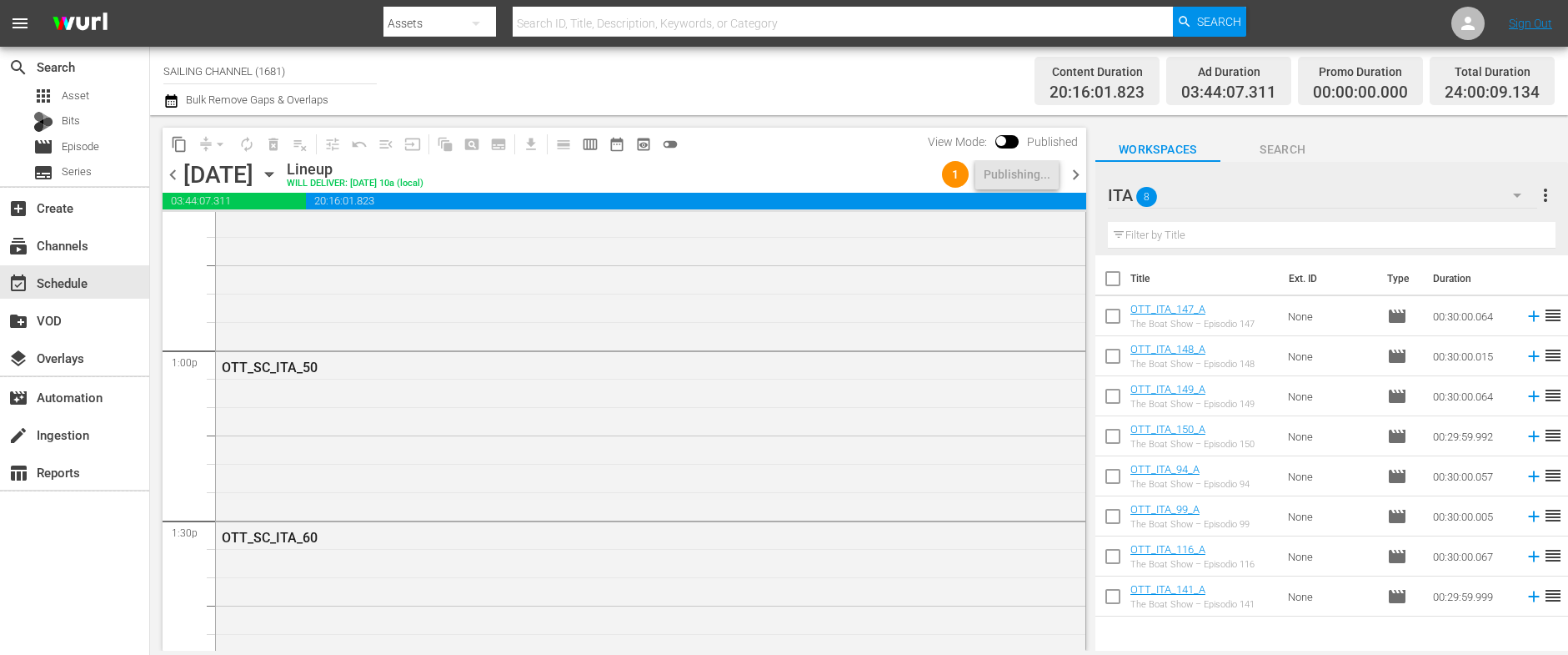
click at [278, 177] on icon "button" at bounding box center [269, 174] width 19 height 19
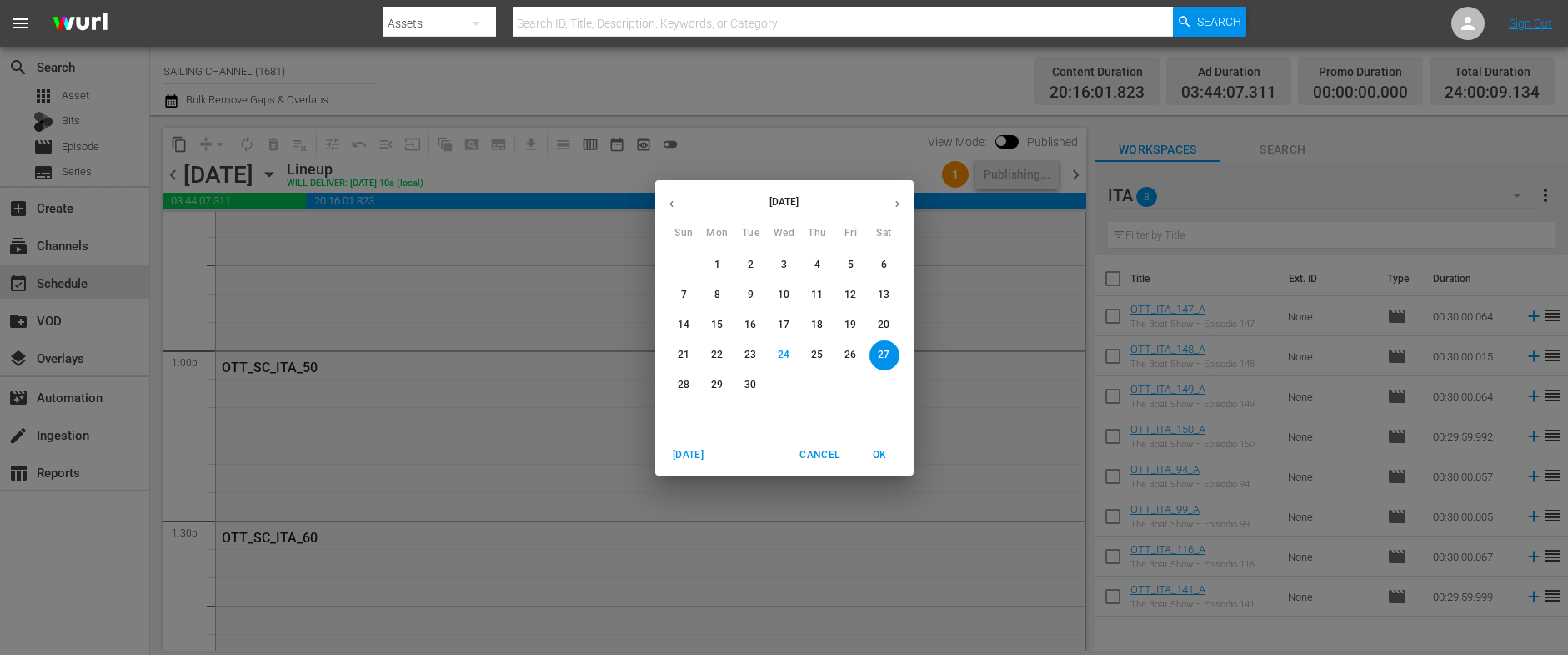
click at [859, 322] on span "19" at bounding box center [851, 325] width 30 height 14
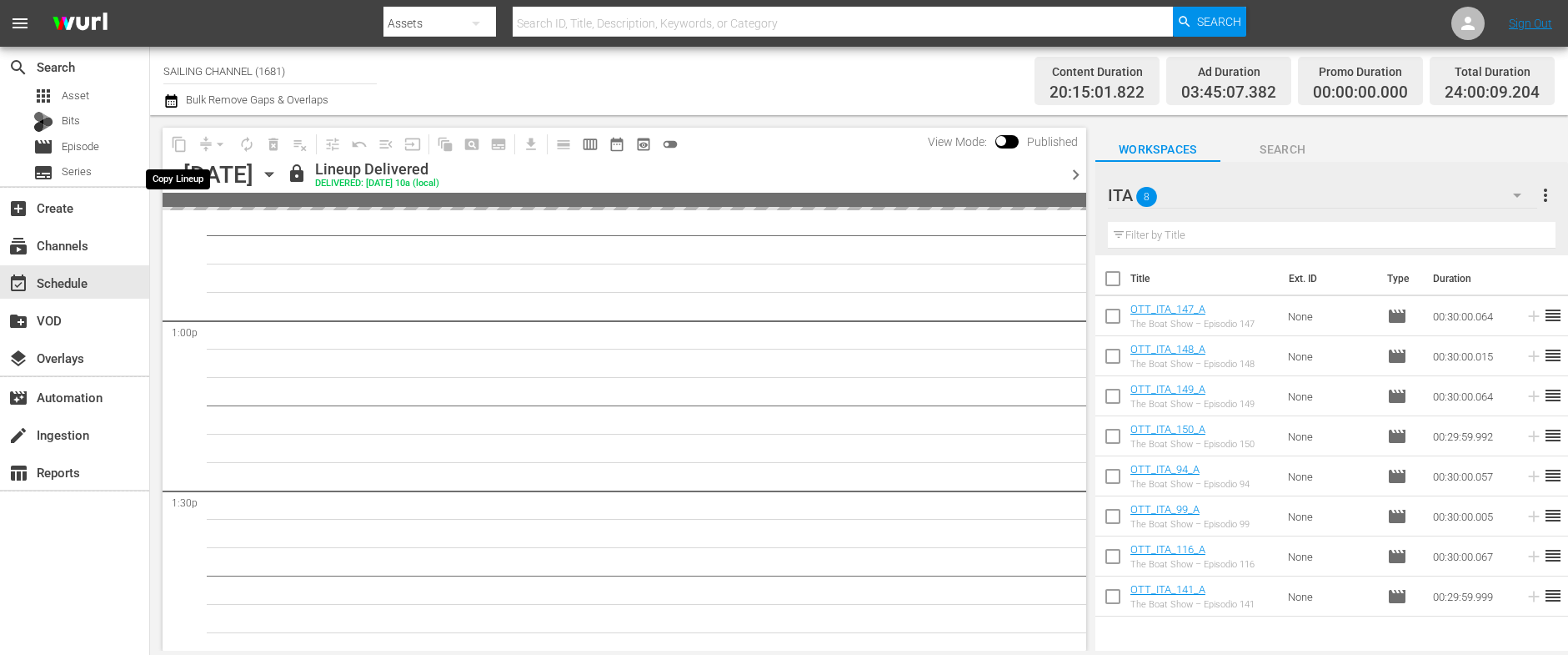
scroll to position [4284, 0]
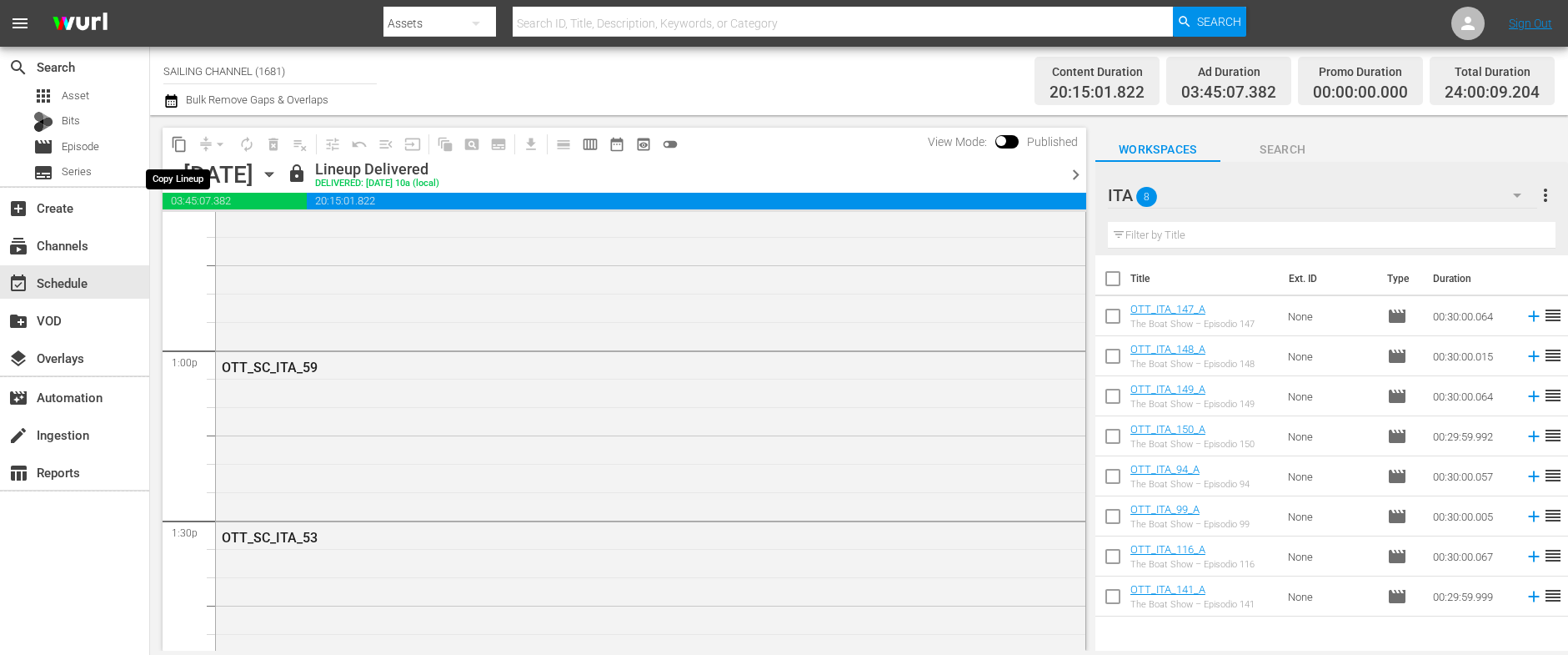
click at [179, 143] on span "content_copy" at bounding box center [179, 144] width 17 height 17
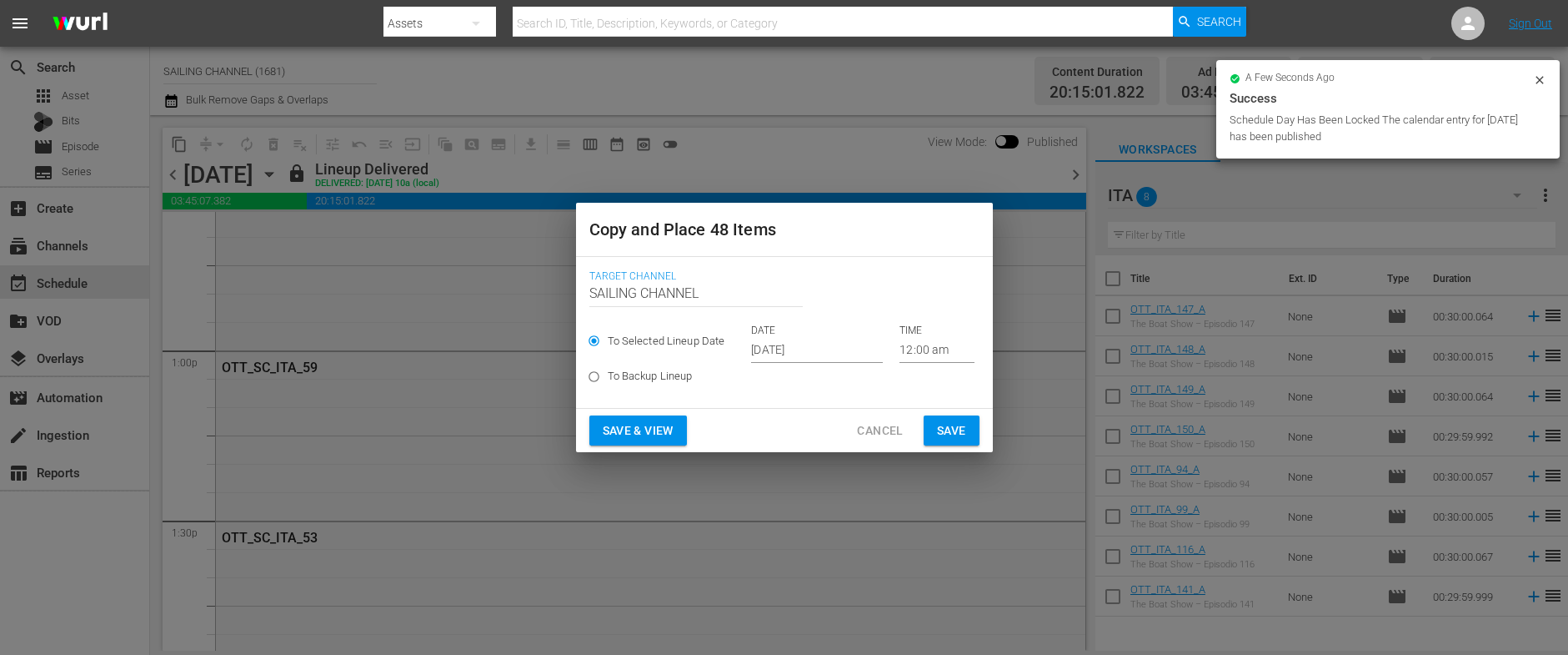
click at [797, 347] on input "[DATE]" at bounding box center [816, 350] width 131 height 25
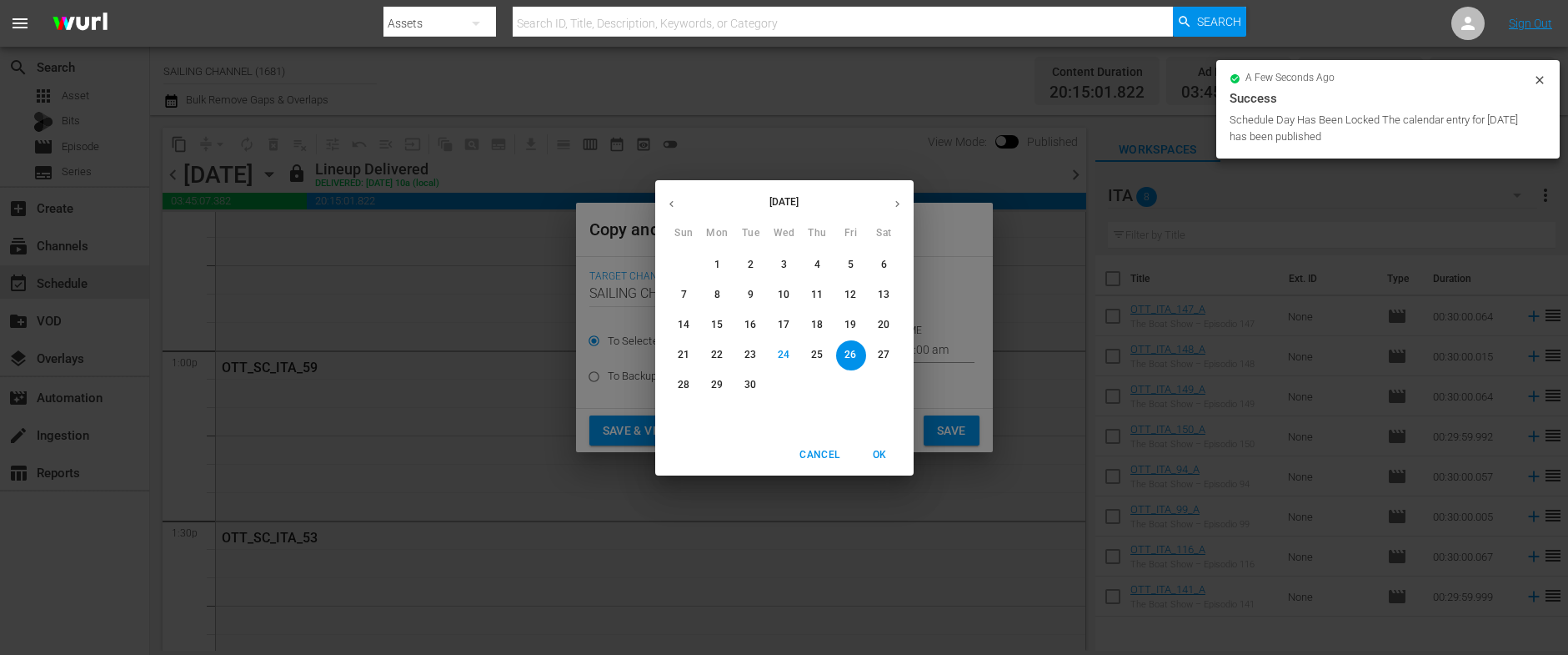
click at [673, 385] on span "28" at bounding box center [685, 385] width 30 height 14
type input "Sep 28th 2025"
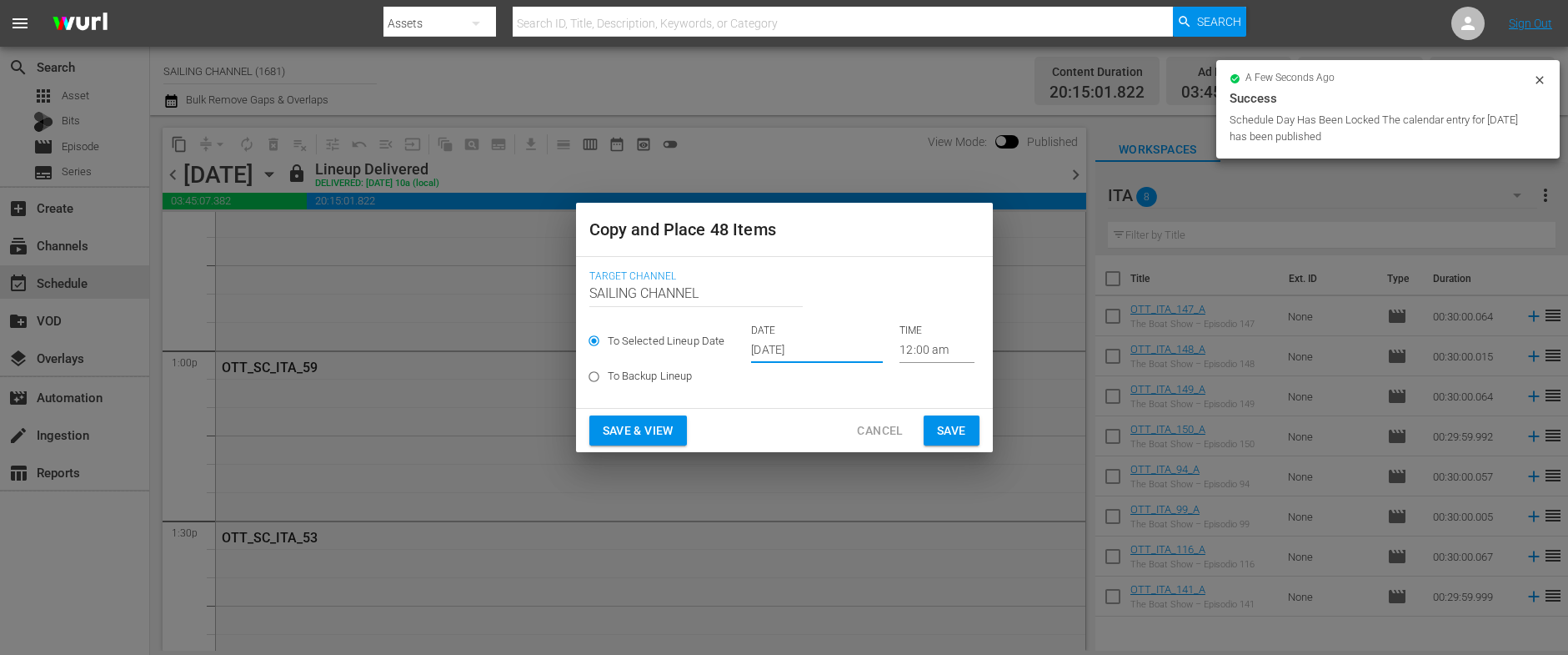
click at [637, 439] on span "Save & View" at bounding box center [638, 431] width 71 height 21
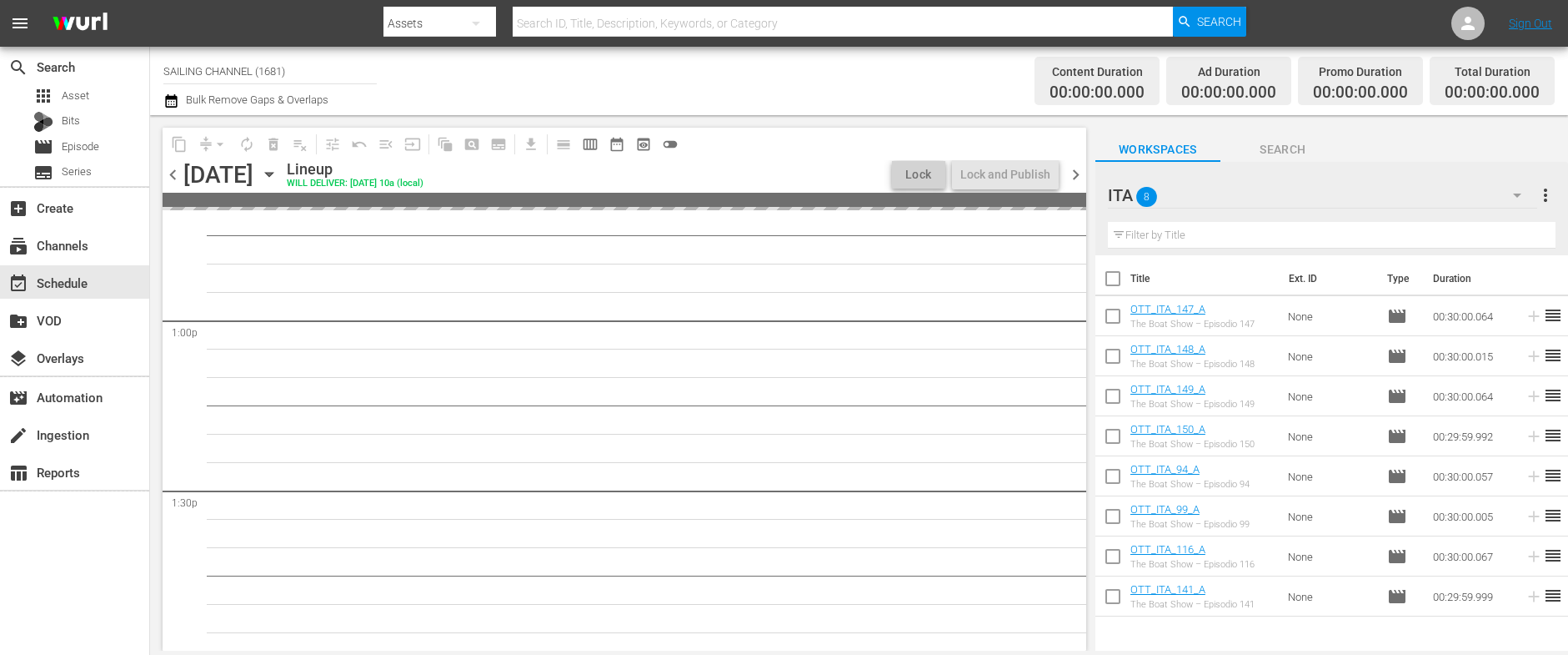
scroll to position [4284, 0]
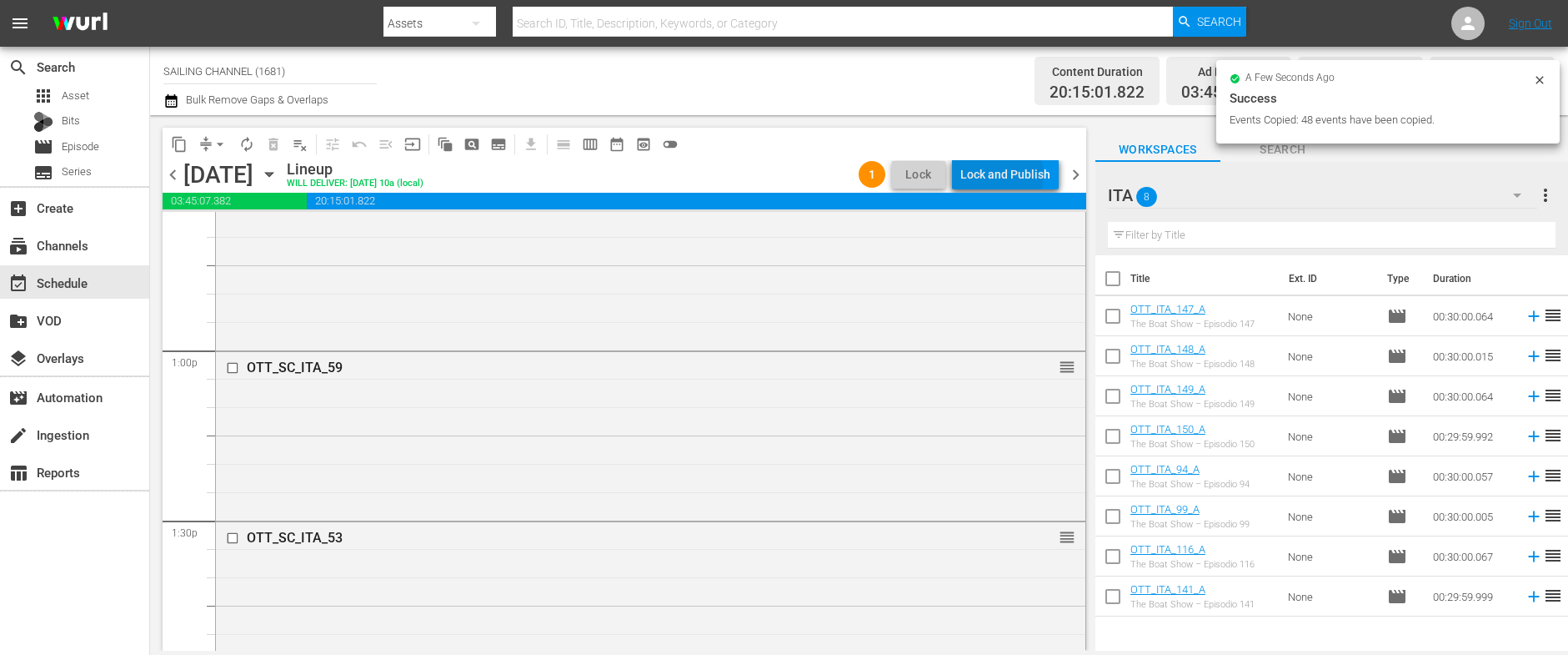
click at [1003, 175] on div "Lock and Publish" at bounding box center [1005, 174] width 90 height 30
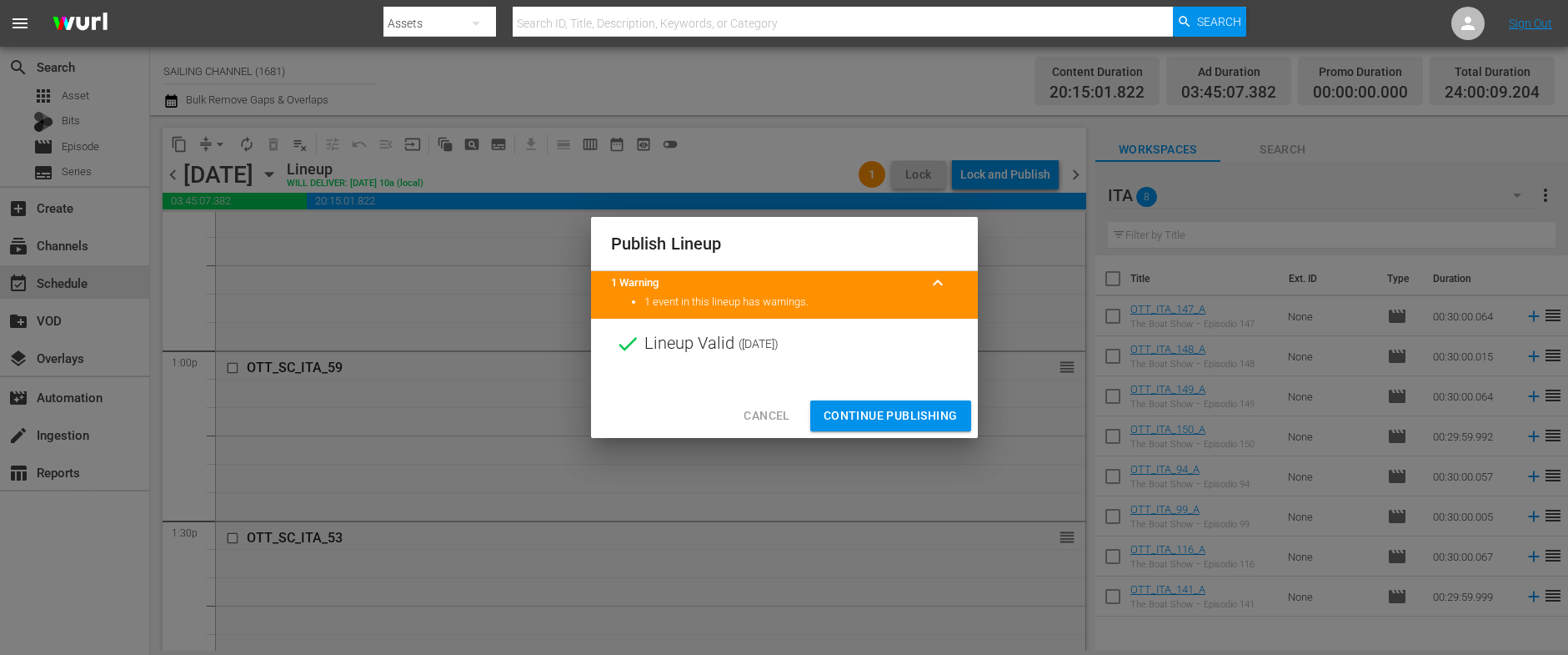
click at [884, 410] on span "Continue Publishing" at bounding box center [890, 416] width 134 height 21
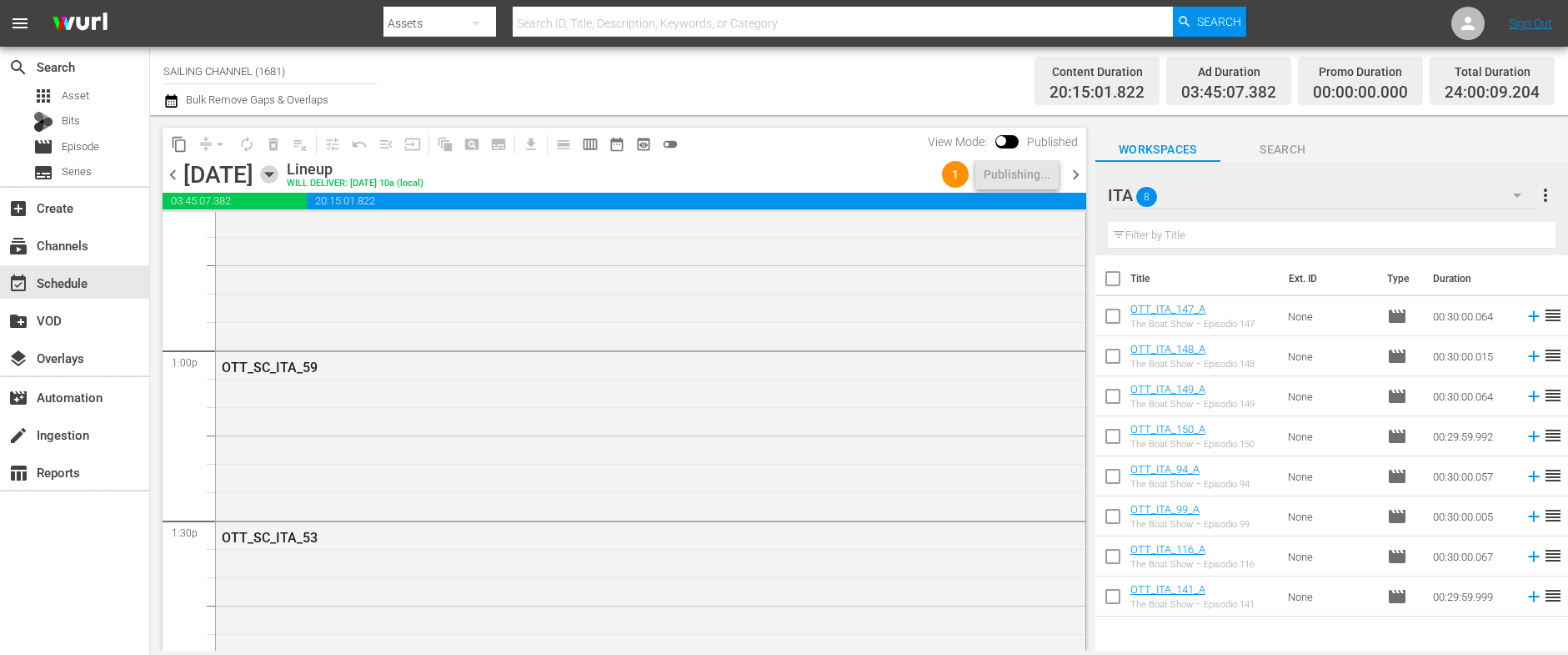
click at [278, 177] on icon "button" at bounding box center [269, 174] width 19 height 19
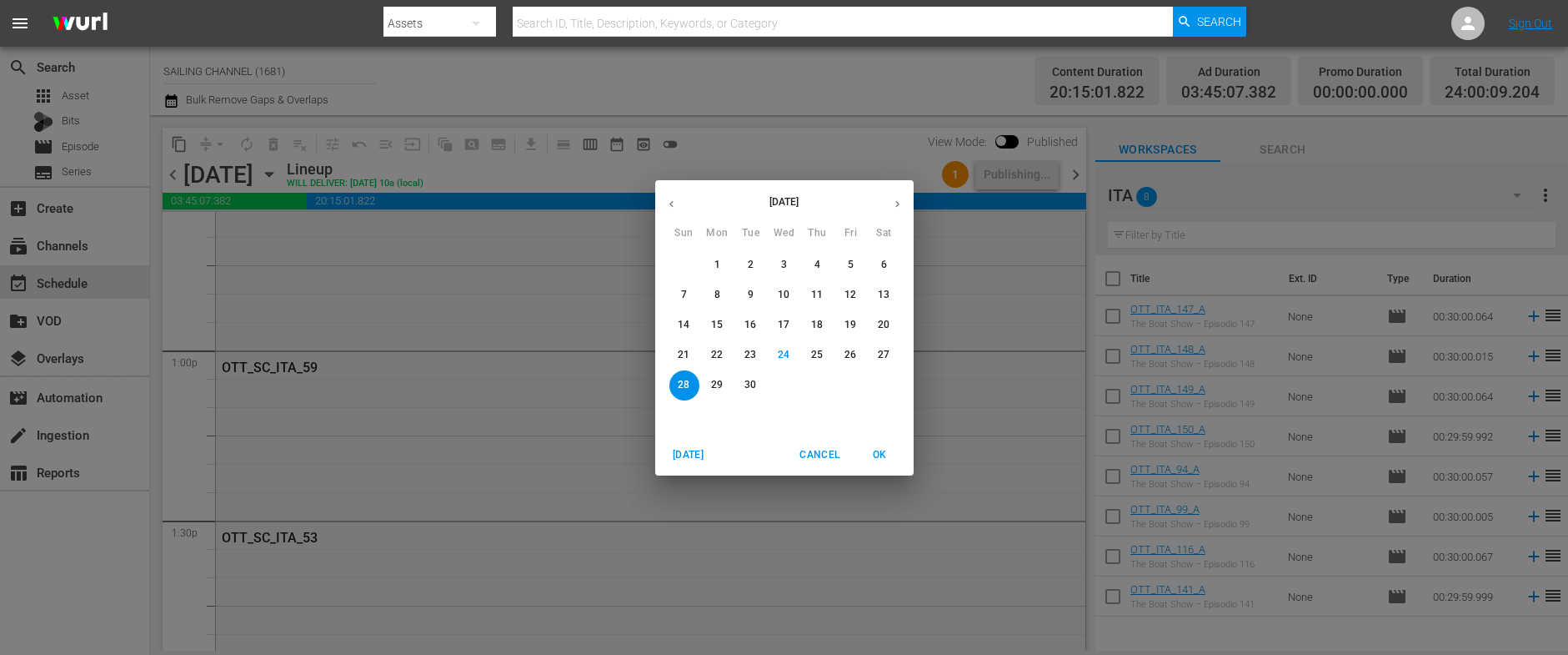
click at [887, 326] on p "20" at bounding box center [883, 325] width 11 height 14
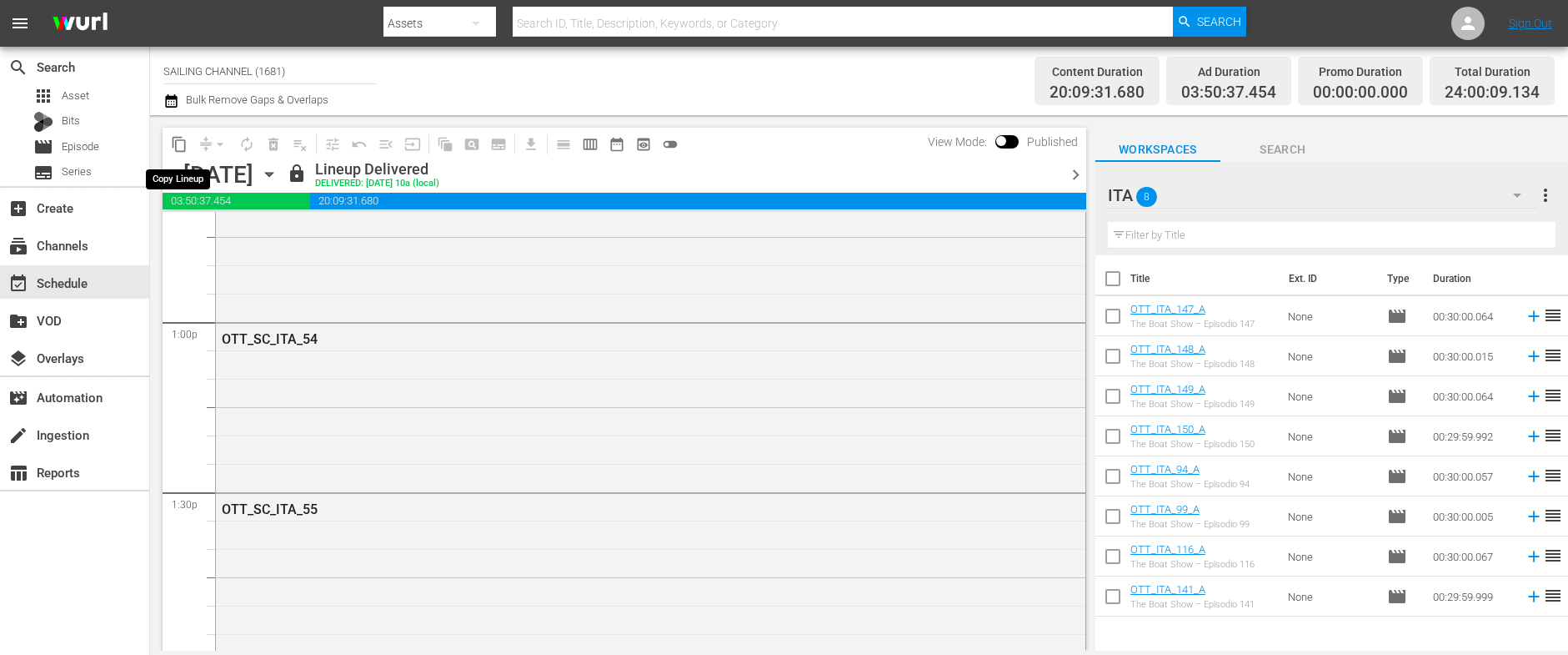
scroll to position [4284, 0]
click at [182, 139] on span "content_copy" at bounding box center [179, 144] width 17 height 17
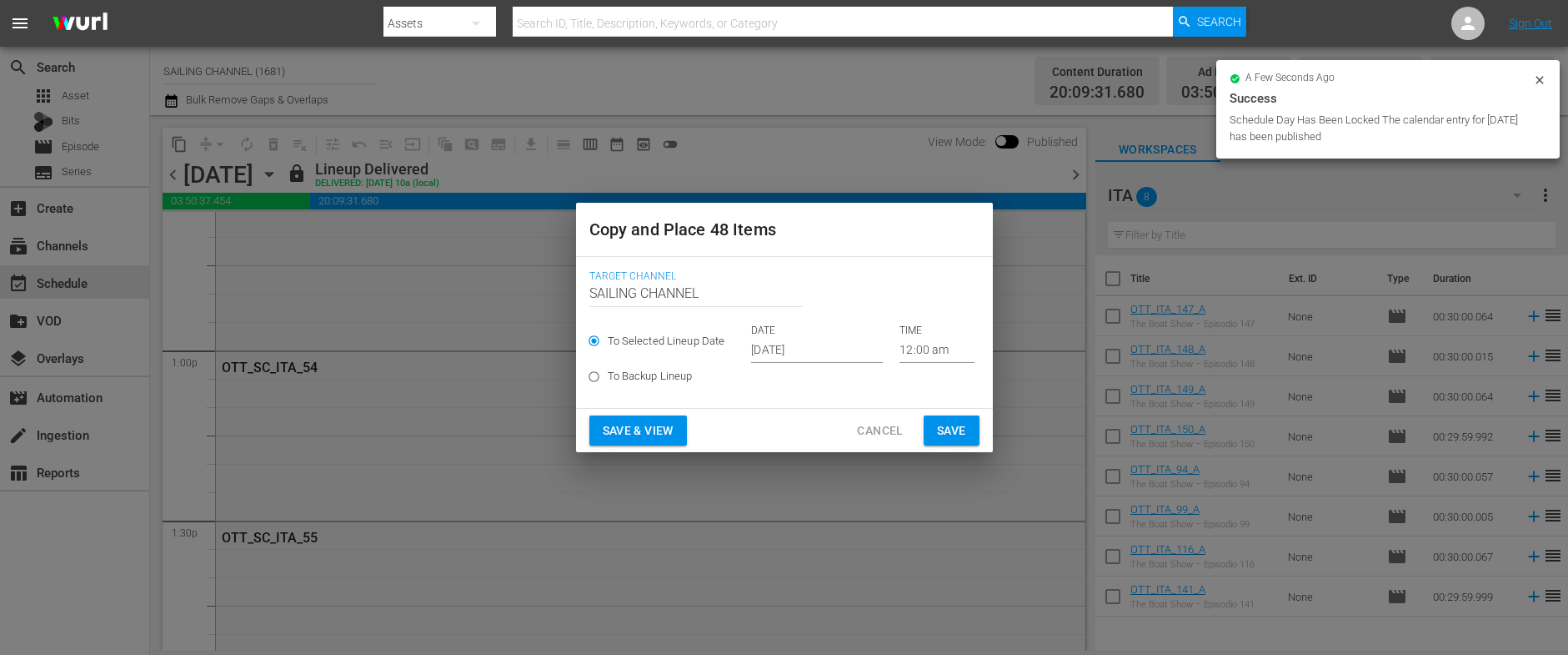
click at [806, 351] on input "[DATE]" at bounding box center [816, 350] width 131 height 25
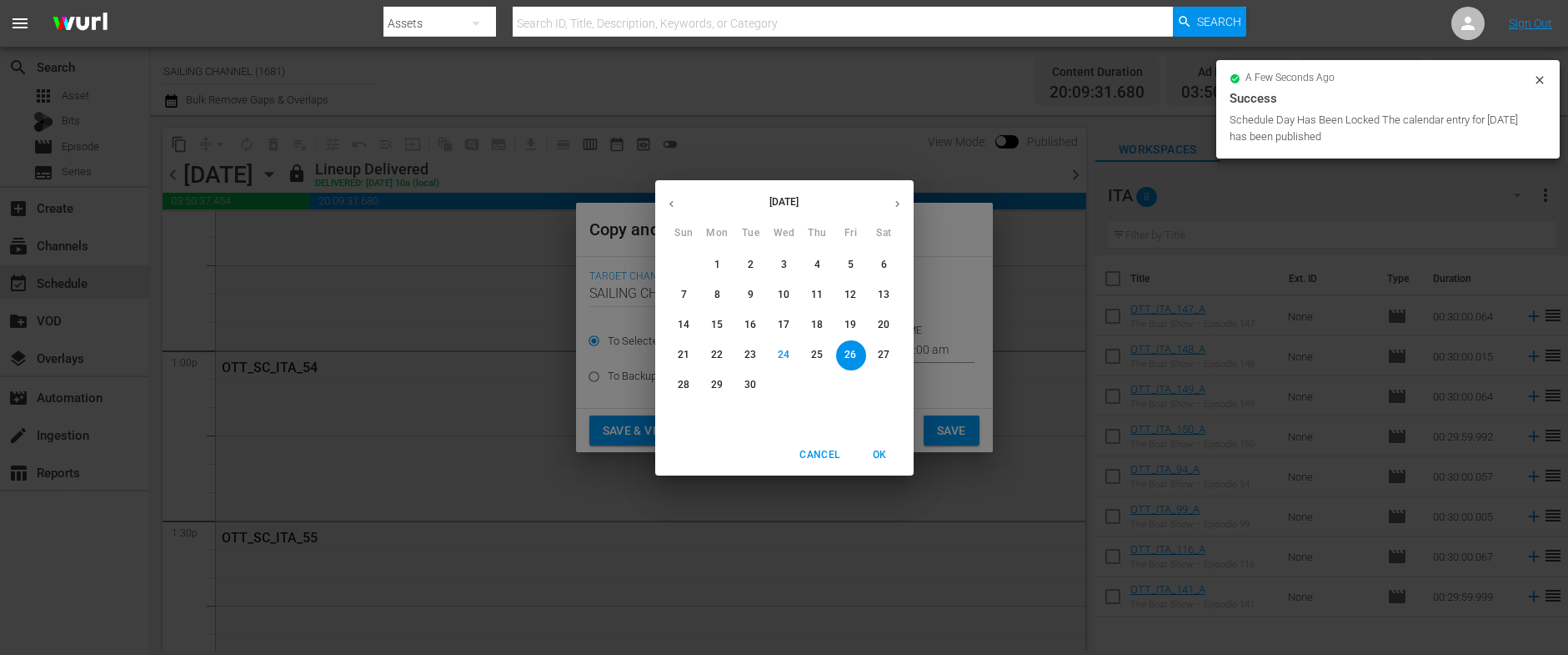
click at [715, 384] on p "29" at bounding box center [716, 385] width 11 height 14
type input "Sep 29th 2025"
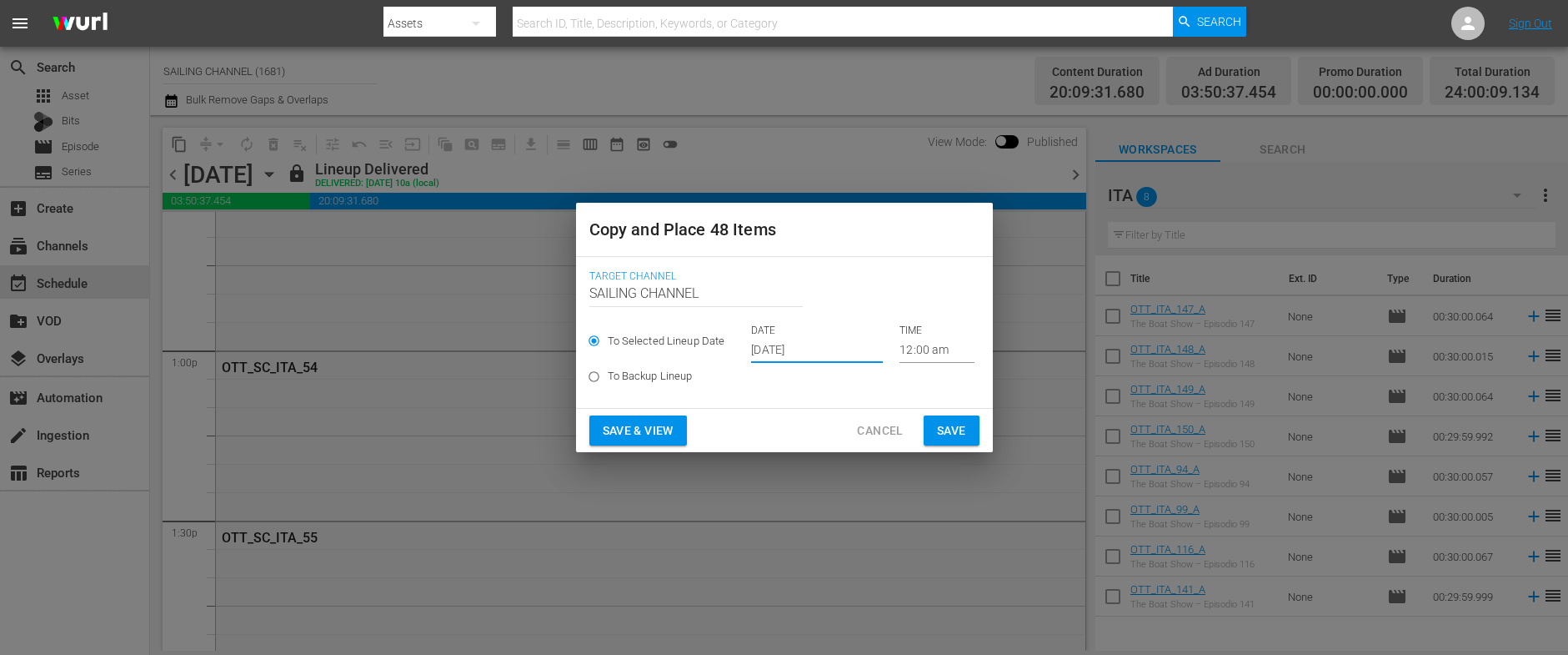
click at [637, 417] on button "Save & View" at bounding box center [638, 430] width 98 height 31
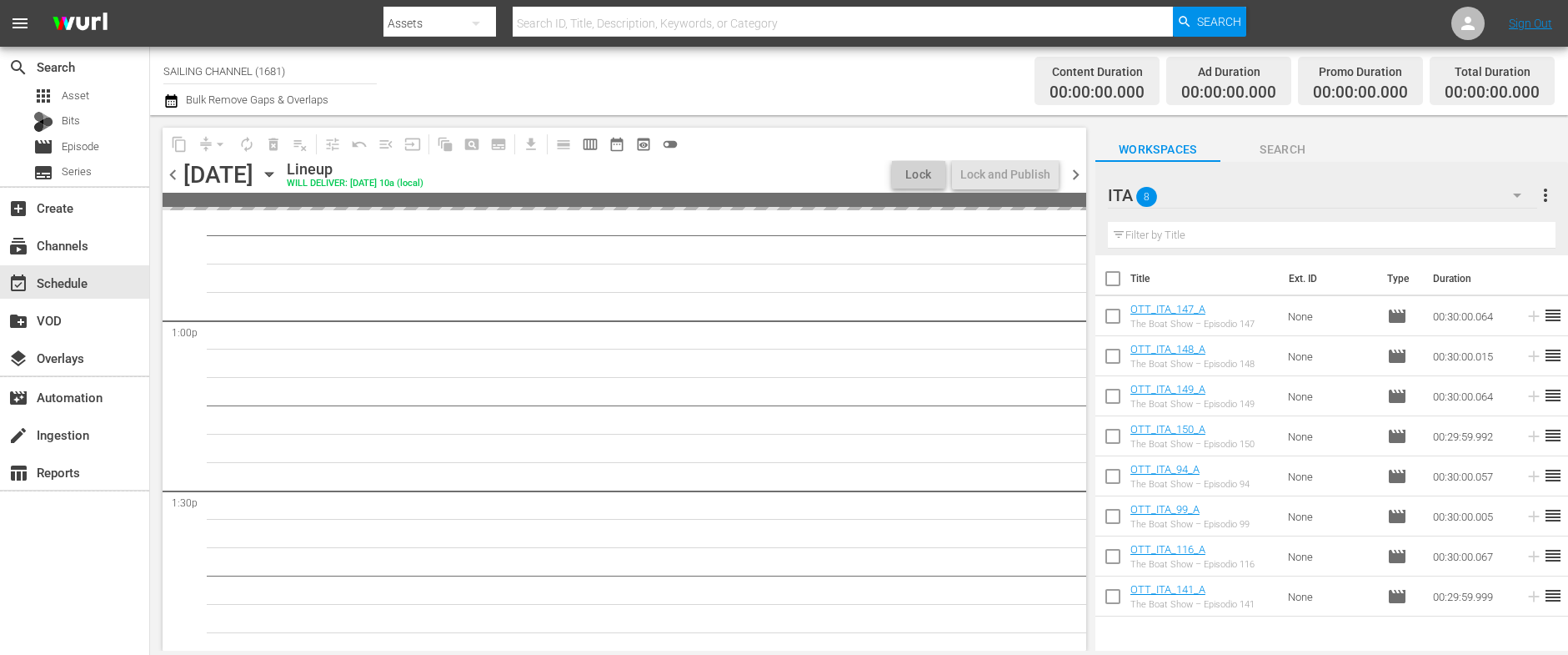
scroll to position [4284, 0]
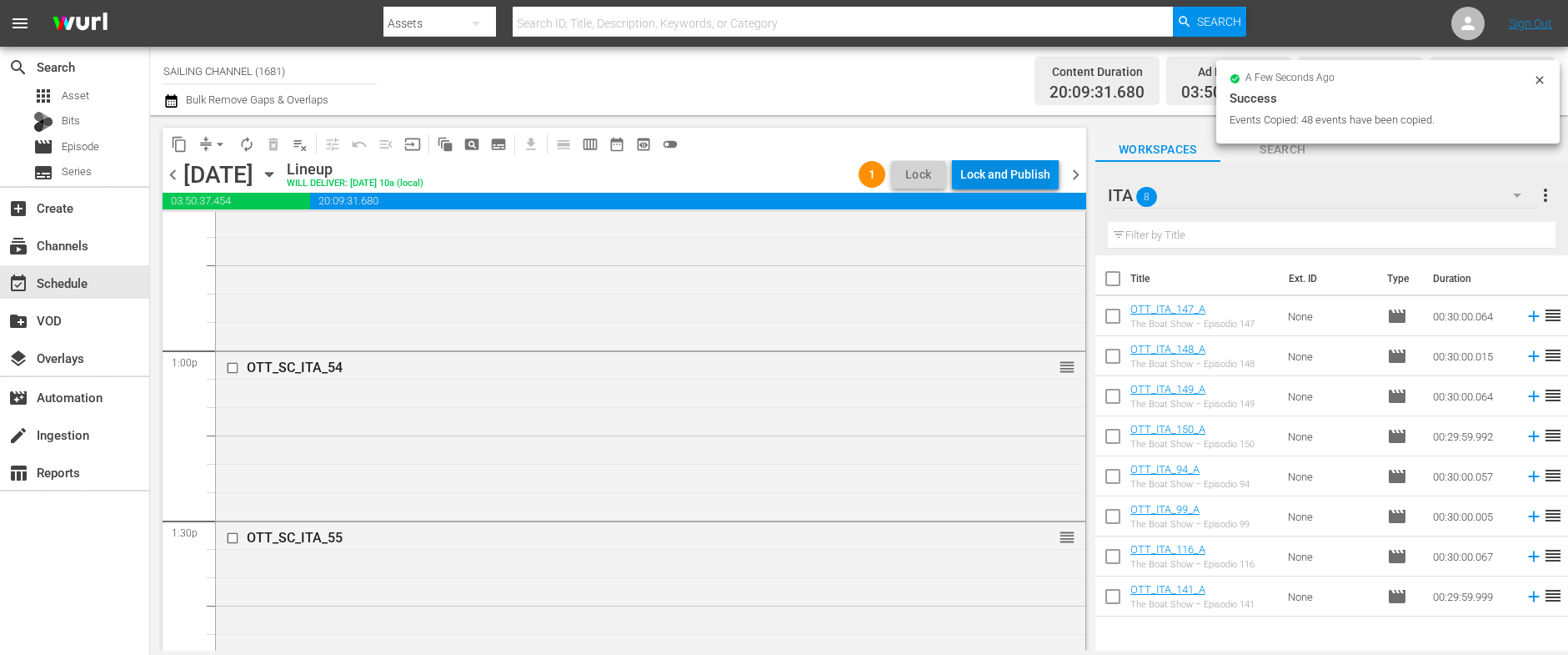
click at [1002, 177] on div "Lock and Publish" at bounding box center [1005, 174] width 90 height 30
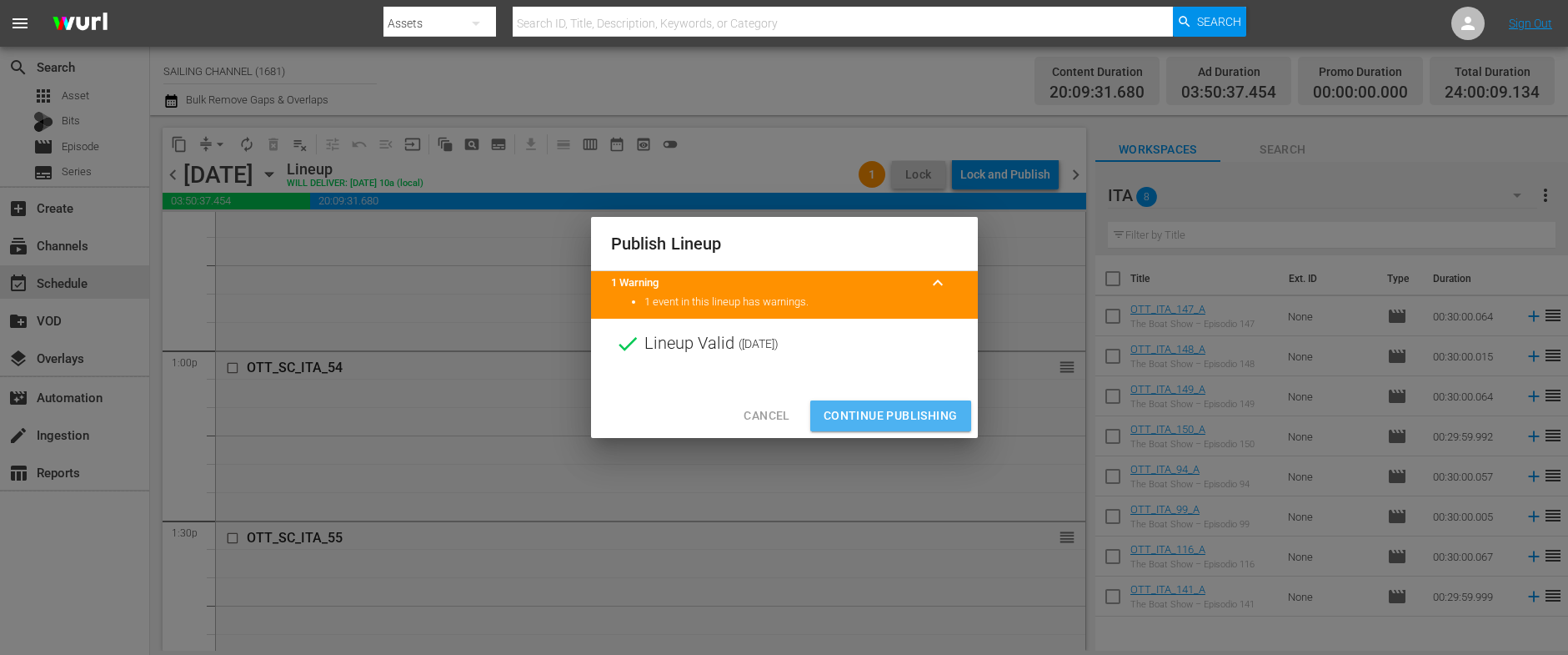
click at [891, 418] on span "Continue Publishing" at bounding box center [890, 416] width 134 height 21
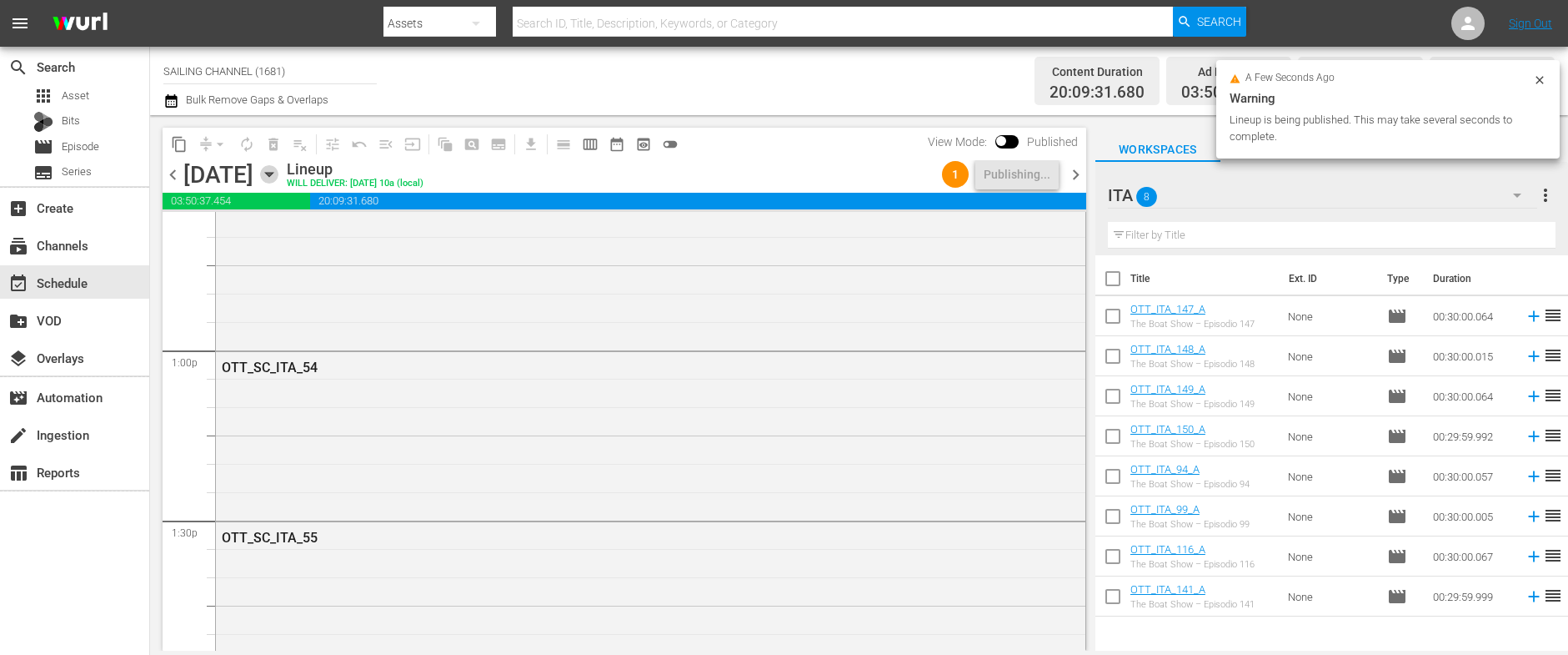
click at [273, 173] on icon "button" at bounding box center [268, 175] width 8 height 4
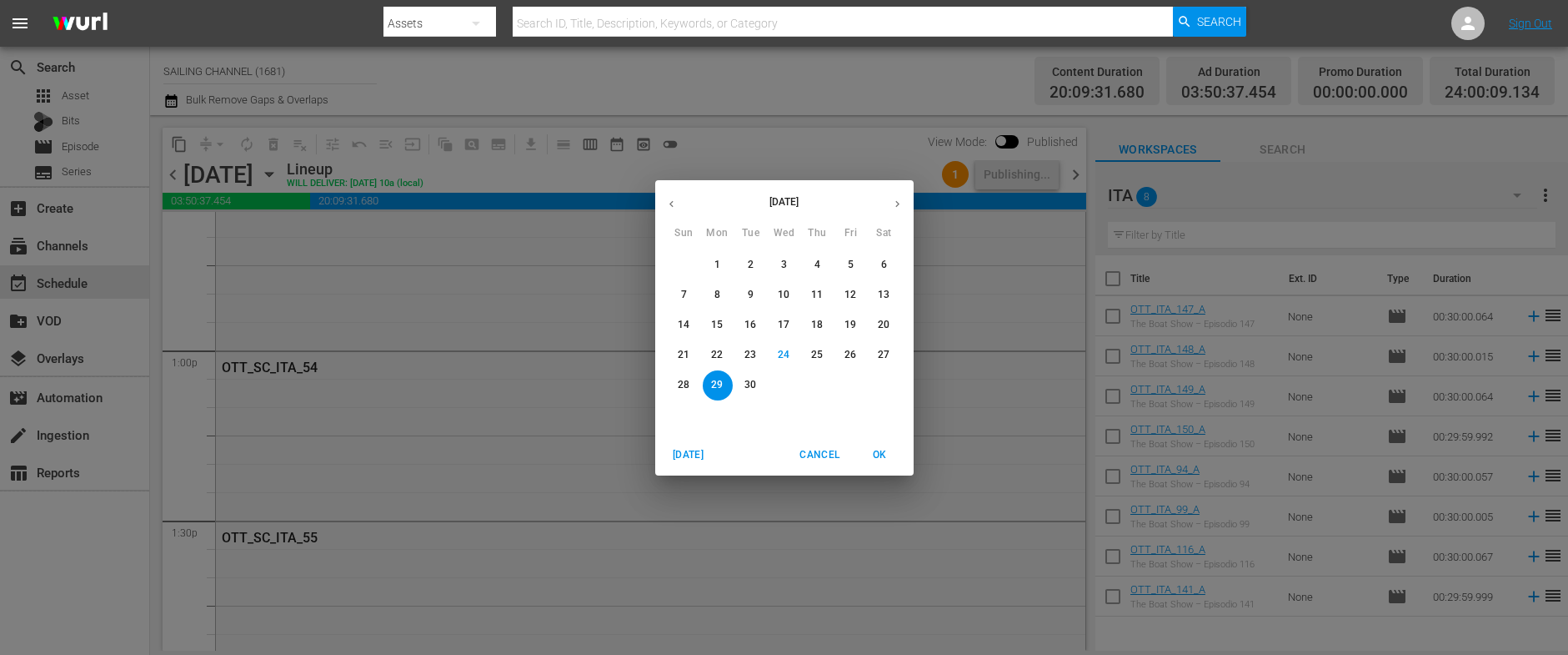
click at [686, 350] on p "21" at bounding box center [683, 355] width 11 height 14
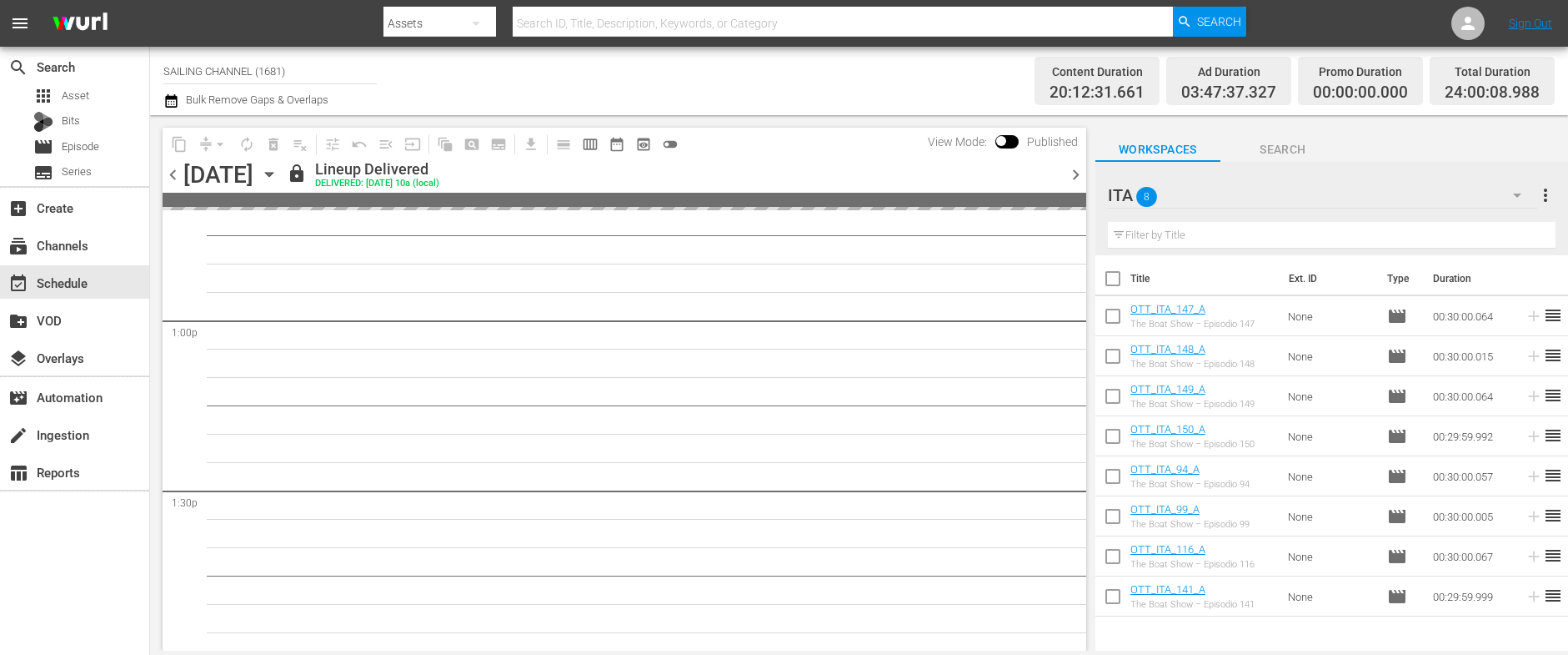
scroll to position [4284, 0]
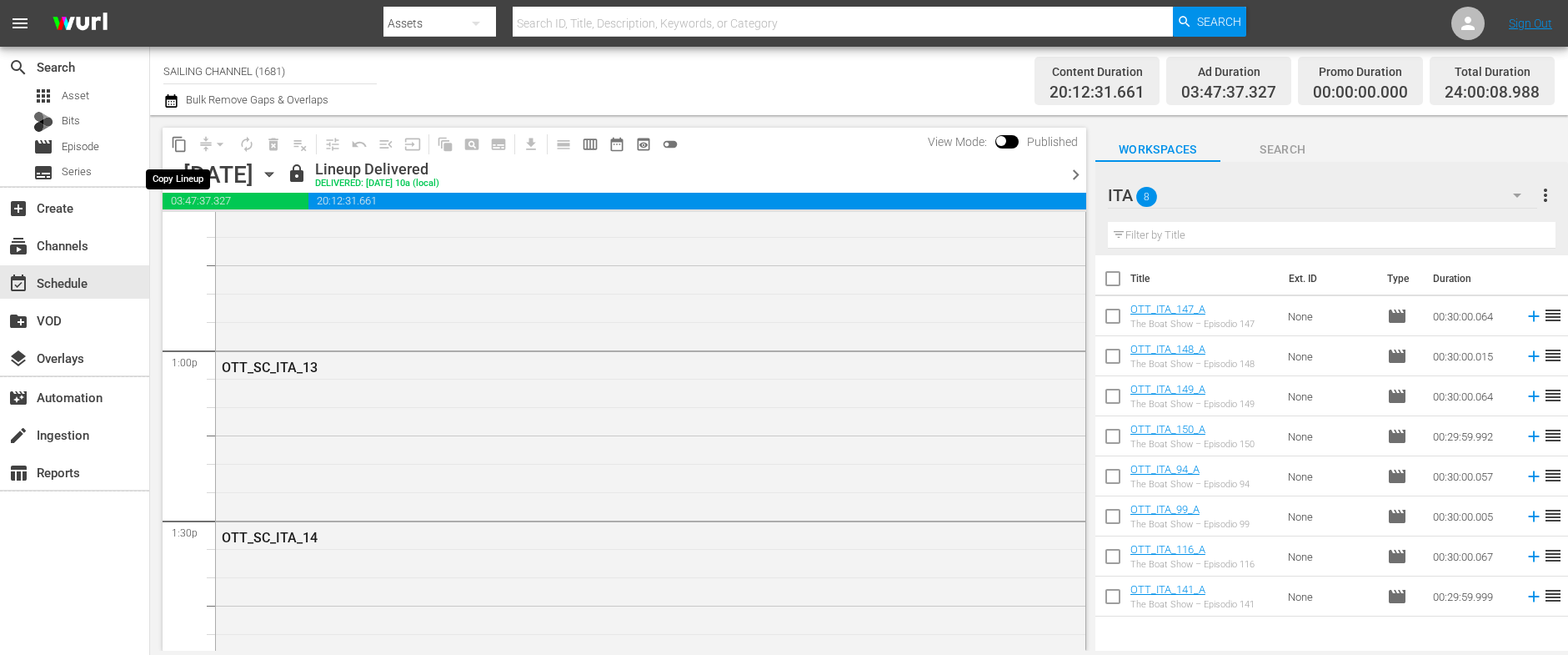
click at [182, 143] on span "content_copy" at bounding box center [179, 144] width 17 height 17
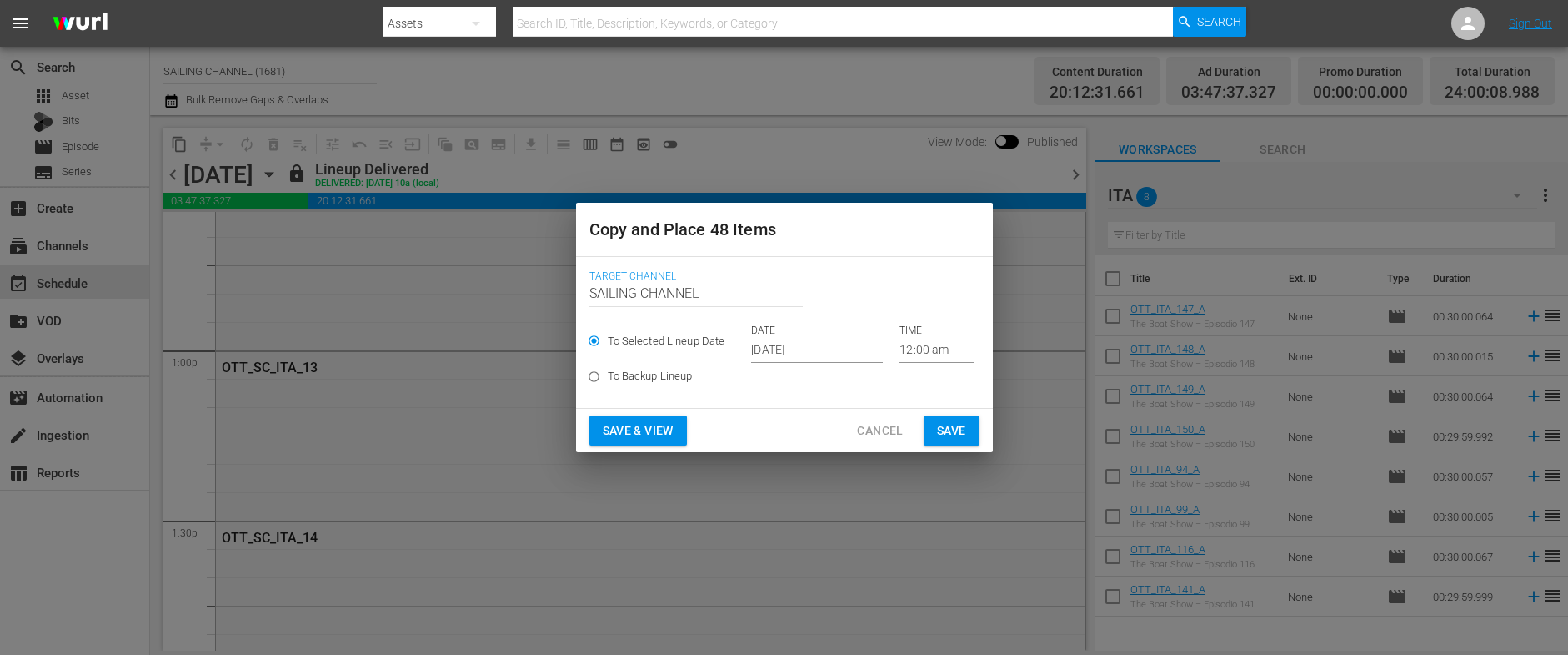
click at [794, 353] on input "[DATE]" at bounding box center [816, 350] width 131 height 25
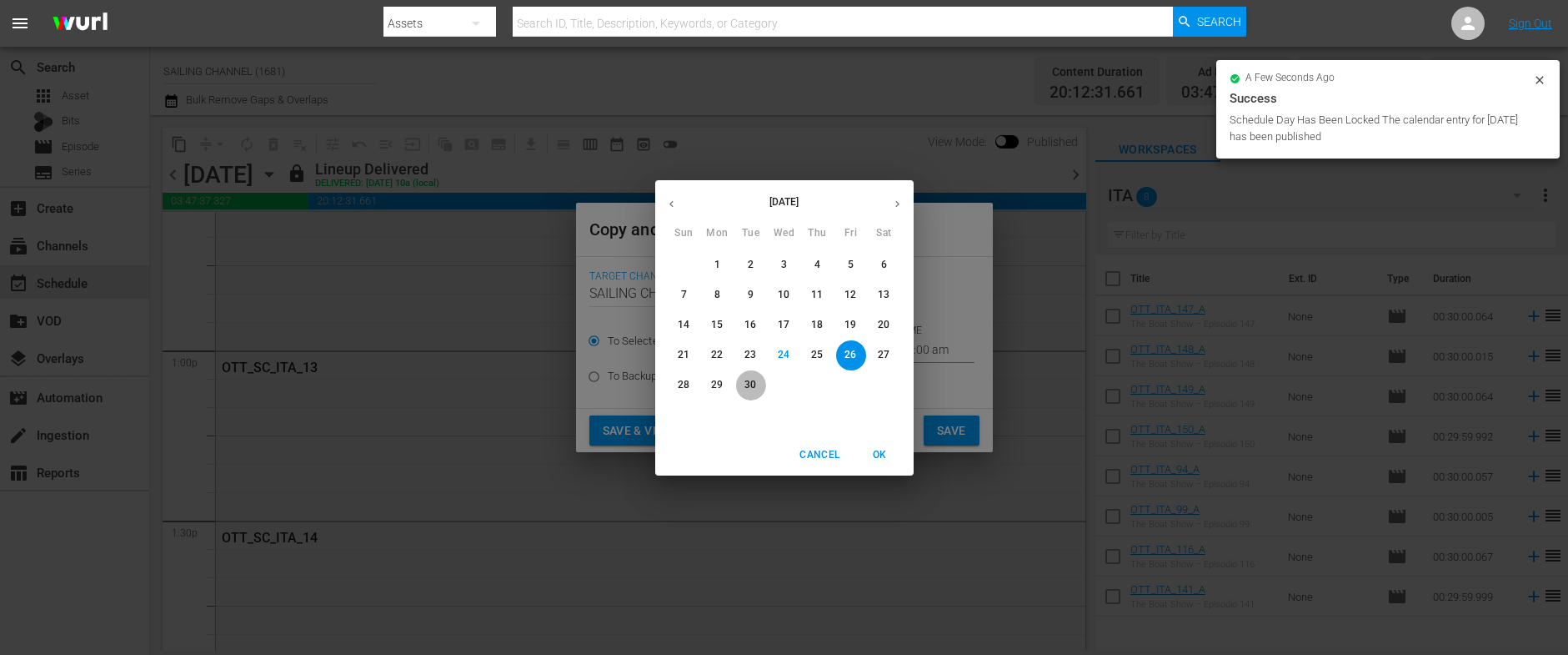
click at [746, 384] on p "30" at bounding box center [750, 385] width 11 height 14
type input "Sep 30th 2025"
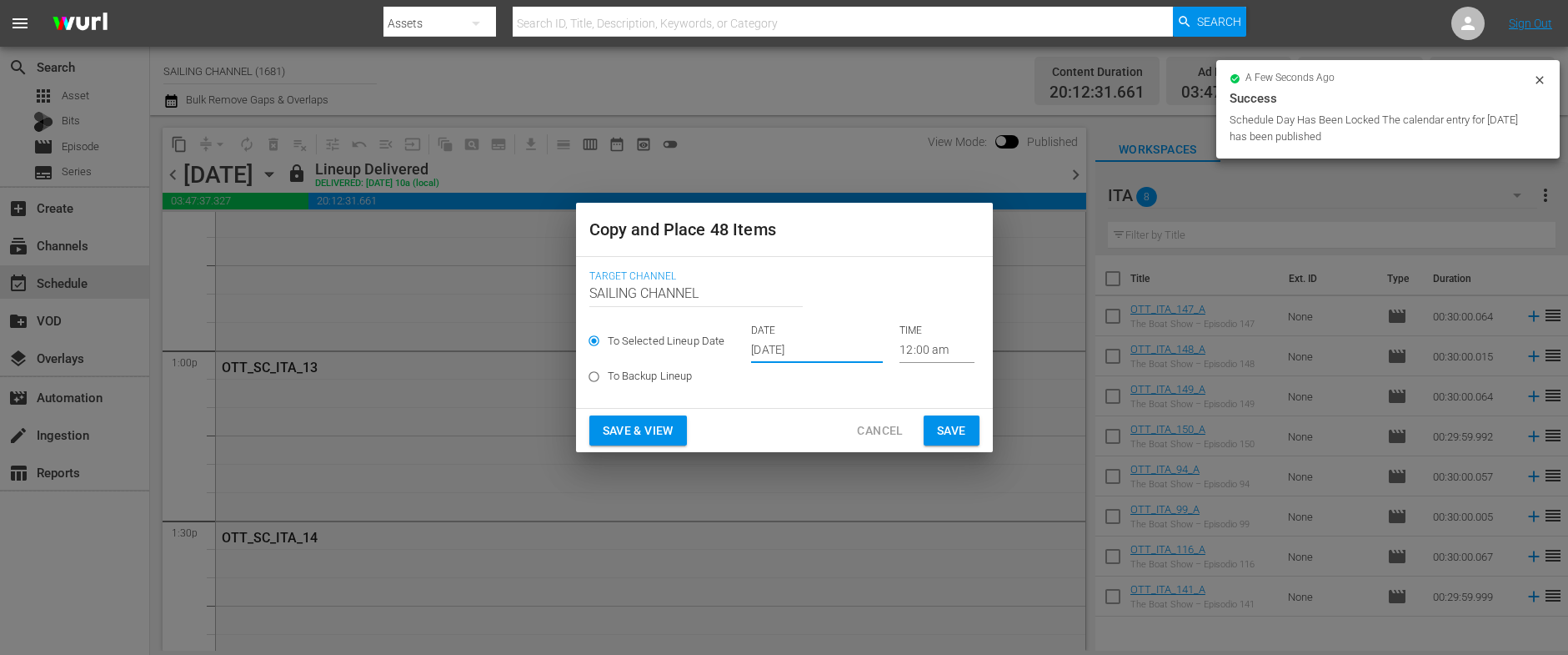
click at [619, 426] on span "Save & View" at bounding box center [638, 431] width 71 height 21
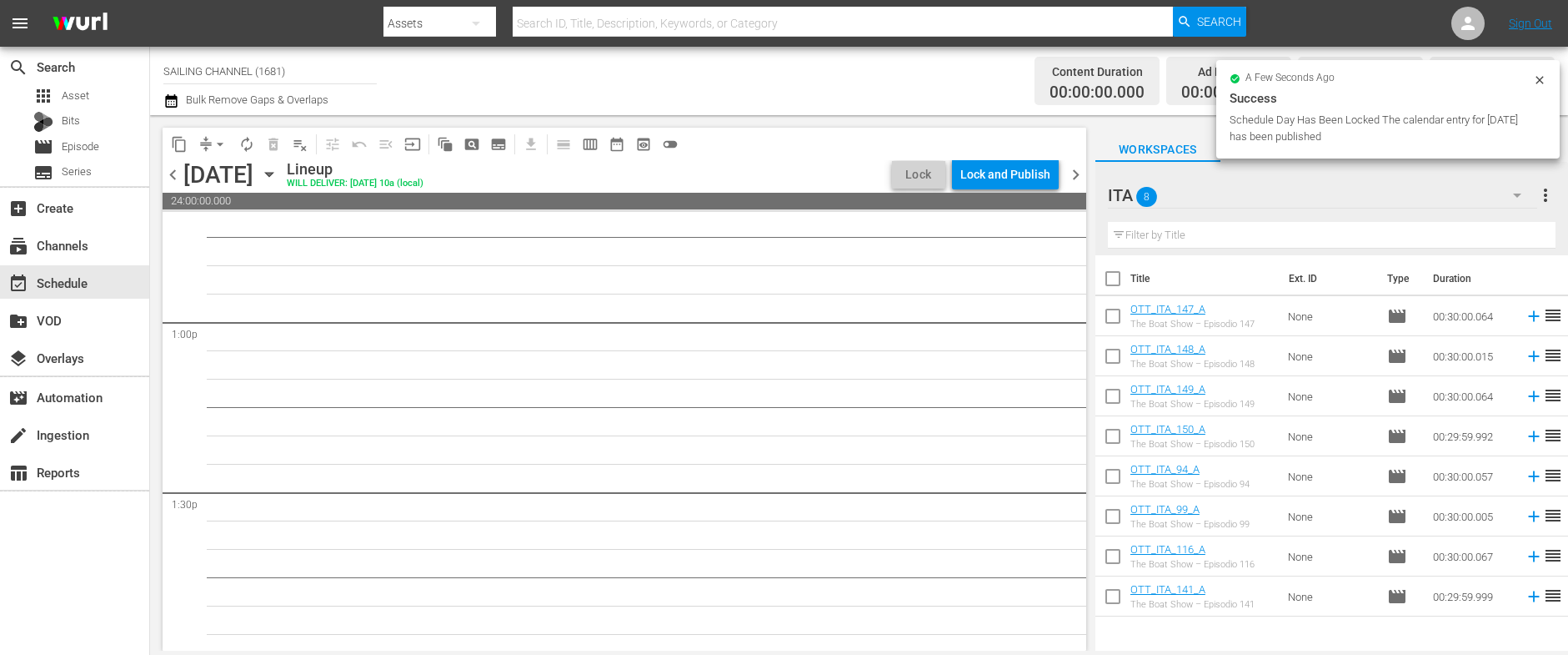
scroll to position [4284, 0]
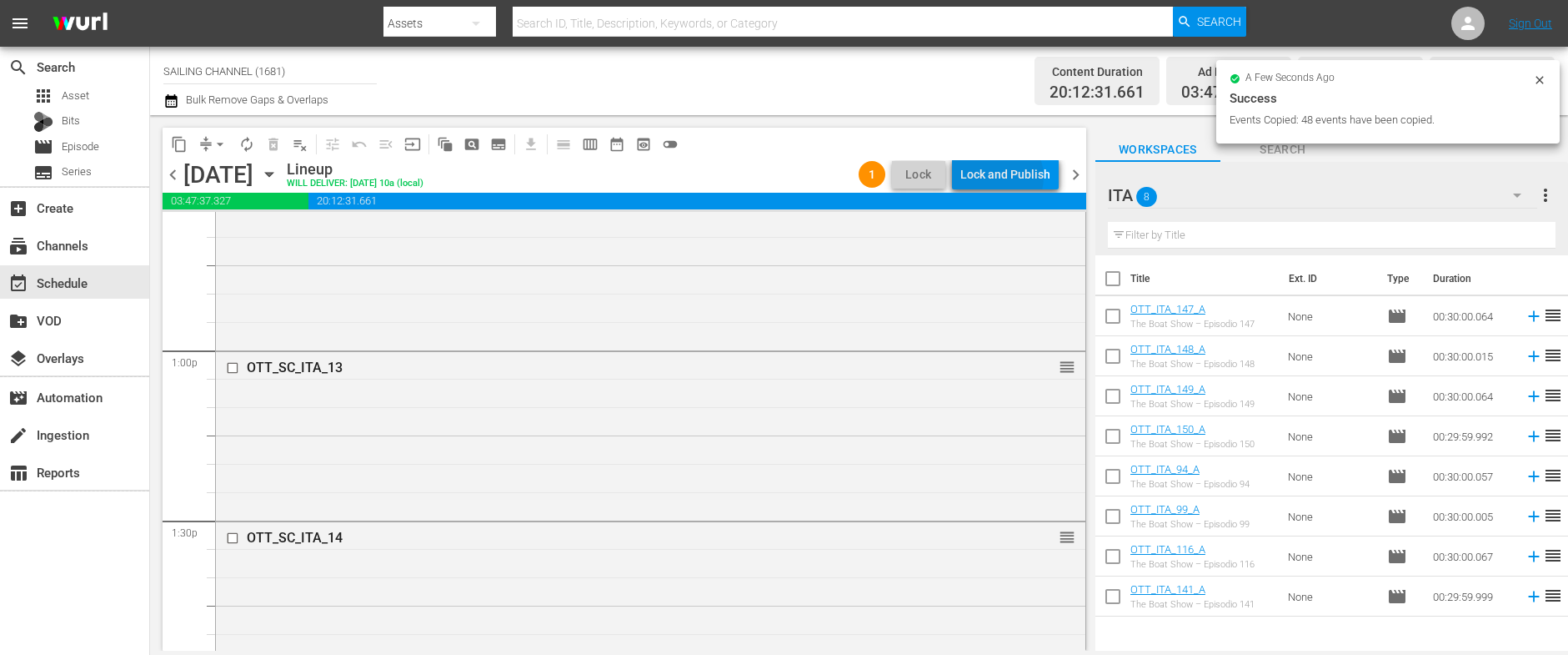
click at [1001, 177] on div "Lock and Publish" at bounding box center [1005, 174] width 90 height 30
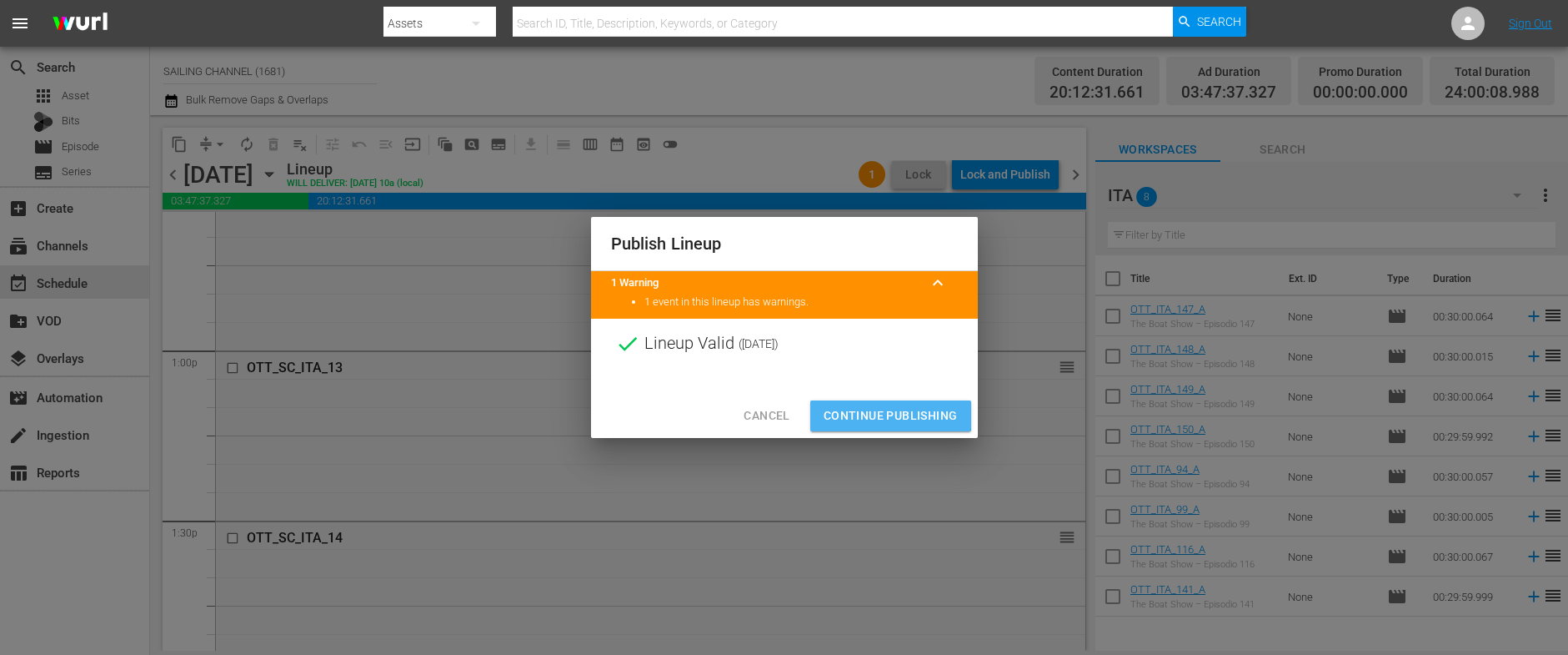
click at [886, 410] on span "Continue Publishing" at bounding box center [890, 416] width 134 height 21
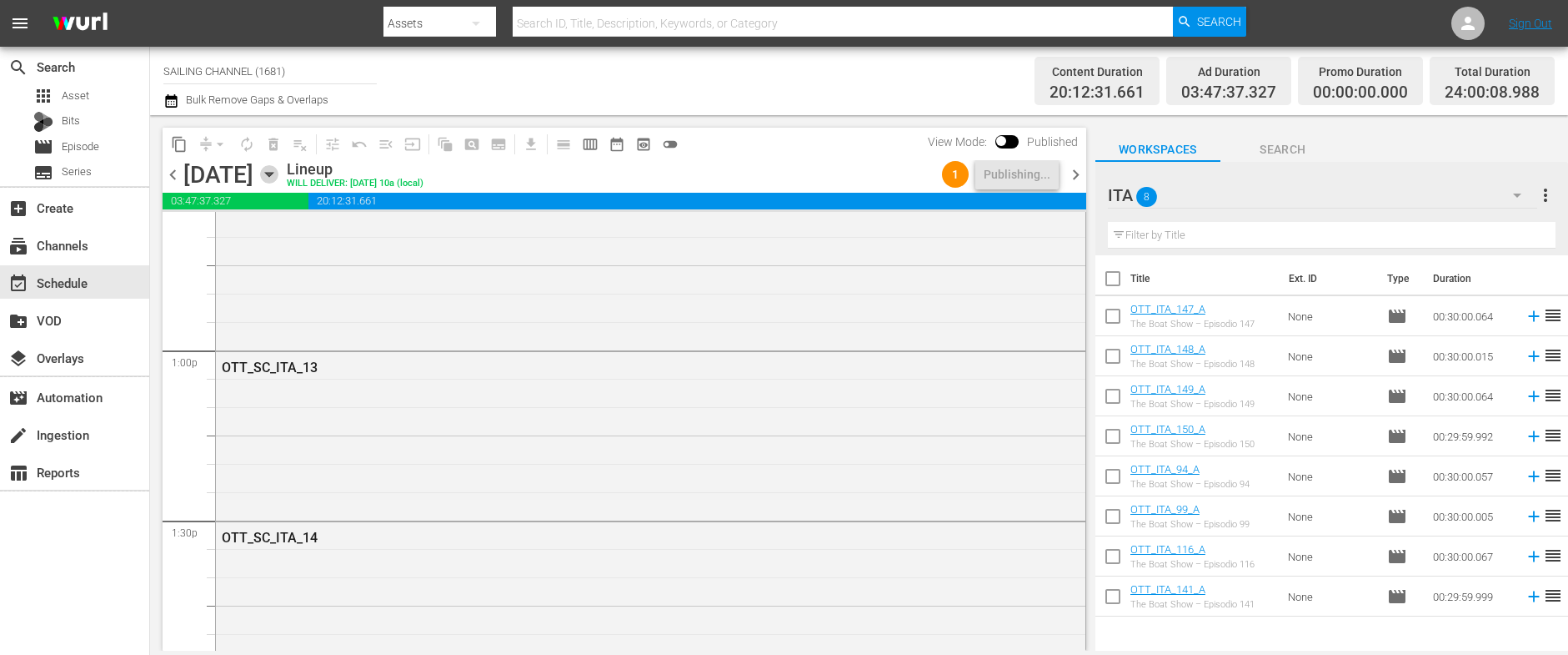
click at [278, 177] on icon "button" at bounding box center [269, 174] width 19 height 19
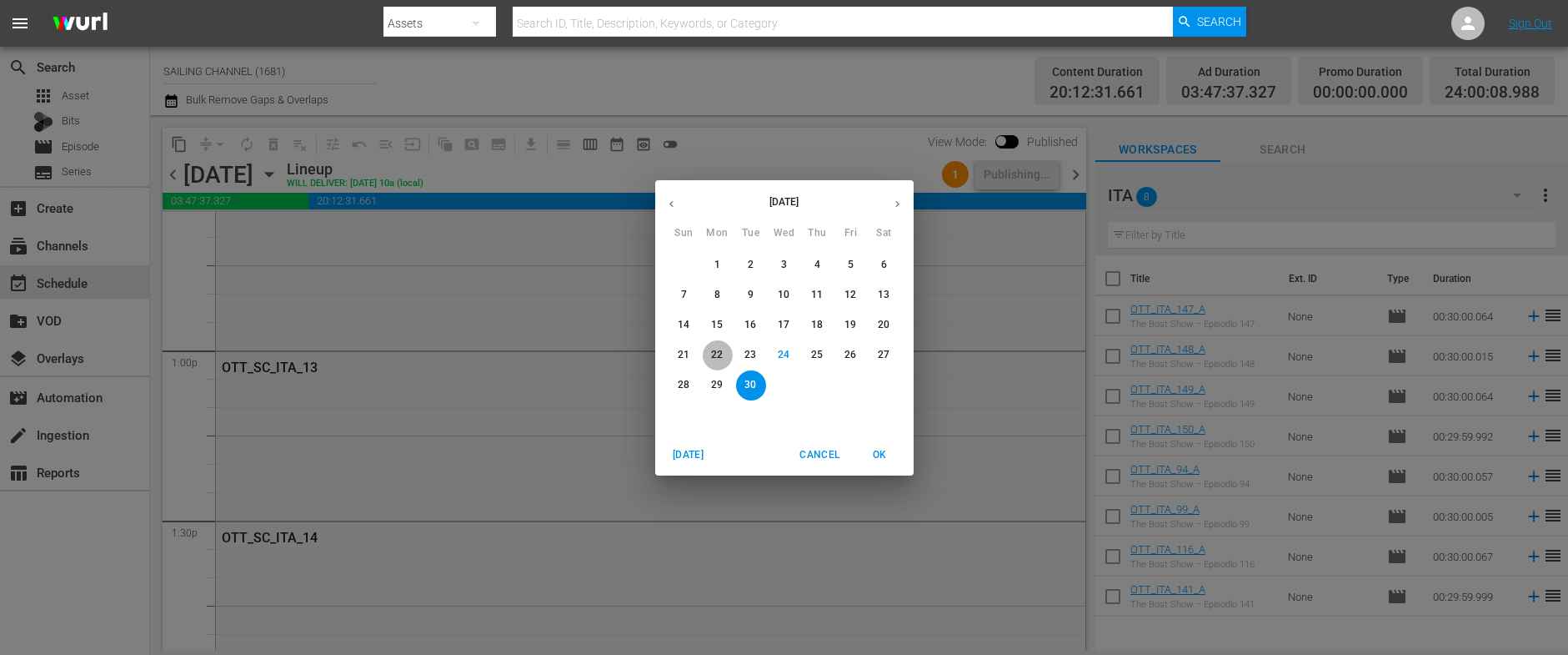
click at [716, 354] on p "22" at bounding box center [716, 355] width 11 height 14
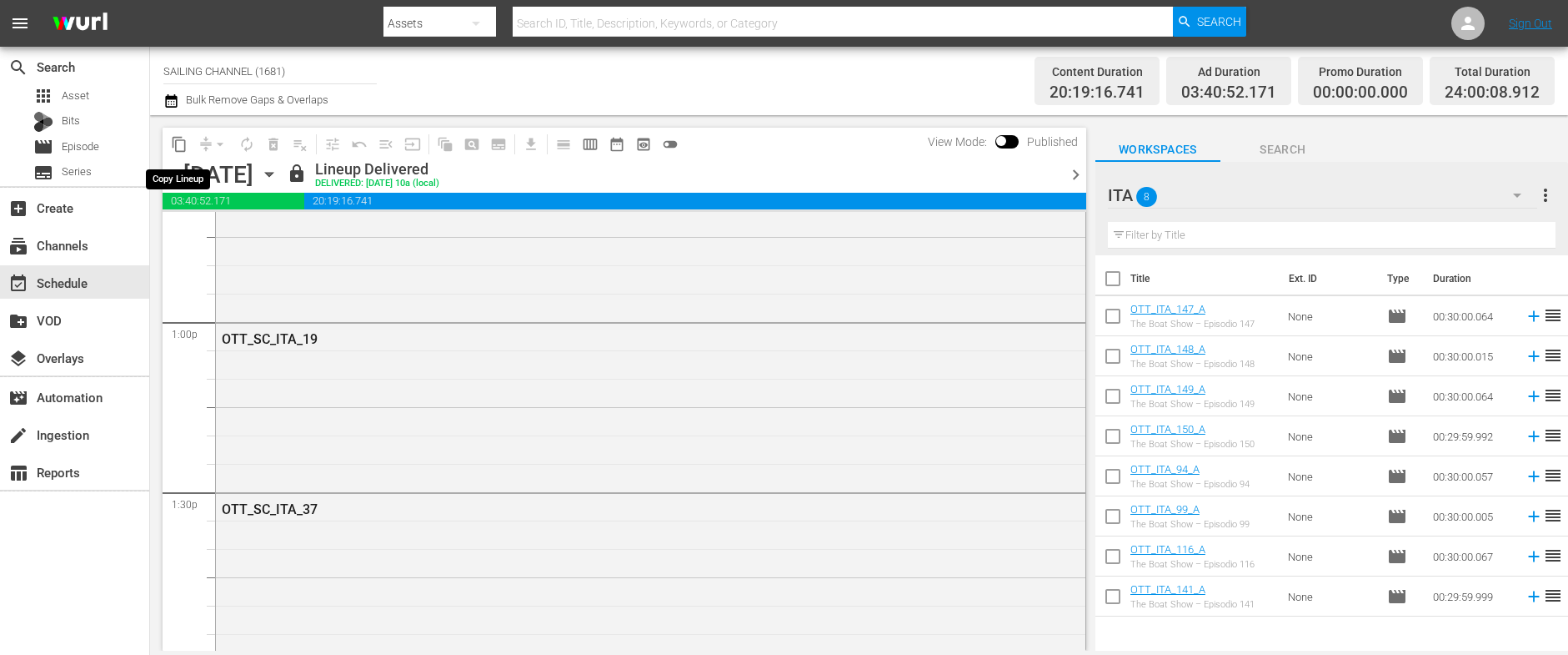
scroll to position [4284, 0]
click at [180, 145] on span "content_copy" at bounding box center [179, 144] width 17 height 17
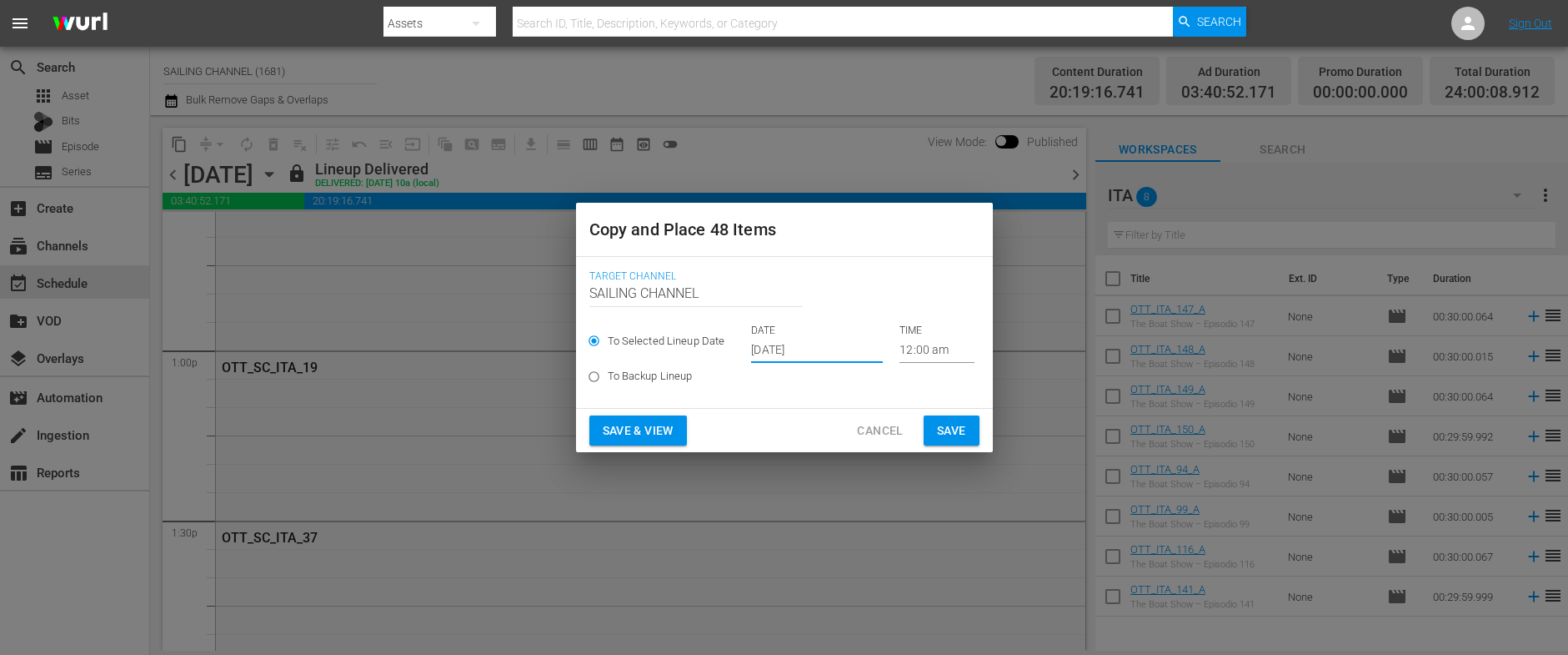
click at [784, 347] on input "[DATE]" at bounding box center [816, 350] width 131 height 25
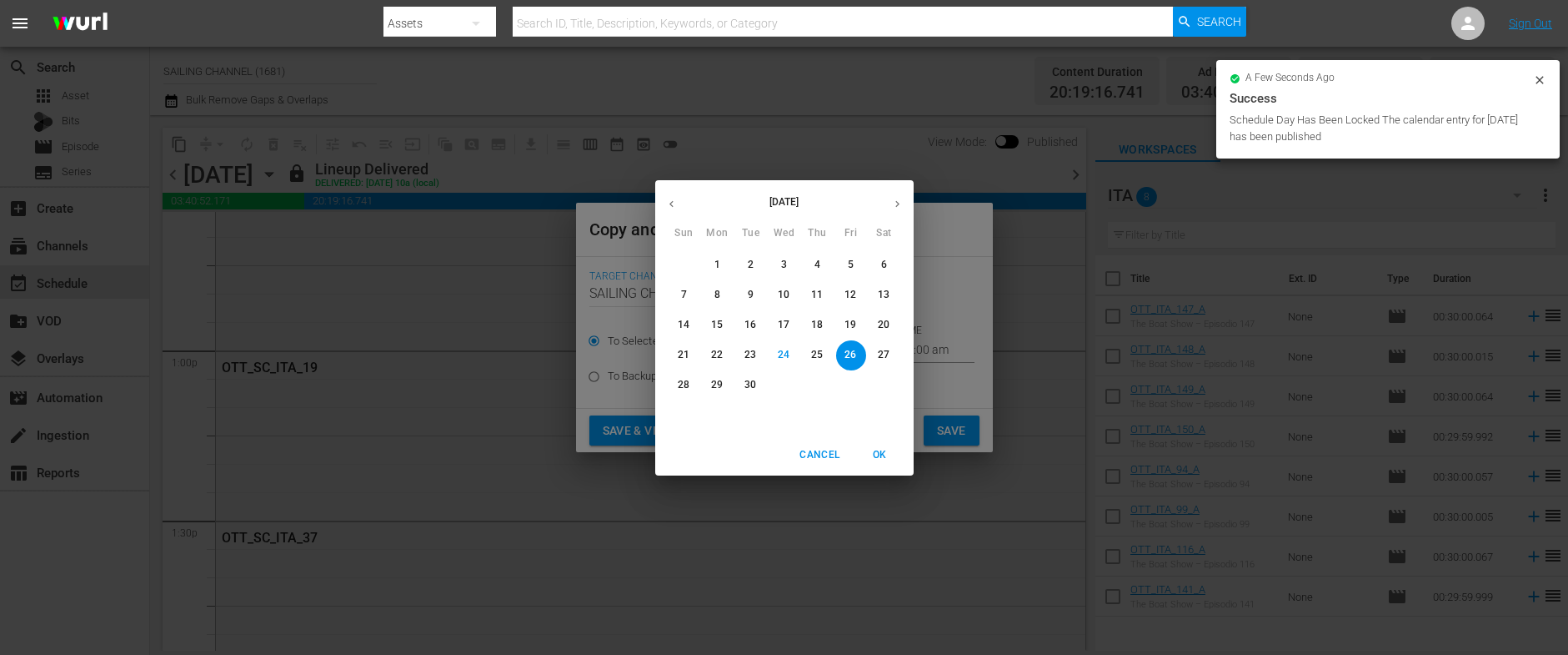
click at [897, 201] on icon "button" at bounding box center [897, 204] width 12 height 12
click at [782, 264] on p "1" at bounding box center [784, 265] width 6 height 14
type input "Oct 1st 2025"
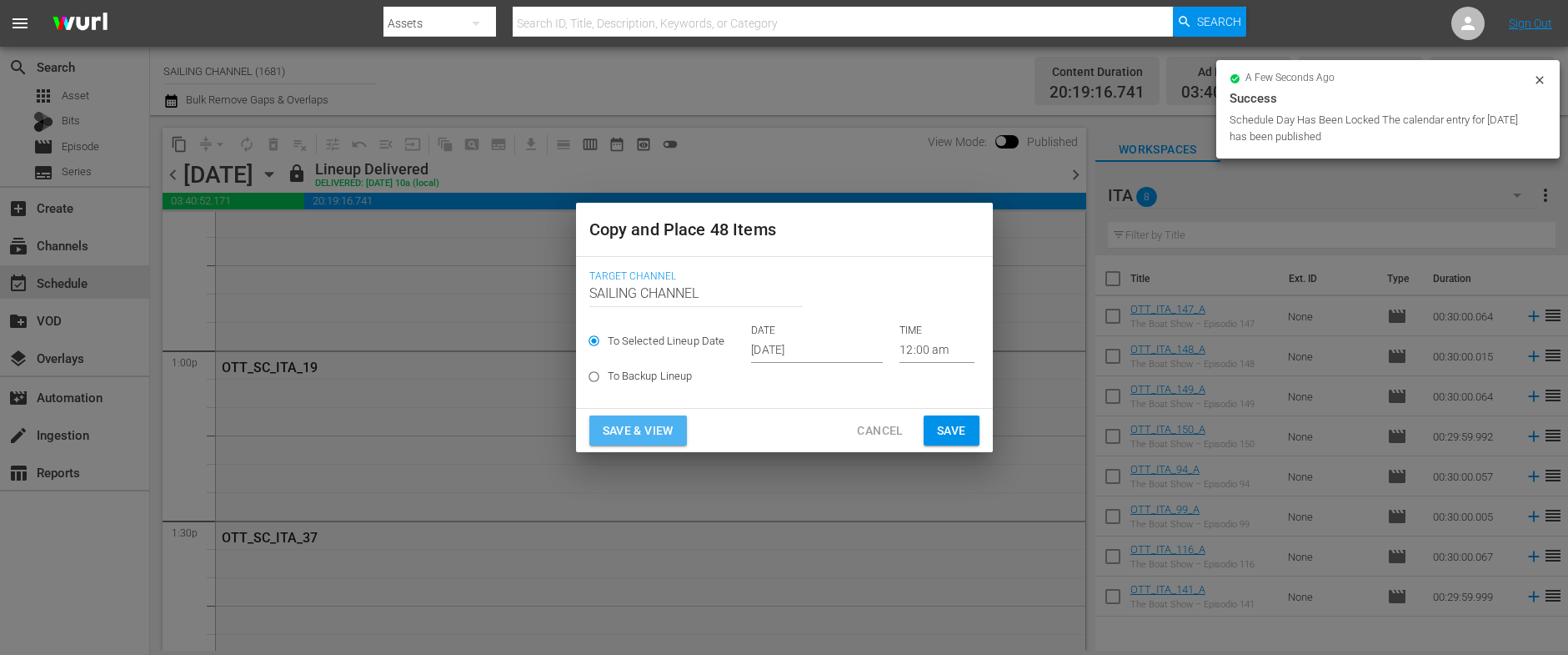
click at [636, 429] on span "Save & View" at bounding box center [638, 431] width 71 height 21
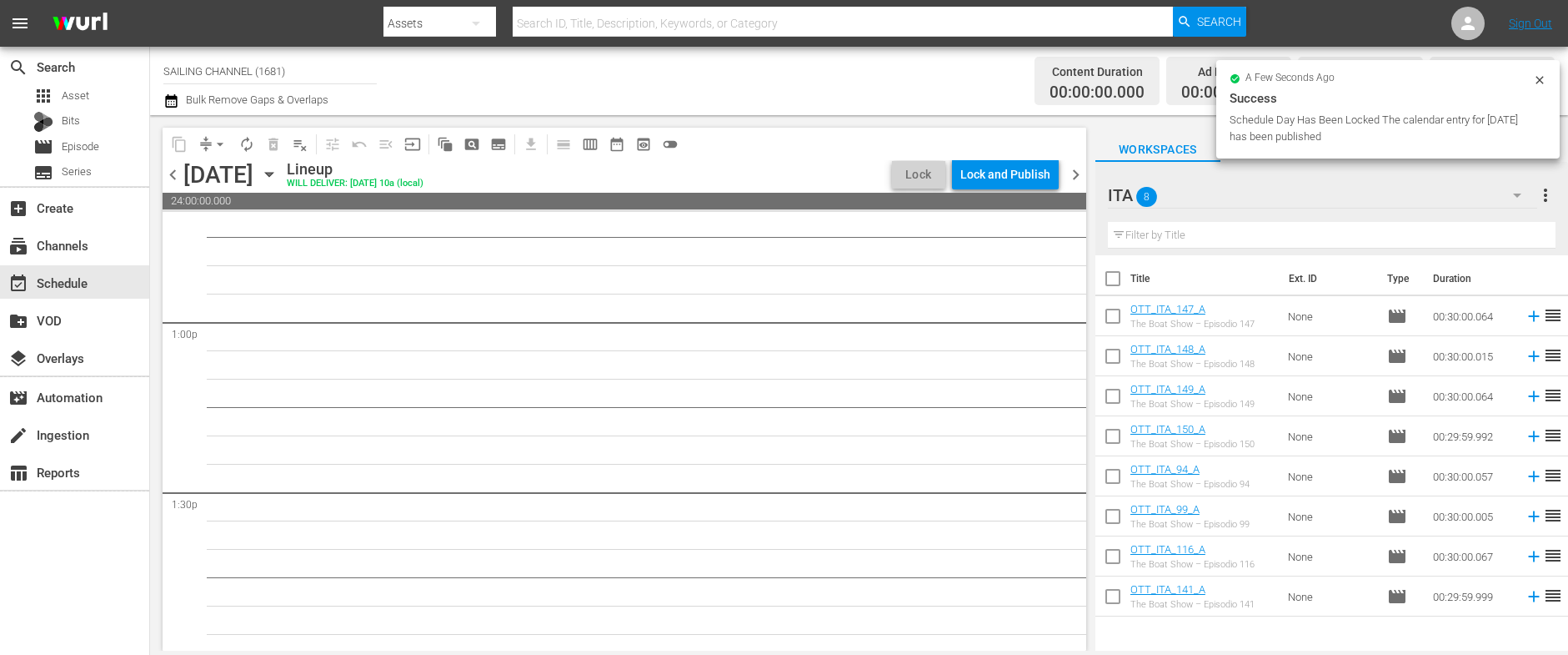
scroll to position [4284, 0]
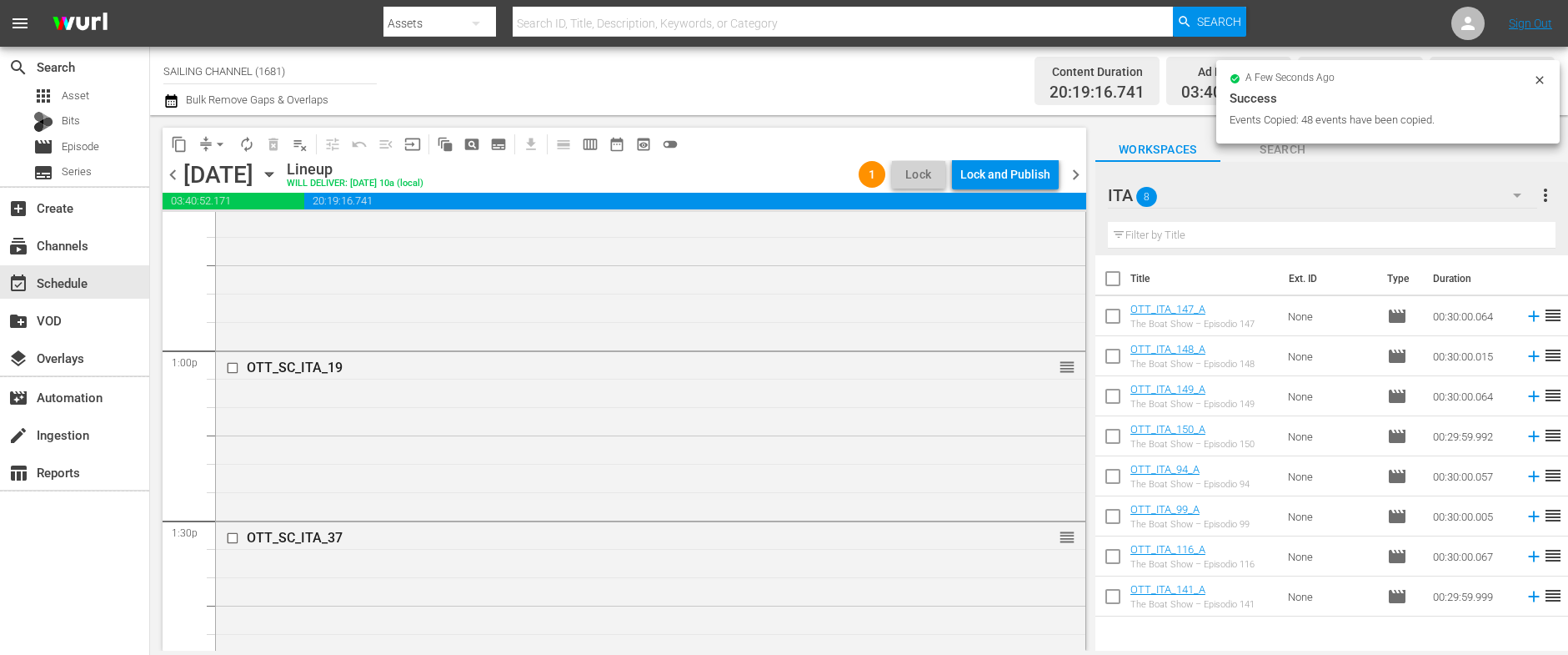
click at [1007, 177] on div "Lock and Publish" at bounding box center [1005, 174] width 90 height 30
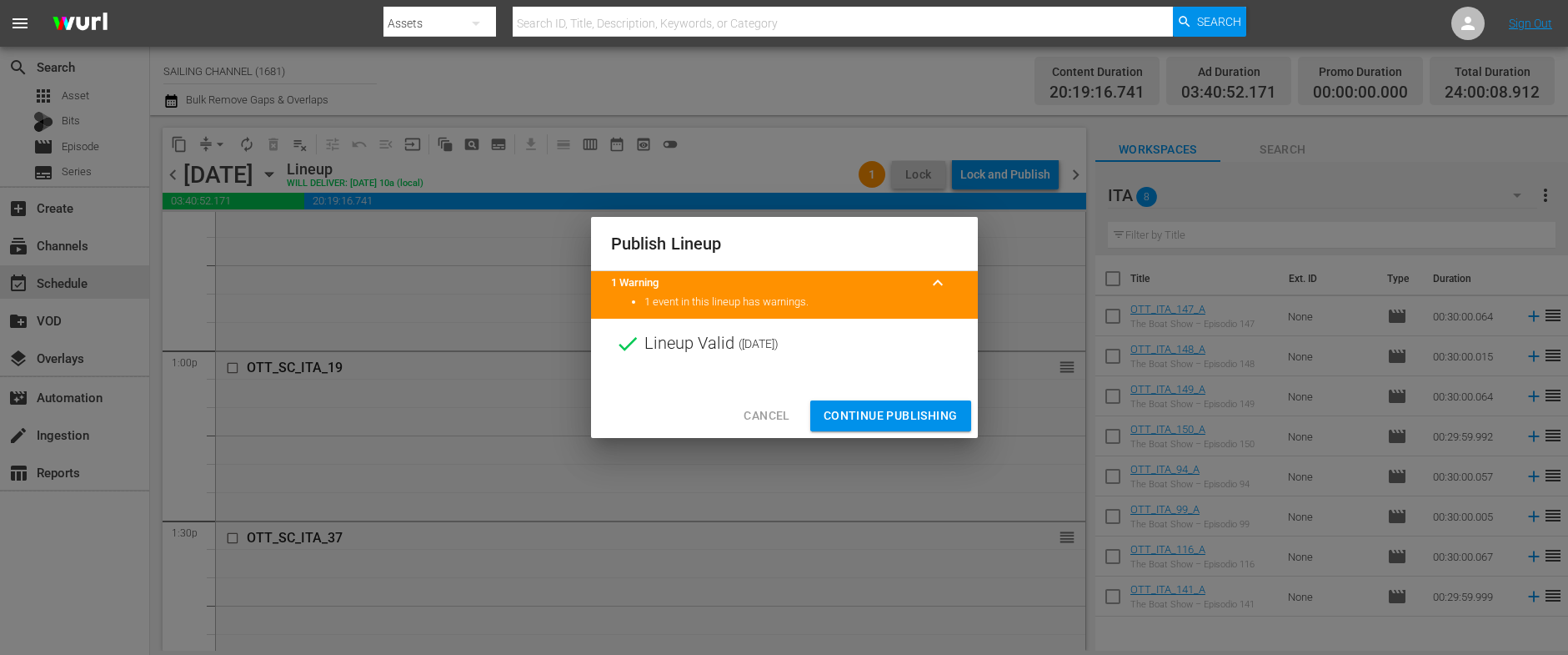
click at [897, 403] on button "Continue Publishing" at bounding box center [890, 415] width 161 height 31
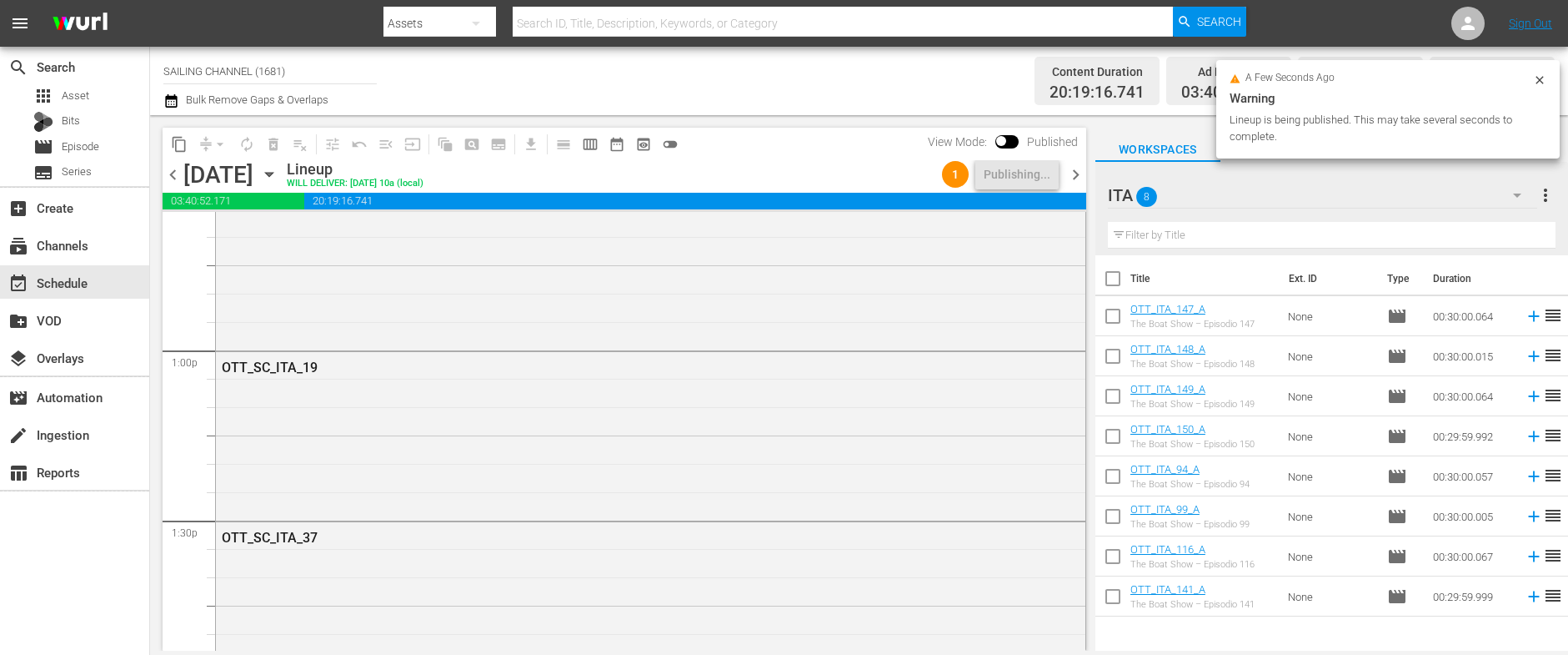
click at [278, 173] on icon "button" at bounding box center [269, 174] width 19 height 19
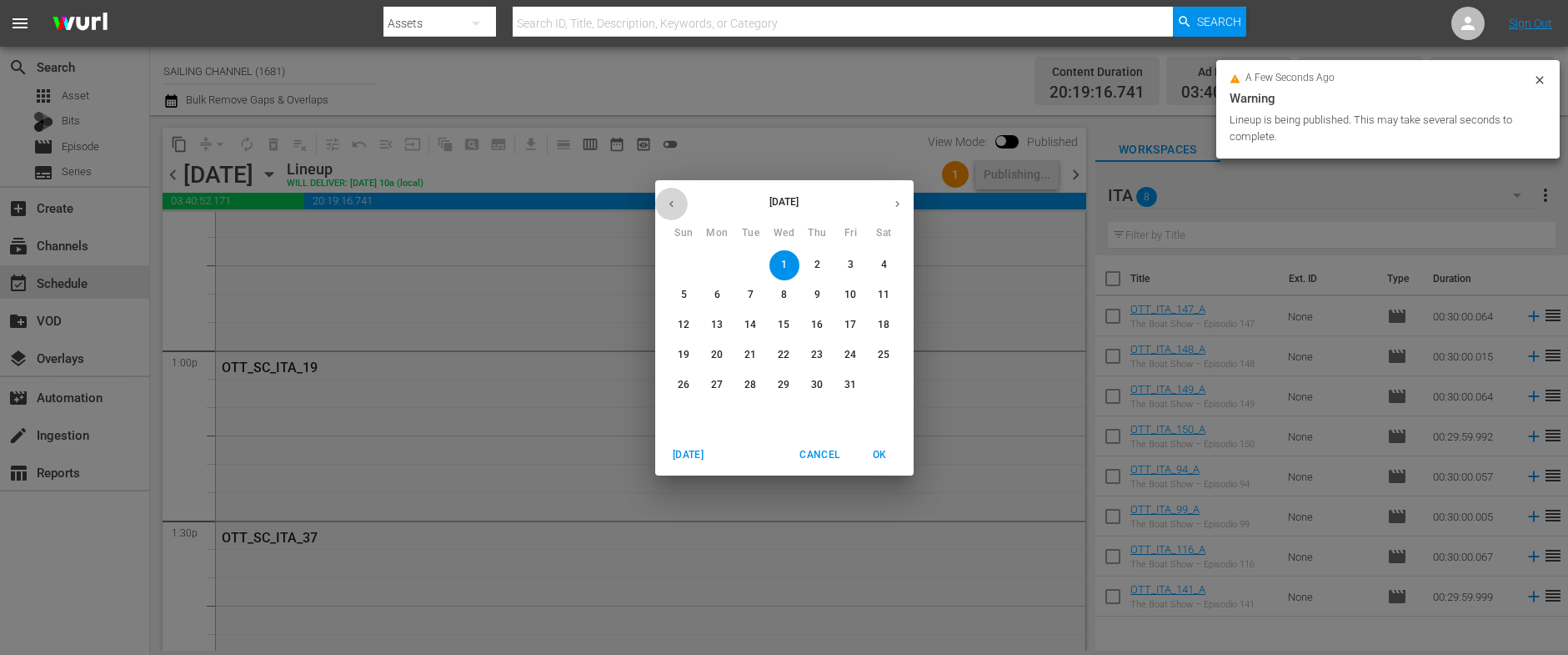
drag, startPoint x: 674, startPoint y: 208, endPoint x: 772, endPoint y: 230, distance: 100.4
click at [674, 208] on icon "button" at bounding box center [671, 204] width 12 height 12
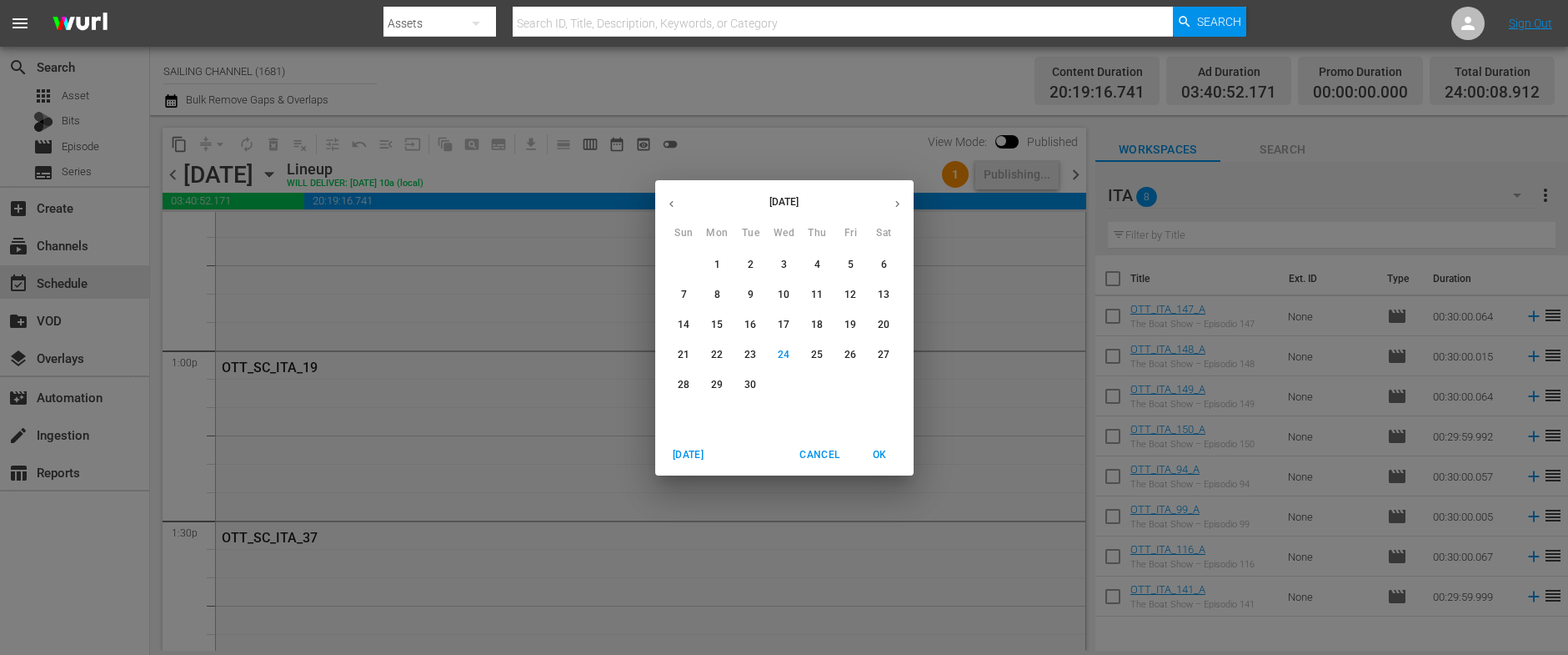
click at [754, 354] on p "23" at bounding box center [750, 355] width 11 height 14
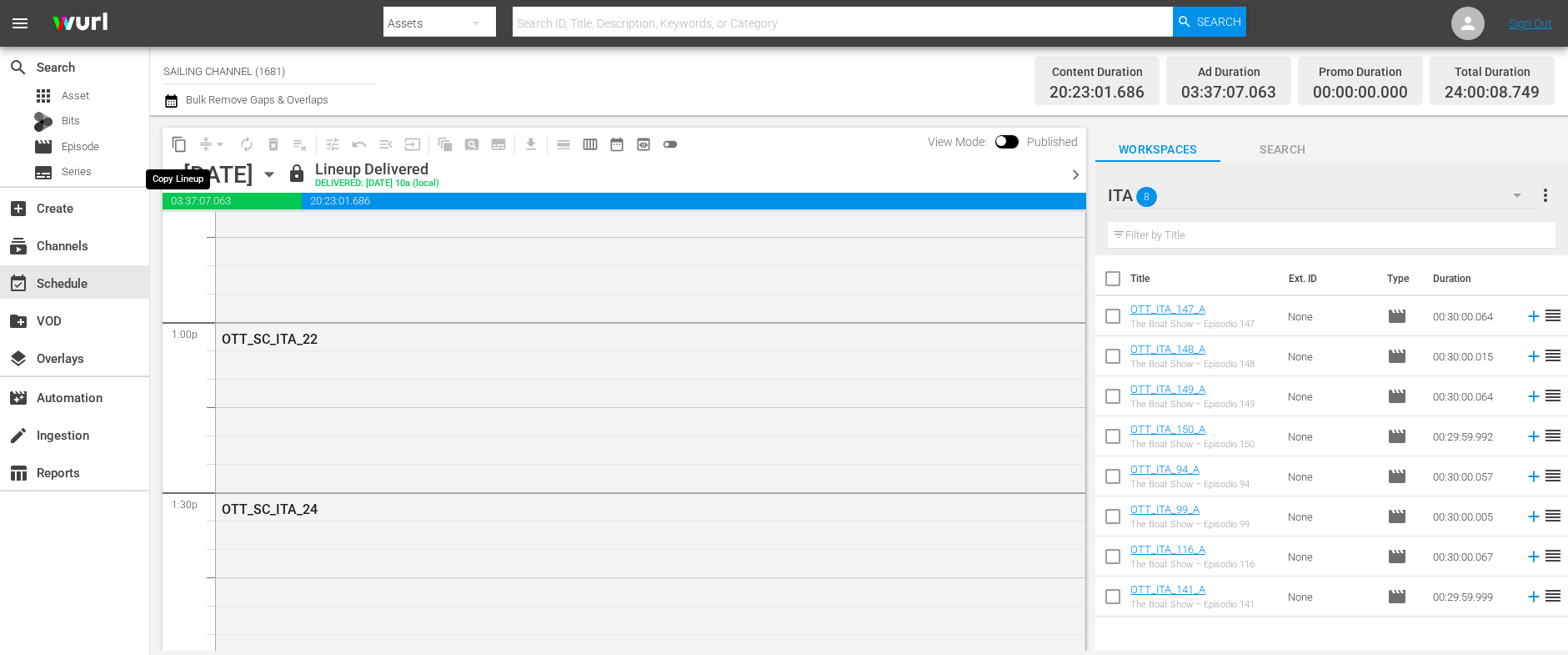
scroll to position [4284, 0]
click at [177, 143] on span "content_copy" at bounding box center [179, 144] width 17 height 17
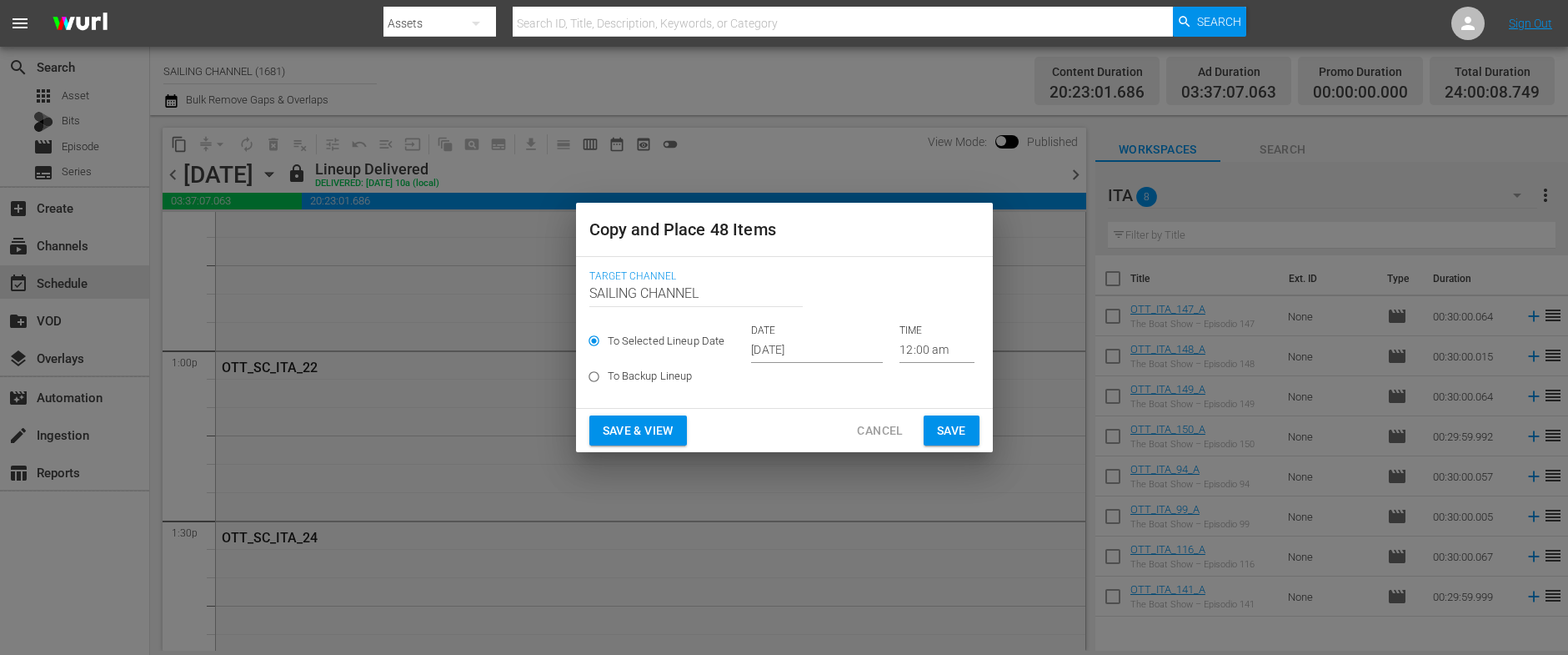
click at [790, 353] on input "[DATE]" at bounding box center [816, 350] width 131 height 25
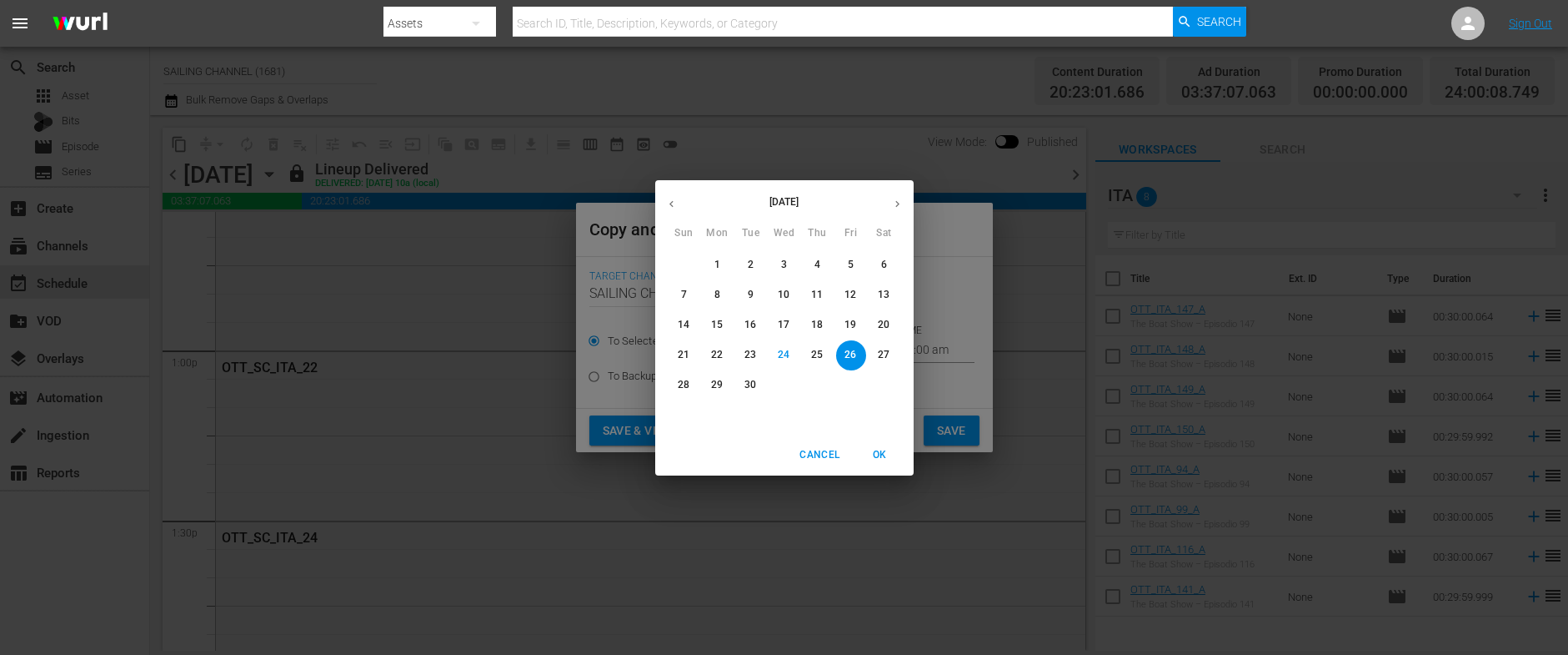
click at [901, 201] on icon "button" at bounding box center [897, 204] width 12 height 12
click at [820, 262] on p "2" at bounding box center [817, 265] width 6 height 14
type input "Oct 2nd 2025"
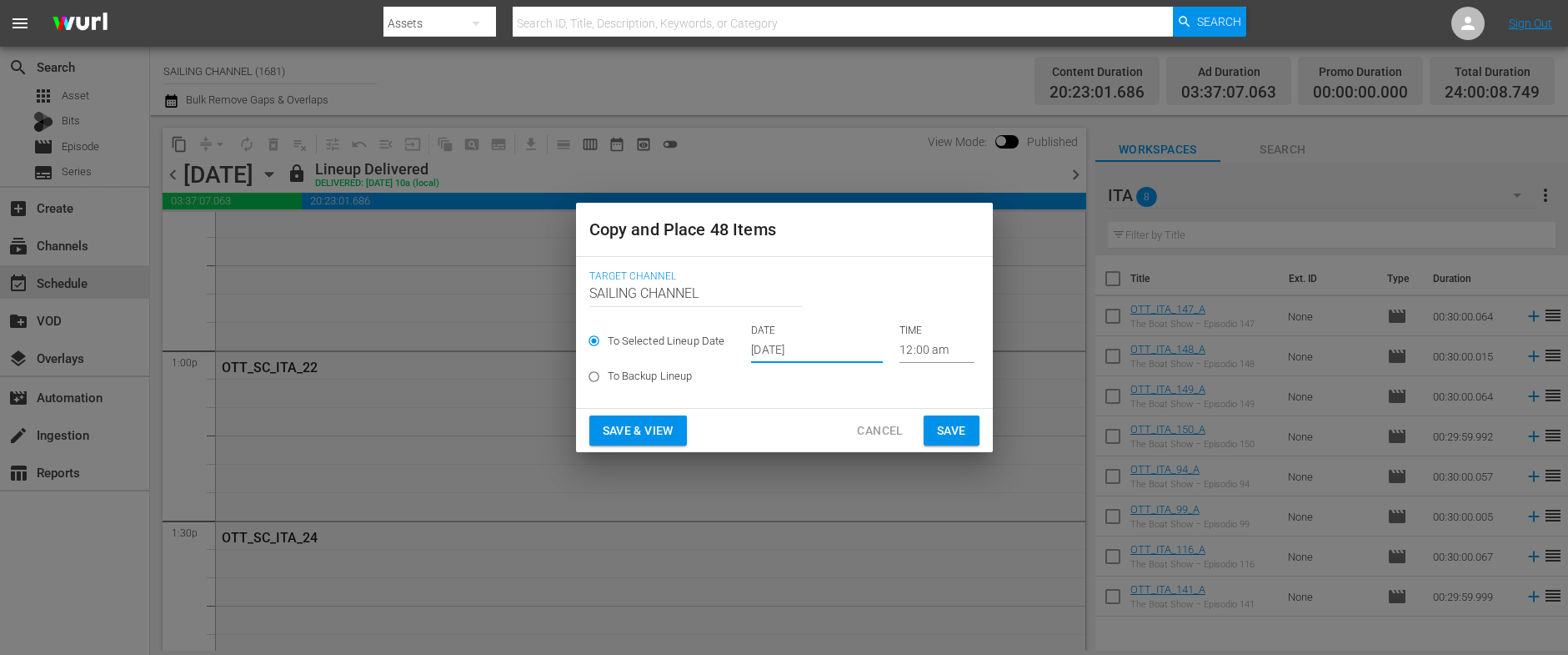
click at [640, 424] on span "Save & View" at bounding box center [638, 431] width 71 height 21
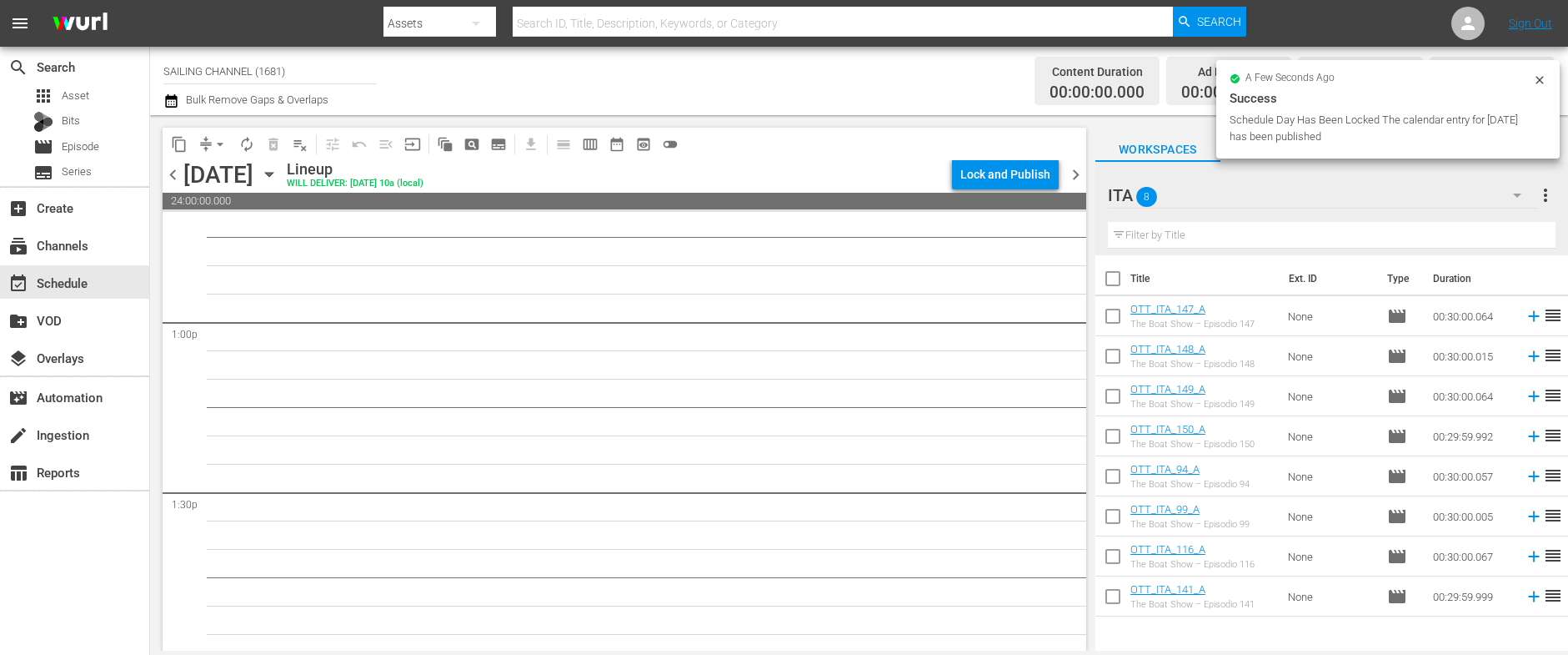
scroll to position [4284, 0]
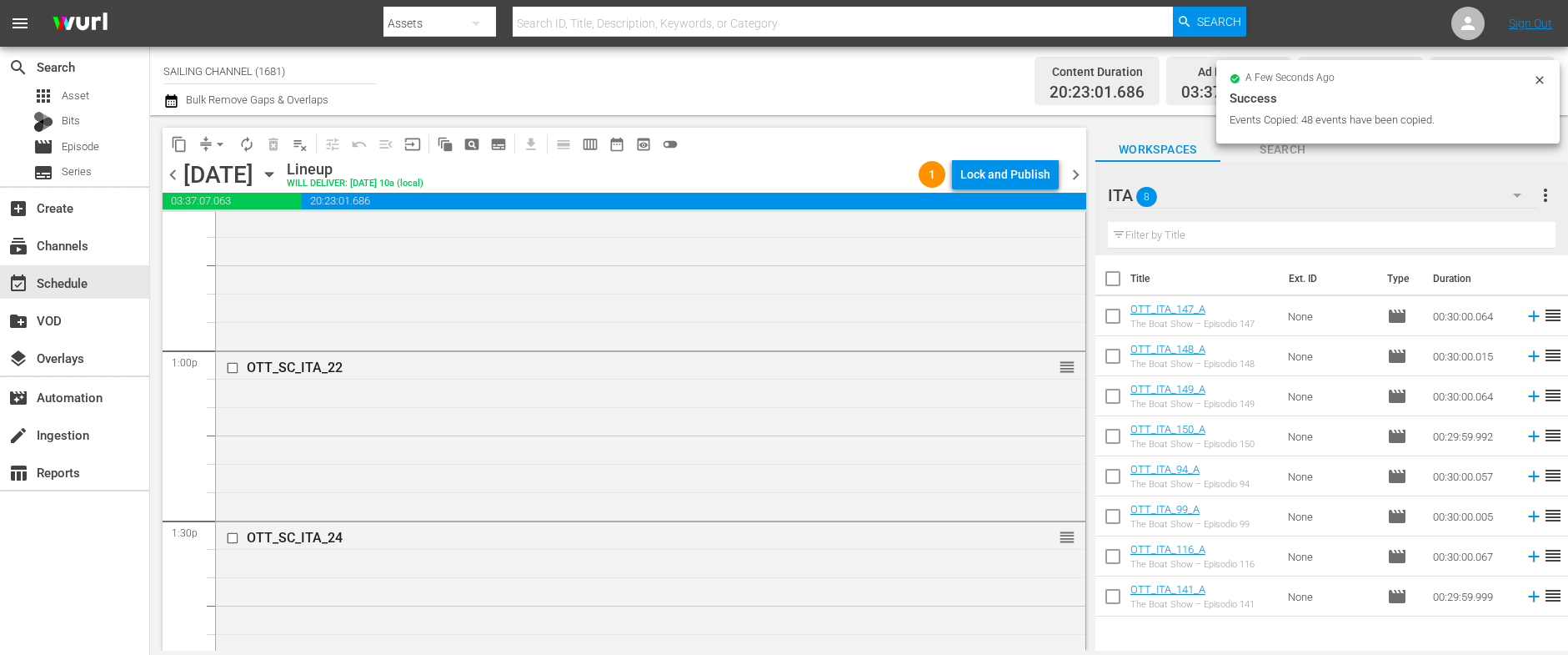
click at [997, 173] on div "Lock and Publish" at bounding box center [1005, 174] width 90 height 30
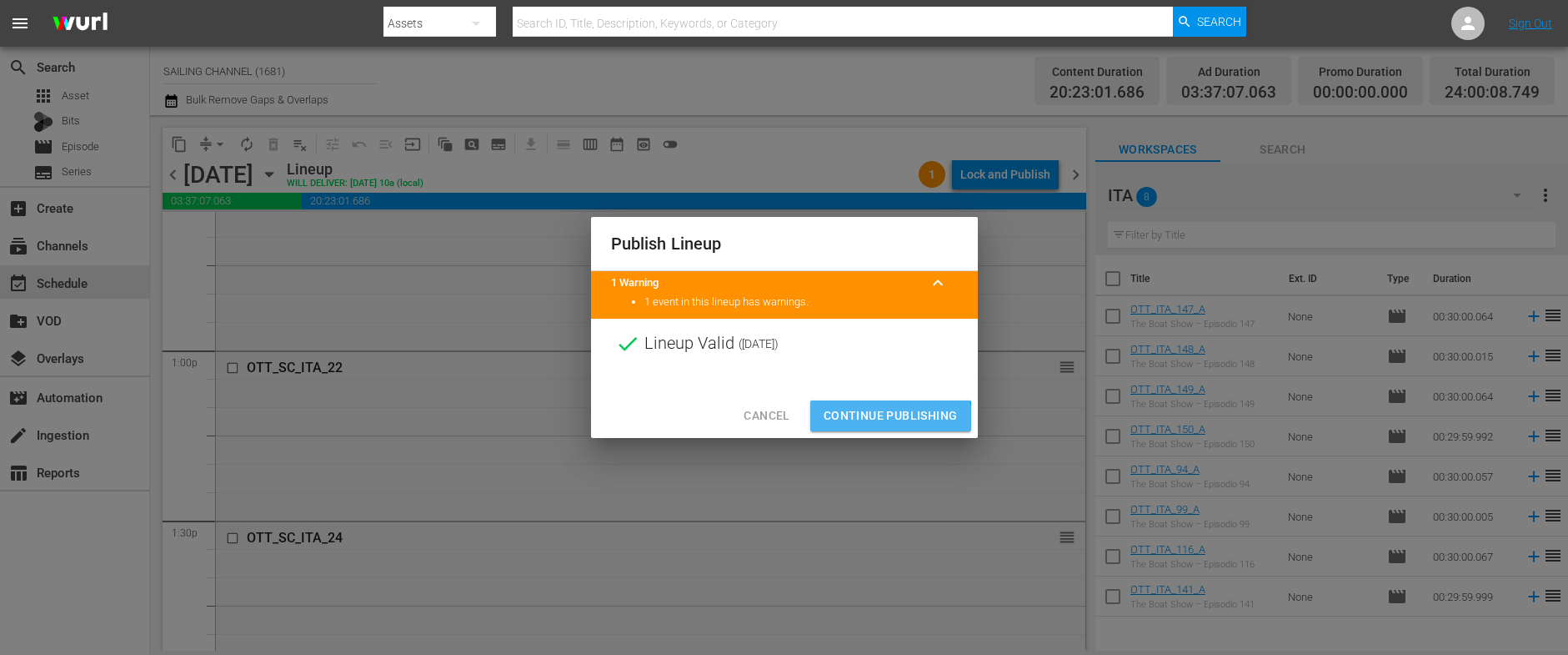
click at [885, 418] on span "Continue Publishing" at bounding box center [890, 416] width 134 height 21
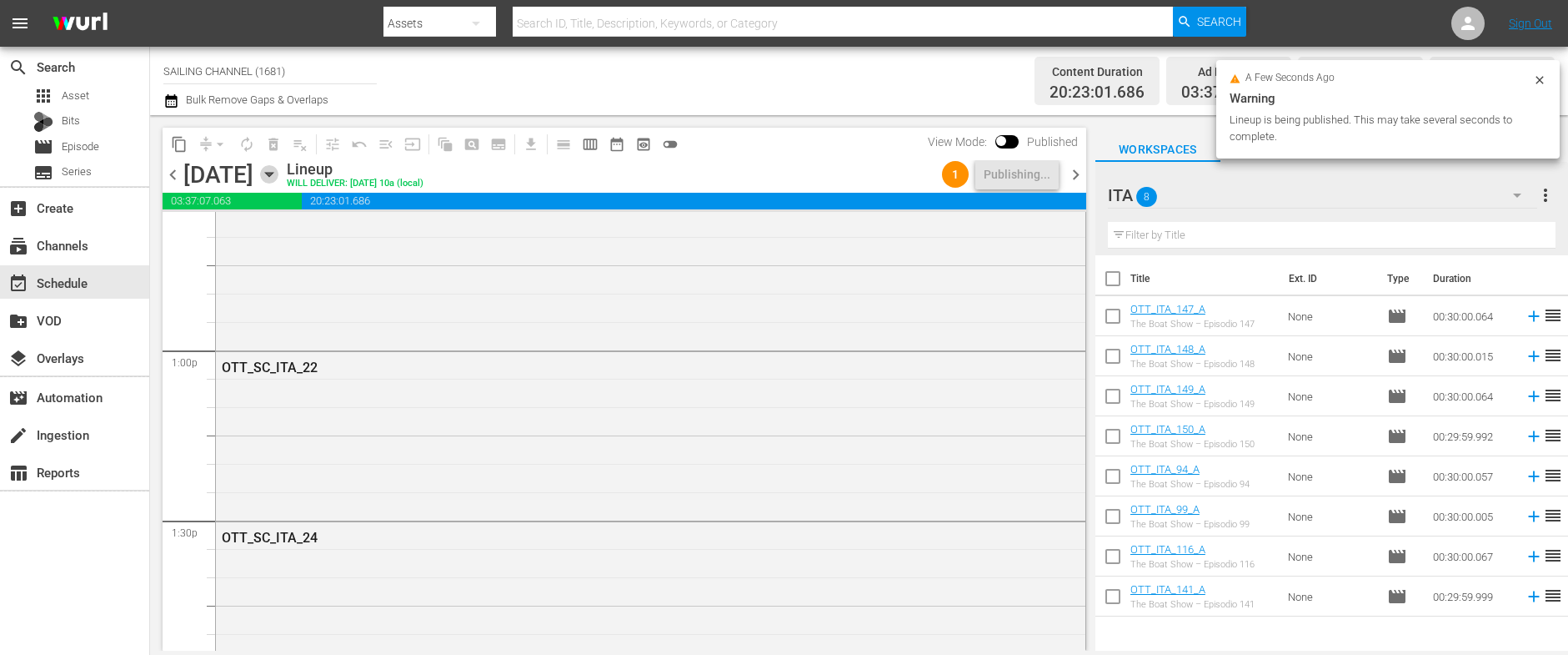
click at [278, 172] on icon "button" at bounding box center [269, 174] width 19 height 19
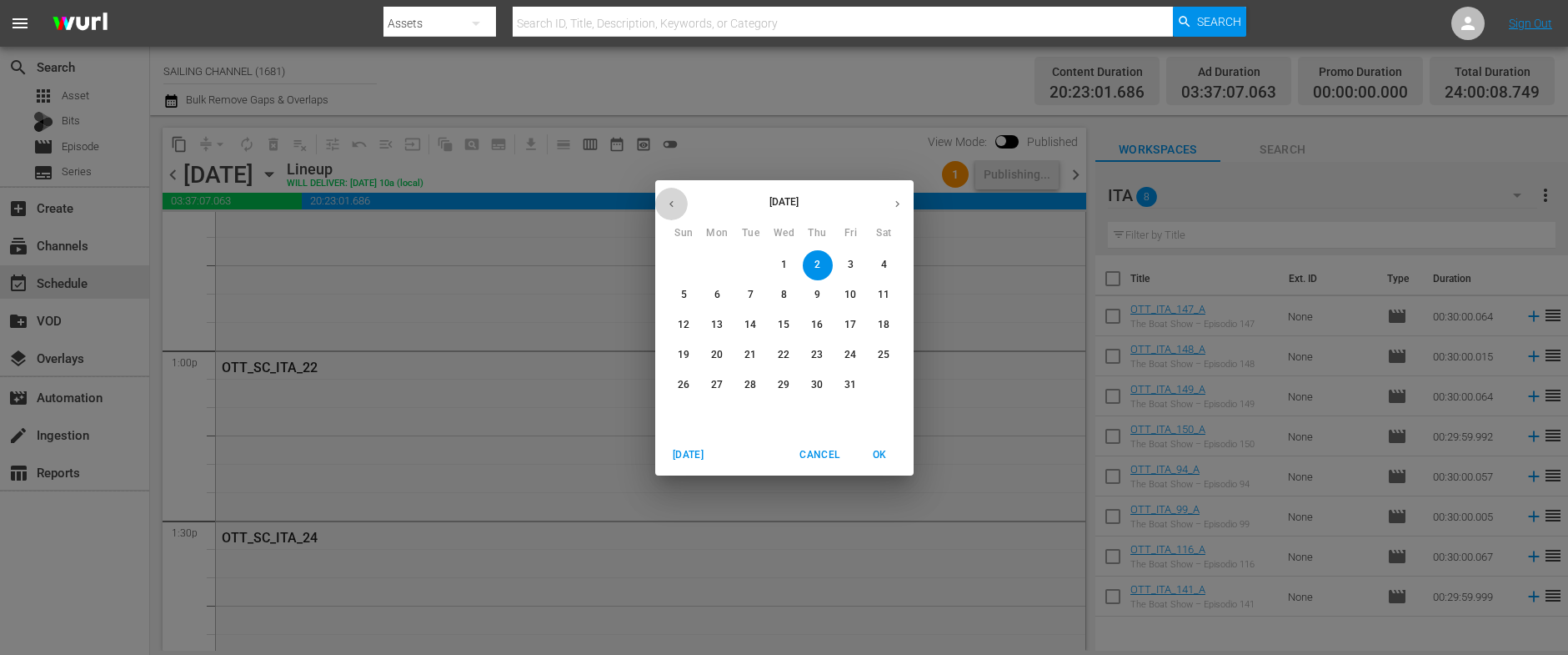
click at [672, 201] on icon "button" at bounding box center [671, 204] width 12 height 12
click at [793, 359] on span "24" at bounding box center [784, 355] width 30 height 14
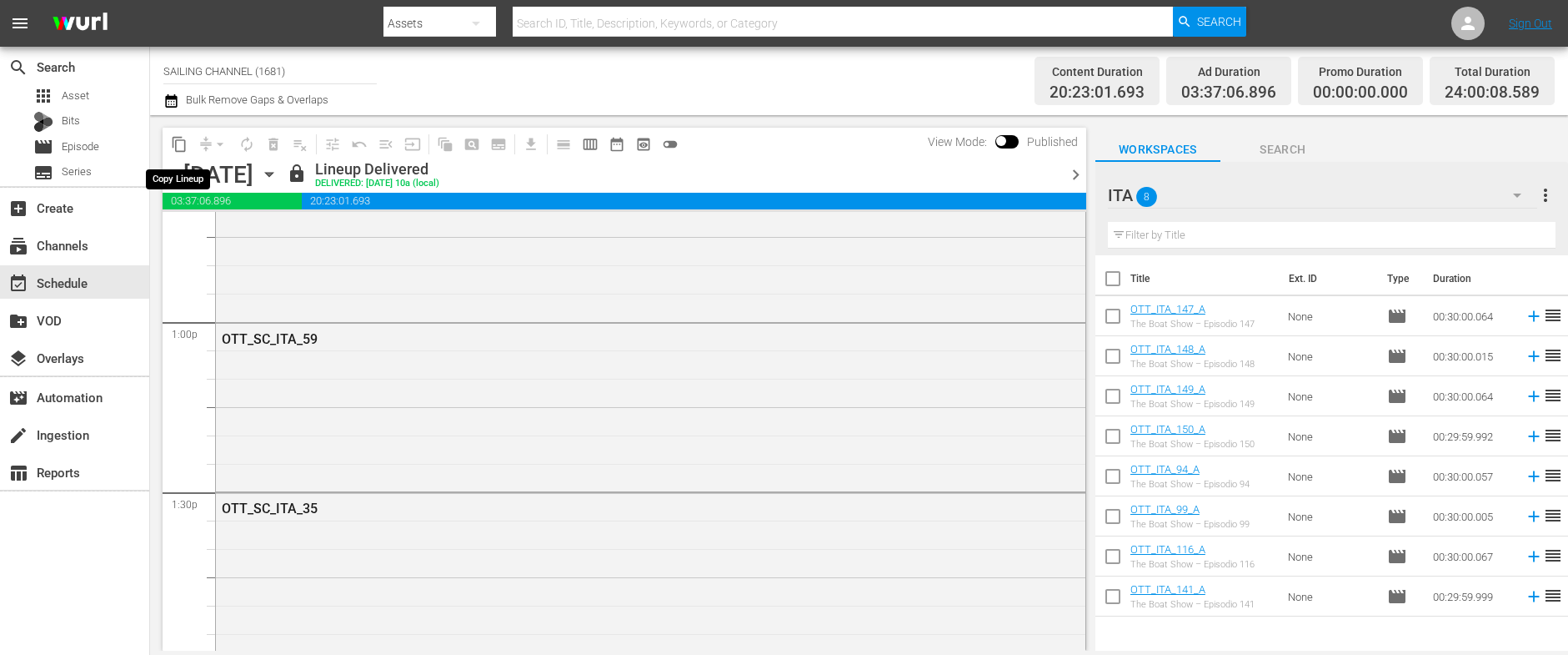
scroll to position [4284, 0]
click at [182, 143] on span "content_copy" at bounding box center [179, 144] width 17 height 17
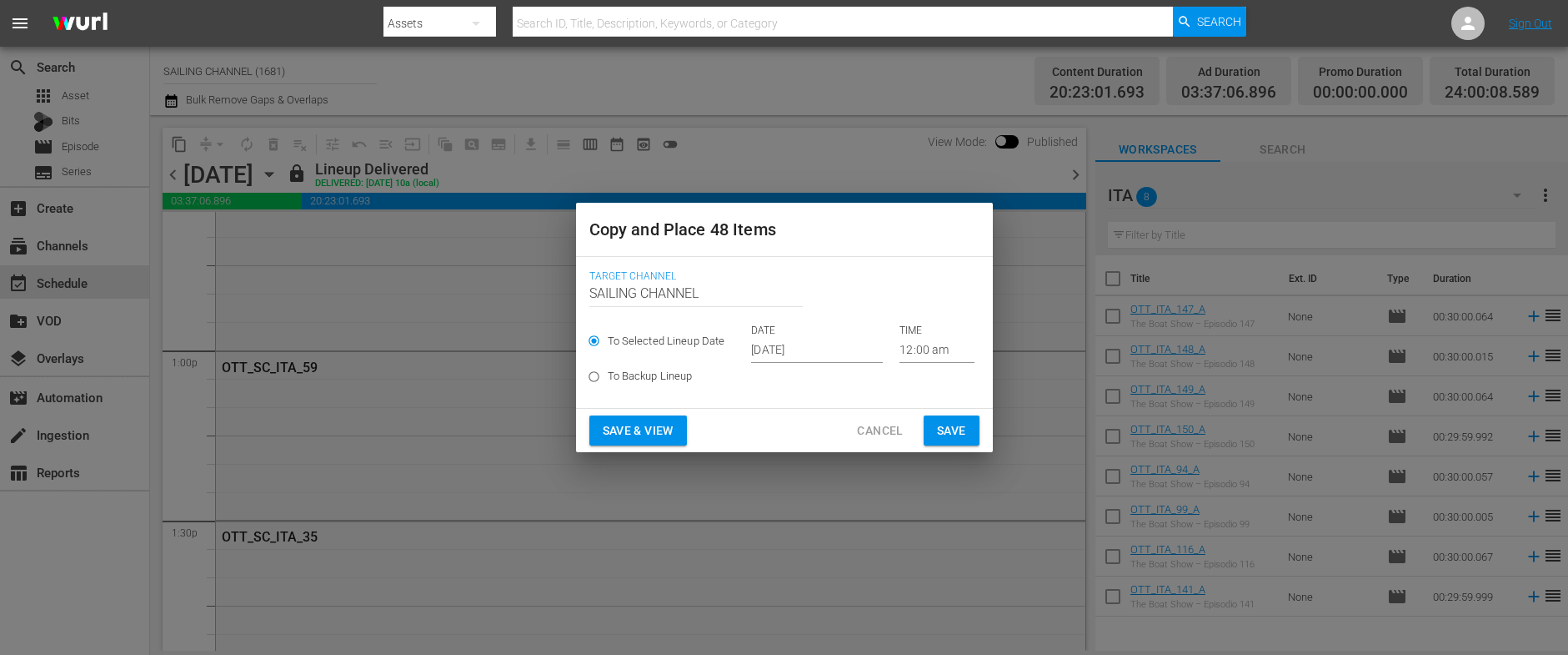
click at [784, 350] on input "[DATE]" at bounding box center [816, 350] width 131 height 25
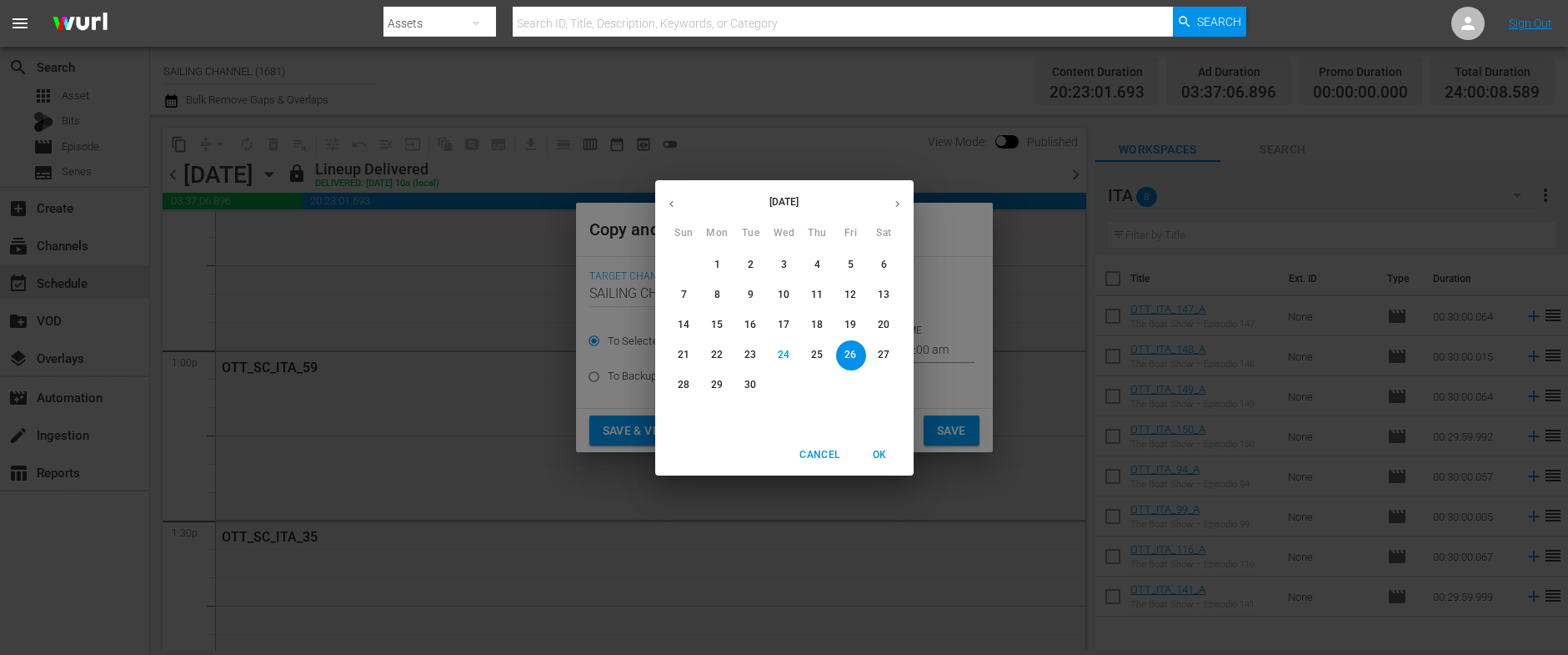
click at [830, 447] on span "Cancel" at bounding box center [819, 455] width 40 height 18
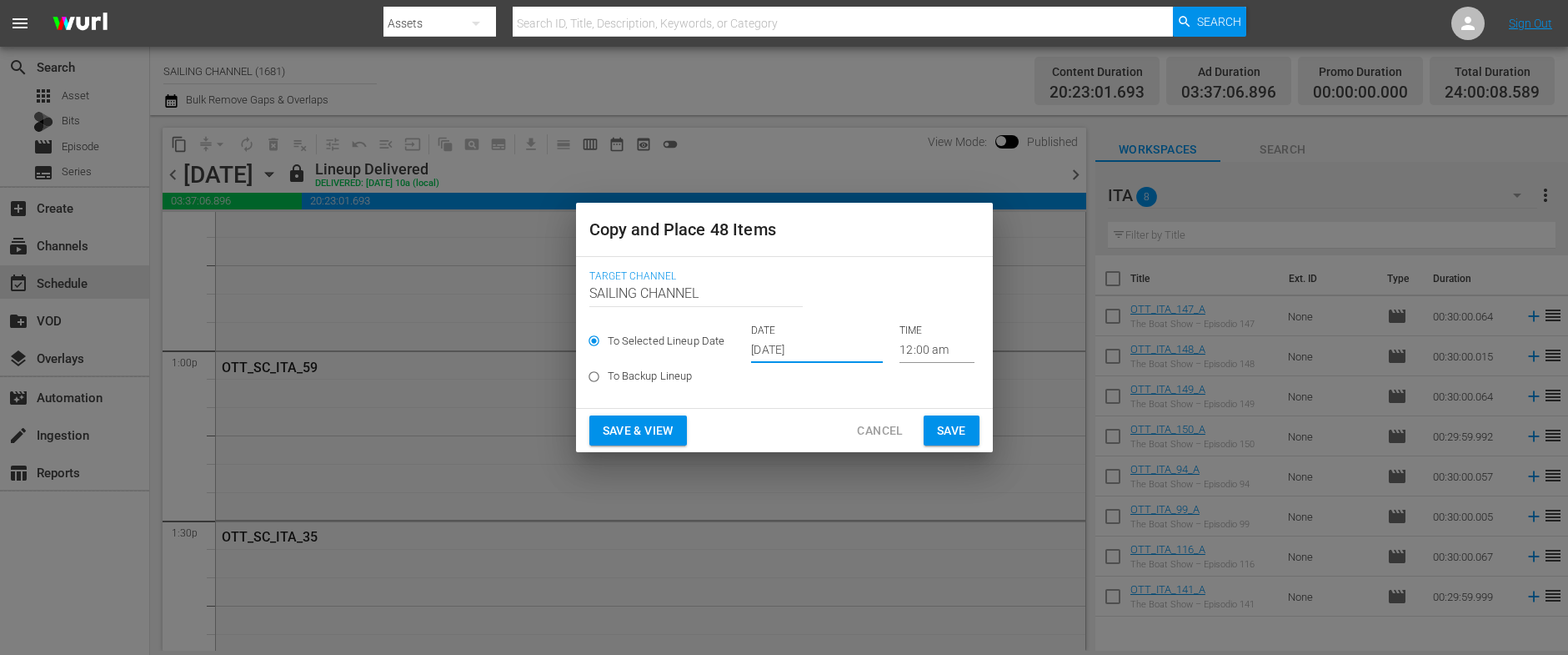
click at [890, 429] on span "Cancel" at bounding box center [880, 431] width 46 height 21
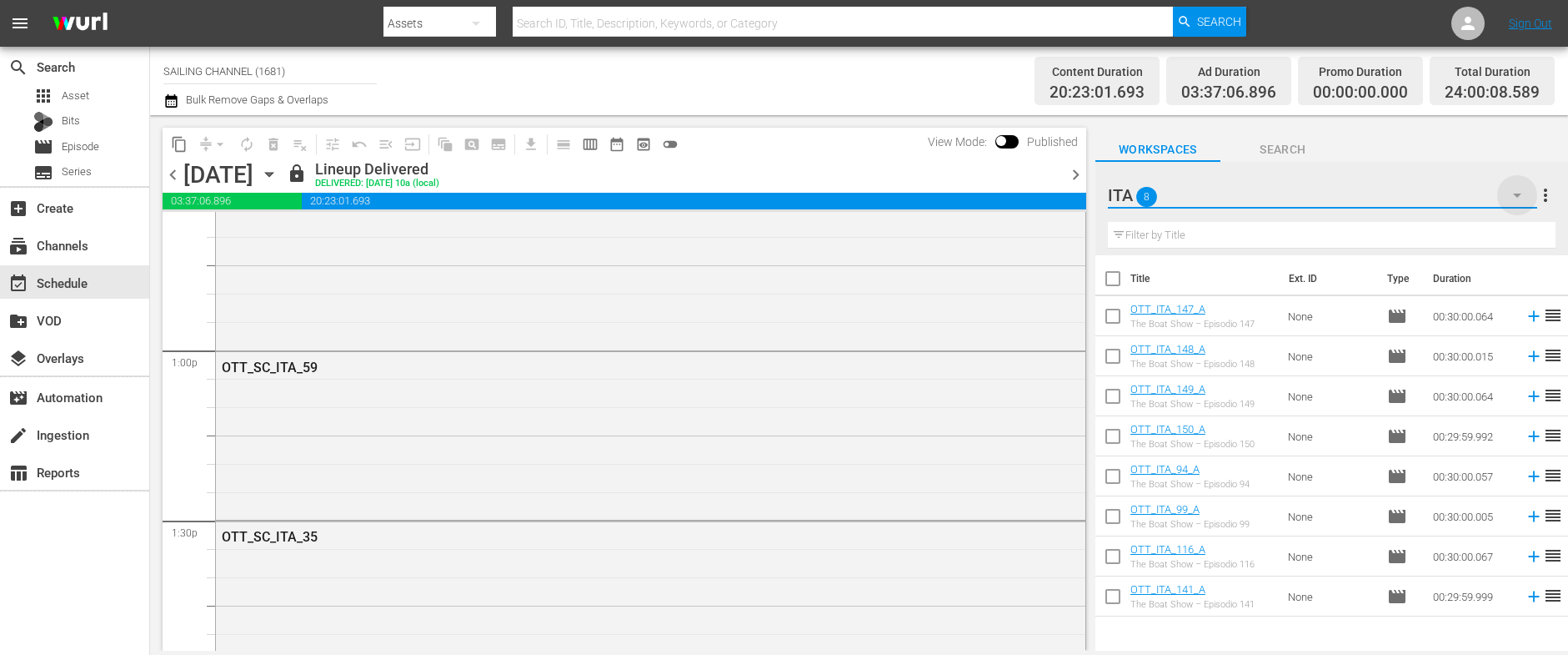
click at [1517, 198] on icon "button" at bounding box center [1517, 195] width 20 height 20
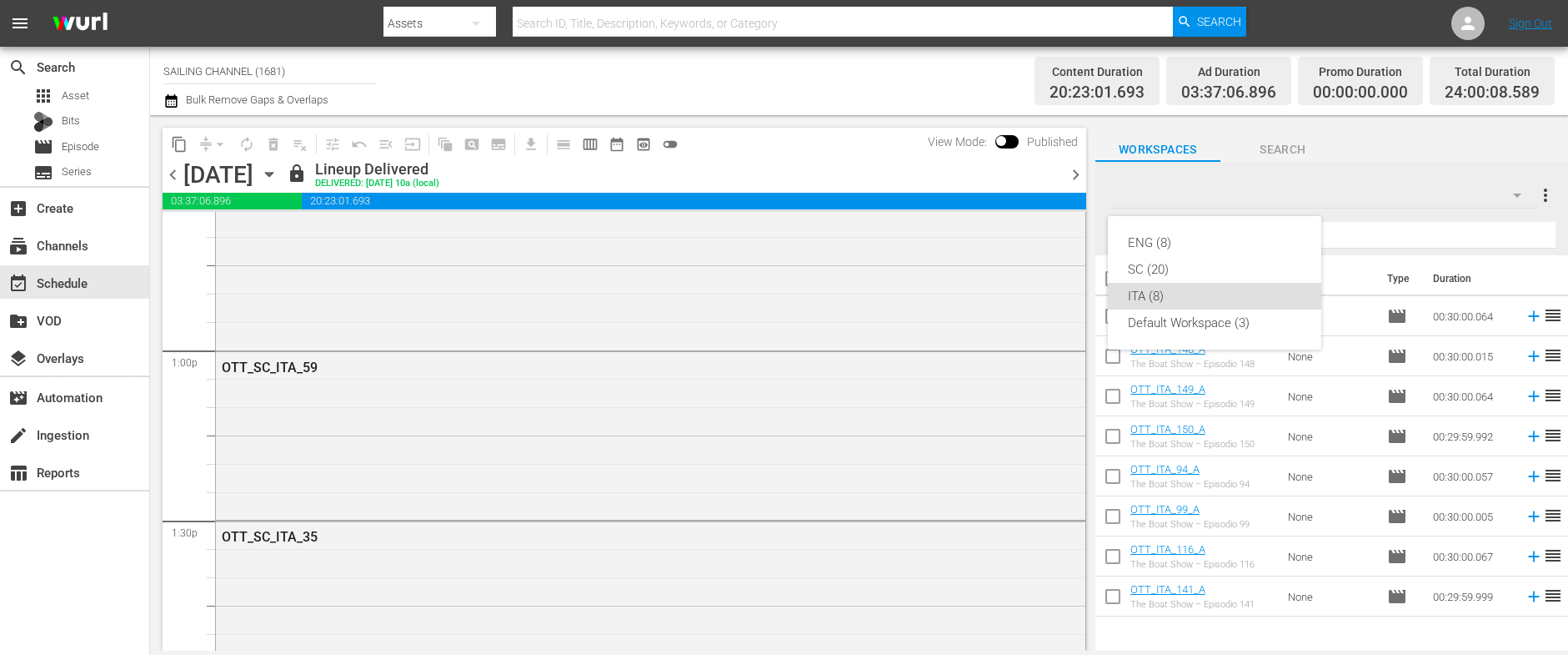
click at [790, 313] on div "ENG (8) SC (20) ITA (8) Default Workspace (3)" at bounding box center [784, 328] width 1568 height 655
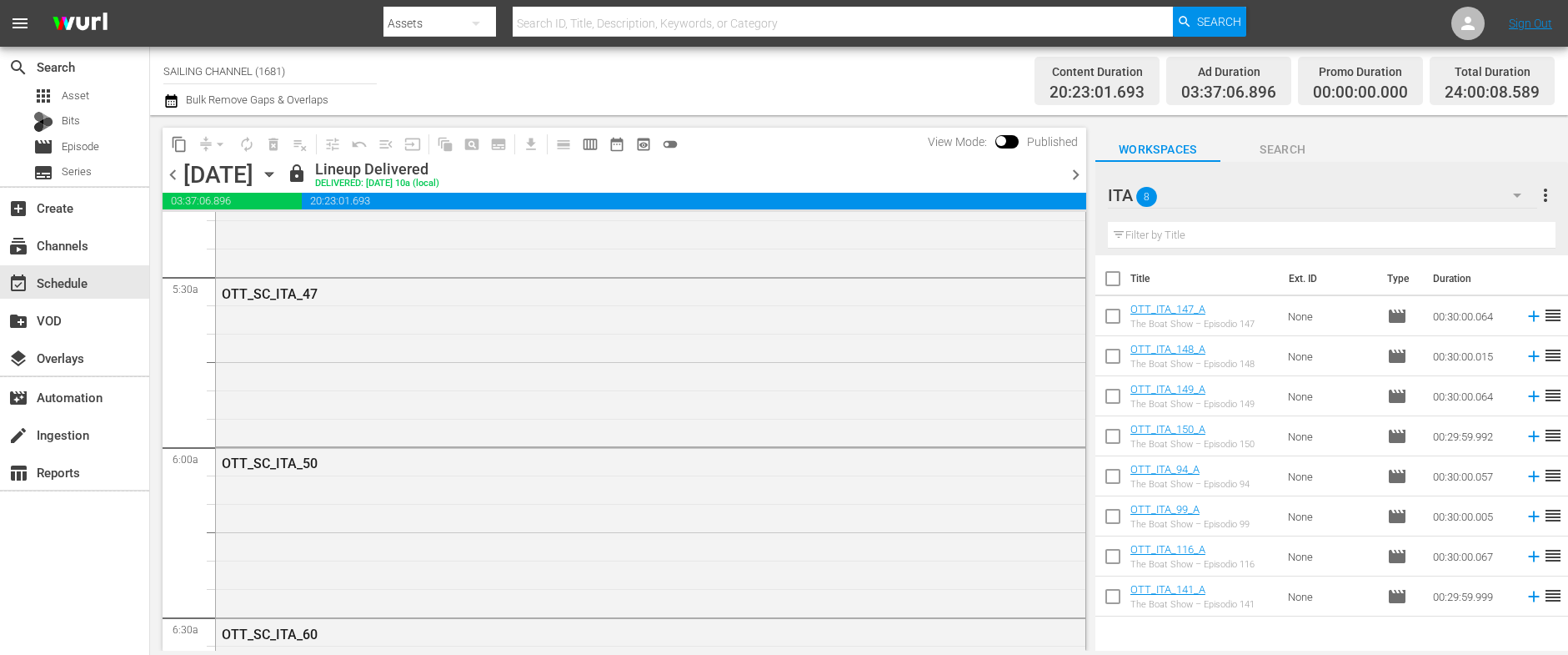
scroll to position [0, 0]
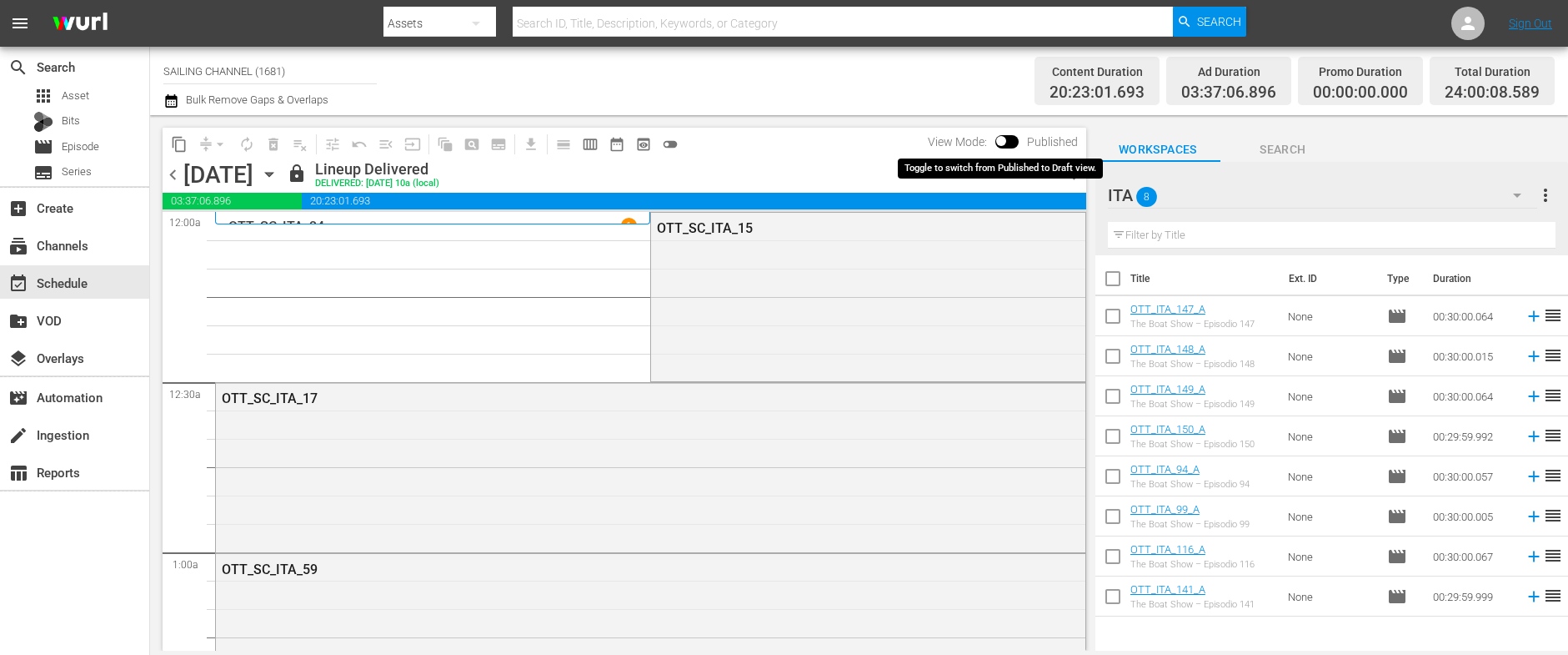
click at [1009, 139] on input "checkbox" at bounding box center [1002, 144] width 35 height 11
checkbox input "true"
click at [1076, 177] on span "chevron_right" at bounding box center [1076, 175] width 21 height 21
click at [1077, 178] on span "chevron_right" at bounding box center [1076, 175] width 21 height 21
click at [175, 180] on span "chevron_left" at bounding box center [173, 175] width 21 height 21
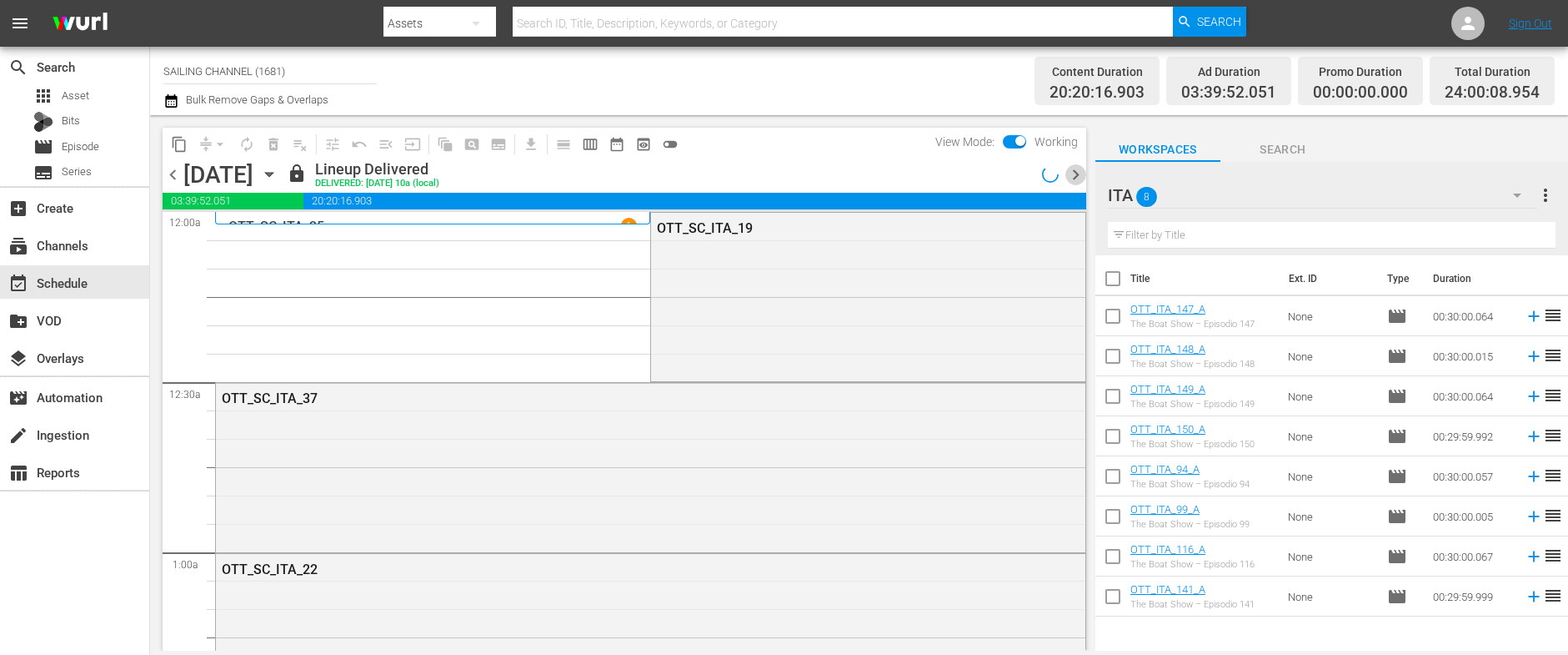
click at [1074, 170] on span "chevron_right" at bounding box center [1076, 175] width 21 height 21
click at [1314, 200] on div "ITA 8" at bounding box center [1322, 195] width 429 height 47
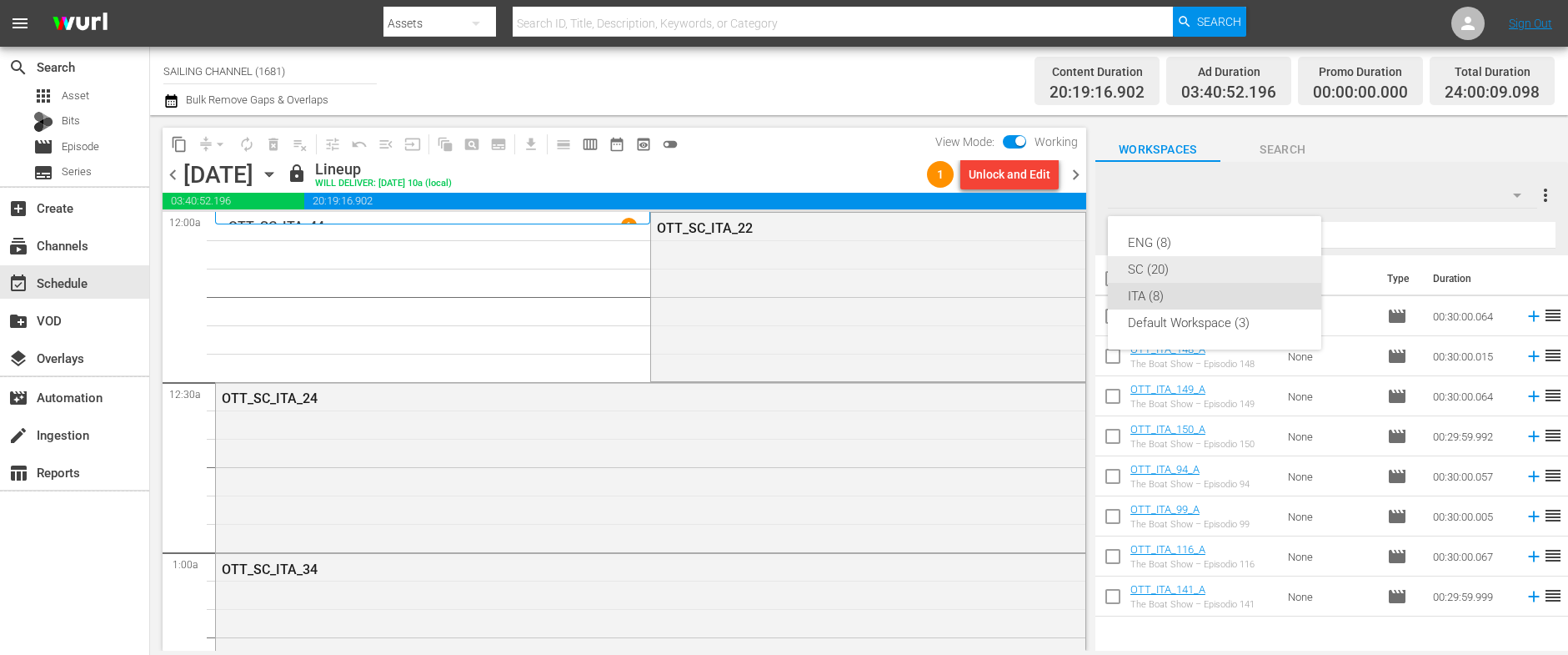
click at [1148, 272] on div "SC (20)" at bounding box center [1214, 269] width 173 height 26
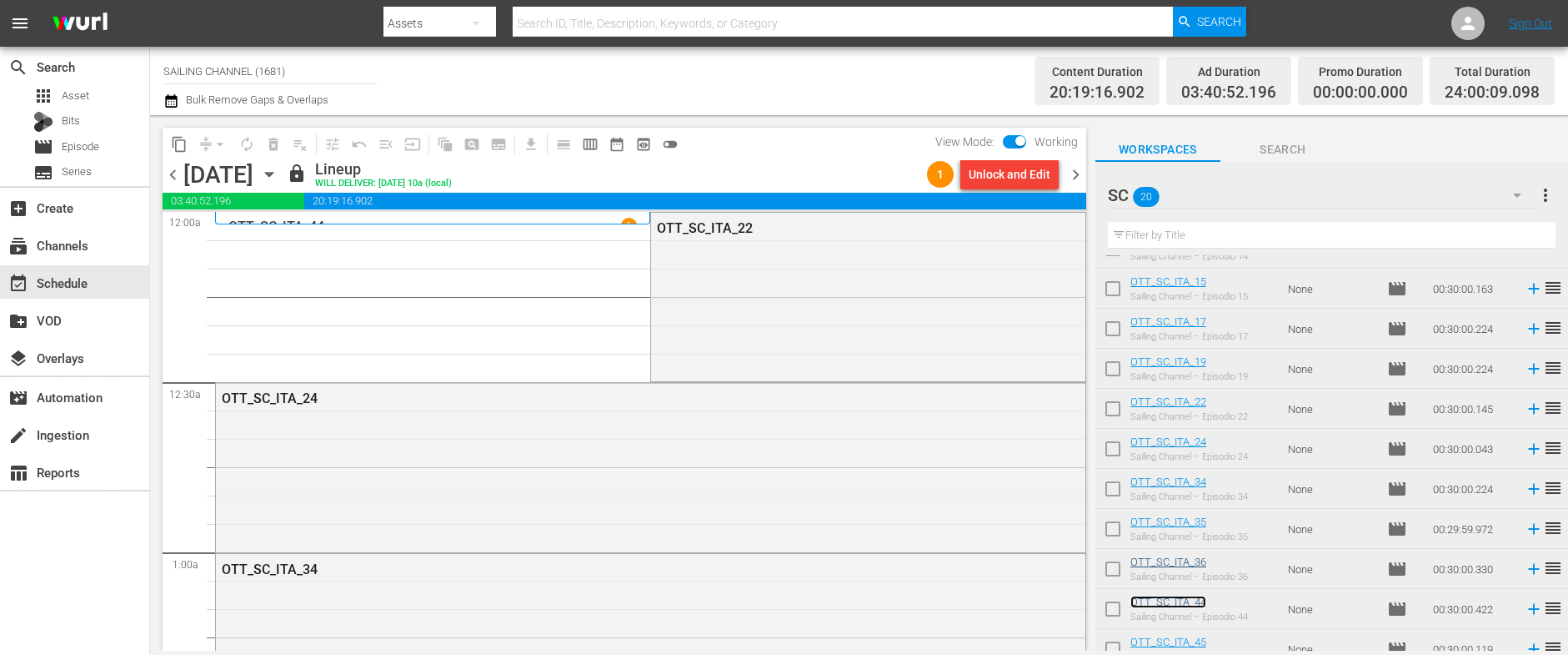
scroll to position [121, 0]
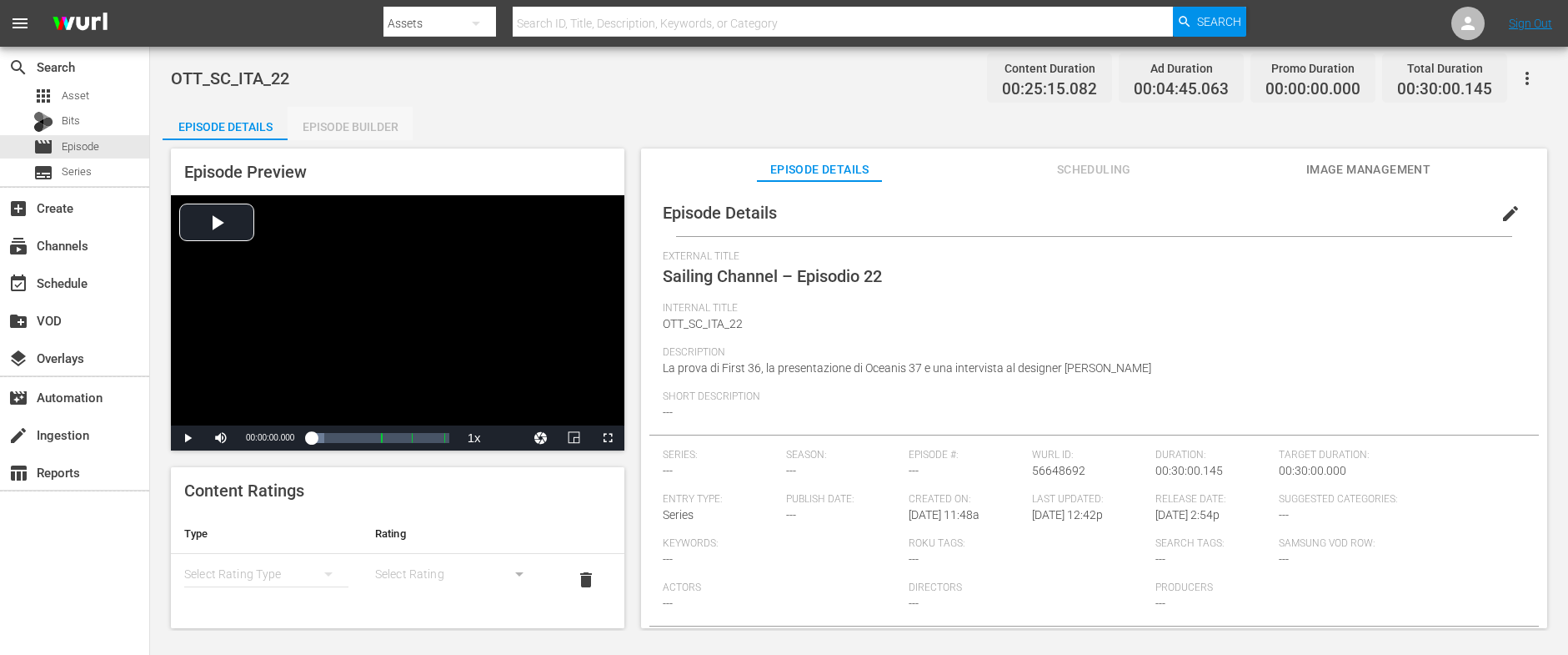
click at [344, 127] on div "Episode Builder" at bounding box center [350, 126] width 125 height 40
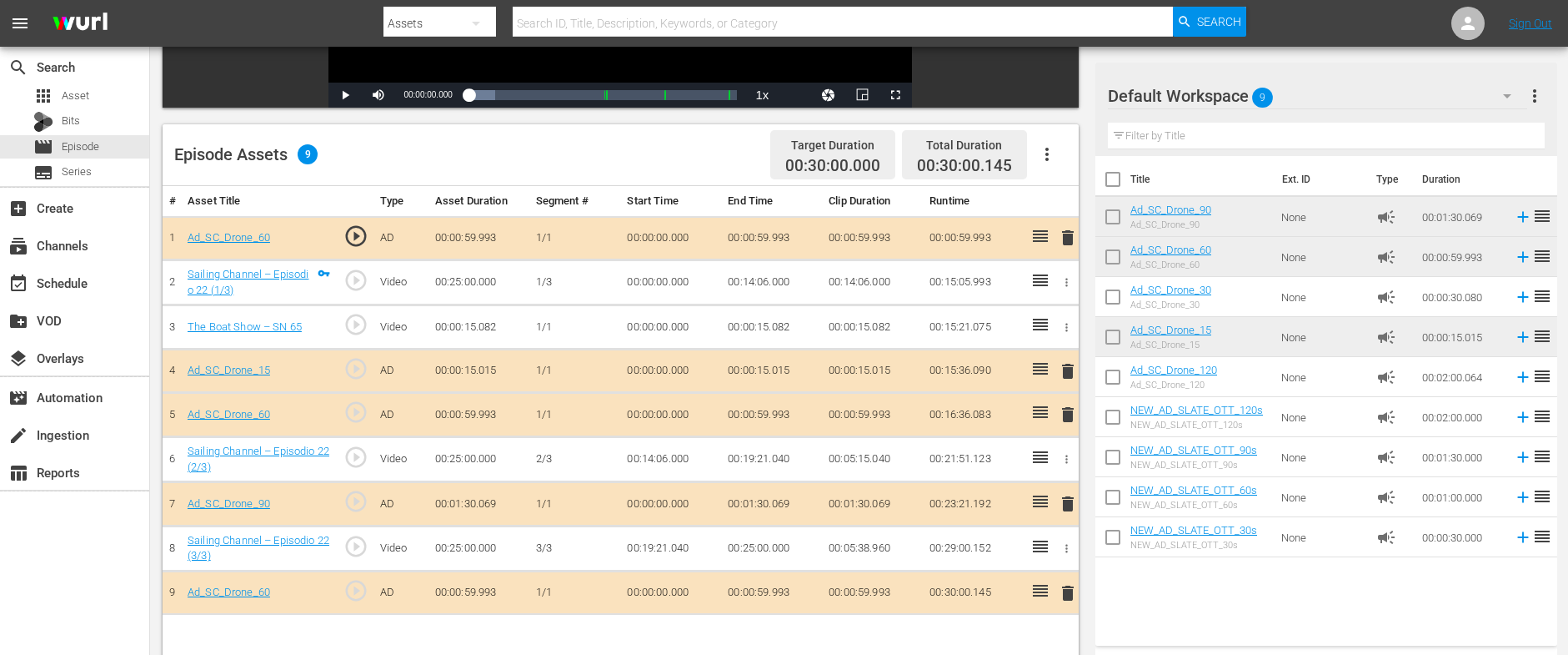
scroll to position [365, 0]
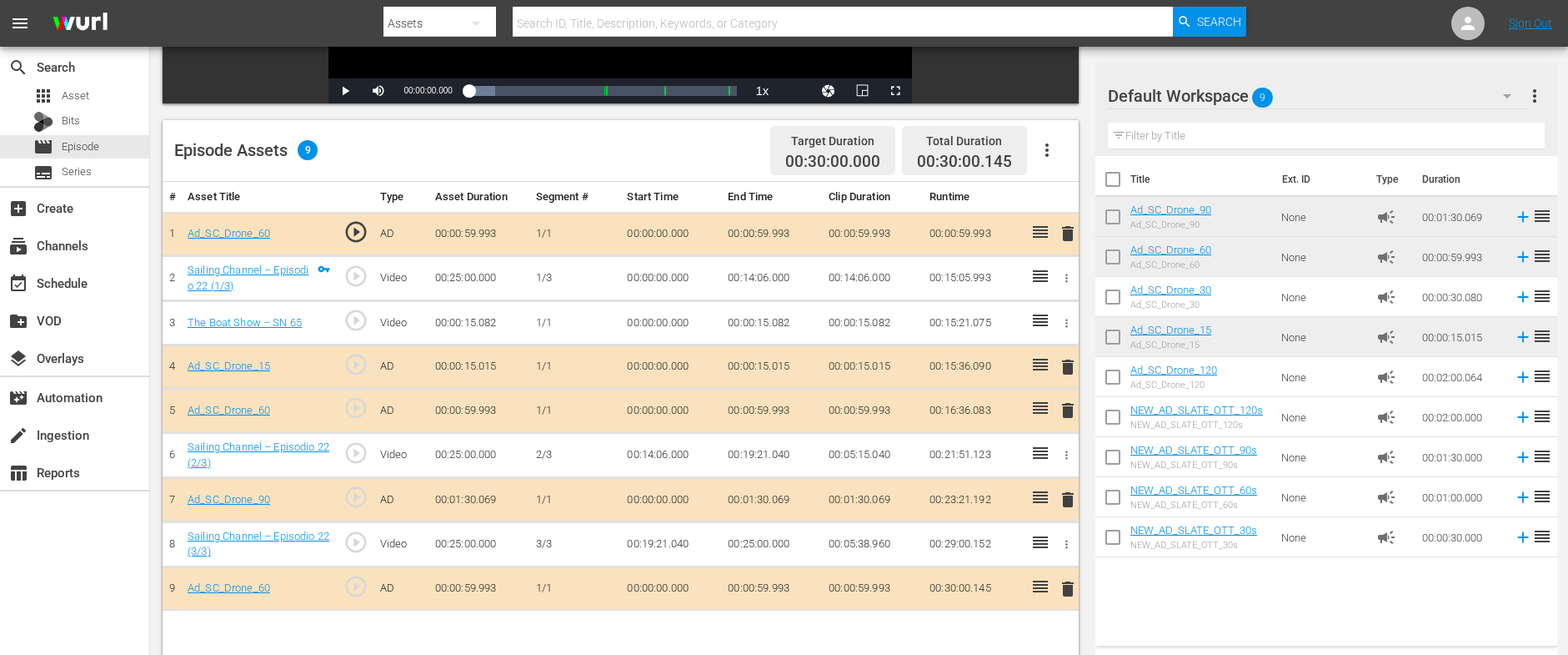
click at [1062, 321] on icon "button" at bounding box center [1067, 323] width 12 height 12
click at [989, 385] on span "DELETE ASSET" at bounding box center [1011, 380] width 103 height 15
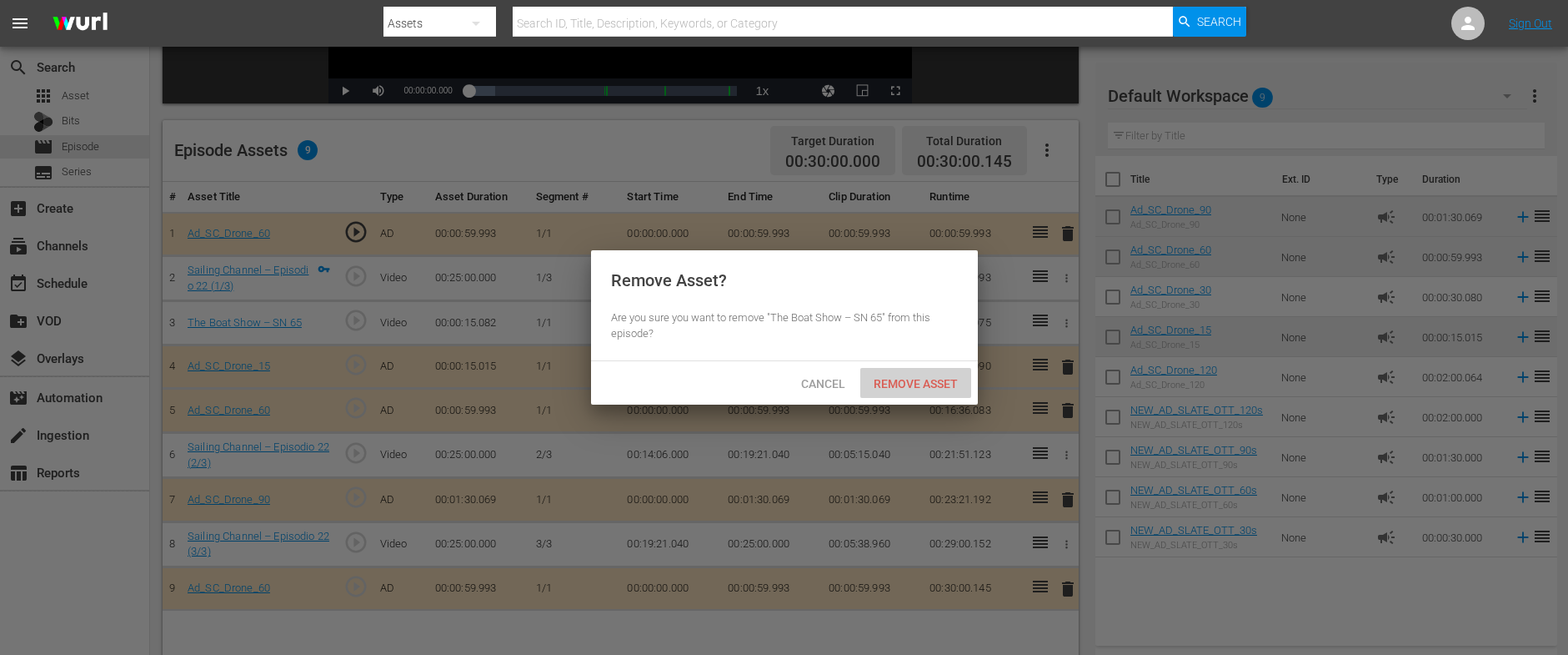
click at [904, 380] on span "Remove Asset" at bounding box center [916, 383] width 111 height 13
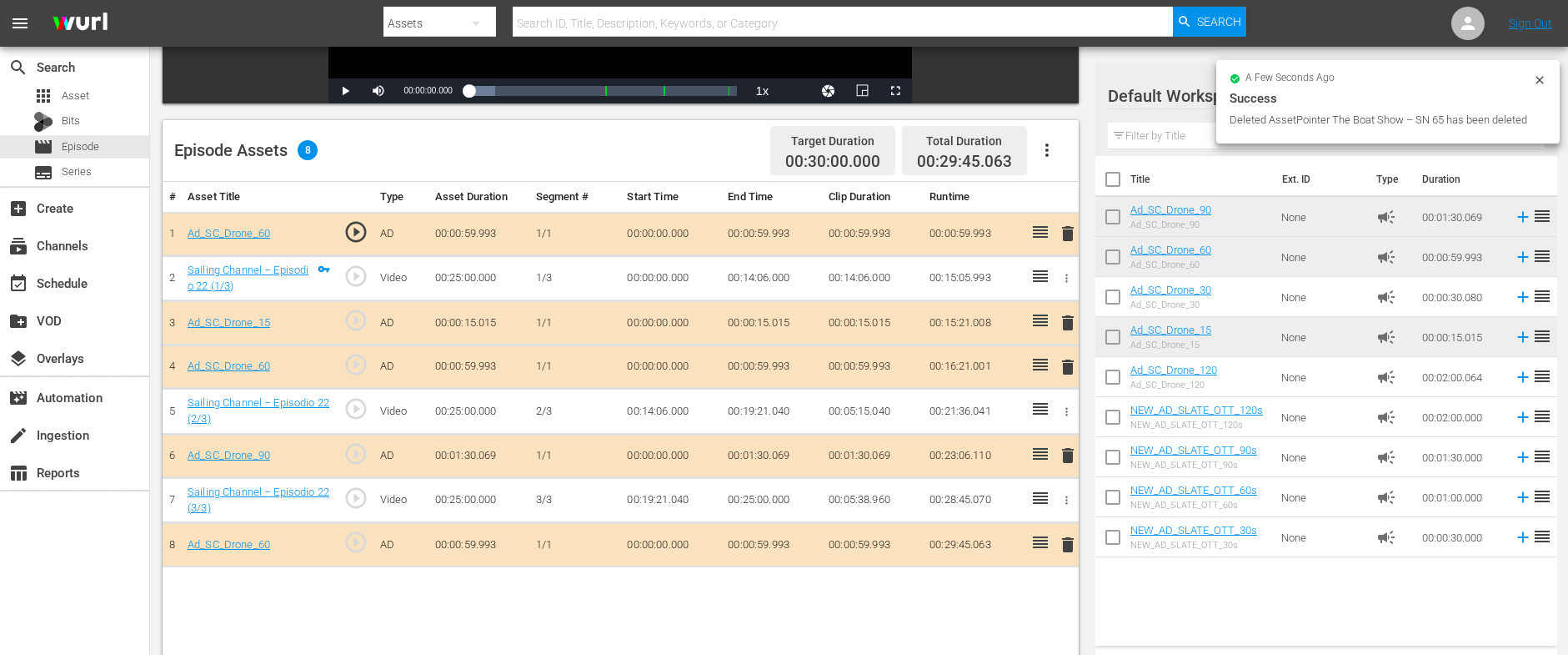
click at [1063, 320] on span "delete" at bounding box center [1068, 322] width 20 height 20
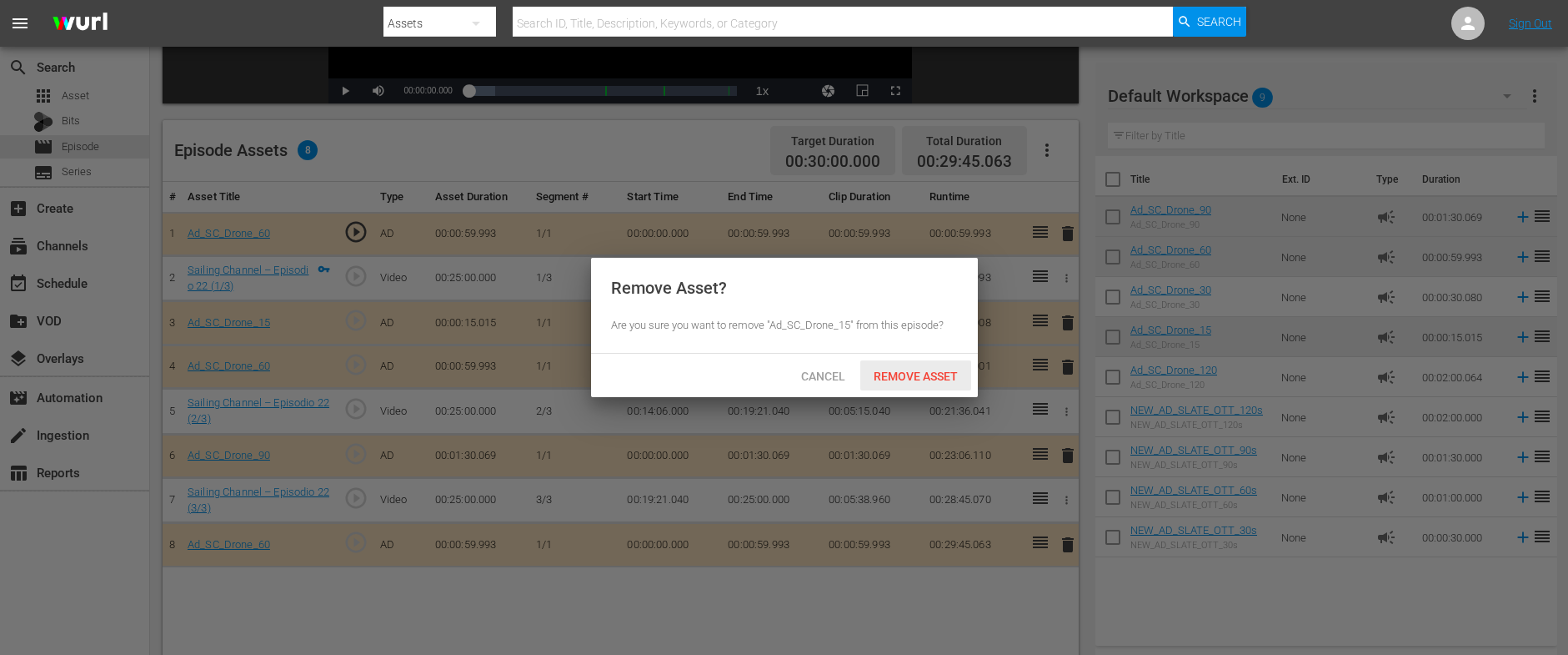
click at [911, 370] on span "Remove Asset" at bounding box center [916, 375] width 111 height 13
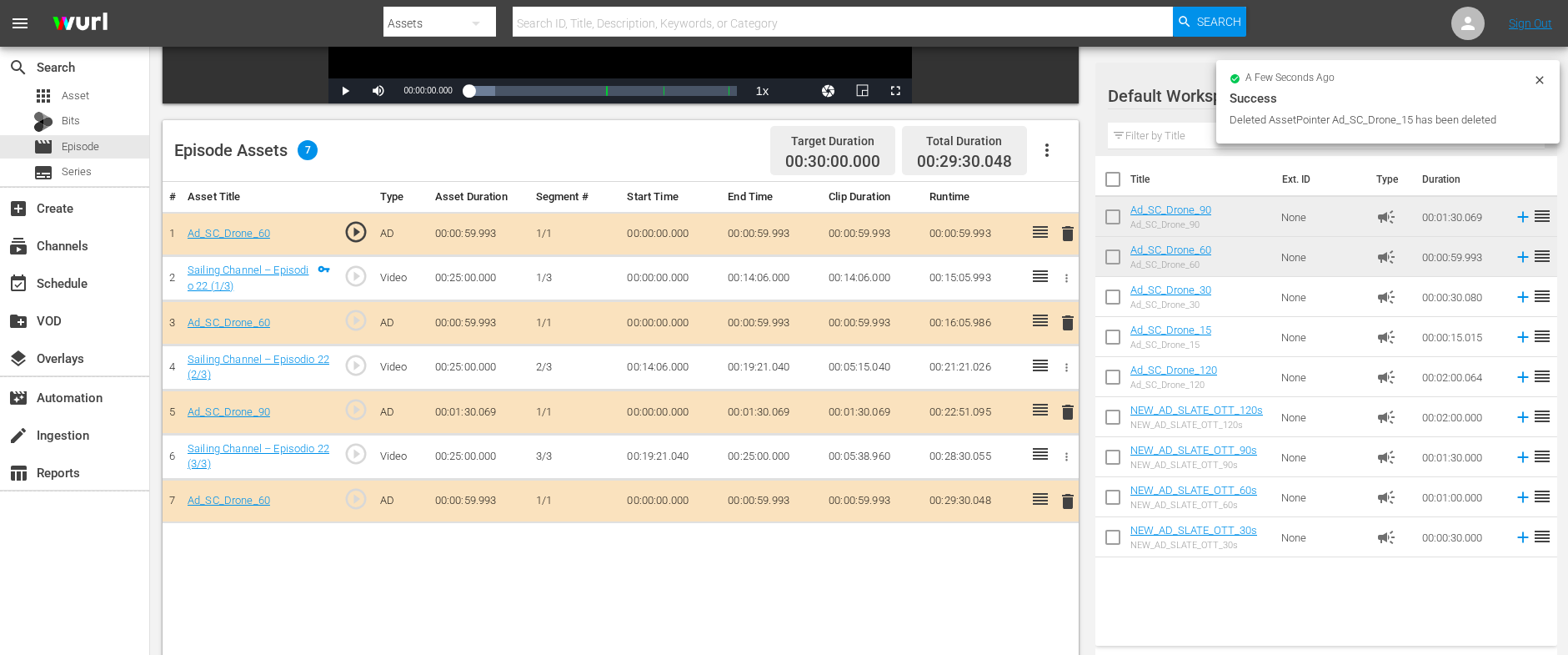
click at [1069, 319] on span "delete" at bounding box center [1068, 322] width 20 height 20
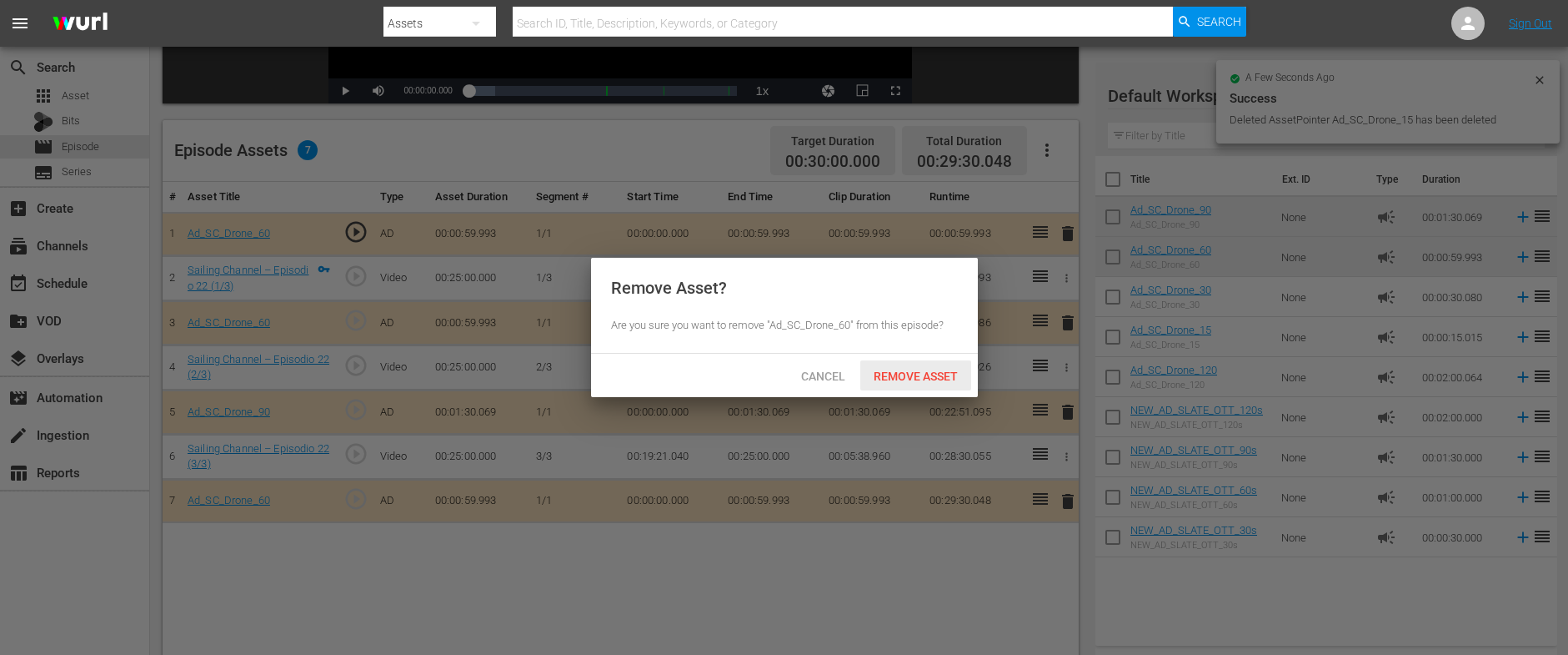
click at [929, 367] on div "Remove Asset" at bounding box center [916, 375] width 111 height 31
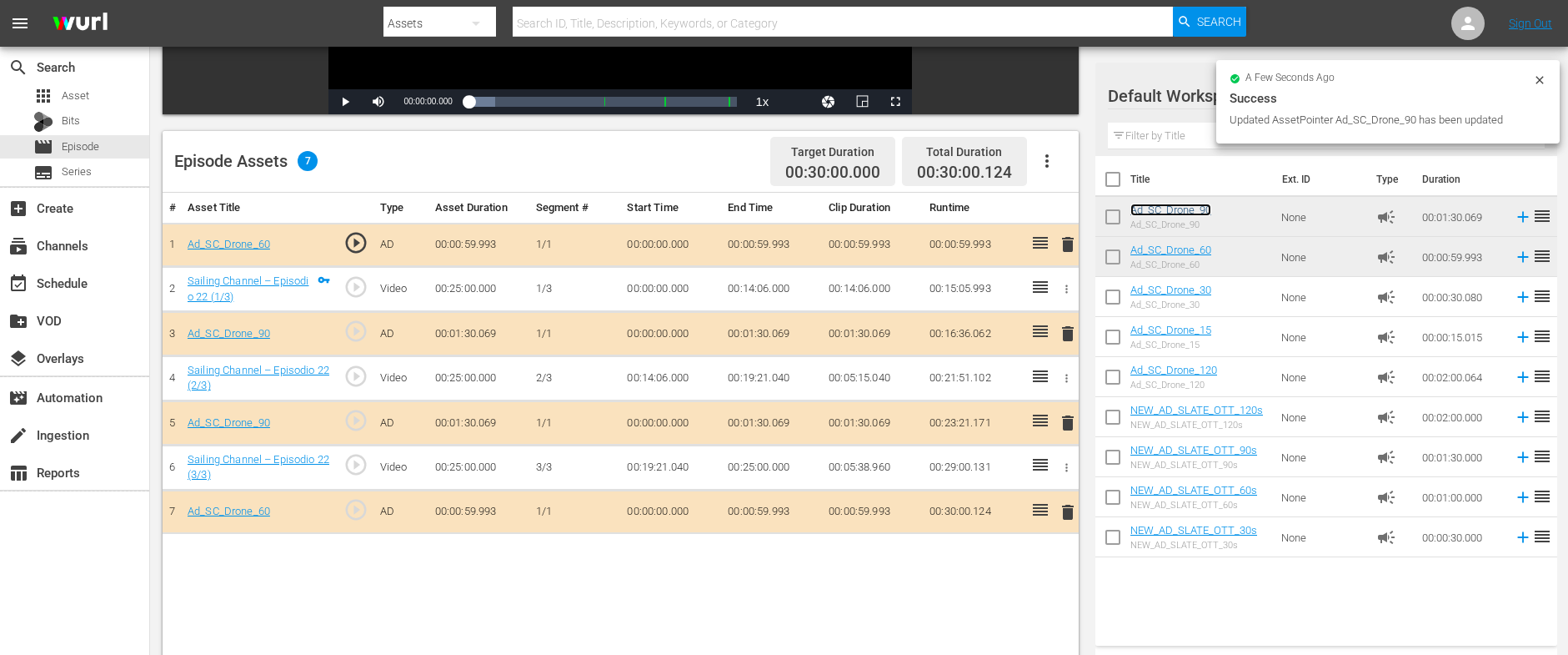
scroll to position [0, 0]
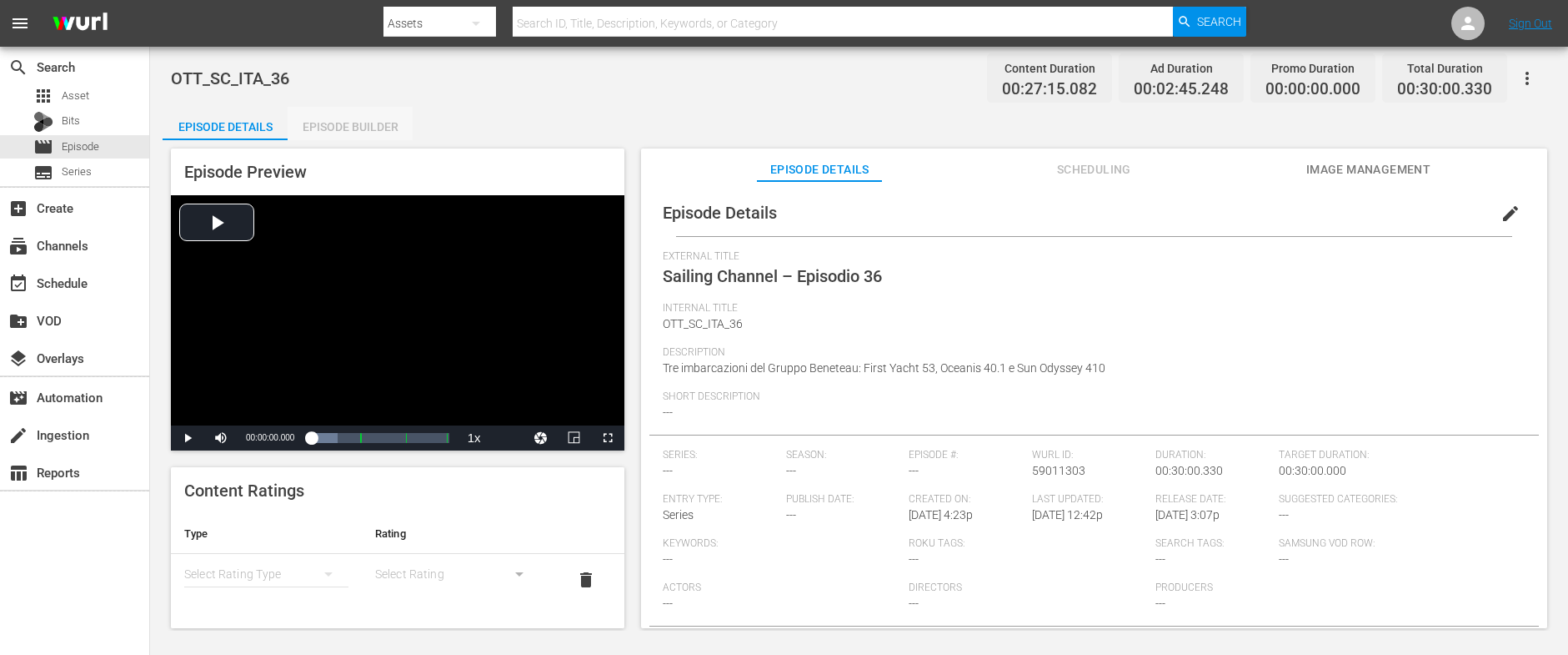
click at [379, 121] on div "Episode Builder" at bounding box center [350, 126] width 125 height 40
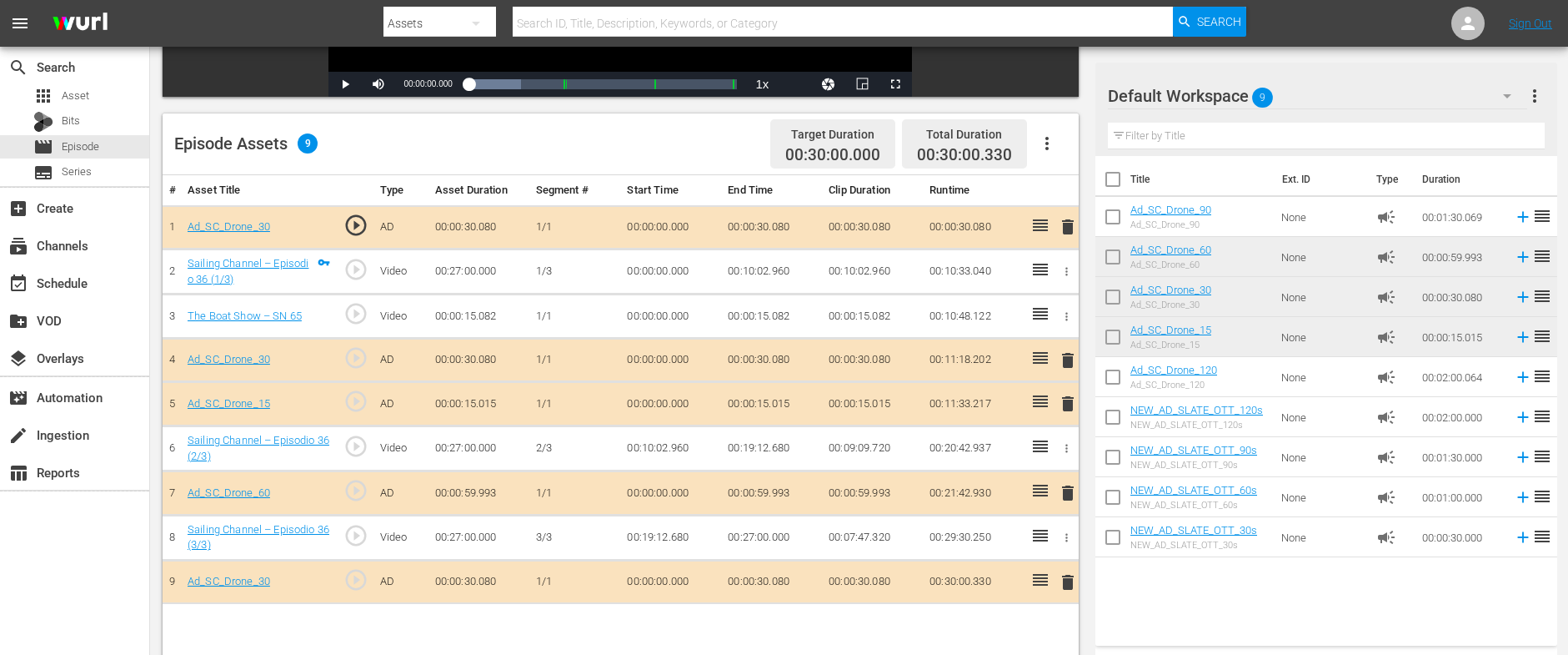
scroll to position [433, 0]
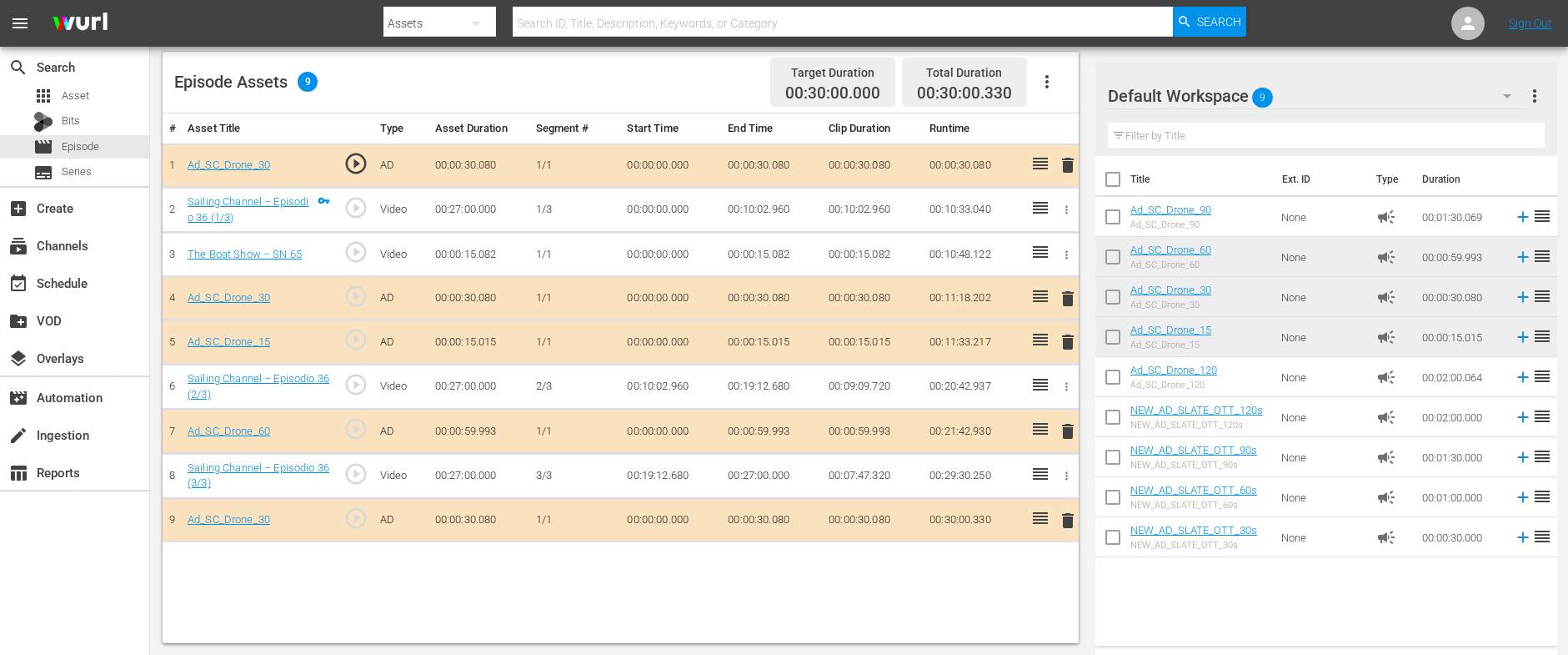
click at [1067, 255] on icon "button" at bounding box center [1067, 254] width 12 height 12
click at [991, 300] on li "DELETE ASSET" at bounding box center [1011, 311] width 130 height 32
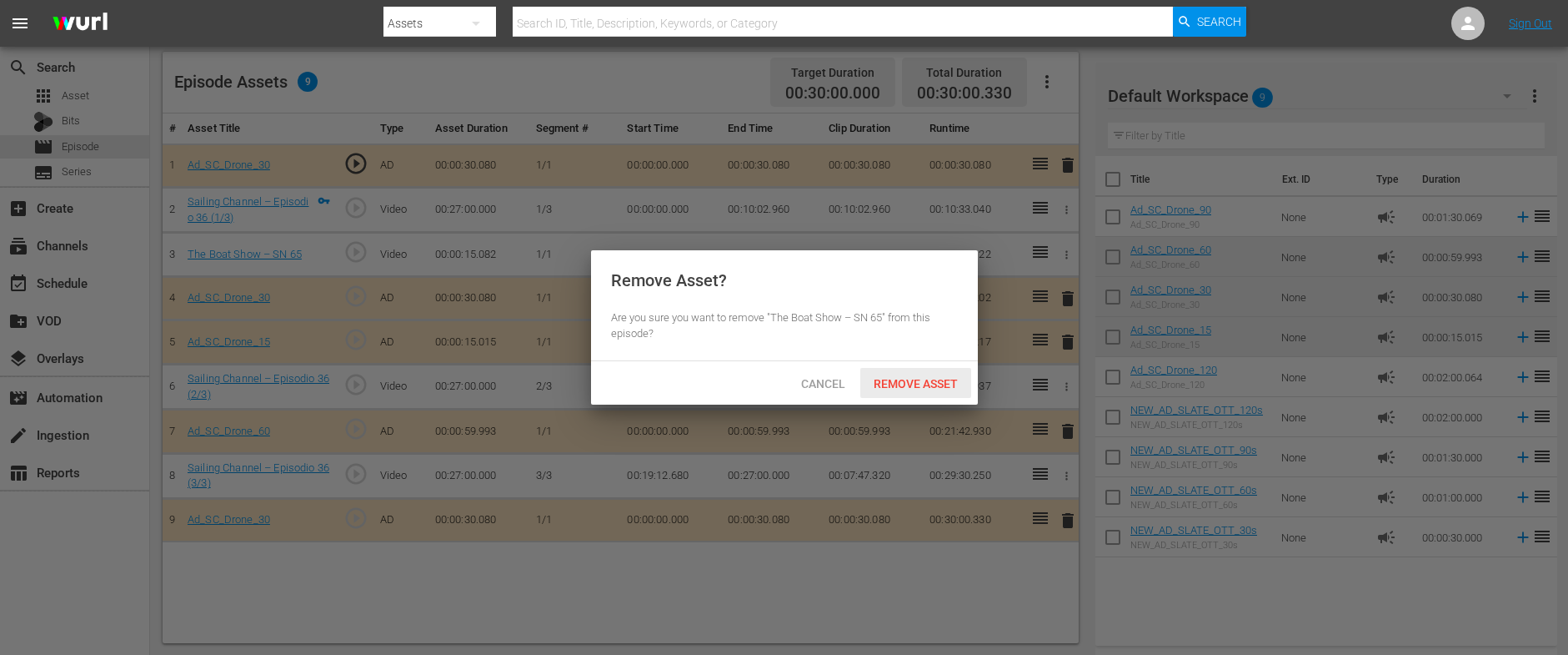
click at [885, 380] on span "Remove Asset" at bounding box center [916, 383] width 111 height 13
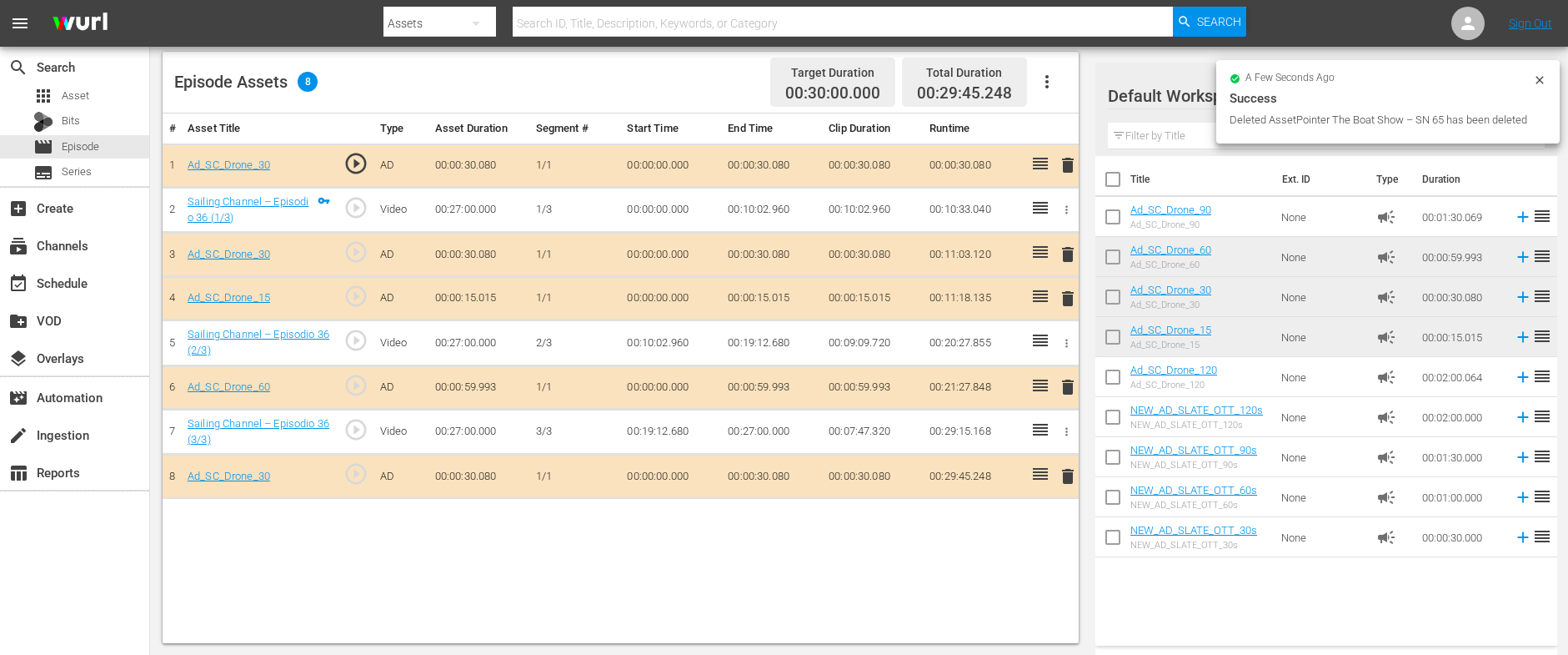
click at [1066, 250] on span "delete" at bounding box center [1068, 254] width 20 height 20
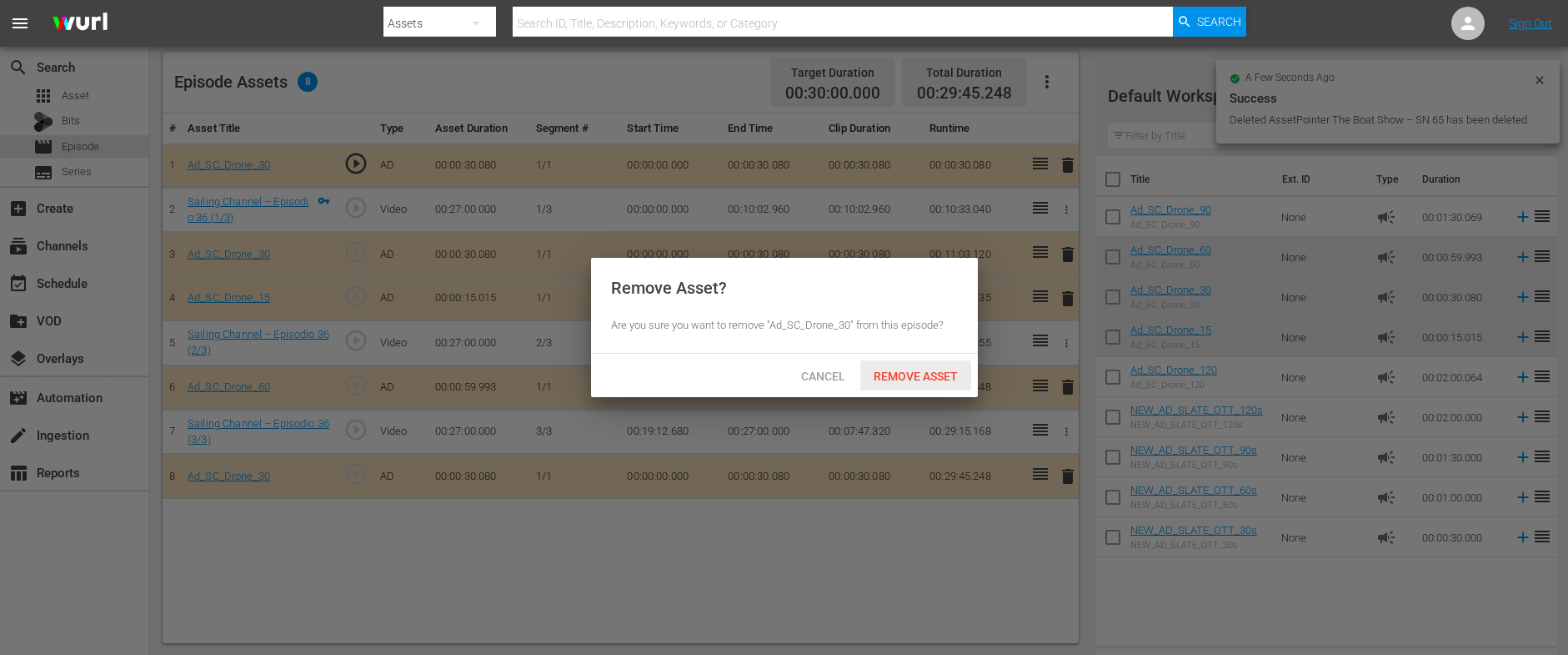
click at [892, 370] on span "Remove Asset" at bounding box center [916, 375] width 111 height 13
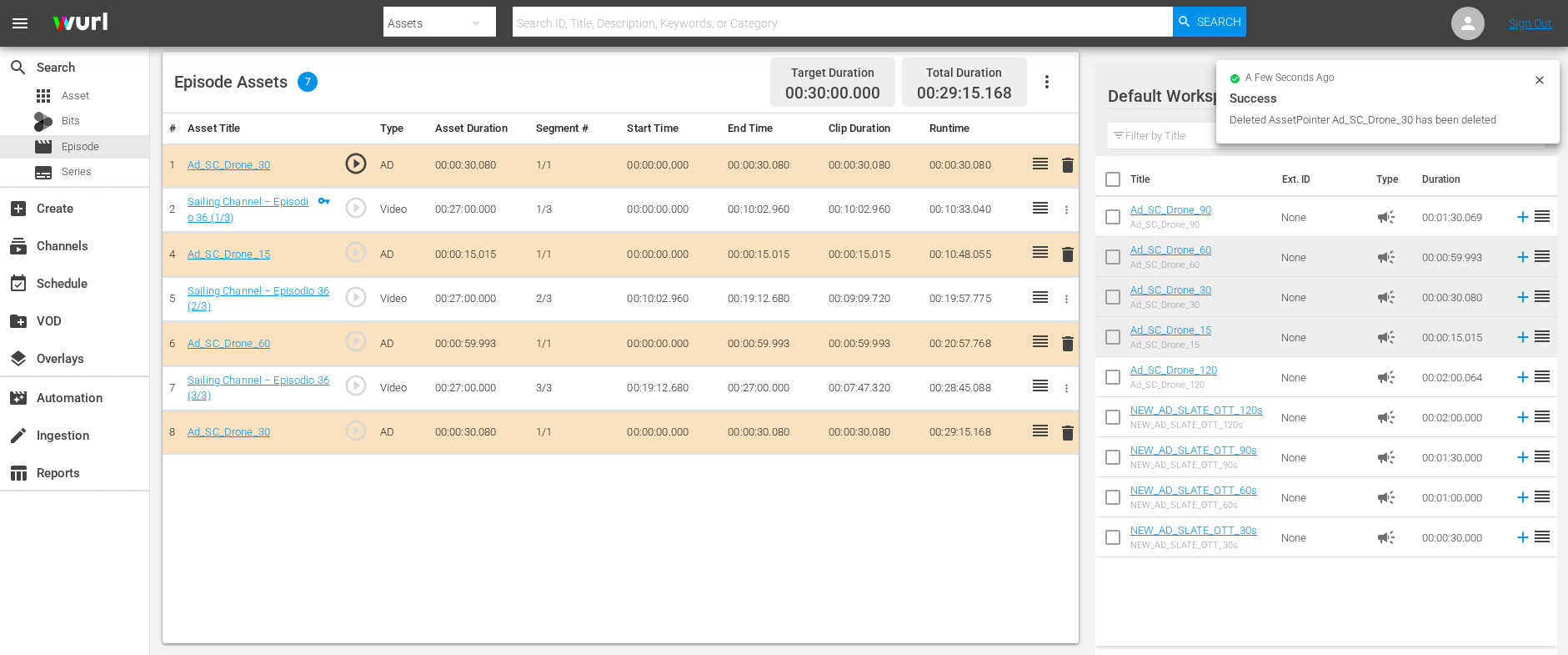
click at [1066, 252] on span "delete" at bounding box center [1068, 254] width 20 height 20
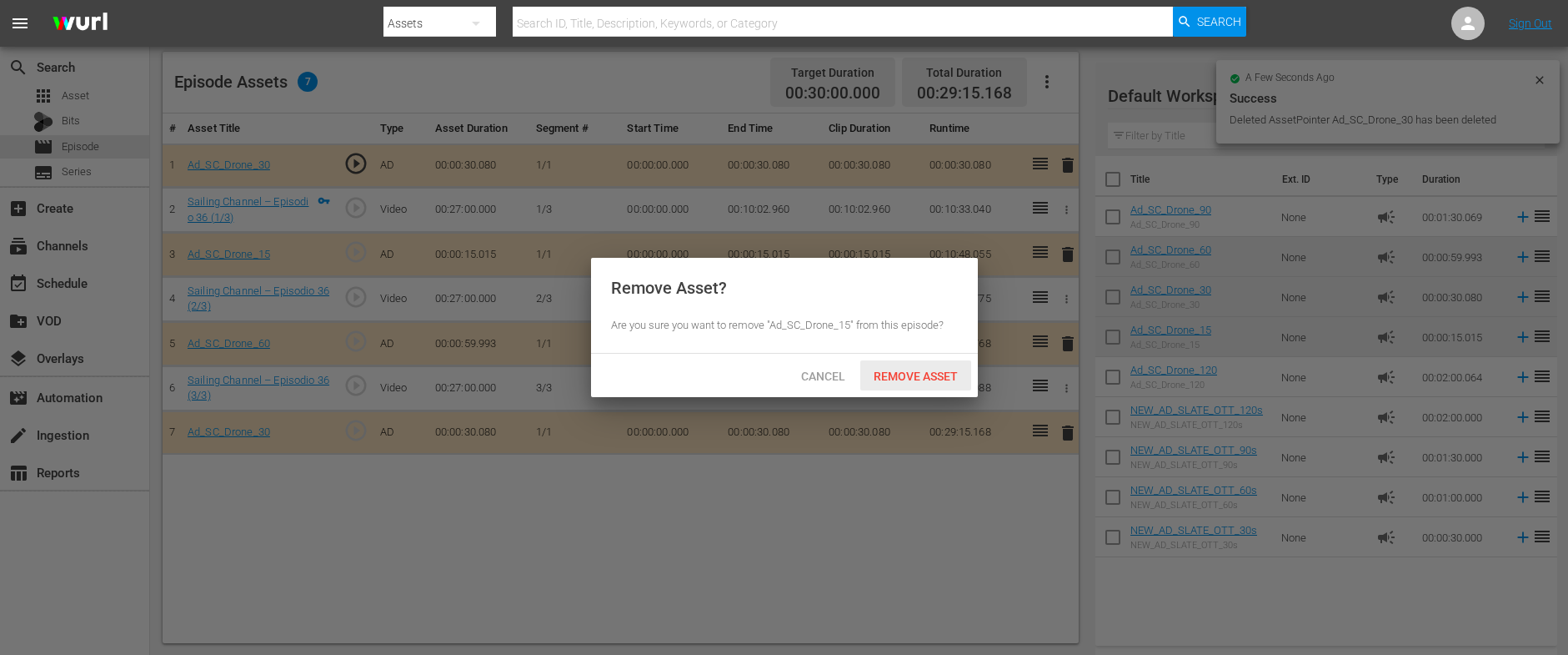
click at [895, 376] on span "Remove Asset" at bounding box center [916, 375] width 111 height 13
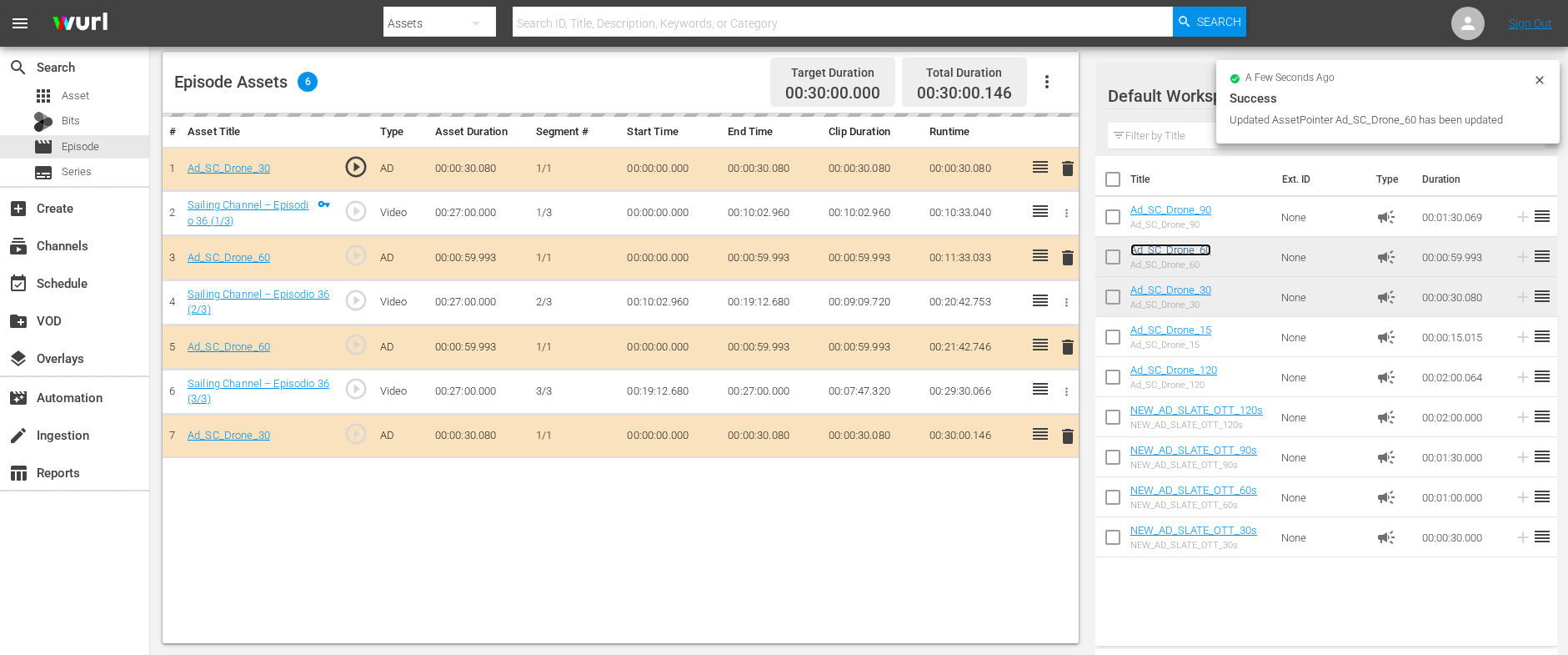
scroll to position [0, 0]
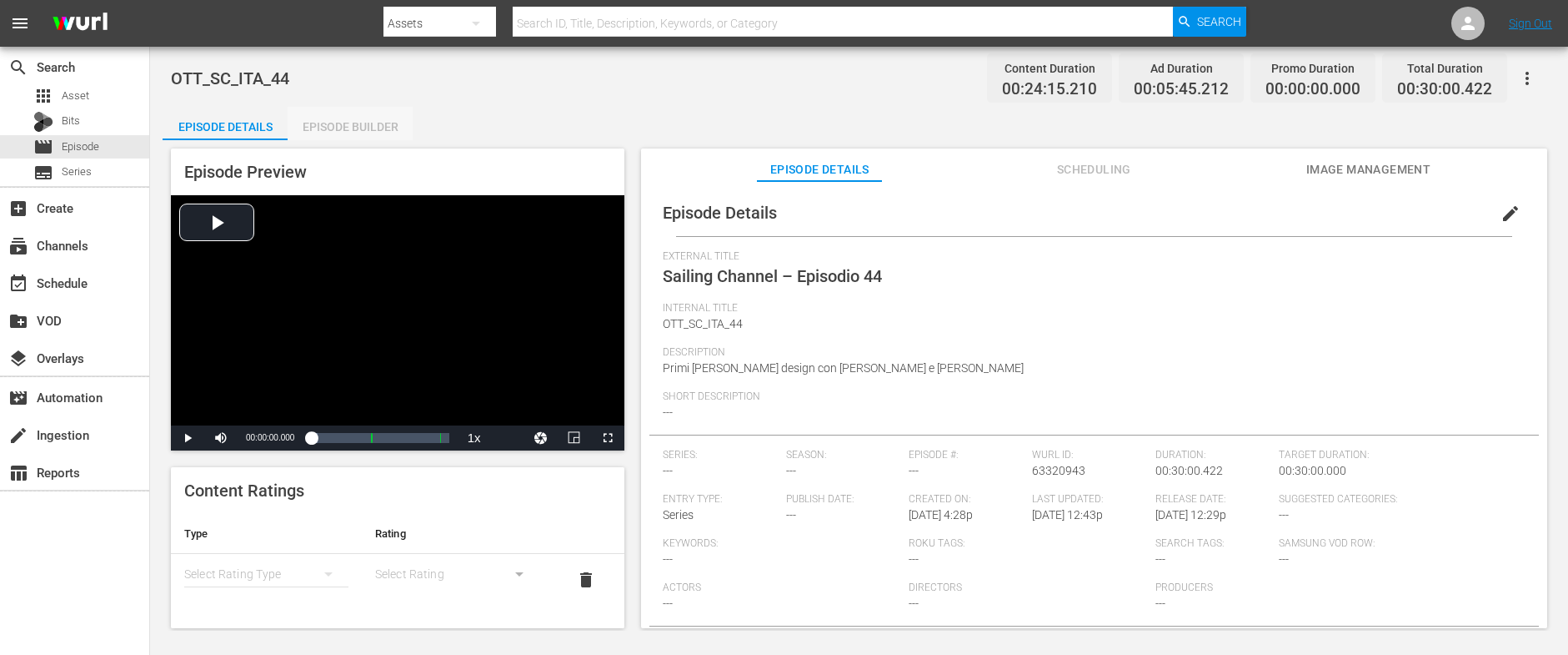
click at [319, 124] on div "Episode Builder" at bounding box center [350, 126] width 125 height 40
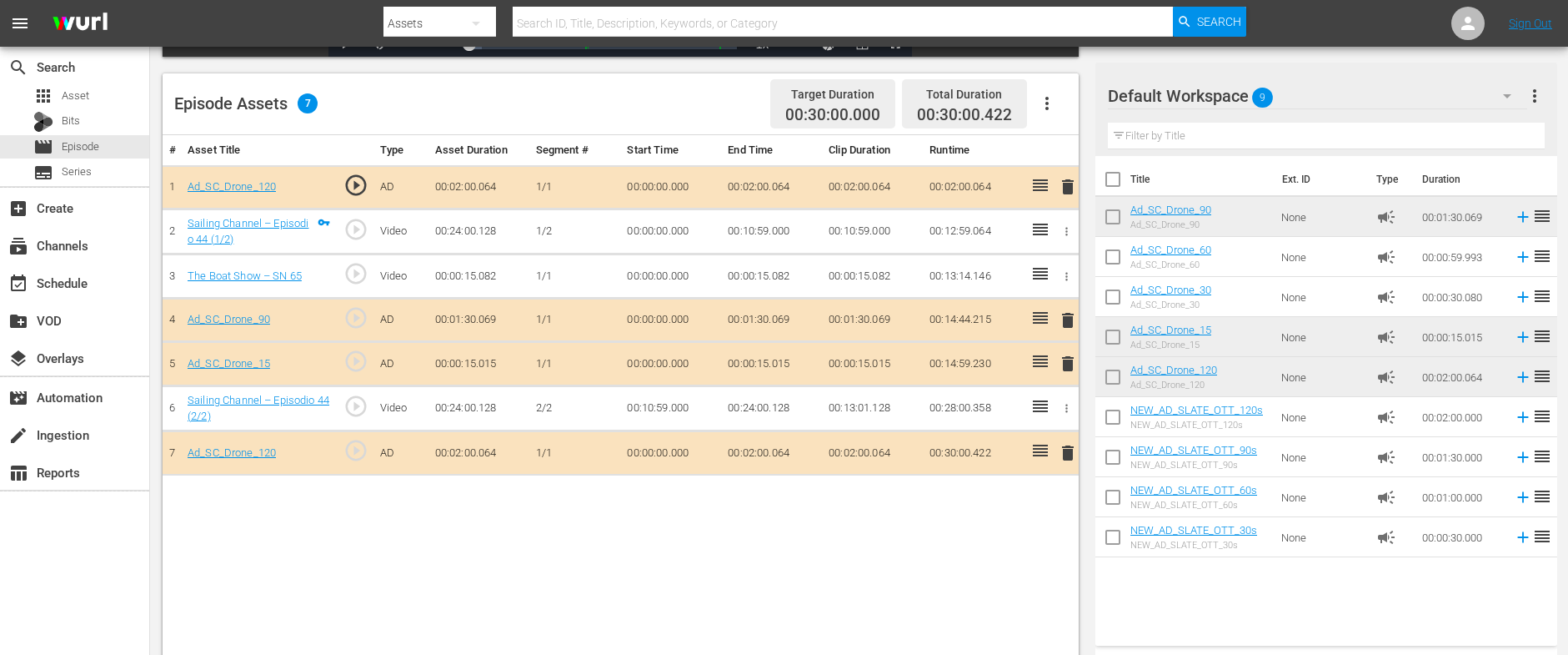
scroll to position [413, 0]
click at [1067, 275] on icon "button" at bounding box center [1066, 275] width 3 height 8
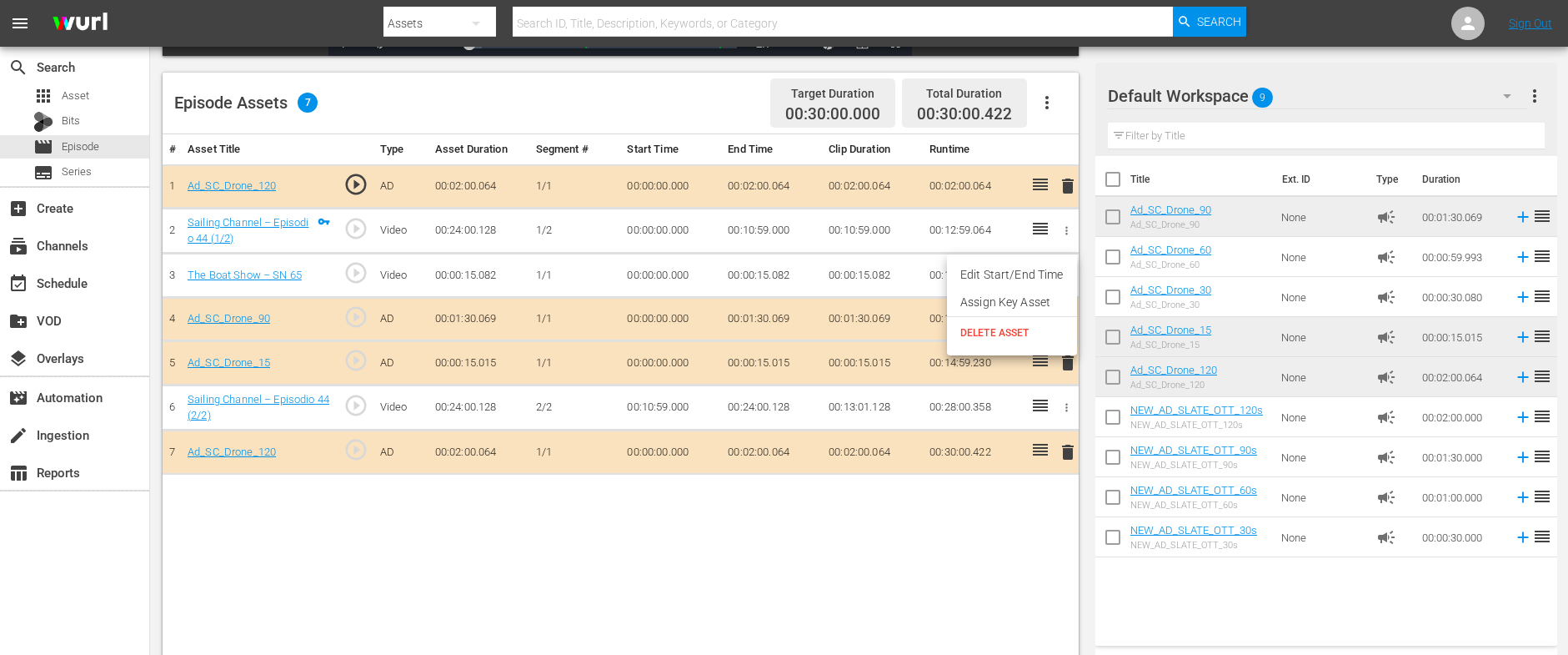
click at [994, 325] on span "DELETE ASSET" at bounding box center [1011, 332] width 103 height 15
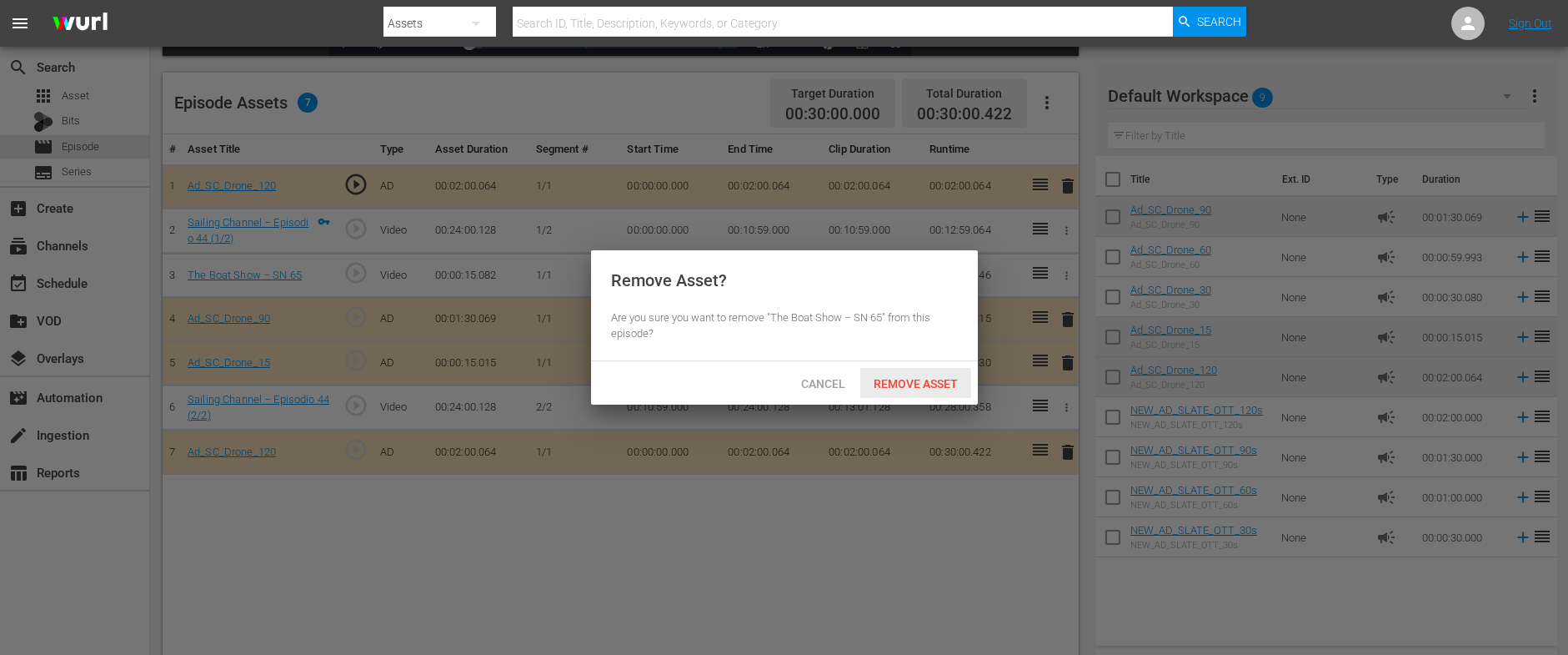
click at [904, 378] on span "Remove Asset" at bounding box center [916, 383] width 111 height 13
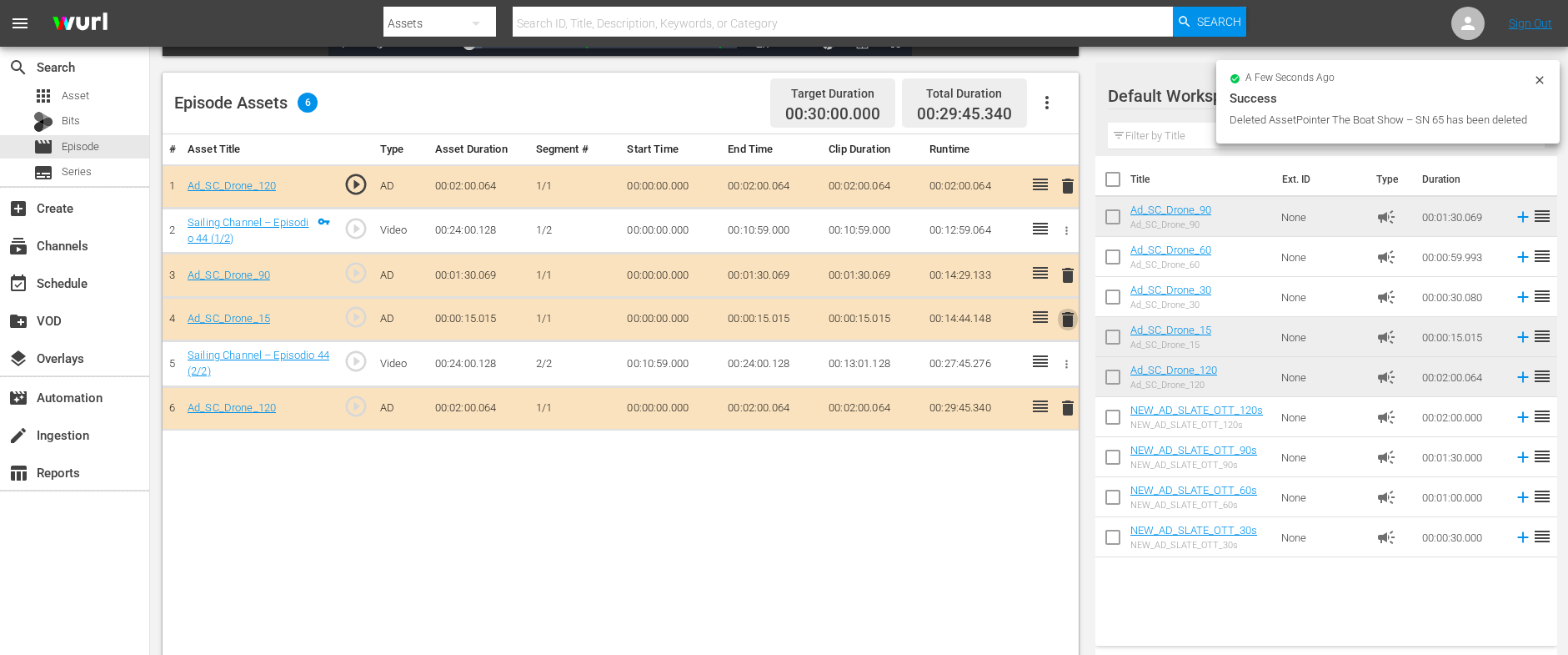
click at [1070, 313] on span "delete" at bounding box center [1068, 319] width 20 height 20
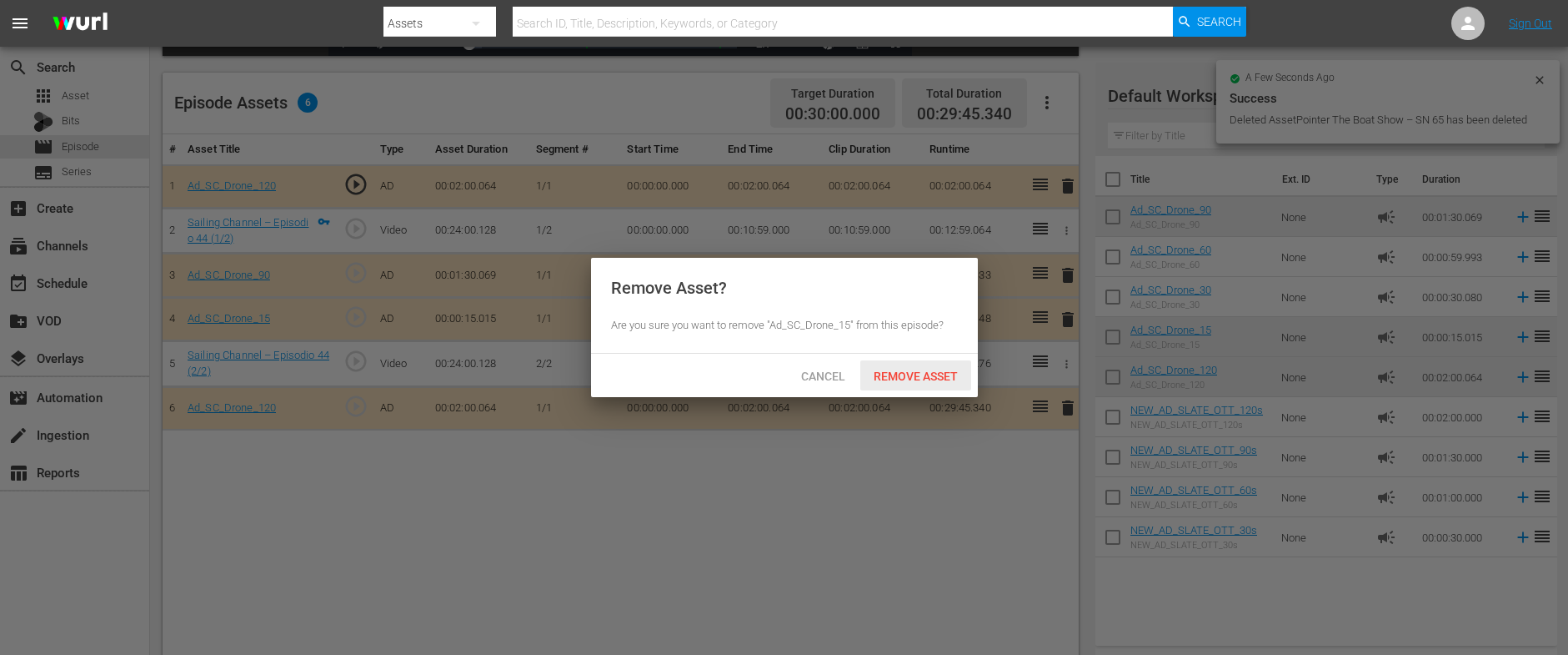
click at [926, 368] on div "Remove Asset" at bounding box center [916, 375] width 111 height 31
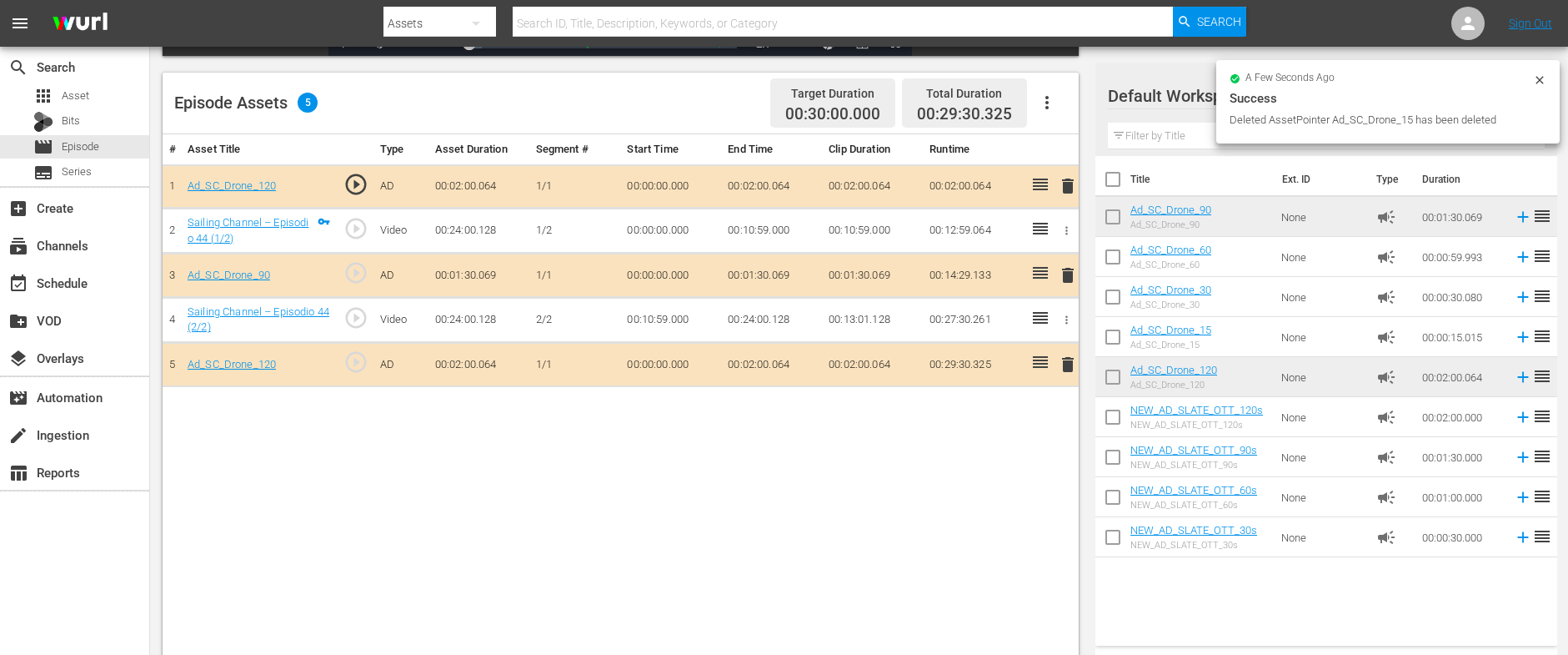
click at [1066, 275] on span "delete" at bounding box center [1068, 275] width 20 height 20
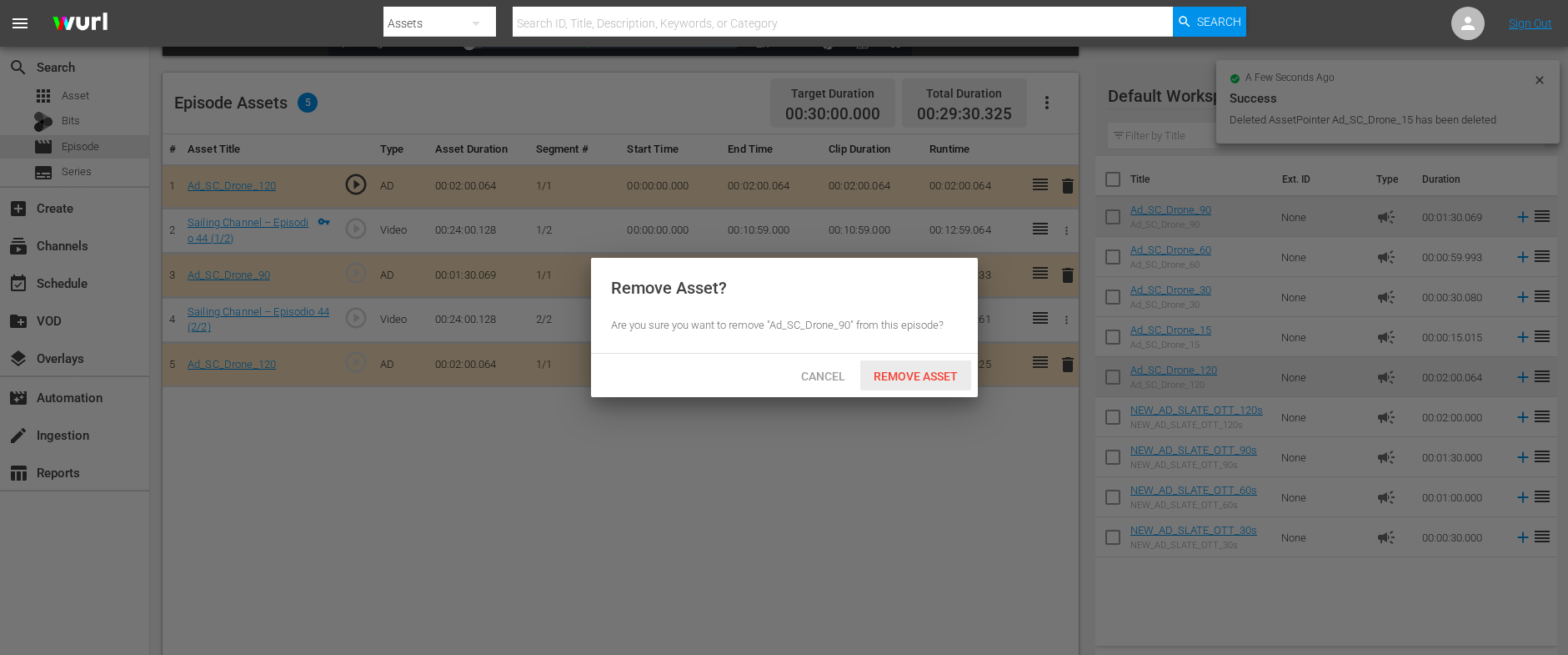
click at [920, 364] on div "Remove Asset" at bounding box center [916, 375] width 111 height 31
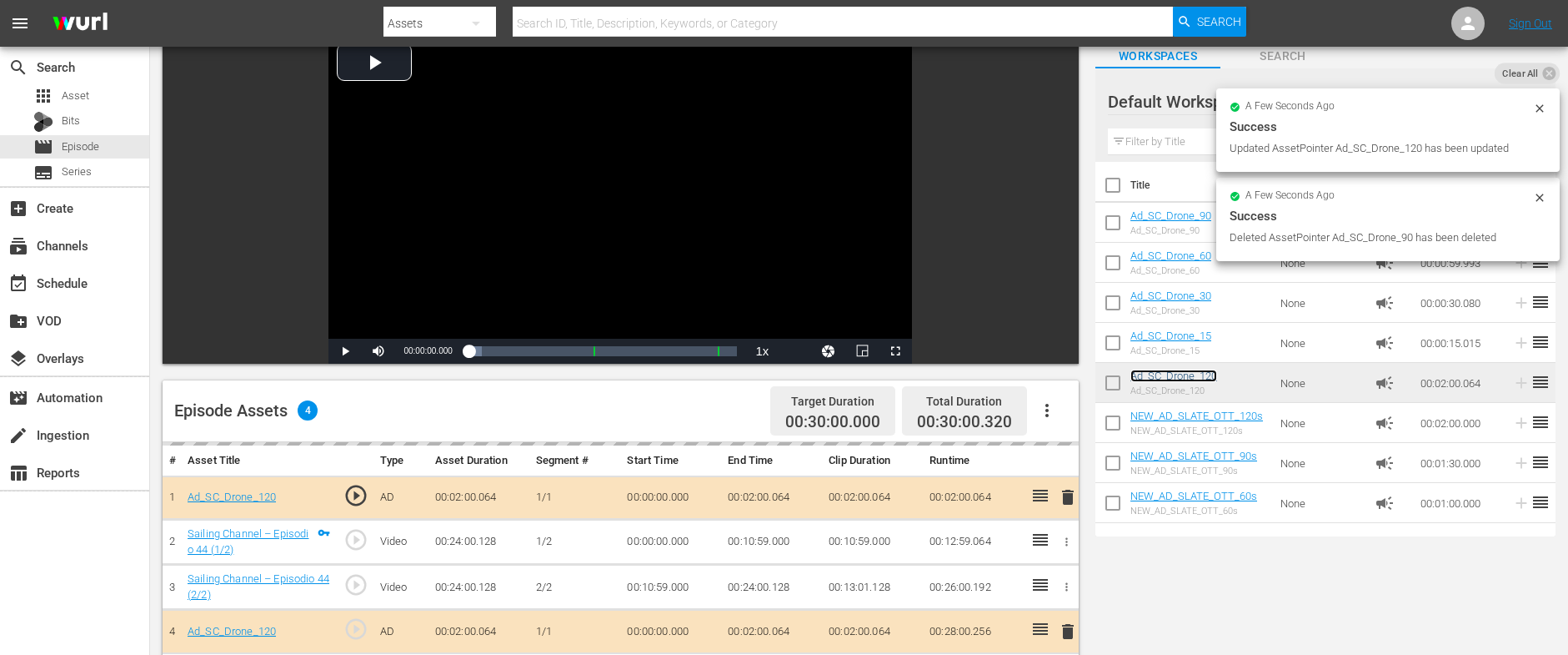
scroll to position [0, 0]
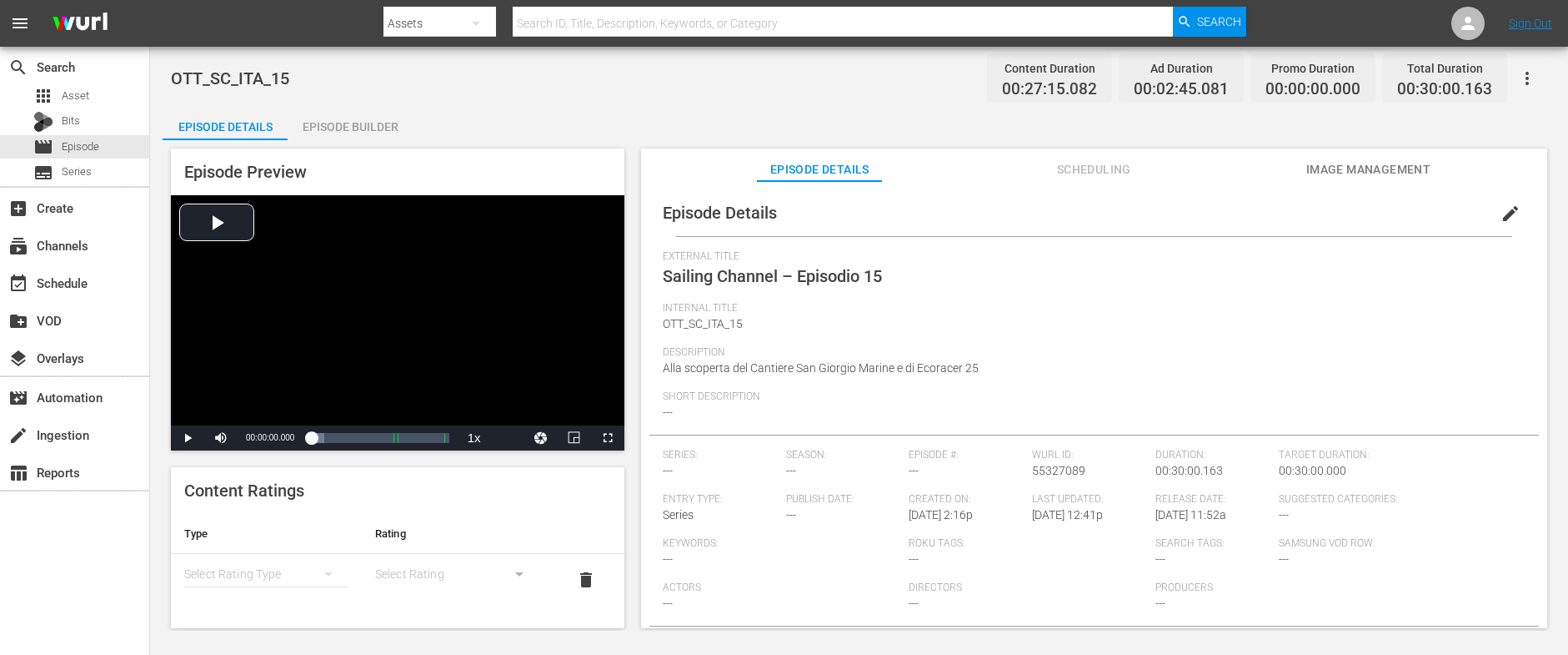
click at [389, 111] on div "Episode Builder" at bounding box center [350, 126] width 125 height 40
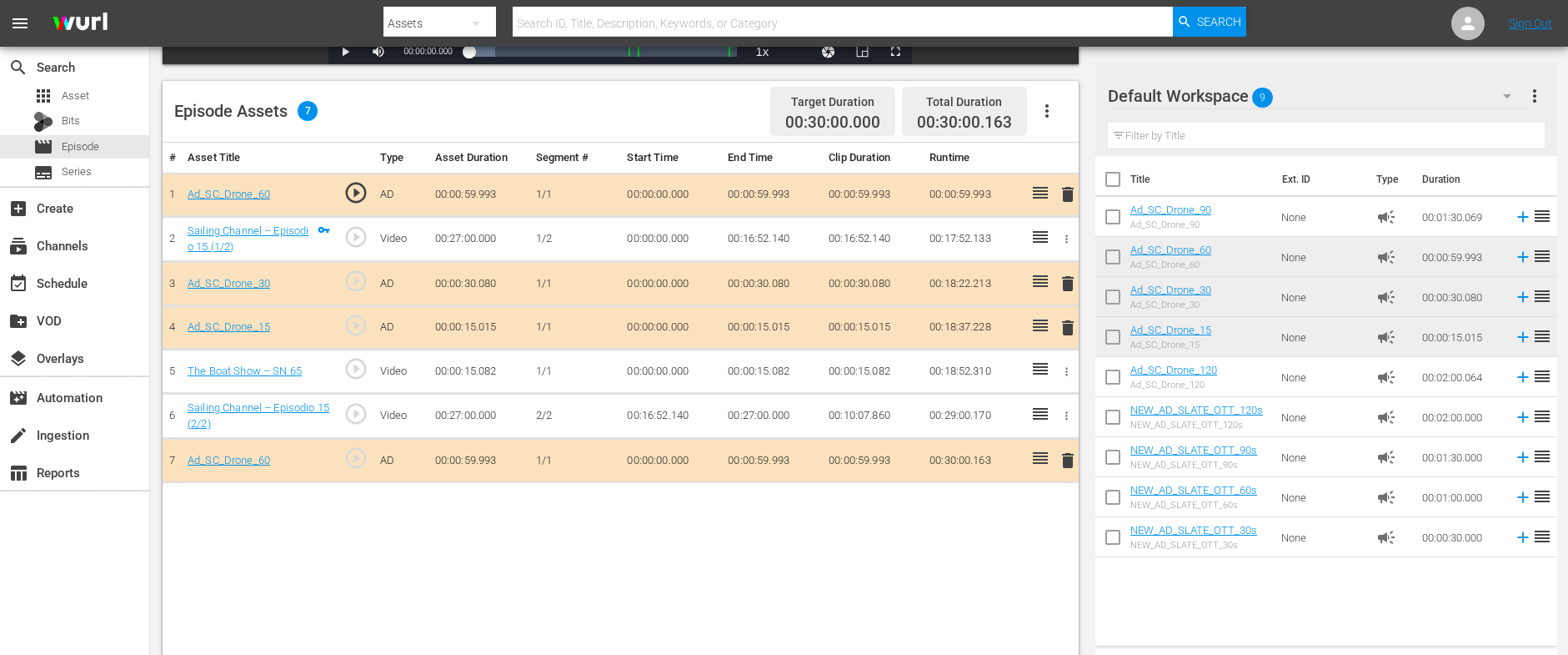
scroll to position [422, 0]
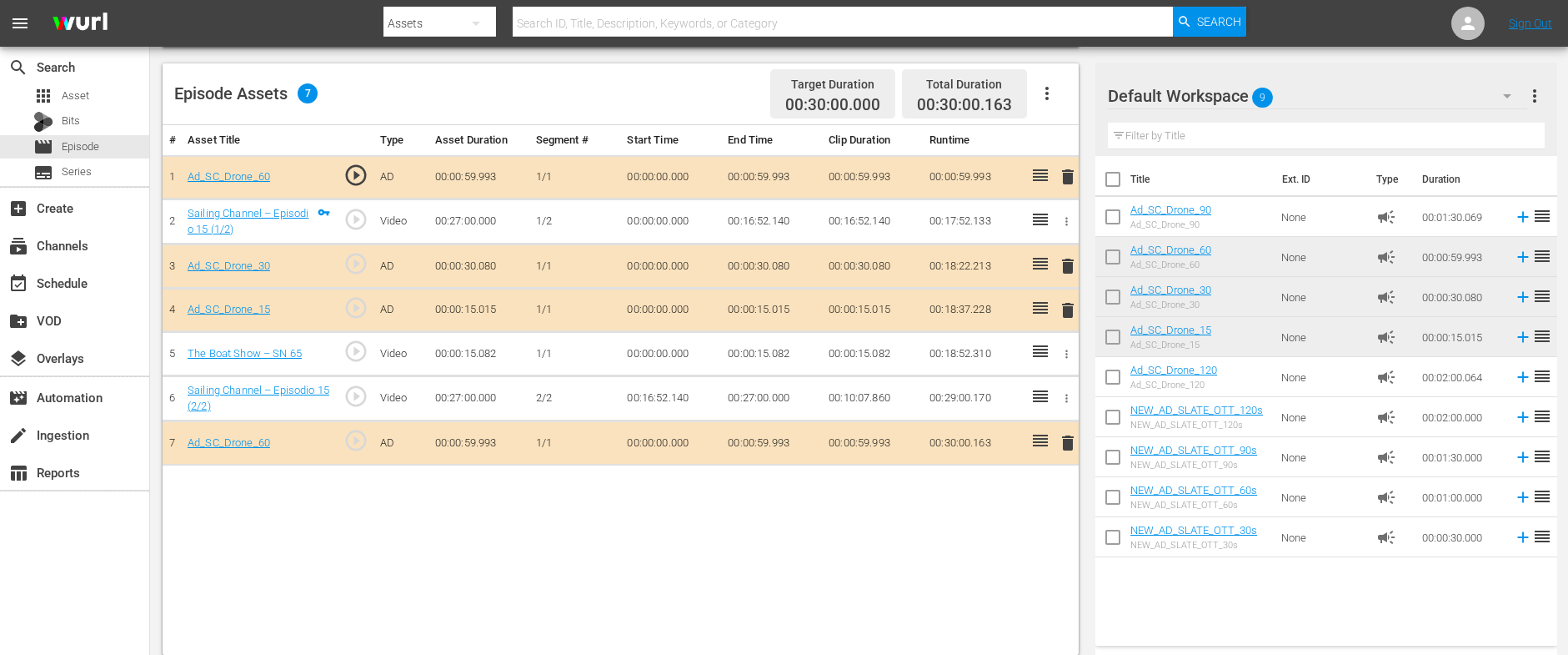
click at [1065, 353] on icon "button" at bounding box center [1067, 354] width 12 height 12
click at [1003, 408] on span "DELETE ASSET" at bounding box center [1011, 410] width 103 height 15
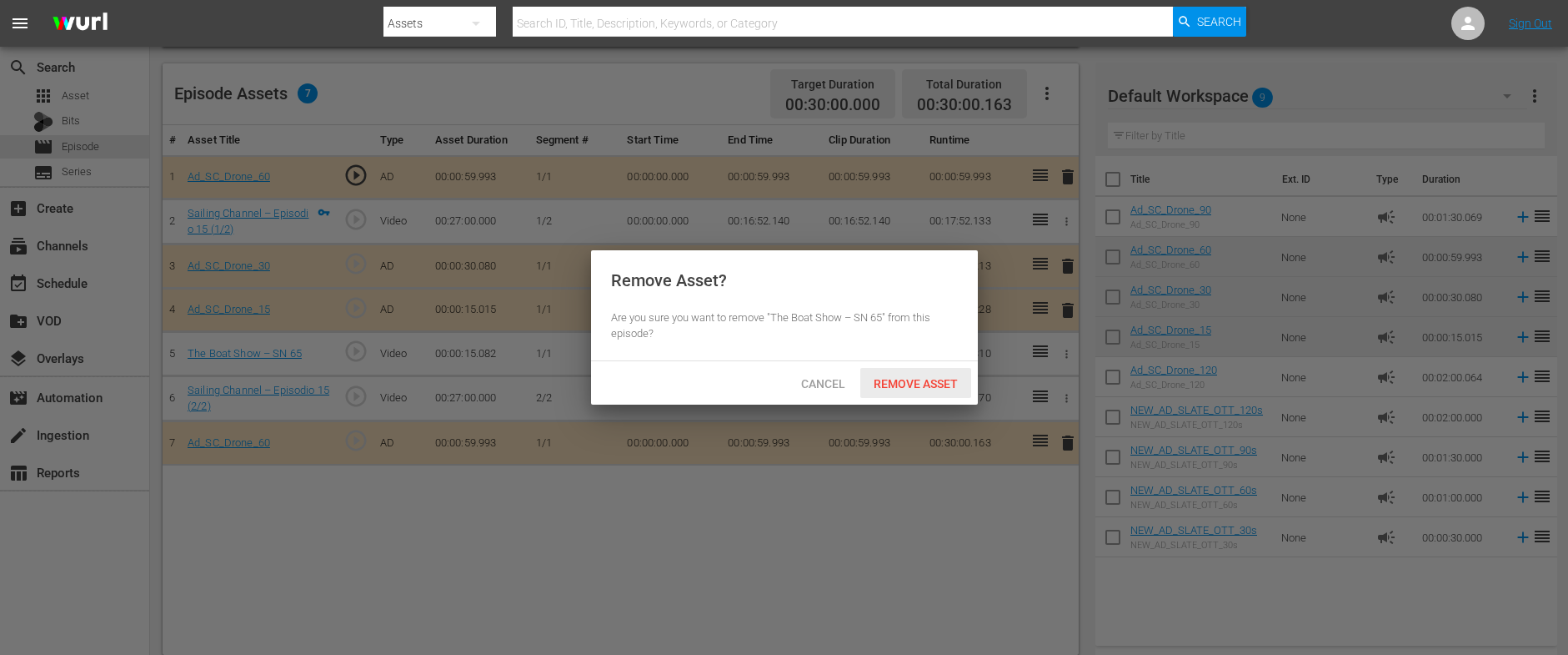
click at [937, 377] on span "Remove Asset" at bounding box center [916, 383] width 111 height 13
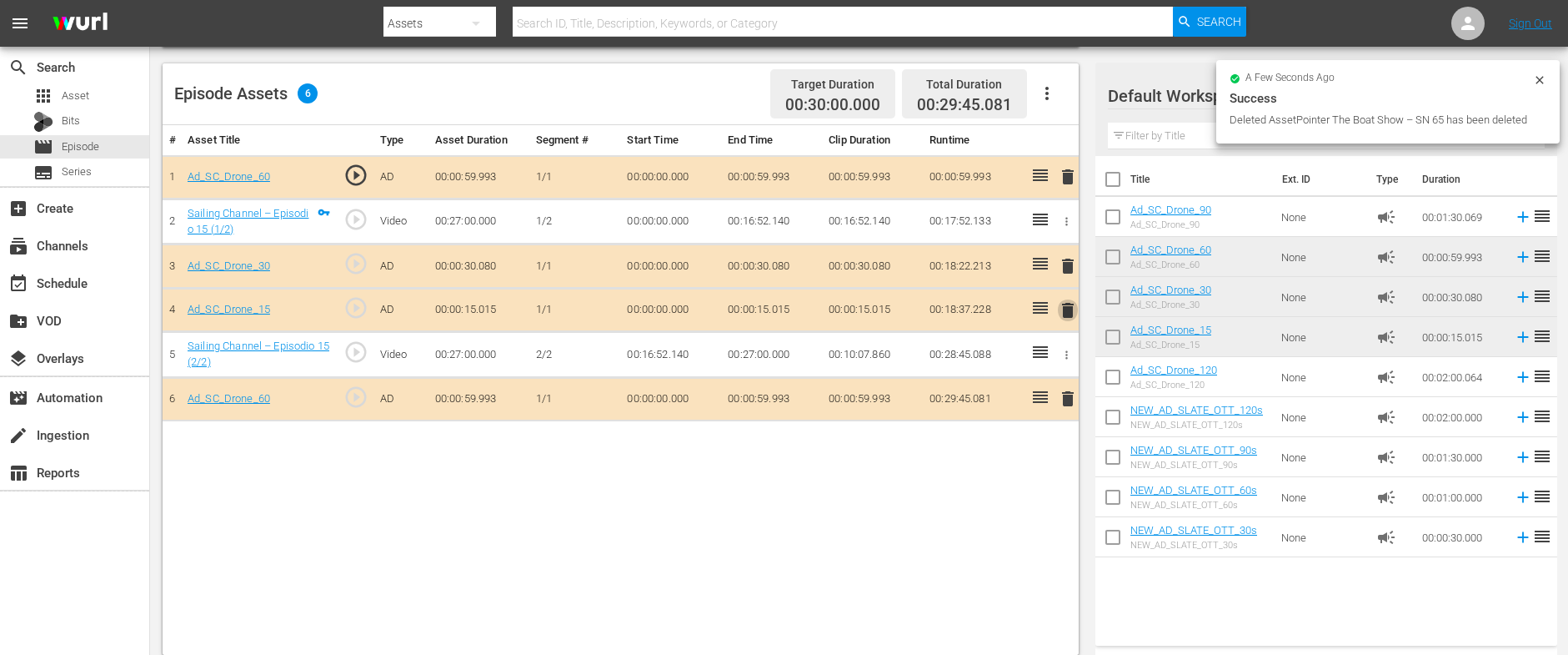
click at [1067, 310] on span "delete" at bounding box center [1068, 310] width 20 height 20
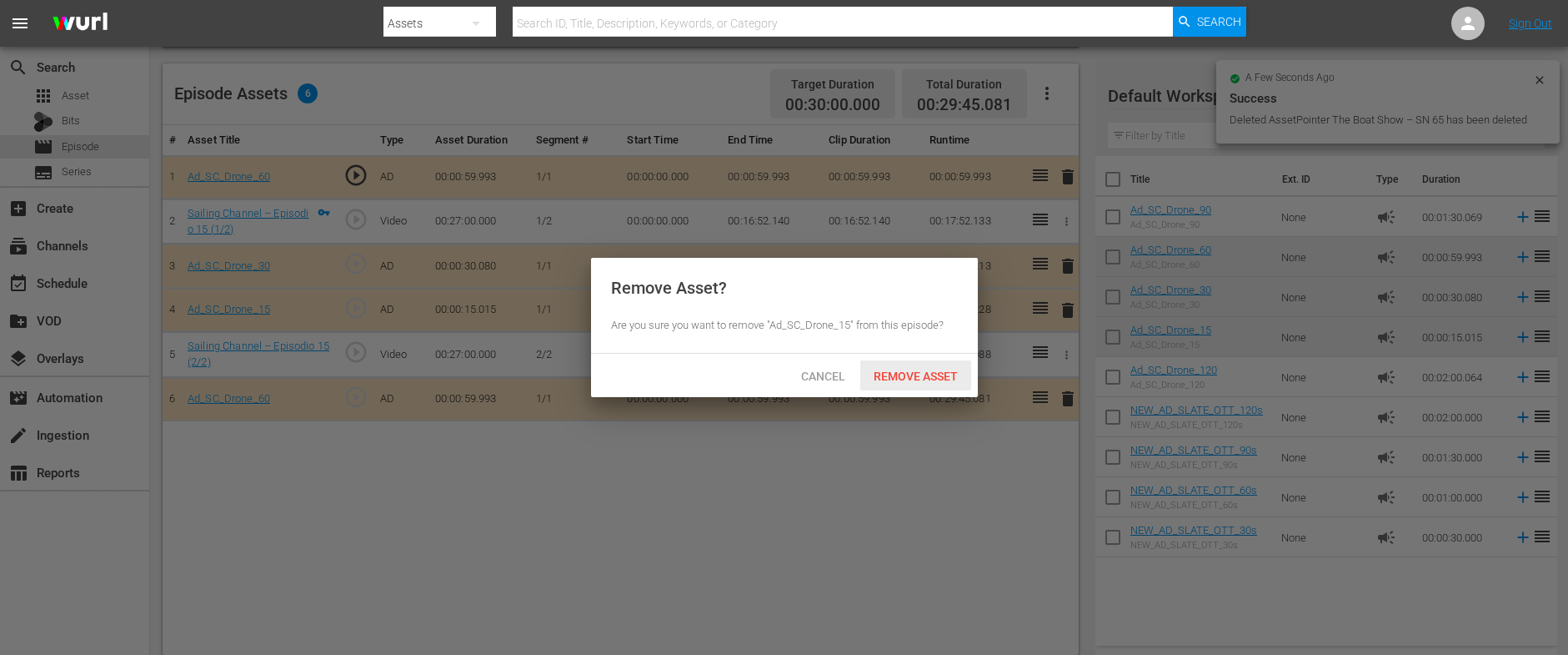
click at [928, 379] on span "Remove Asset" at bounding box center [916, 375] width 111 height 13
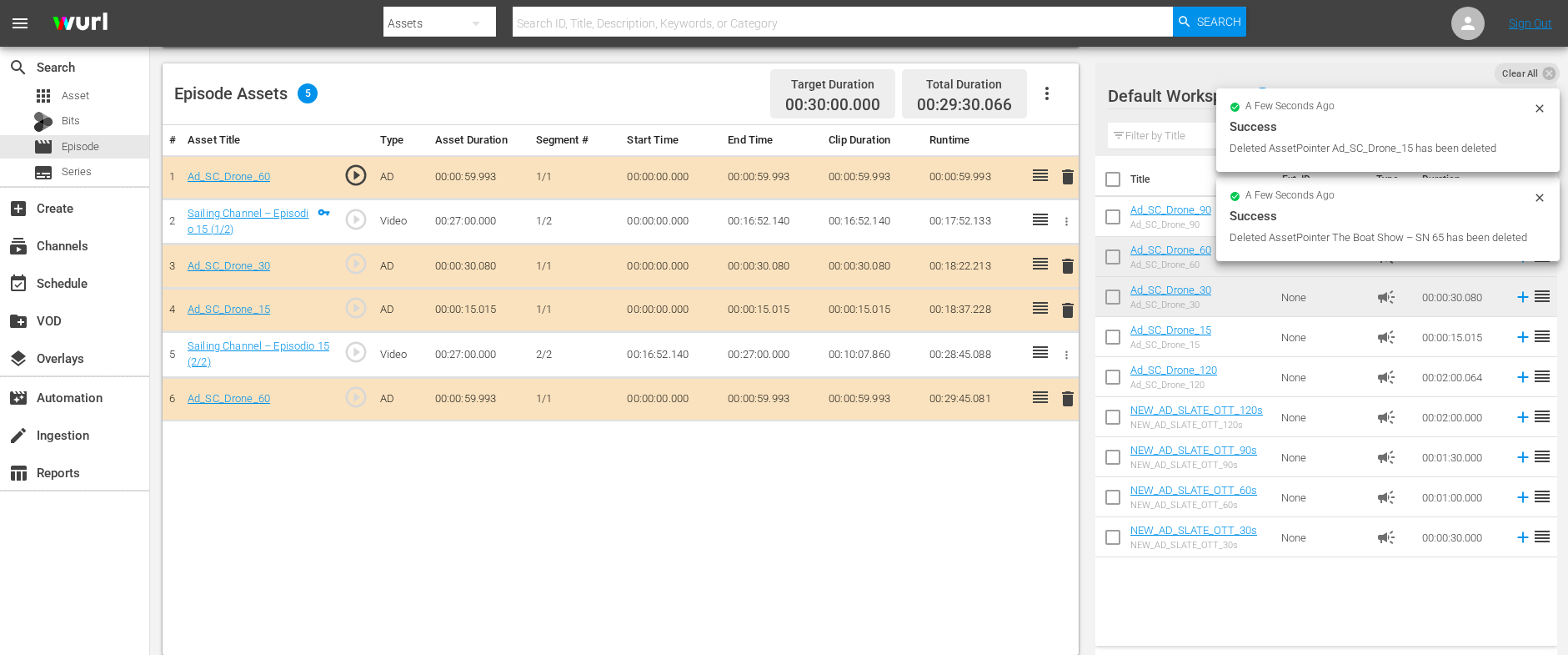
click at [1067, 268] on span "delete" at bounding box center [1068, 266] width 20 height 20
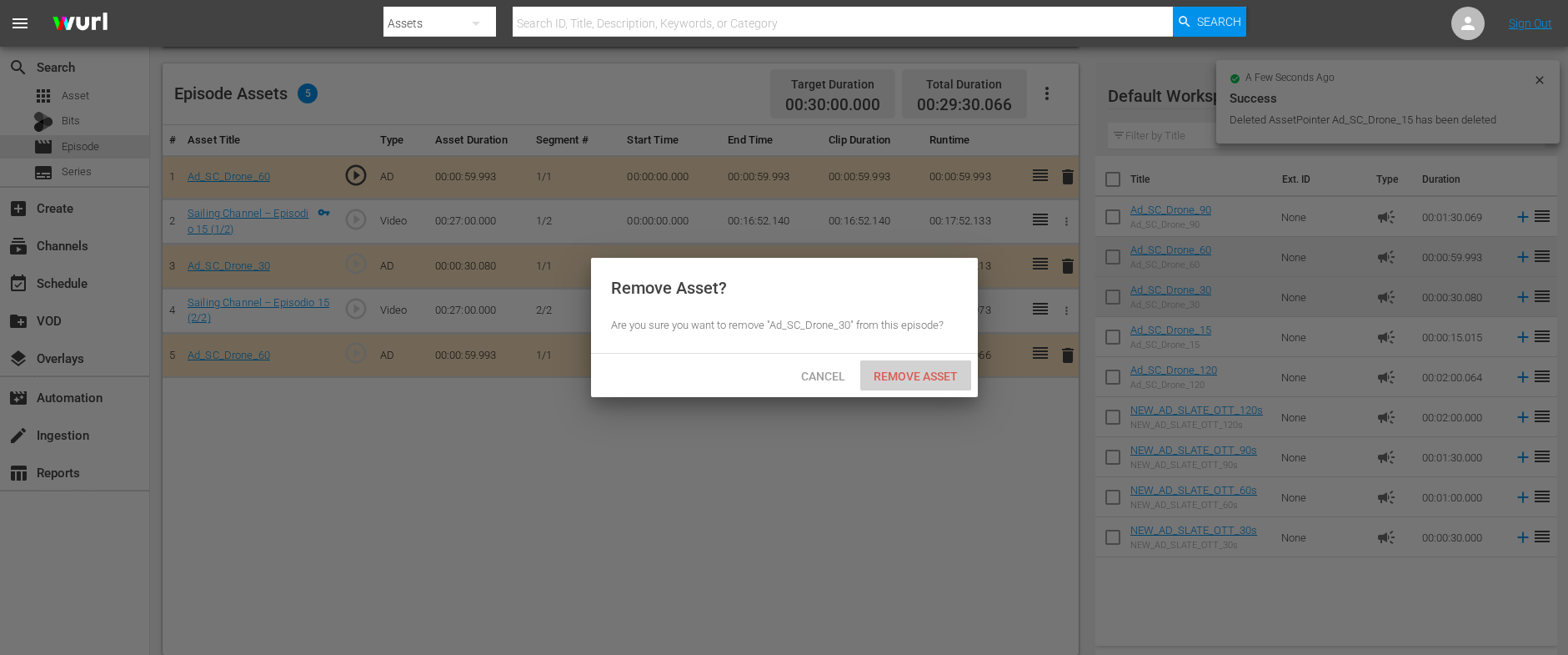
click at [904, 371] on span "Remove Asset" at bounding box center [916, 375] width 111 height 13
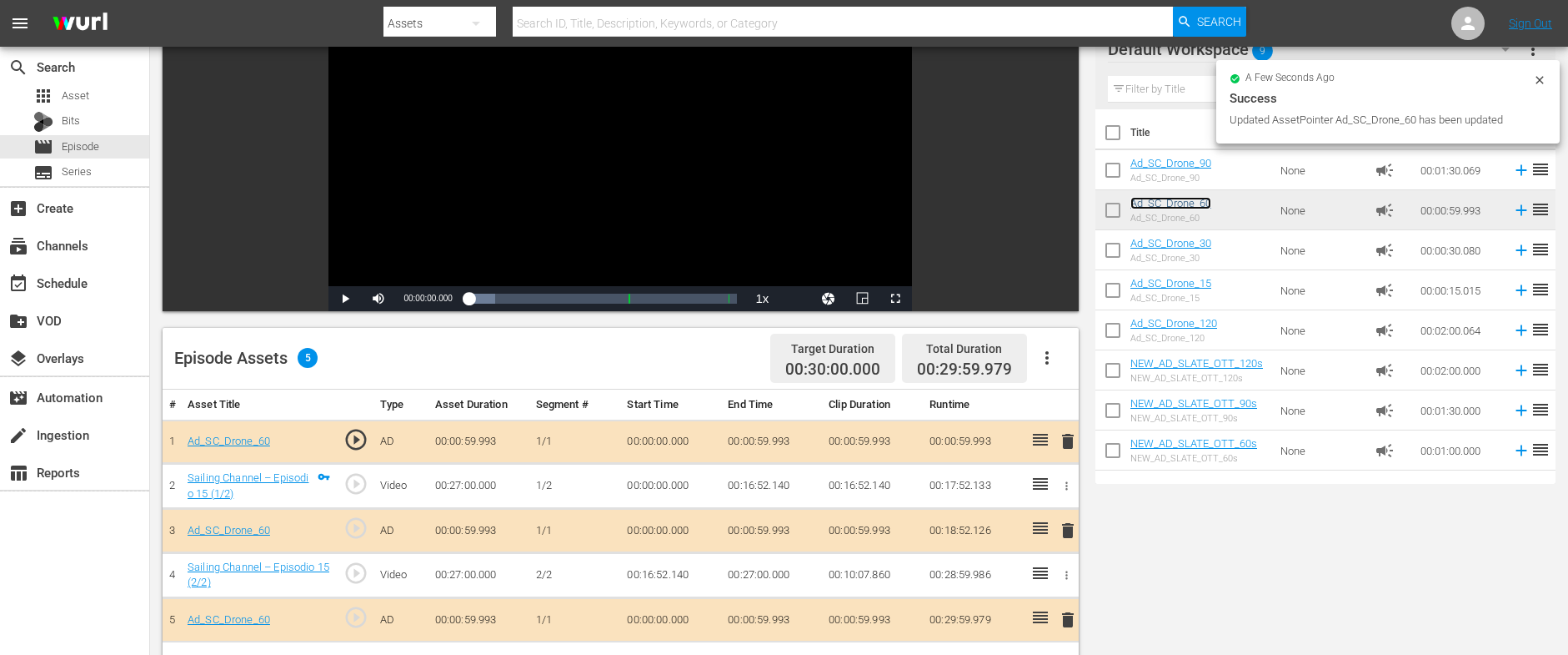
scroll to position [0, 0]
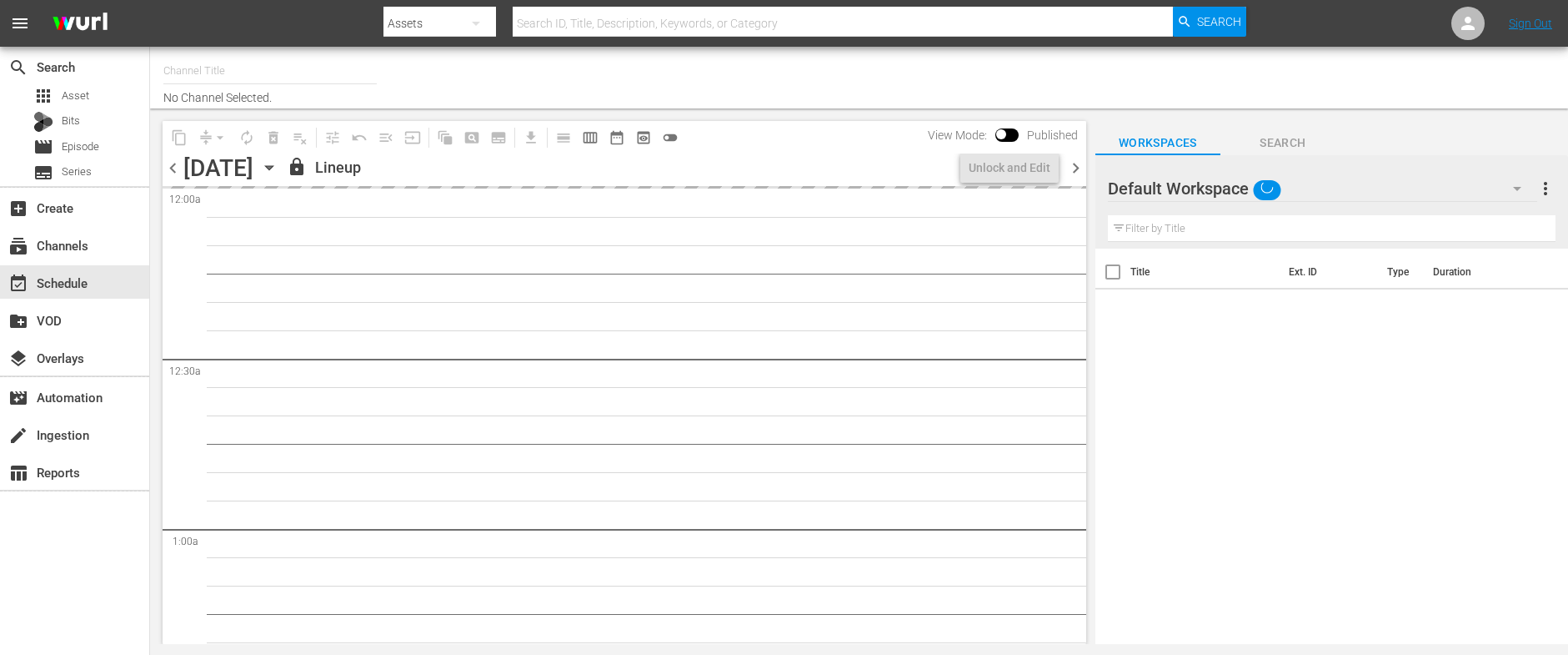
type input "SAILING CHANNEL (1681)"
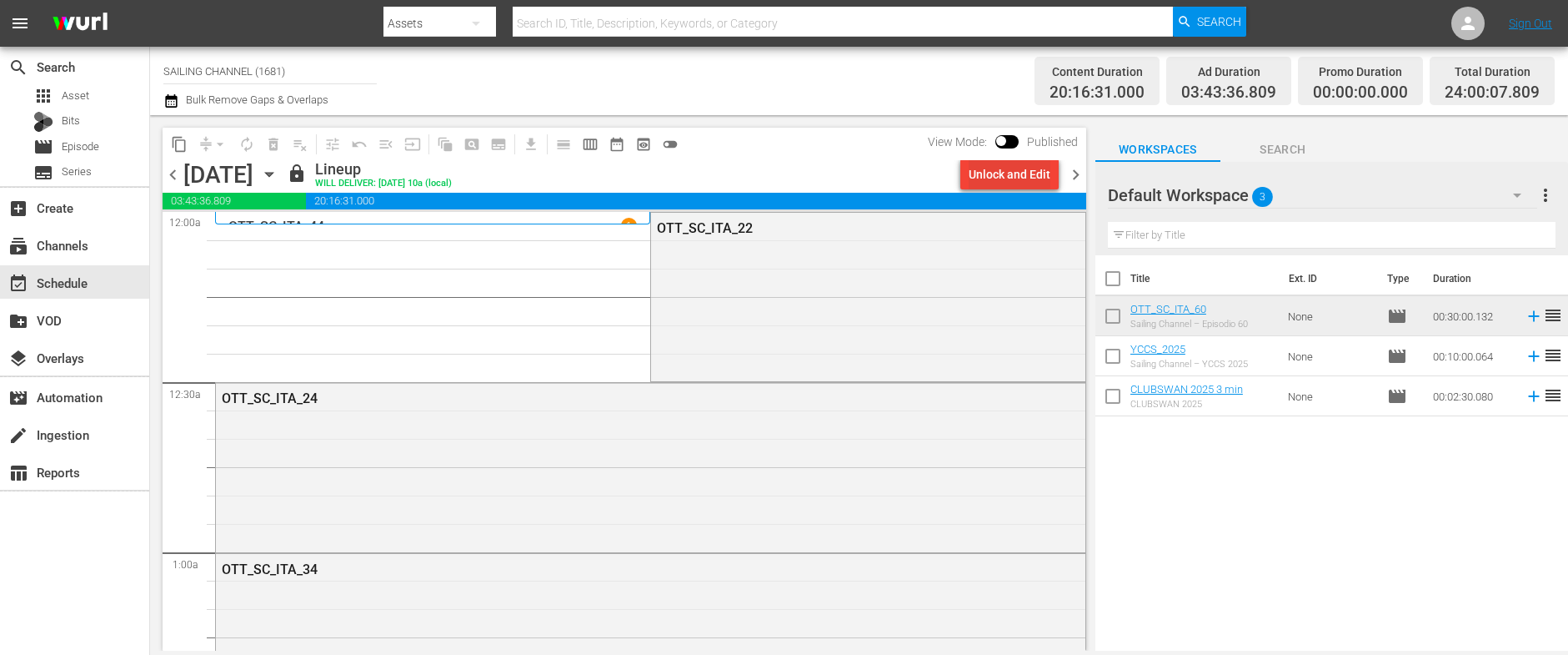
click at [996, 172] on div "Unlock and Edit" at bounding box center [1009, 174] width 82 height 30
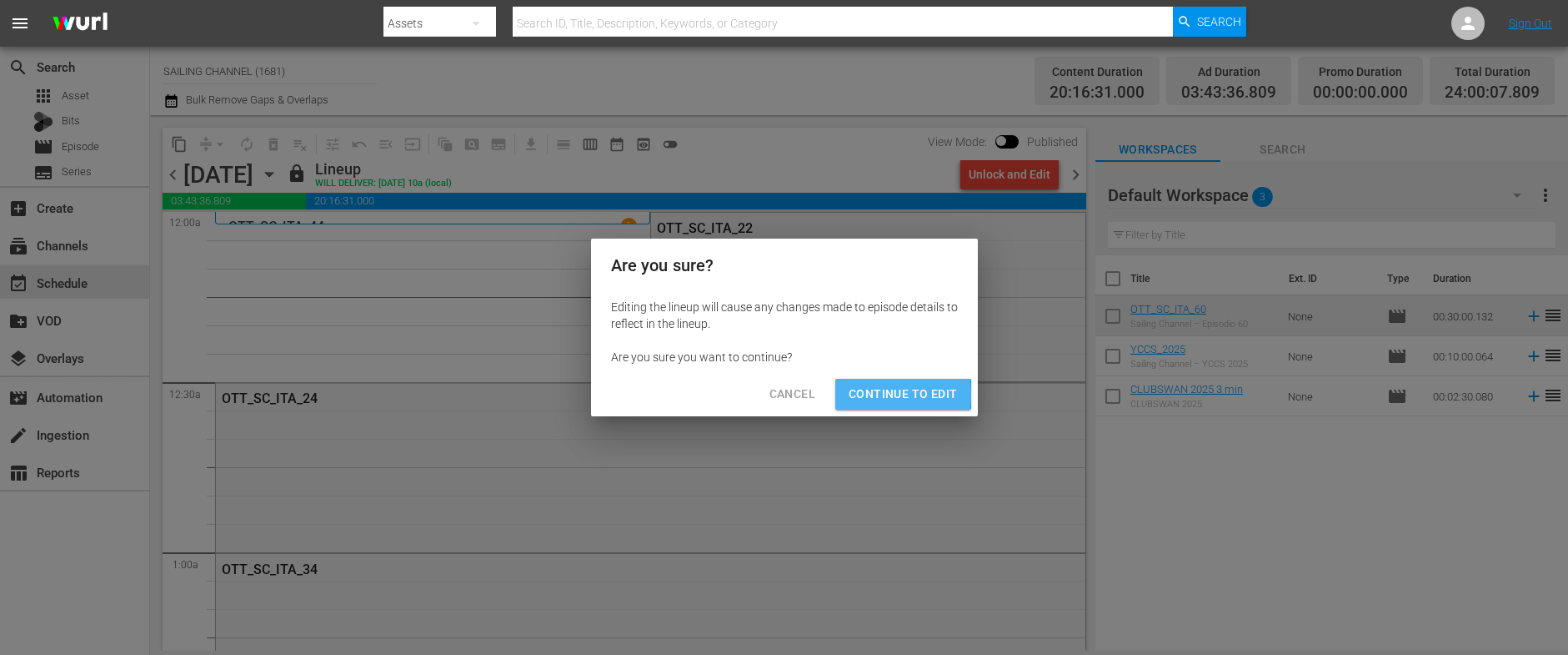
click at [852, 395] on span "Continue to Edit" at bounding box center [903, 395] width 109 height 21
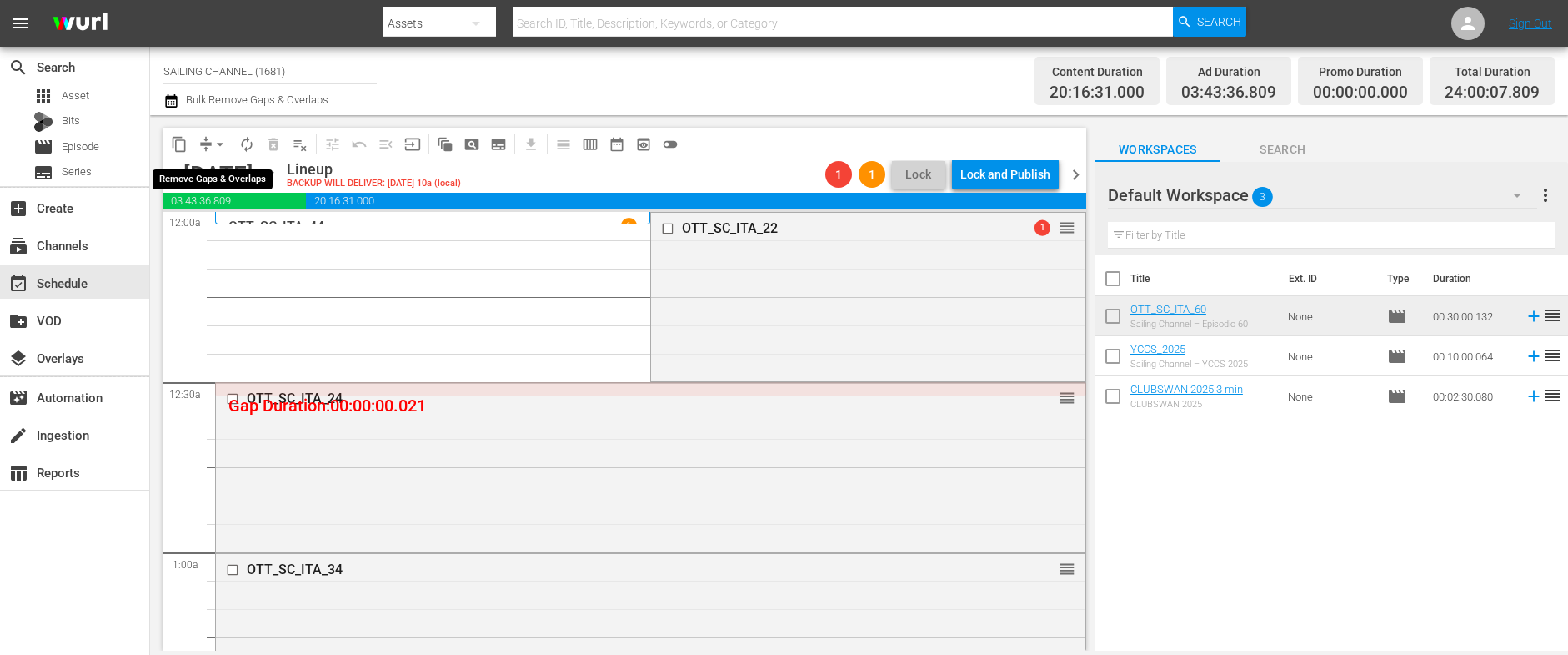
click at [218, 145] on span "arrow_drop_down" at bounding box center [220, 144] width 17 height 17
click at [215, 169] on li "Align to Midnight" at bounding box center [221, 177] width 175 height 27
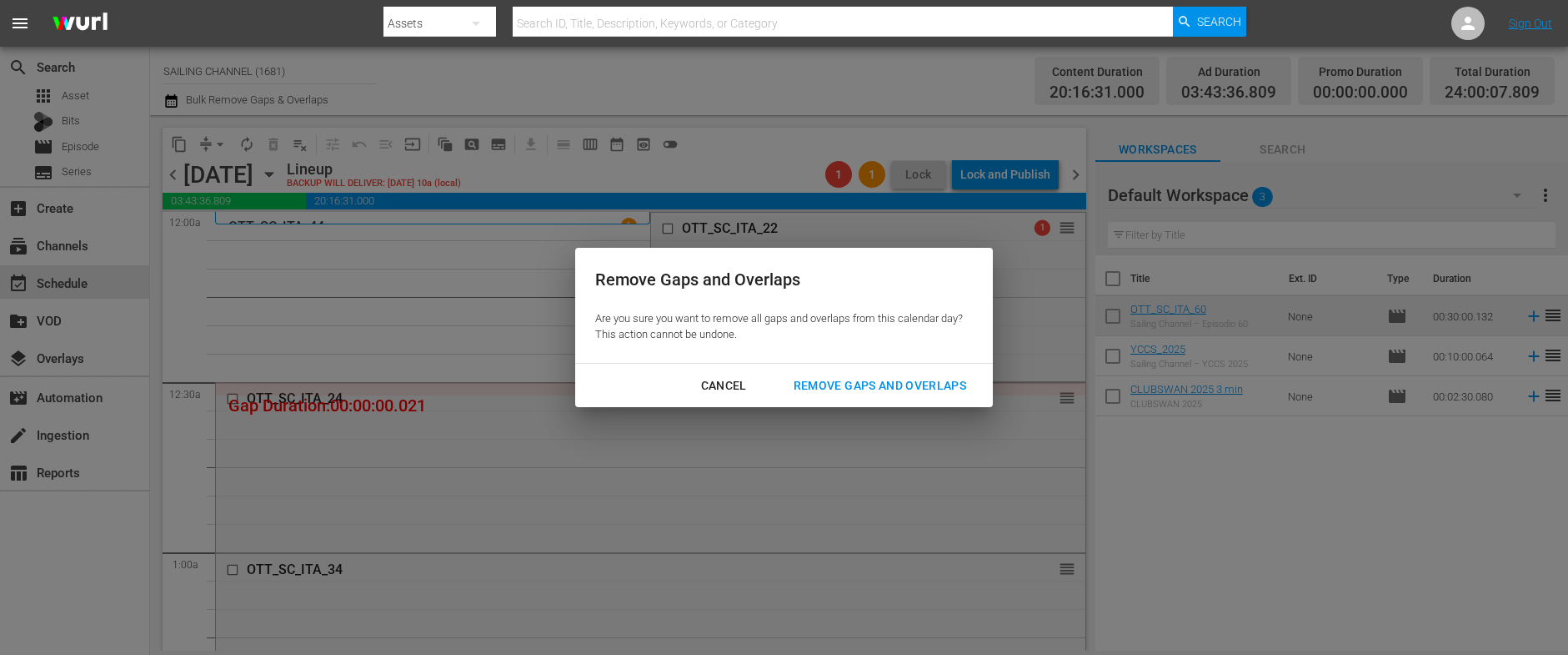
click at [882, 385] on div "Remove Gaps and Overlaps" at bounding box center [880, 386] width 199 height 21
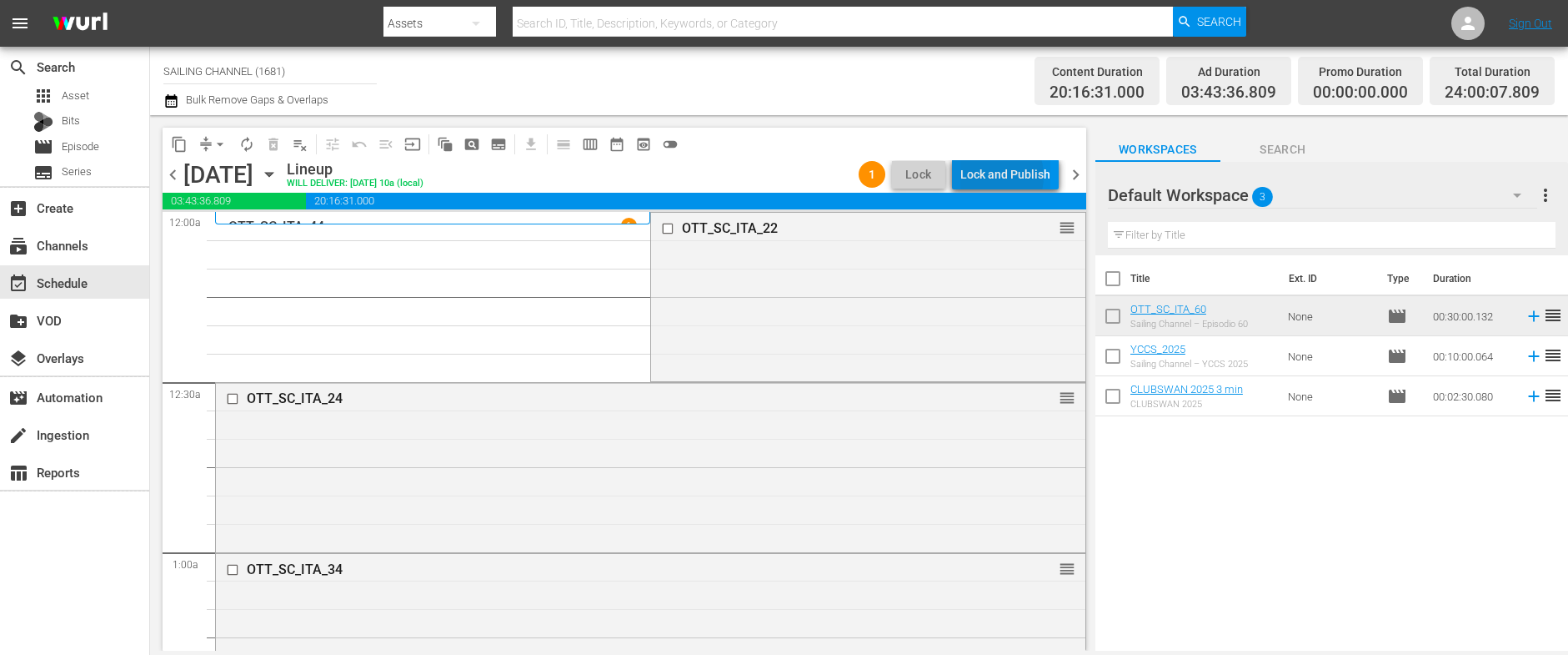
click at [995, 176] on div "Lock and Publish" at bounding box center [1005, 174] width 90 height 30
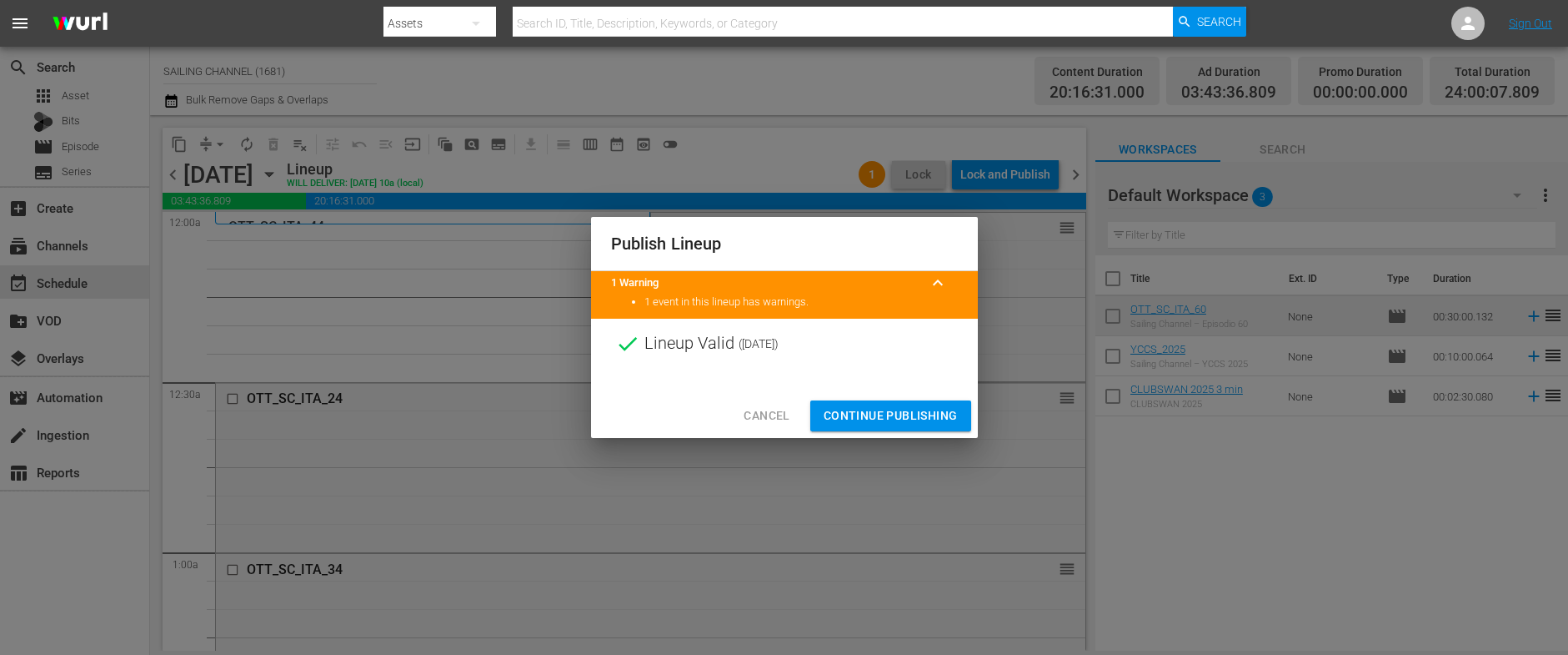
click at [874, 420] on span "Continue Publishing" at bounding box center [890, 416] width 134 height 21
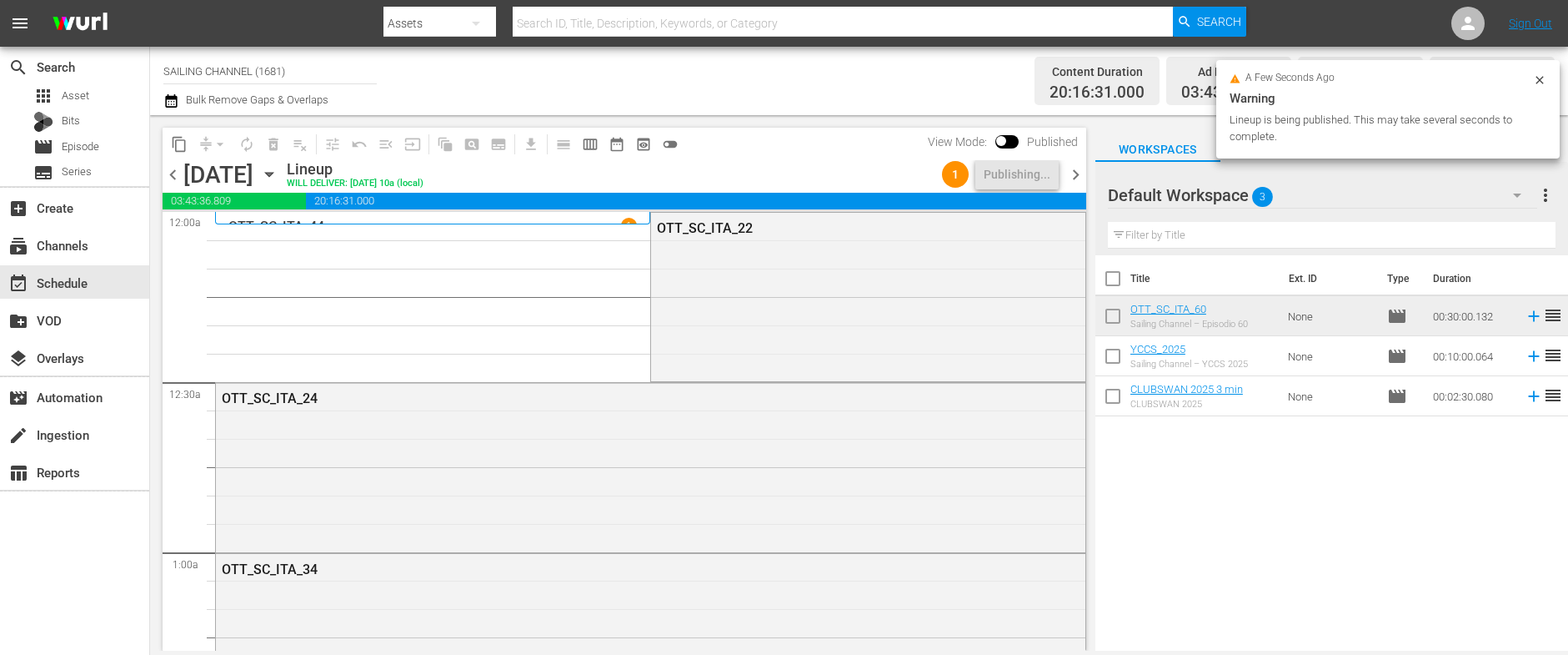
click at [1077, 173] on span "chevron_right" at bounding box center [1076, 175] width 21 height 21
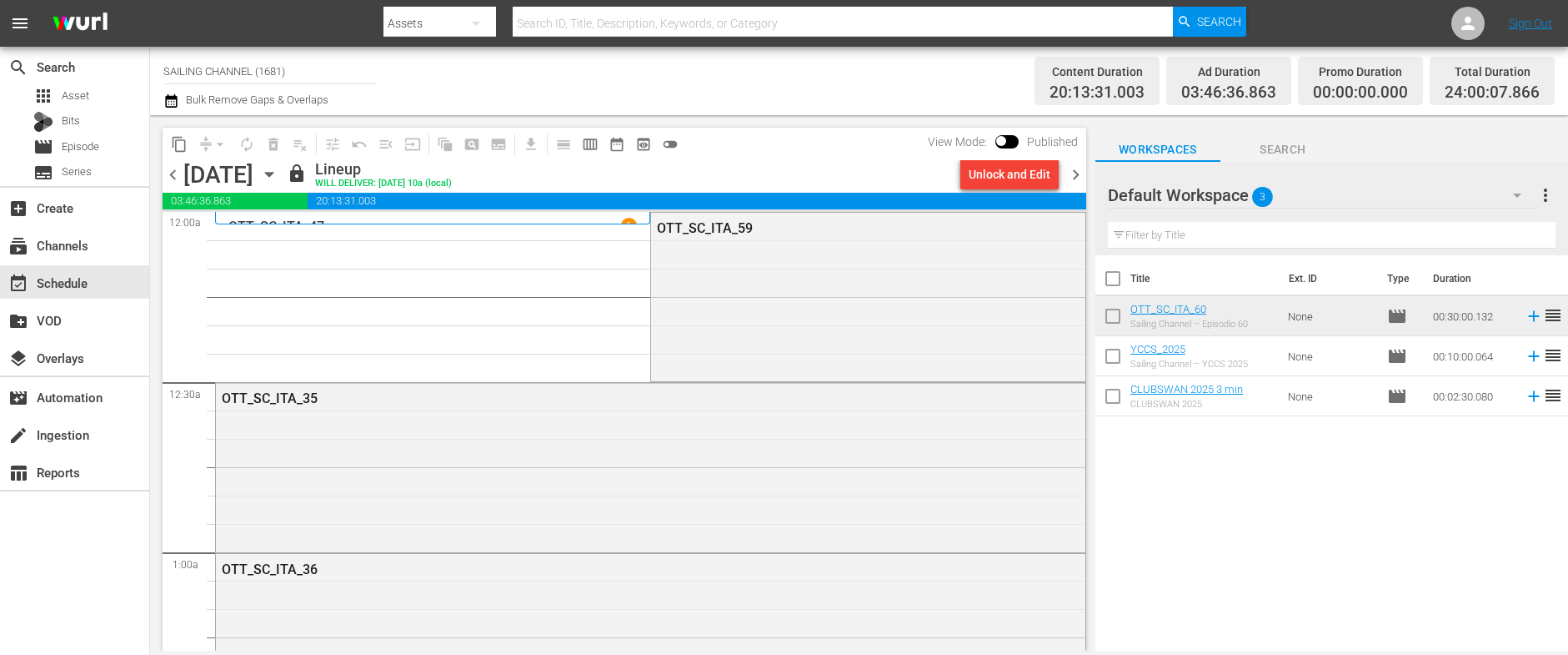
click at [996, 173] on div "Unlock and Edit" at bounding box center [1009, 174] width 82 height 30
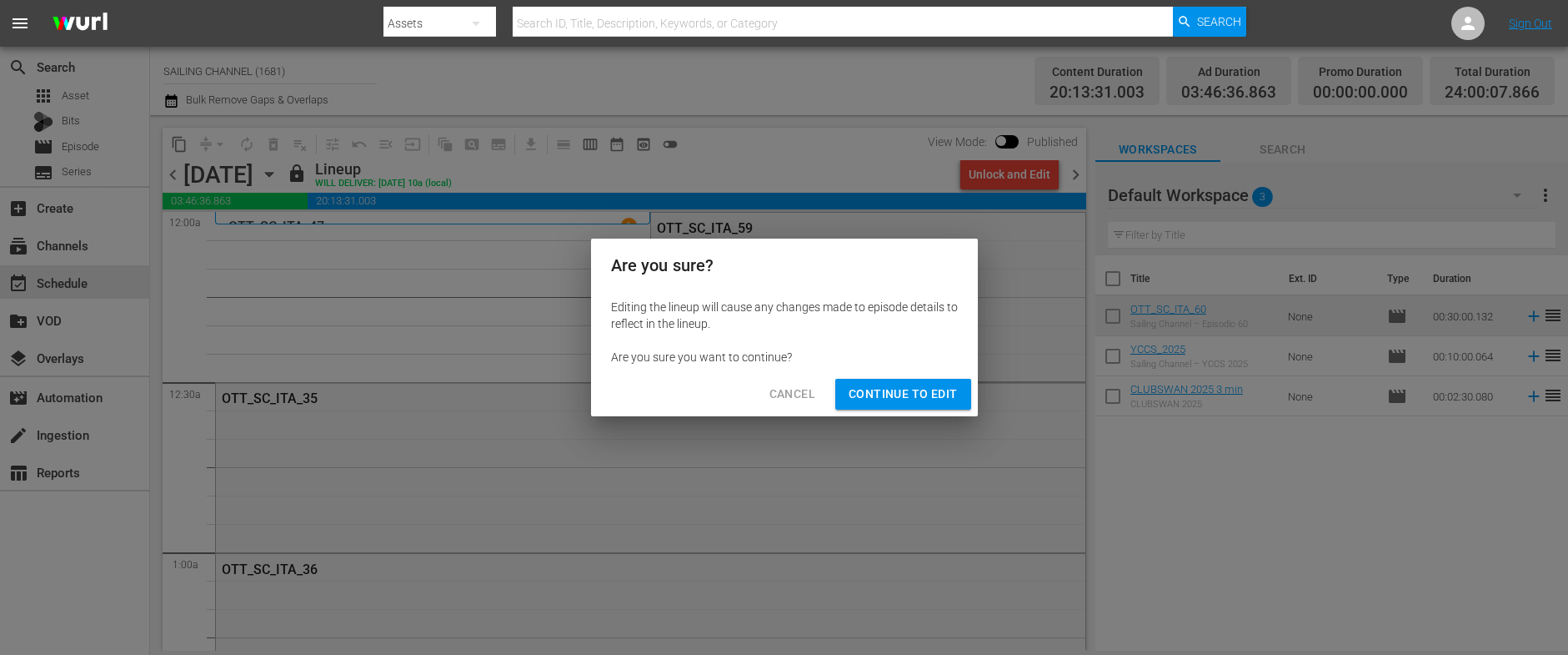
click at [869, 405] on button "Continue to Edit" at bounding box center [902, 394] width 135 height 31
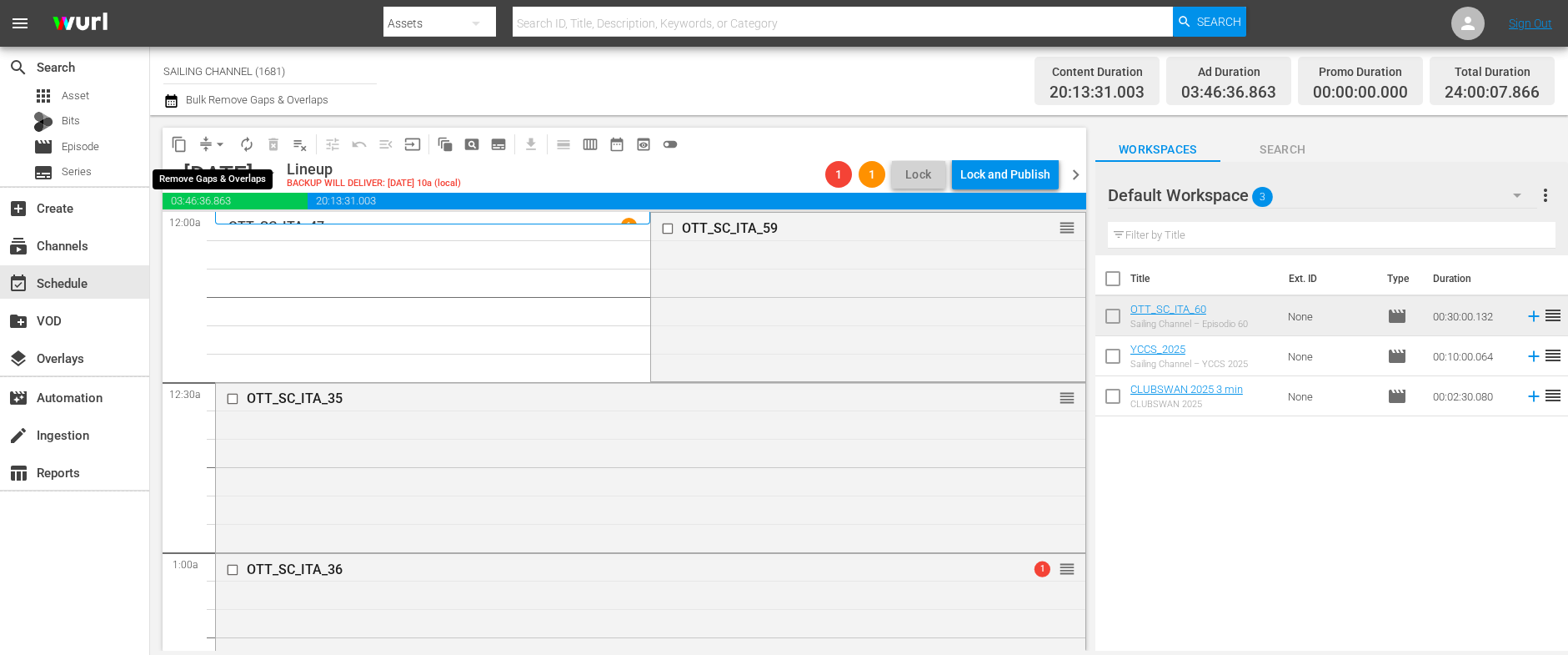
click at [220, 152] on span "arrow_drop_down" at bounding box center [220, 144] width 17 height 17
click at [218, 173] on li "Align to Midnight" at bounding box center [221, 177] width 175 height 27
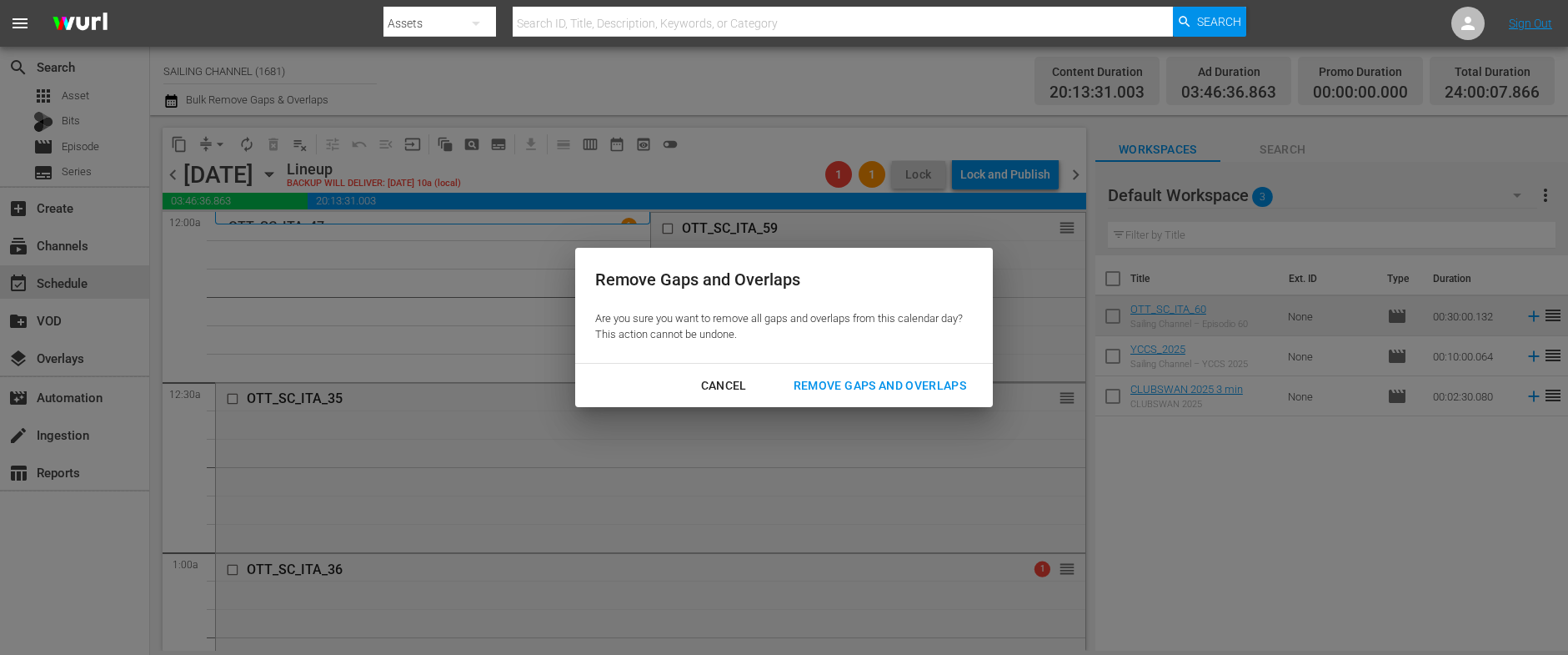
click at [903, 380] on div "Remove Gaps and Overlaps" at bounding box center [880, 386] width 199 height 21
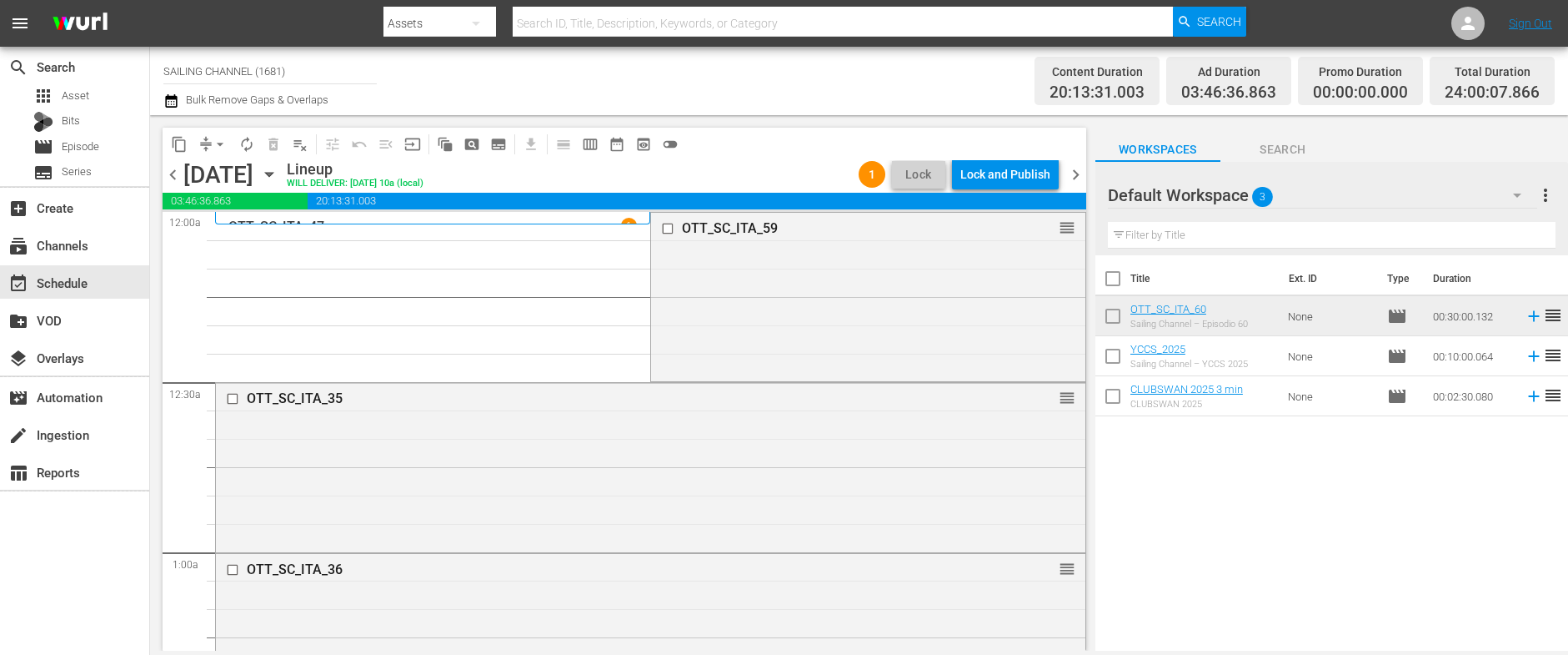
click at [1000, 175] on div "Lock and Publish" at bounding box center [1005, 174] width 90 height 30
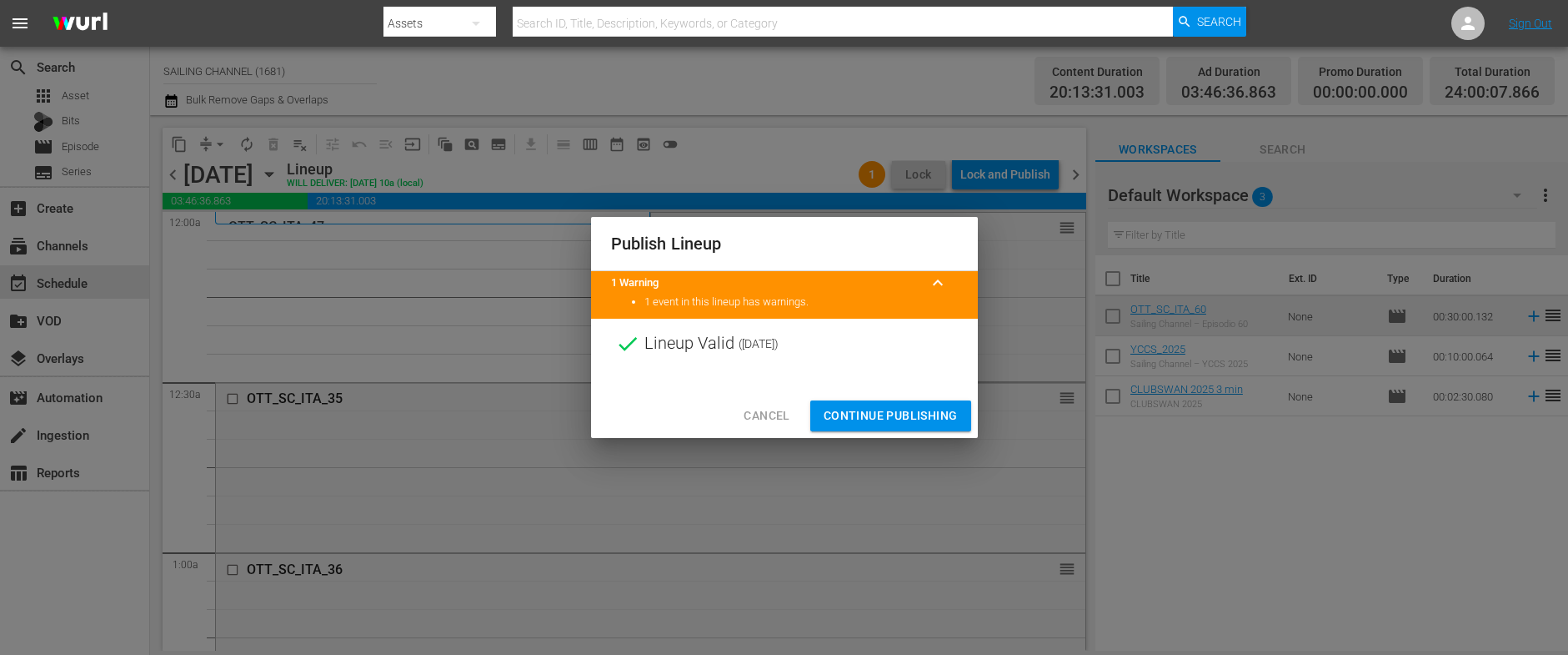
drag, startPoint x: 881, startPoint y: 415, endPoint x: 923, endPoint y: 410, distance: 42.3
click at [881, 416] on span "Continue Publishing" at bounding box center [890, 416] width 134 height 21
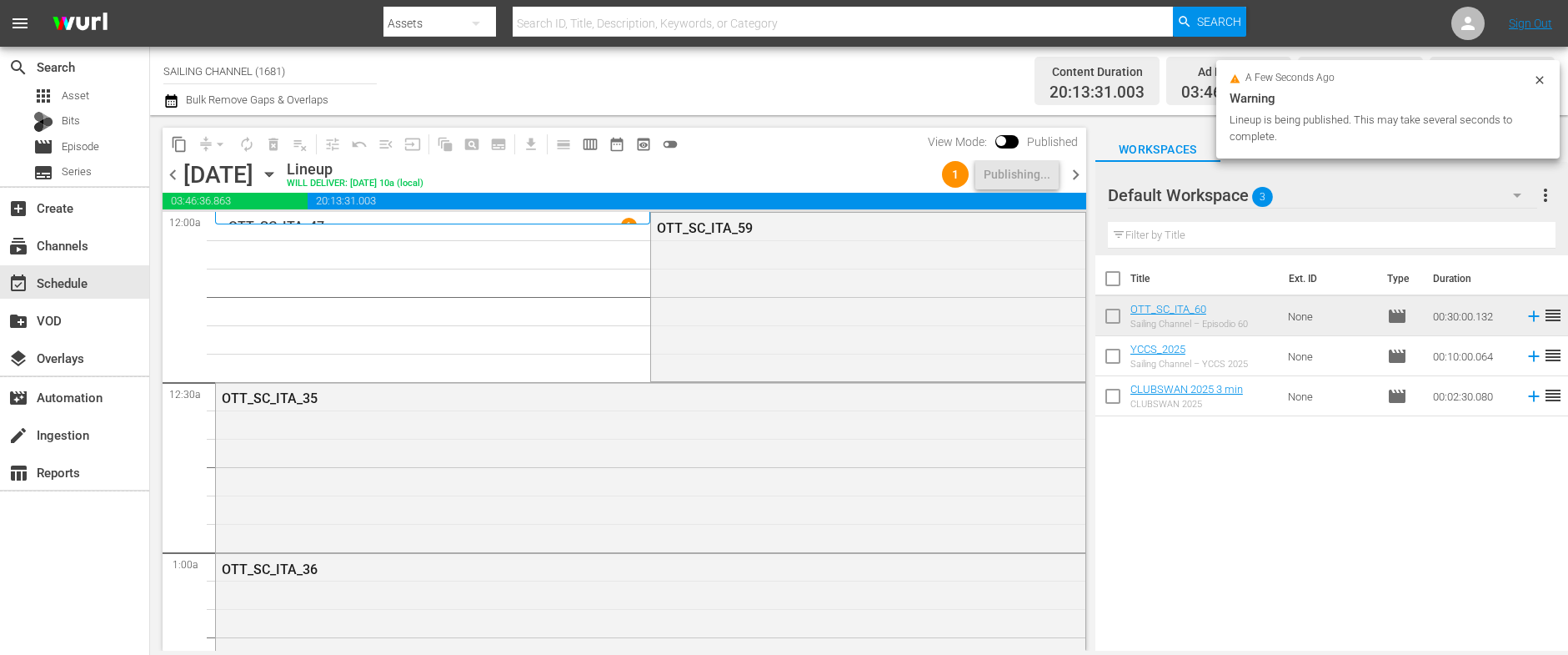
click at [1076, 179] on span "chevron_right" at bounding box center [1076, 175] width 21 height 21
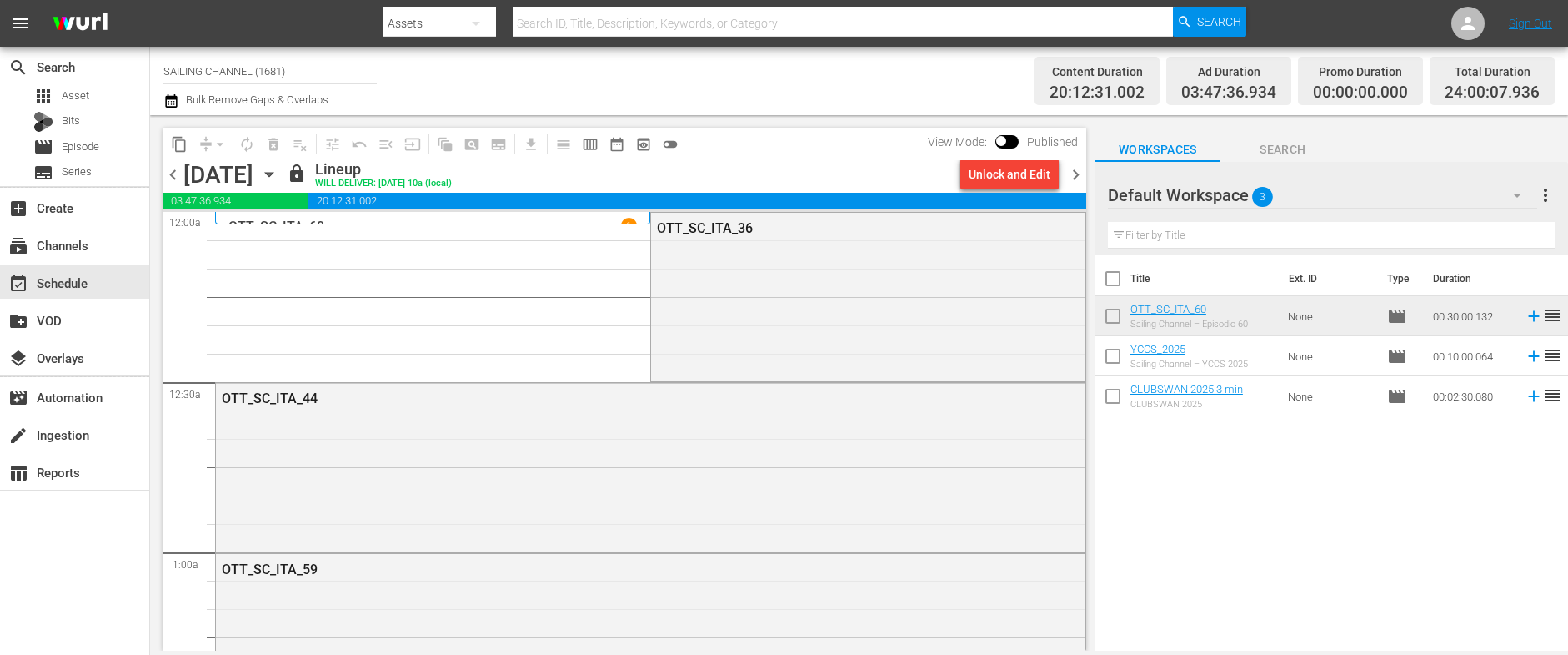
click at [1011, 175] on div "Unlock and Edit" at bounding box center [1009, 174] width 82 height 30
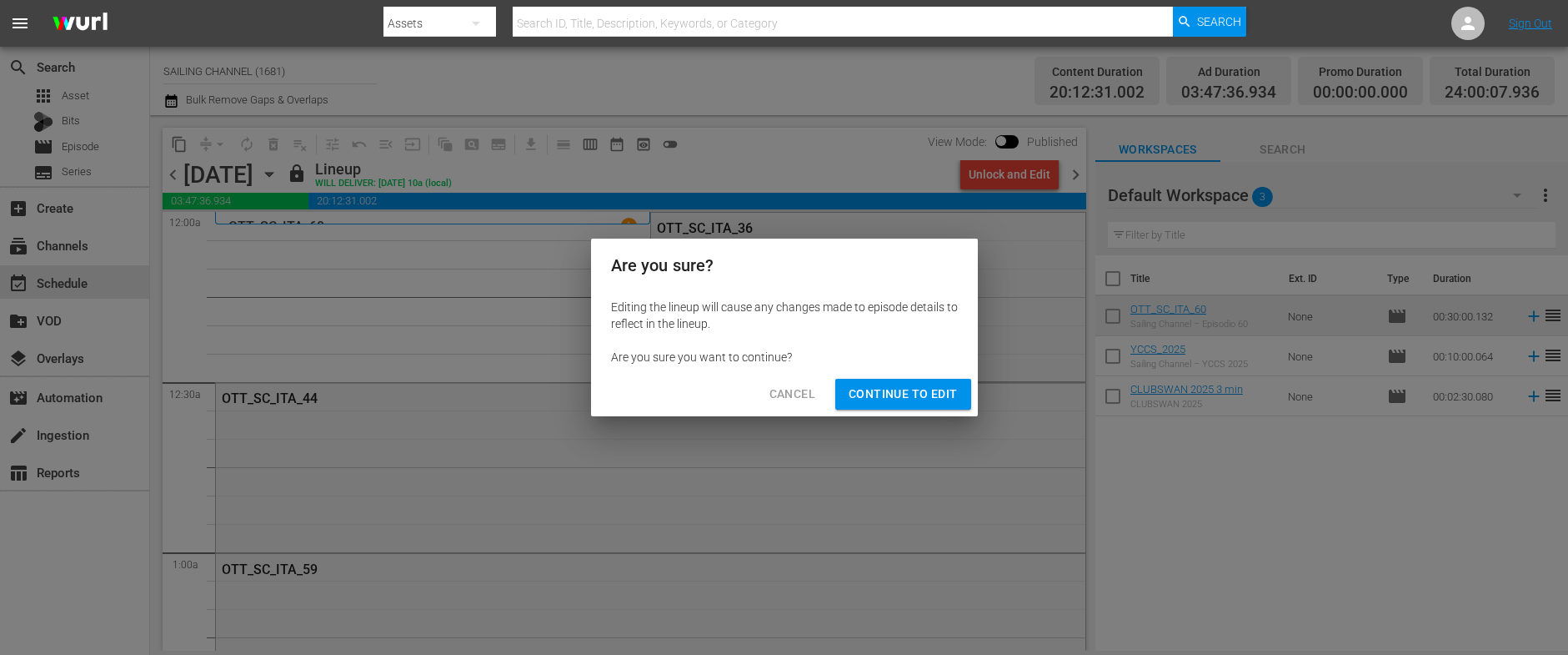
click at [870, 391] on span "Continue to Edit" at bounding box center [903, 395] width 109 height 21
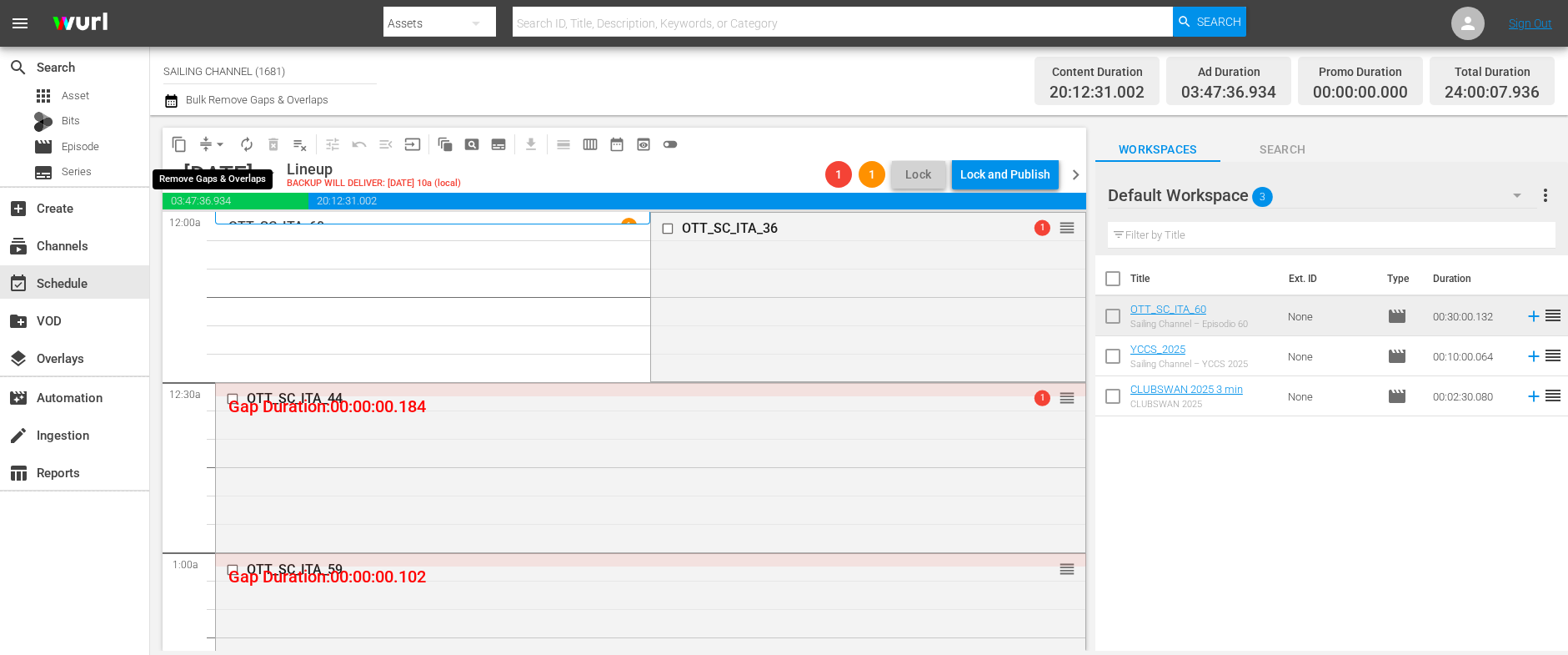
click at [216, 144] on span "arrow_drop_down" at bounding box center [220, 144] width 17 height 17
click at [217, 176] on li "Align to Midnight" at bounding box center [221, 177] width 175 height 27
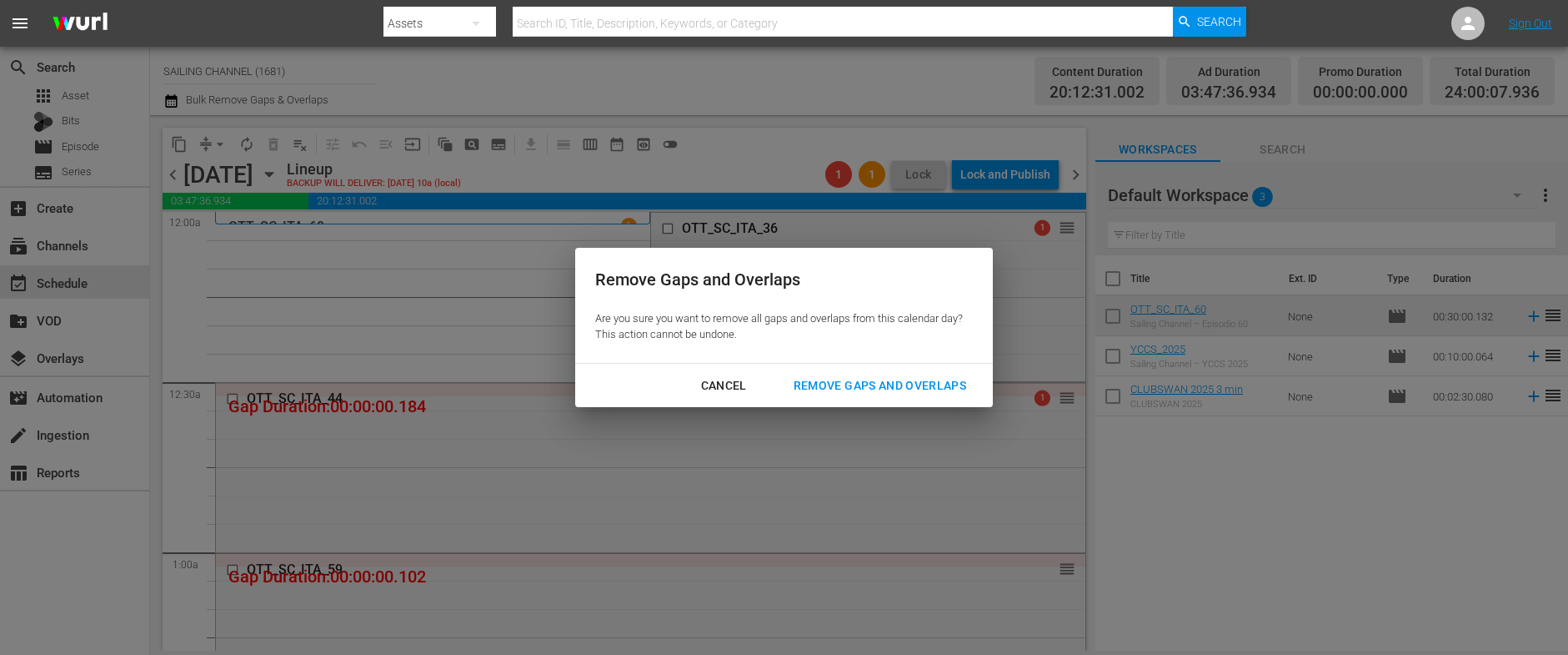
click at [814, 386] on div "Remove Gaps and Overlaps" at bounding box center [880, 386] width 199 height 21
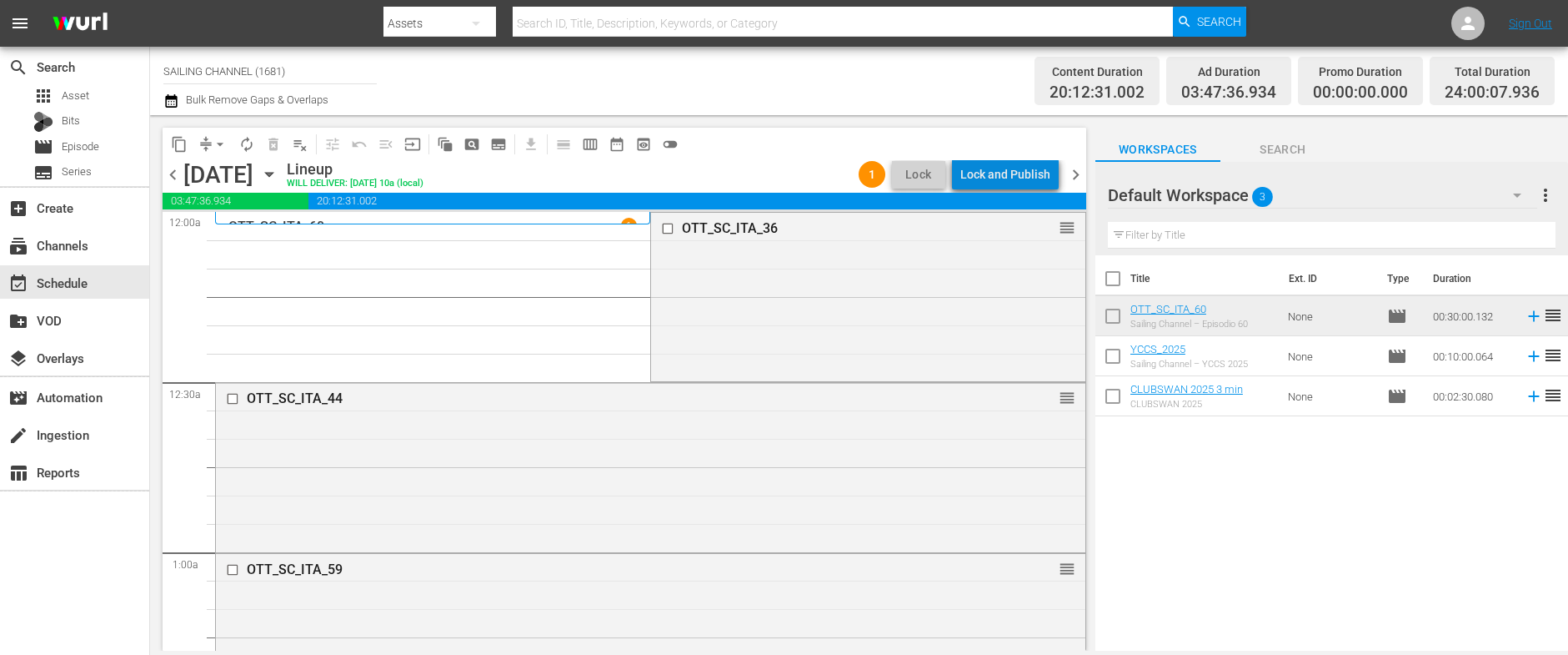
click at [1014, 174] on div "Lock and Publish" at bounding box center [1005, 174] width 90 height 30
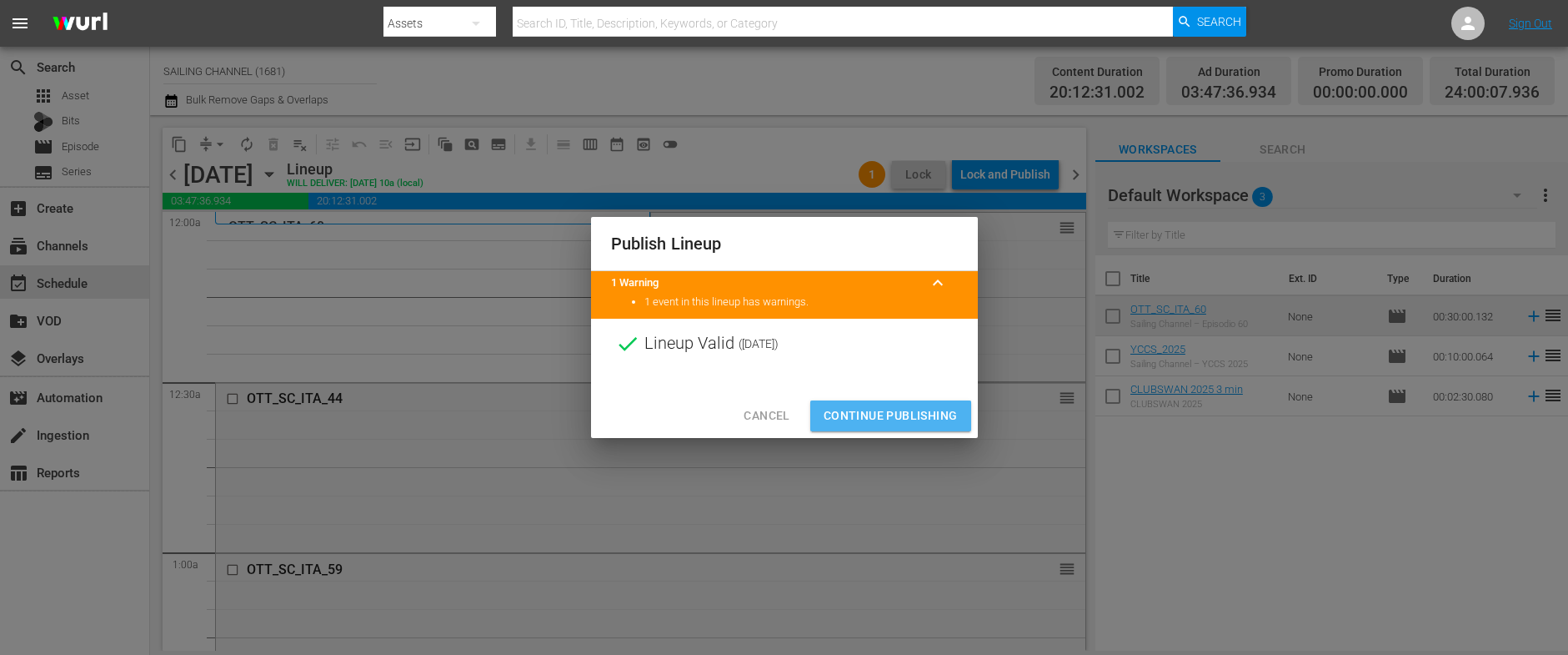
click at [875, 420] on span "Continue Publishing" at bounding box center [890, 416] width 134 height 21
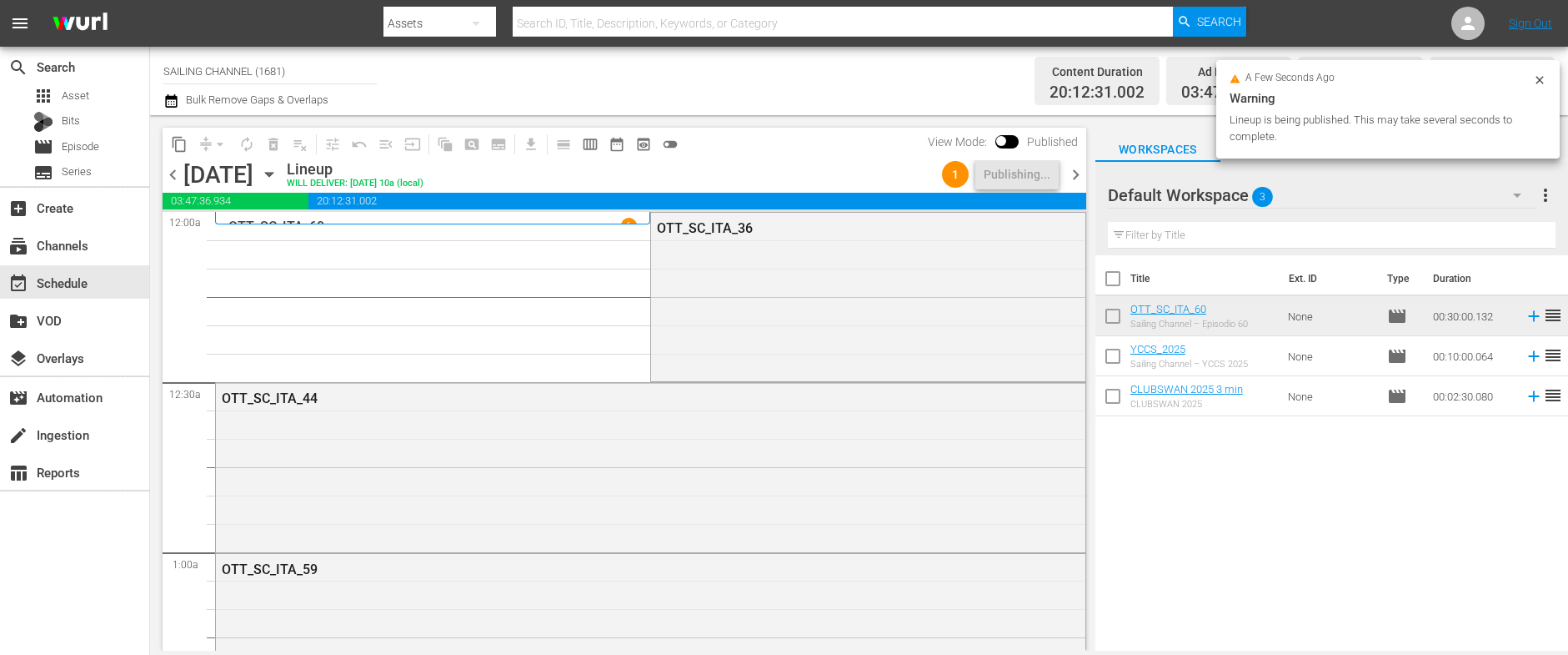
click at [1072, 177] on span "chevron_right" at bounding box center [1076, 175] width 21 height 21
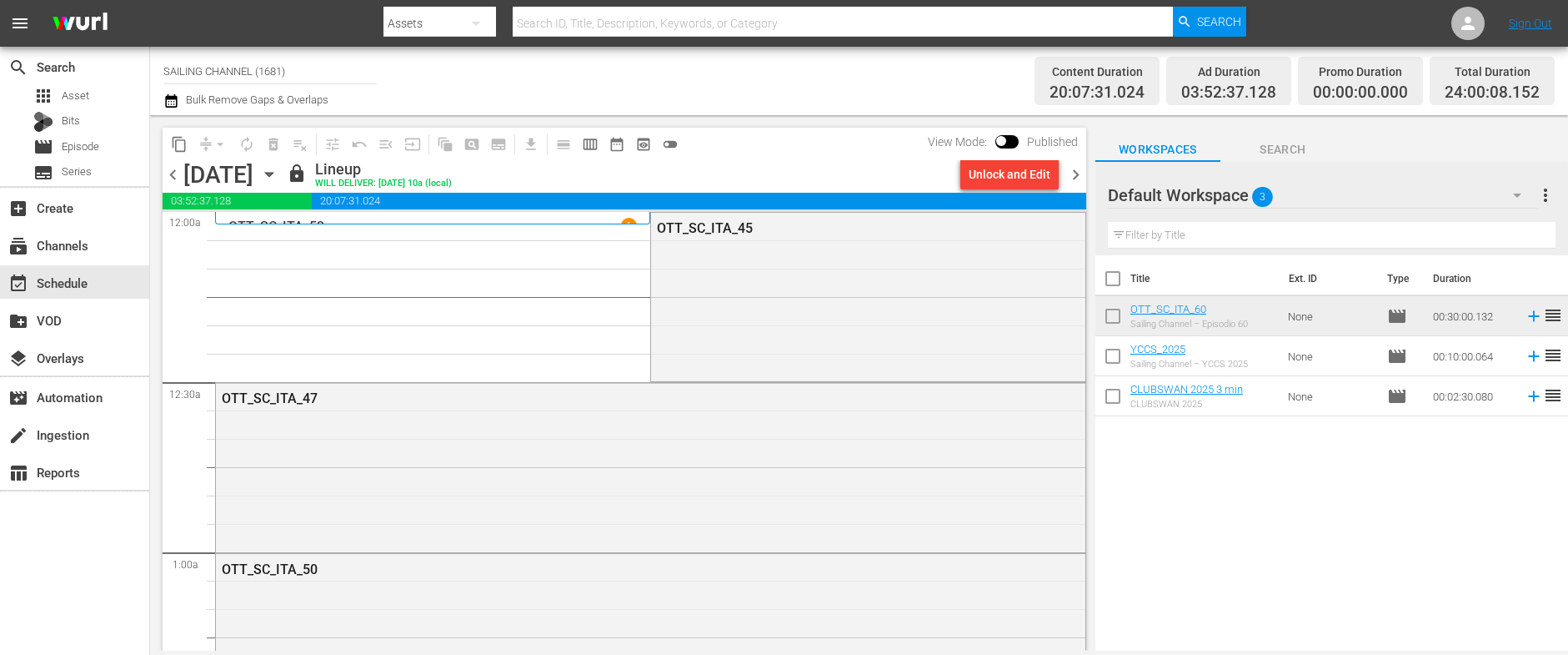
click at [1013, 174] on div "Unlock and Edit" at bounding box center [1009, 174] width 82 height 30
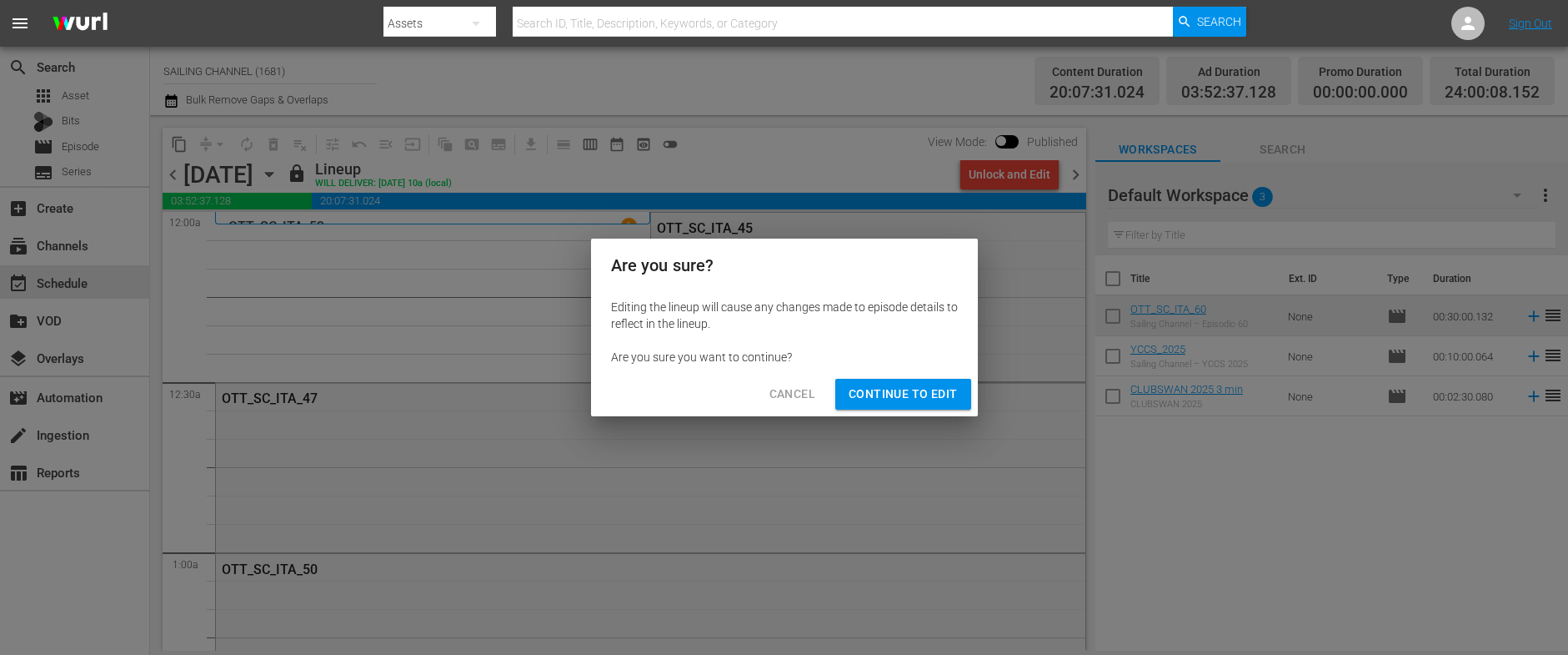
click at [911, 392] on span "Continue to Edit" at bounding box center [903, 395] width 109 height 21
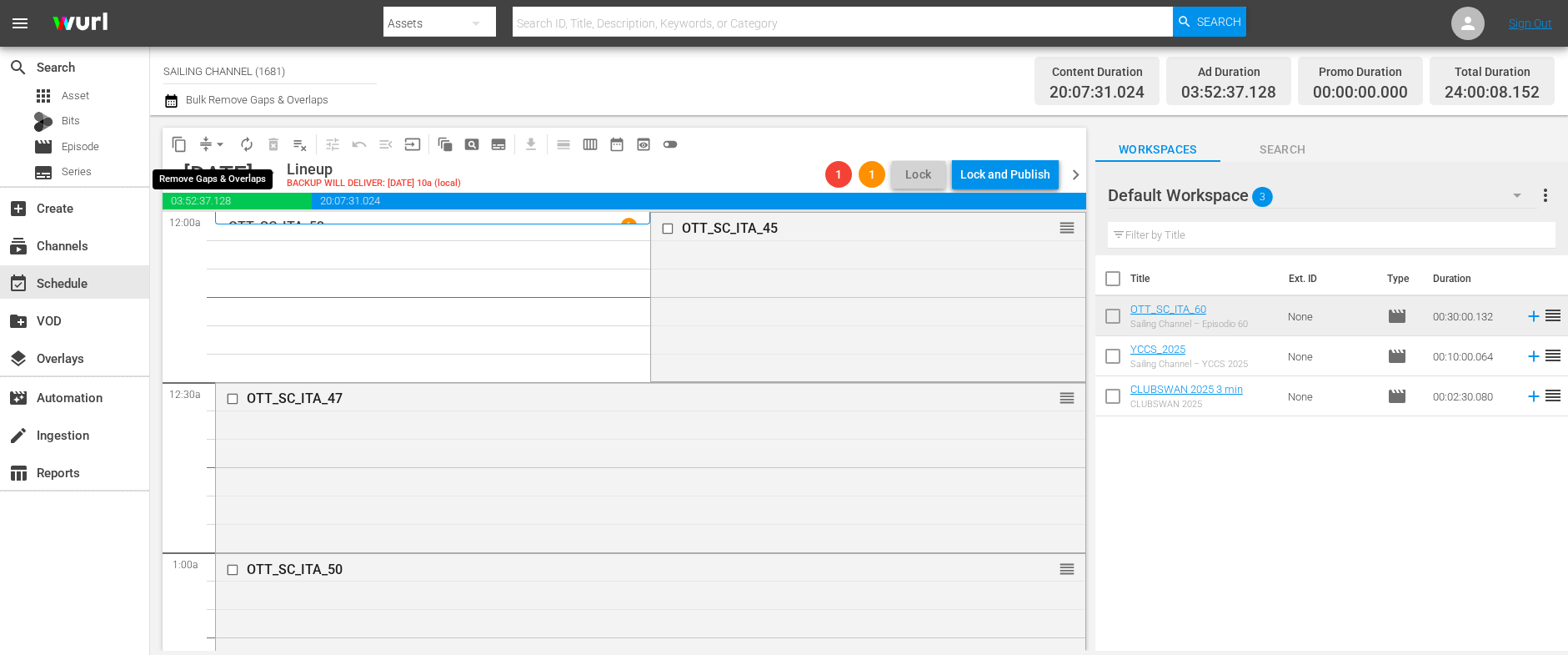
click at [218, 142] on span "arrow_drop_down" at bounding box center [220, 144] width 17 height 17
click at [219, 183] on li "Align to Midnight" at bounding box center [221, 177] width 175 height 27
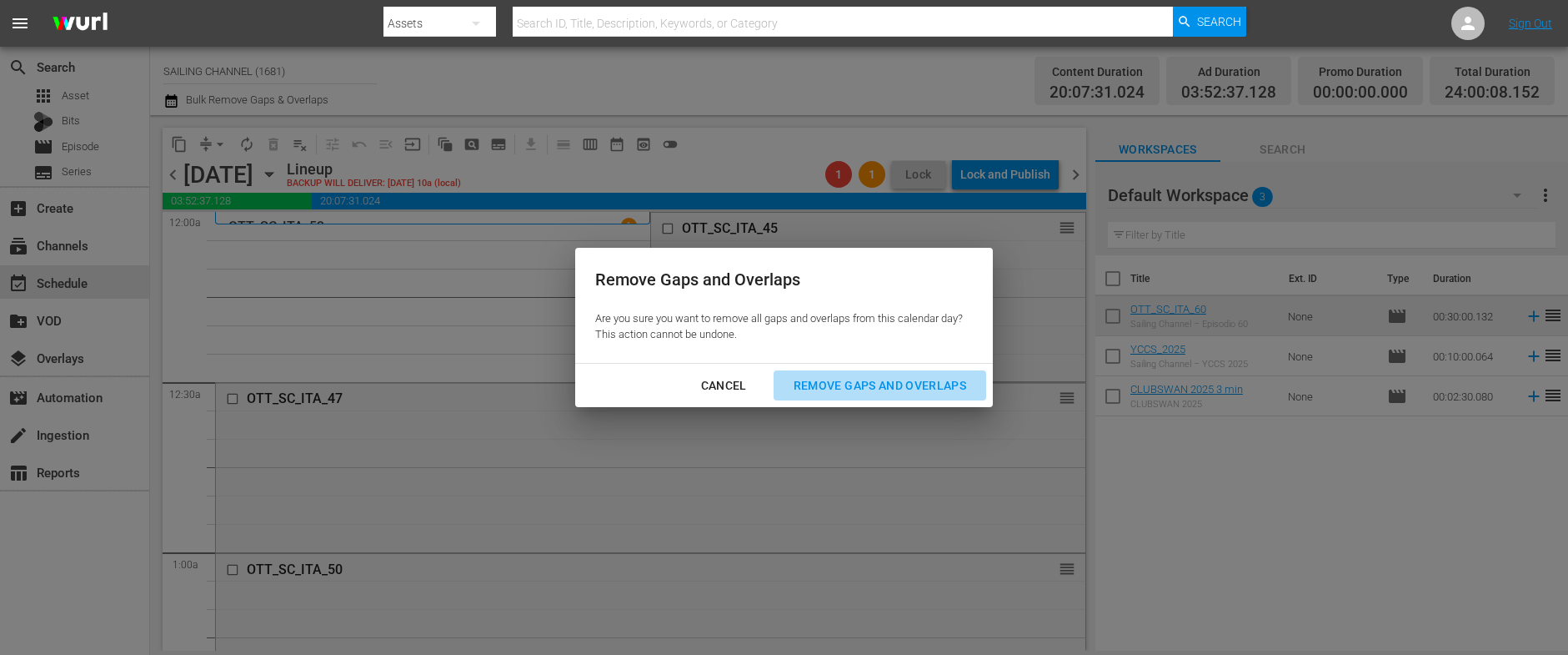
click at [911, 380] on div "Remove Gaps and Overlaps" at bounding box center [880, 386] width 199 height 21
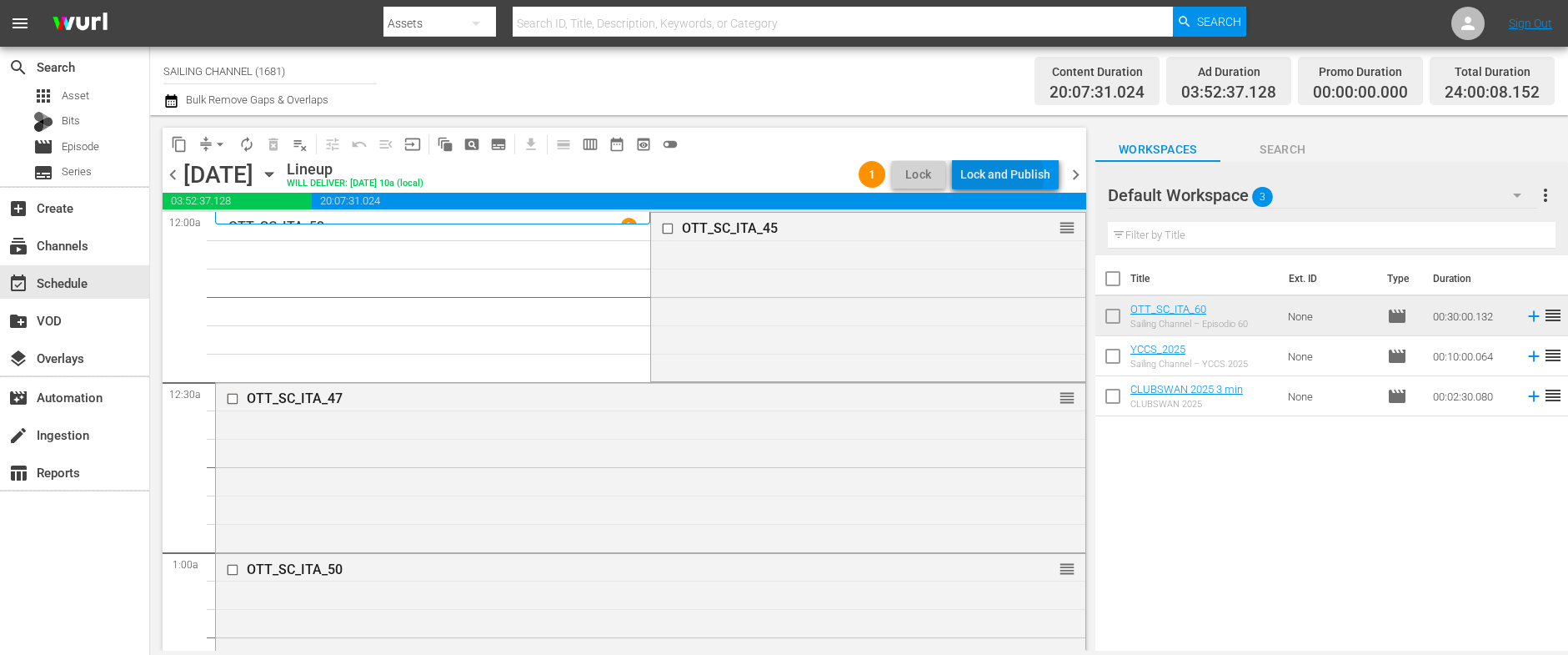
click at [997, 176] on div "Lock and Publish" at bounding box center [1005, 174] width 90 height 30
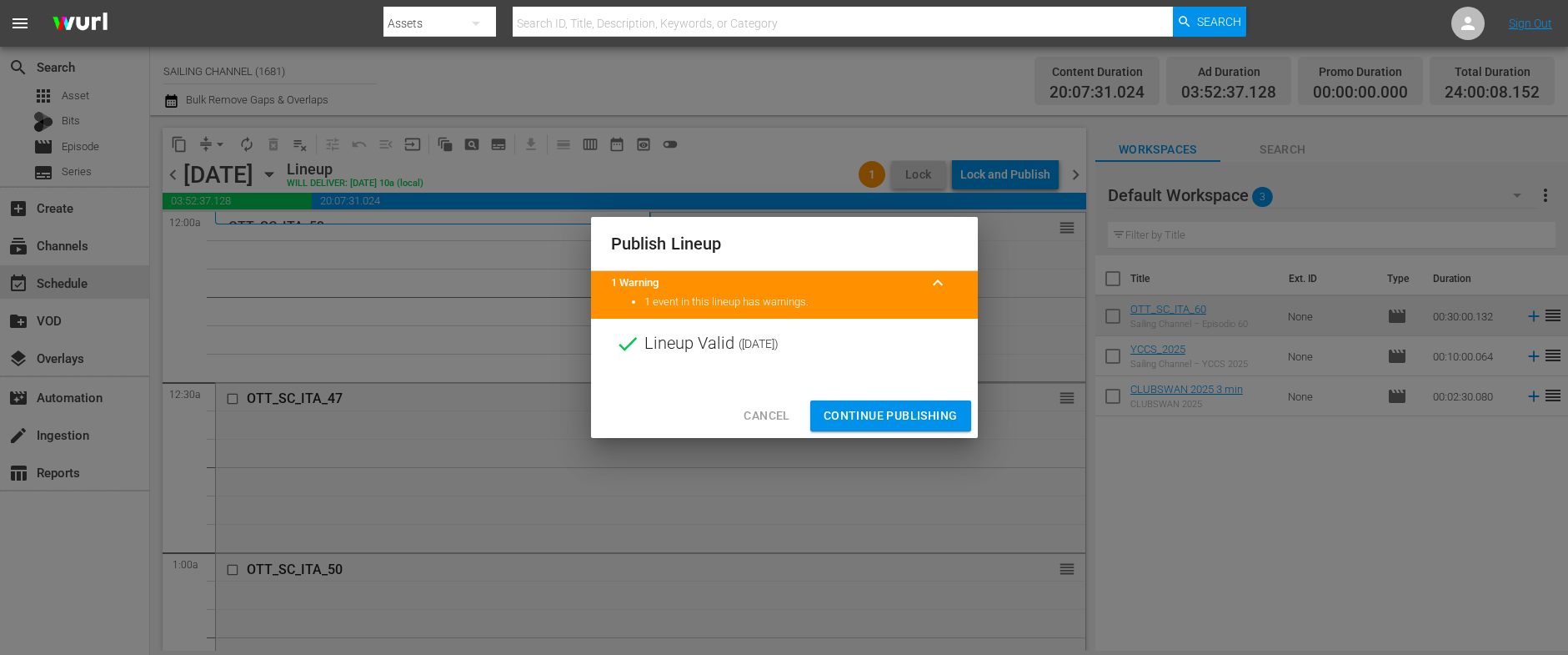
click at [880, 415] on span "Continue Publishing" at bounding box center [890, 416] width 134 height 21
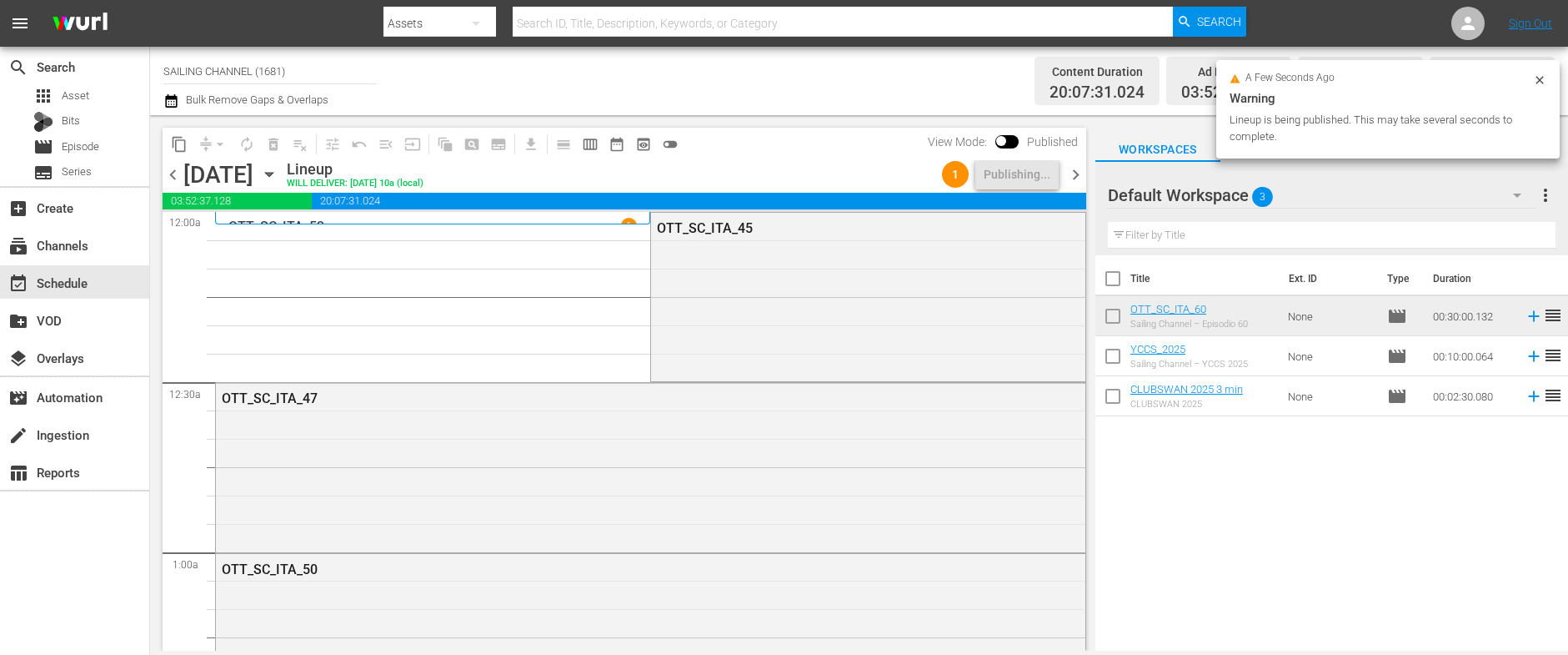
click at [1069, 178] on span "chevron_right" at bounding box center [1076, 175] width 21 height 21
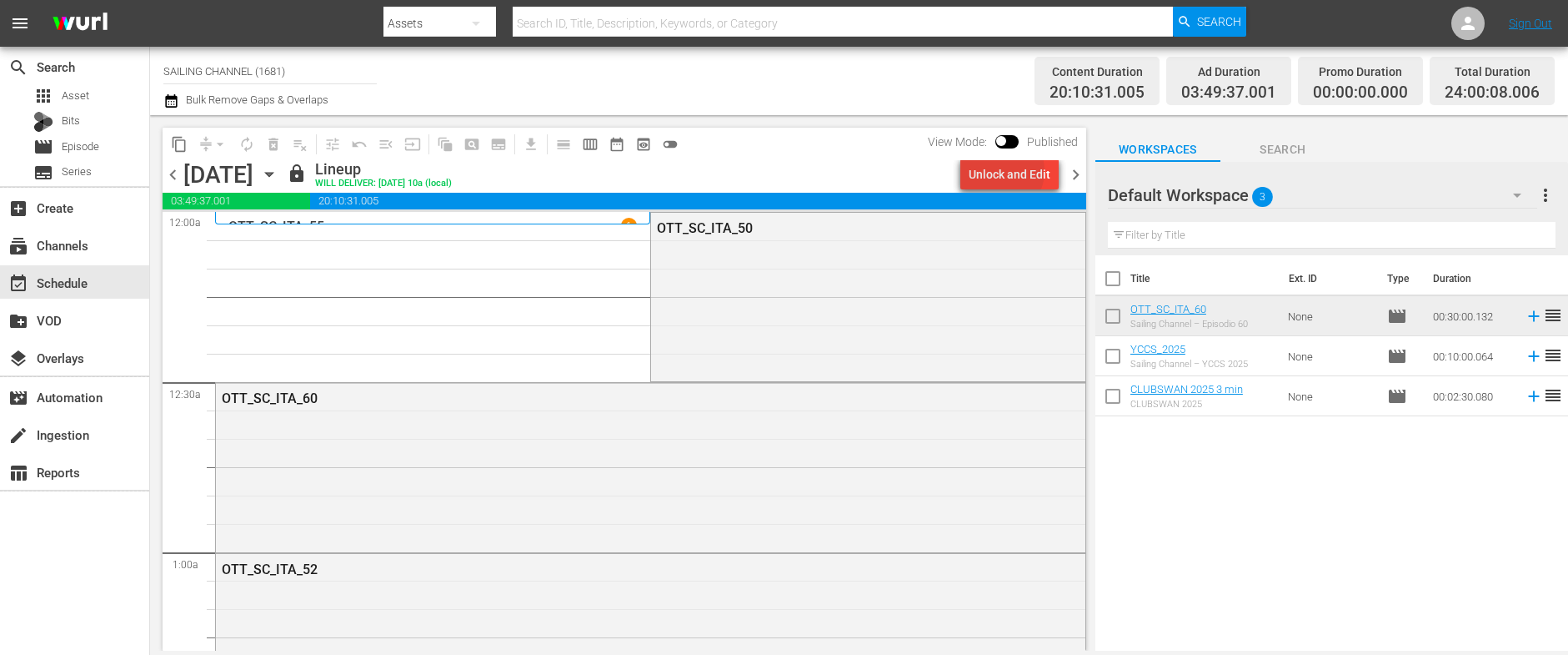
click at [1005, 171] on div "Unlock and Edit" at bounding box center [1009, 174] width 82 height 30
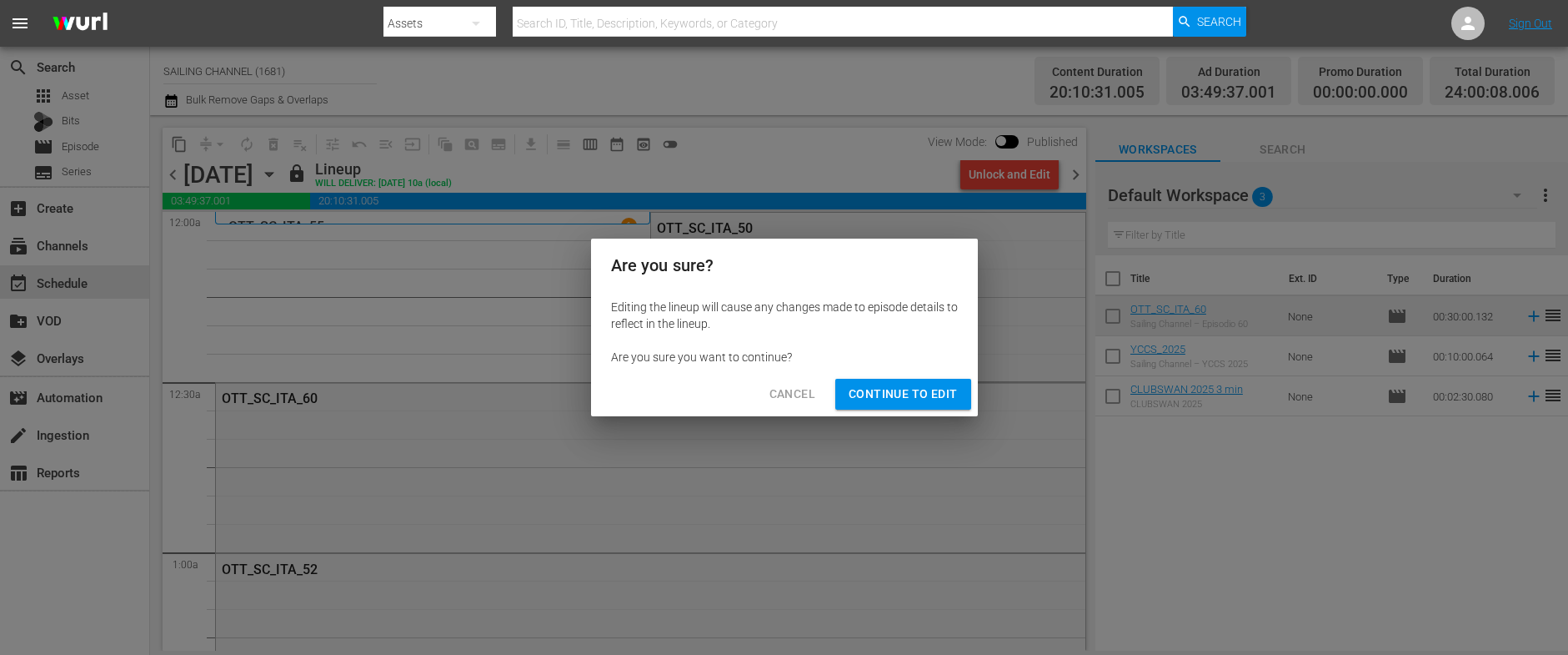
click at [896, 392] on span "Continue to Edit" at bounding box center [903, 395] width 109 height 21
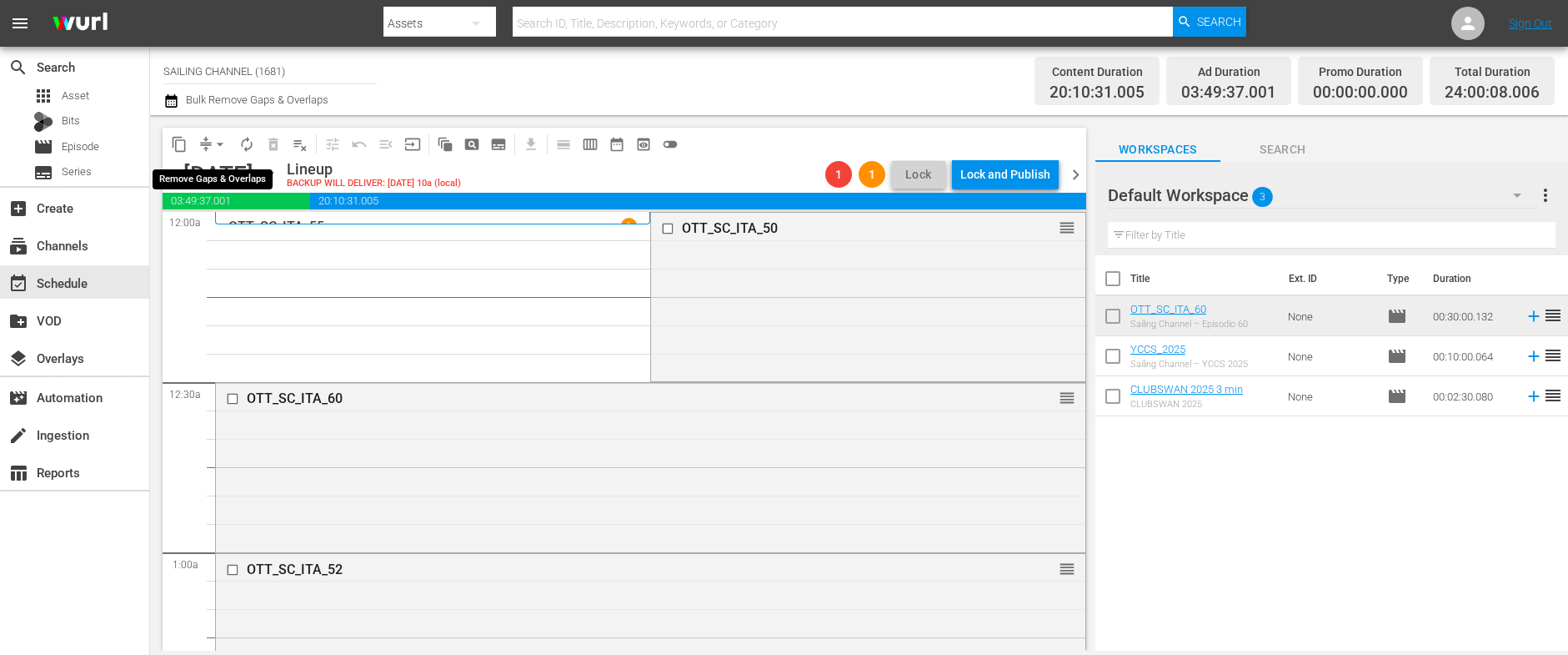
click at [218, 143] on span "arrow_drop_down" at bounding box center [220, 144] width 17 height 17
click at [211, 177] on li "Align to Midnight" at bounding box center [221, 177] width 175 height 27
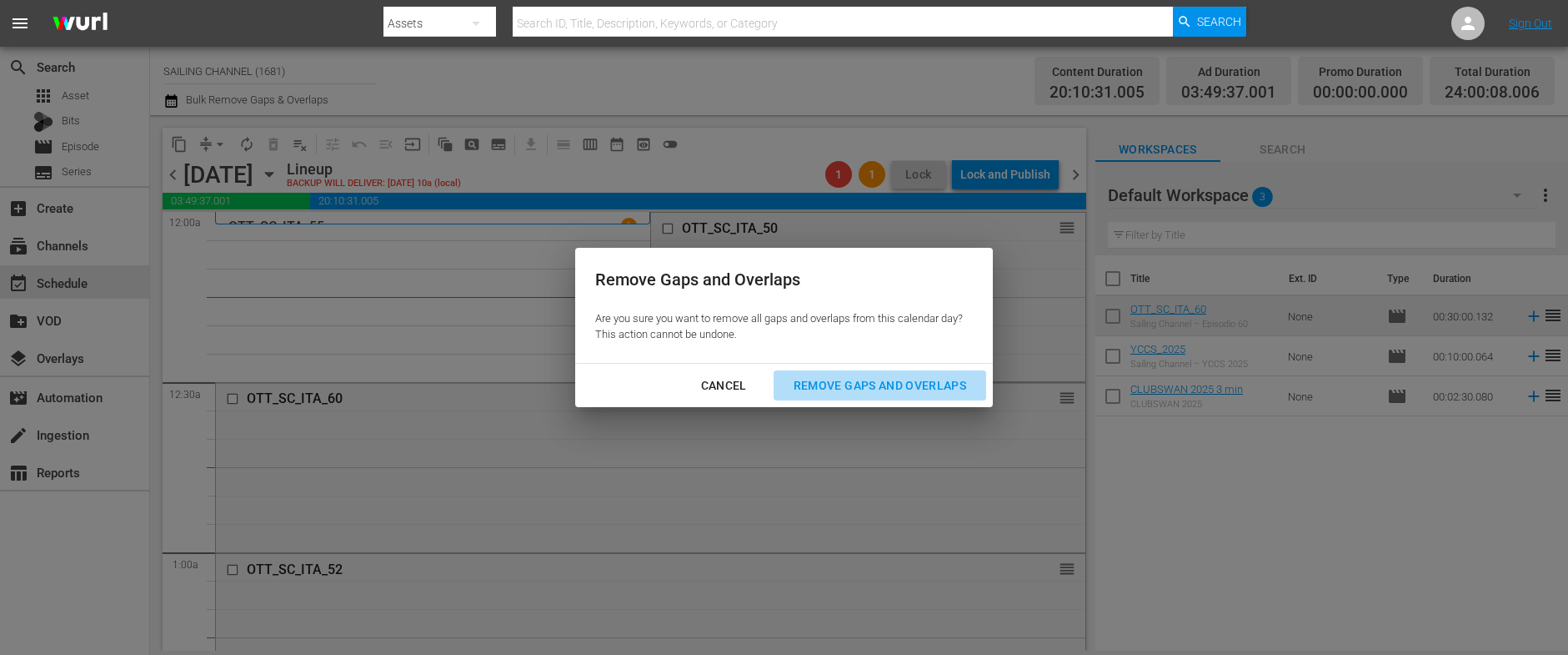
drag, startPoint x: 835, startPoint y: 377, endPoint x: 868, endPoint y: 365, distance: 35.1
click at [835, 377] on div "Remove Gaps and Overlaps" at bounding box center [880, 386] width 199 height 21
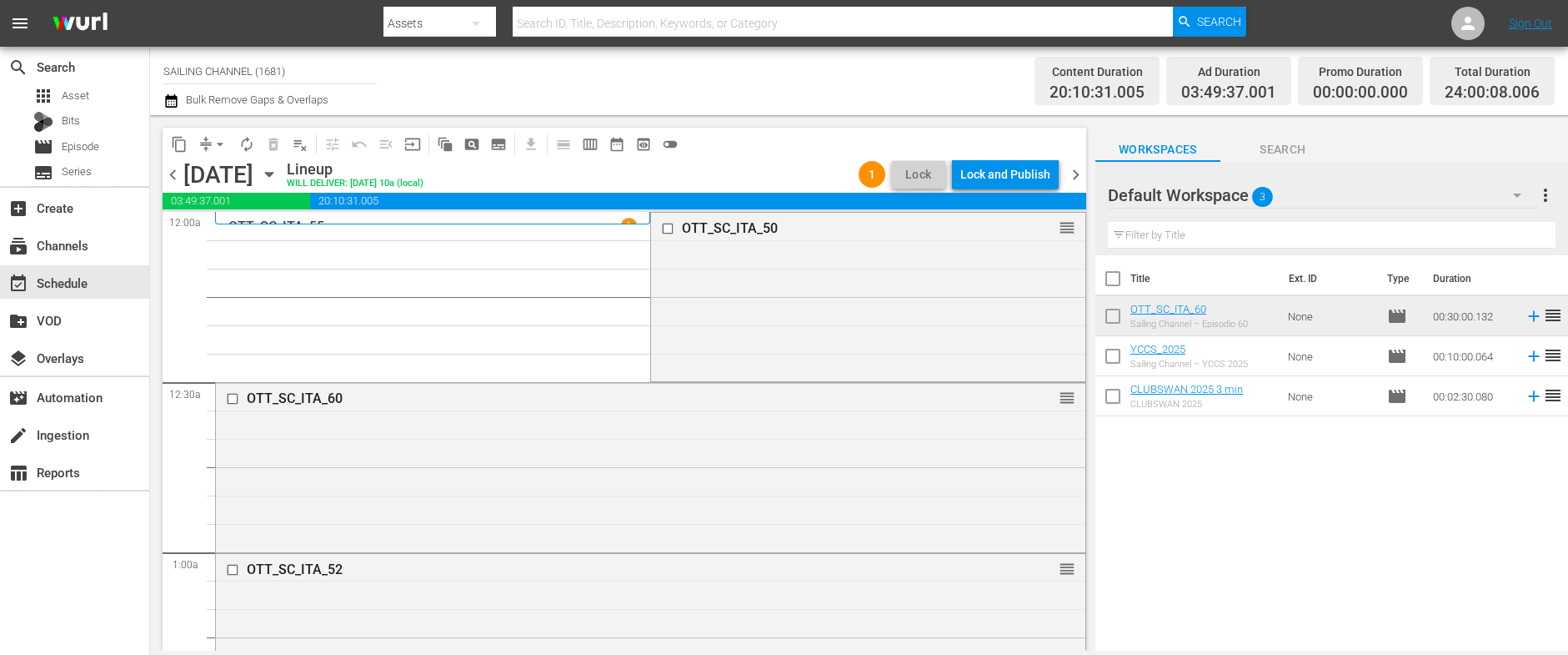
click at [994, 175] on div "Lock and Publish" at bounding box center [1005, 174] width 90 height 30
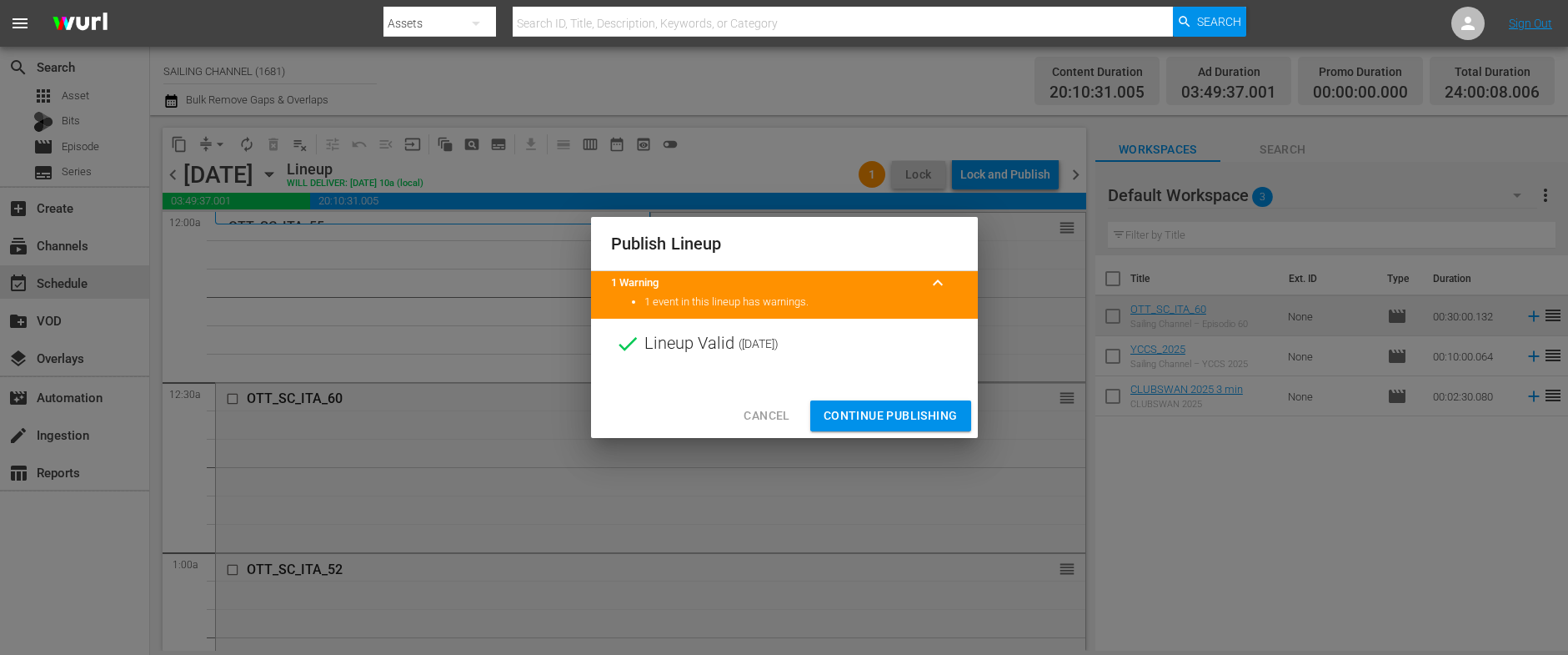
click at [882, 409] on span "Continue Publishing" at bounding box center [890, 416] width 134 height 21
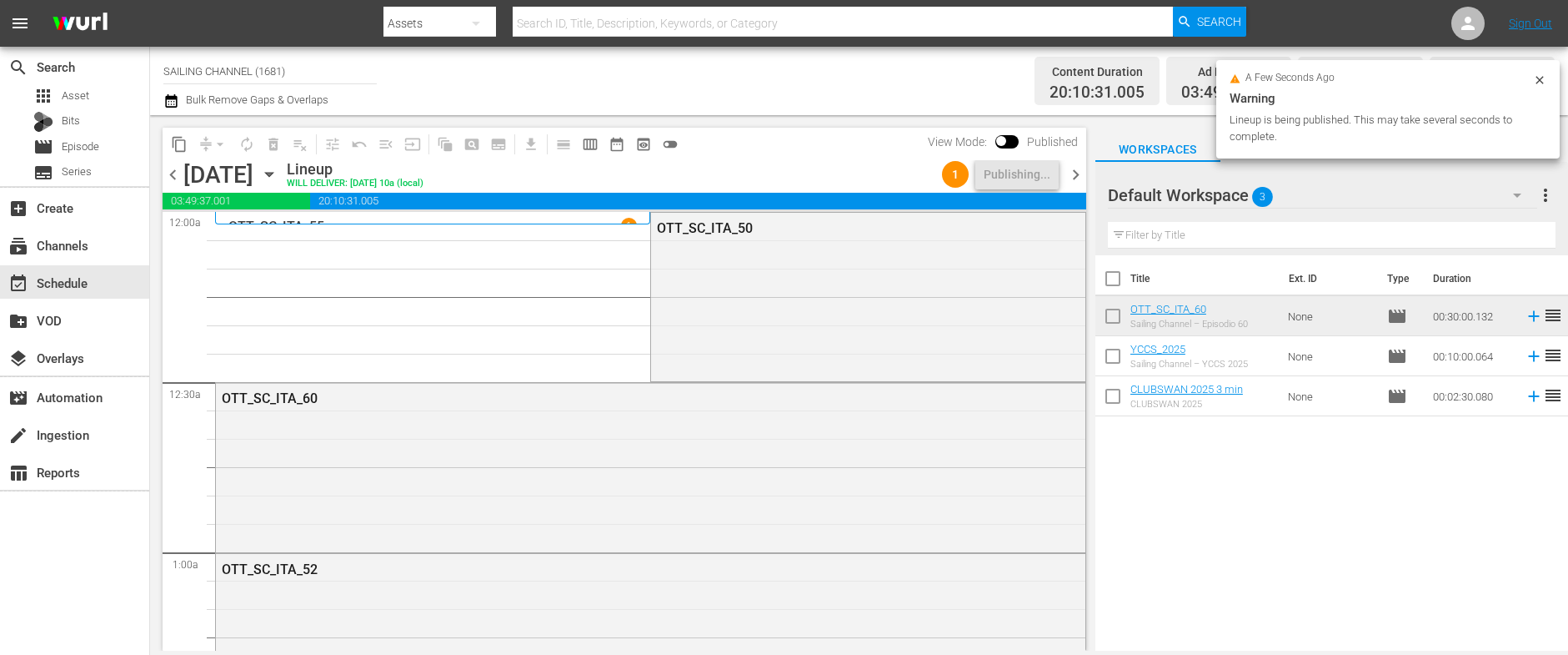
click at [1075, 179] on span "chevron_right" at bounding box center [1076, 175] width 21 height 21
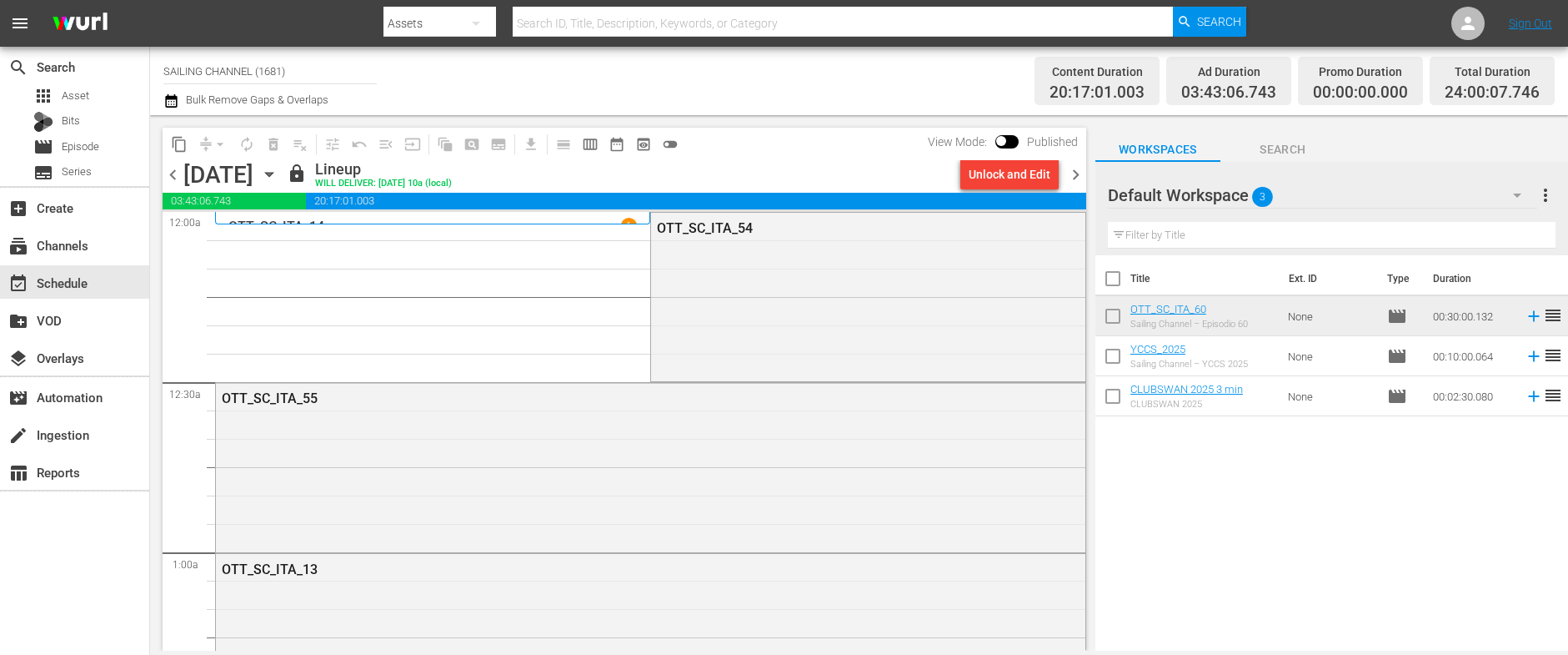
click at [1014, 176] on div "Unlock and Edit" at bounding box center [1009, 174] width 82 height 30
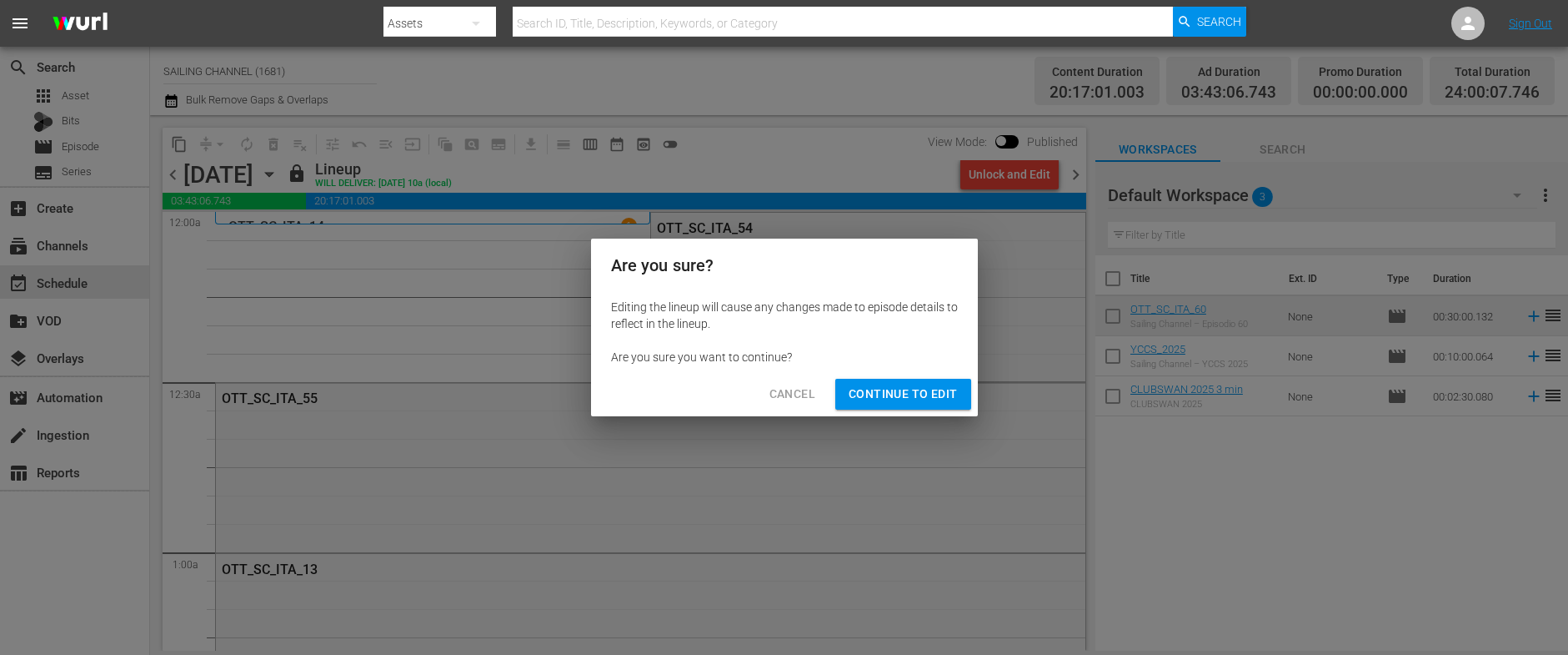
click at [914, 394] on span "Continue to Edit" at bounding box center [903, 395] width 109 height 21
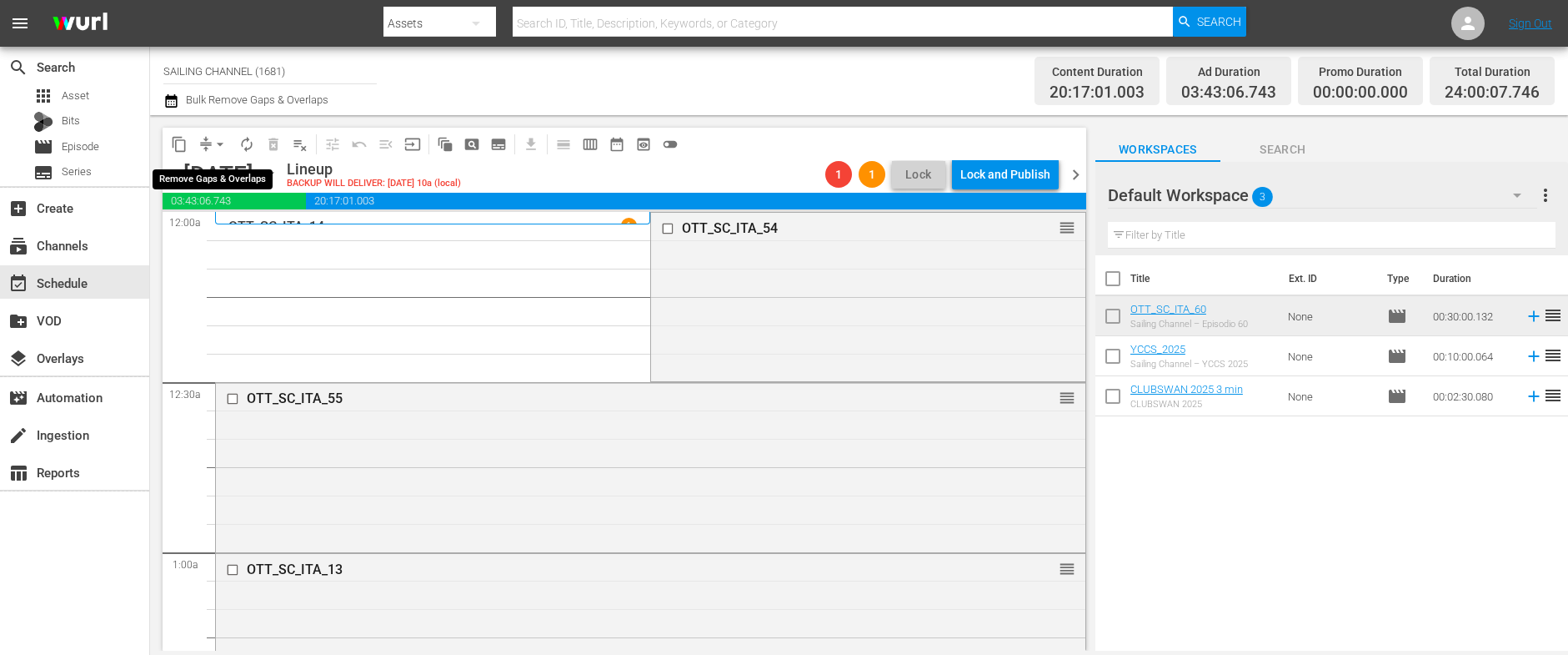
click at [216, 146] on span "arrow_drop_down" at bounding box center [220, 144] width 17 height 17
click at [221, 184] on li "Align to Midnight" at bounding box center [221, 177] width 175 height 27
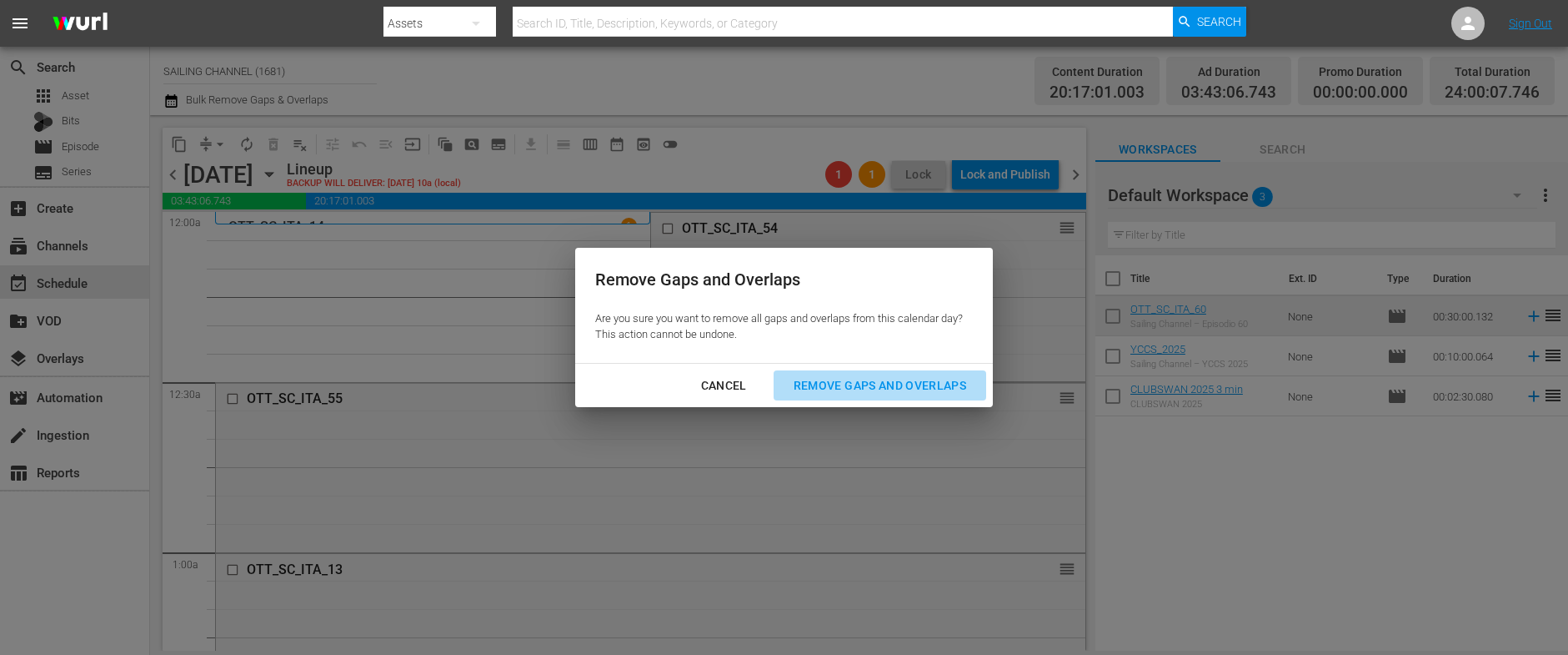
click at [894, 390] on div "Remove Gaps and Overlaps" at bounding box center [880, 386] width 199 height 21
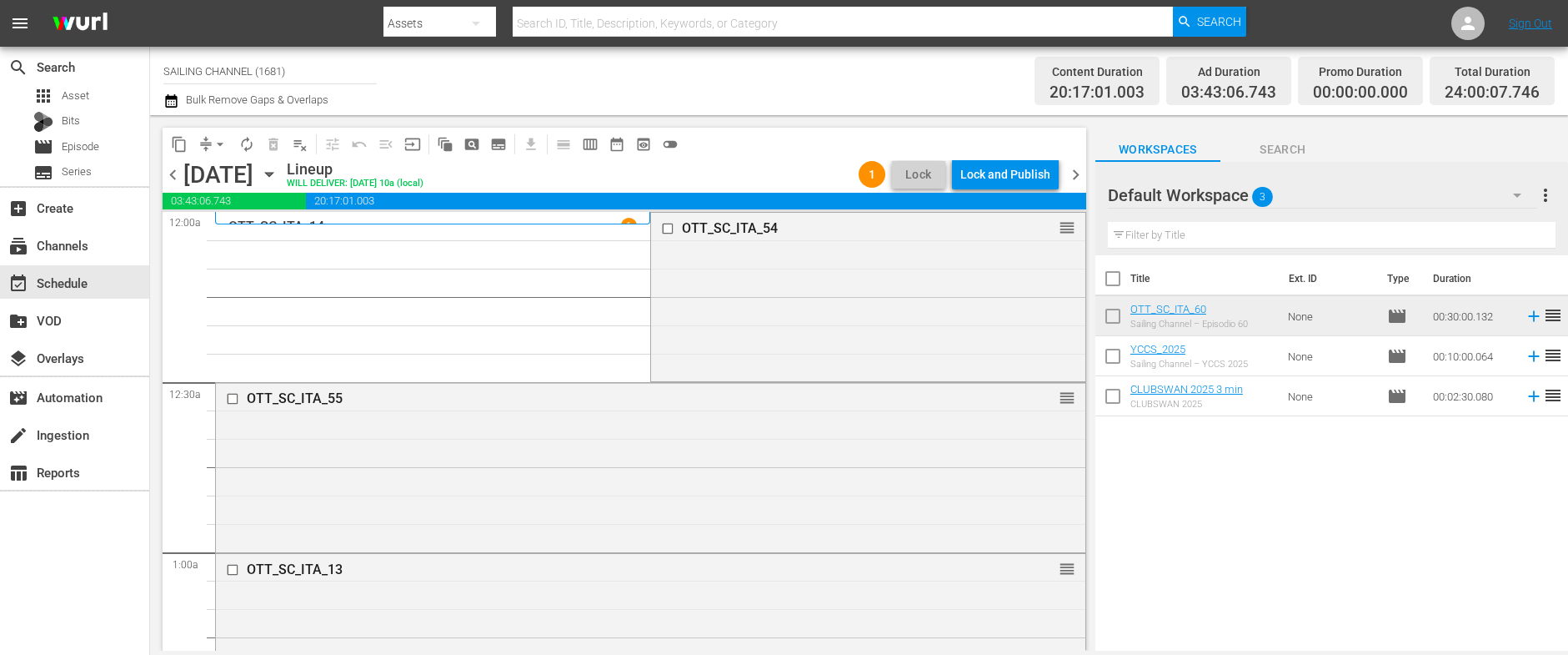
click at [1001, 176] on div "Lock and Publish" at bounding box center [1005, 174] width 90 height 30
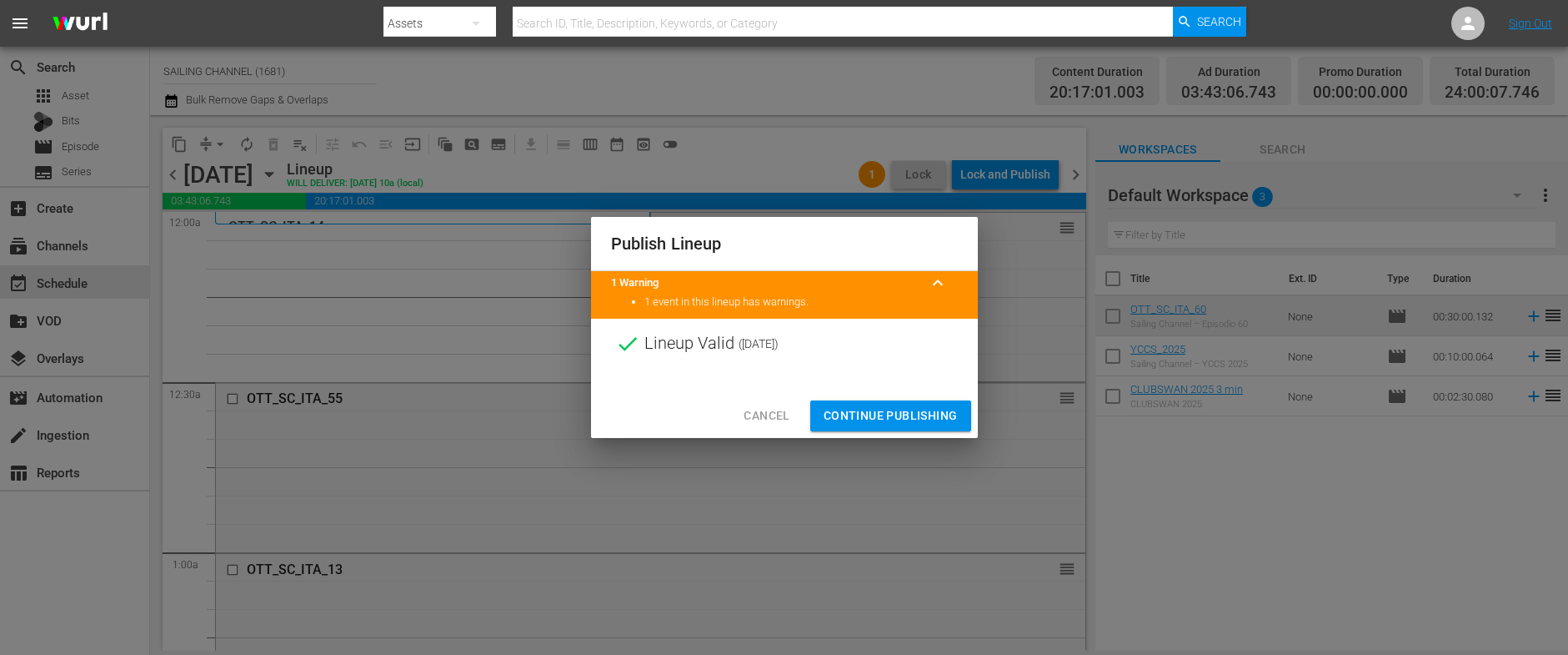
drag, startPoint x: 875, startPoint y: 410, endPoint x: 928, endPoint y: 373, distance: 64.6
click at [875, 410] on span "Continue Publishing" at bounding box center [890, 416] width 134 height 21
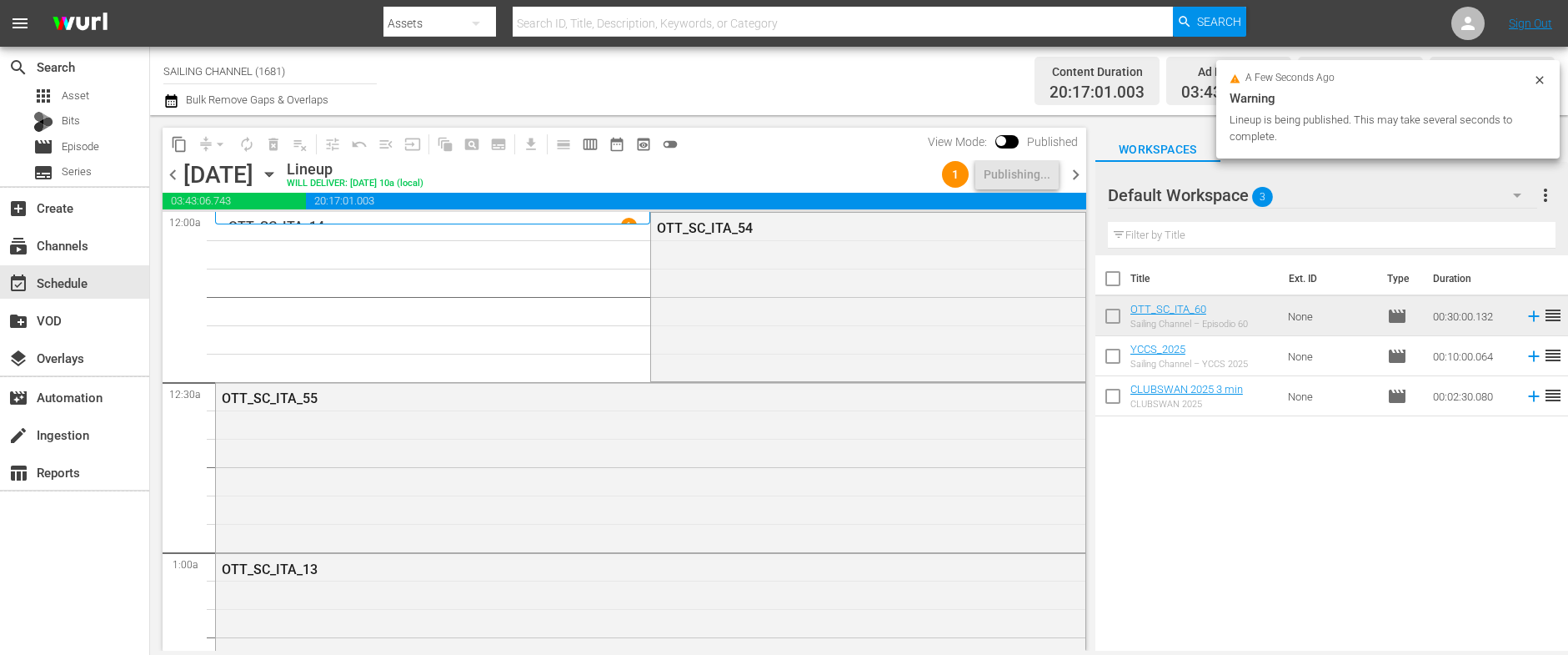
click at [1075, 183] on span "chevron_right" at bounding box center [1076, 175] width 21 height 21
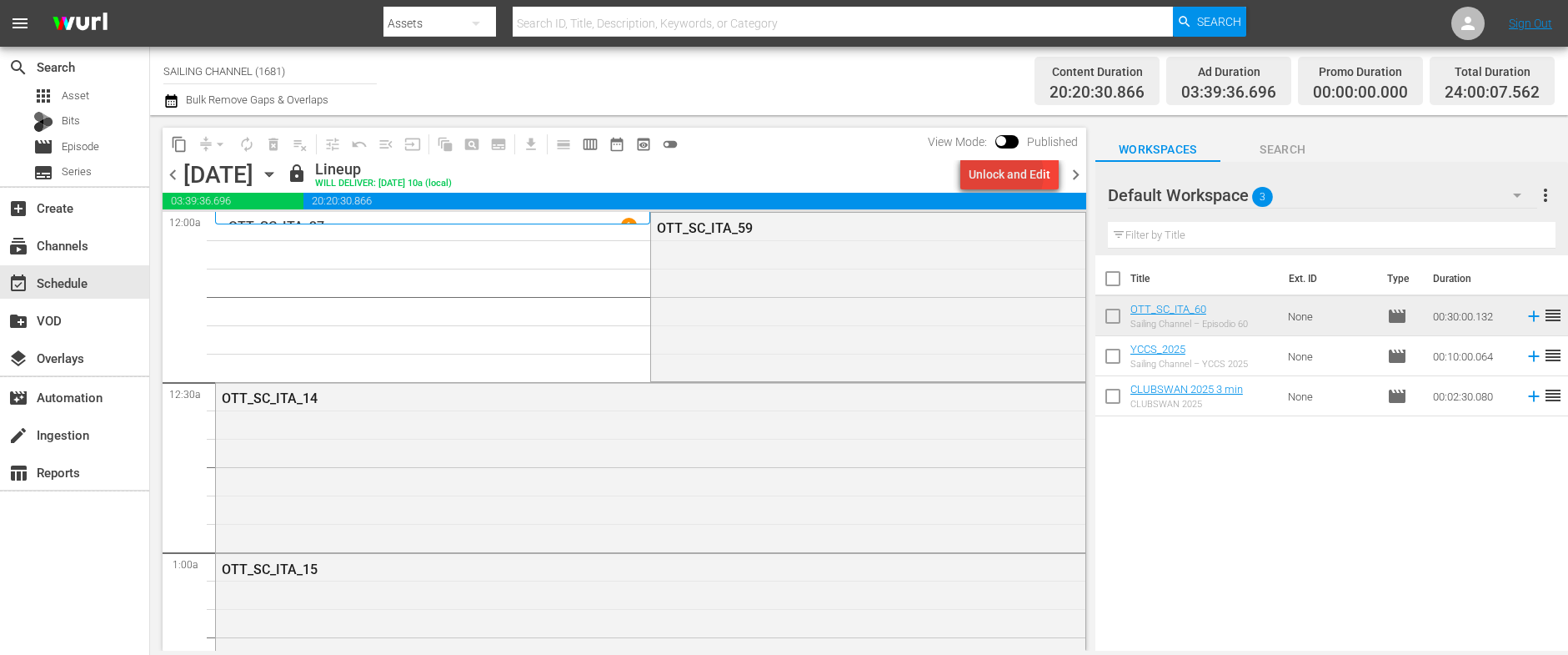
click at [1001, 174] on div "Unlock and Edit" at bounding box center [1009, 174] width 82 height 30
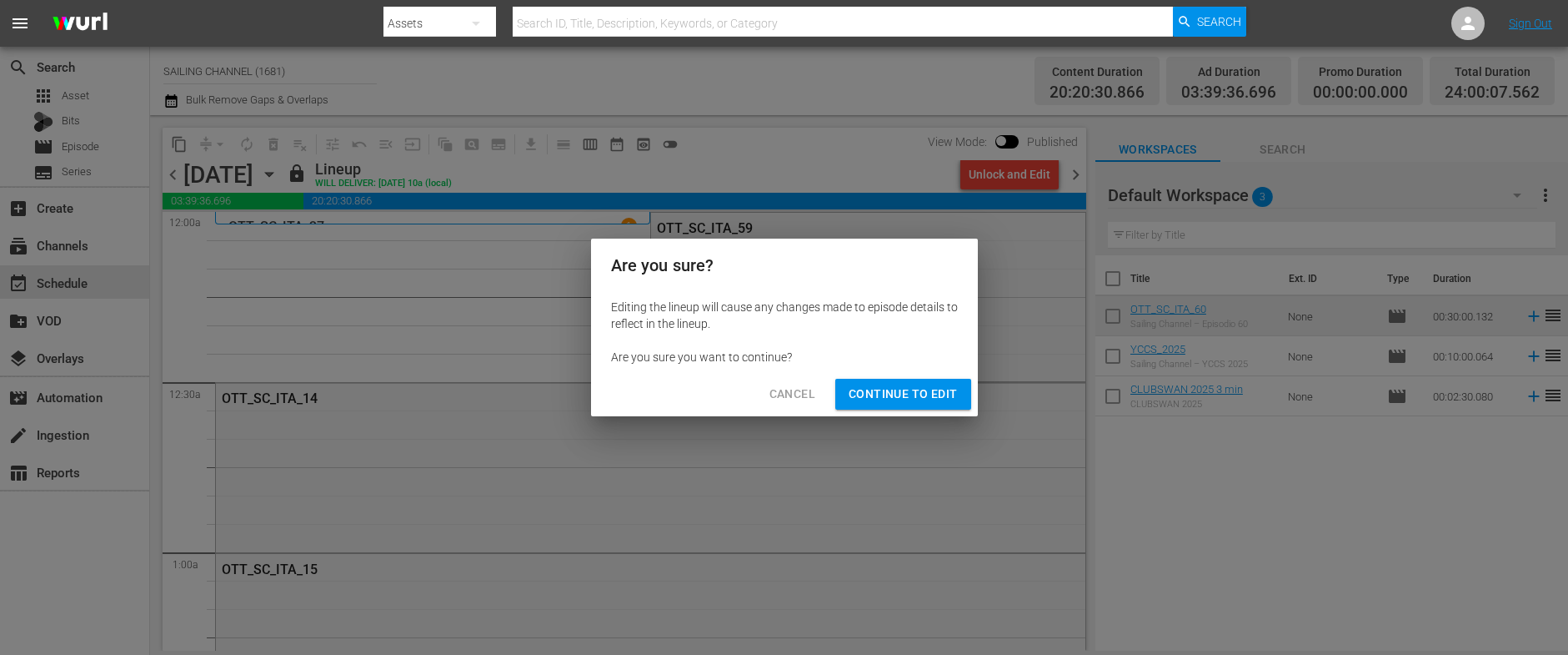
click at [908, 397] on span "Continue to Edit" at bounding box center [903, 395] width 109 height 21
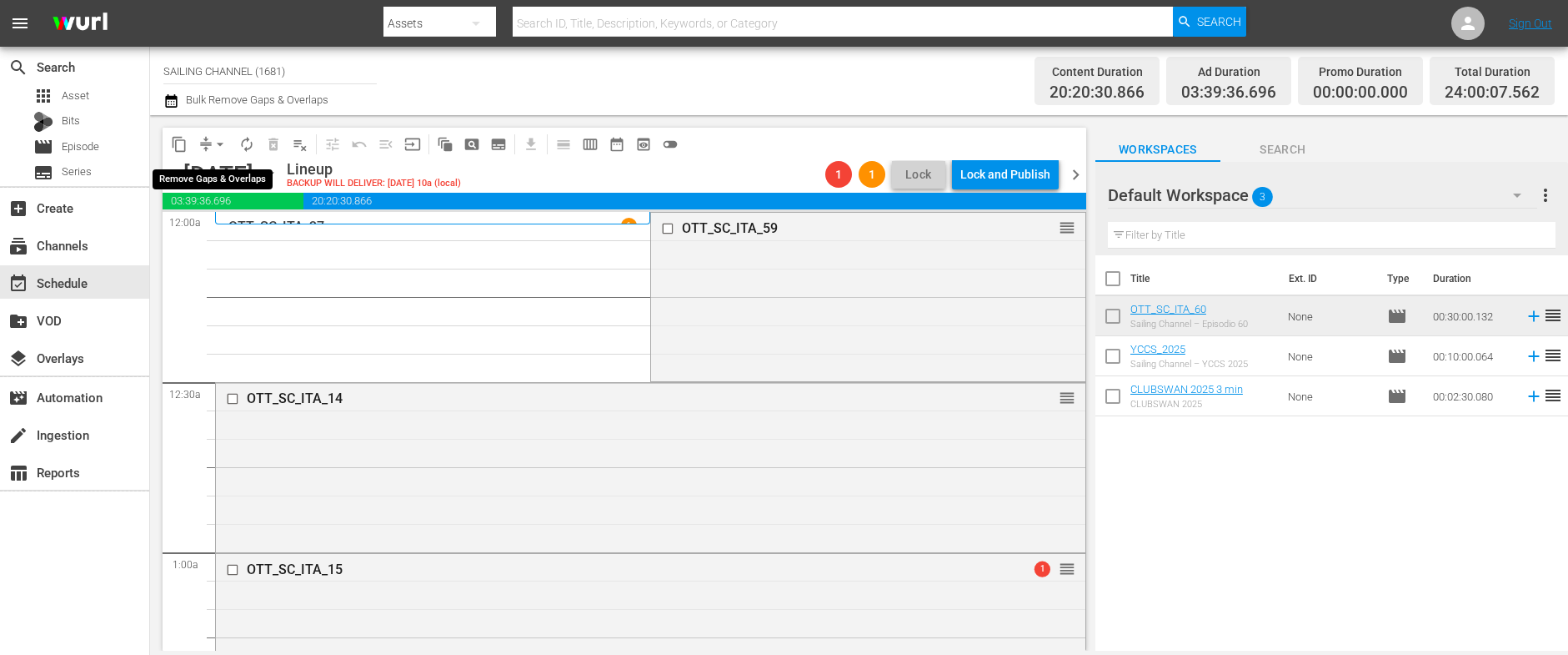
click at [223, 146] on span "arrow_drop_down" at bounding box center [220, 144] width 17 height 17
click at [218, 174] on li "Align to Midnight" at bounding box center [221, 177] width 175 height 27
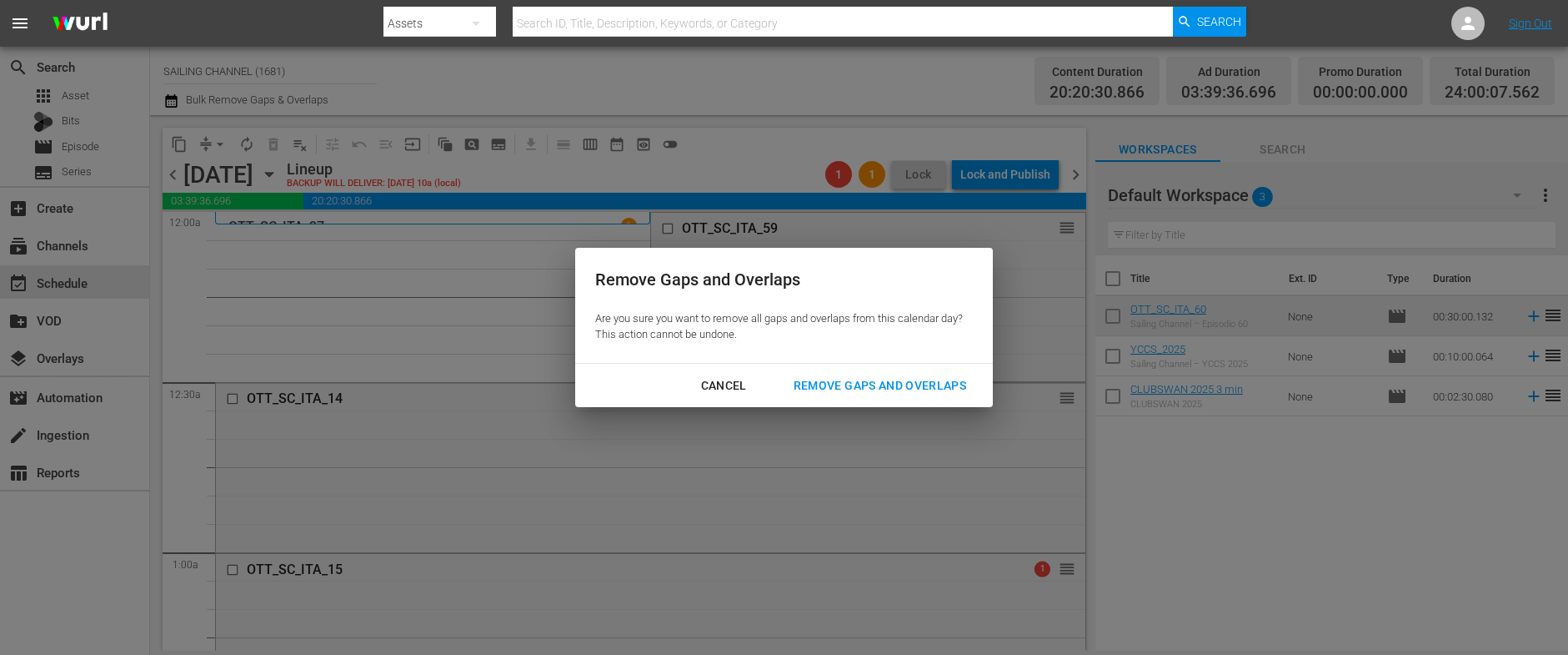
drag, startPoint x: 833, startPoint y: 380, endPoint x: 816, endPoint y: 372, distance: 18.8
click at [833, 380] on div "Remove Gaps and Overlaps" at bounding box center [880, 386] width 199 height 21
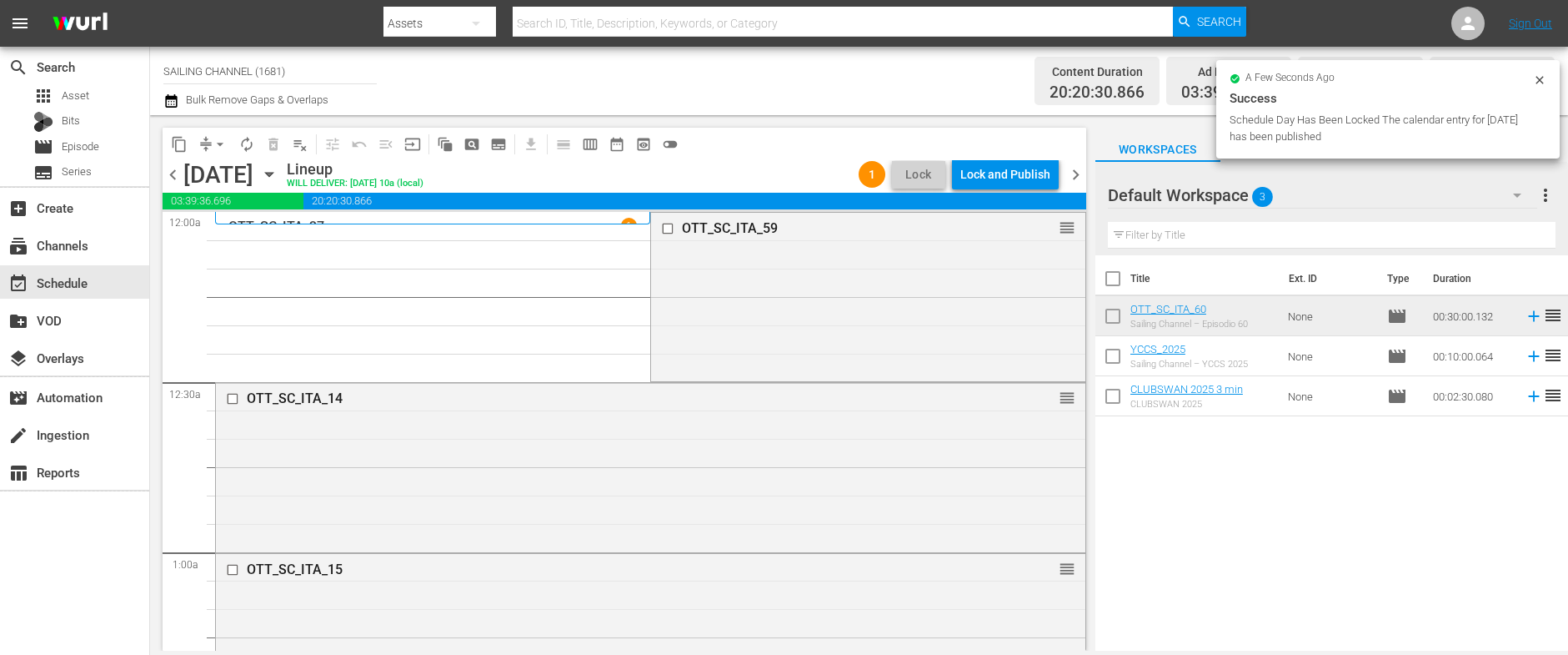
click at [1001, 176] on div "Lock and Publish" at bounding box center [1005, 174] width 90 height 30
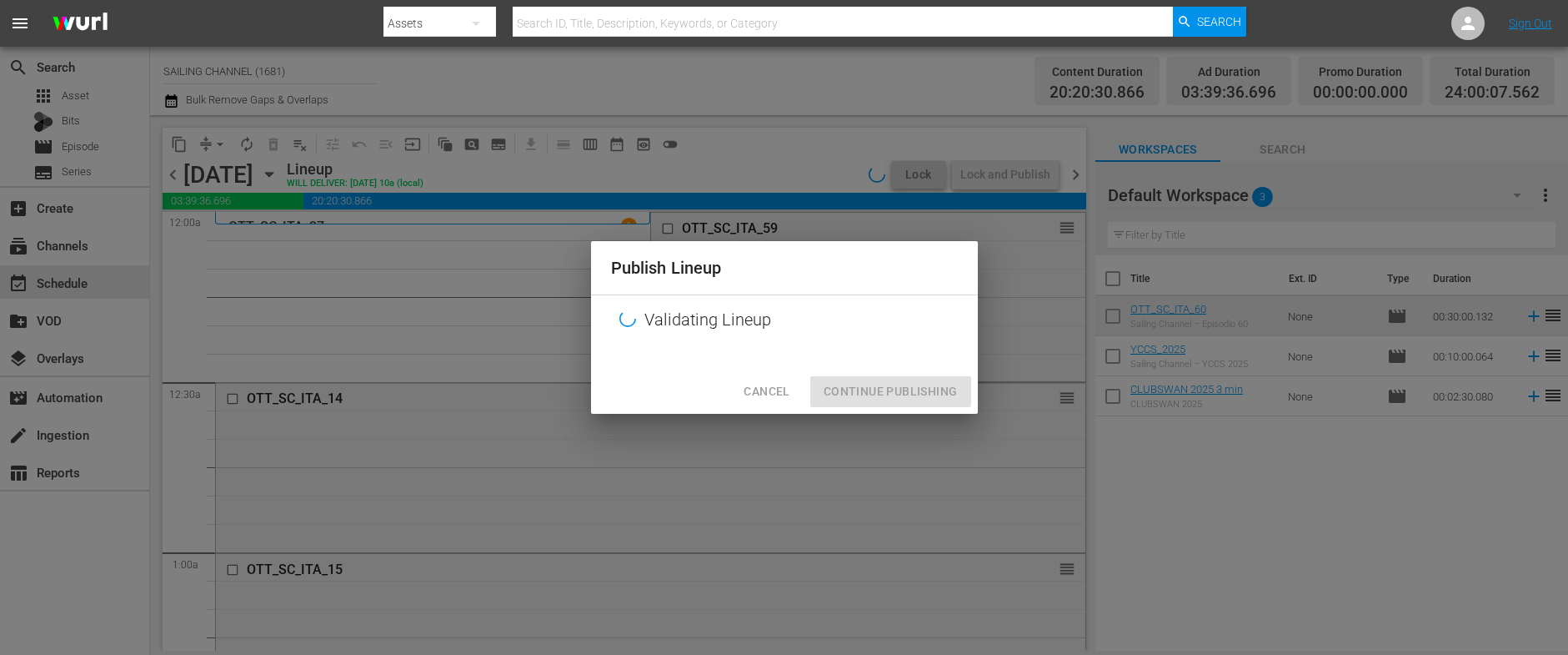
click at [868, 393] on div "Cancel Continue Publishing" at bounding box center [784, 391] width 386 height 44
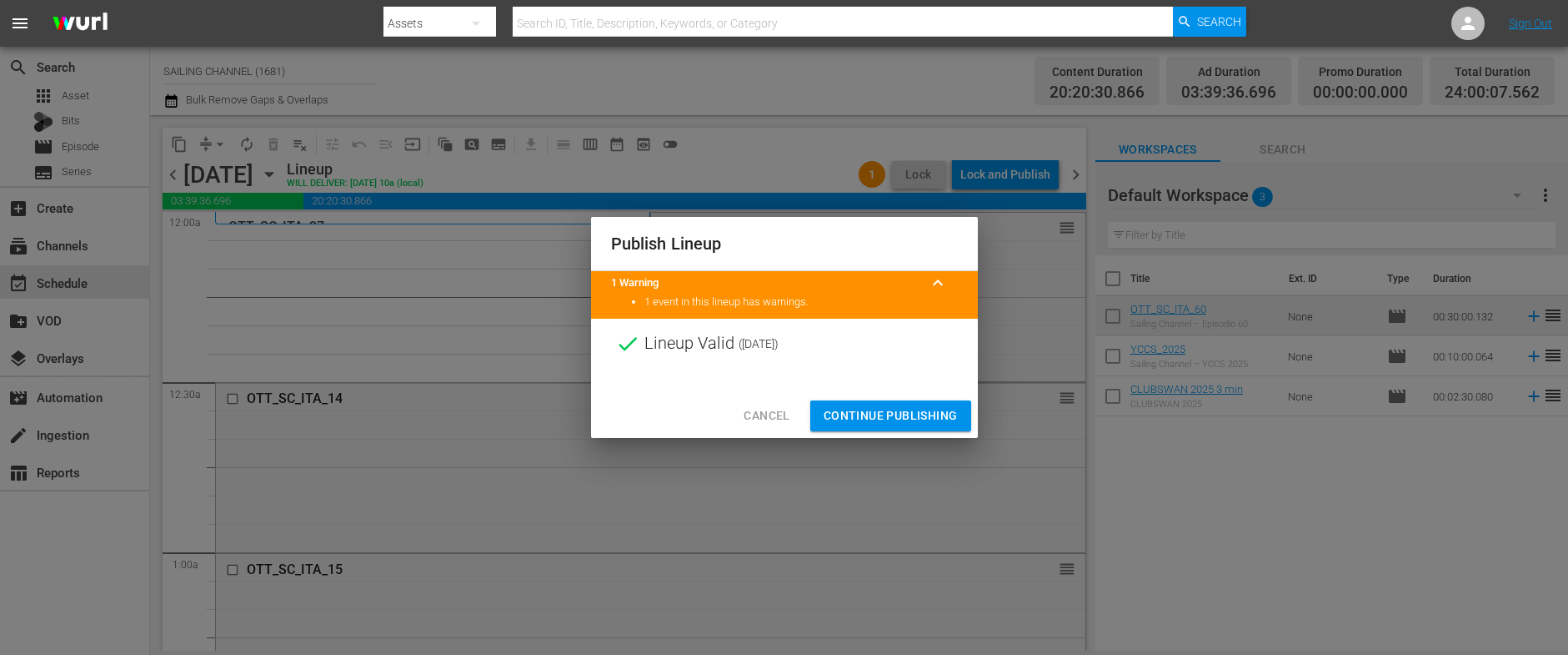
drag, startPoint x: 902, startPoint y: 413, endPoint x: 913, endPoint y: 413, distance: 11.0
click at [902, 413] on span "Continue Publishing" at bounding box center [890, 416] width 134 height 21
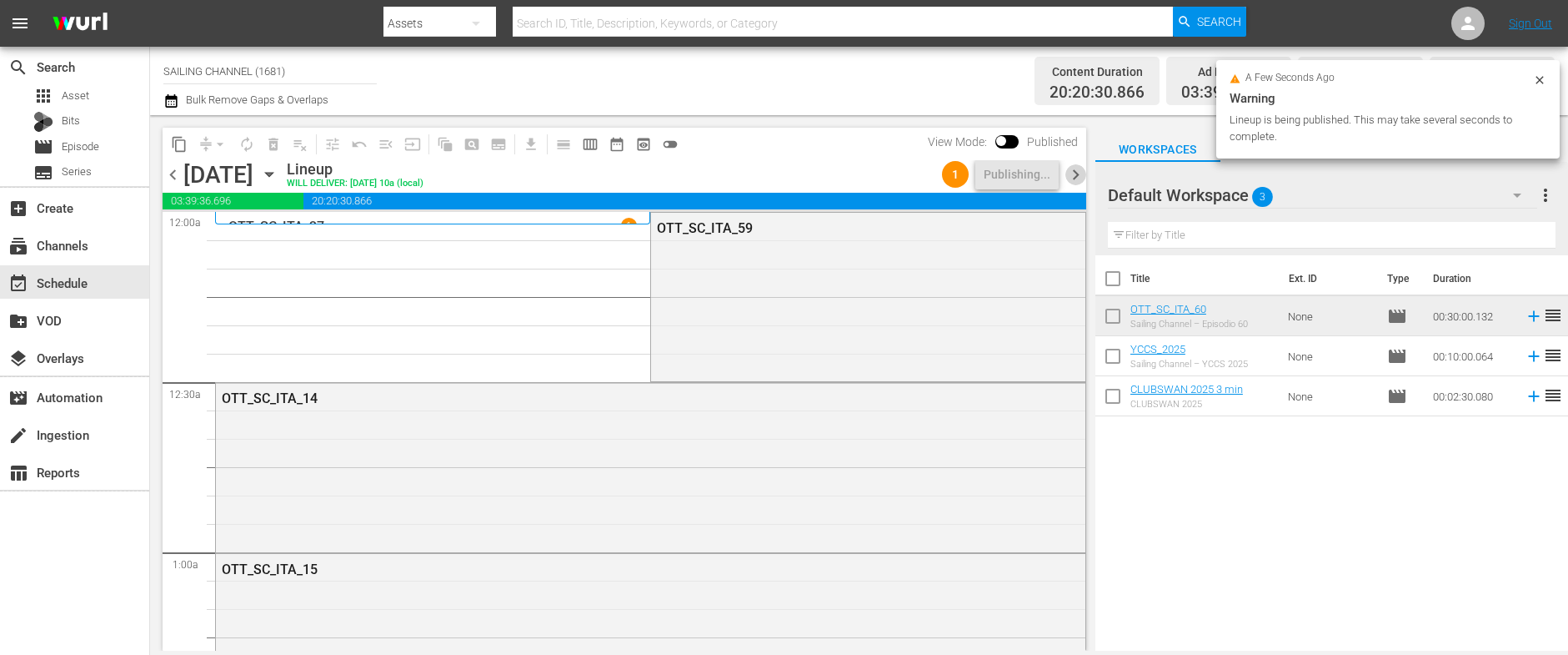
click at [1079, 175] on span "chevron_right" at bounding box center [1076, 175] width 21 height 21
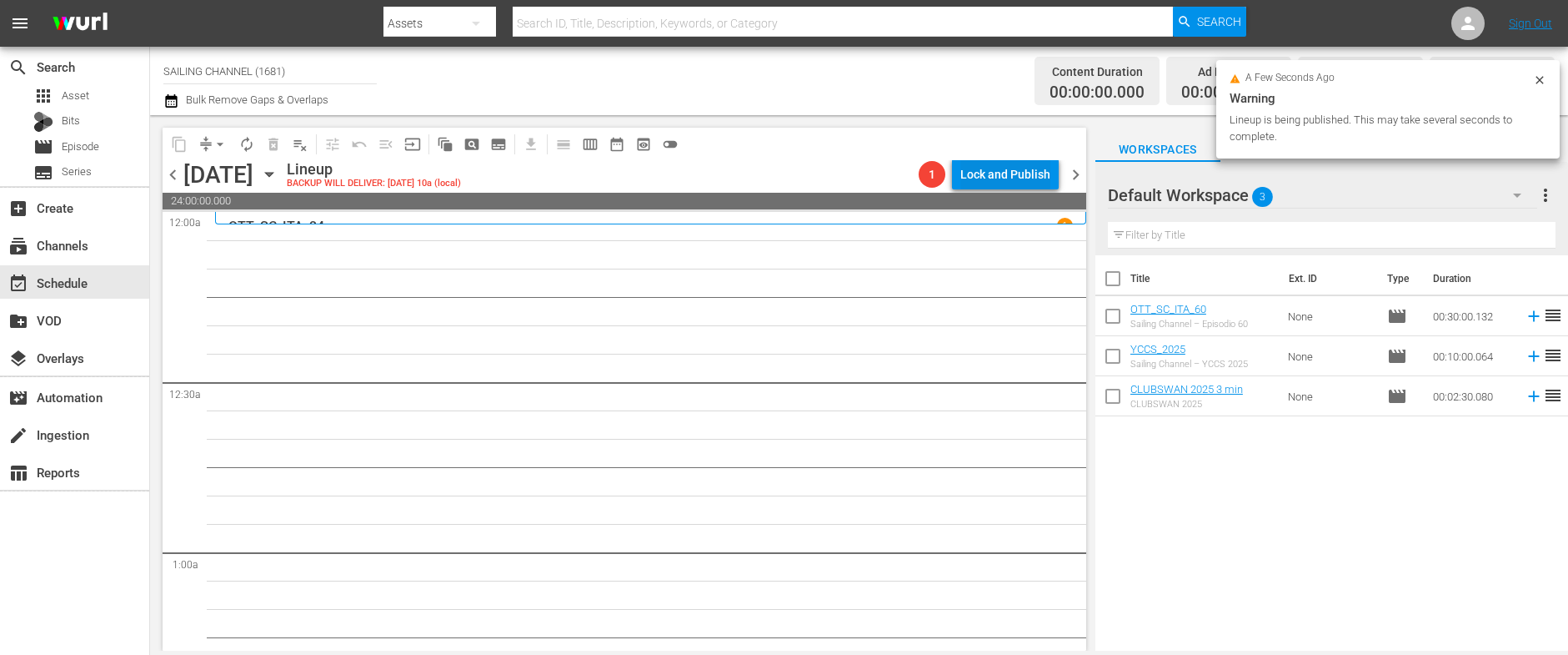
click at [1009, 174] on div "Lock and Publish" at bounding box center [1005, 174] width 90 height 30
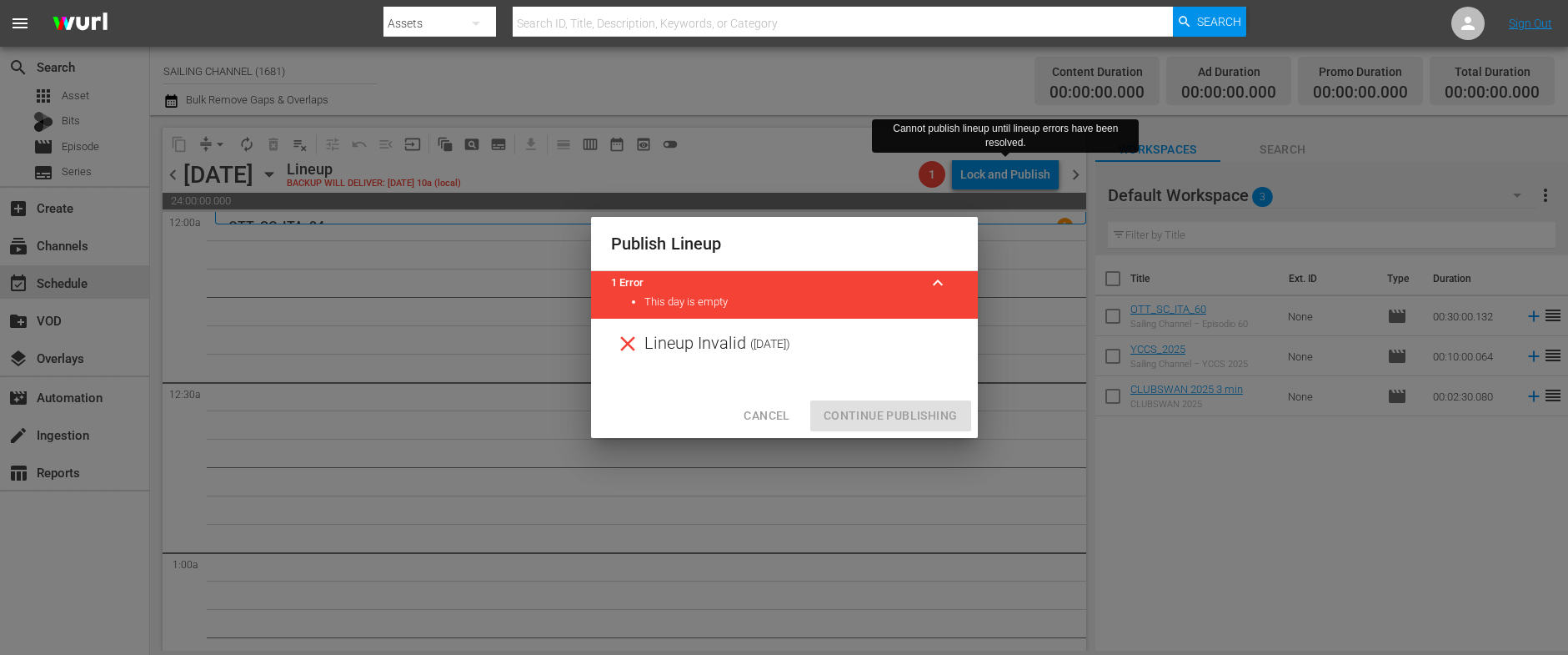
click at [764, 409] on span "Cancel" at bounding box center [767, 416] width 46 height 21
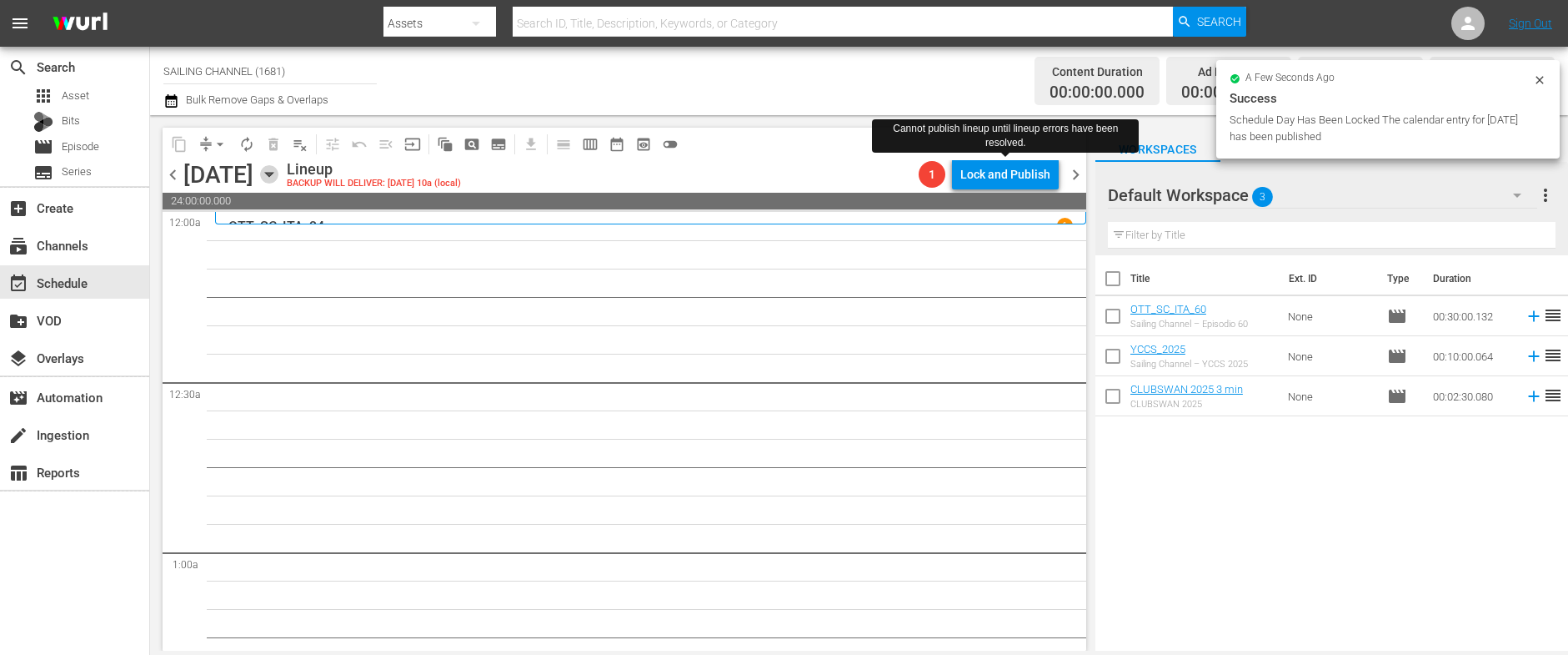
click at [278, 173] on icon "button" at bounding box center [269, 174] width 19 height 19
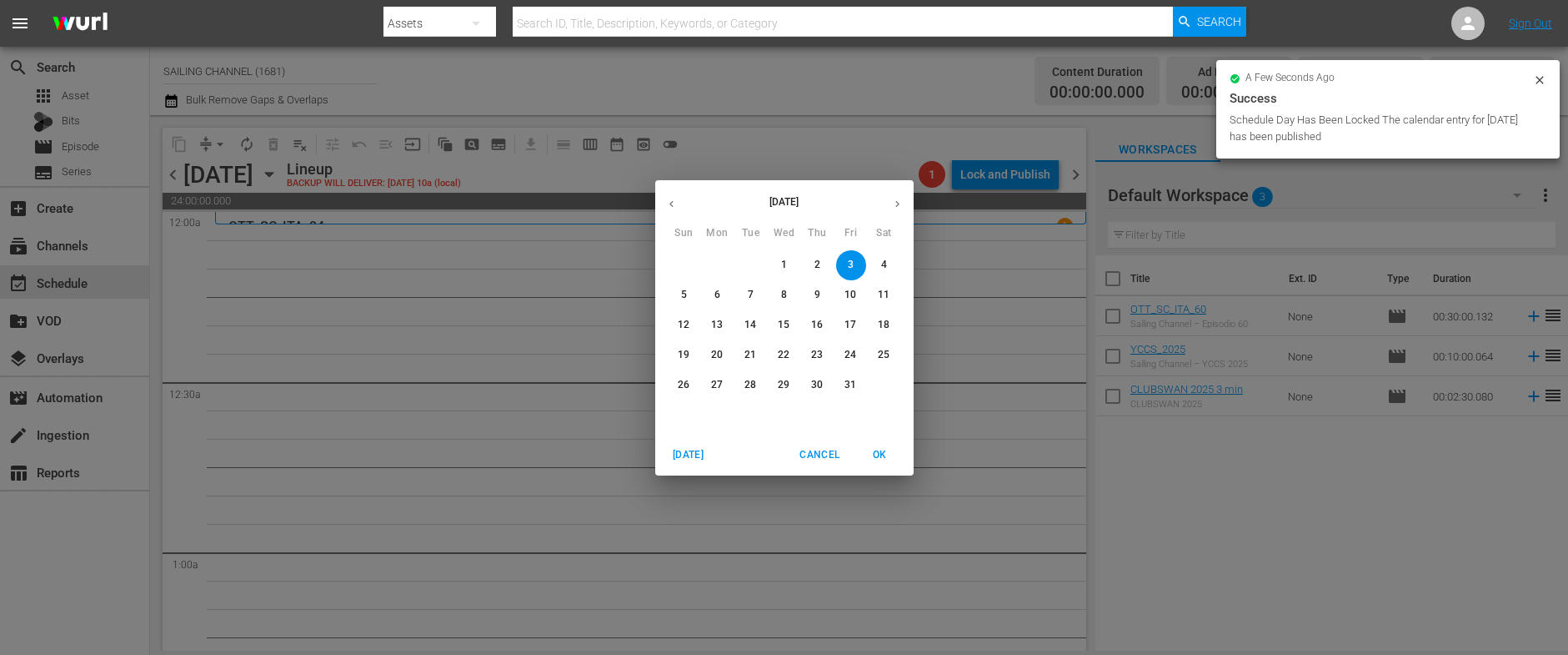
click at [663, 198] on button "button" at bounding box center [671, 204] width 33 height 33
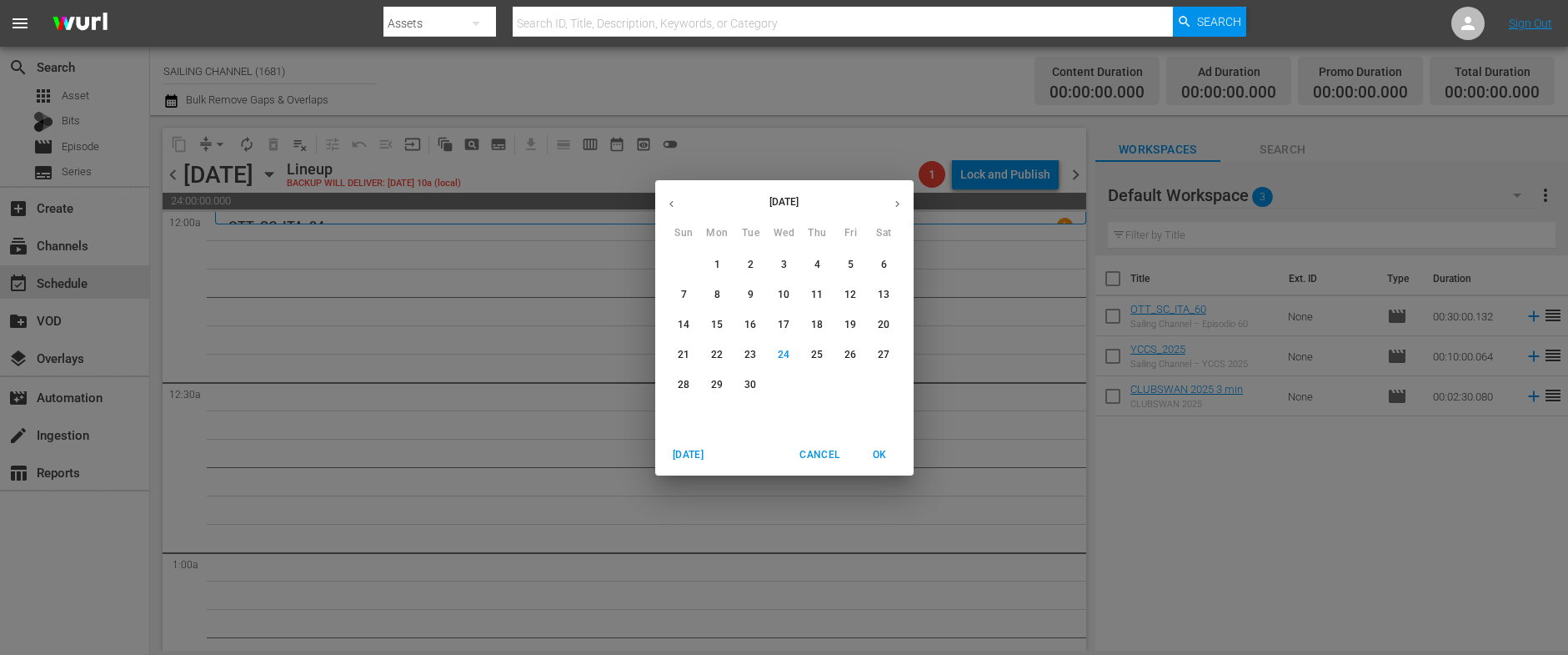
click at [779, 351] on p "24" at bounding box center [783, 355] width 11 height 14
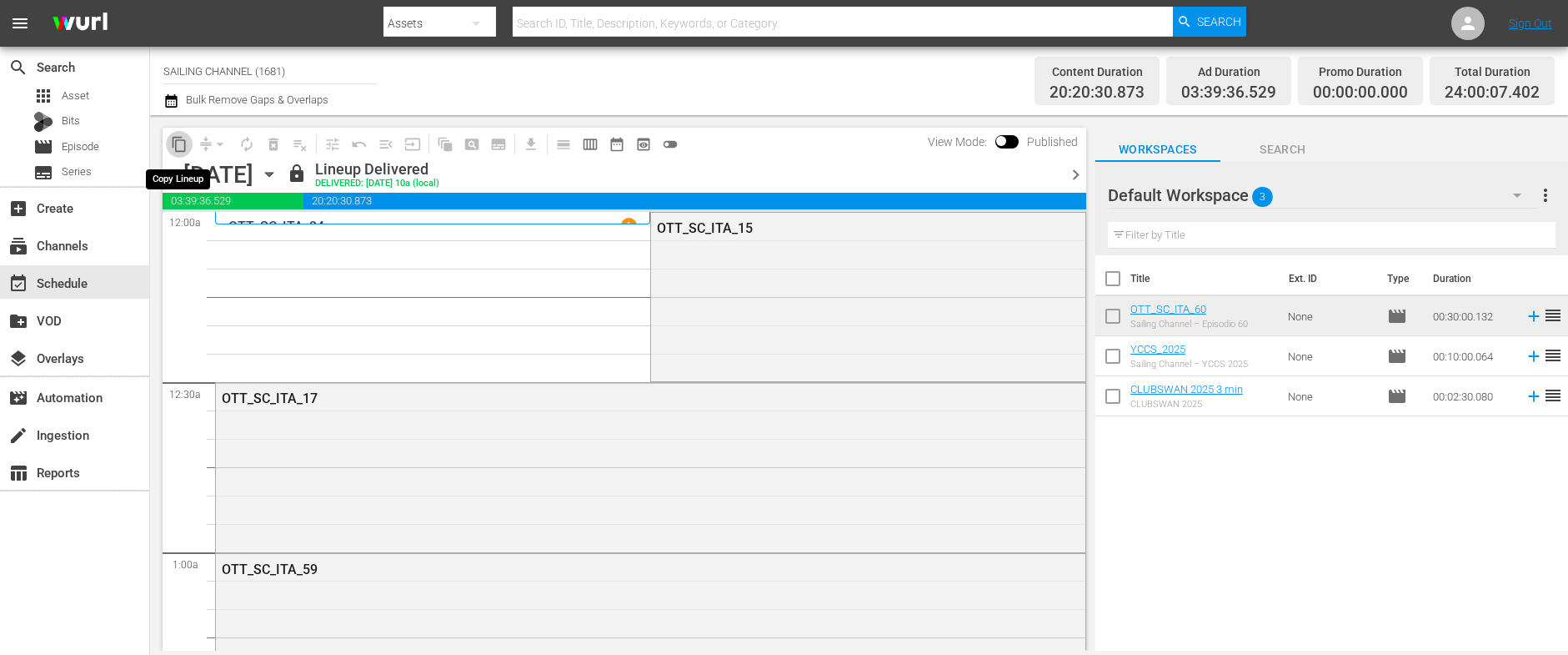
click at [178, 144] on span "content_copy" at bounding box center [179, 144] width 17 height 17
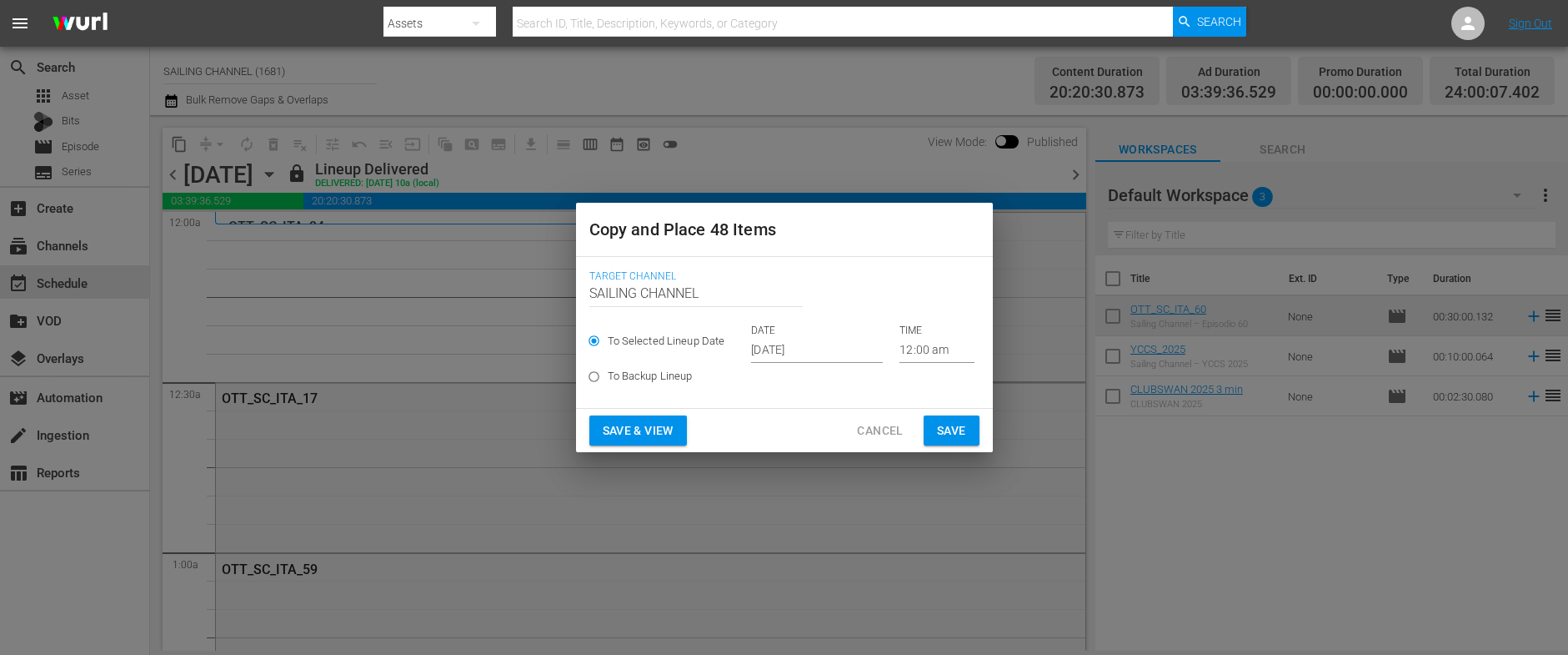
click at [777, 349] on input "[DATE]" at bounding box center [816, 350] width 131 height 25
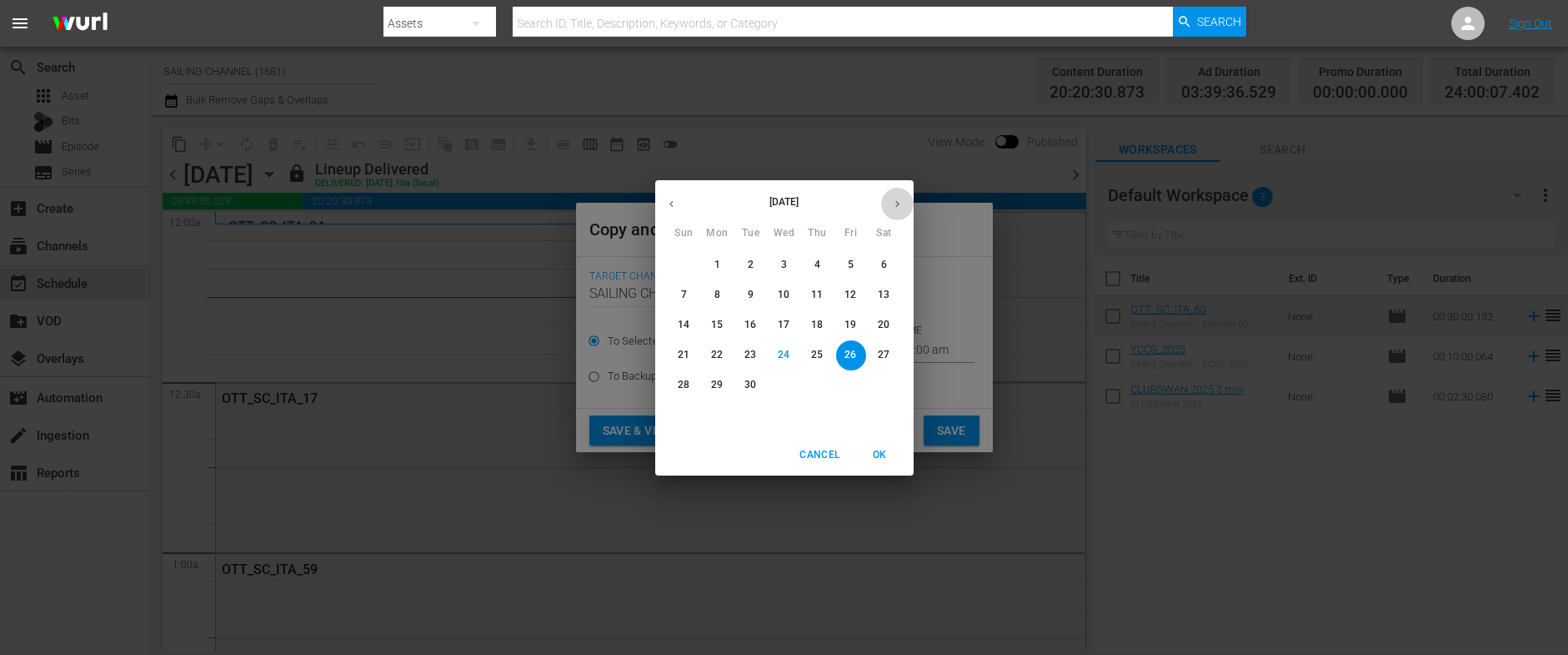
click at [891, 202] on icon "button" at bounding box center [897, 204] width 12 height 12
click at [852, 262] on p "3" at bounding box center [851, 265] width 6 height 14
type input "Oct 3rd 2025"
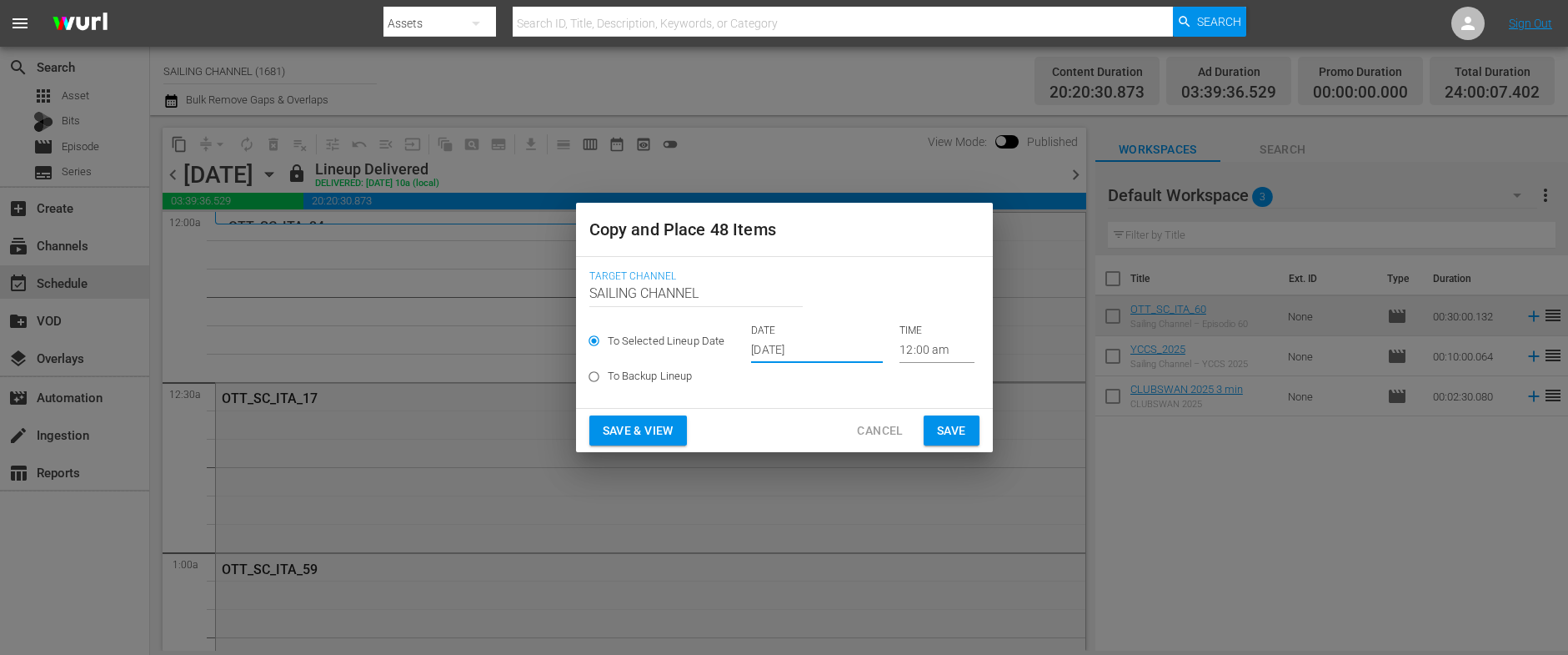
click at [617, 427] on span "Save & View" at bounding box center [638, 431] width 71 height 21
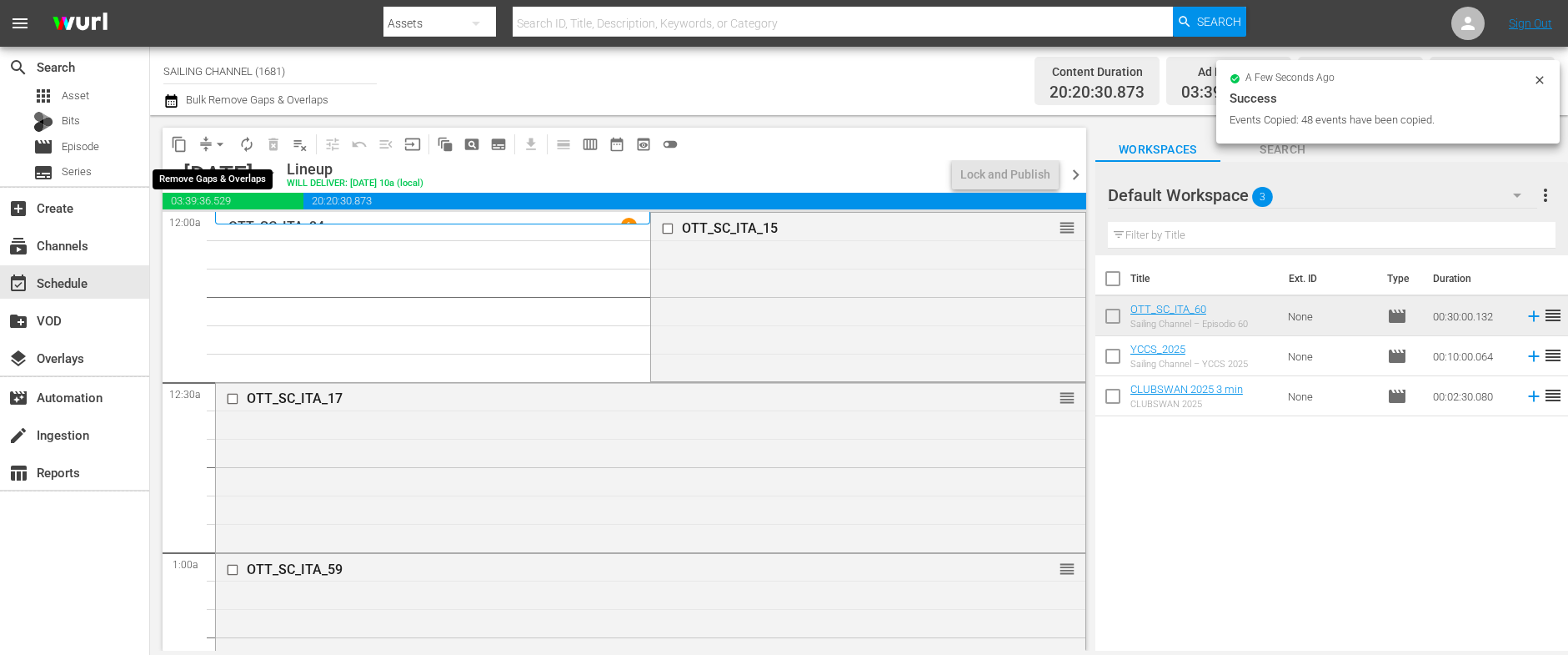
click at [220, 144] on span "arrow_drop_down" at bounding box center [220, 144] width 17 height 17
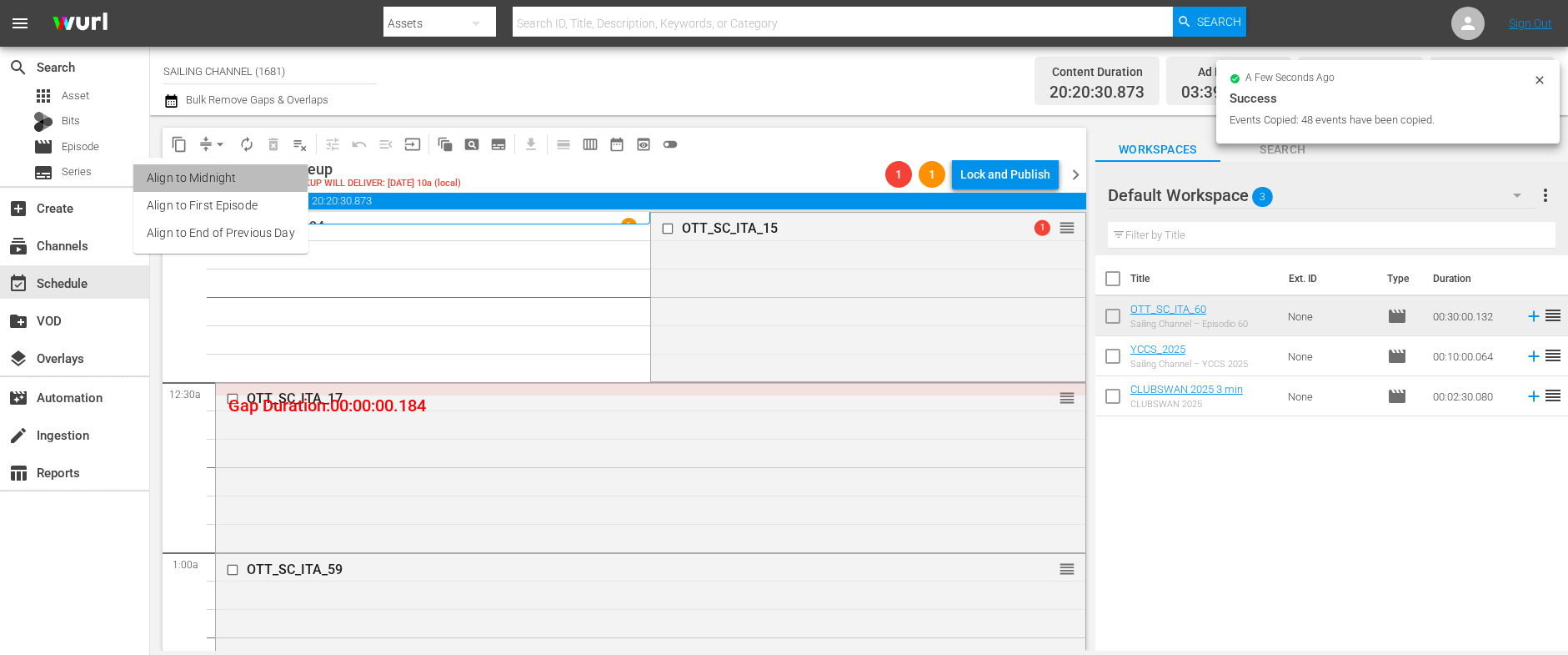
click at [199, 176] on li "Align to Midnight" at bounding box center [221, 177] width 175 height 27
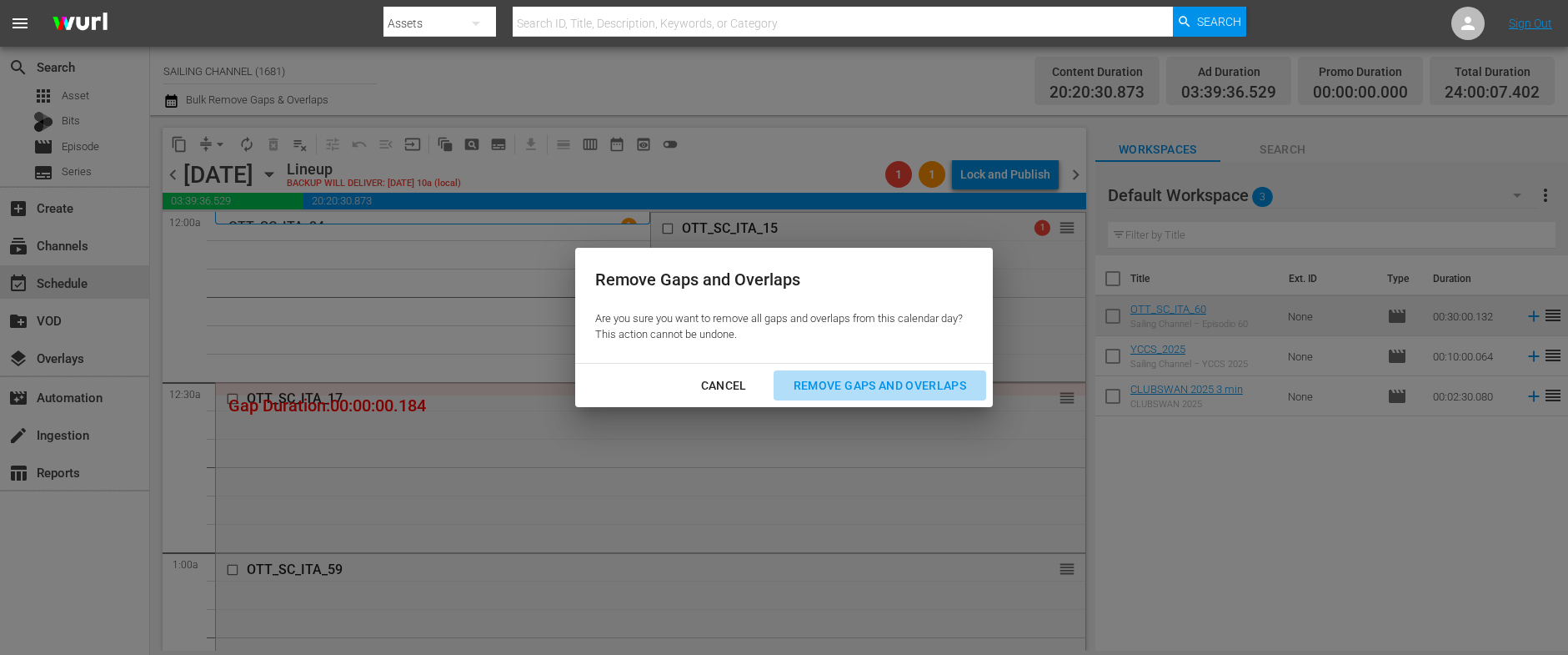
click at [889, 396] on button "Remove Gaps and Overlaps" at bounding box center [880, 385] width 213 height 31
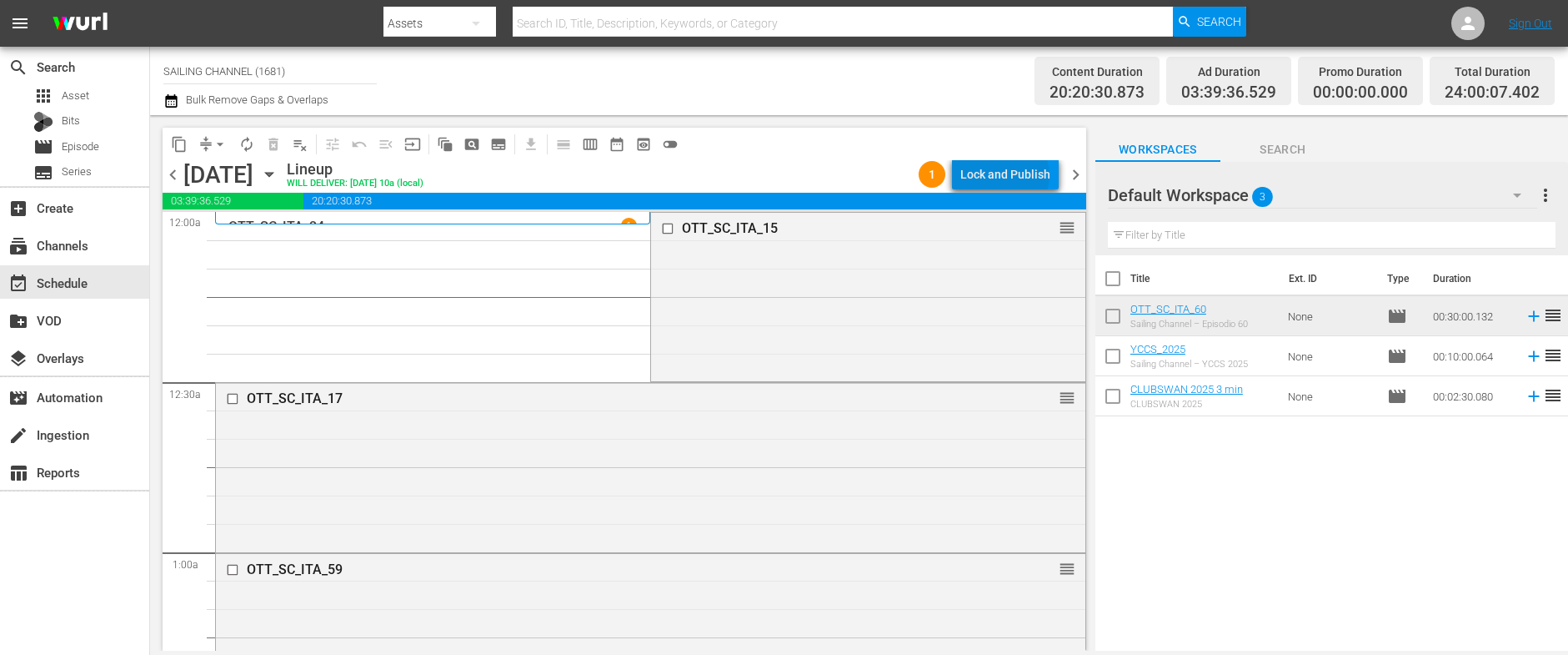
click at [1009, 175] on div "Lock and Publish" at bounding box center [1005, 174] width 90 height 30
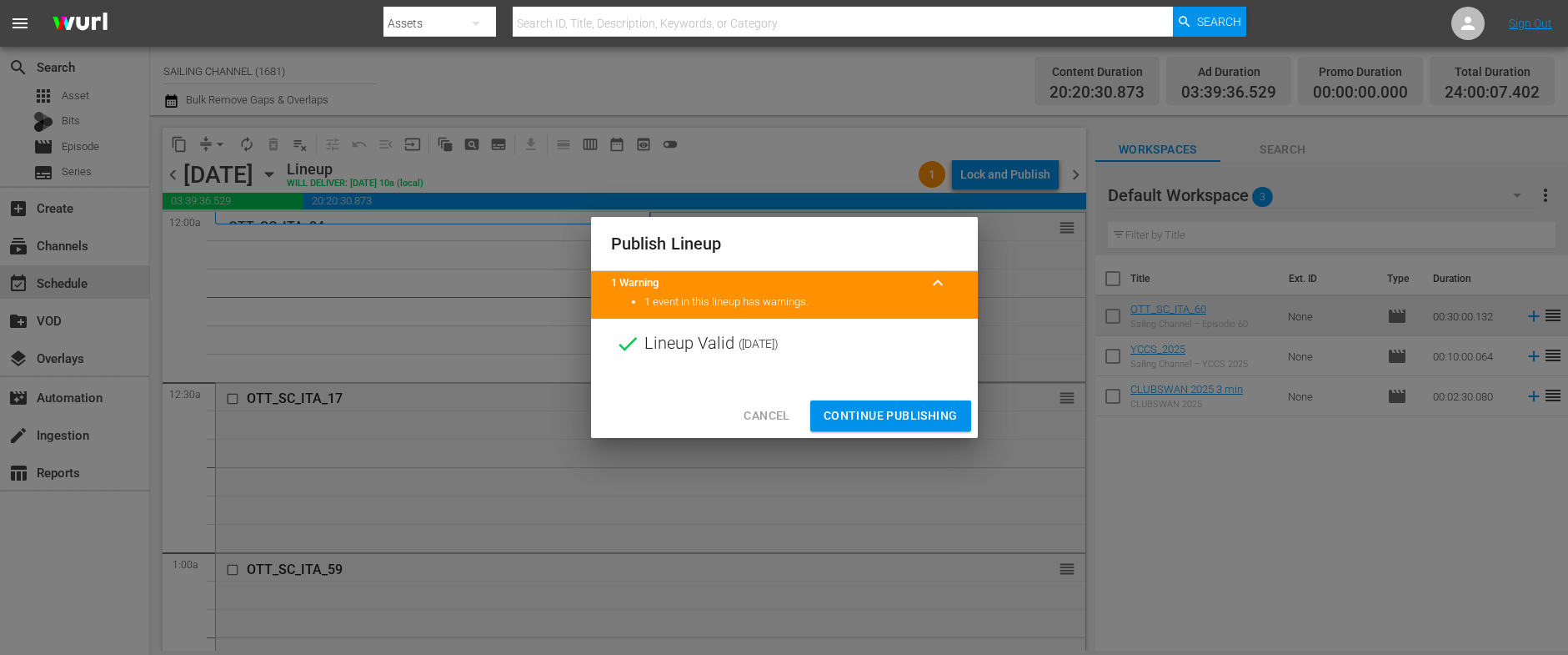
click at [875, 417] on span "Continue Publishing" at bounding box center [890, 416] width 134 height 21
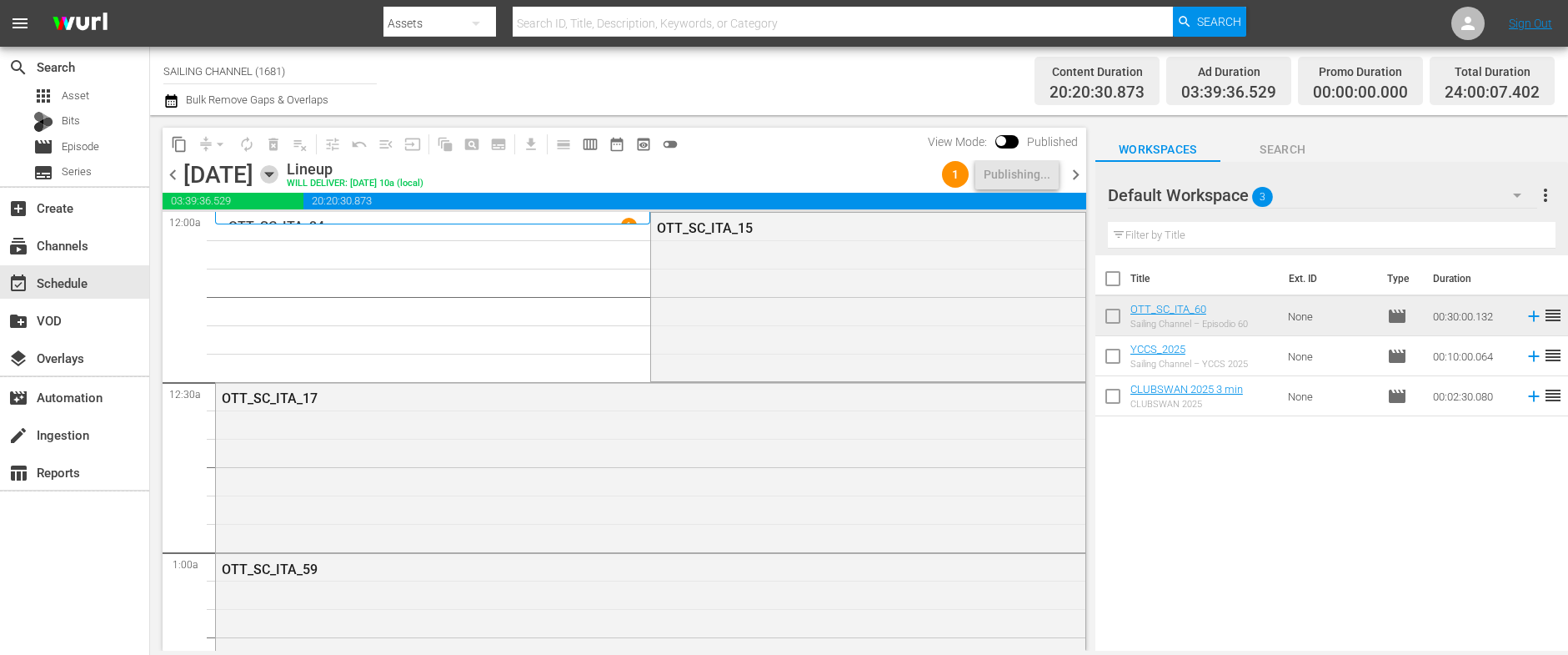
click at [278, 172] on icon "button" at bounding box center [269, 174] width 19 height 19
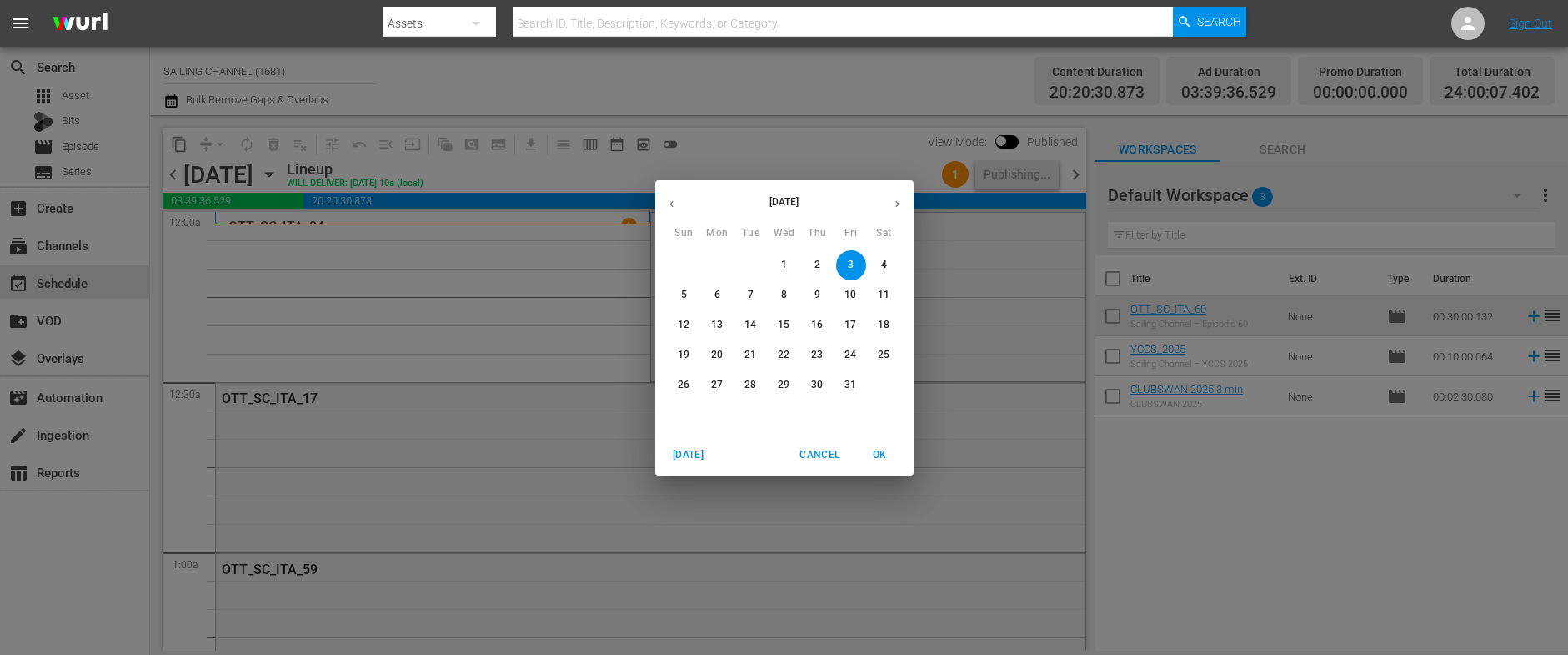
click at [677, 200] on button "button" at bounding box center [671, 204] width 33 height 33
click at [823, 352] on span "25" at bounding box center [818, 355] width 30 height 14
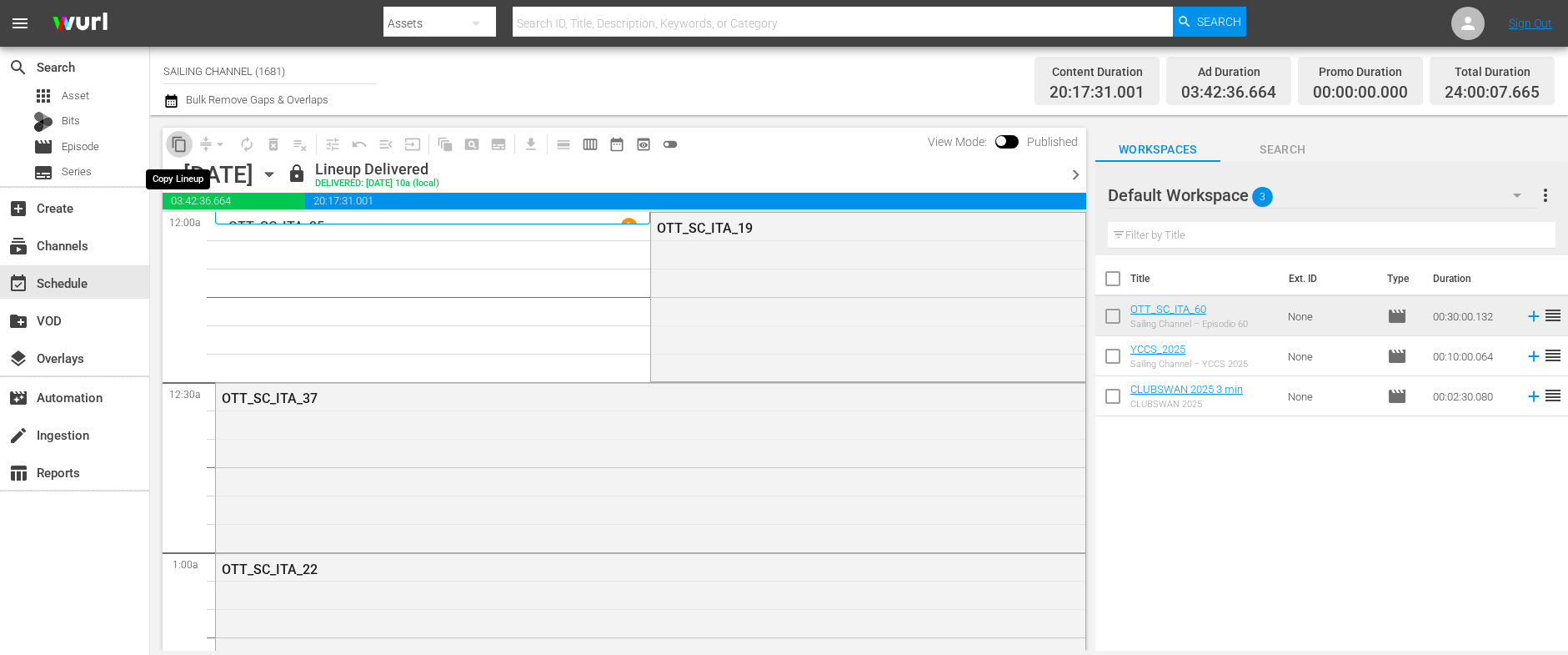
click at [181, 146] on span "content_copy" at bounding box center [179, 144] width 17 height 17
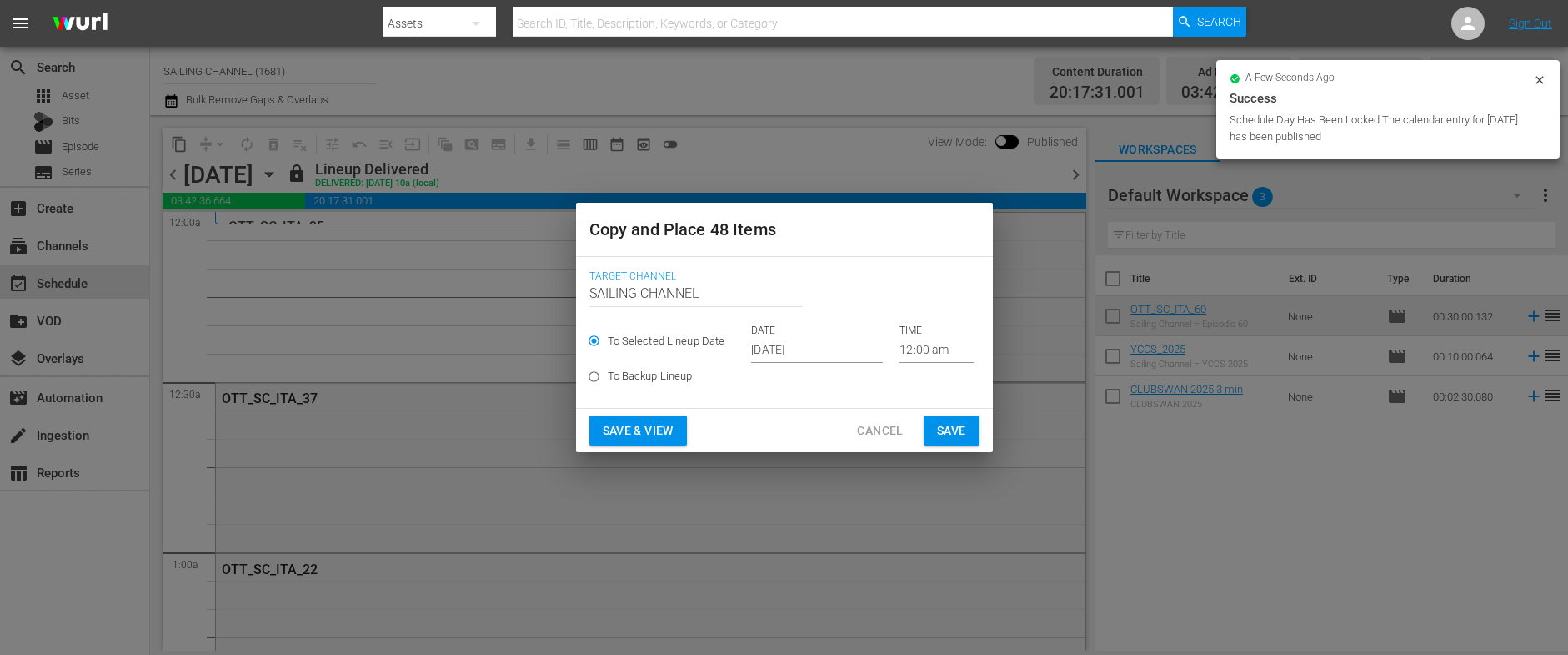
click at [783, 348] on input "[DATE]" at bounding box center [816, 350] width 131 height 25
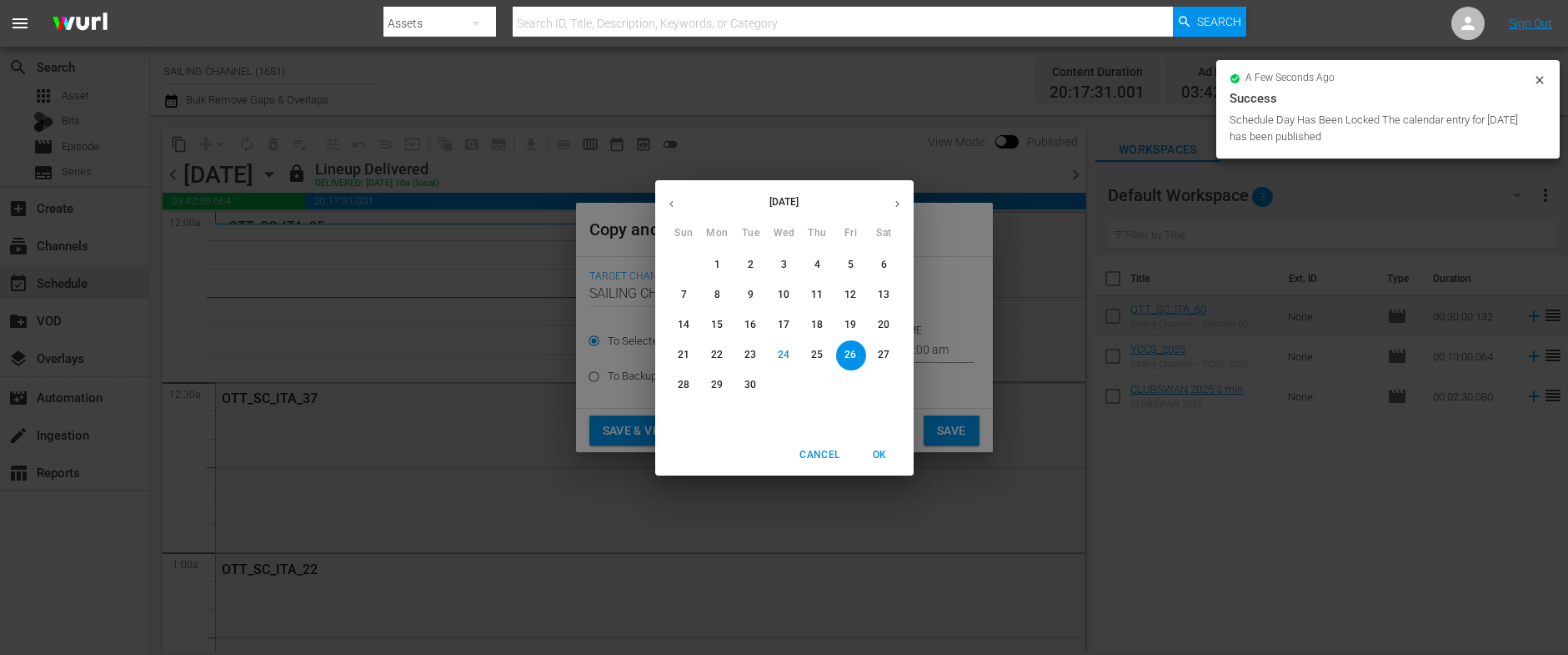
click at [902, 201] on icon "button" at bounding box center [897, 204] width 12 height 12
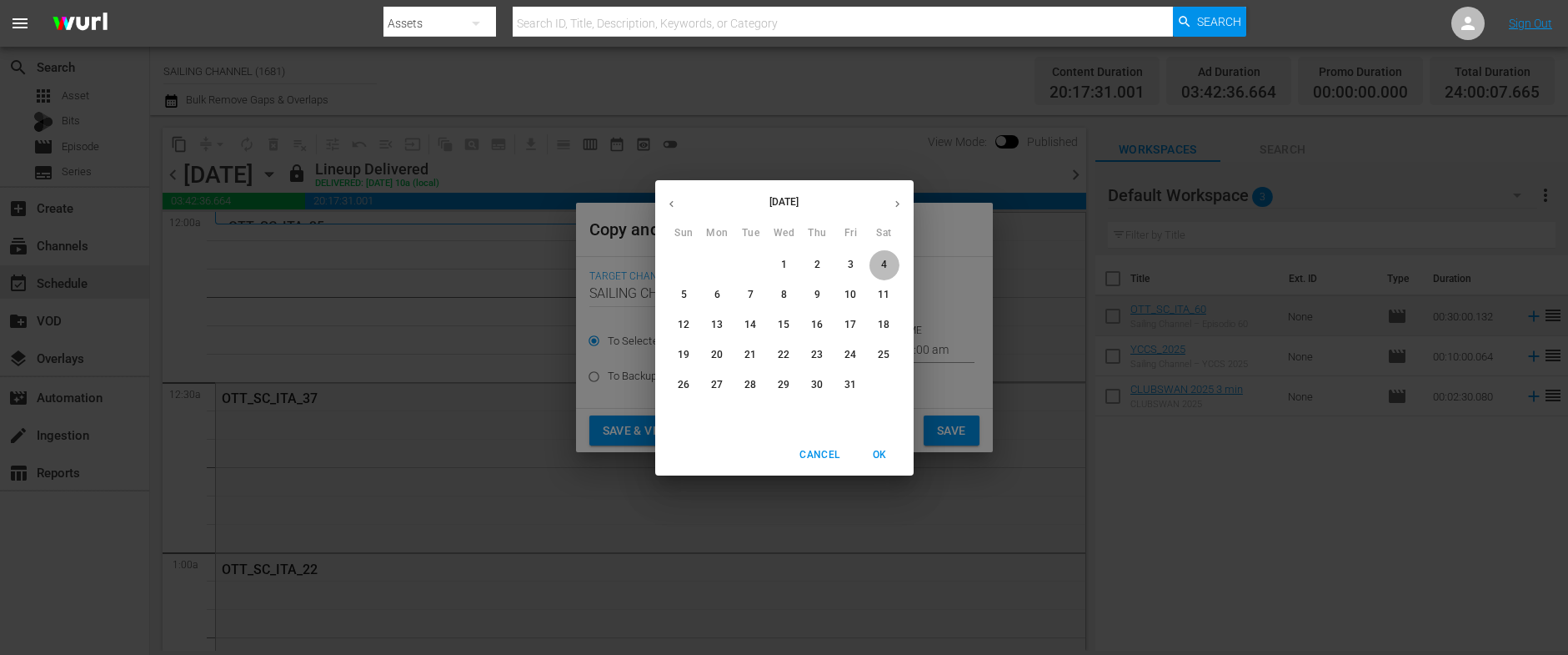
click at [882, 265] on p "4" at bounding box center [883, 265] width 6 height 14
type input "Oct 4th 2025"
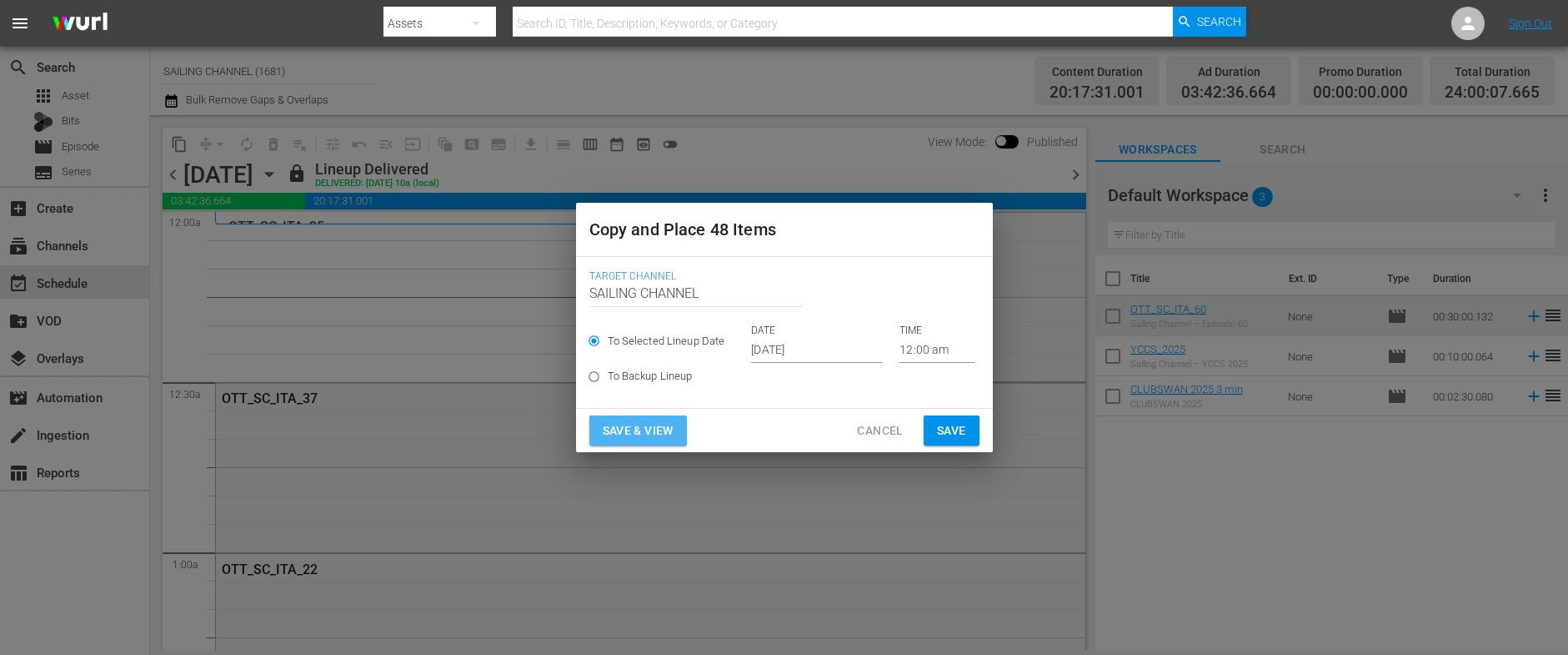
click at [620, 442] on button "Save & View" at bounding box center [638, 430] width 98 height 31
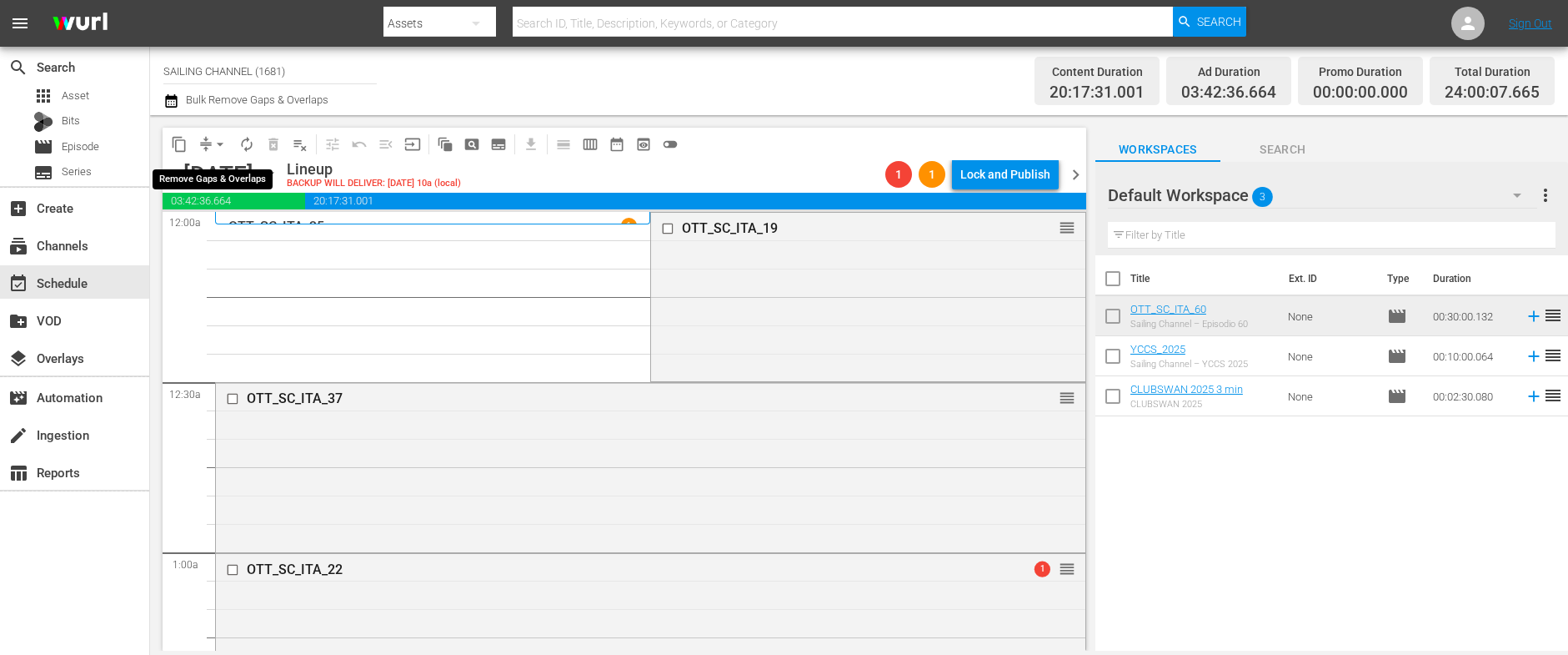
click at [216, 141] on span "arrow_drop_down" at bounding box center [220, 144] width 17 height 17
click at [217, 176] on li "Align to Midnight" at bounding box center [221, 177] width 175 height 27
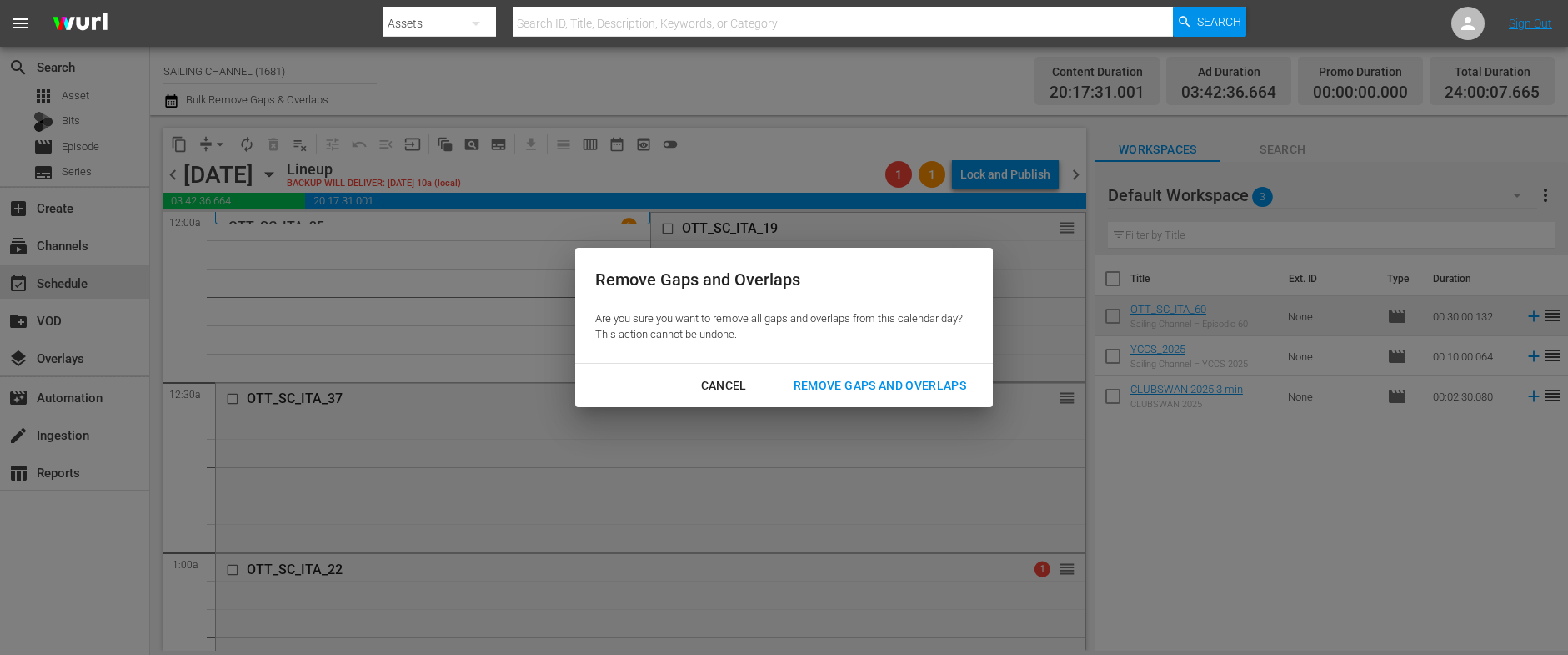
click at [868, 384] on div "Remove Gaps and Overlaps" at bounding box center [880, 386] width 199 height 21
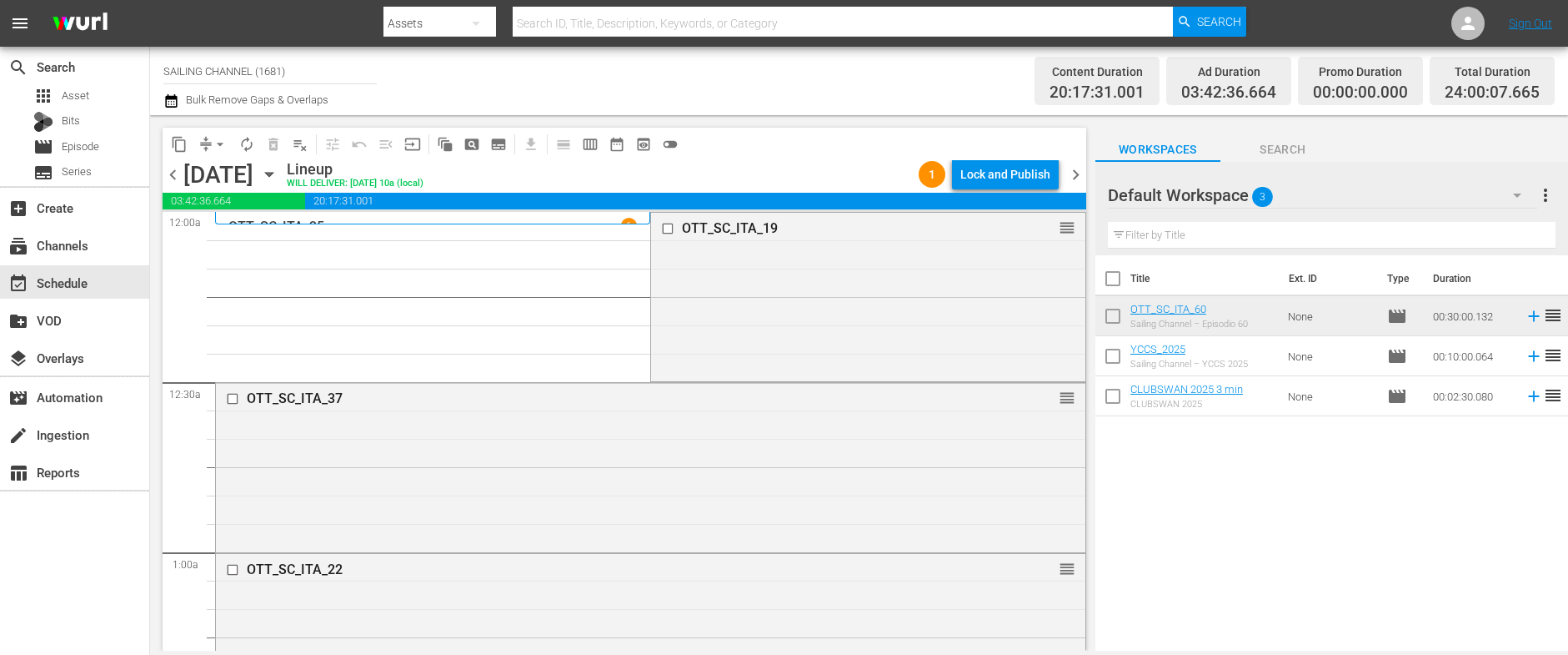
click at [1006, 174] on div "Lock and Publish" at bounding box center [1005, 174] width 90 height 30
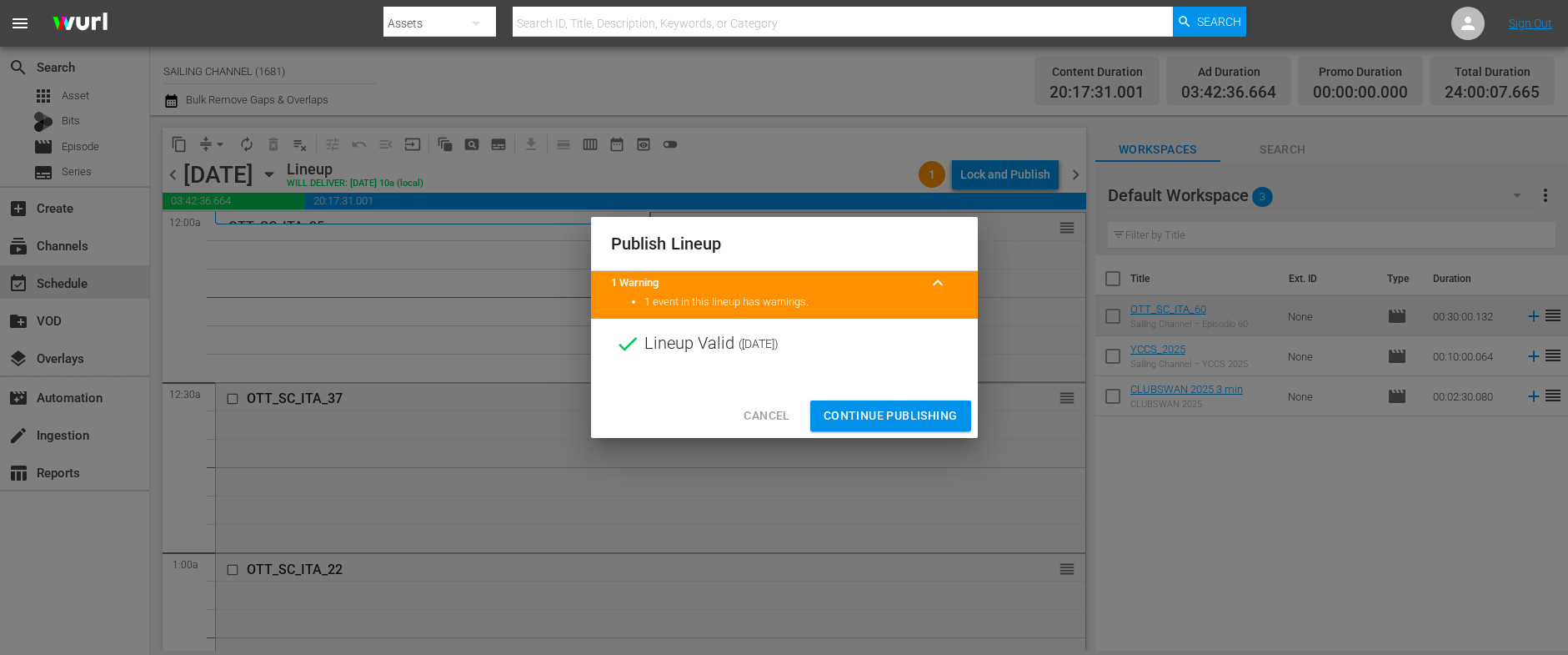
click at [905, 415] on span "Continue Publishing" at bounding box center [890, 416] width 134 height 21
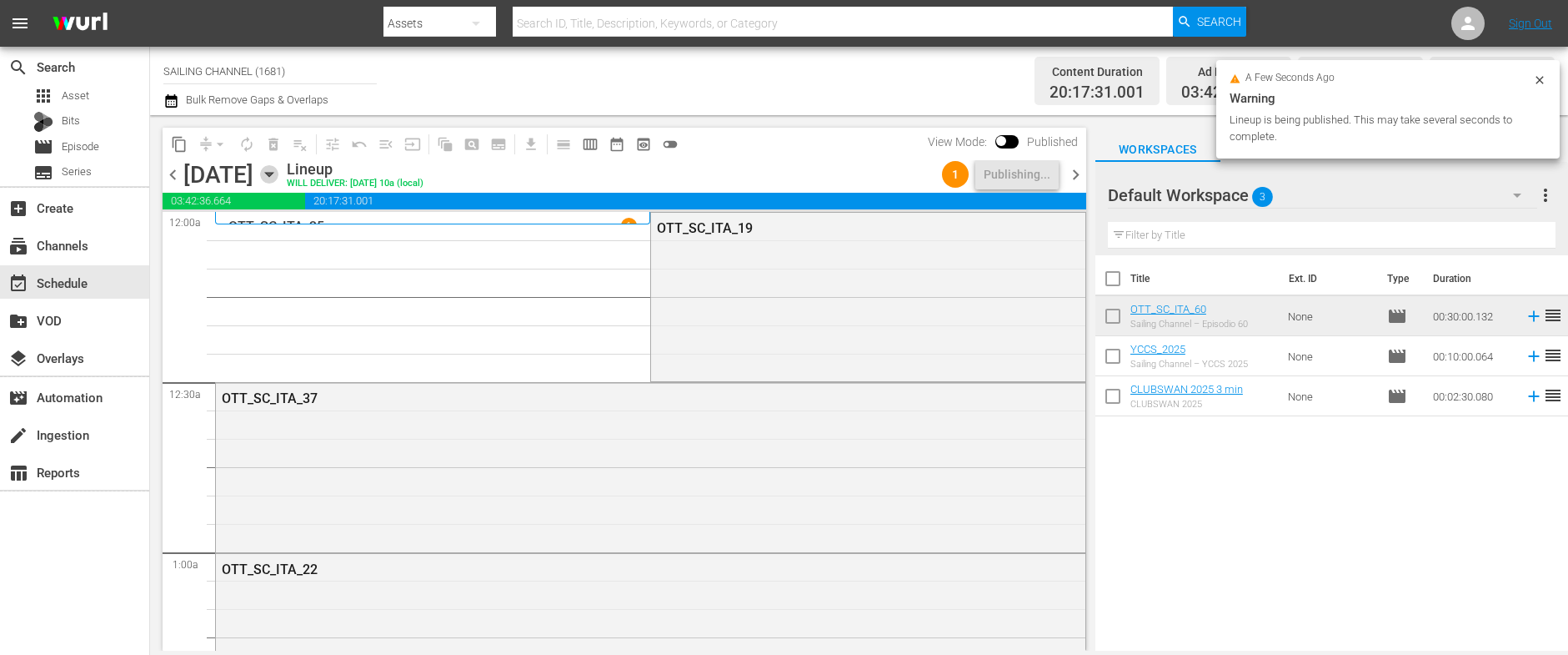
click at [278, 178] on icon "button" at bounding box center [269, 174] width 19 height 19
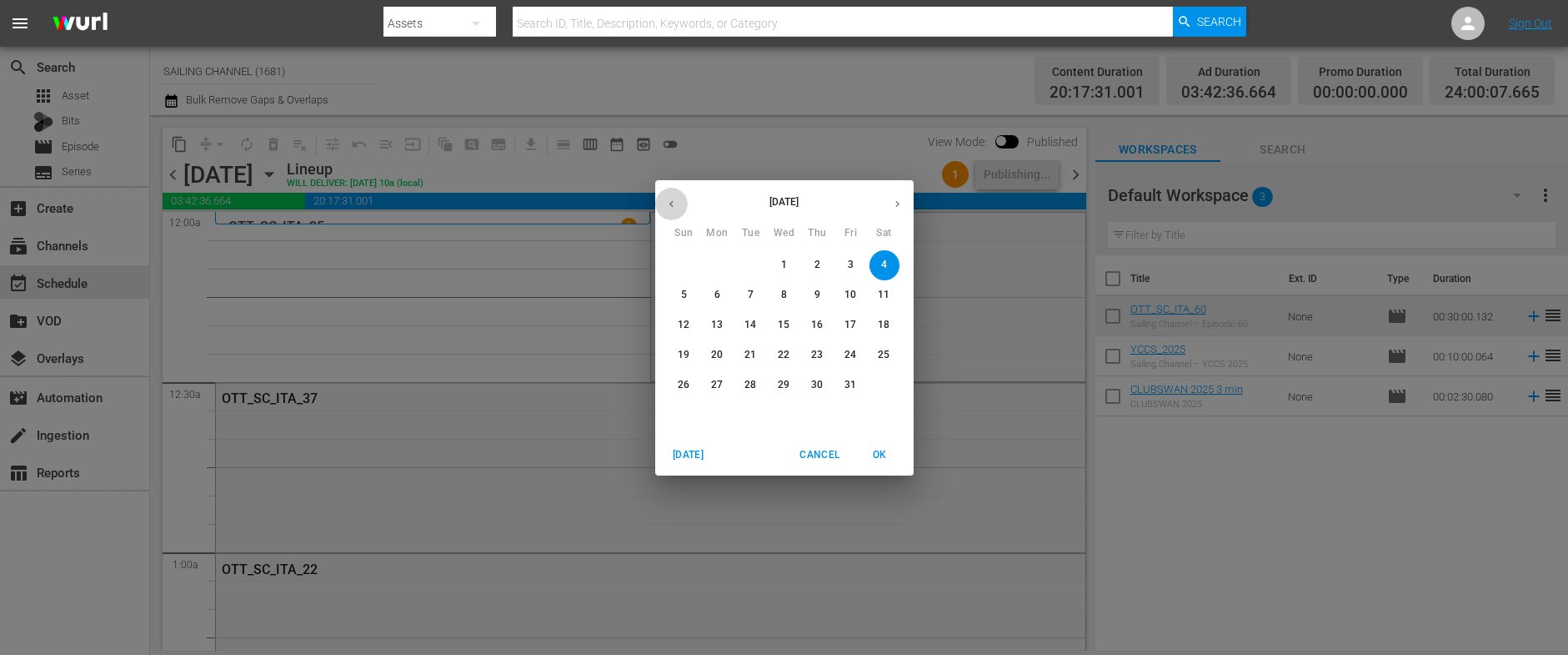
click at [667, 206] on icon "button" at bounding box center [671, 204] width 12 height 12
click at [856, 354] on span "26" at bounding box center [851, 355] width 30 height 14
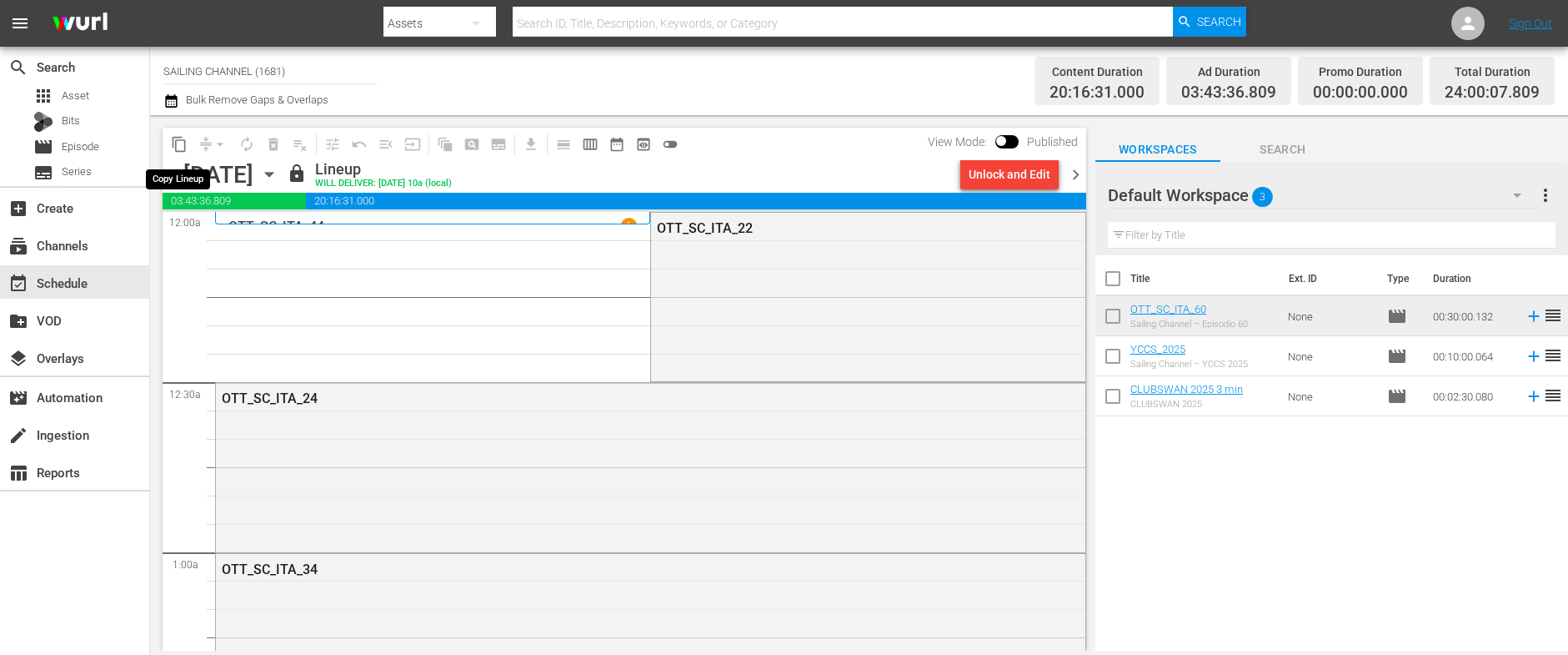
click at [181, 140] on span "content_copy" at bounding box center [179, 144] width 17 height 17
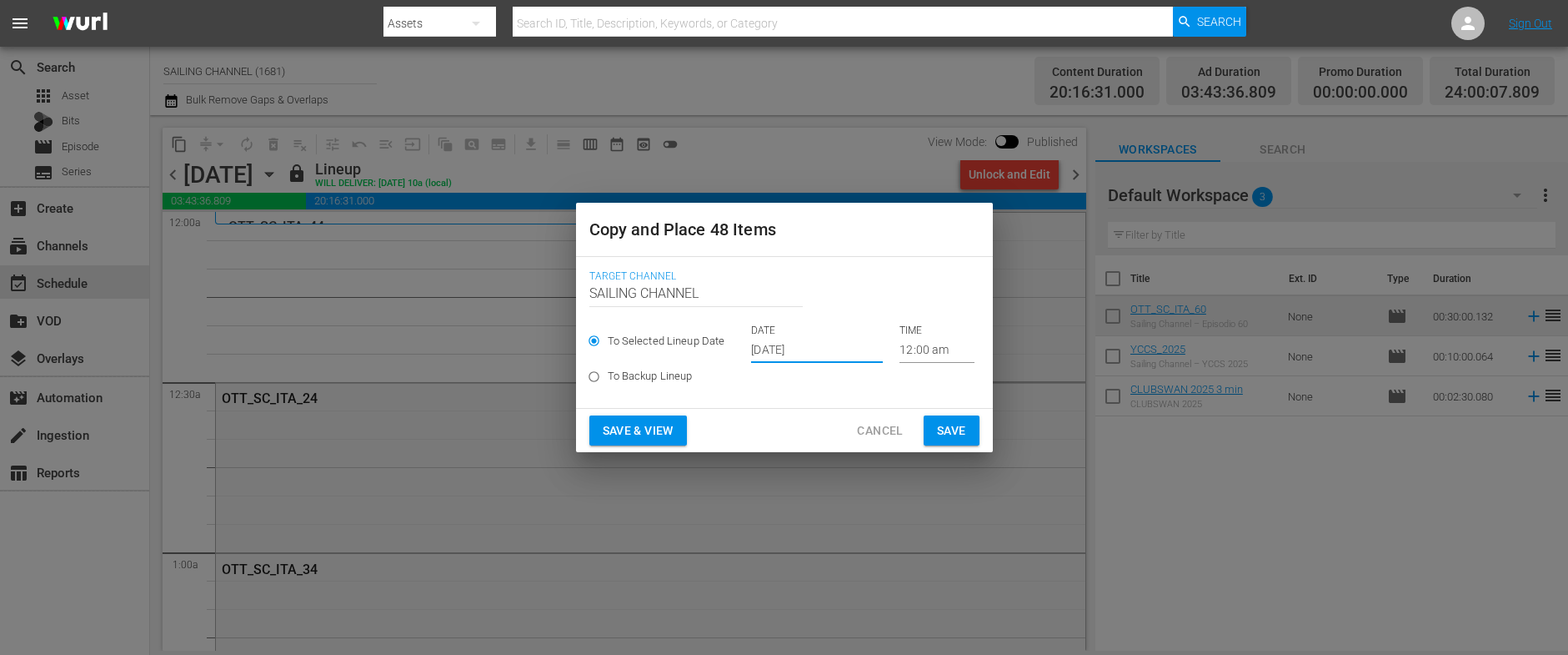
click at [790, 349] on input "[DATE]" at bounding box center [816, 350] width 131 height 25
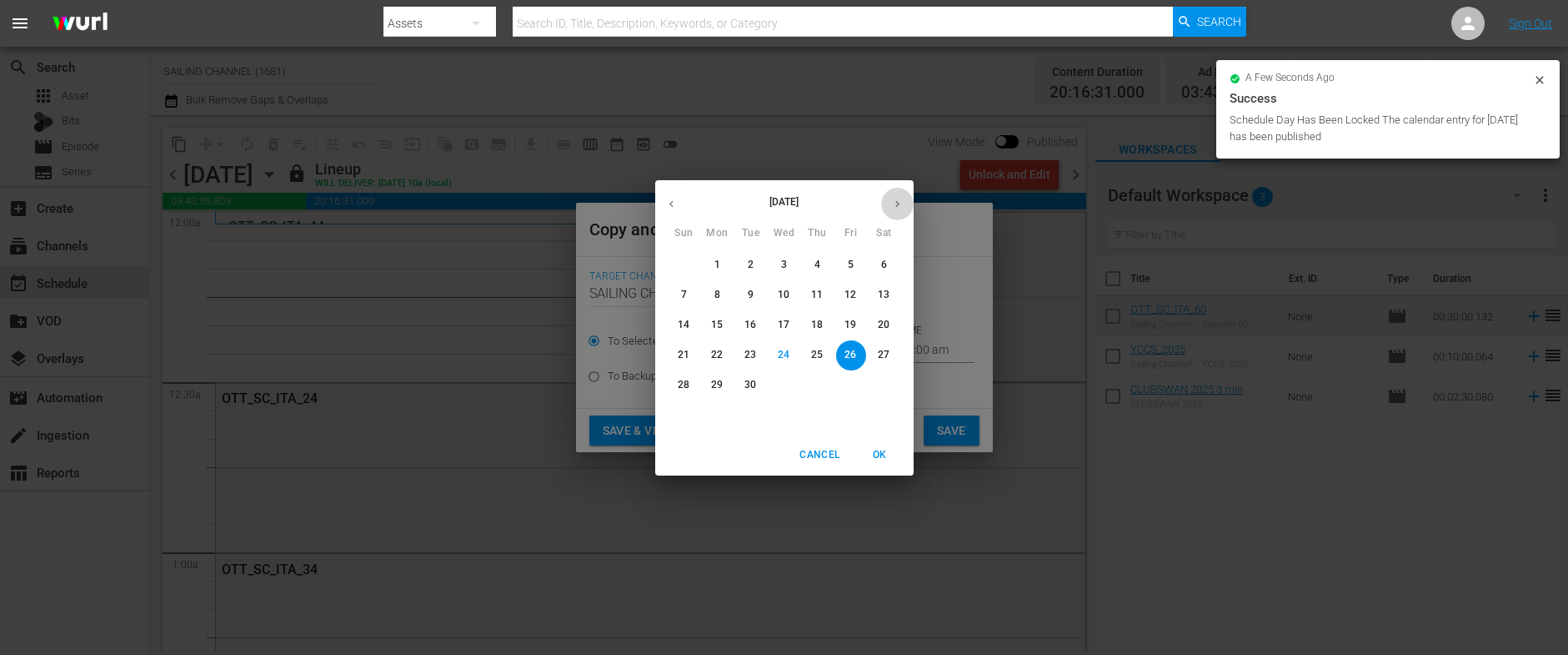
click at [896, 200] on icon "button" at bounding box center [897, 204] width 12 height 12
click at [686, 294] on p "5" at bounding box center [684, 295] width 6 height 14
type input "Oct 5th 2025"
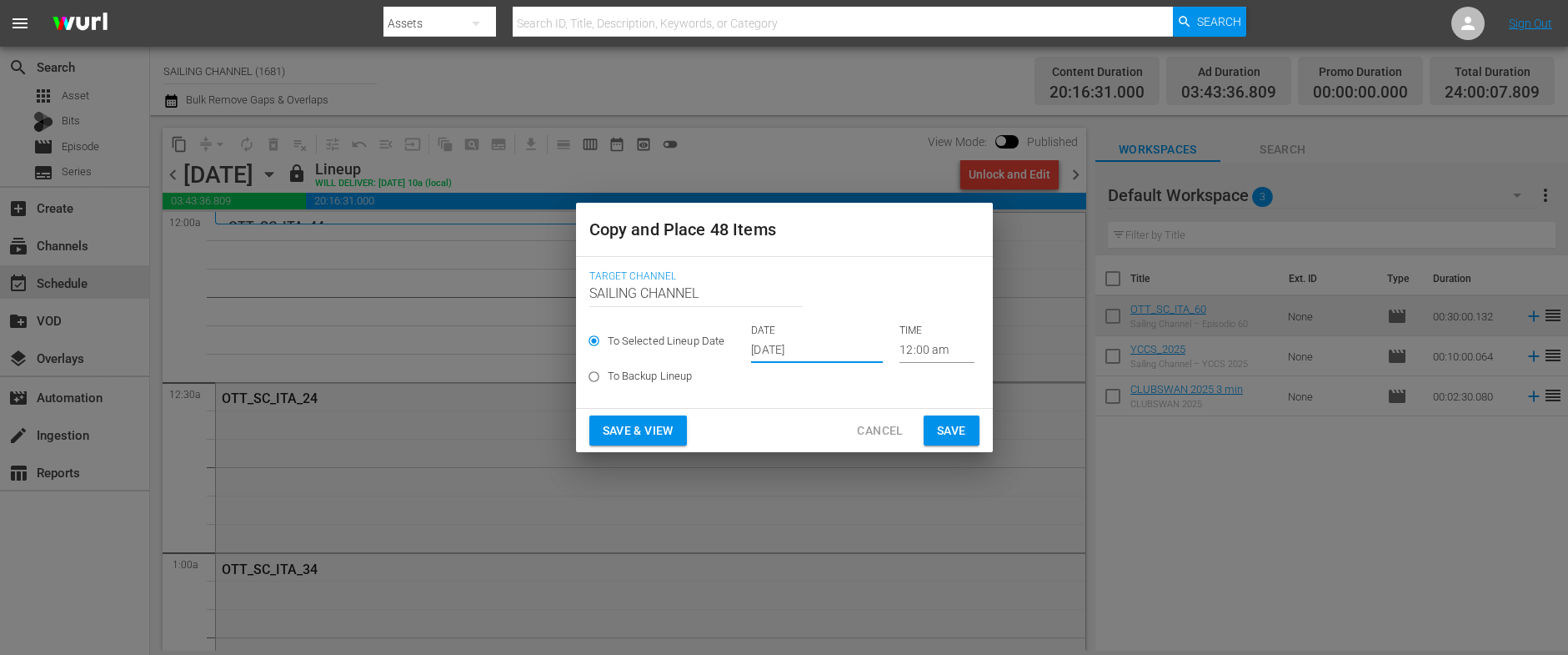
click at [618, 429] on span "Save & View" at bounding box center [638, 431] width 71 height 21
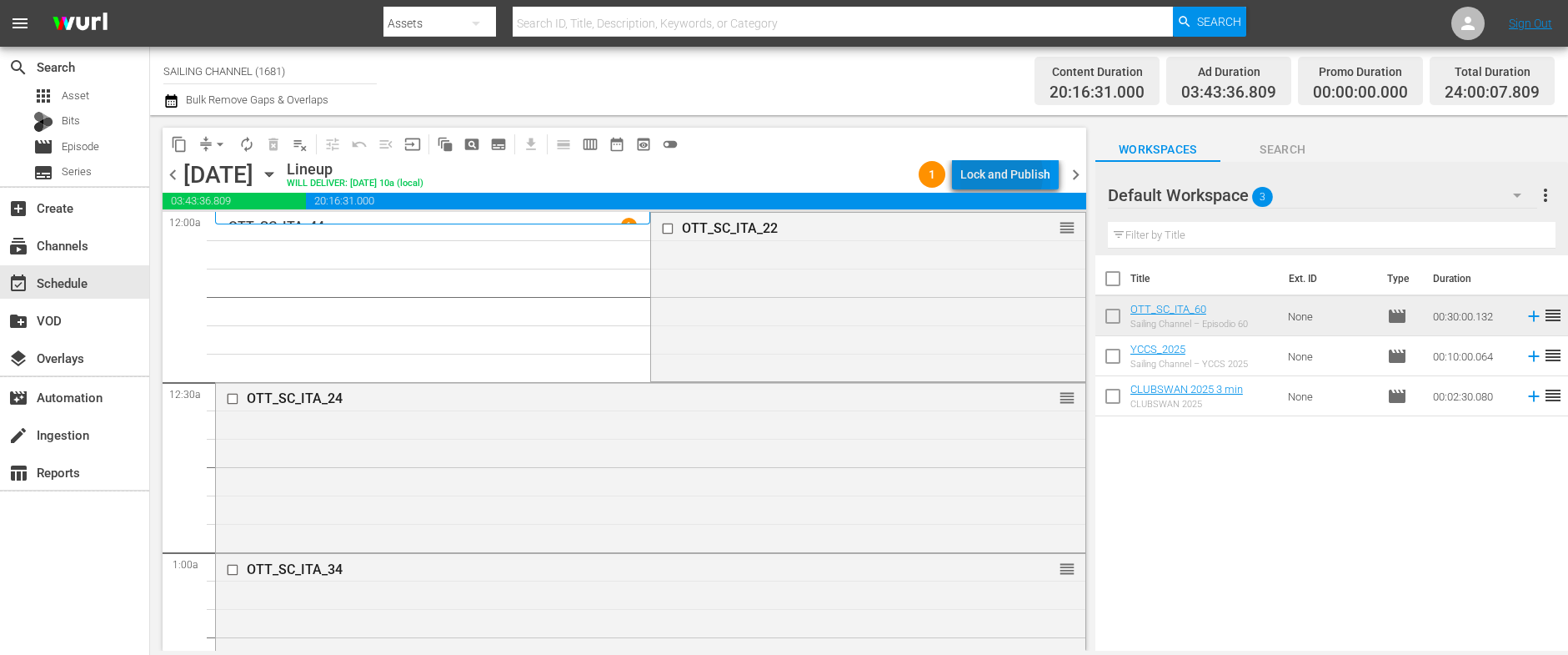
click at [987, 174] on div "Lock and Publish" at bounding box center [1005, 174] width 90 height 30
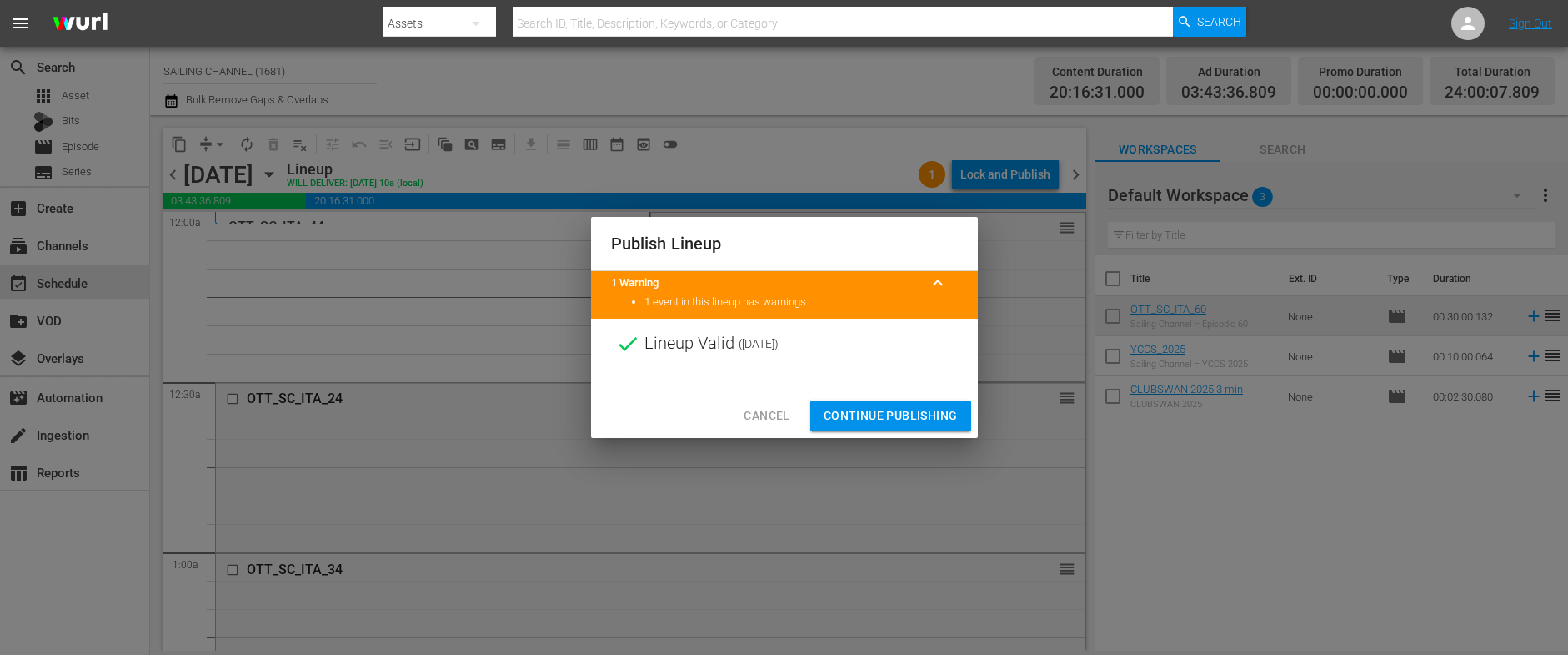
click at [887, 418] on span "Continue Publishing" at bounding box center [890, 416] width 134 height 21
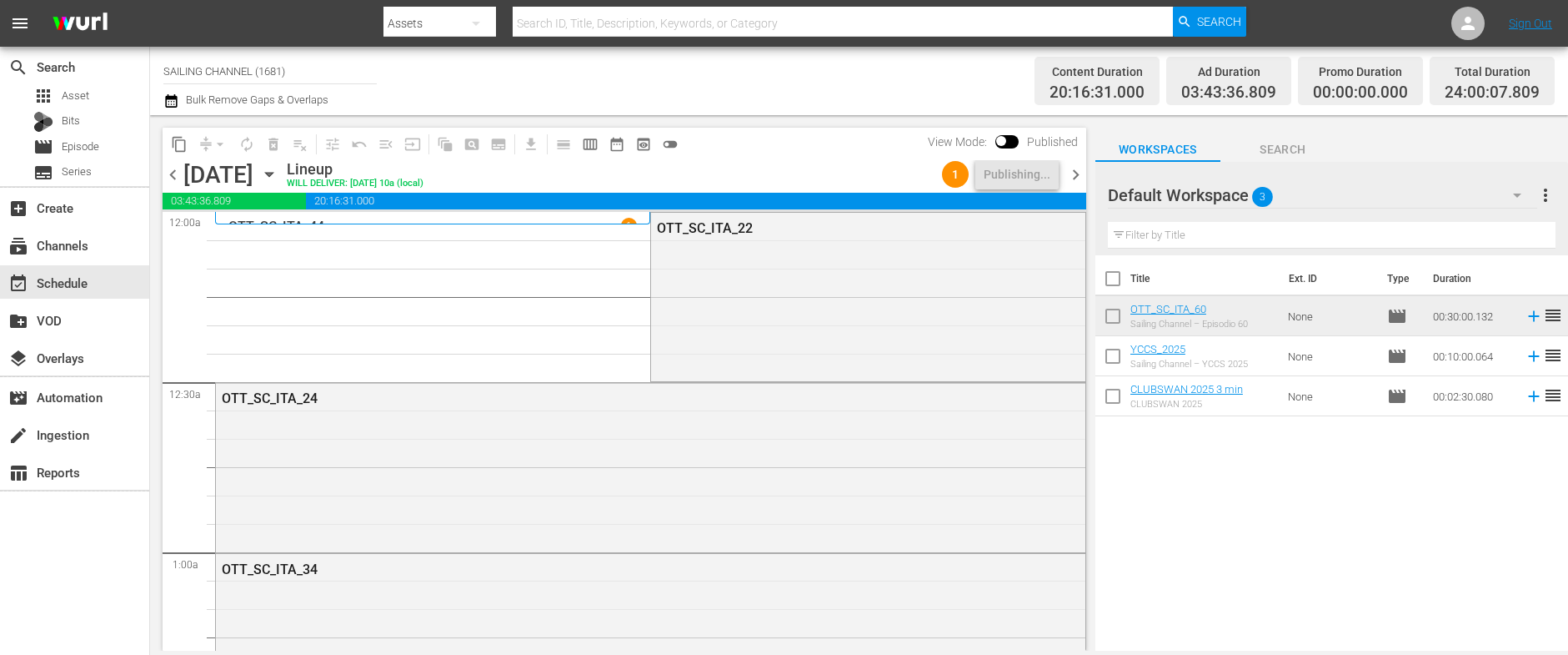
click at [273, 173] on icon "button" at bounding box center [268, 175] width 8 height 4
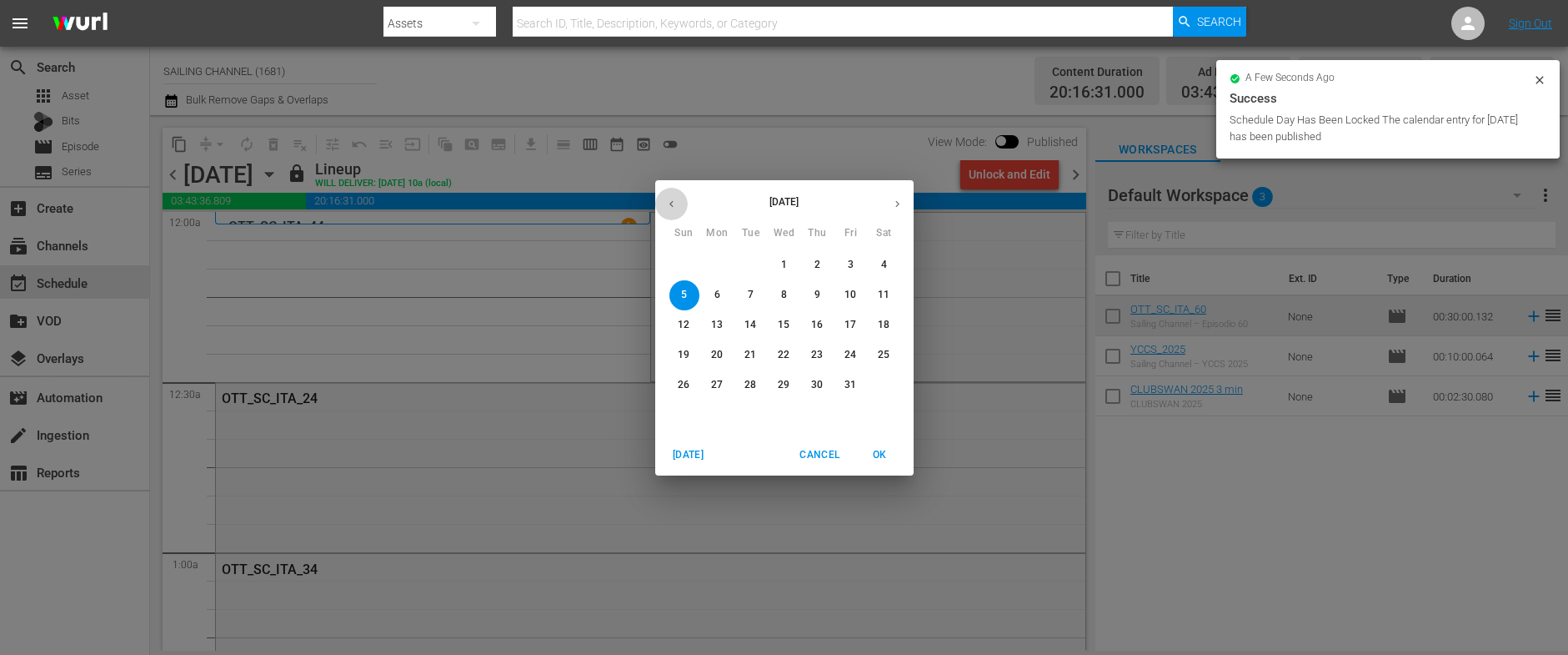
click at [665, 200] on icon "button" at bounding box center [671, 204] width 12 height 12
click at [882, 353] on p "27" at bounding box center [883, 355] width 11 height 14
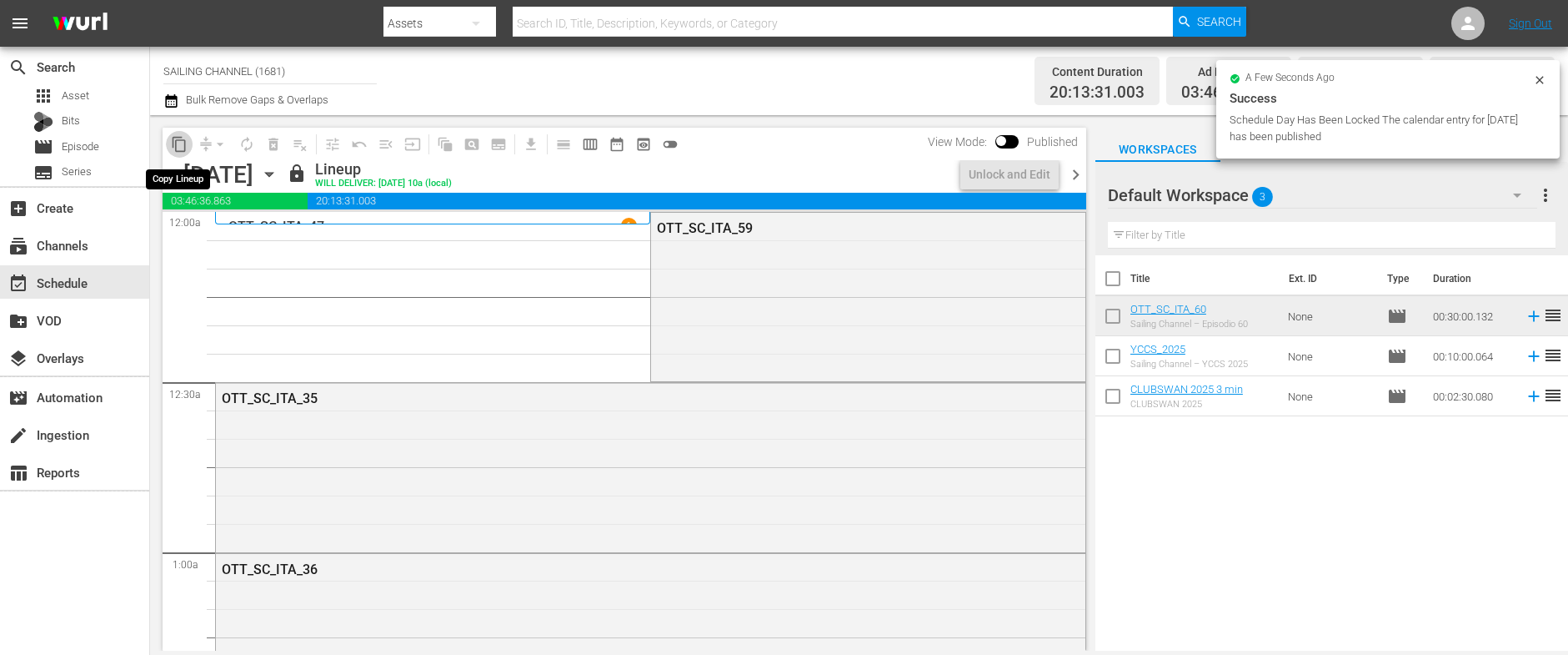
click at [177, 143] on span "content_copy" at bounding box center [179, 144] width 17 height 17
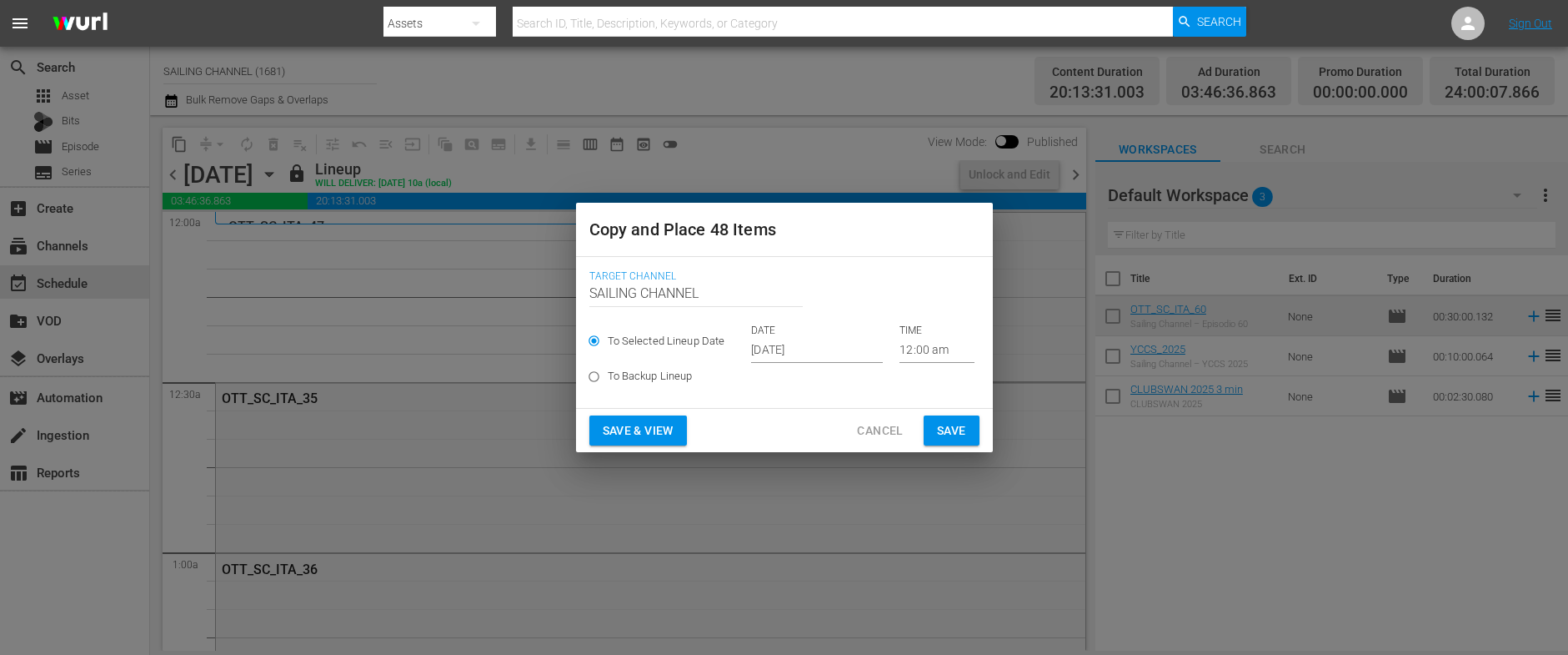
click at [775, 350] on input "[DATE]" at bounding box center [816, 350] width 131 height 25
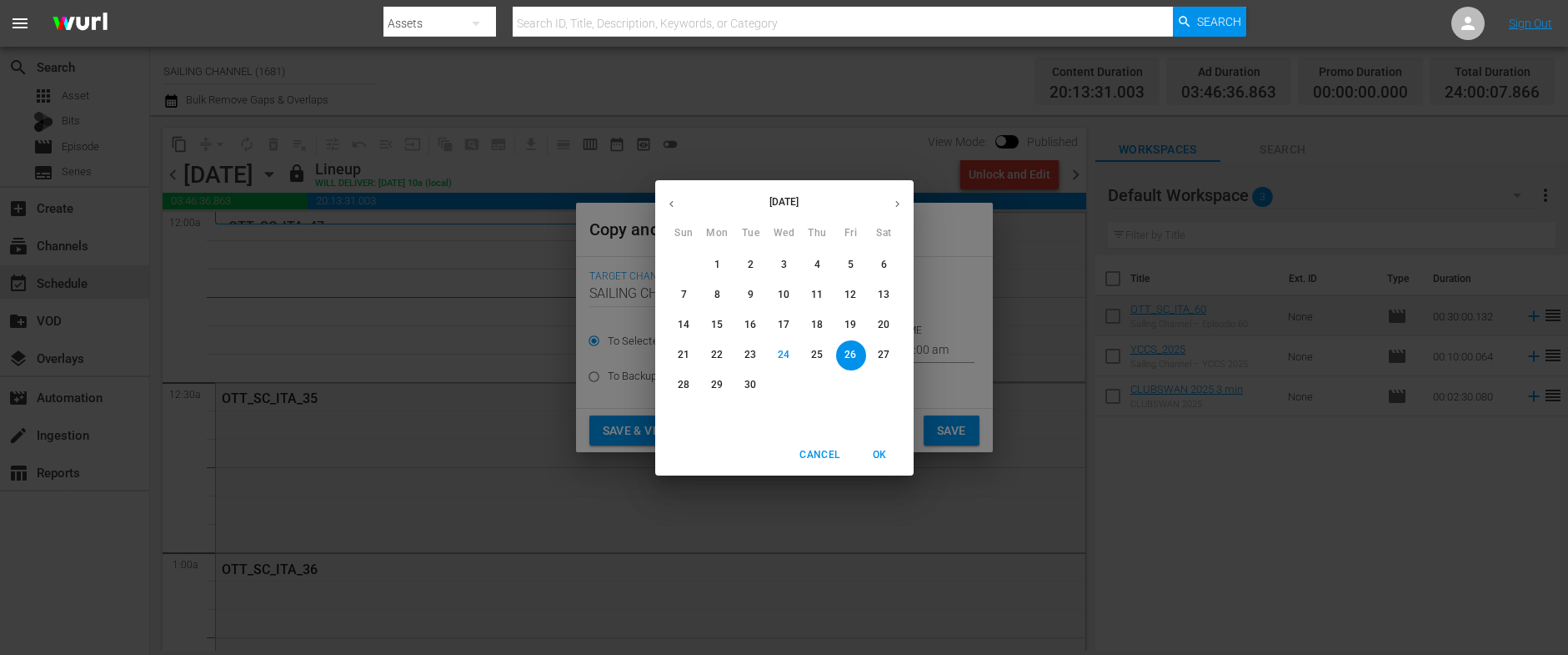
click at [897, 198] on icon "button" at bounding box center [897, 204] width 12 height 12
click at [715, 296] on p "6" at bounding box center [717, 295] width 6 height 14
type input "Oct 6th 2025"
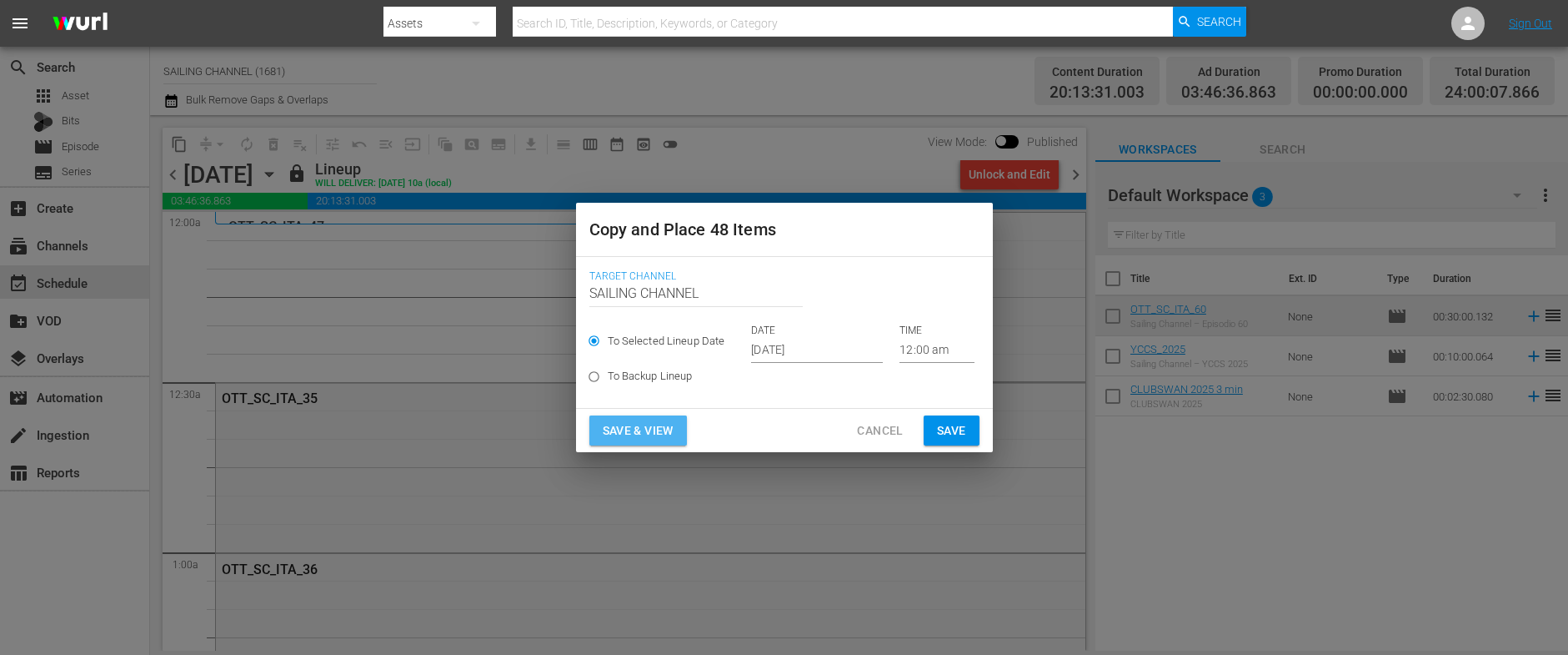
click at [626, 425] on span "Save & View" at bounding box center [638, 431] width 71 height 21
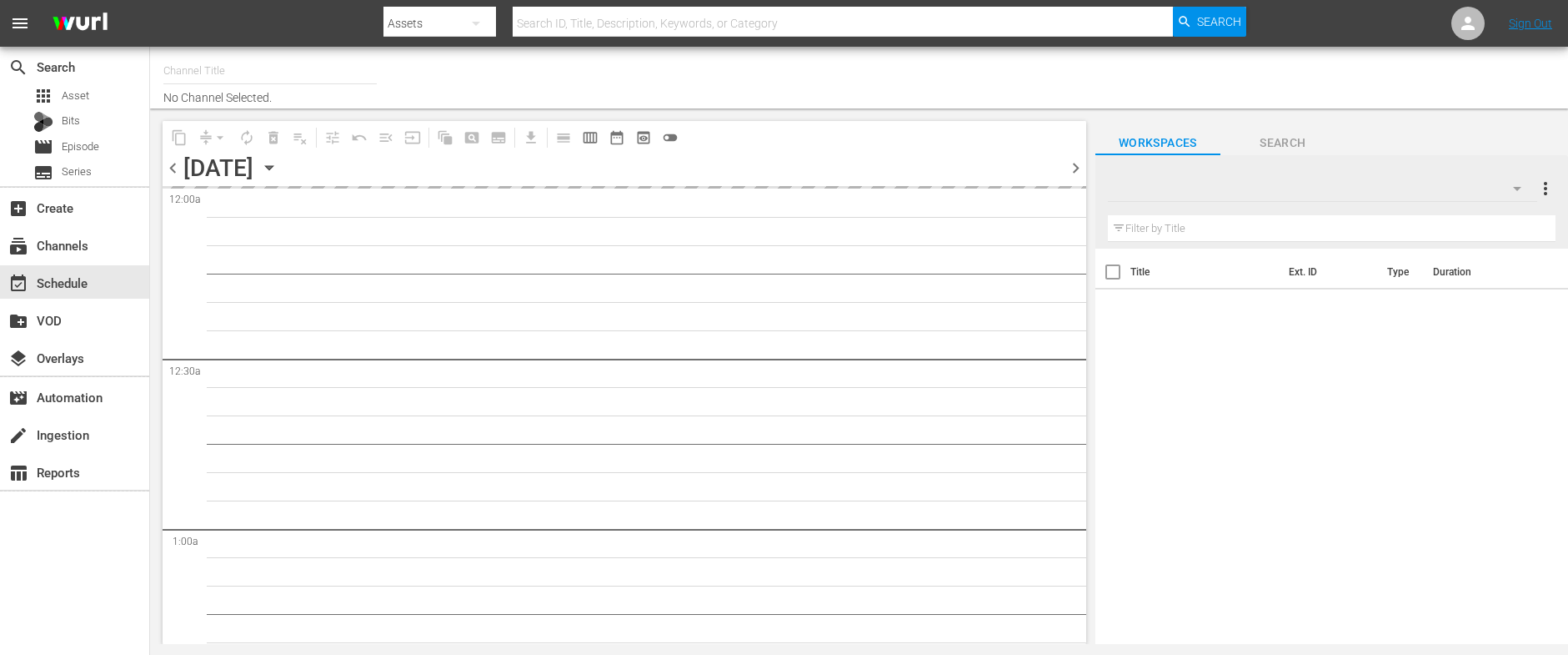
type input "SAILING CHANNEL (1681)"
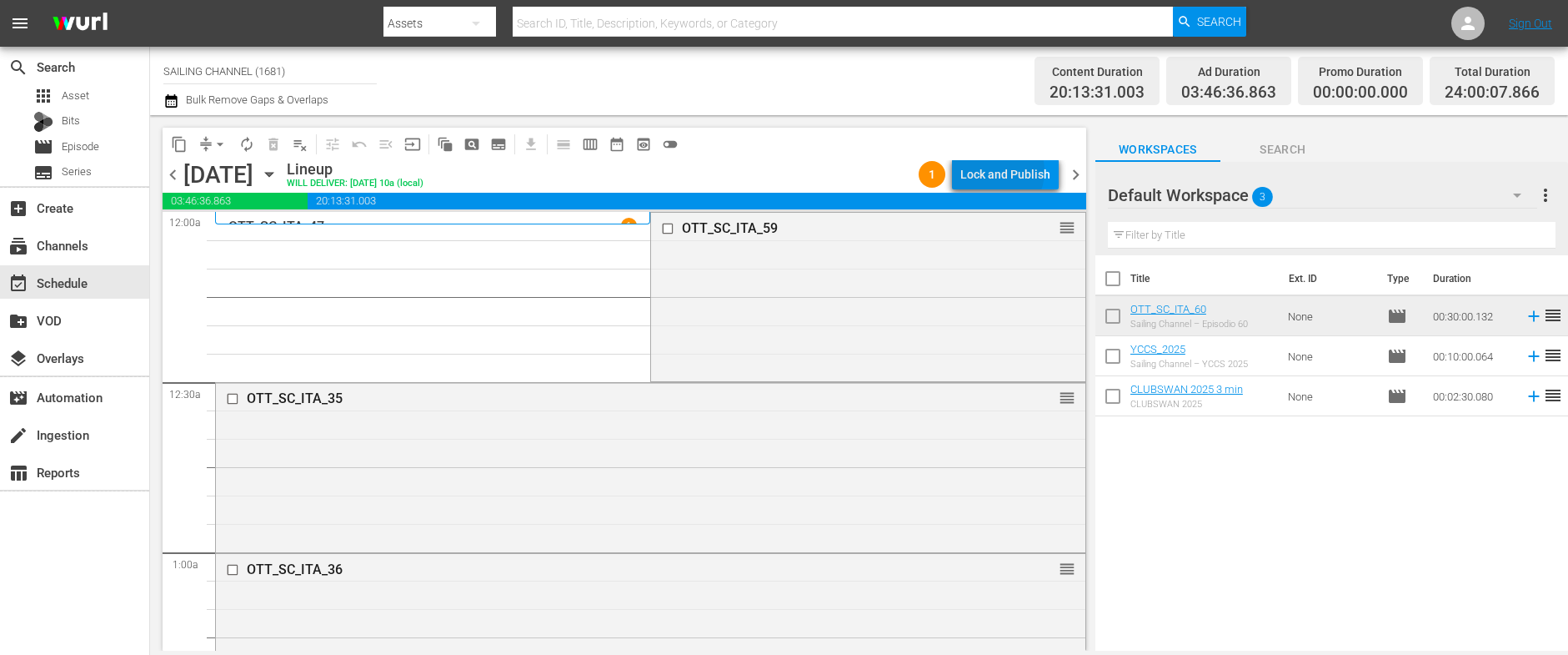
click at [1000, 172] on div "Lock and Publish" at bounding box center [1005, 174] width 90 height 30
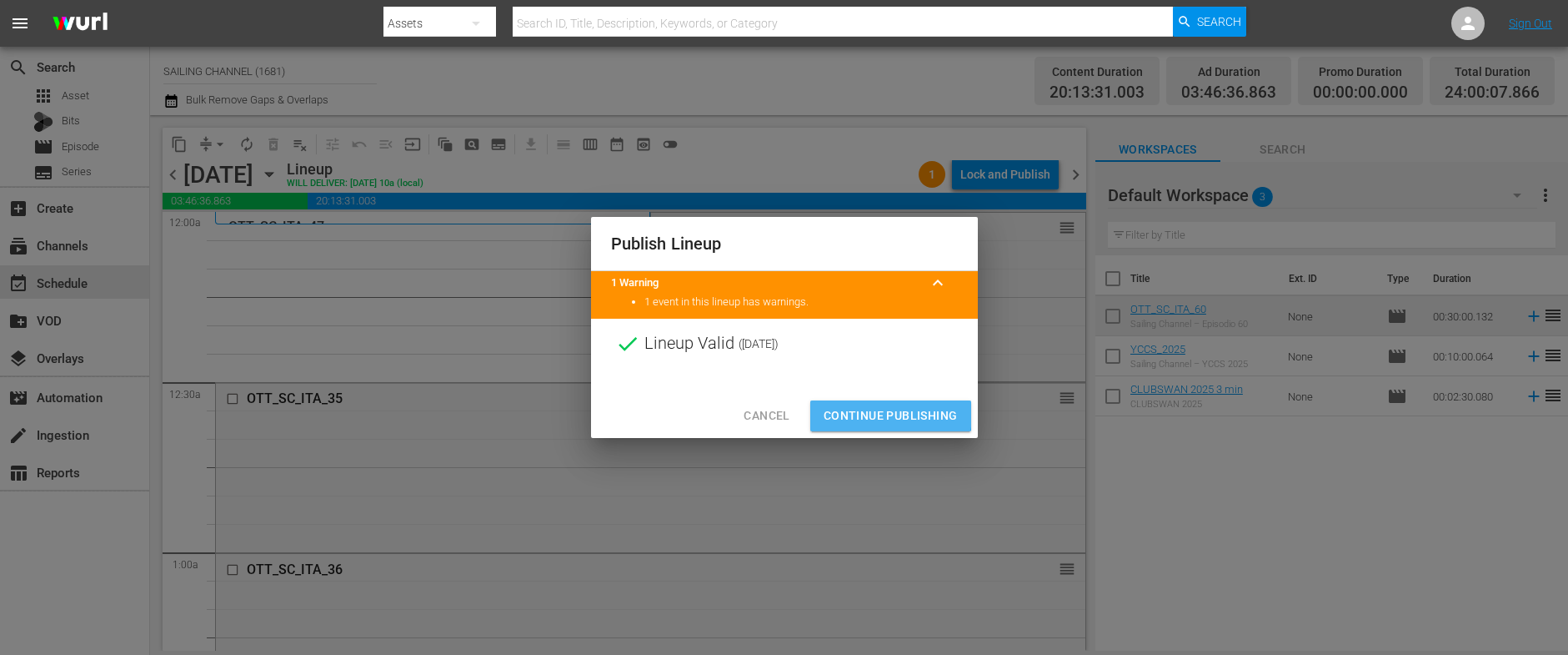
click at [856, 413] on span "Continue Publishing" at bounding box center [890, 416] width 134 height 21
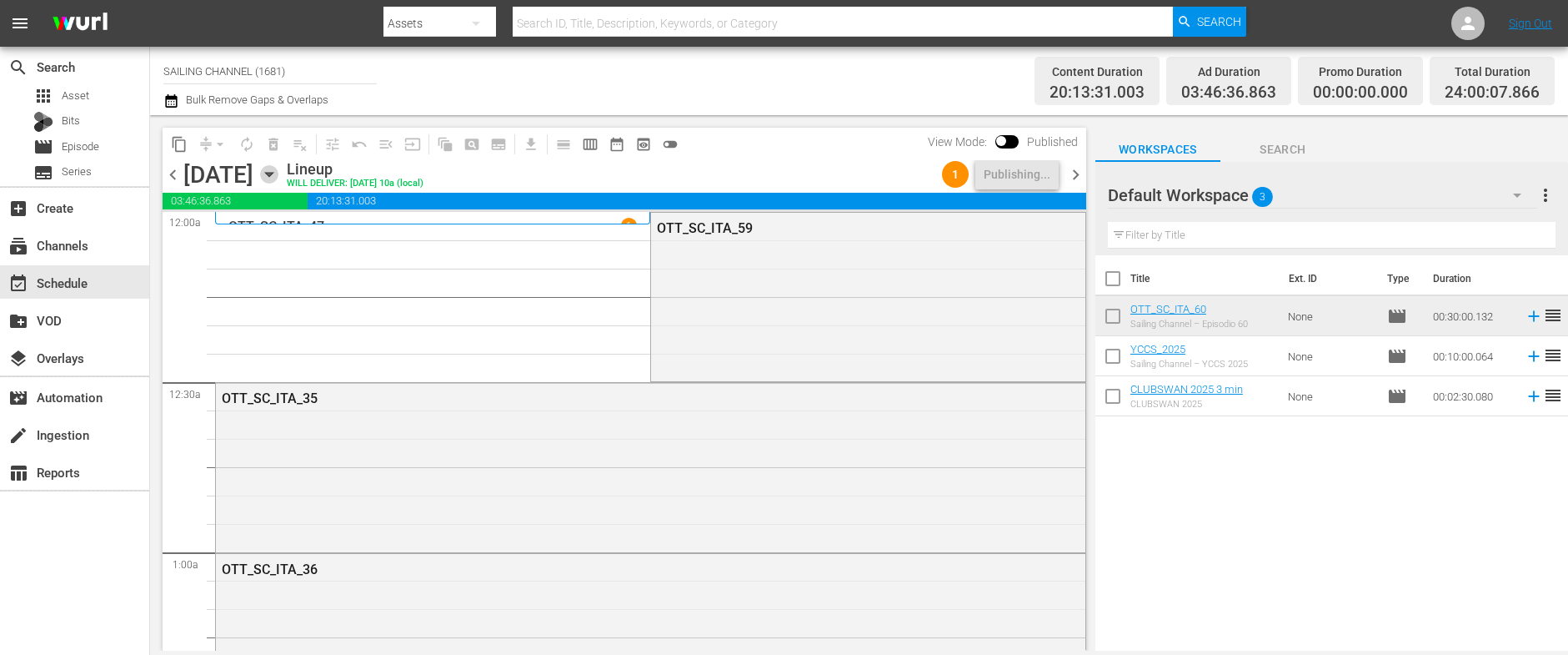
click at [278, 173] on icon "button" at bounding box center [269, 174] width 19 height 19
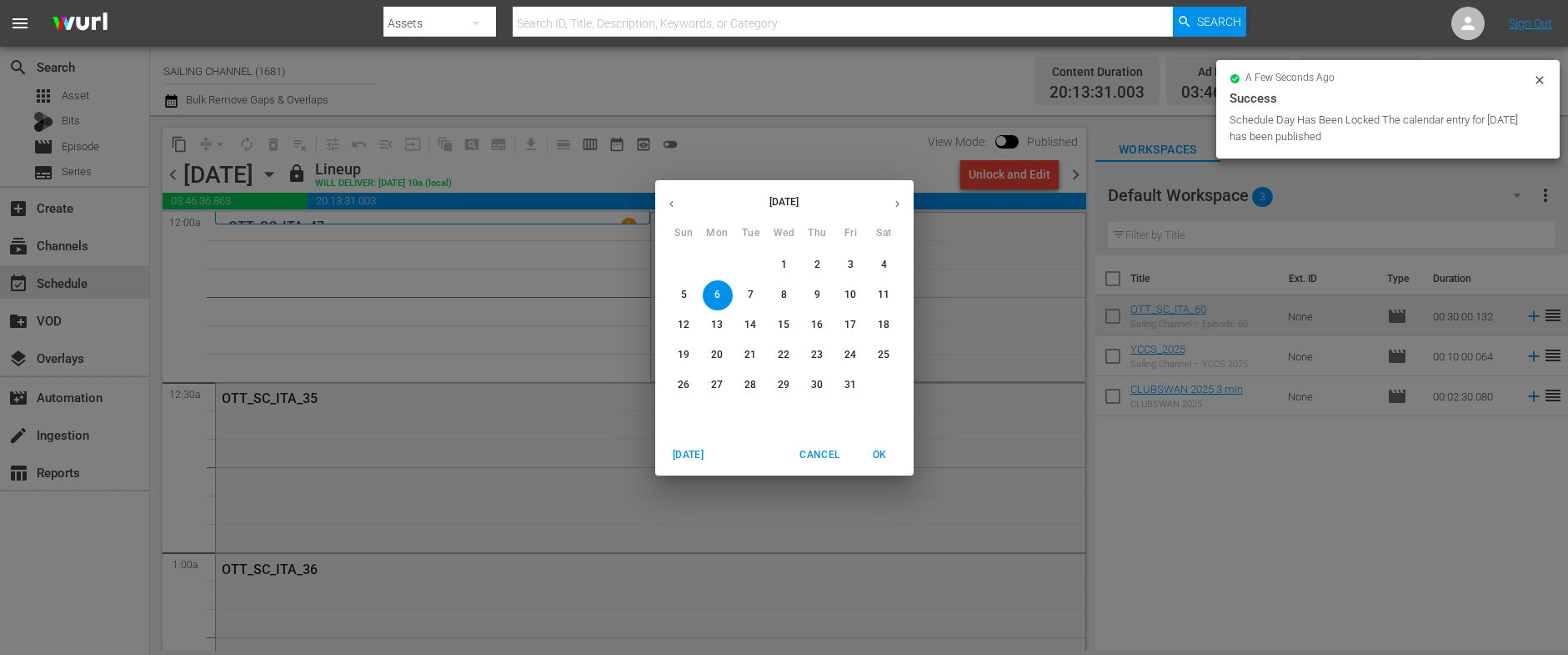
click at [670, 202] on icon "button" at bounding box center [671, 204] width 4 height 7
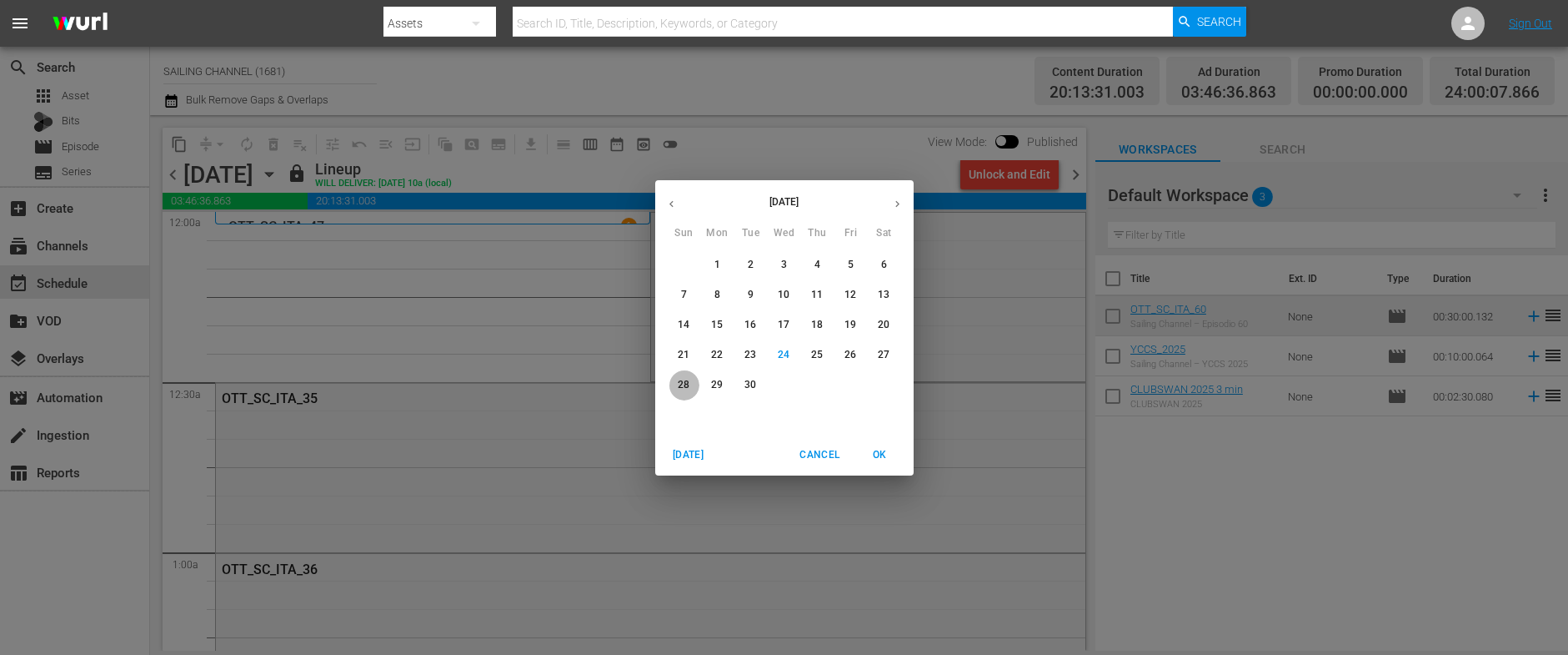
click at [684, 384] on p "28" at bounding box center [683, 385] width 11 height 14
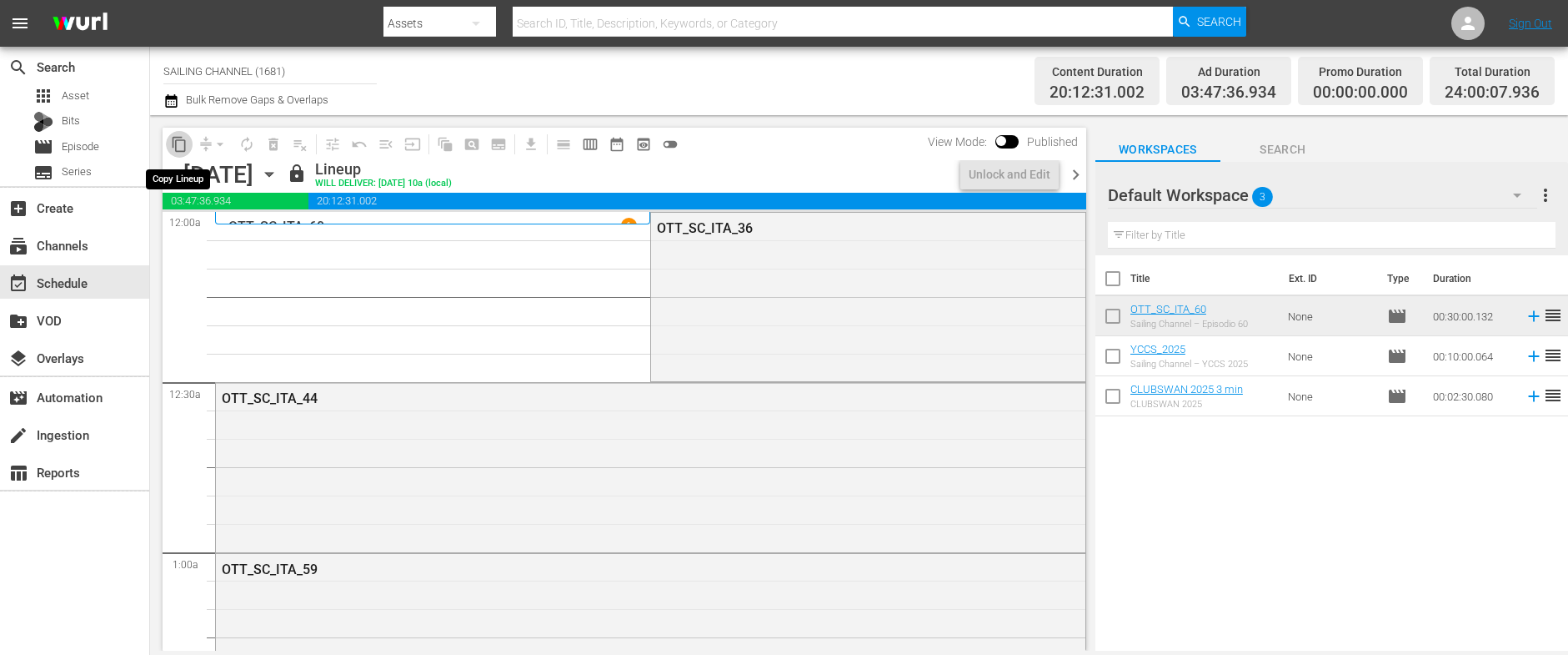
click at [179, 143] on span "content_copy" at bounding box center [179, 144] width 17 height 17
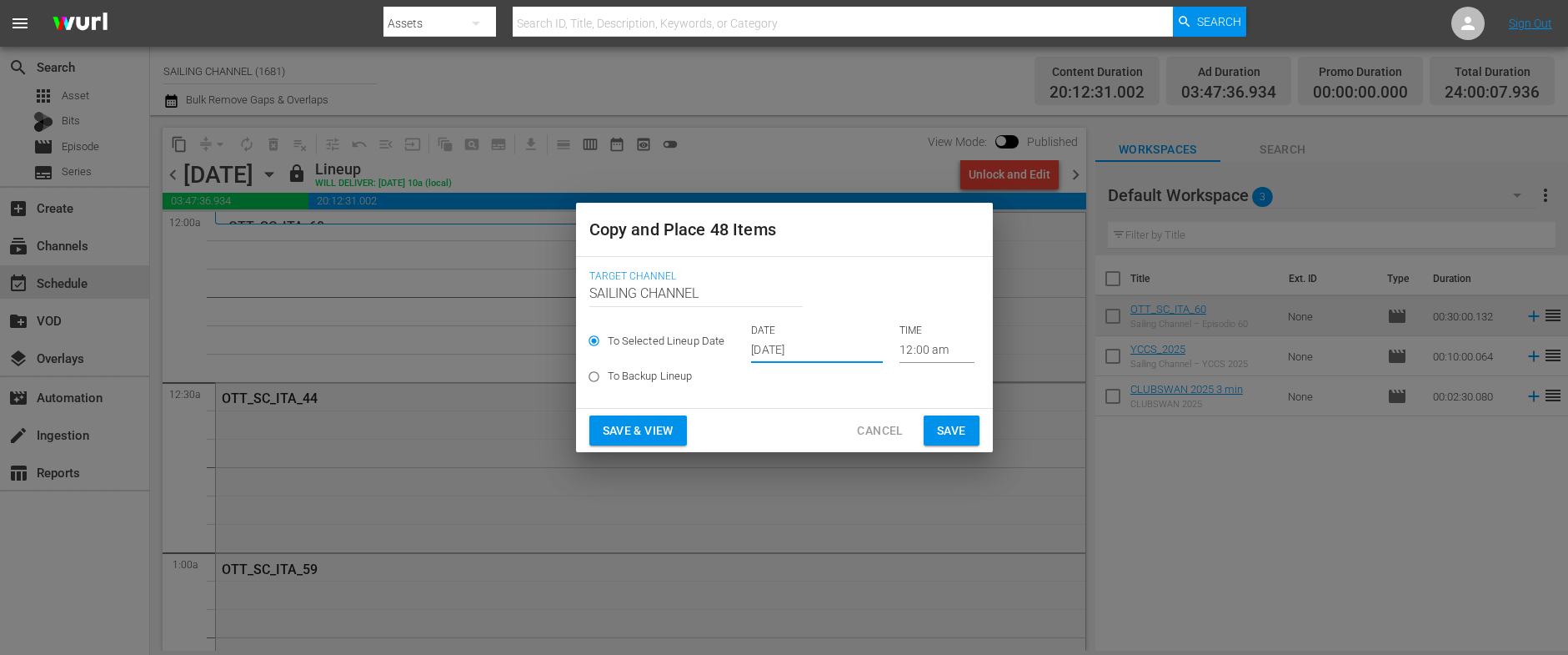
click at [767, 349] on input "[DATE]" at bounding box center [816, 350] width 131 height 25
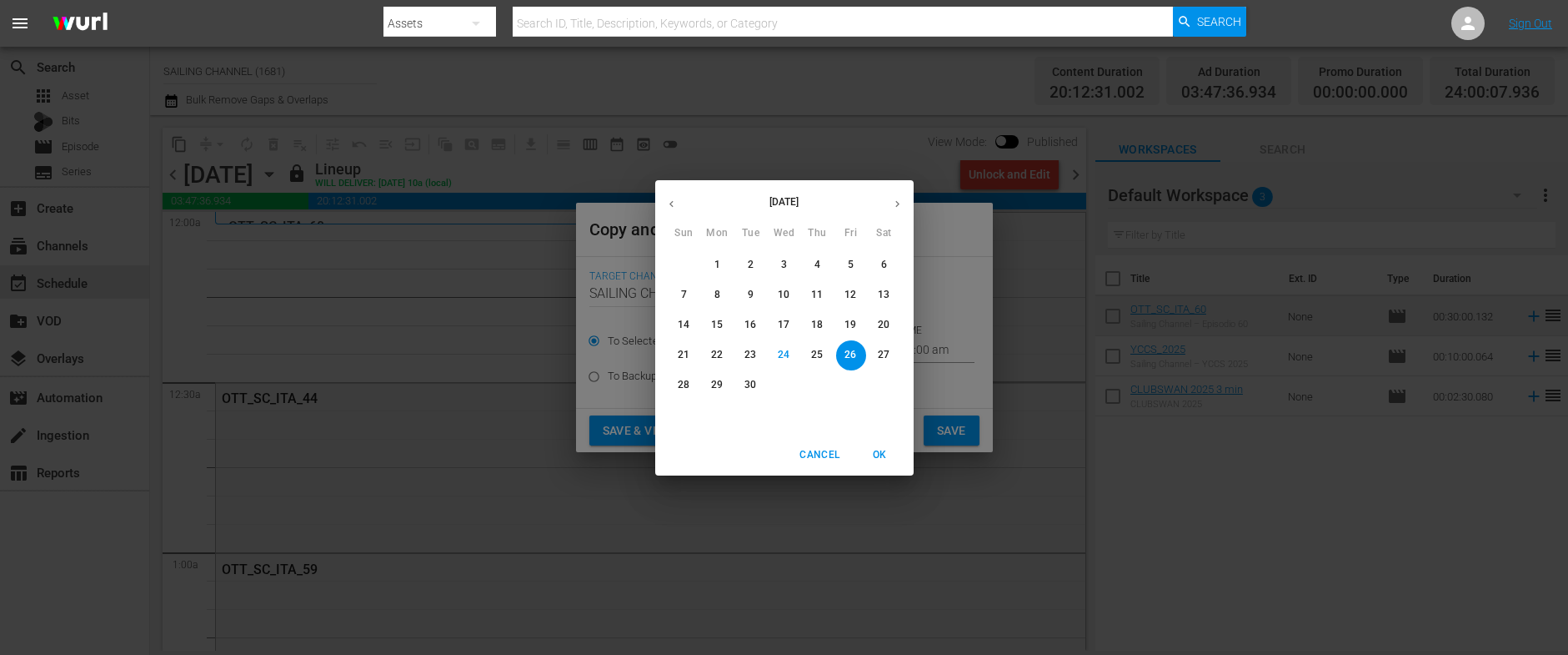
click at [902, 208] on icon "button" at bounding box center [897, 204] width 12 height 12
click at [747, 297] on p "7" at bounding box center [750, 295] width 6 height 14
type input "[DATE]"
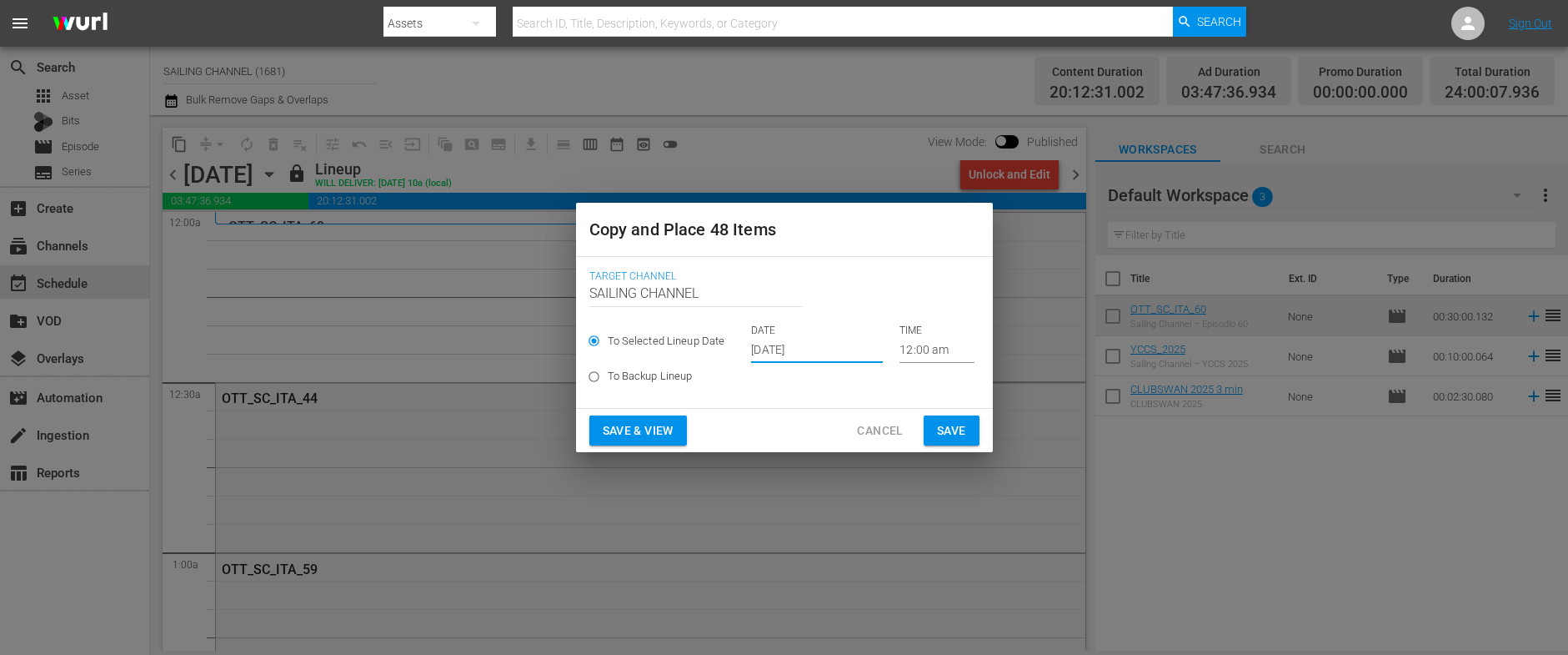
click at [630, 433] on span "Save & View" at bounding box center [638, 431] width 71 height 21
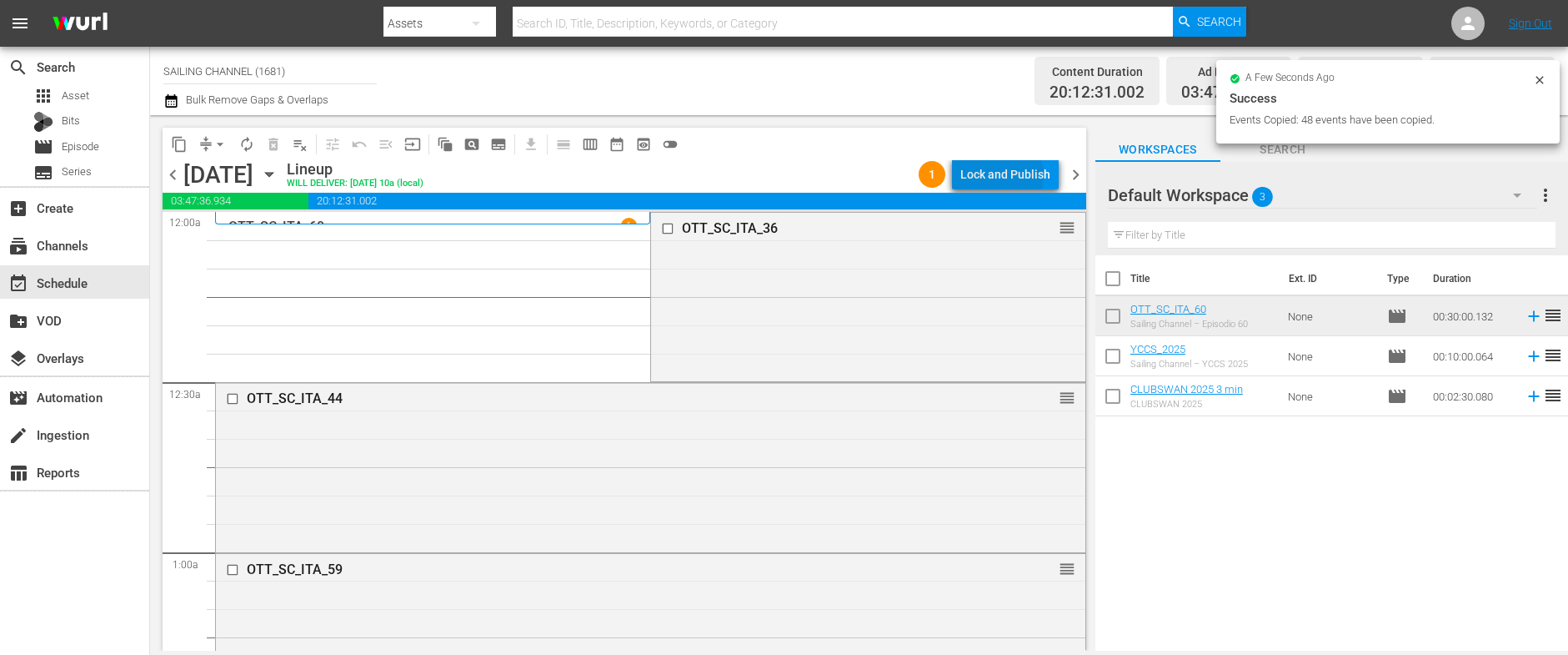
click at [1004, 175] on div "Lock and Publish" at bounding box center [1005, 174] width 90 height 30
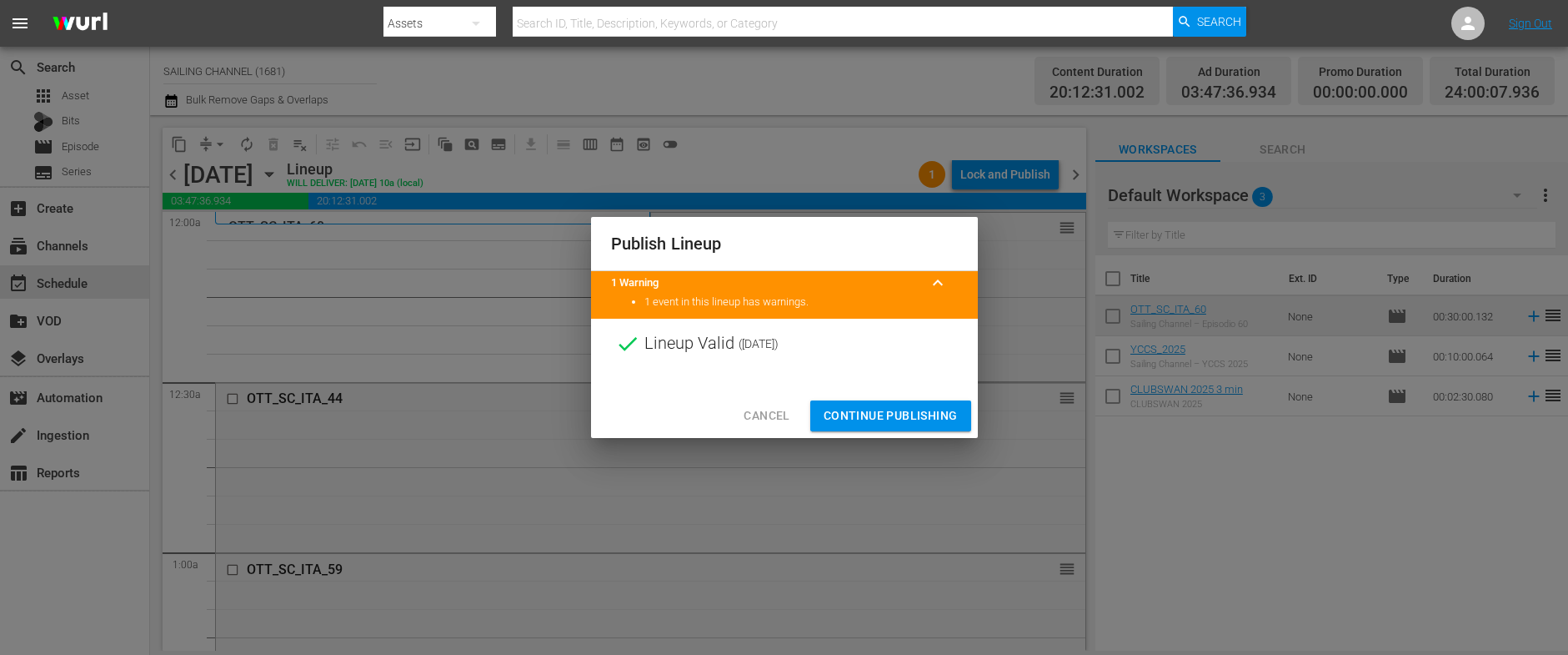
click at [887, 410] on span "Continue Publishing" at bounding box center [890, 416] width 134 height 21
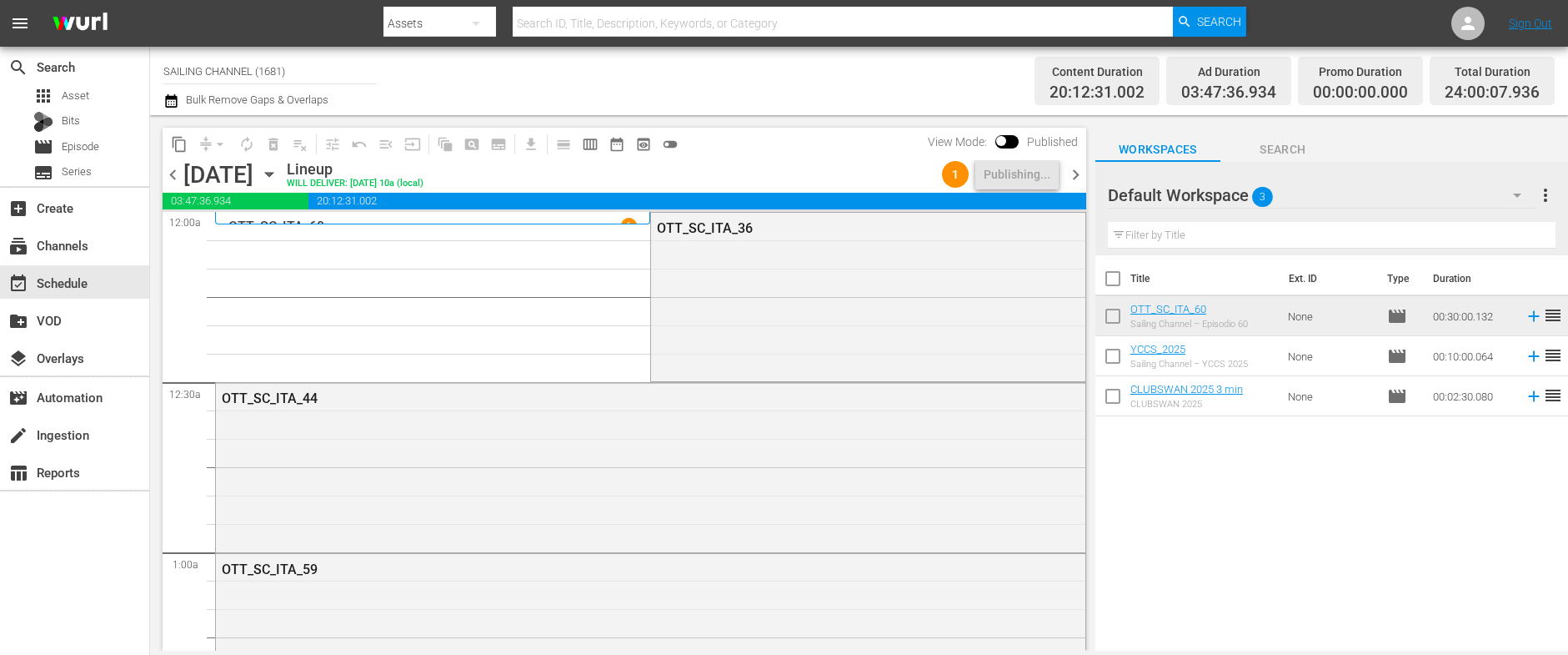
click at [273, 175] on icon "button" at bounding box center [268, 175] width 8 height 4
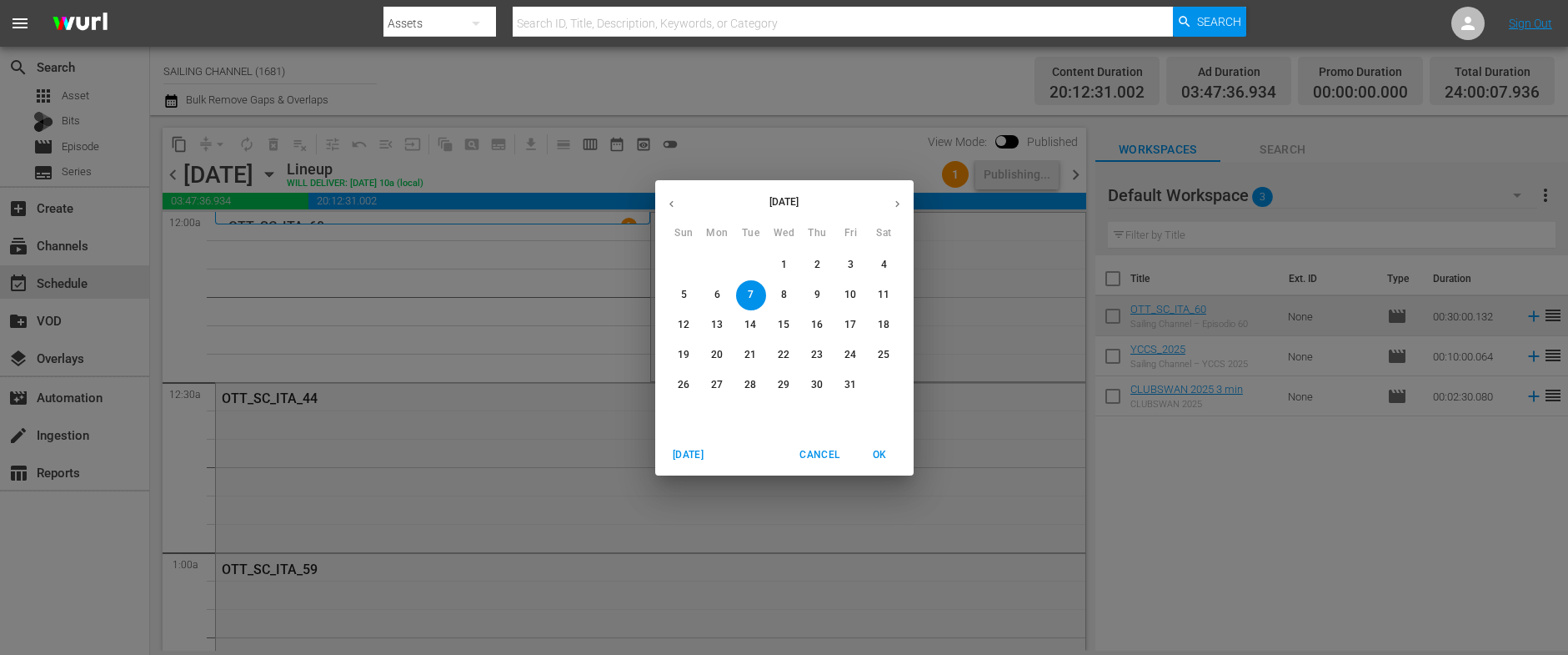
click at [676, 207] on icon "button" at bounding box center [671, 204] width 12 height 12
click at [711, 383] on p "29" at bounding box center [716, 385] width 11 height 14
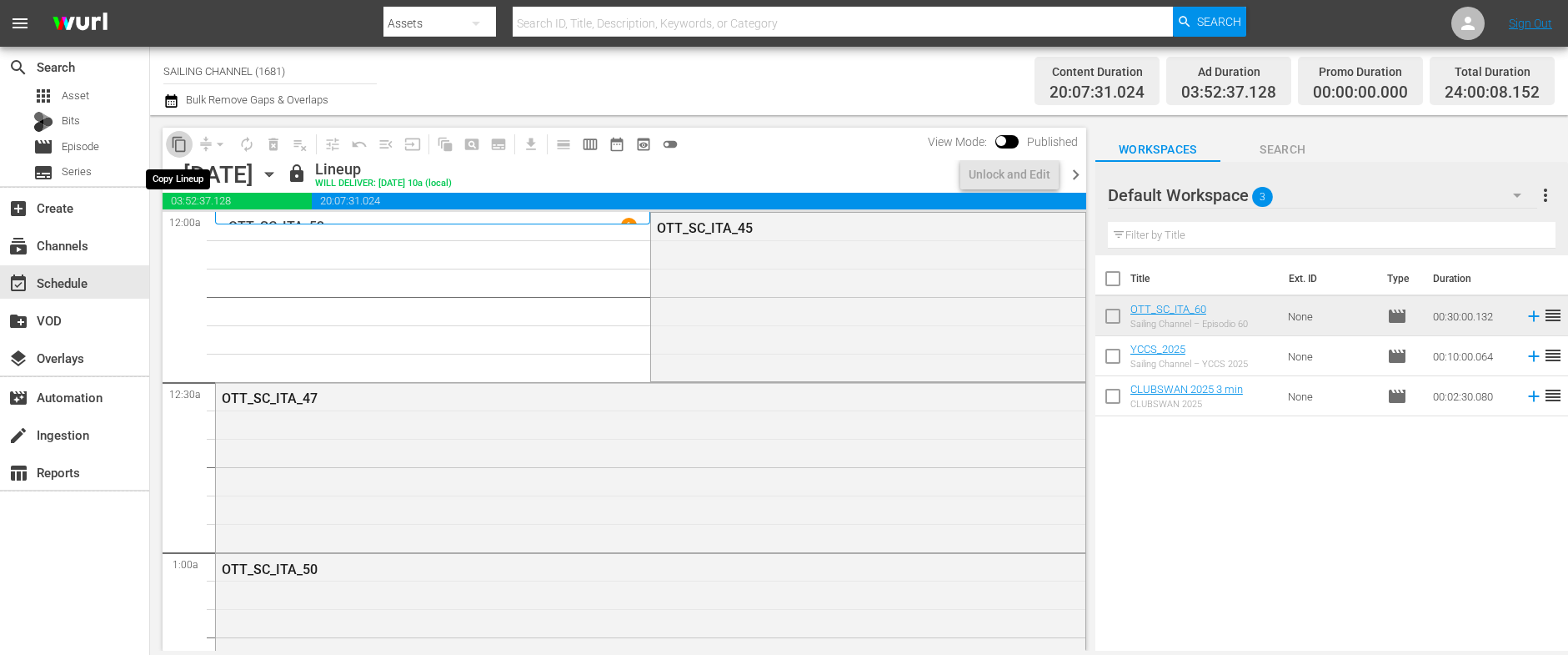
click at [173, 143] on span "content_copy" at bounding box center [179, 144] width 17 height 17
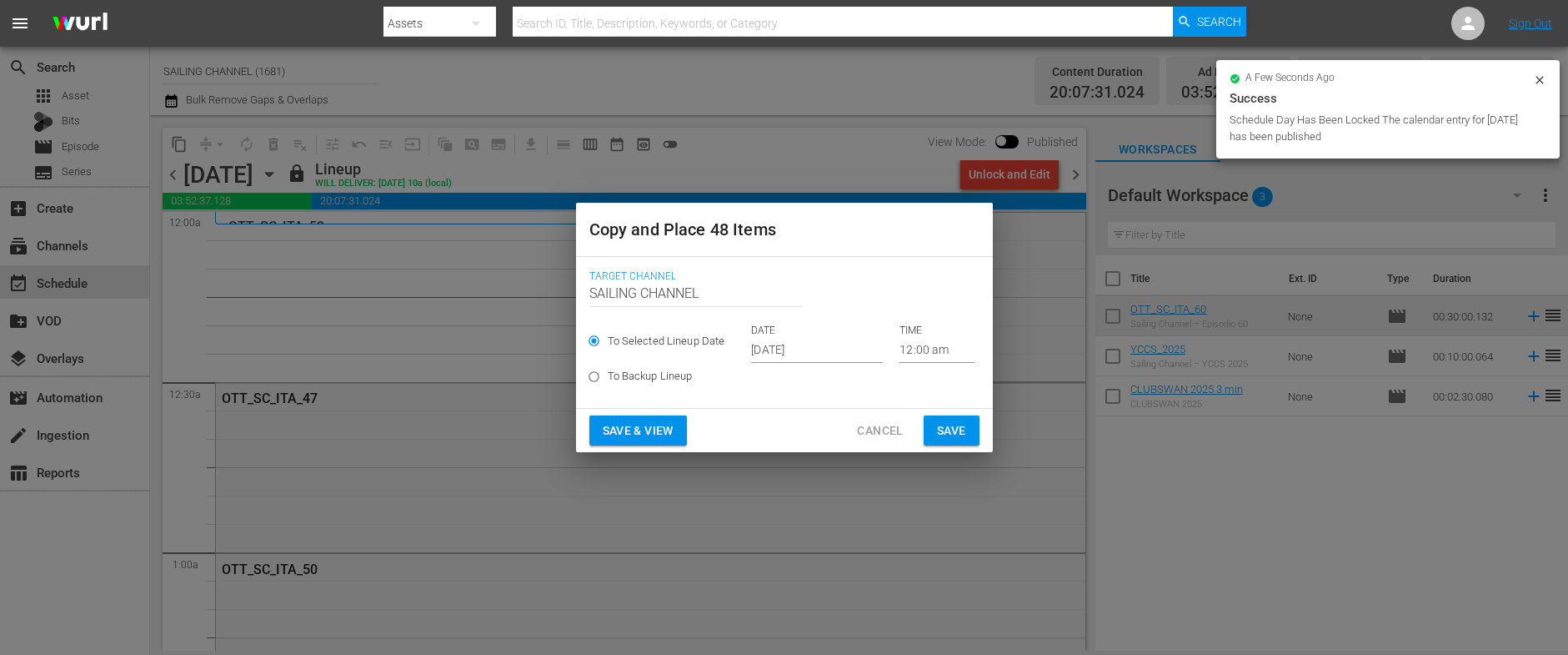
click at [804, 358] on input "[DATE]" at bounding box center [816, 350] width 131 height 25
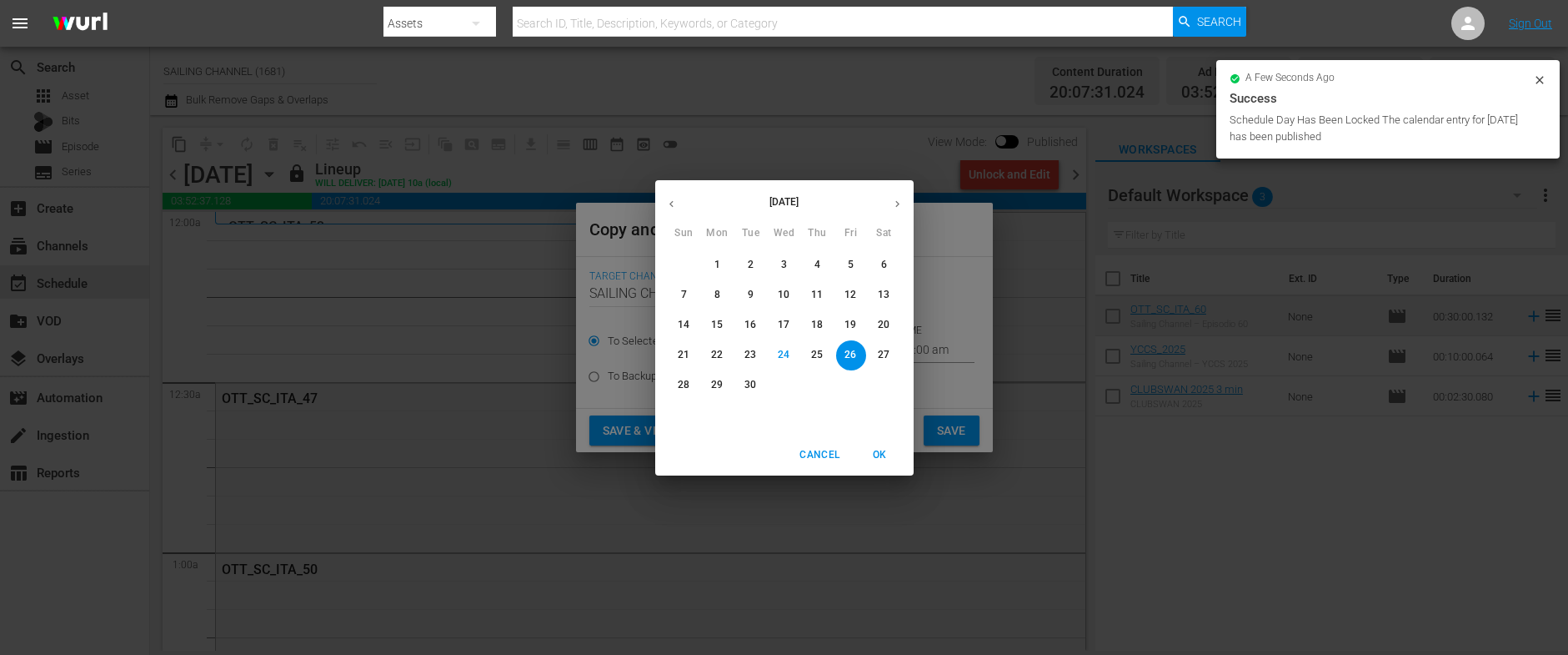
click at [895, 200] on icon "button" at bounding box center [897, 204] width 12 height 12
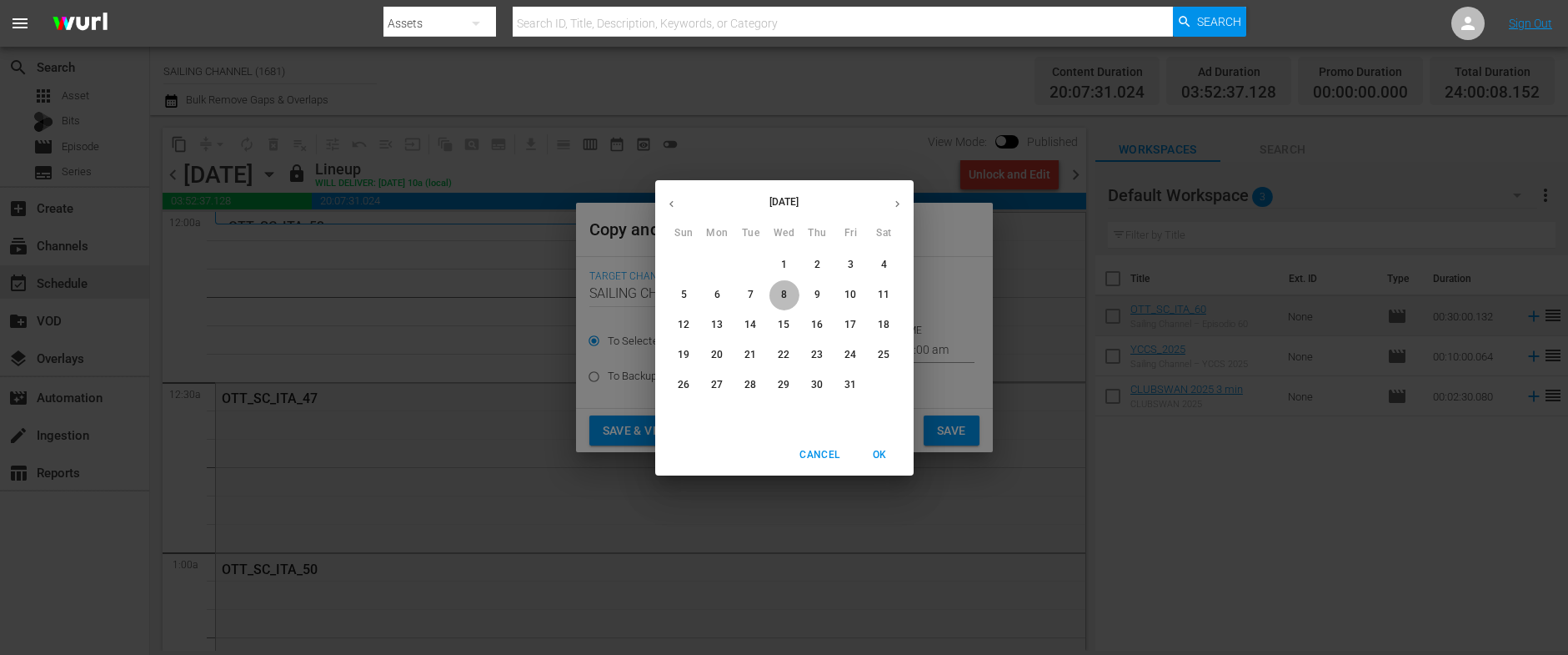
click at [781, 294] on p "8" at bounding box center [784, 295] width 6 height 14
type input "[DATE]"
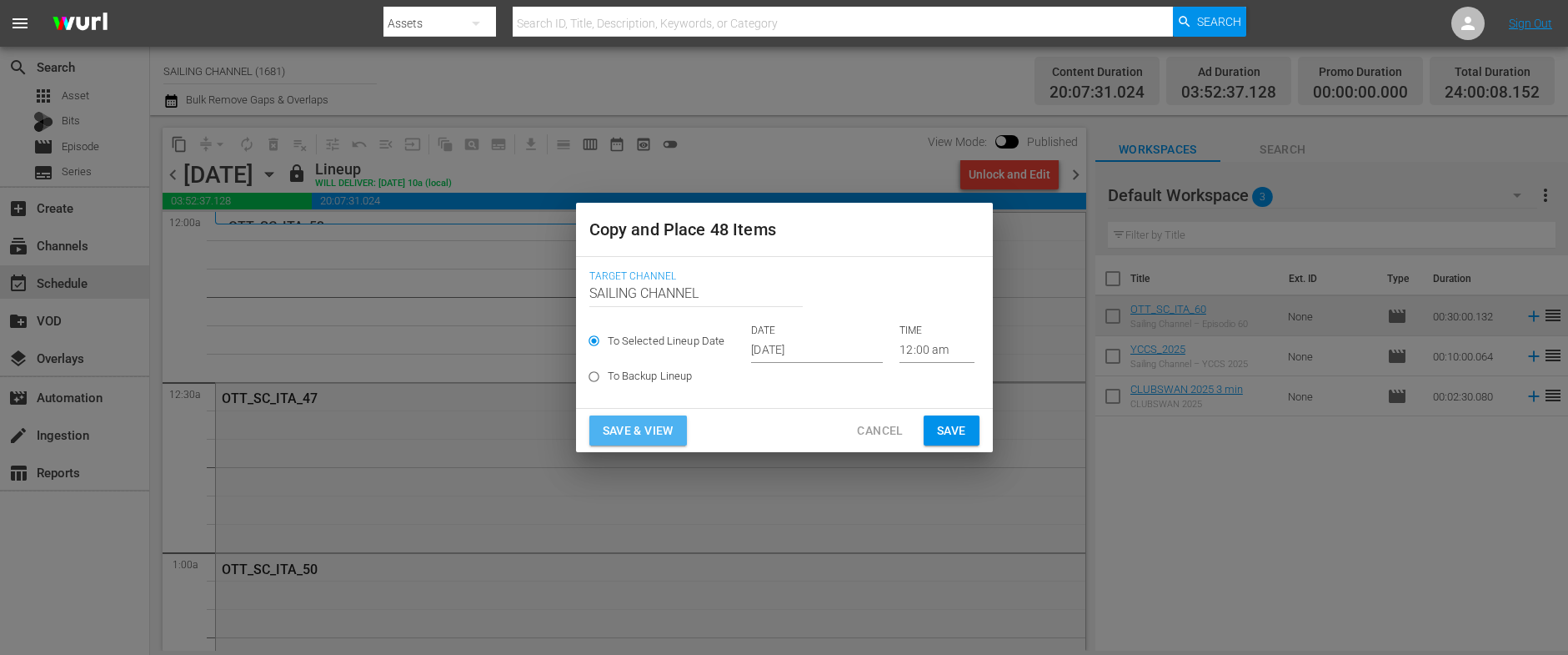
click at [632, 437] on span "Save & View" at bounding box center [638, 431] width 71 height 21
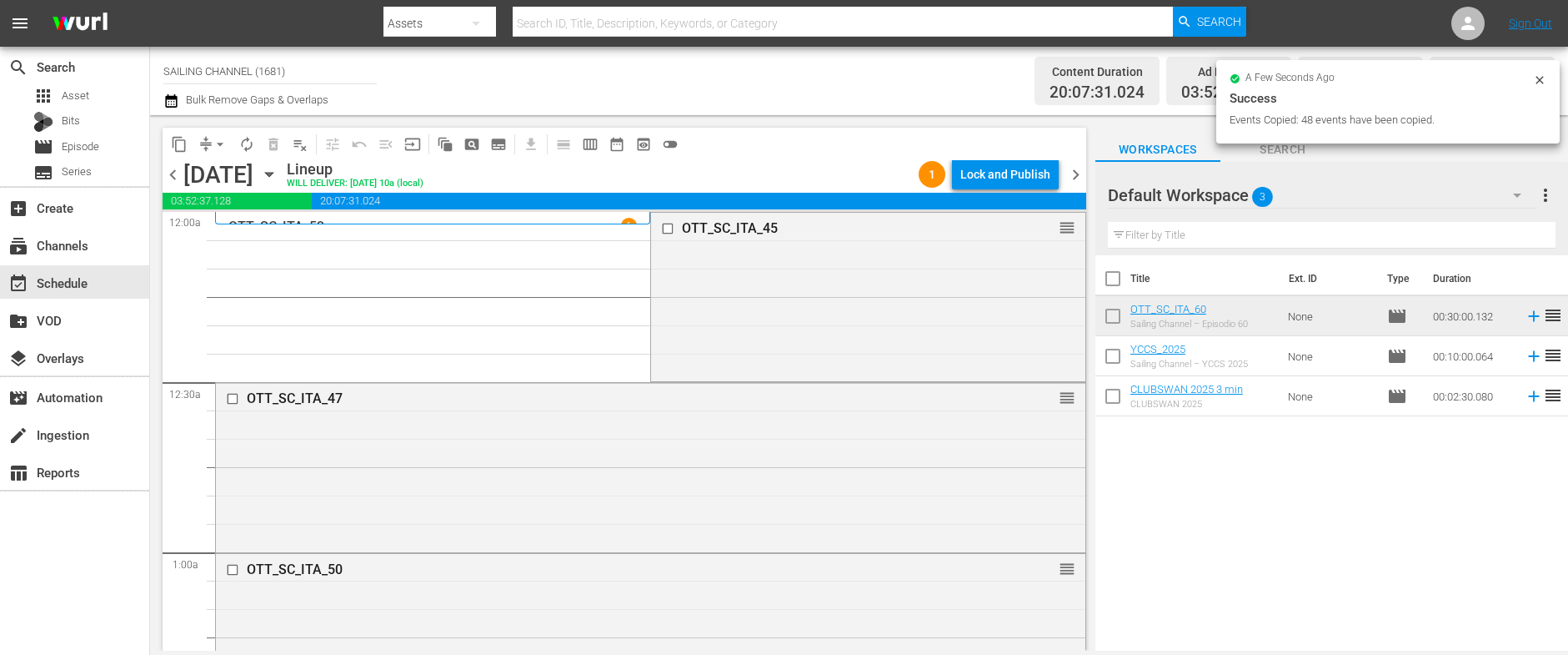
click at [1017, 174] on div "Lock and Publish" at bounding box center [1005, 174] width 90 height 30
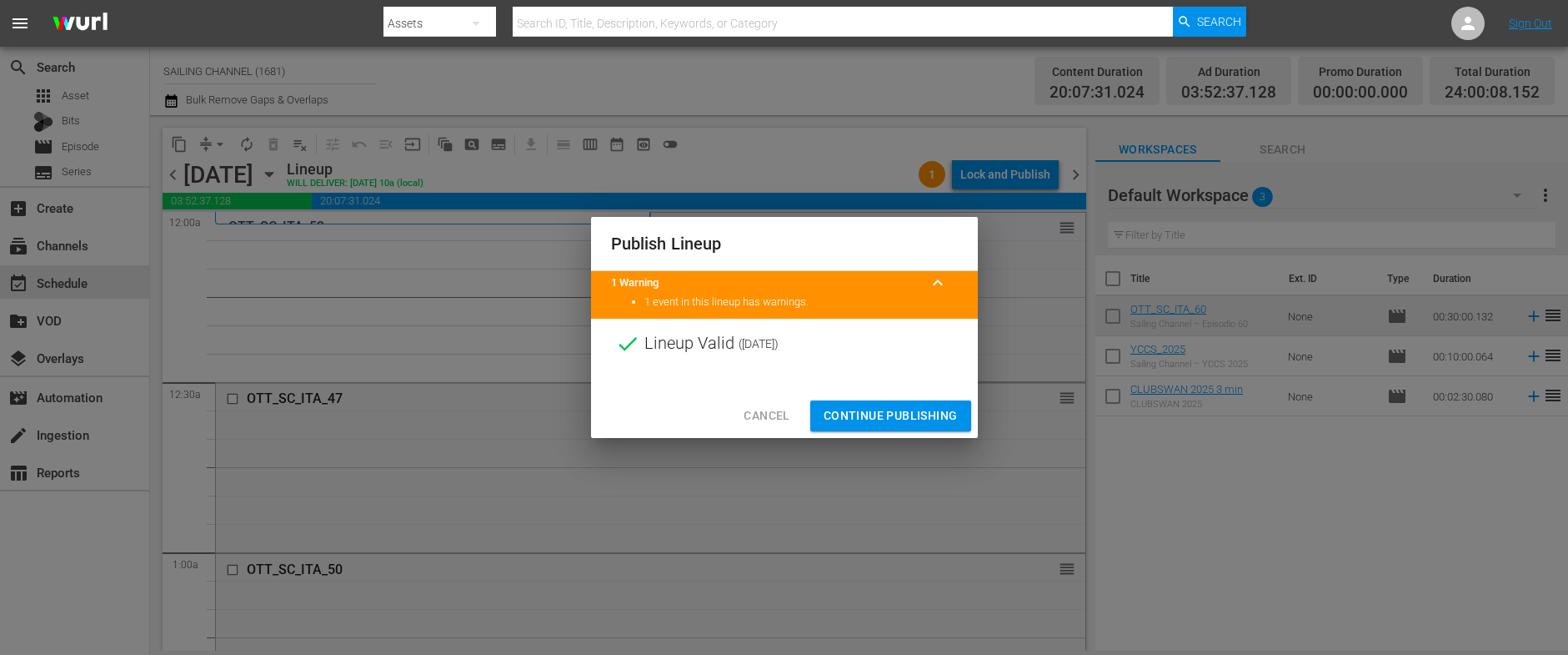
click at [893, 405] on span "Continue Publishing" at bounding box center [890, 416] width 134 height 21
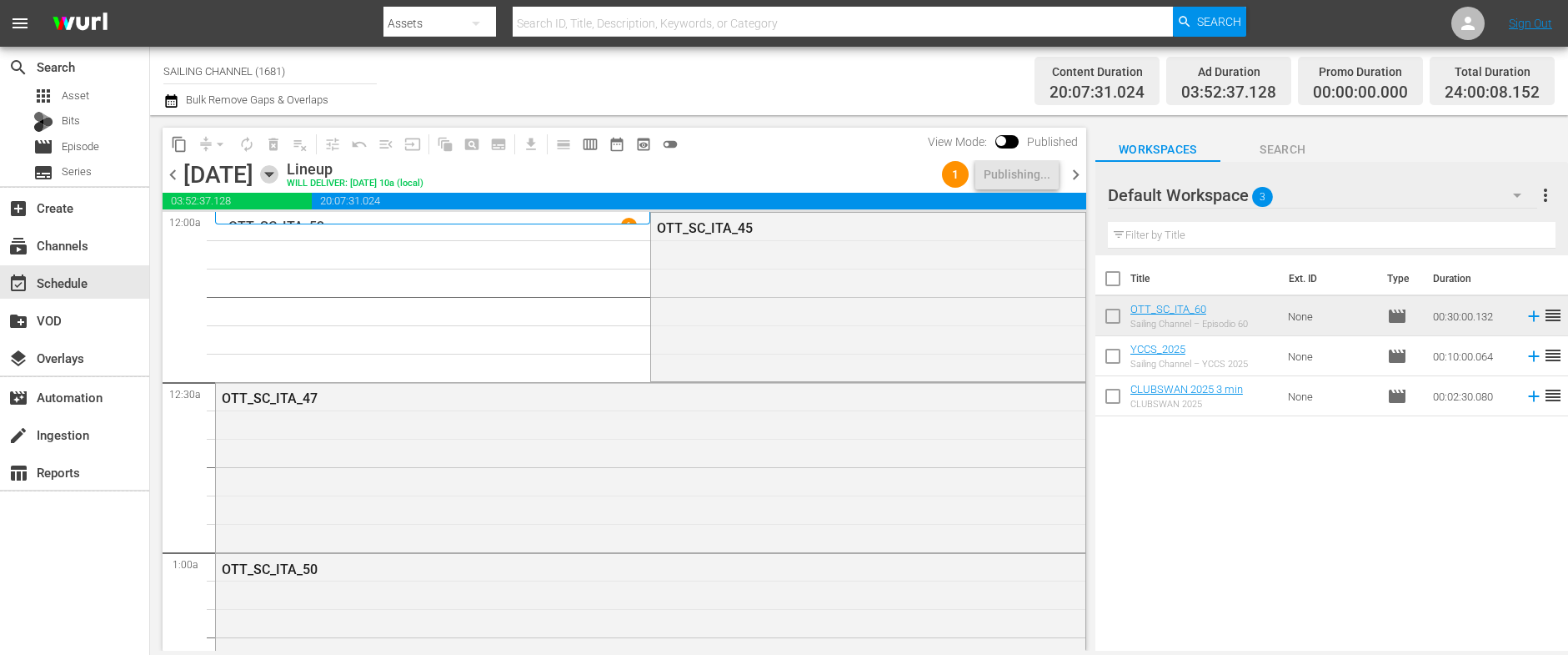
click at [278, 179] on icon "button" at bounding box center [269, 174] width 19 height 19
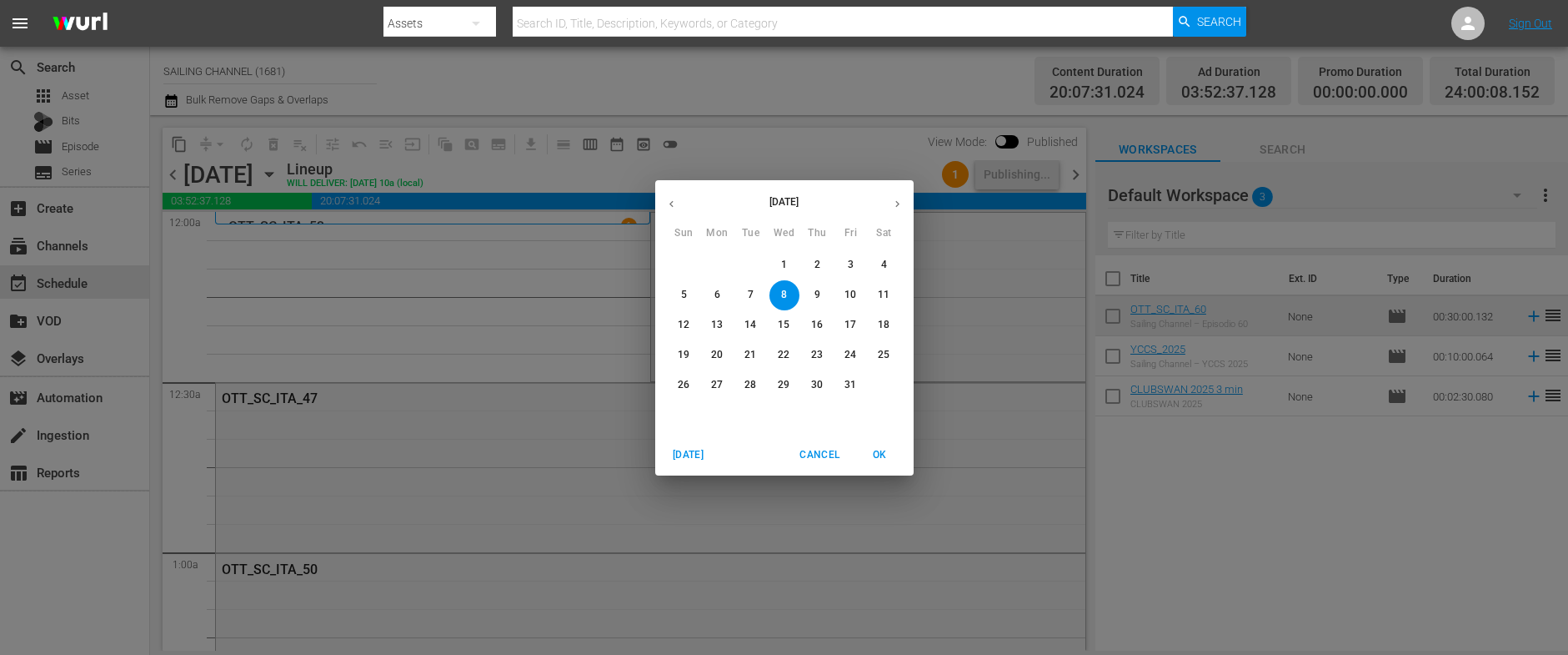
click at [669, 204] on icon "button" at bounding box center [671, 204] width 12 height 12
click at [751, 382] on p "30" at bounding box center [750, 385] width 11 height 14
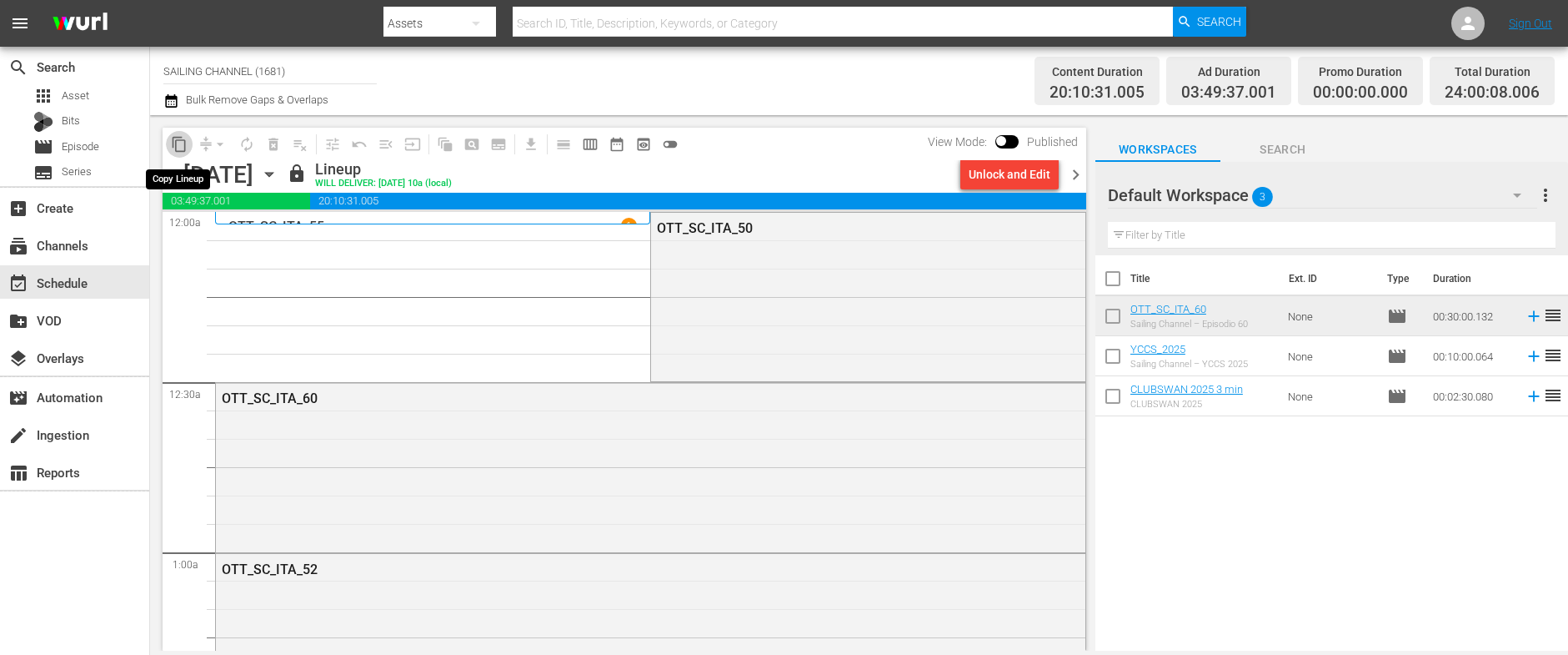
click at [176, 143] on span "content_copy" at bounding box center [179, 144] width 17 height 17
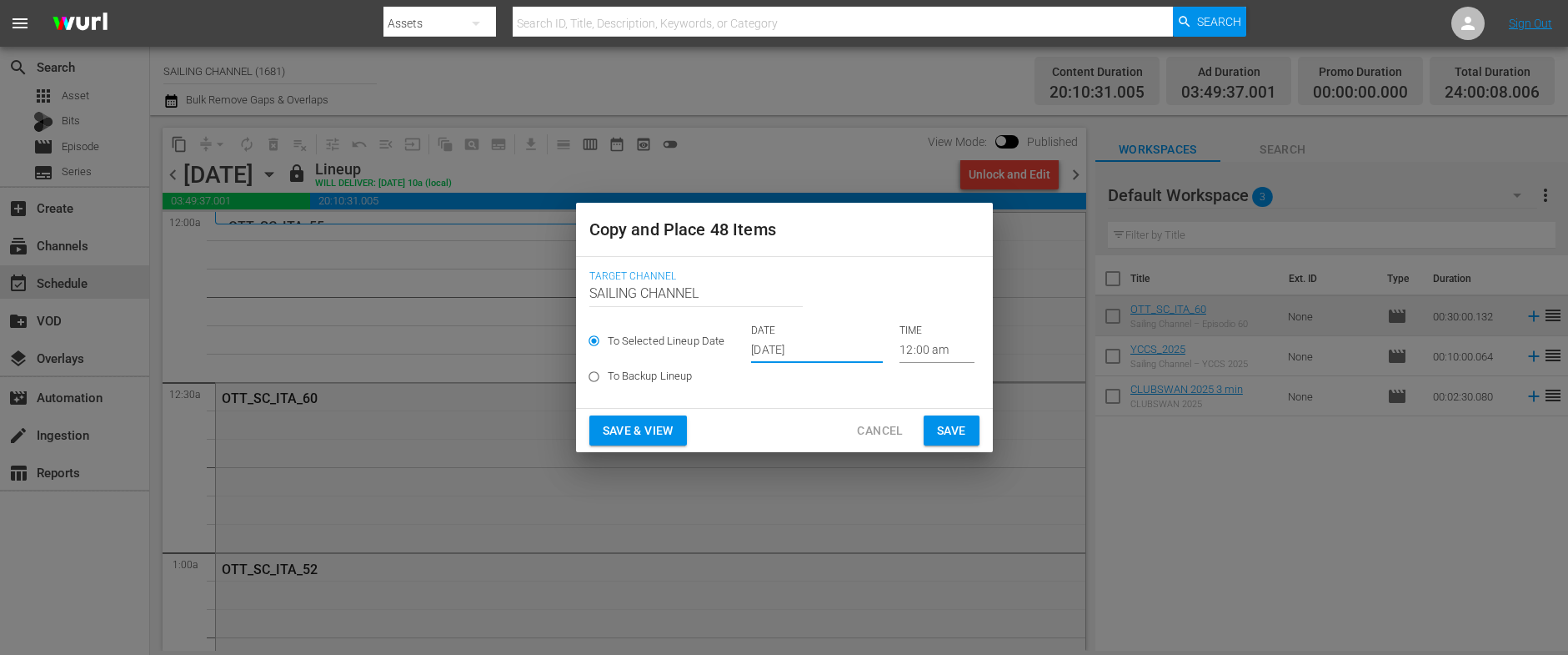
click at [807, 343] on input "[DATE]" at bounding box center [816, 350] width 131 height 25
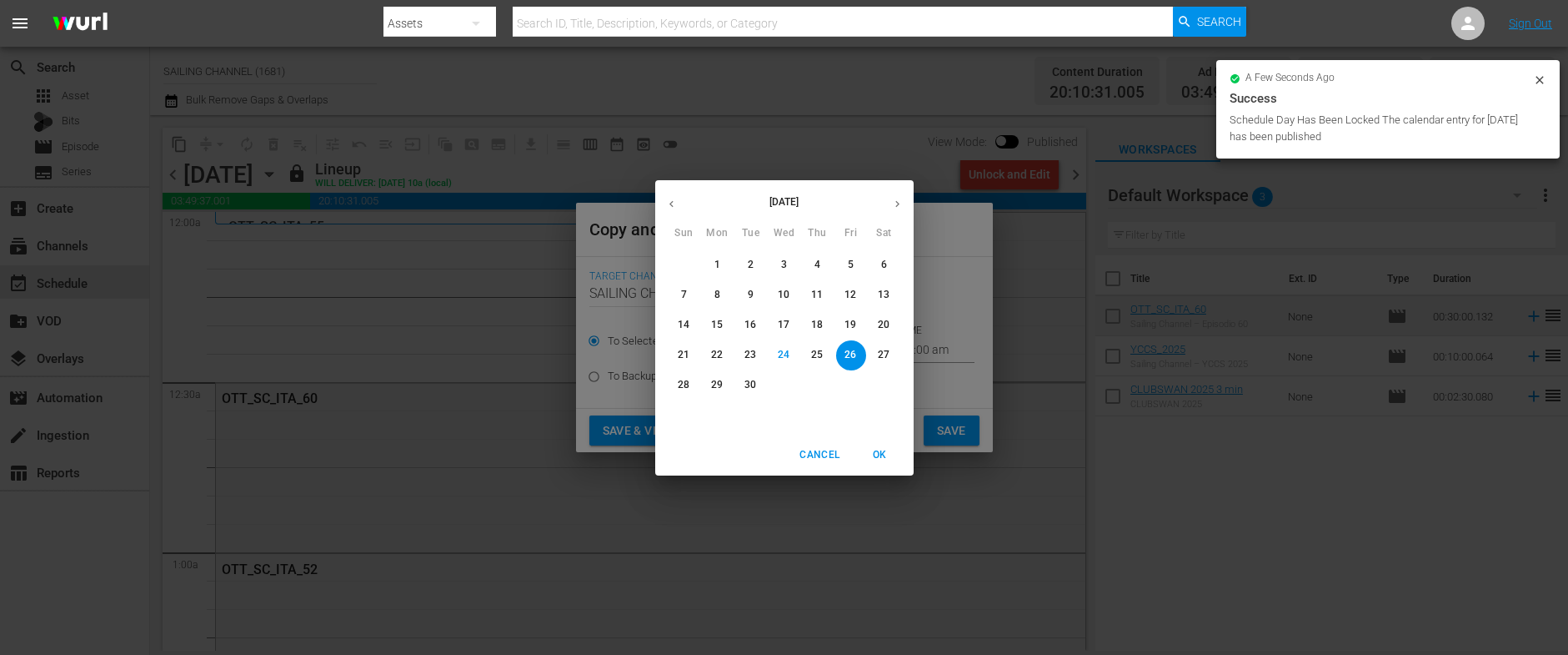
click at [898, 200] on icon "button" at bounding box center [897, 204] width 12 height 12
click at [806, 296] on span "9" at bounding box center [818, 295] width 30 height 14
type input "[DATE]"
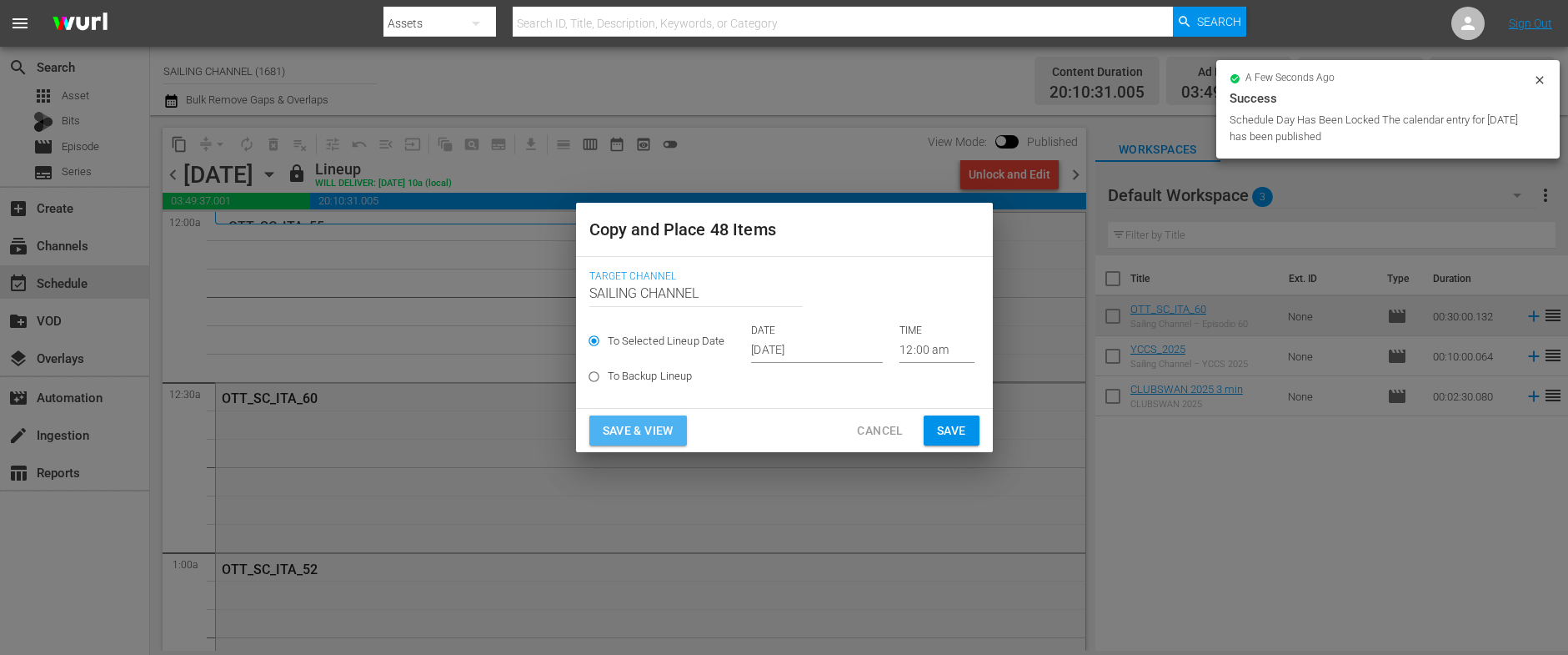
click at [644, 428] on span "Save & View" at bounding box center [638, 431] width 71 height 21
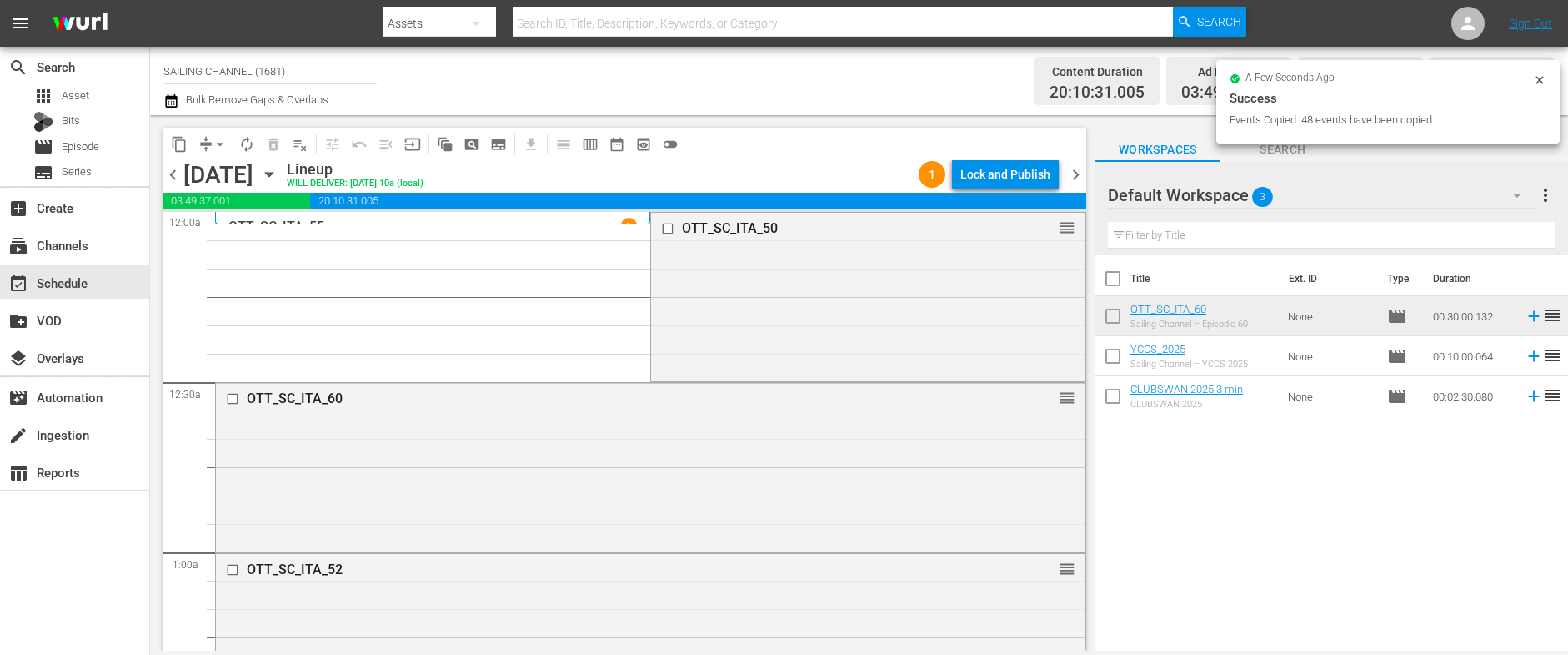
click at [1017, 173] on div "Lock and Publish" at bounding box center [1005, 174] width 90 height 30
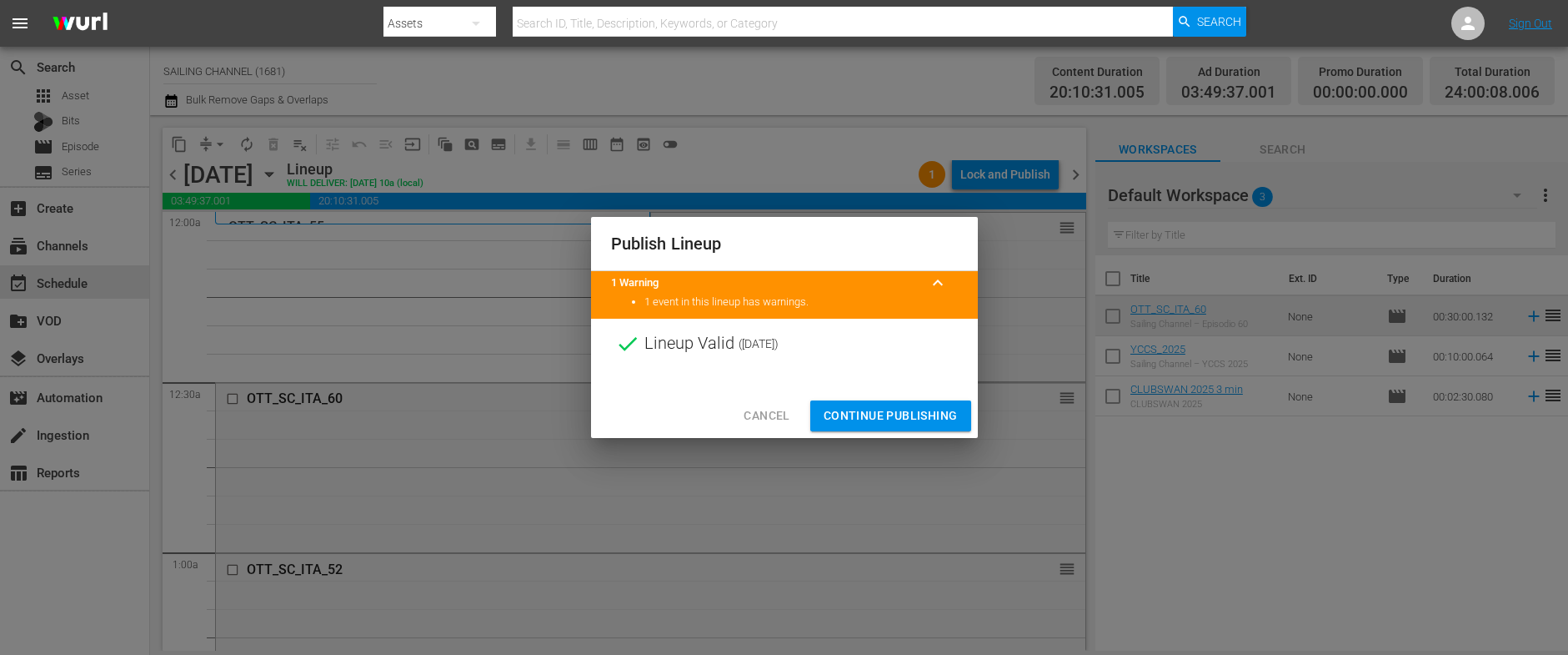
click at [847, 411] on span "Continue Publishing" at bounding box center [890, 416] width 134 height 21
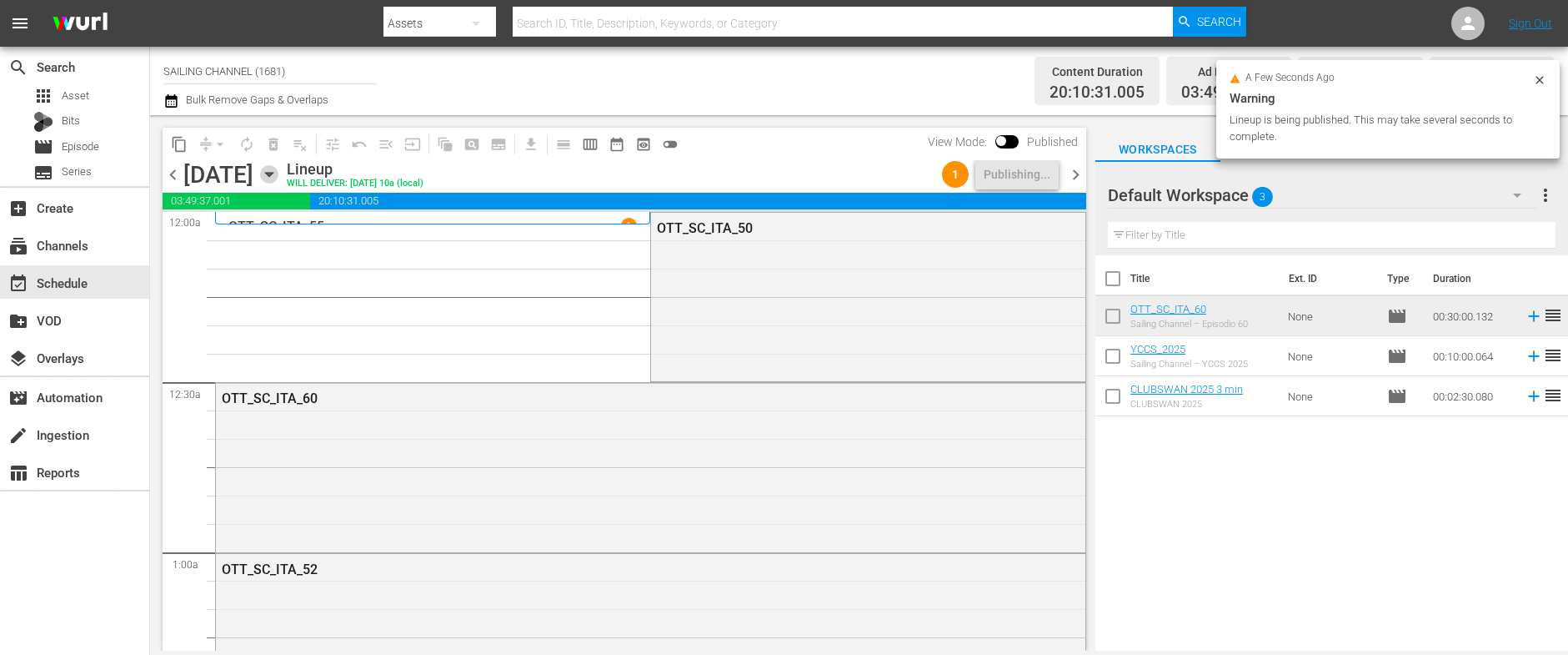
click at [278, 176] on icon "button" at bounding box center [269, 174] width 19 height 19
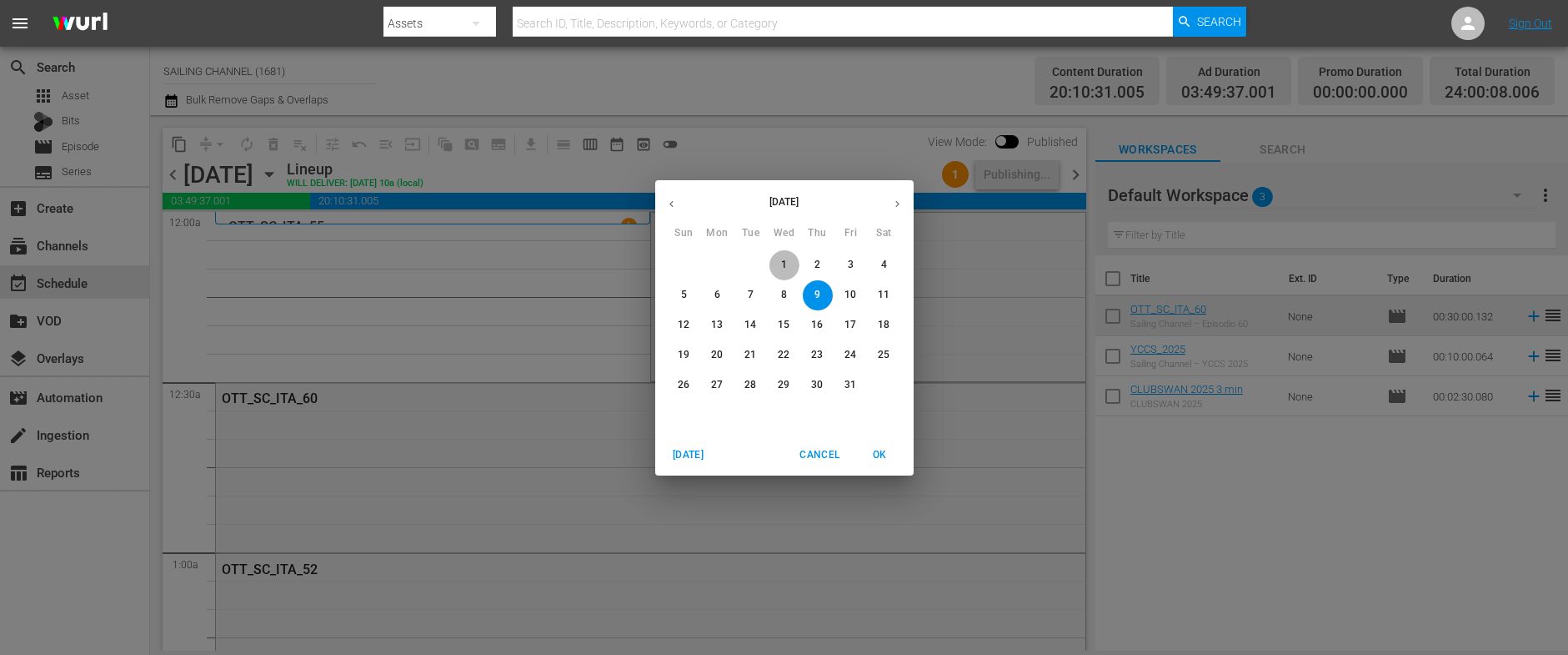
drag, startPoint x: 787, startPoint y: 258, endPoint x: 754, endPoint y: 251, distance: 33.7
click at [787, 258] on span "1" at bounding box center [784, 265] width 30 height 14
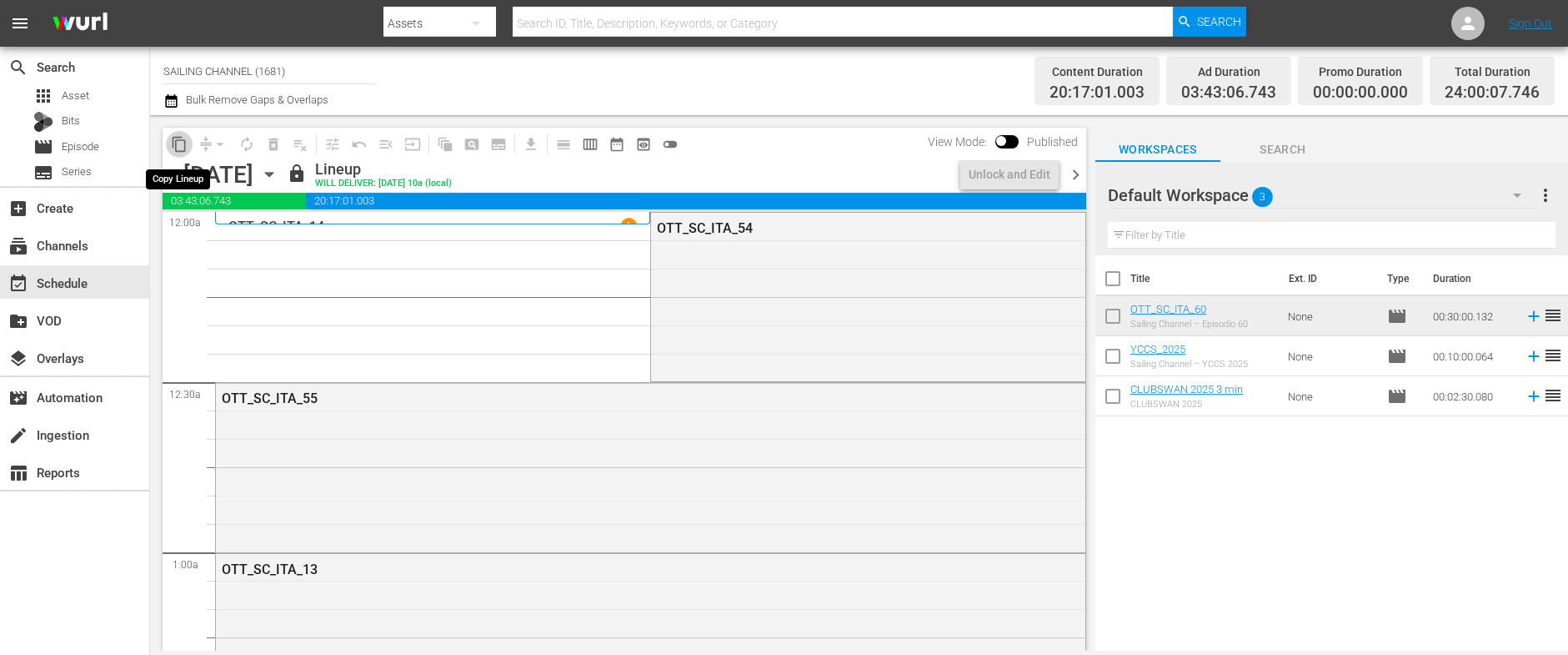
click at [177, 143] on span "content_copy" at bounding box center [179, 144] width 17 height 17
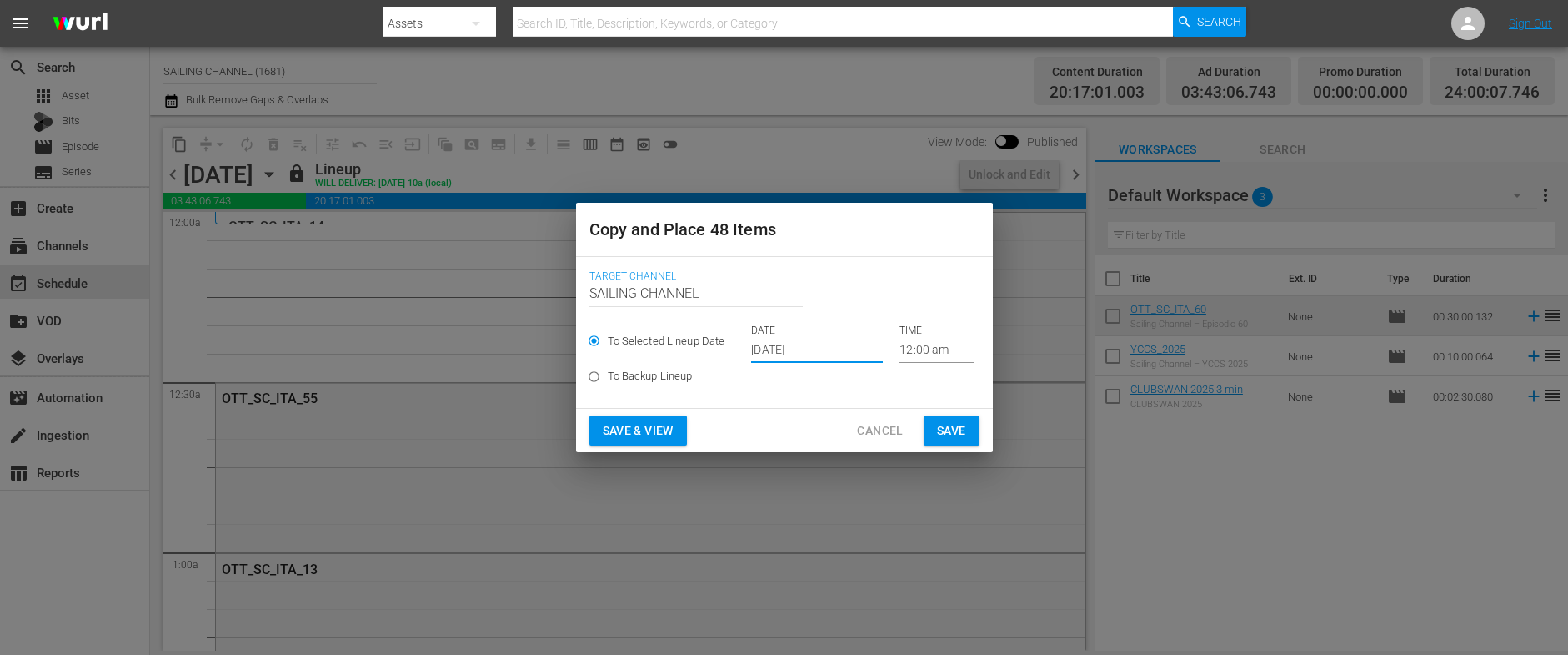
click at [774, 347] on input "[DATE]" at bounding box center [816, 350] width 131 height 25
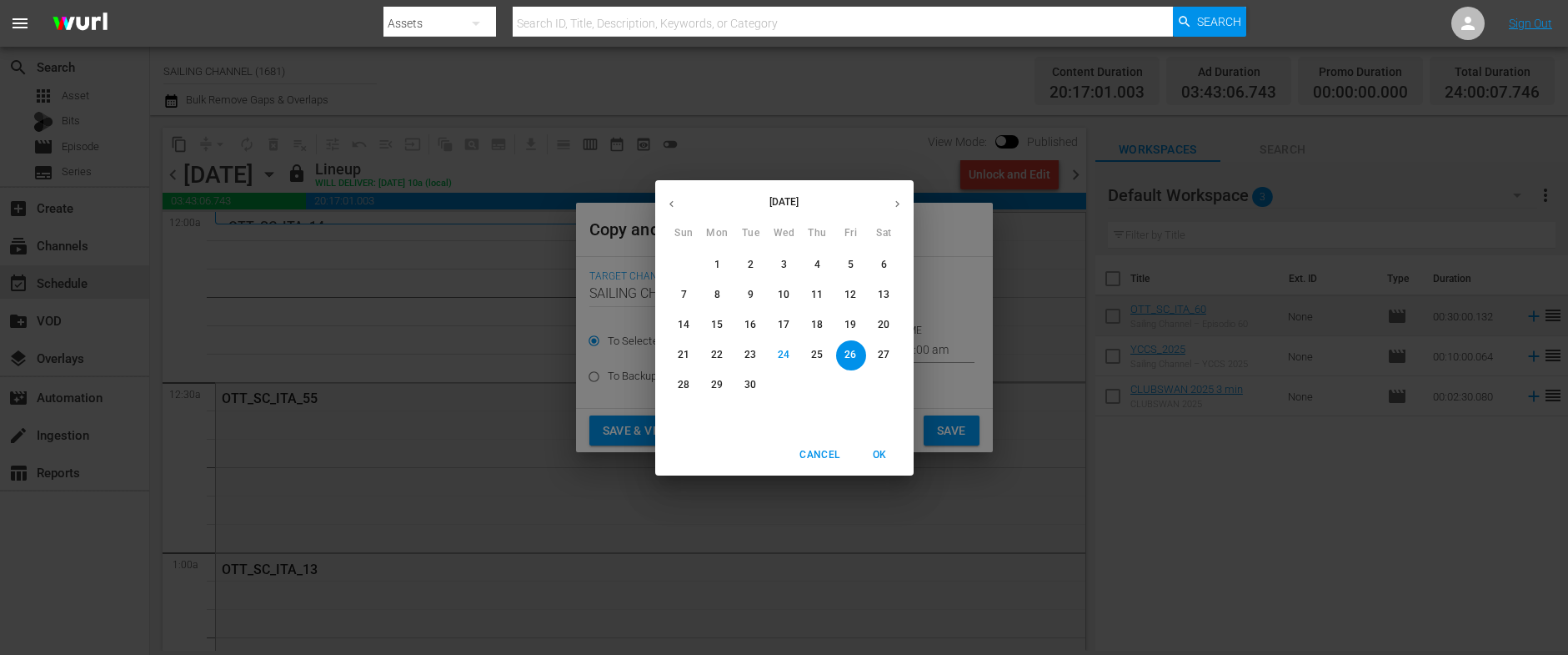
click at [893, 204] on icon "button" at bounding box center [897, 204] width 12 height 12
click at [852, 290] on p "10" at bounding box center [850, 295] width 11 height 14
type input "[DATE]"
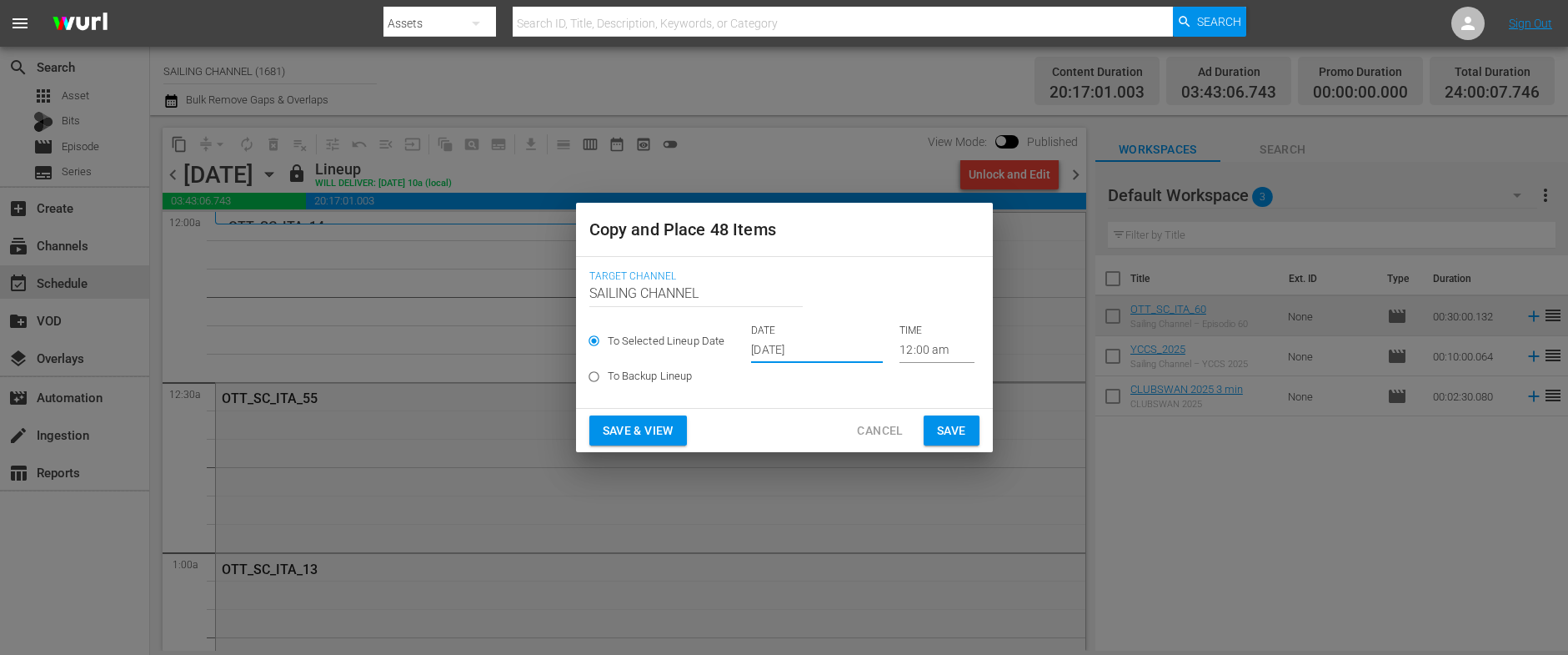
click at [625, 431] on span "Save & View" at bounding box center [638, 431] width 71 height 21
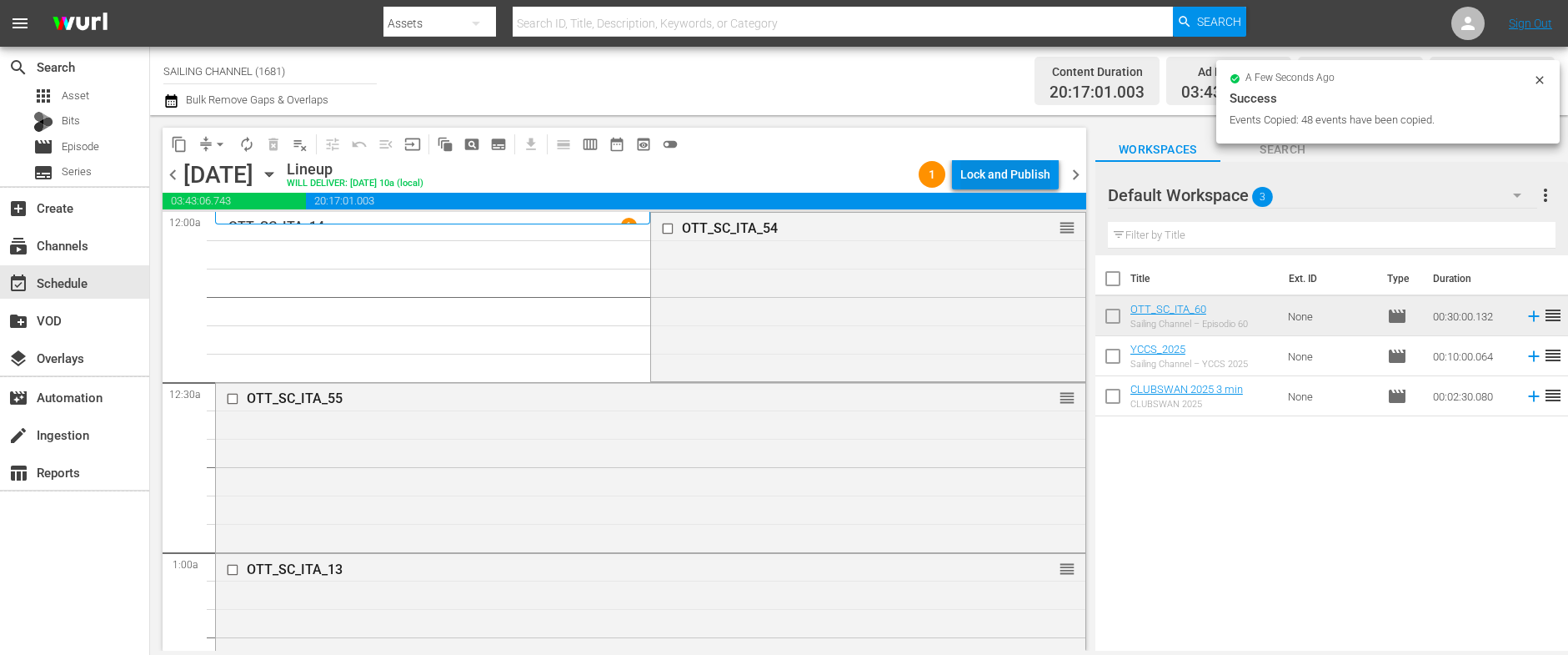
click at [1003, 173] on div "Lock and Publish" at bounding box center [1005, 174] width 90 height 30
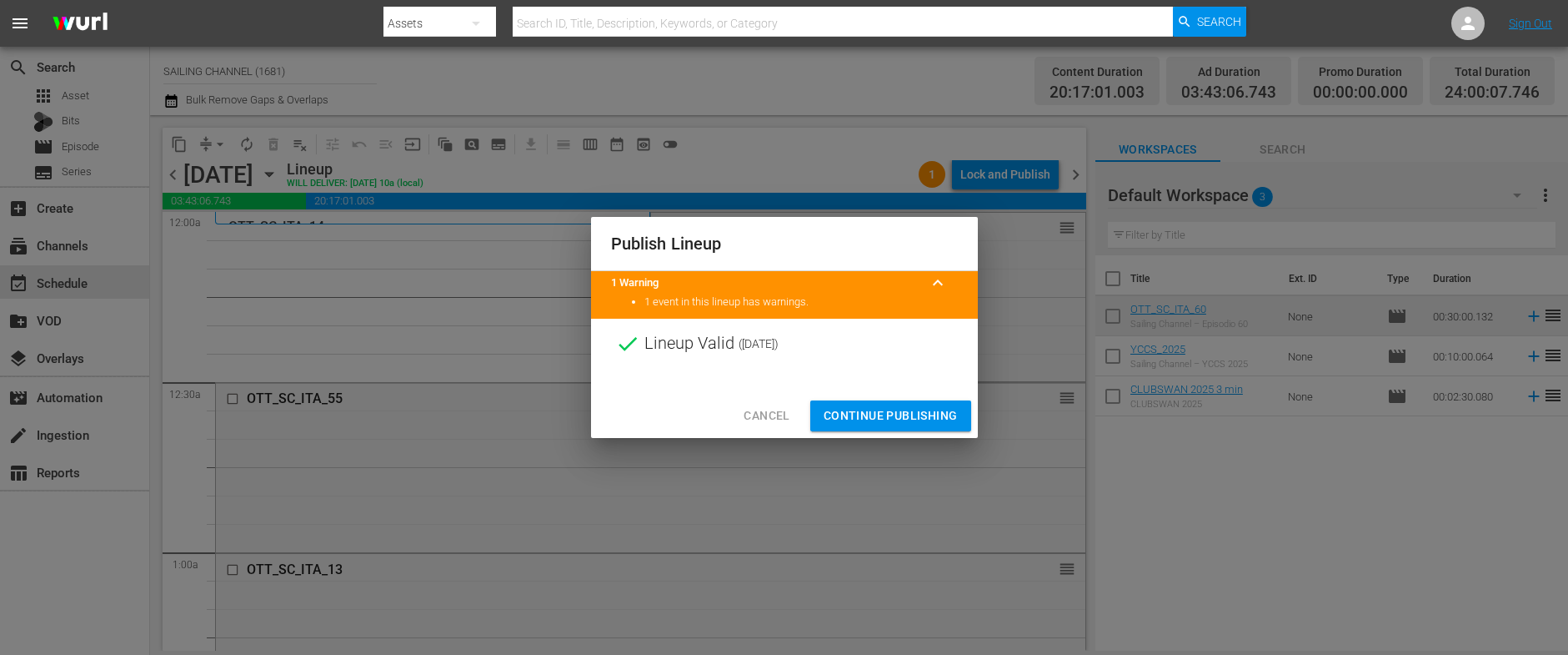
click at [865, 423] on span "Continue Publishing" at bounding box center [890, 416] width 134 height 21
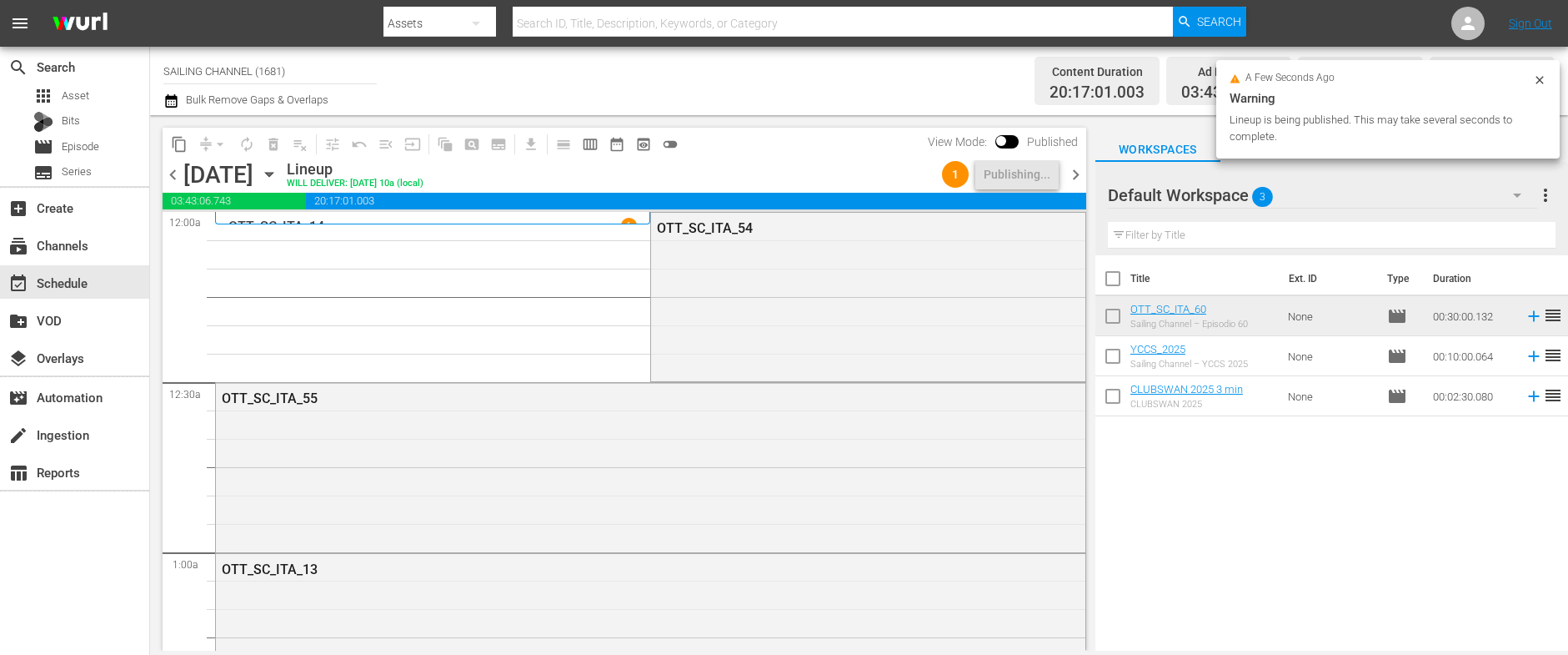
click at [278, 172] on icon "button" at bounding box center [269, 174] width 19 height 19
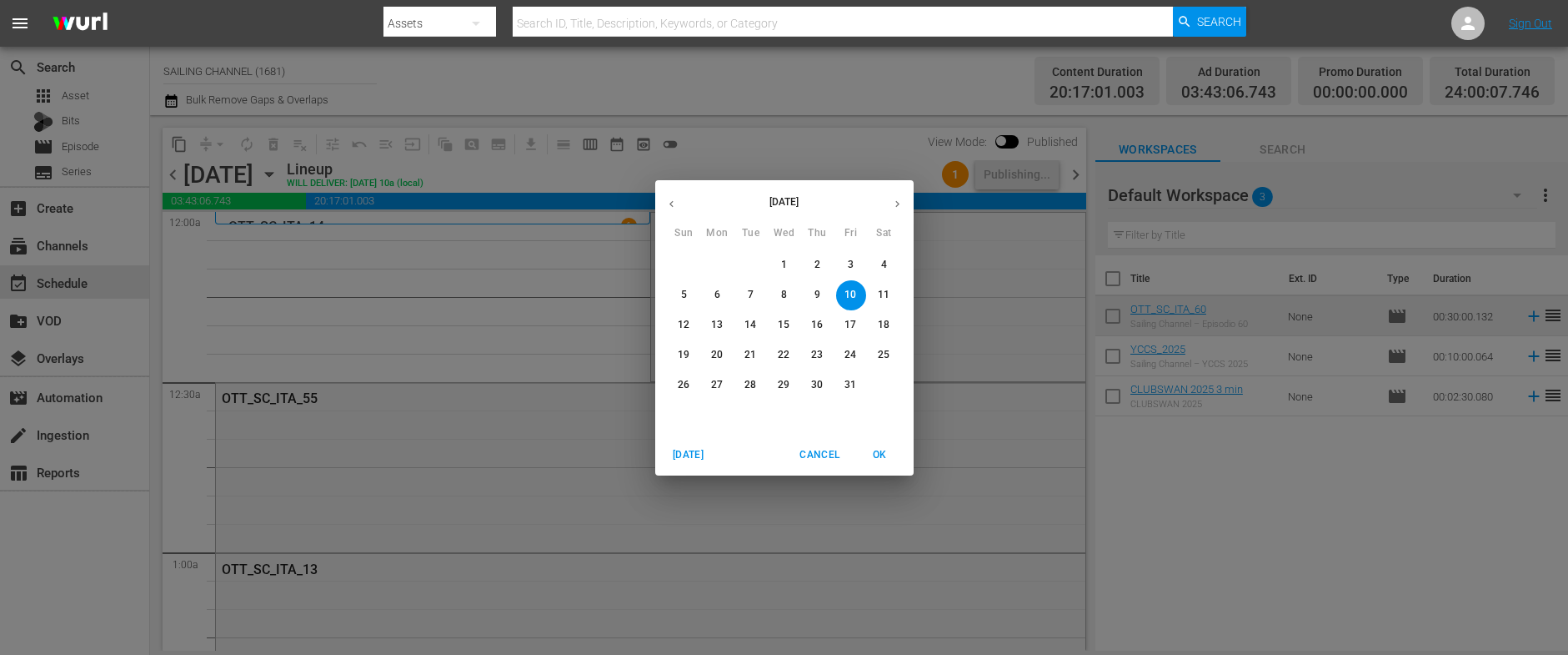
click at [812, 268] on span "2" at bounding box center [818, 265] width 30 height 14
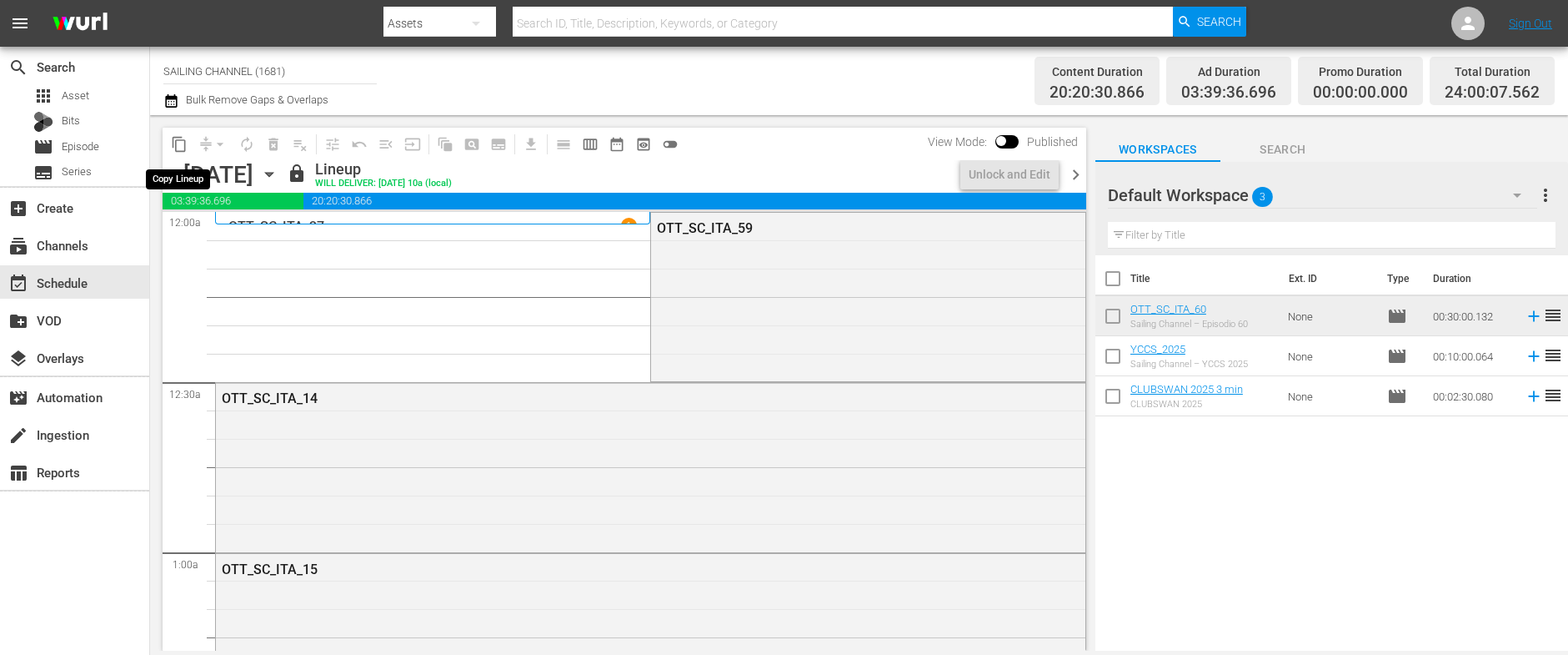
click at [179, 144] on span "content_copy" at bounding box center [179, 144] width 17 height 17
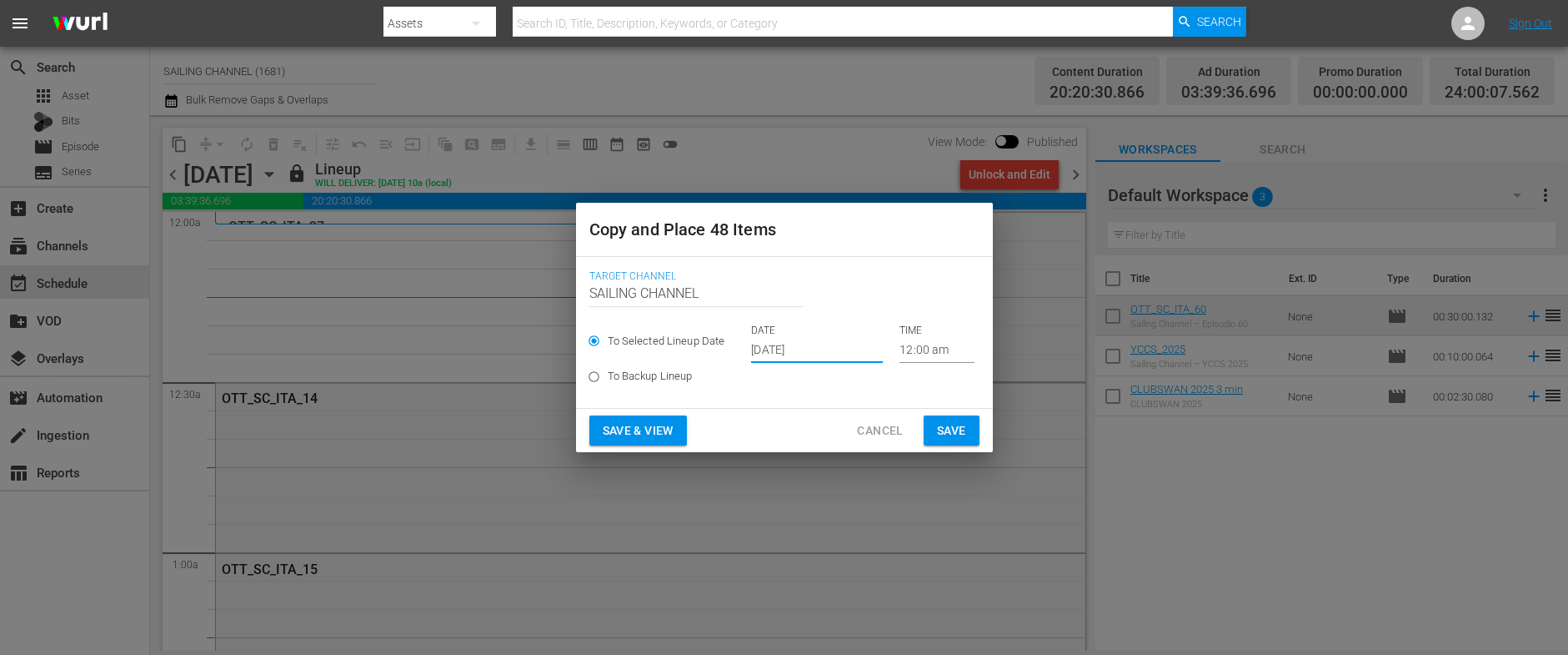
click at [799, 349] on input "[DATE]" at bounding box center [816, 350] width 131 height 25
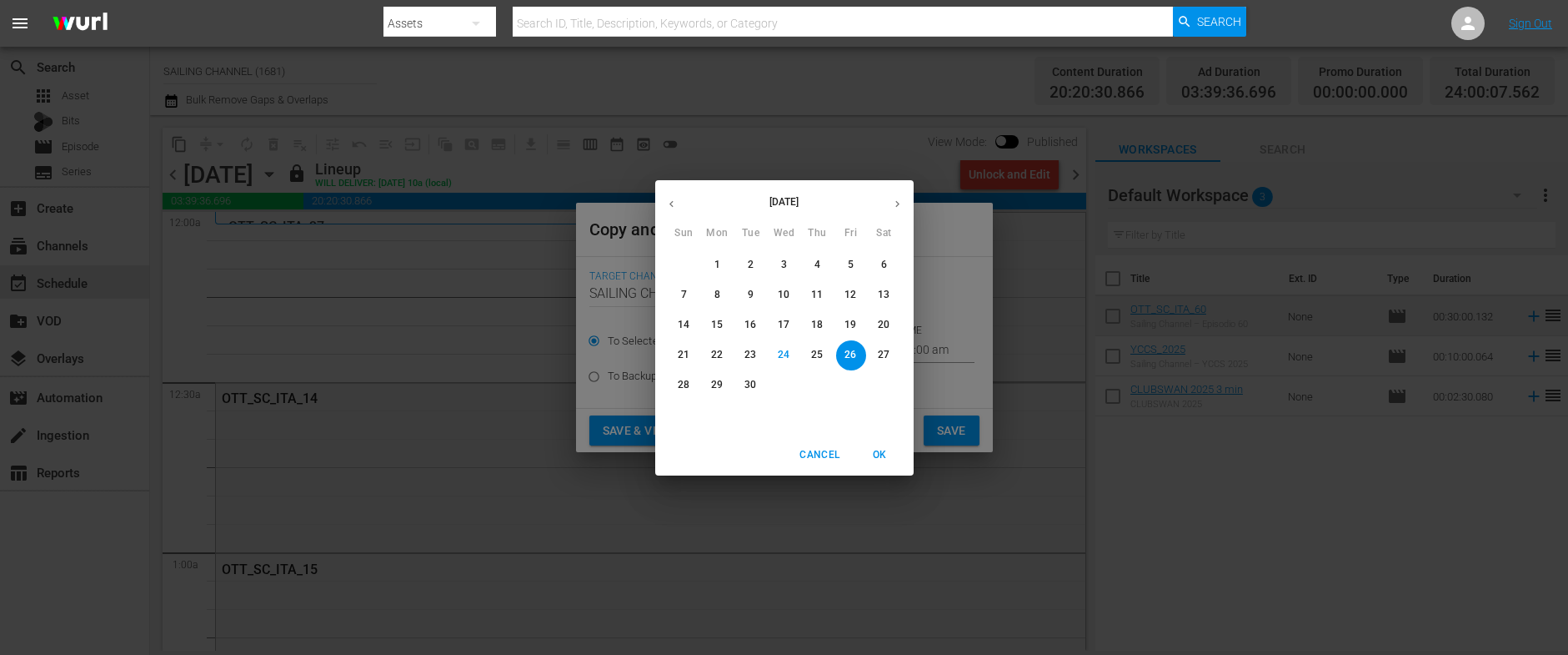
click at [895, 204] on icon "button" at bounding box center [897, 204] width 12 height 12
click at [896, 299] on span "11" at bounding box center [884, 295] width 30 height 14
type input "Oct 11th 2025"
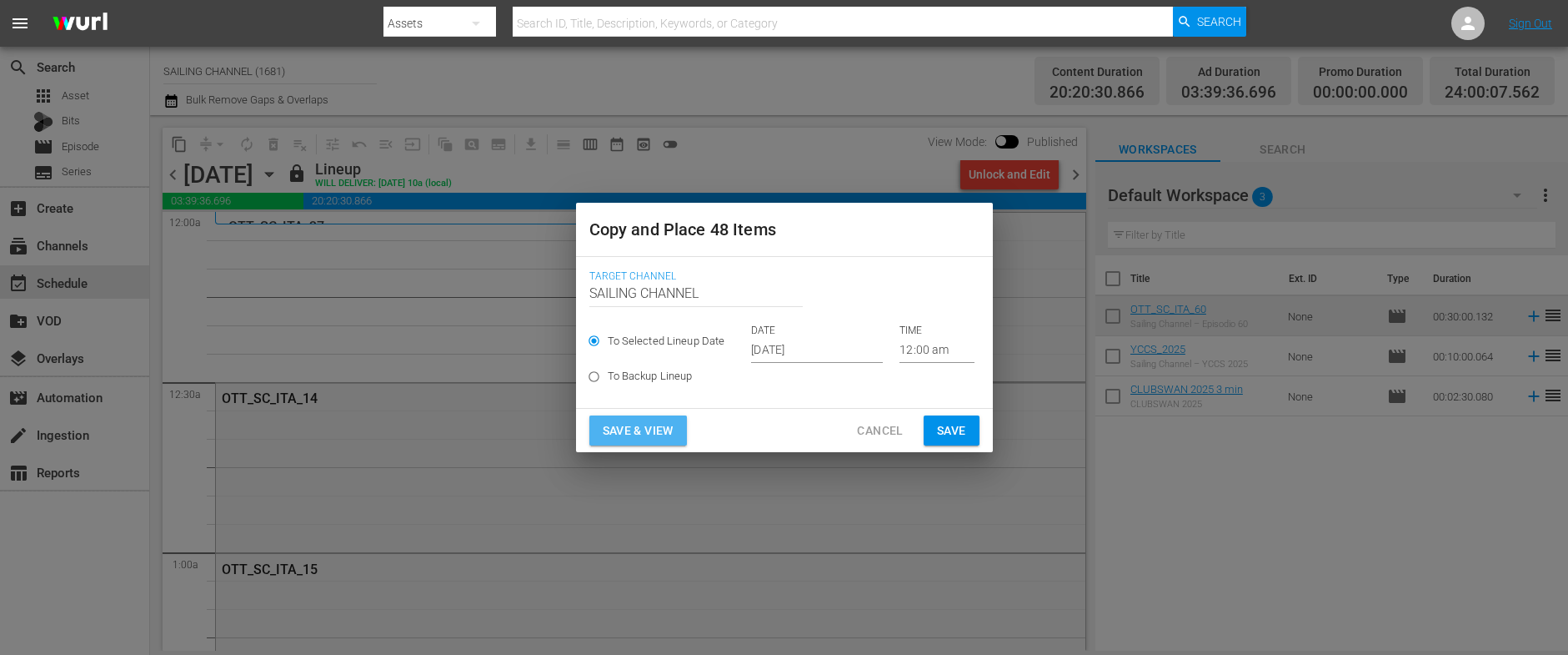
click at [649, 432] on span "Save & View" at bounding box center [638, 431] width 71 height 21
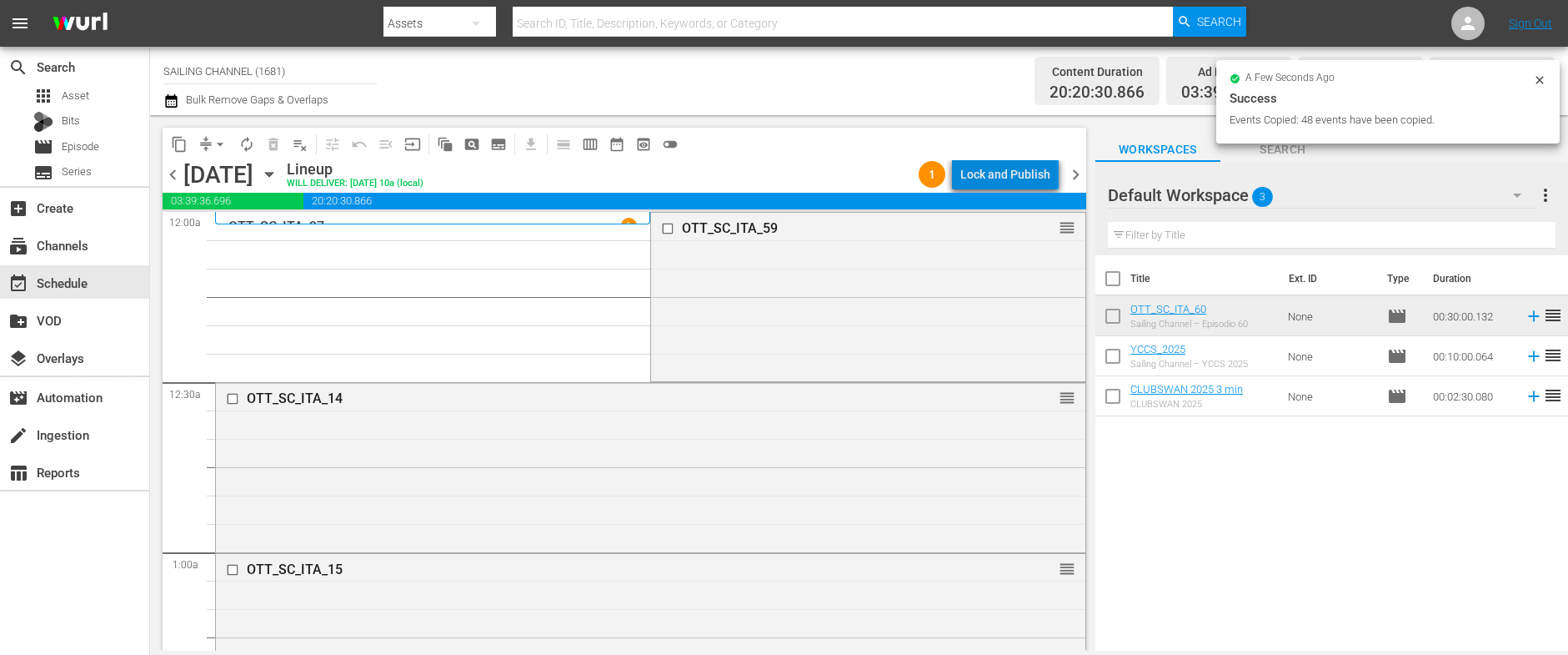
click at [1013, 175] on div "Lock and Publish" at bounding box center [1005, 174] width 90 height 30
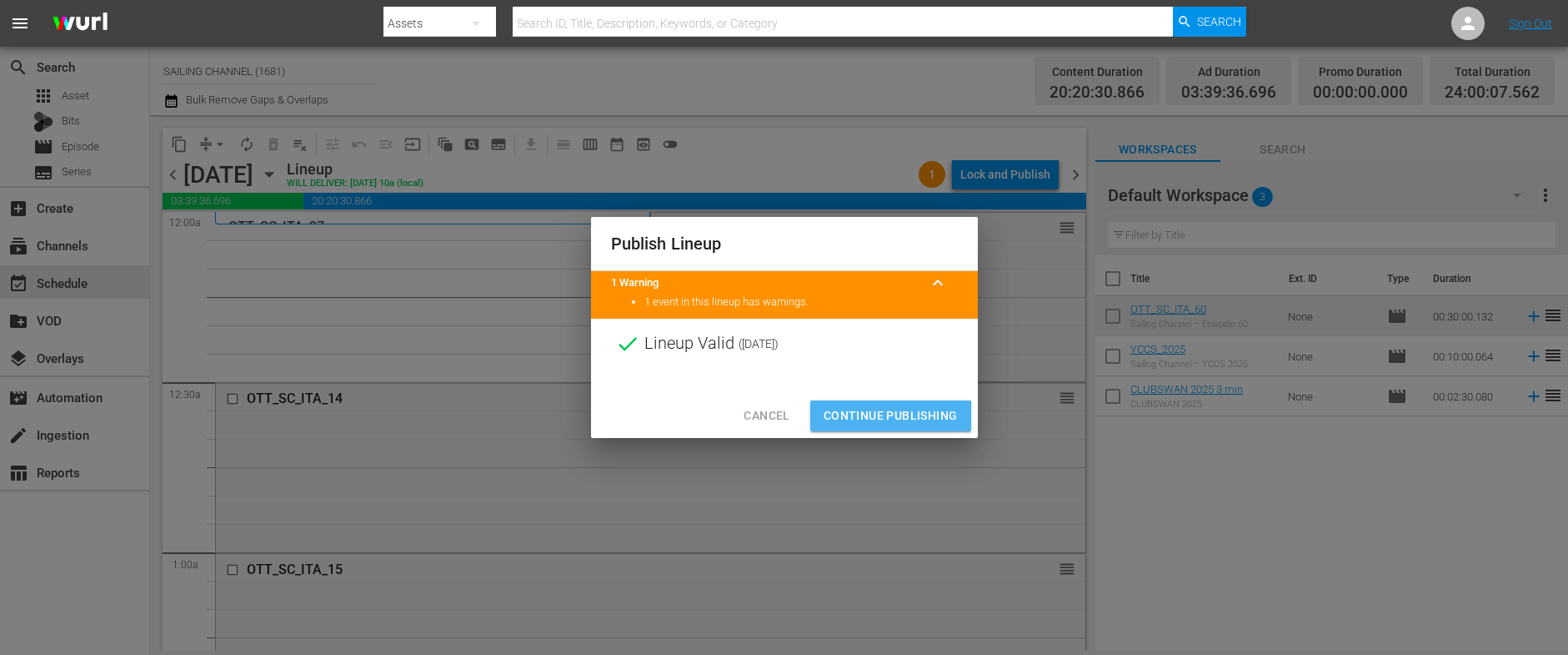
click at [887, 417] on span "Continue Publishing" at bounding box center [890, 416] width 134 height 21
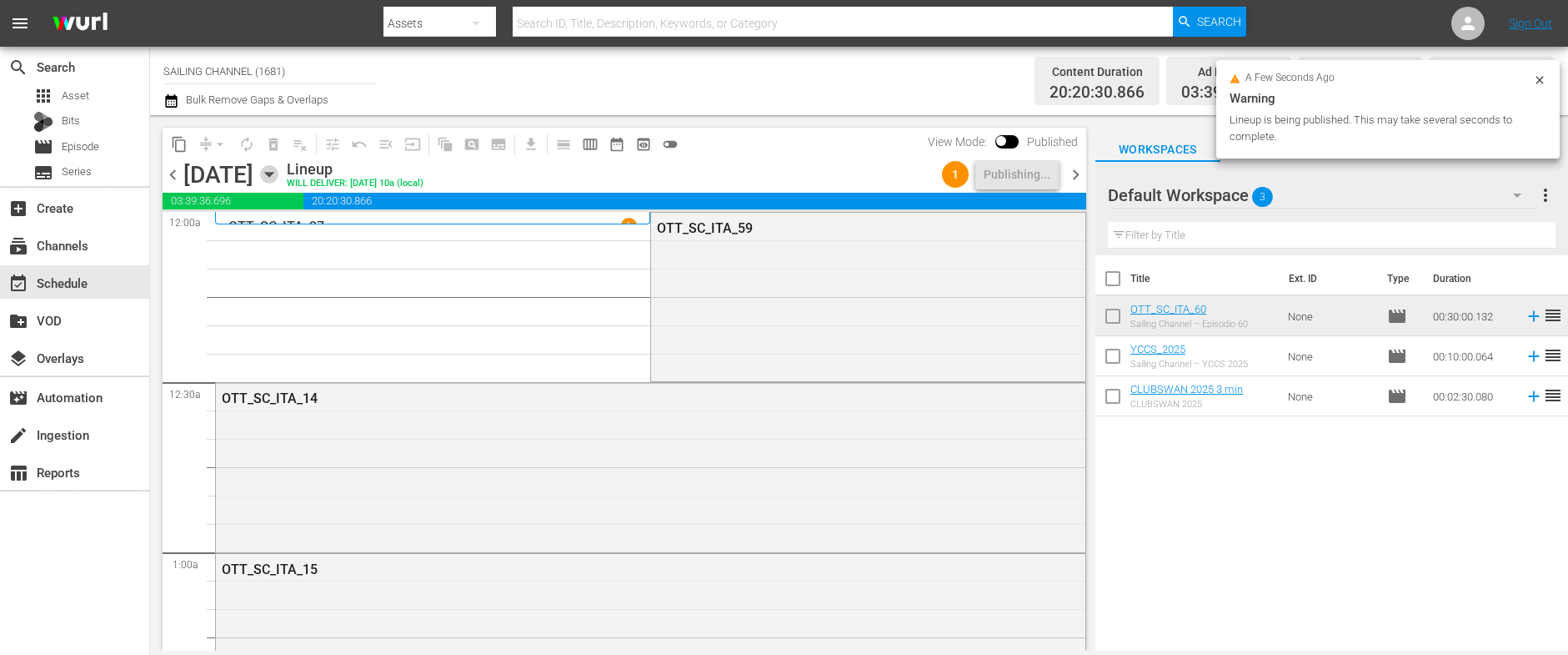
click at [278, 181] on icon "button" at bounding box center [269, 174] width 19 height 19
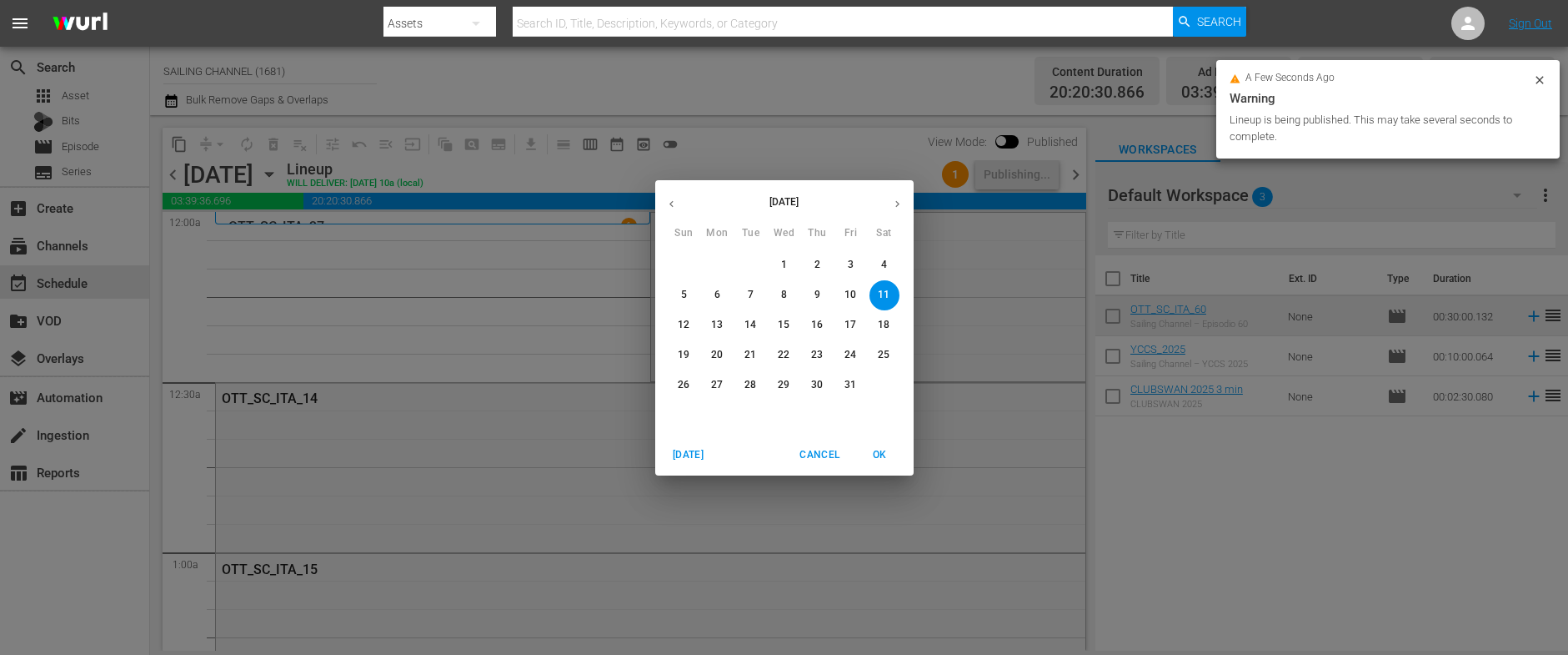
click at [859, 264] on span "3" at bounding box center [851, 265] width 30 height 14
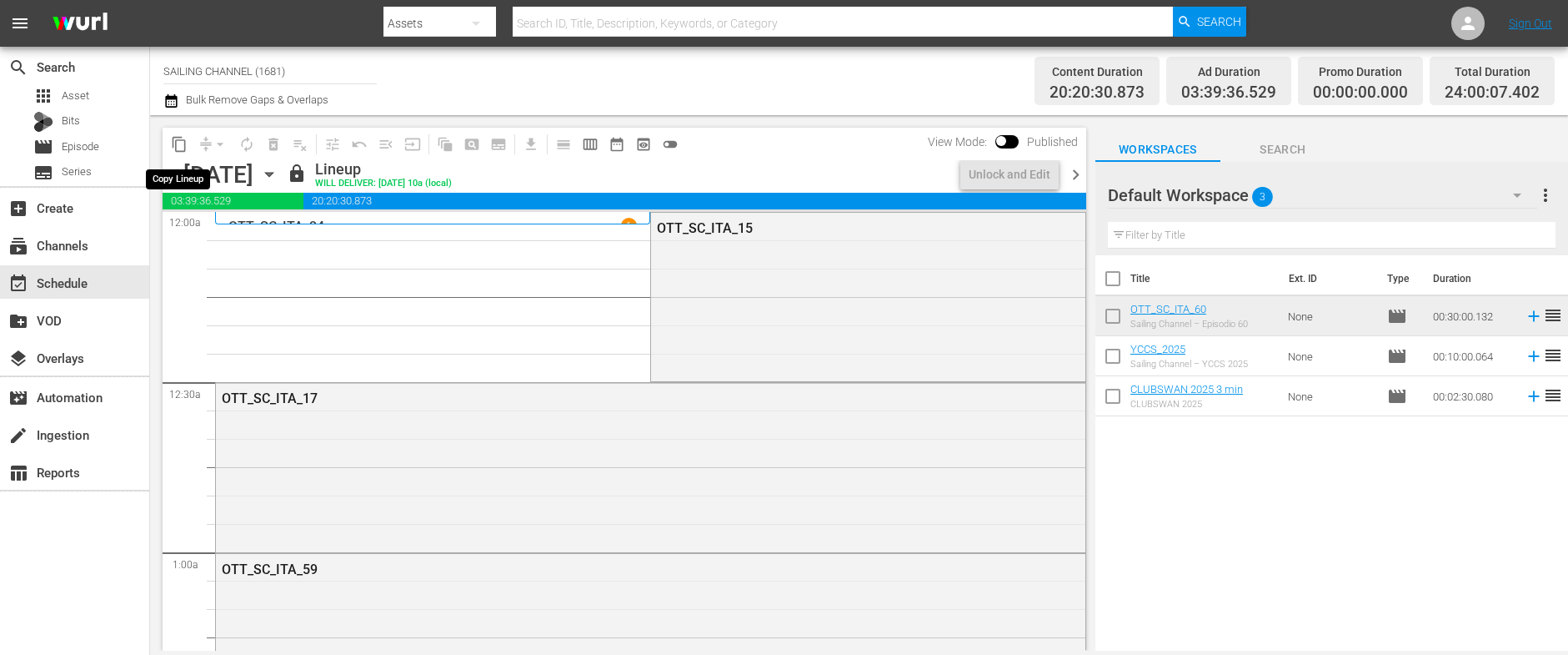
click at [175, 144] on span "content_copy" at bounding box center [179, 144] width 17 height 17
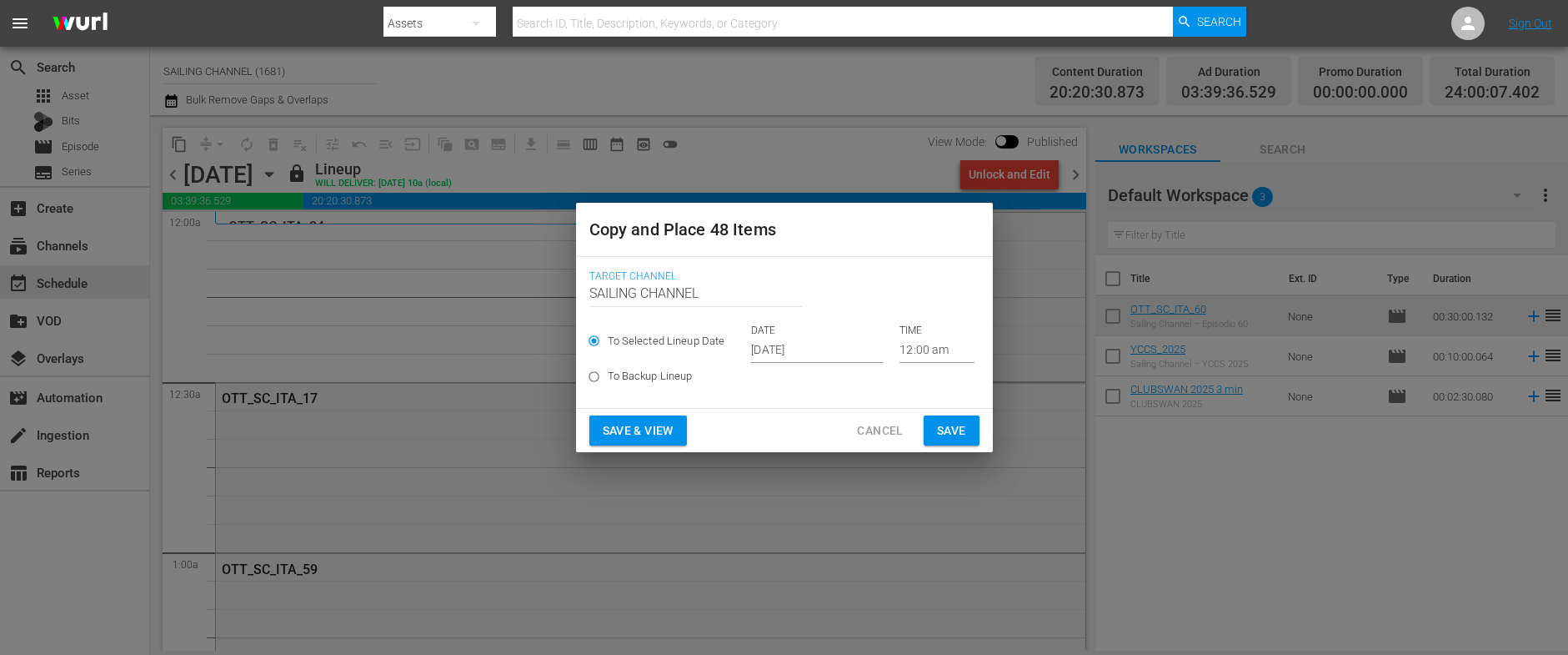
click at [769, 343] on input "[DATE]" at bounding box center [816, 350] width 131 height 25
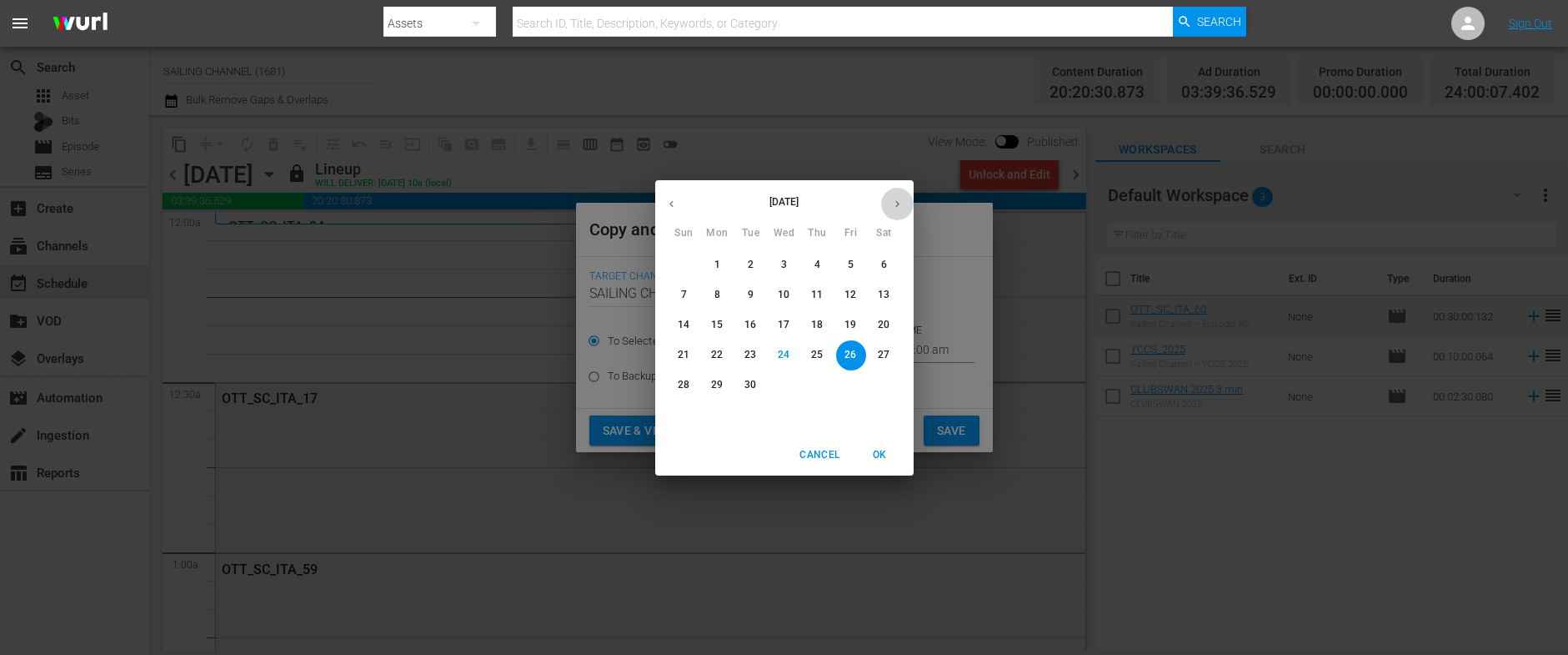
click at [896, 202] on icon "button" at bounding box center [897, 204] width 12 height 12
click at [679, 326] on p "12" at bounding box center [683, 325] width 11 height 14
type input "Oct 12th 2025"
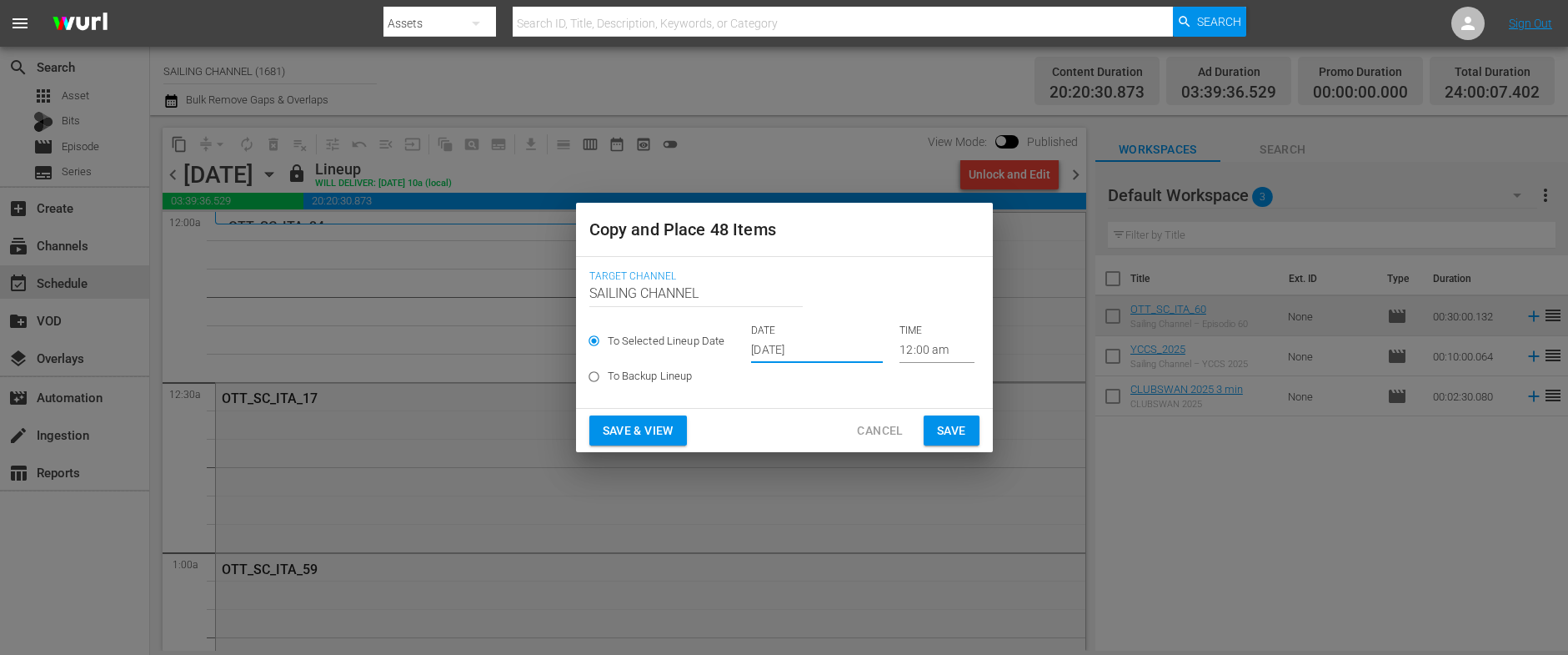
click at [640, 429] on span "Save & View" at bounding box center [638, 431] width 71 height 21
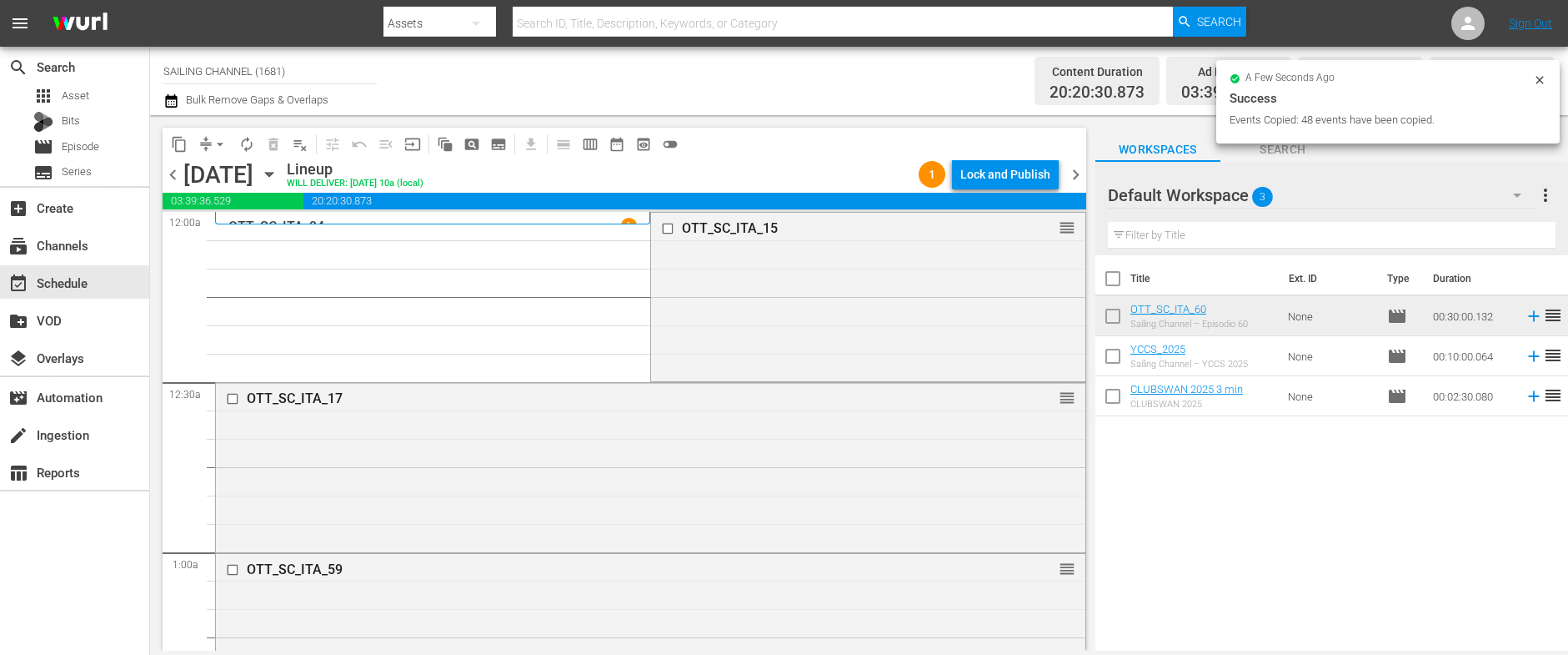
click at [1002, 169] on div "Lock and Publish" at bounding box center [1005, 174] width 90 height 30
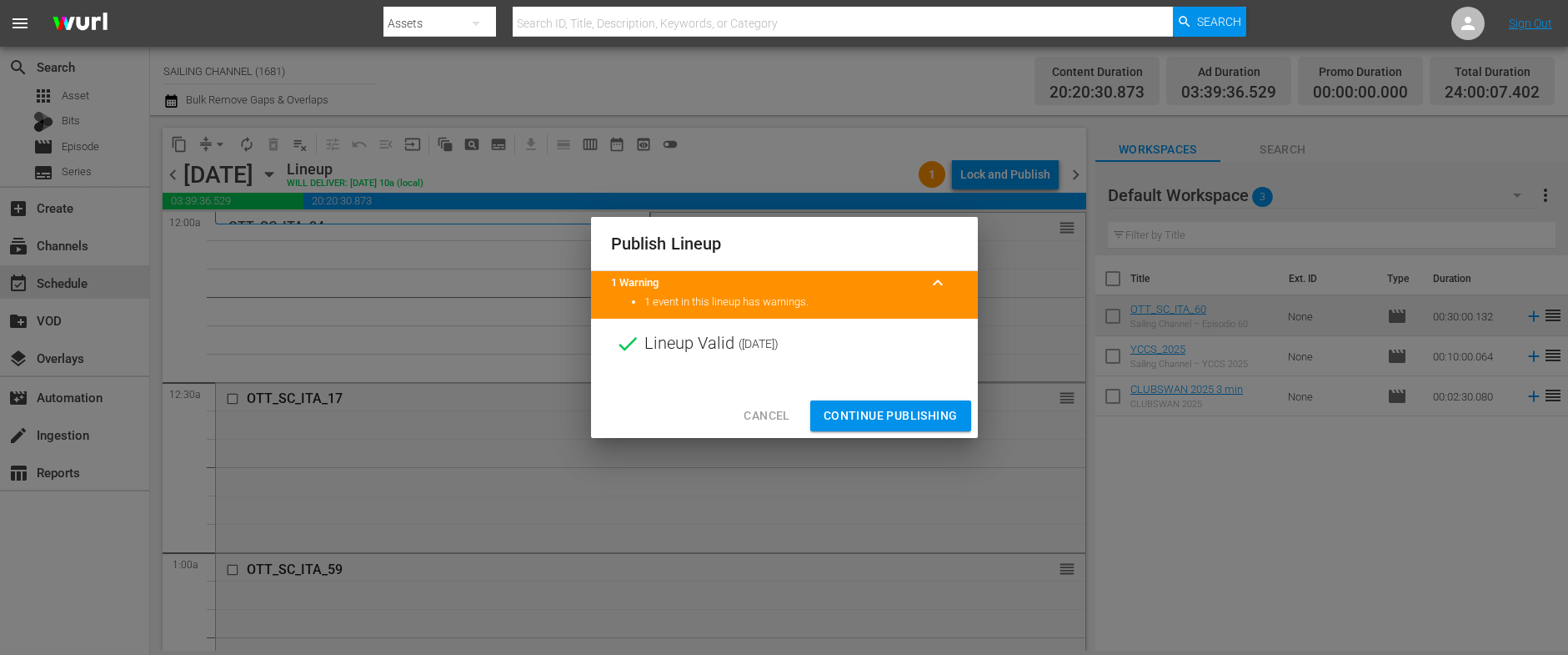
click at [859, 416] on span "Continue Publishing" at bounding box center [890, 416] width 134 height 21
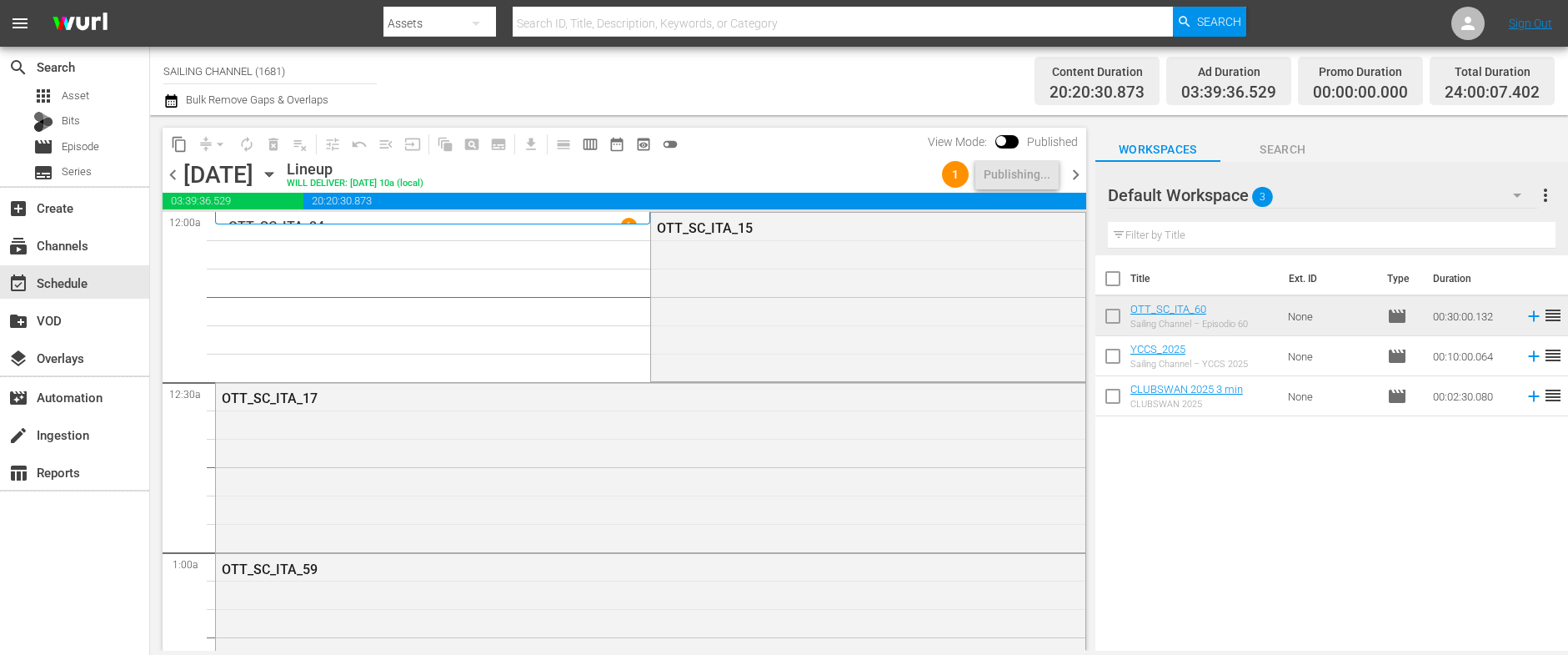
click at [278, 176] on icon "button" at bounding box center [269, 174] width 19 height 19
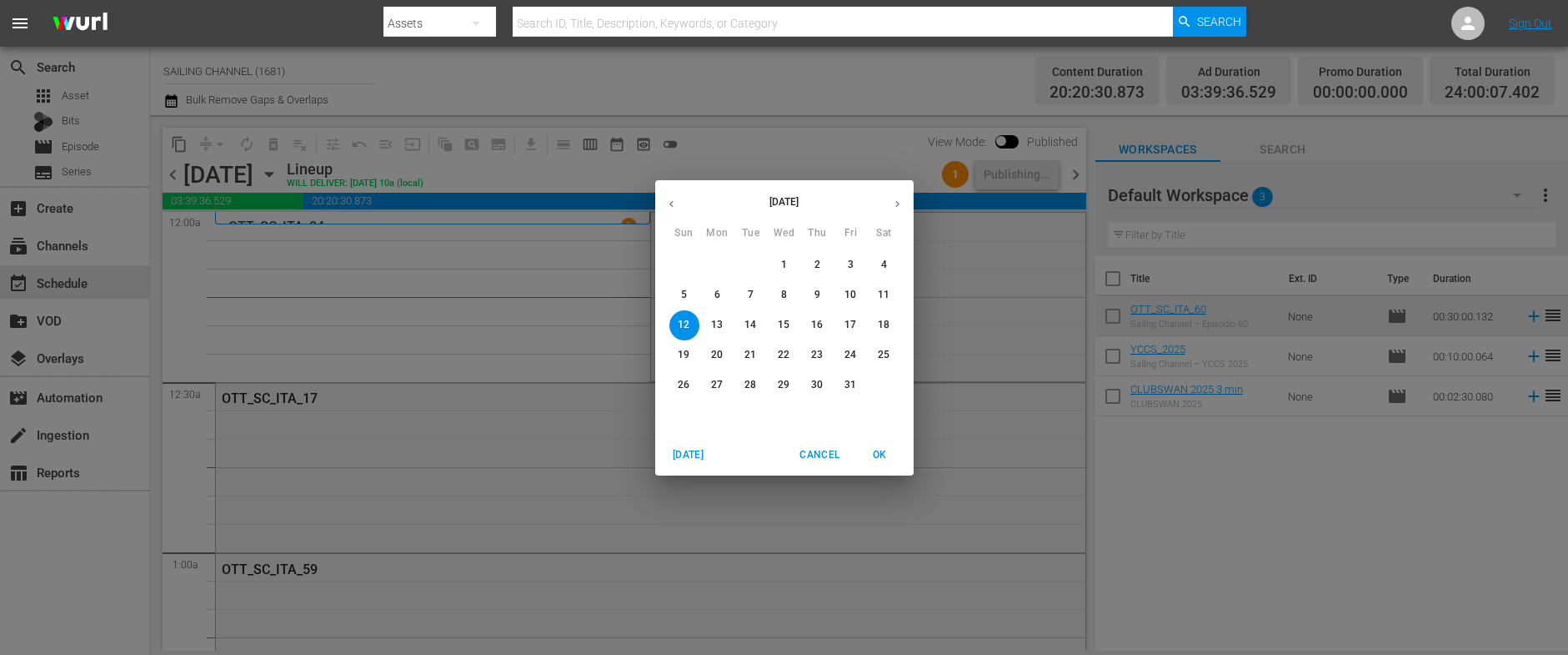
click at [886, 260] on p "4" at bounding box center [883, 265] width 6 height 14
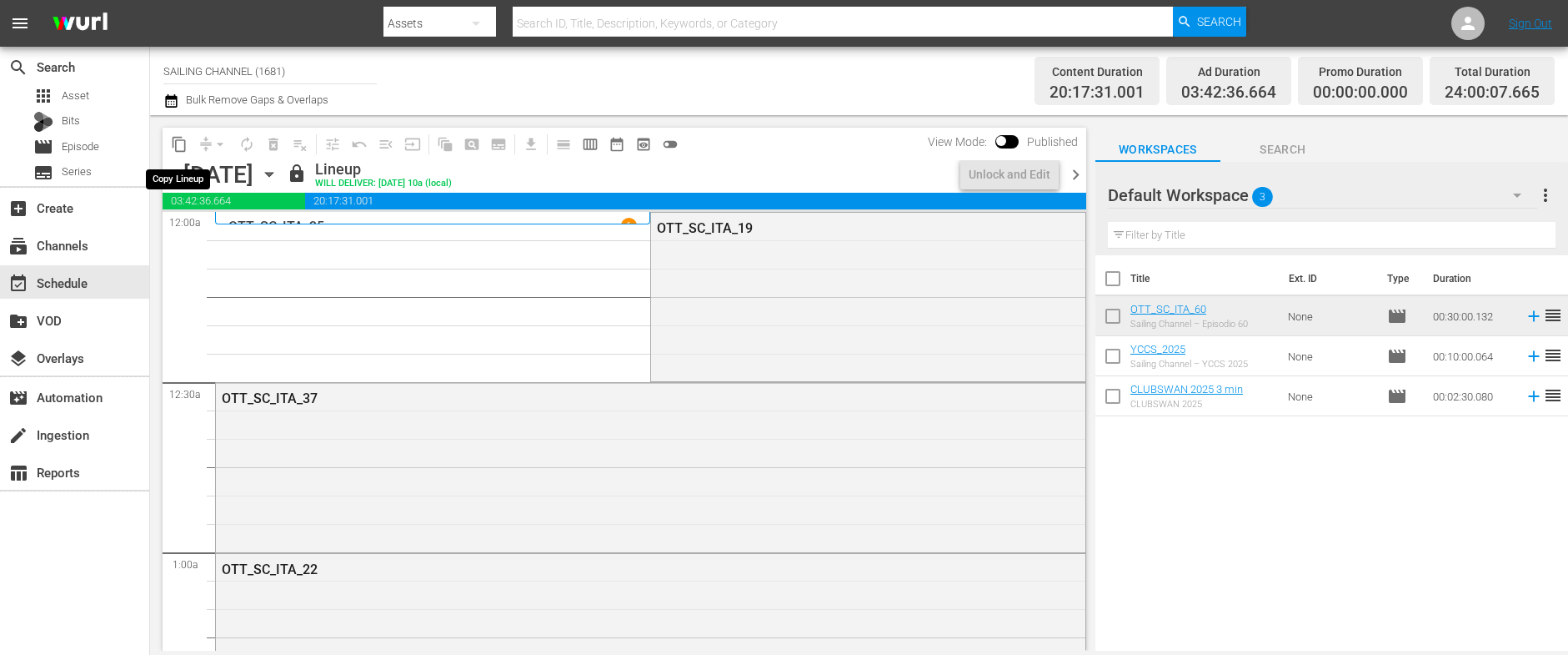
click at [181, 143] on span "content_copy" at bounding box center [179, 144] width 17 height 17
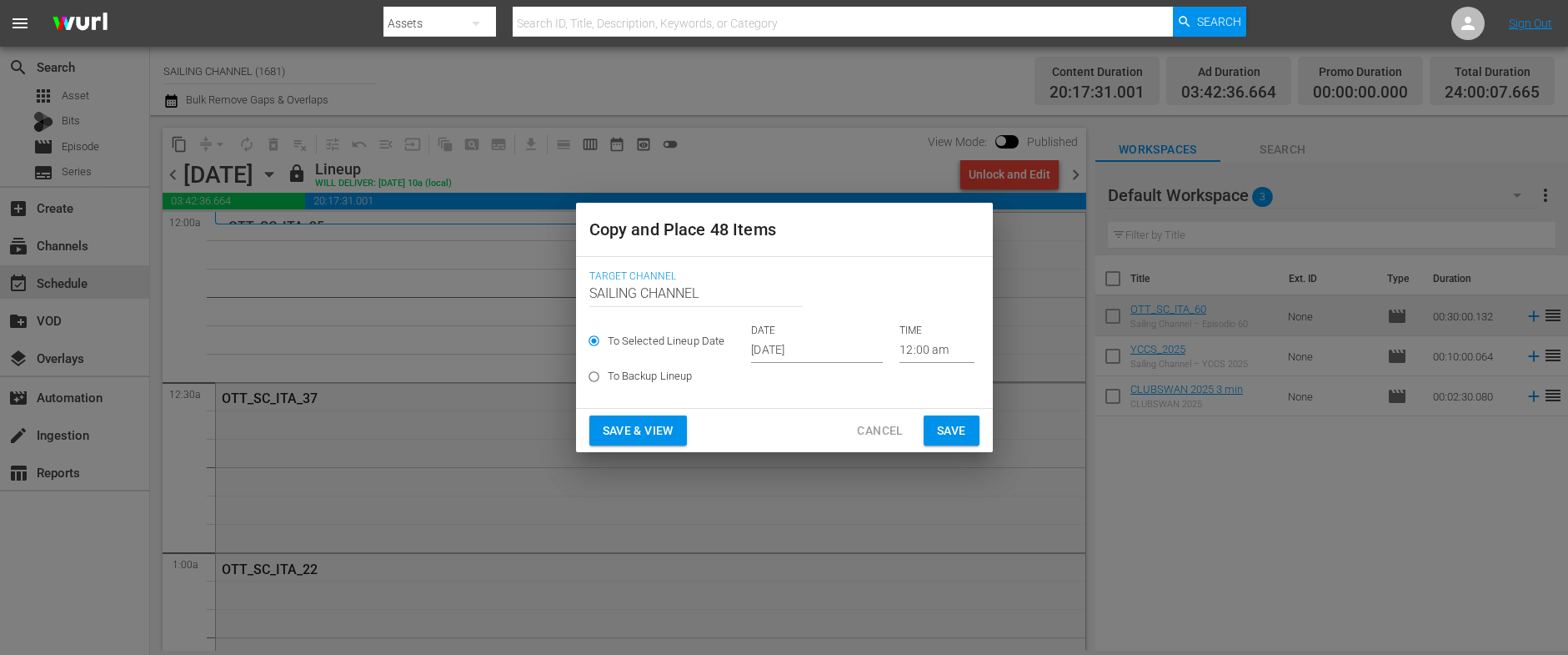
click at [810, 347] on input "[DATE]" at bounding box center [816, 350] width 131 height 25
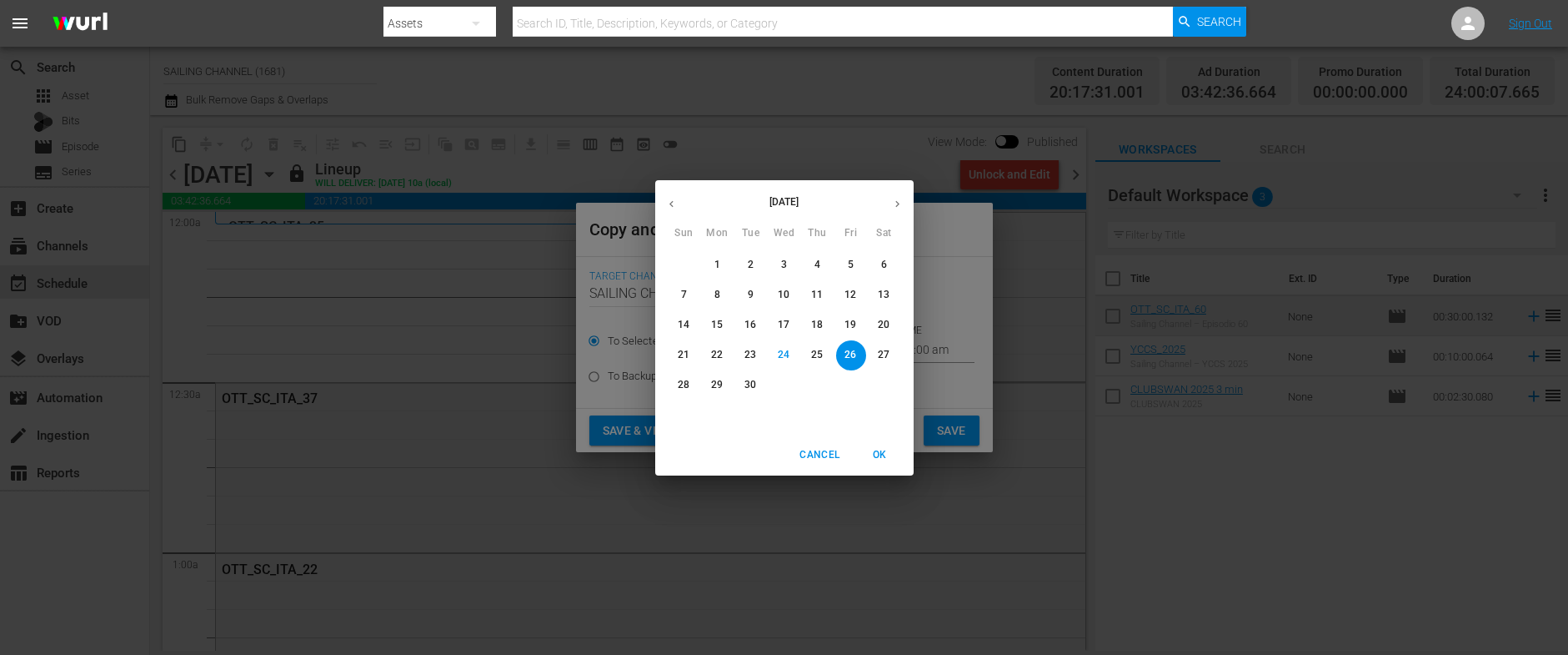
click at [897, 203] on icon "button" at bounding box center [897, 204] width 4 height 7
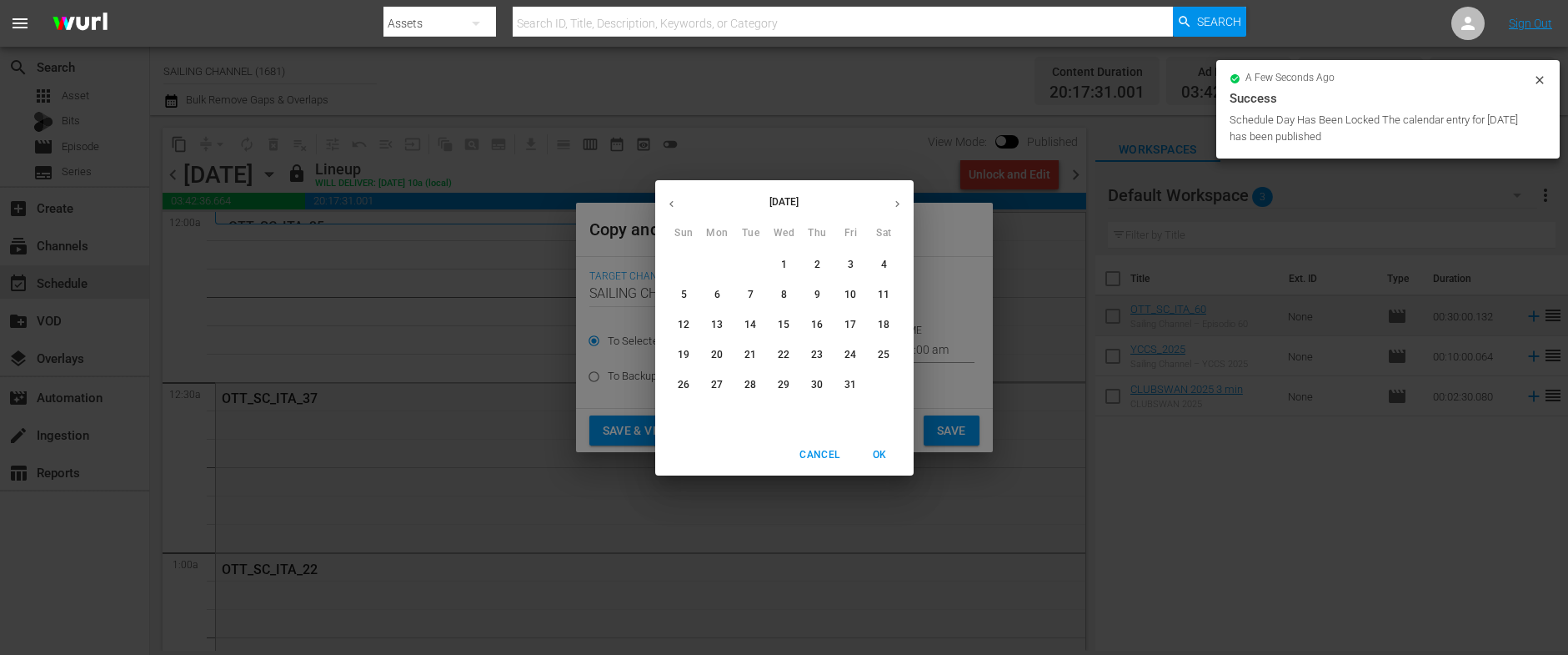
click at [705, 326] on span "13" at bounding box center [717, 325] width 30 height 14
type input "Oct 13th 2025"
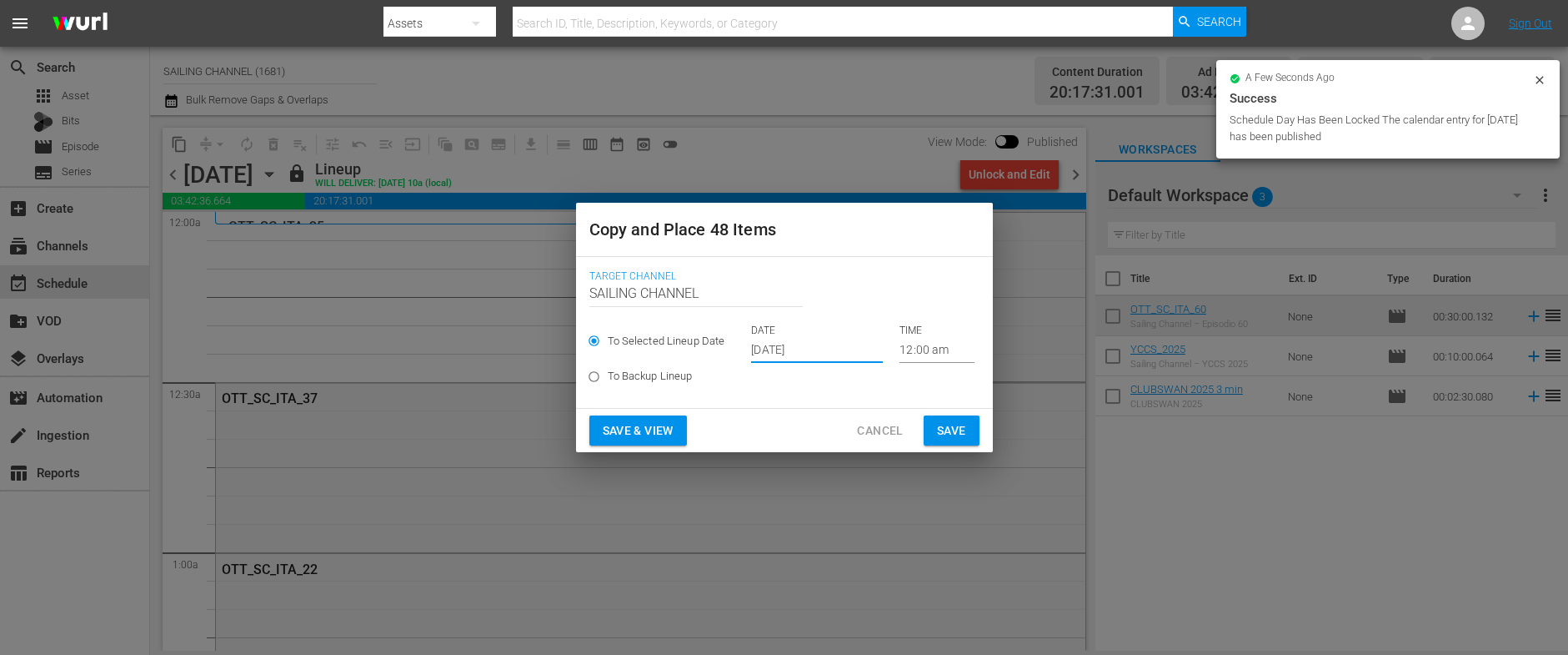
click at [640, 427] on span "Save & View" at bounding box center [638, 431] width 71 height 21
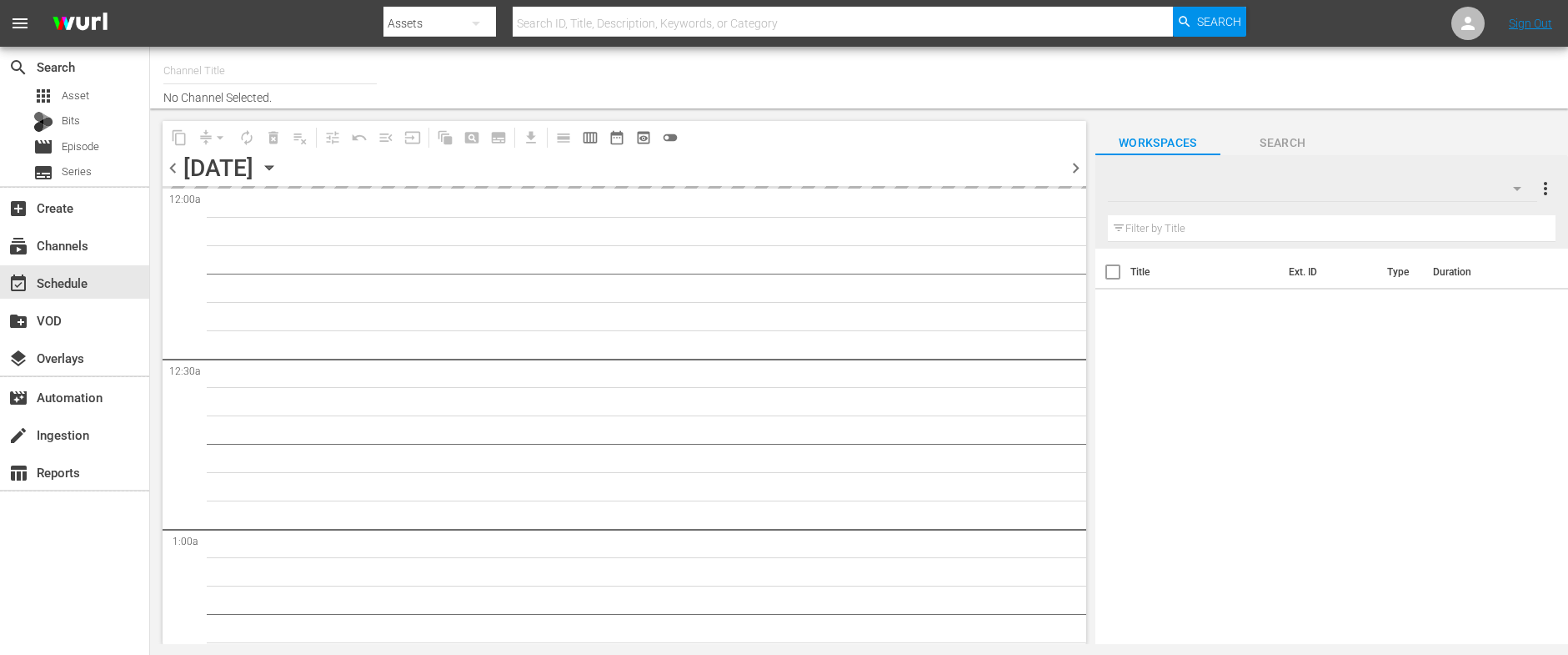
type input "SAILING CHANNEL (1681)"
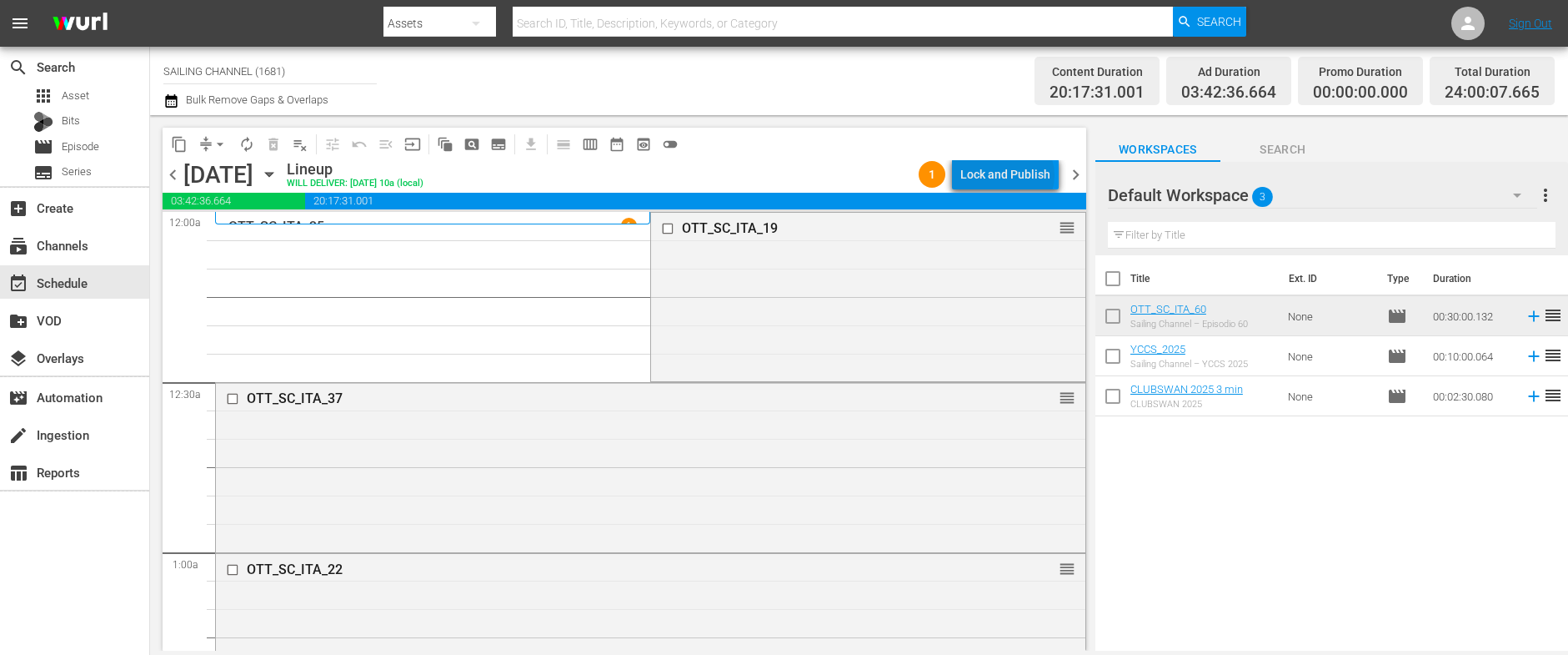
click at [1011, 175] on div "Lock and Publish" at bounding box center [1005, 174] width 90 height 30
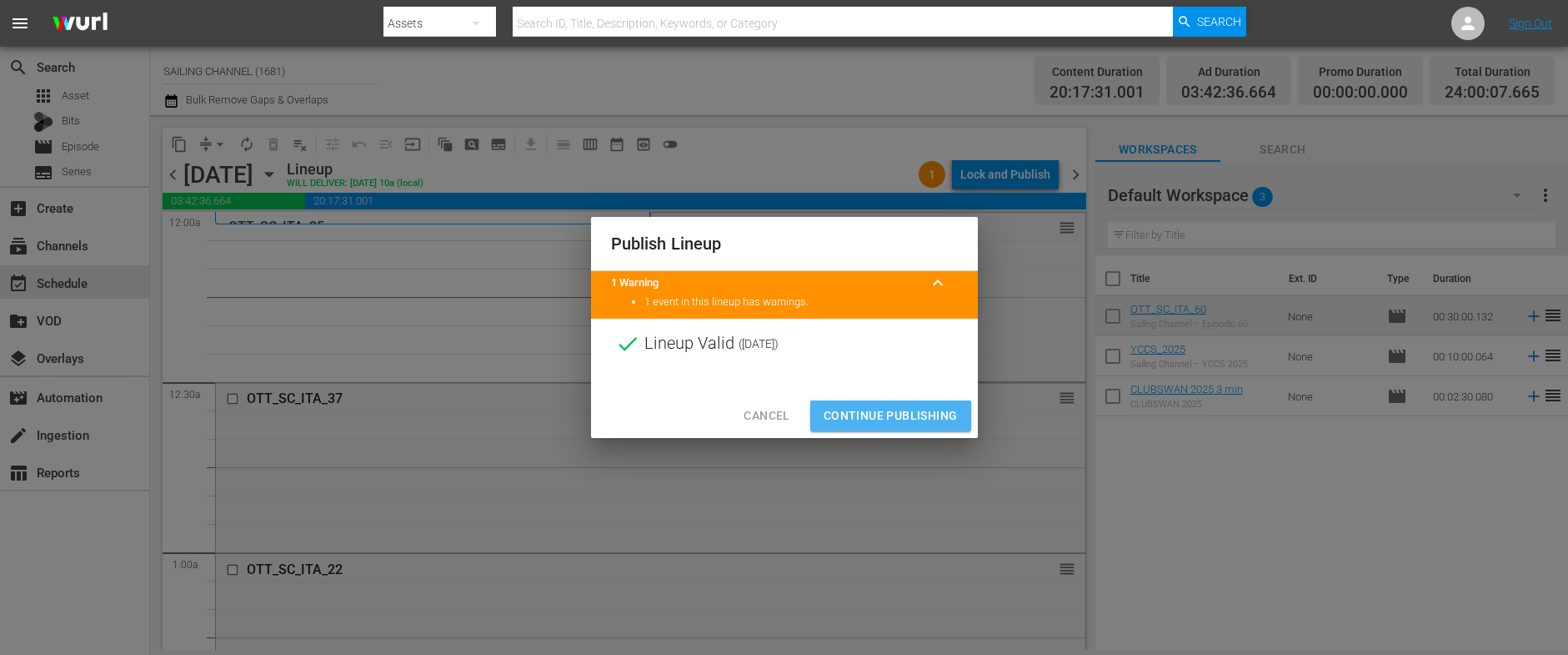
click at [851, 414] on span "Continue Publishing" at bounding box center [890, 416] width 134 height 21
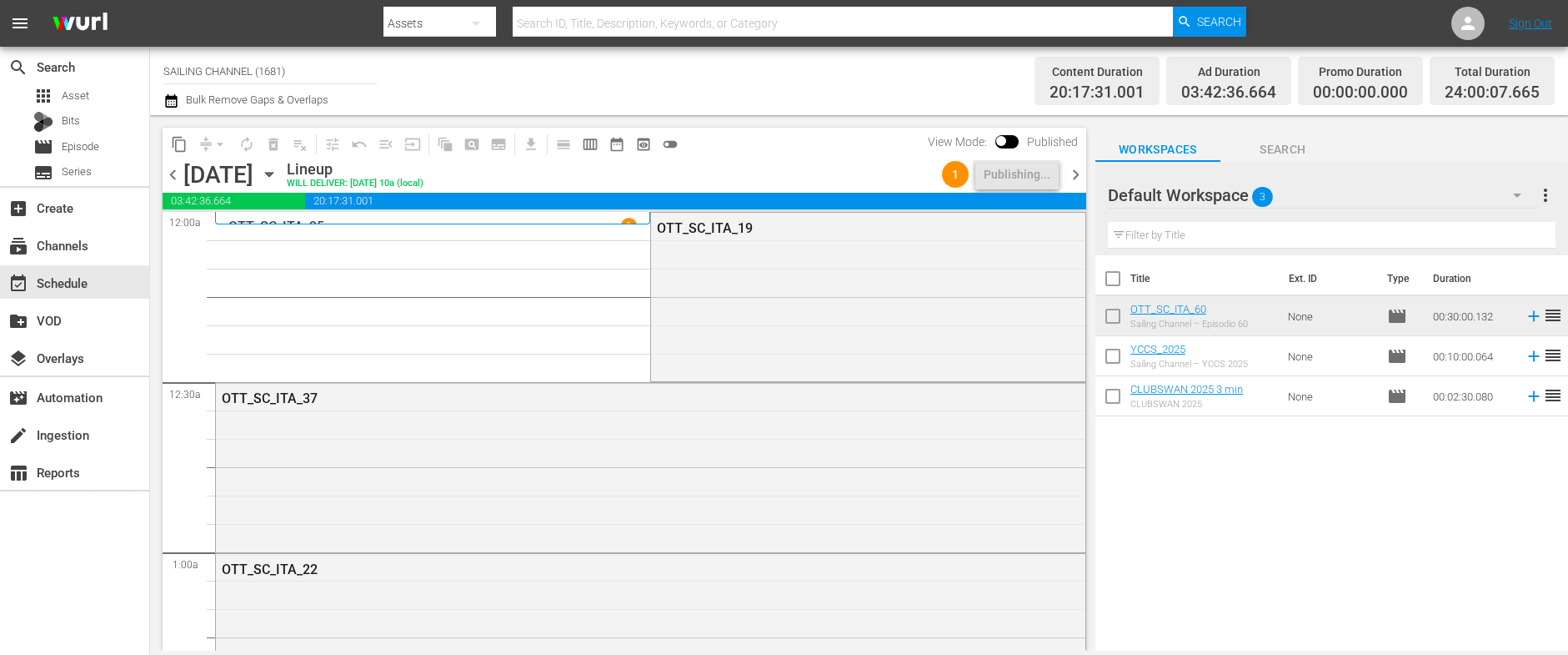
click at [273, 173] on icon "button" at bounding box center [268, 175] width 8 height 4
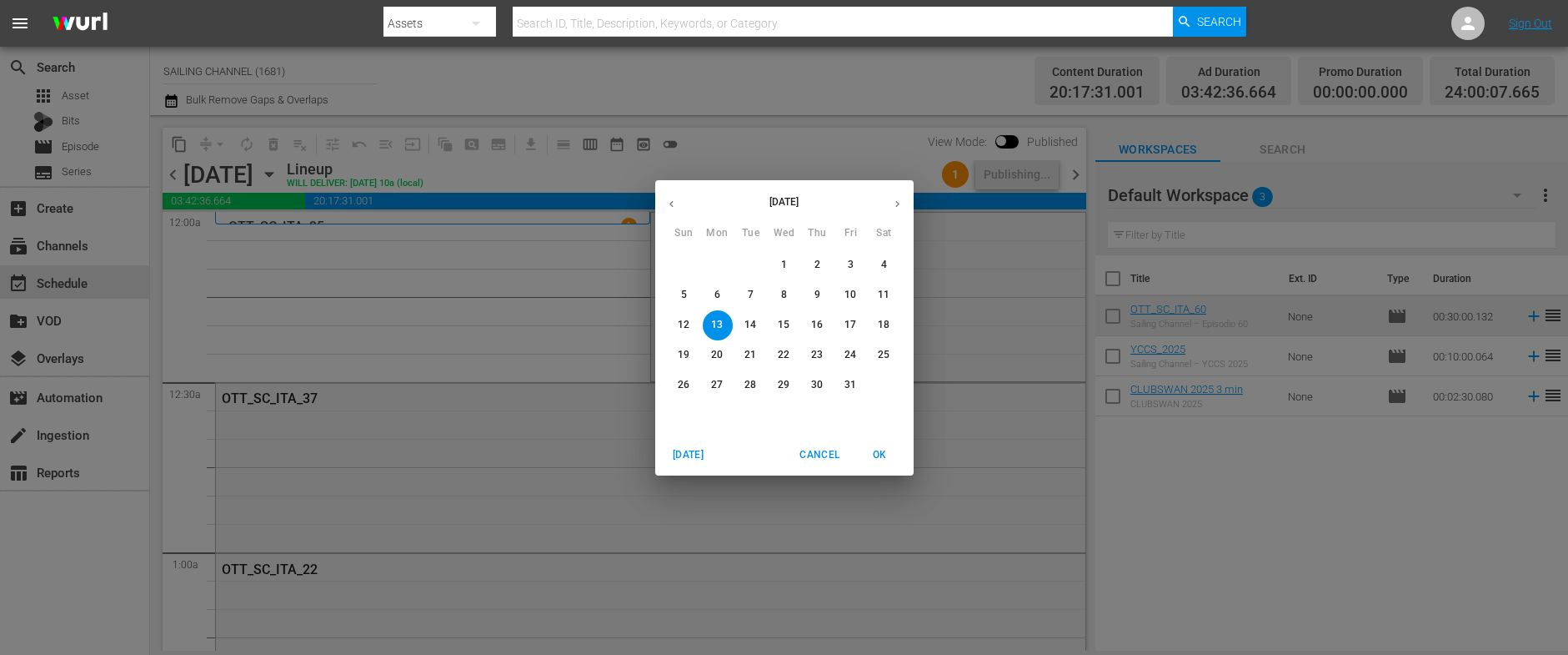
click at [673, 301] on span "5" at bounding box center [685, 295] width 30 height 14
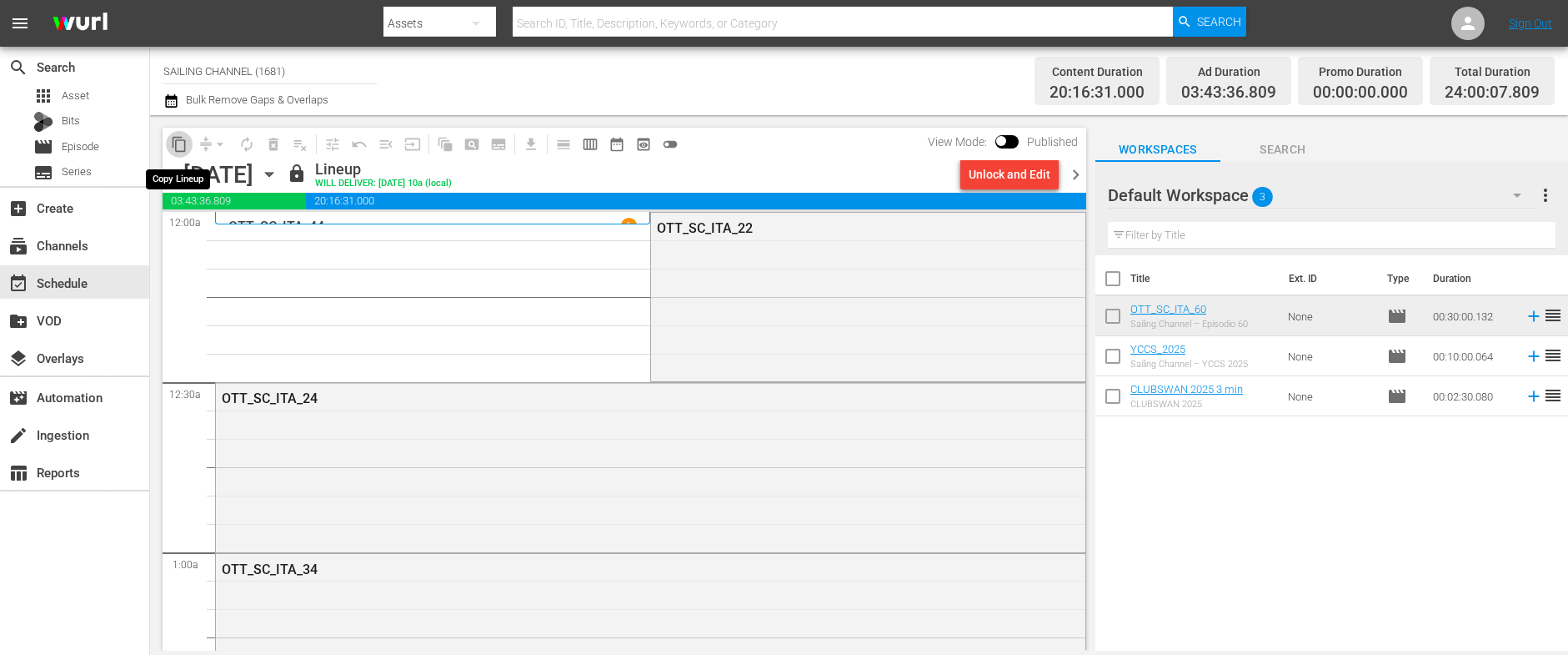
click at [181, 143] on span "content_copy" at bounding box center [179, 144] width 17 height 17
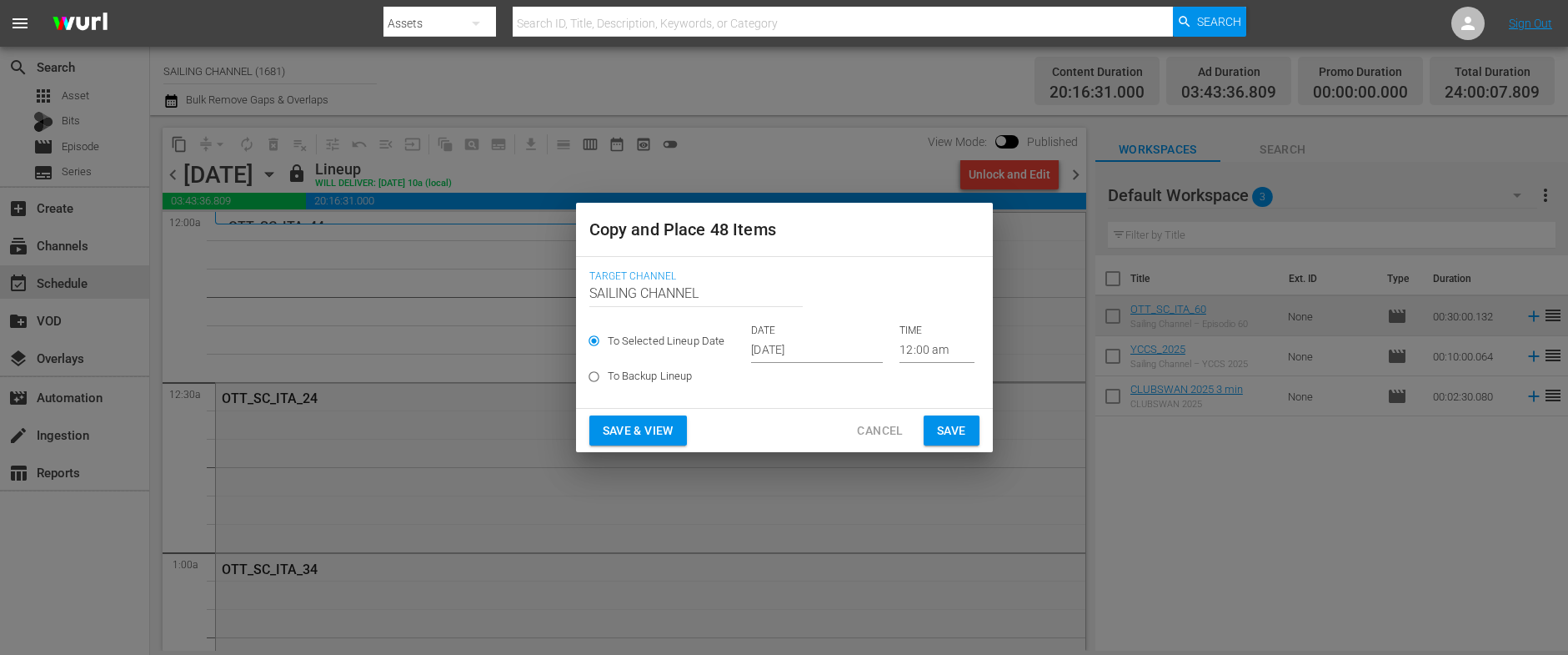
click at [820, 350] on input "[DATE]" at bounding box center [816, 350] width 131 height 25
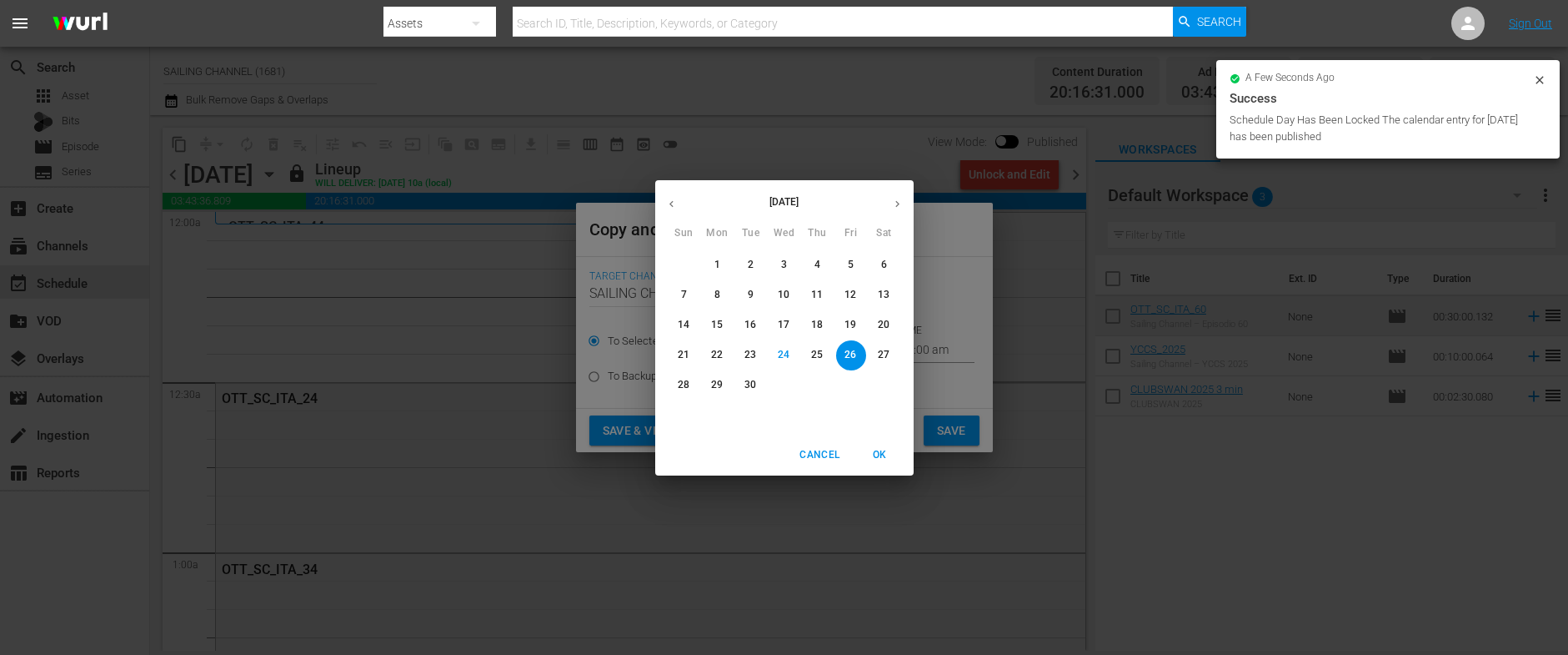
click at [897, 203] on icon "button" at bounding box center [897, 204] width 4 height 7
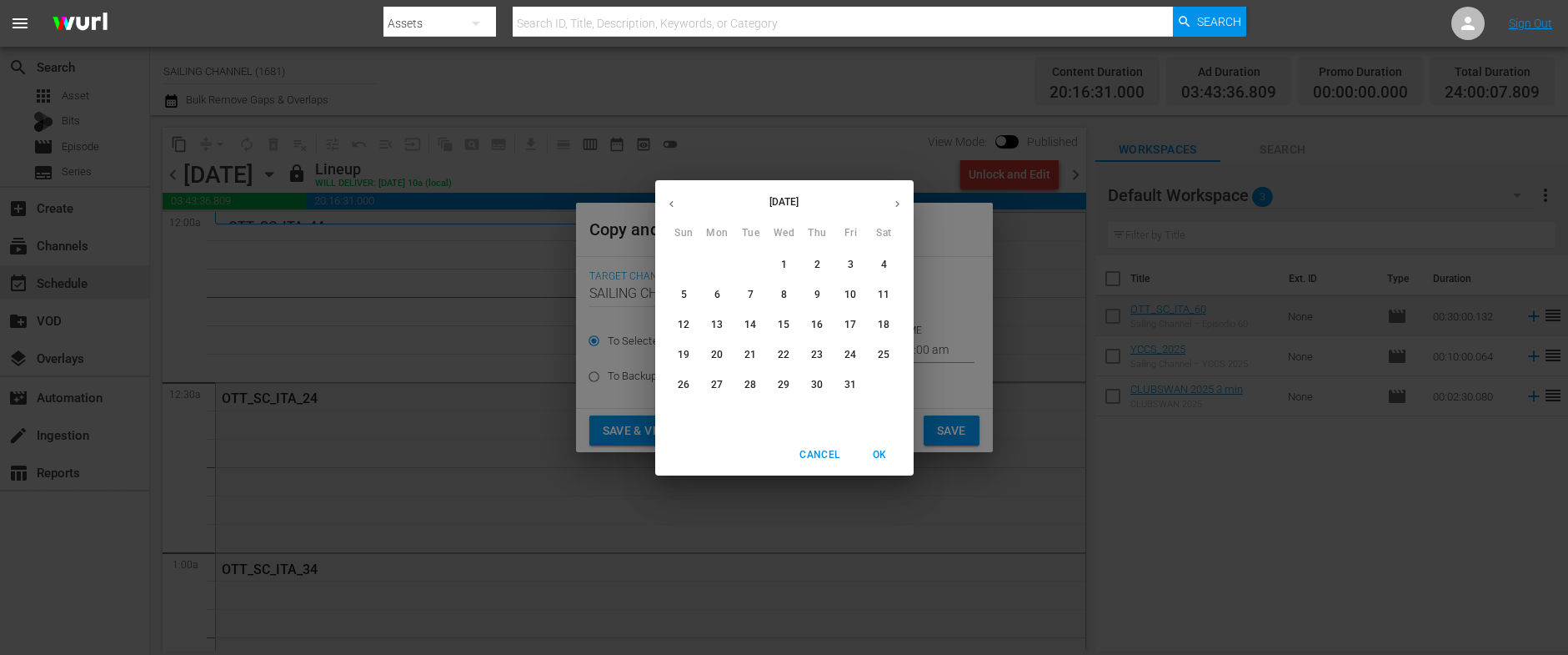
click at [751, 327] on p "14" at bounding box center [750, 325] width 11 height 14
type input "[DATE]"
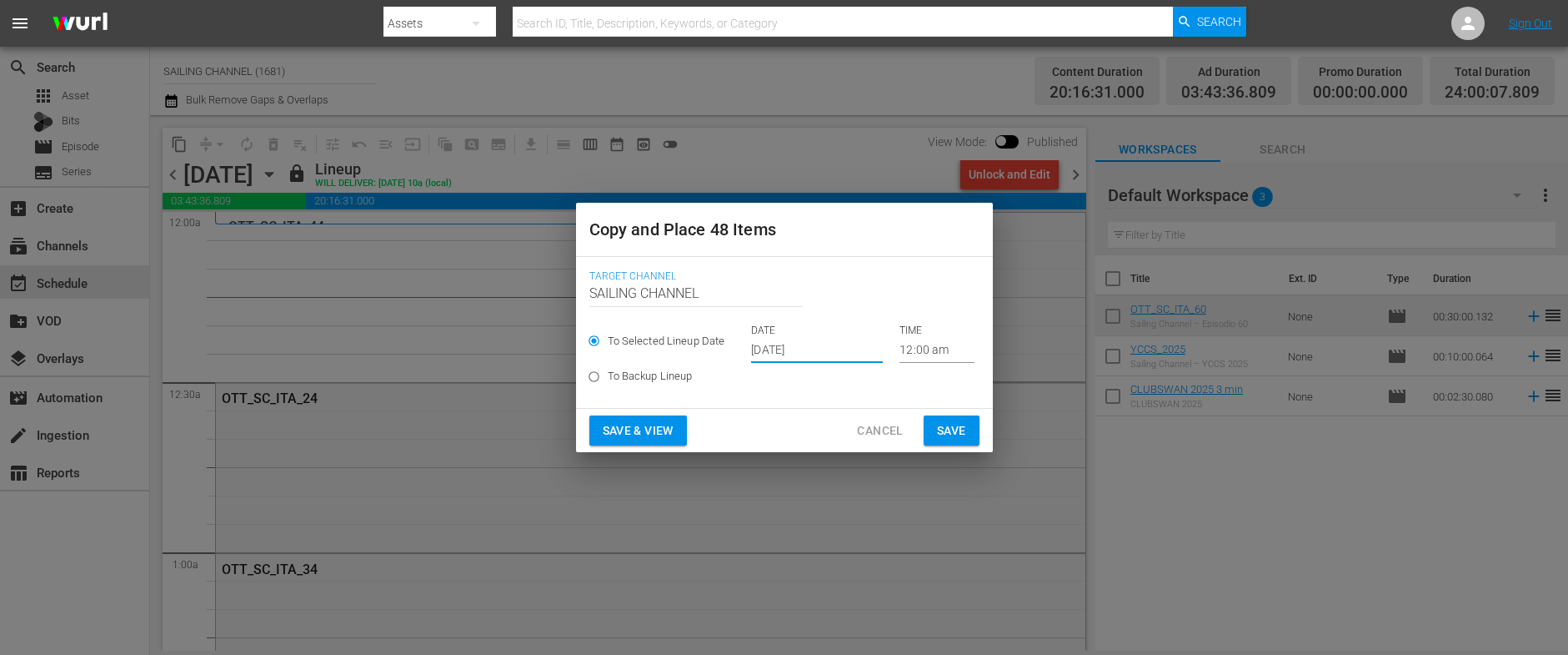
click at [606, 449] on div "Save & View Cancel Save" at bounding box center [784, 431] width 416 height 44
click at [614, 437] on span "Save & View" at bounding box center [638, 431] width 71 height 21
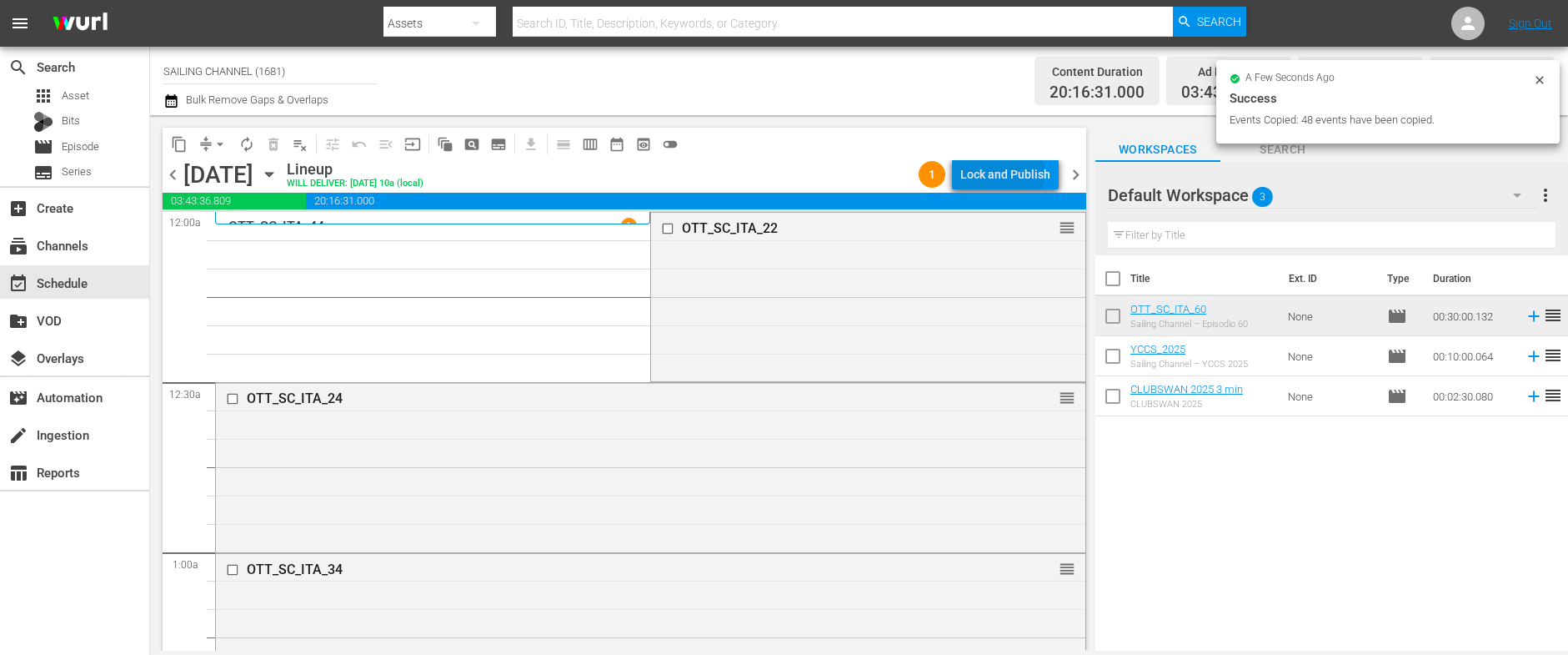
click at [1006, 174] on div "Lock and Publish" at bounding box center [1005, 174] width 90 height 30
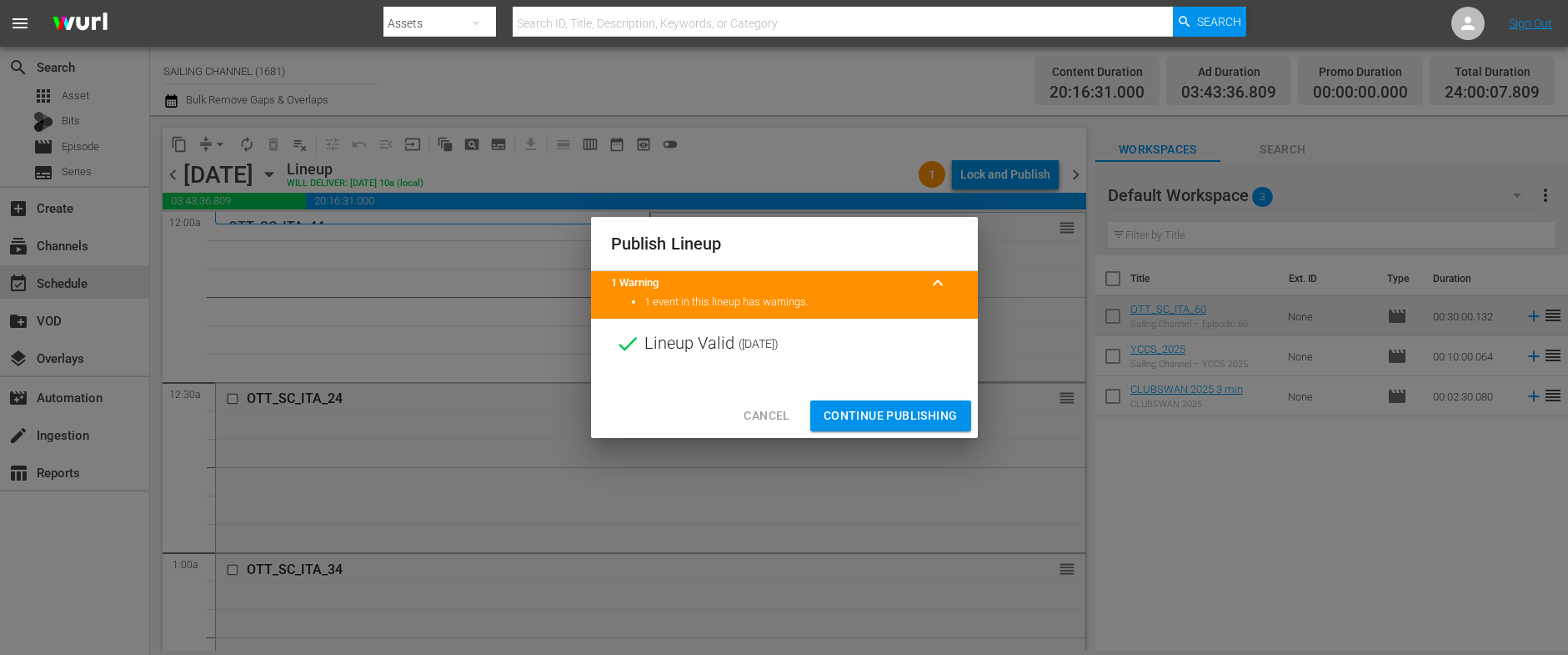
click at [872, 421] on span "Continue Publishing" at bounding box center [890, 416] width 134 height 21
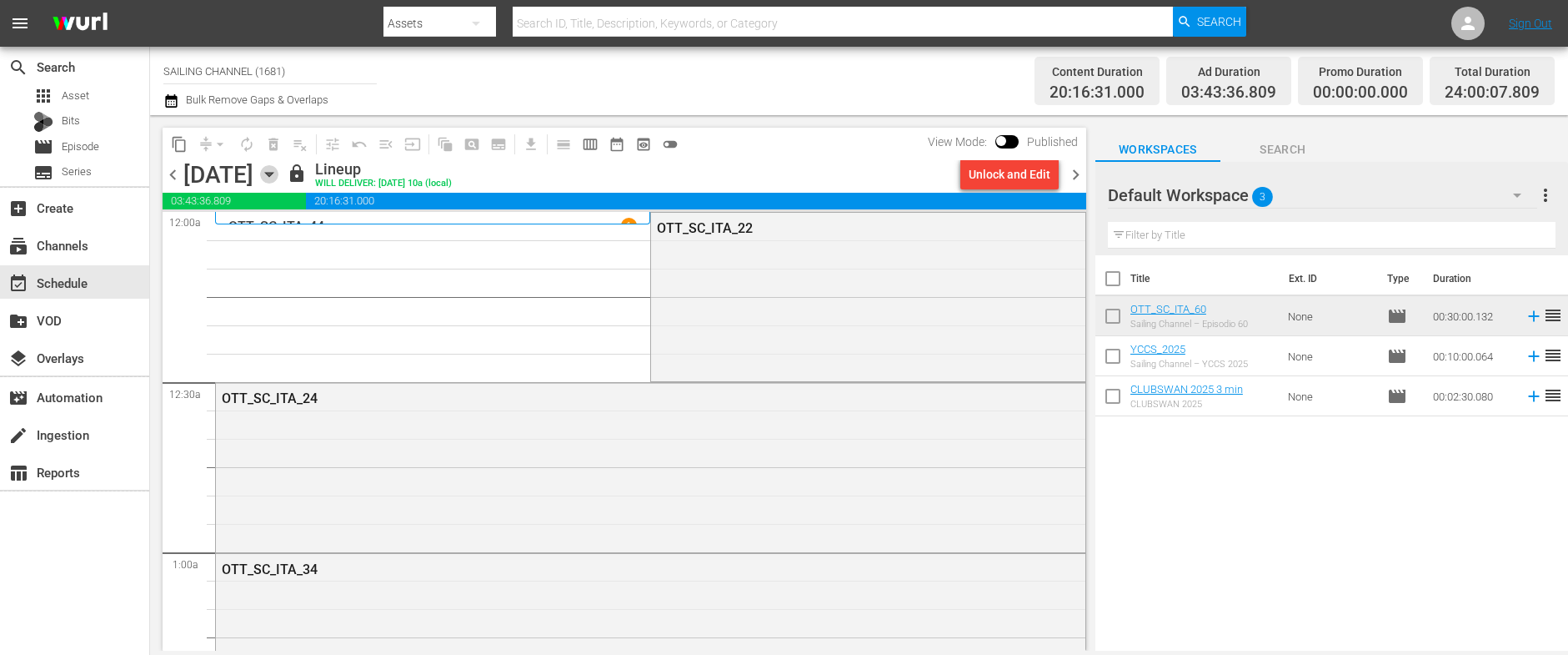
click at [278, 175] on icon "button" at bounding box center [269, 174] width 19 height 19
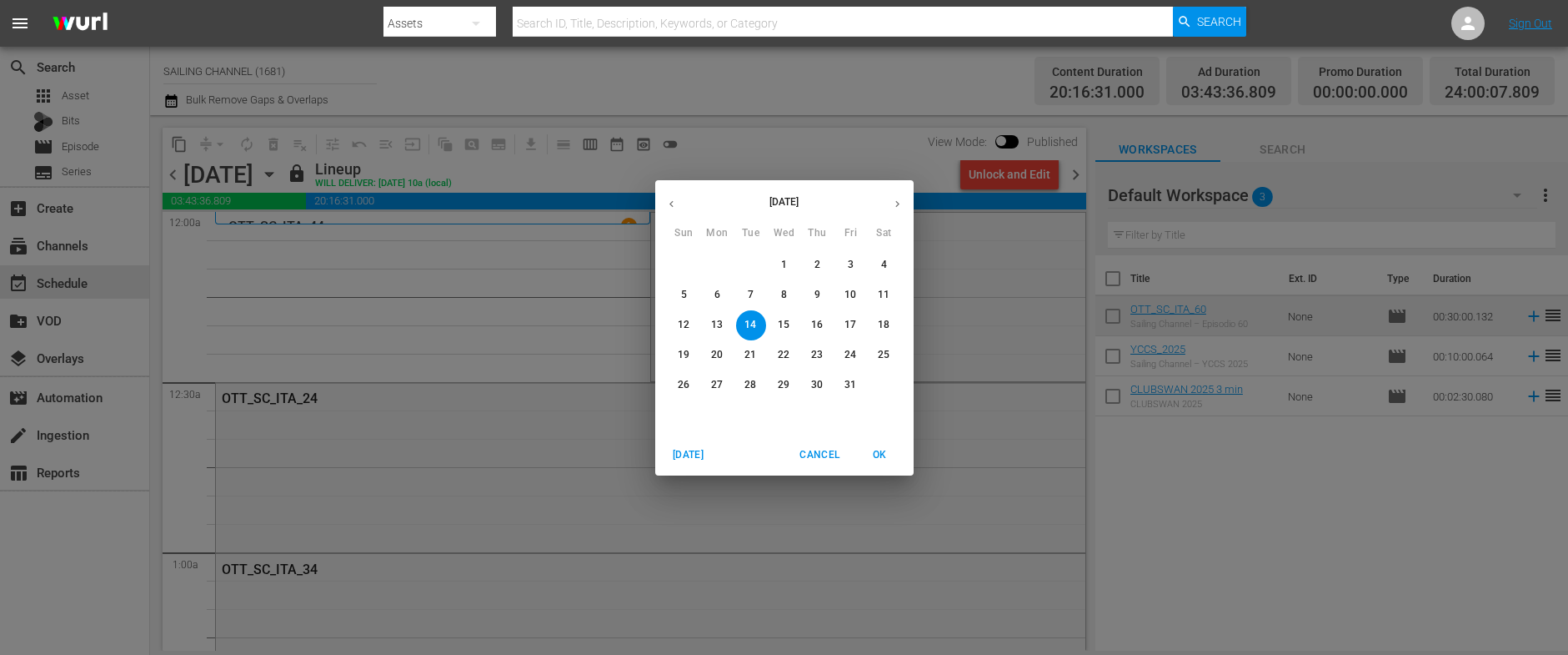
click at [706, 290] on span "6" at bounding box center [717, 295] width 30 height 14
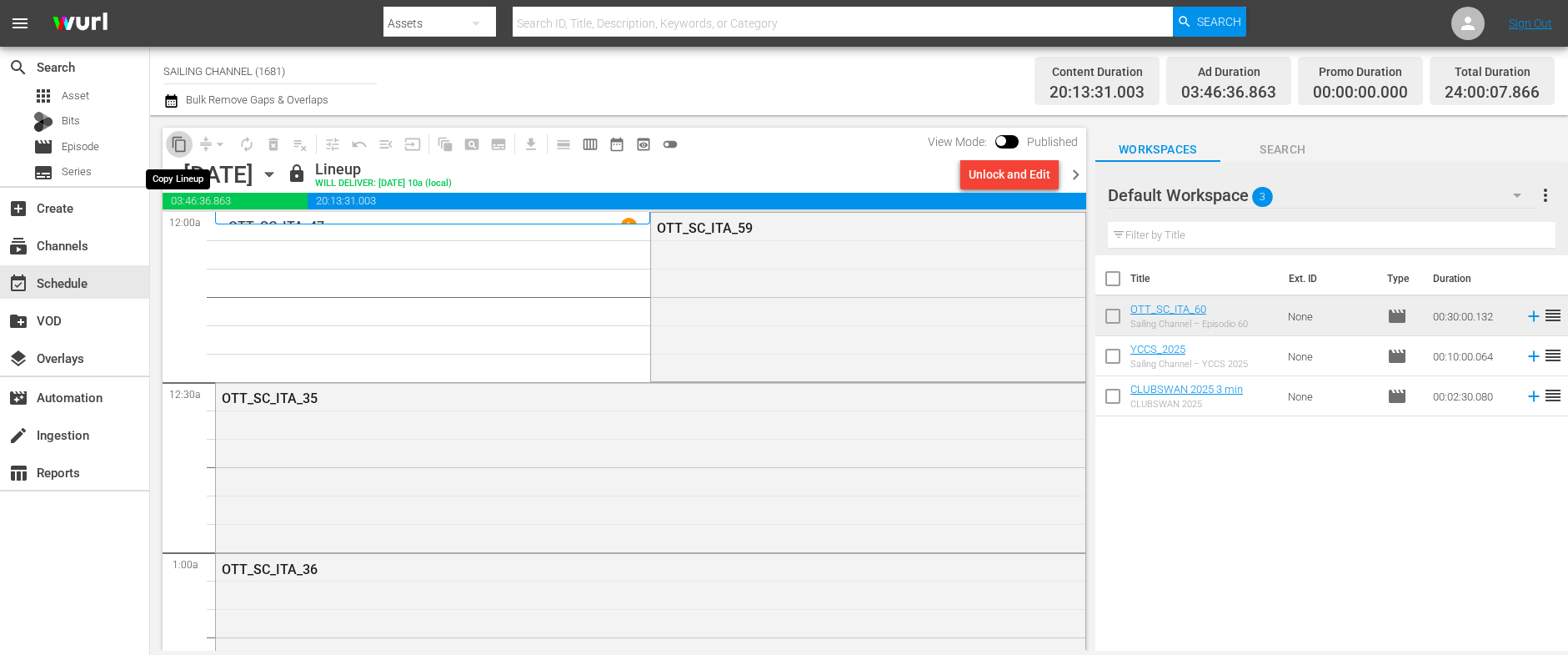
click at [174, 143] on span "content_copy" at bounding box center [179, 144] width 17 height 17
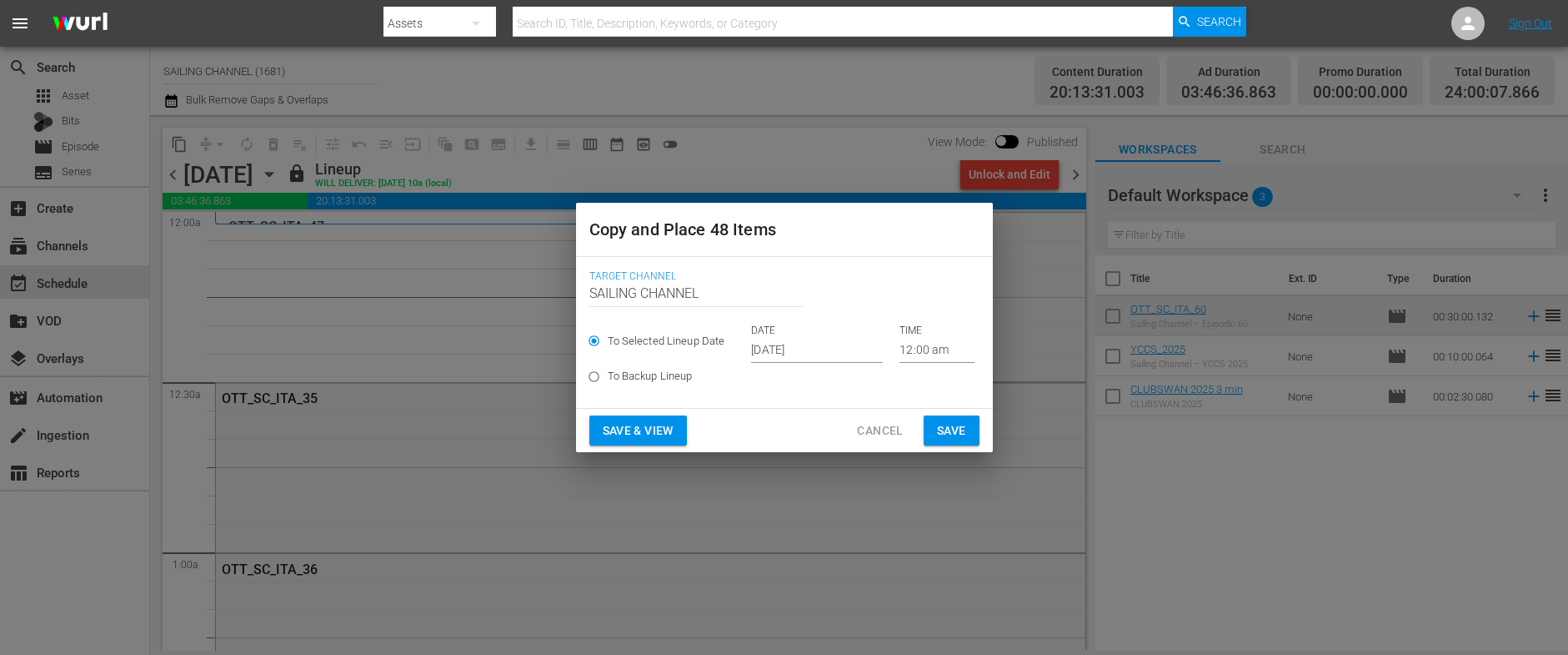
click at [797, 351] on input "[DATE]" at bounding box center [816, 350] width 131 height 25
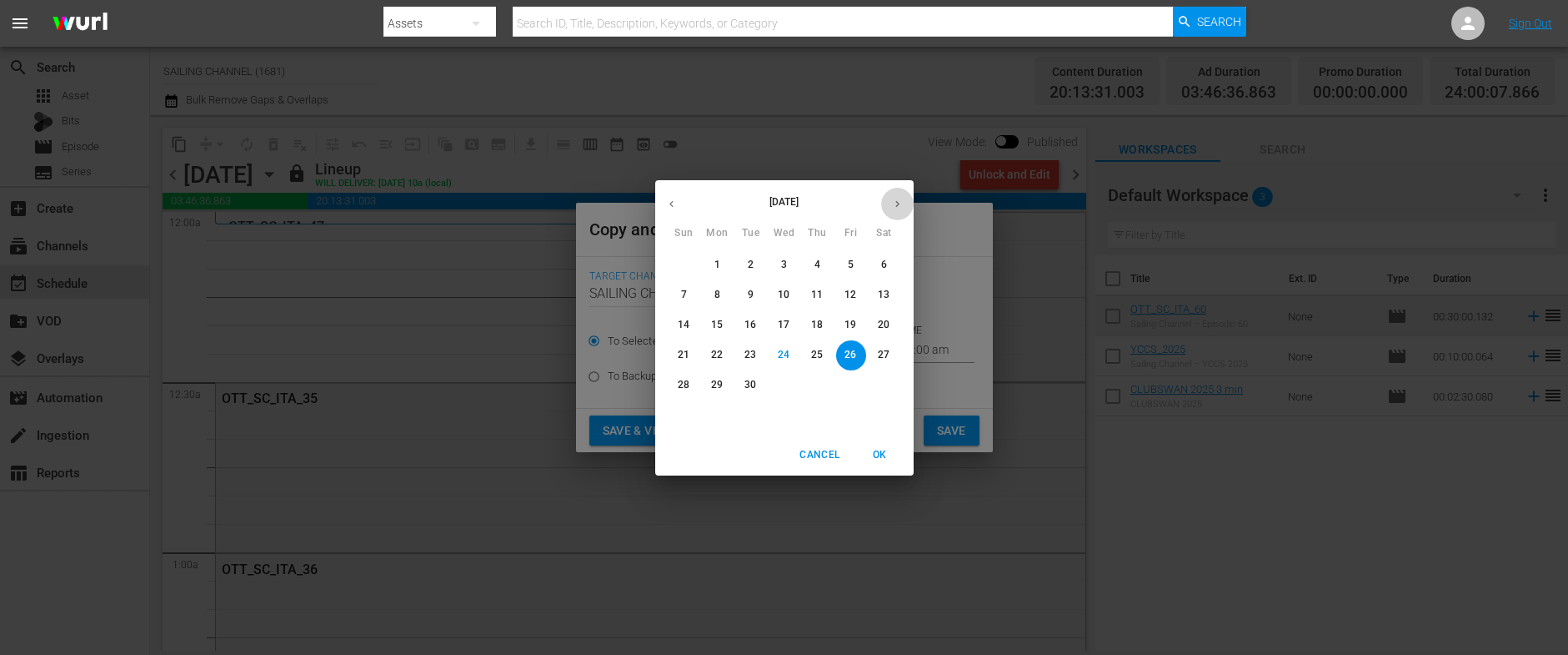
click at [901, 207] on icon "button" at bounding box center [897, 204] width 12 height 12
click at [779, 322] on p "15" at bounding box center [783, 325] width 11 height 14
type input "Oct 15th 2025"
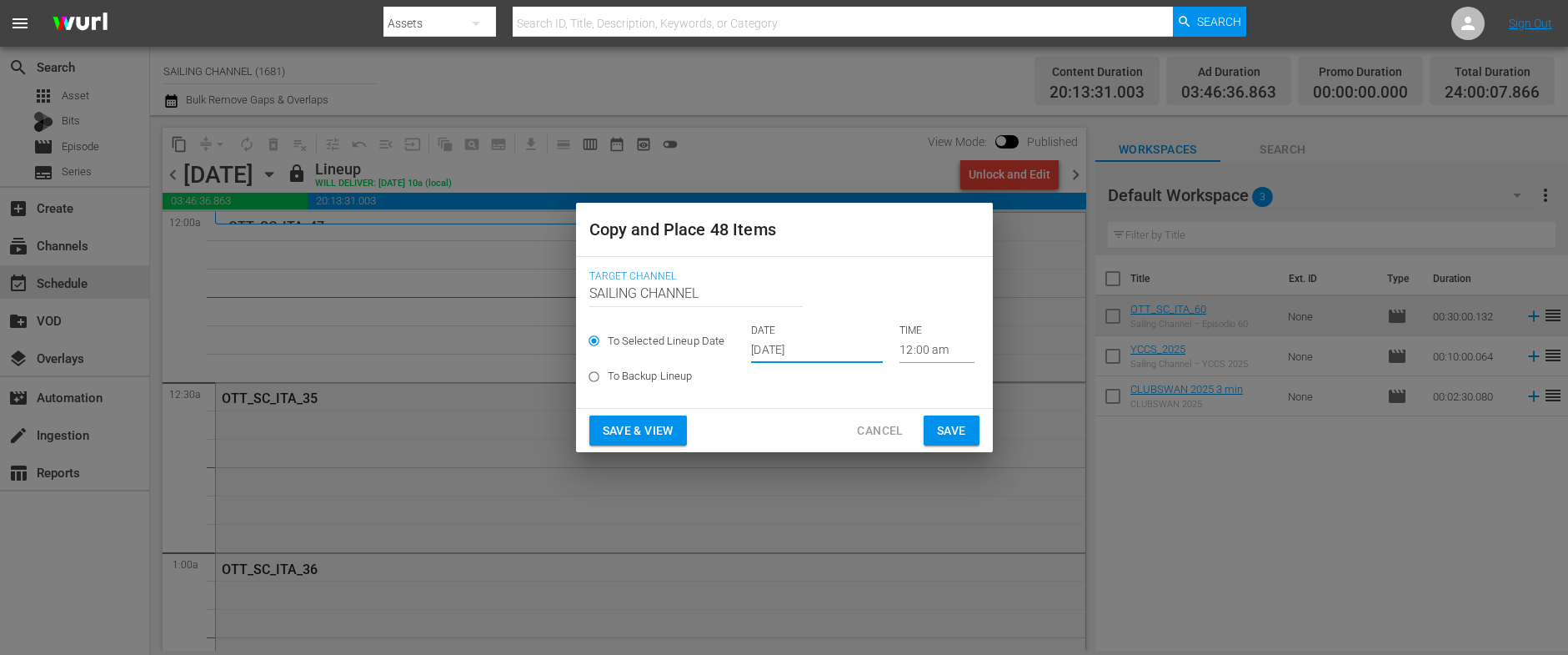
click at [635, 424] on span "Save & View" at bounding box center [638, 431] width 71 height 21
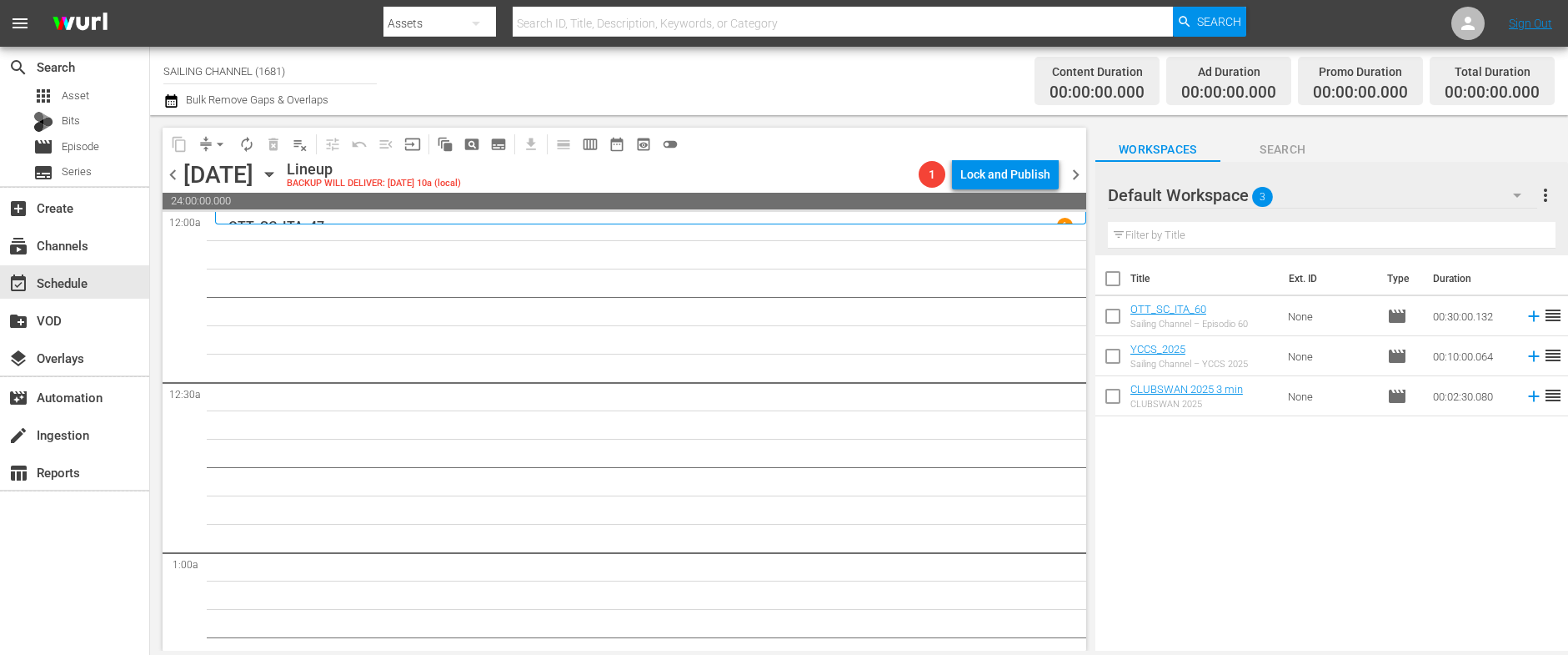
click at [278, 178] on icon "button" at bounding box center [269, 174] width 19 height 19
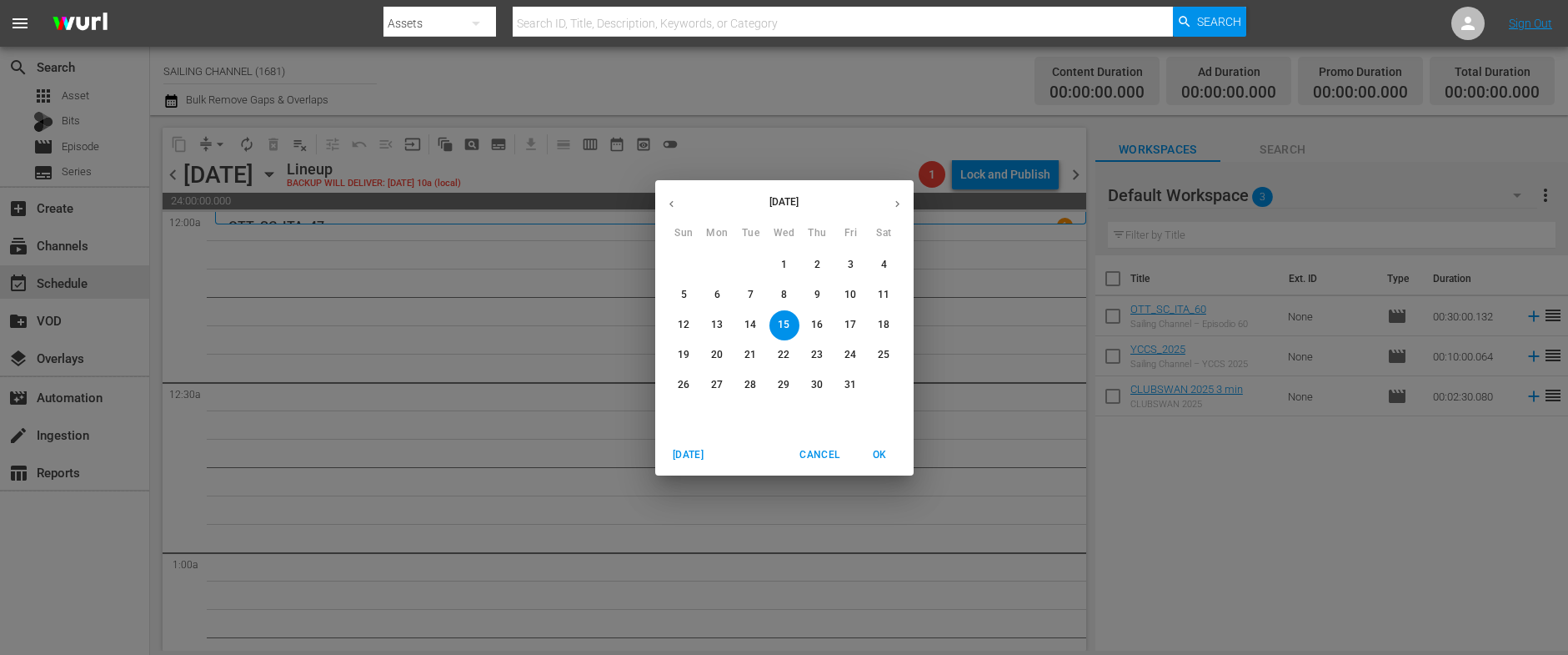
click at [718, 299] on p "6" at bounding box center [717, 295] width 6 height 14
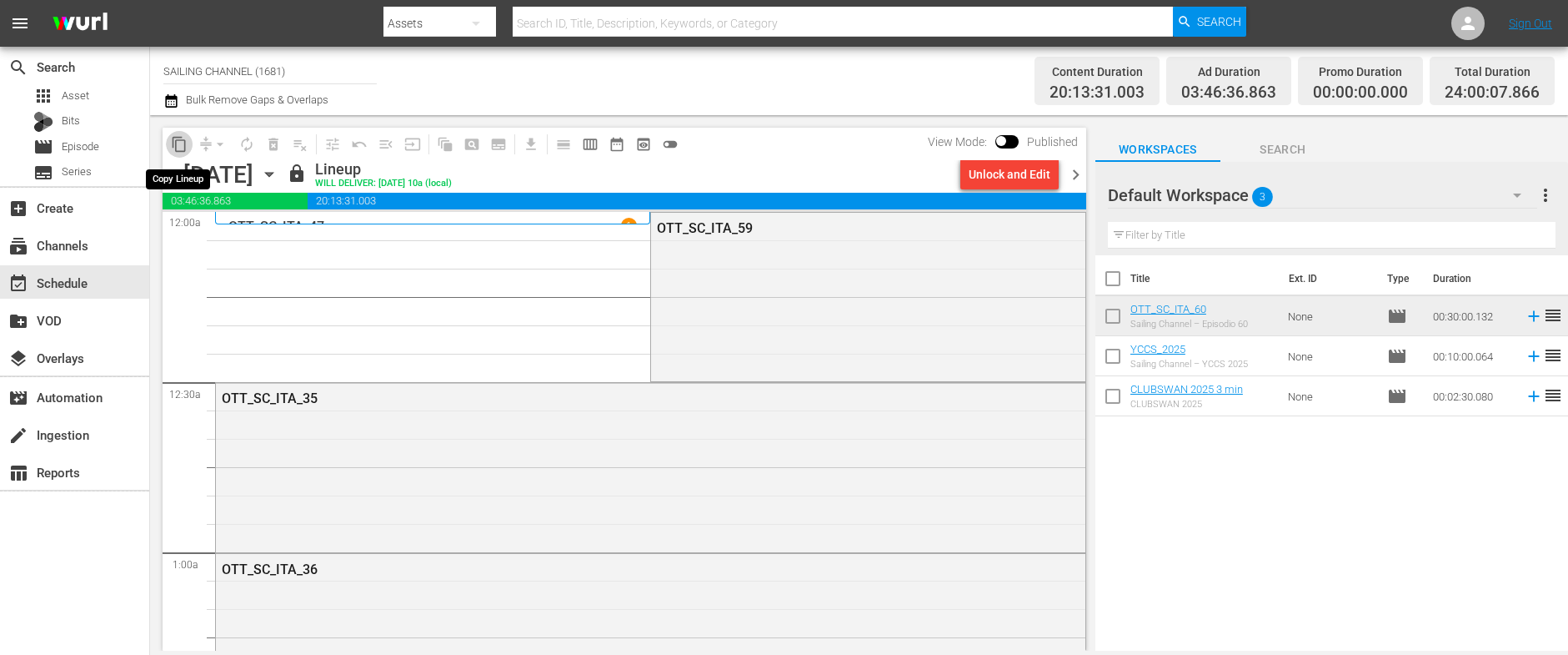
click at [179, 141] on span "content_copy" at bounding box center [179, 144] width 17 height 17
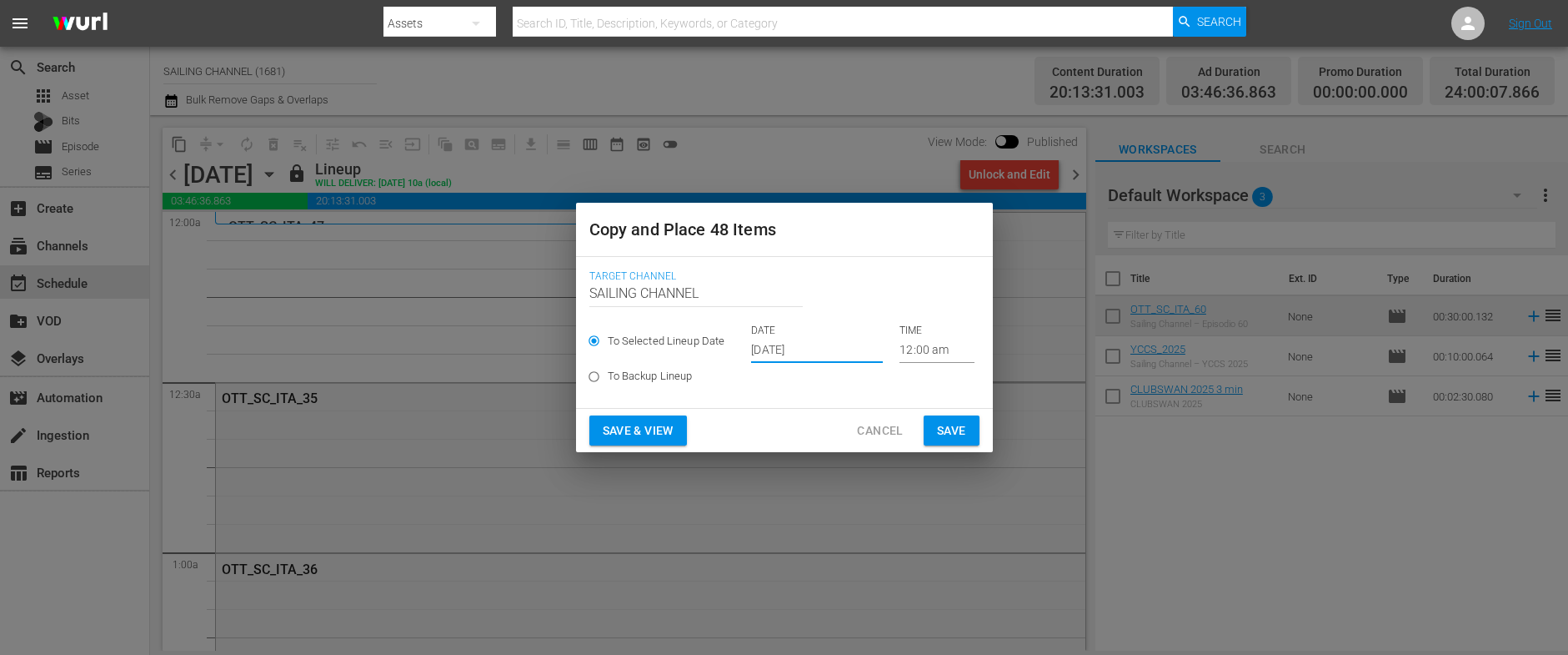
click at [795, 343] on input "[DATE]" at bounding box center [816, 350] width 131 height 25
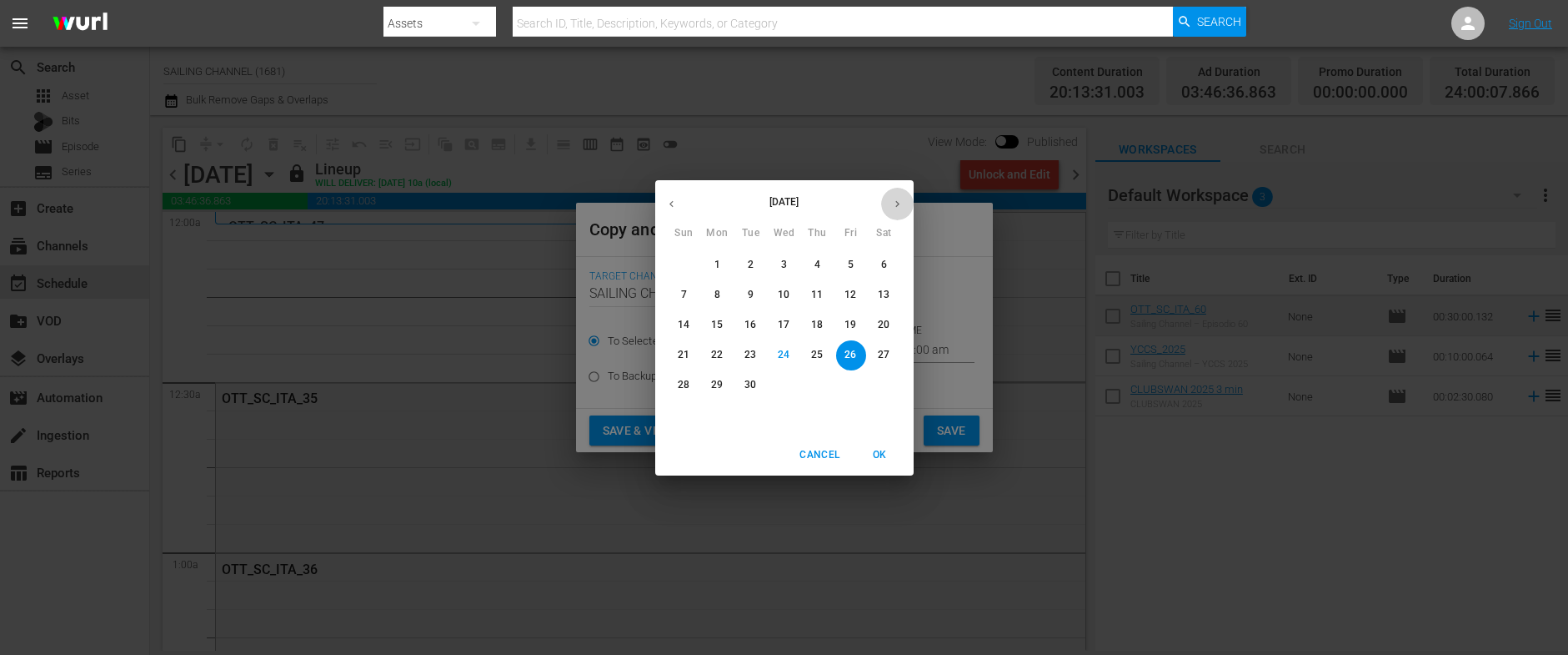
click at [899, 202] on icon "button" at bounding box center [897, 204] width 12 height 12
click at [785, 320] on p "15" at bounding box center [783, 325] width 11 height 14
type input "Oct 15th 2025"
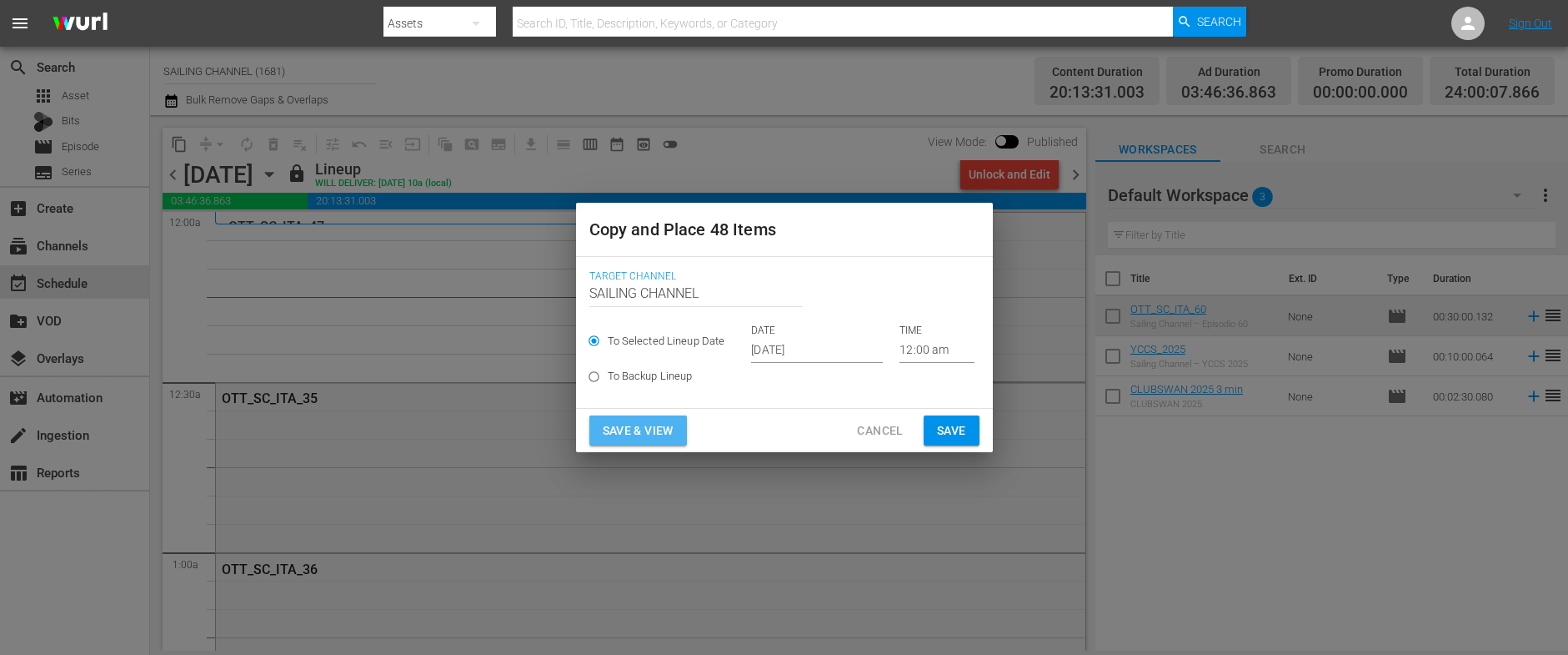
click at [655, 429] on span "Save & View" at bounding box center [638, 431] width 71 height 21
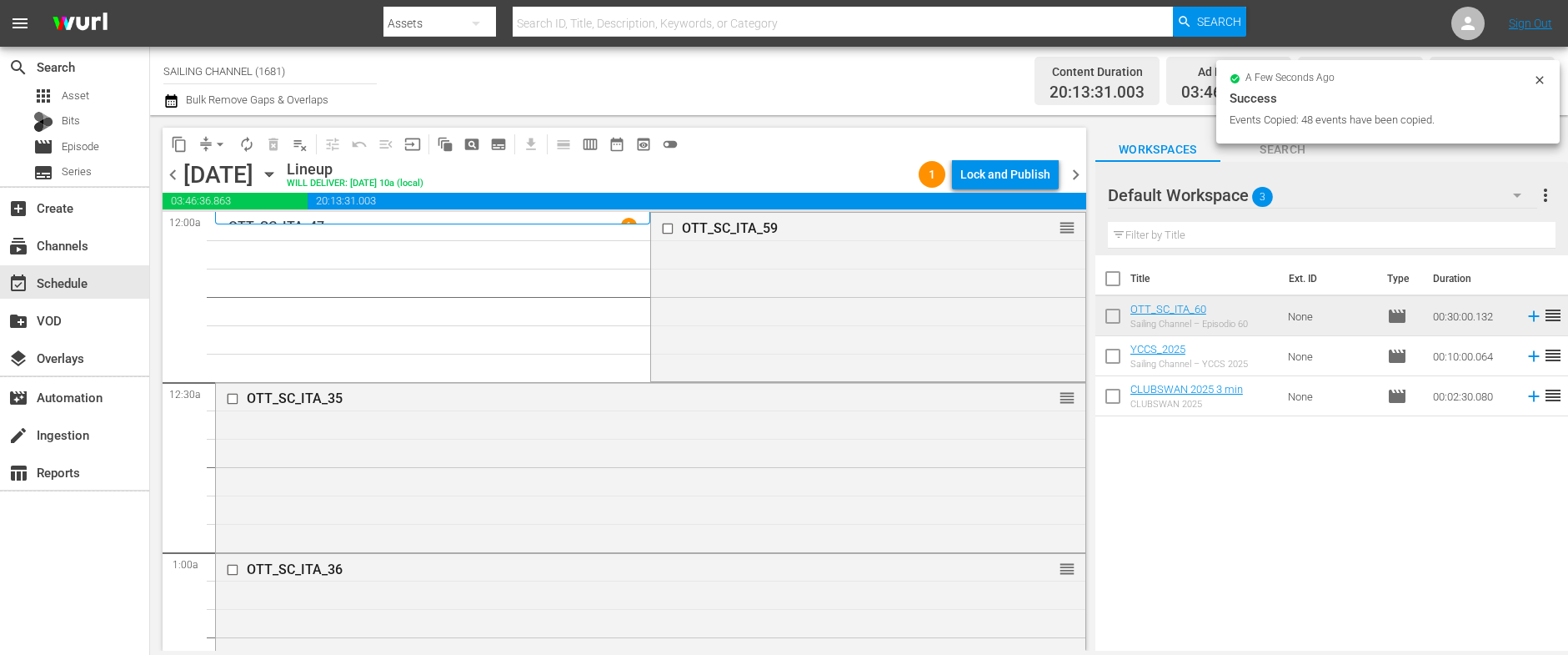
click at [1009, 173] on div "Lock and Publish" at bounding box center [1005, 174] width 90 height 30
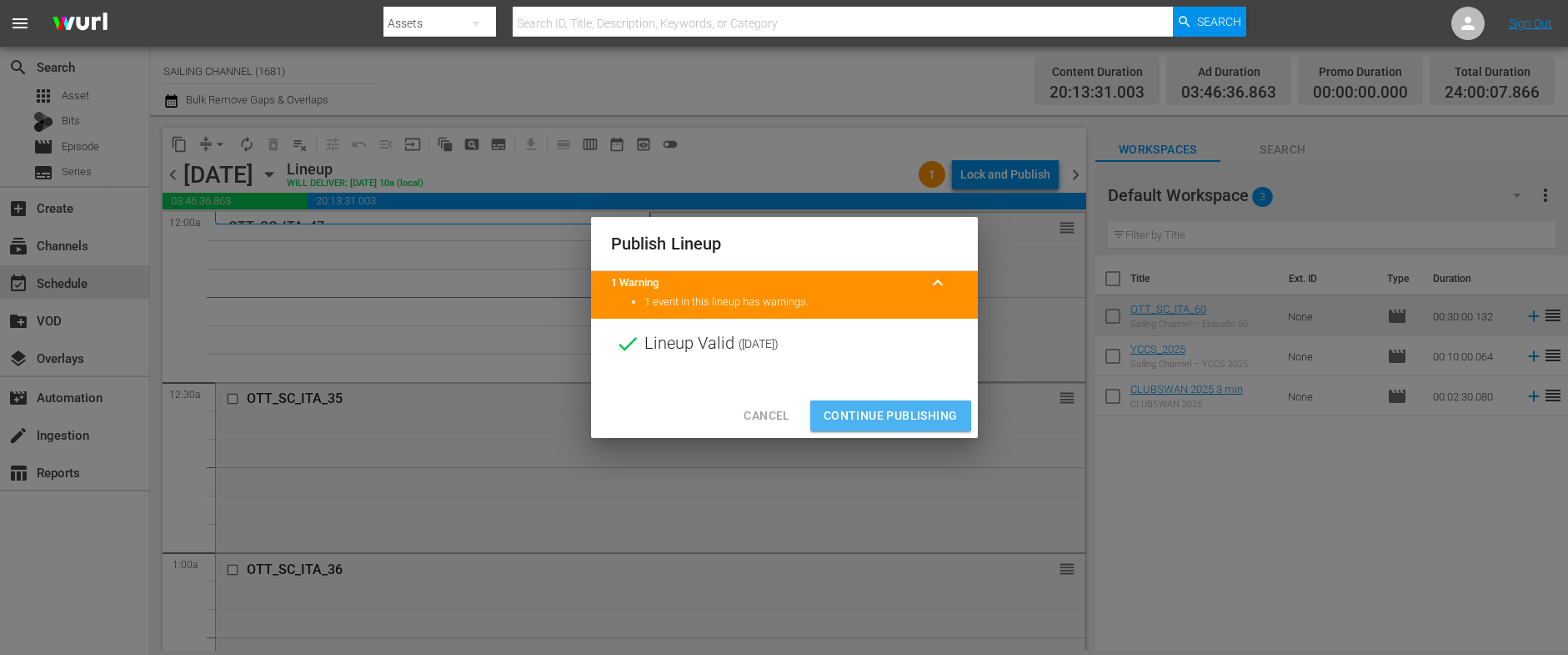
click at [867, 413] on span "Continue Publishing" at bounding box center [890, 416] width 134 height 21
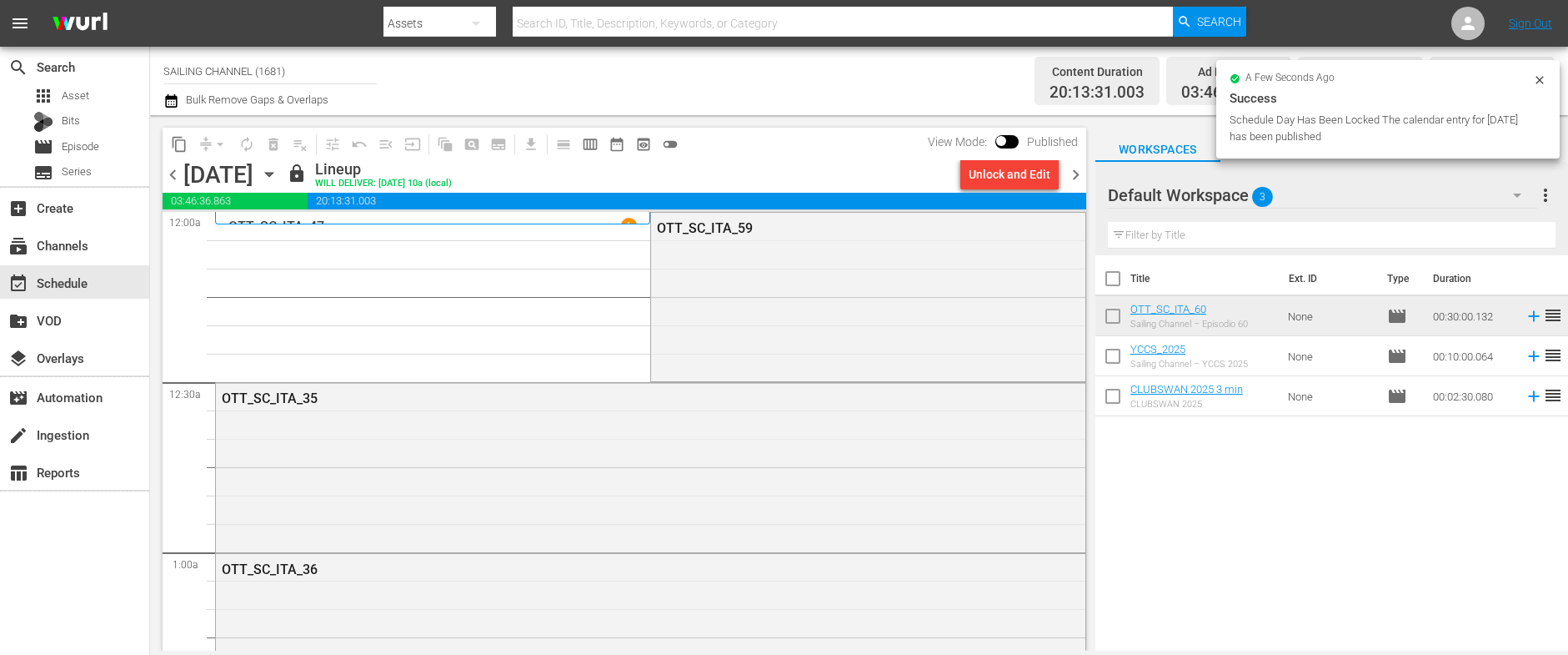
click at [278, 174] on icon "button" at bounding box center [269, 174] width 19 height 19
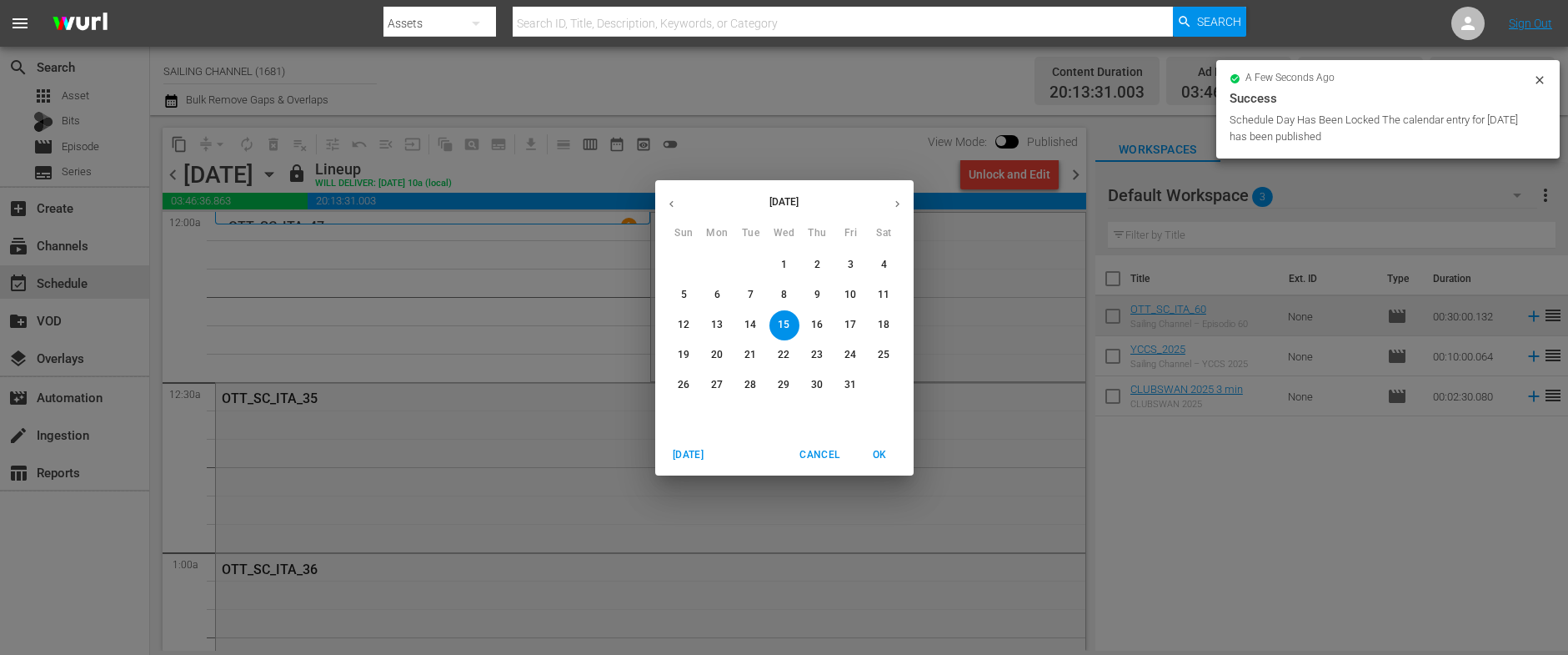
click at [740, 302] on button "7" at bounding box center [751, 295] width 30 height 30
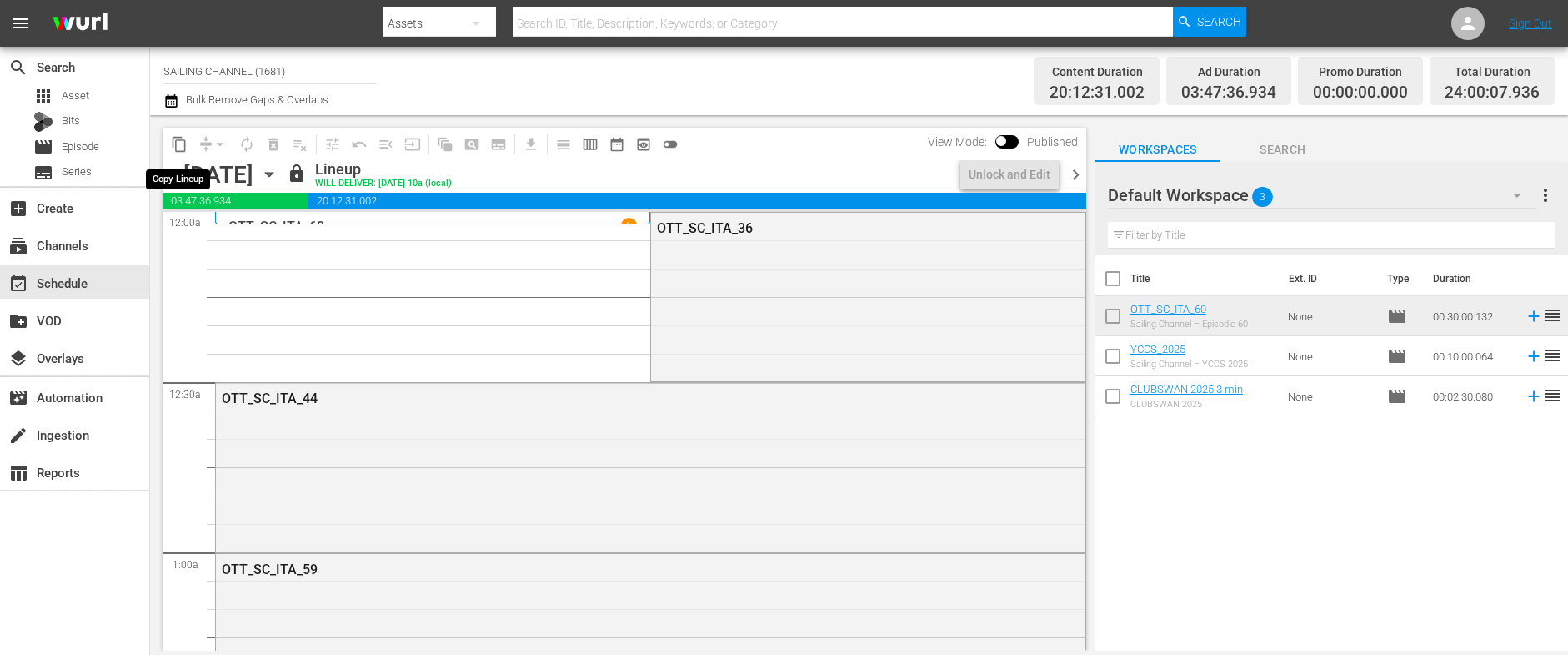
click at [176, 143] on span "content_copy" at bounding box center [179, 144] width 17 height 17
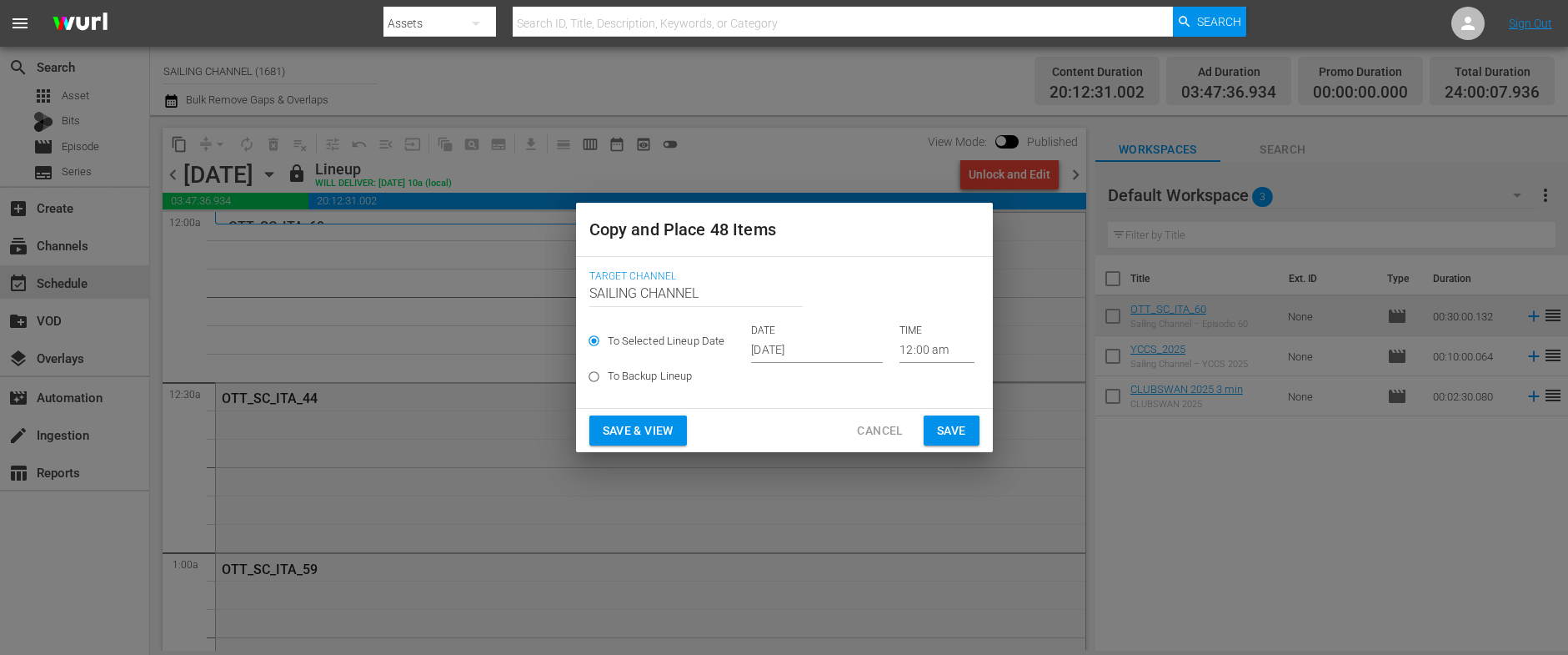
click at [814, 354] on input "[DATE]" at bounding box center [816, 350] width 131 height 25
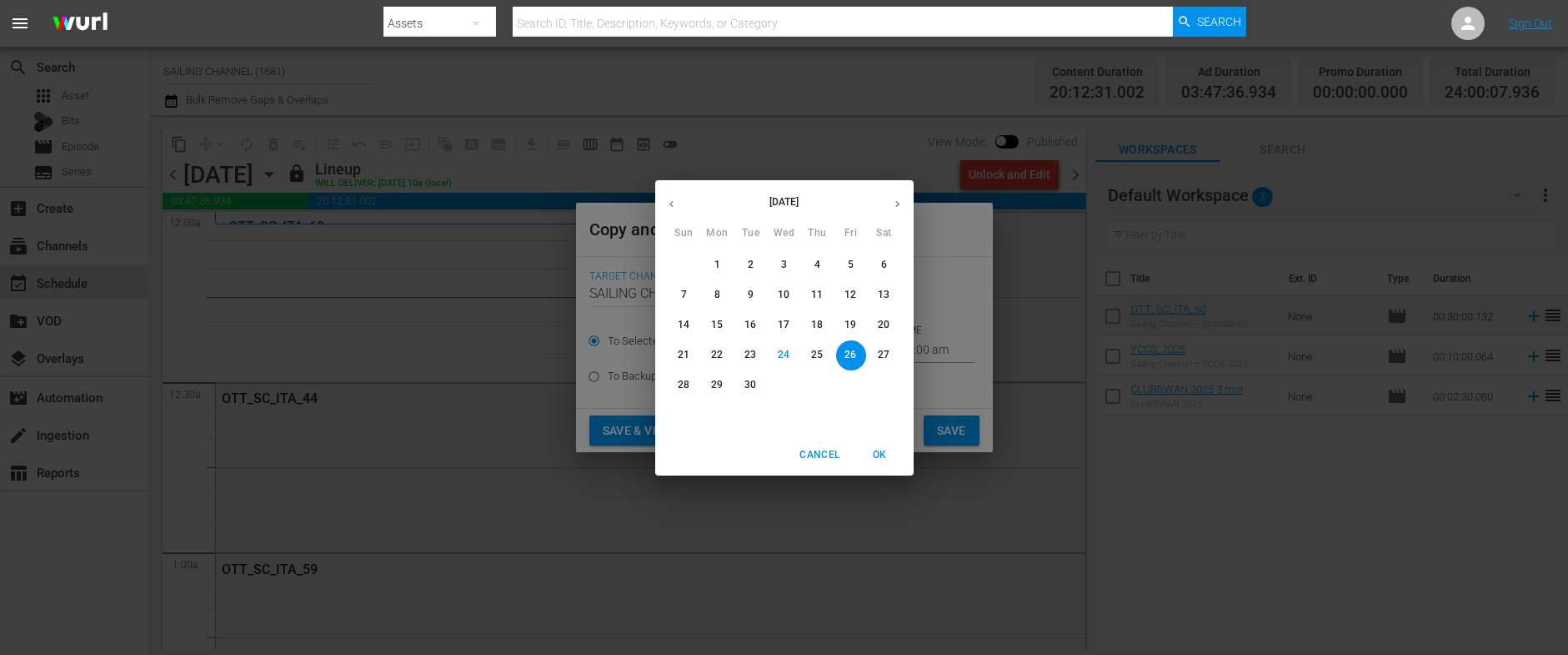
click at [901, 200] on icon "button" at bounding box center [897, 204] width 12 height 12
click at [823, 323] on span "16" at bounding box center [818, 325] width 30 height 14
type input "Oct 16th 2025"
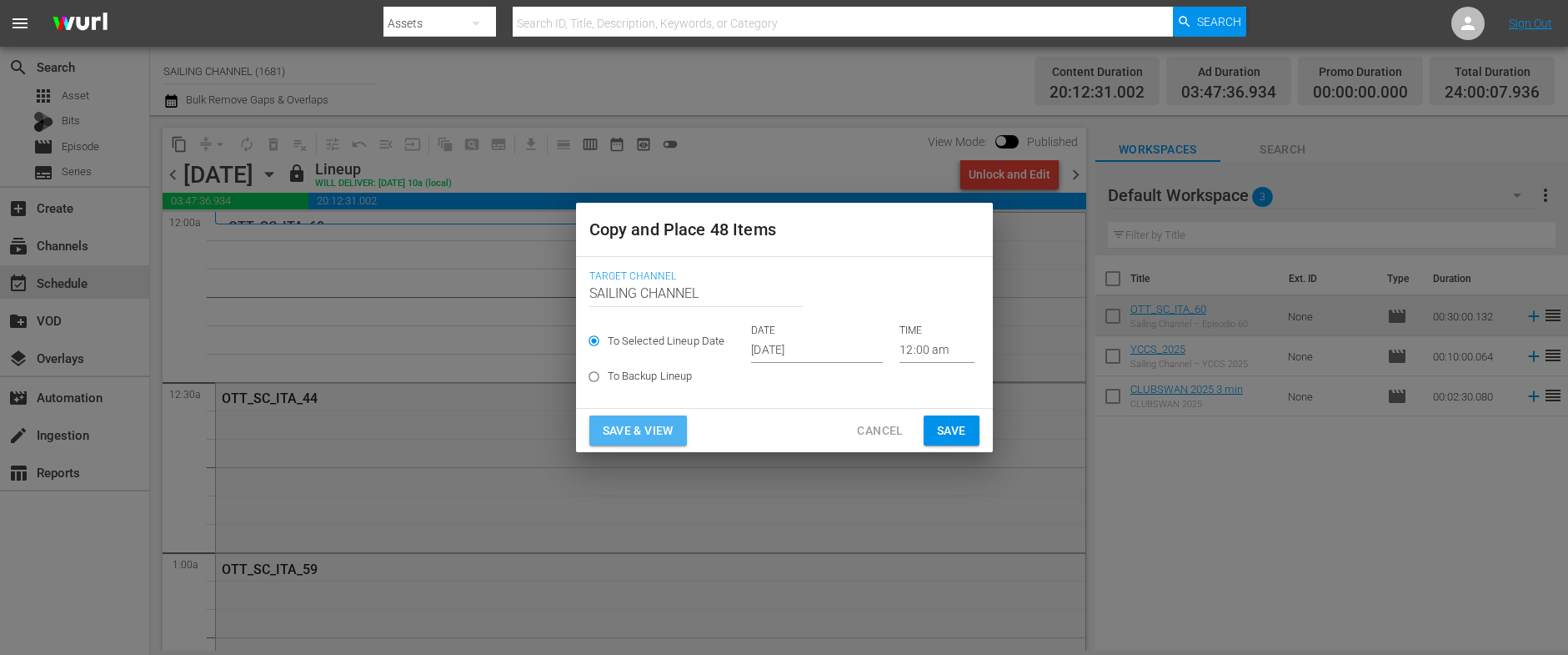
click at [636, 433] on span "Save & View" at bounding box center [638, 431] width 71 height 21
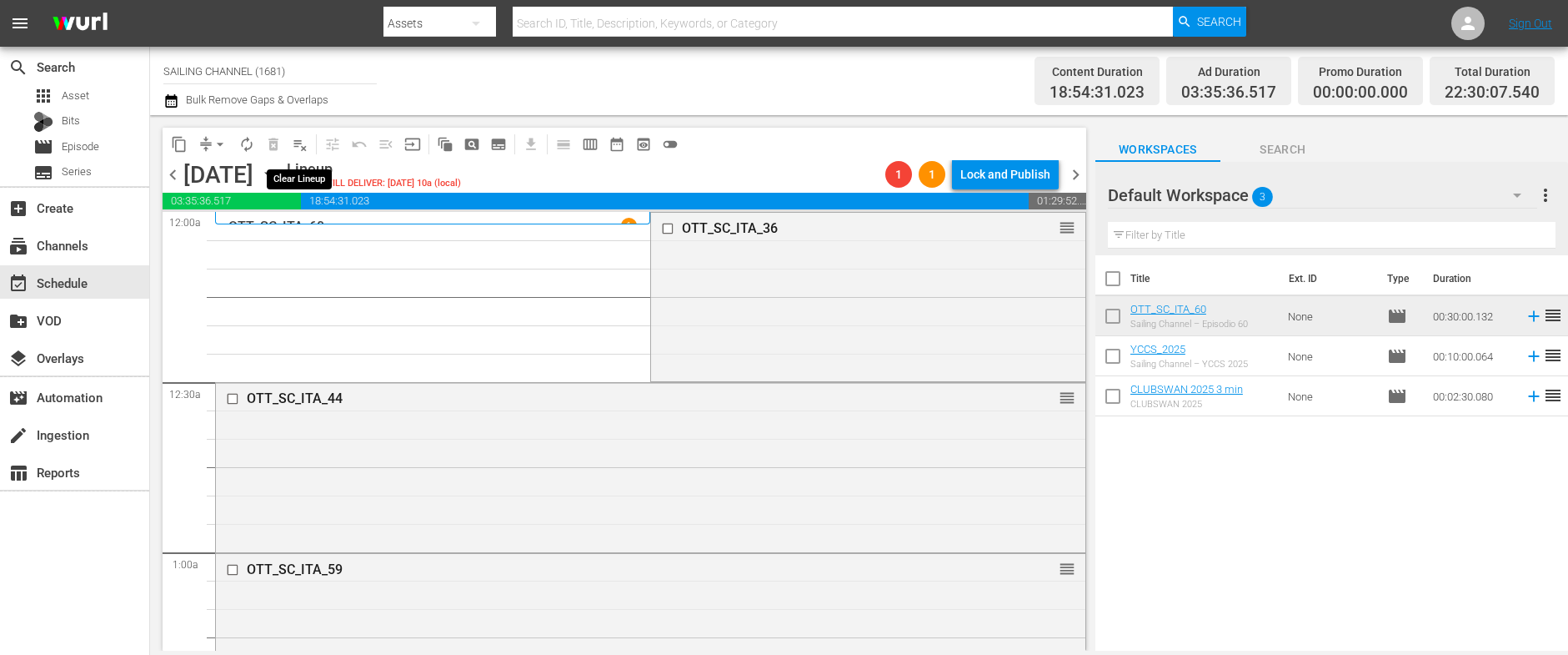
click at [300, 141] on span "playlist_remove_outlined" at bounding box center [300, 144] width 17 height 17
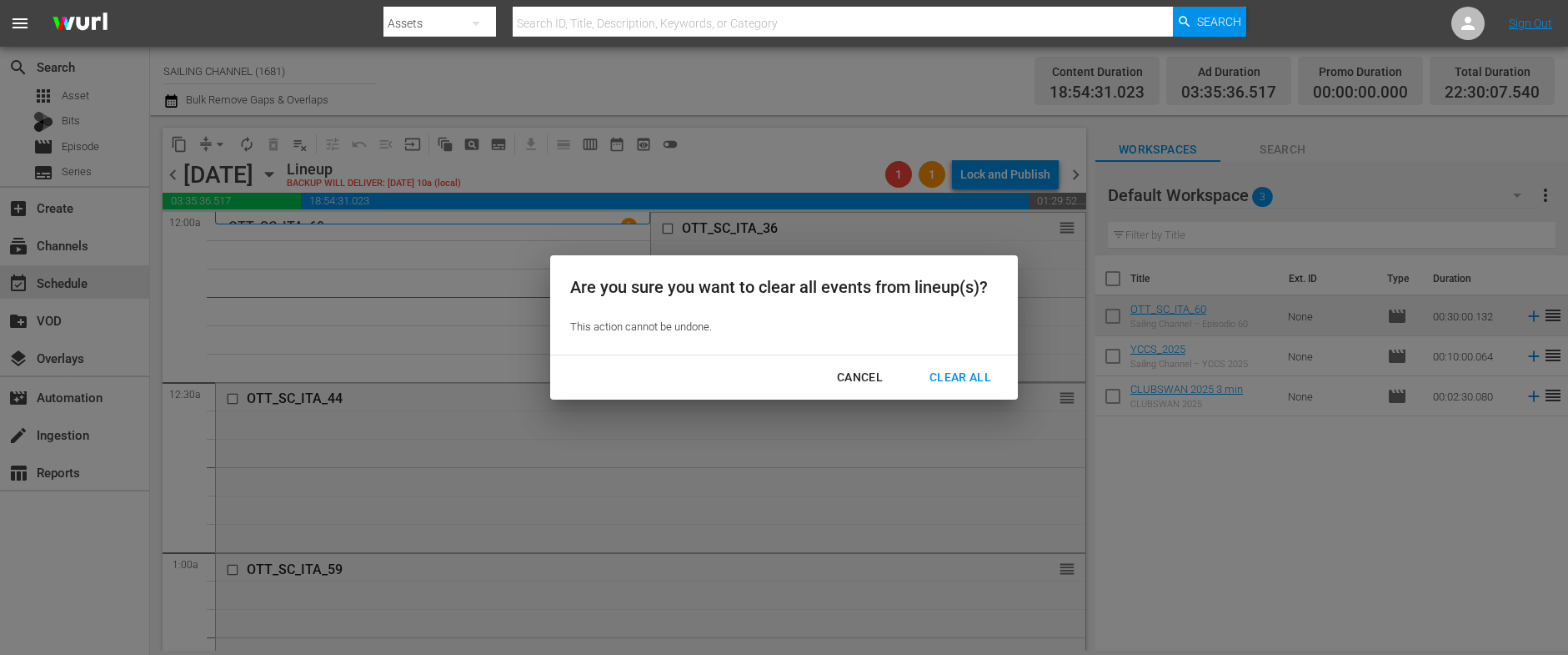
click at [941, 373] on div "Clear All" at bounding box center [960, 378] width 88 height 21
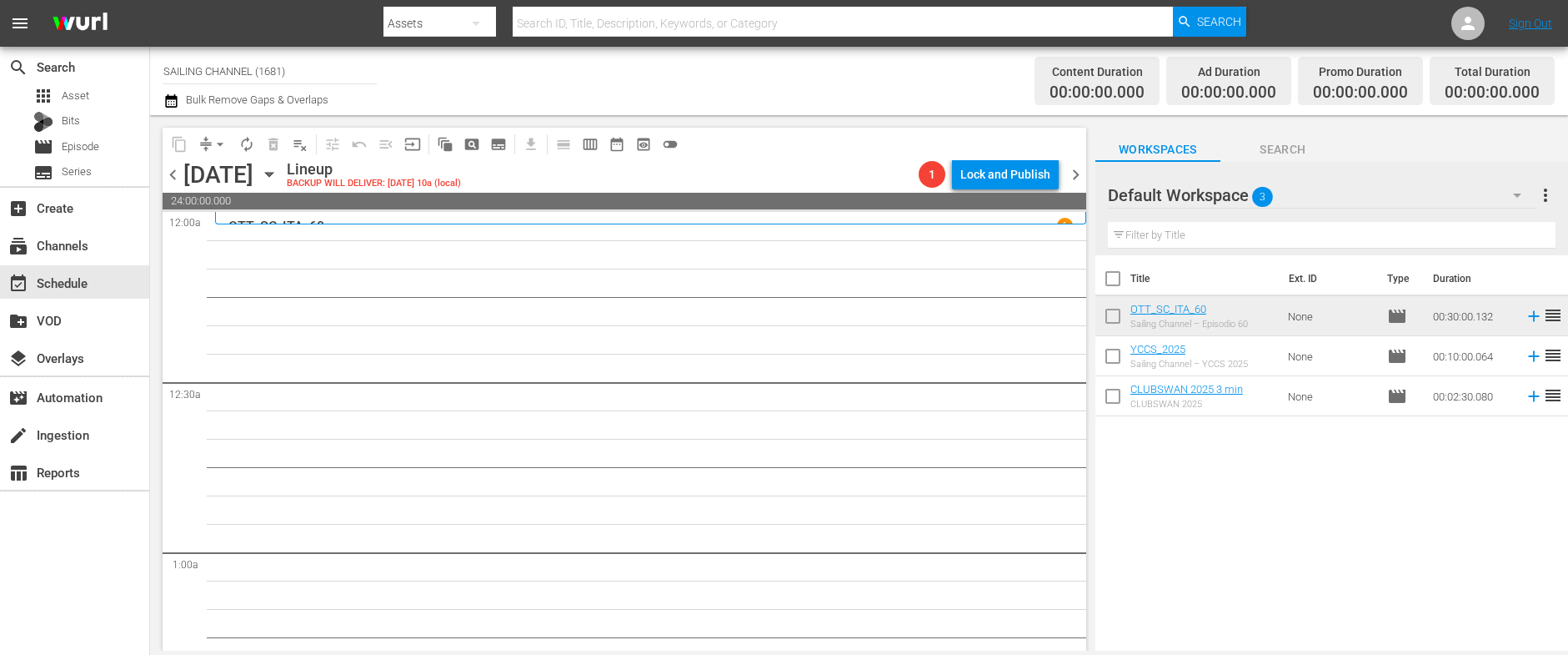
click at [278, 172] on icon "button" at bounding box center [269, 174] width 19 height 19
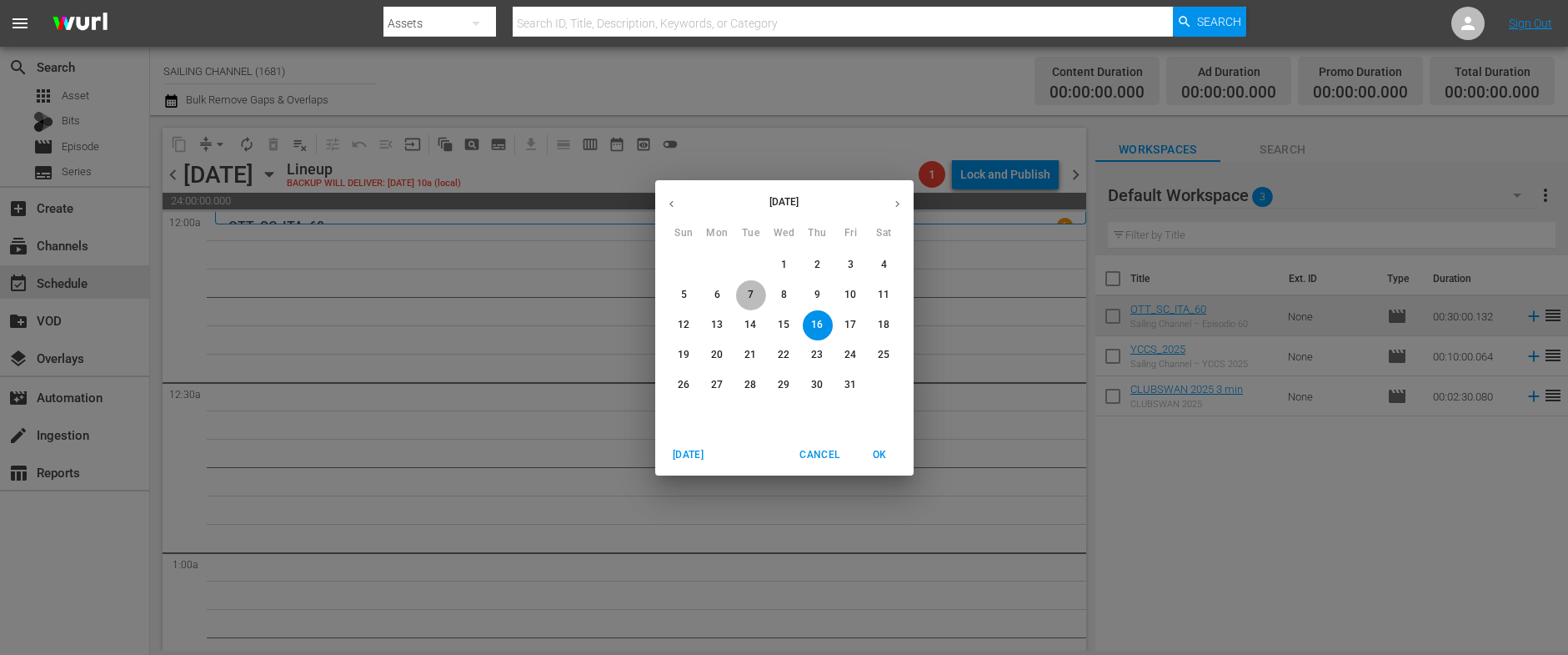
click at [747, 290] on p "7" at bounding box center [750, 295] width 6 height 14
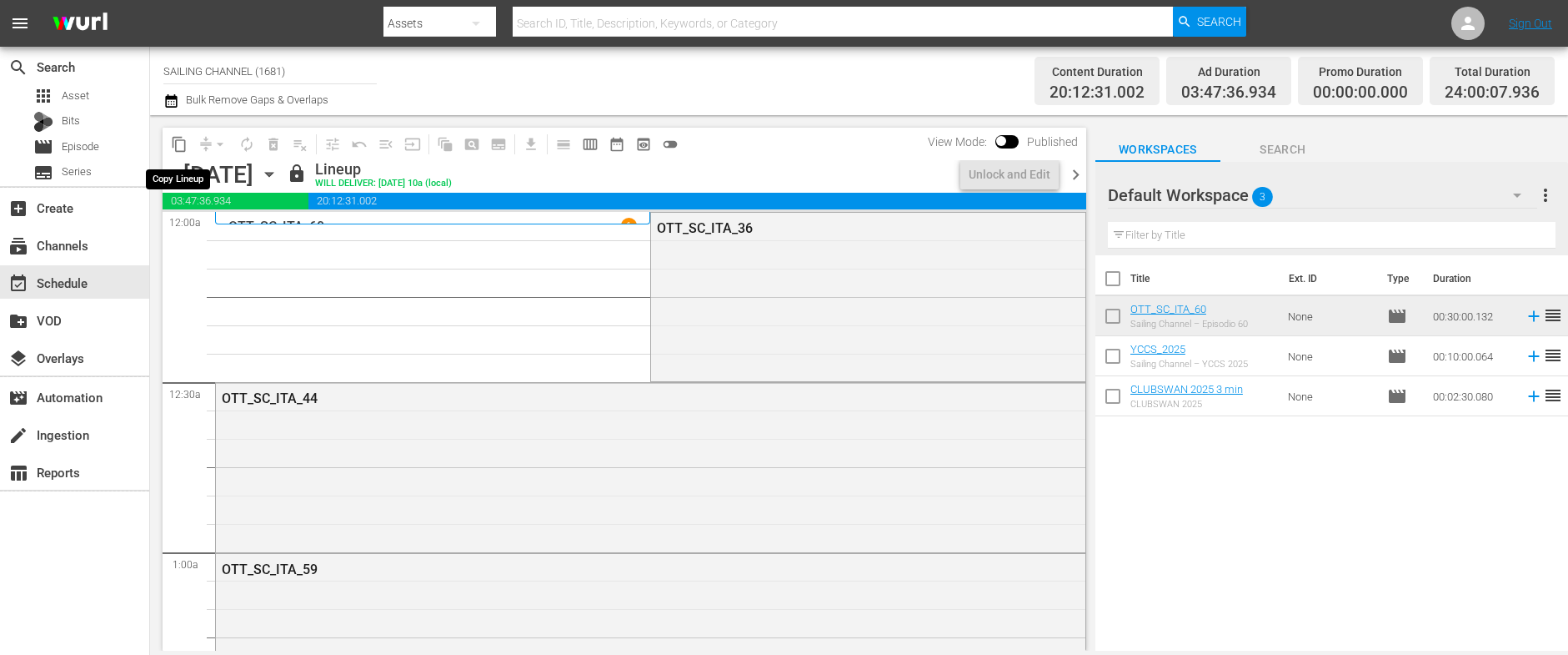
click at [178, 143] on span "content_copy" at bounding box center [179, 144] width 17 height 17
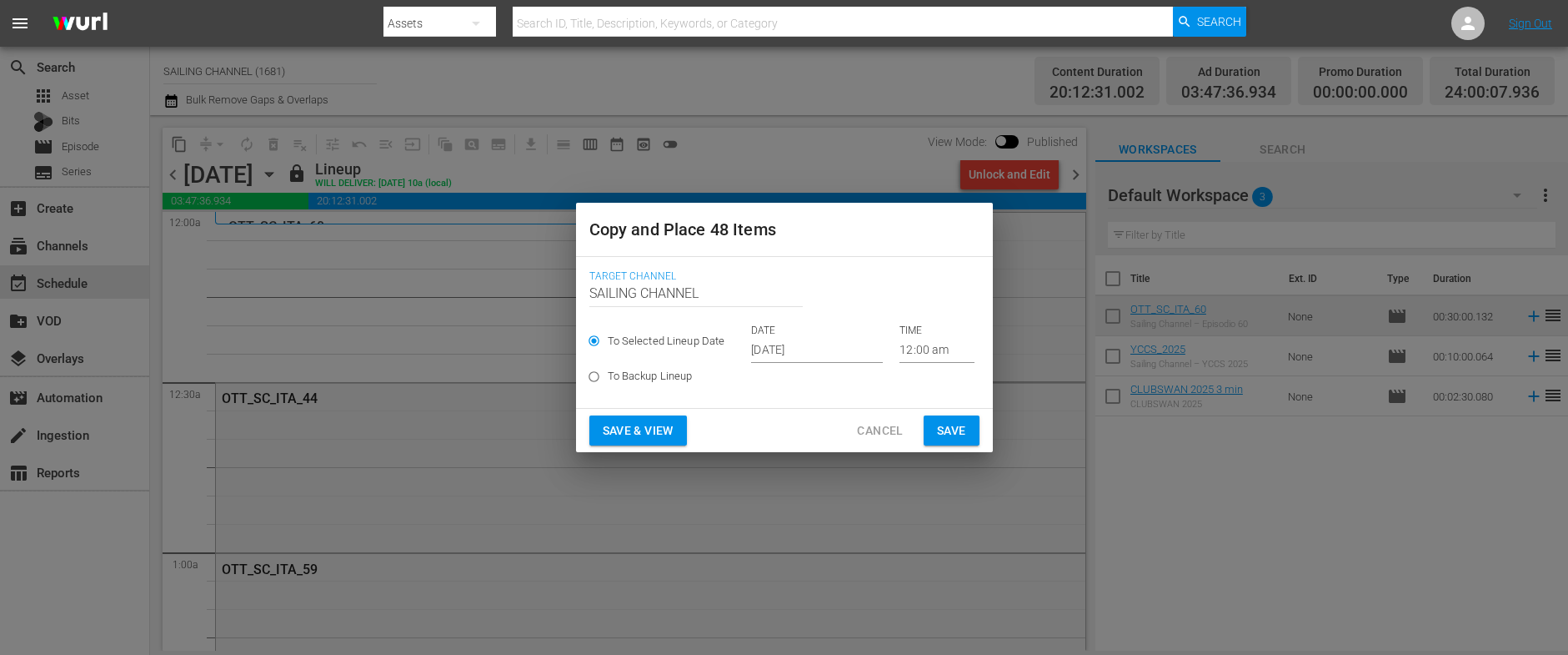
click at [793, 350] on input "[DATE]" at bounding box center [816, 350] width 131 height 25
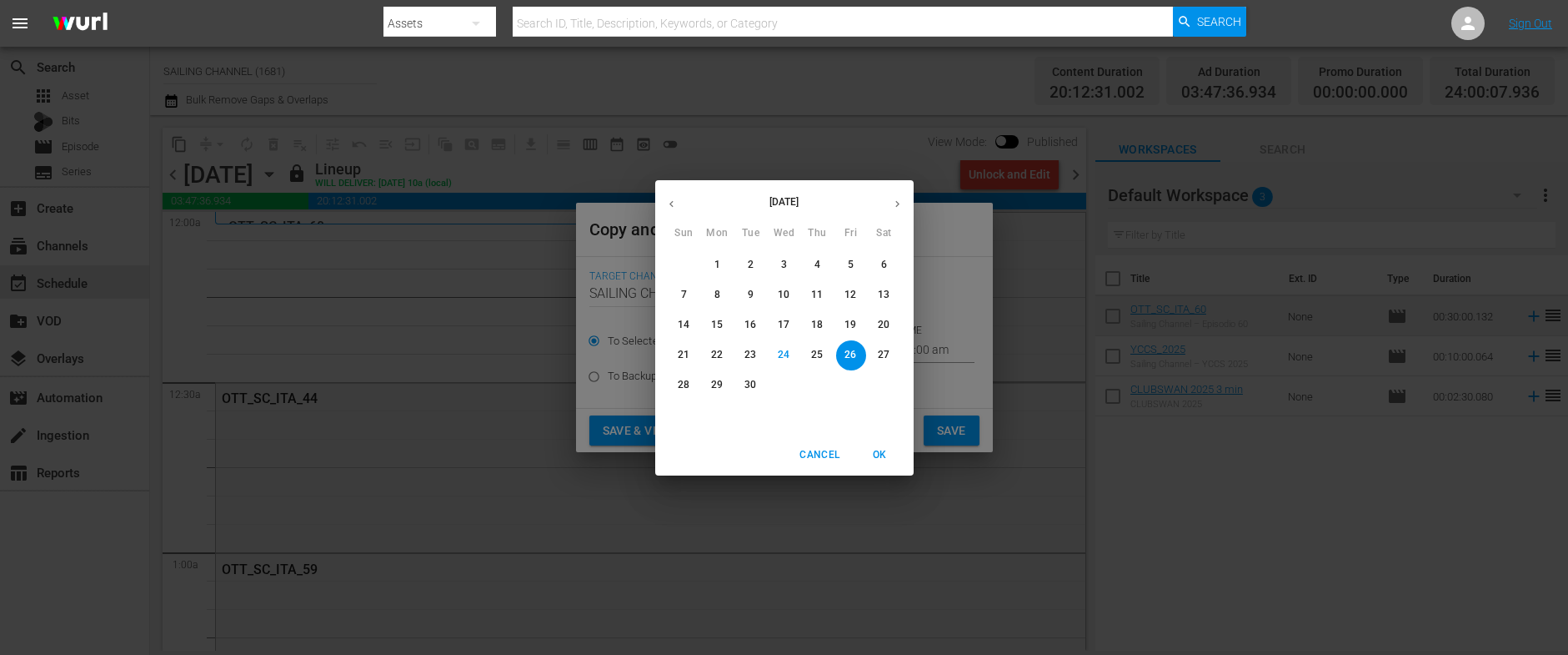
click at [889, 206] on button "button" at bounding box center [897, 204] width 33 height 33
click at [823, 323] on span "16" at bounding box center [818, 325] width 30 height 14
type input "Oct 16th 2025"
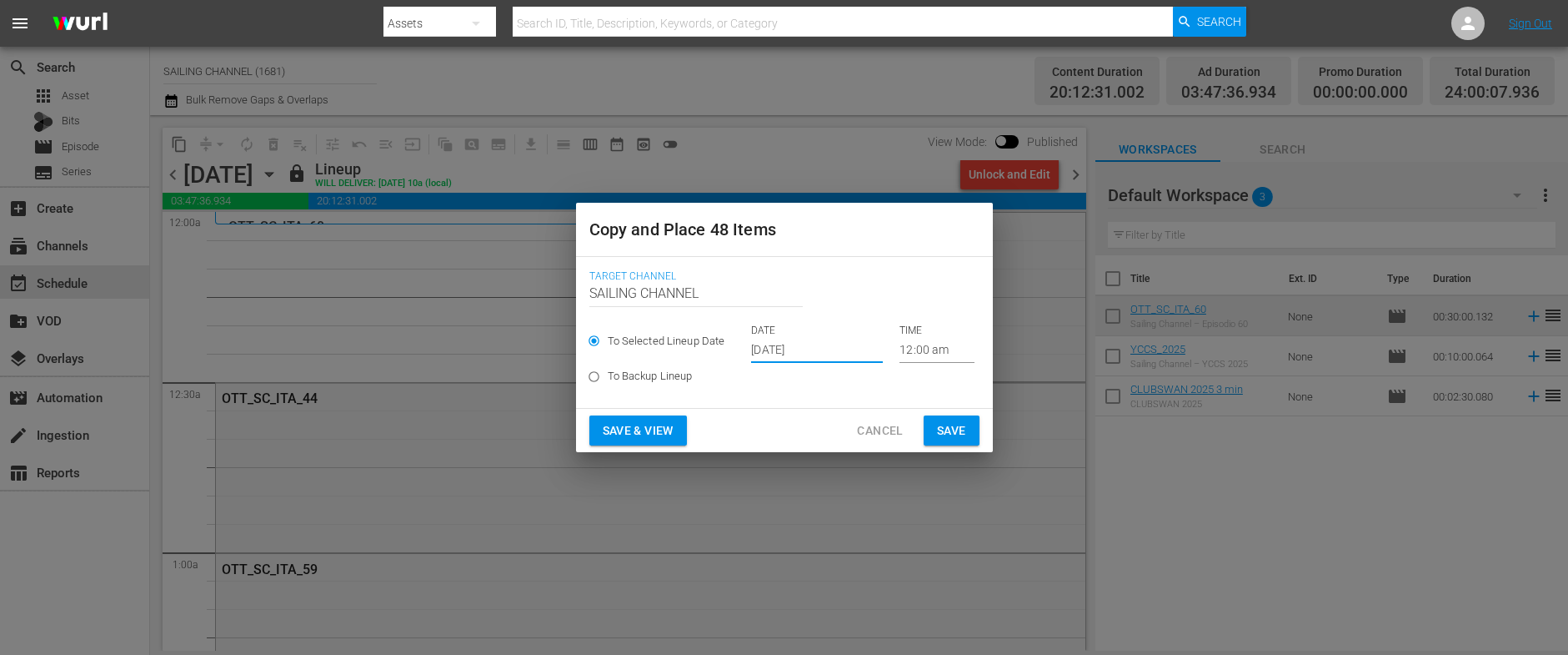
click at [634, 423] on span "Save & View" at bounding box center [638, 431] width 71 height 21
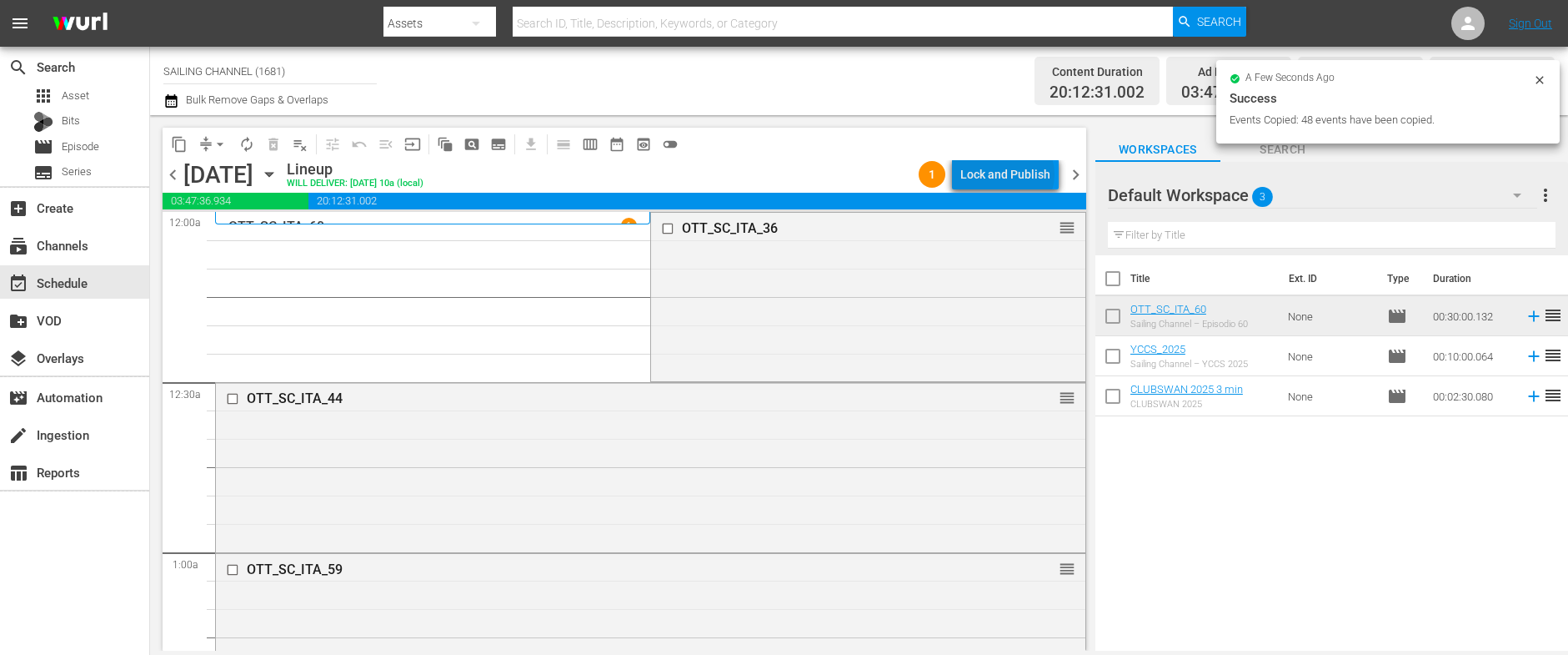
click at [1011, 174] on div "Lock and Publish" at bounding box center [1005, 174] width 90 height 30
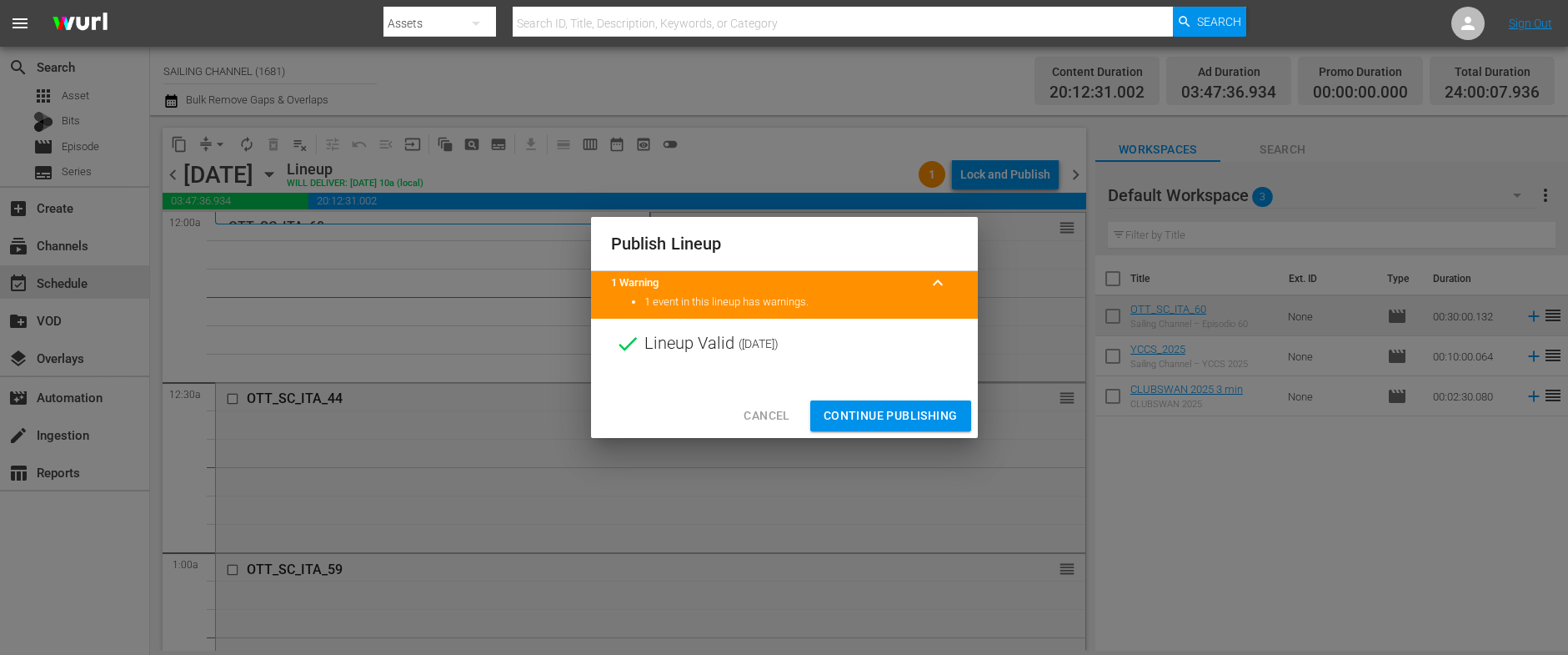
click at [872, 405] on span "Continue Publishing" at bounding box center [890, 416] width 134 height 21
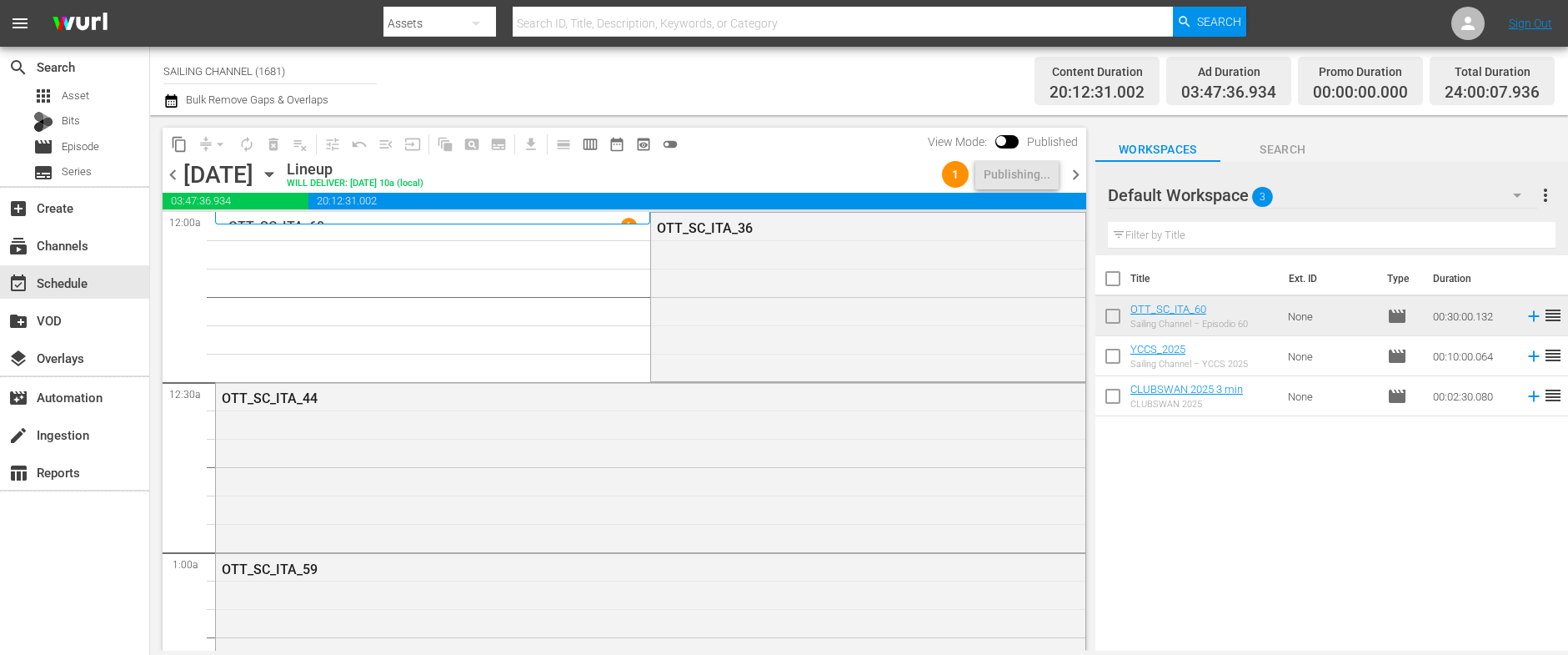
click at [278, 170] on icon "button" at bounding box center [269, 174] width 19 height 19
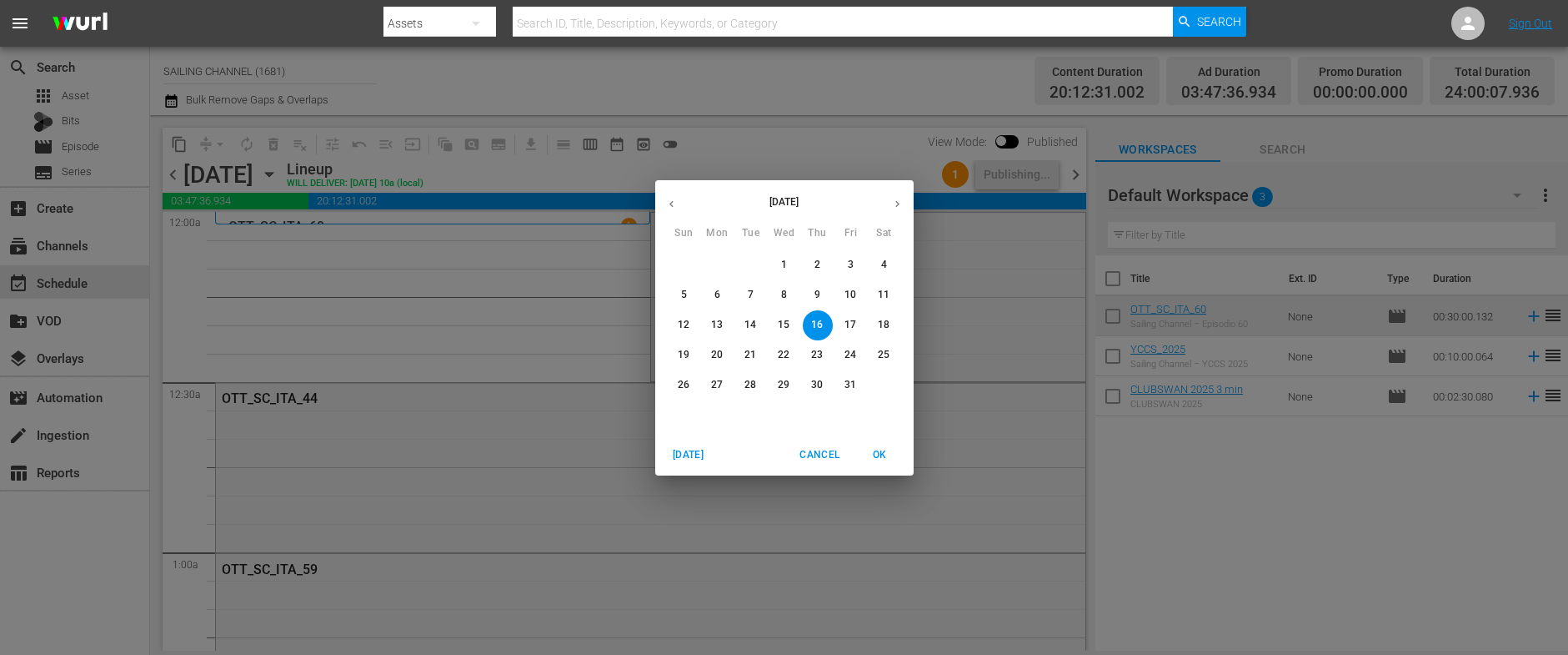
click at [797, 294] on span "8" at bounding box center [784, 295] width 30 height 14
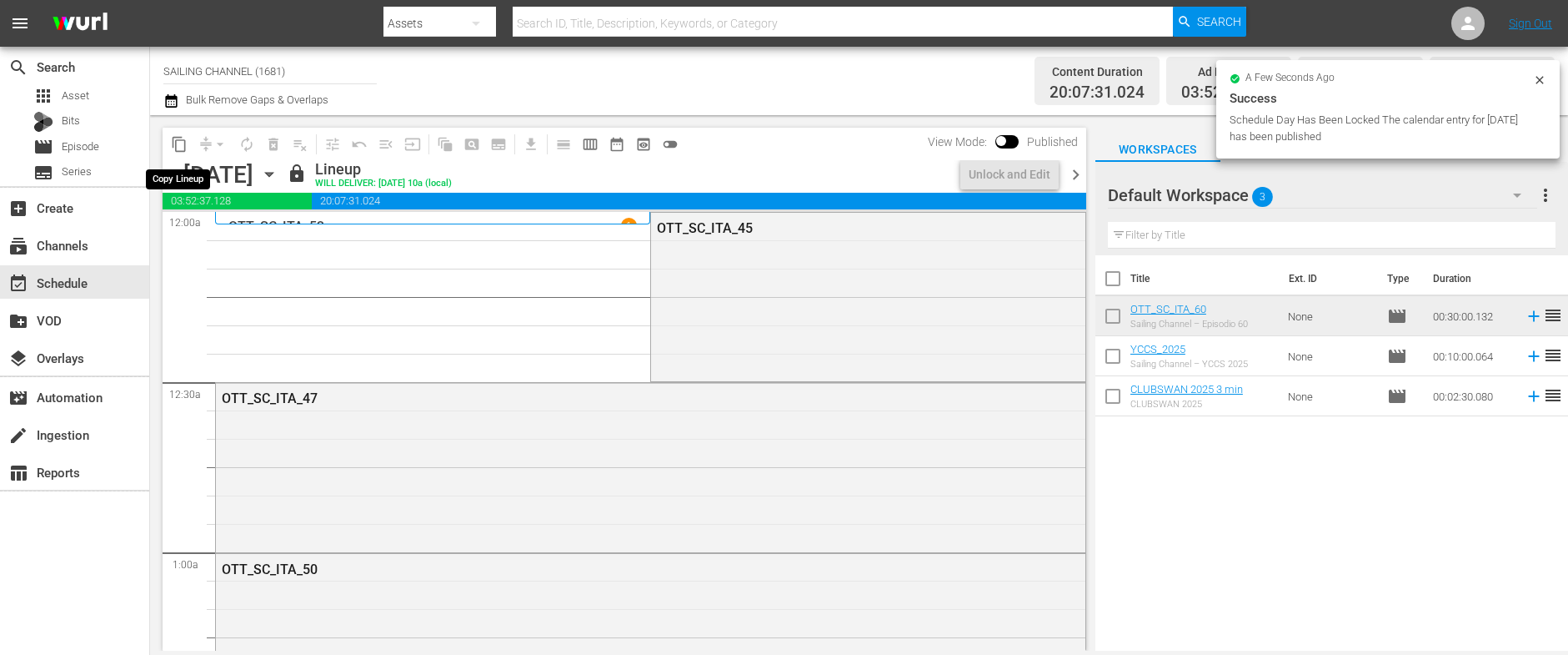
click at [178, 143] on span "content_copy" at bounding box center [179, 144] width 17 height 17
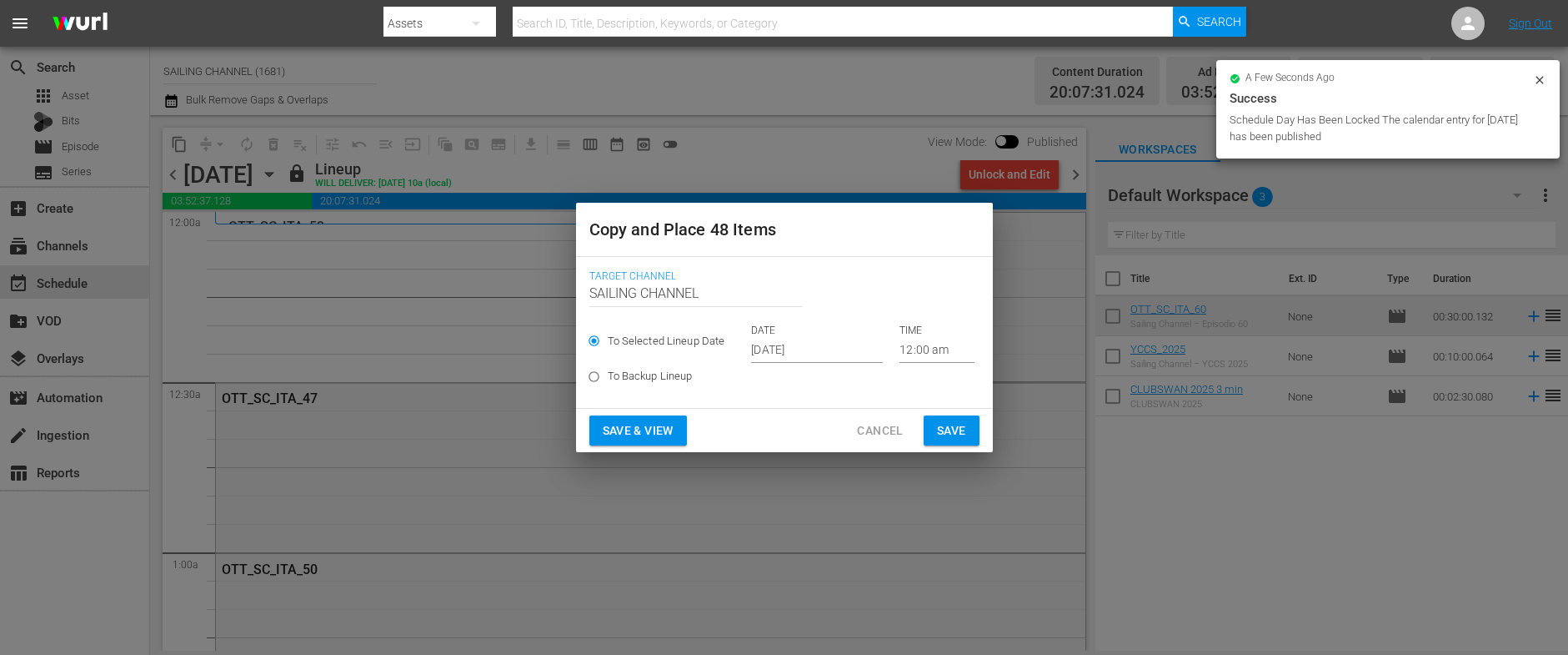
click at [770, 343] on input "[DATE]" at bounding box center [816, 350] width 131 height 25
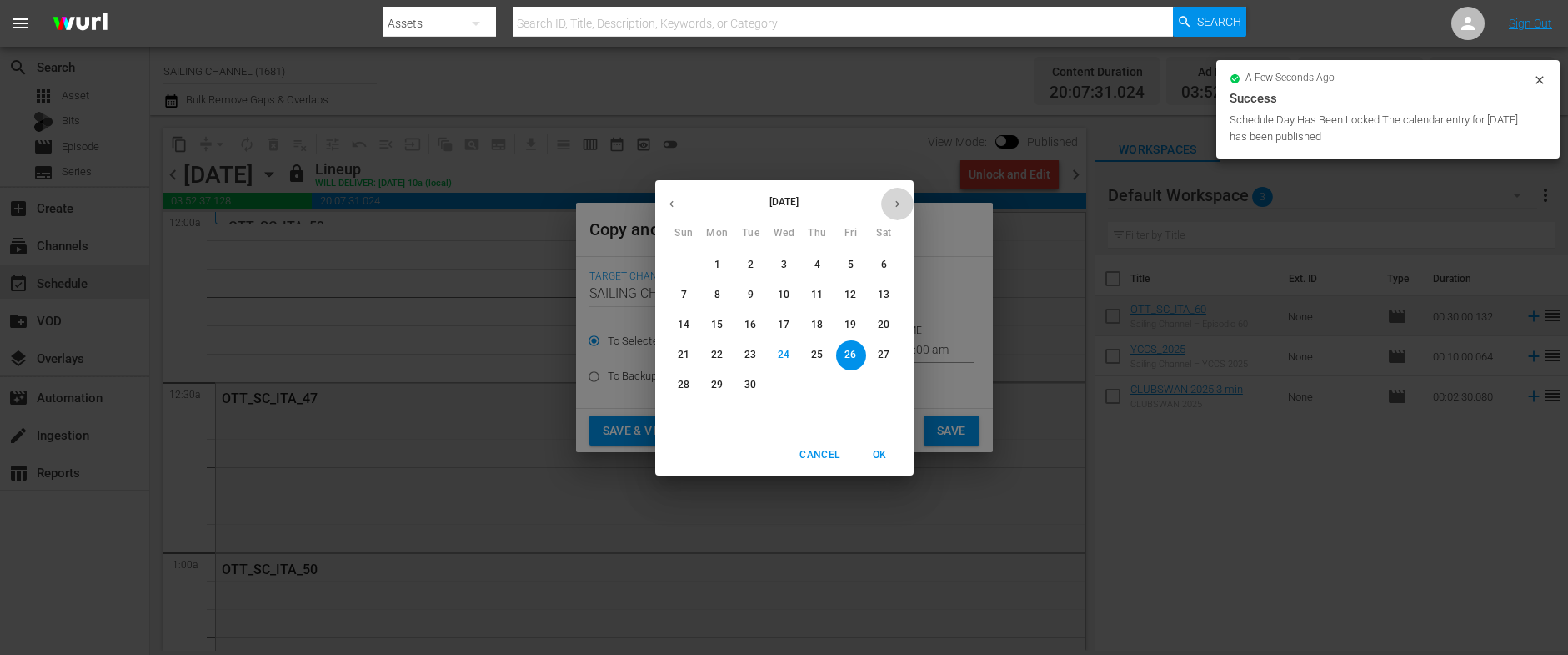
click at [890, 201] on button "button" at bounding box center [897, 204] width 33 height 33
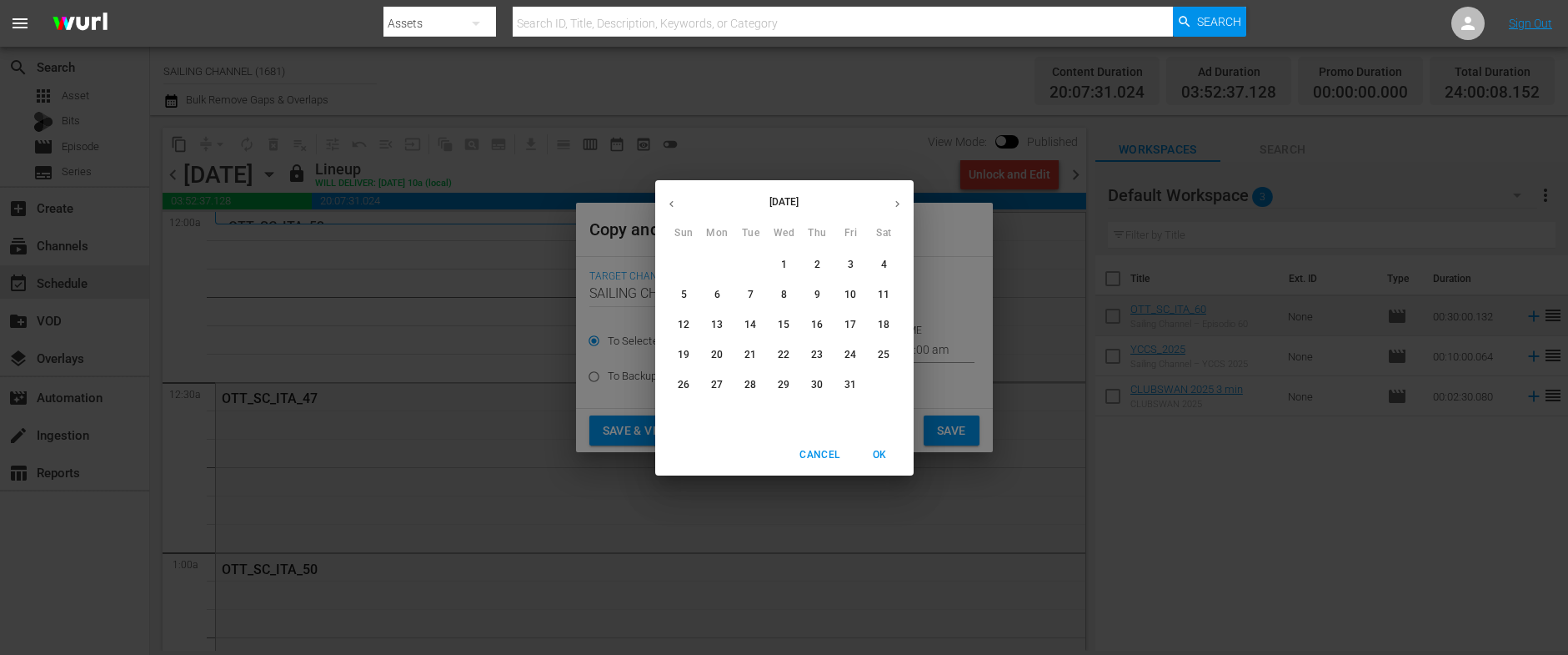
click at [844, 325] on span "17" at bounding box center [851, 325] width 30 height 14
type input "Oct 17th 2025"
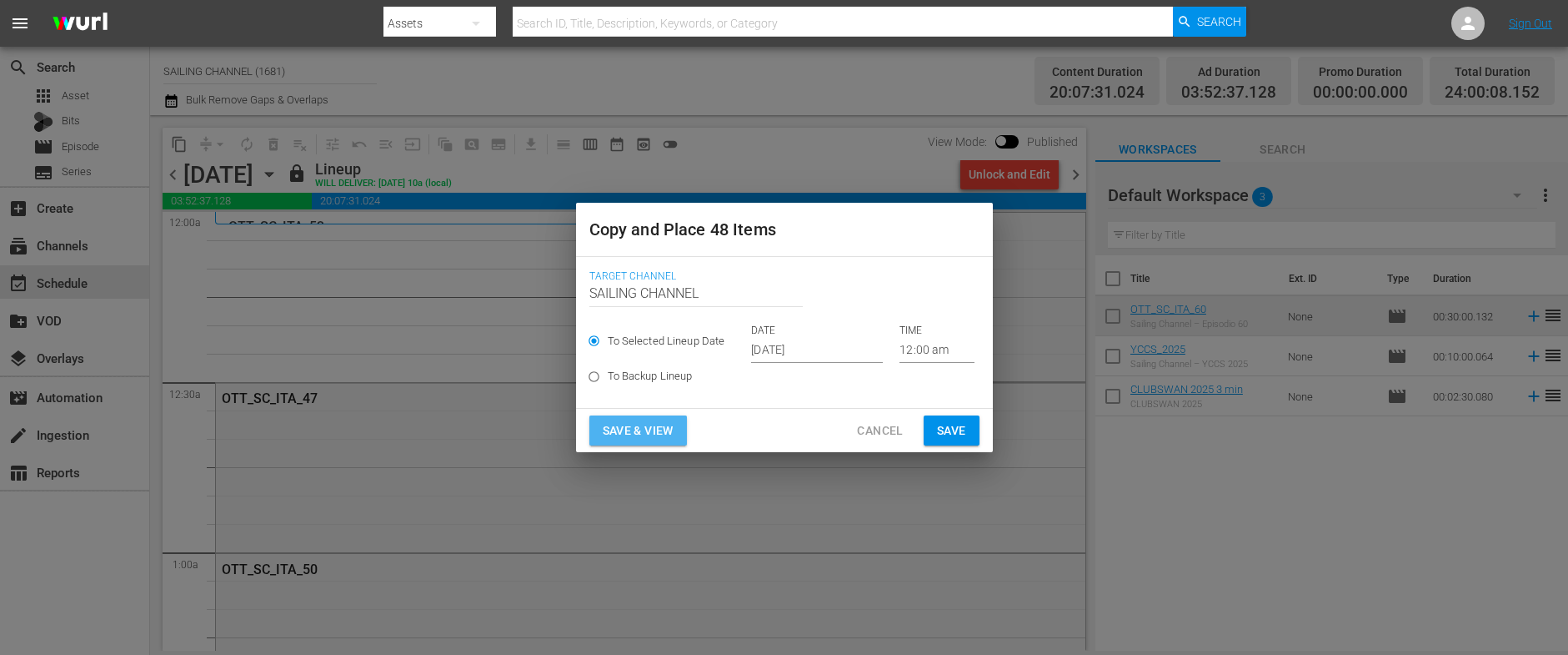
click at [623, 429] on span "Save & View" at bounding box center [638, 431] width 71 height 21
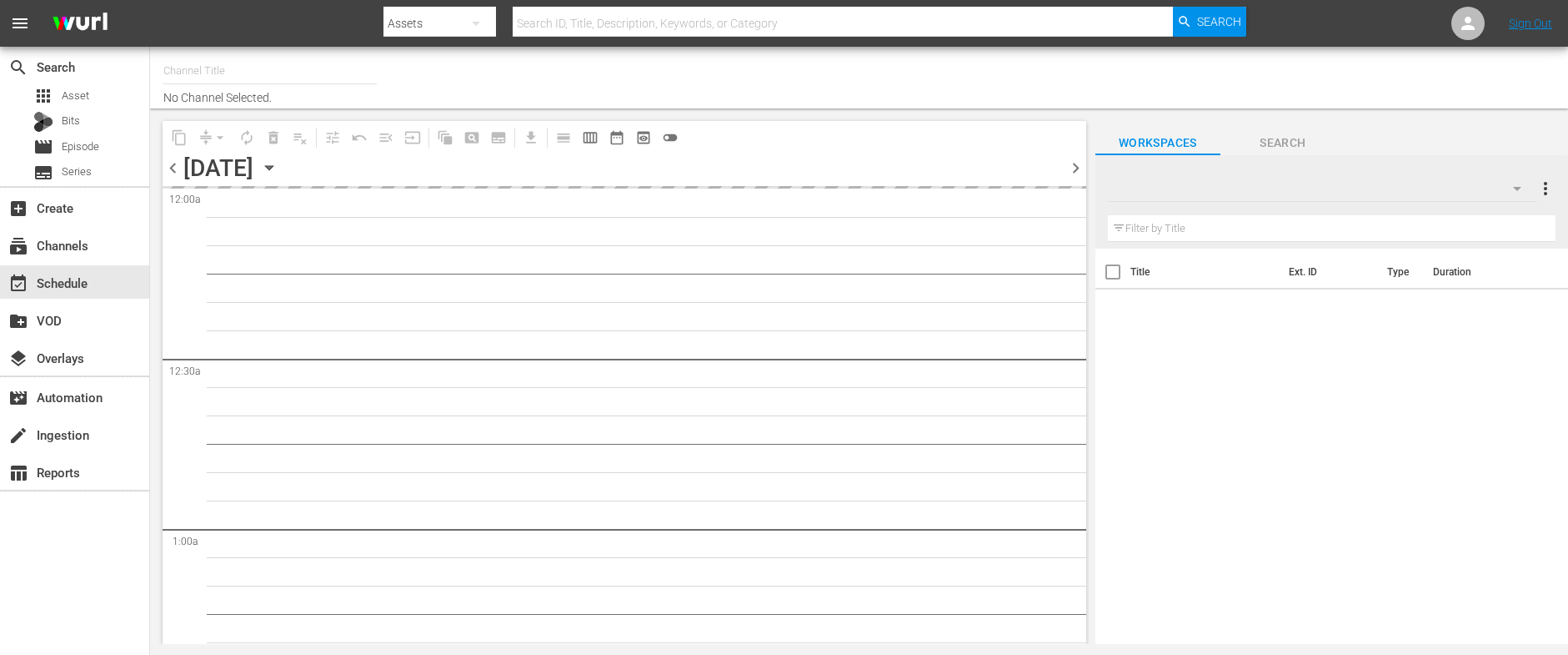
type input "SAILING CHANNEL (1681)"
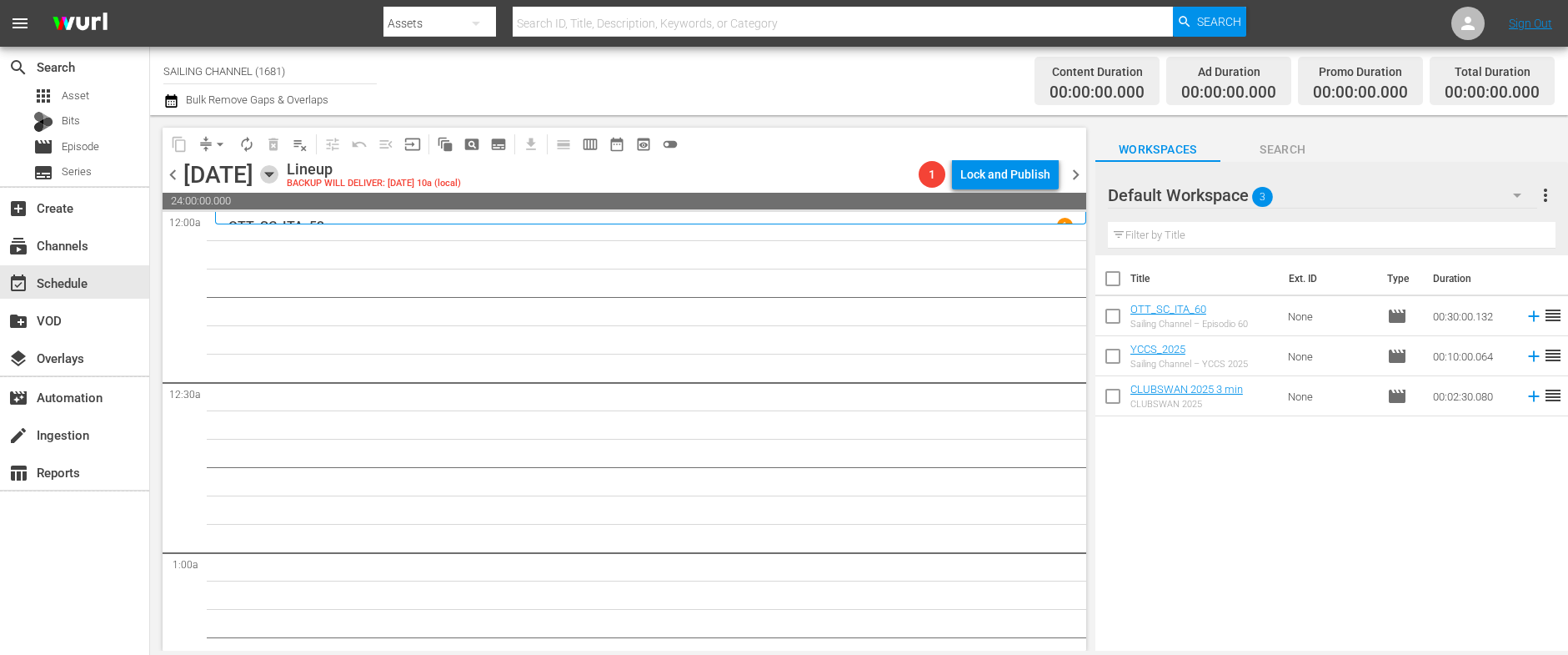
click at [278, 172] on icon "button" at bounding box center [269, 174] width 19 height 19
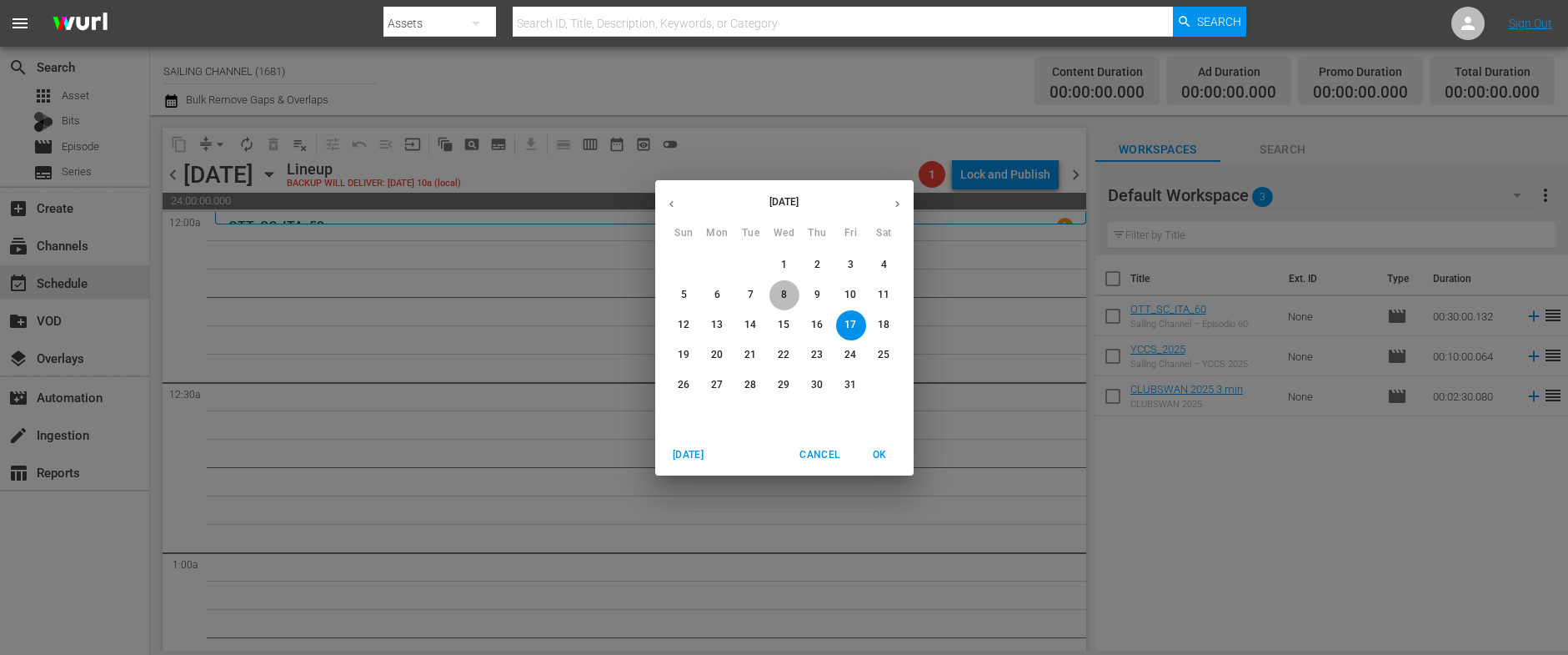
drag, startPoint x: 788, startPoint y: 297, endPoint x: 776, endPoint y: 304, distance: 13.9
click at [788, 296] on span "8" at bounding box center [784, 295] width 30 height 14
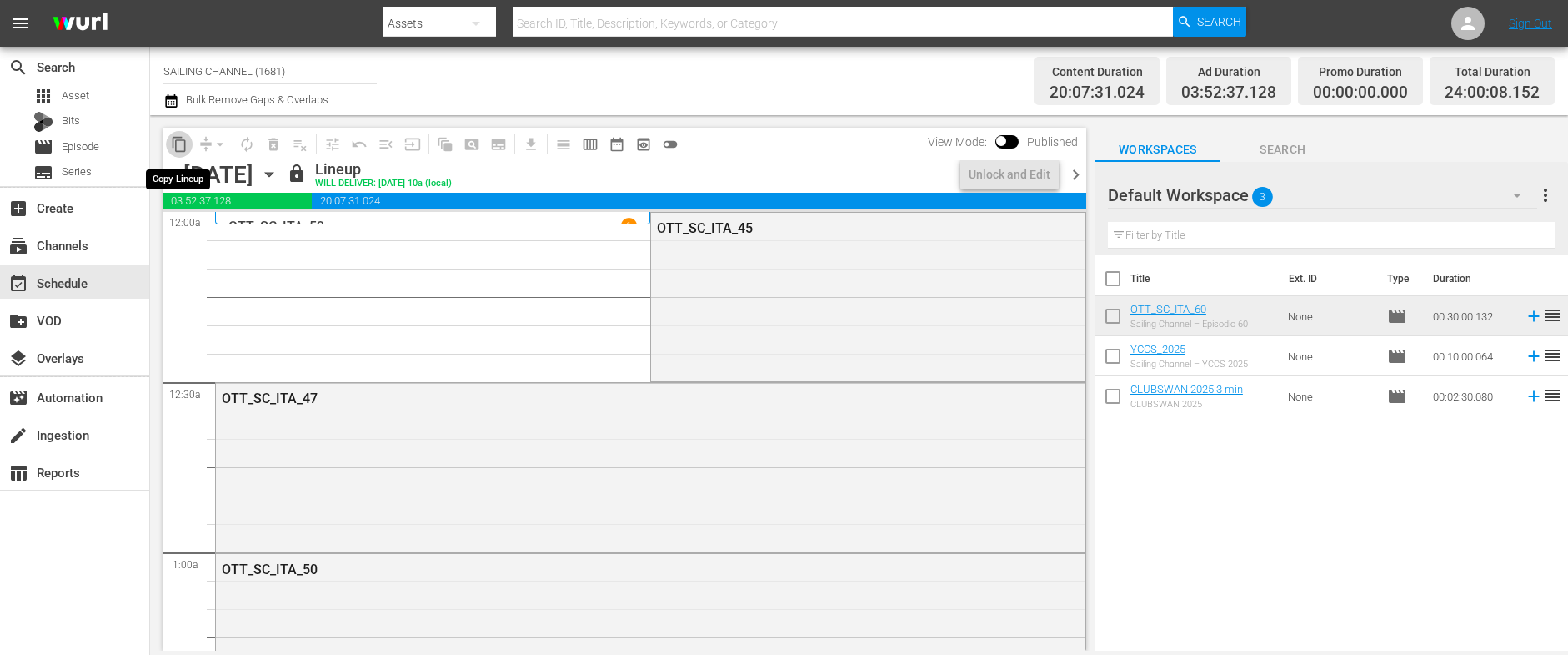
click at [179, 141] on span "content_copy" at bounding box center [179, 144] width 17 height 17
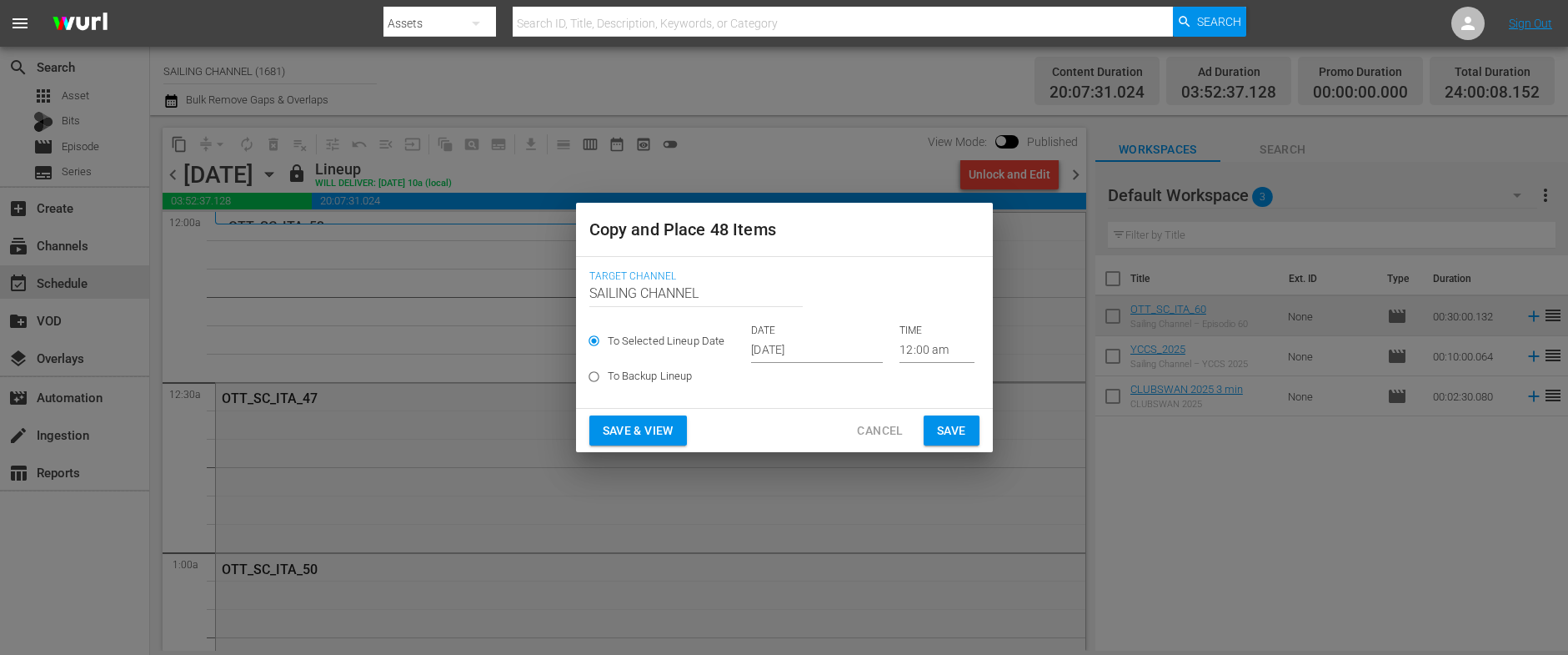
click at [772, 345] on input "[DATE]" at bounding box center [816, 350] width 131 height 25
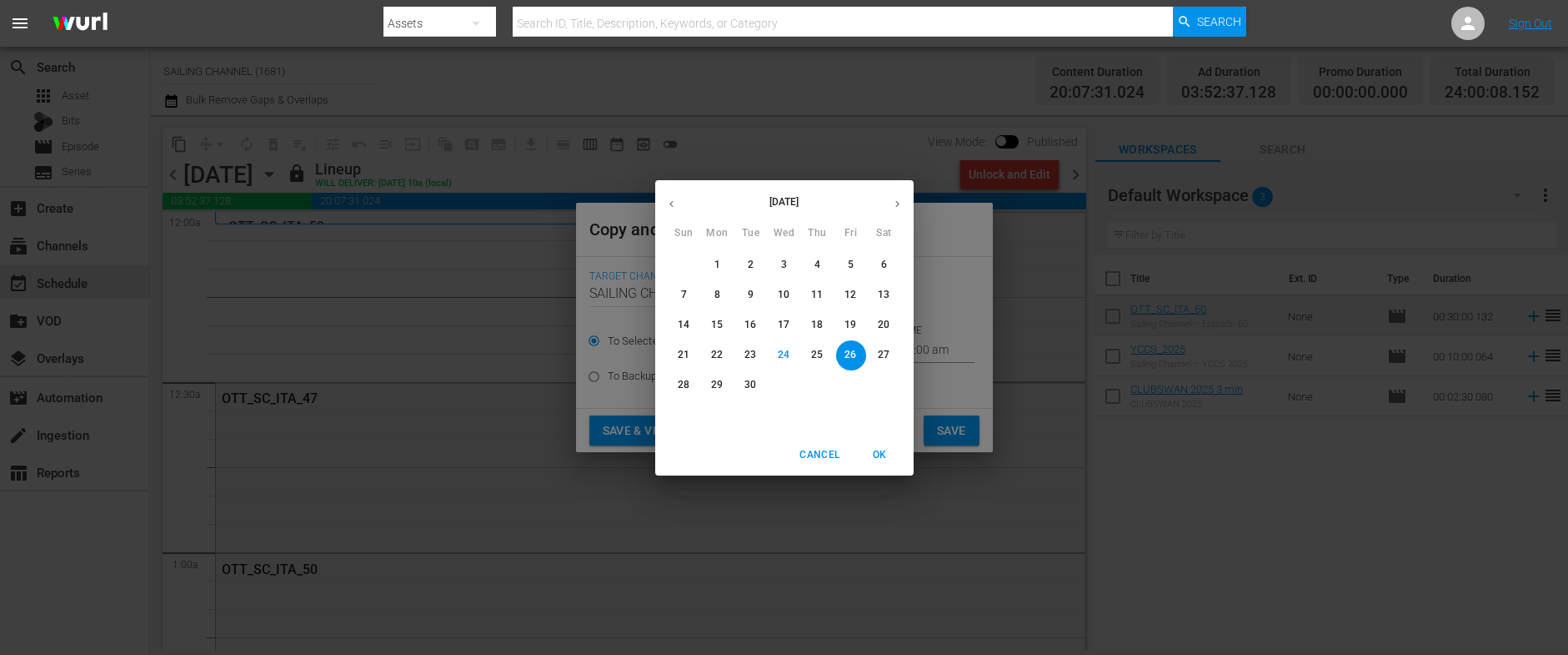
click at [902, 196] on button "button" at bounding box center [897, 204] width 33 height 33
click at [850, 324] on p "17" at bounding box center [850, 325] width 11 height 14
type input "[DATE]"
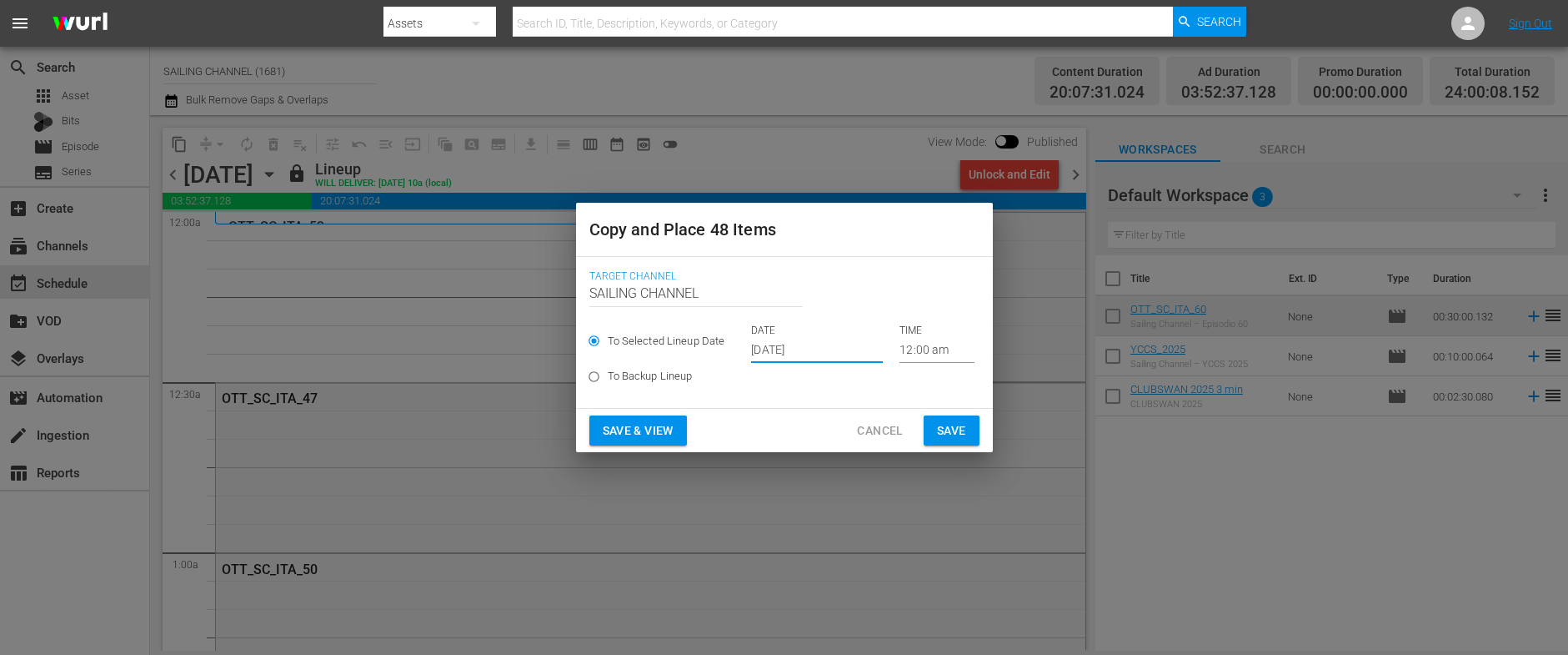
click at [649, 424] on span "Save & View" at bounding box center [638, 431] width 71 height 21
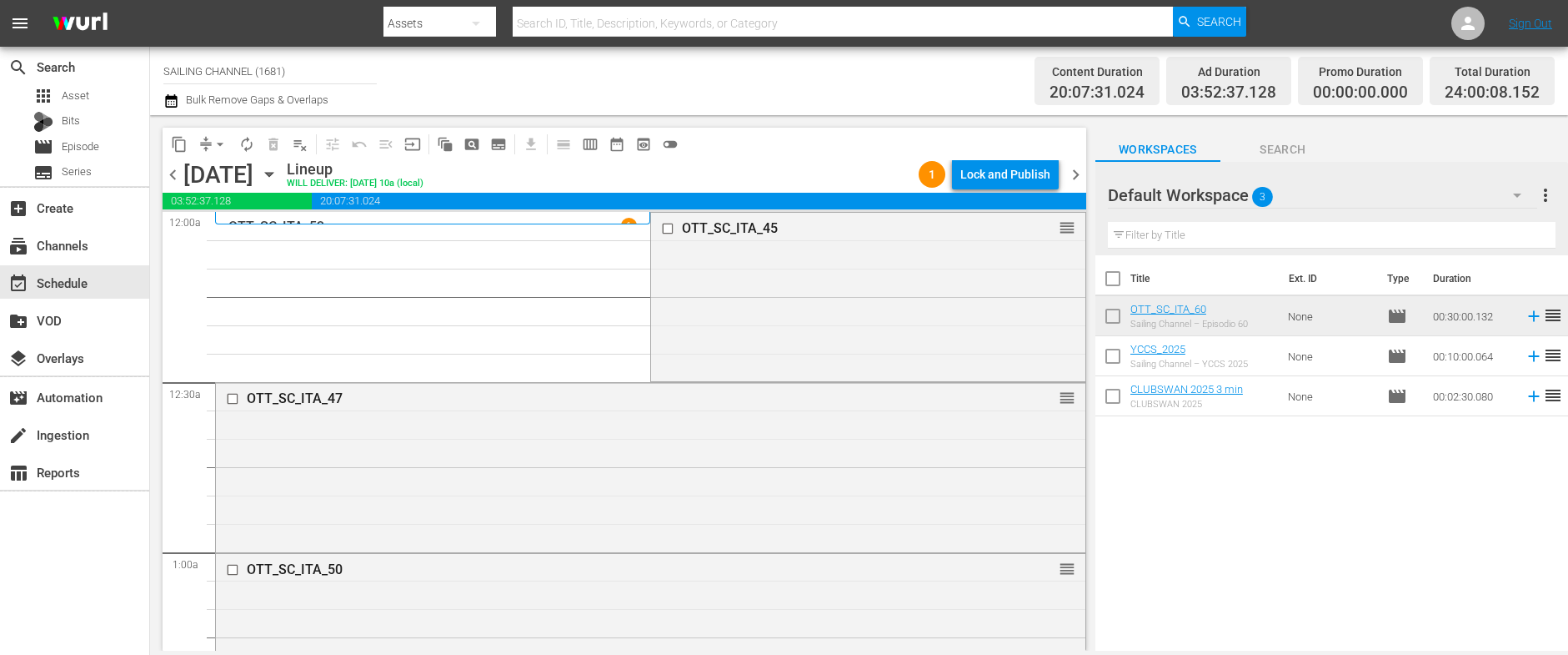
click at [1014, 175] on div "Lock and Publish" at bounding box center [1005, 174] width 90 height 30
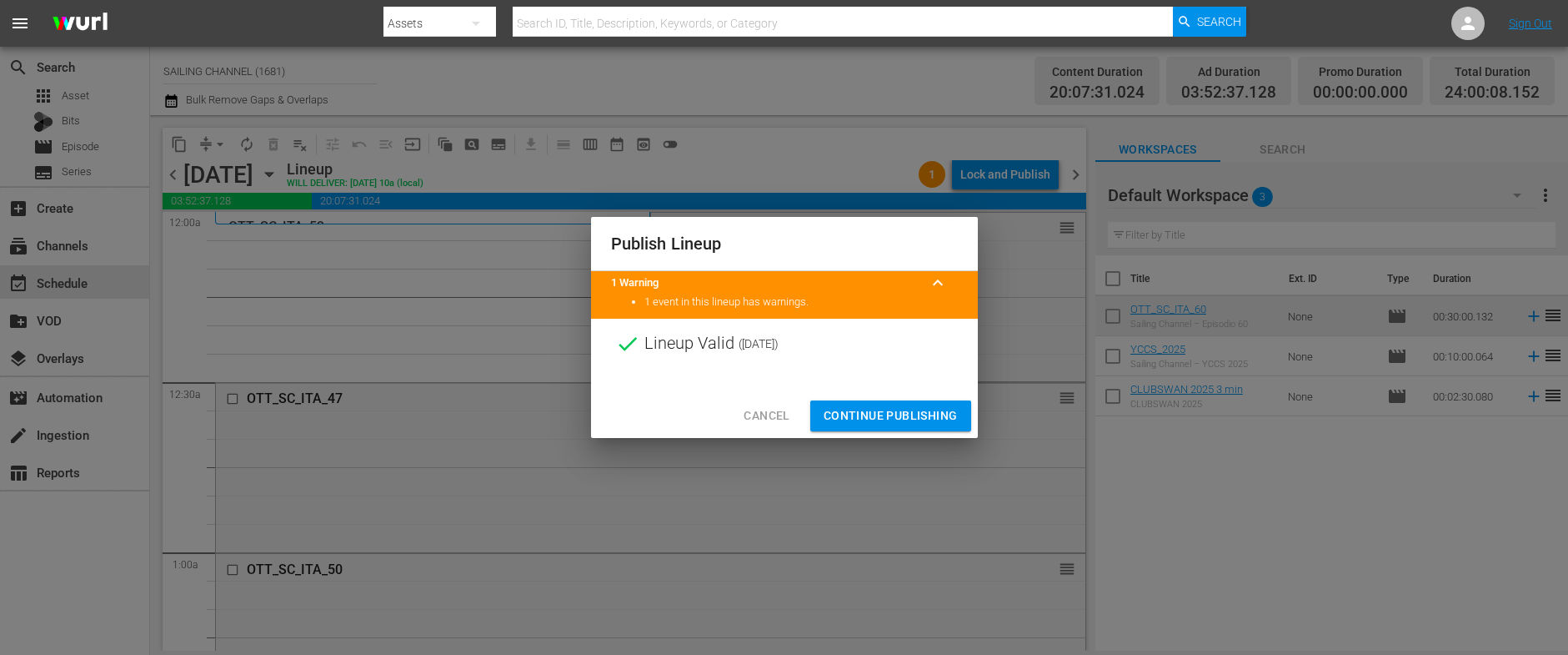
click at [874, 422] on span "Continue Publishing" at bounding box center [890, 416] width 134 height 21
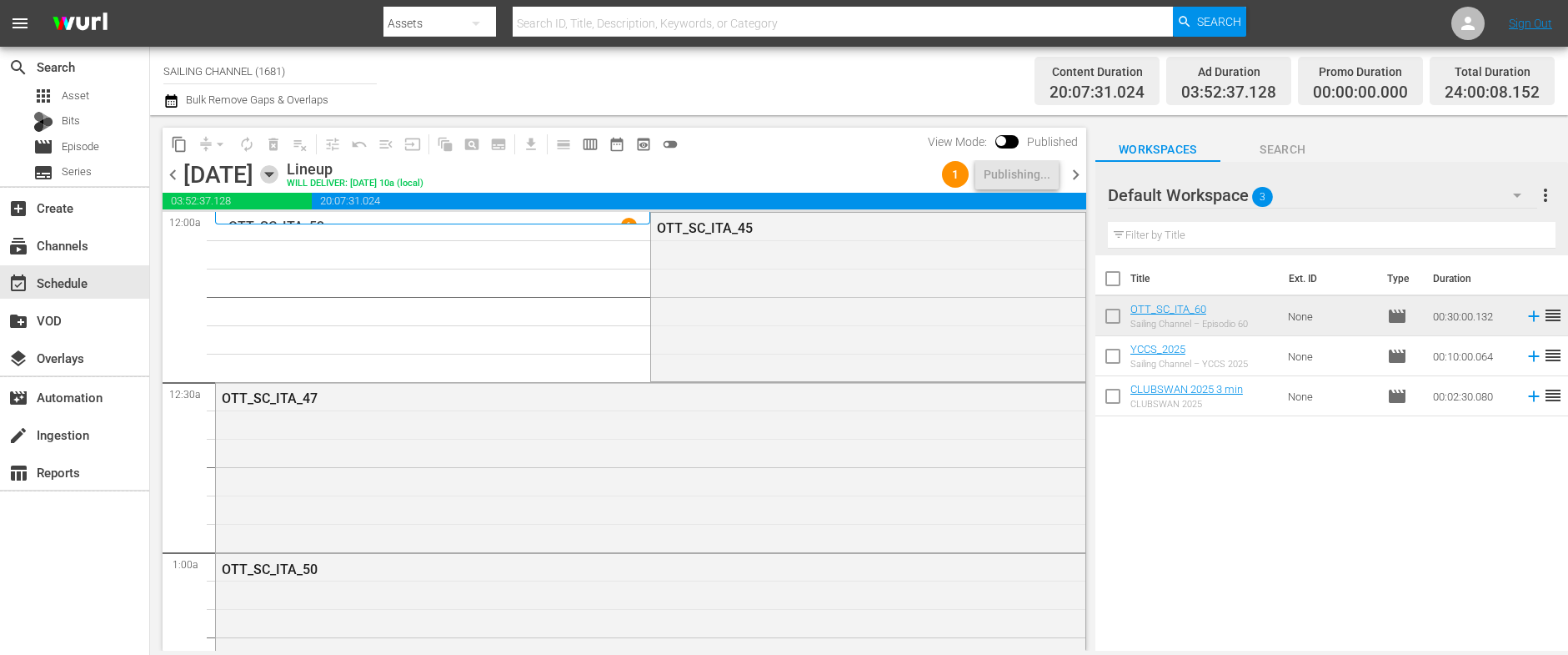
click at [278, 176] on icon "button" at bounding box center [269, 174] width 19 height 19
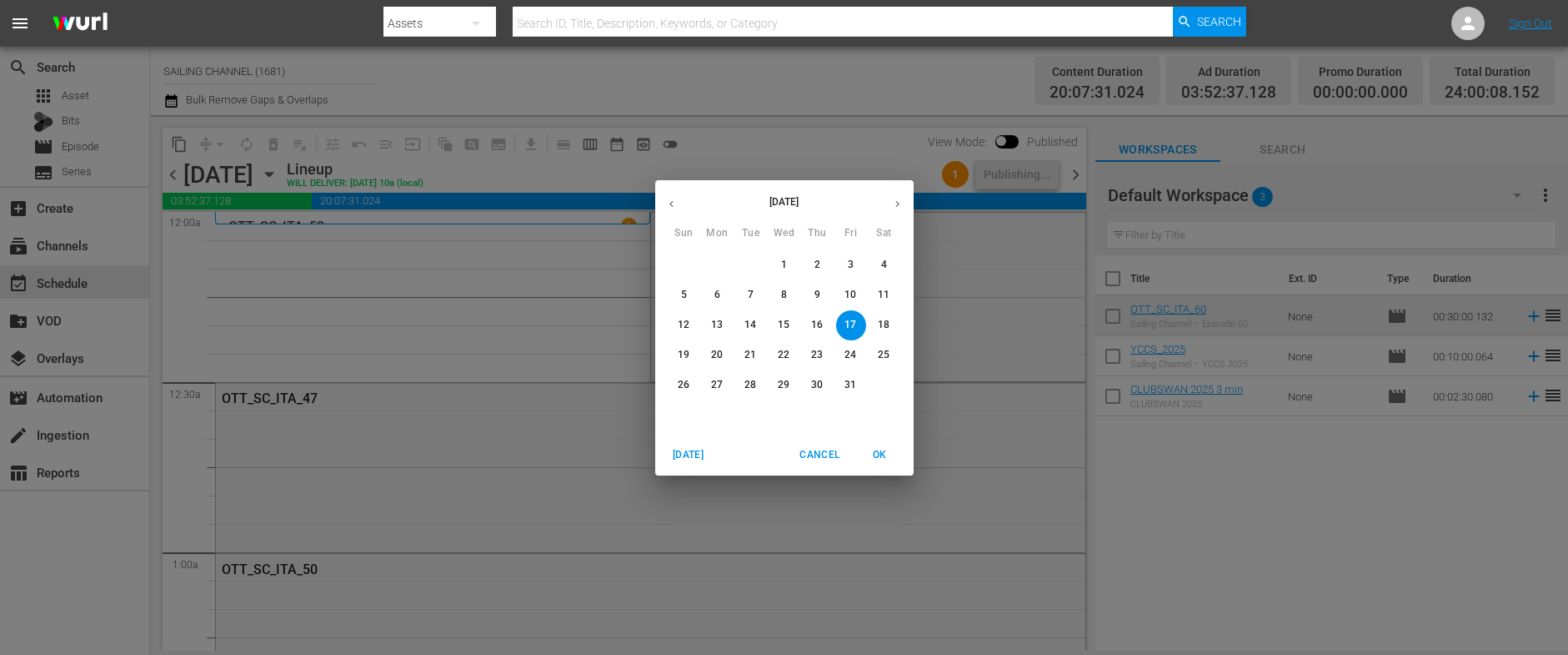
click at [814, 289] on p "9" at bounding box center [817, 295] width 6 height 14
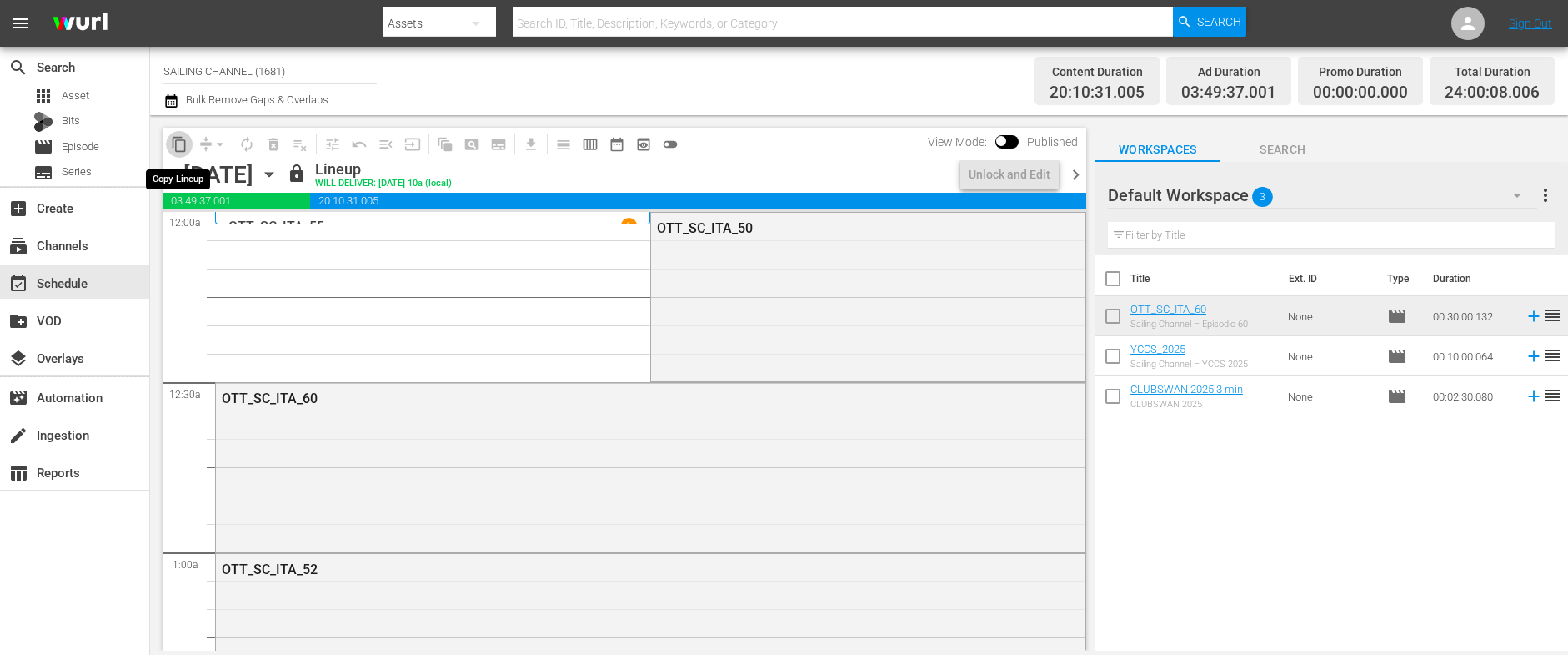
click at [178, 143] on span "content_copy" at bounding box center [179, 144] width 17 height 17
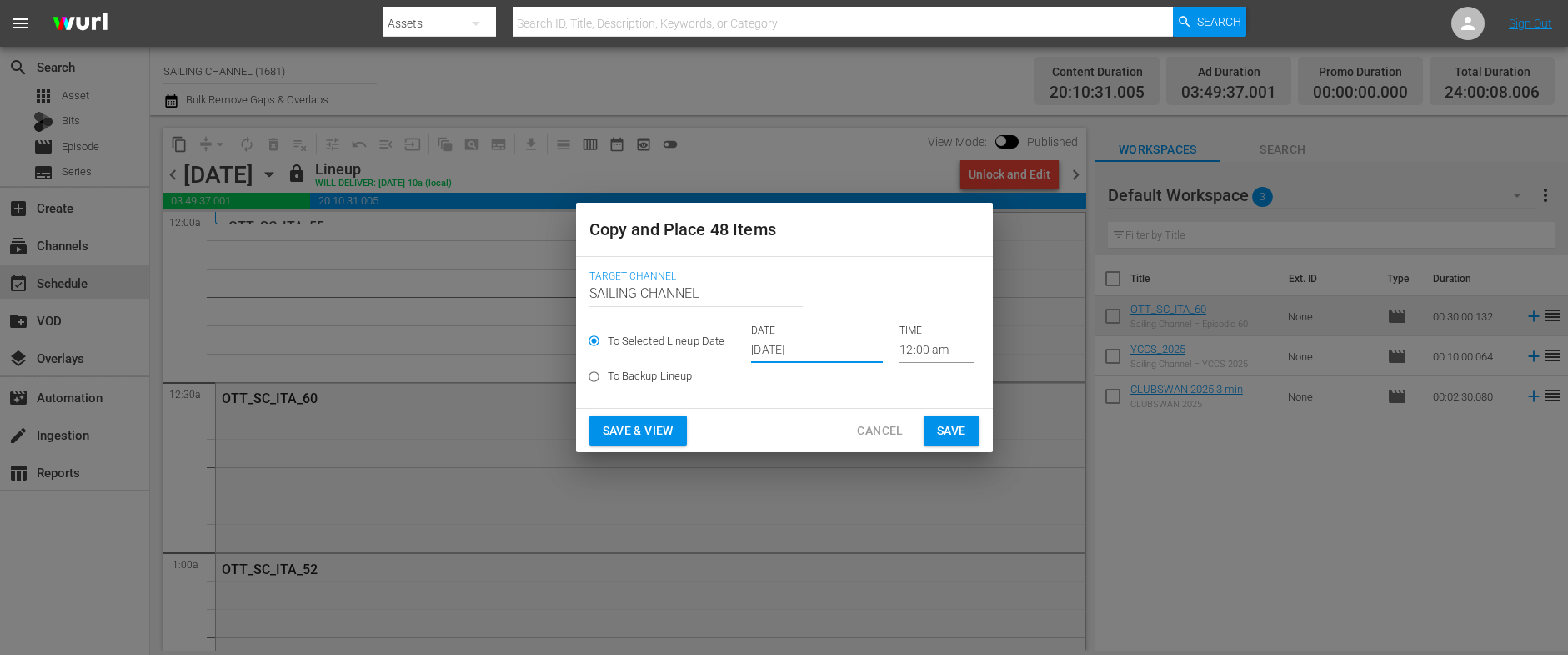
click at [776, 354] on input "[DATE]" at bounding box center [816, 350] width 131 height 25
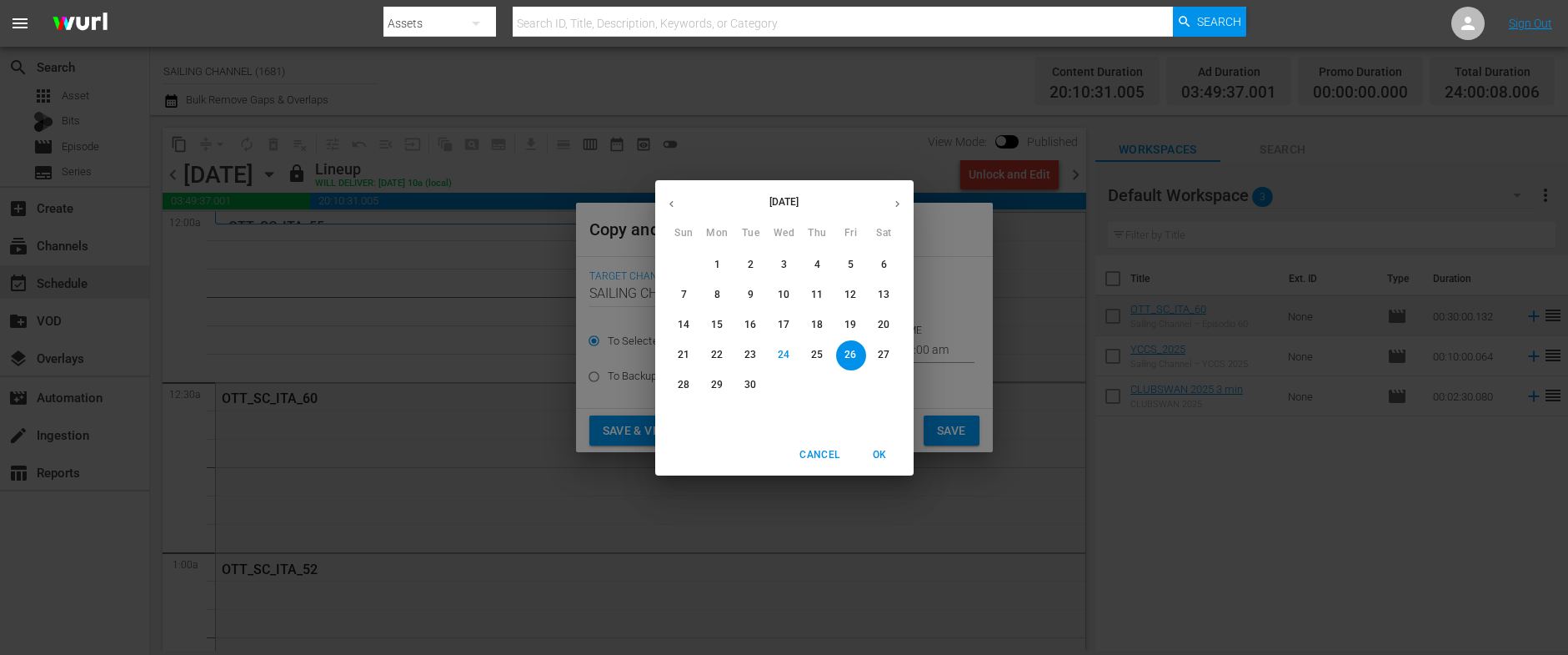
click at [894, 201] on icon "button" at bounding box center [897, 204] width 12 height 12
click at [875, 321] on span "18" at bounding box center [884, 325] width 30 height 14
type input "[DATE]"
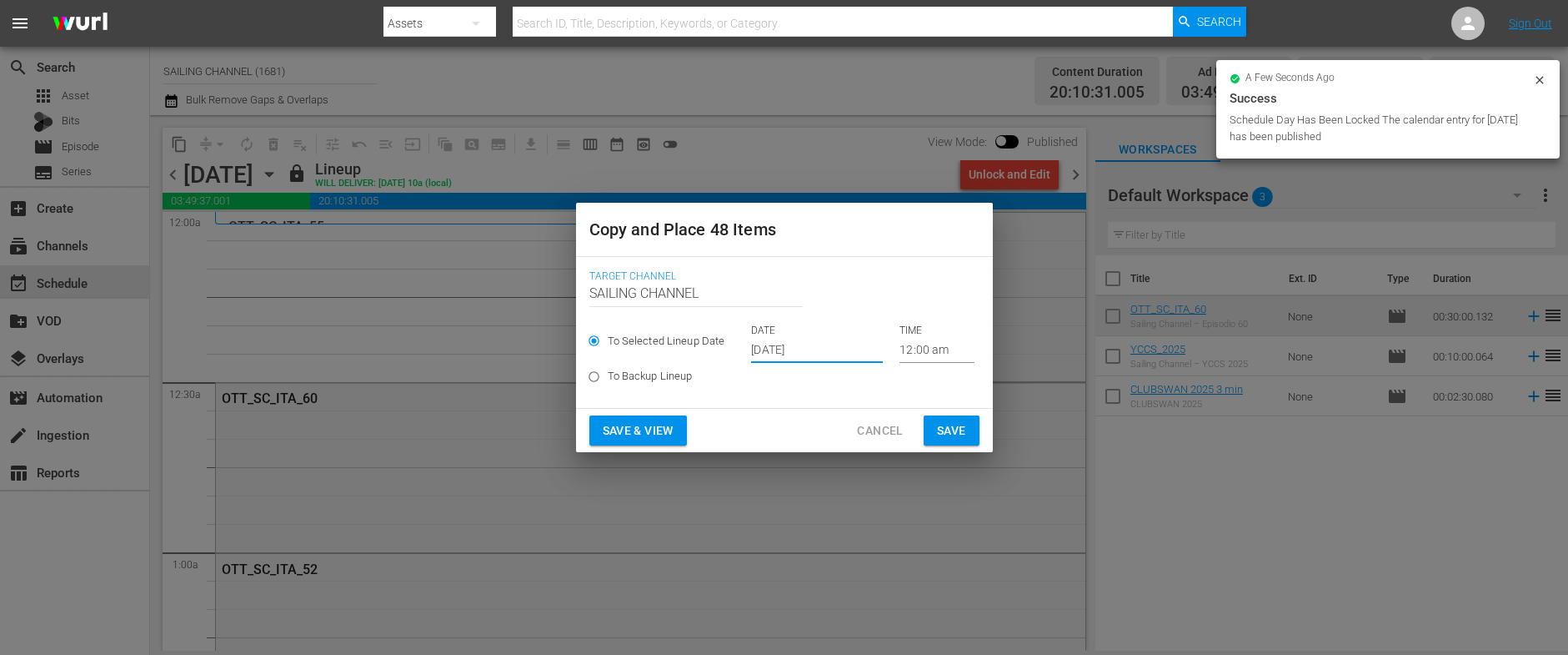
click at [624, 427] on span "Save & View" at bounding box center [638, 431] width 71 height 21
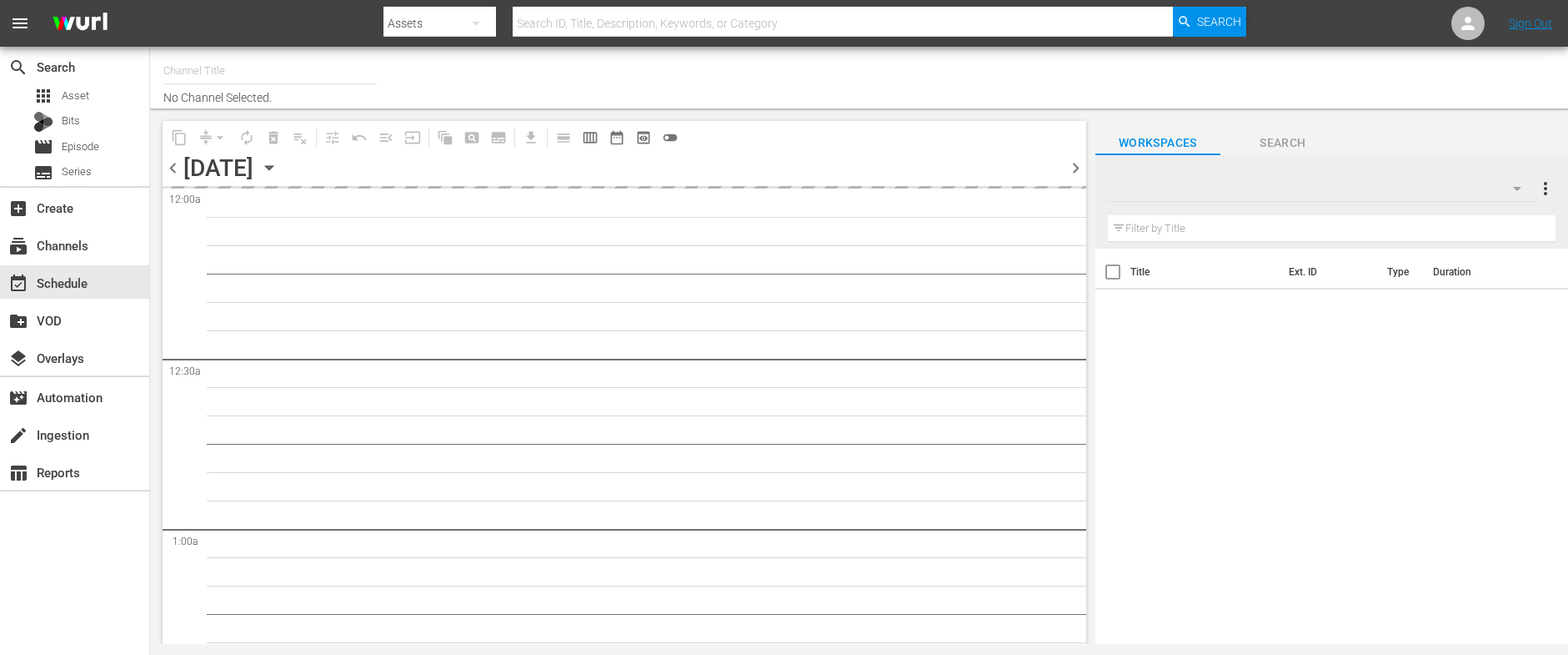
type input "SAILING CHANNEL (1681)"
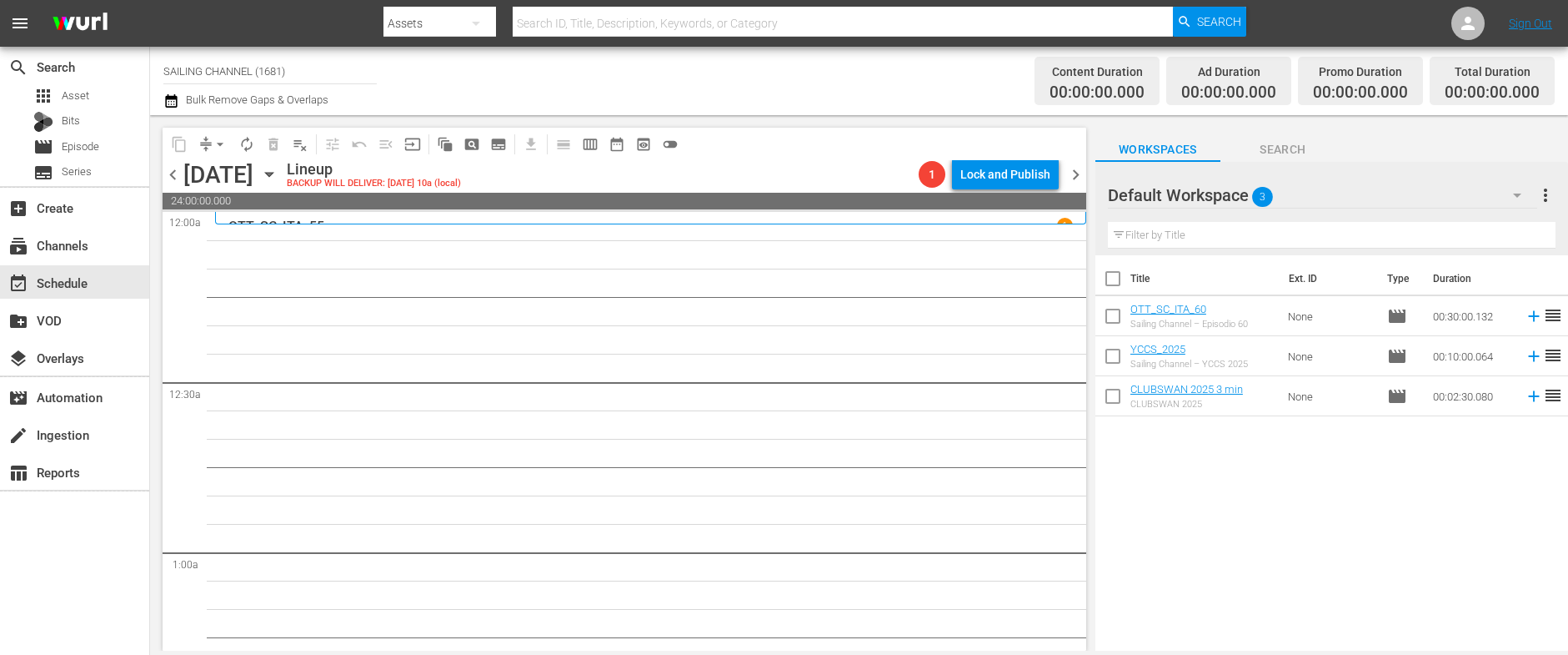
click at [278, 171] on icon "button" at bounding box center [269, 174] width 19 height 19
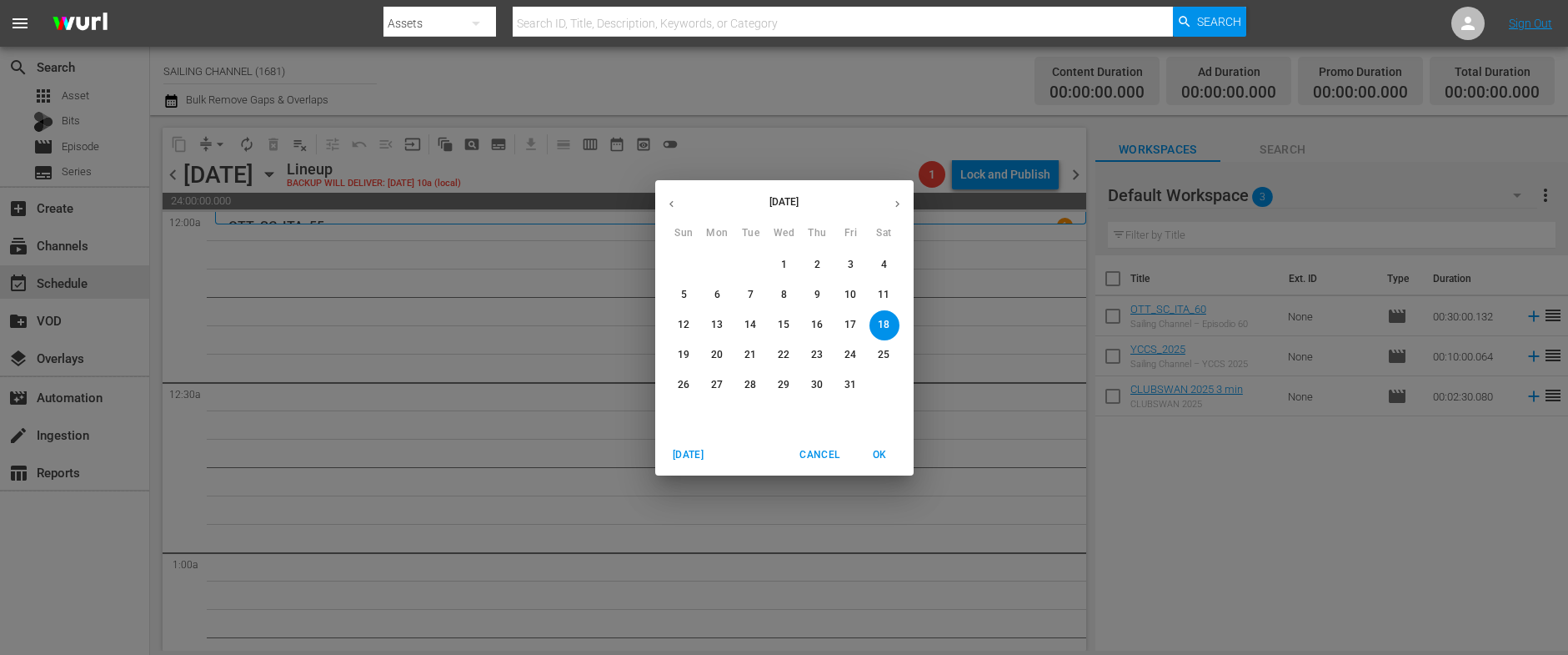
click at [812, 294] on span "9" at bounding box center [818, 295] width 30 height 14
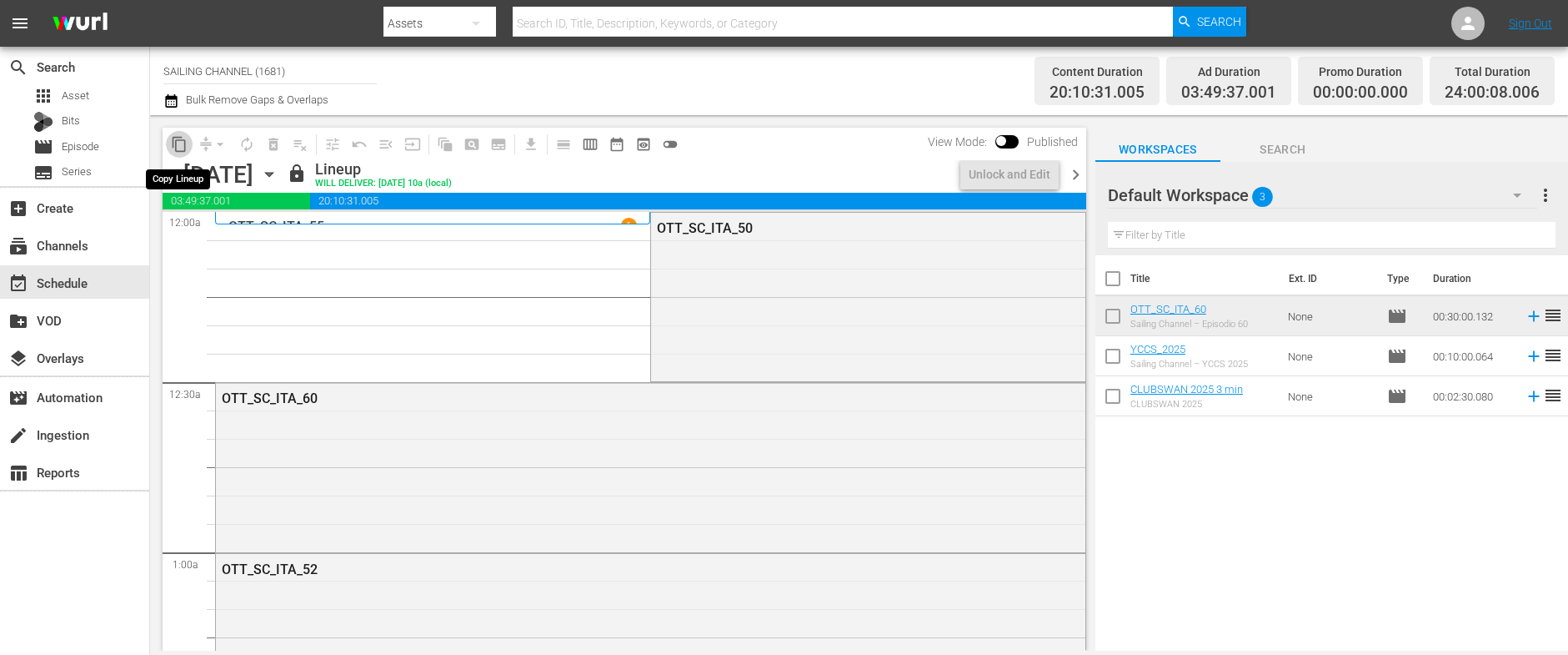
click at [176, 146] on span "content_copy" at bounding box center [179, 144] width 17 height 17
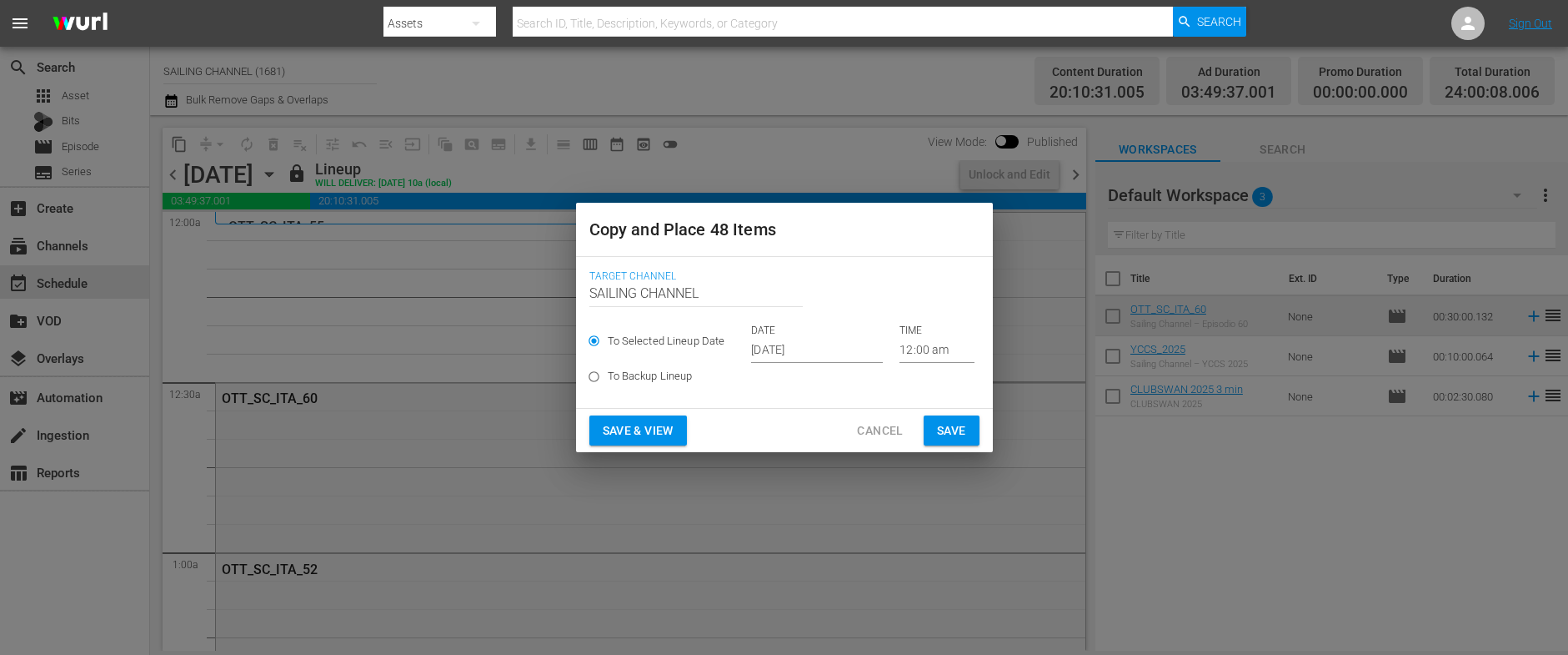
click at [805, 341] on input "[DATE]" at bounding box center [816, 350] width 131 height 25
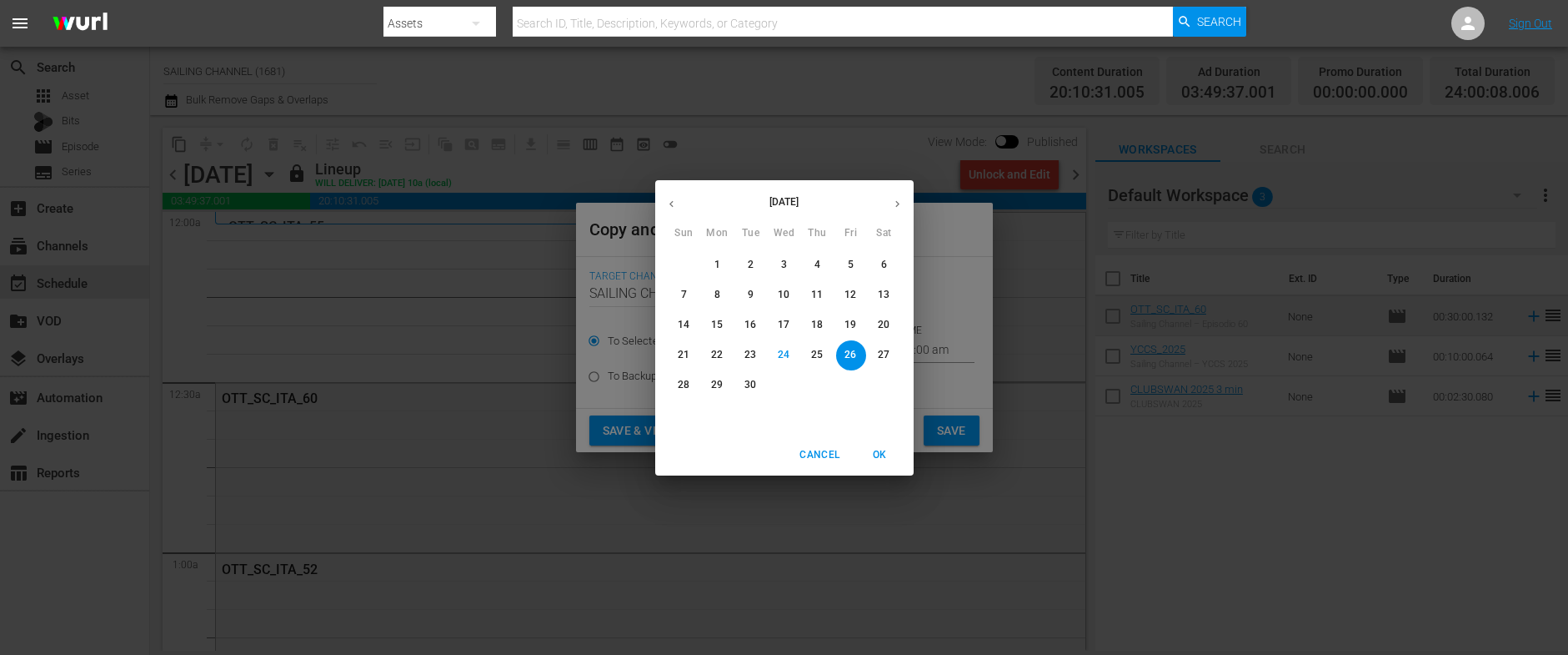
click at [900, 204] on icon "button" at bounding box center [897, 204] width 12 height 12
click at [886, 320] on p "18" at bounding box center [883, 325] width 11 height 14
type input "[DATE]"
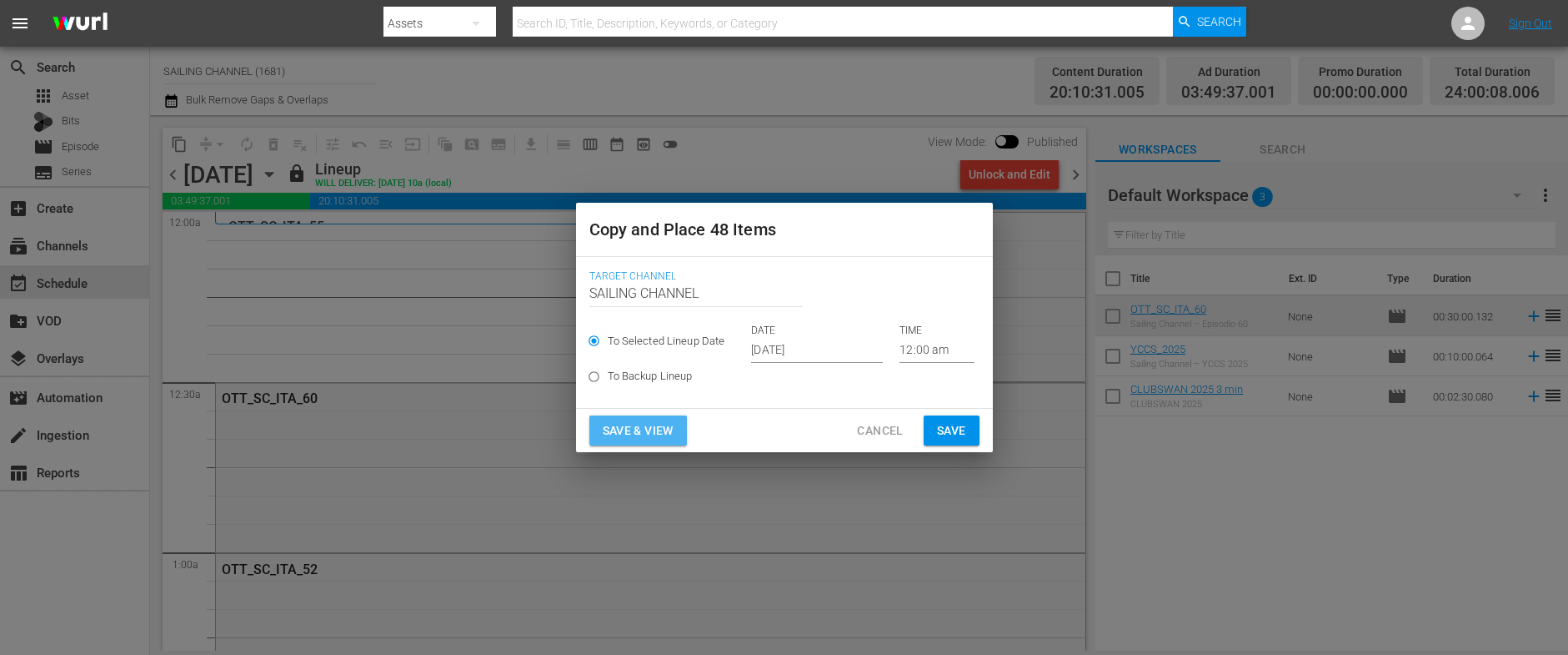
click at [644, 423] on span "Save & View" at bounding box center [638, 431] width 71 height 21
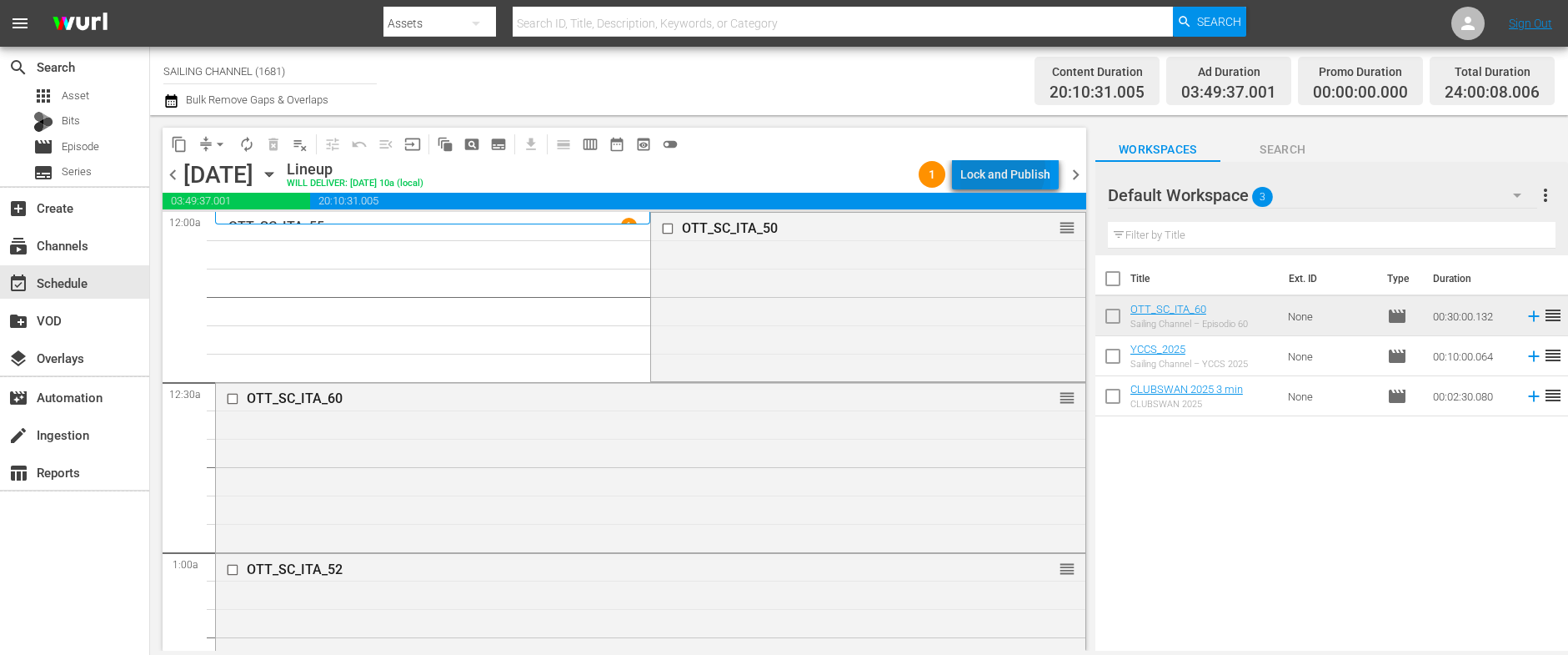
click at [1002, 169] on div "Lock and Publish" at bounding box center [1005, 174] width 90 height 30
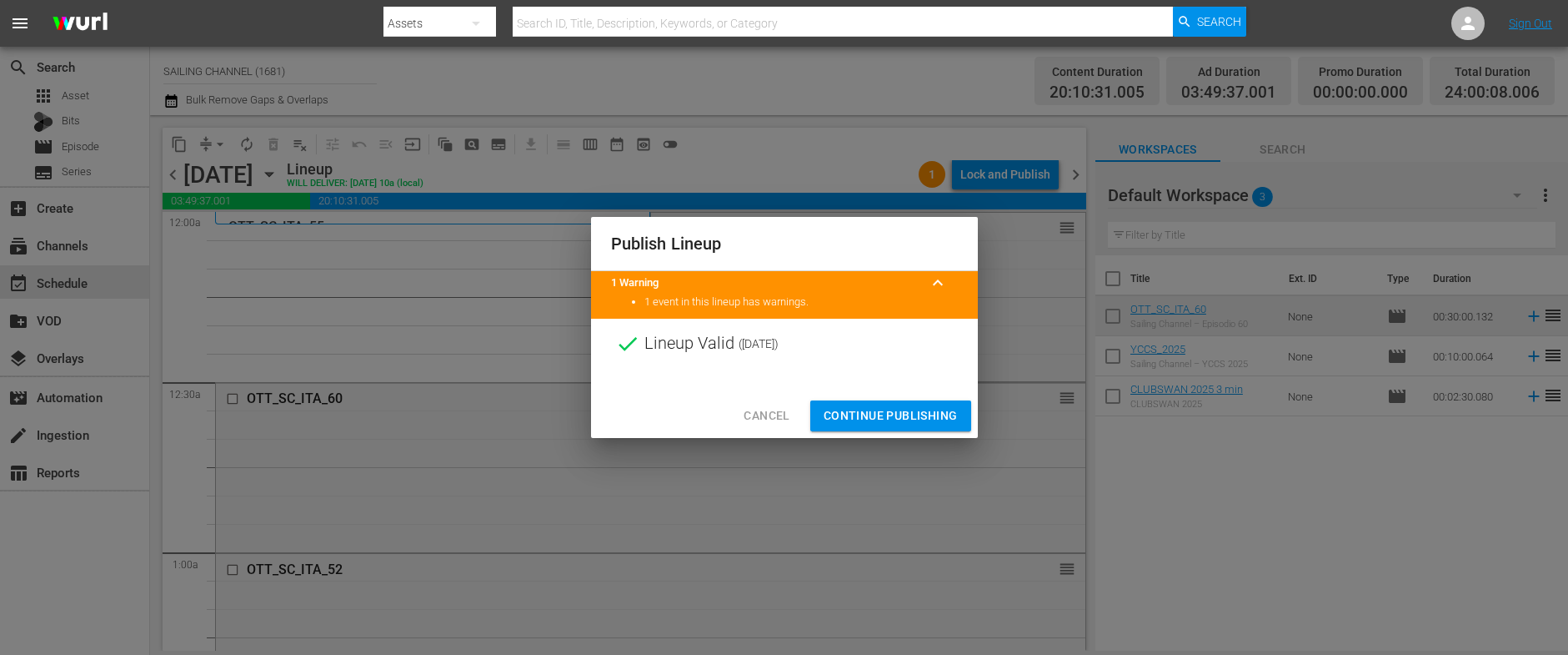
click at [868, 414] on span "Continue Publishing" at bounding box center [890, 416] width 134 height 21
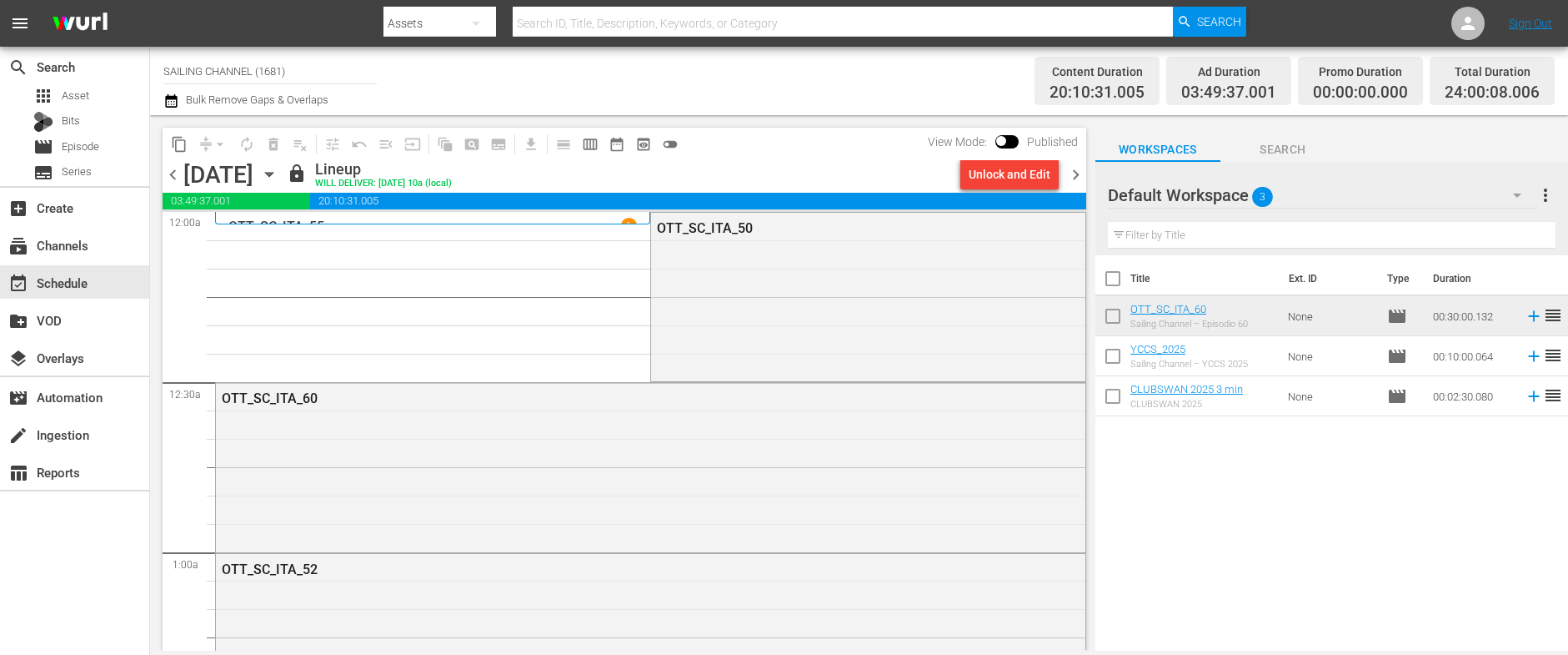
click at [278, 172] on icon "button" at bounding box center [269, 174] width 19 height 19
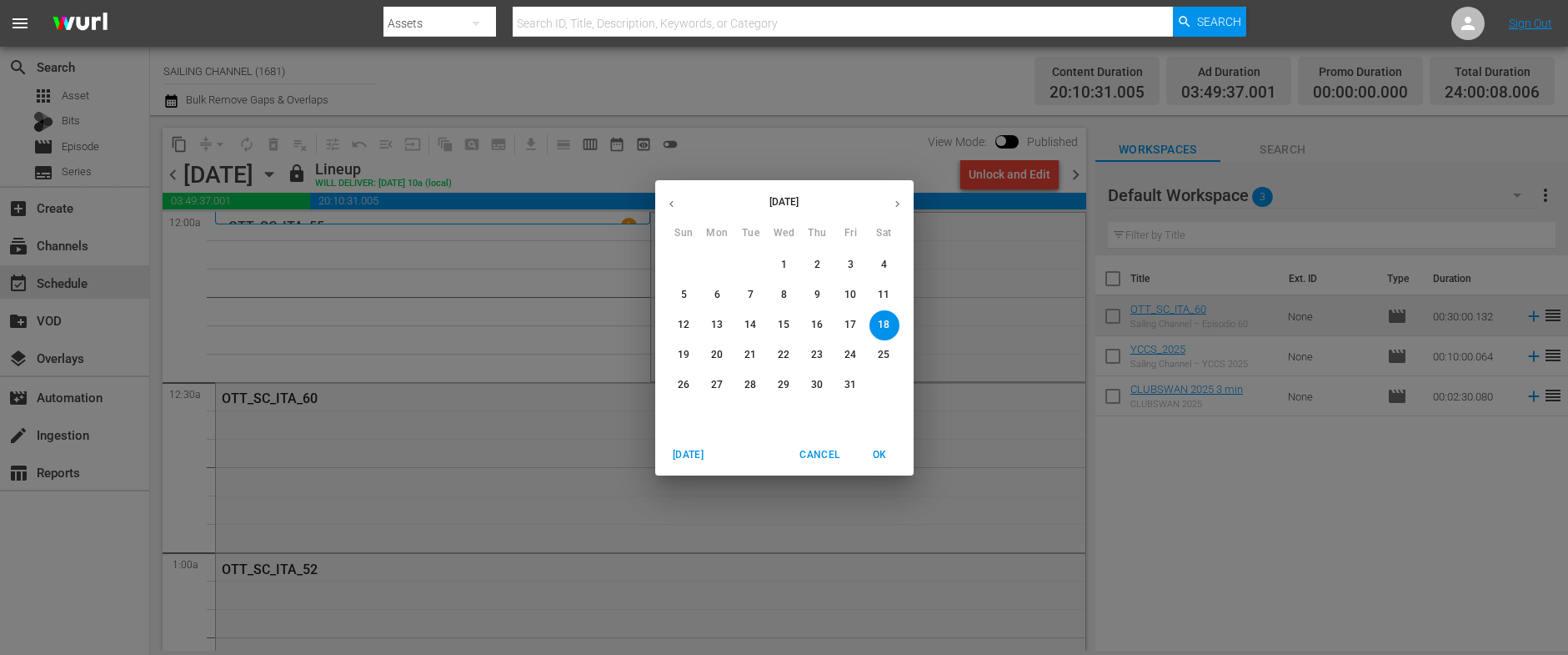
click at [850, 290] on p "10" at bounding box center [850, 295] width 11 height 14
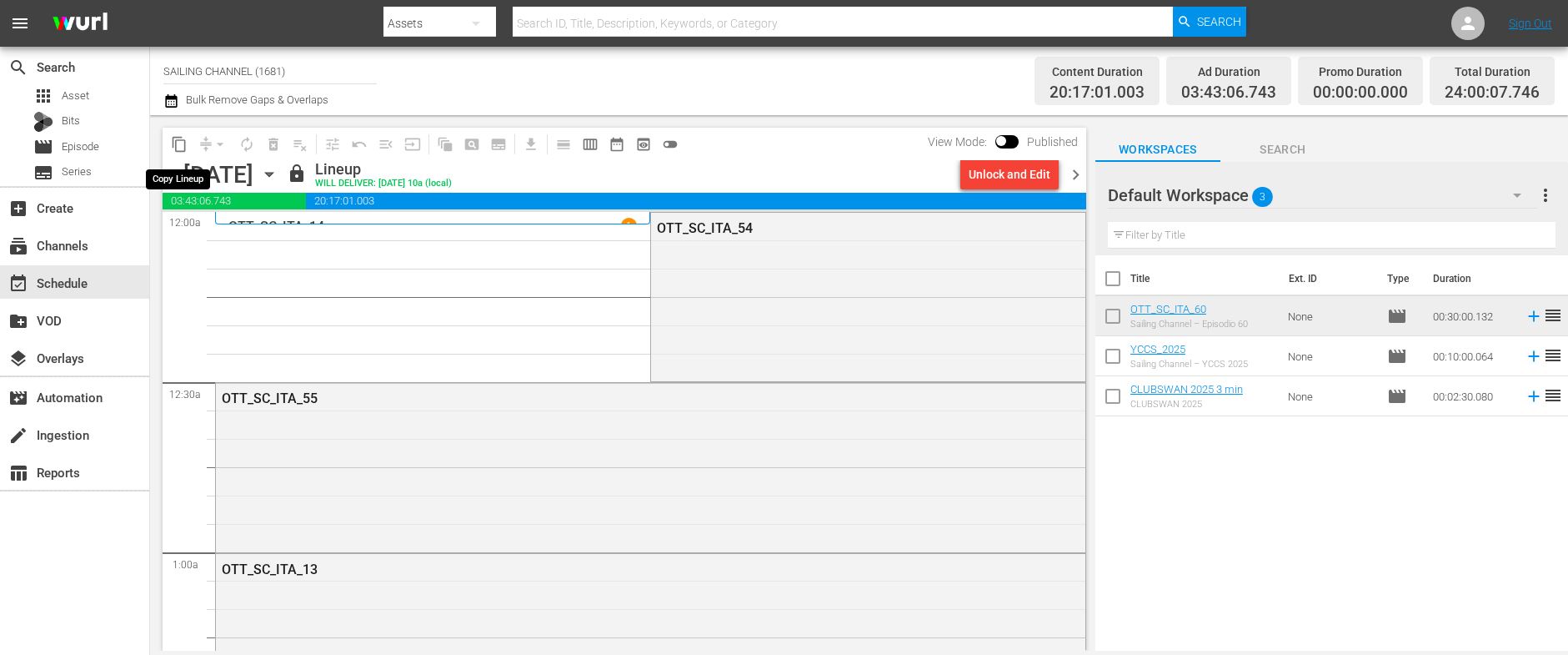
click at [179, 145] on span "content_copy" at bounding box center [179, 144] width 17 height 17
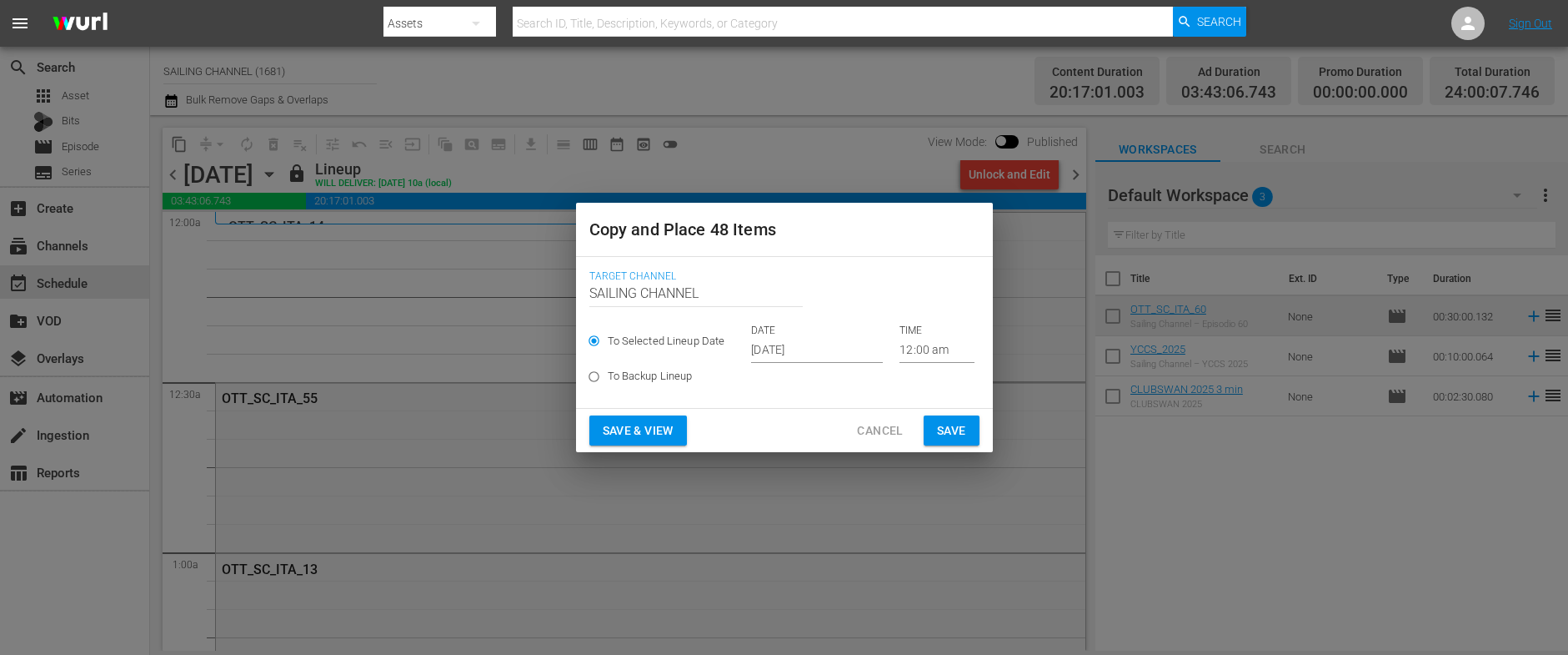
click at [833, 344] on input "[DATE]" at bounding box center [816, 350] width 131 height 25
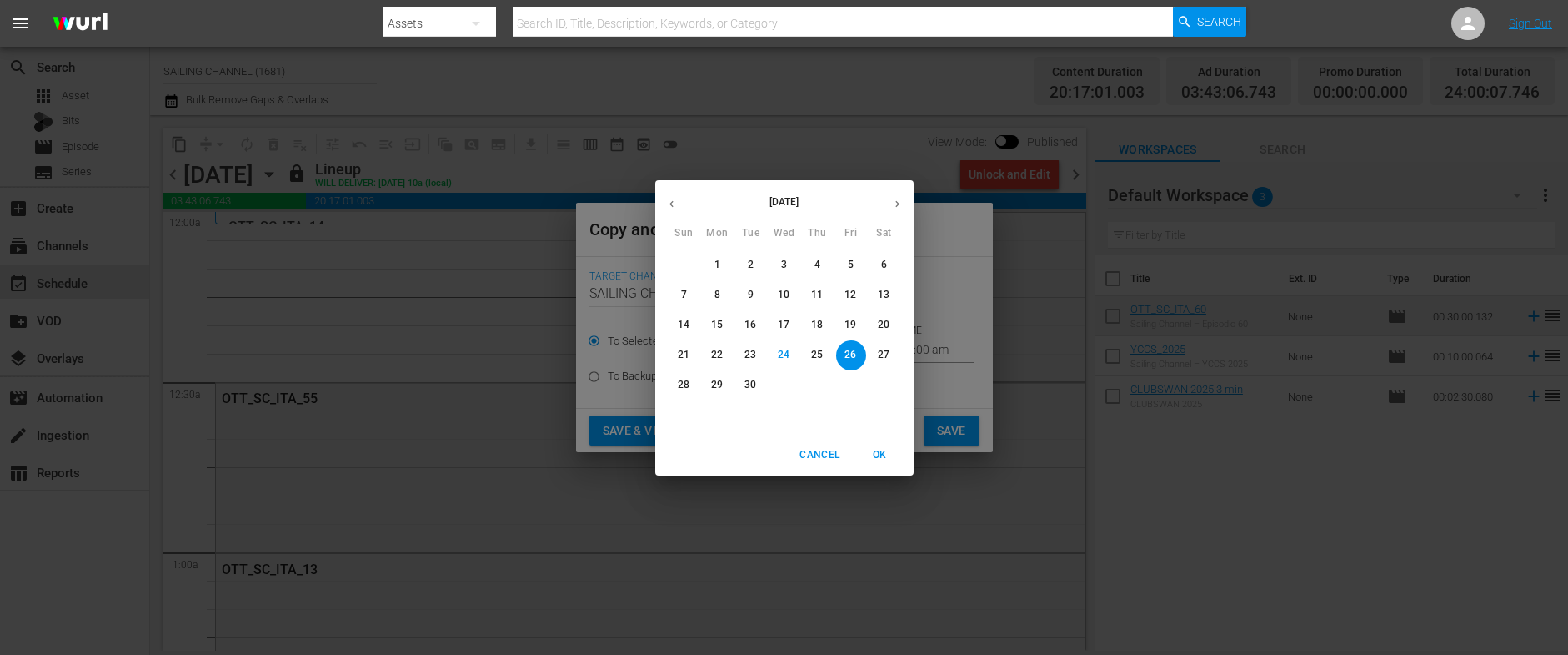
click at [898, 207] on icon "button" at bounding box center [897, 204] width 12 height 12
click at [691, 356] on span "19" at bounding box center [685, 355] width 30 height 14
type input "[DATE]"
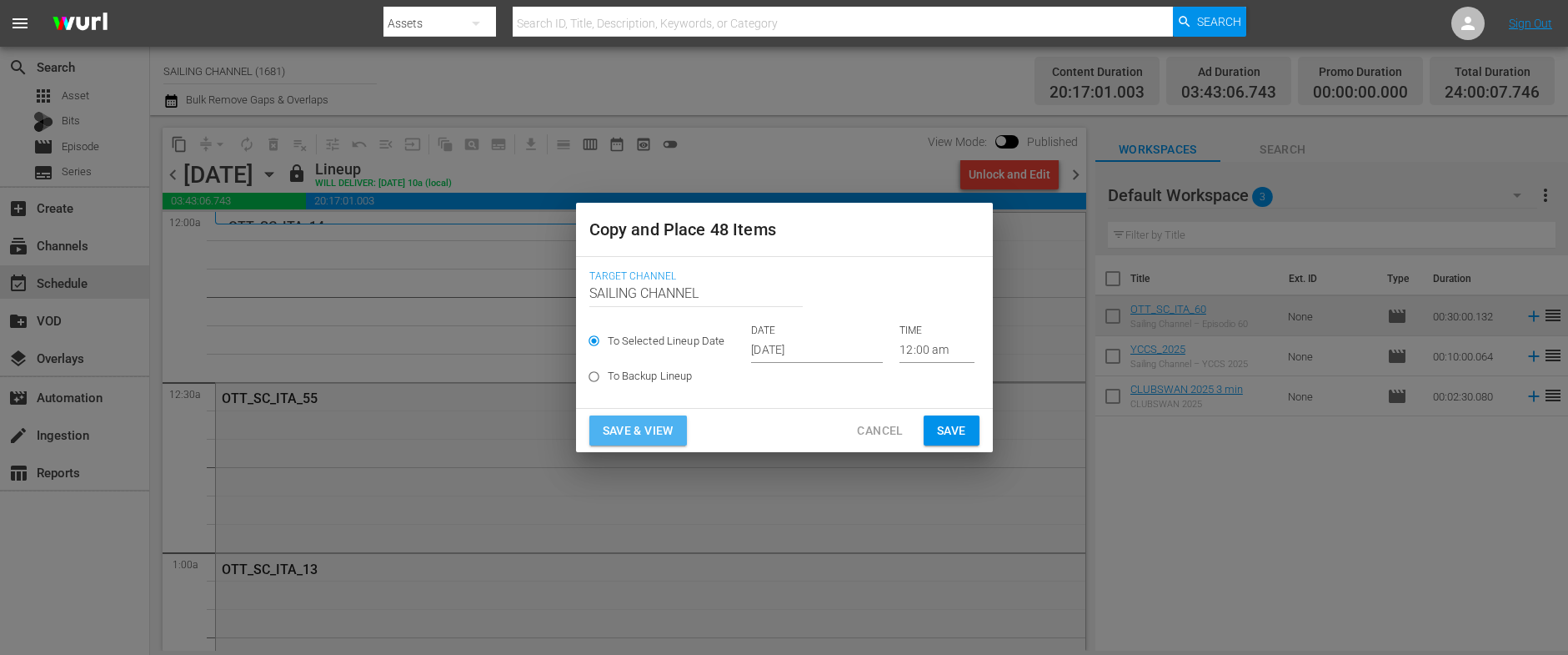
click at [637, 432] on span "Save & View" at bounding box center [638, 431] width 71 height 21
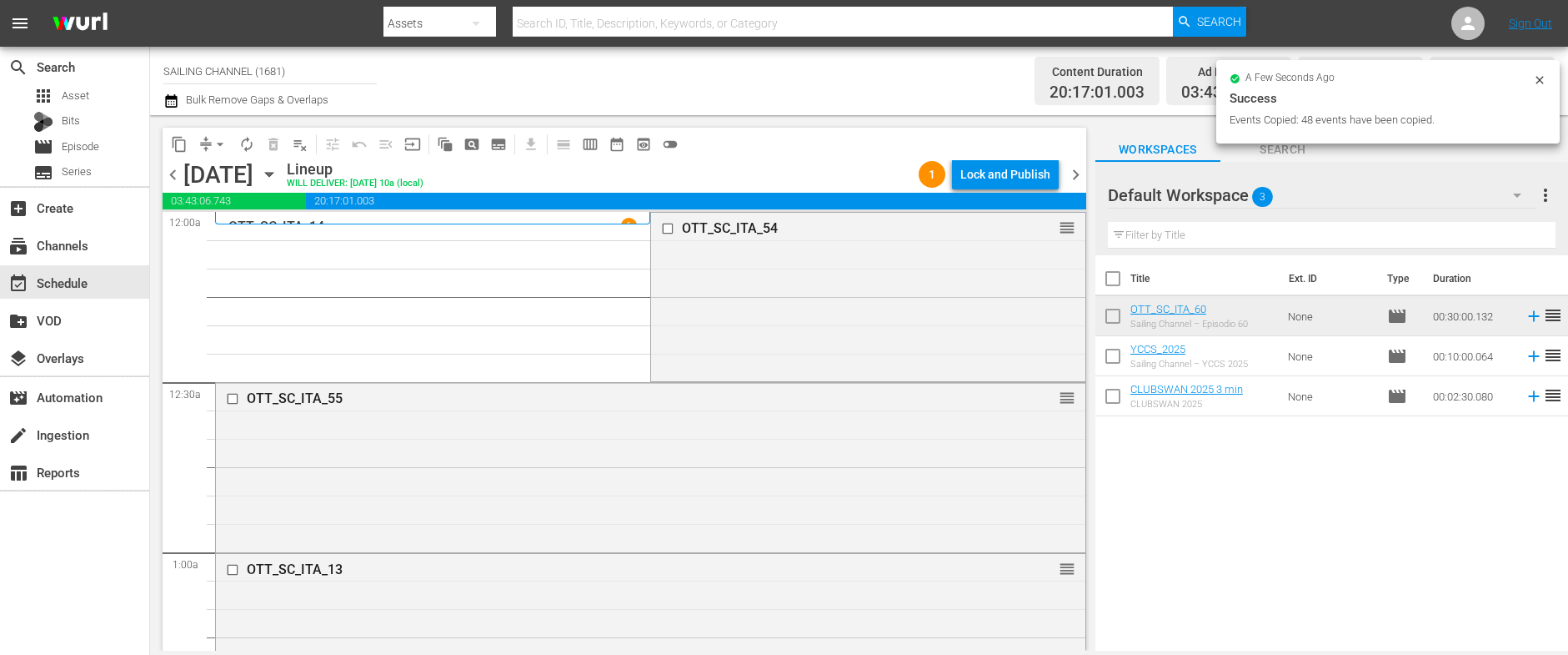
click at [1009, 173] on div "Lock and Publish" at bounding box center [1005, 174] width 90 height 30
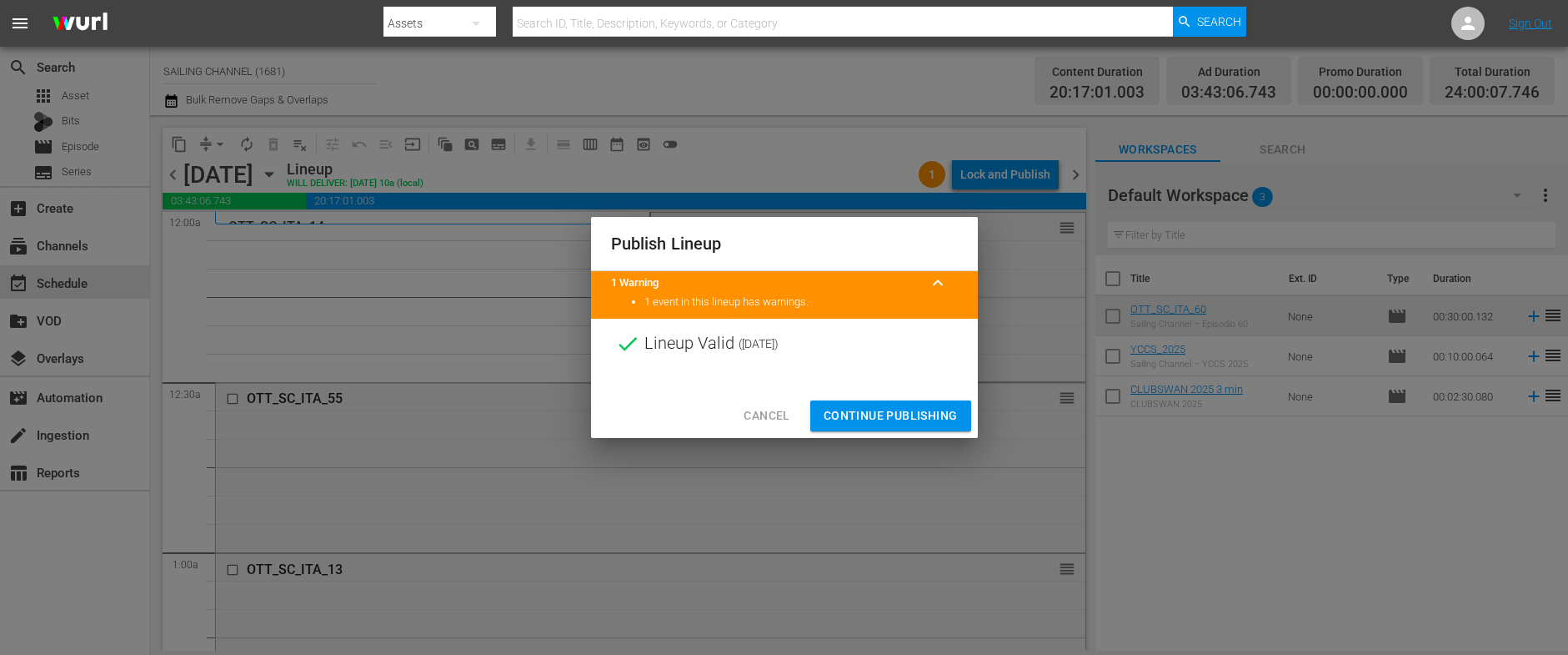
click at [898, 406] on span "Continue Publishing" at bounding box center [890, 416] width 134 height 21
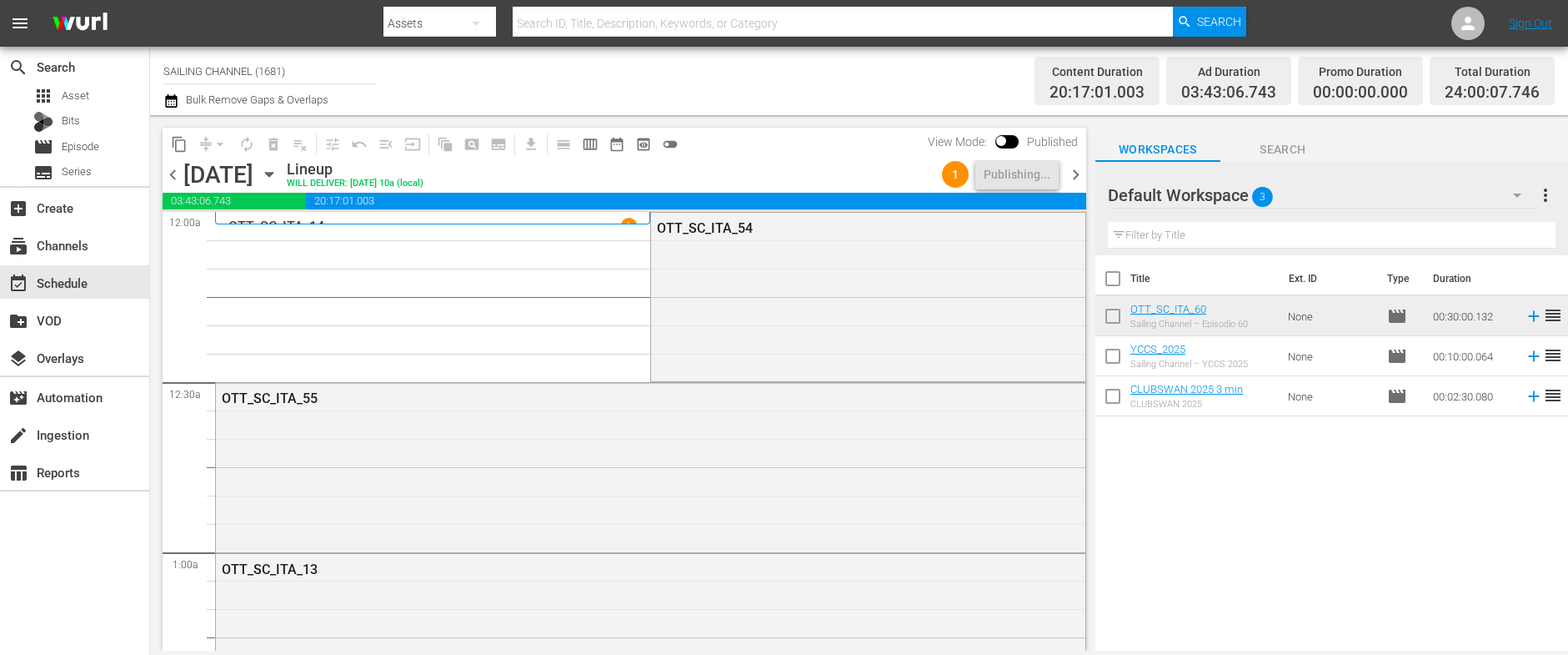
click at [278, 171] on icon "button" at bounding box center [269, 174] width 19 height 19
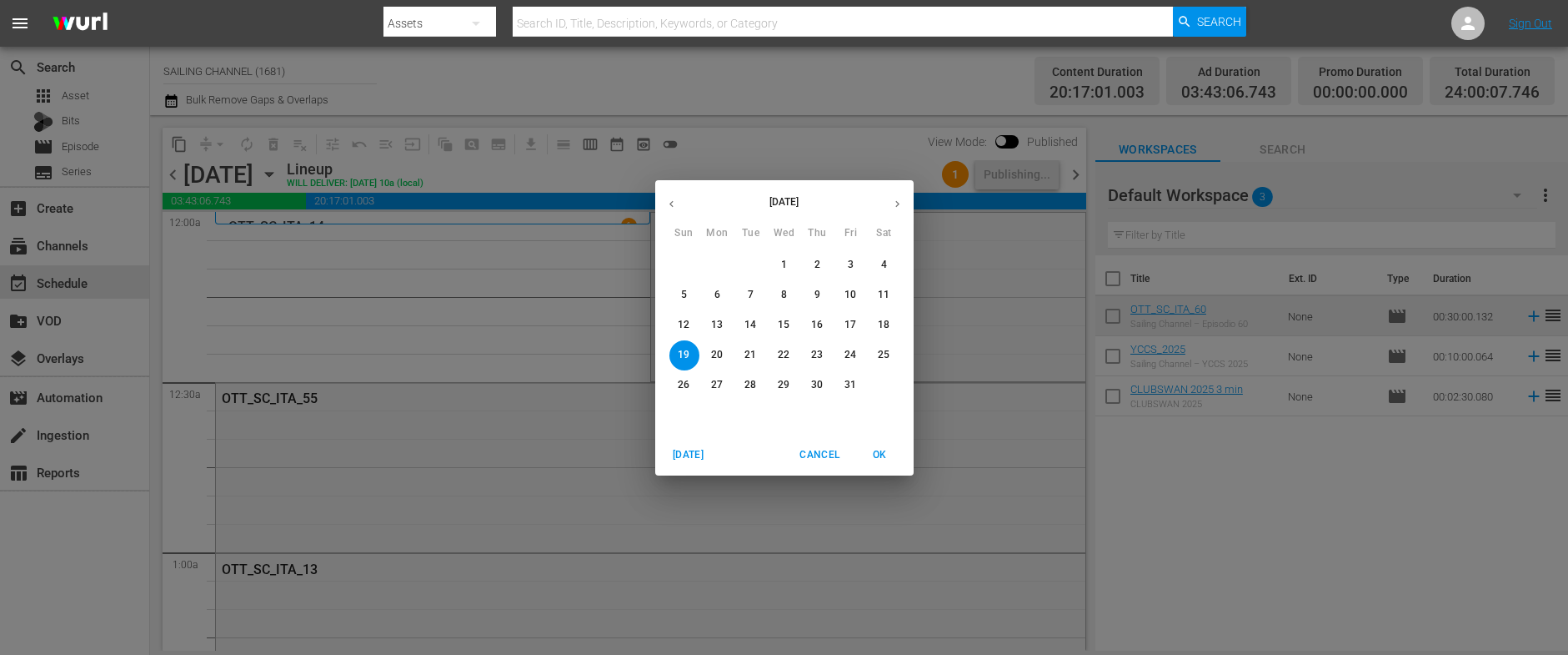
drag, startPoint x: 884, startPoint y: 297, endPoint x: 838, endPoint y: 295, distance: 46.0
click at [885, 296] on p "11" at bounding box center [883, 295] width 11 height 14
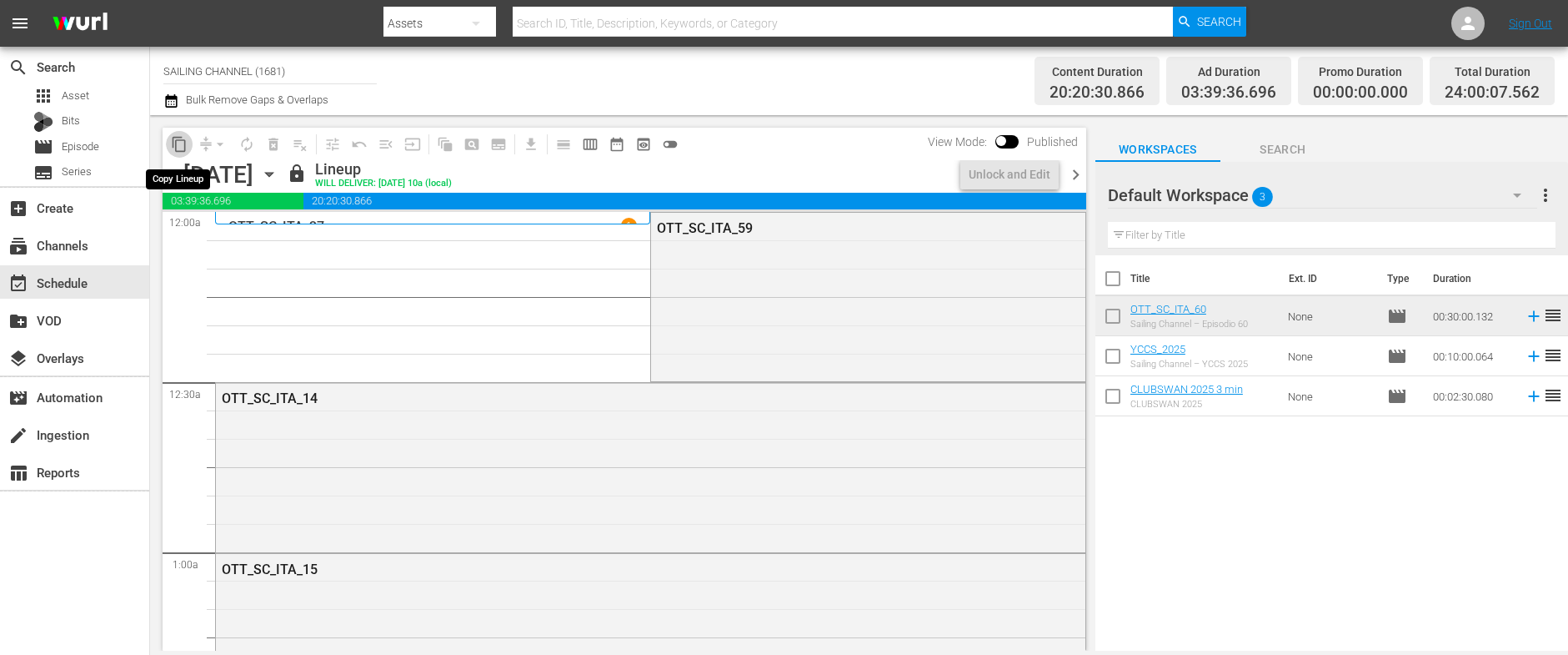
click at [177, 146] on span "content_copy" at bounding box center [179, 144] width 17 height 17
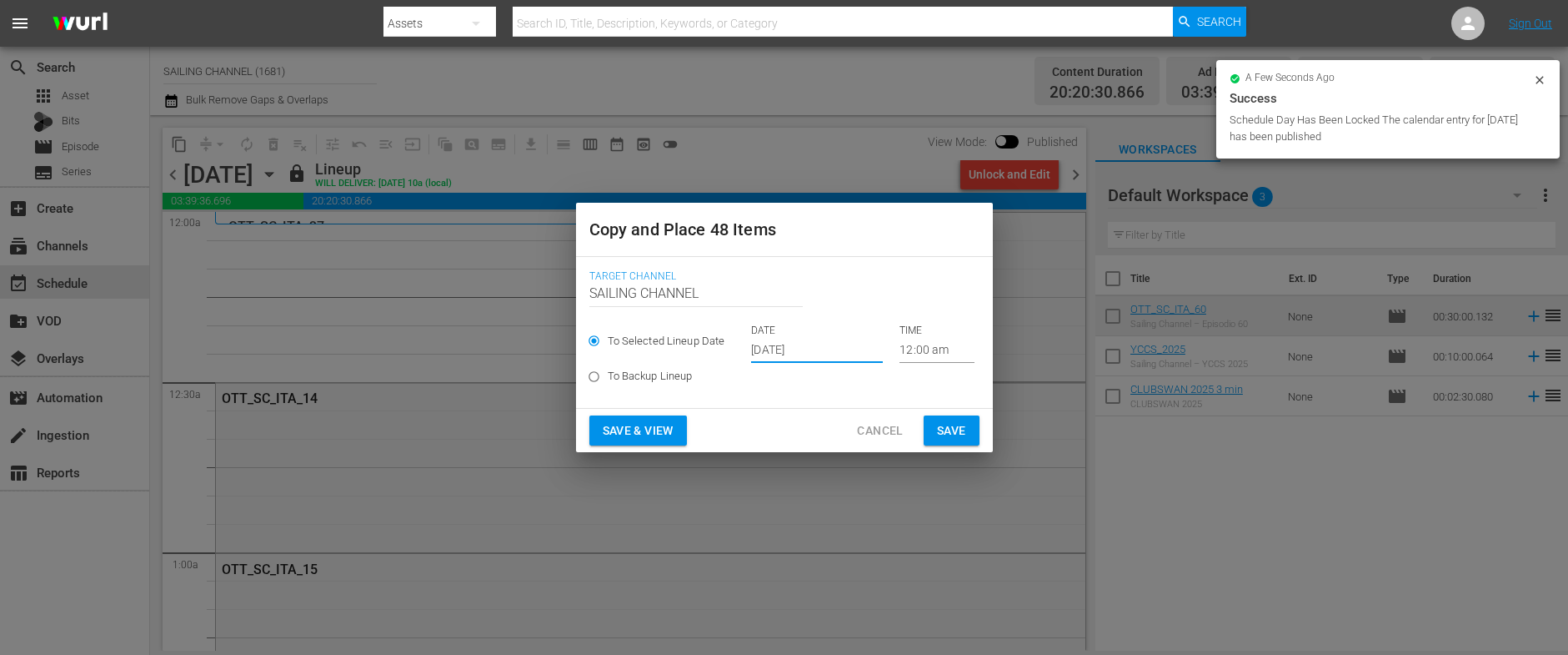
click at [776, 352] on input "[DATE]" at bounding box center [816, 350] width 131 height 25
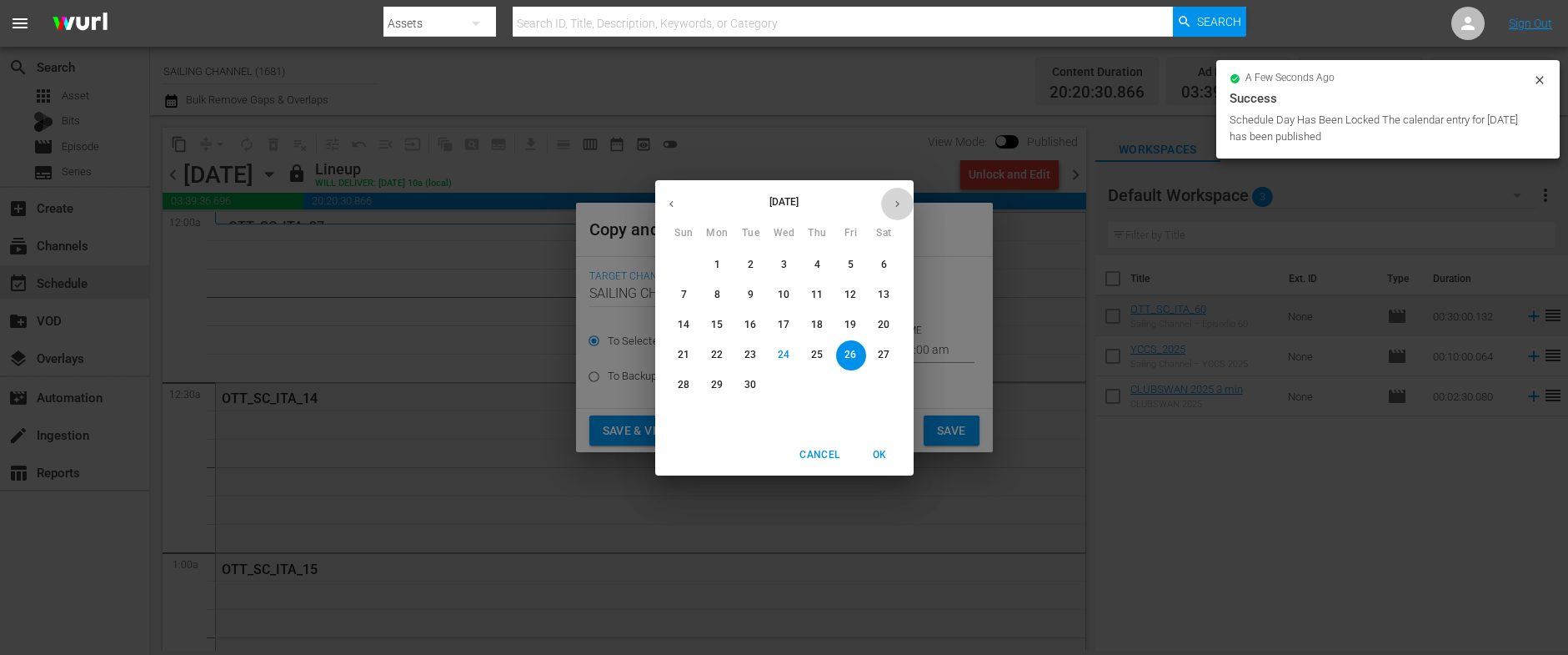
click at [897, 203] on icon "button" at bounding box center [897, 204] width 4 height 7
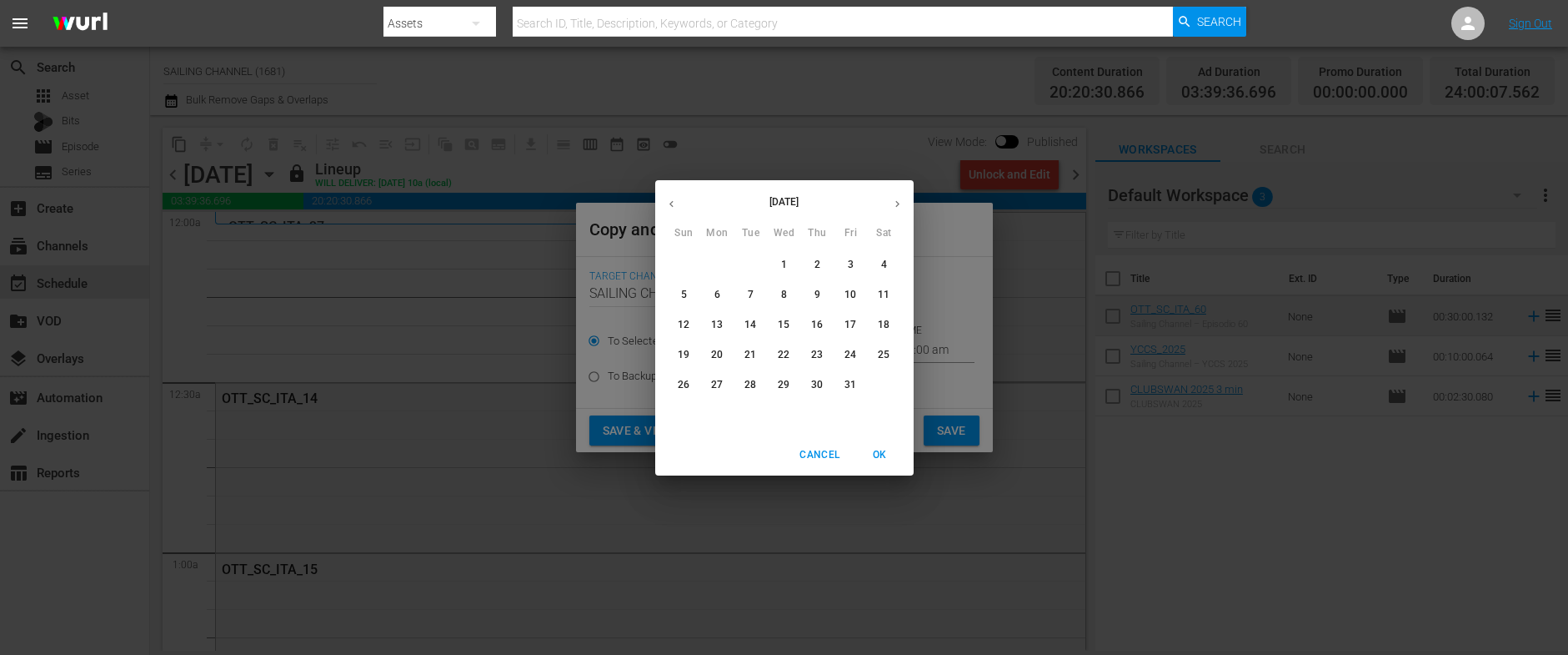
click at [709, 358] on span "20" at bounding box center [717, 355] width 30 height 14
type input "Oct 20th 2025"
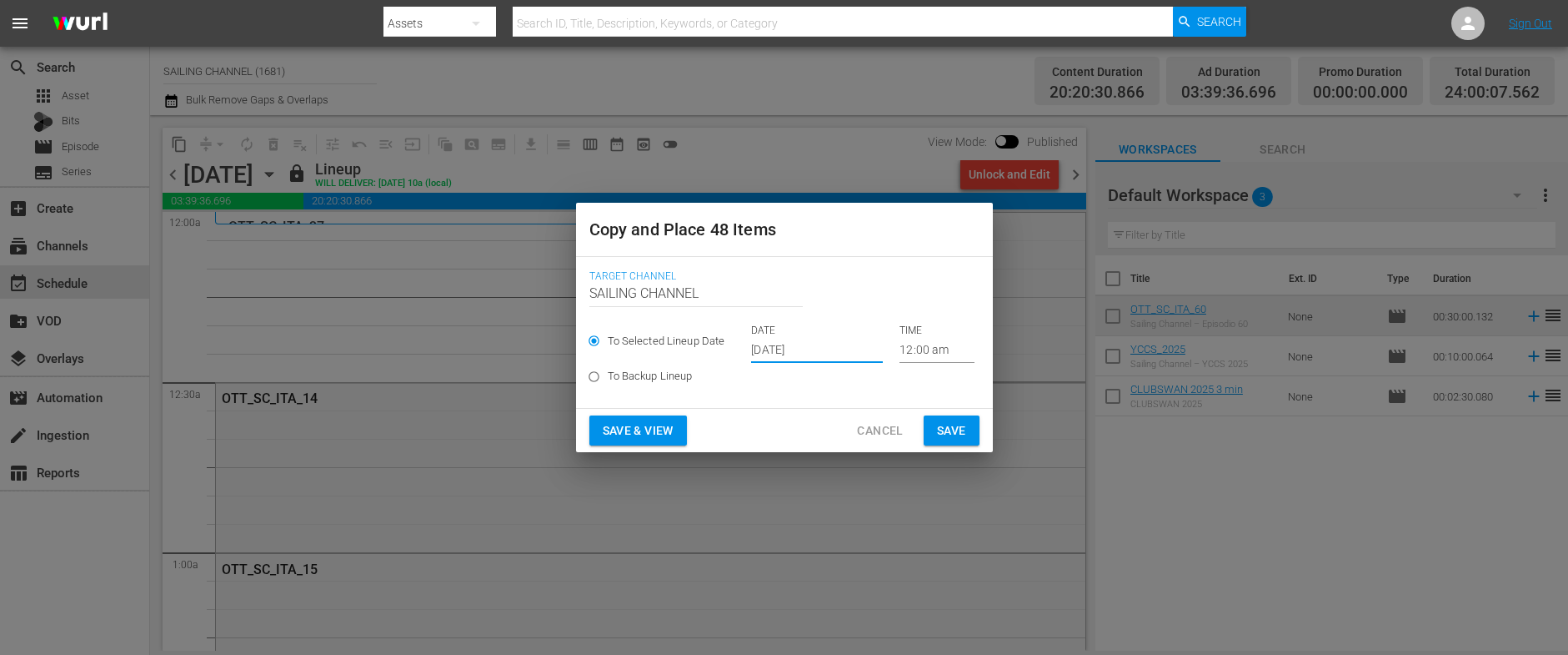
click at [643, 430] on span "Save & View" at bounding box center [638, 431] width 71 height 21
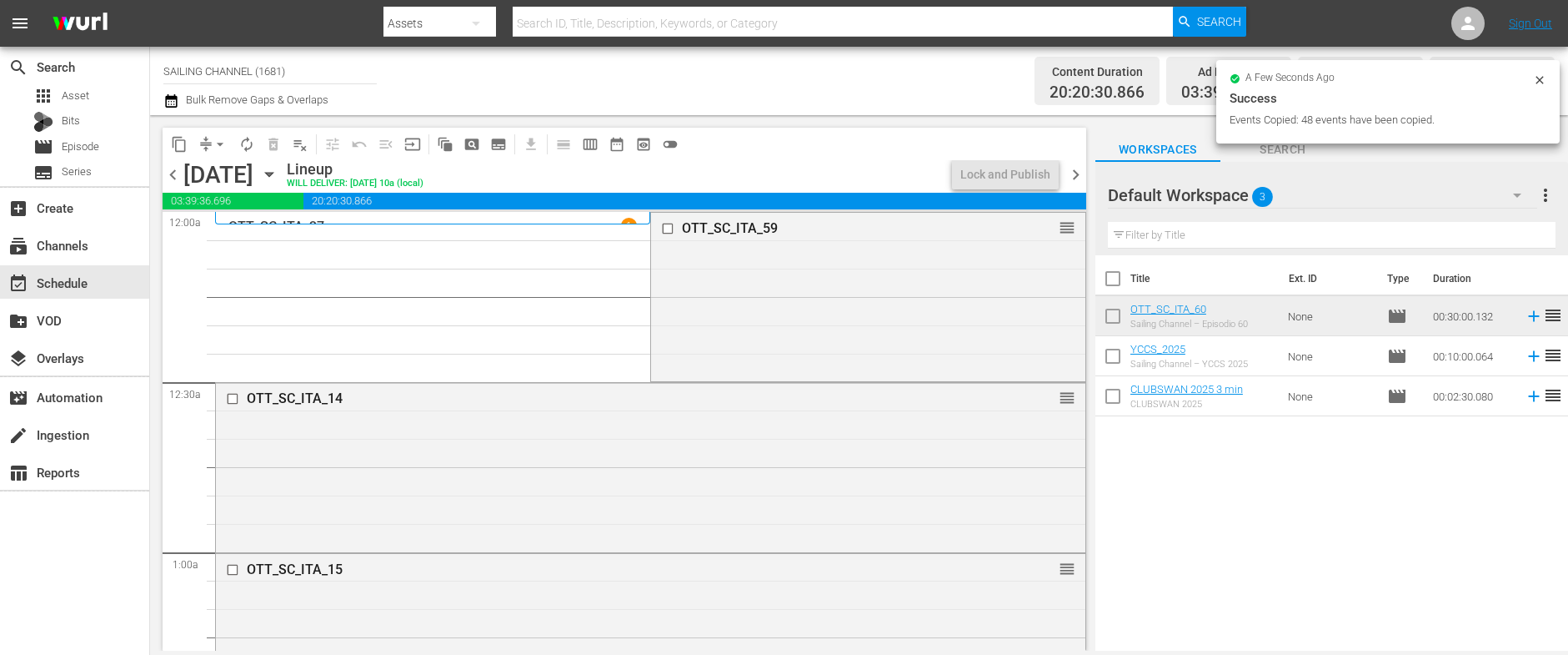
click at [881, 86] on div "Channel Title SAILING CHANNEL (1681) Bulk Remove Gaps & Overlaps" at bounding box center [543, 81] width 759 height 60
click at [982, 167] on div "Lock and Publish" at bounding box center [1005, 174] width 90 height 30
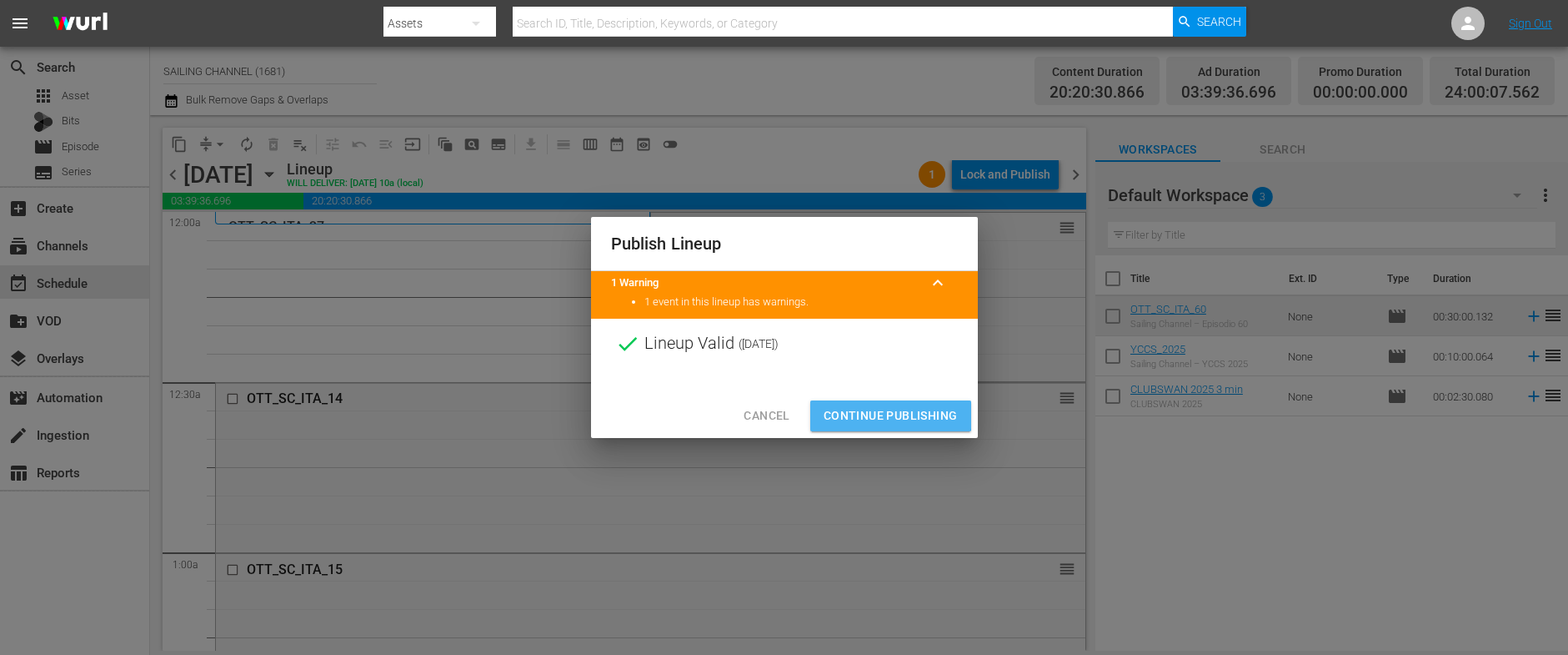
click at [878, 410] on span "Continue Publishing" at bounding box center [890, 416] width 134 height 21
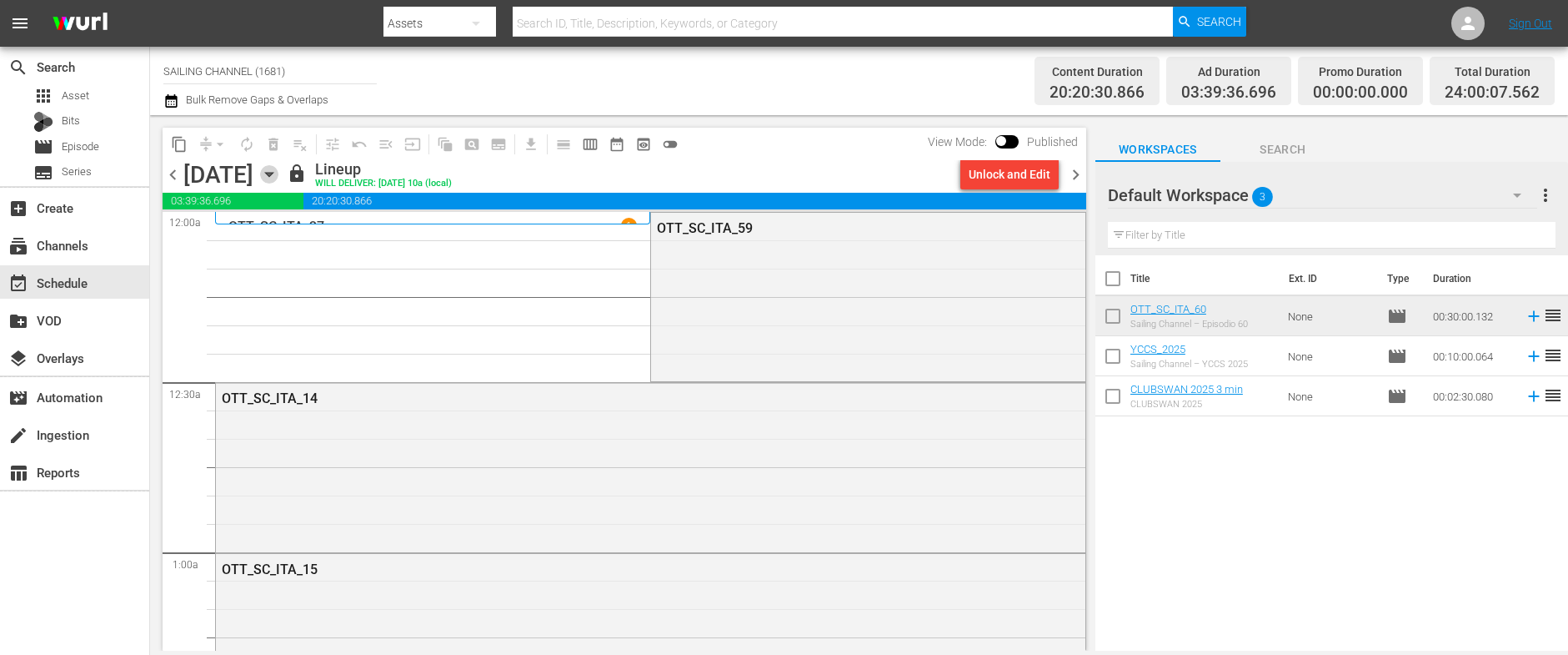
click at [278, 176] on icon "button" at bounding box center [269, 174] width 19 height 19
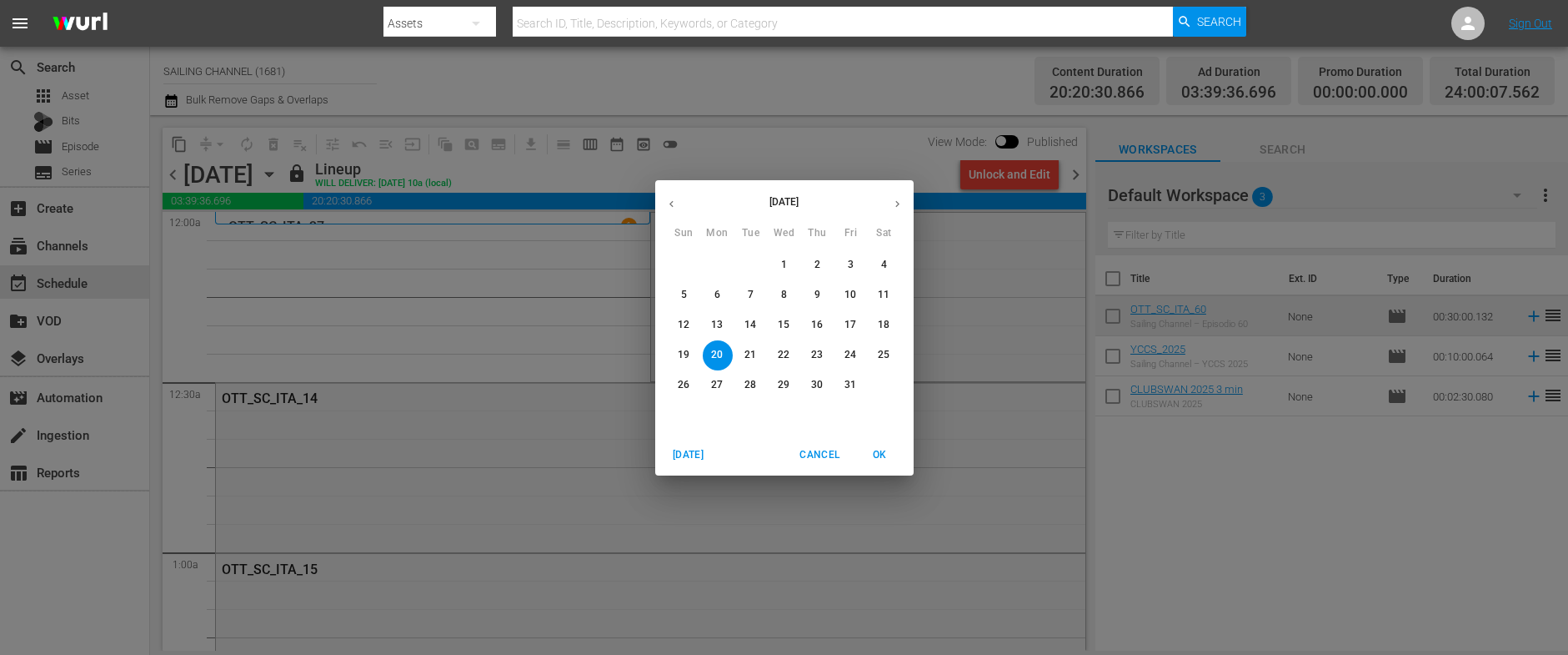
click at [680, 327] on p "12" at bounding box center [683, 325] width 11 height 14
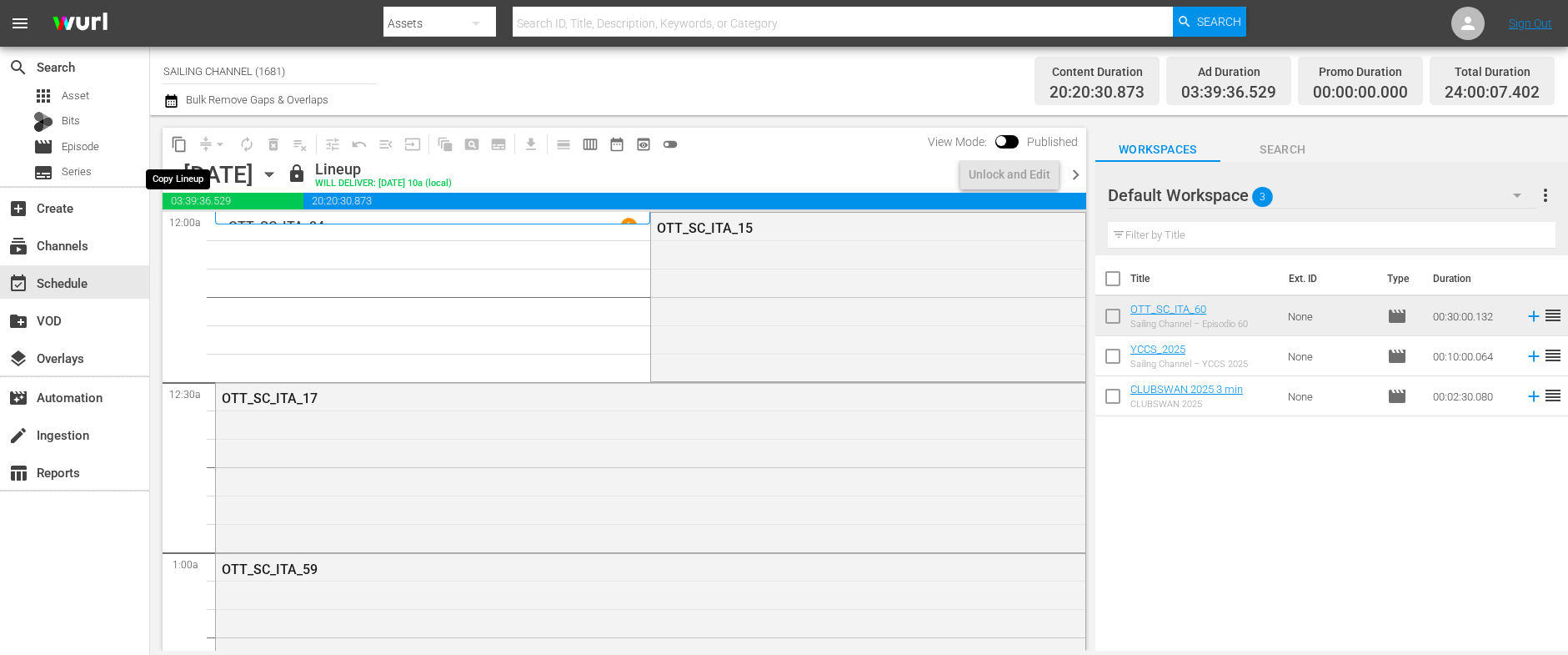
click at [182, 143] on span "content_copy" at bounding box center [179, 144] width 17 height 17
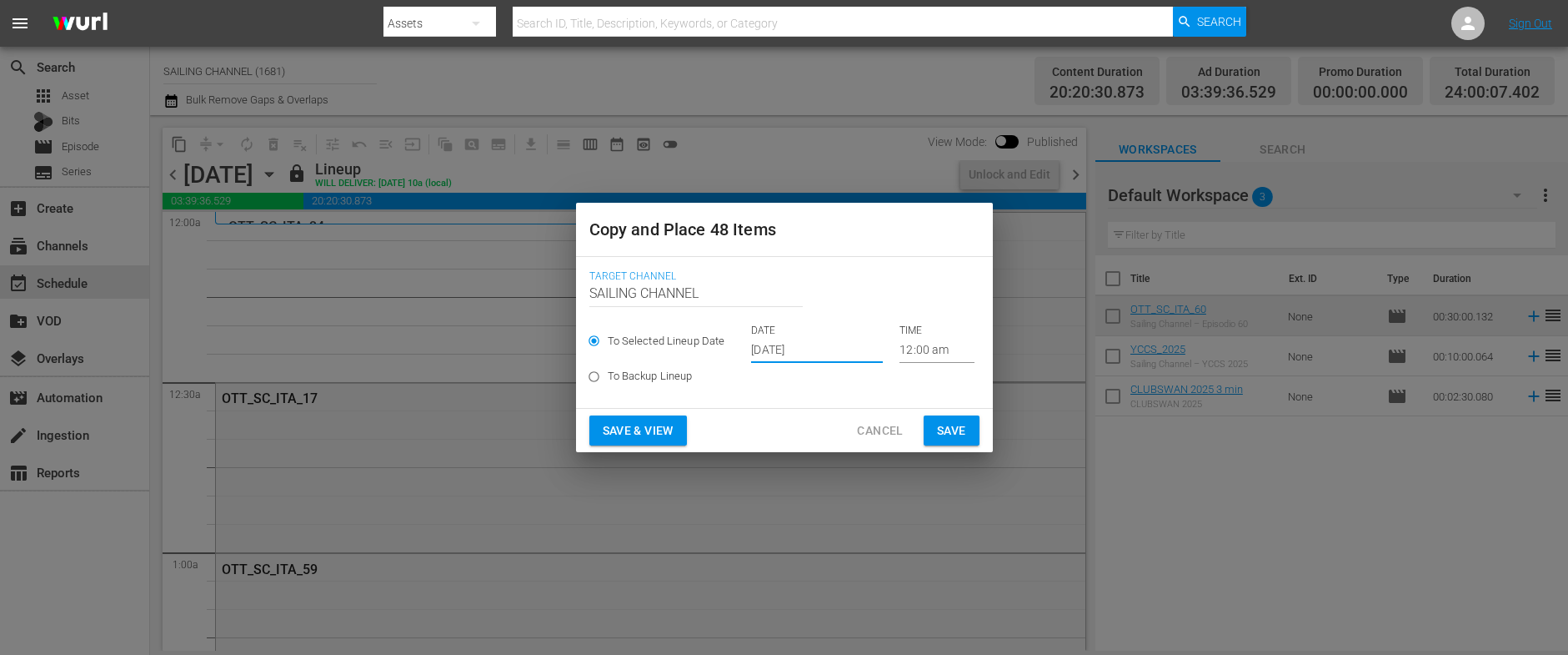
click at [826, 350] on input "[DATE]" at bounding box center [816, 350] width 131 height 25
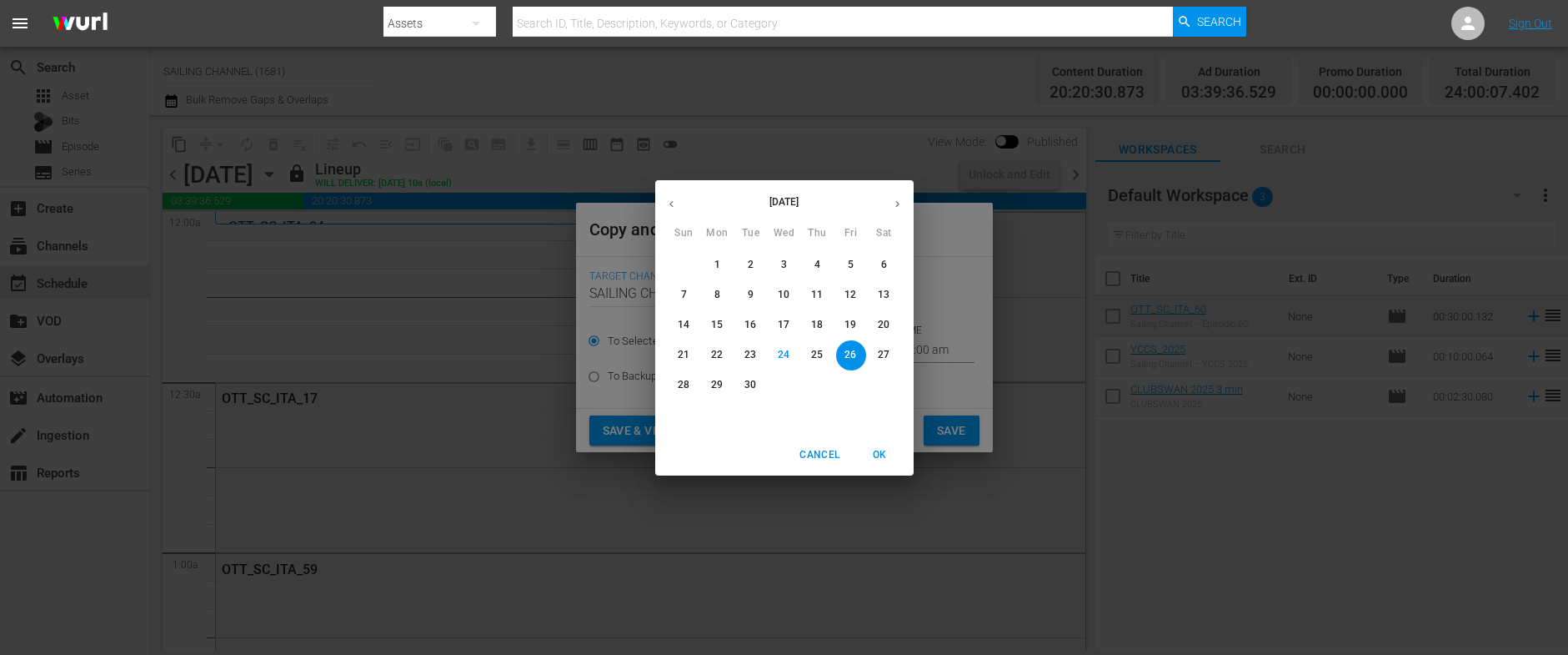
click at [896, 200] on icon "button" at bounding box center [897, 204] width 12 height 12
click at [752, 358] on p "21" at bounding box center [750, 355] width 11 height 14
type input "Oct 21st 2025"
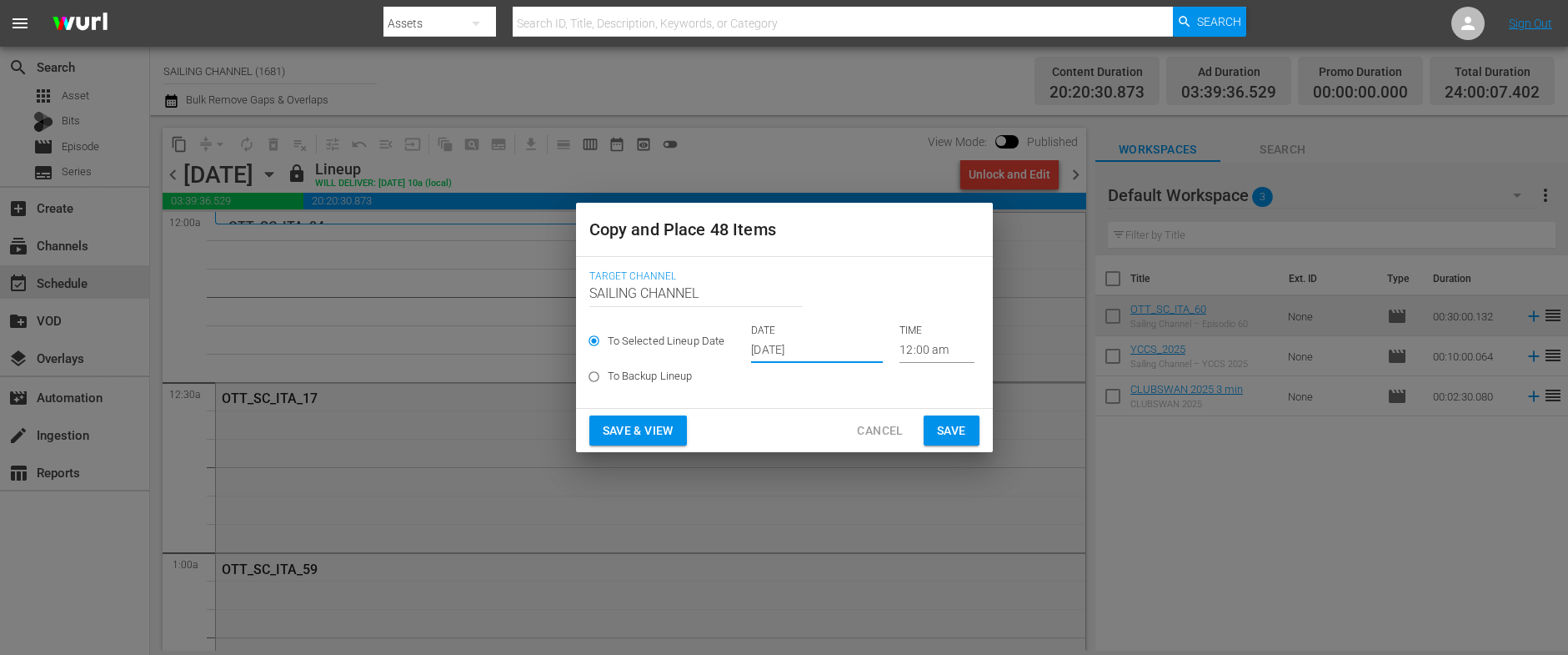
click at [626, 425] on span "Save & View" at bounding box center [638, 431] width 71 height 21
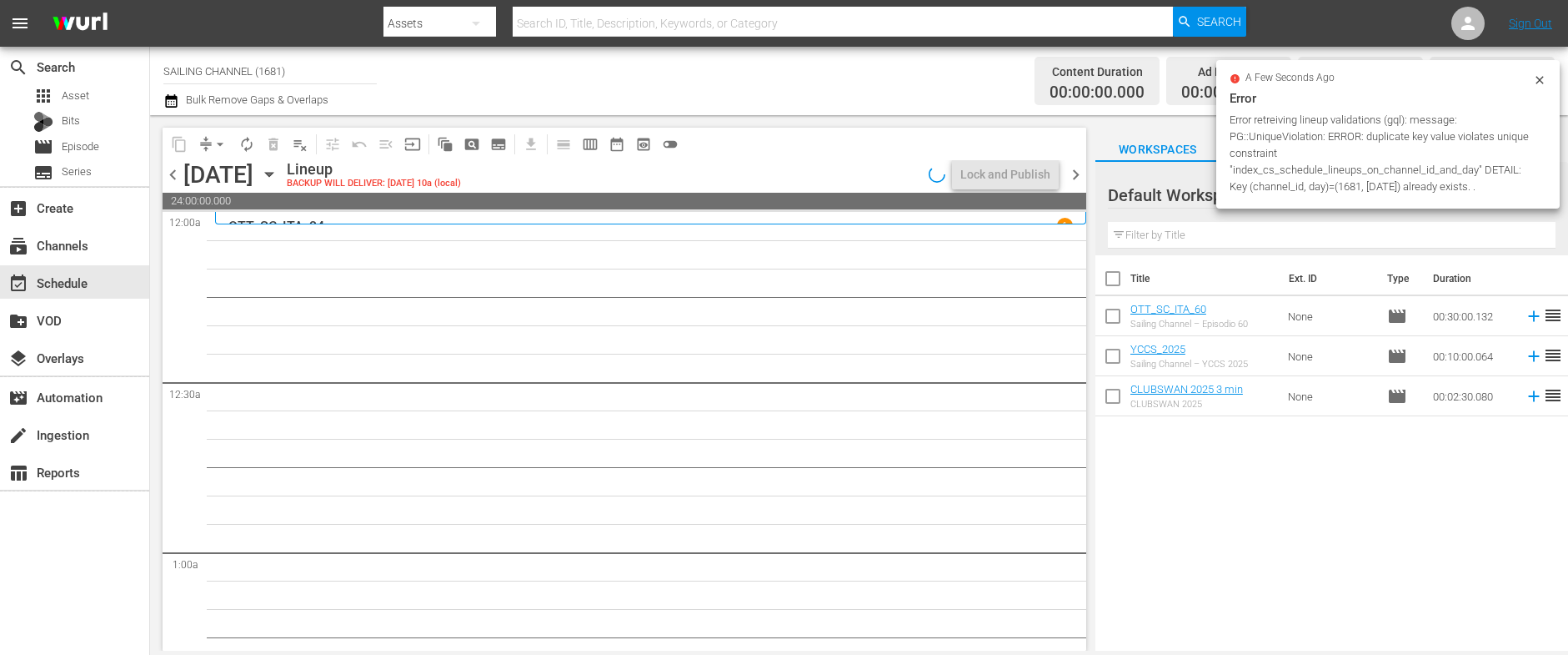
click at [1543, 81] on icon at bounding box center [1539, 79] width 13 height 13
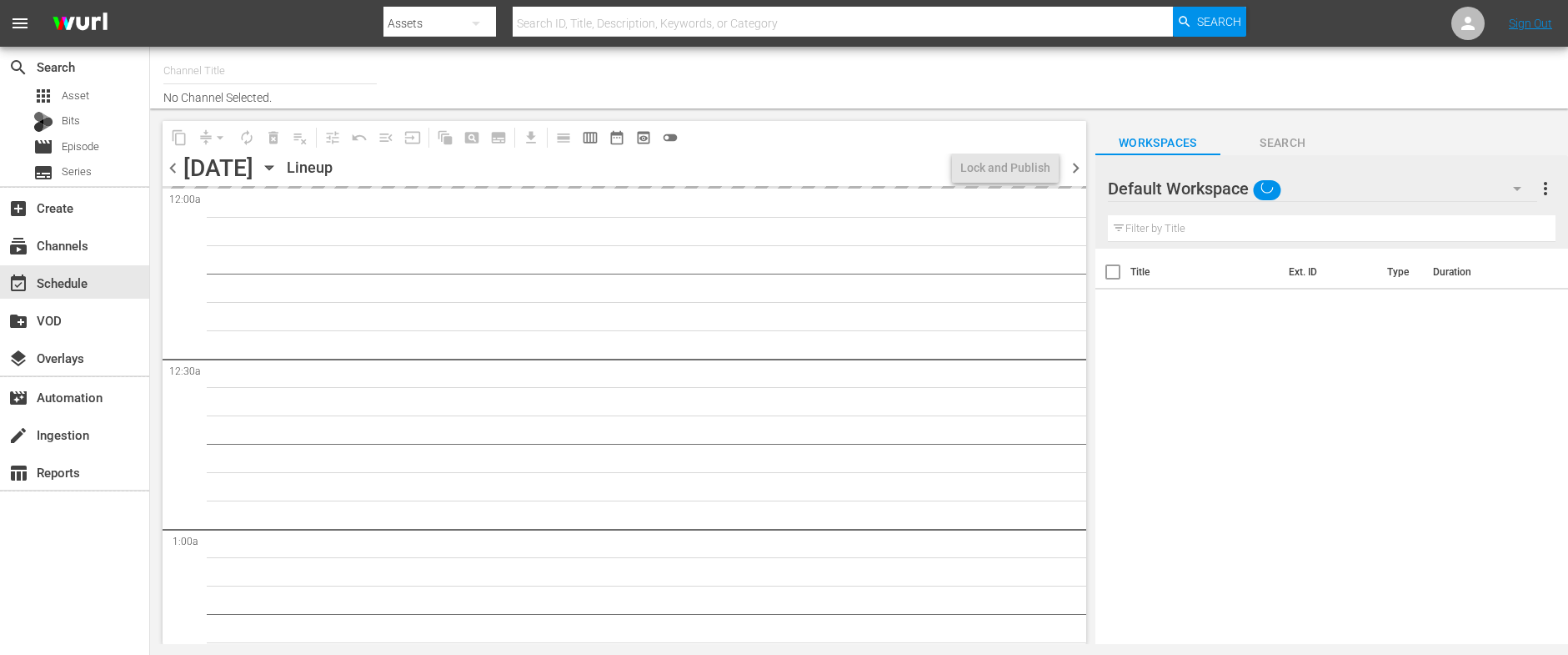
type input "SAILING CHANNEL (1681)"
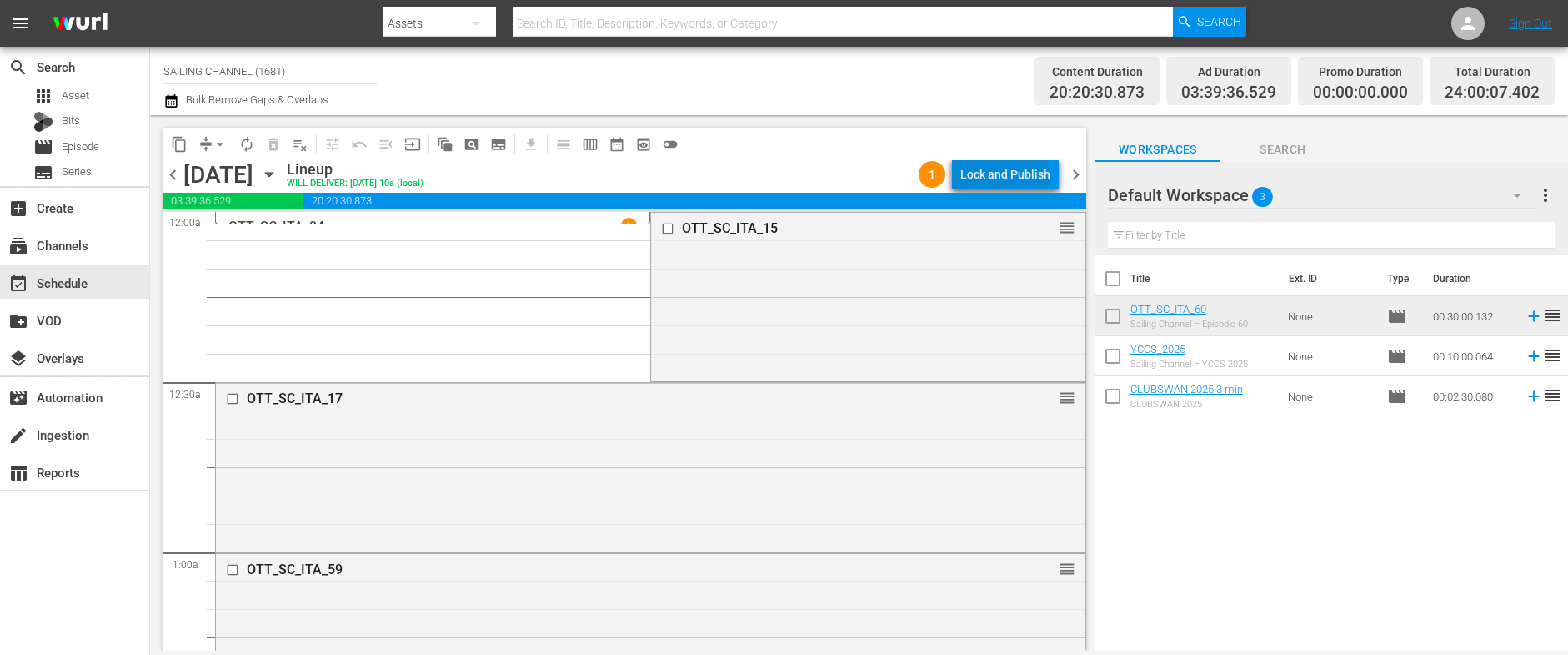
click at [1009, 174] on div "Lock and Publish" at bounding box center [1005, 174] width 90 height 30
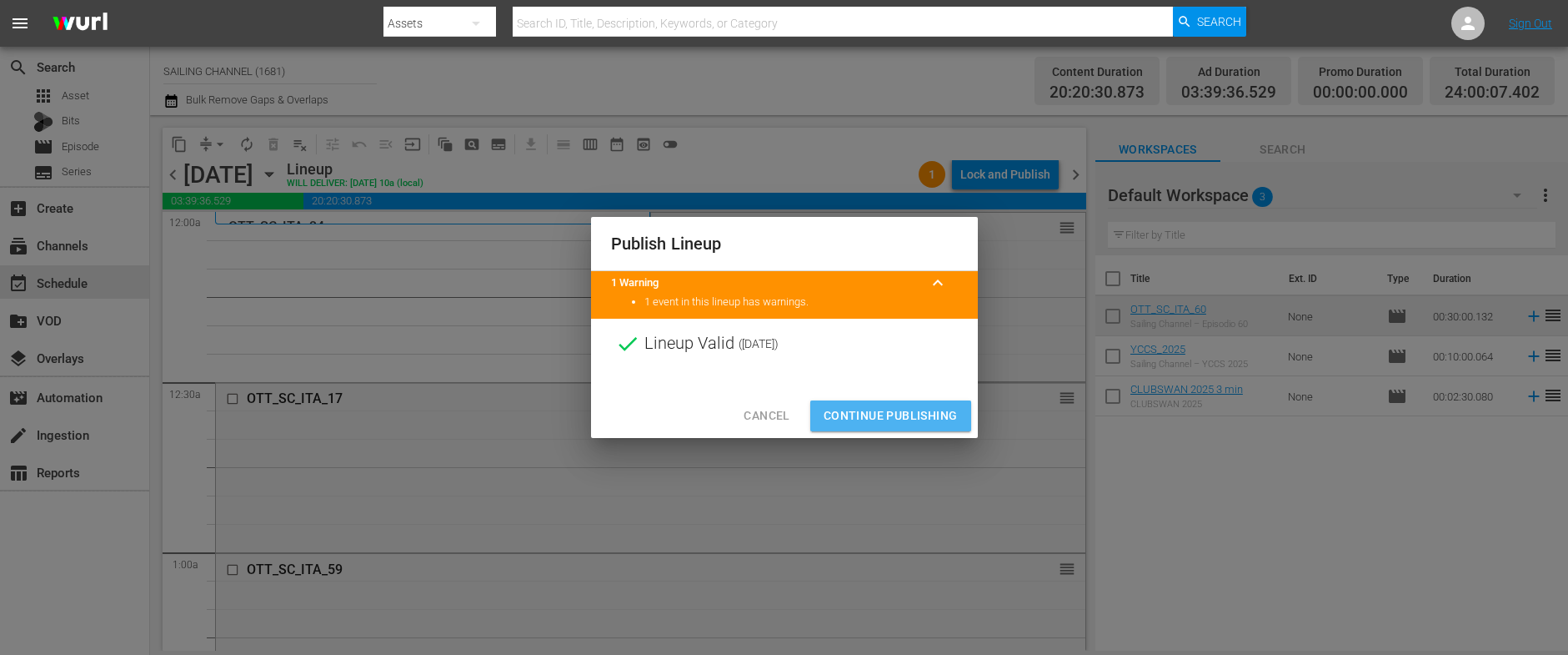
click at [879, 408] on span "Continue Publishing" at bounding box center [890, 416] width 134 height 21
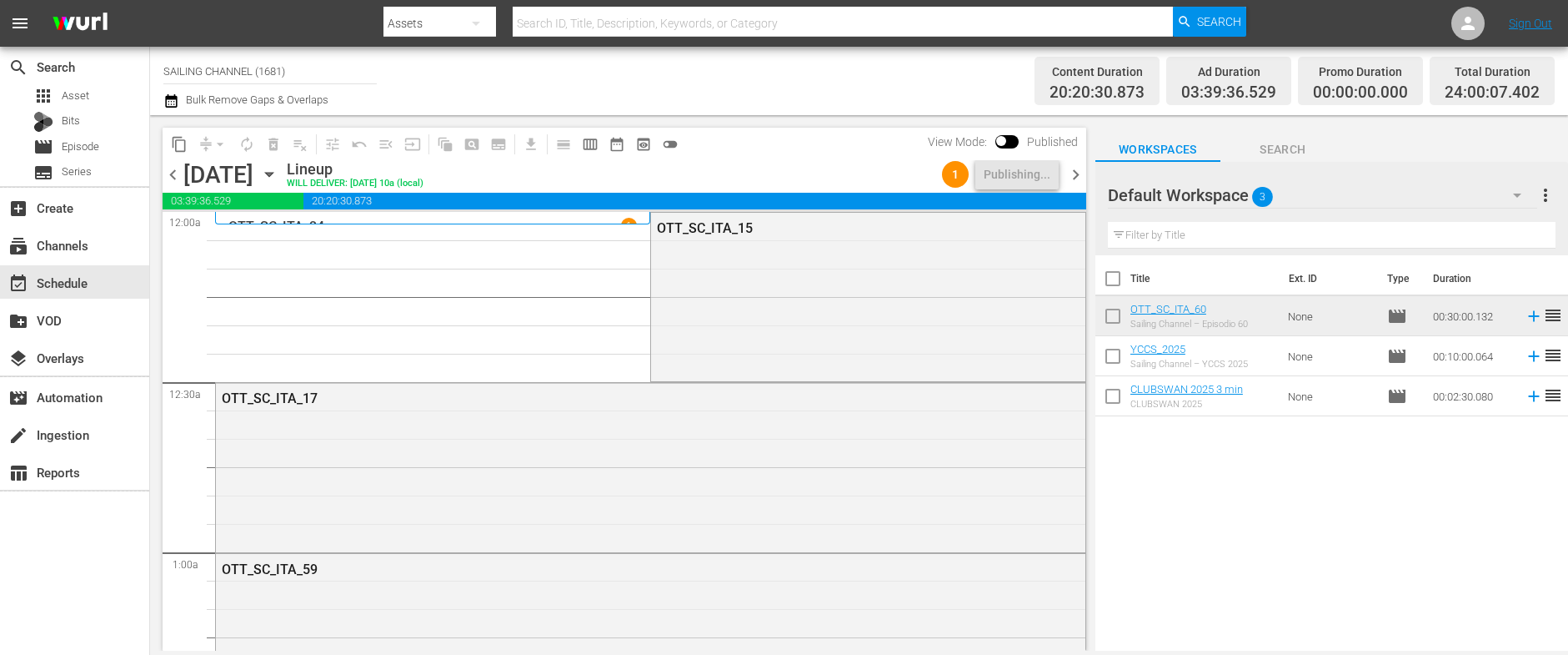
click at [273, 175] on icon "button" at bounding box center [268, 175] width 8 height 4
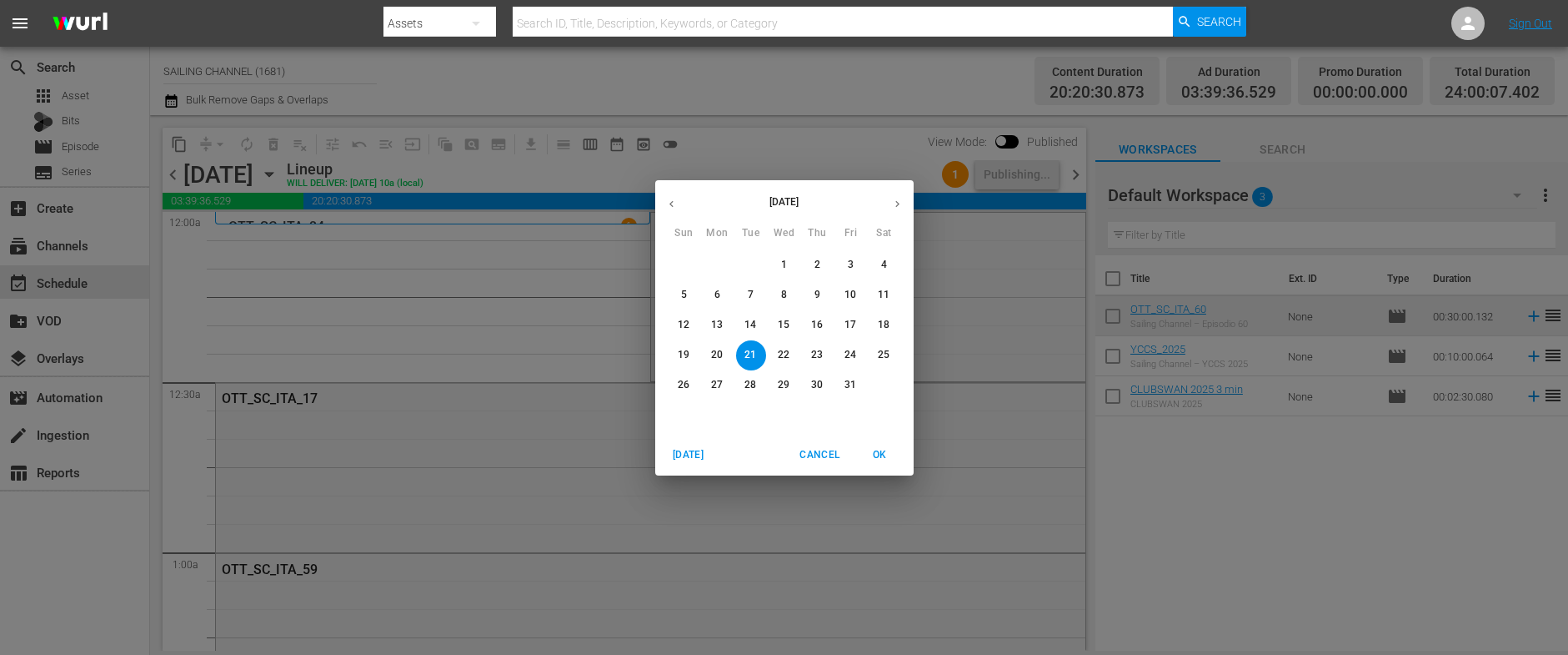
click at [717, 326] on p "13" at bounding box center [716, 325] width 11 height 14
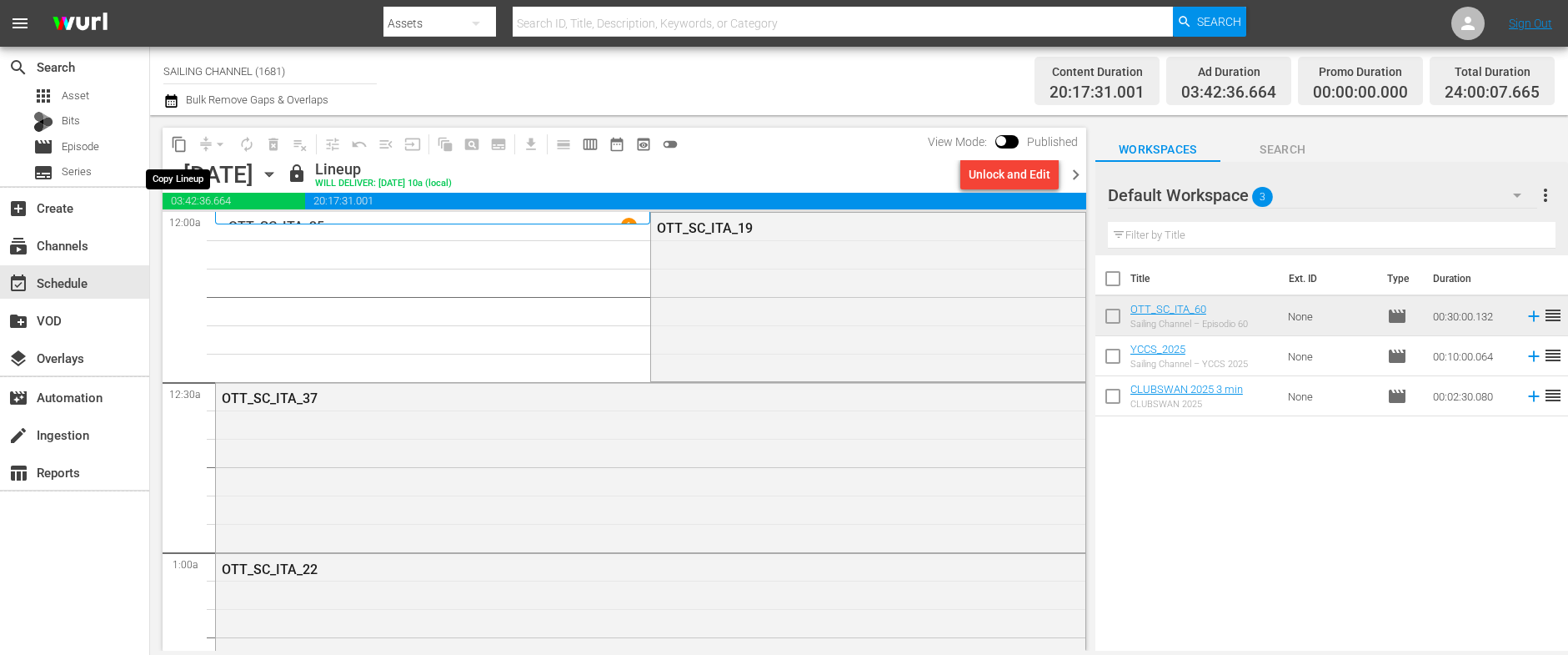
click at [173, 139] on span "content_copy" at bounding box center [179, 144] width 17 height 17
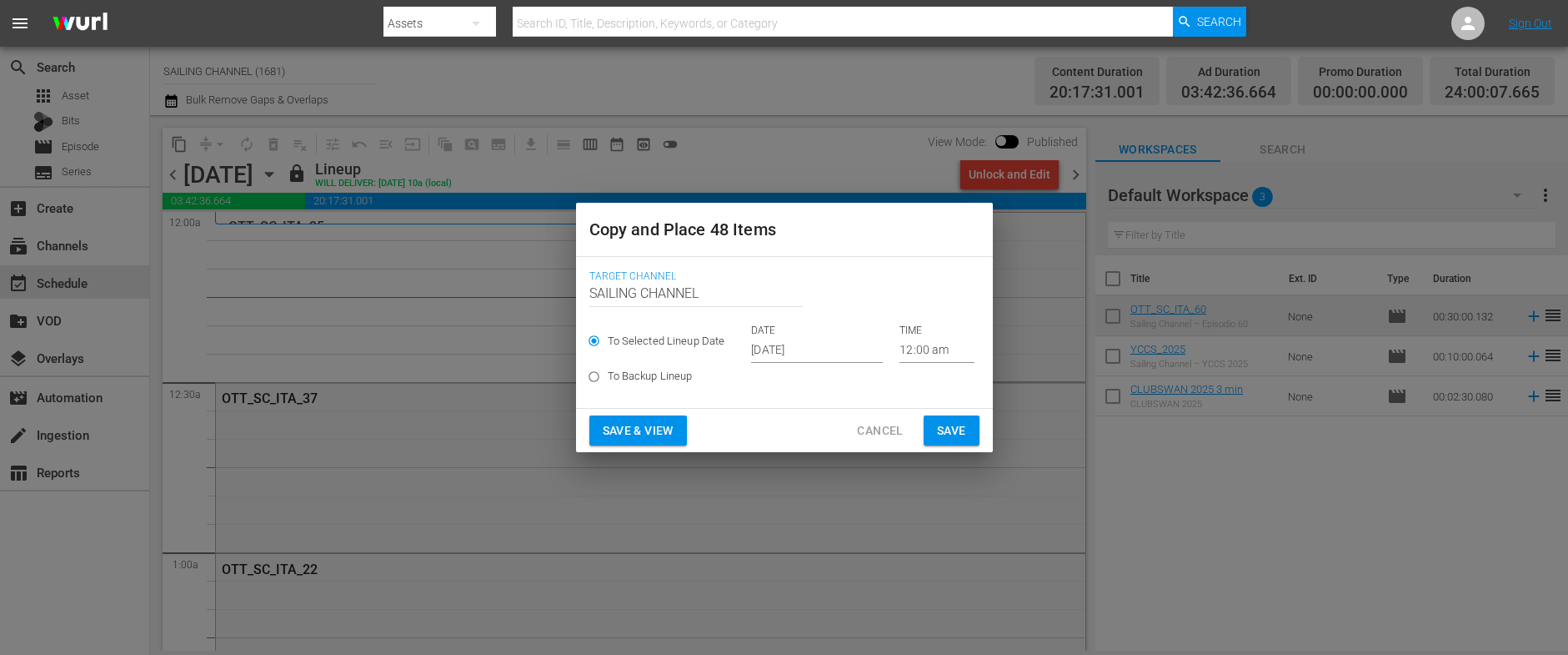
click at [802, 351] on input "[DATE]" at bounding box center [816, 350] width 131 height 25
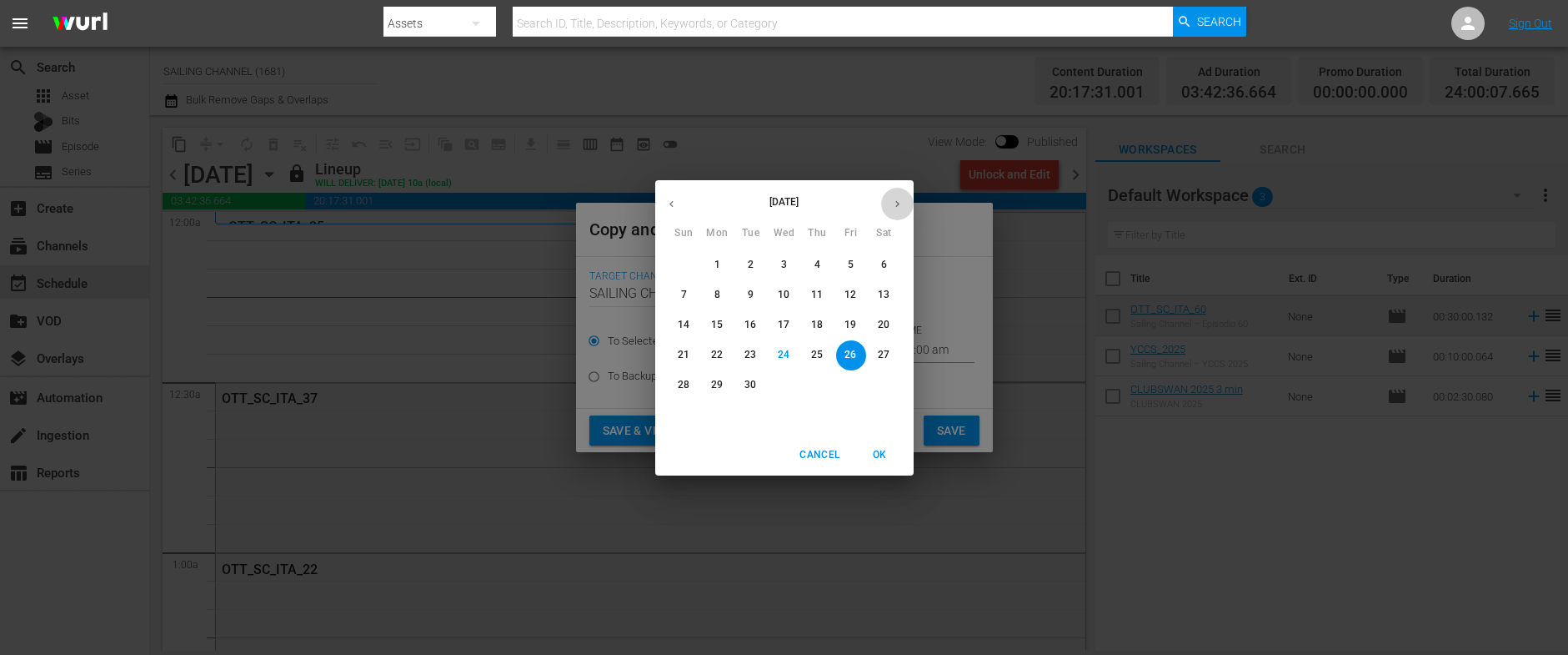
click at [891, 206] on icon "button" at bounding box center [897, 204] width 12 height 12
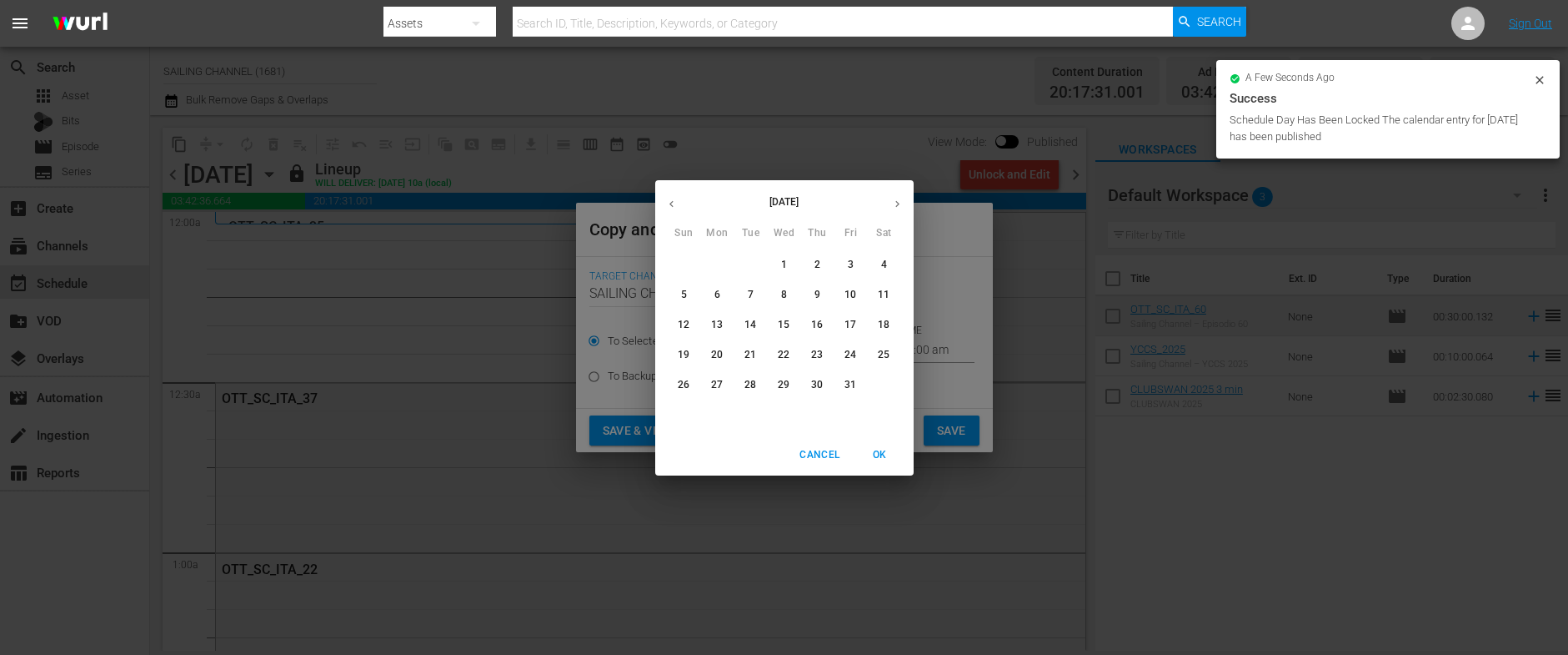
click at [784, 357] on p "22" at bounding box center [783, 355] width 11 height 14
type input "Oct 22nd 2025"
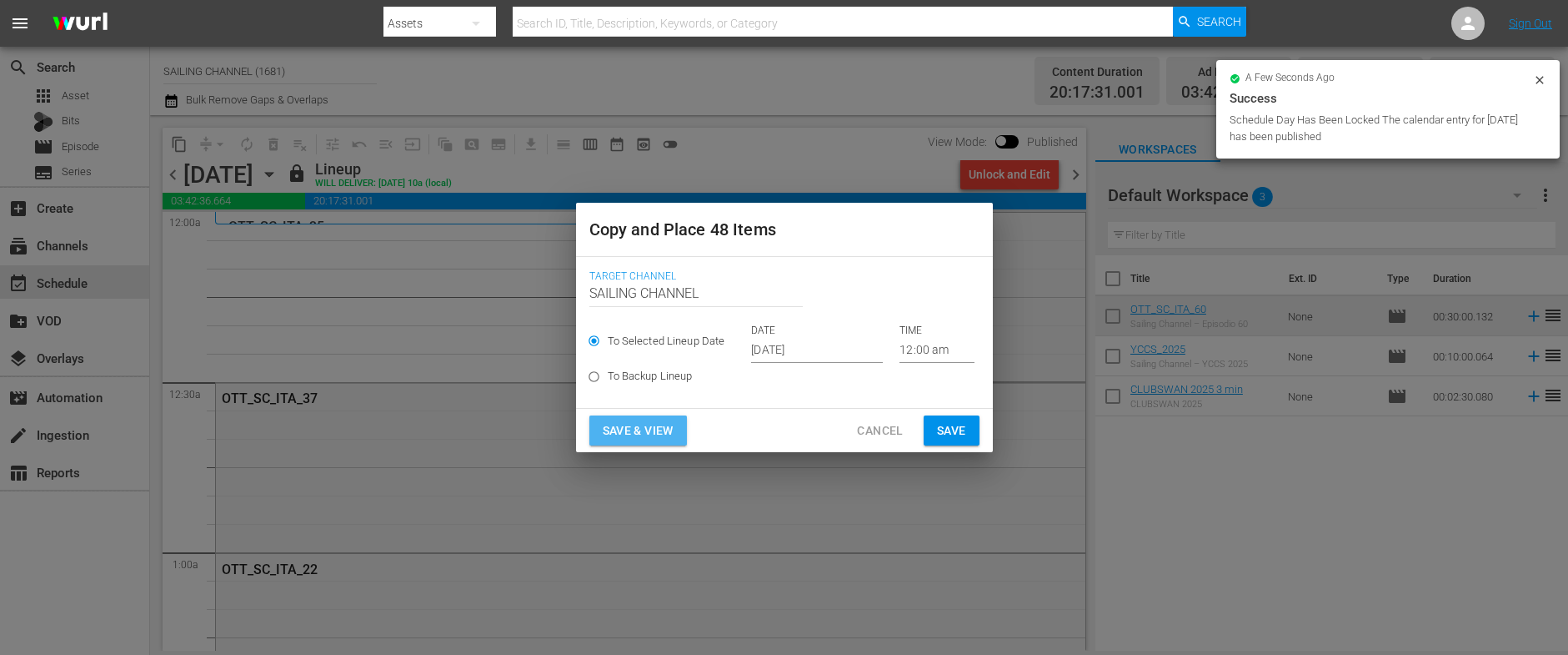
click at [608, 424] on span "Save & View" at bounding box center [638, 431] width 71 height 21
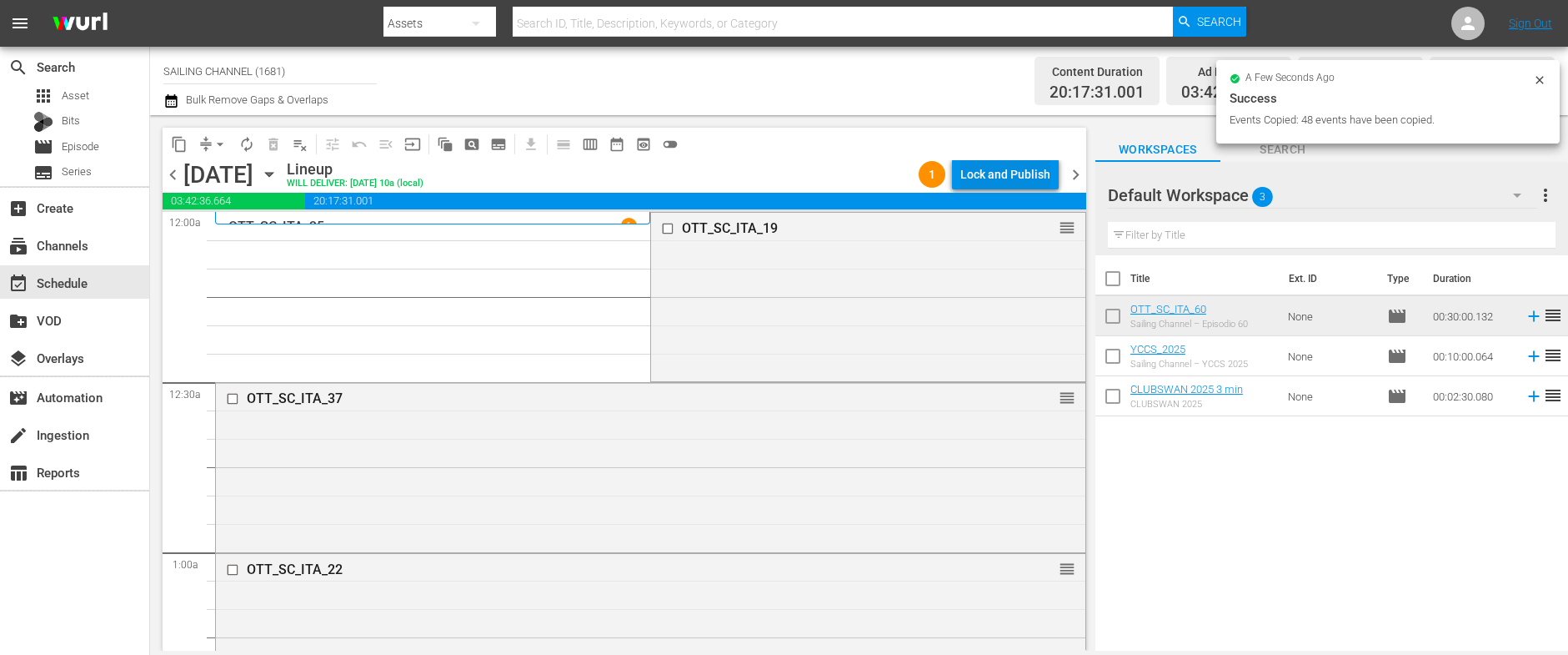
click at [994, 173] on div "Lock and Publish" at bounding box center [1005, 174] width 90 height 30
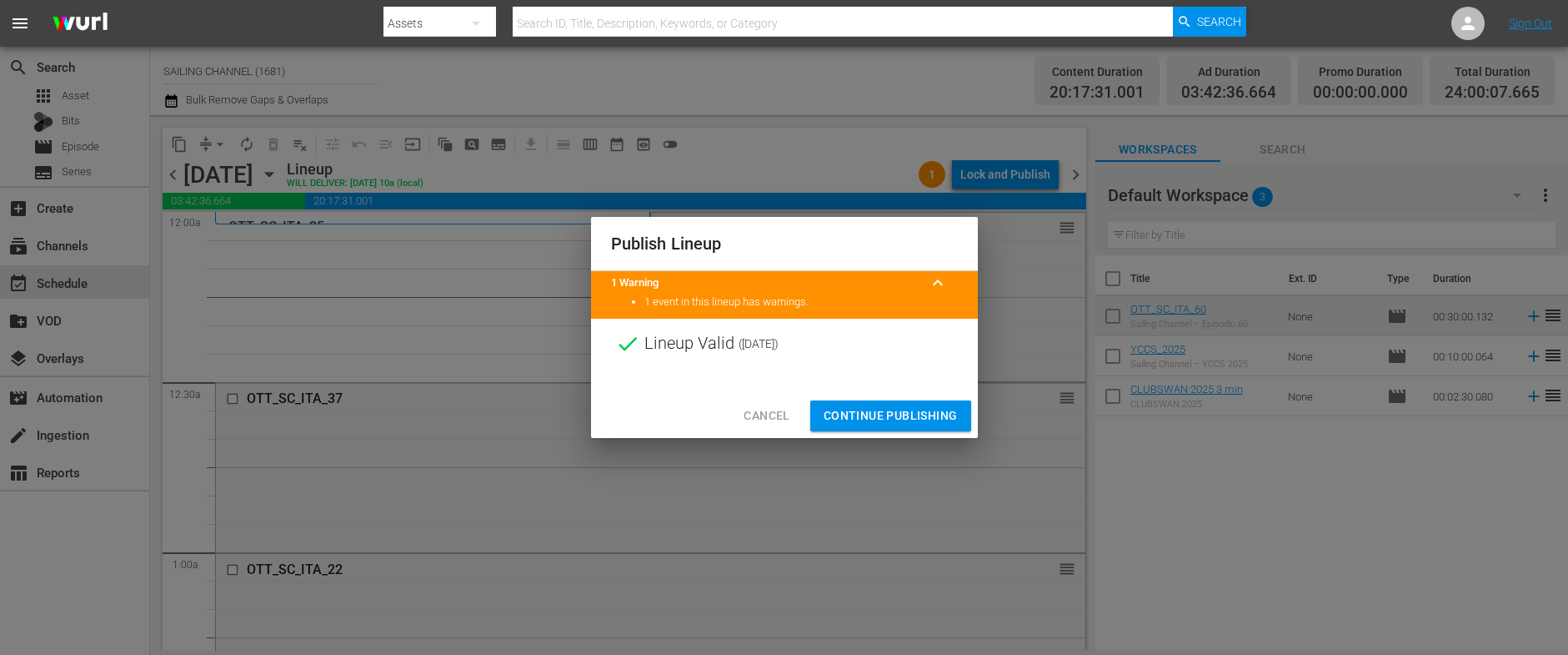
click at [866, 413] on span "Continue Publishing" at bounding box center [890, 416] width 134 height 21
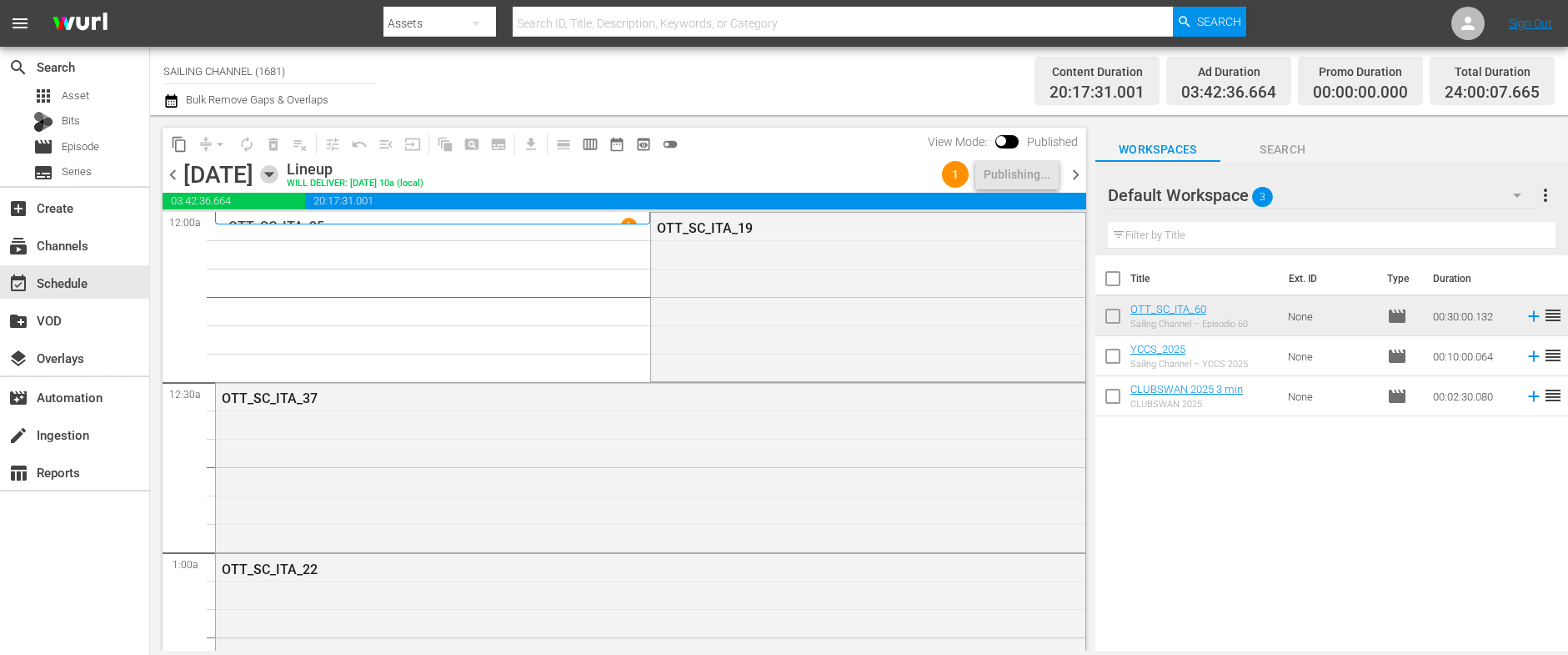
click at [278, 174] on icon "button" at bounding box center [269, 174] width 19 height 19
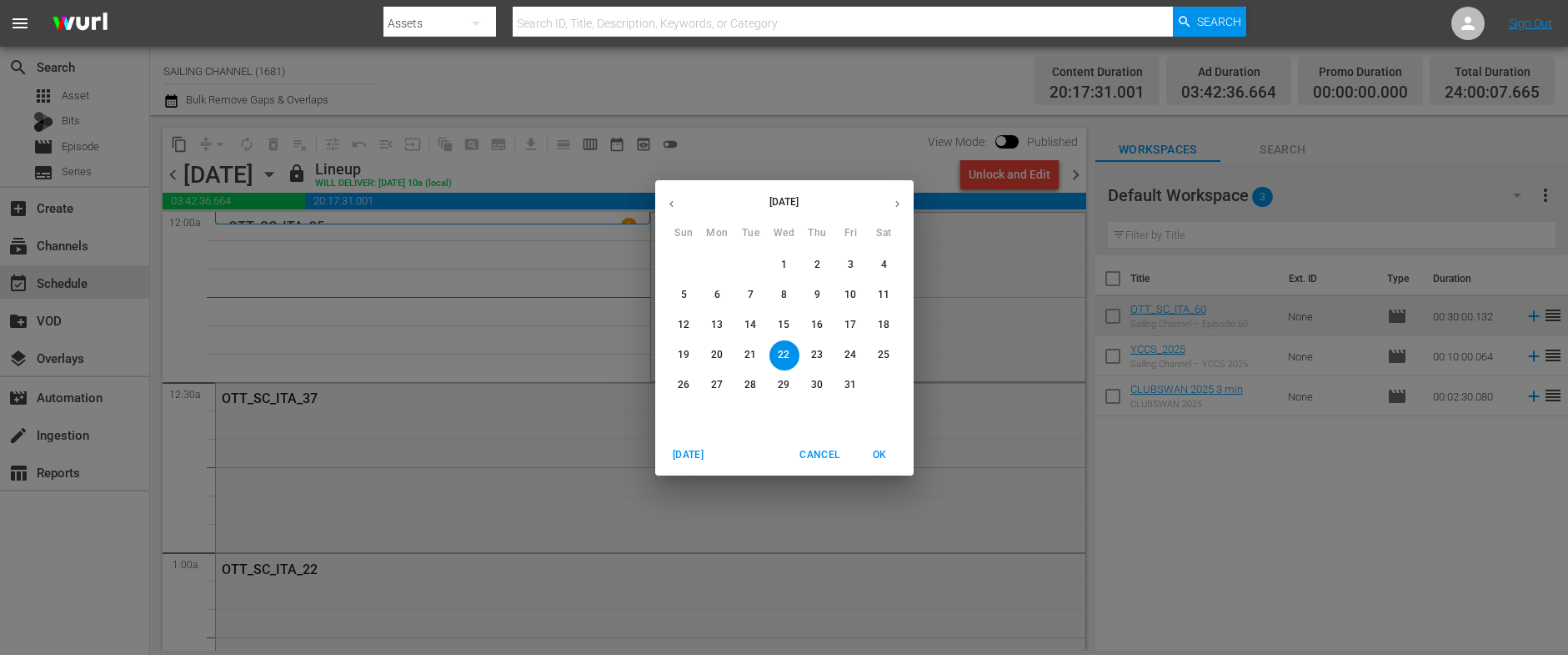
click at [747, 324] on p "14" at bounding box center [750, 325] width 11 height 14
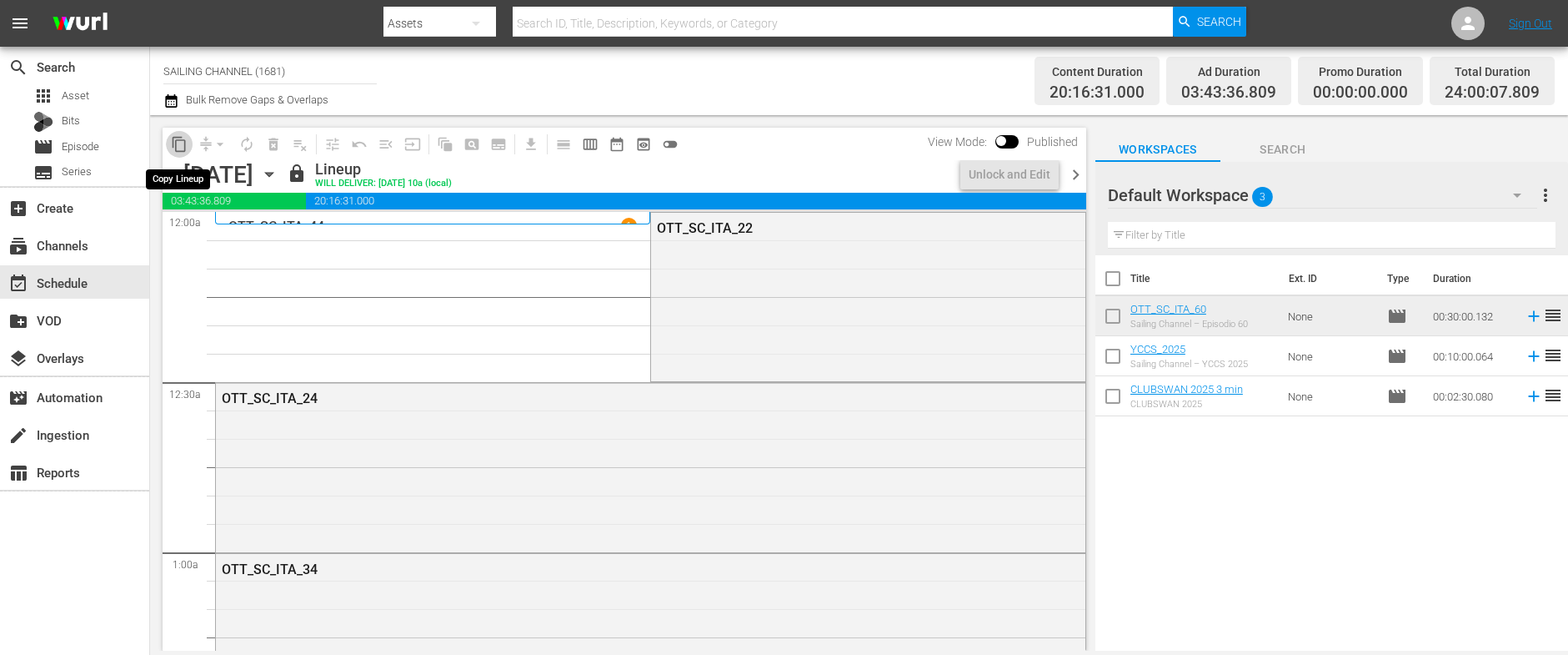
click at [176, 143] on span "content_copy" at bounding box center [179, 144] width 17 height 17
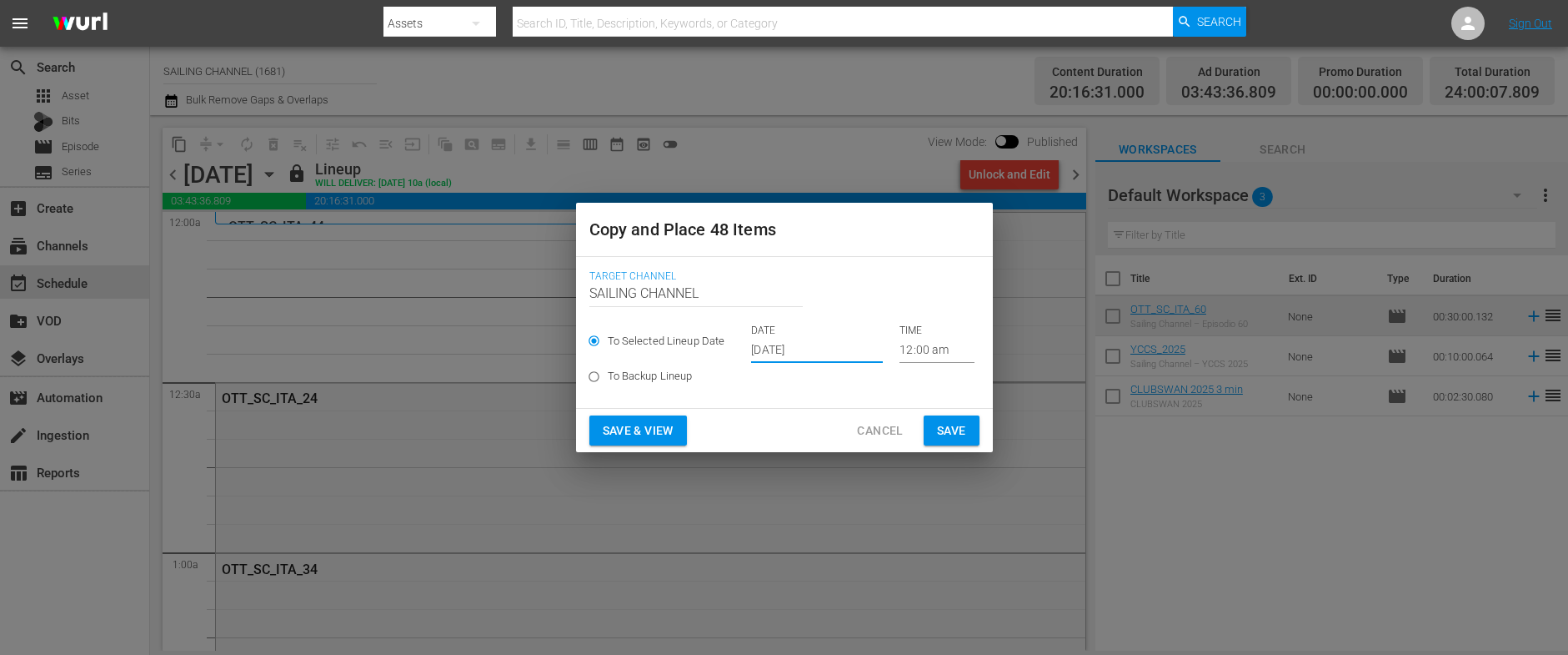
click at [832, 354] on input "[DATE]" at bounding box center [816, 350] width 131 height 25
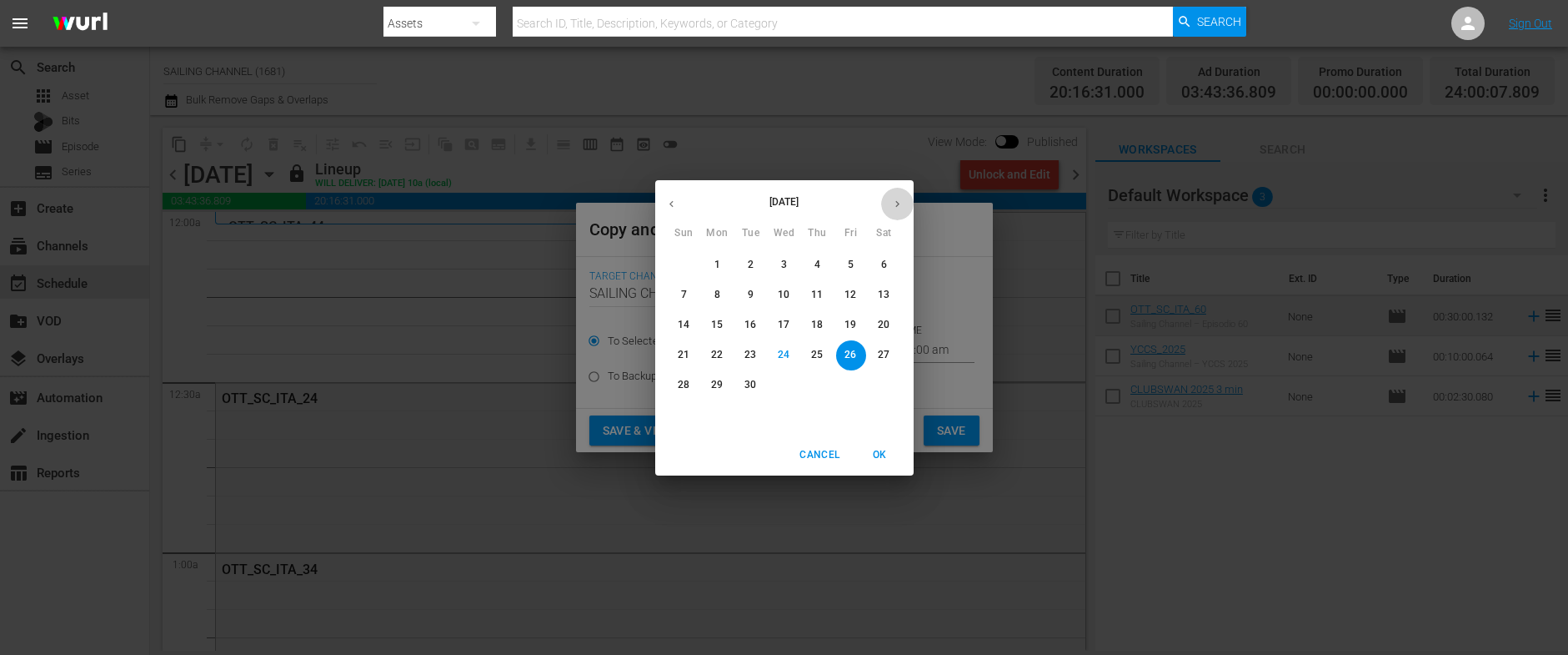
click at [893, 201] on icon "button" at bounding box center [897, 204] width 12 height 12
click at [821, 348] on p "23" at bounding box center [816, 355] width 11 height 14
type input "Oct 23rd 2025"
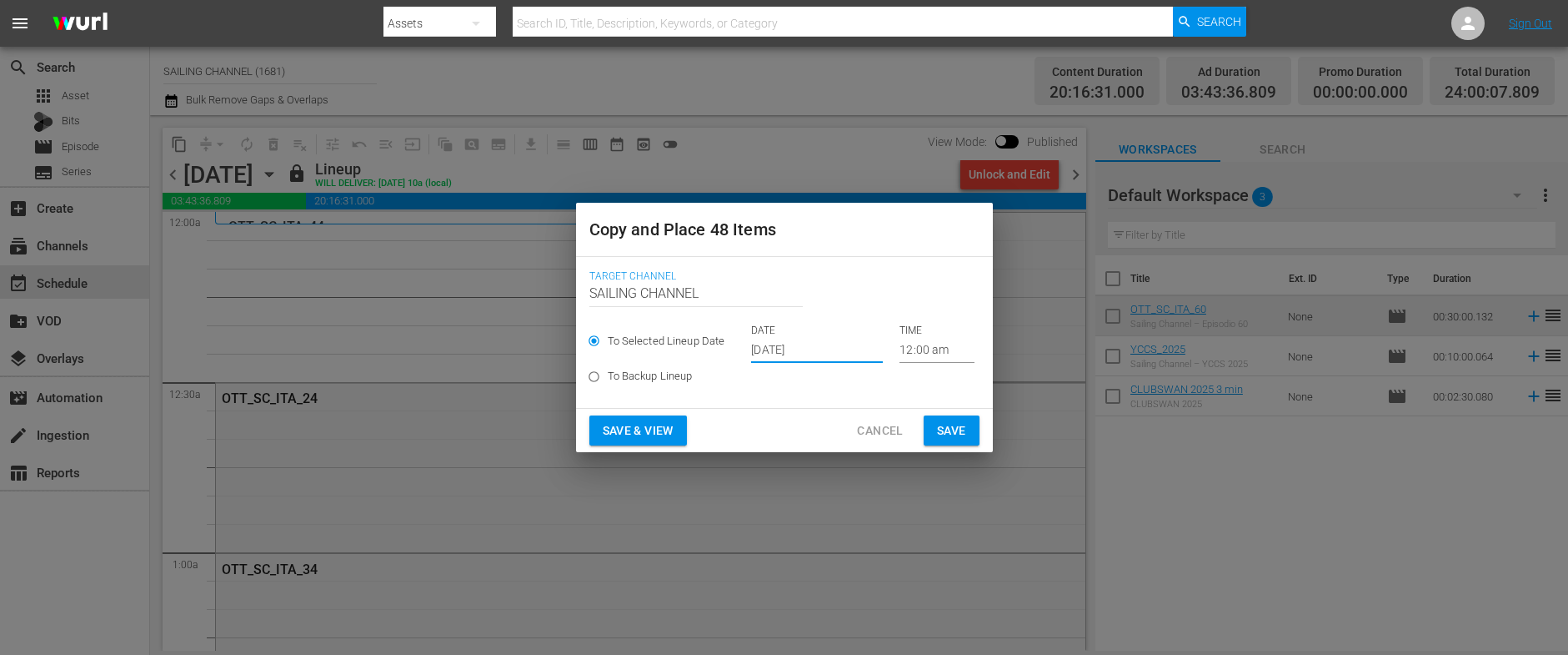
click at [634, 419] on button "Save & View" at bounding box center [638, 430] width 98 height 31
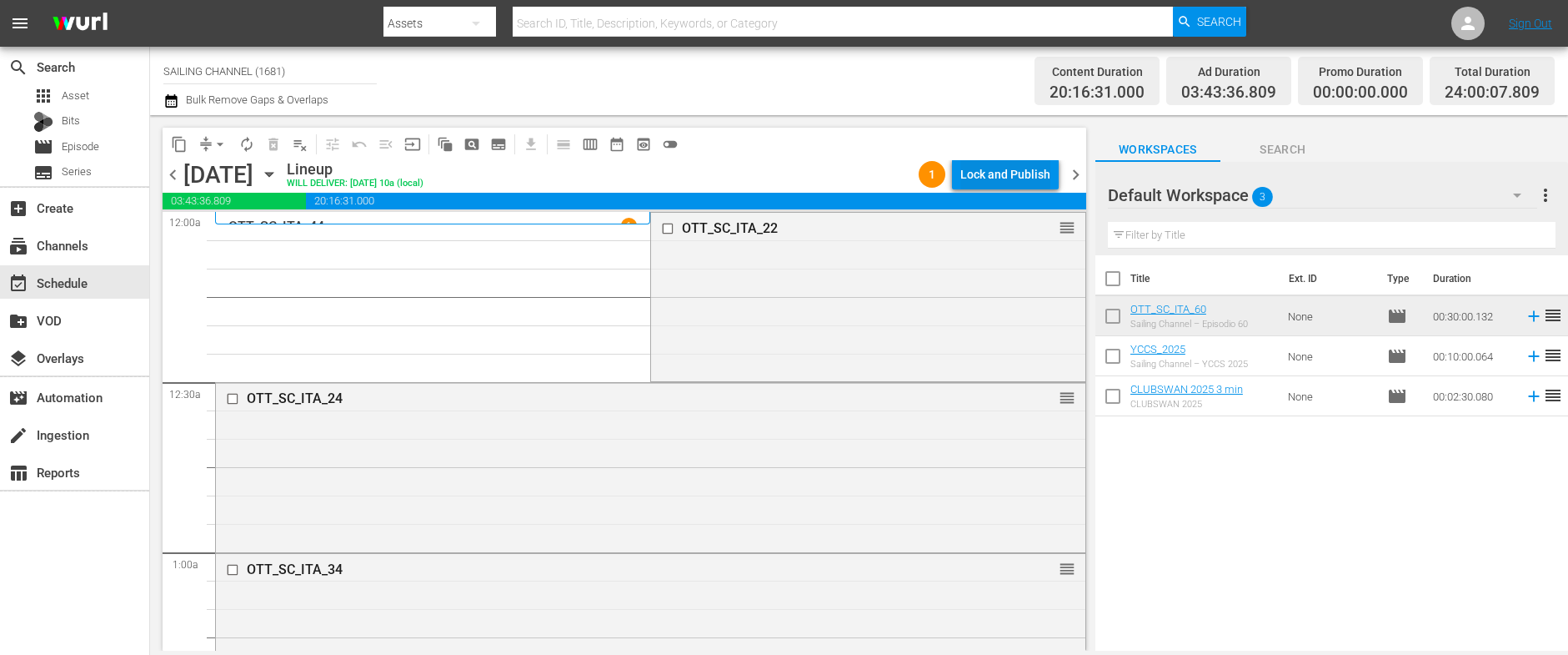
click at [988, 172] on div "Lock and Publish" at bounding box center [1005, 174] width 90 height 30
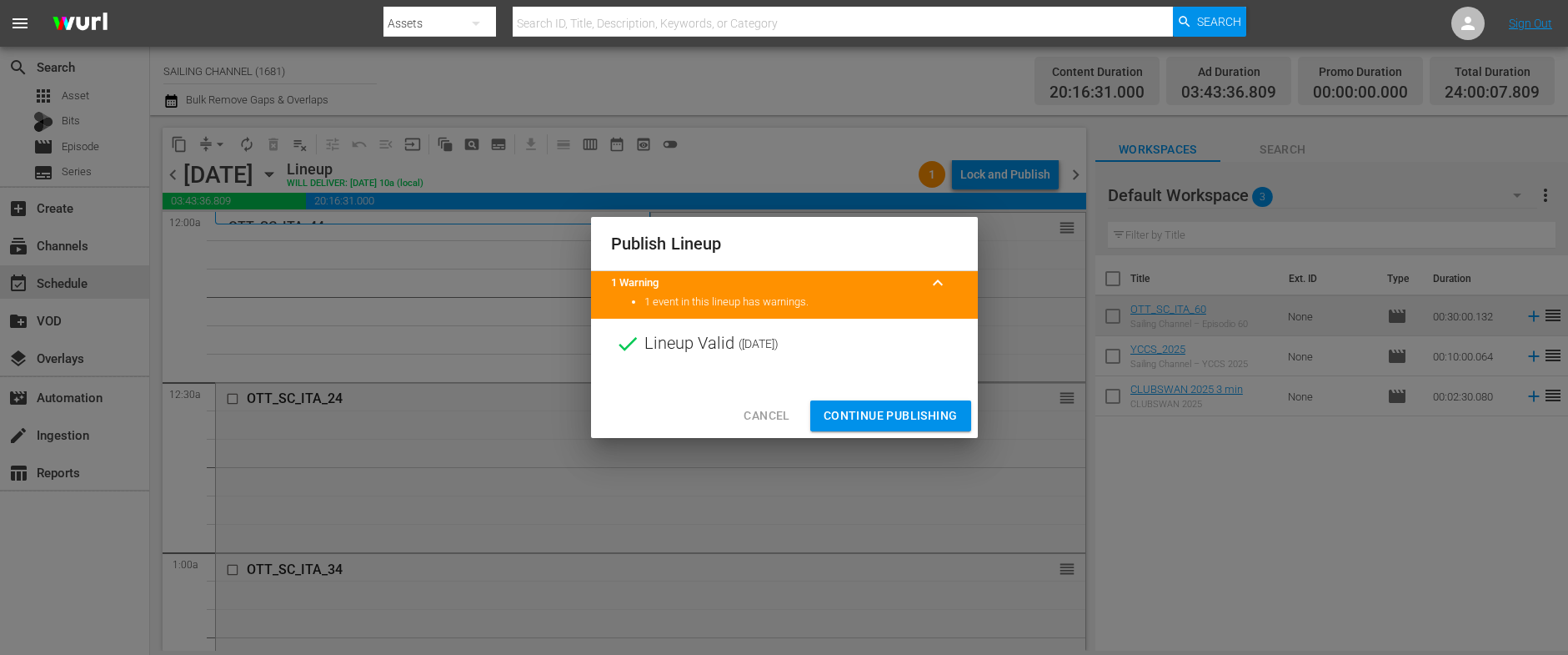
click at [878, 408] on span "Continue Publishing" at bounding box center [890, 416] width 134 height 21
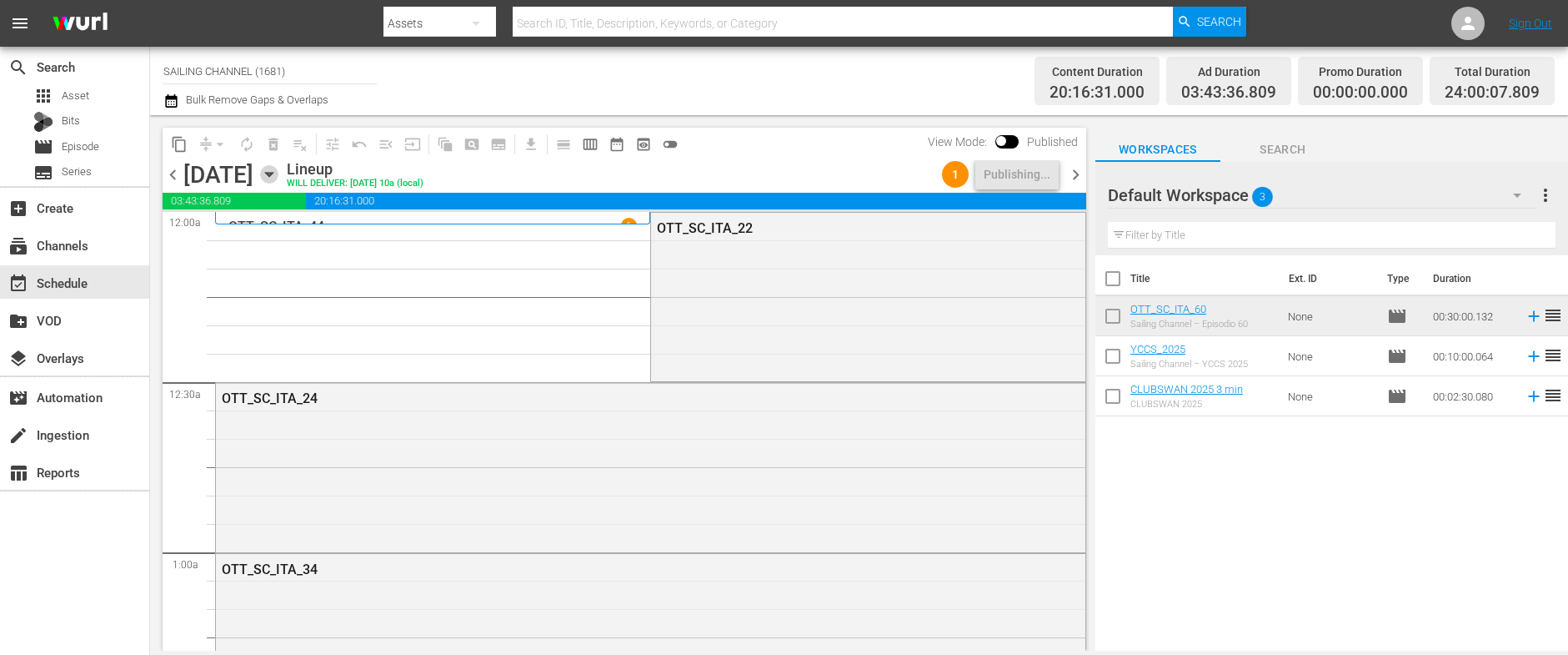
click at [278, 177] on icon "button" at bounding box center [269, 174] width 19 height 19
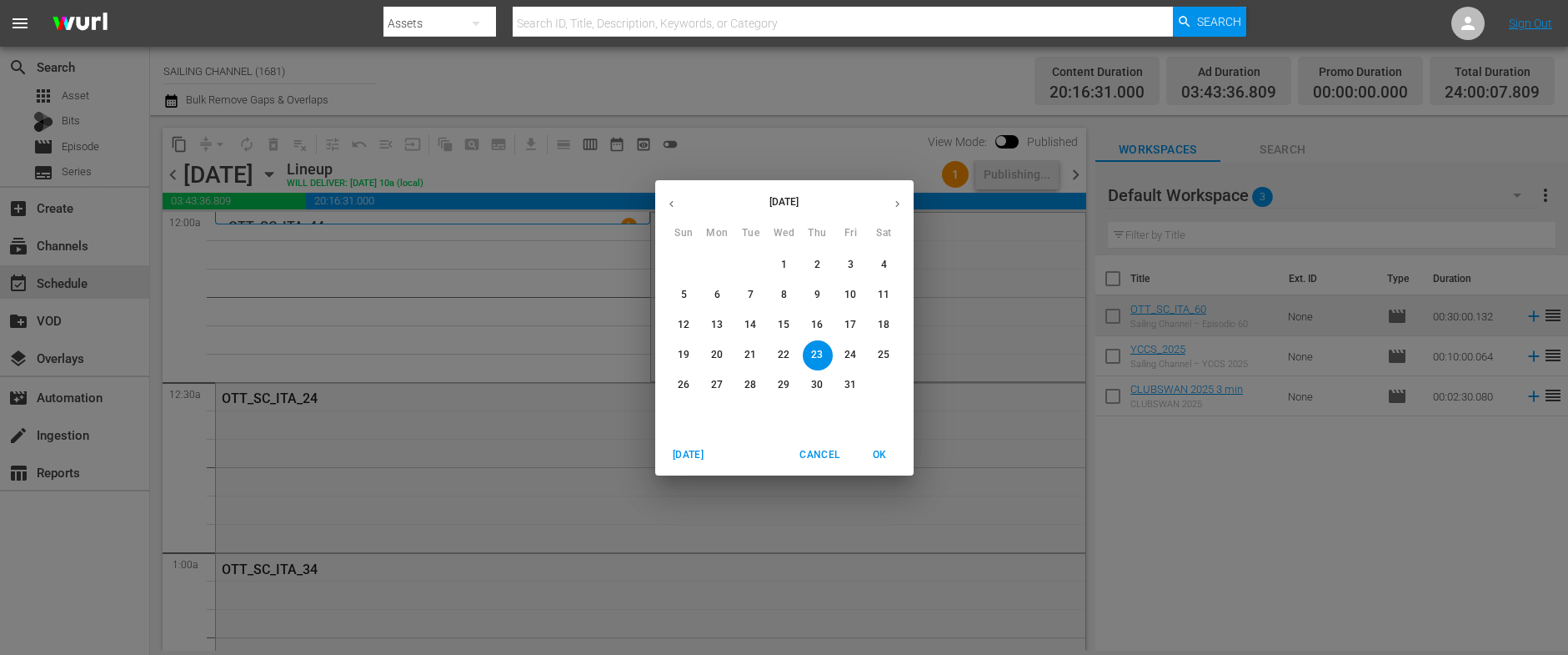
drag, startPoint x: 784, startPoint y: 326, endPoint x: 811, endPoint y: 344, distance: 32.4
click at [784, 326] on p "15" at bounding box center [783, 325] width 11 height 14
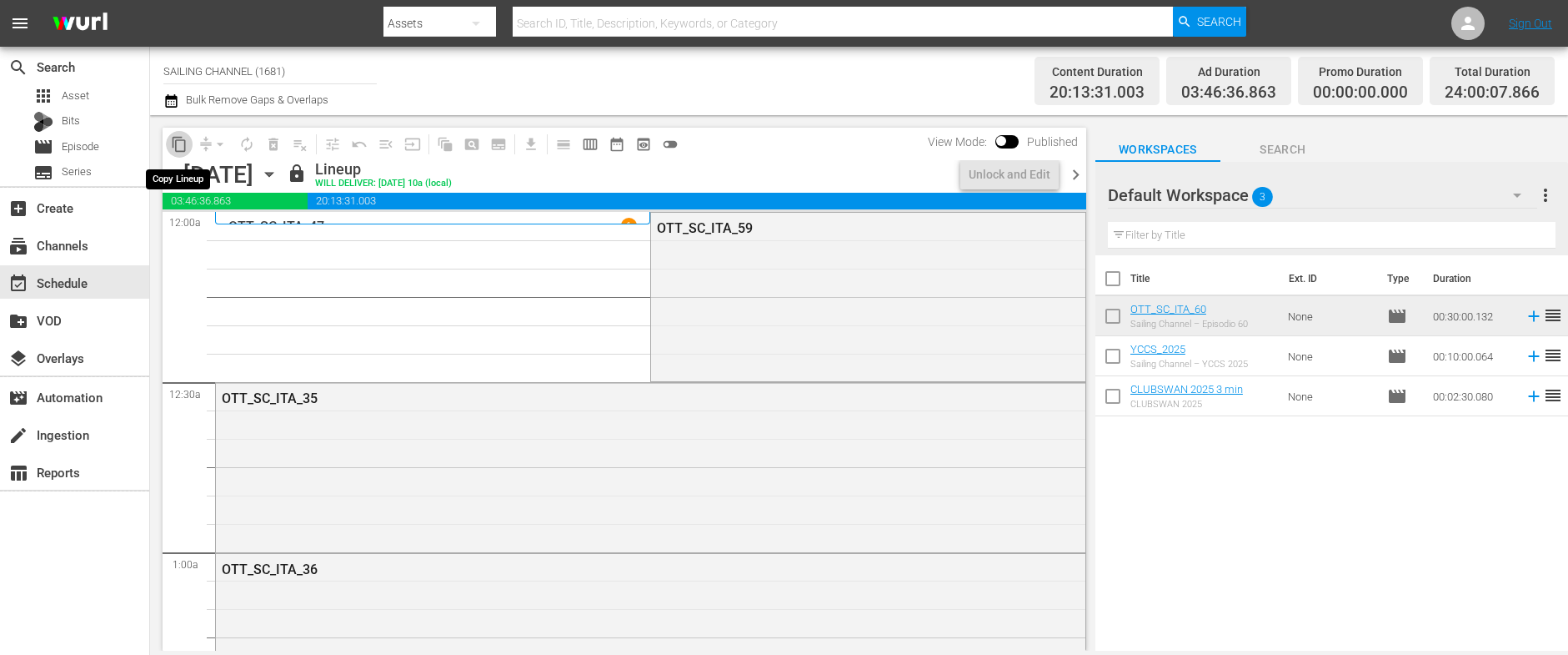
click at [187, 145] on span "content_copy" at bounding box center [179, 144] width 17 height 17
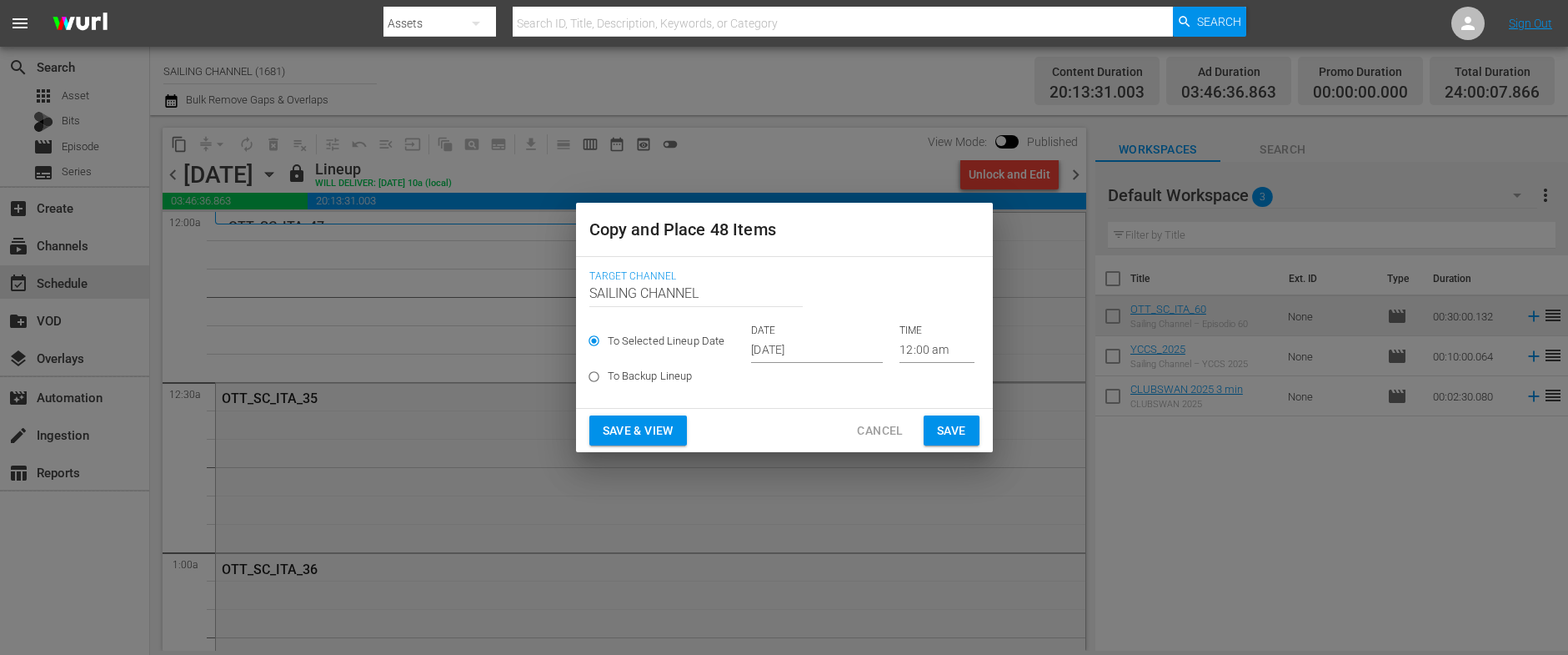
click at [784, 352] on input "Sep 26th 2025" at bounding box center [816, 350] width 131 height 25
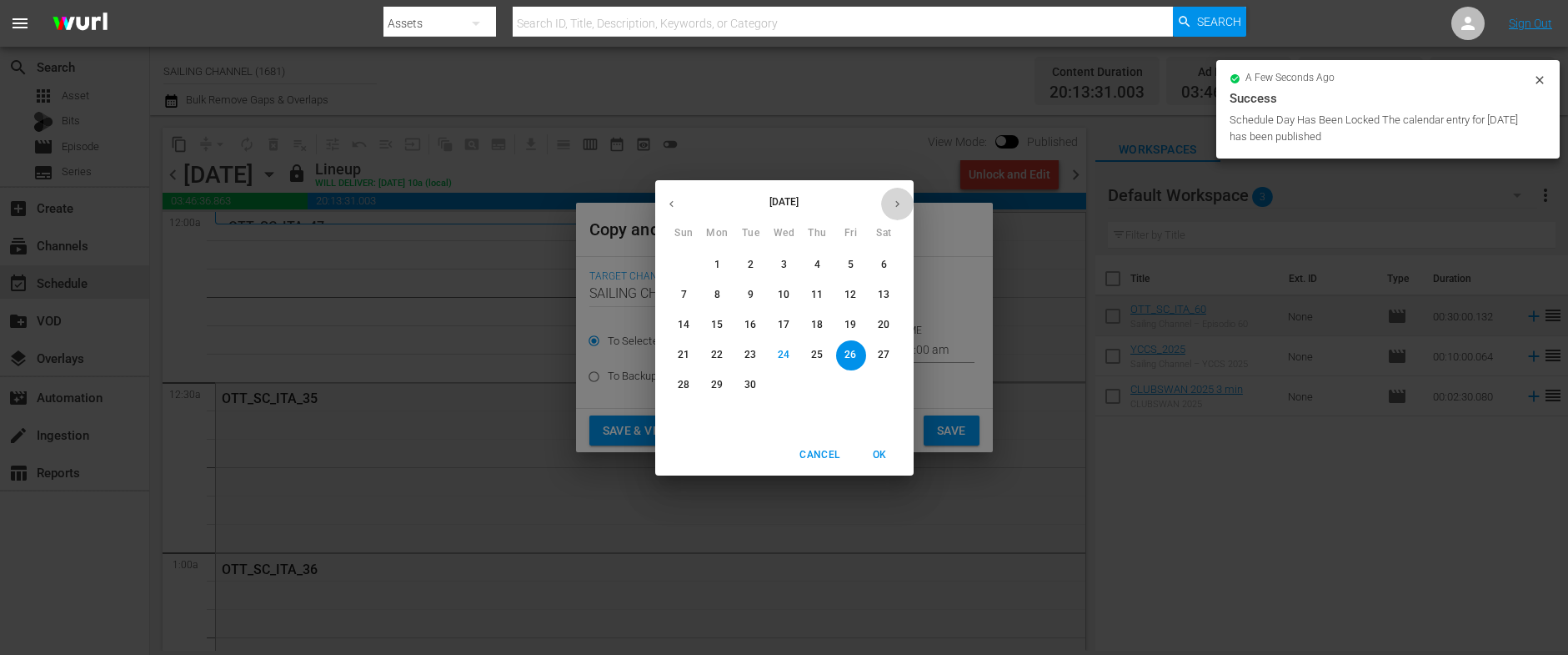
click at [892, 203] on icon "button" at bounding box center [897, 204] width 12 height 12
click at [853, 348] on p "24" at bounding box center [850, 355] width 11 height 14
type input "Oct 24th 2025"
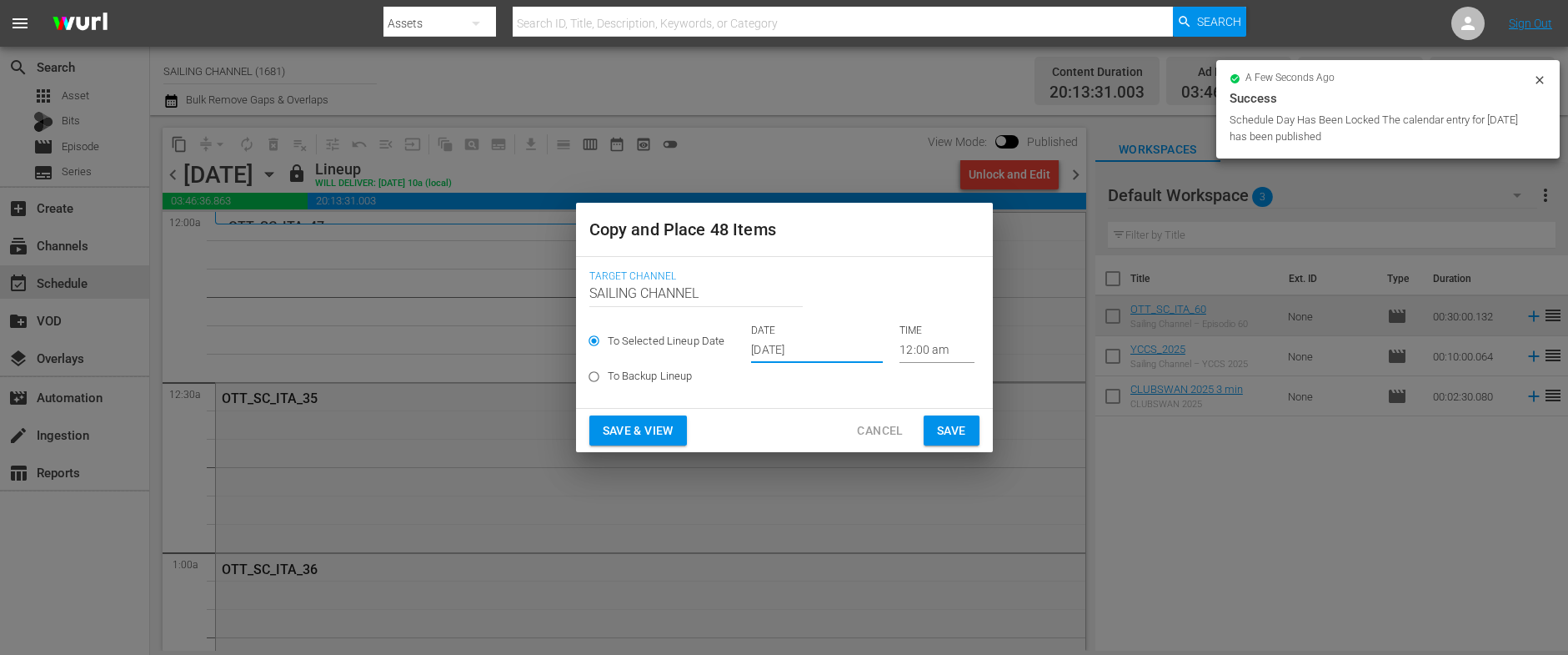
click at [619, 425] on span "Save & View" at bounding box center [638, 431] width 71 height 21
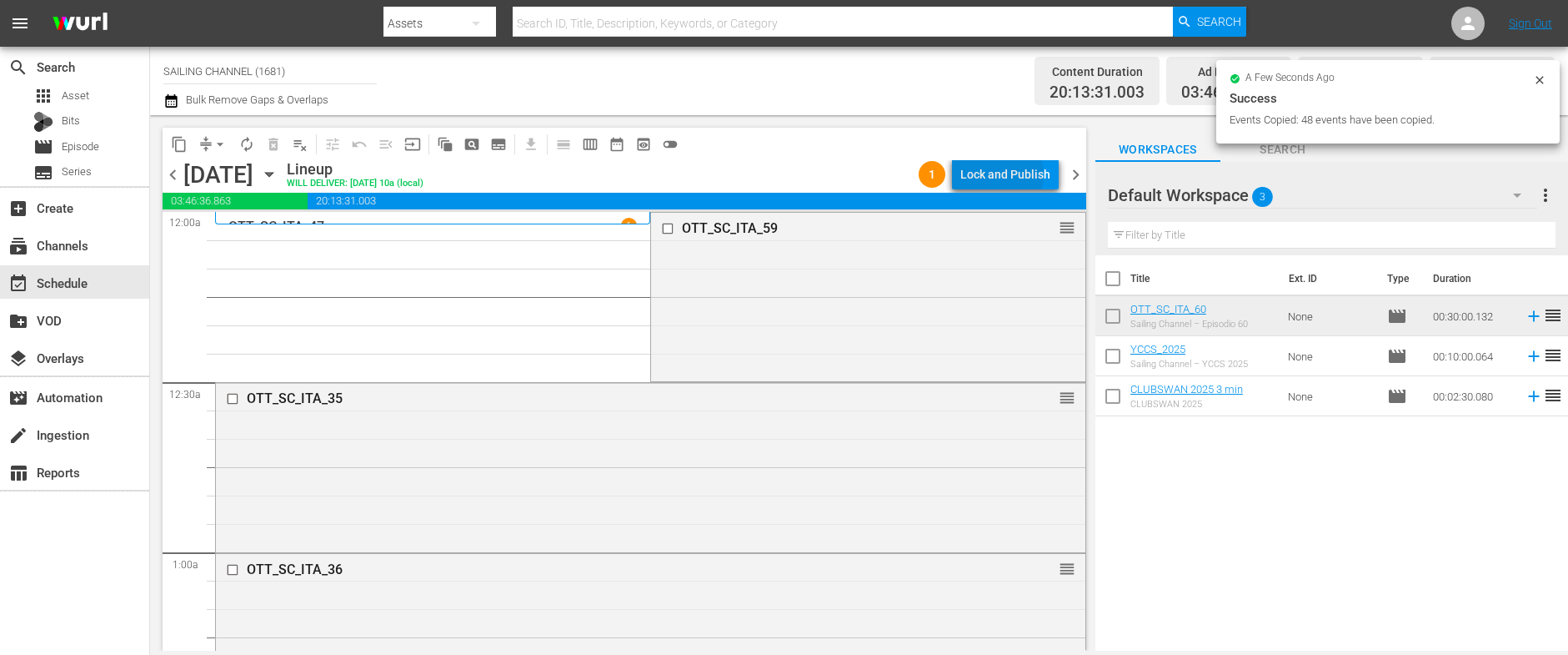
click at [999, 175] on div "Lock and Publish" at bounding box center [1005, 174] width 90 height 30
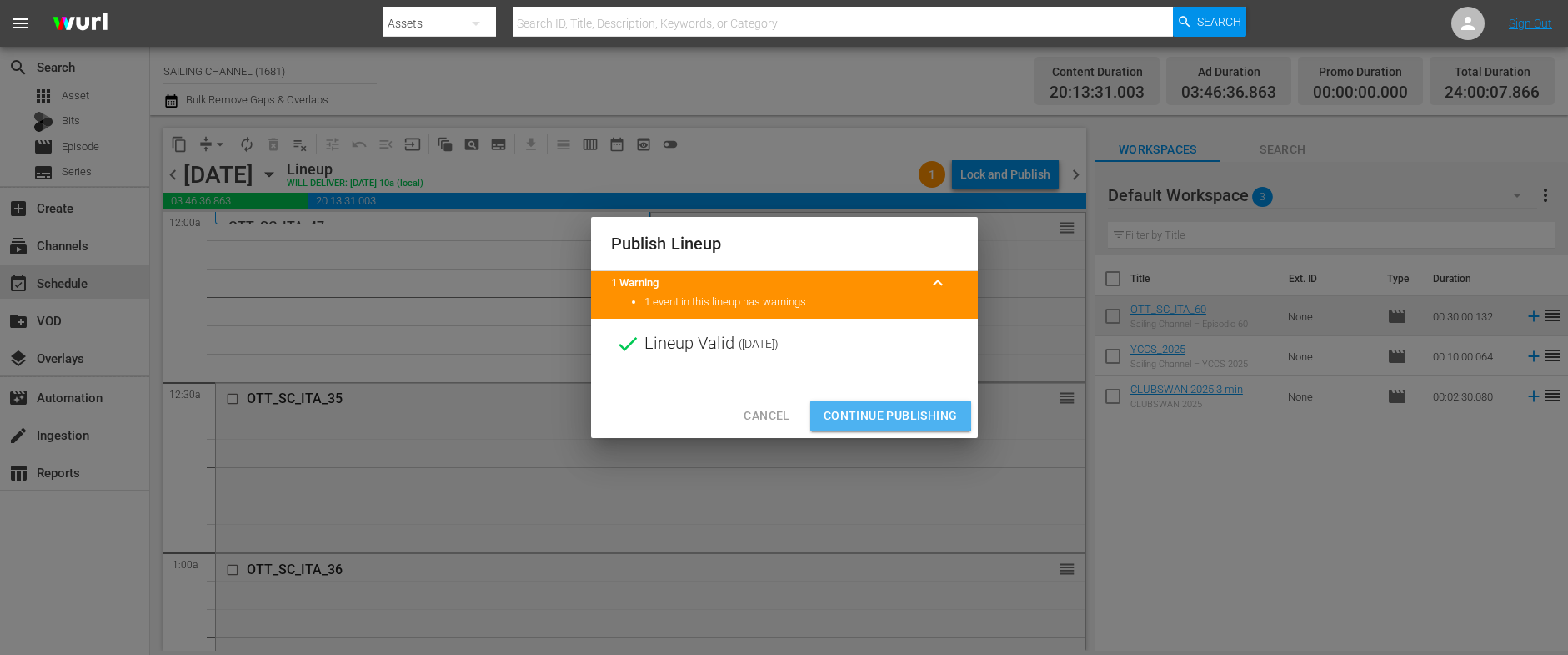
click at [861, 414] on span "Continue Publishing" at bounding box center [890, 416] width 134 height 21
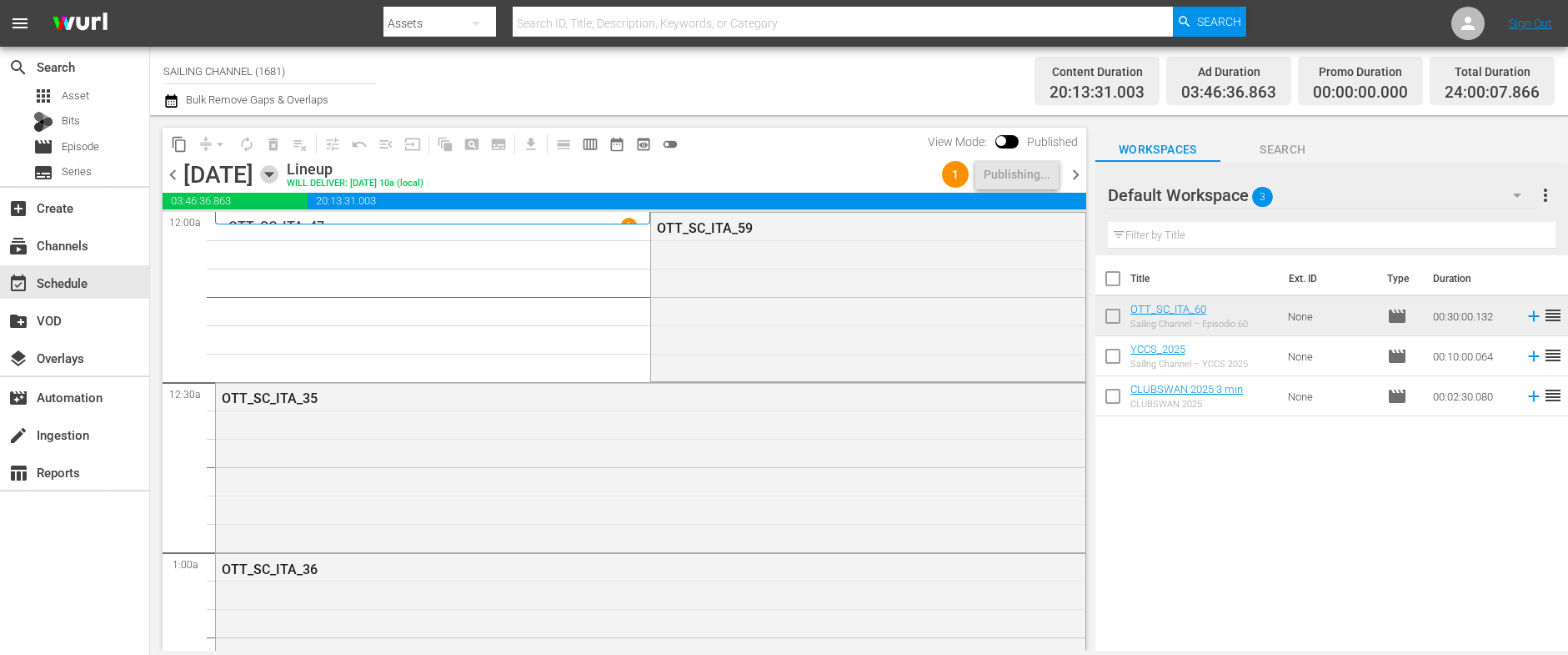
click at [273, 175] on icon "button" at bounding box center [268, 175] width 8 height 4
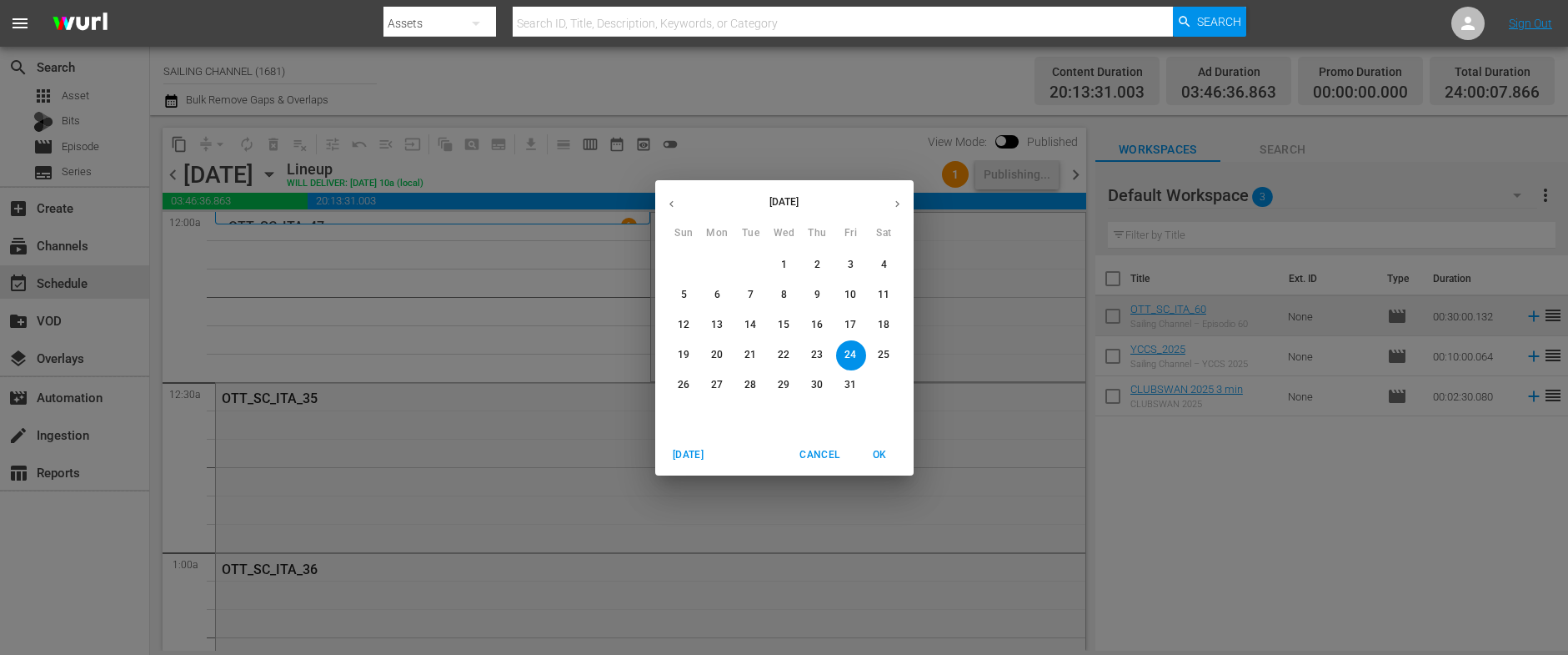
drag, startPoint x: 822, startPoint y: 324, endPoint x: 836, endPoint y: 327, distance: 14.3
click at [822, 324] on p "16" at bounding box center [816, 325] width 11 height 14
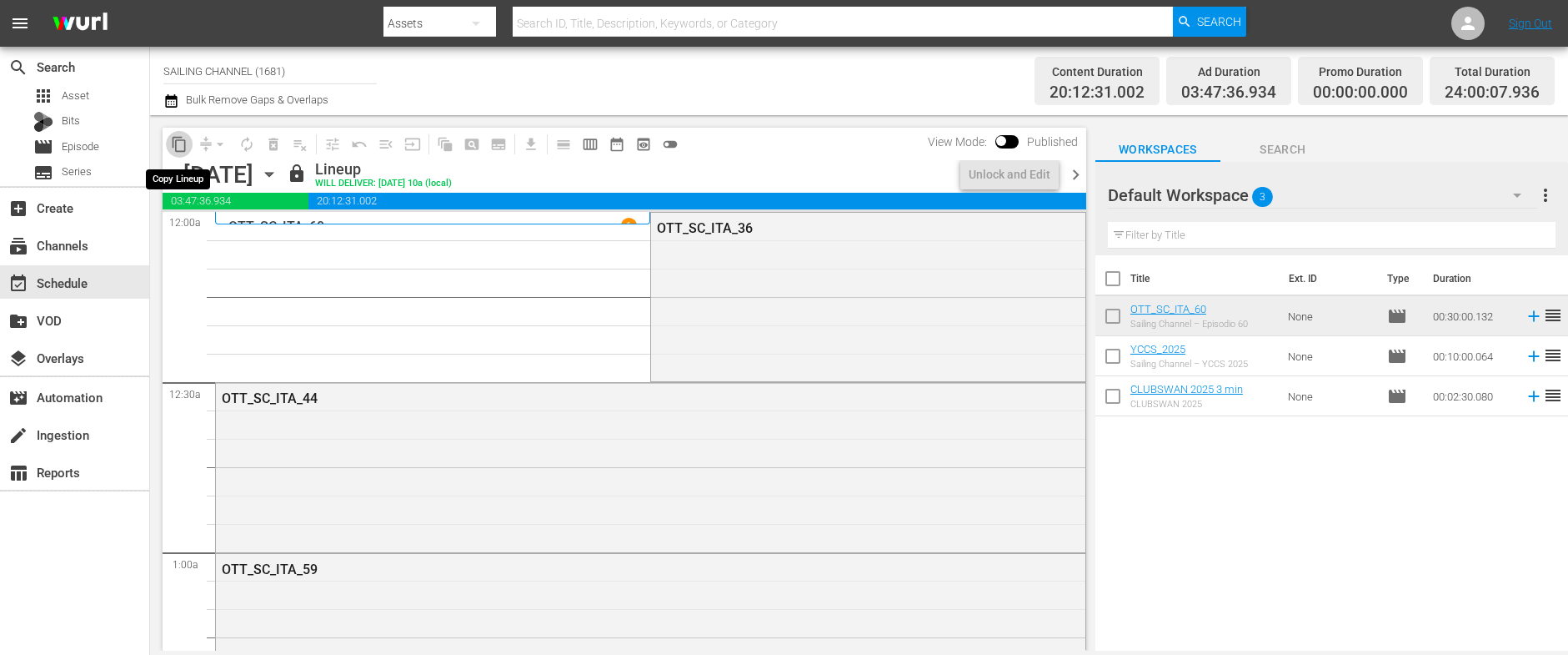
click at [178, 143] on span "content_copy" at bounding box center [179, 144] width 17 height 17
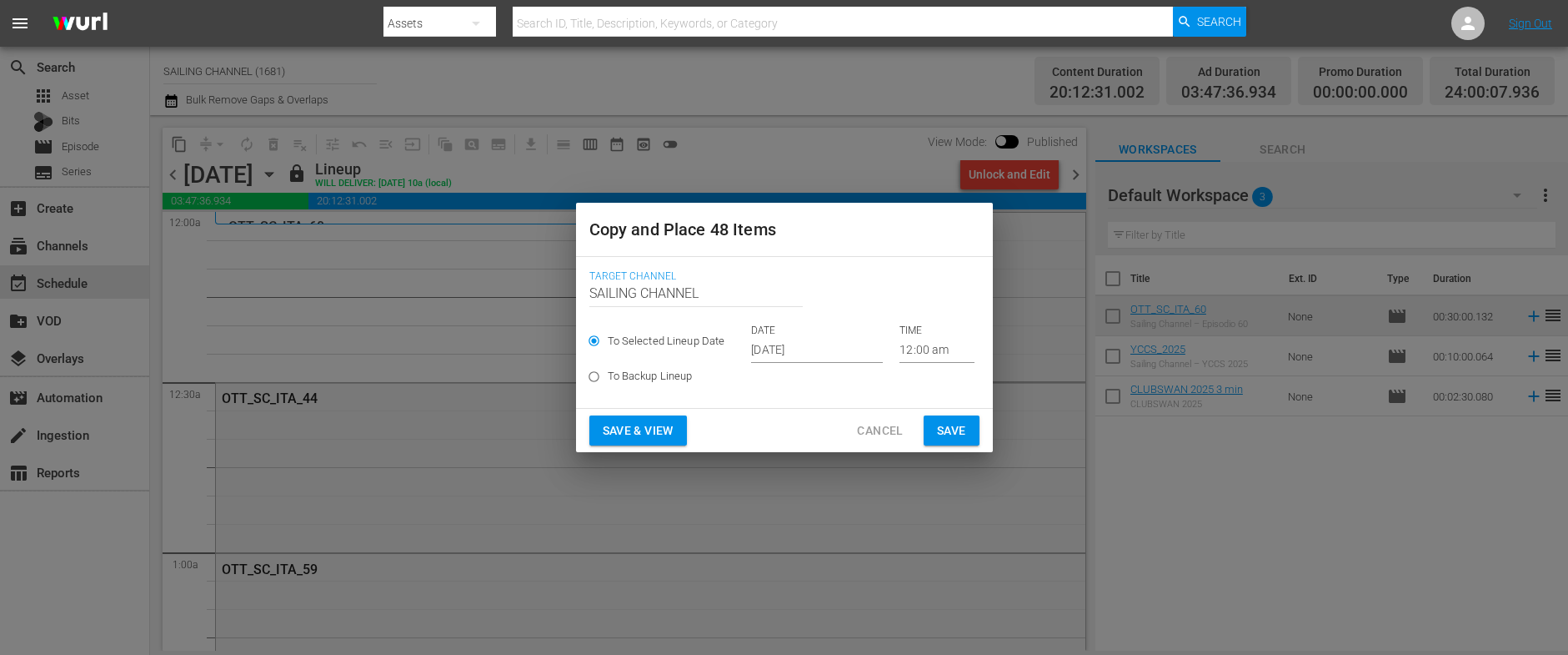
click at [828, 349] on input "Sep 26th 2025" at bounding box center [816, 350] width 131 height 25
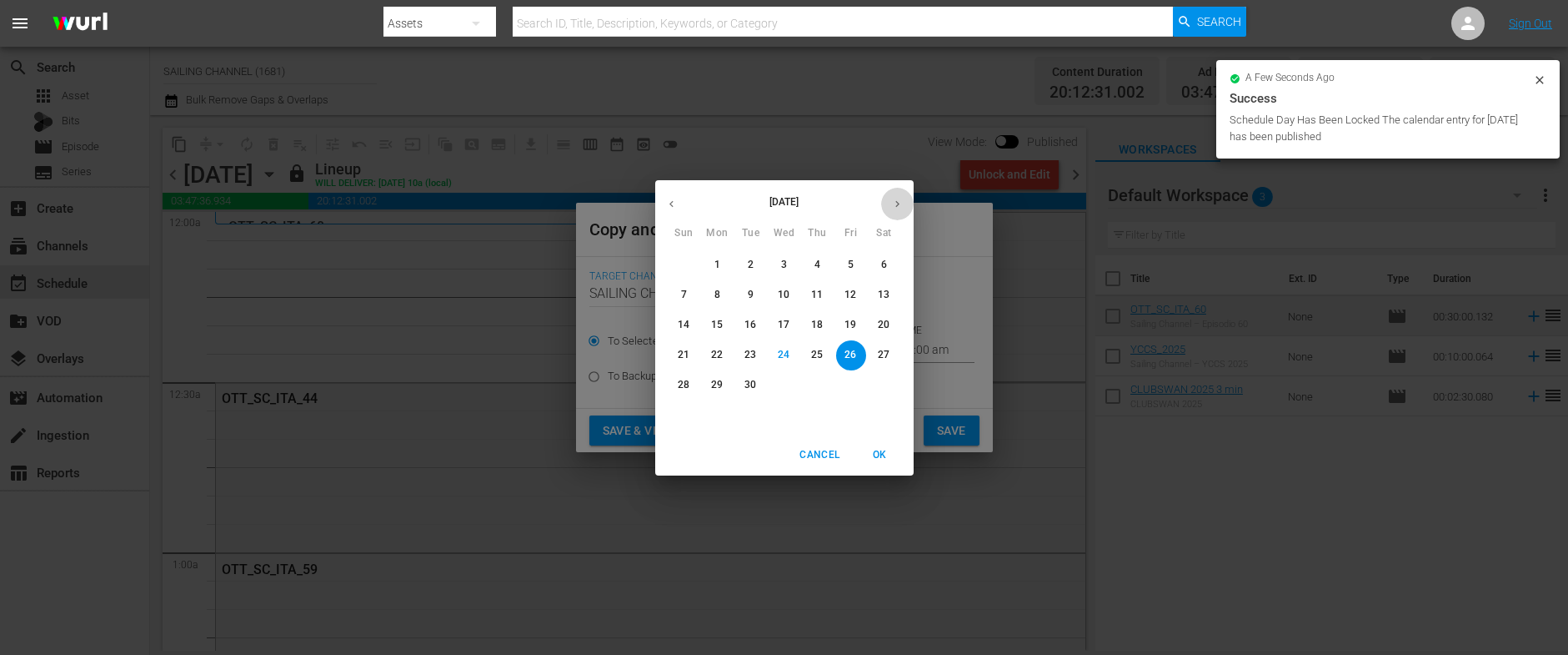
click at [902, 202] on icon "button" at bounding box center [897, 204] width 12 height 12
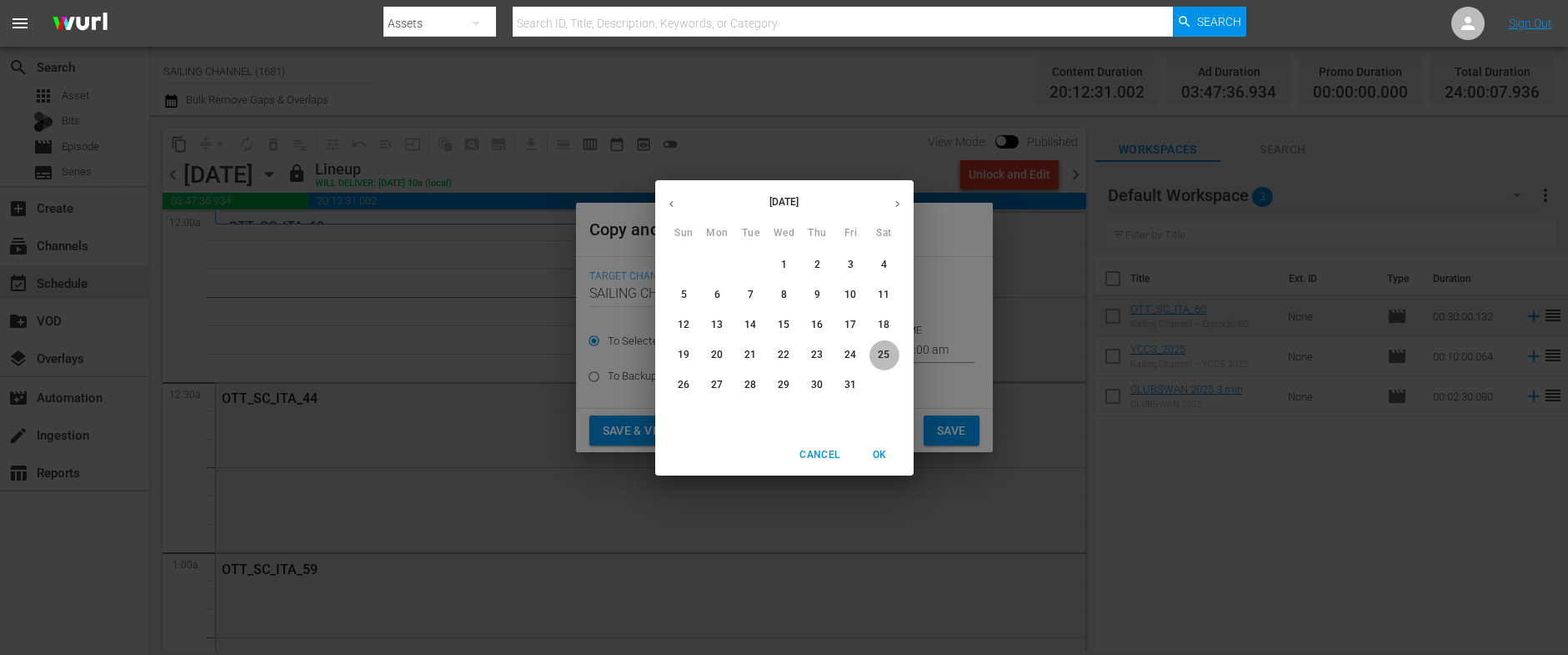
drag, startPoint x: 882, startPoint y: 357, endPoint x: 910, endPoint y: 350, distance: 28.9
click at [883, 357] on p "25" at bounding box center [883, 355] width 11 height 14
type input "Oct 25th 2025"
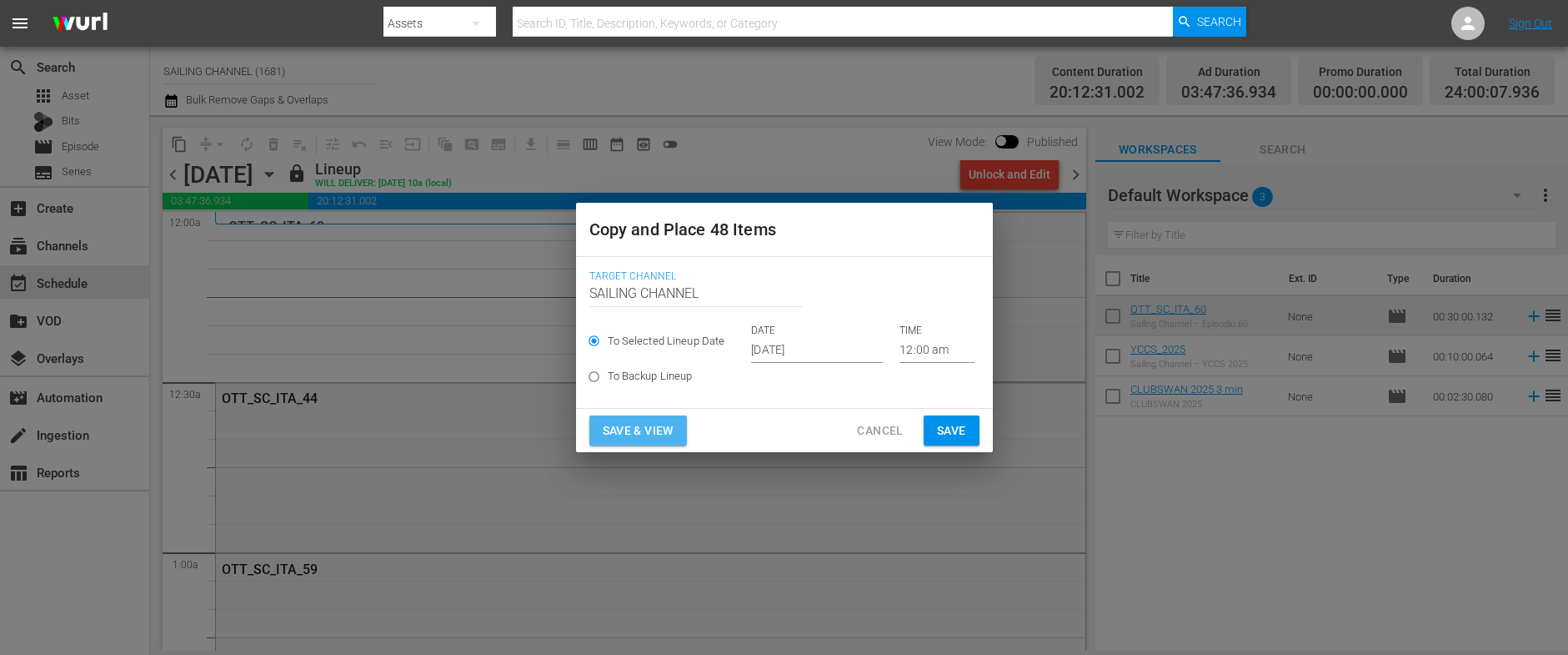
click at [617, 425] on span "Save & View" at bounding box center [638, 431] width 71 height 21
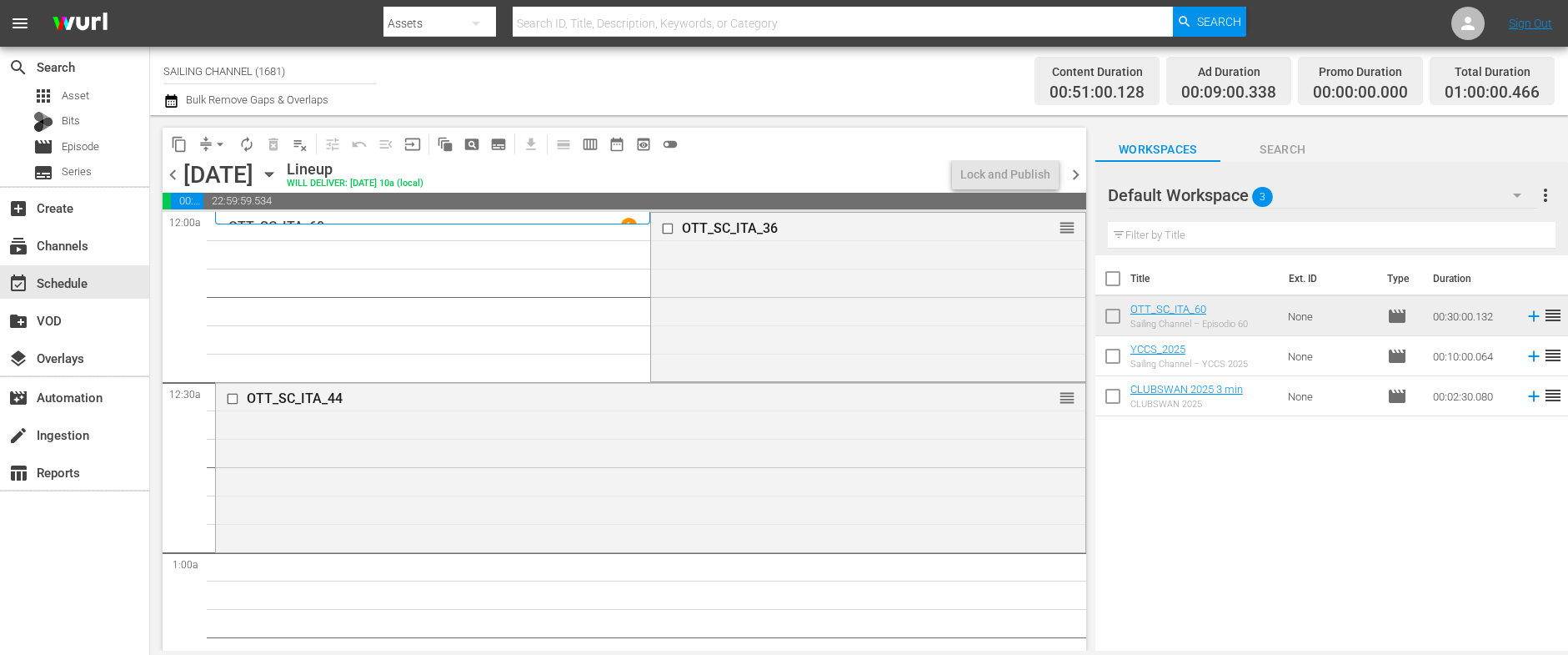
drag, startPoint x: 1536, startPoint y: 79, endPoint x: 1519, endPoint y: 75, distance: 17.5
click at [1537, 79] on div "Total Duration" at bounding box center [1492, 72] width 95 height 23
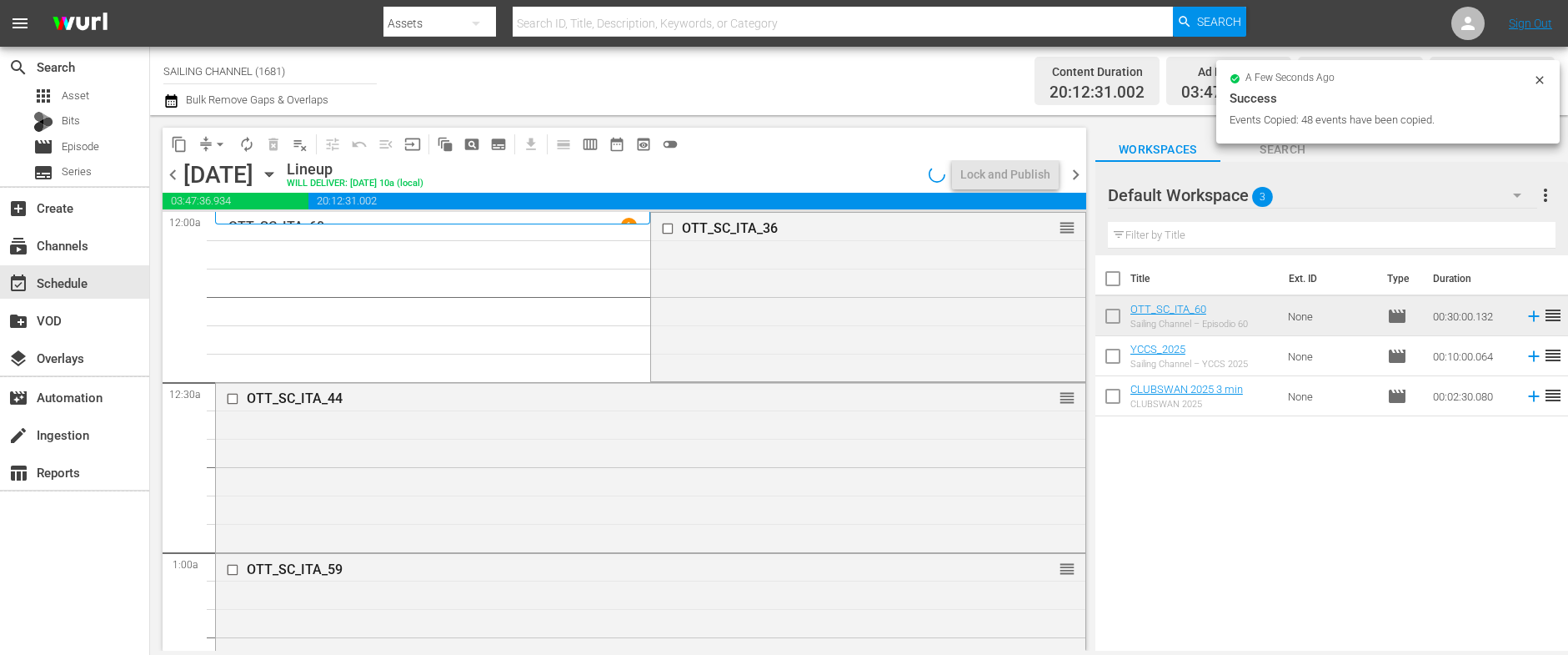
click at [1542, 82] on icon at bounding box center [1539, 79] width 13 height 13
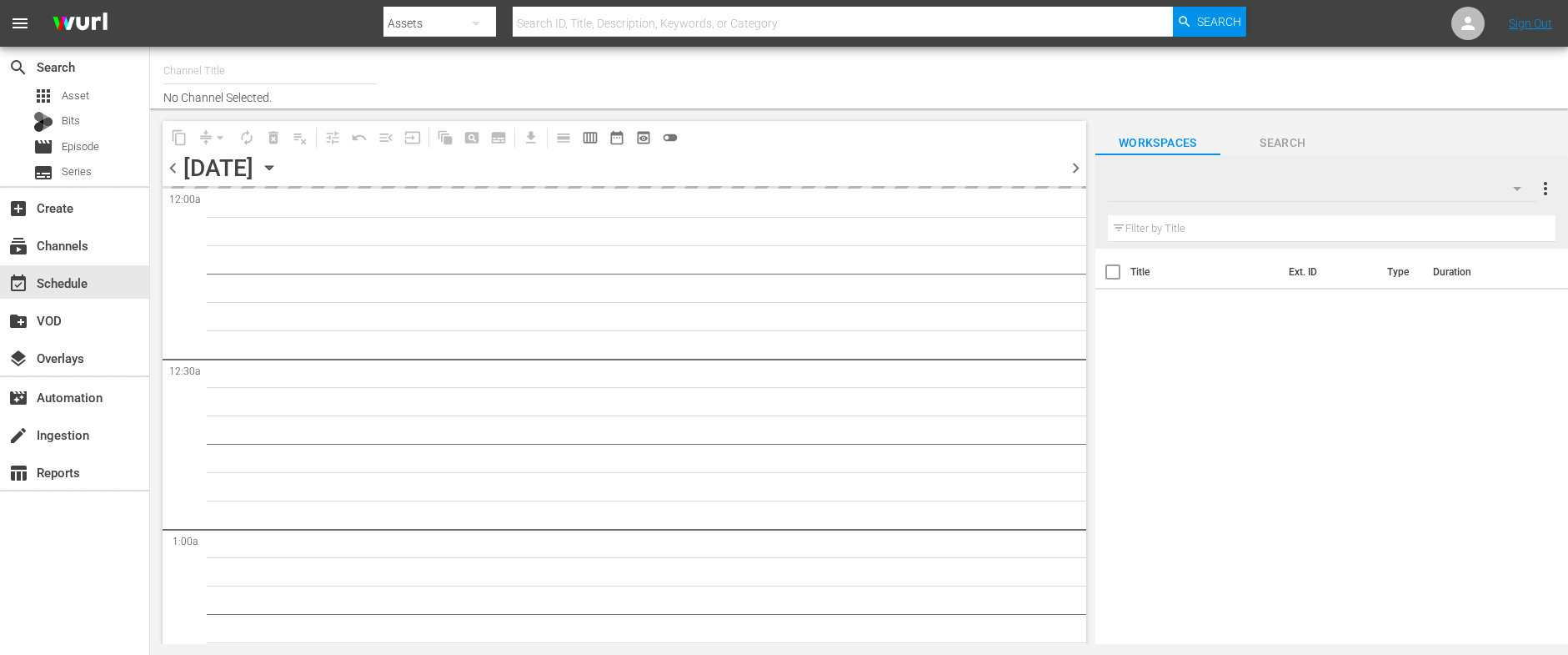
type input "SAILING CHANNEL (1681)"
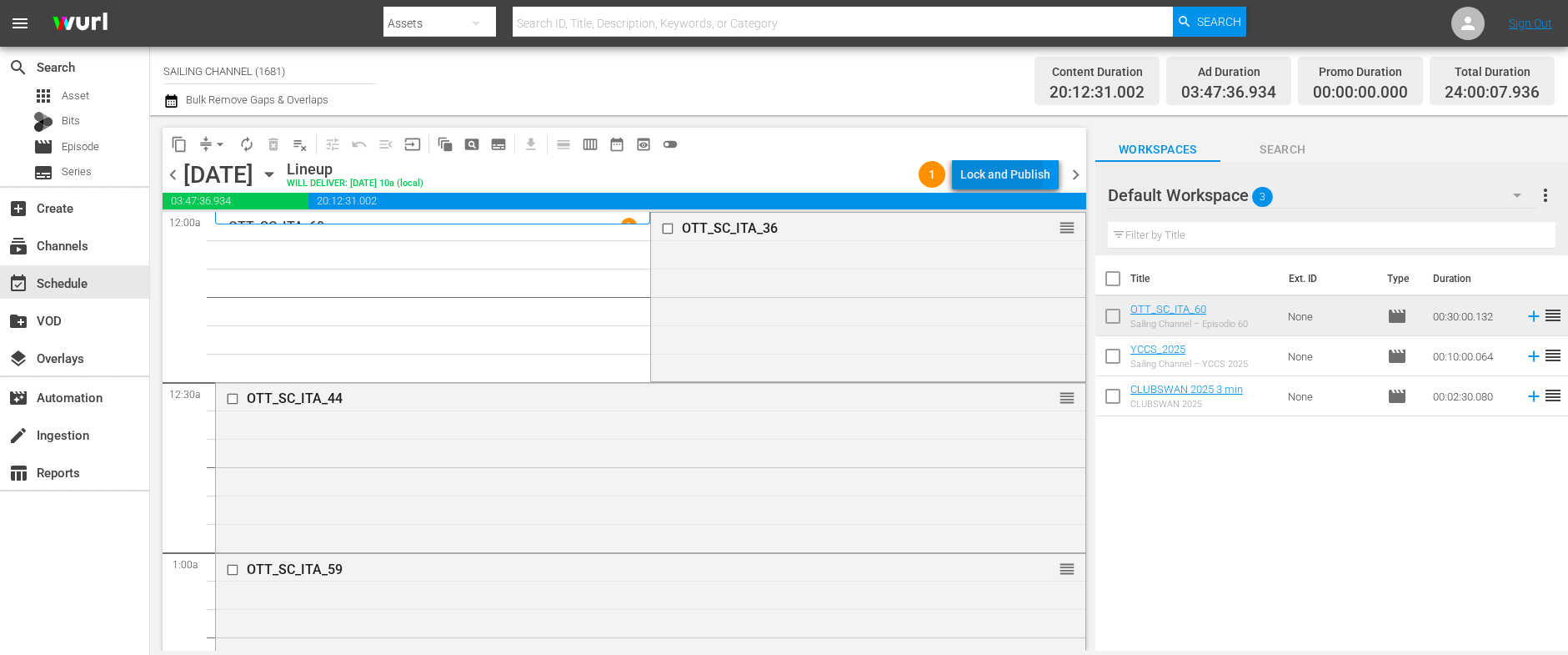
click at [996, 173] on div "Lock and Publish" at bounding box center [1005, 174] width 90 height 30
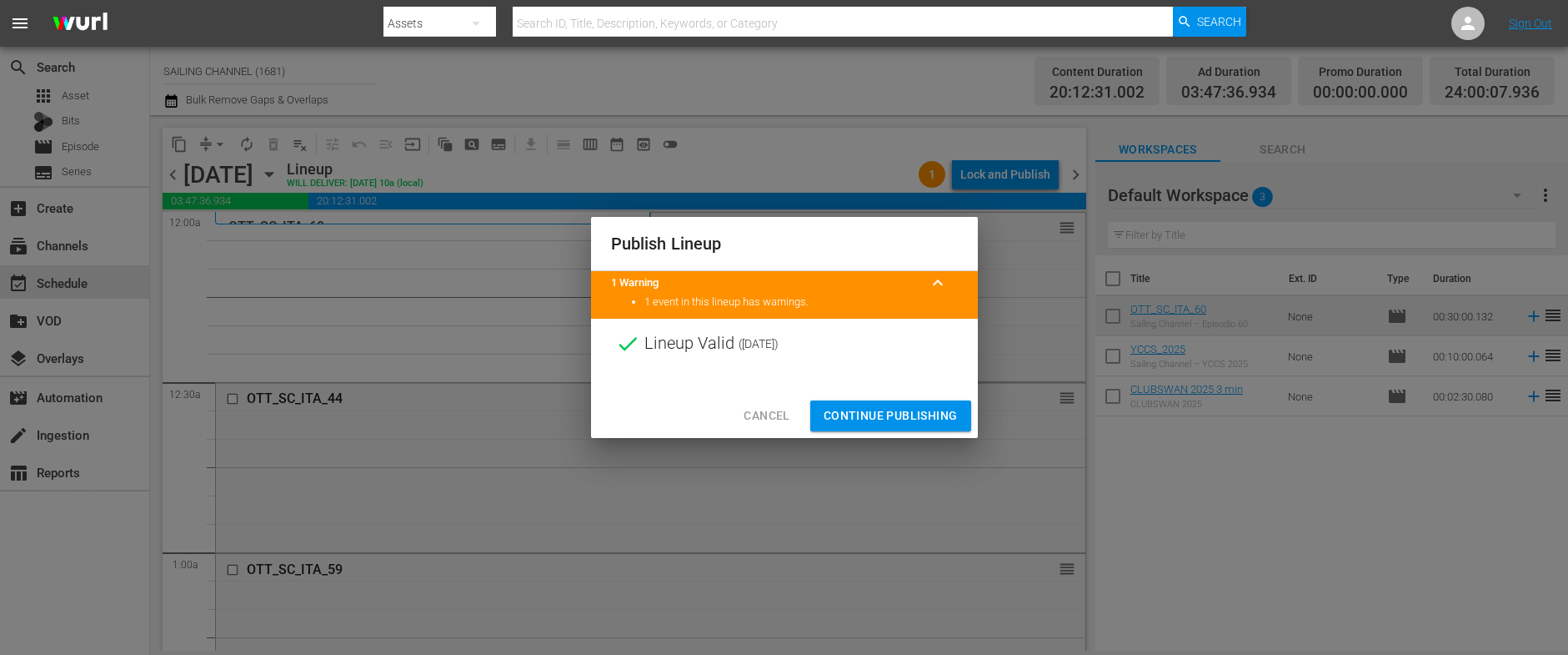
click at [884, 406] on span "Continue Publishing" at bounding box center [890, 416] width 134 height 21
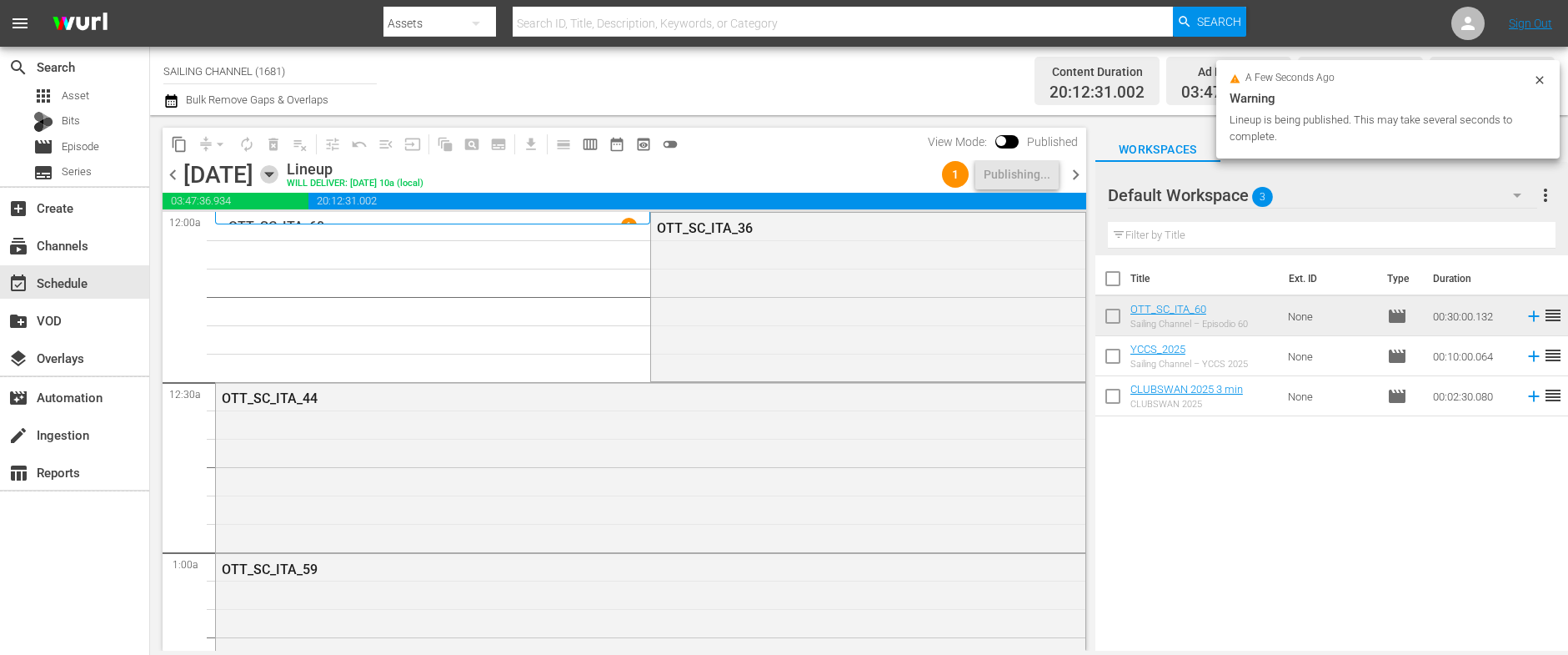
click at [273, 176] on icon "button" at bounding box center [268, 175] width 8 height 4
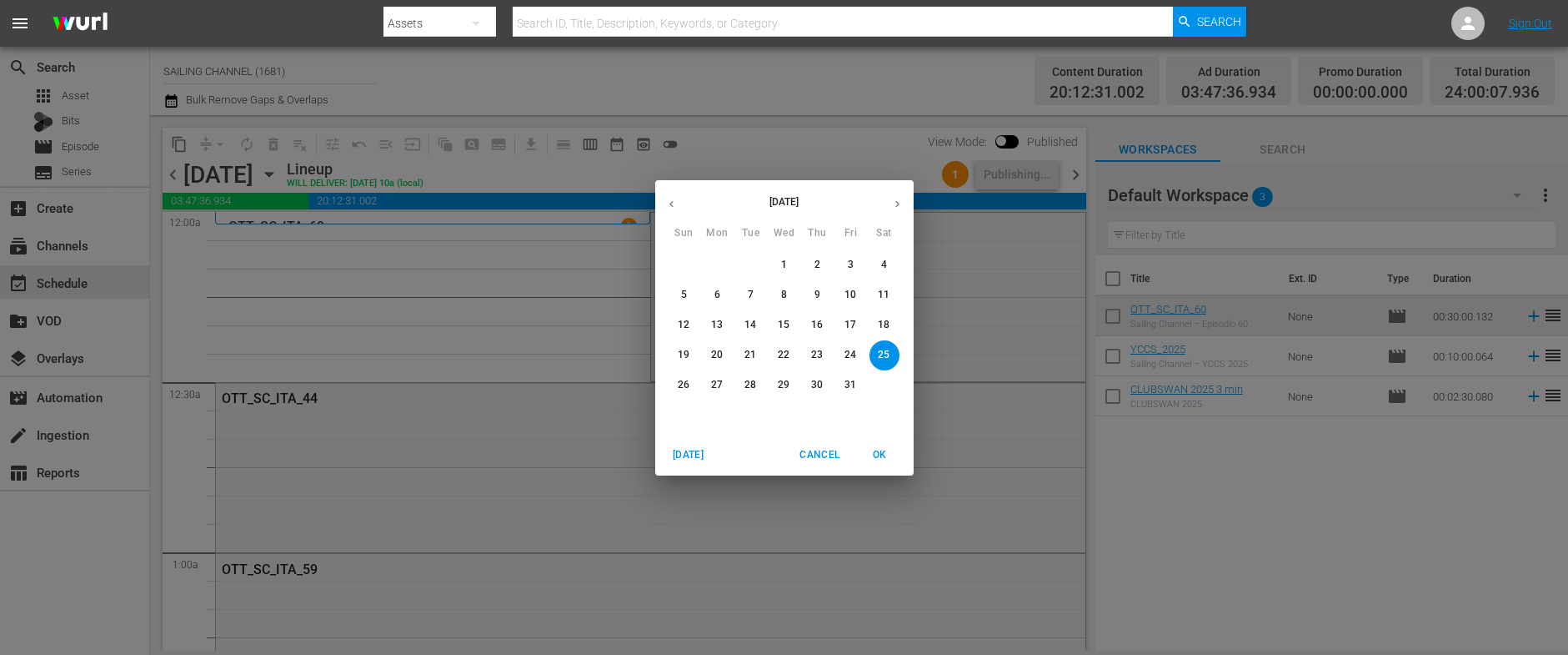
click at [837, 318] on span "17" at bounding box center [851, 325] width 30 height 14
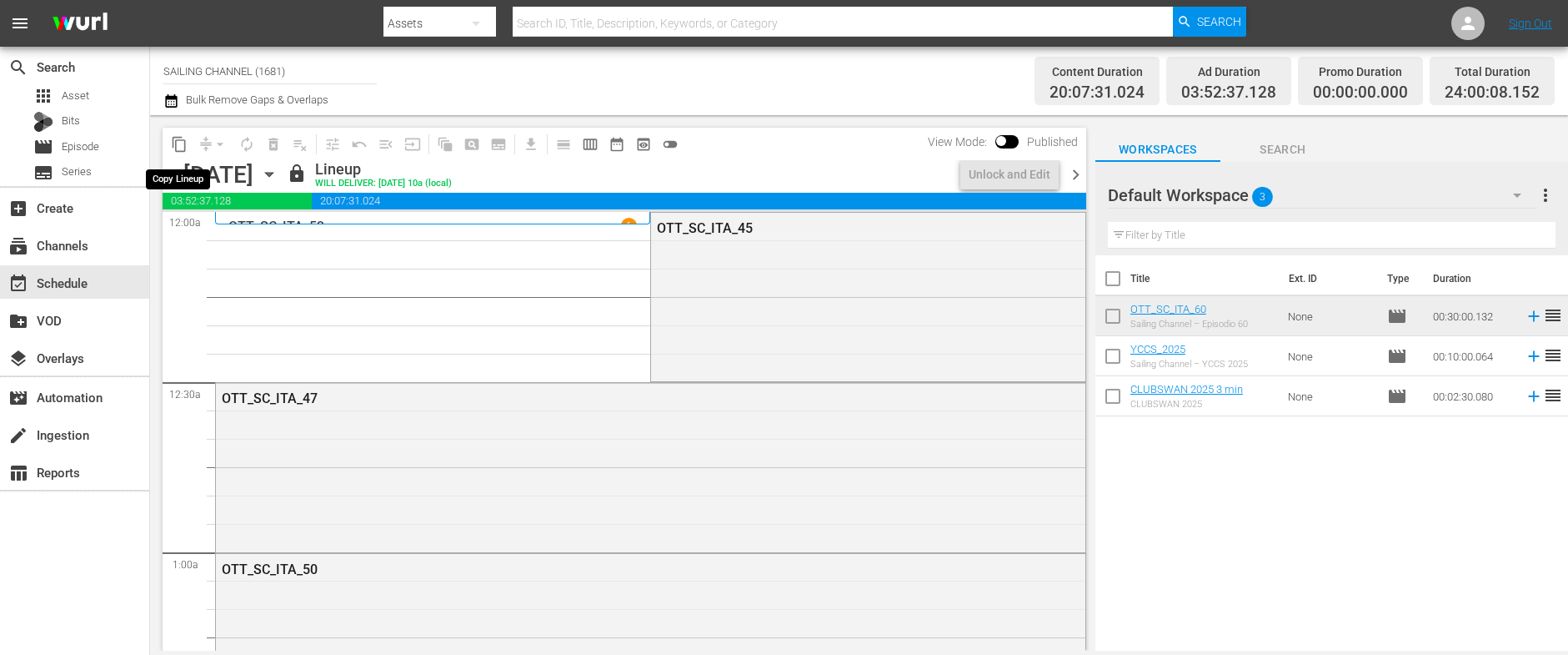
click at [178, 145] on span "content_copy" at bounding box center [179, 144] width 17 height 17
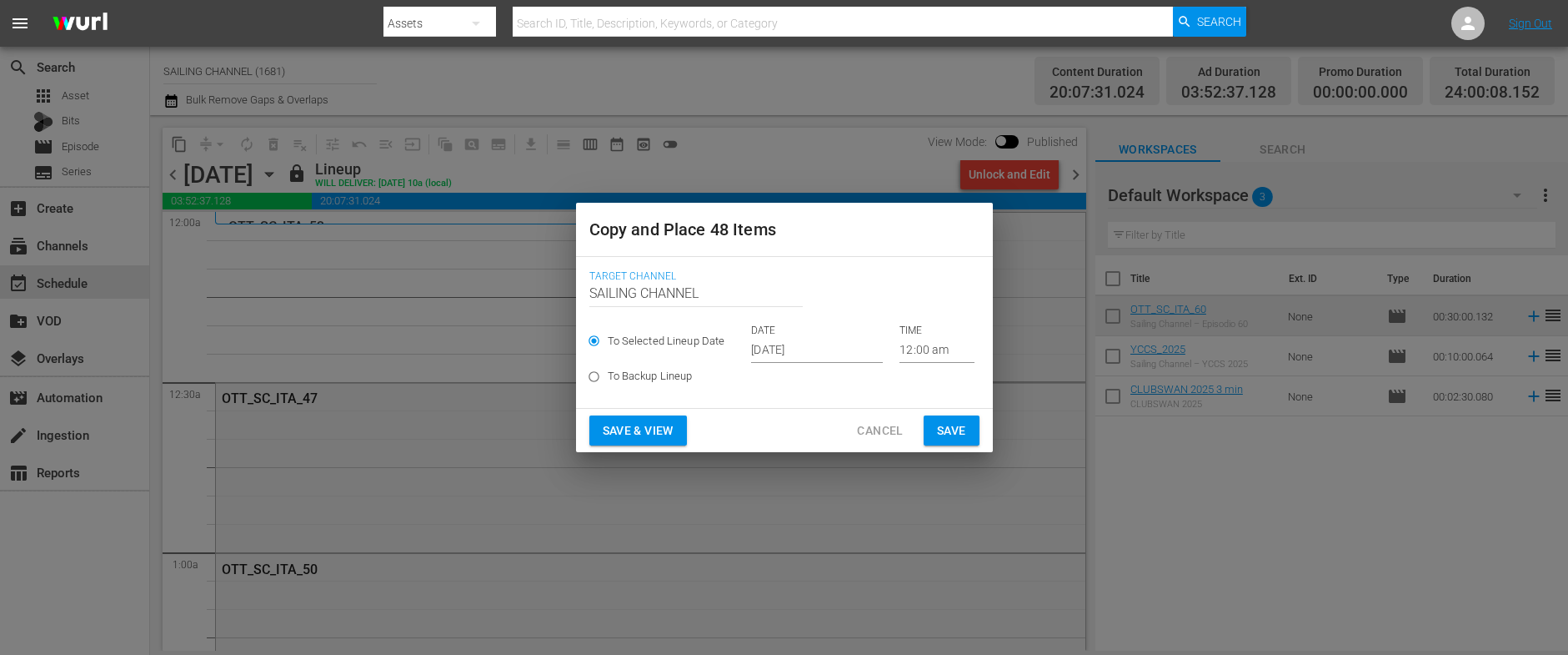
click at [820, 350] on input "[DATE]" at bounding box center [816, 350] width 131 height 25
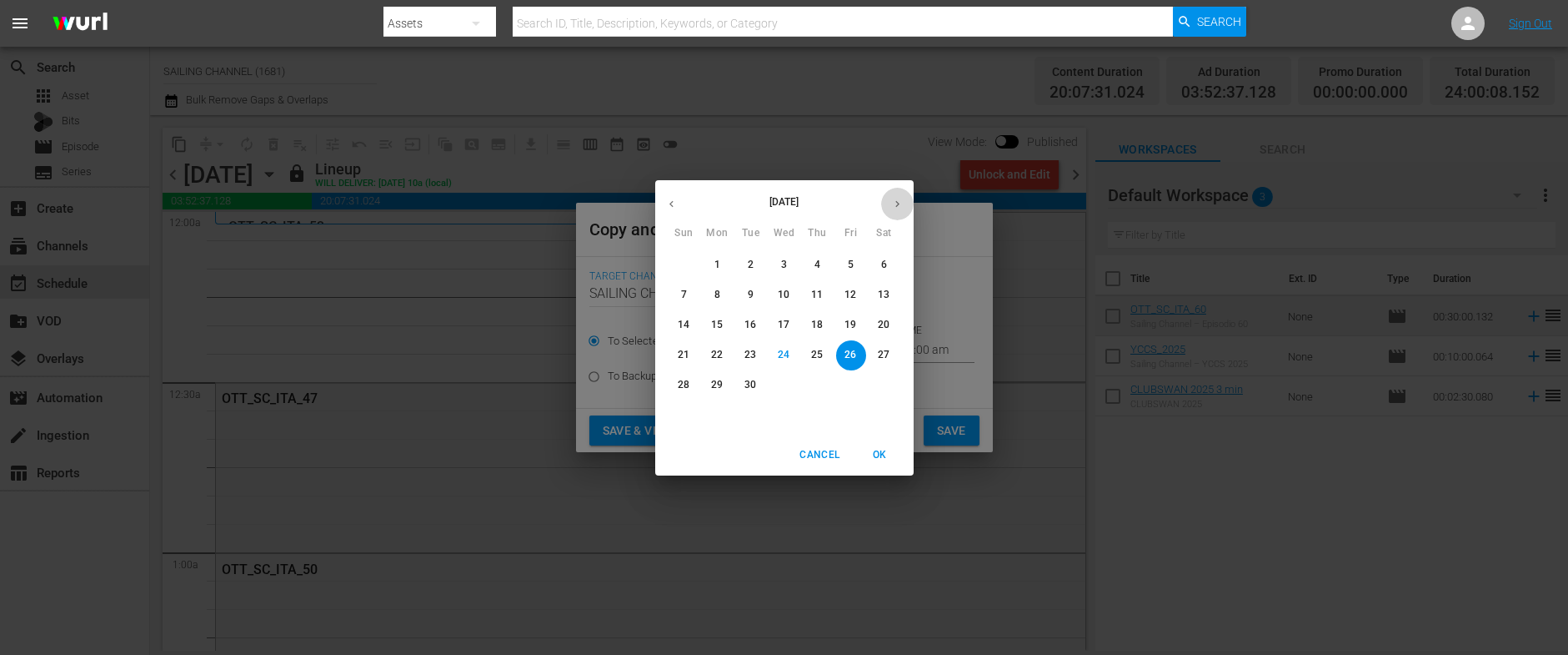
drag, startPoint x: 894, startPoint y: 201, endPoint x: 962, endPoint y: 206, distance: 68.2
click at [894, 201] on icon "button" at bounding box center [897, 204] width 12 height 12
click at [680, 384] on p "26" at bounding box center [683, 385] width 11 height 14
type input "Oct 26th 2025"
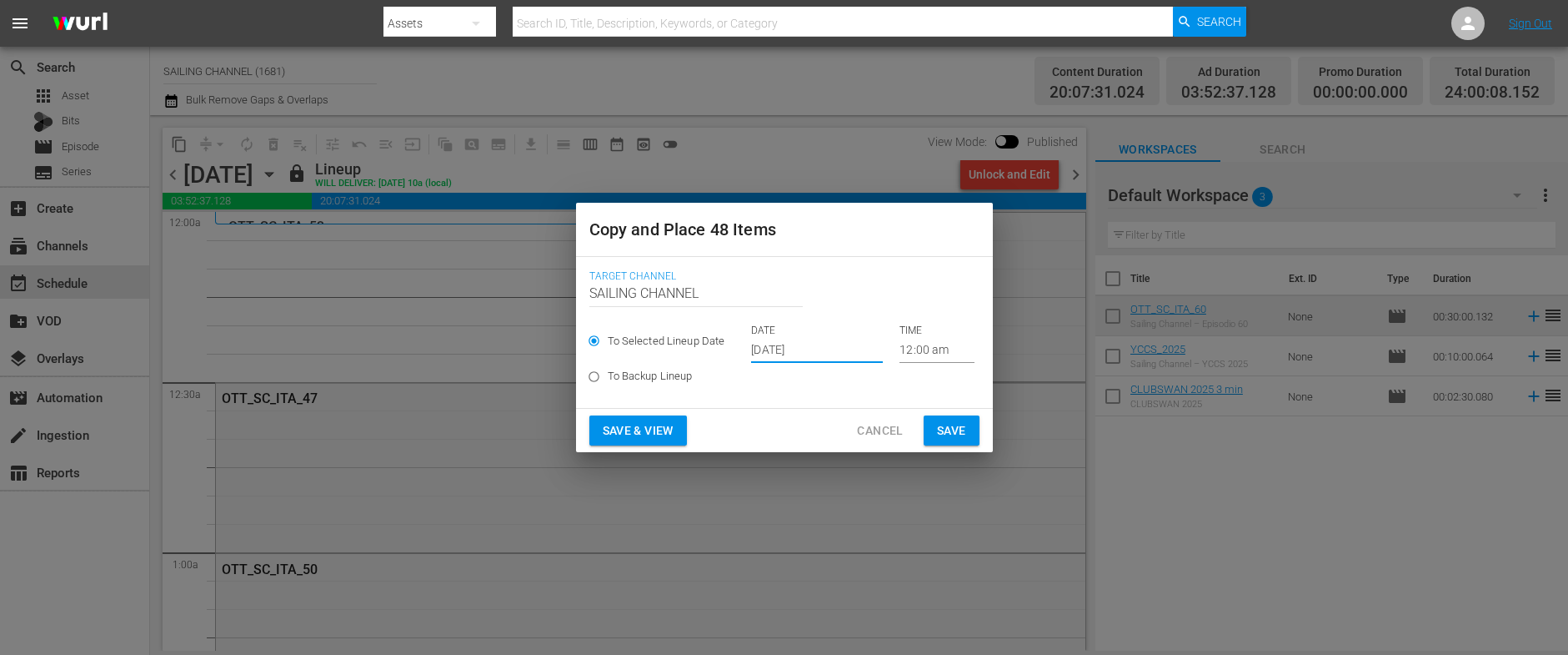
click at [655, 424] on span "Save & View" at bounding box center [638, 431] width 71 height 21
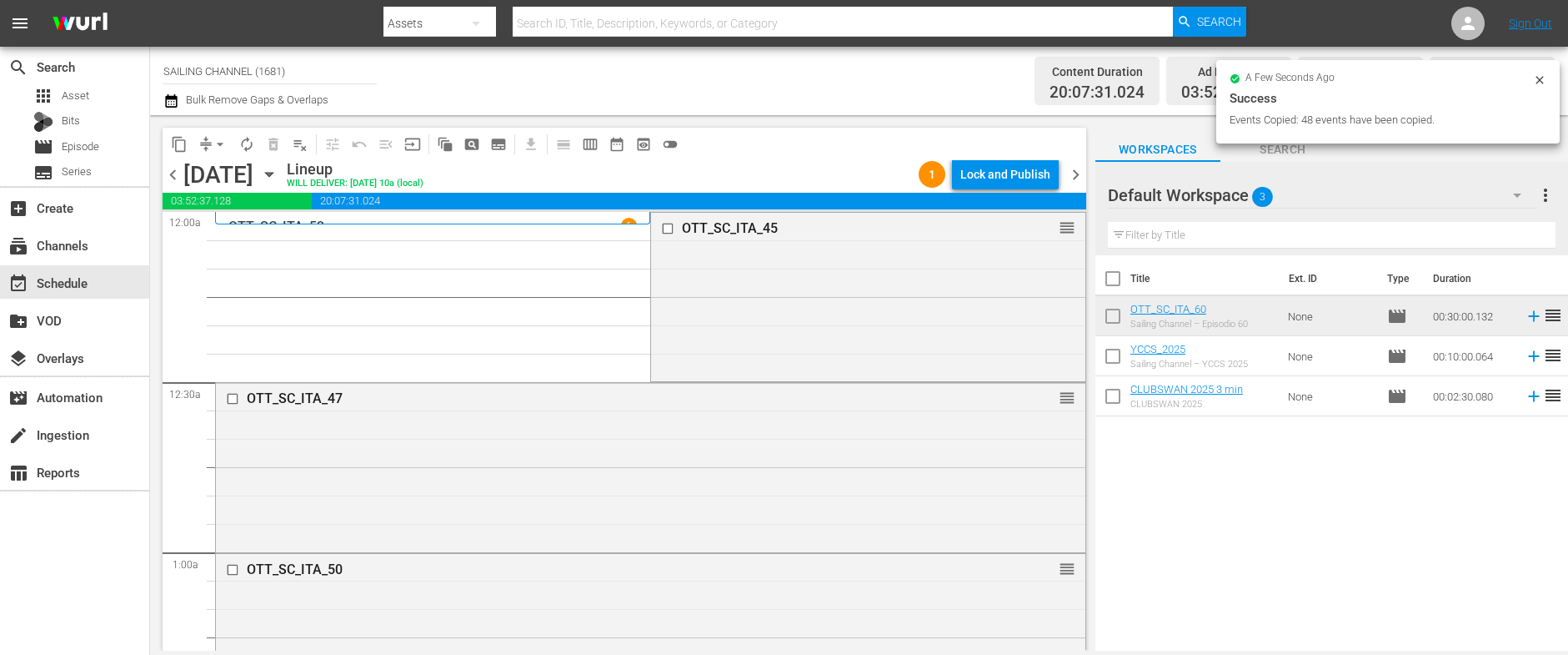
click at [1019, 177] on div "Lock and Publish" at bounding box center [1005, 174] width 90 height 30
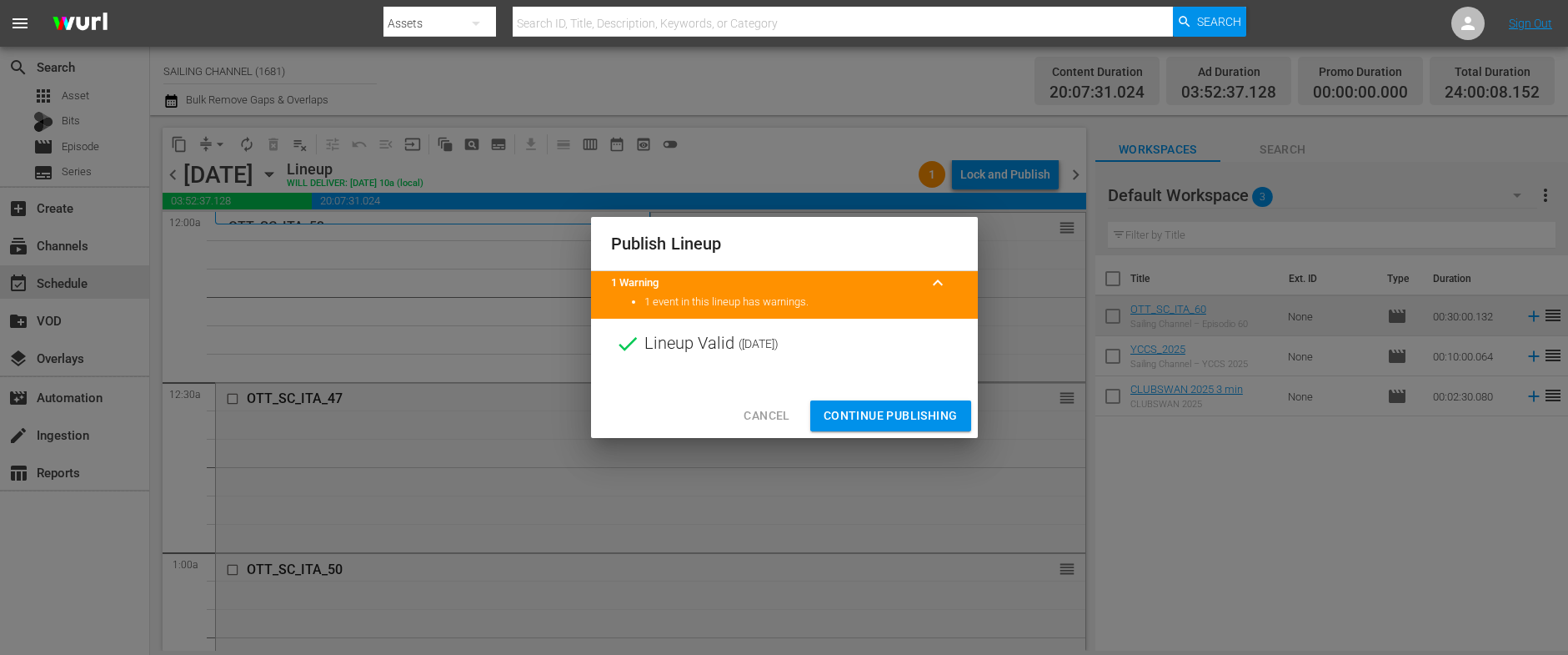
click at [883, 408] on span "Continue Publishing" at bounding box center [890, 416] width 134 height 21
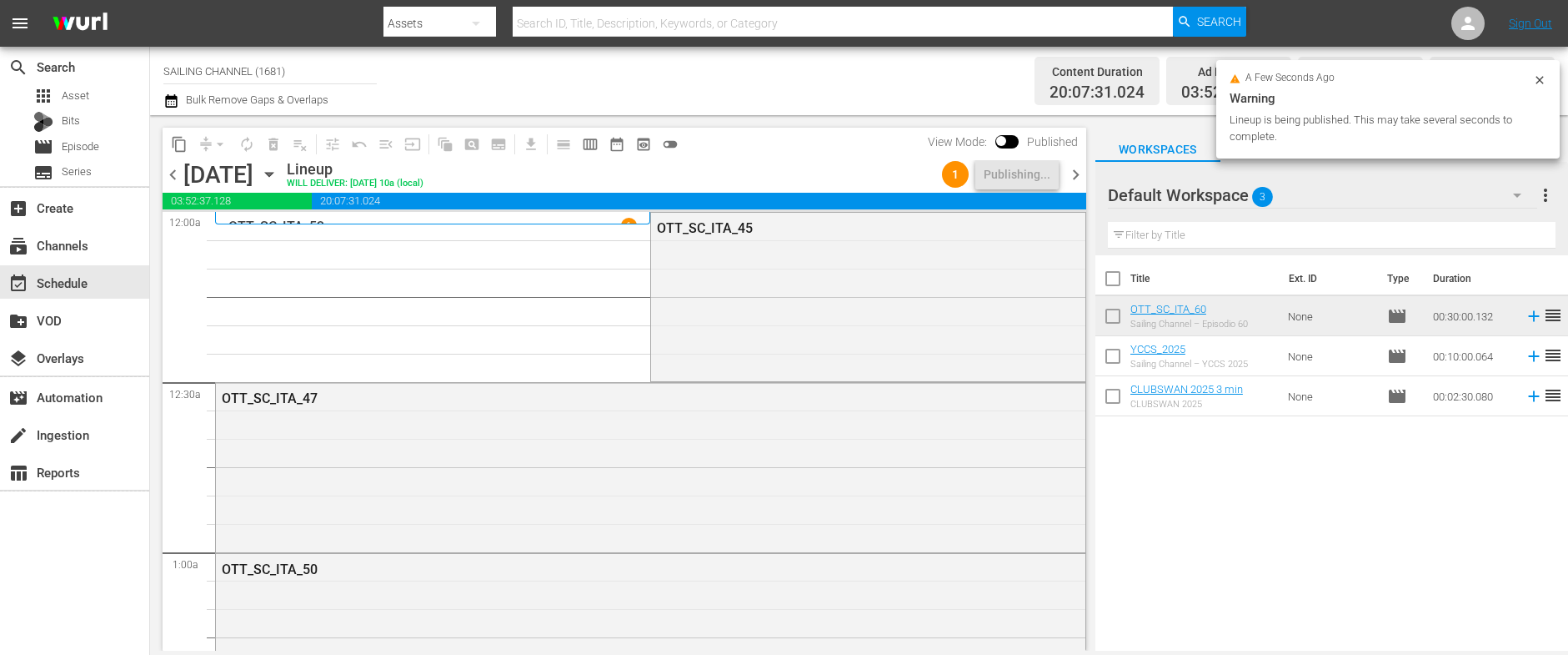
click at [440, 190] on div "chevron_left Sunday, October 26th October 26th Lineup WILL DELIVER: 10/25 @ 10a…" at bounding box center [624, 176] width 924 height 33
click at [278, 177] on icon "button" at bounding box center [269, 174] width 19 height 19
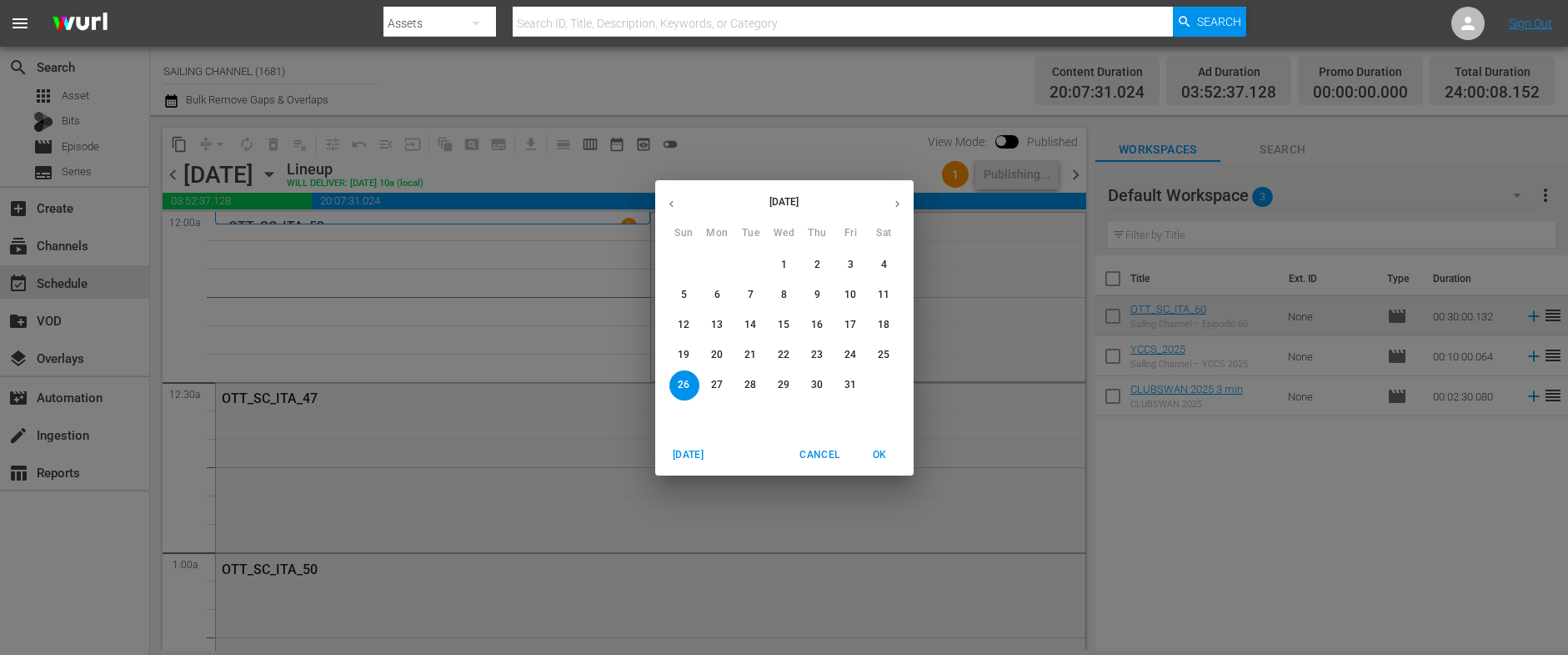
click at [888, 326] on p "18" at bounding box center [883, 325] width 11 height 14
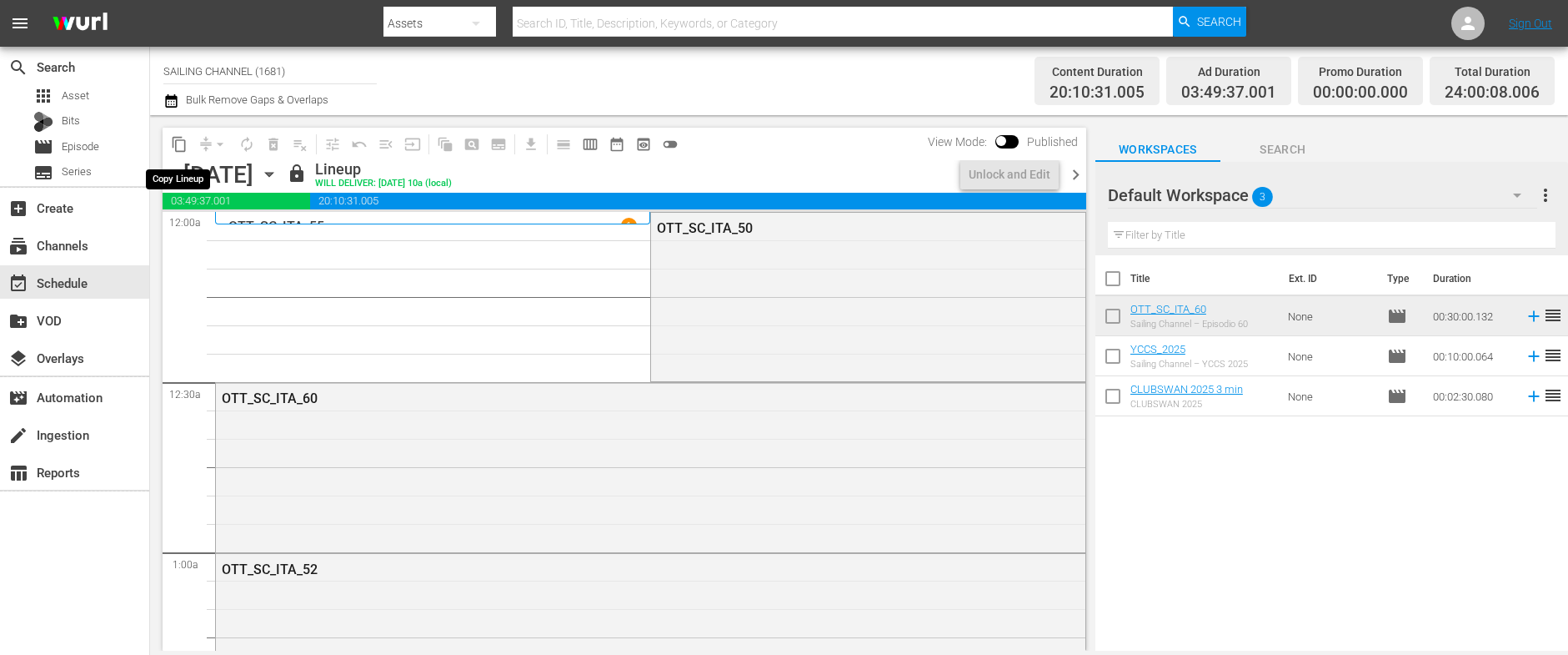
click at [178, 145] on span "content_copy" at bounding box center [179, 144] width 17 height 17
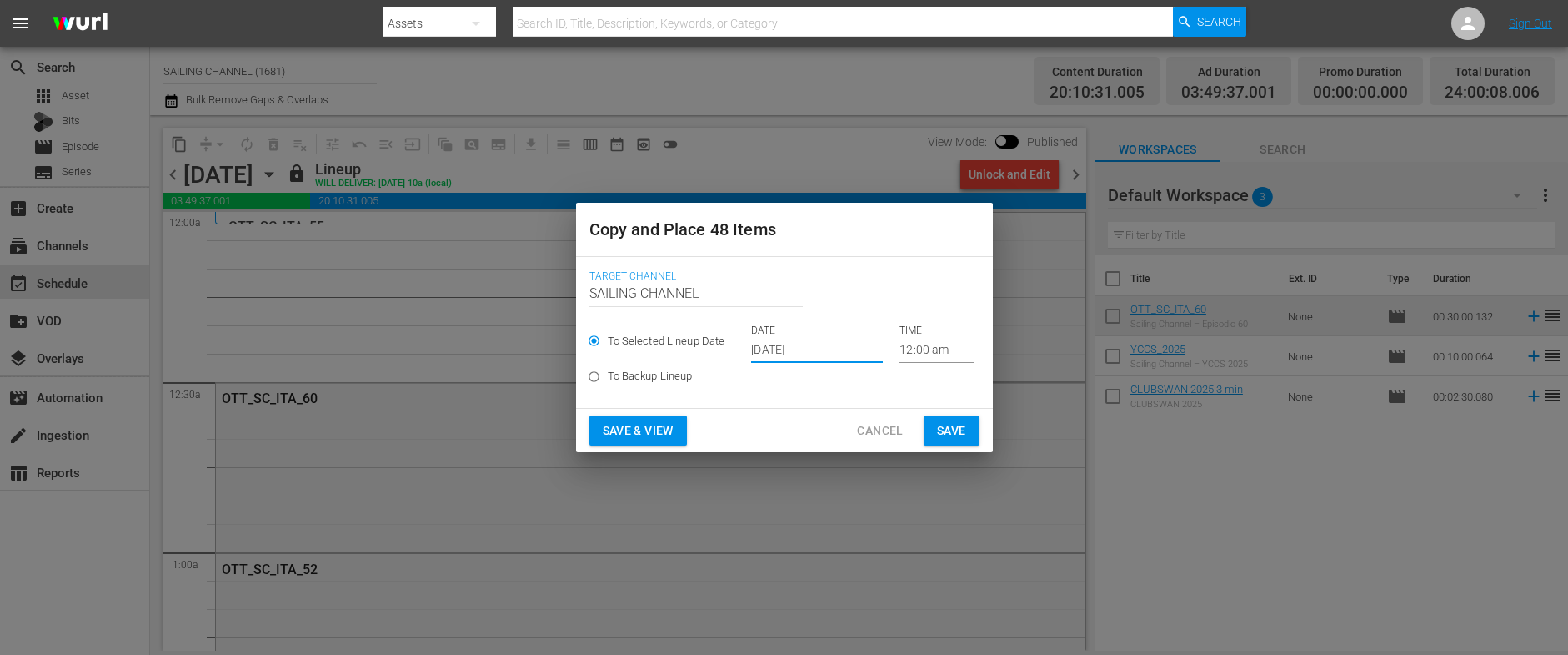
click at [809, 352] on input "Sep 26th 2025" at bounding box center [816, 350] width 131 height 25
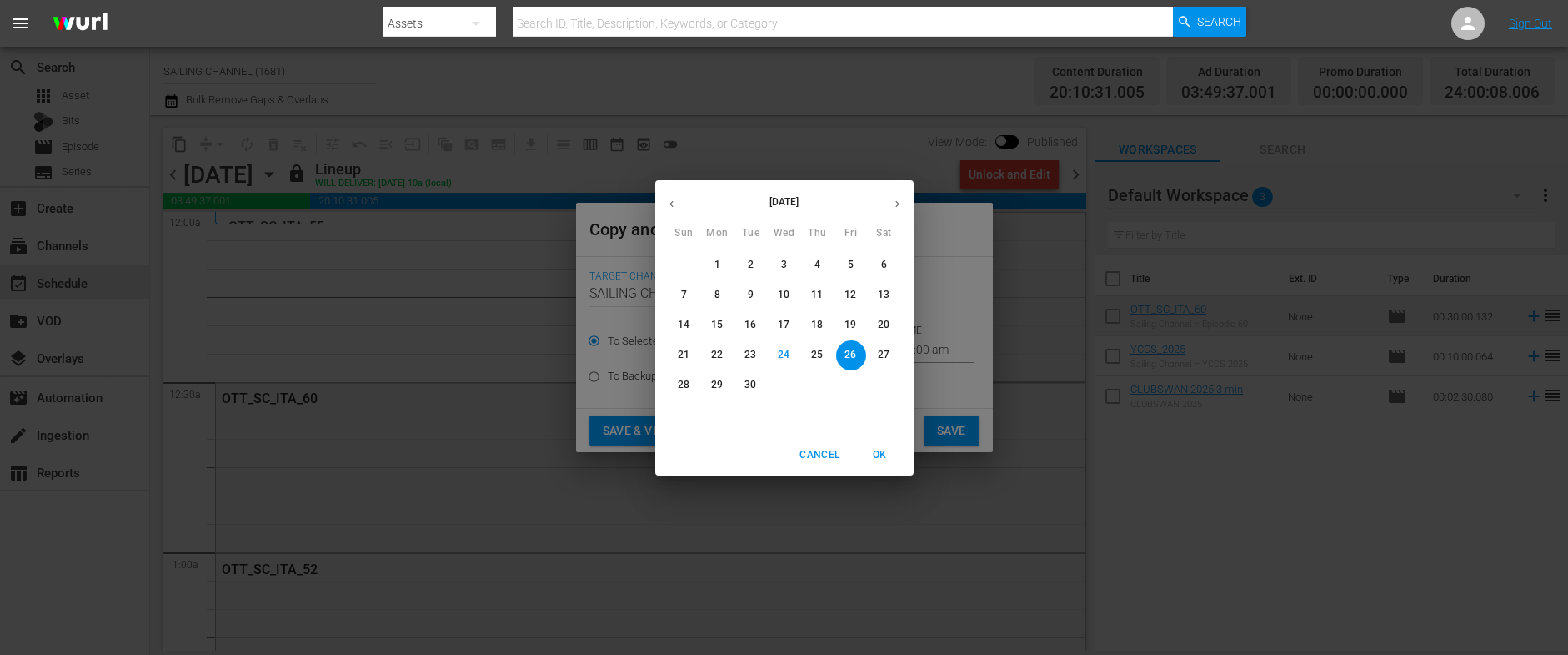
click at [897, 205] on icon "button" at bounding box center [897, 204] width 12 height 12
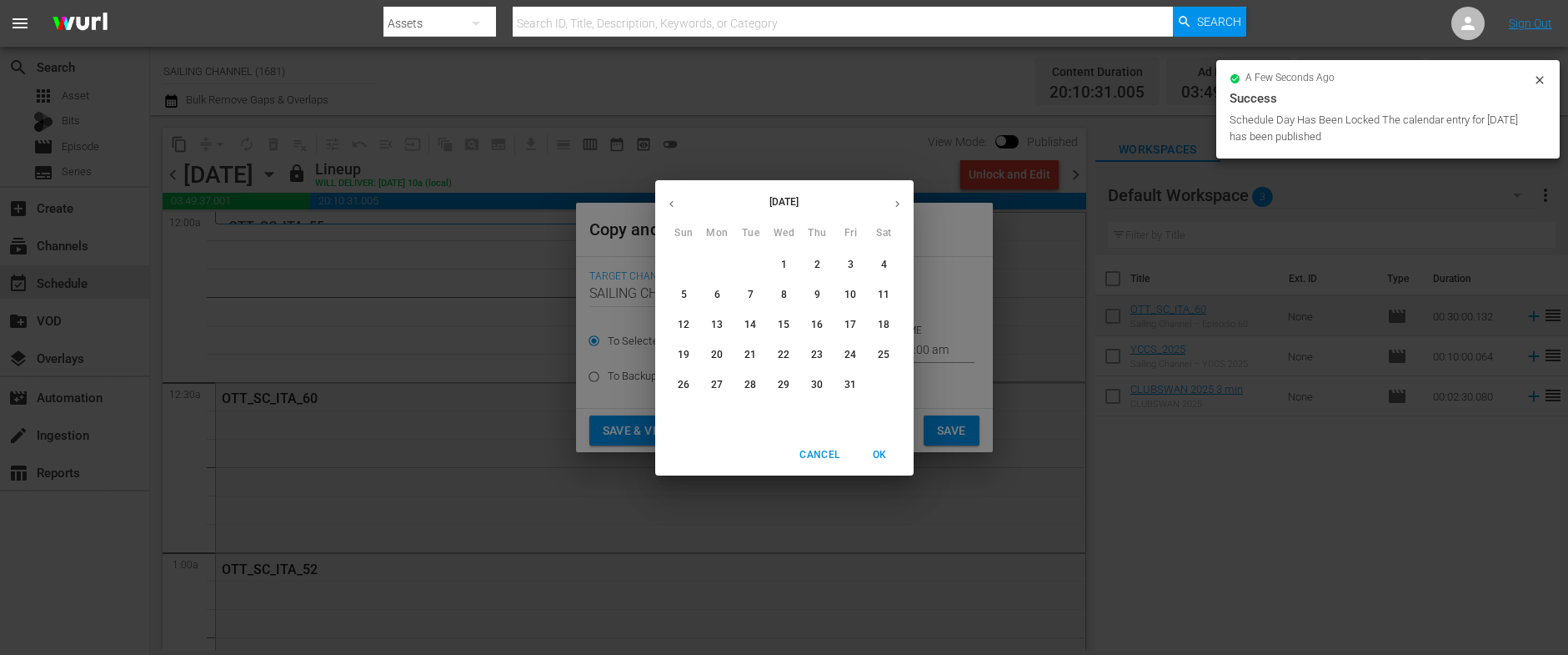
click at [721, 382] on p "27" at bounding box center [716, 385] width 11 height 14
type input "Oct 27th 2025"
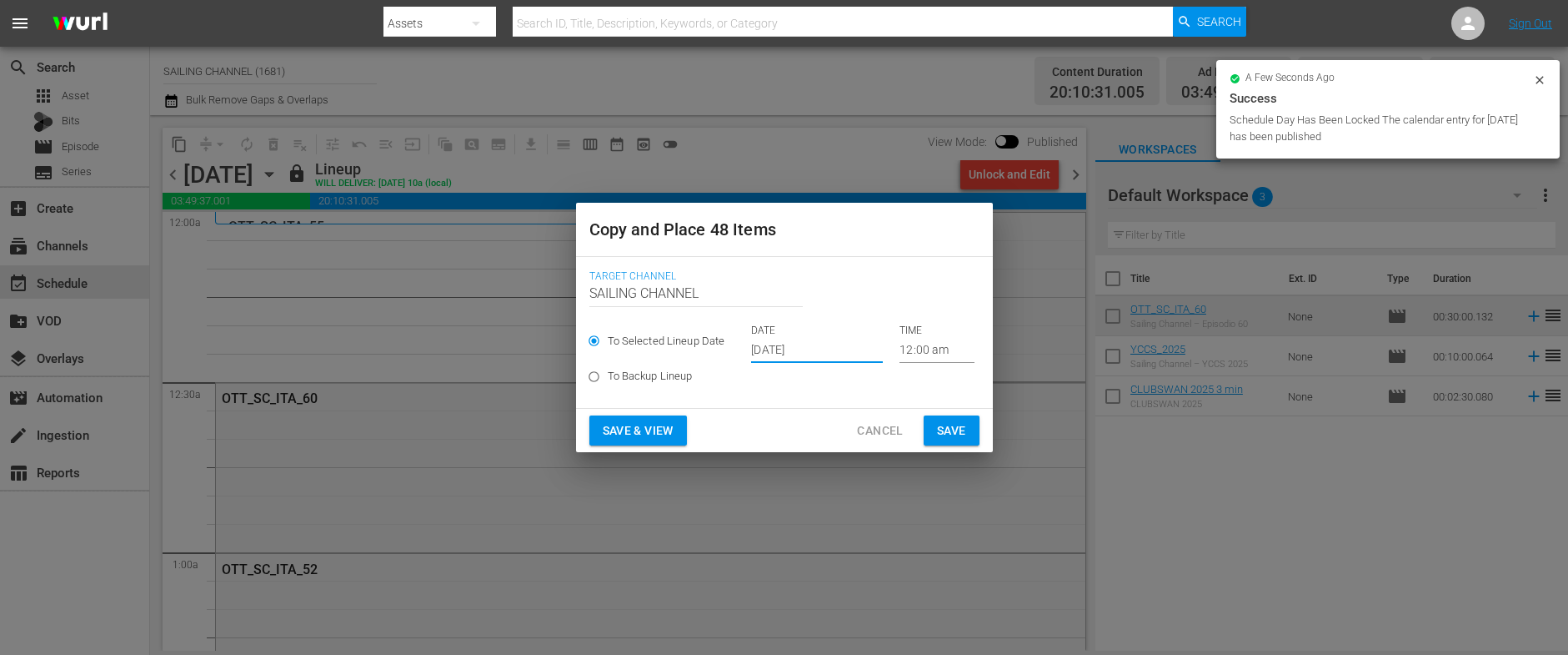
click at [623, 427] on span "Save & View" at bounding box center [638, 431] width 71 height 21
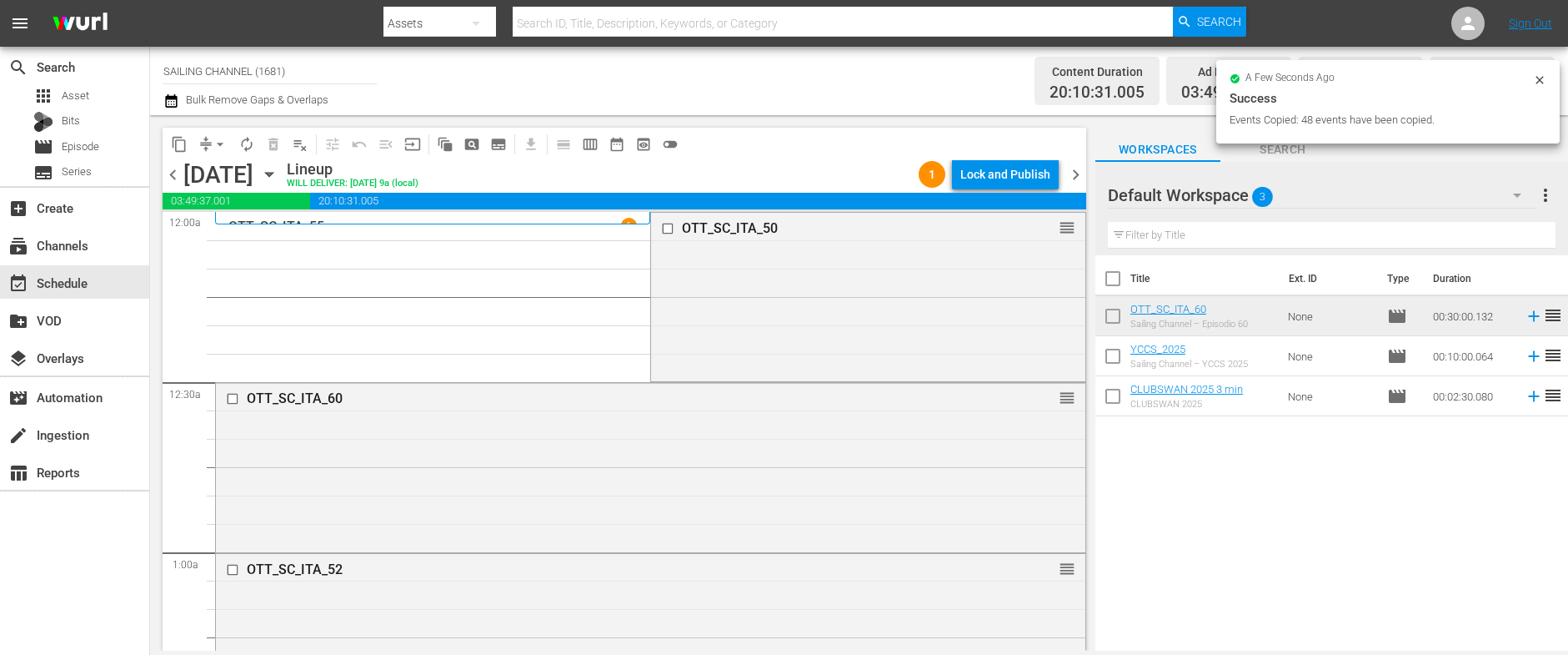
click at [988, 173] on div "Lock and Publish" at bounding box center [1005, 174] width 90 height 30
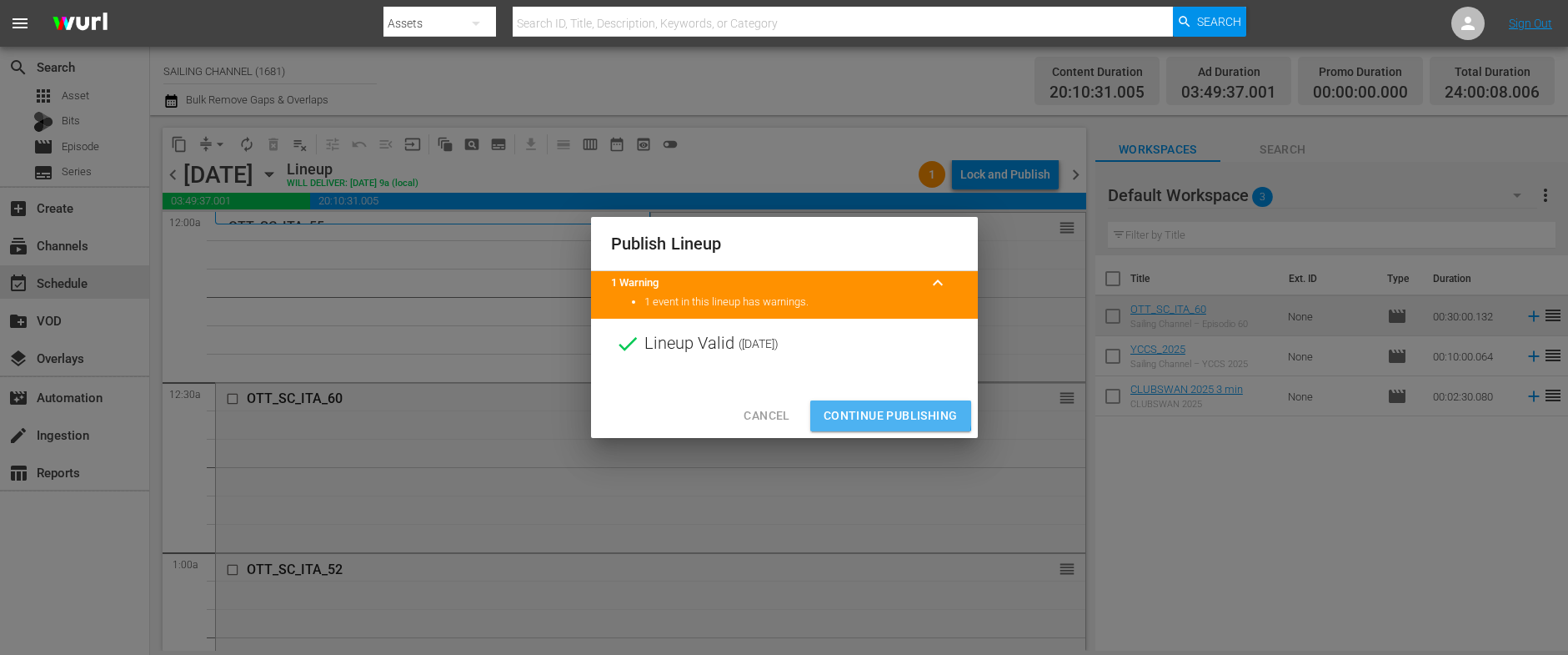
click at [870, 411] on span "Continue Publishing" at bounding box center [890, 416] width 134 height 21
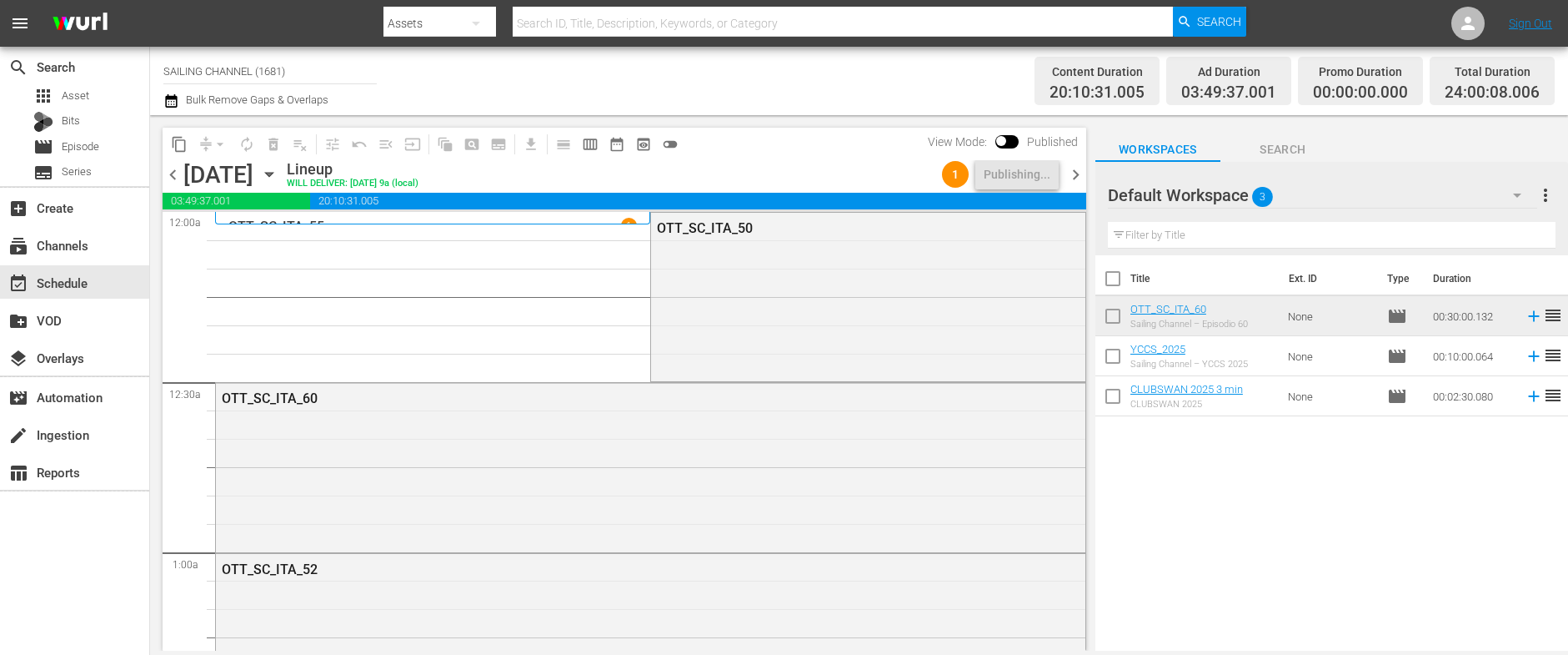
click at [278, 174] on icon "button" at bounding box center [269, 174] width 19 height 19
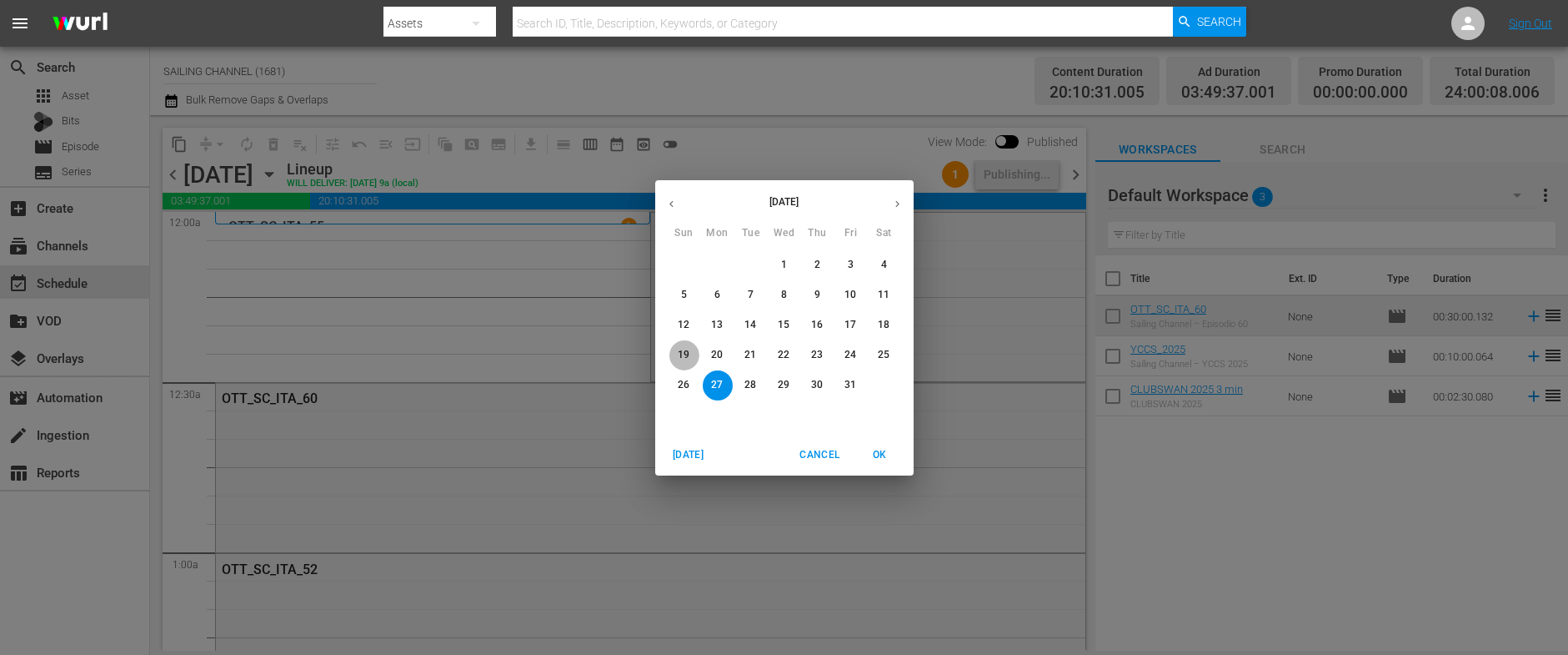
click at [685, 353] on p "19" at bounding box center [683, 355] width 11 height 14
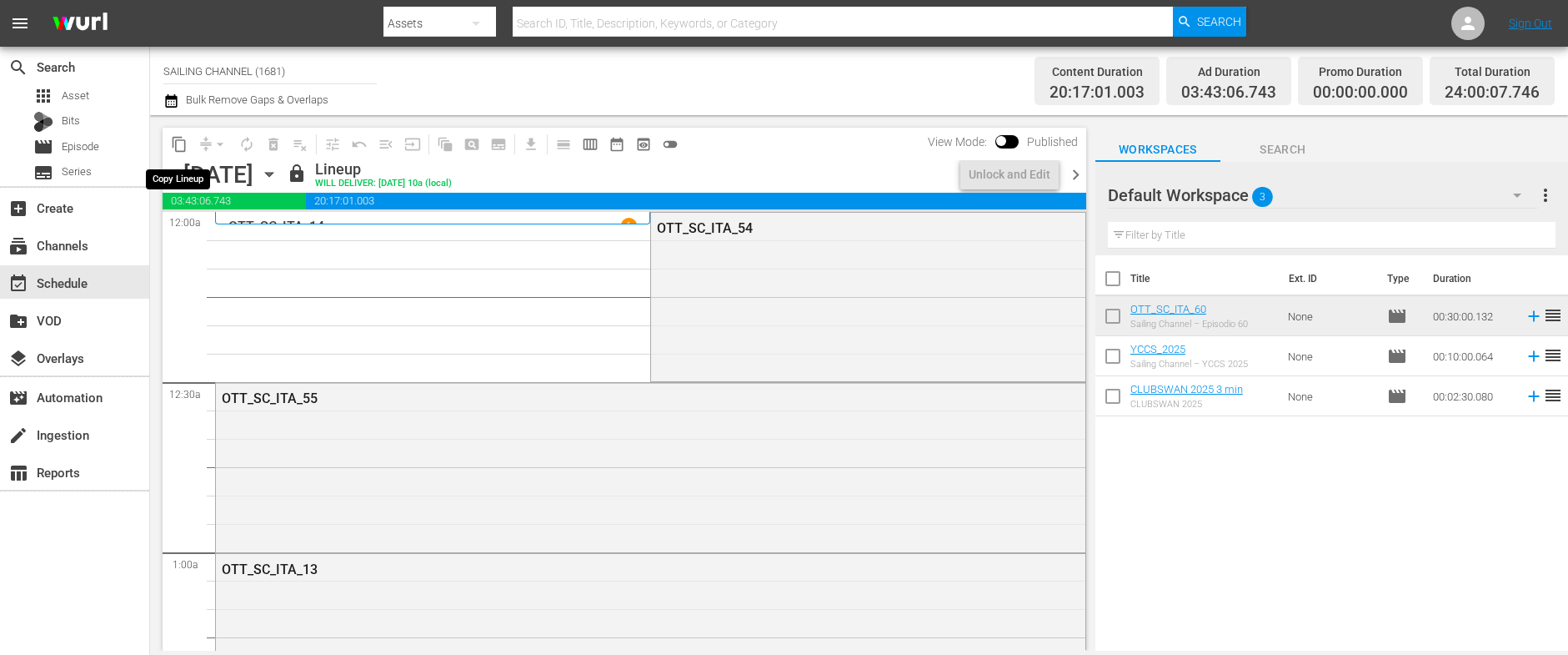
click at [177, 143] on span "content_copy" at bounding box center [179, 144] width 17 height 17
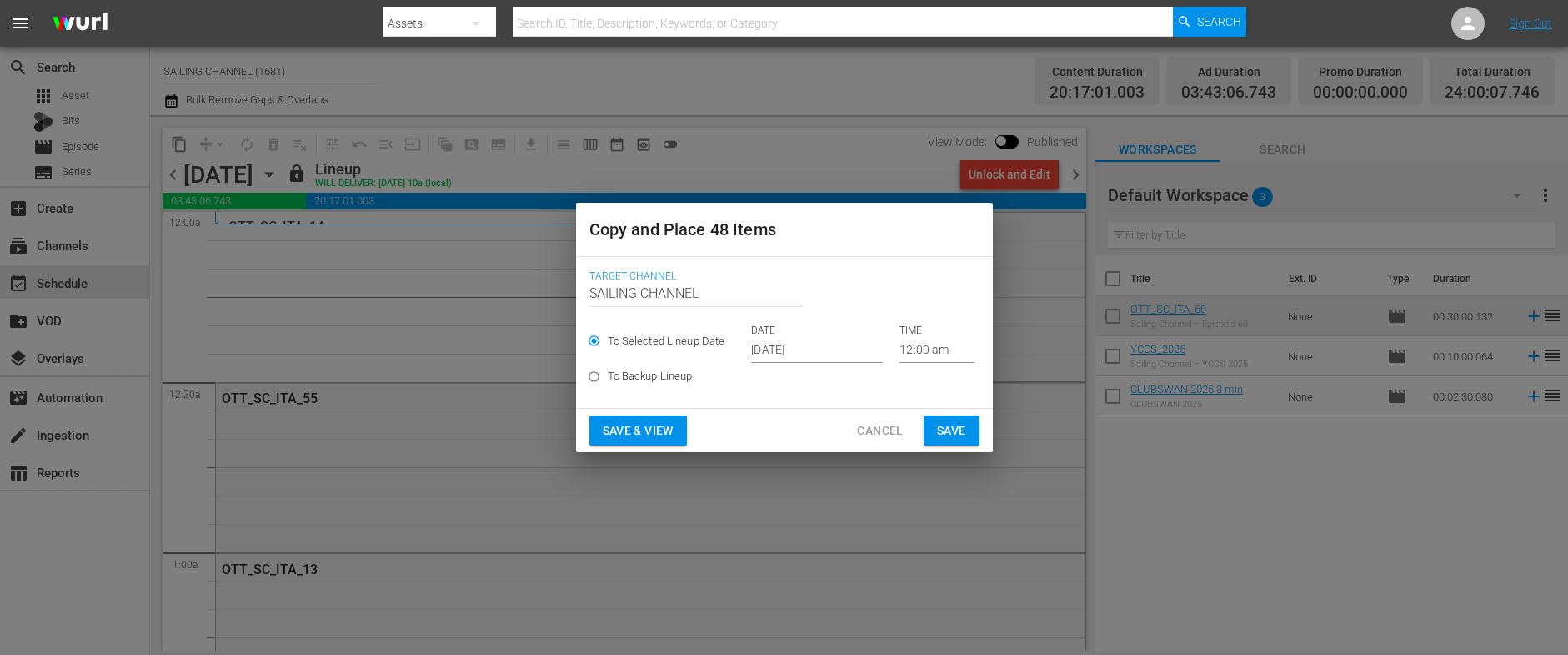
click at [783, 358] on input "Sep 26th 2025" at bounding box center [816, 350] width 131 height 25
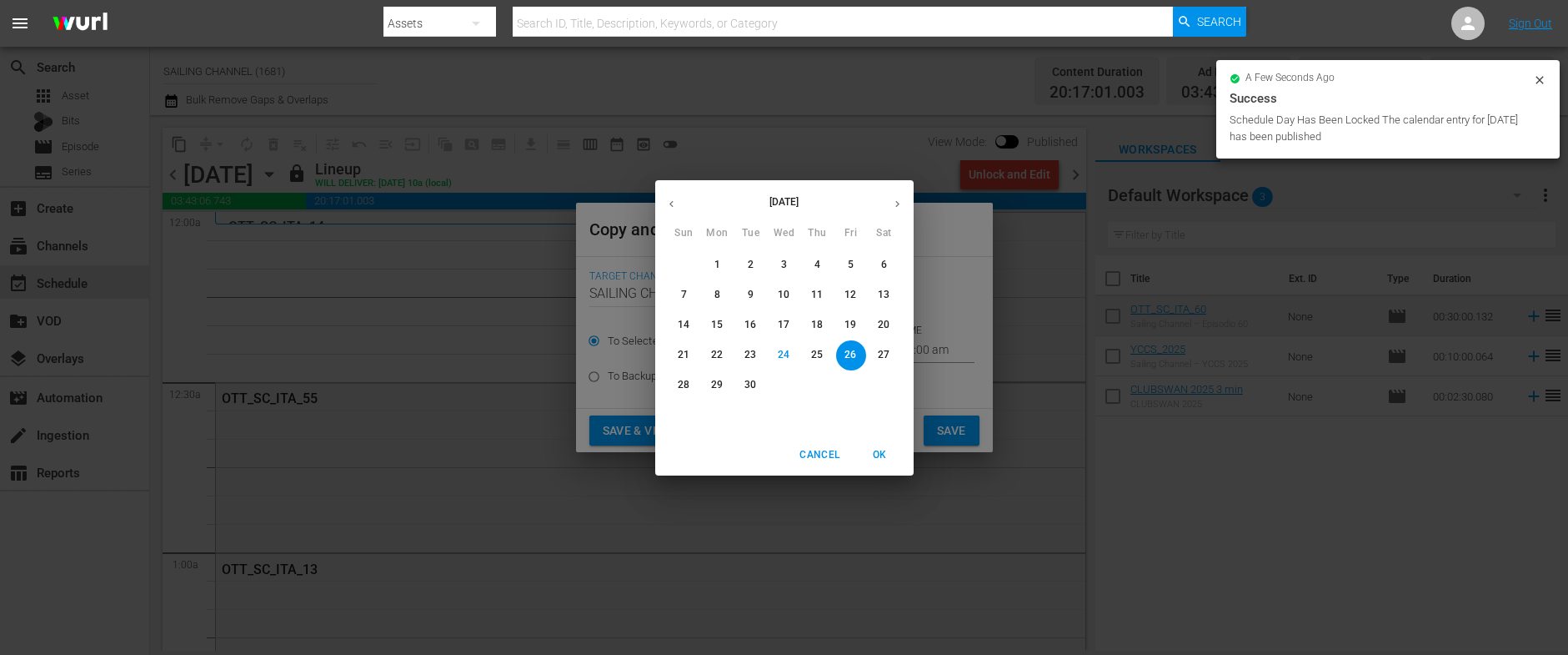
drag, startPoint x: 901, startPoint y: 204, endPoint x: 942, endPoint y: 205, distance: 41.0
click at [901, 204] on icon "button" at bounding box center [897, 204] width 12 height 12
click at [751, 388] on p "28" at bounding box center [750, 385] width 11 height 14
type input "Oct 28th 2025"
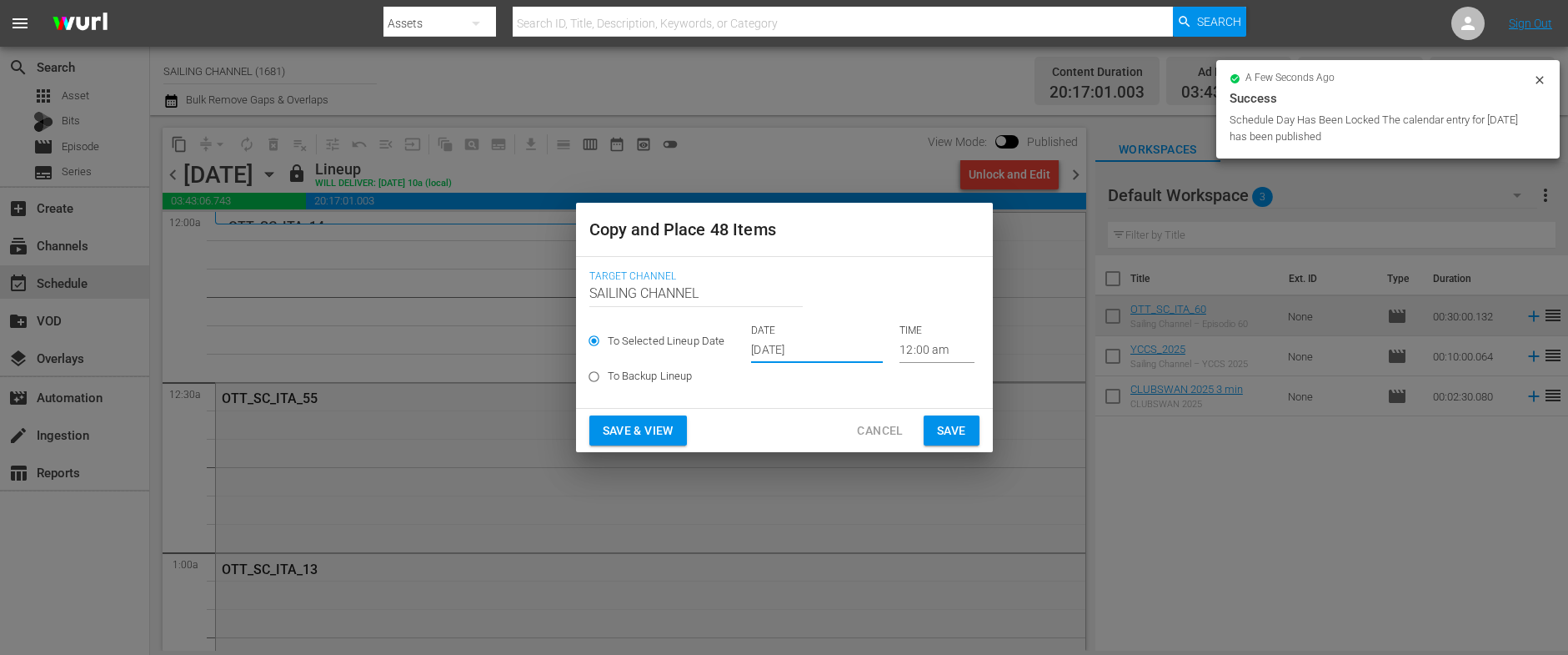
click at [632, 438] on span "Save & View" at bounding box center [638, 431] width 71 height 21
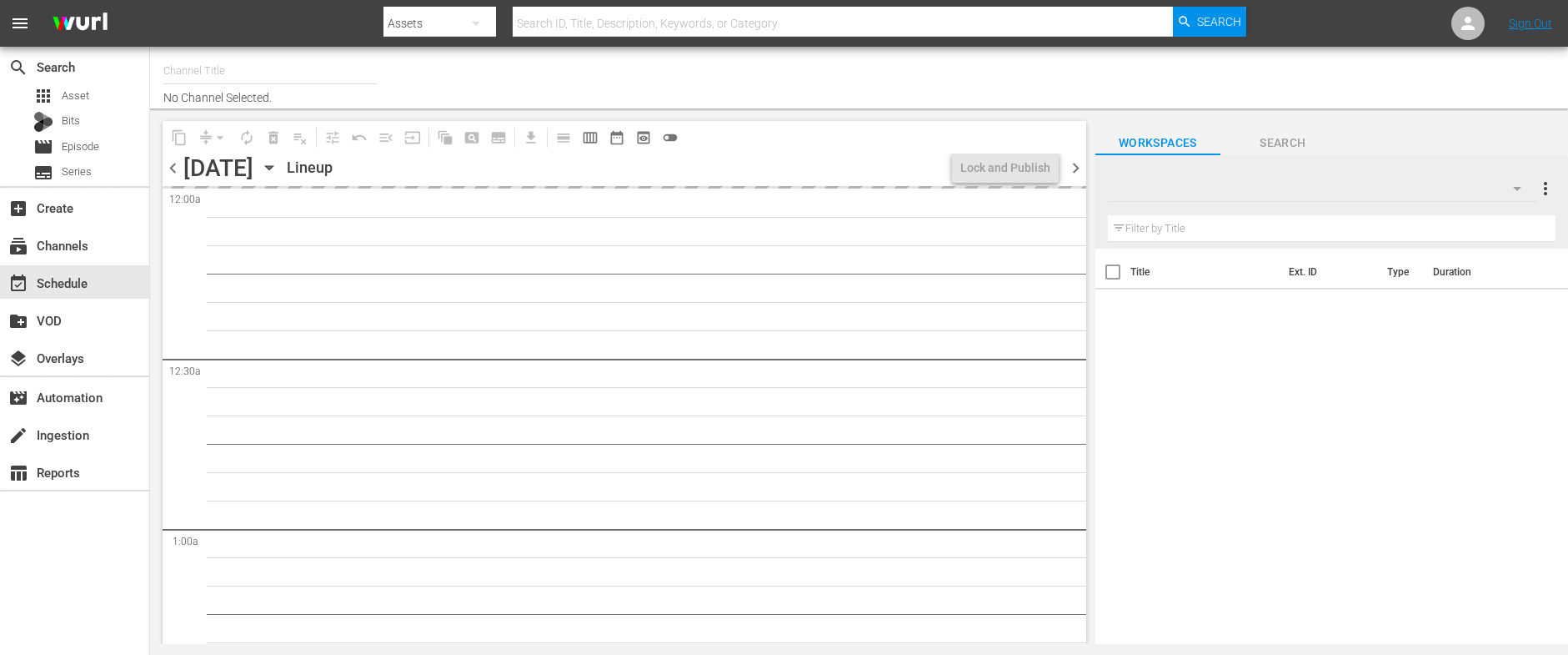
type input "SAILING CHANNEL (1681)"
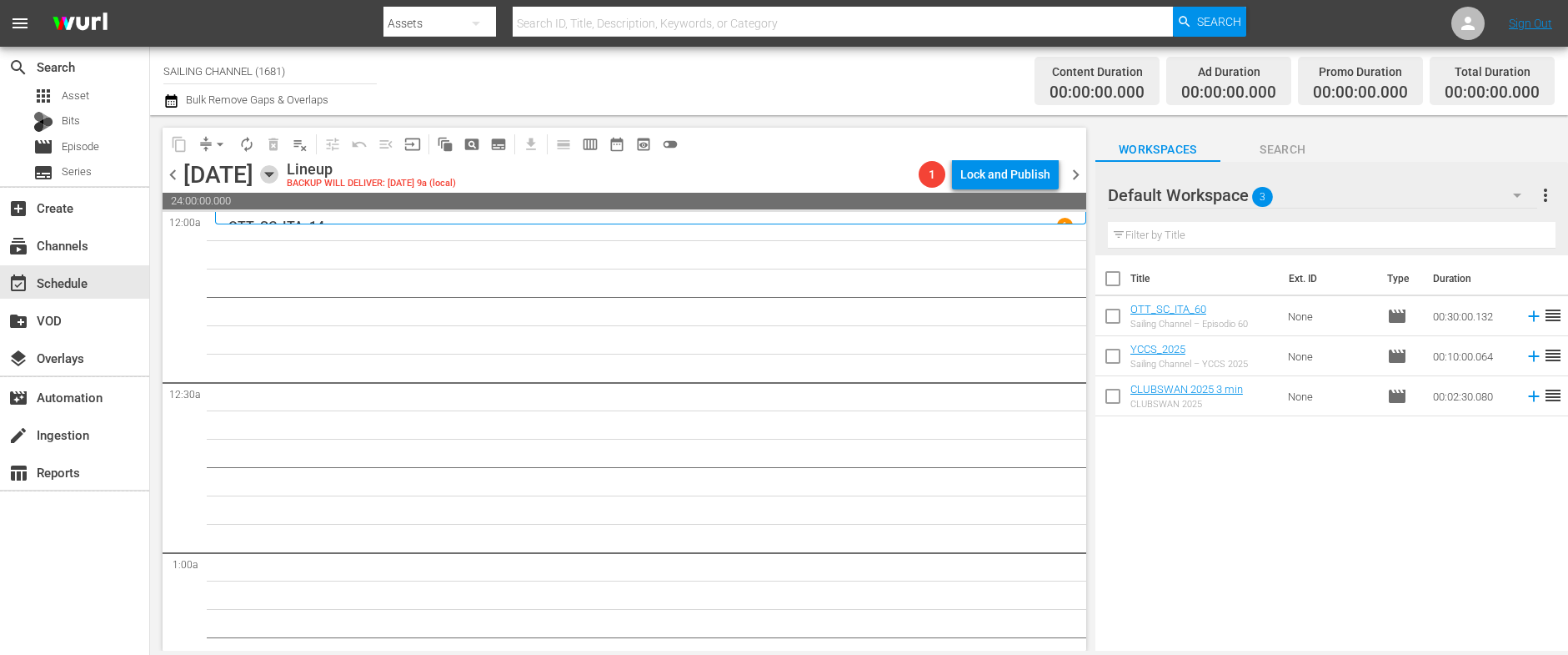
click at [273, 173] on icon "button" at bounding box center [268, 175] width 8 height 4
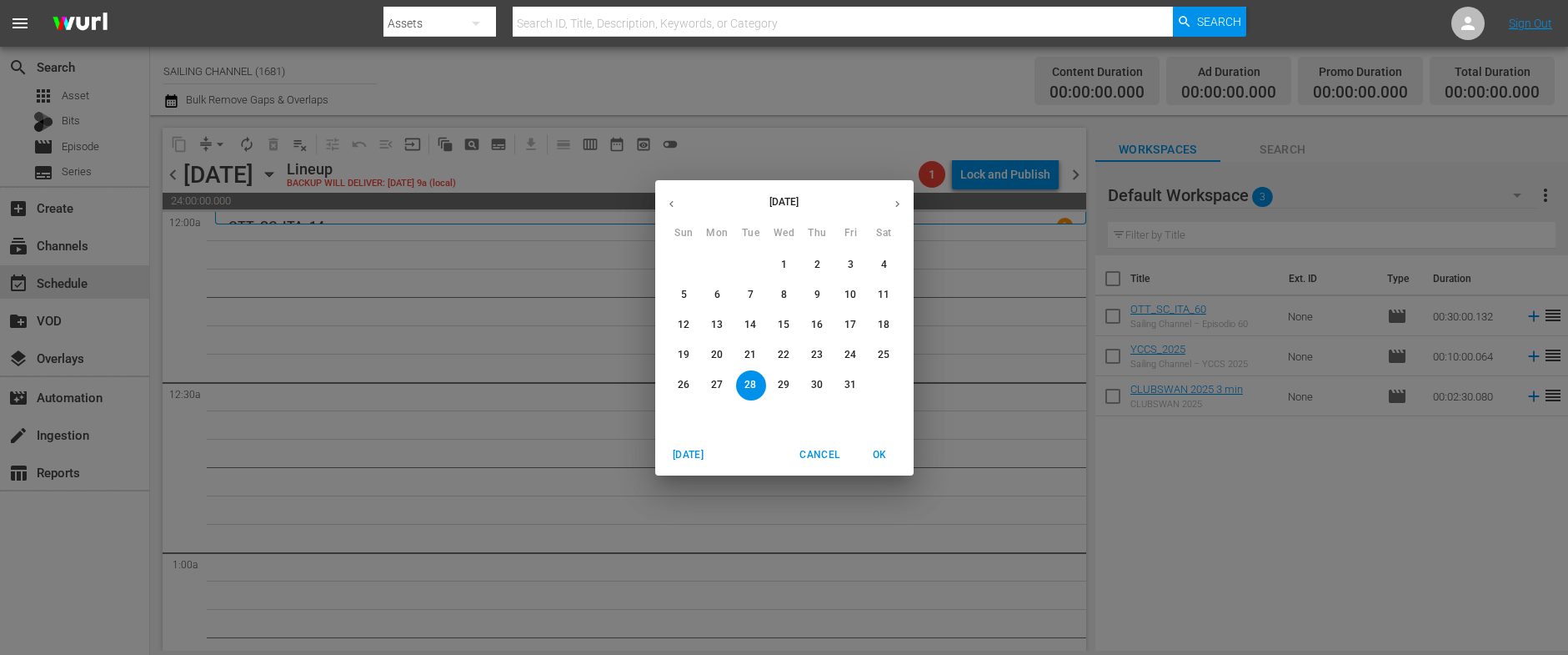
click at [681, 355] on p "19" at bounding box center [683, 355] width 11 height 14
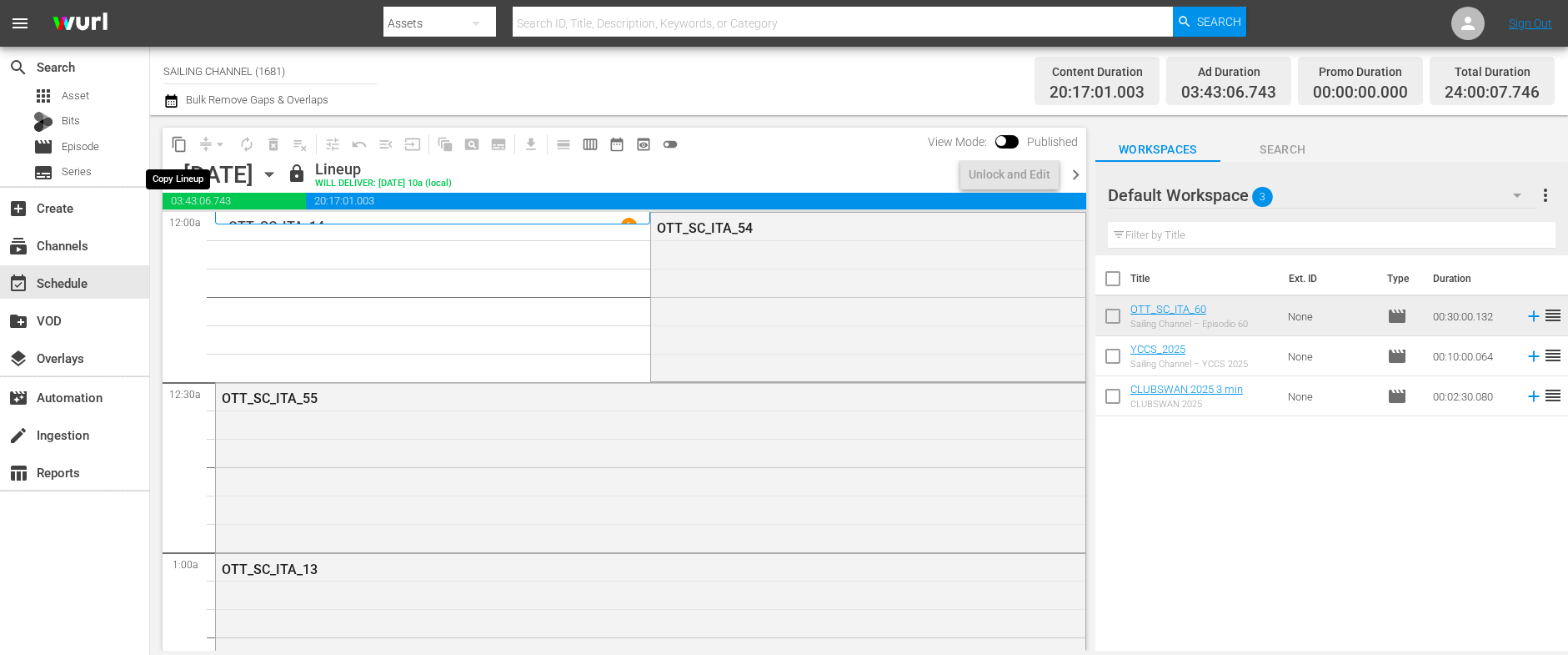
click at [176, 144] on span "content_copy" at bounding box center [179, 144] width 17 height 17
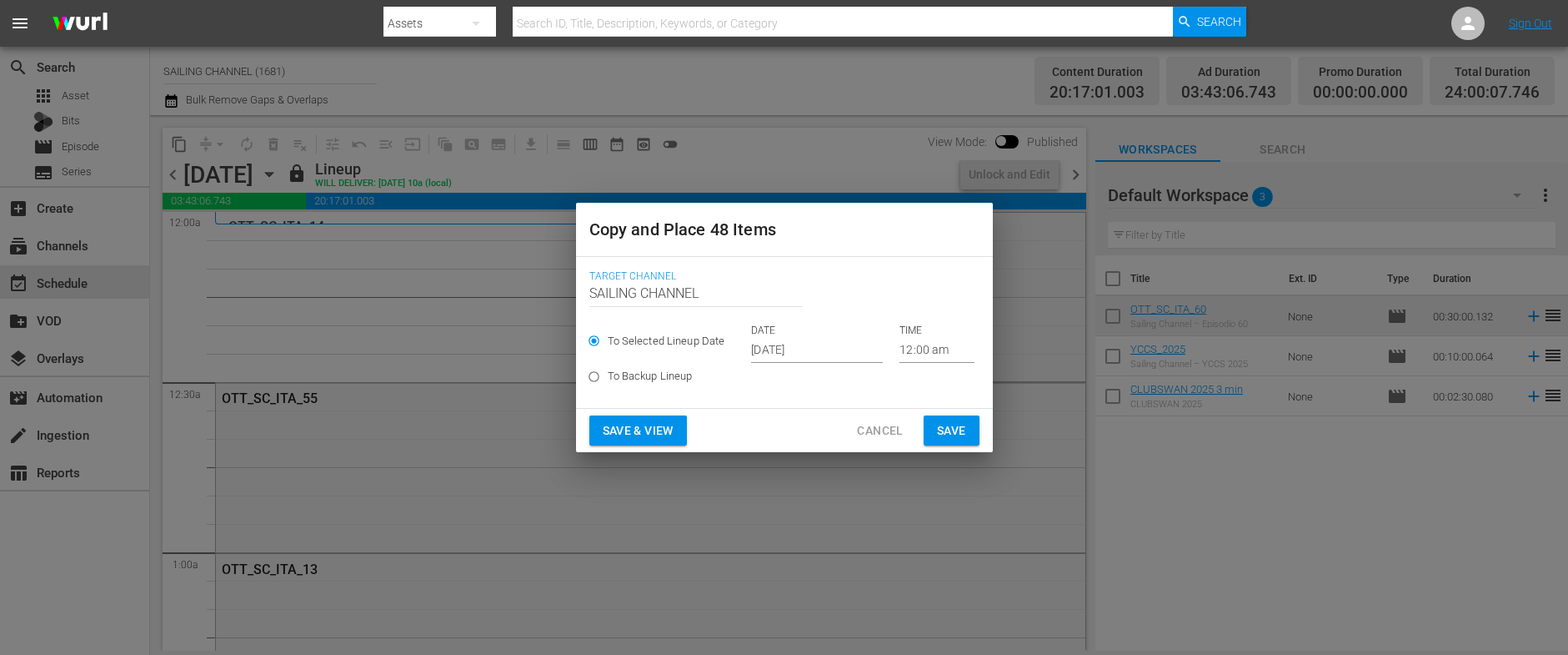
click at [783, 354] on input "[DATE]" at bounding box center [816, 350] width 131 height 25
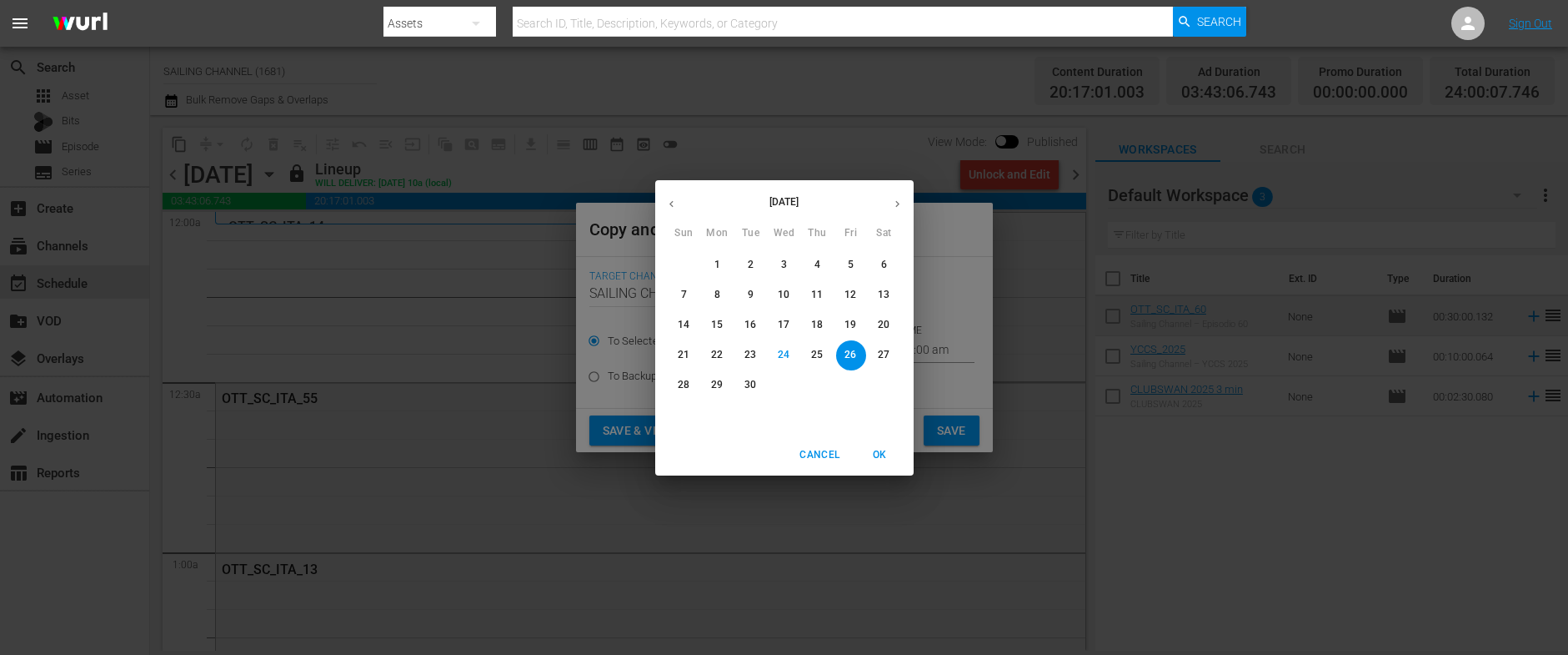
click at [686, 383] on p "28" at bounding box center [683, 385] width 11 height 14
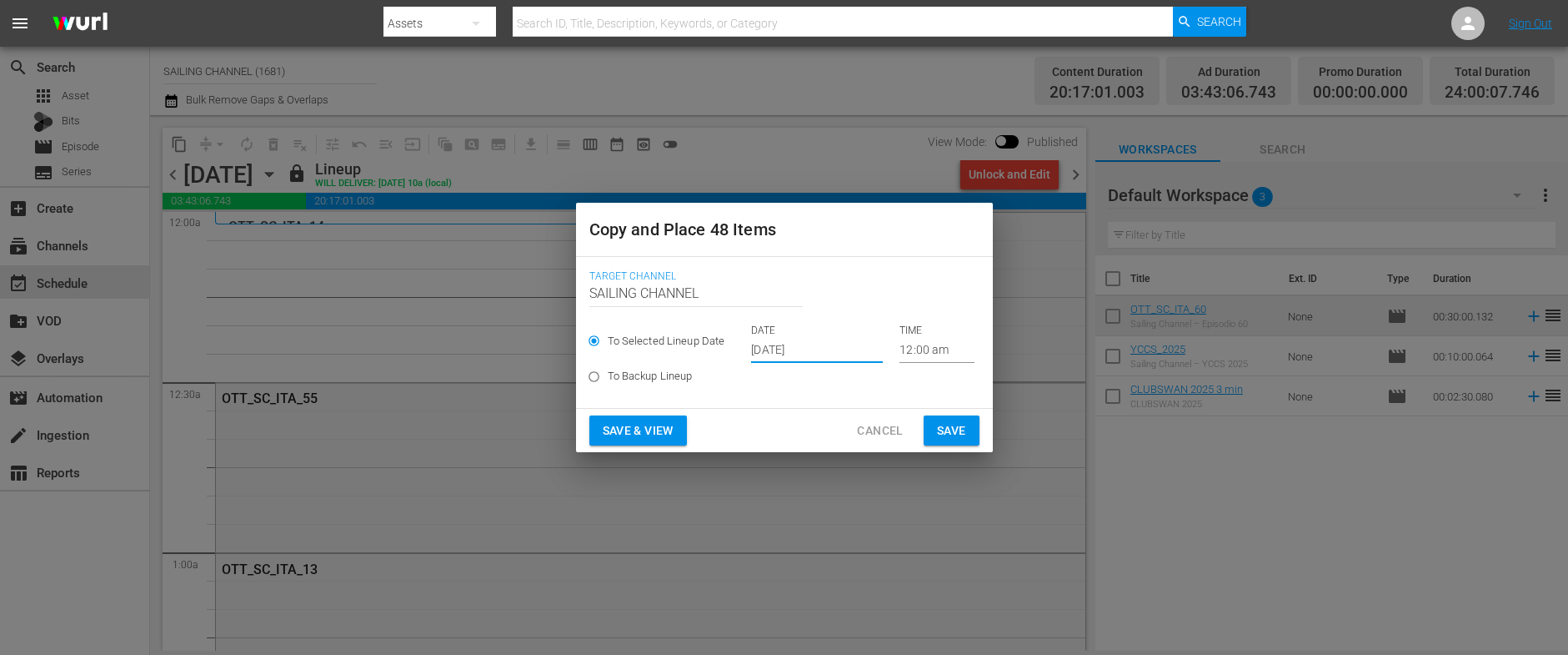
click at [815, 341] on input "[DATE]" at bounding box center [816, 350] width 131 height 25
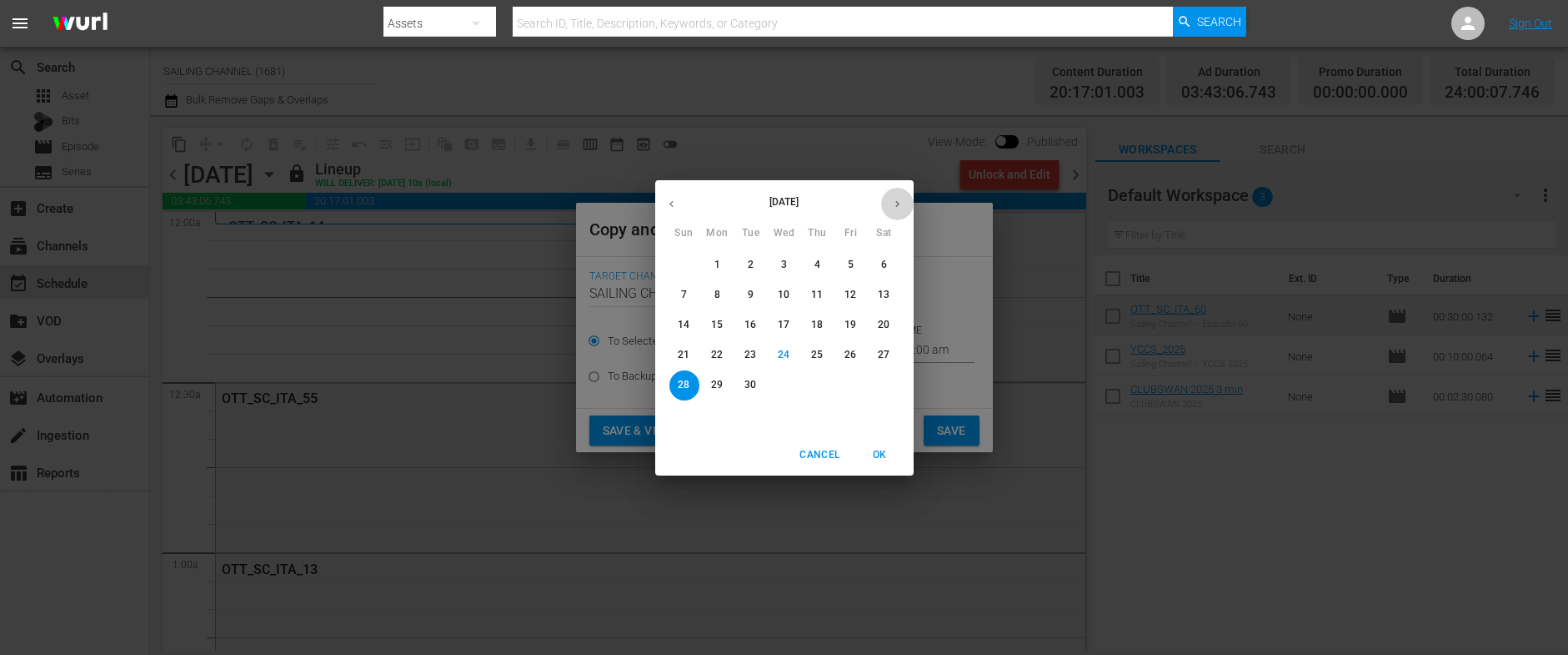
click at [896, 202] on icon "button" at bounding box center [897, 204] width 12 height 12
click at [754, 384] on p "28" at bounding box center [750, 385] width 11 height 14
type input "[DATE]"
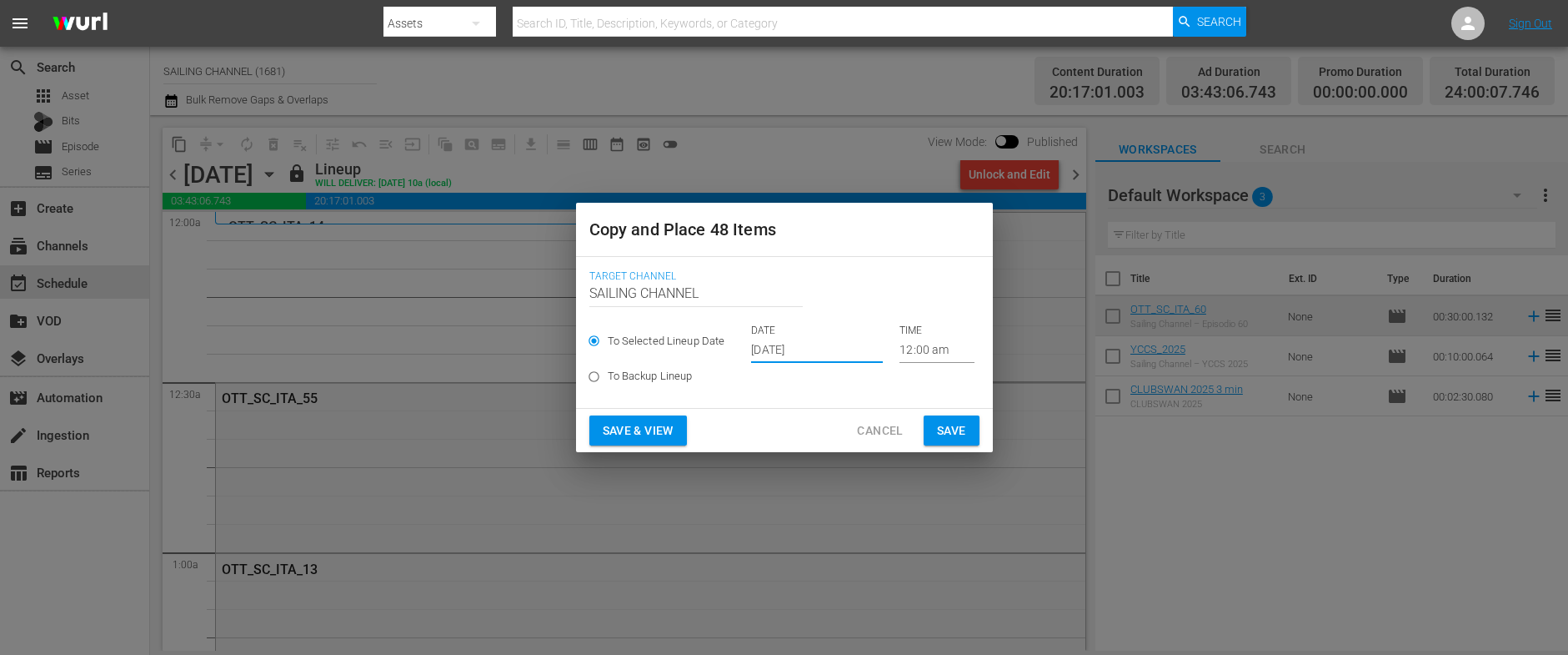
click at [649, 440] on span "Save & View" at bounding box center [638, 431] width 71 height 21
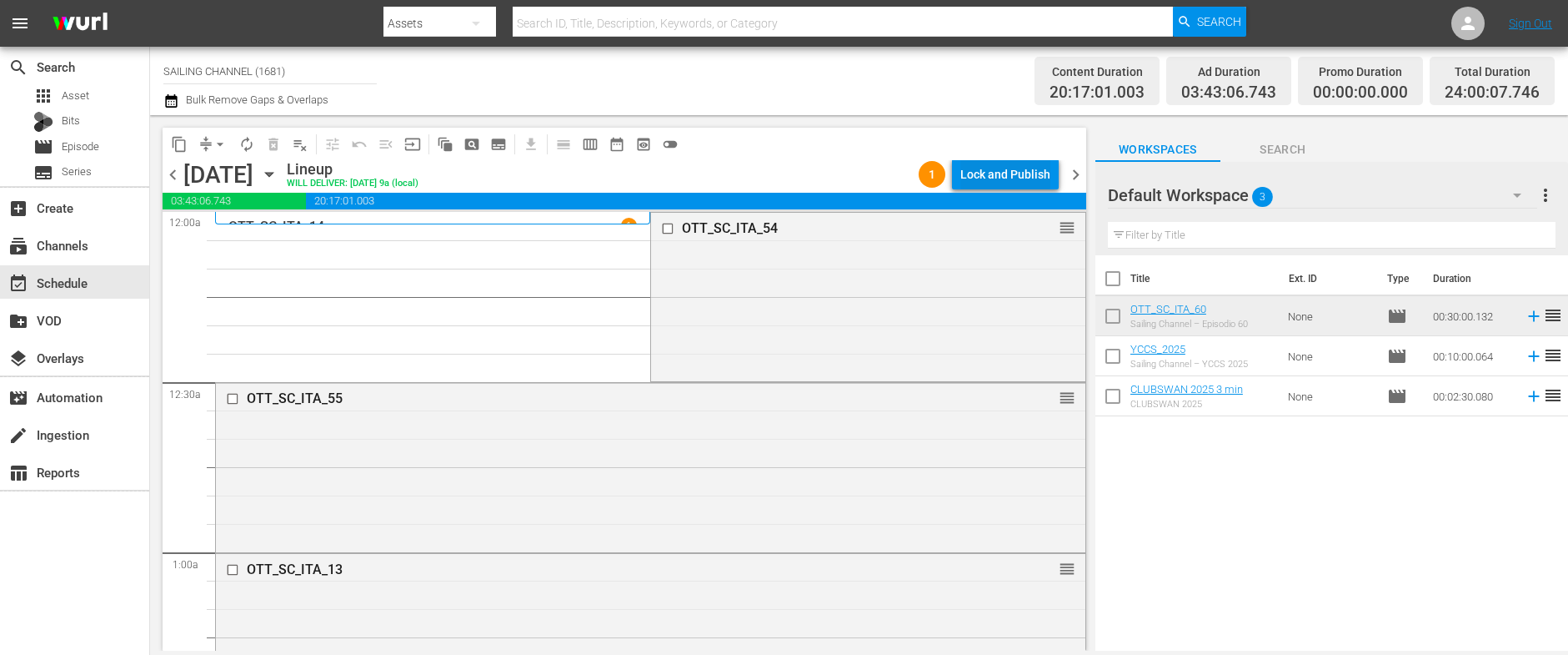
click at [970, 174] on div "Lock and Publish" at bounding box center [1005, 174] width 90 height 30
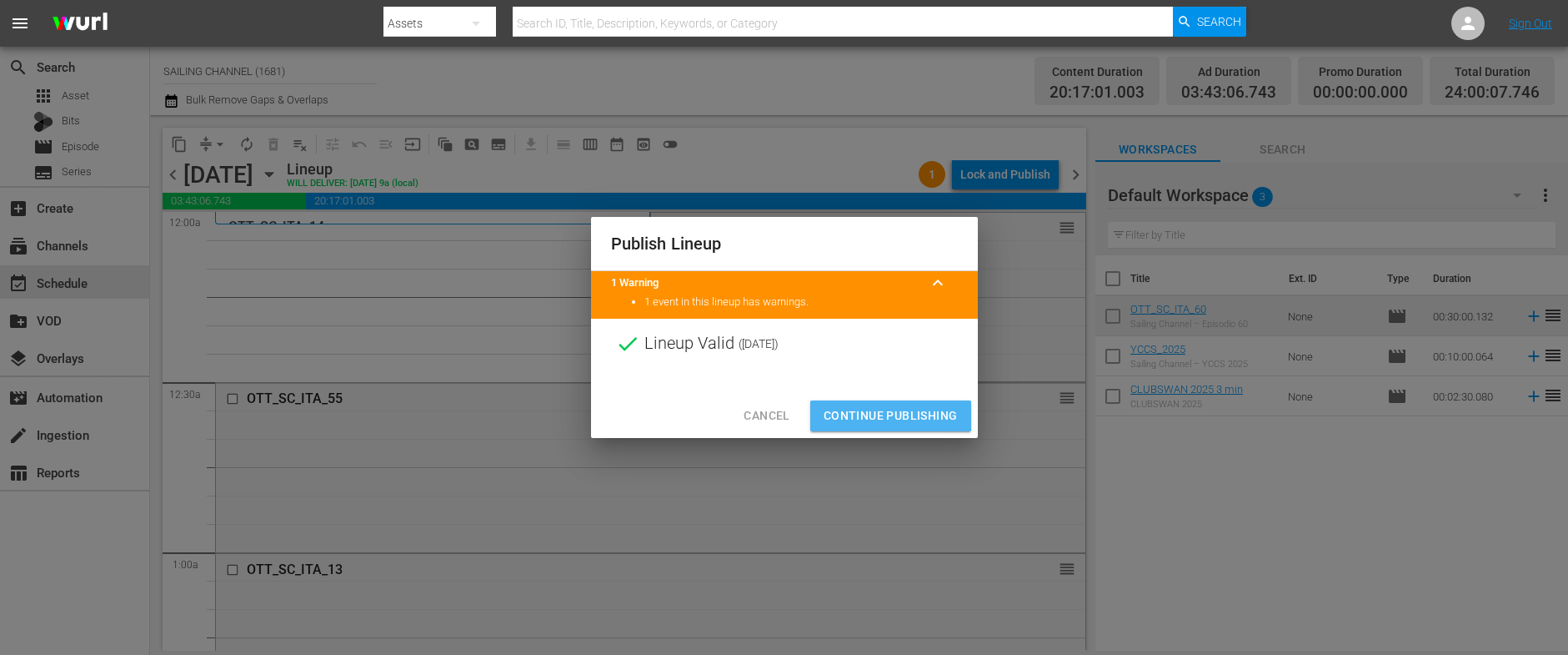
click at [877, 406] on span "Continue Publishing" at bounding box center [890, 416] width 134 height 21
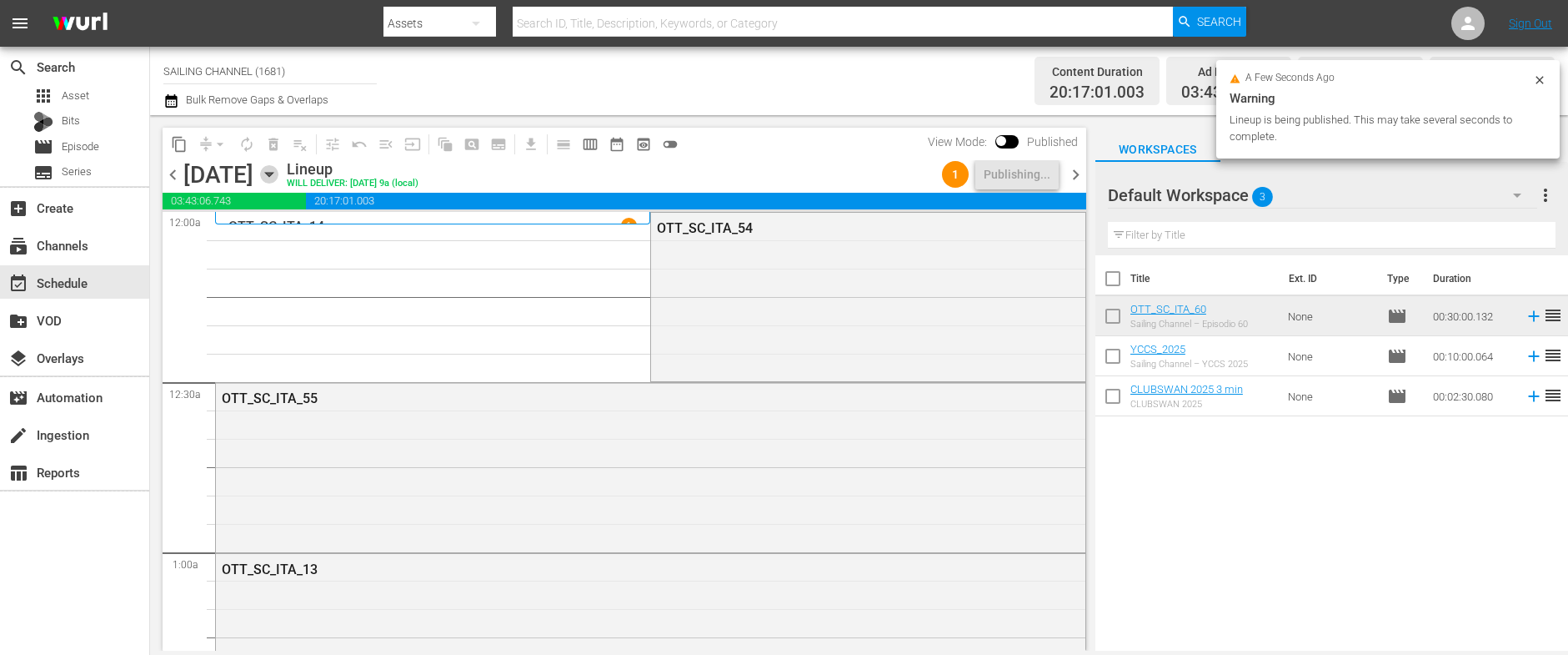
click at [273, 174] on icon "button" at bounding box center [268, 175] width 8 height 4
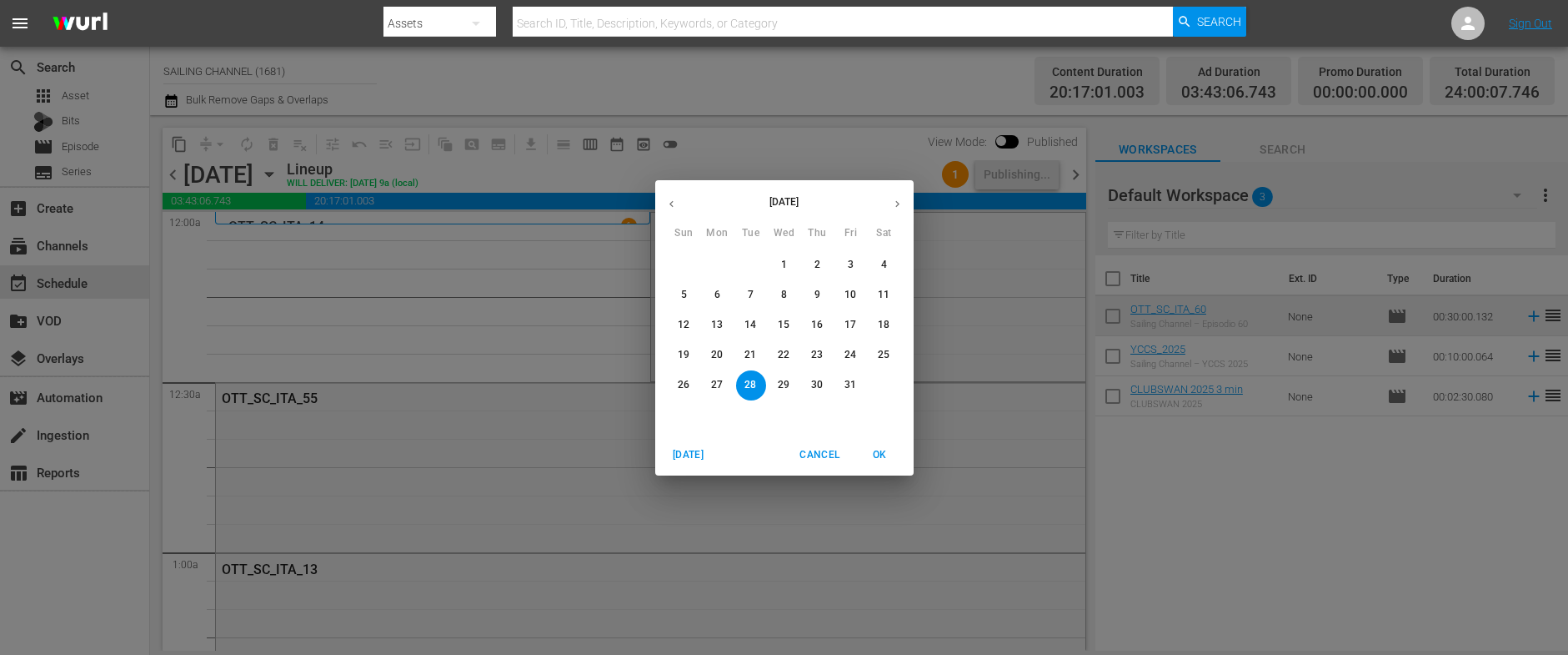
click at [709, 350] on span "20" at bounding box center [717, 355] width 30 height 14
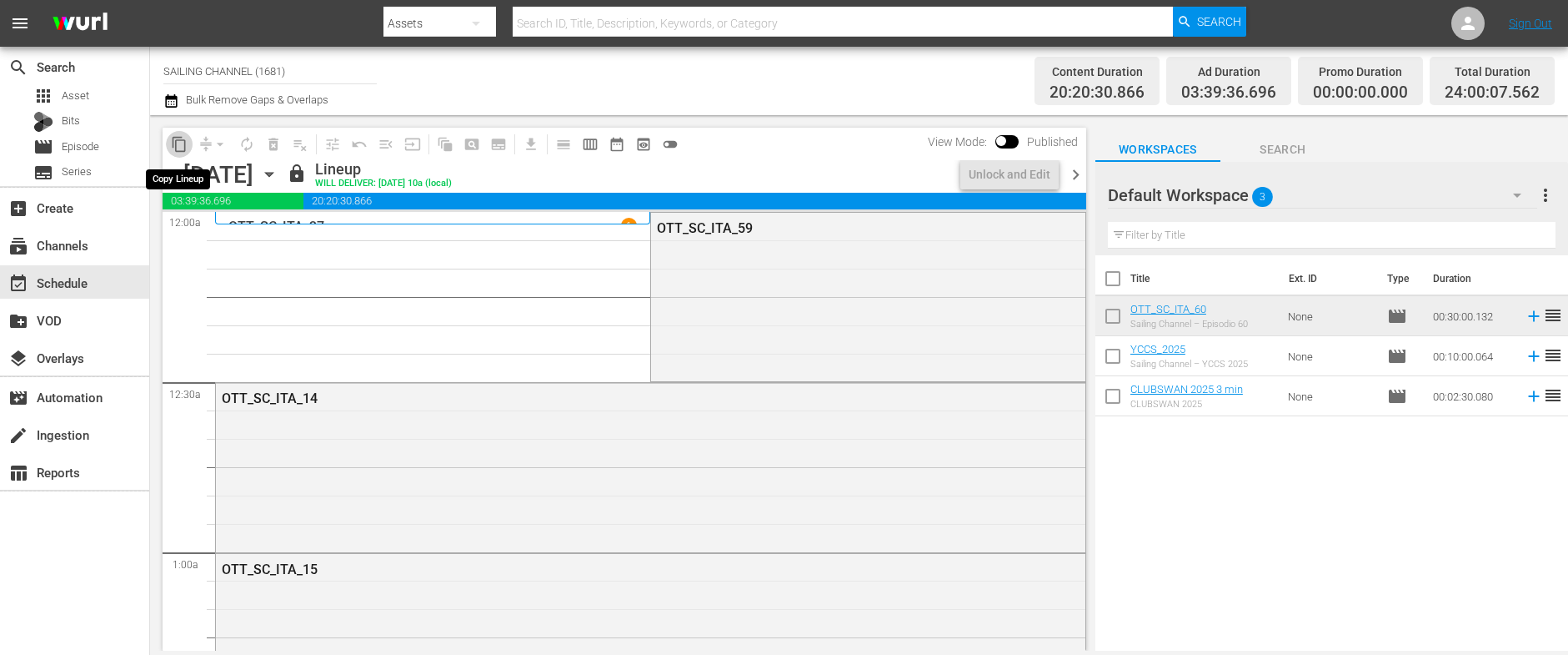
click at [177, 143] on span "content_copy" at bounding box center [179, 144] width 17 height 17
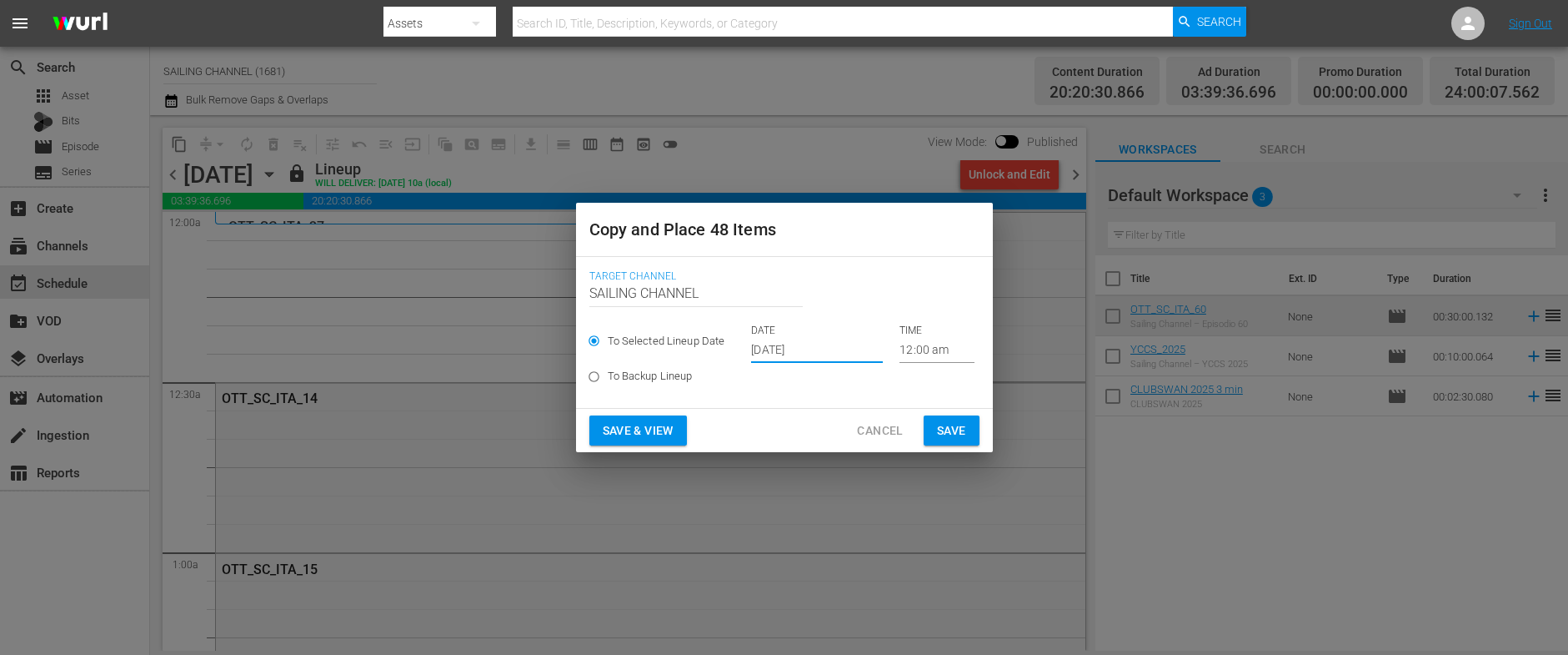
click at [843, 351] on input "Sep 26th 2025" at bounding box center [816, 350] width 131 height 25
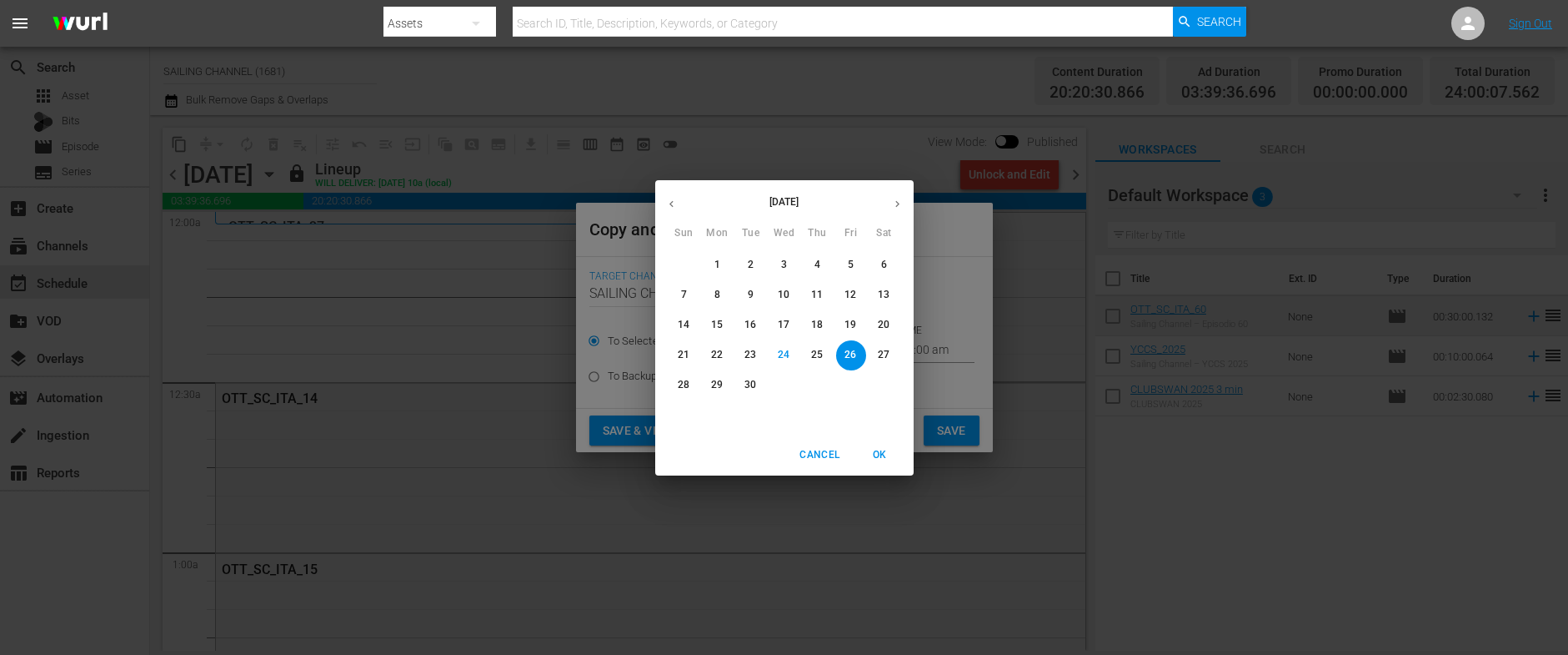
click at [897, 196] on button "button" at bounding box center [897, 204] width 33 height 33
click at [779, 385] on p "29" at bounding box center [783, 385] width 11 height 14
type input "Oct 29th 2025"
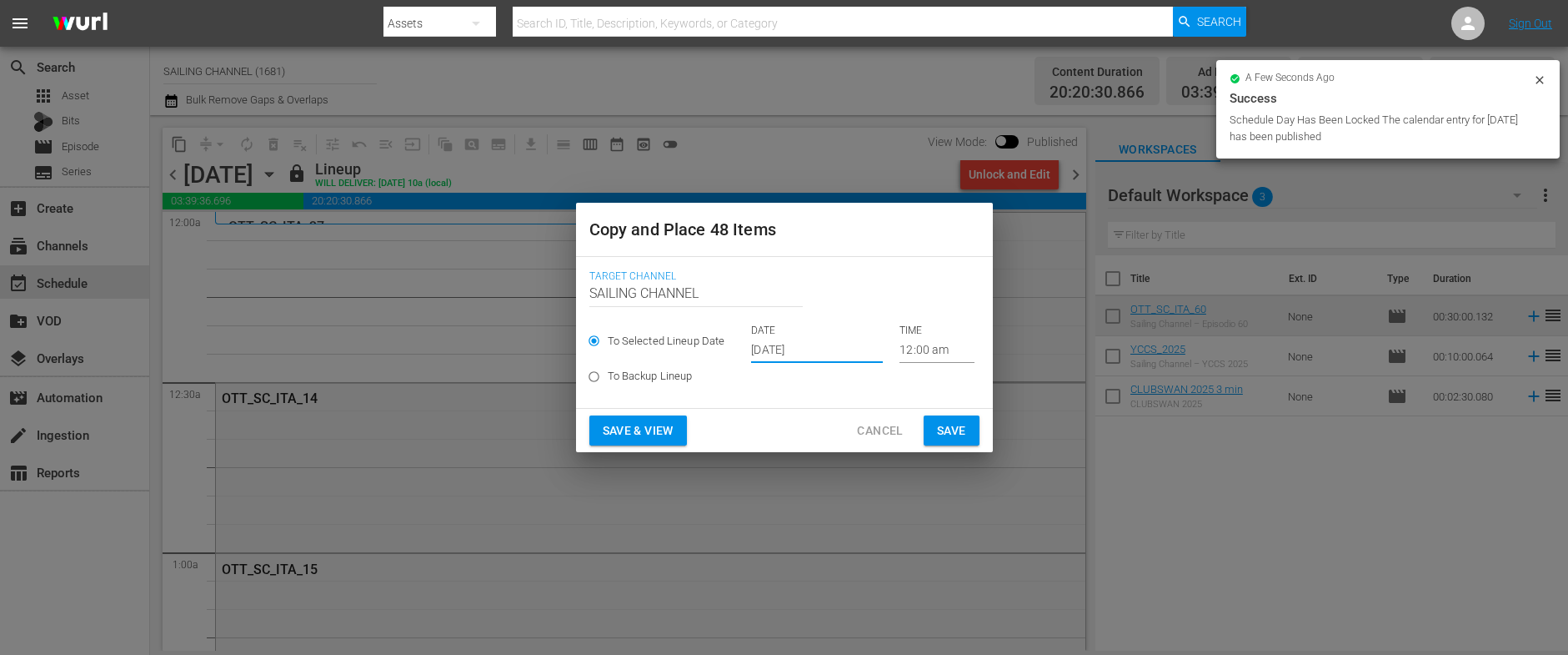
click at [608, 432] on span "Save & View" at bounding box center [638, 431] width 71 height 21
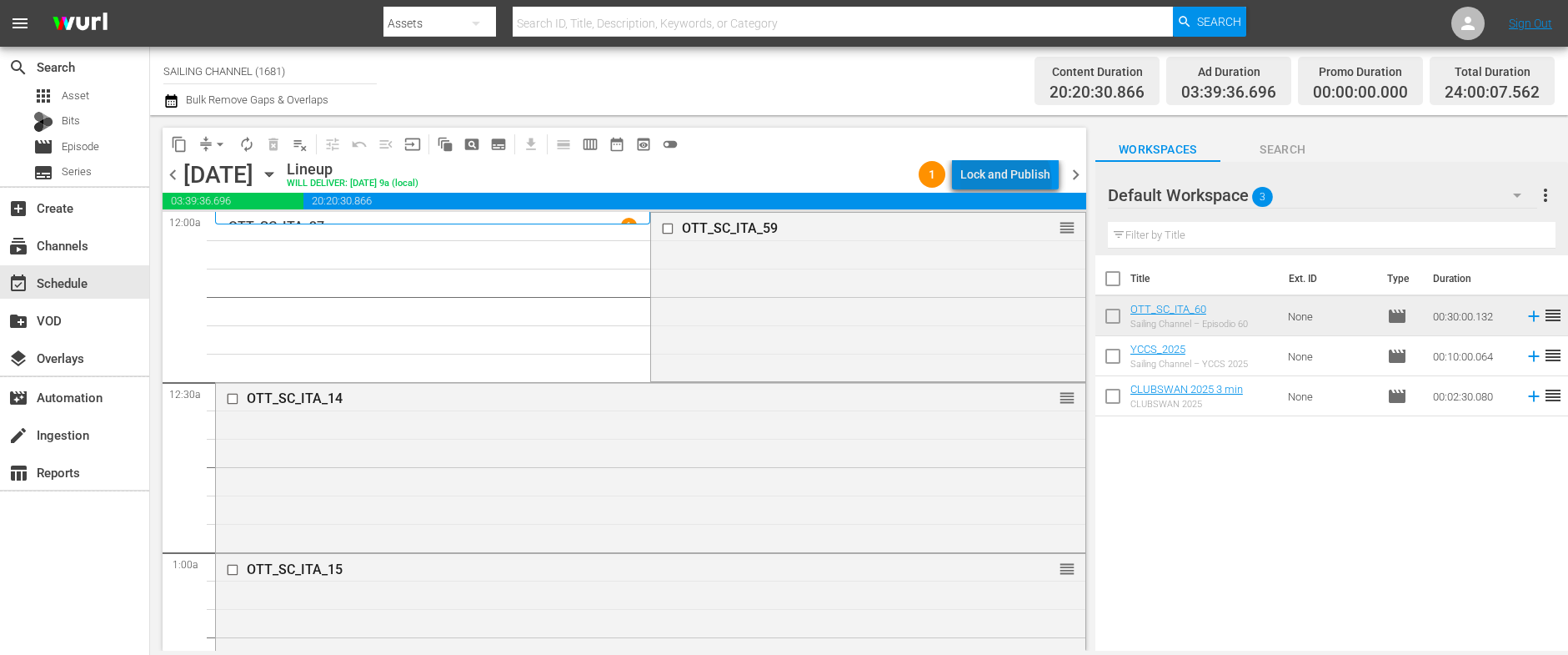
click at [1009, 182] on div "Lock and Publish" at bounding box center [1005, 174] width 90 height 30
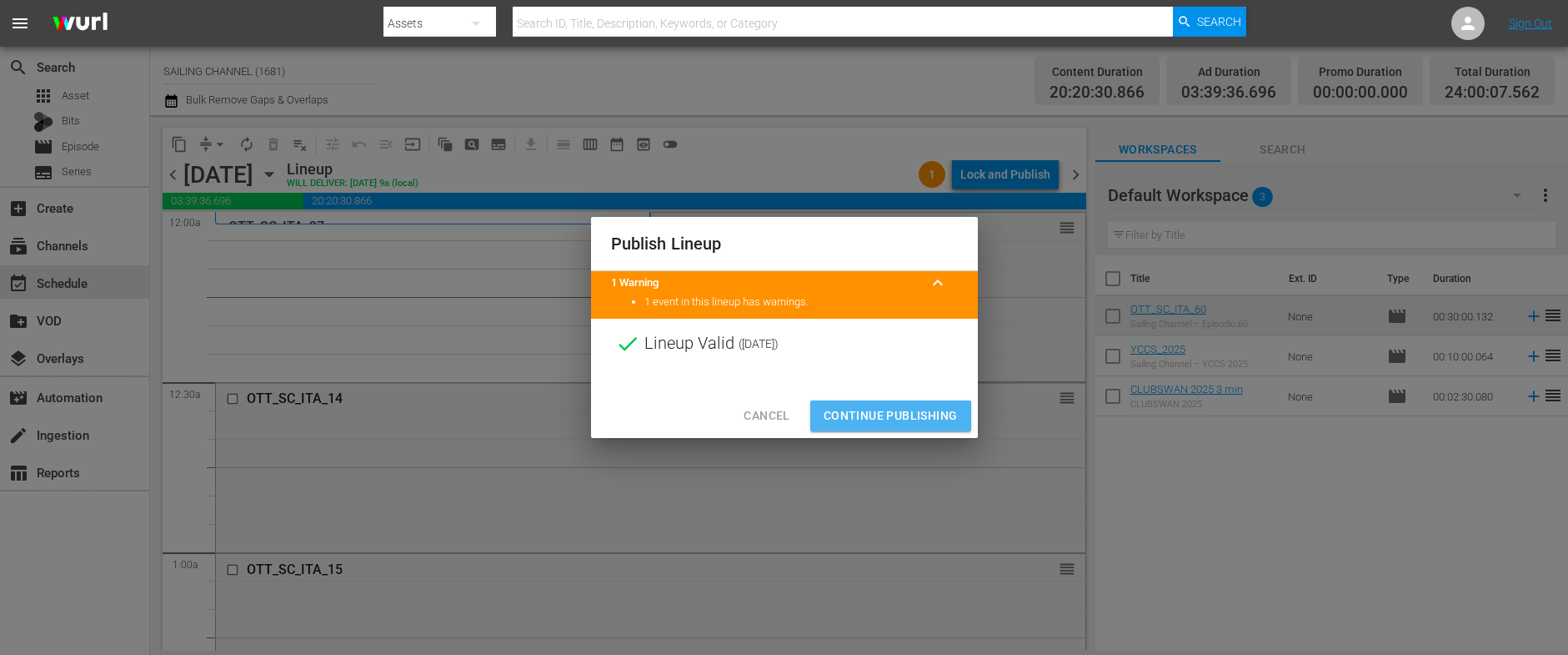
click at [868, 421] on span "Continue Publishing" at bounding box center [890, 416] width 134 height 21
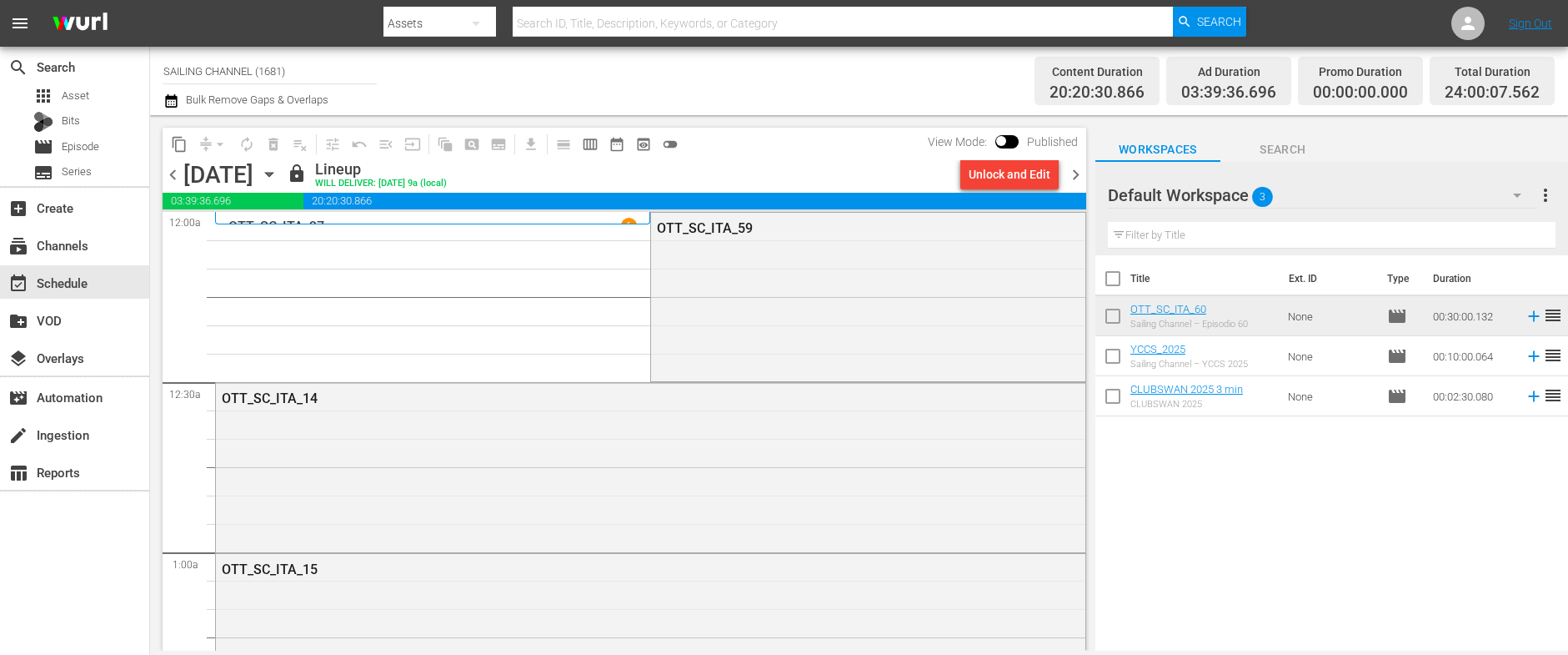
click at [255, 67] on input "SAILING CHANNEL (1681)" at bounding box center [270, 71] width 214 height 40
drag, startPoint x: 304, startPoint y: 71, endPoint x: -19, endPoint y: 68, distance: 323.0
click at [0, 68] on html "menu Search By Assets Search ID, Title, Description, Keywords, or Category Sear…" at bounding box center [784, 328] width 1568 height 655
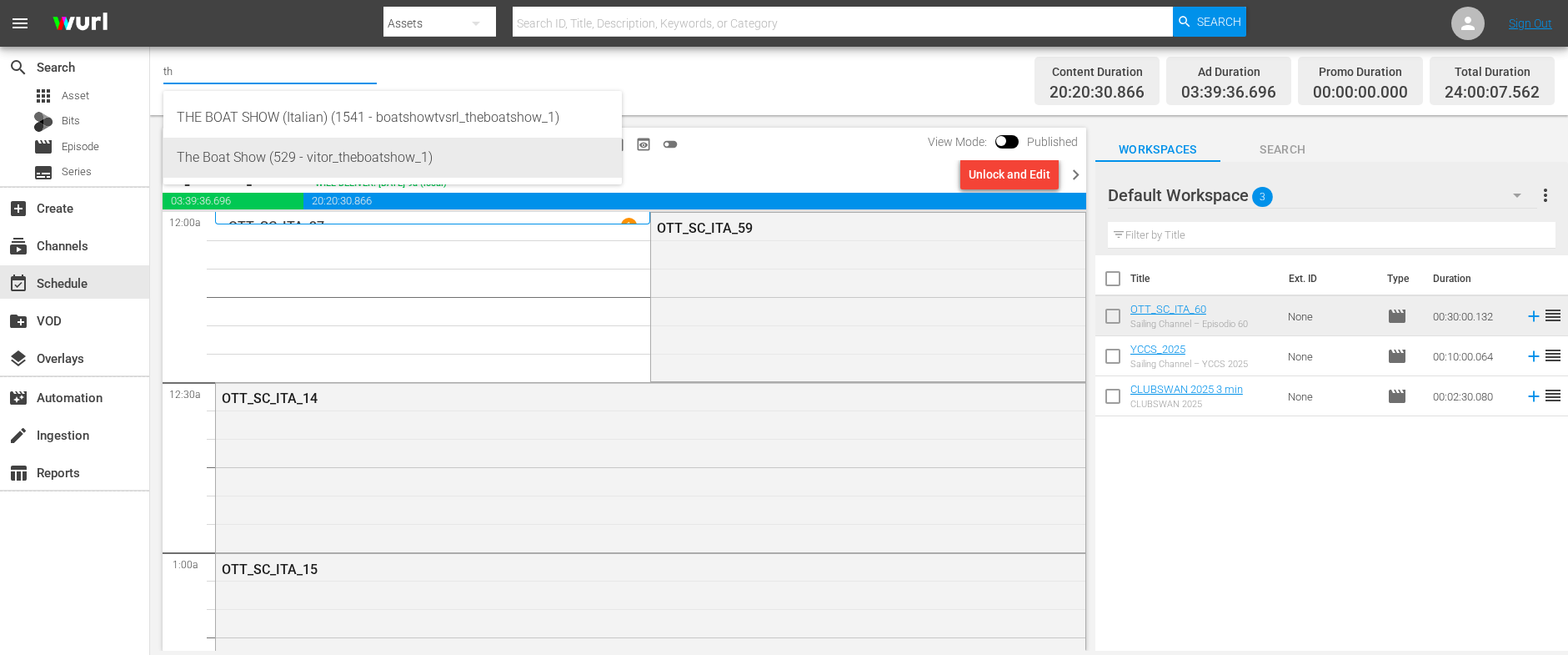
click at [225, 150] on div "The Boat Show (529 - vitor_theboatshow_1)" at bounding box center [392, 157] width 431 height 40
type input "The Boat Show (529 - vitor_theboatshow_1)"
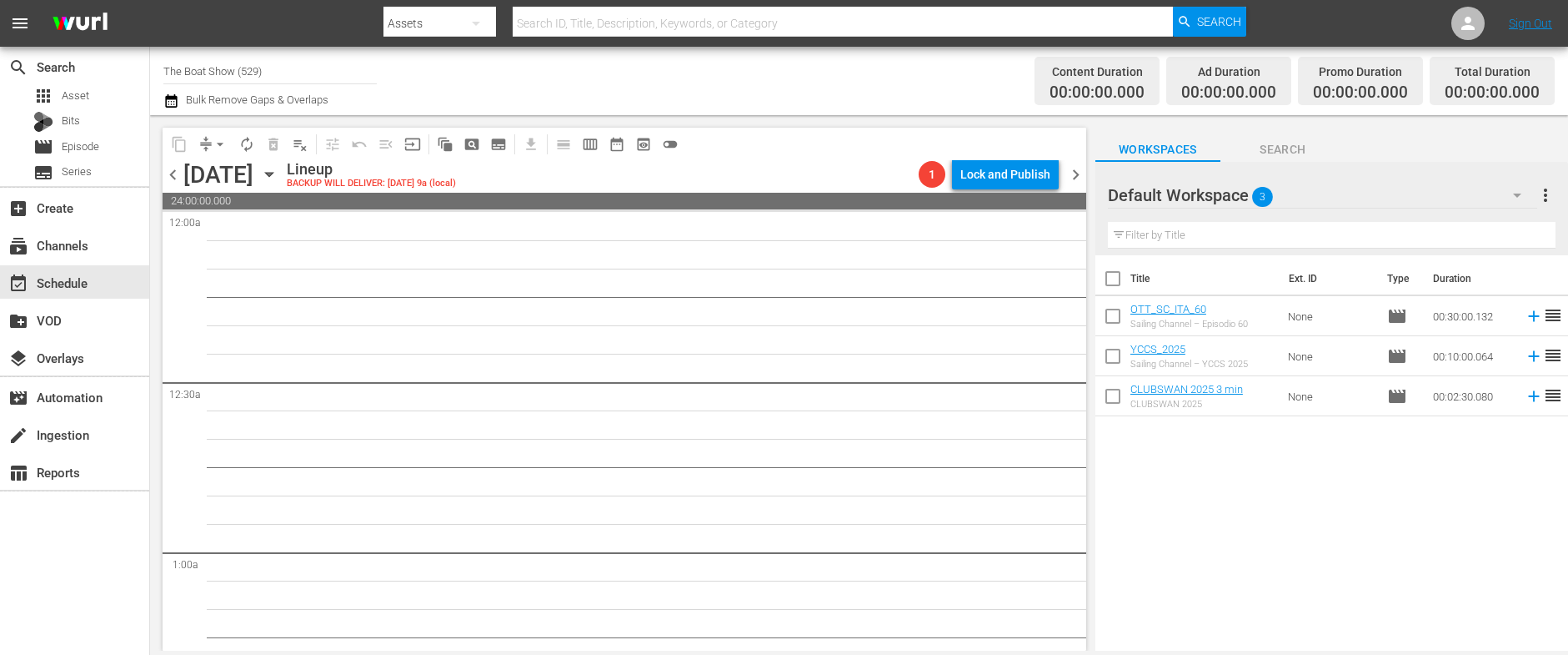
click at [278, 169] on icon "button" at bounding box center [269, 174] width 19 height 19
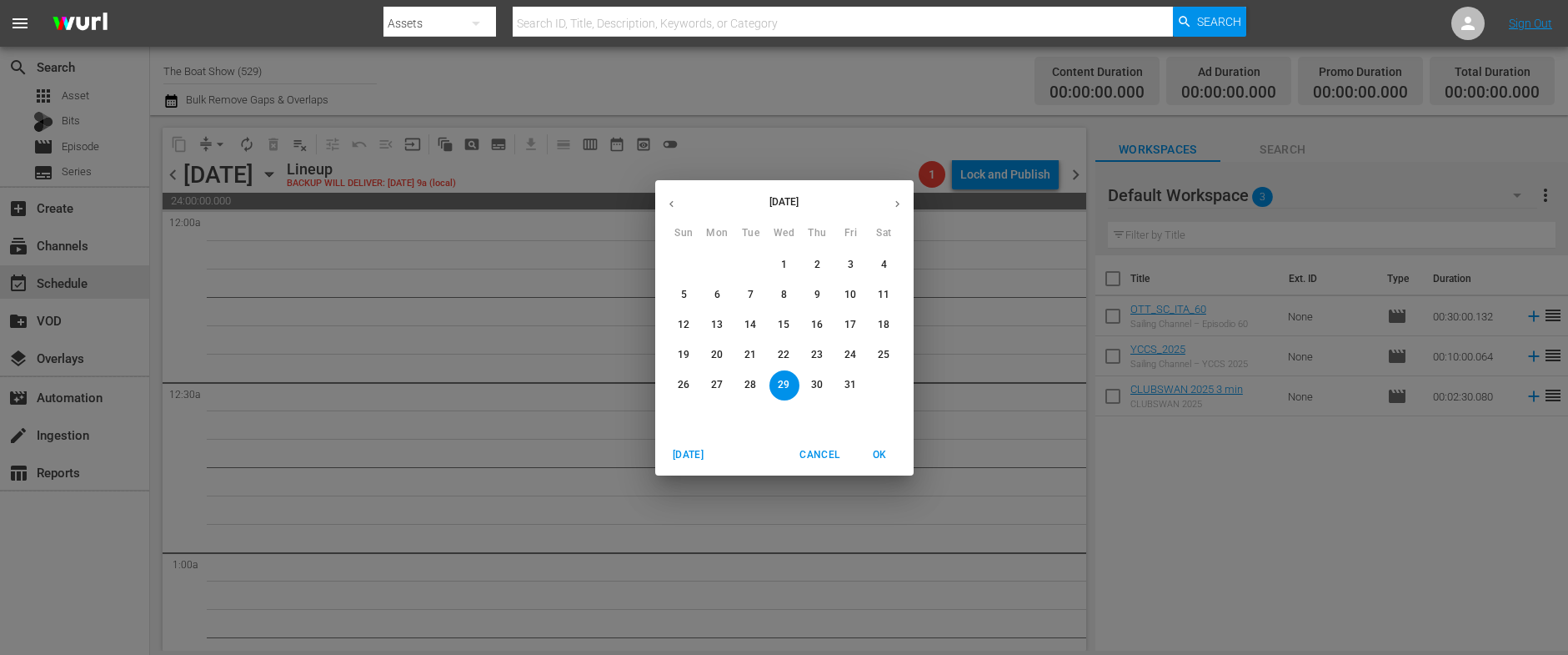
click at [330, 68] on div "[DATE] Sun Mon Tue Wed Thu Fri Sat 28 29 30 1 2 3 4 5 6 7 8 9 10 11 12 13 14 15…" at bounding box center [784, 328] width 1568 height 655
